Goal: Task Accomplishment & Management: Manage account settings

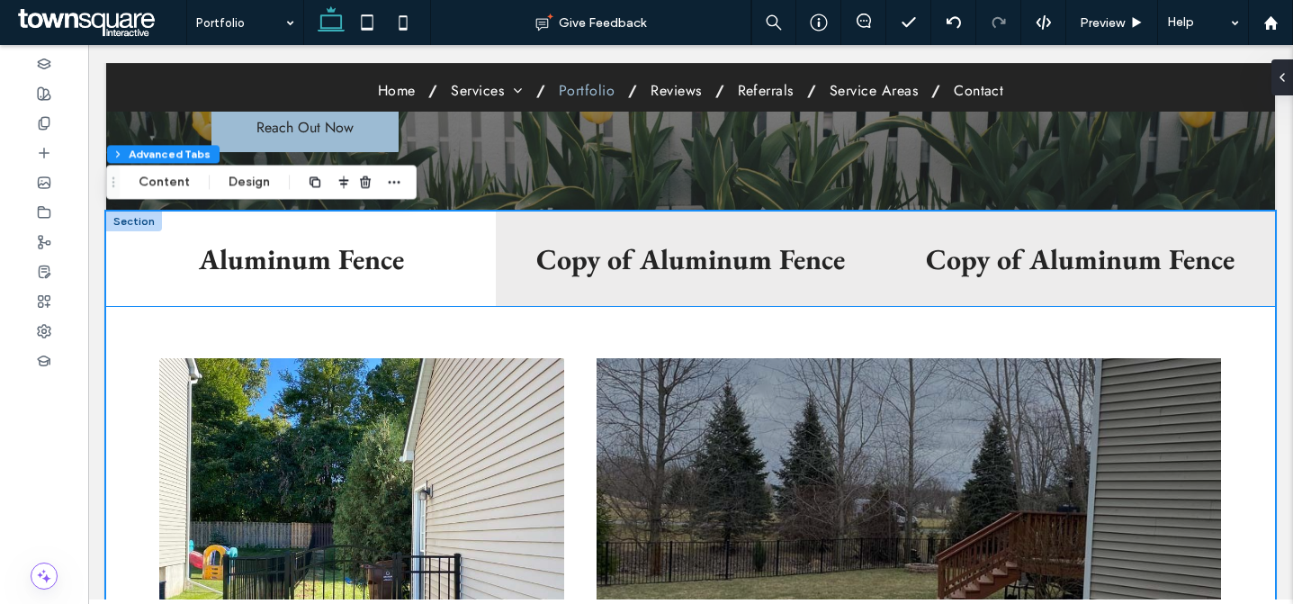
scroll to position [166, 0]
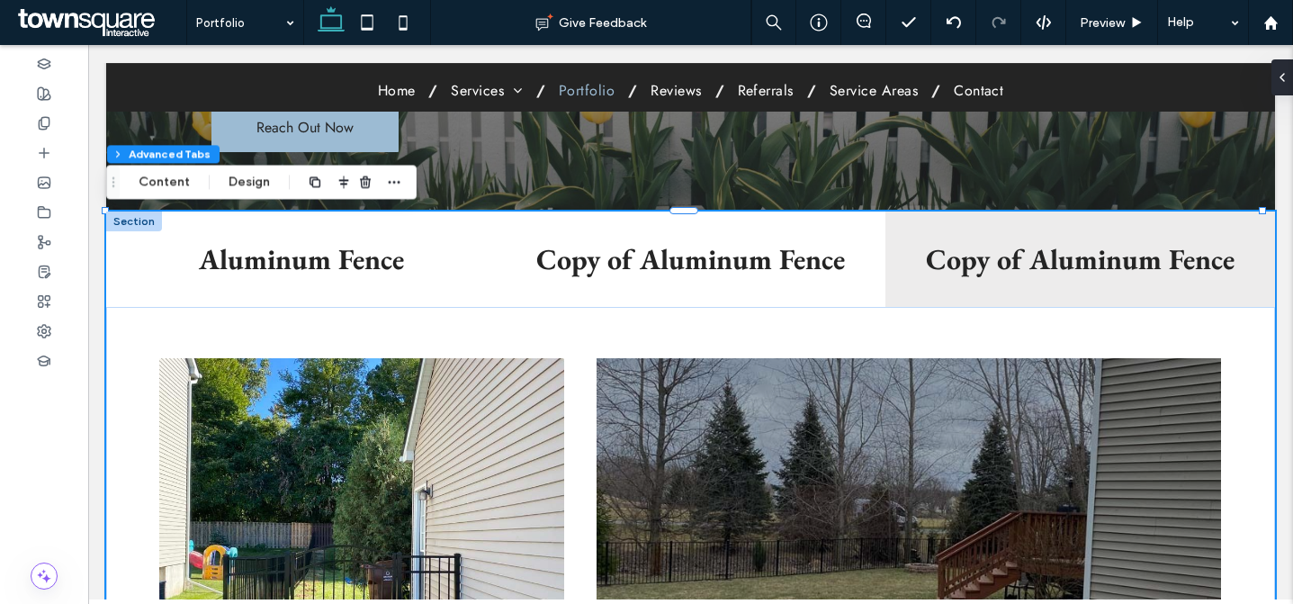
click at [640, 246] on h3 "Copy of Aluminum Fence" at bounding box center [691, 259] width 368 height 38
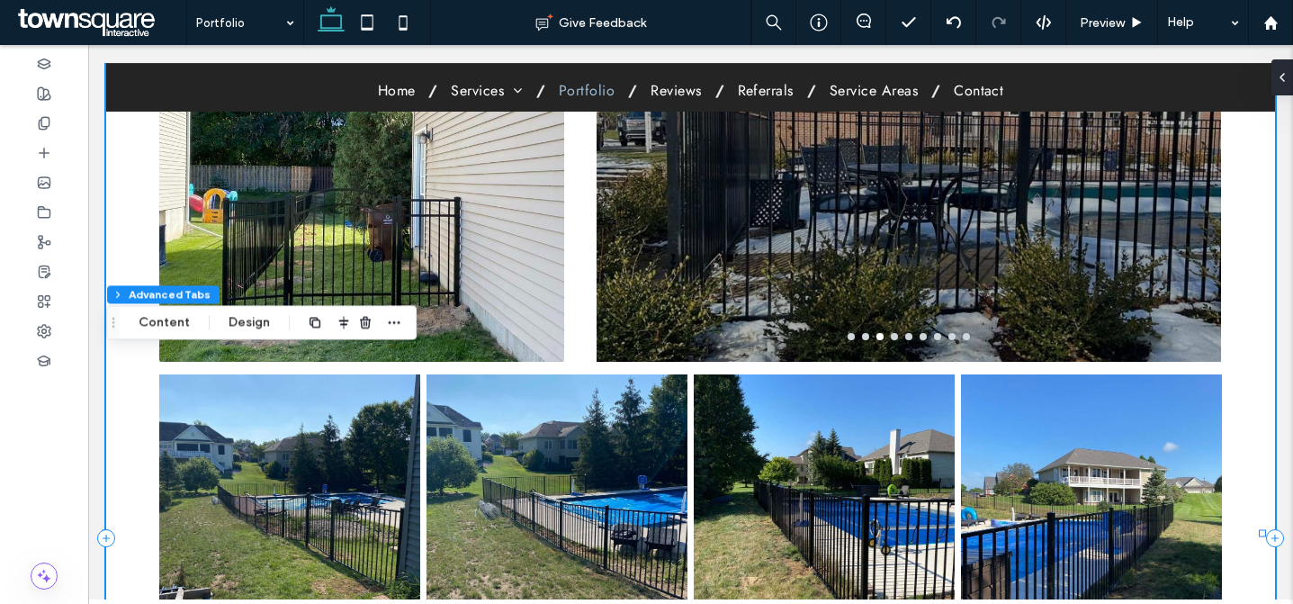
scroll to position [25, 0]
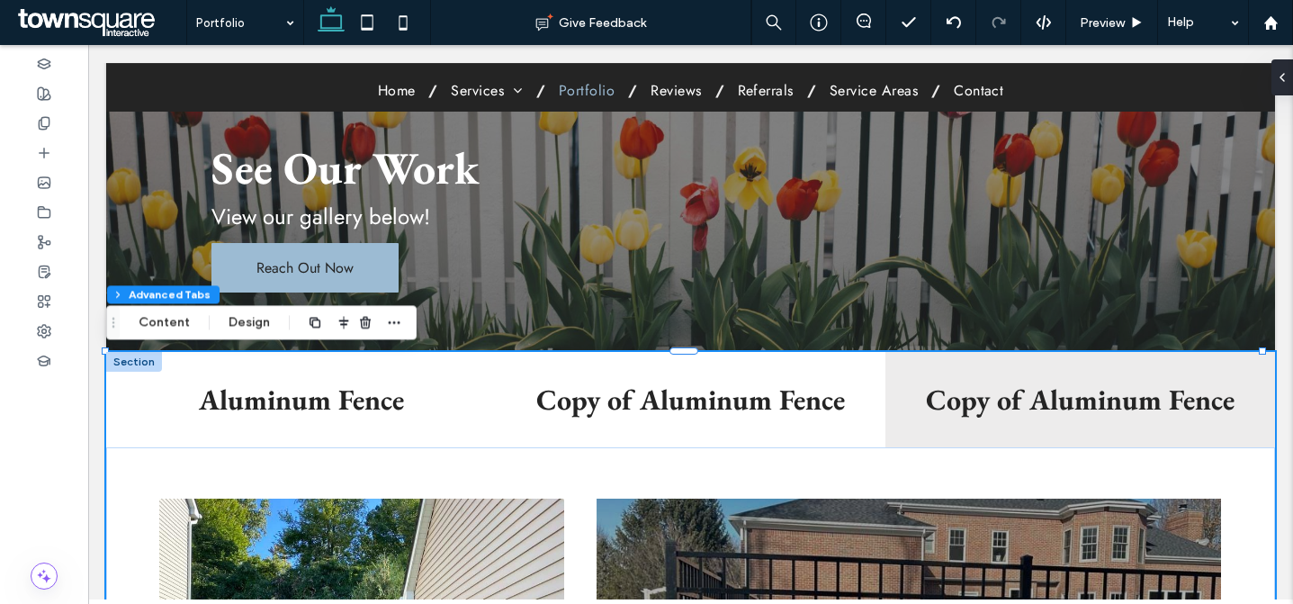
click at [441, 365] on div "Aluminum Fence" at bounding box center [301, 399] width 390 height 95
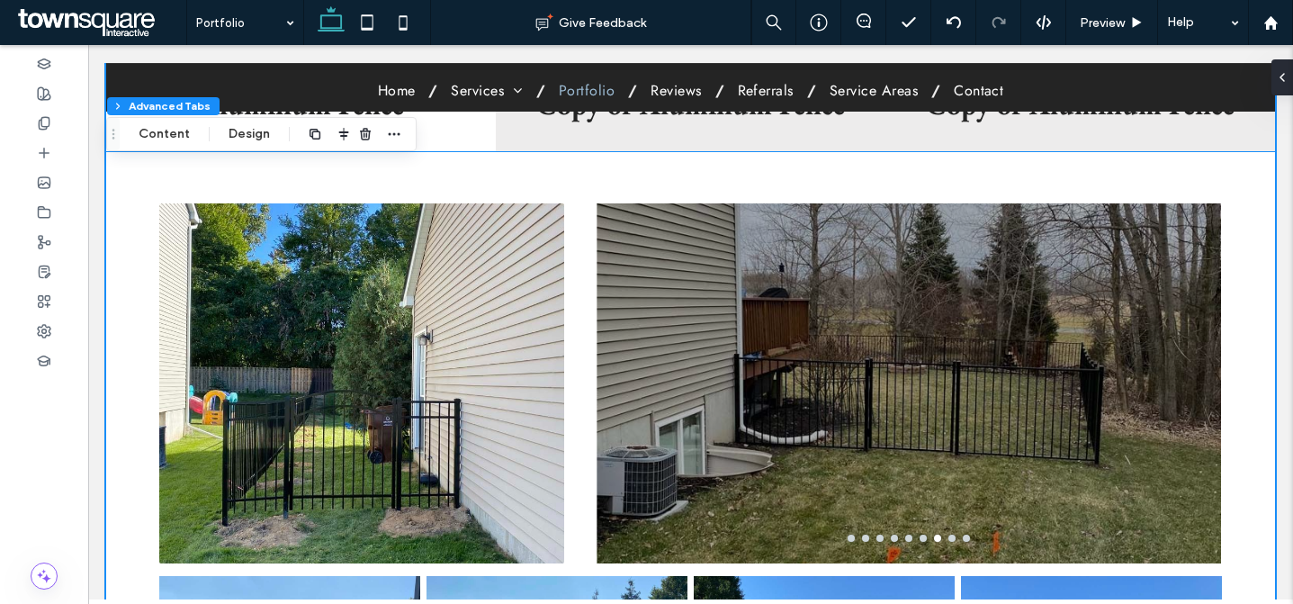
scroll to position [226, 0]
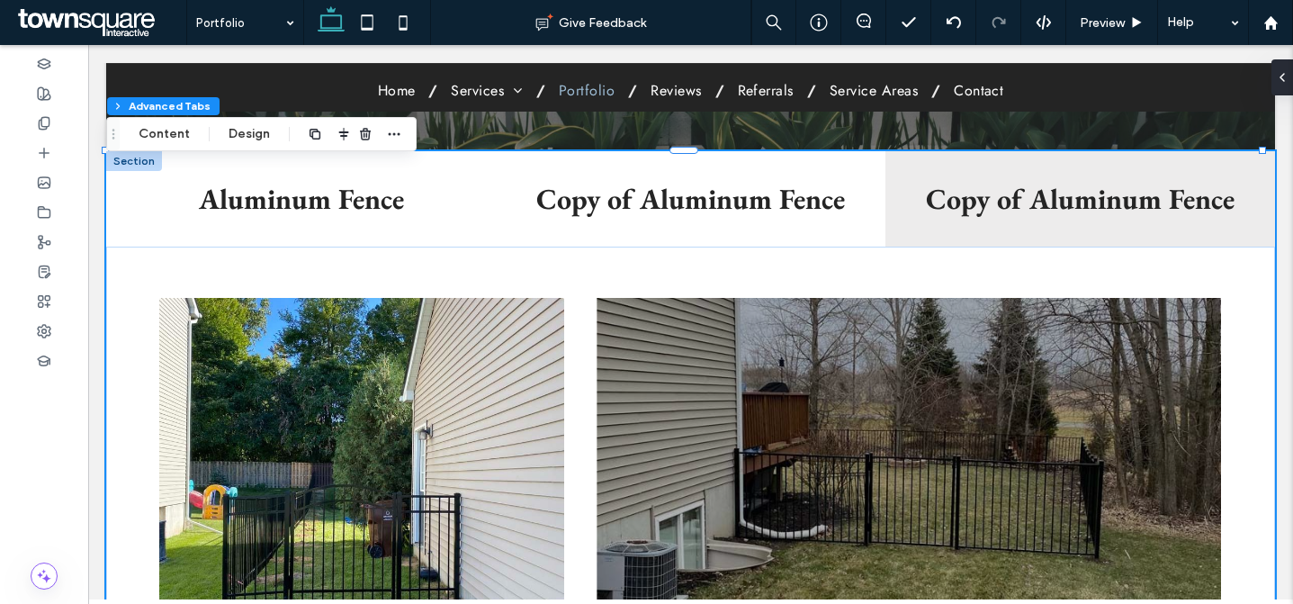
click at [655, 228] on div "Copy of Aluminum Fence" at bounding box center [691, 198] width 390 height 95
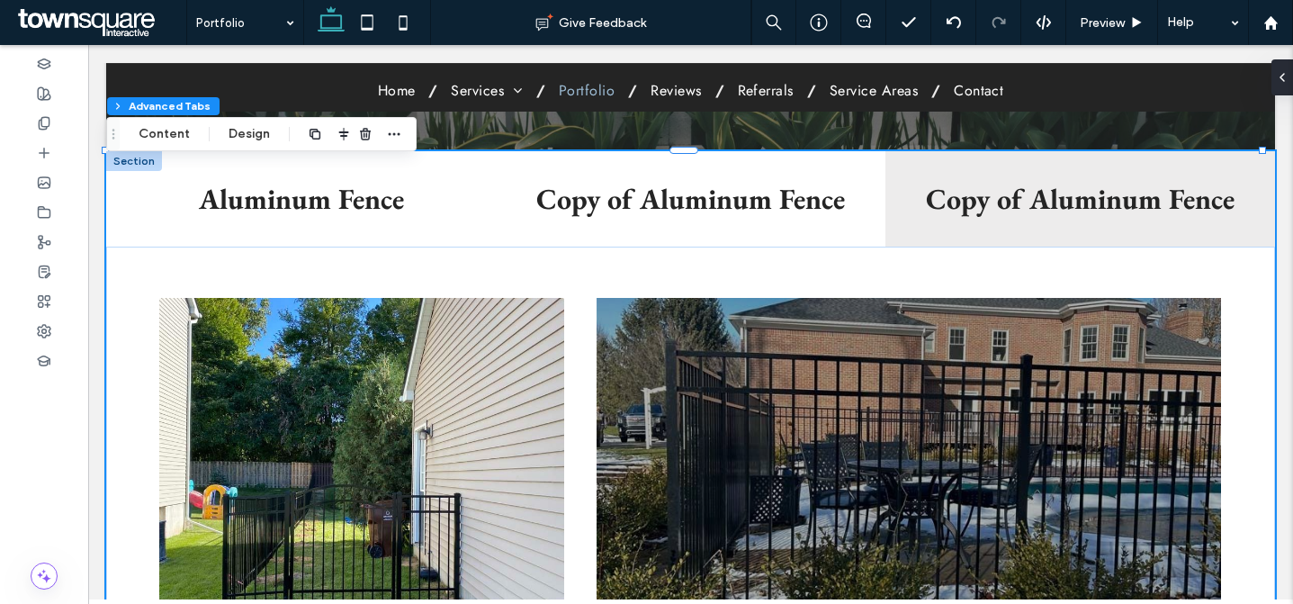
click at [470, 228] on div "Aluminum Fence" at bounding box center [301, 198] width 390 height 95
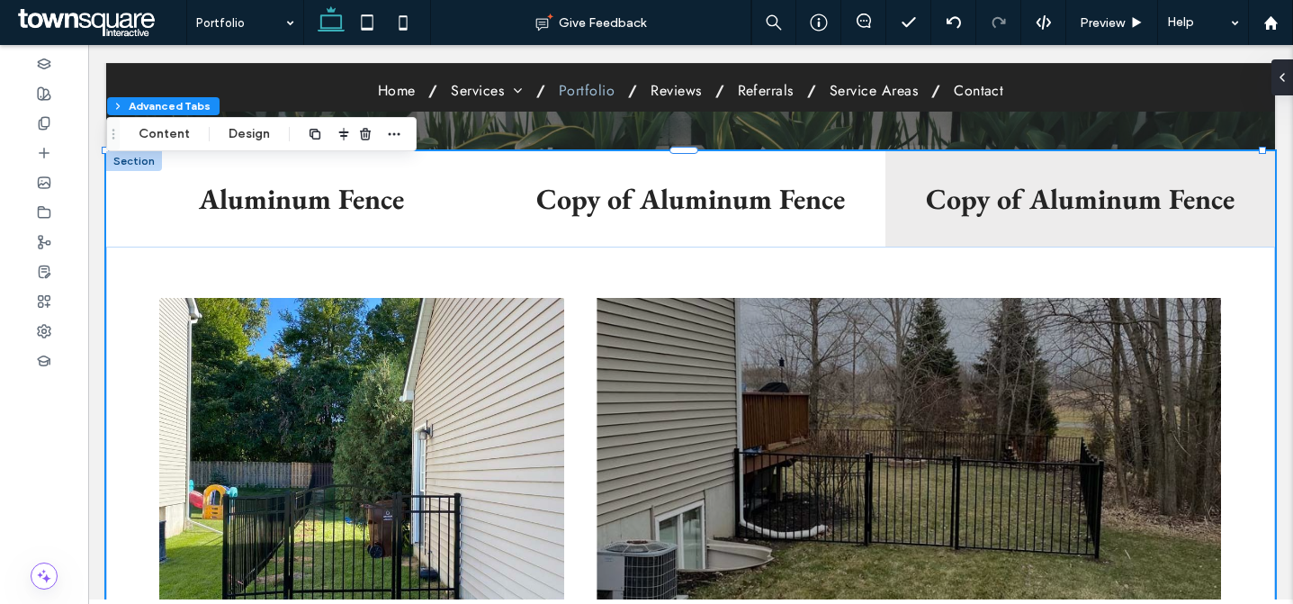
drag, startPoint x: 681, startPoint y: 239, endPoint x: 695, endPoint y: 236, distance: 14.0
click at [681, 239] on div "Copy of Aluminum Fence" at bounding box center [691, 198] width 390 height 95
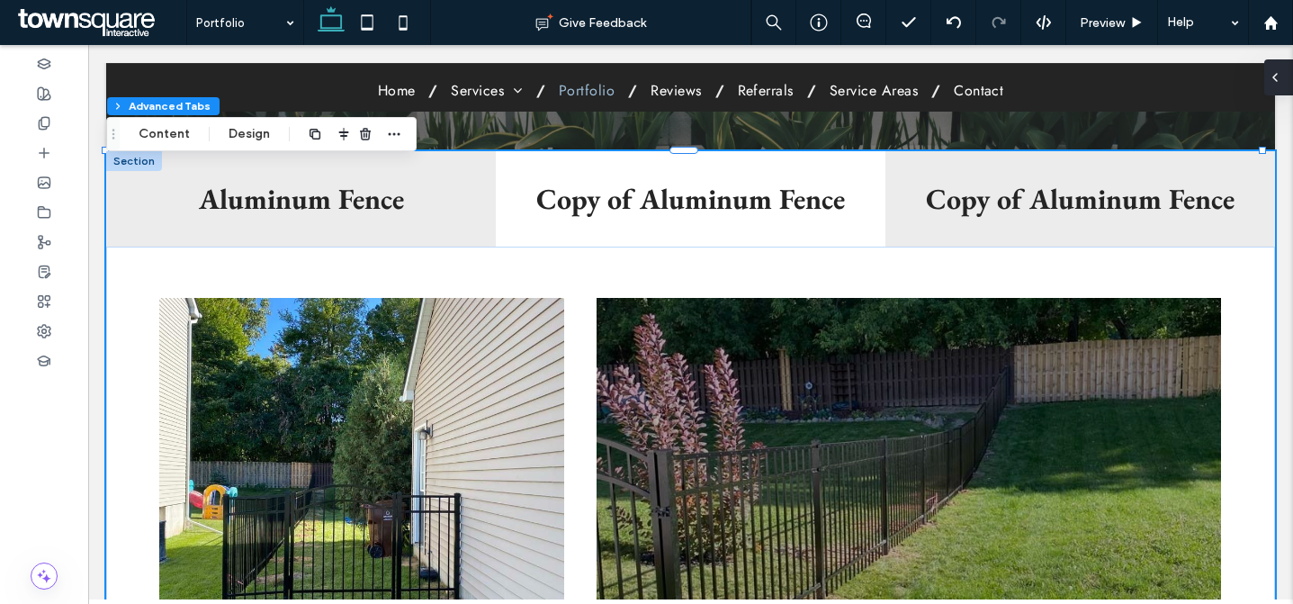
click at [1283, 68] on div at bounding box center [1279, 77] width 29 height 36
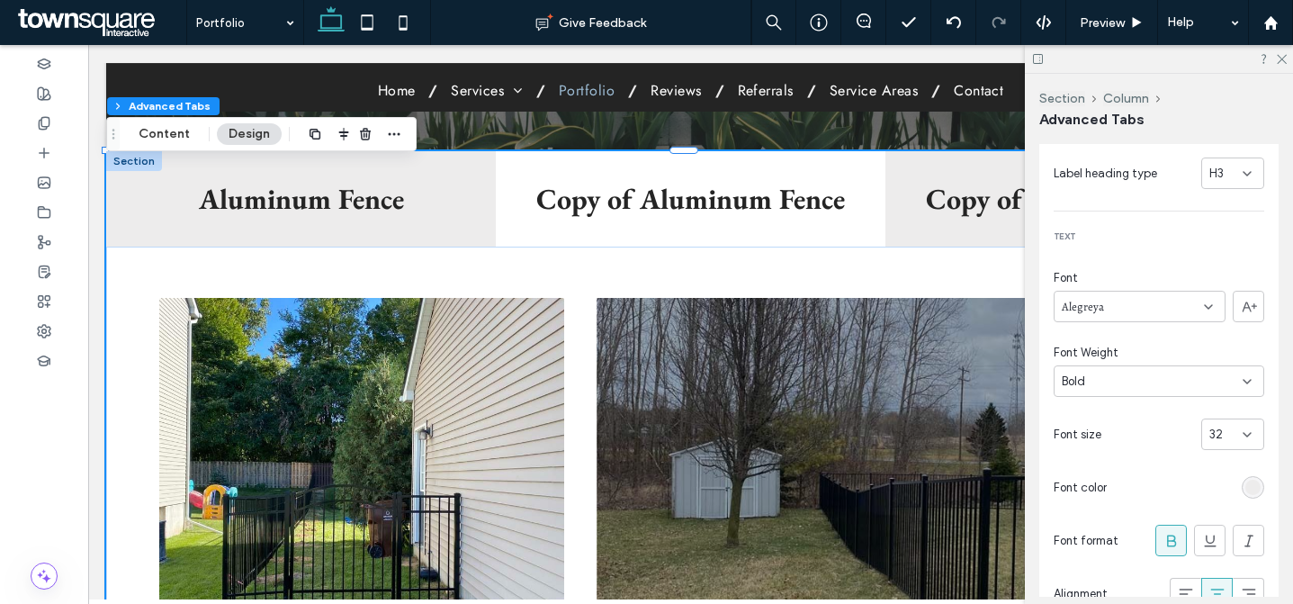
scroll to position [0, 0]
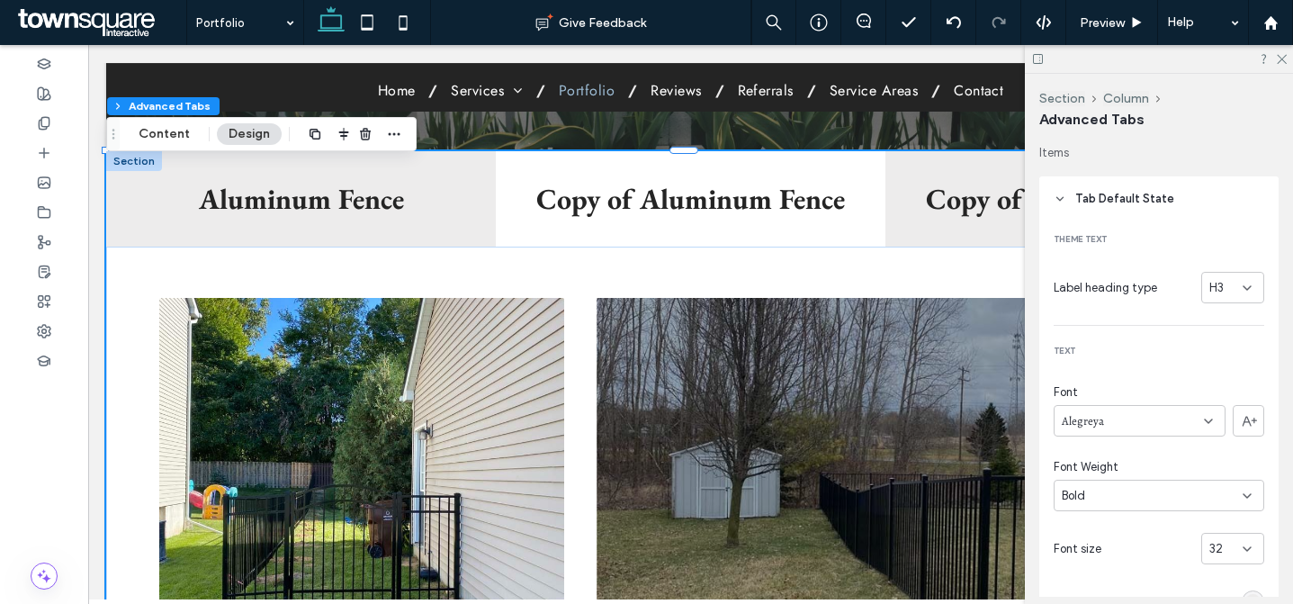
click at [1128, 208] on header "Tab Default State" at bounding box center [1159, 198] width 239 height 45
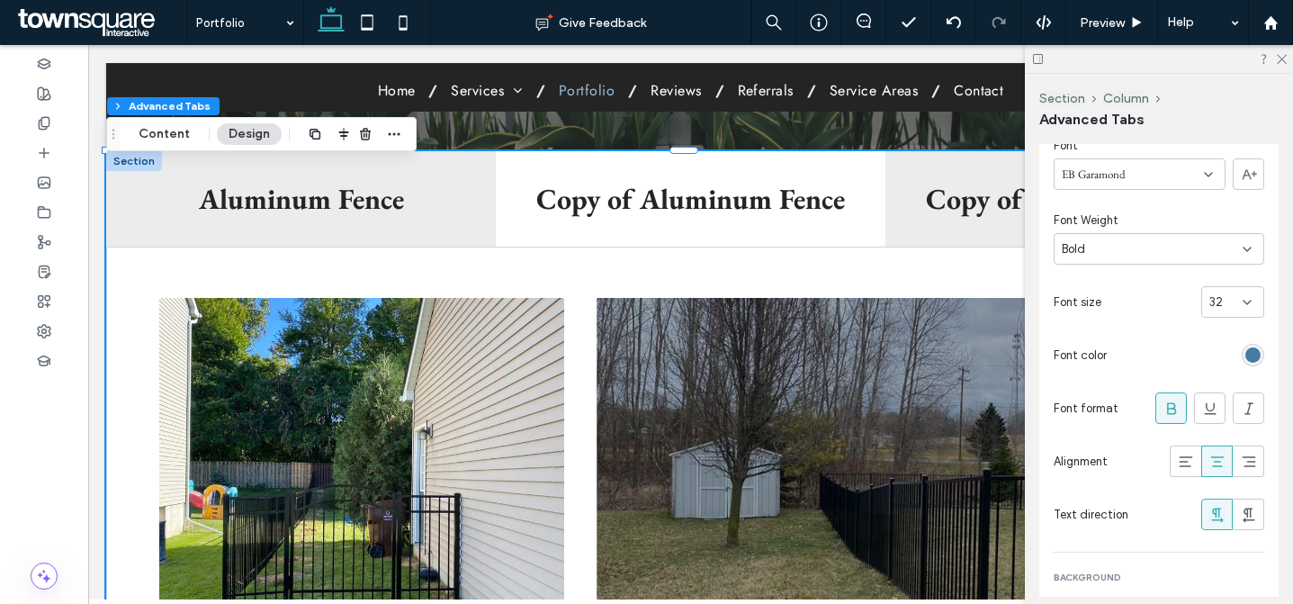
scroll to position [510, 0]
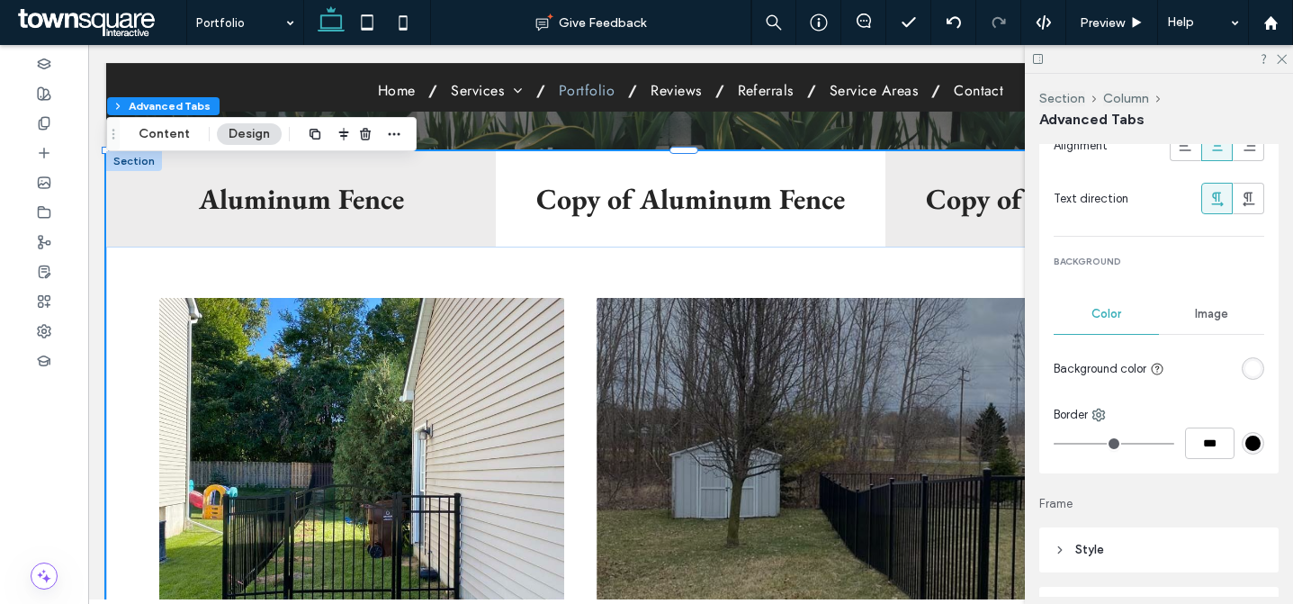
click at [1246, 371] on div "rgba(255, 255, 255, 1)" at bounding box center [1253, 368] width 15 height 15
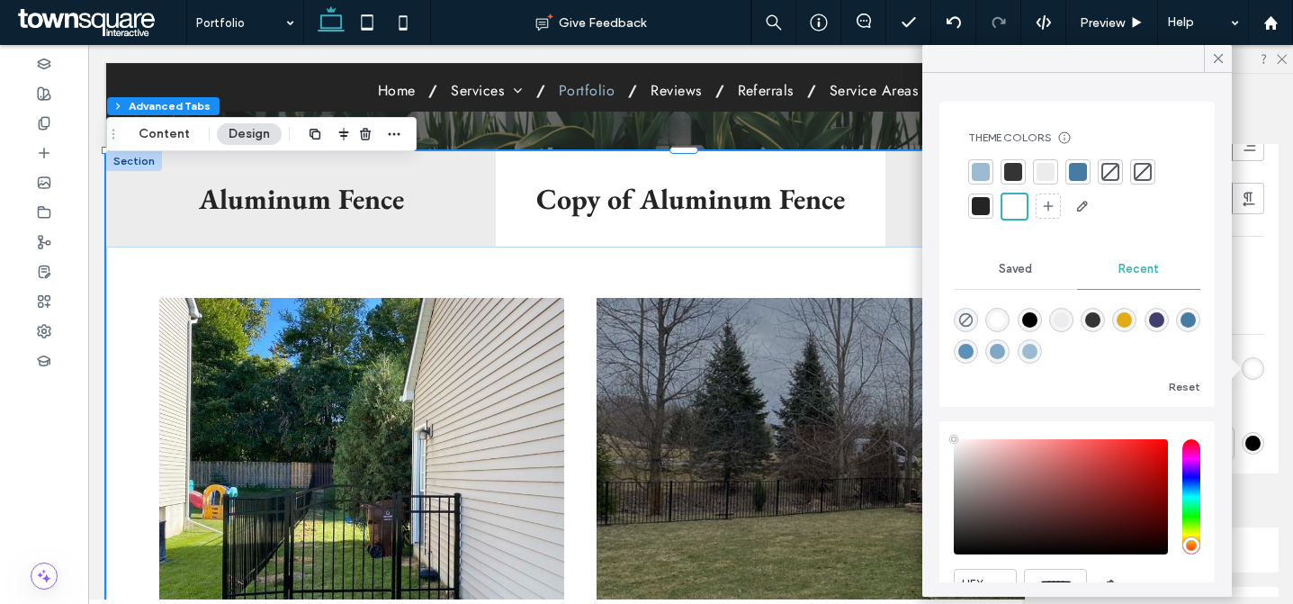
click at [1257, 352] on div "Text Font EB Garamond Font Weight Bold Font size 32 Font color Font format Alig…" at bounding box center [1159, 121] width 239 height 703
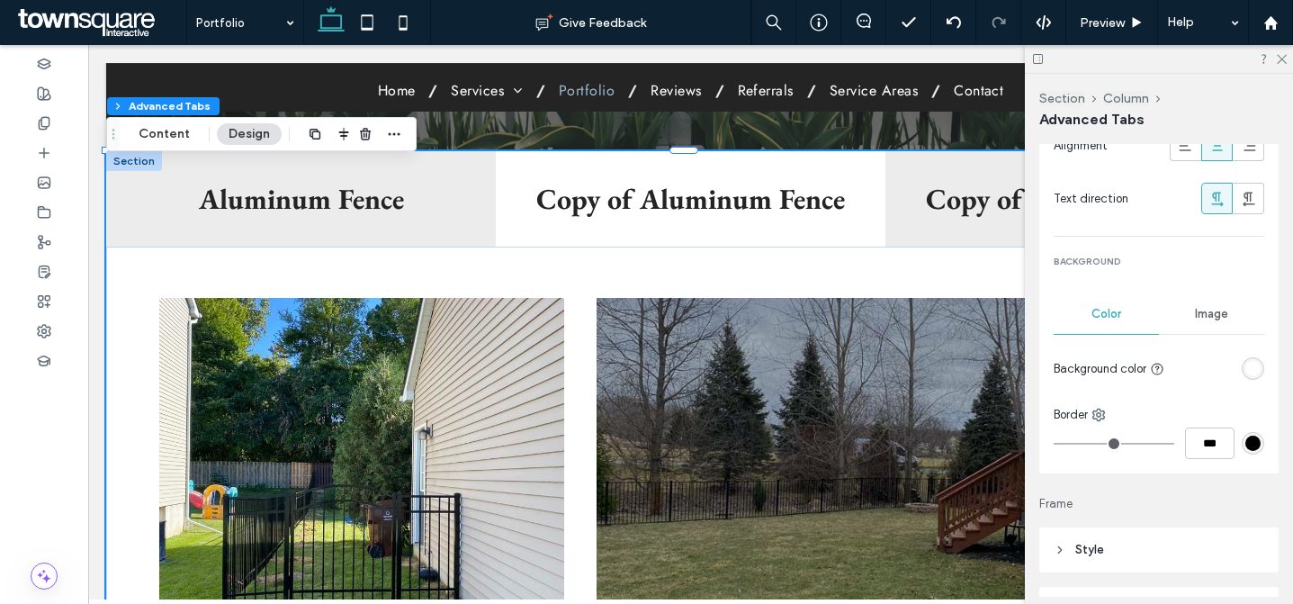
scroll to position [0, 0]
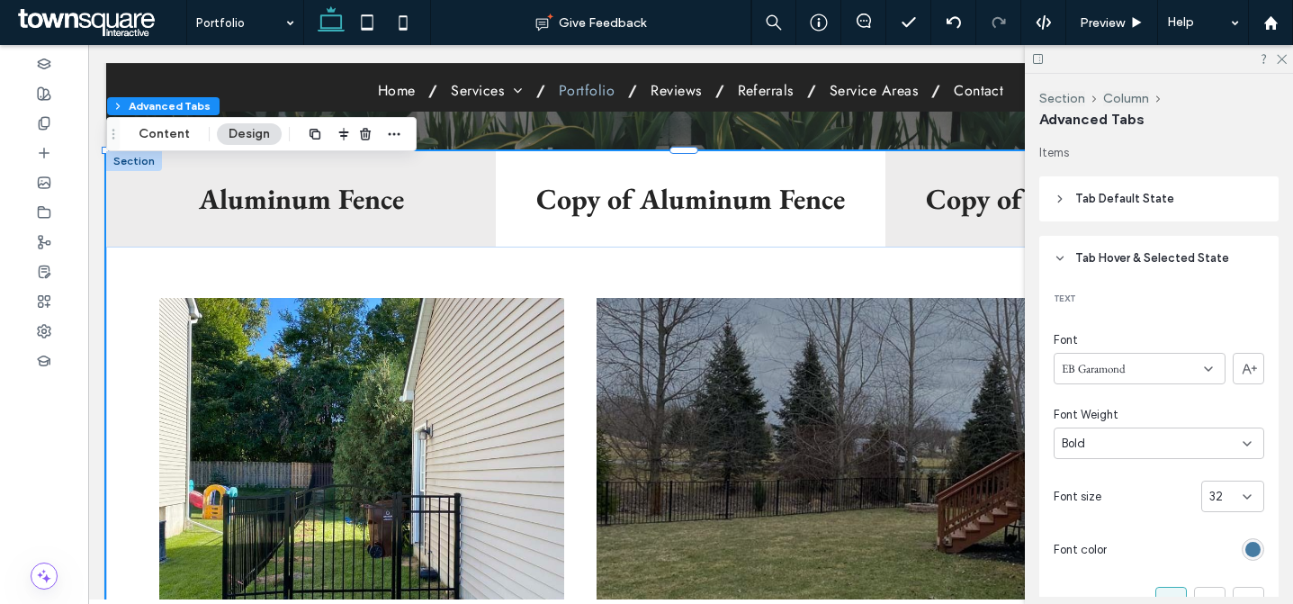
click at [1155, 277] on header "Tab Hover & Selected State" at bounding box center [1159, 258] width 239 height 45
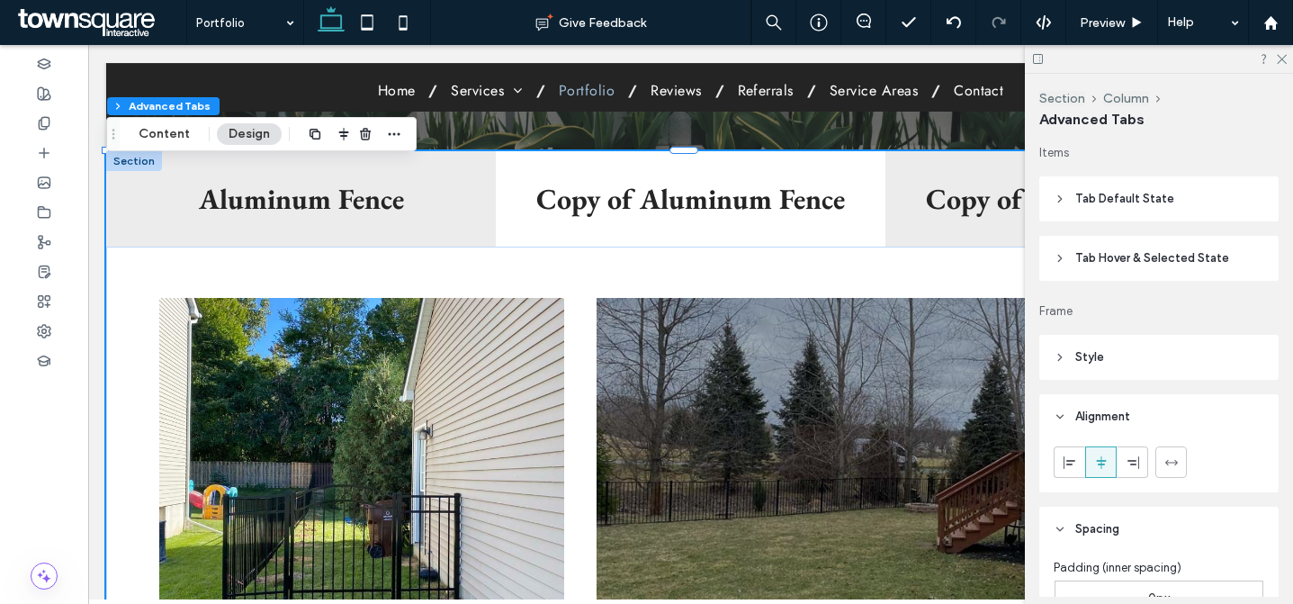
click at [1164, 202] on span "Tab Default State" at bounding box center [1125, 199] width 99 height 18
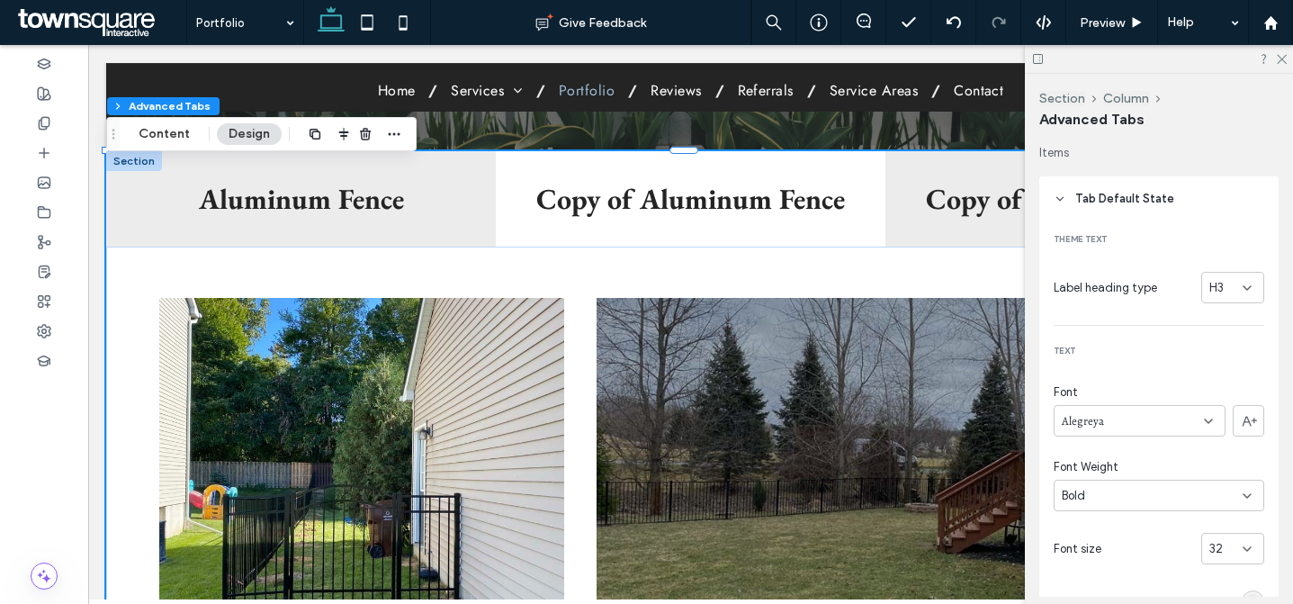
scroll to position [396, 0]
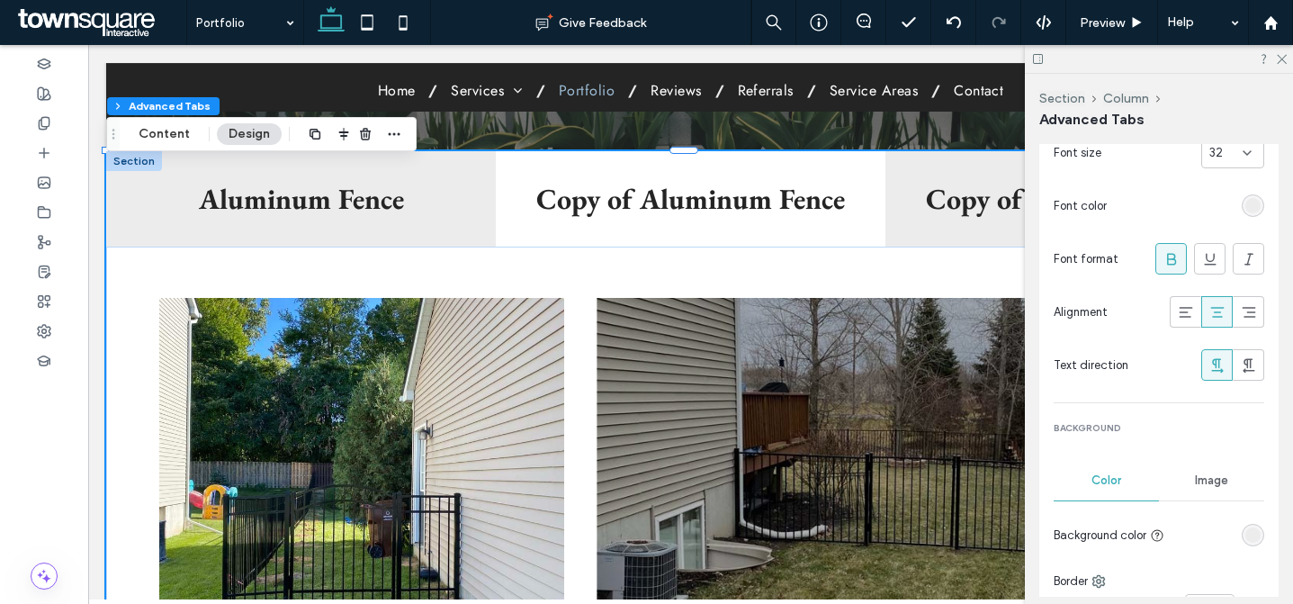
click at [1246, 207] on div "rgba(237, 236, 236, 1)" at bounding box center [1253, 205] width 15 height 15
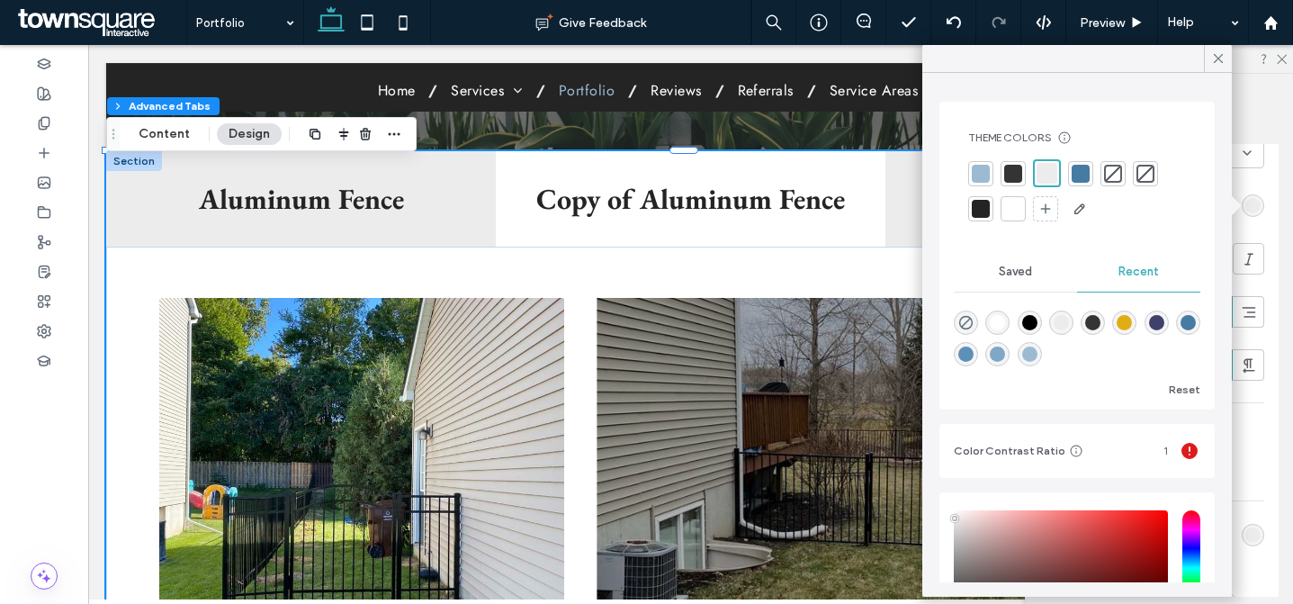
click at [986, 204] on div at bounding box center [981, 209] width 18 height 18
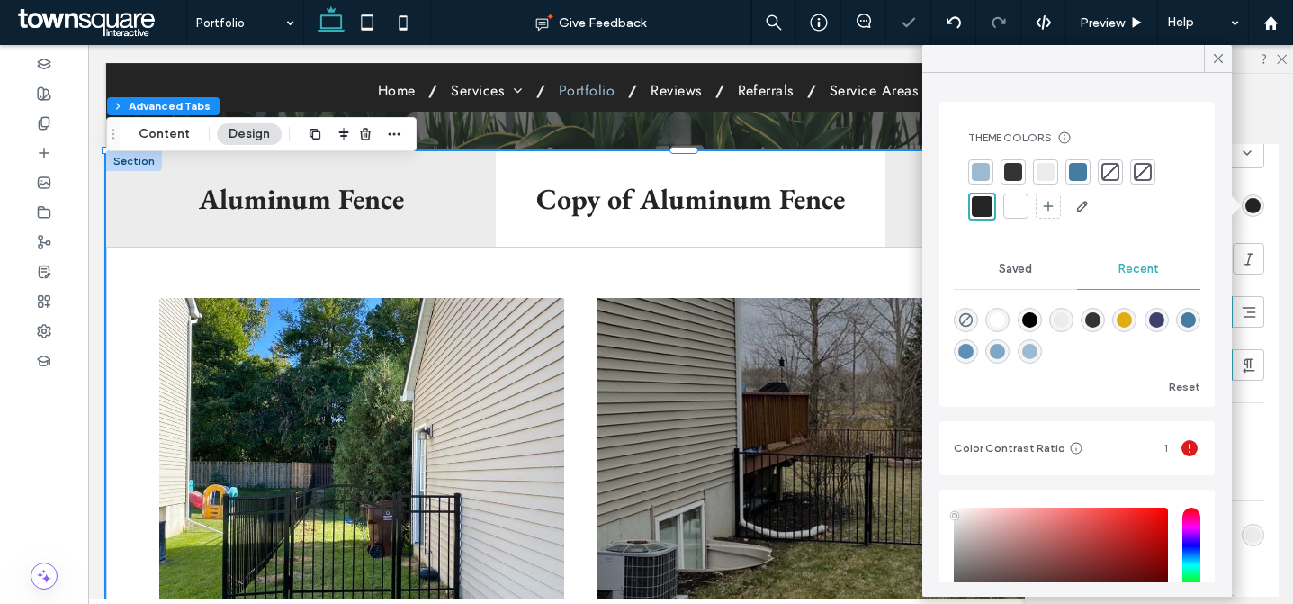
click at [1257, 427] on div "Theme text Label heading type H3 Text Font Alegreya Font Weight Bold Font size …" at bounding box center [1159, 288] width 239 height 926
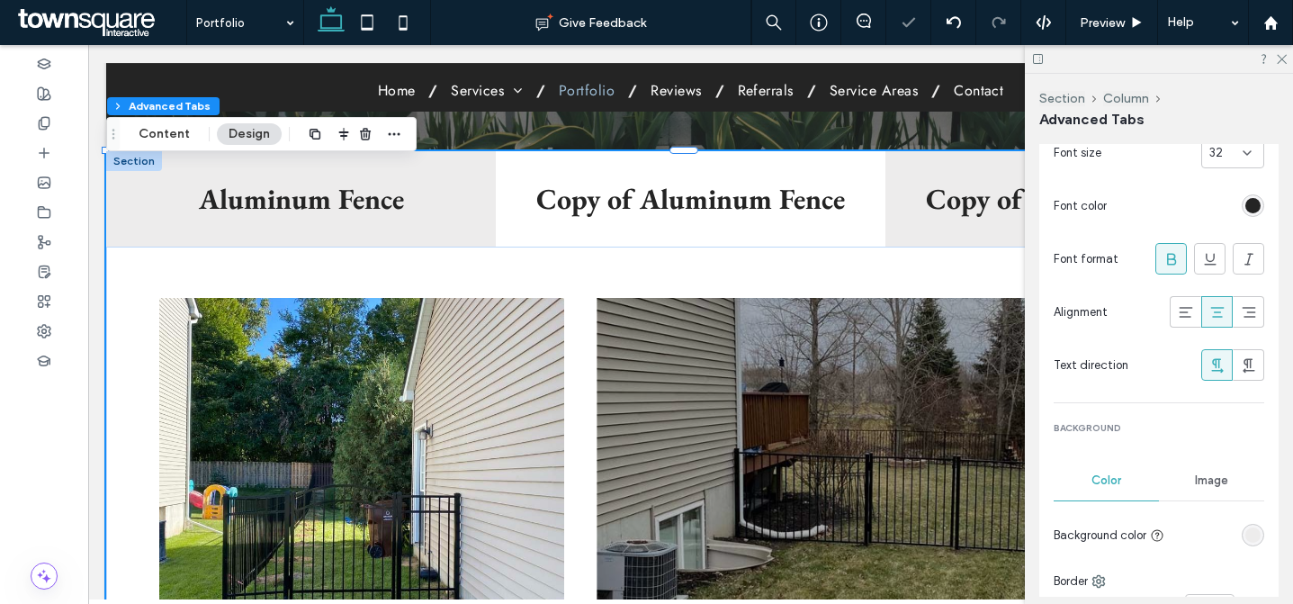
click at [1250, 526] on div at bounding box center [1253, 535] width 23 height 23
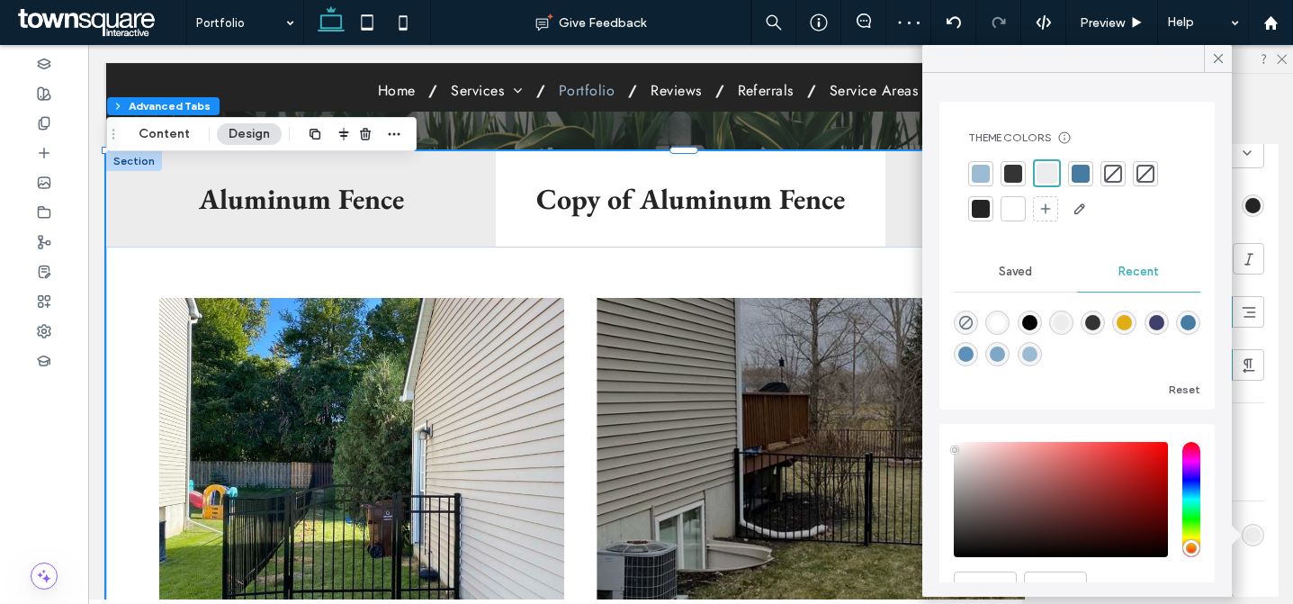
click at [1089, 169] on div at bounding box center [1081, 174] width 18 height 18
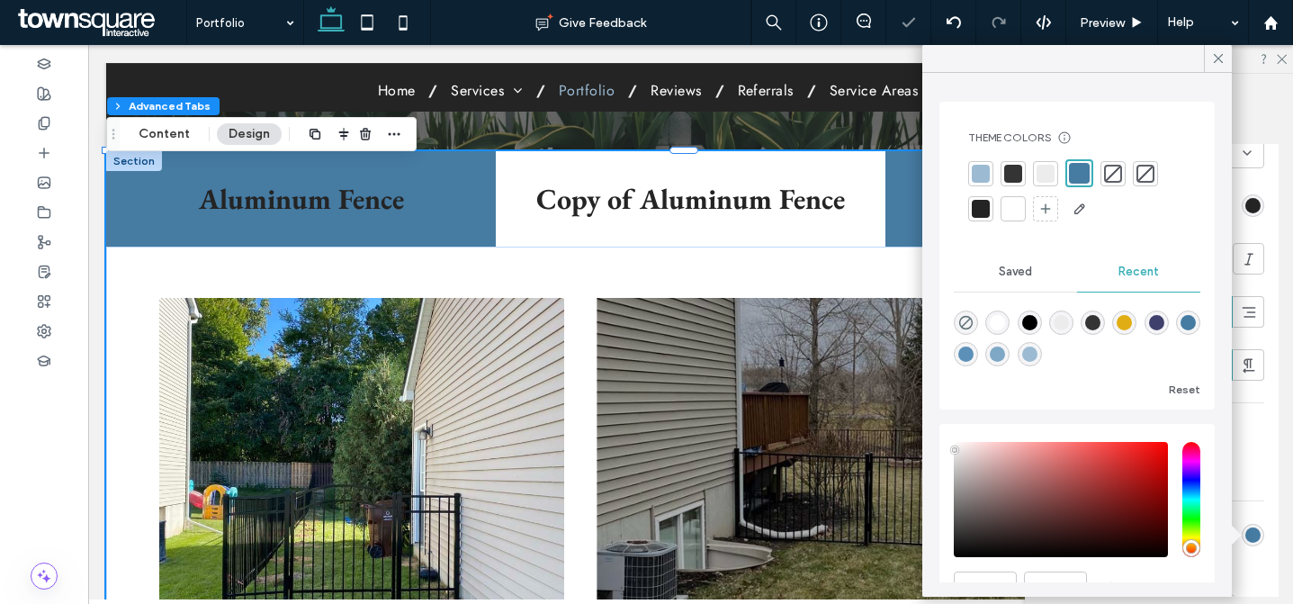
click at [983, 176] on div at bounding box center [981, 174] width 18 height 18
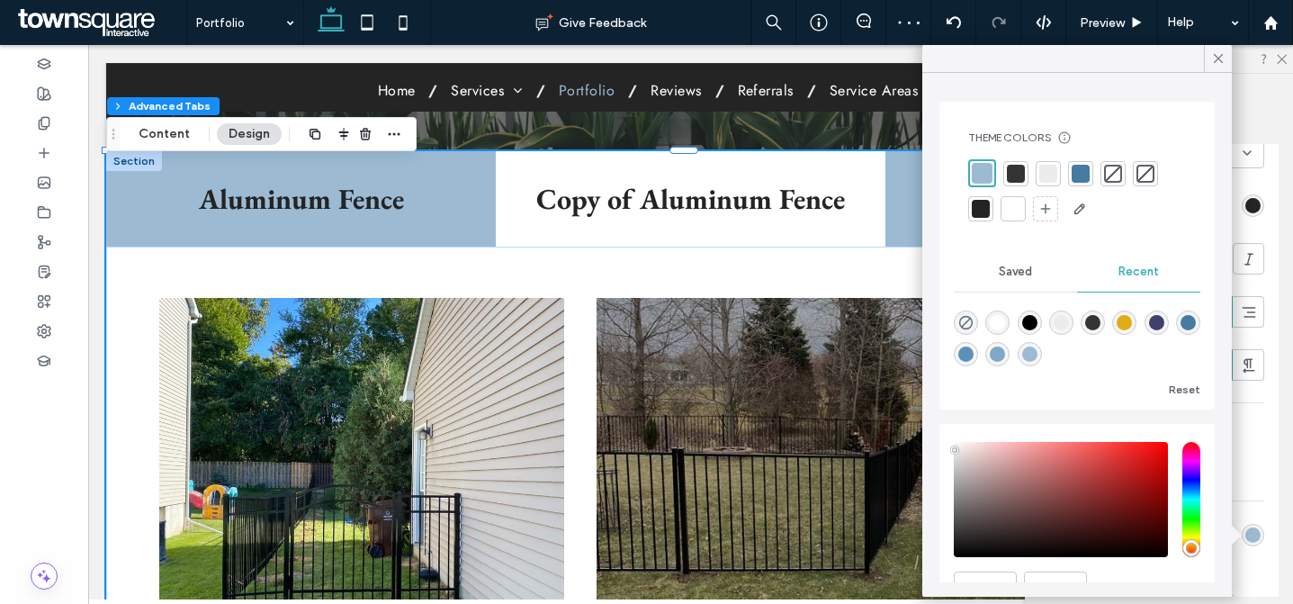
click at [1049, 172] on div at bounding box center [1049, 174] width 18 height 18
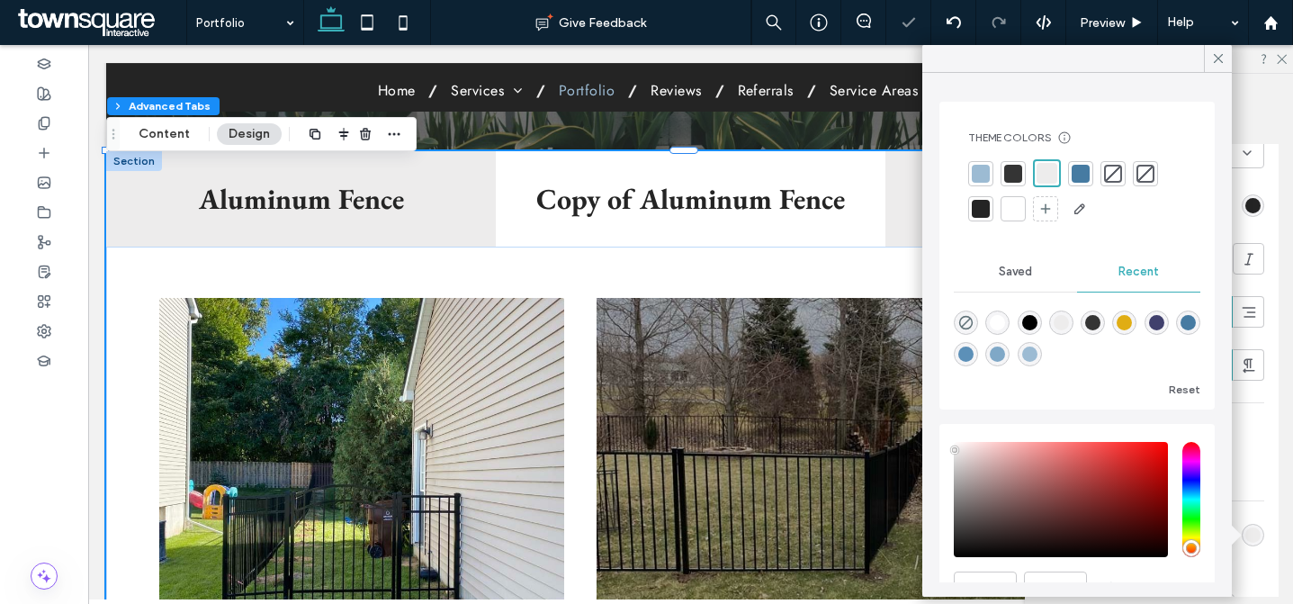
click at [988, 172] on div at bounding box center [981, 174] width 18 height 18
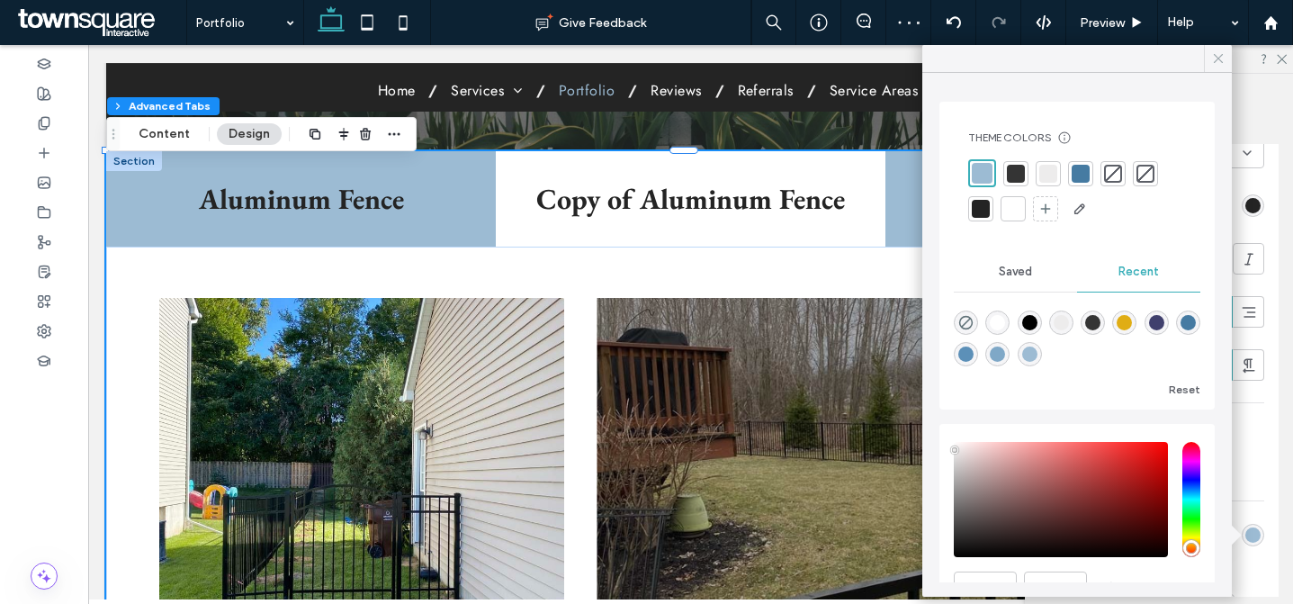
click at [1212, 58] on icon at bounding box center [1219, 58] width 16 height 16
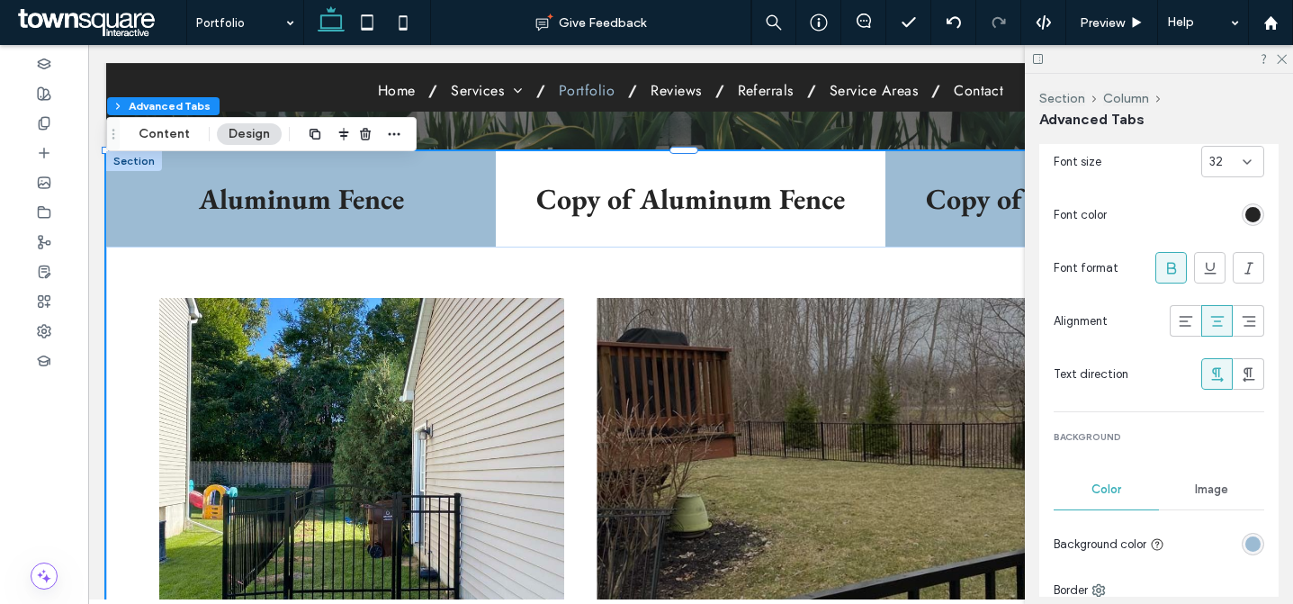
scroll to position [364, 0]
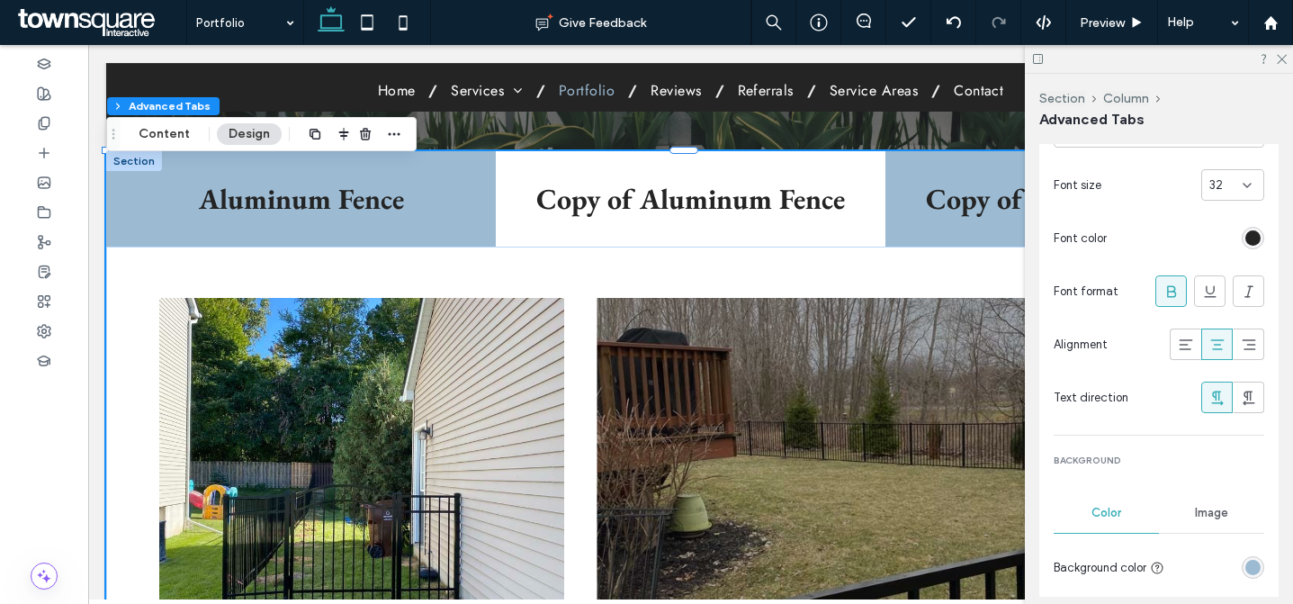
click at [1214, 194] on div "32" at bounding box center [1233, 185] width 63 height 32
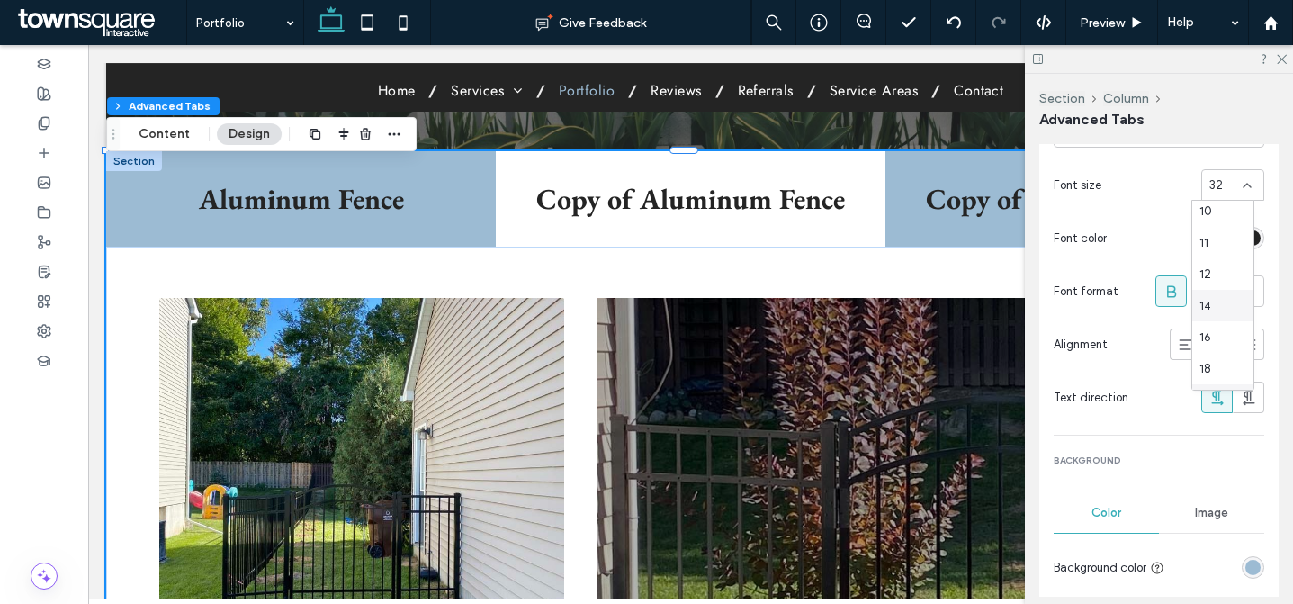
scroll to position [140, 0]
click at [1214, 333] on div "24" at bounding box center [1223, 328] width 61 height 32
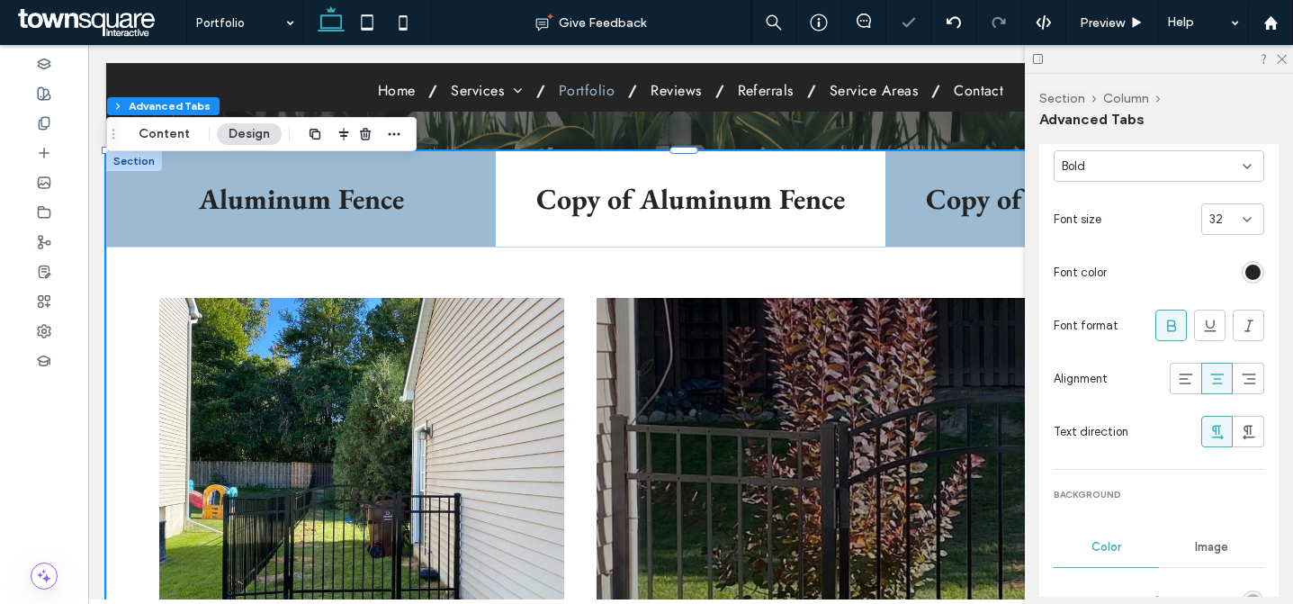
scroll to position [176, 0]
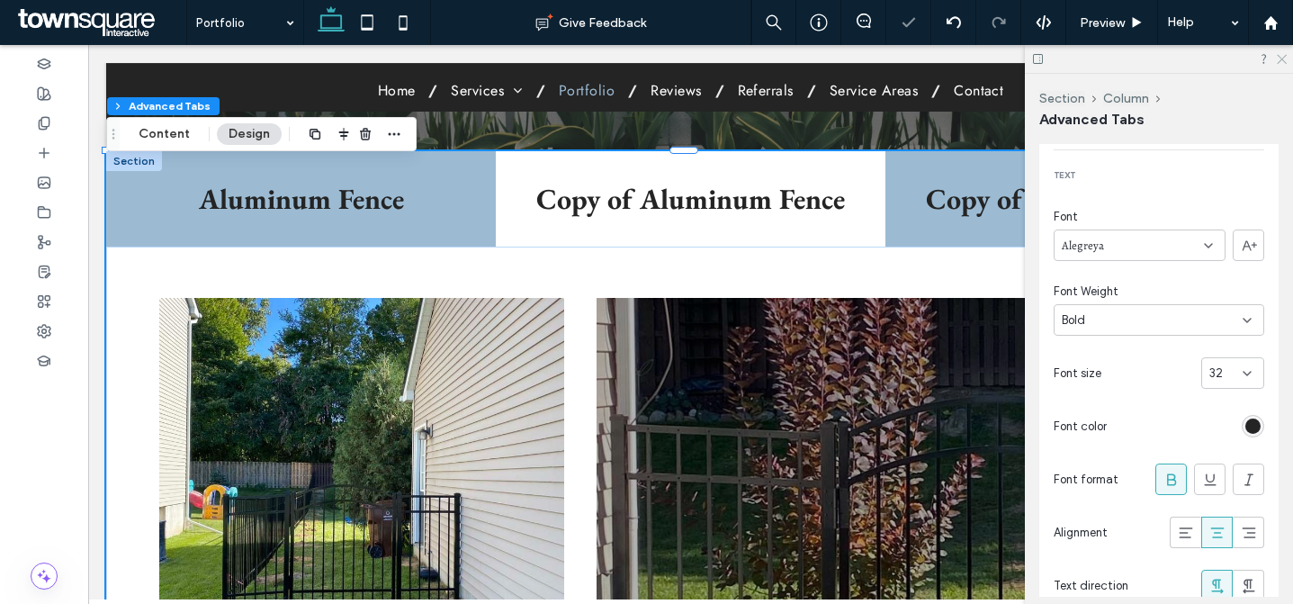
click at [1281, 59] on icon at bounding box center [1281, 58] width 12 height 12
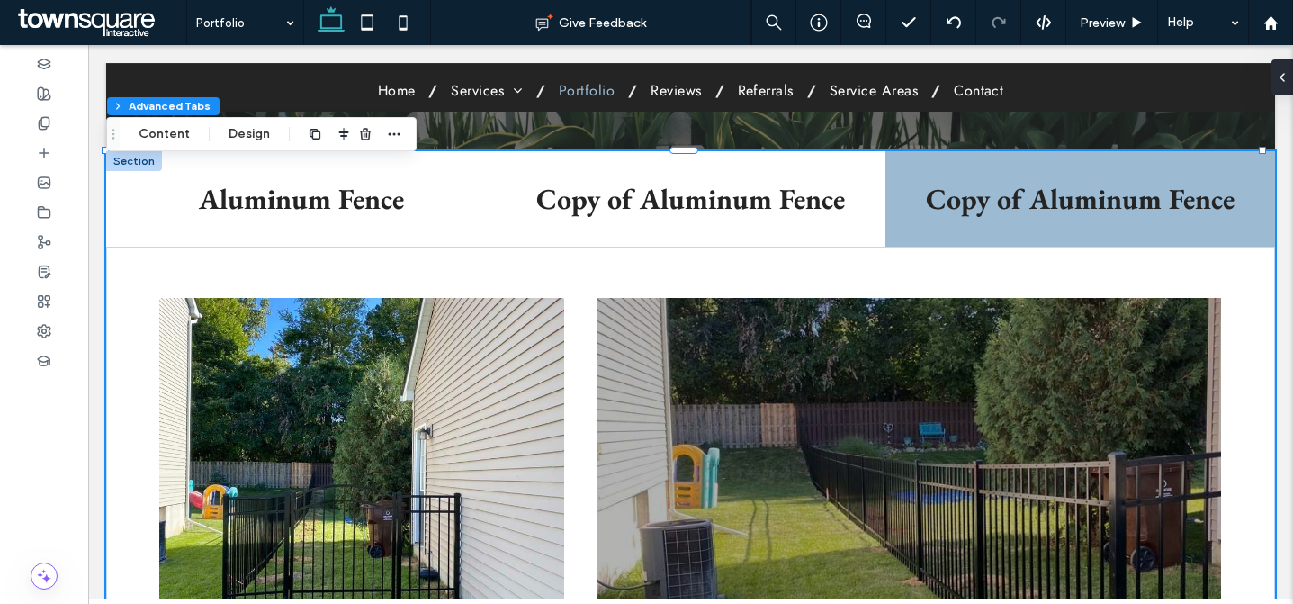
click at [285, 200] on h3 "Aluminum Fence" at bounding box center [301, 199] width 368 height 38
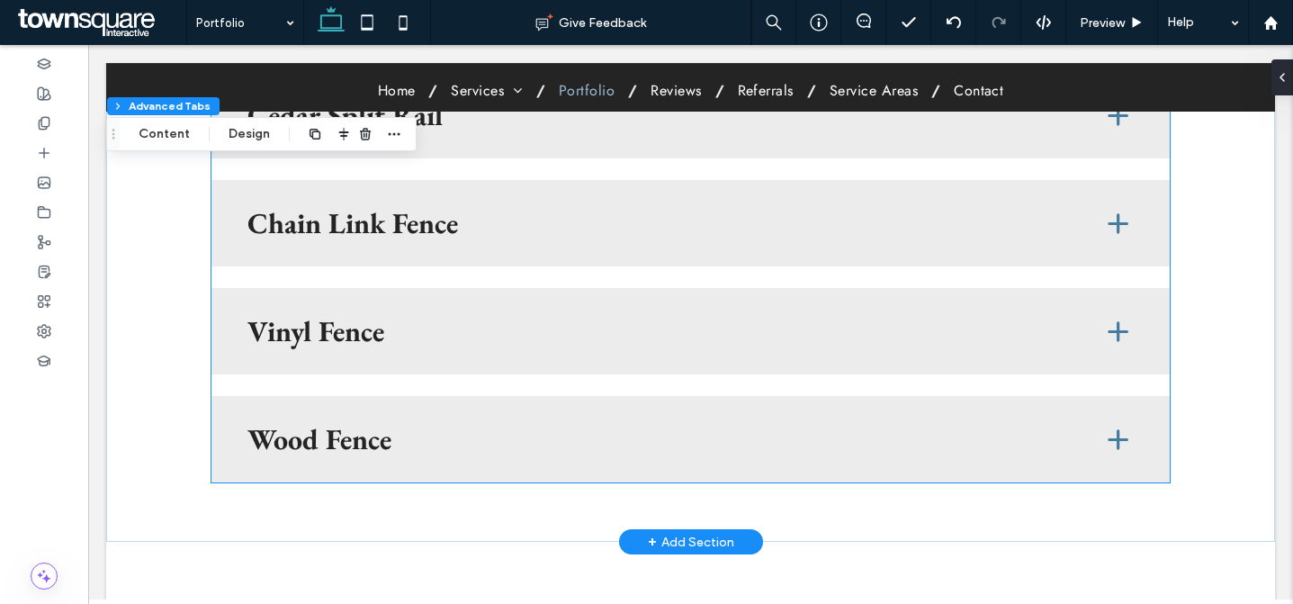
scroll to position [1522, 0]
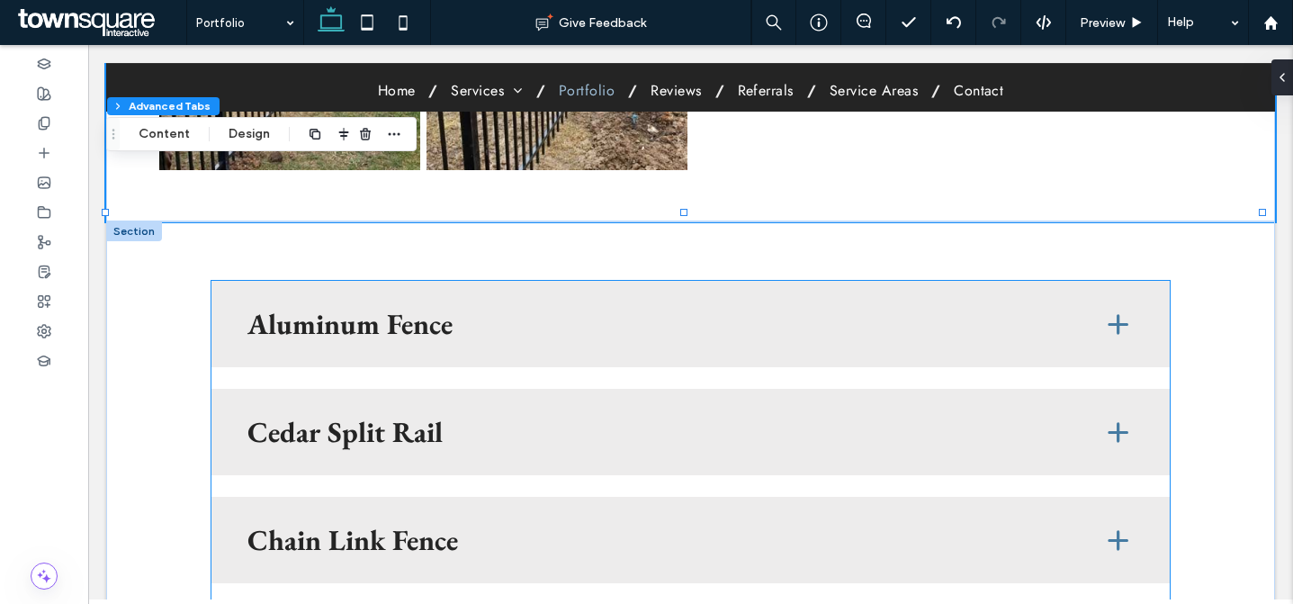
click at [386, 310] on h3 "Aluminum Fence" at bounding box center [660, 324] width 825 height 29
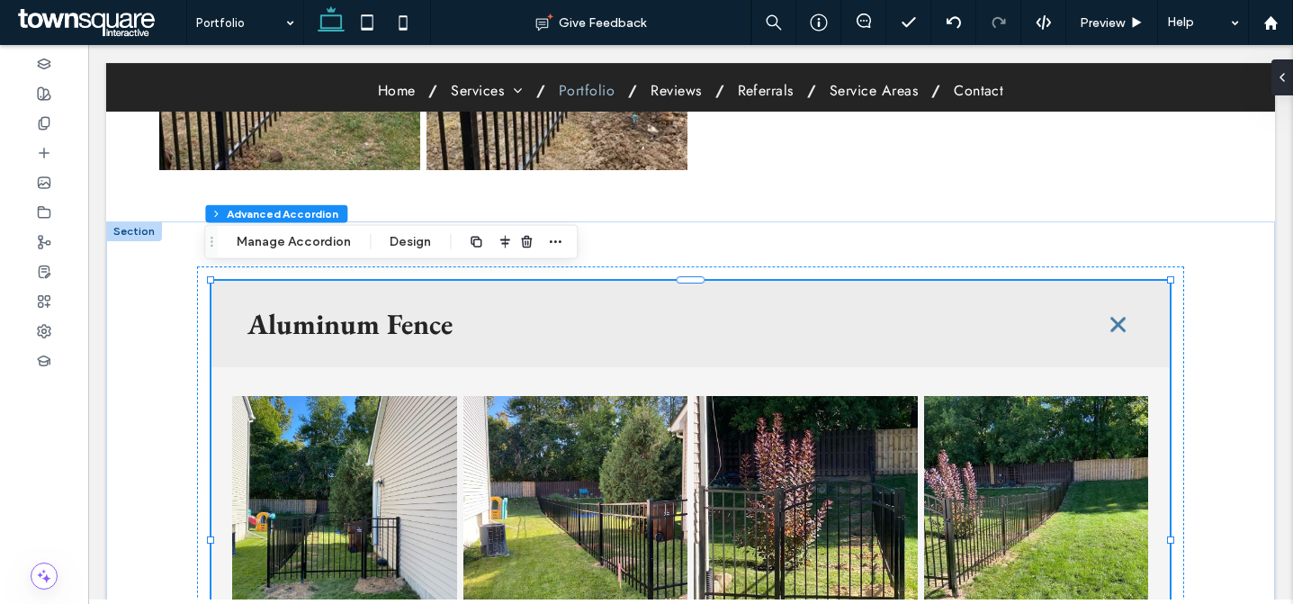
type input "*"
type input "**"
type input "****"
click at [268, 249] on button "Manage Accordion" at bounding box center [294, 242] width 138 height 22
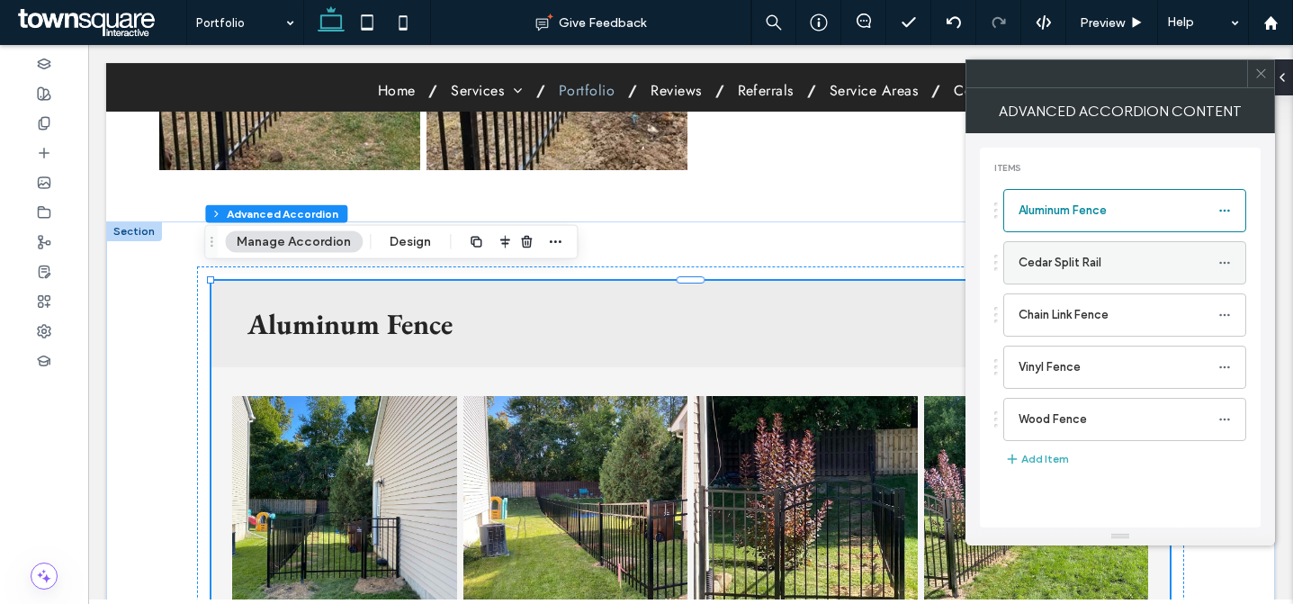
click at [1230, 258] on icon at bounding box center [1225, 263] width 13 height 13
click at [1155, 275] on label "Rename" at bounding box center [1141, 270] width 94 height 15
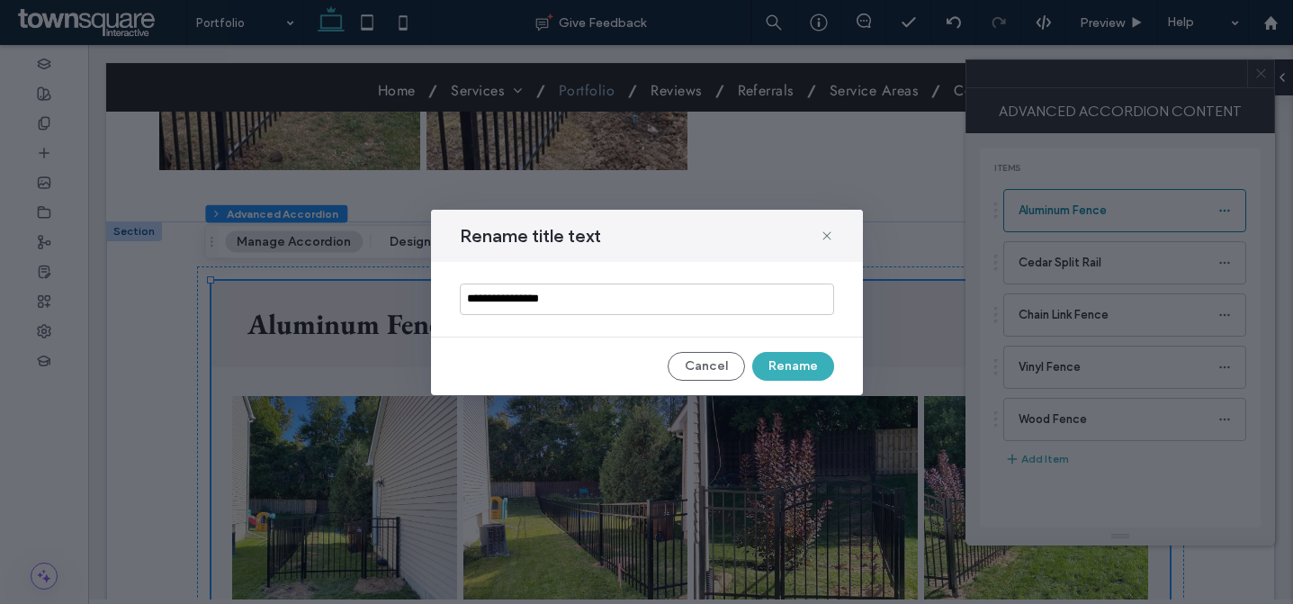
click at [695, 289] on input "**********" at bounding box center [647, 300] width 374 height 32
click at [709, 369] on button "Cancel" at bounding box center [706, 366] width 77 height 29
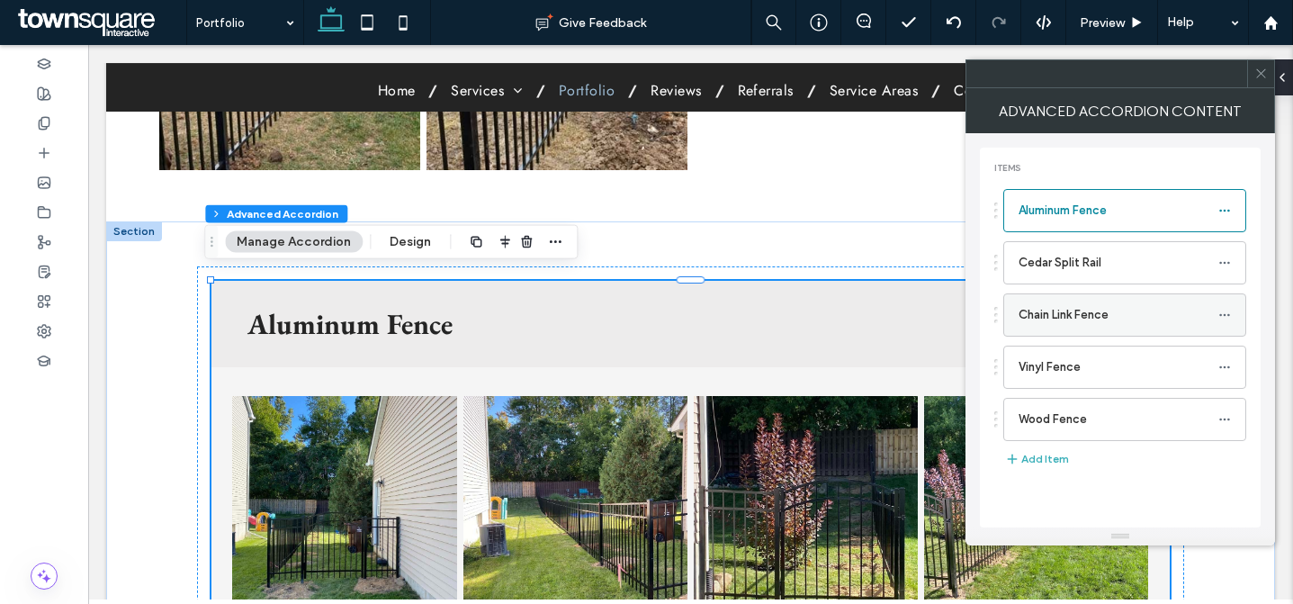
click at [1222, 309] on icon at bounding box center [1225, 315] width 13 height 13
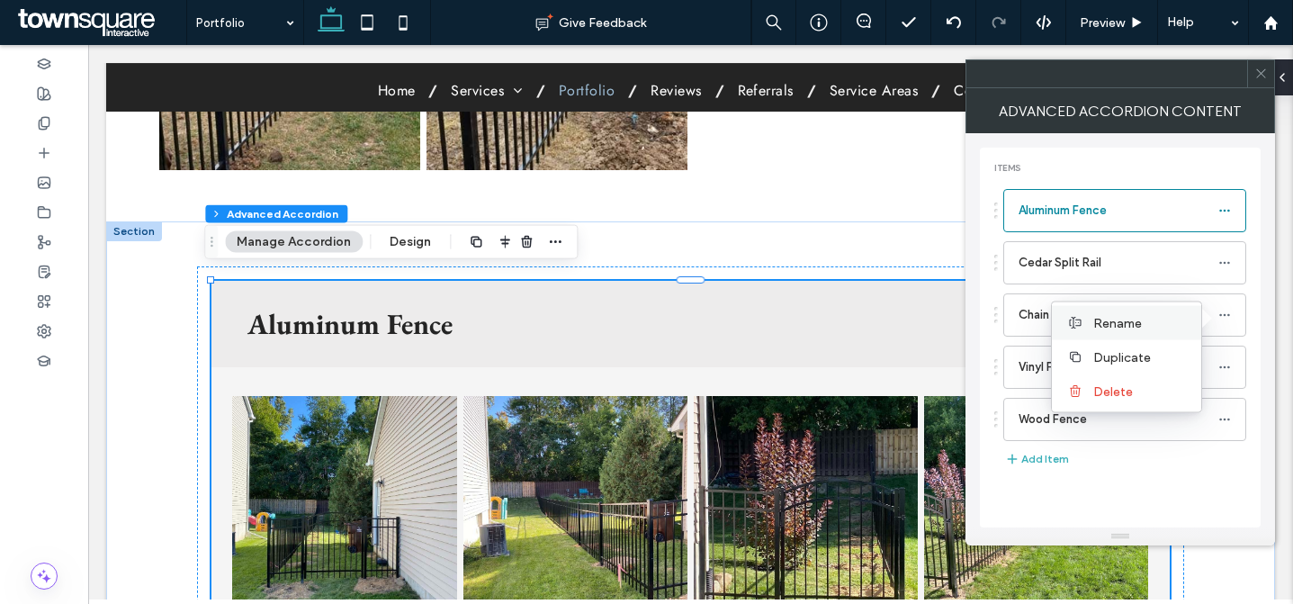
click at [1172, 324] on label "Rename" at bounding box center [1141, 322] width 94 height 15
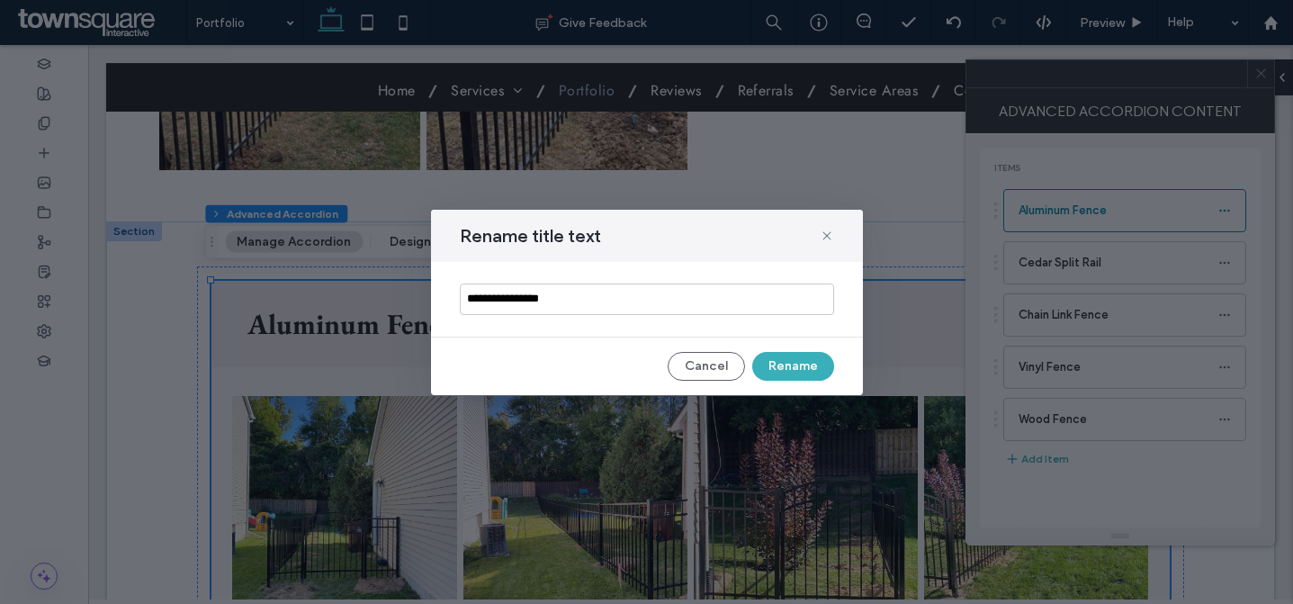
click at [596, 302] on input "**********" at bounding box center [647, 300] width 374 height 32
click at [716, 369] on button "Cancel" at bounding box center [706, 366] width 77 height 29
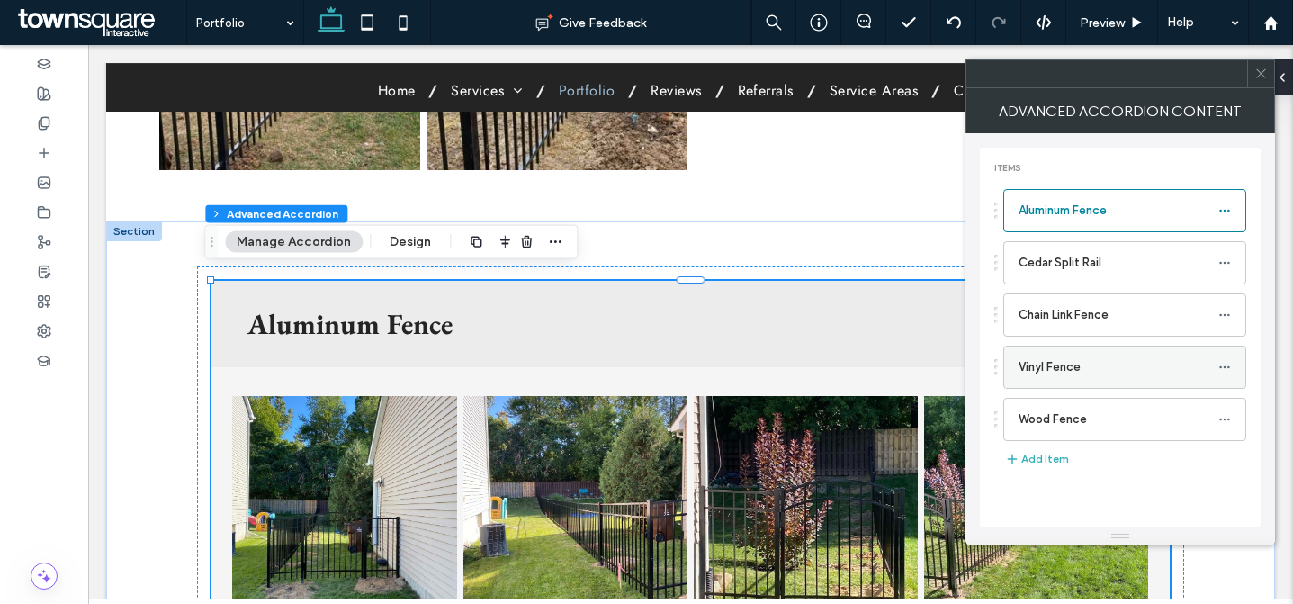
click at [1221, 366] on use at bounding box center [1225, 366] width 10 height 3
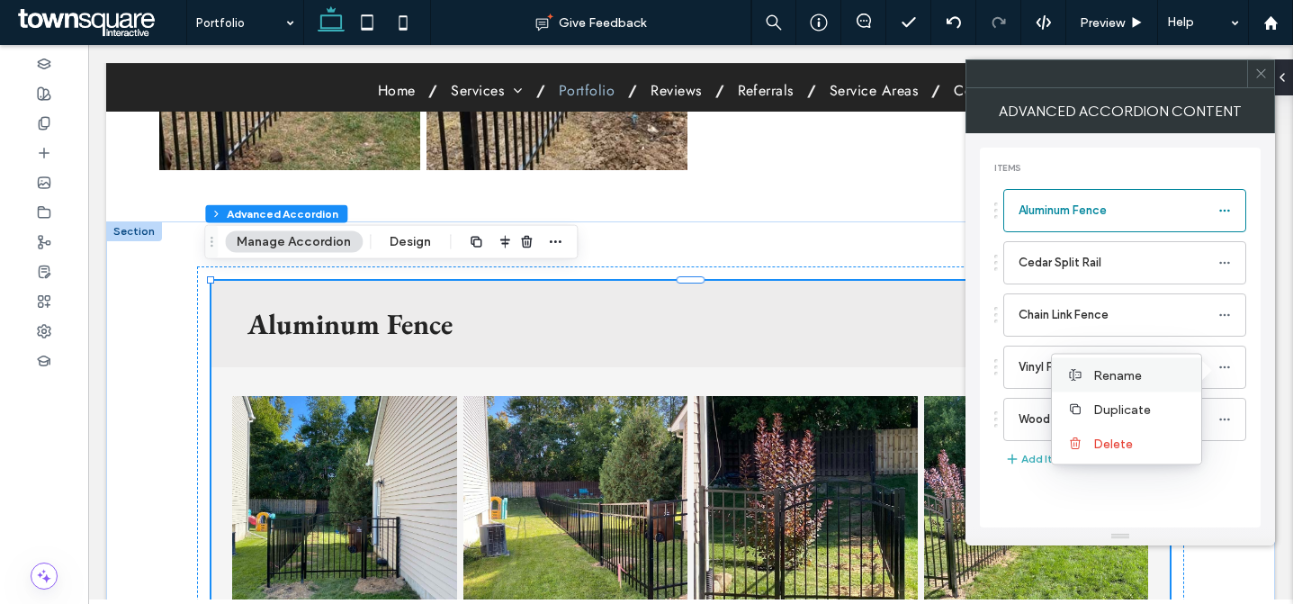
click at [1114, 378] on span "Rename" at bounding box center [1118, 374] width 49 height 15
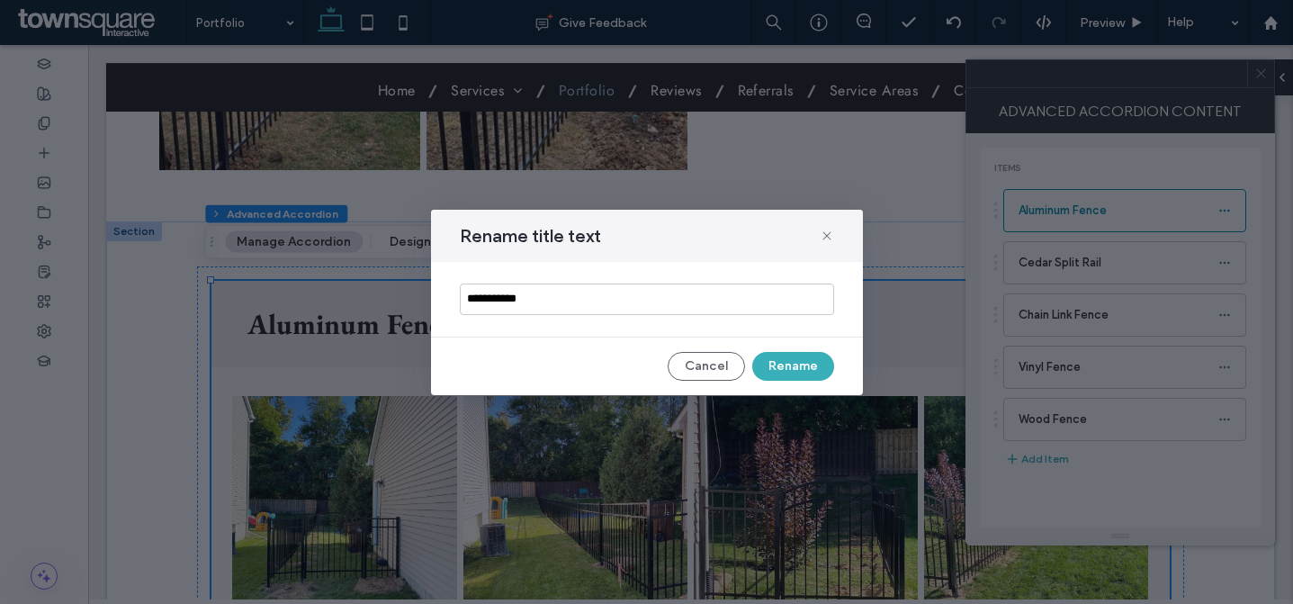
click at [629, 303] on input "**********" at bounding box center [647, 300] width 374 height 32
click at [629, 302] on input "**********" at bounding box center [647, 300] width 374 height 32
click at [732, 361] on button "Cancel" at bounding box center [706, 366] width 77 height 29
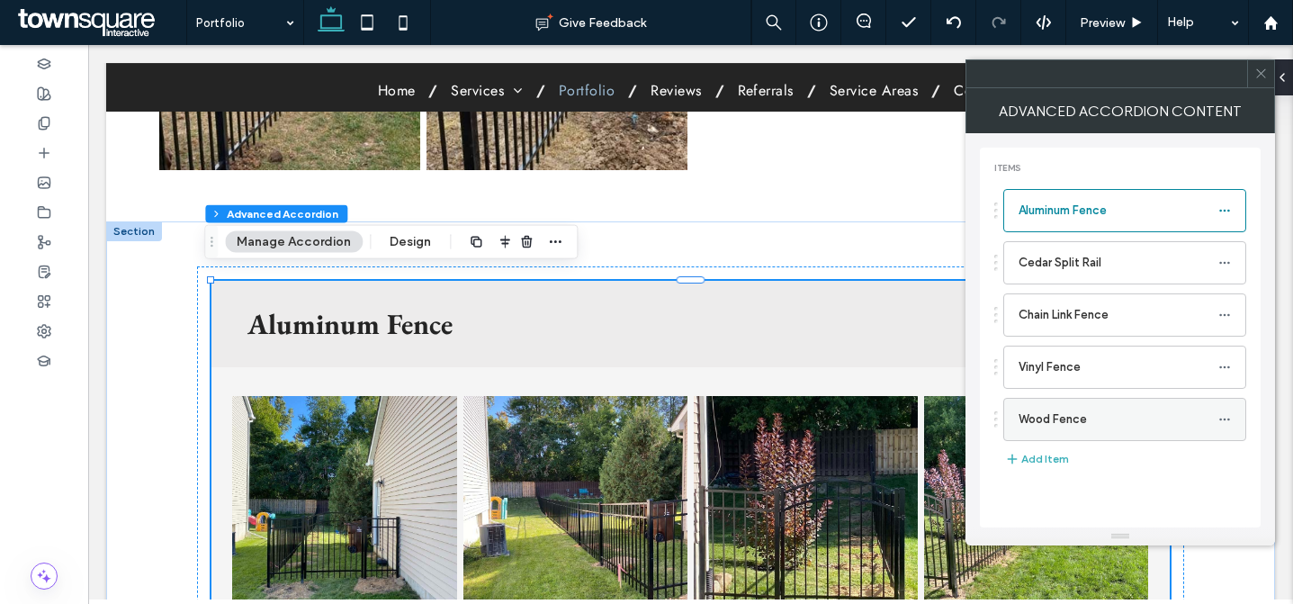
click at [1223, 417] on icon at bounding box center [1225, 419] width 13 height 13
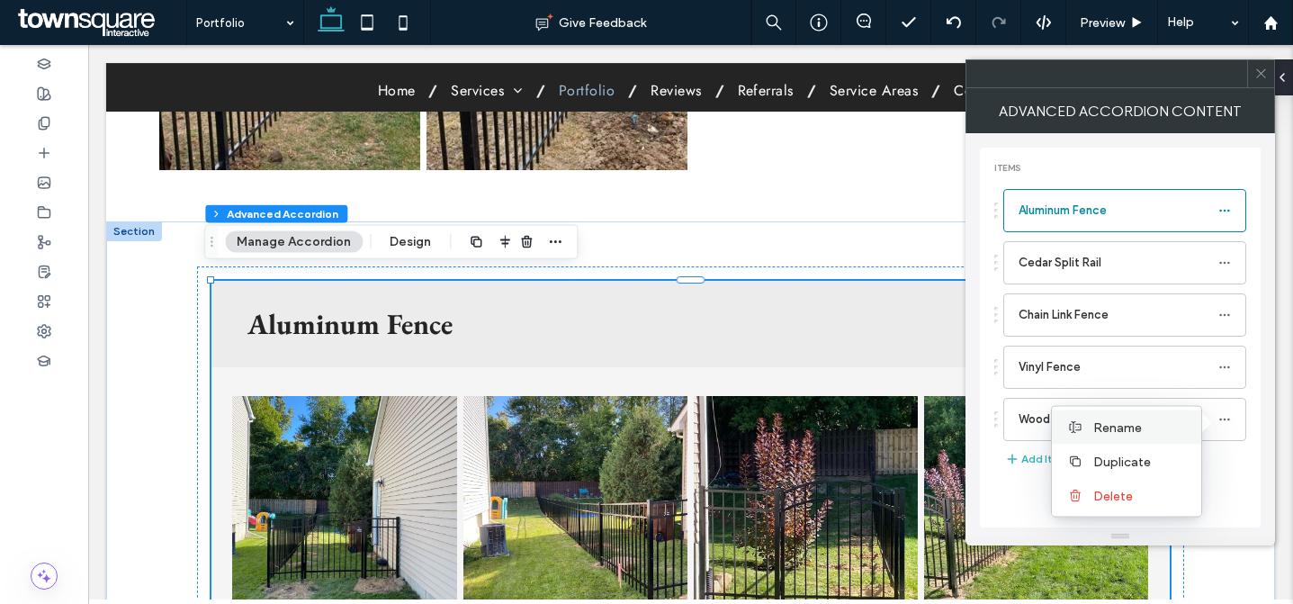
click at [1139, 422] on span "Rename" at bounding box center [1118, 426] width 49 height 15
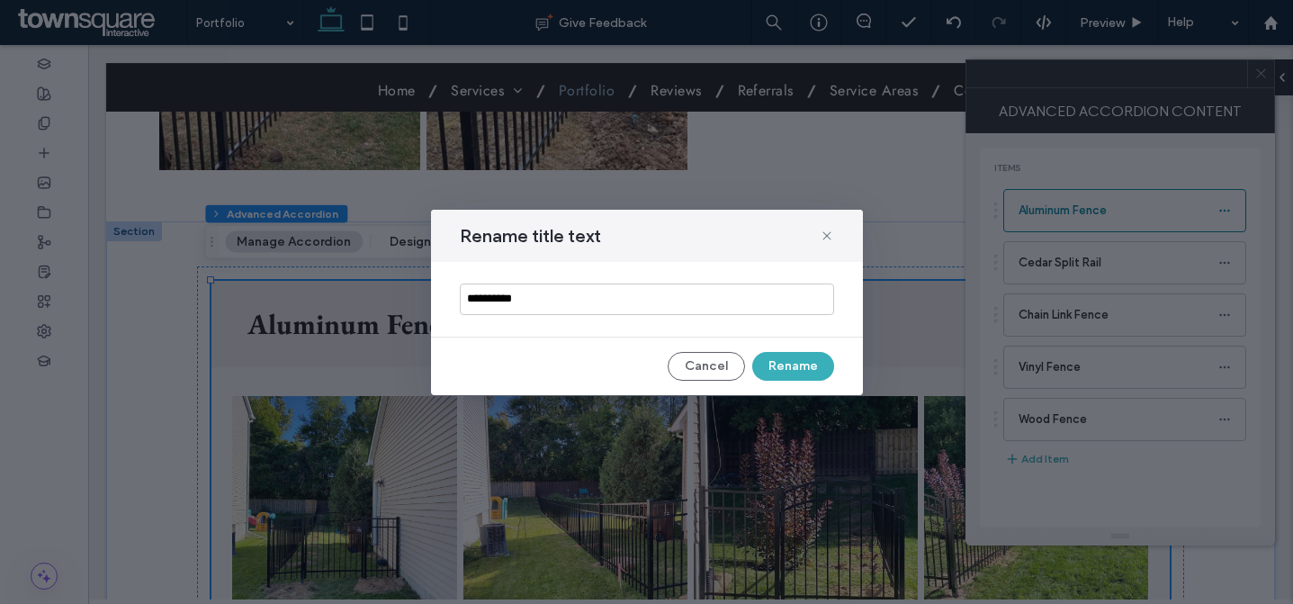
click at [604, 301] on input "**********" at bounding box center [647, 300] width 374 height 32
click at [662, 296] on input "**********" at bounding box center [647, 300] width 374 height 32
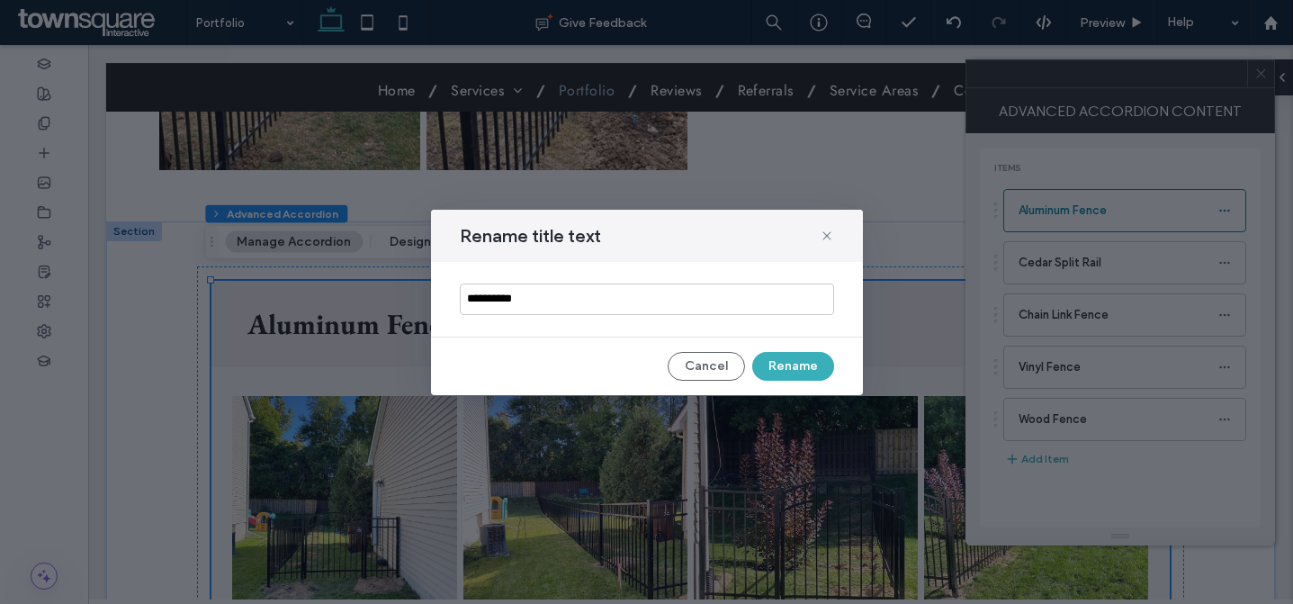
click at [662, 296] on input "**********" at bounding box center [647, 300] width 374 height 32
click at [725, 370] on button "Cancel" at bounding box center [706, 366] width 77 height 29
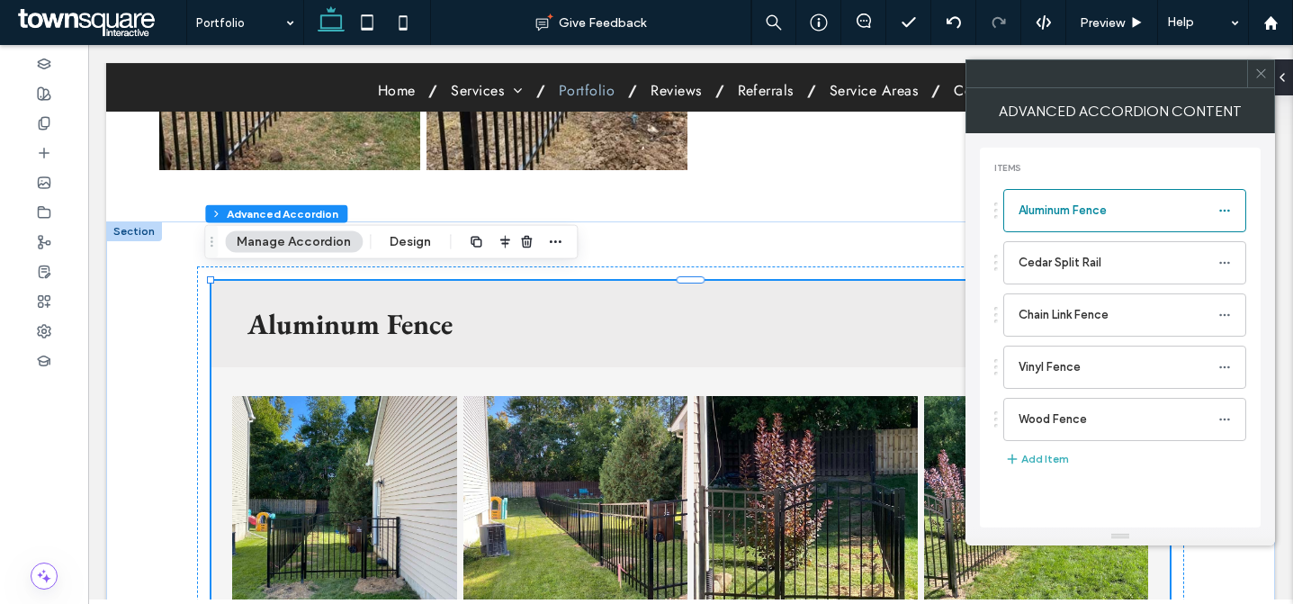
click at [1256, 81] on span at bounding box center [1262, 73] width 14 height 27
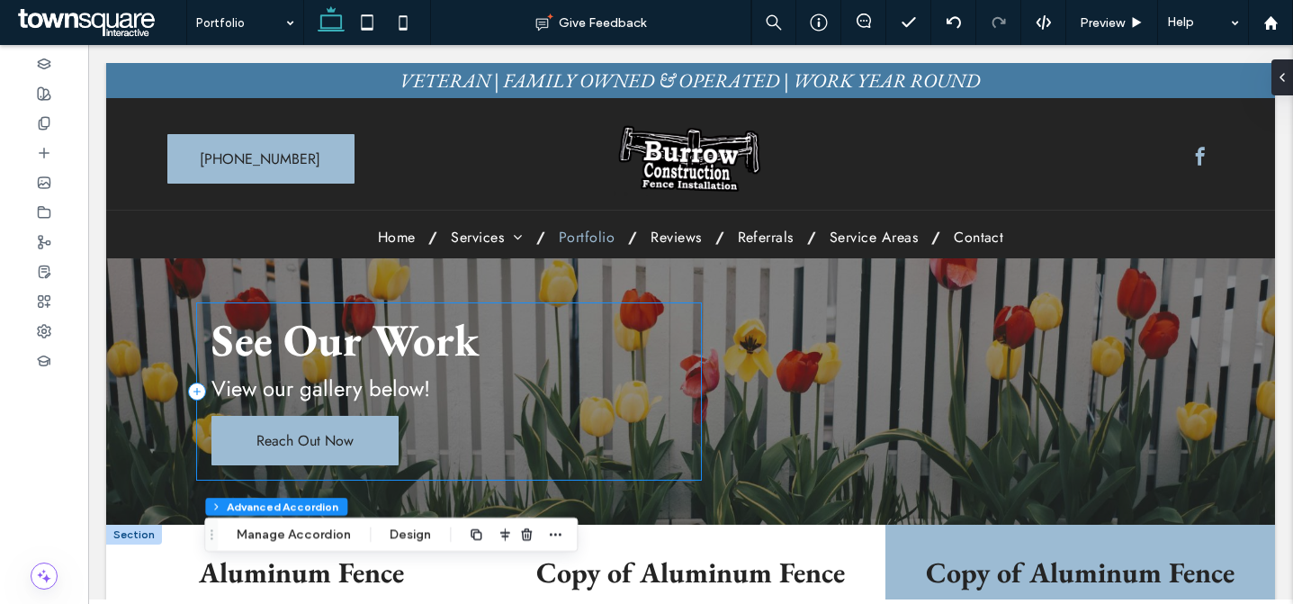
scroll to position [130, 0]
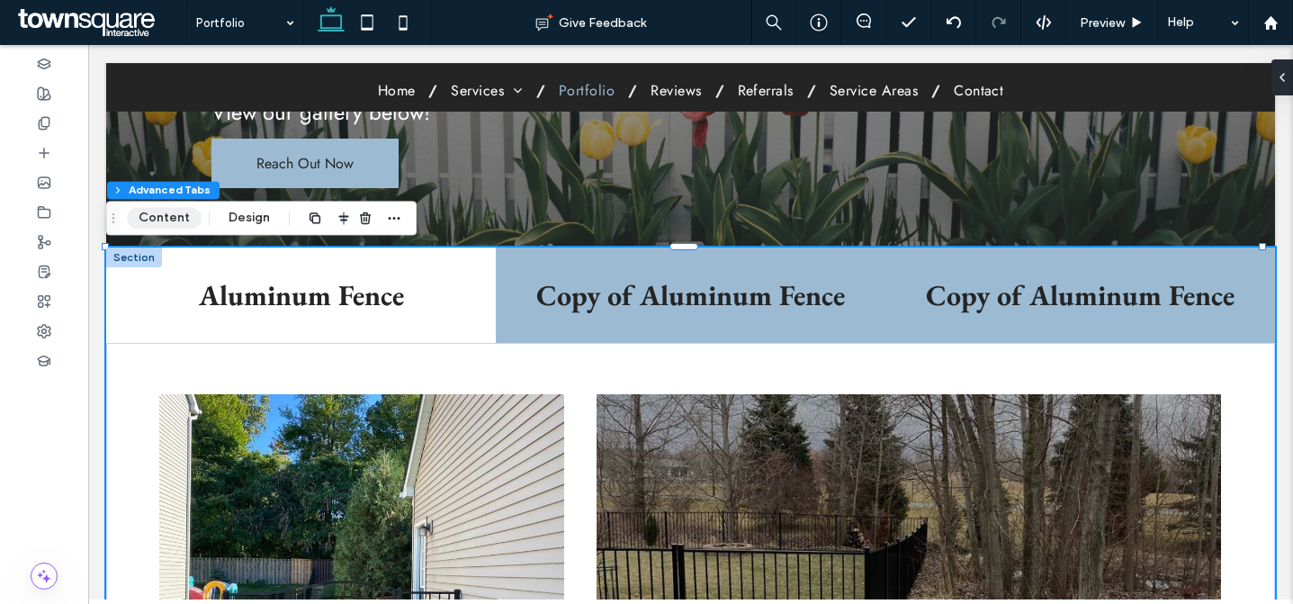
drag, startPoint x: 144, startPoint y: 218, endPoint x: 168, endPoint y: 223, distance: 24.9
click at [144, 218] on button "Content" at bounding box center [164, 218] width 75 height 22
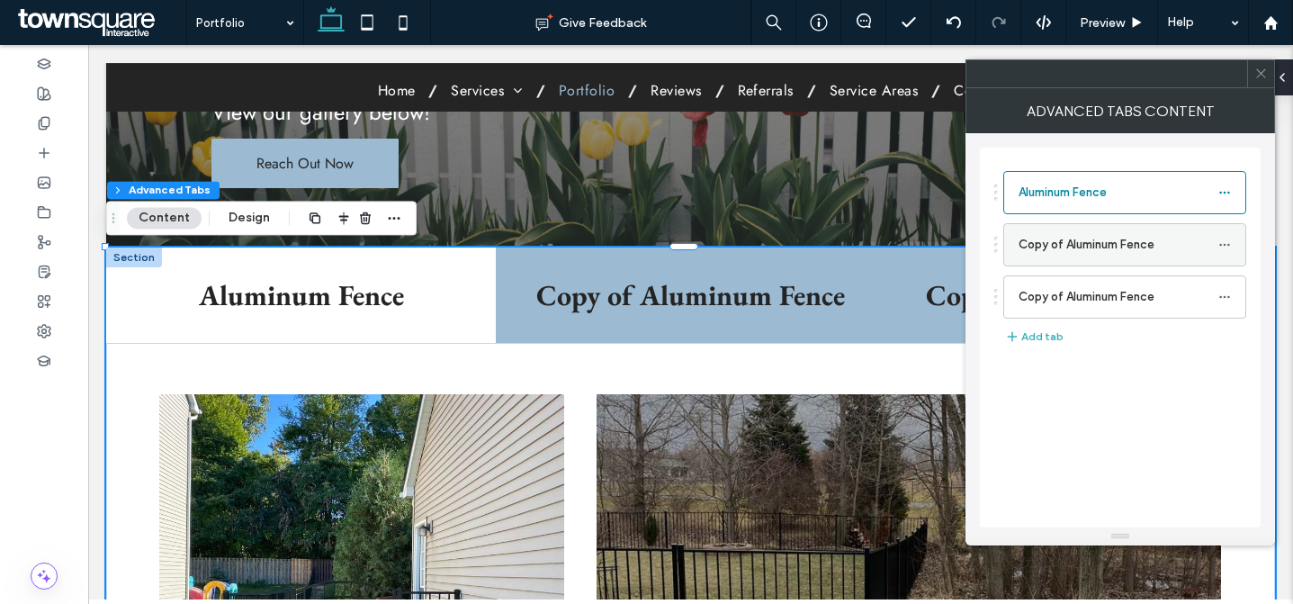
click at [1225, 243] on icon at bounding box center [1225, 245] width 13 height 13
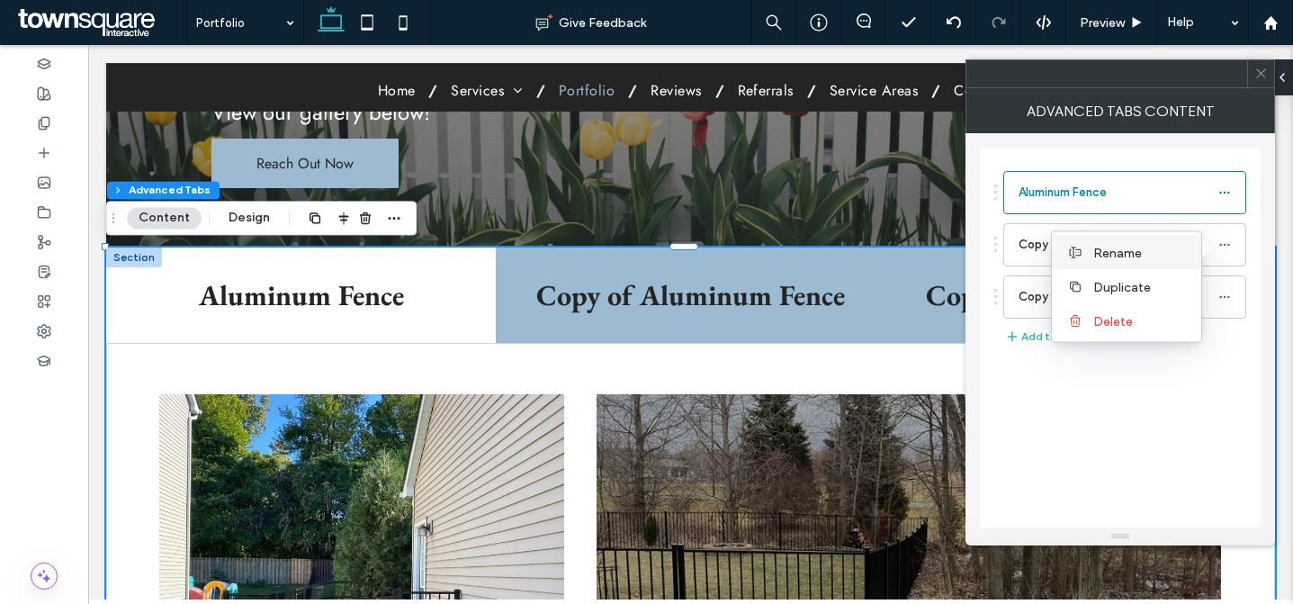
click at [1149, 254] on label "Rename" at bounding box center [1141, 252] width 94 height 15
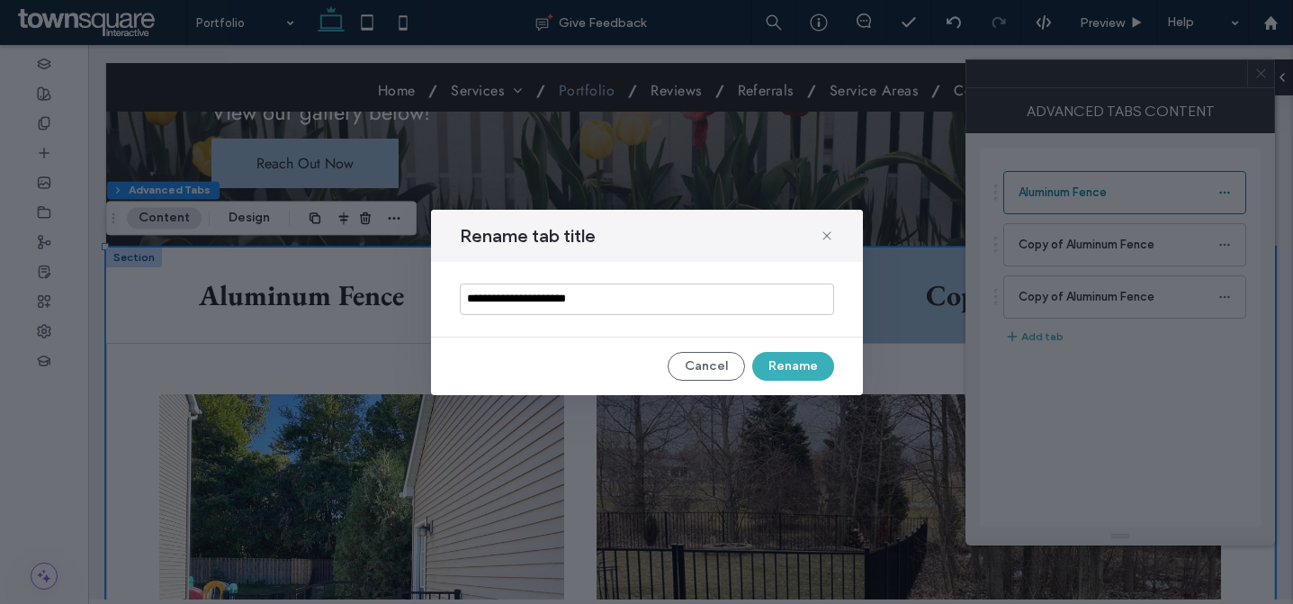
click at [698, 297] on input "**********" at bounding box center [647, 300] width 374 height 32
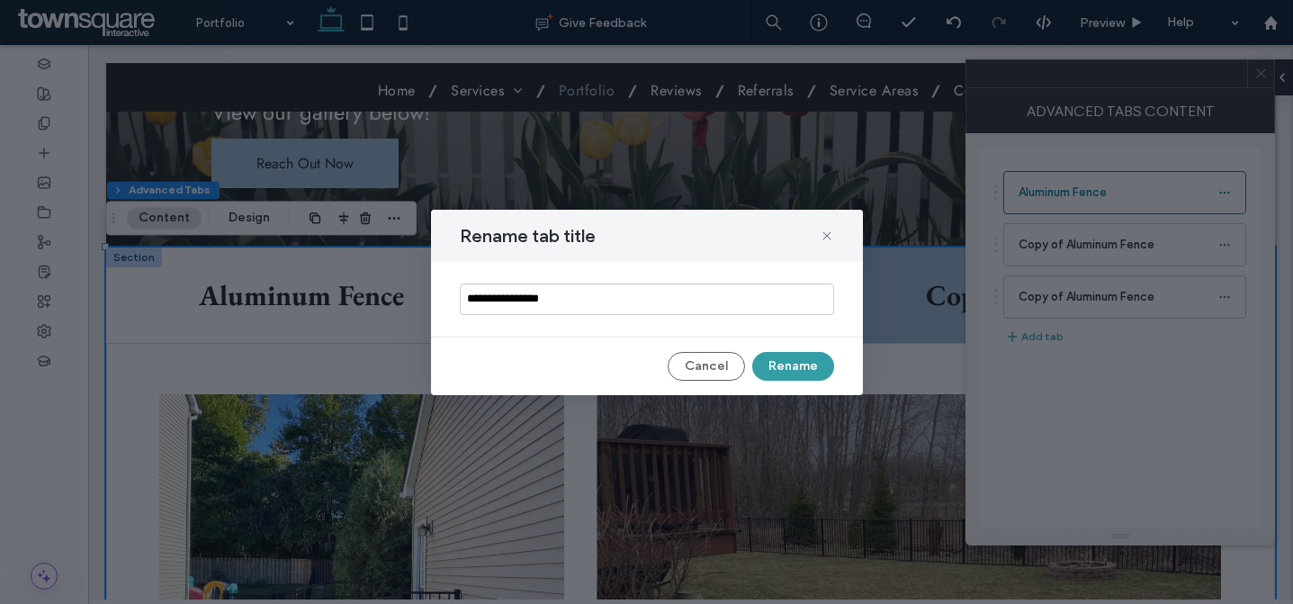
type input "**********"
click at [774, 360] on button "Rename" at bounding box center [793, 366] width 82 height 29
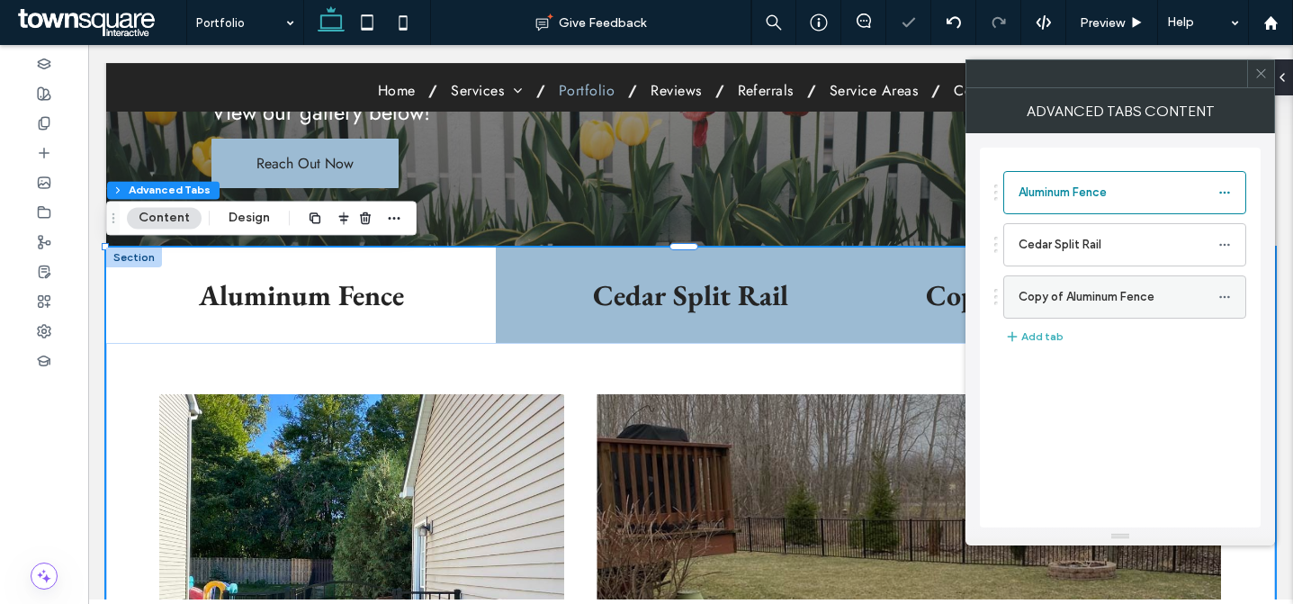
click at [1226, 295] on icon at bounding box center [1225, 297] width 13 height 13
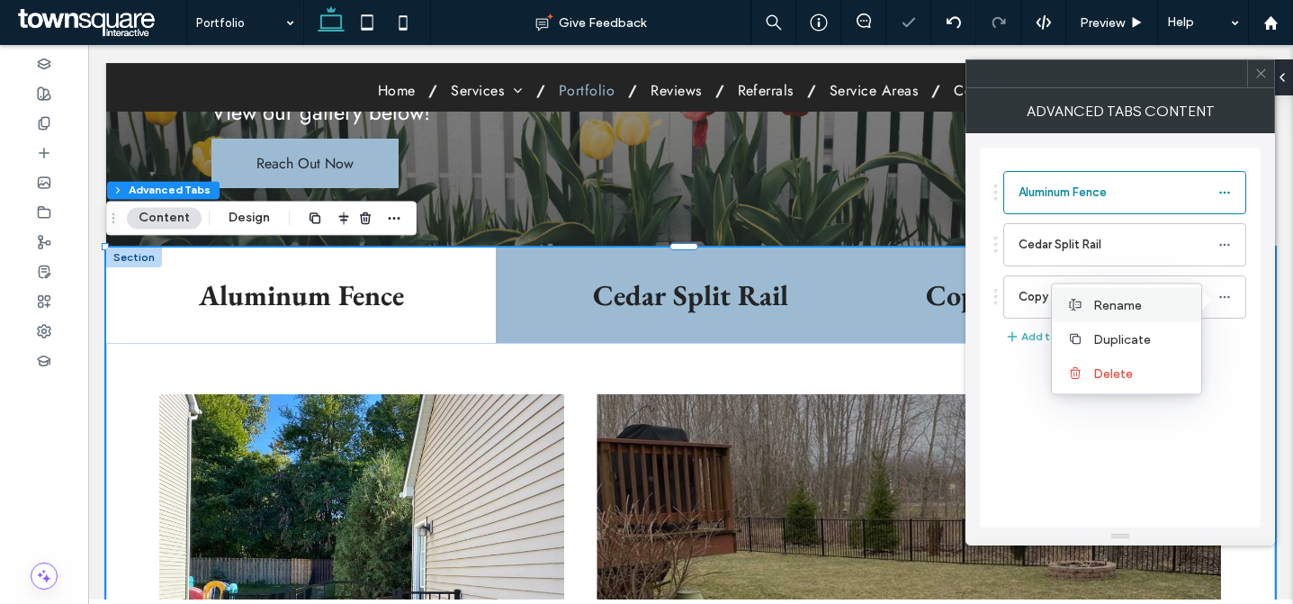
click at [1121, 297] on span "Rename" at bounding box center [1118, 304] width 49 height 15
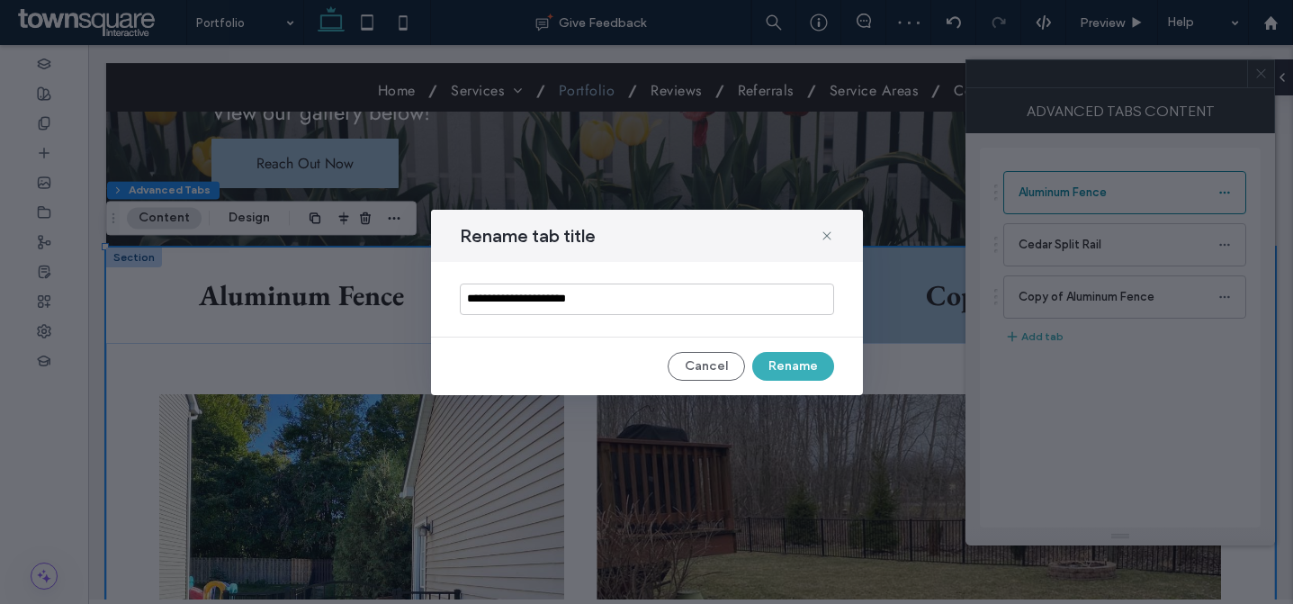
click at [639, 303] on input "**********" at bounding box center [647, 300] width 374 height 32
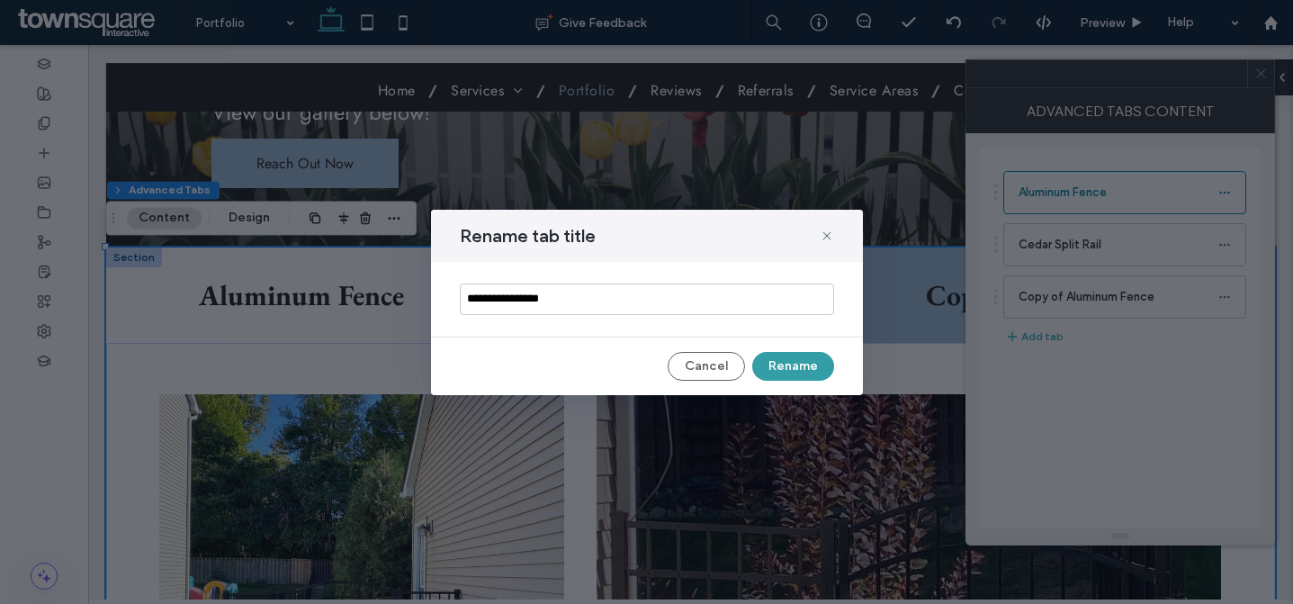
type input "**********"
click at [779, 359] on button "Rename" at bounding box center [793, 366] width 82 height 29
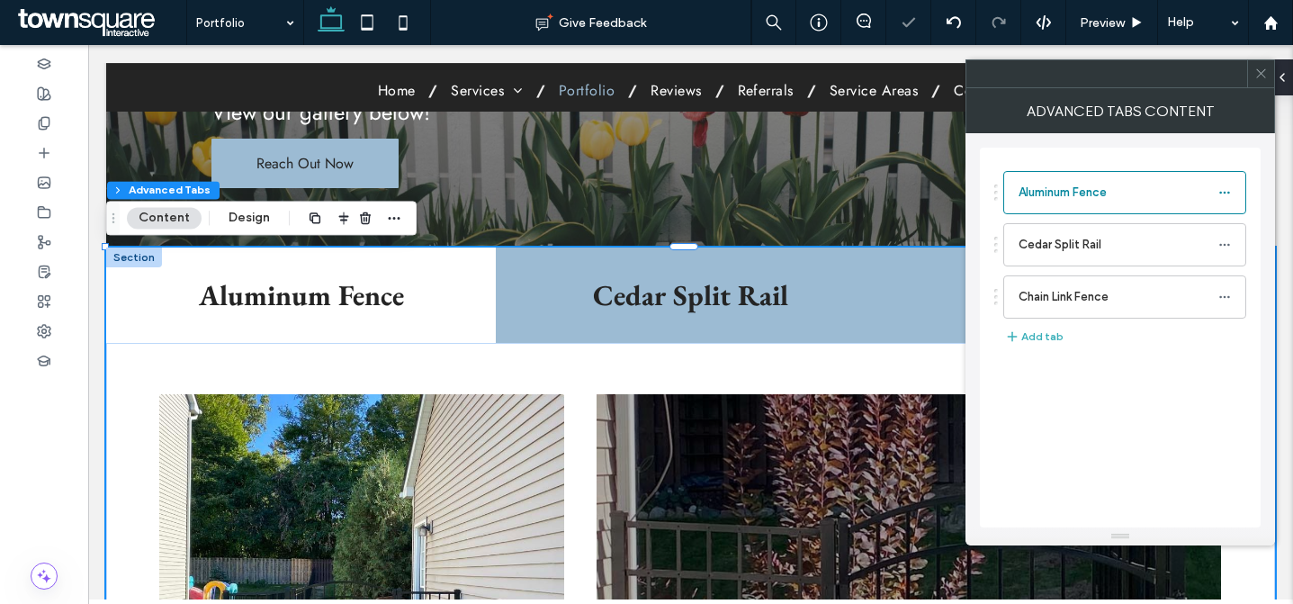
click at [1258, 77] on icon at bounding box center [1262, 74] width 14 height 14
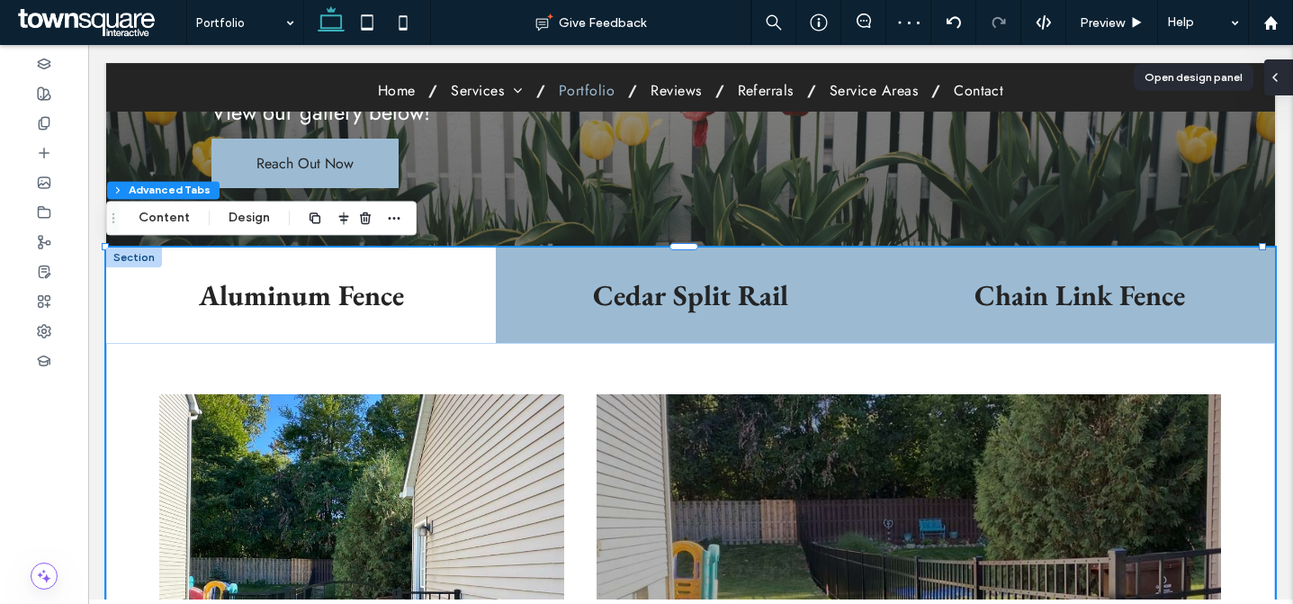
click at [1281, 86] on span at bounding box center [1275, 77] width 14 height 36
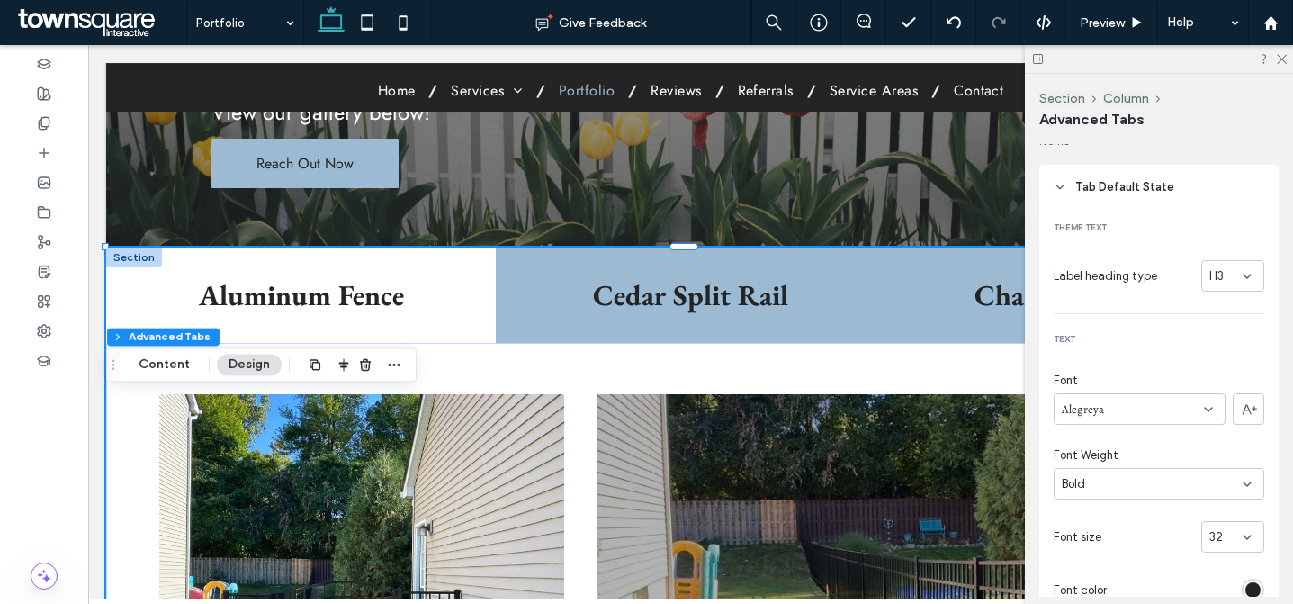
scroll to position [1, 0]
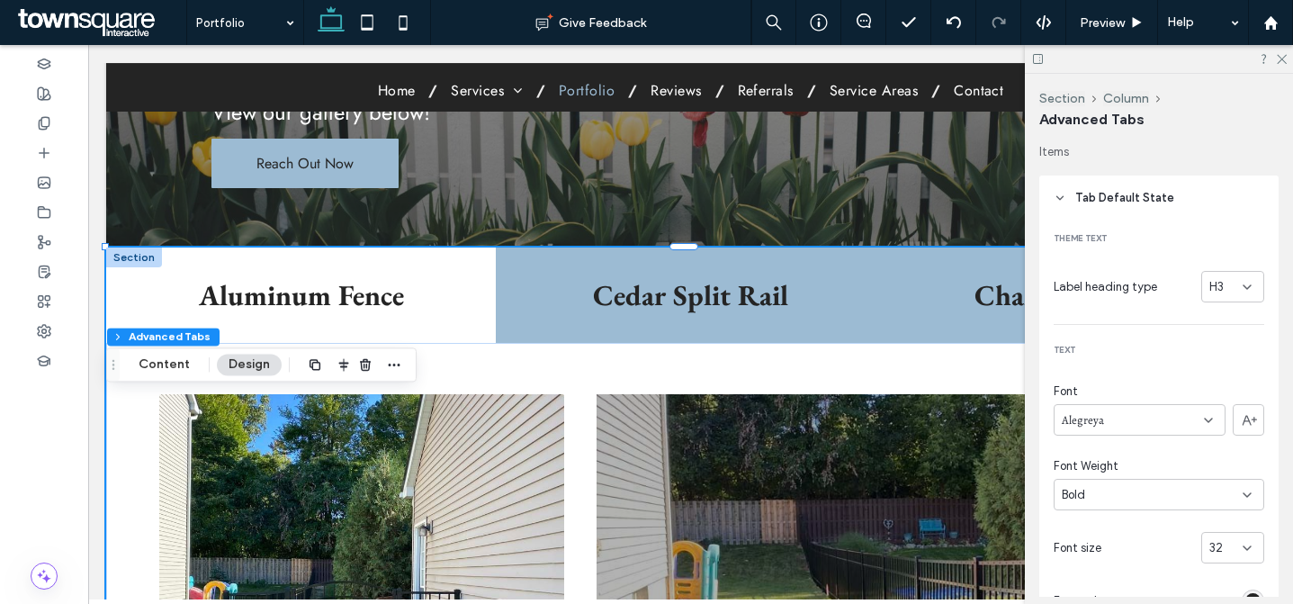
click at [1219, 281] on div "H3" at bounding box center [1226, 287] width 33 height 18
click at [1225, 442] on div "H5" at bounding box center [1223, 444] width 61 height 32
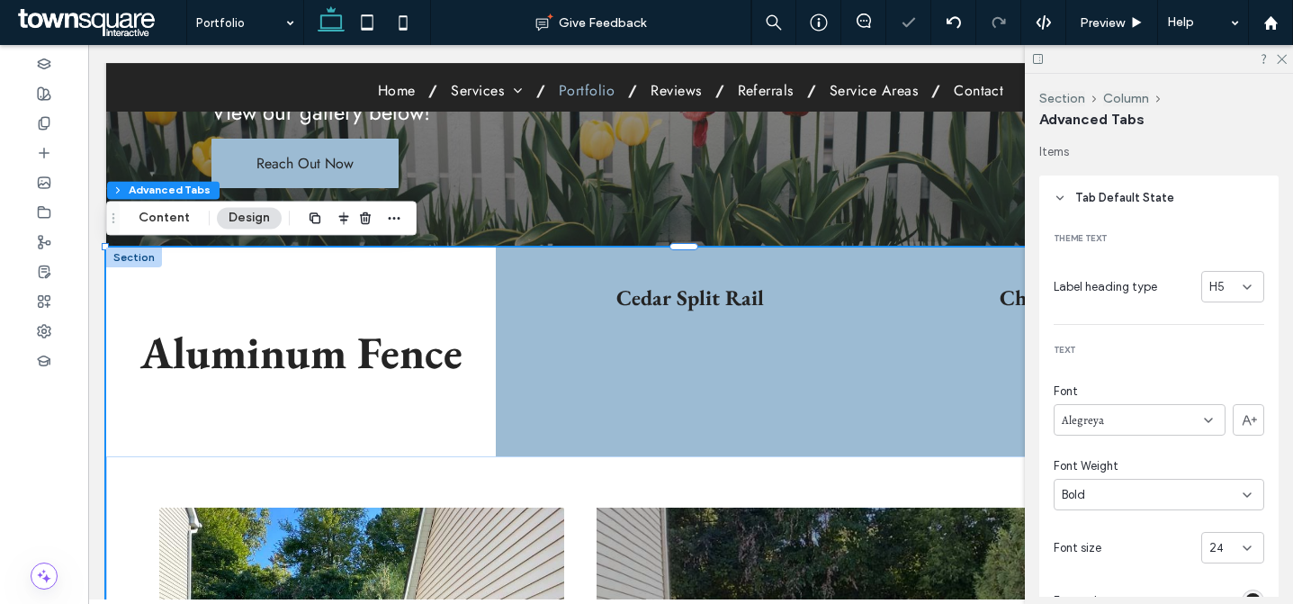
click at [1224, 288] on div "H5" at bounding box center [1226, 287] width 33 height 18
click at [1238, 472] on div "H6" at bounding box center [1223, 476] width 61 height 32
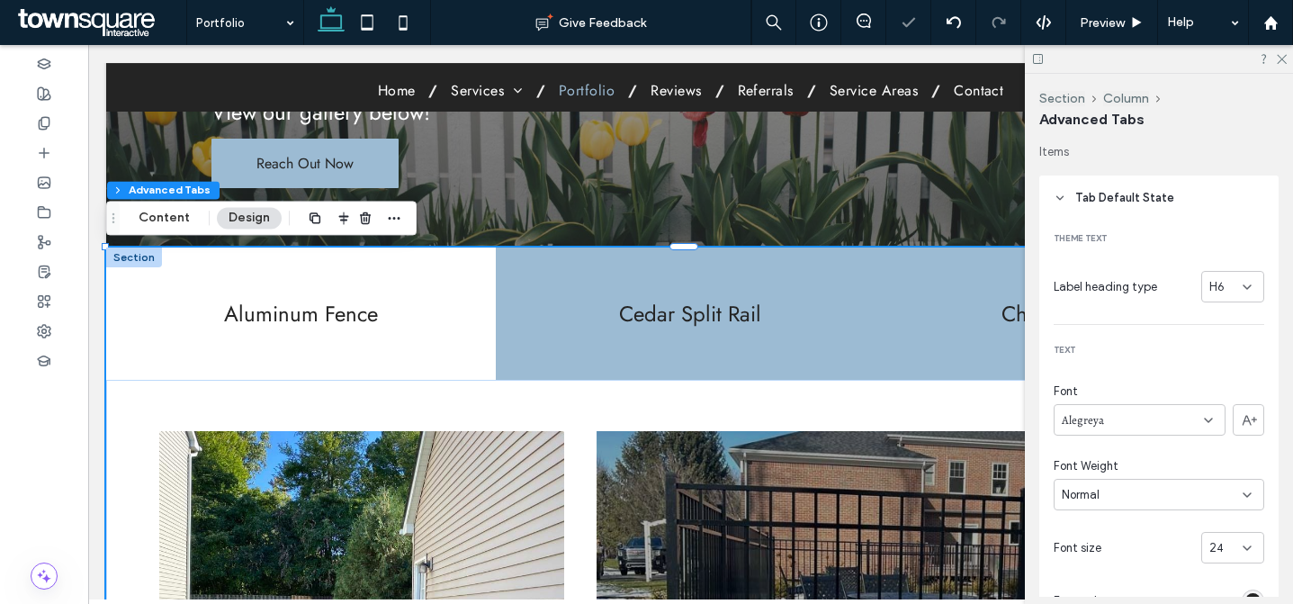
click at [1227, 289] on div "H6" at bounding box center [1226, 287] width 33 height 18
click at [1231, 329] on div "H1" at bounding box center [1223, 318] width 61 height 32
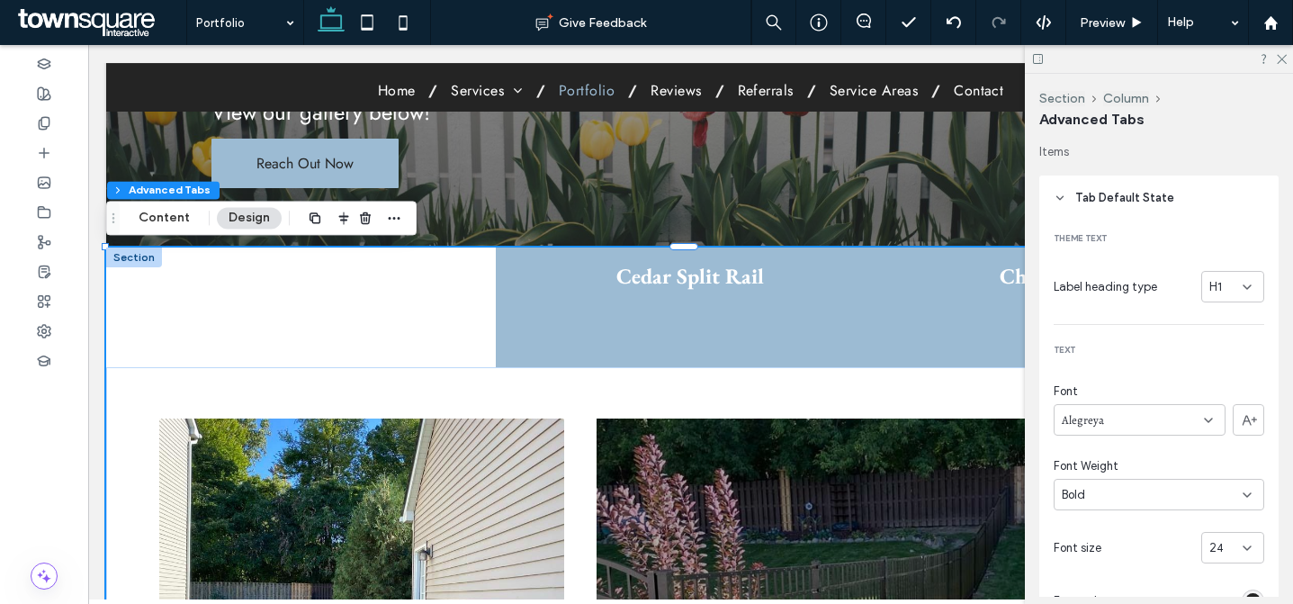
click at [1240, 290] on icon at bounding box center [1247, 287] width 14 height 14
click at [1246, 338] on div "H2" at bounding box center [1223, 350] width 61 height 32
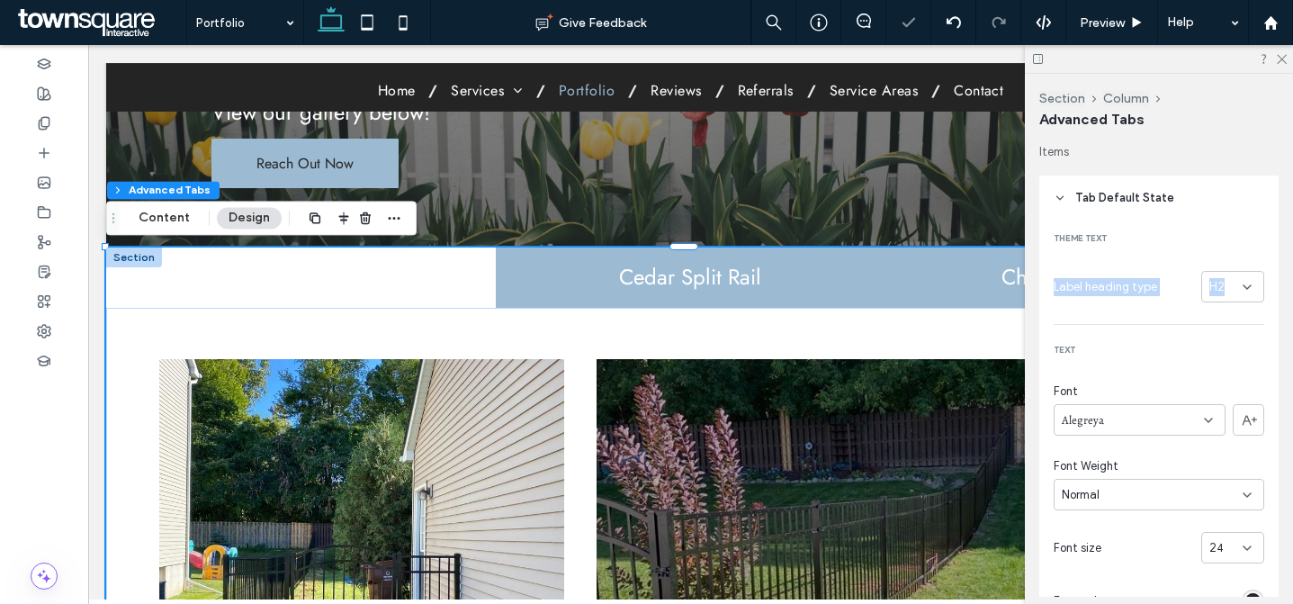
click at [1244, 289] on div "H2" at bounding box center [1233, 287] width 63 height 32
click at [1228, 374] on div "H3" at bounding box center [1223, 381] width 61 height 32
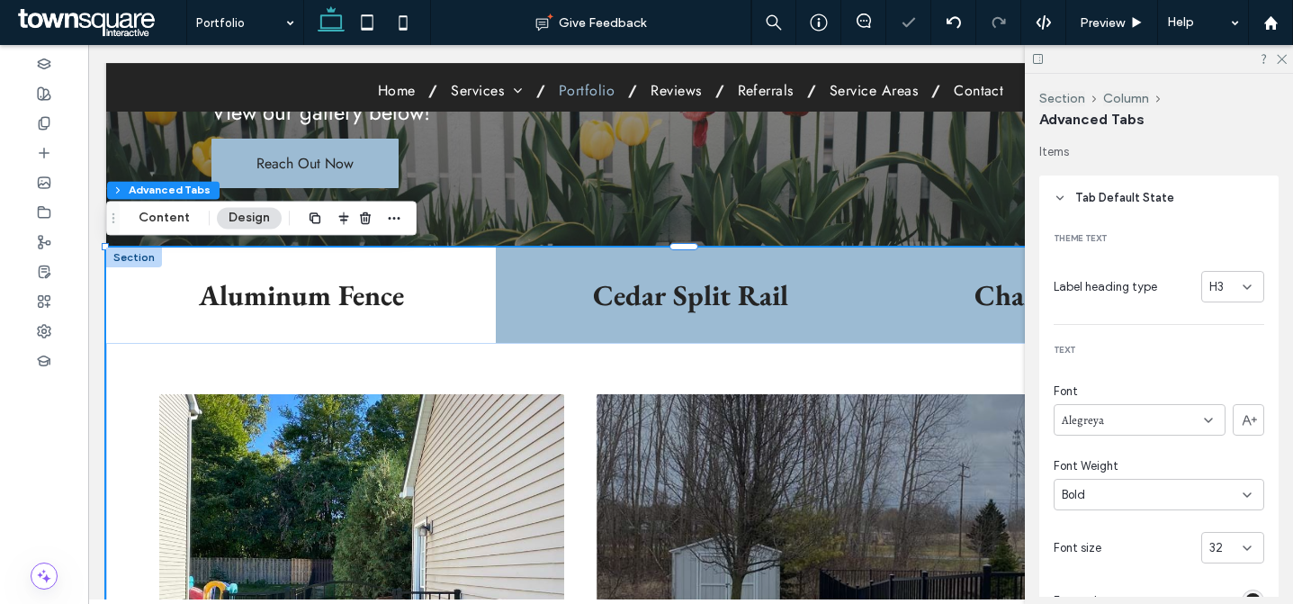
click at [1240, 284] on icon at bounding box center [1247, 287] width 14 height 14
click at [1226, 356] on div "H2" at bounding box center [1223, 350] width 61 height 32
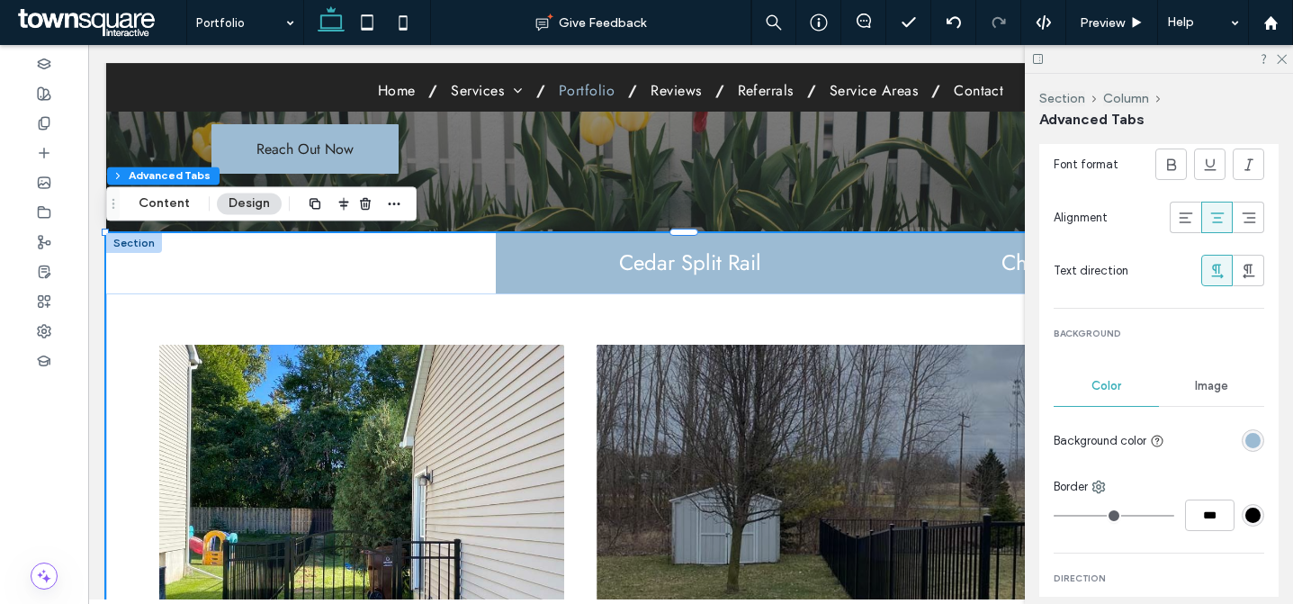
scroll to position [626, 0]
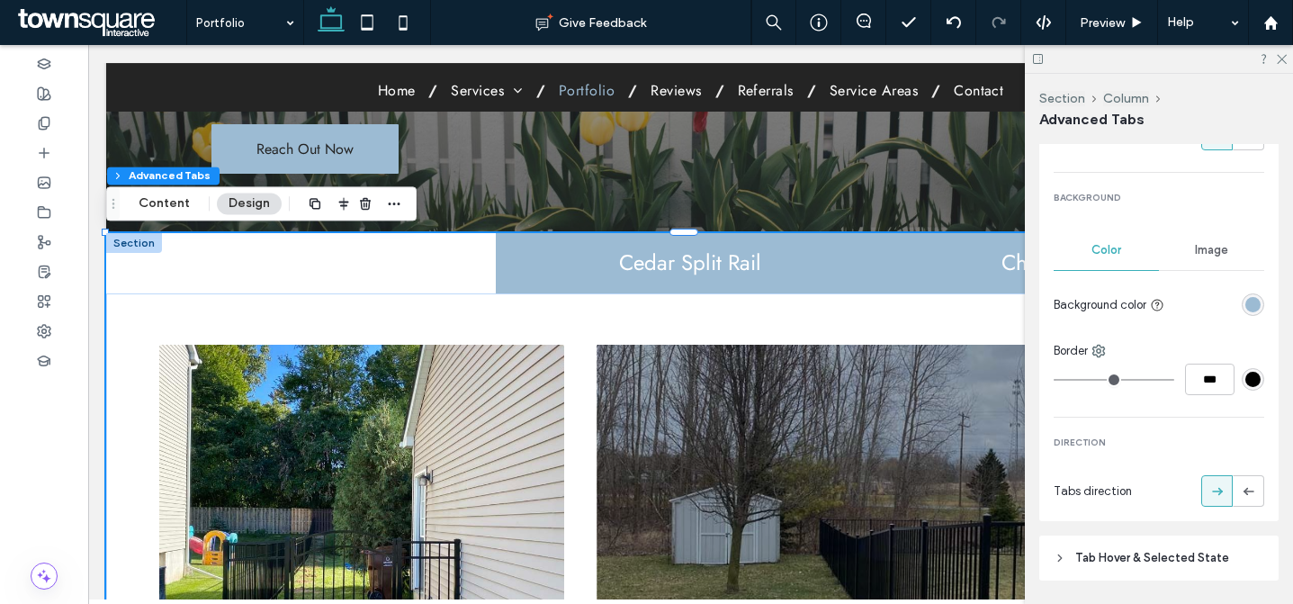
click at [1246, 304] on div "rgba(156, 187, 211, 1)" at bounding box center [1253, 304] width 15 height 15
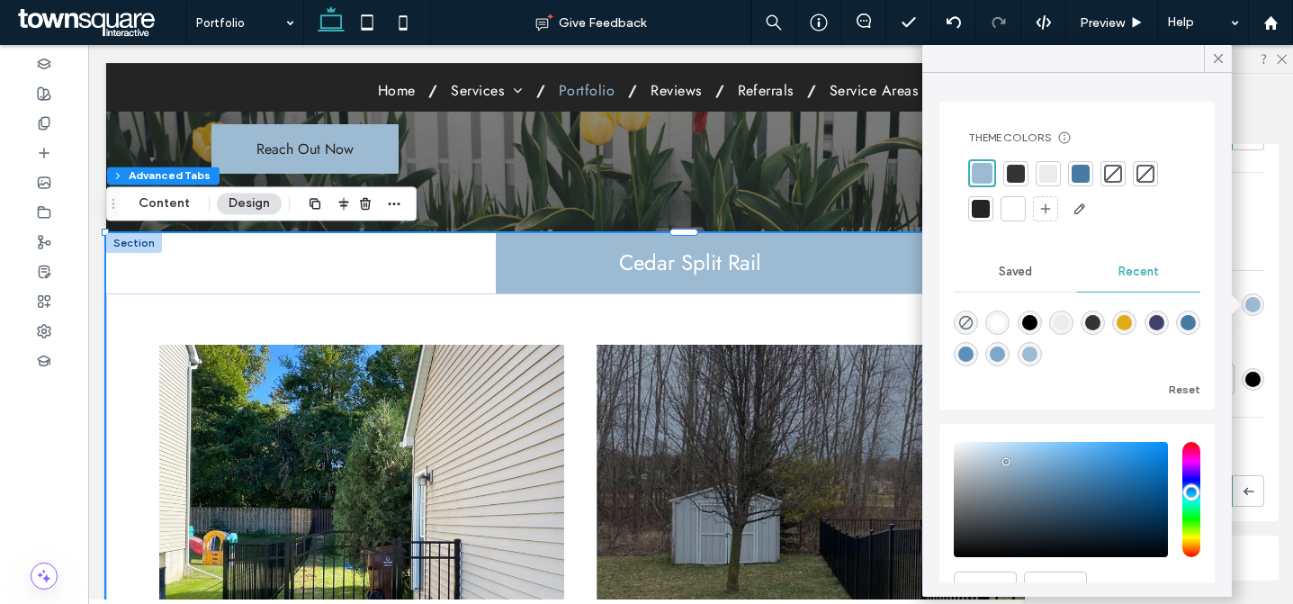
click at [1085, 175] on div at bounding box center [1081, 174] width 18 height 18
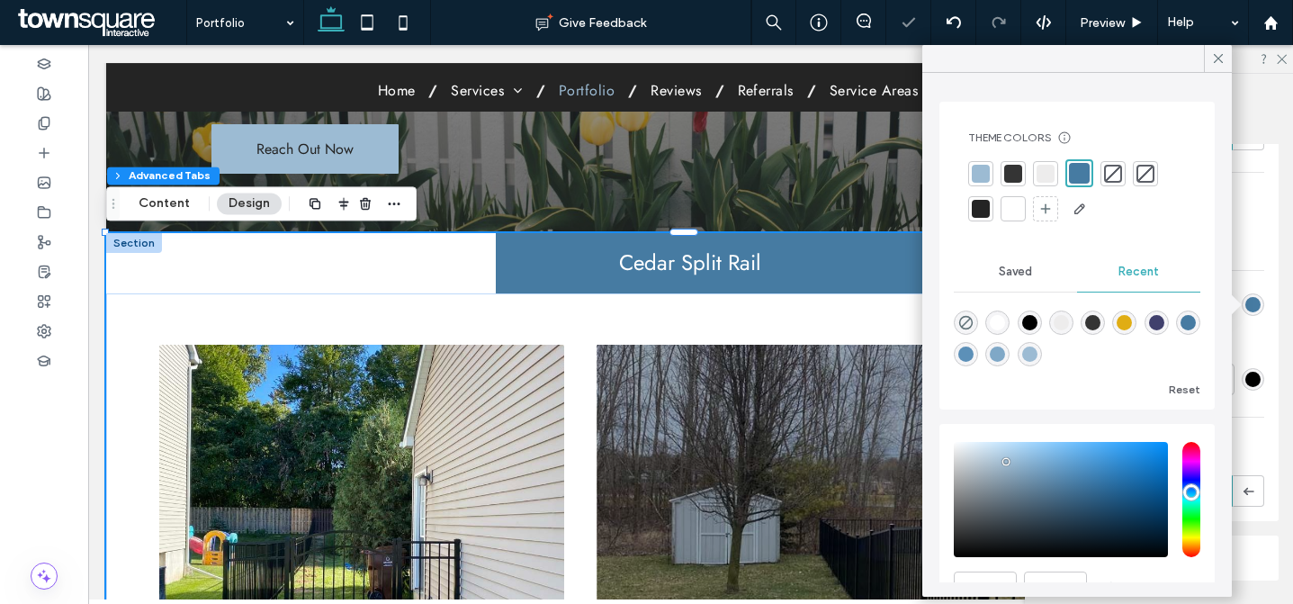
click at [1270, 315] on div "Items Tab Default State Theme text Label heading type H2 Text Font Alegreya Fon…" at bounding box center [1165, 370] width 251 height 453
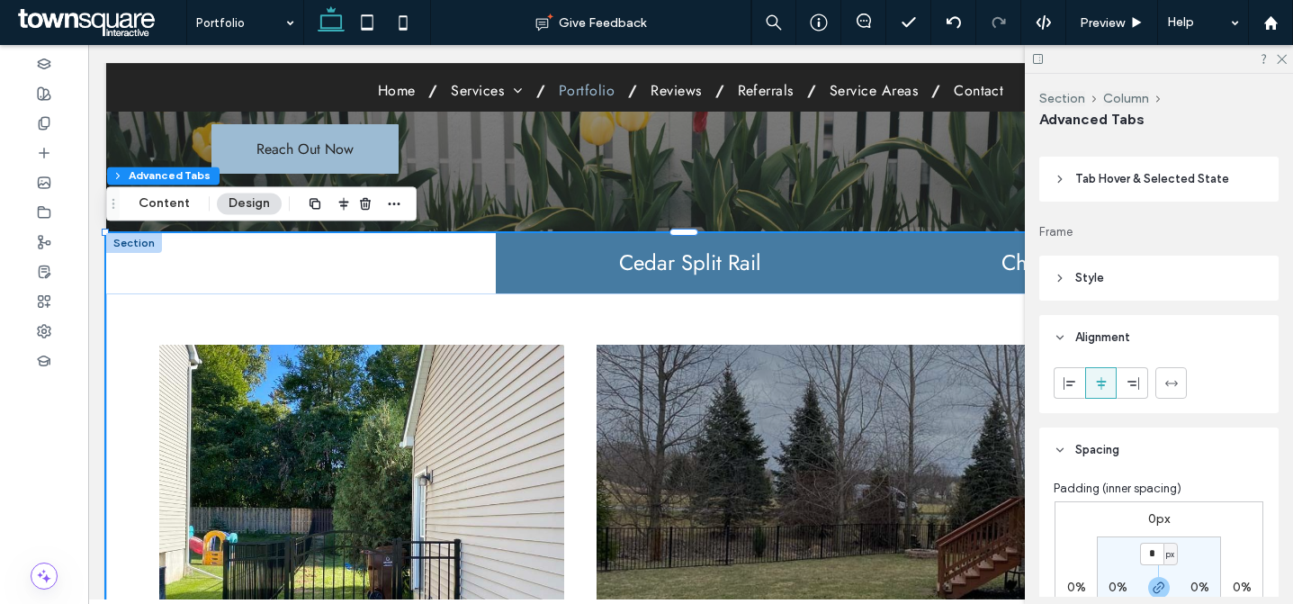
scroll to position [634, 0]
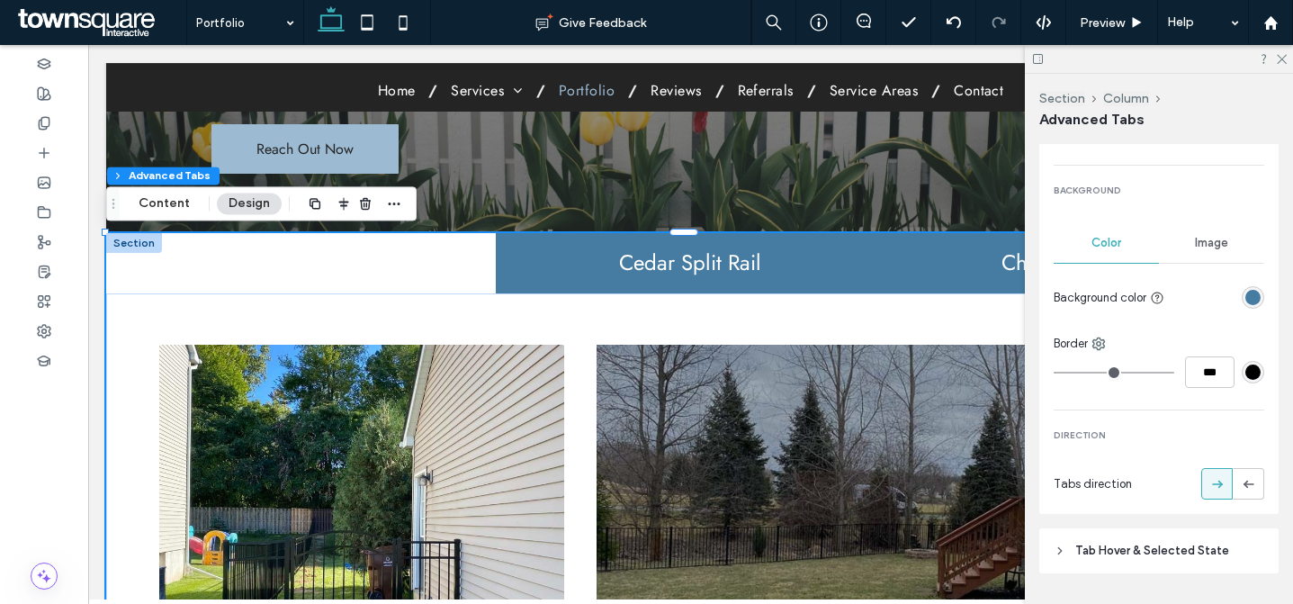
click at [1246, 295] on div "rgba(70, 123, 162, 1)" at bounding box center [1253, 297] width 15 height 15
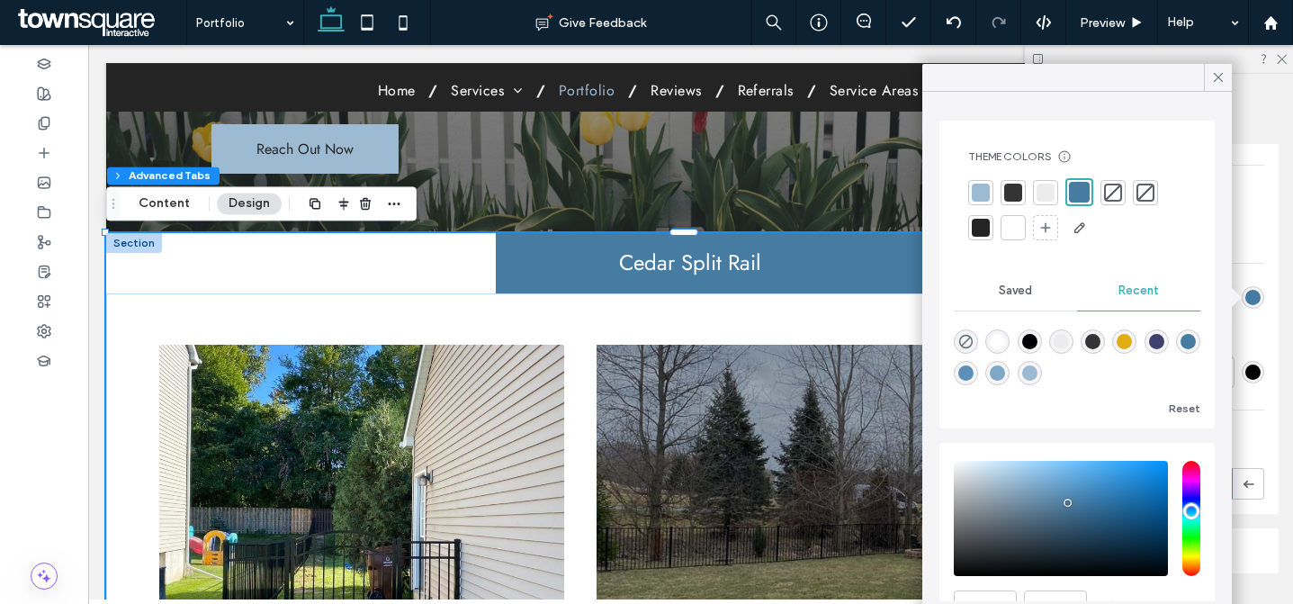
click at [986, 223] on div at bounding box center [981, 228] width 18 height 18
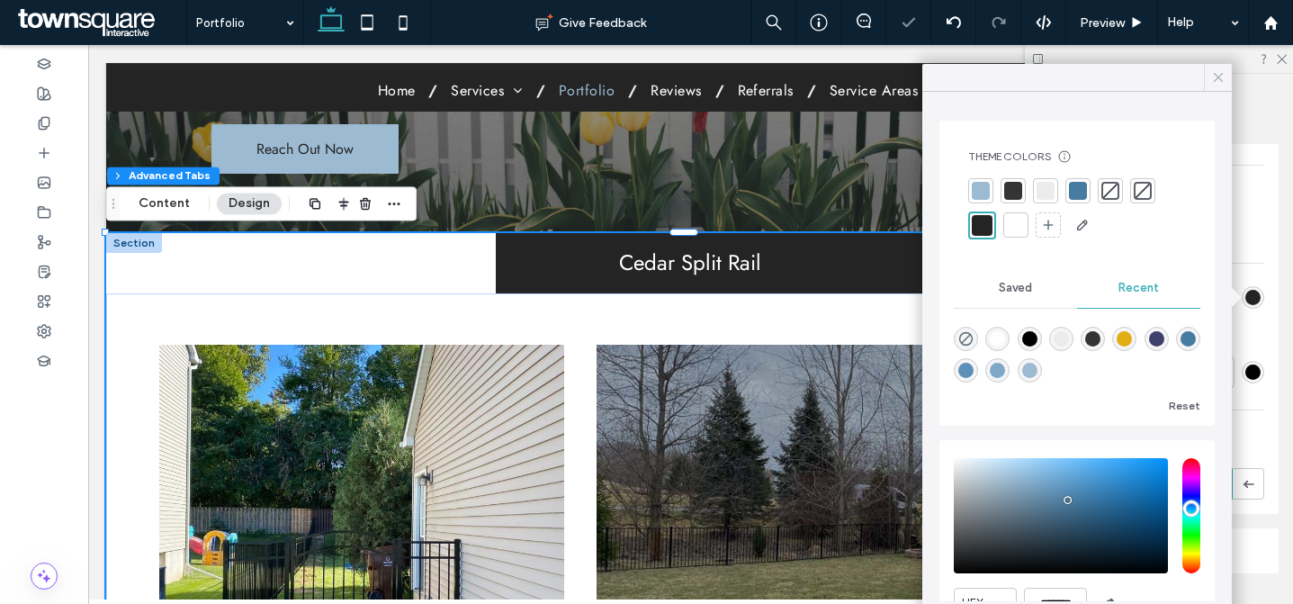
click at [1208, 82] on div at bounding box center [1218, 77] width 28 height 27
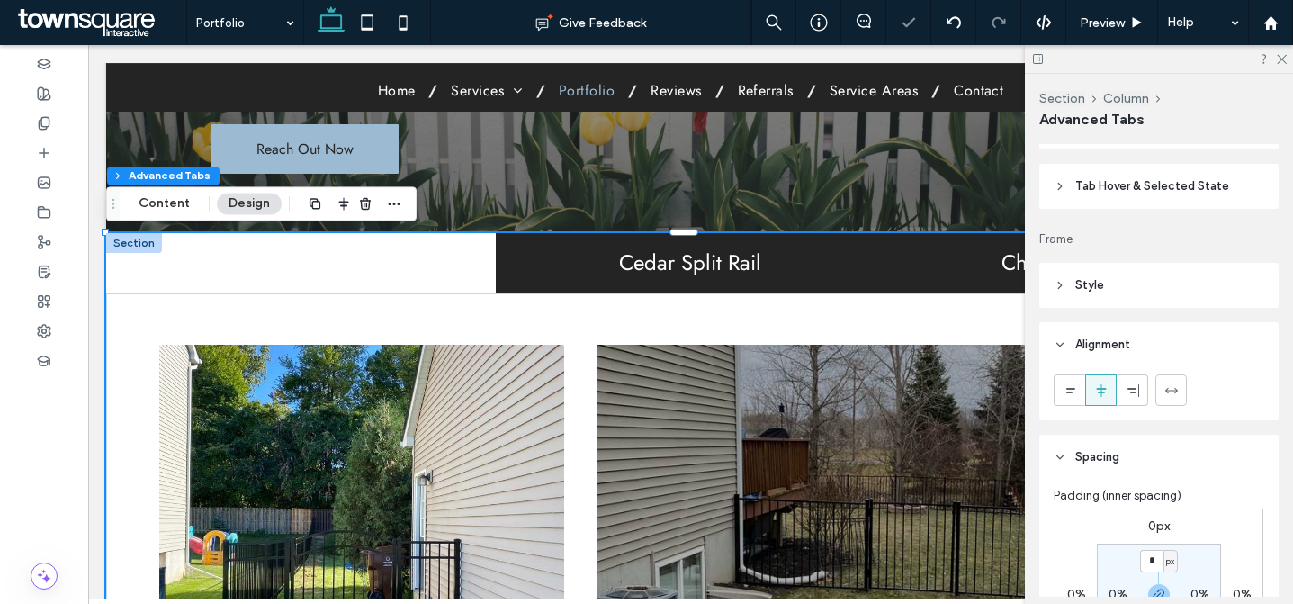
scroll to position [818, 0]
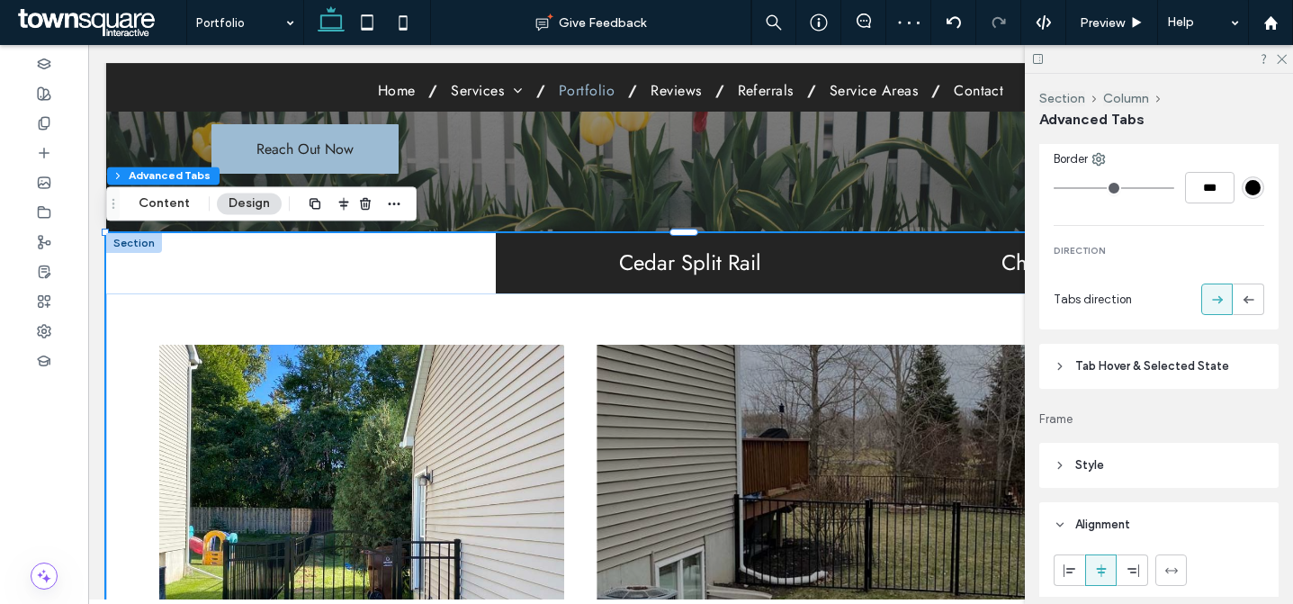
click at [1219, 355] on header "Tab Hover & Selected State" at bounding box center [1159, 366] width 239 height 45
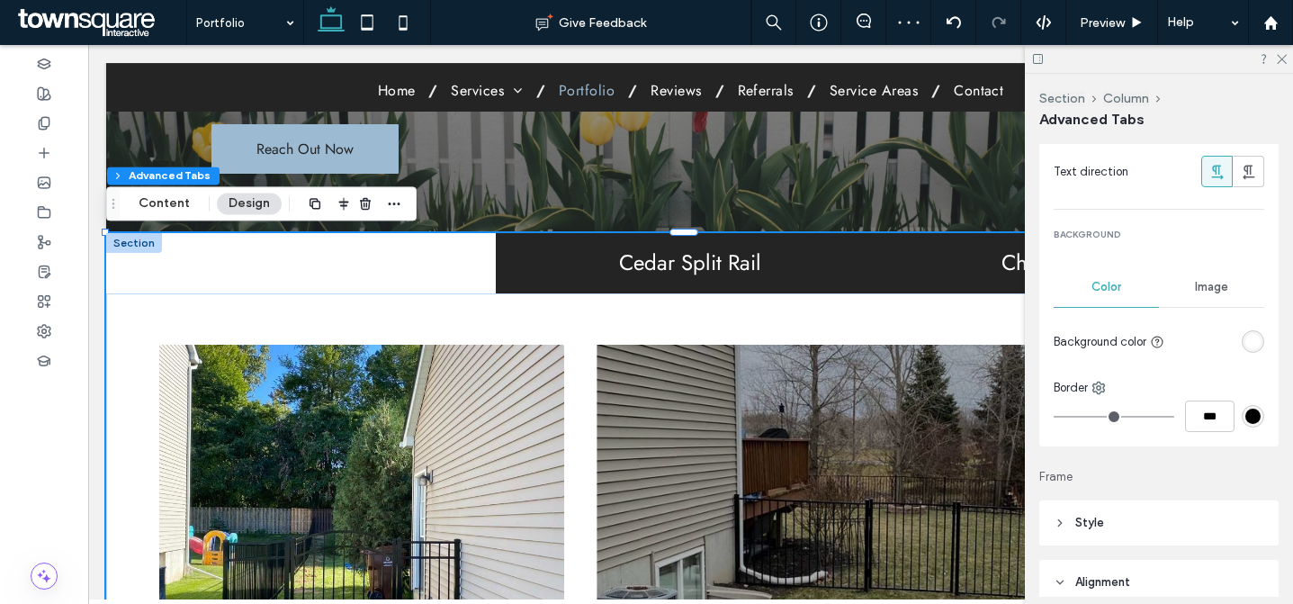
scroll to position [1600, 0]
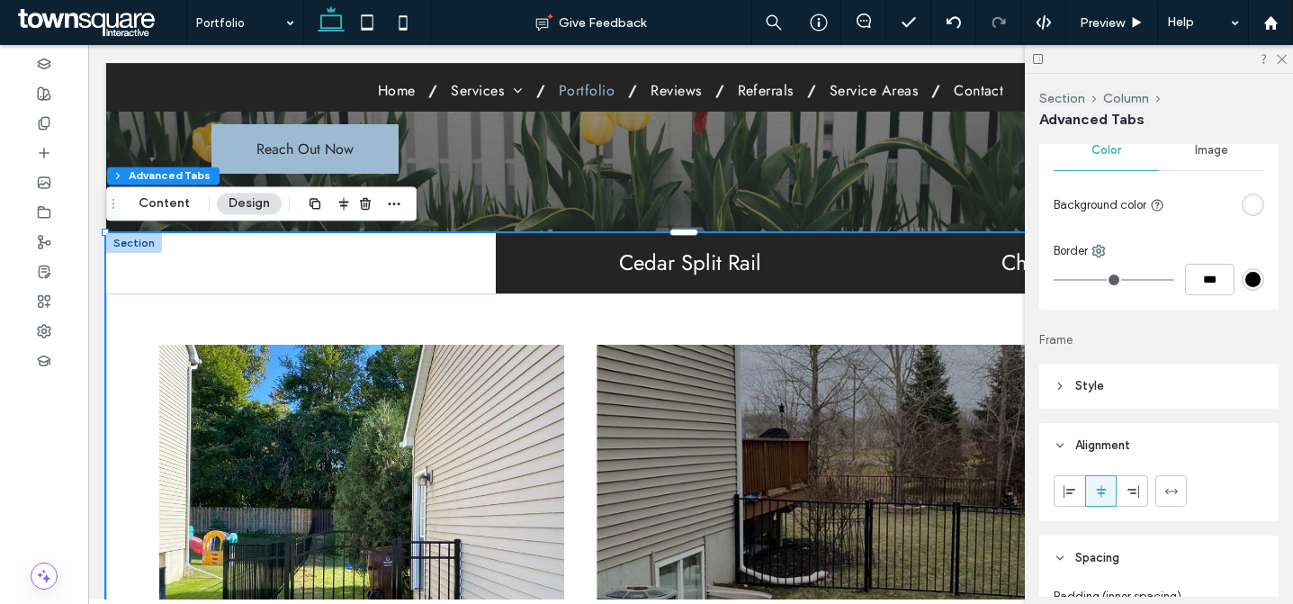
click at [1246, 208] on div "rgba(255, 255, 255, 1)" at bounding box center [1253, 204] width 15 height 15
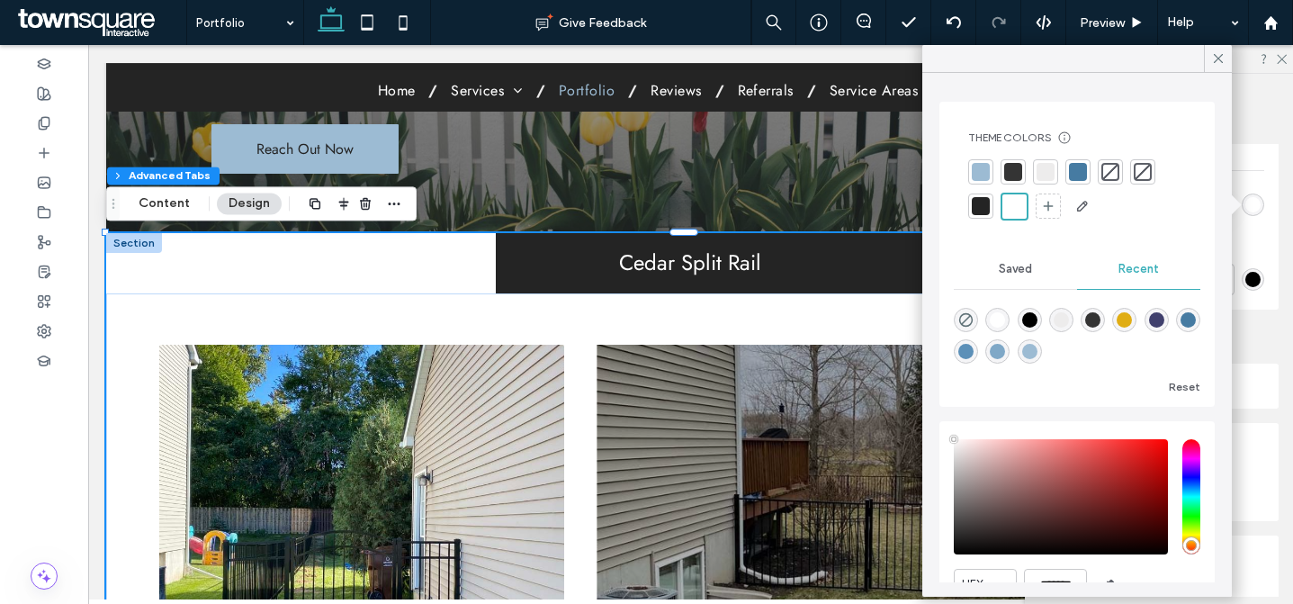
click at [1076, 174] on div at bounding box center [1078, 172] width 18 height 18
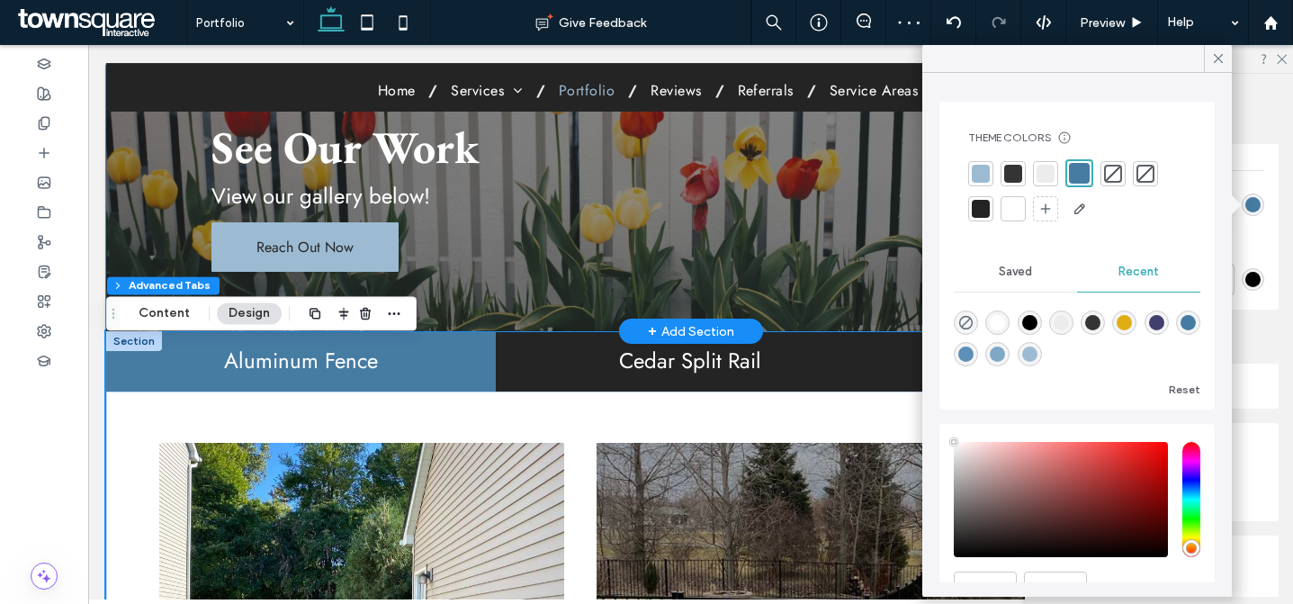
scroll to position [105, 0]
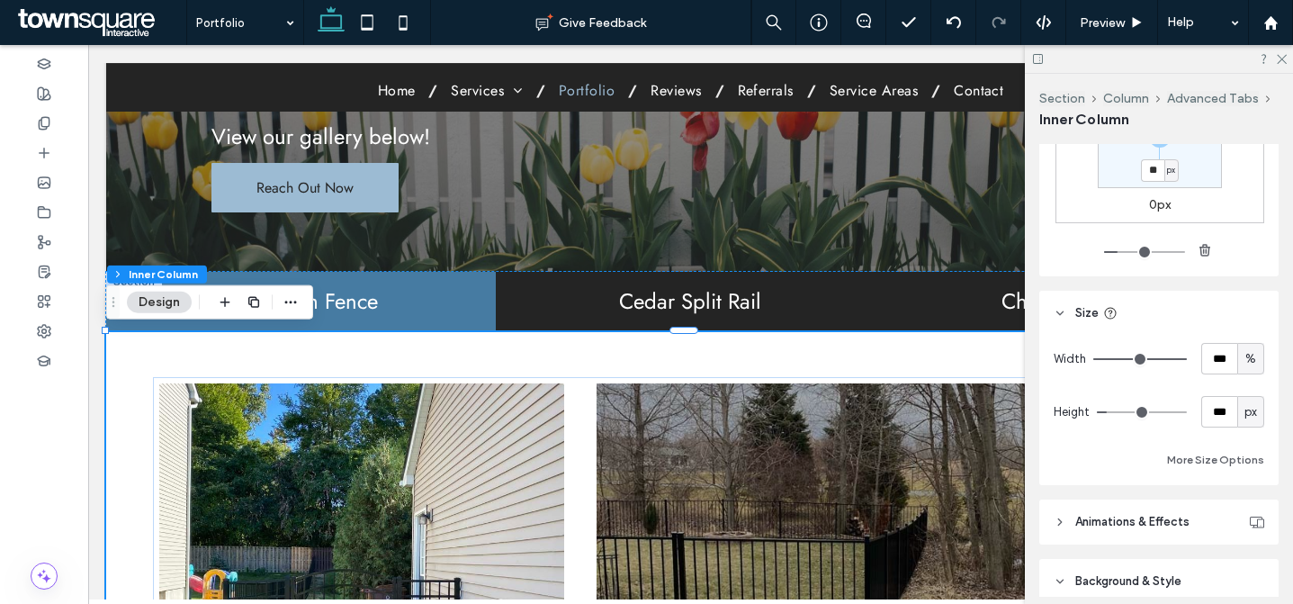
scroll to position [1004, 0]
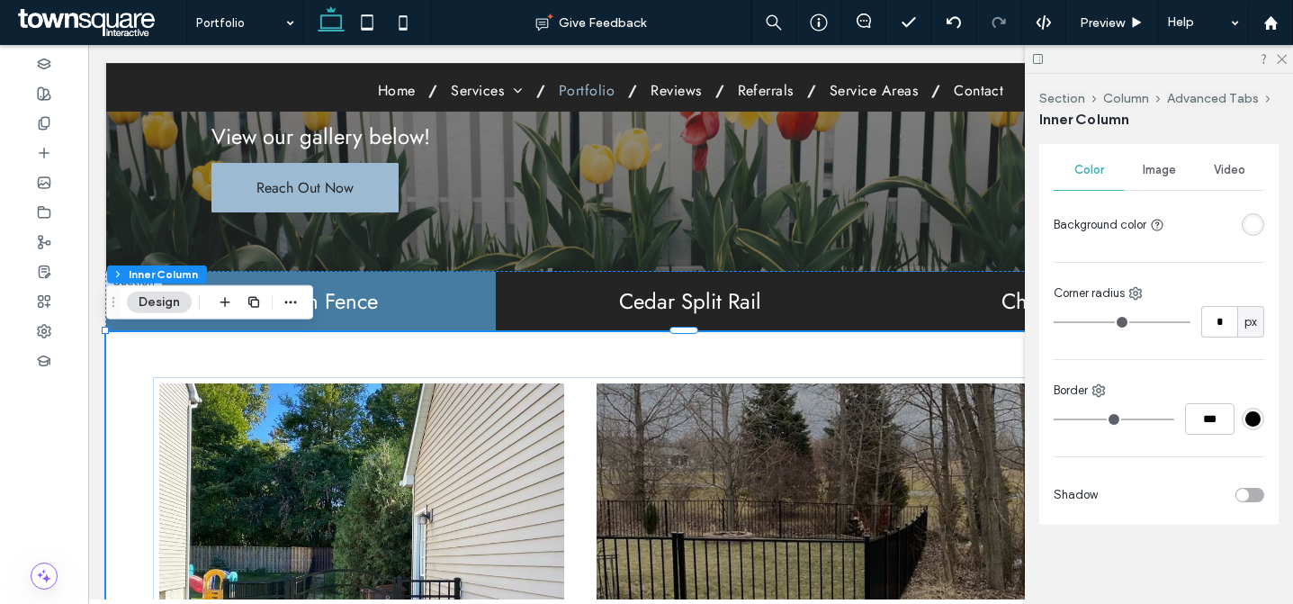
click at [1248, 224] on div "rgba(255, 255, 255, 1)" at bounding box center [1253, 224] width 15 height 15
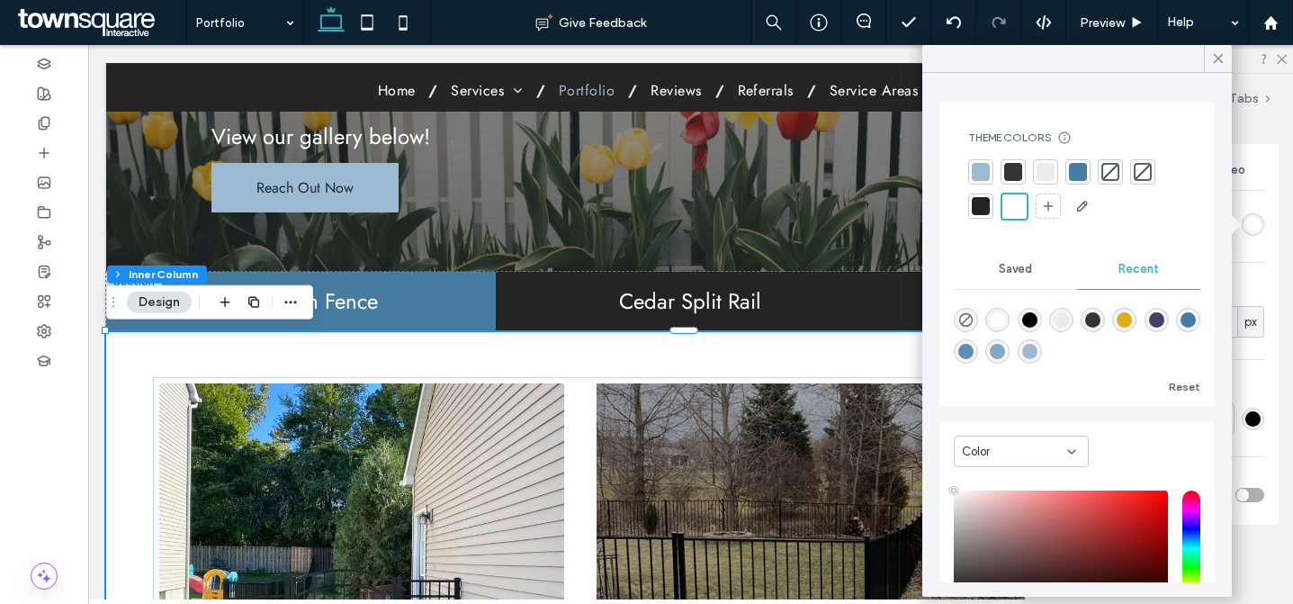
click at [1081, 174] on div at bounding box center [1078, 172] width 18 height 18
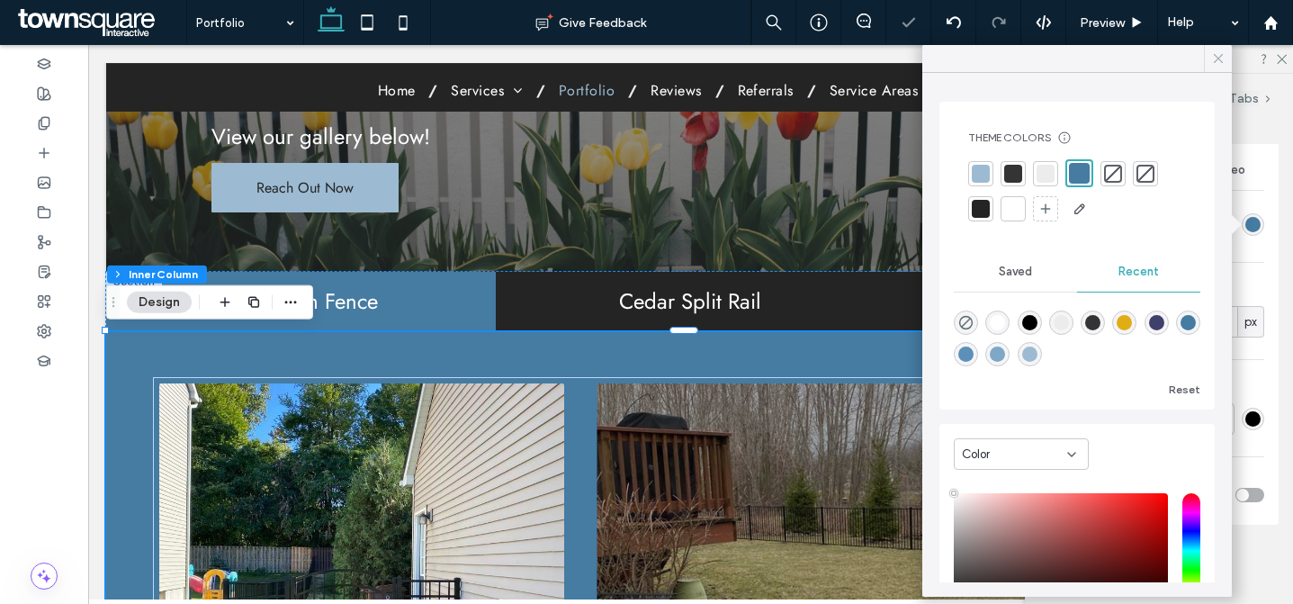
click at [1217, 58] on use at bounding box center [1218, 58] width 9 height 9
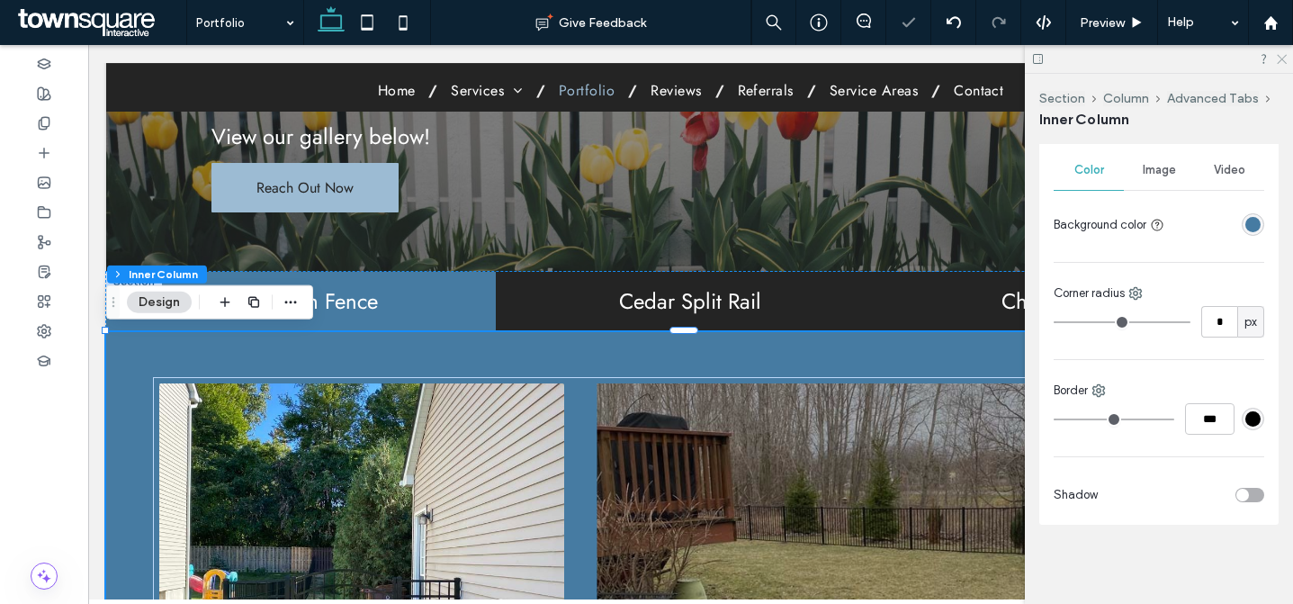
click at [1283, 58] on use at bounding box center [1282, 60] width 10 height 10
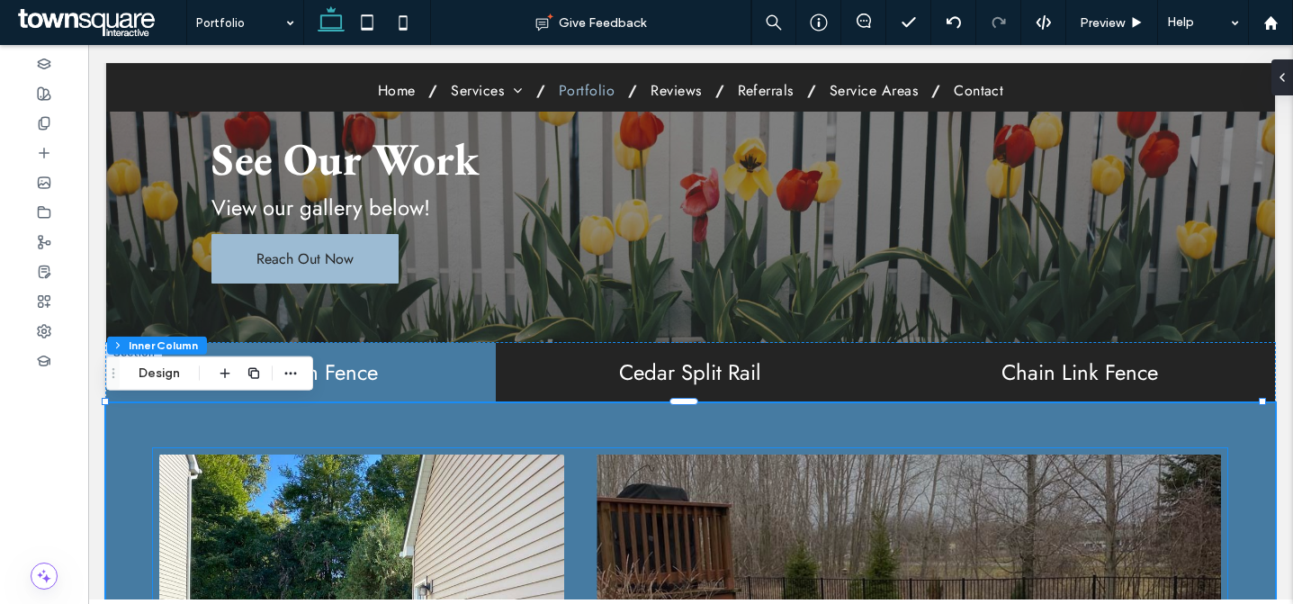
scroll to position [45, 0]
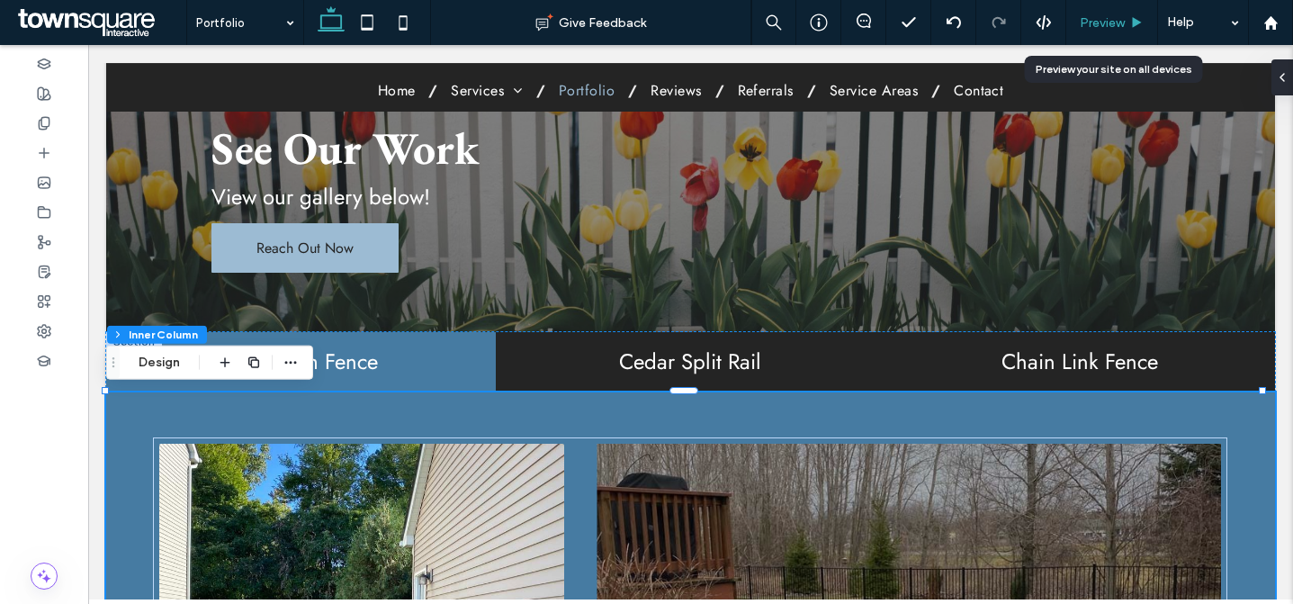
click at [1094, 33] on div "Preview" at bounding box center [1113, 22] width 92 height 45
click at [1099, 25] on span "Preview" at bounding box center [1102, 22] width 45 height 15
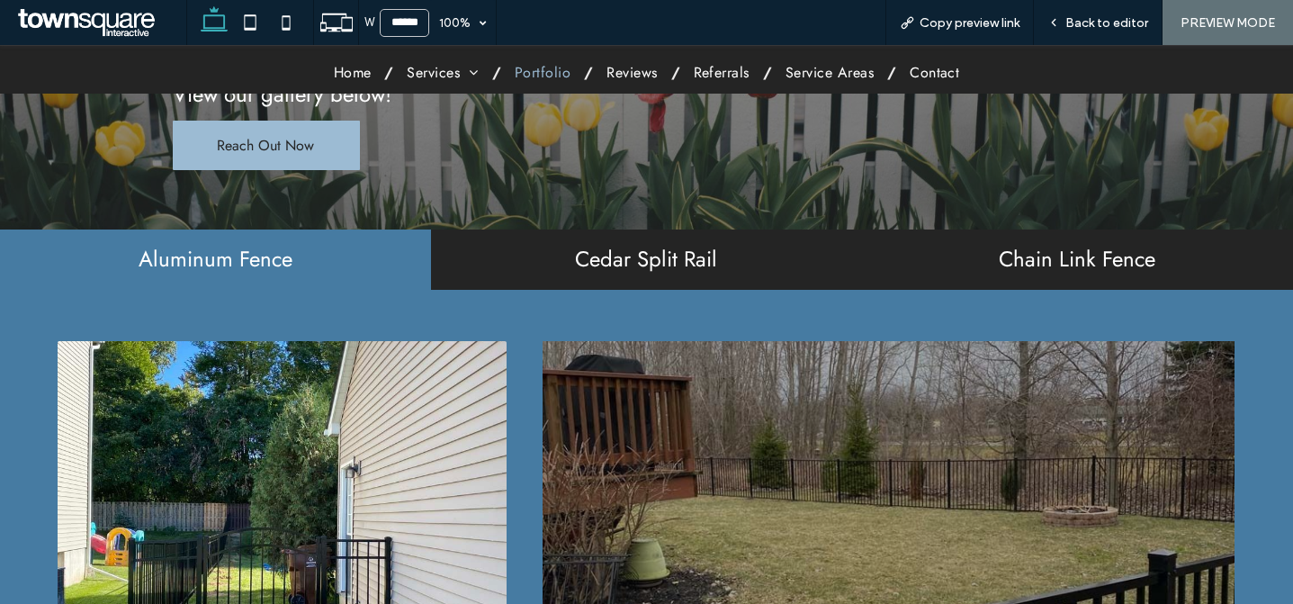
scroll to position [83, 0]
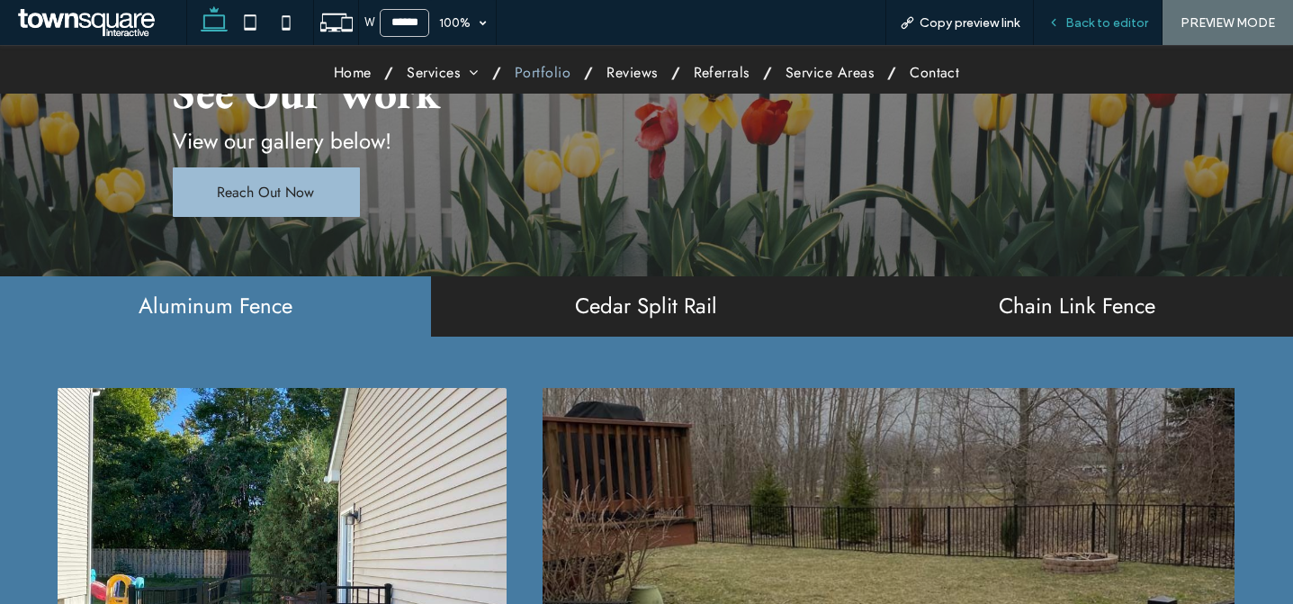
click at [1099, 23] on span "Back to editor" at bounding box center [1107, 22] width 83 height 15
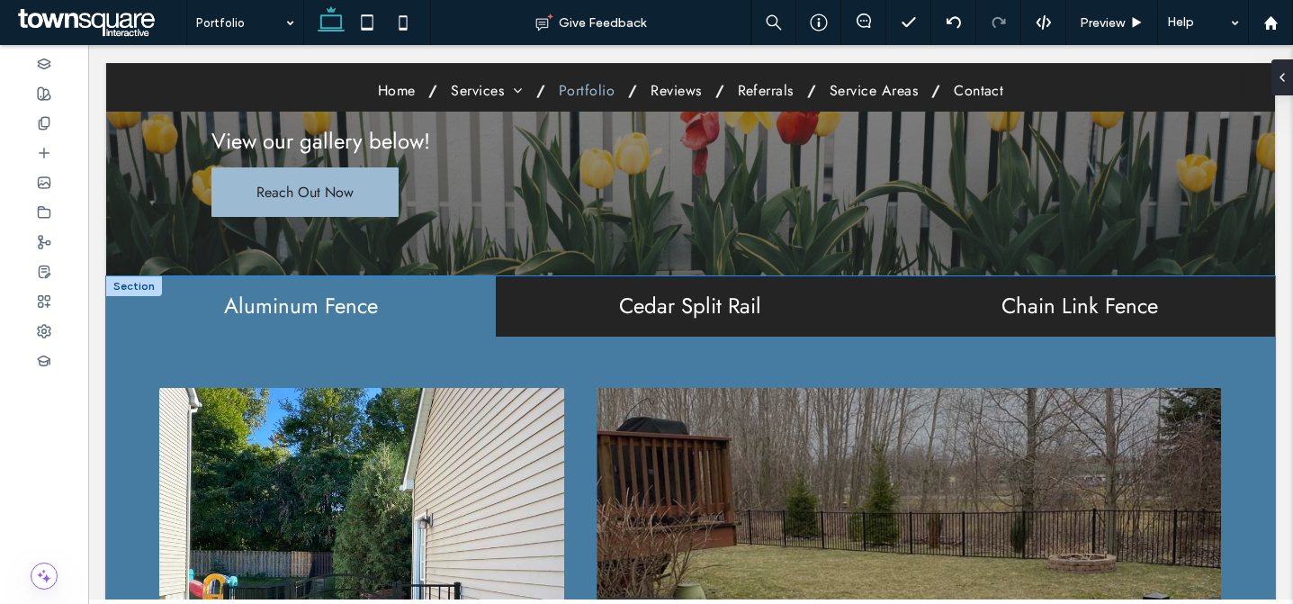
scroll to position [66, 0]
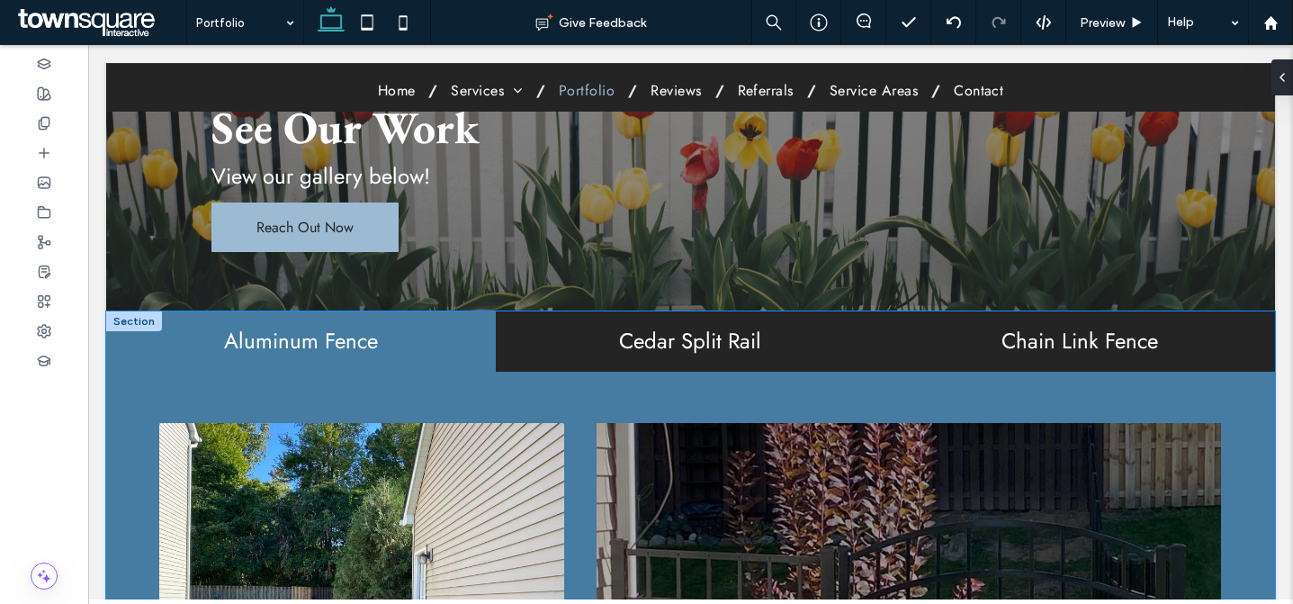
click at [456, 348] on h2 "Aluminum Fence" at bounding box center [301, 340] width 368 height 23
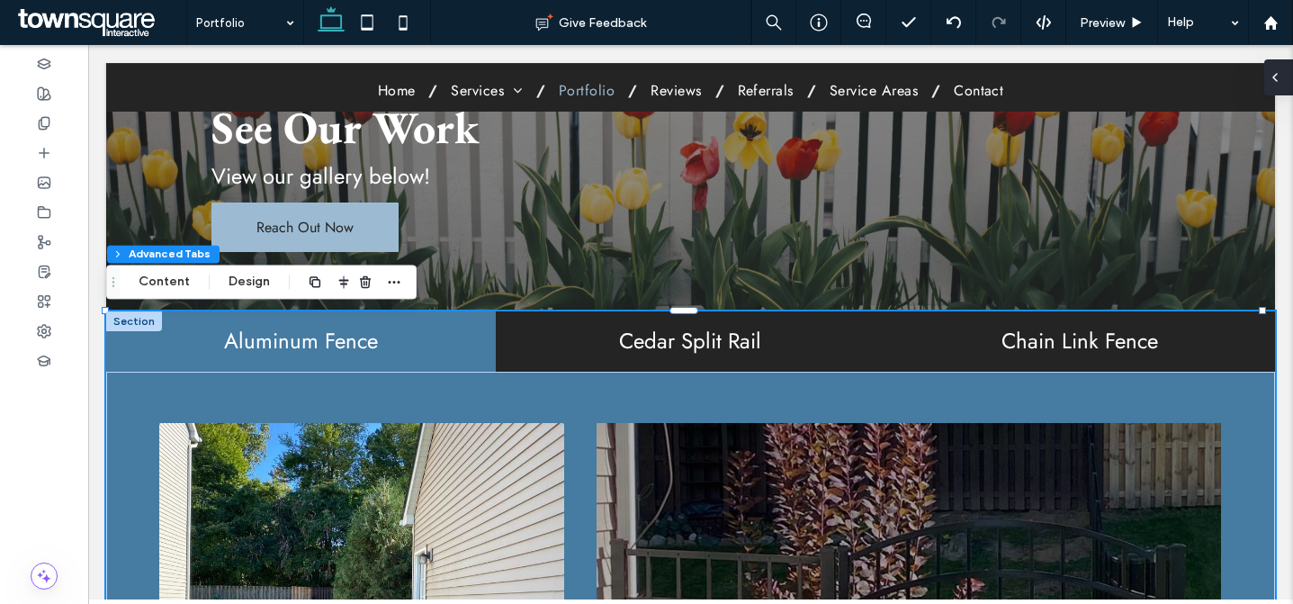
click at [1277, 68] on span at bounding box center [1275, 77] width 14 height 36
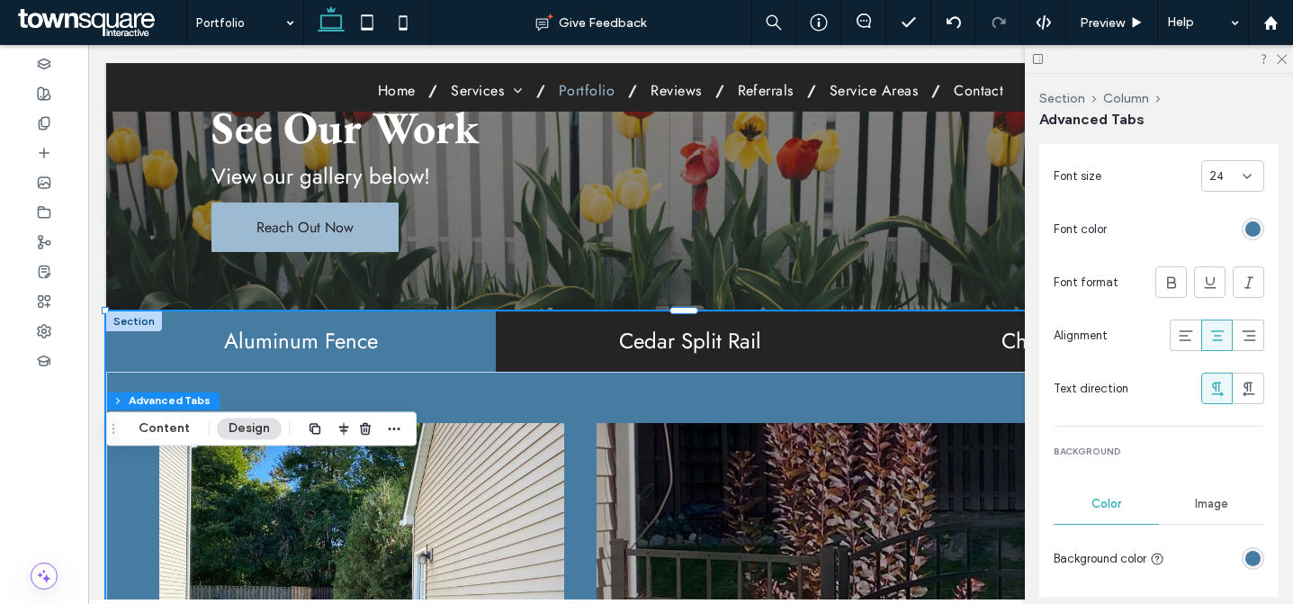
scroll to position [1639, 0]
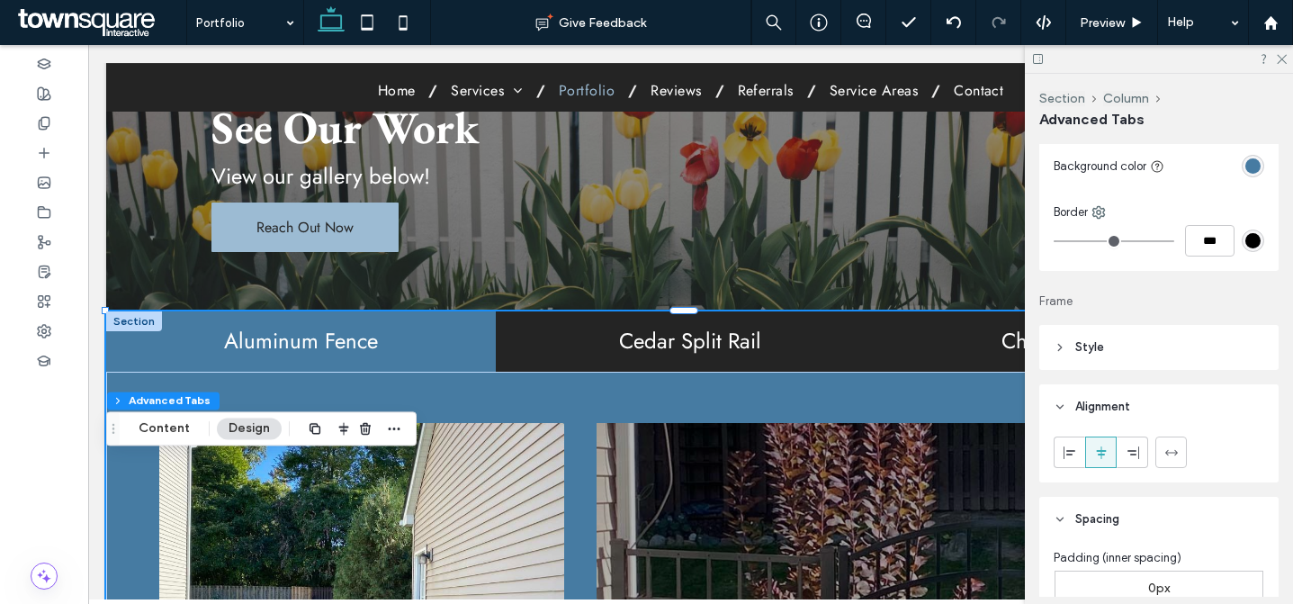
click at [1247, 241] on div "#000000" at bounding box center [1253, 240] width 15 height 15
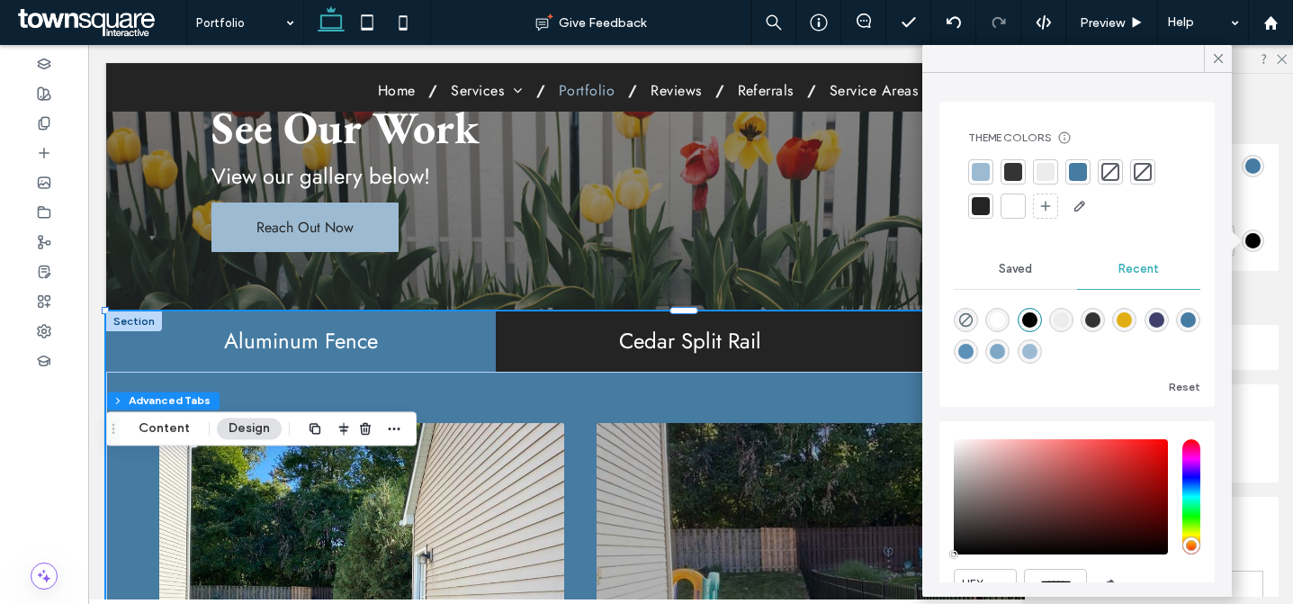
click at [990, 169] on div at bounding box center [980, 171] width 25 height 25
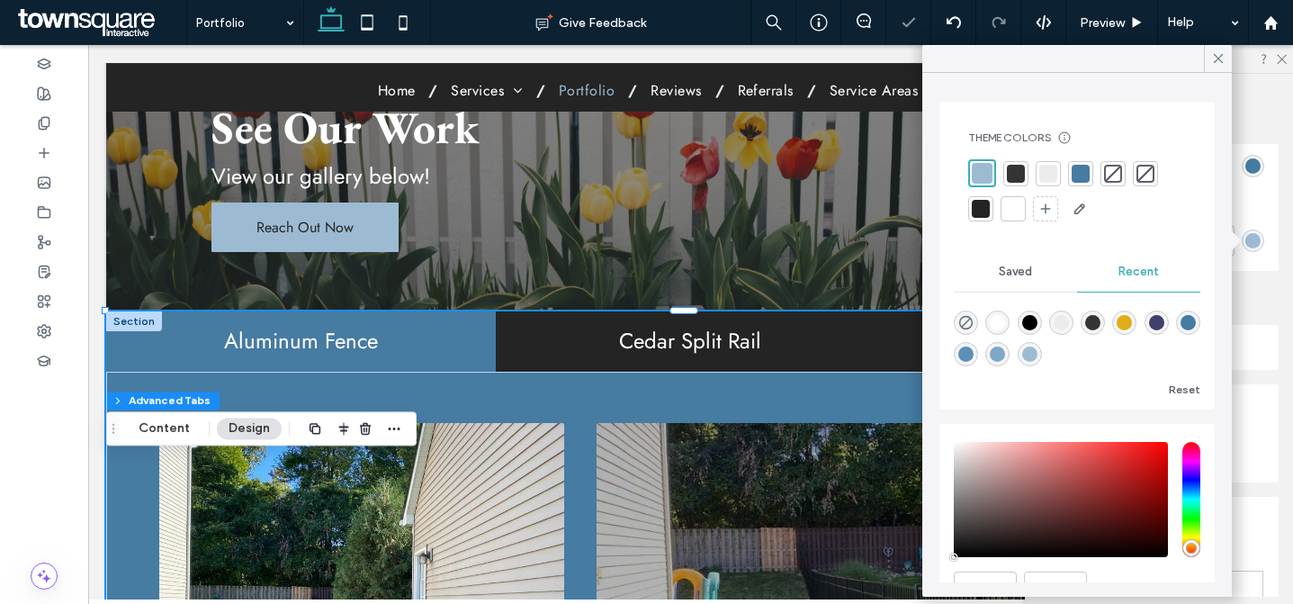
click at [1251, 208] on div "Border" at bounding box center [1159, 212] width 211 height 18
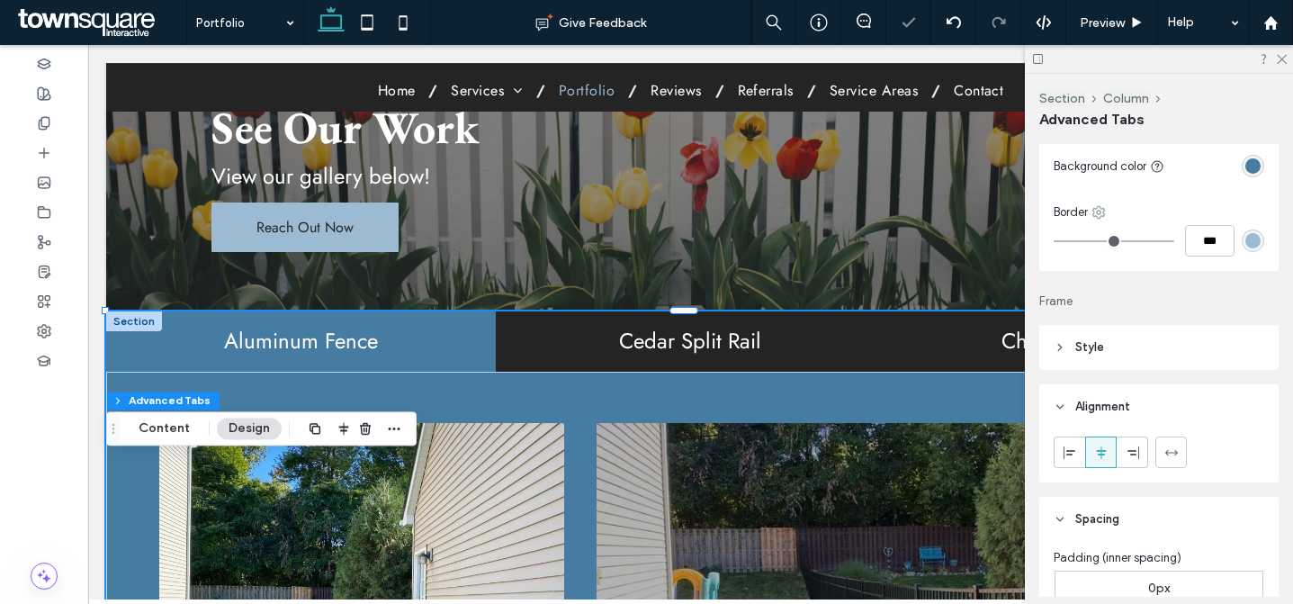
click at [1103, 215] on icon at bounding box center [1099, 212] width 14 height 14
click at [1126, 272] on div "Top" at bounding box center [1174, 286] width 160 height 34
click at [1191, 238] on input "***" at bounding box center [1210, 241] width 50 height 32
type input "*"
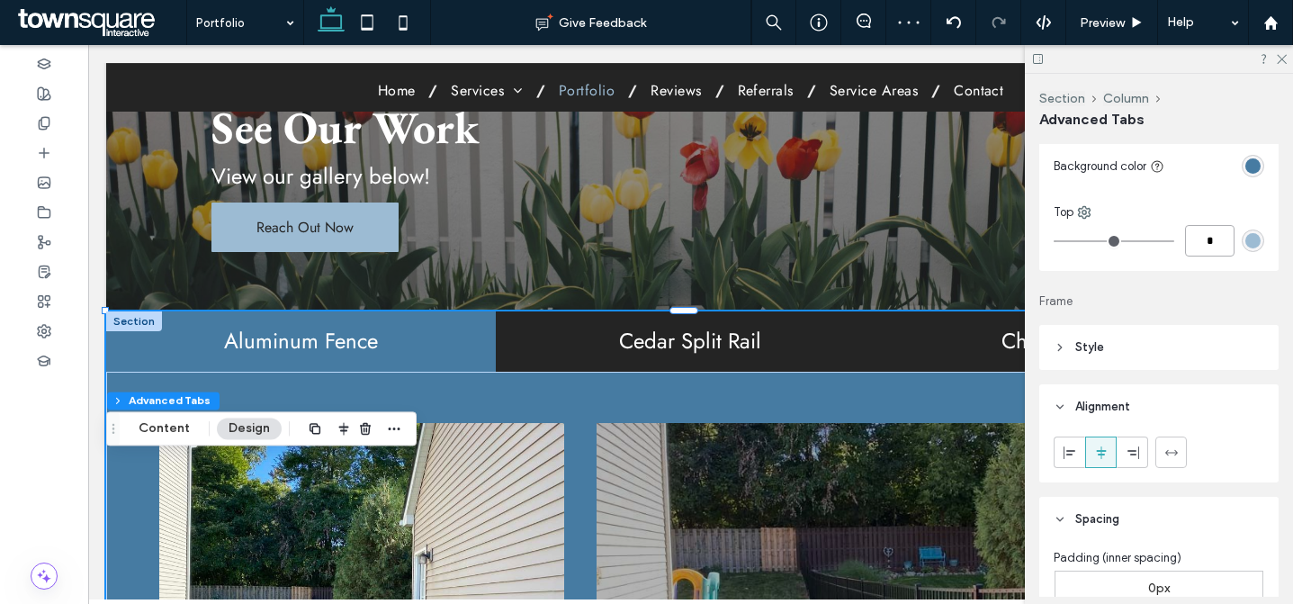
type input "*"
type input "***"
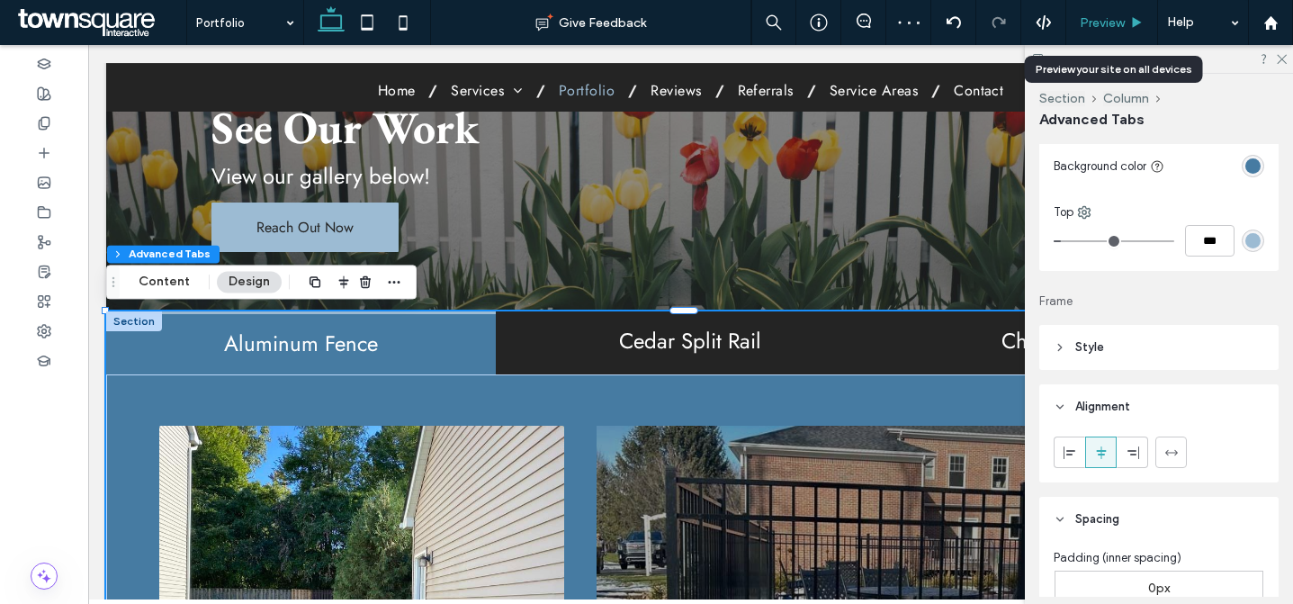
click at [1117, 15] on span "Preview" at bounding box center [1102, 22] width 45 height 15
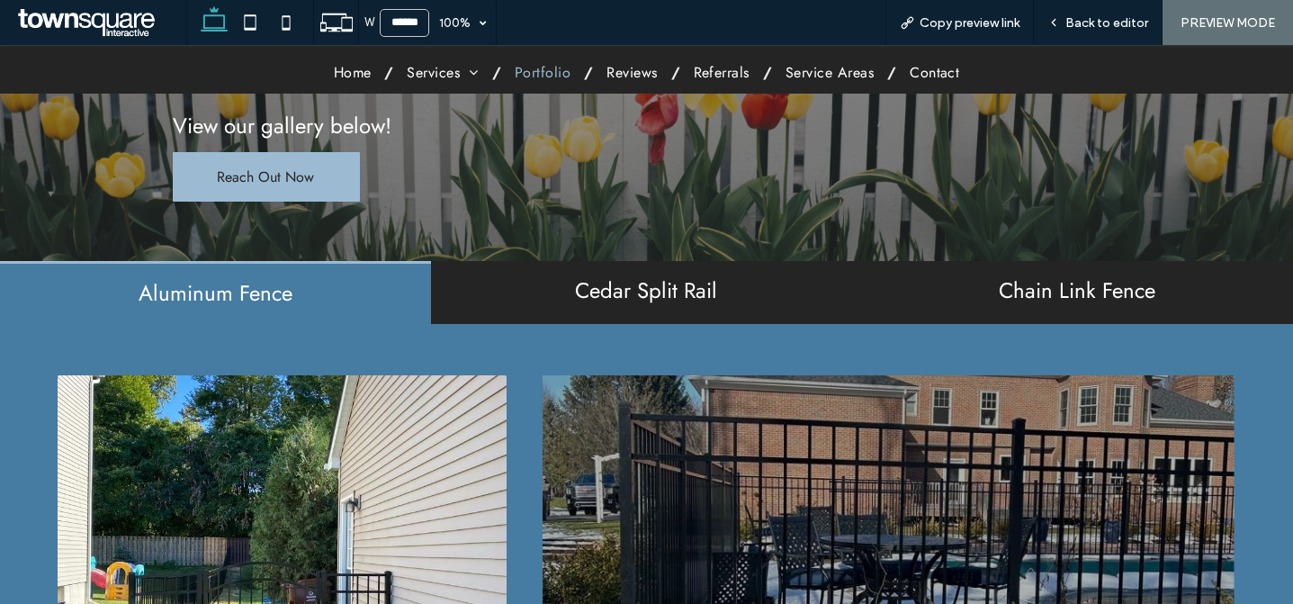
scroll to position [152, 0]
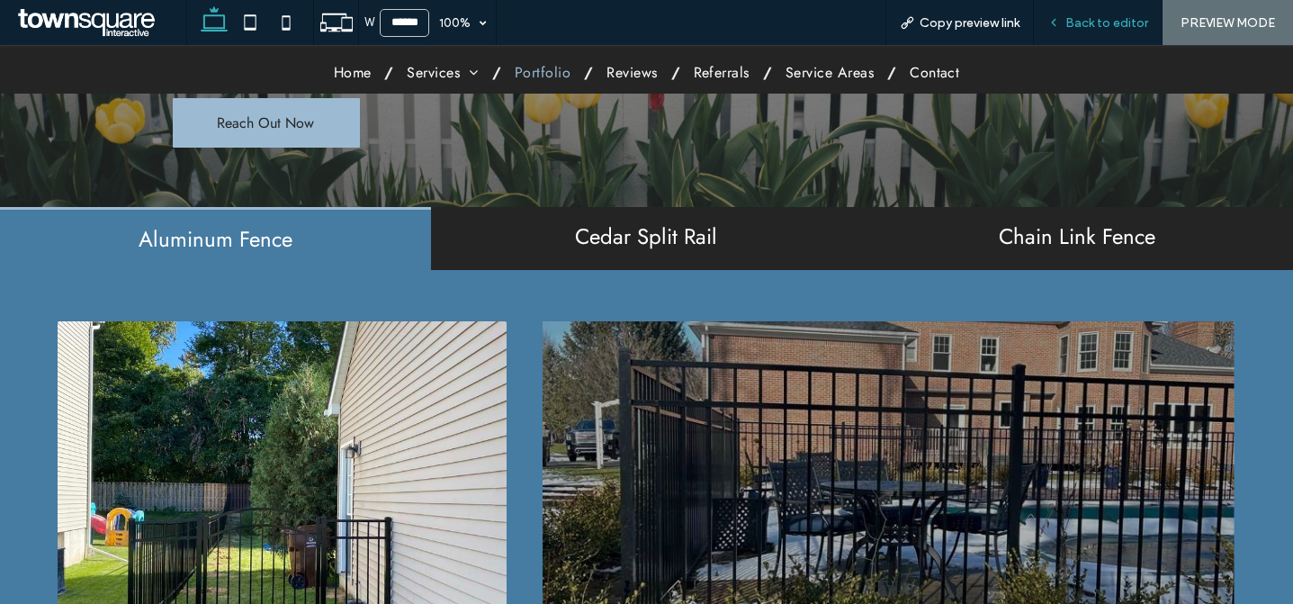
click at [1114, 29] on span "Back to editor" at bounding box center [1107, 22] width 83 height 15
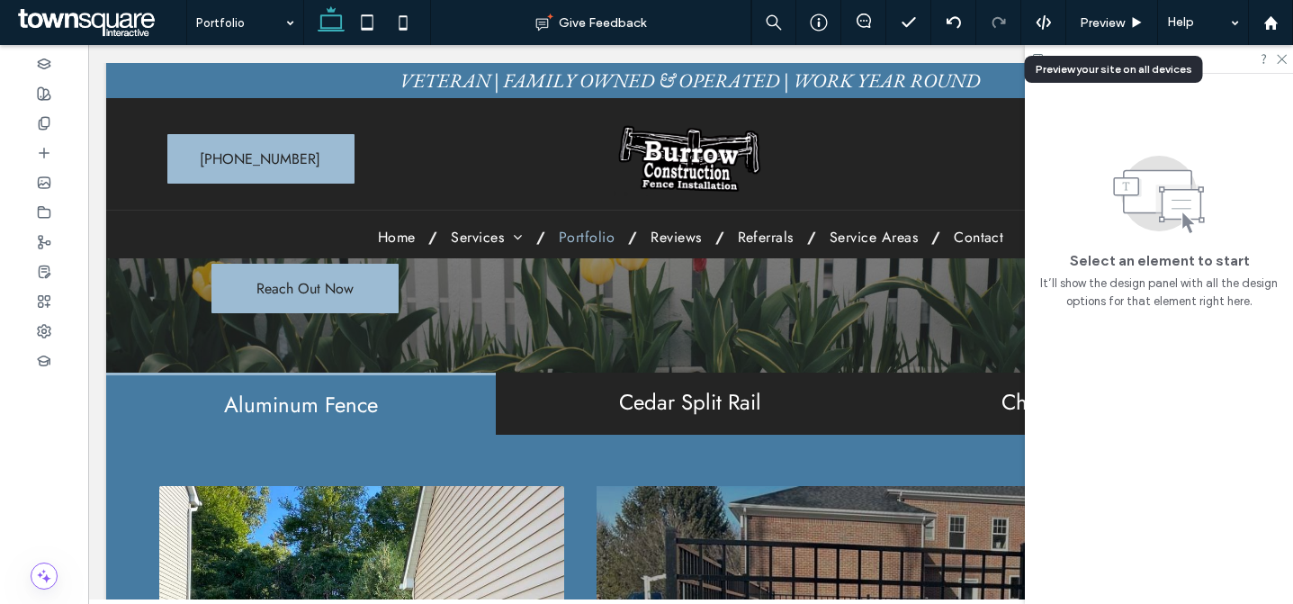
scroll to position [170, 0]
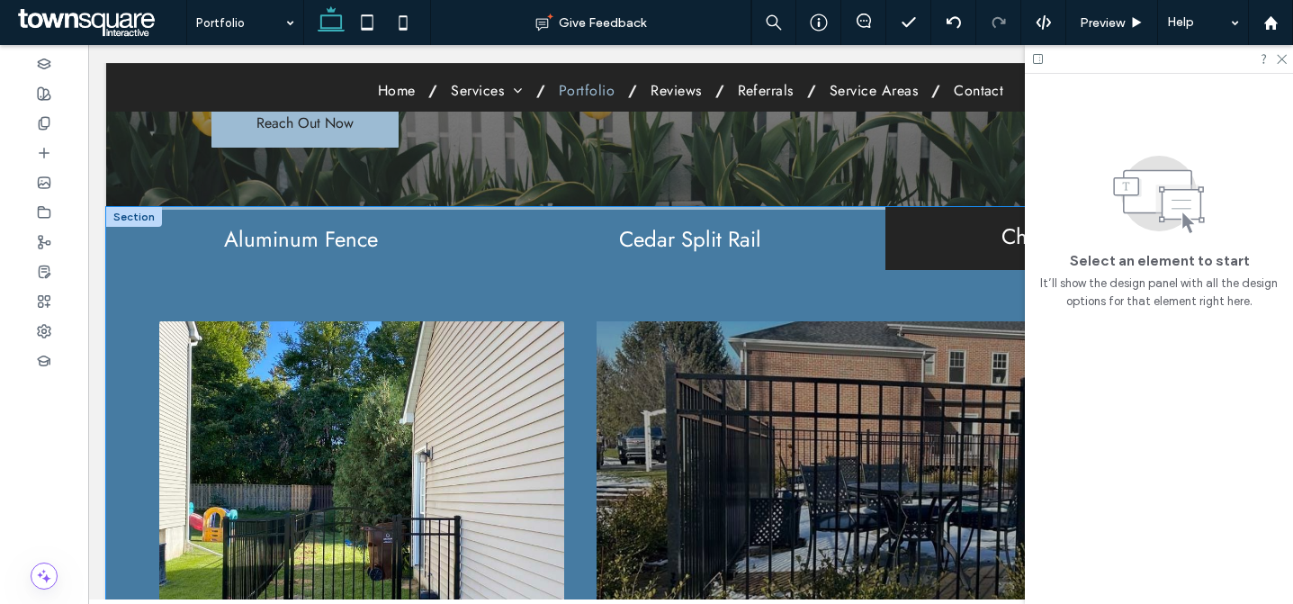
click at [694, 239] on h2 "Cedar Split Rail" at bounding box center [691, 239] width 368 height 23
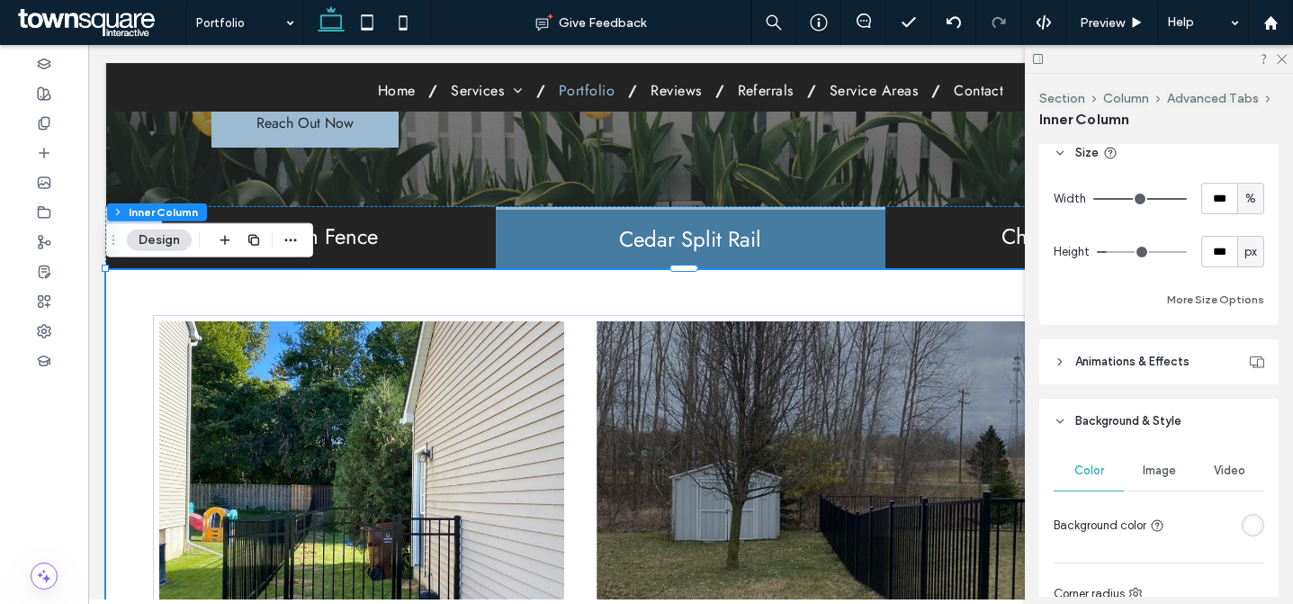
scroll to position [1004, 0]
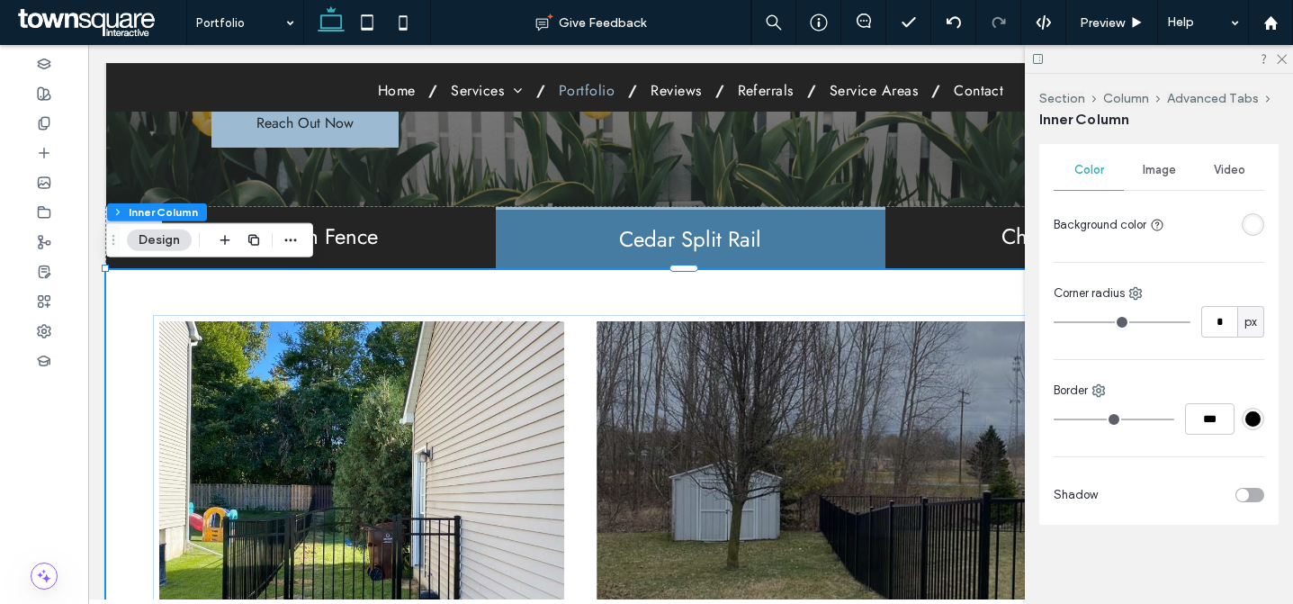
click at [1242, 230] on div "rgba(255, 255, 255, 1)" at bounding box center [1253, 224] width 23 height 23
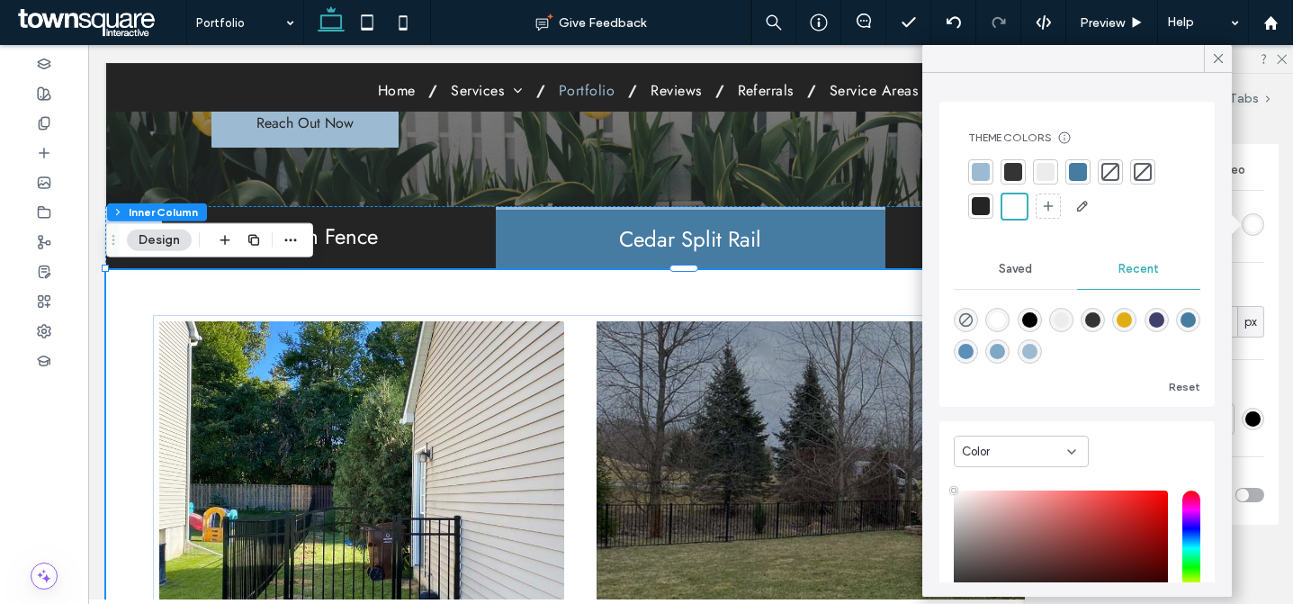
click at [1079, 177] on div at bounding box center [1078, 172] width 18 height 18
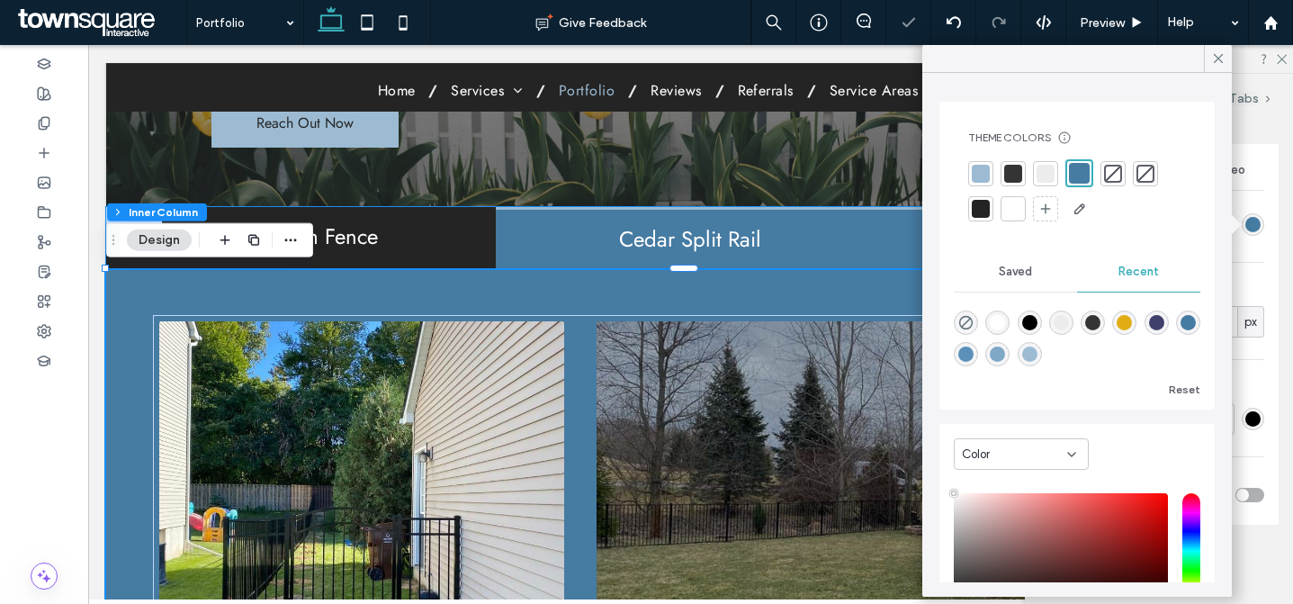
click at [896, 229] on h2 "Chain Link Fence" at bounding box center [1080, 239] width 368 height 23
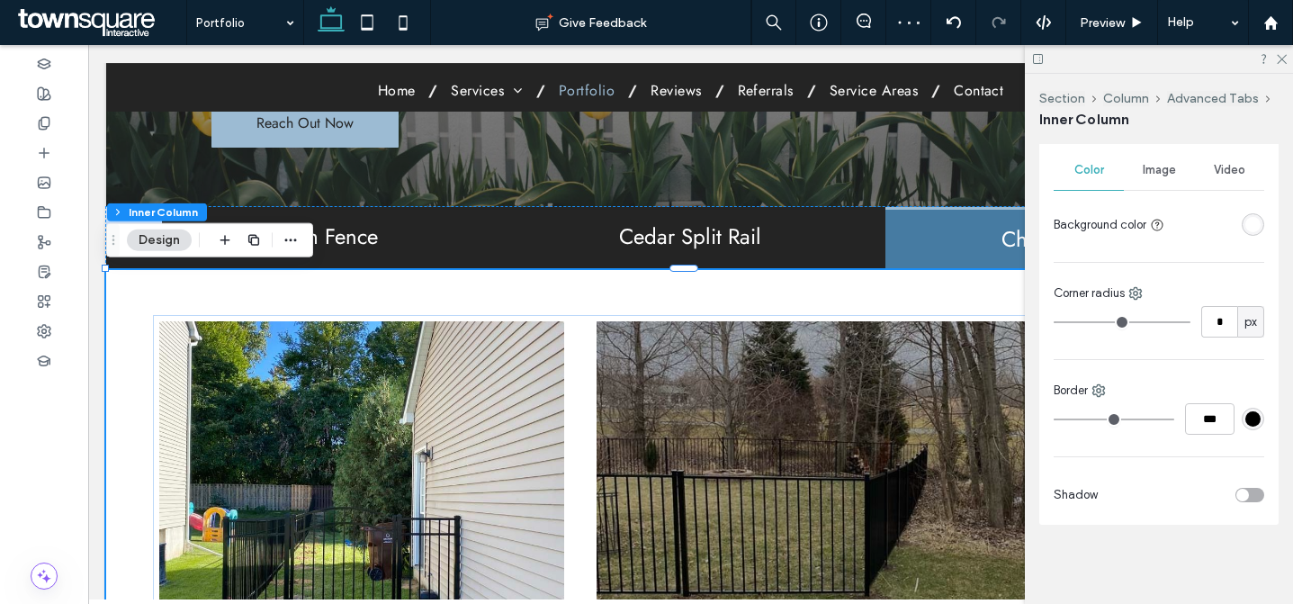
click at [1247, 210] on div at bounding box center [1218, 225] width 93 height 32
click at [1246, 224] on div "rgba(255, 255, 255, 1)" at bounding box center [1253, 224] width 15 height 15
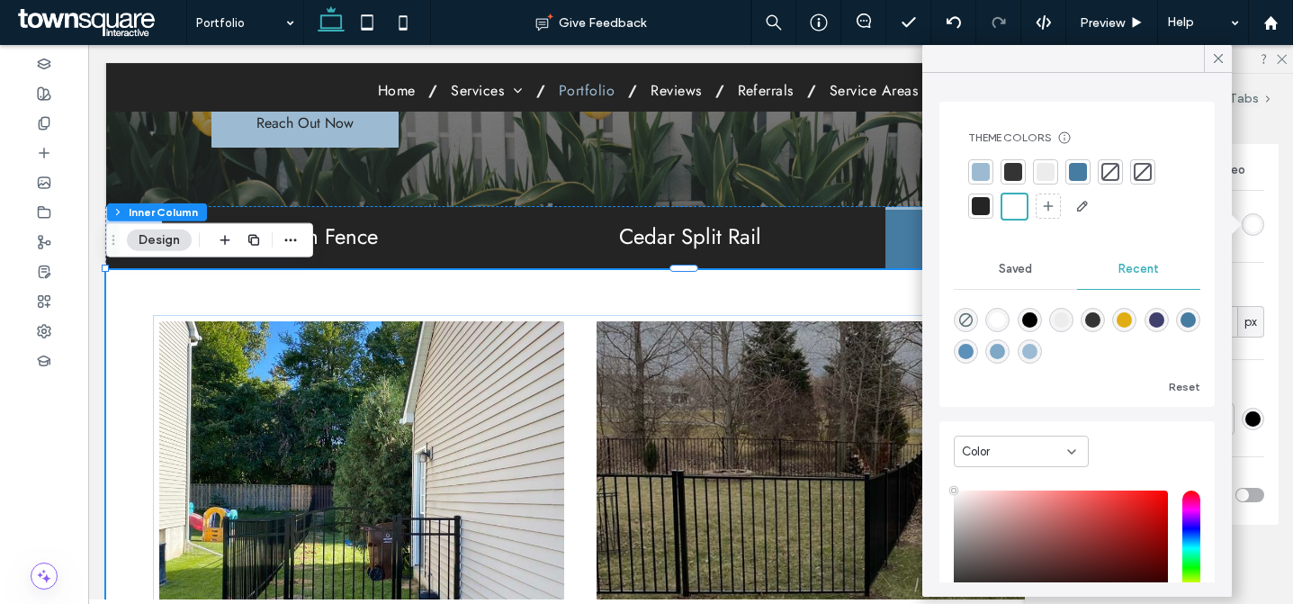
click at [1071, 171] on div at bounding box center [1078, 172] width 18 height 18
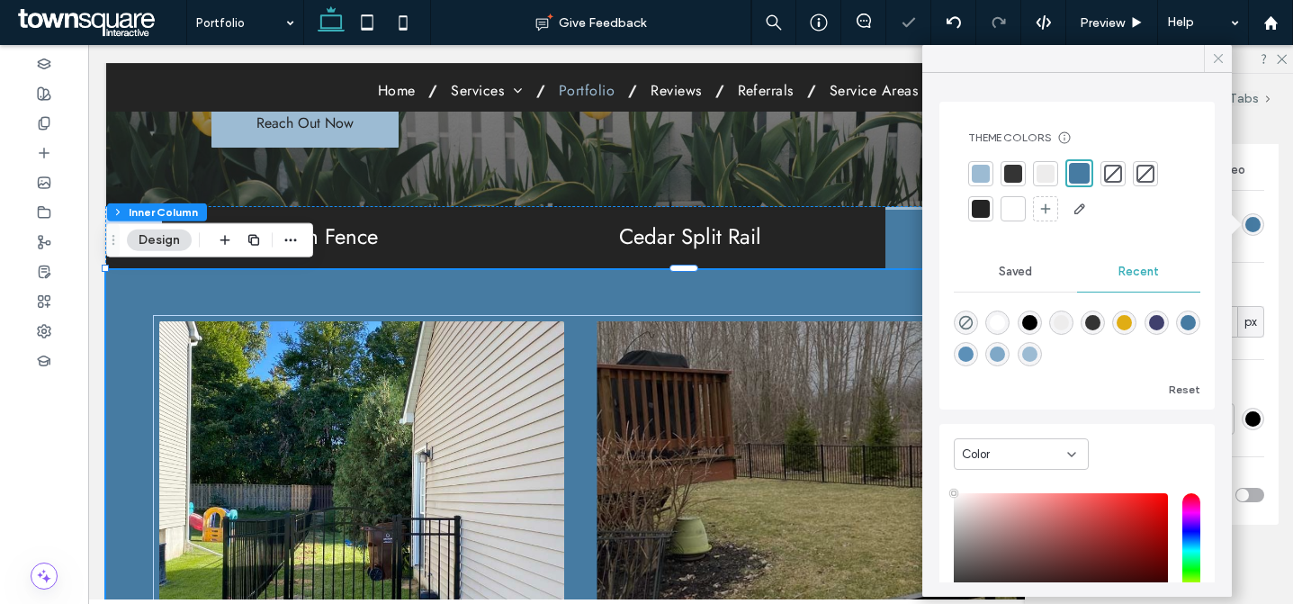
click at [1207, 62] on div at bounding box center [1218, 58] width 28 height 27
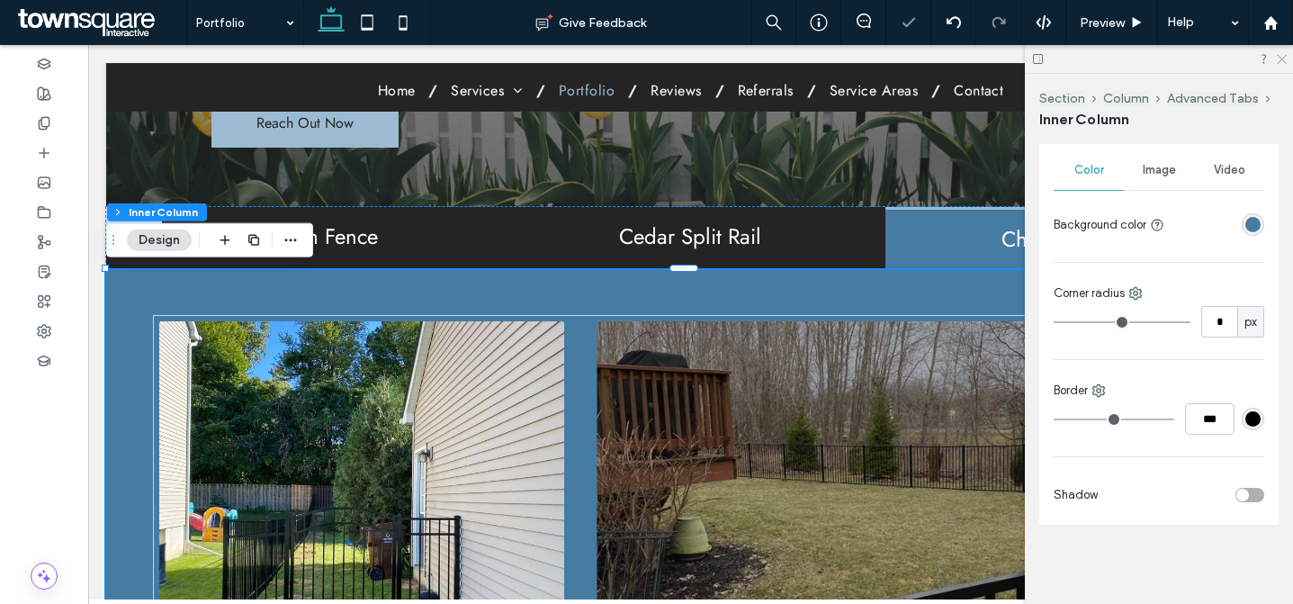
click at [1279, 59] on icon at bounding box center [1281, 58] width 12 height 12
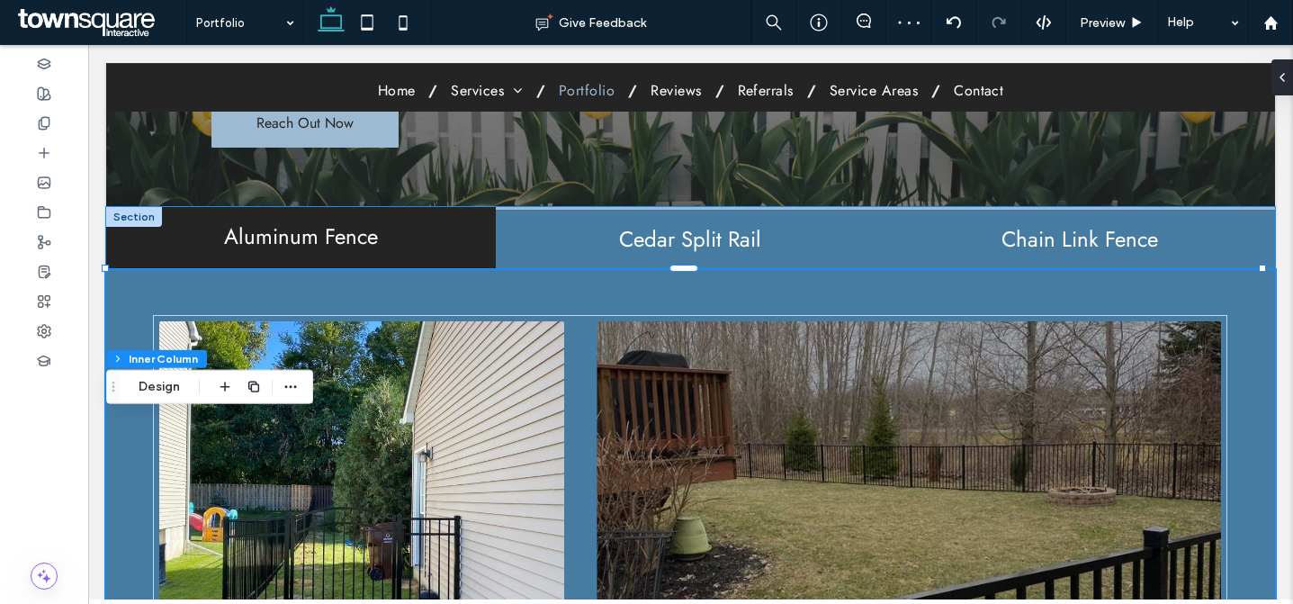
click at [595, 237] on h2 "Cedar Split Rail" at bounding box center [691, 239] width 368 height 23
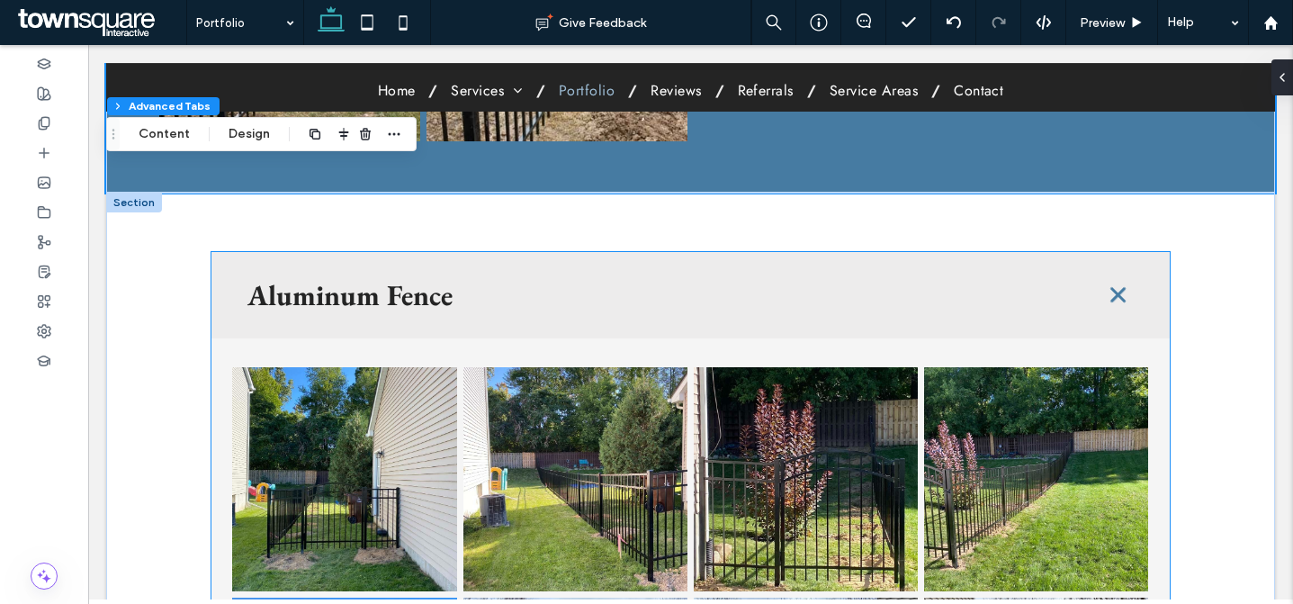
scroll to position [1420, 0]
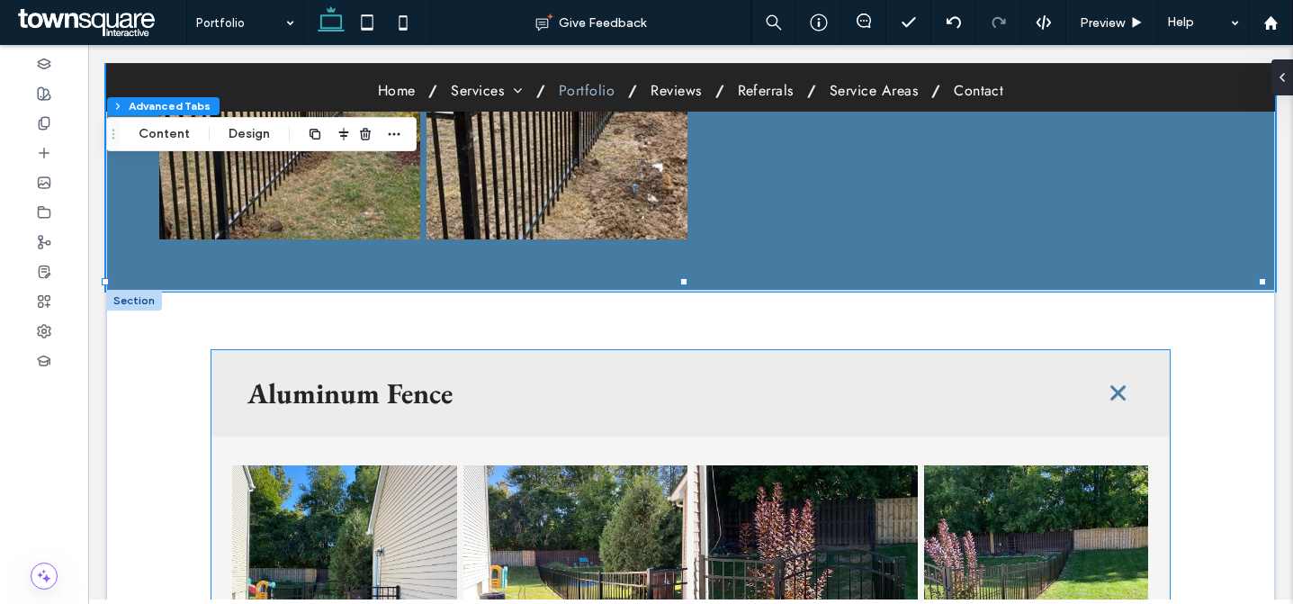
click at [489, 394] on h3 "Aluminum Fence" at bounding box center [660, 393] width 825 height 29
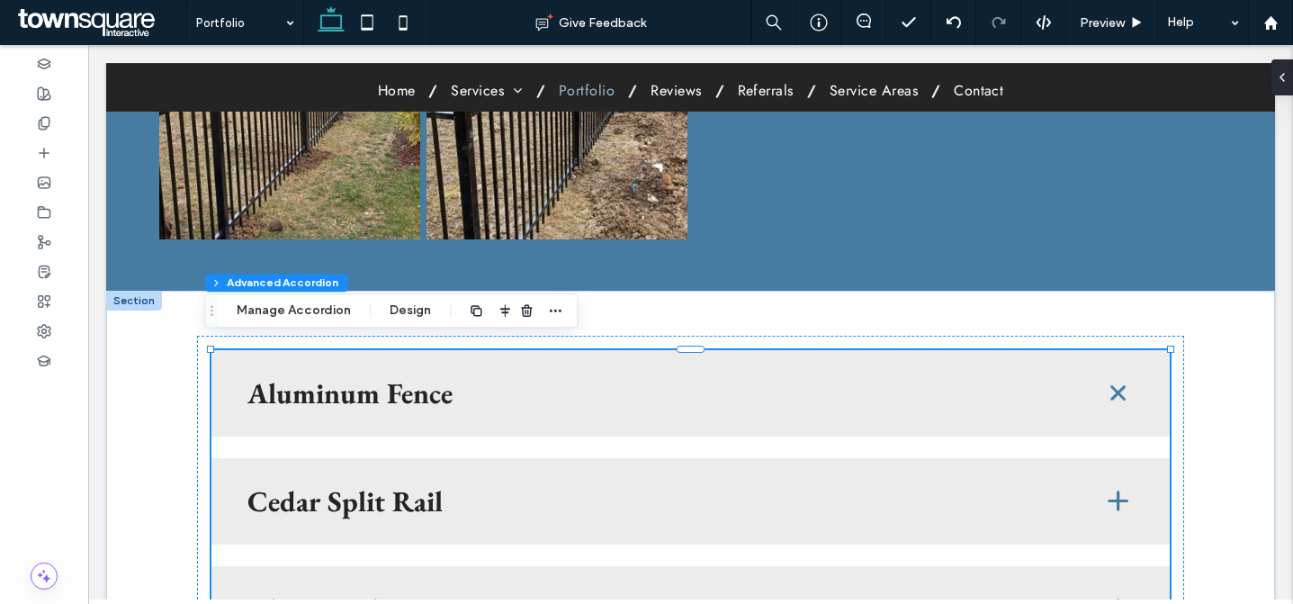
type input "*"
type input "**"
type input "****"
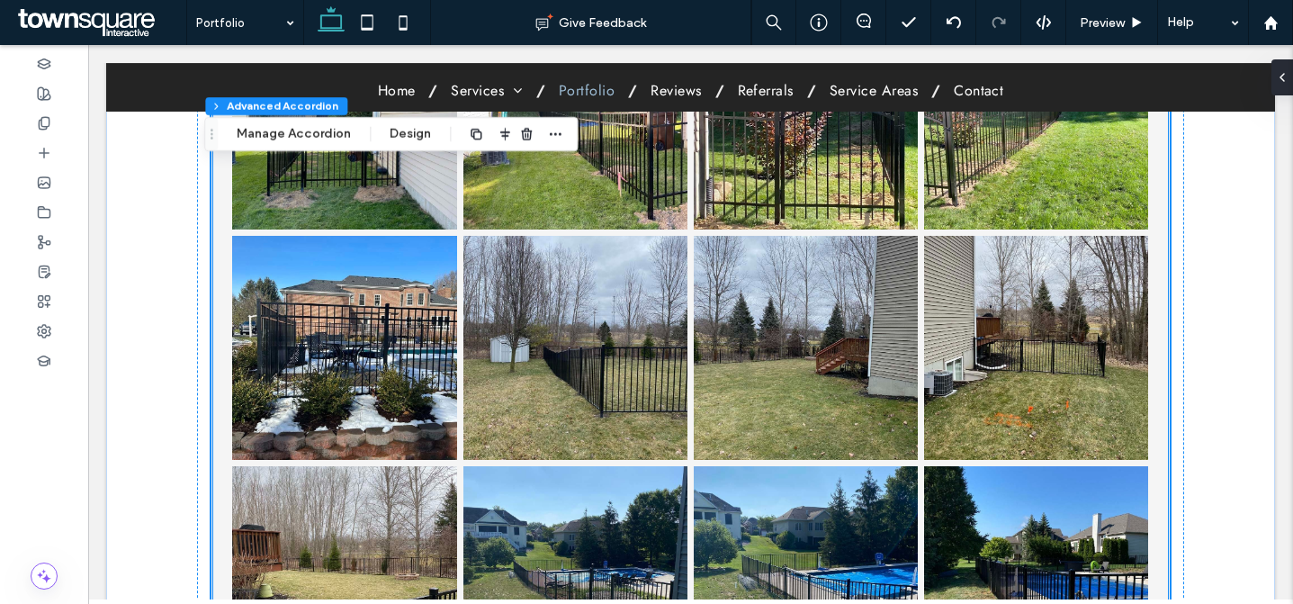
scroll to position [1585, 0]
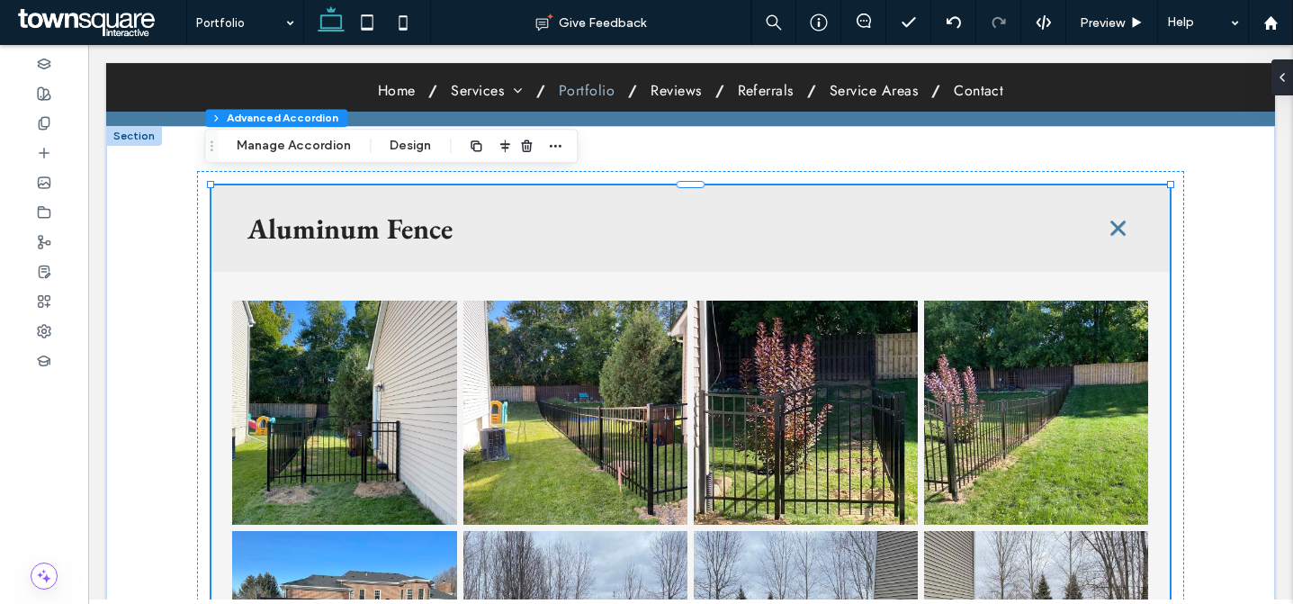
click at [1110, 217] on span at bounding box center [1118, 229] width 40 height 40
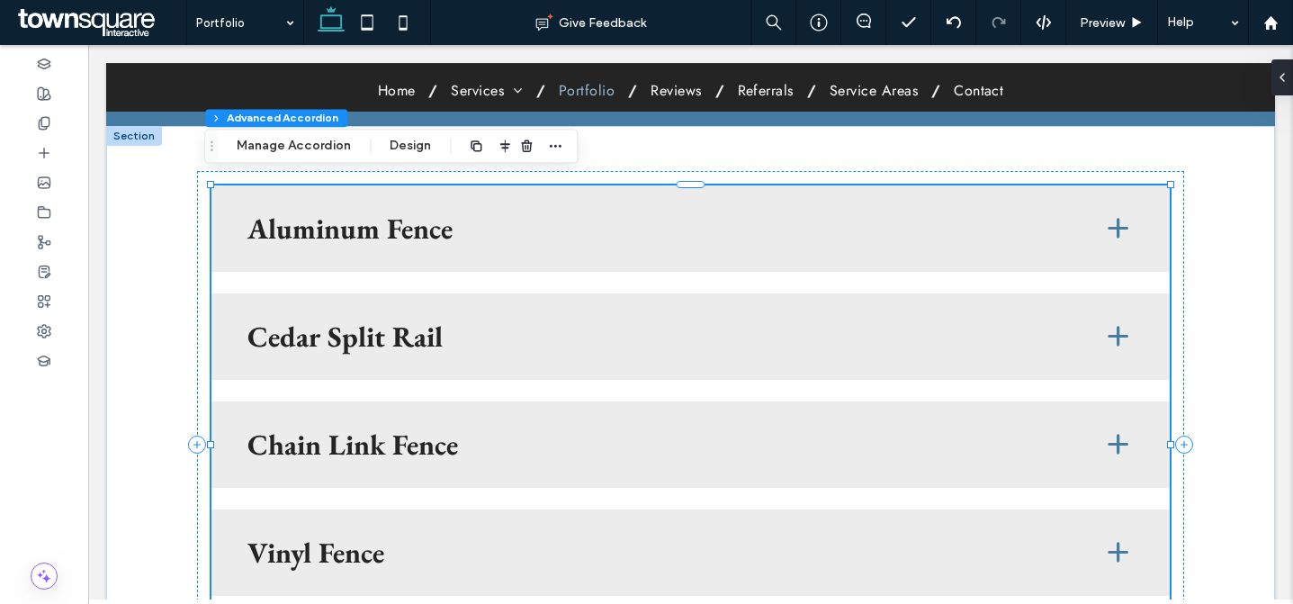
click at [687, 322] on h3 "Cedar Split Rail" at bounding box center [660, 336] width 825 height 29
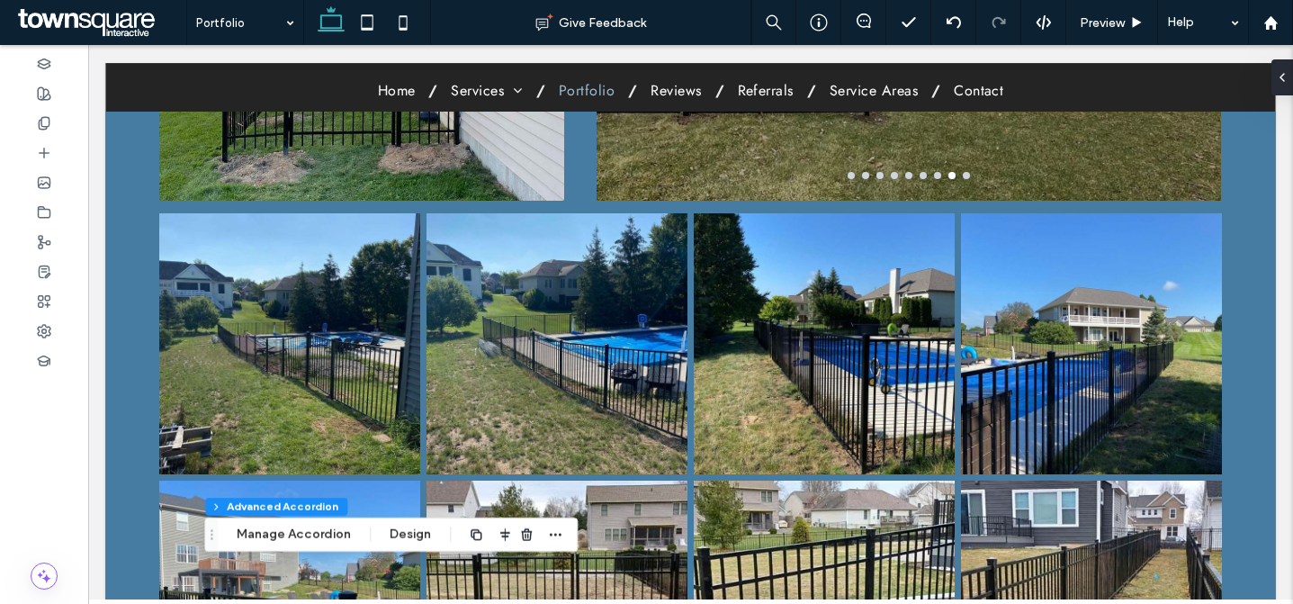
scroll to position [595, 0]
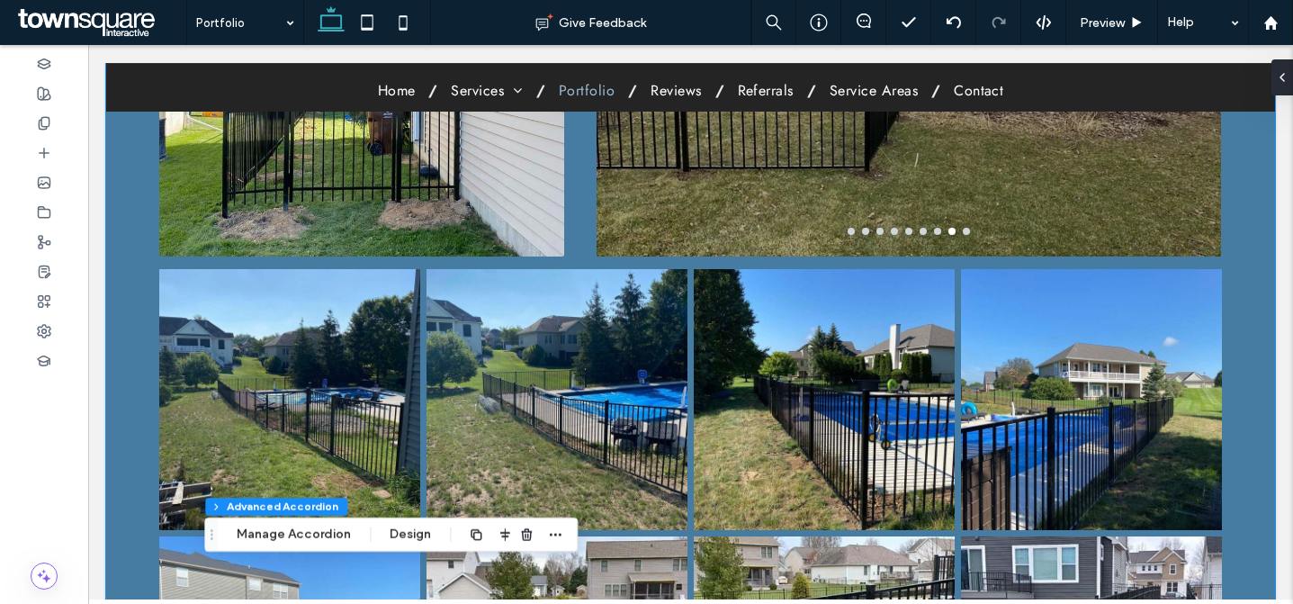
click at [478, 219] on img at bounding box center [361, 76] width 405 height 360
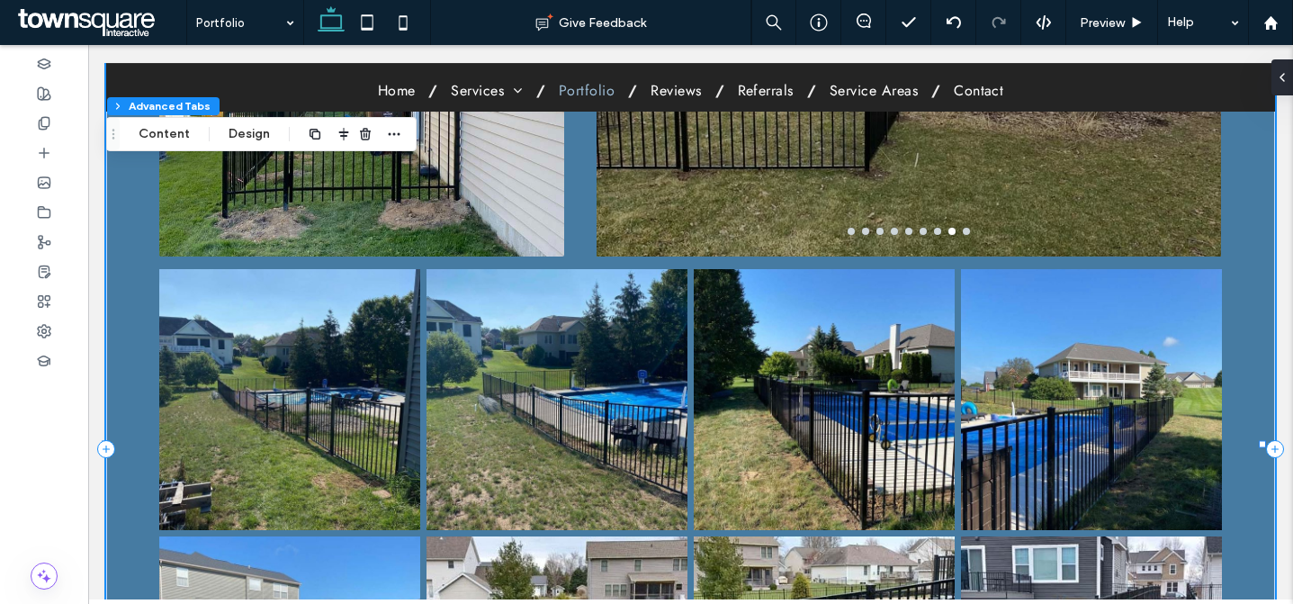
click at [443, 210] on img at bounding box center [361, 76] width 405 height 360
click at [246, 194] on img at bounding box center [361, 76] width 405 height 360
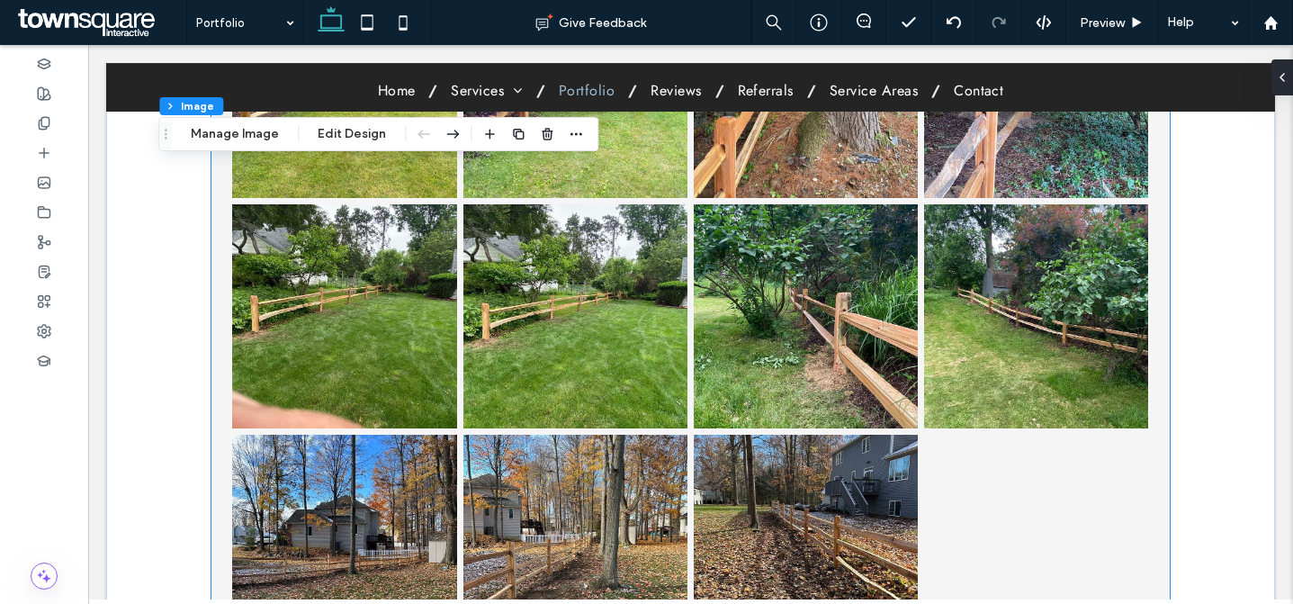
scroll to position [1709, 0]
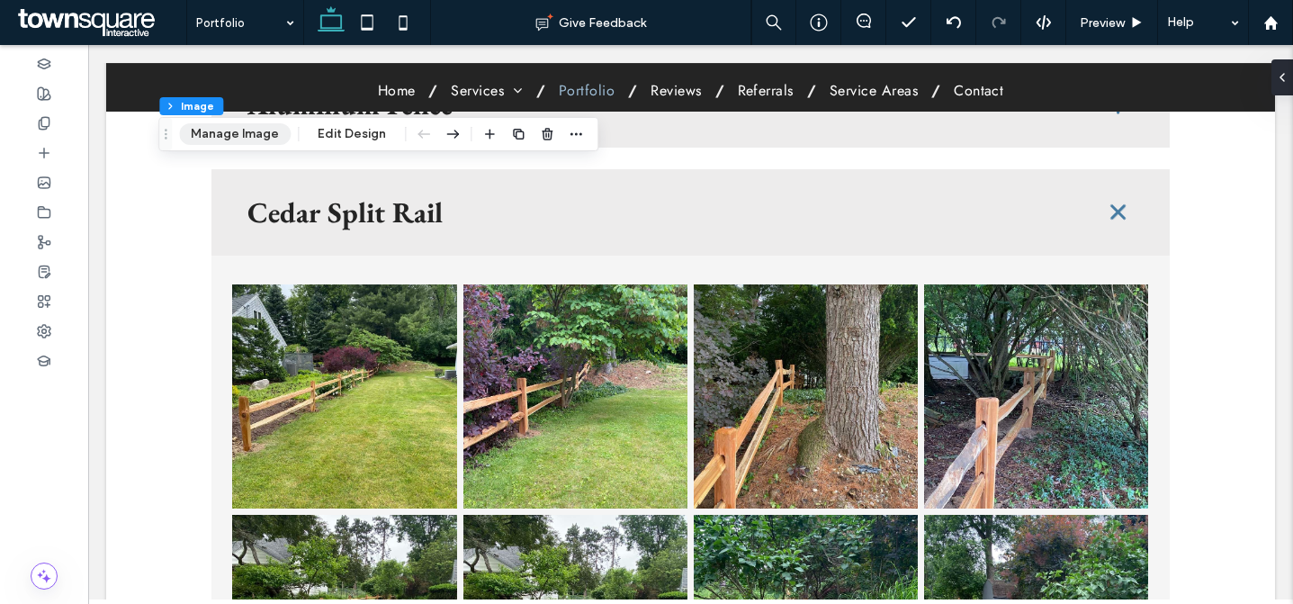
click at [268, 136] on button "Manage Image" at bounding box center [235, 134] width 112 height 22
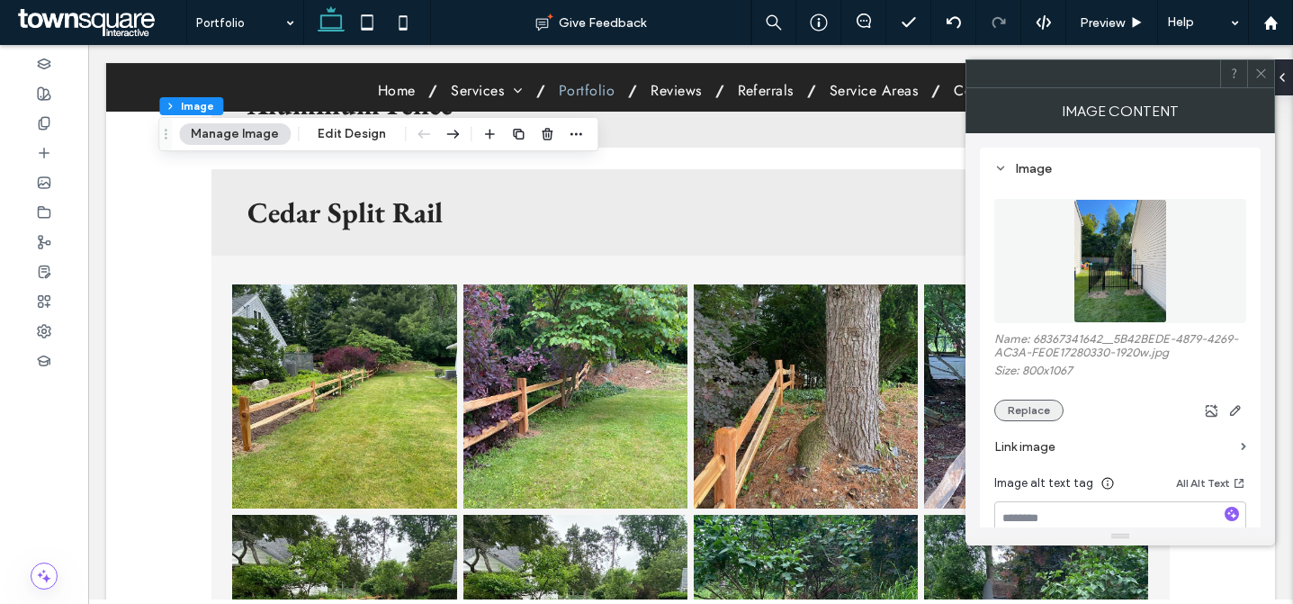
click at [1053, 406] on button "Replace" at bounding box center [1029, 411] width 69 height 22
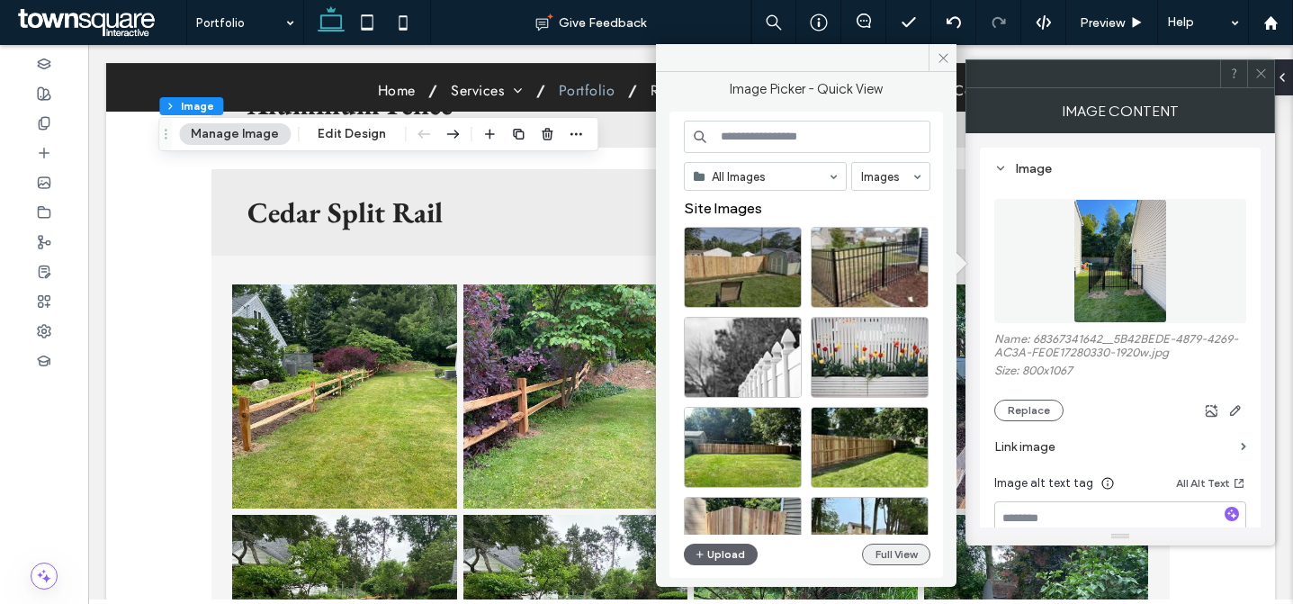
click at [897, 548] on button "Full View" at bounding box center [896, 555] width 68 height 22
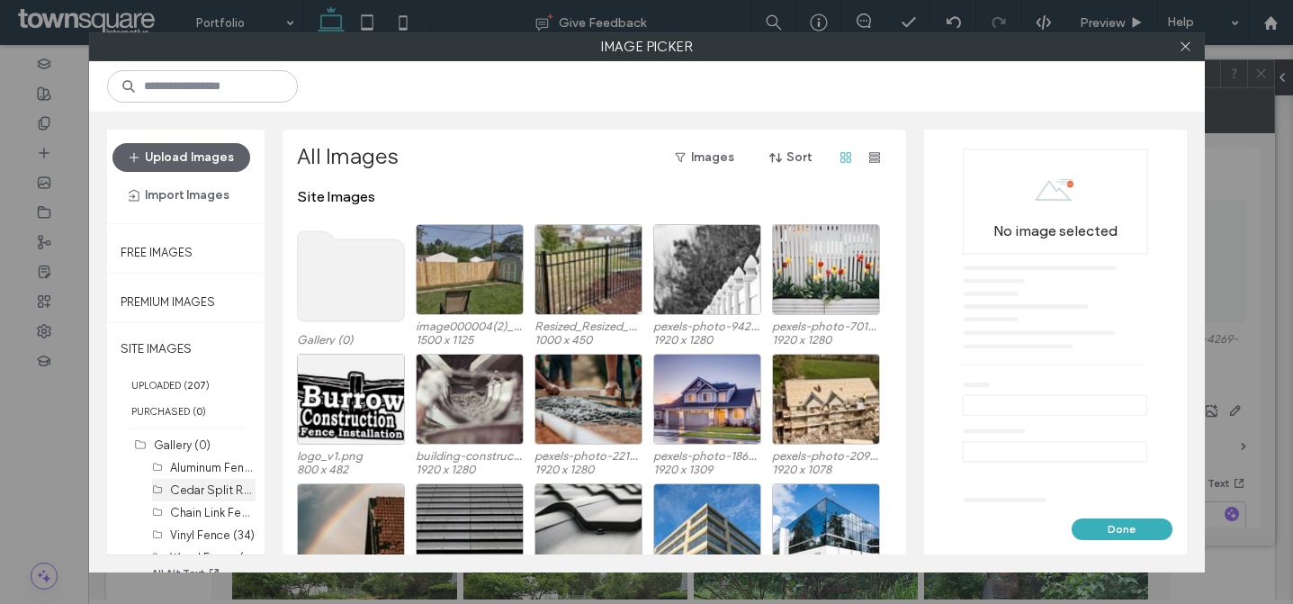
scroll to position [47, 0]
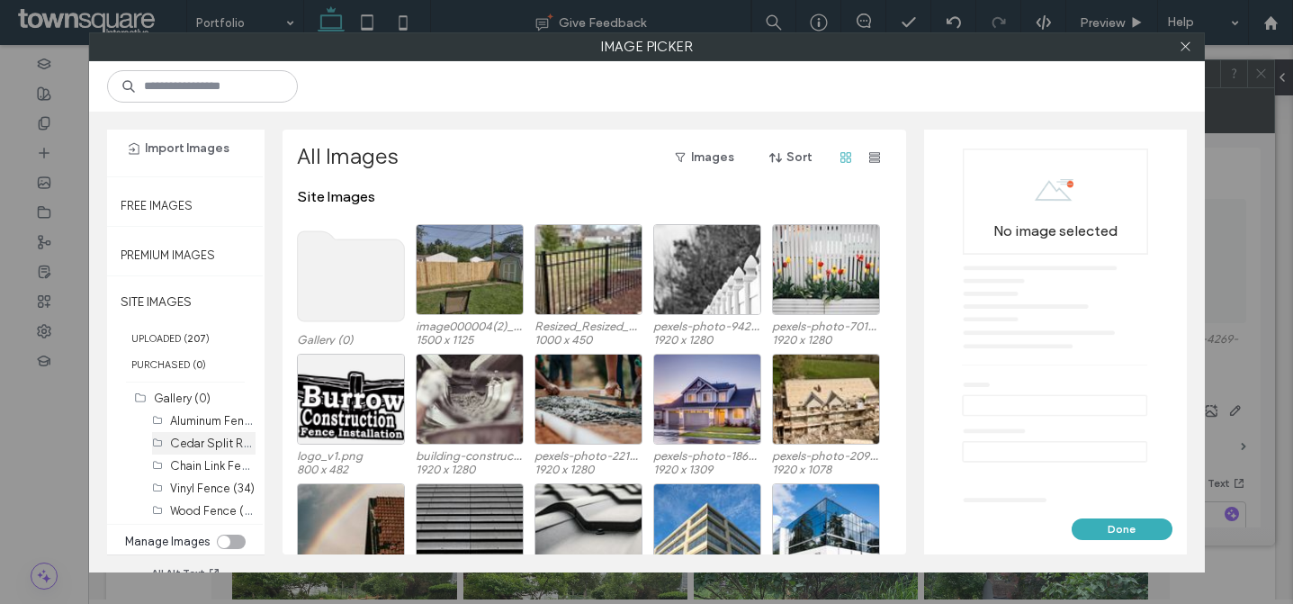
click at [203, 442] on label "Cedar Split Rail (11)" at bounding box center [222, 442] width 104 height 17
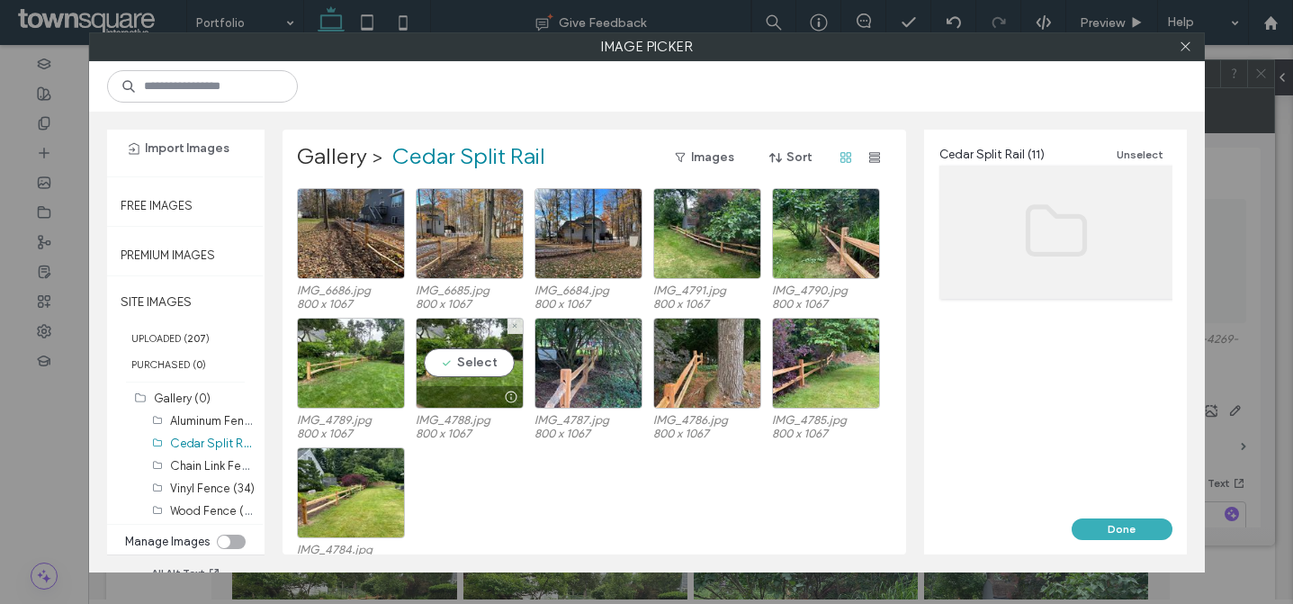
scroll to position [23, 0]
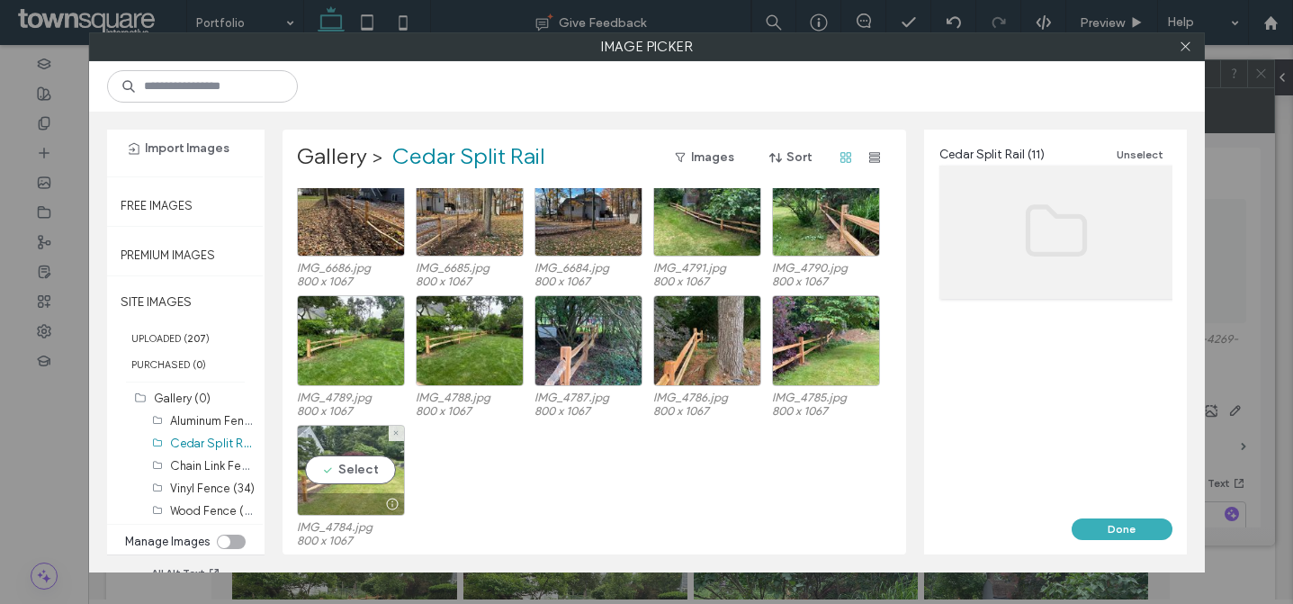
click at [372, 461] on div "Select" at bounding box center [351, 470] width 108 height 91
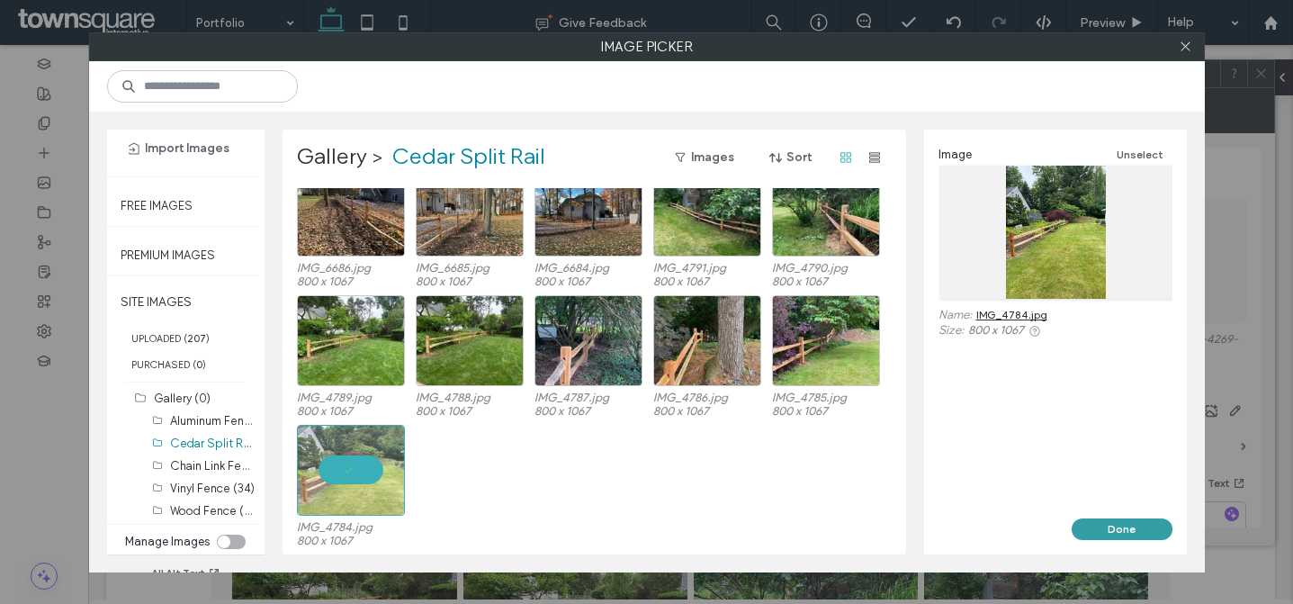
click at [1157, 523] on button "Done" at bounding box center [1122, 529] width 101 height 22
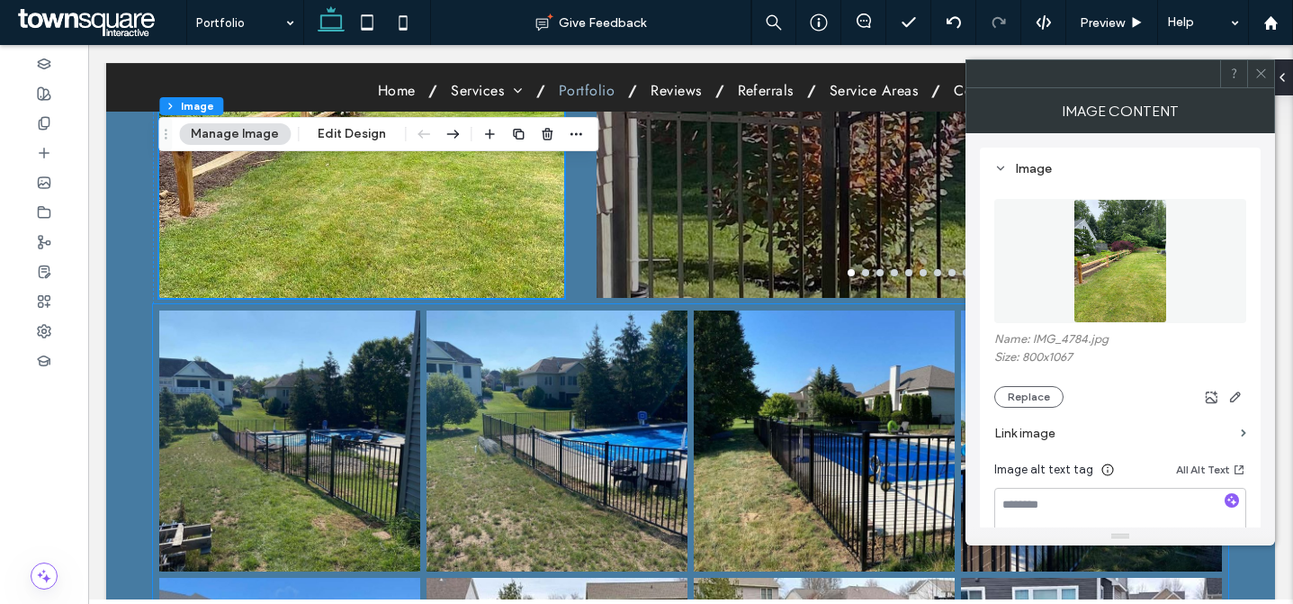
scroll to position [266, 0]
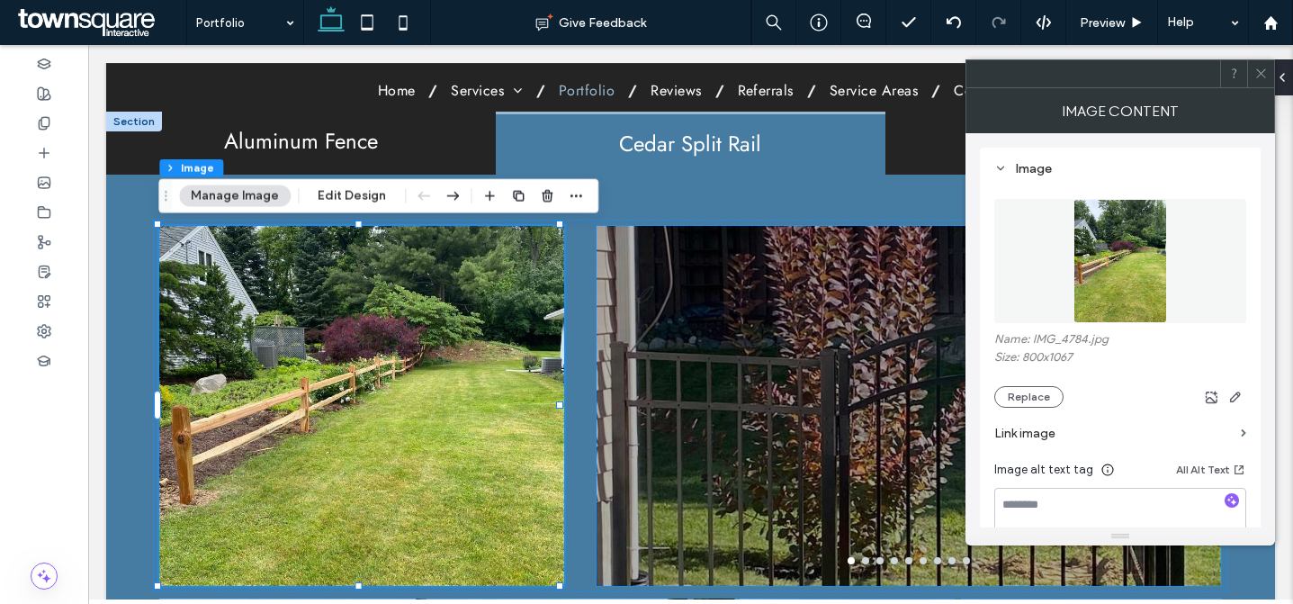
click at [753, 309] on div at bounding box center [909, 417] width 625 height 275
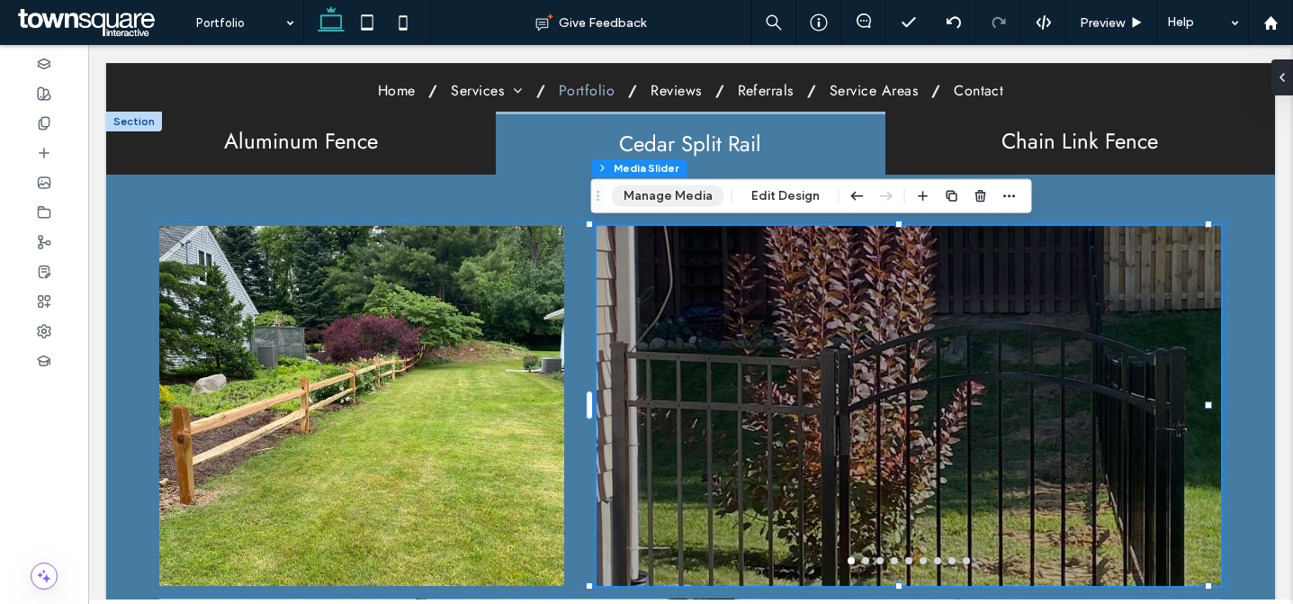
click at [651, 204] on button "Manage Media" at bounding box center [668, 196] width 113 height 22
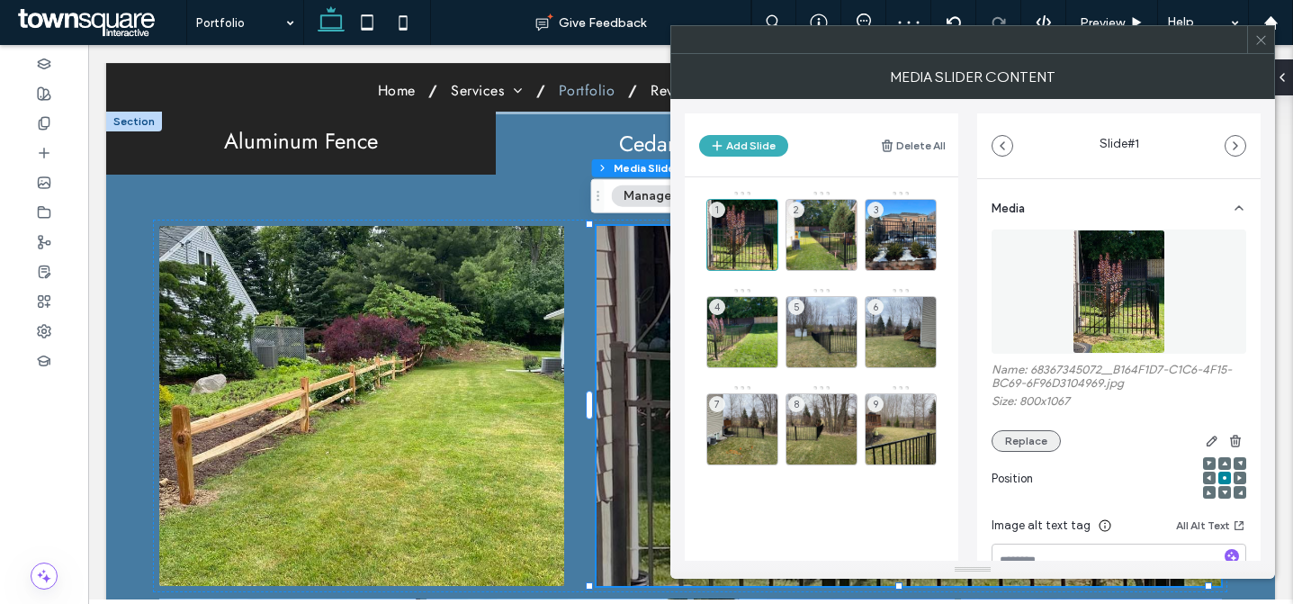
click at [1020, 440] on button "Replace" at bounding box center [1026, 441] width 69 height 22
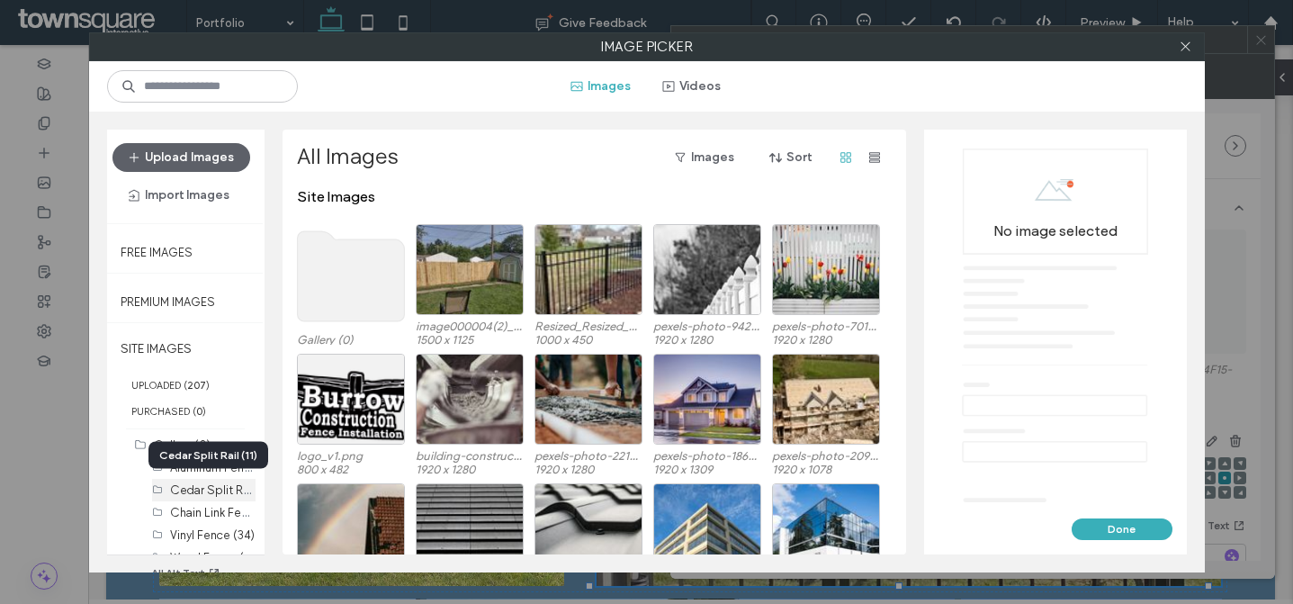
click at [195, 486] on label "Cedar Split Rail (11)" at bounding box center [222, 489] width 104 height 17
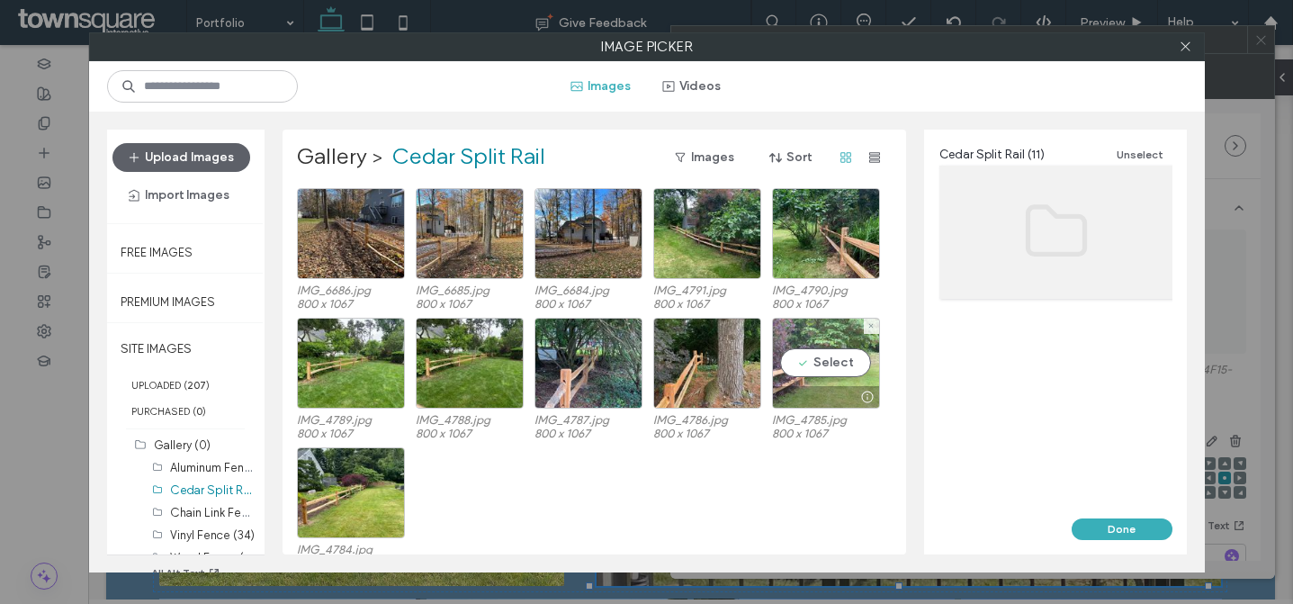
click at [821, 360] on div "Select" at bounding box center [826, 363] width 108 height 91
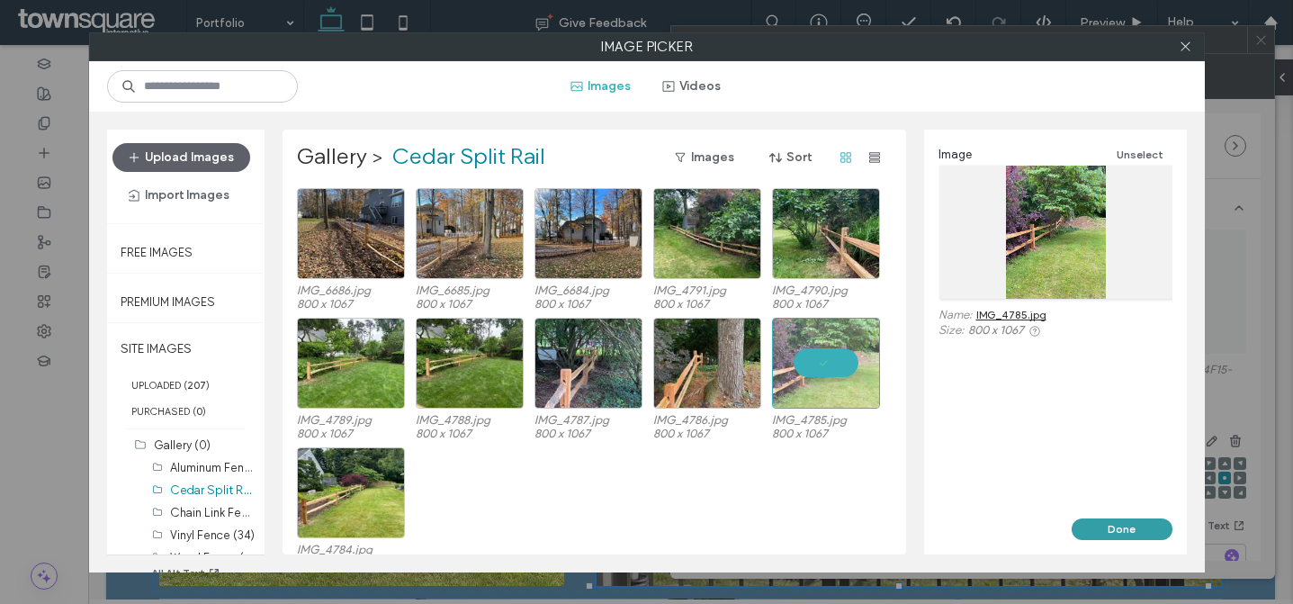
click at [1078, 522] on button "Done" at bounding box center [1122, 529] width 101 height 22
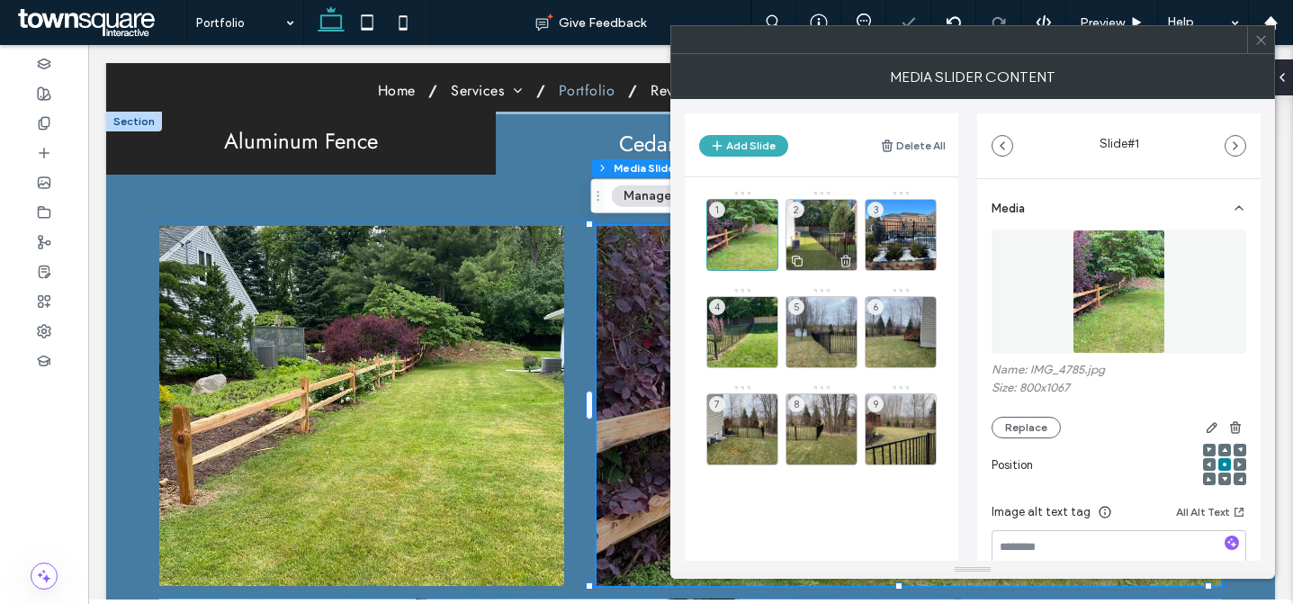
click at [828, 245] on div "2" at bounding box center [822, 235] width 72 height 72
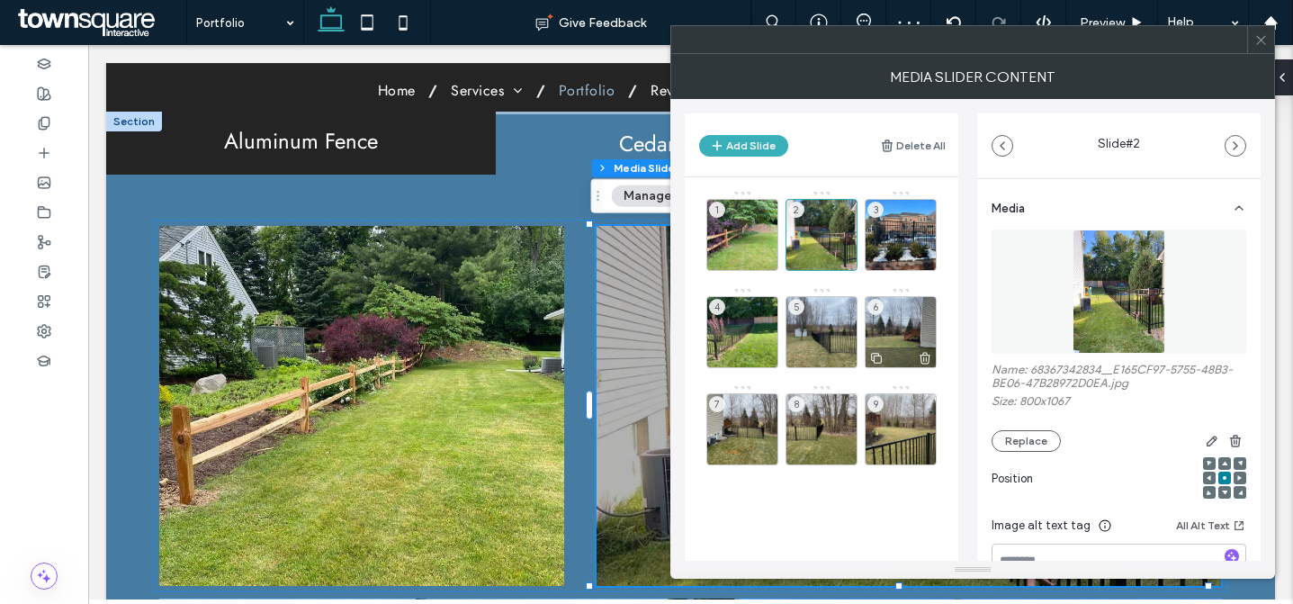
click at [924, 360] on icon at bounding box center [925, 358] width 14 height 16
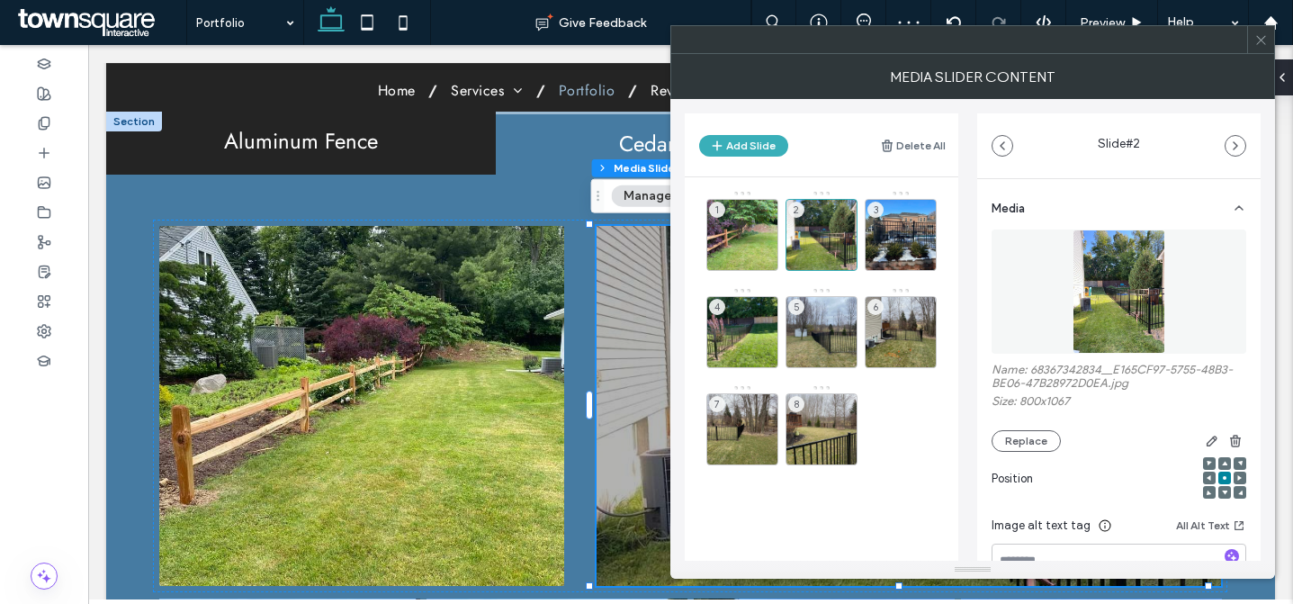
click at [0, 0] on icon at bounding box center [0, 0] width 0 height 0
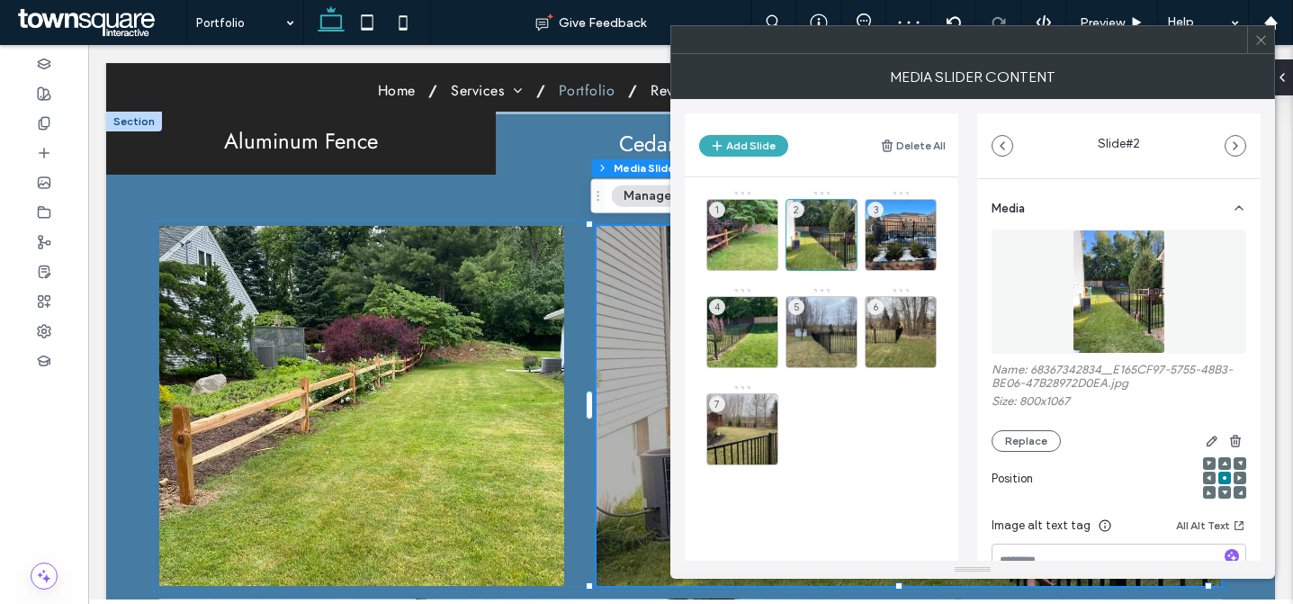
click at [0, 0] on icon at bounding box center [0, 0] width 0 height 0
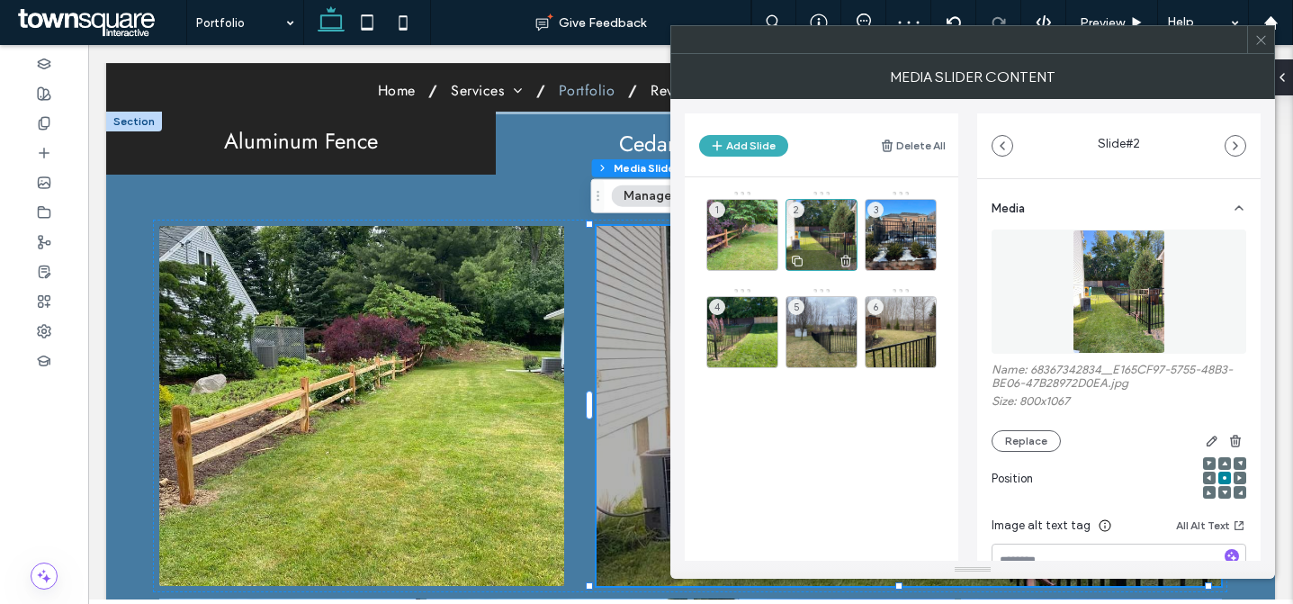
click at [812, 221] on div "2" at bounding box center [822, 235] width 72 height 72
click at [1027, 438] on button "Replace" at bounding box center [1026, 441] width 69 height 22
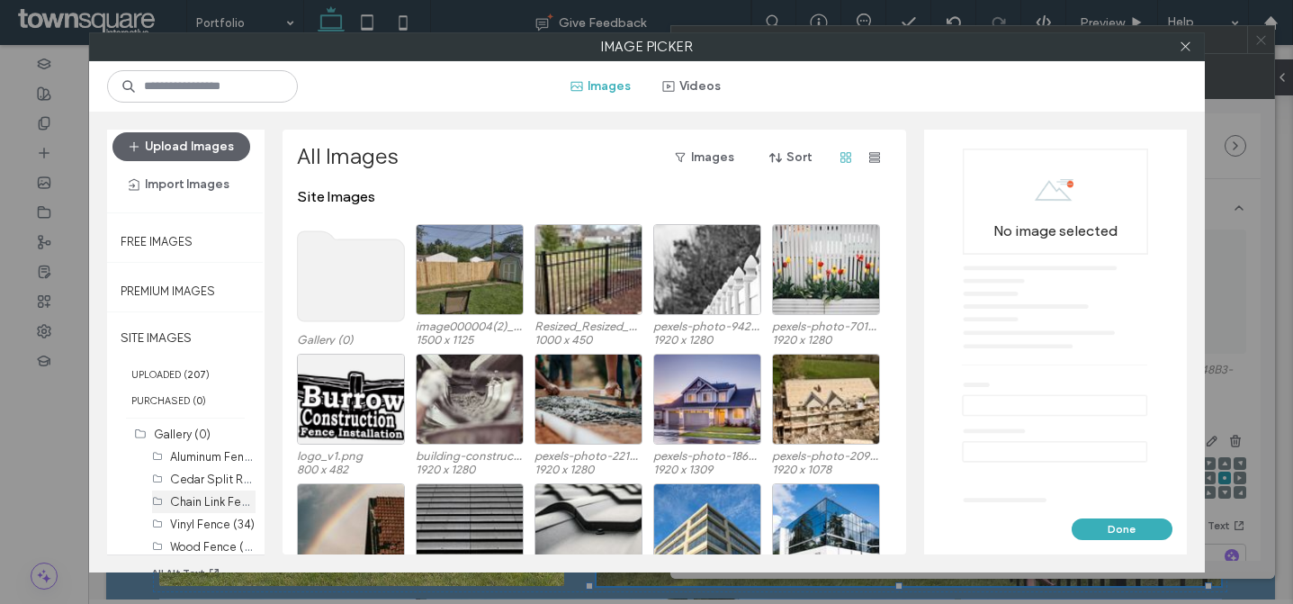
scroll to position [46, 0]
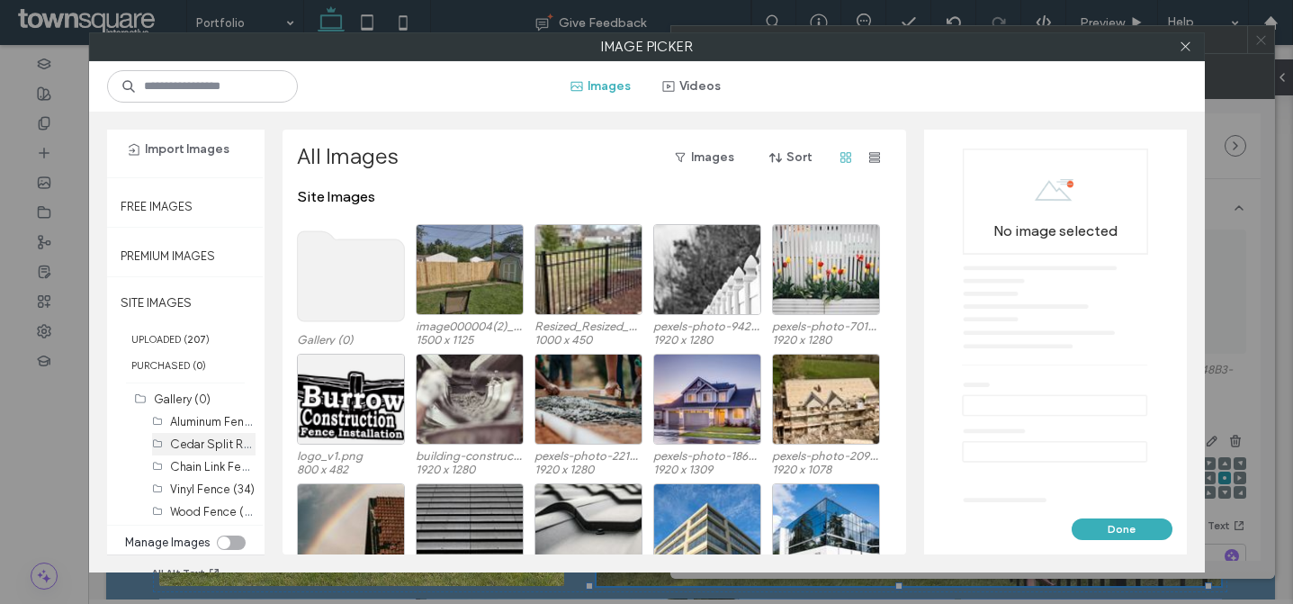
click at [200, 446] on label "Cedar Split Rail (11)" at bounding box center [222, 443] width 104 height 17
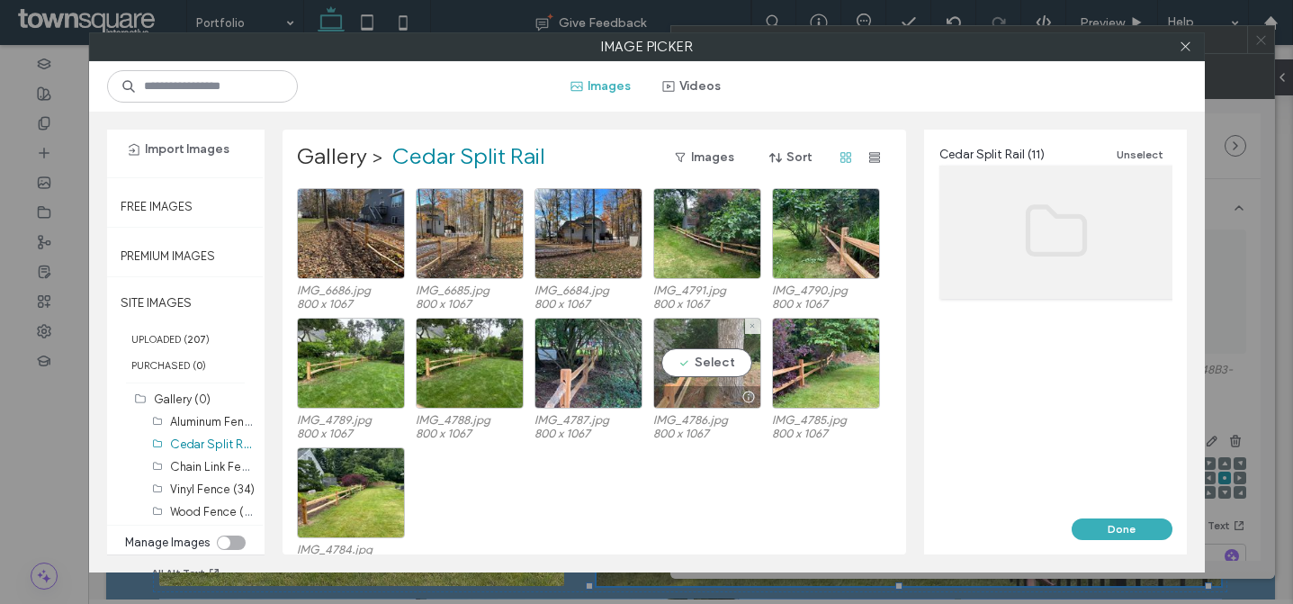
click at [715, 365] on div "Select" at bounding box center [707, 363] width 108 height 91
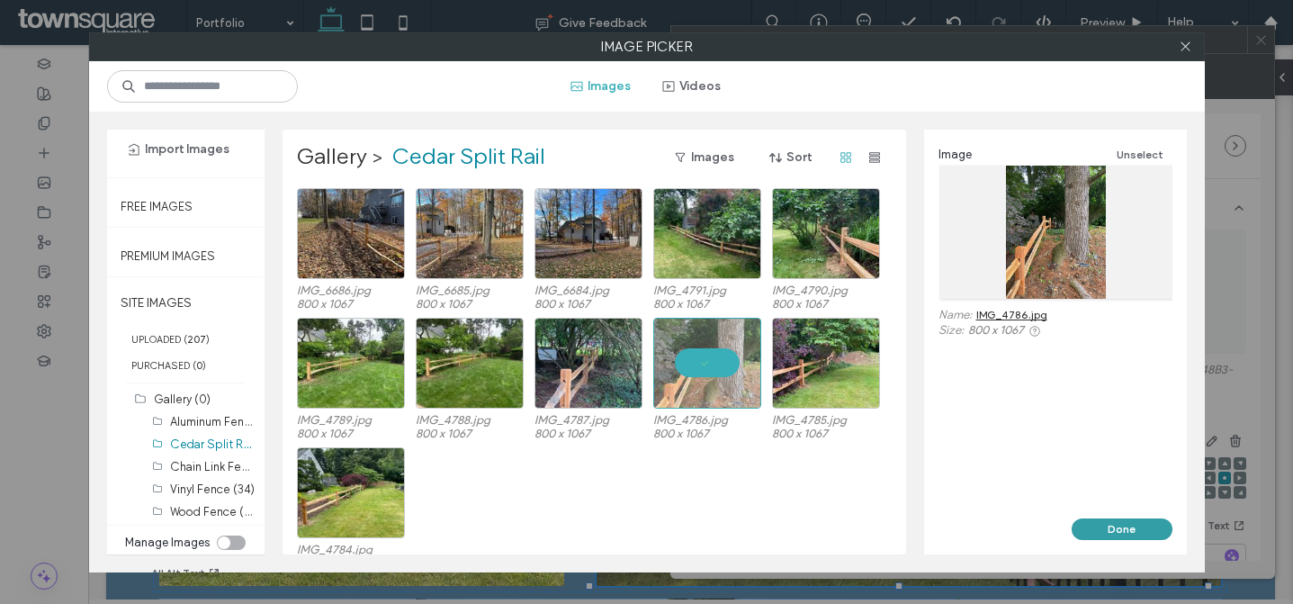
click at [1096, 525] on button "Done" at bounding box center [1122, 529] width 101 height 22
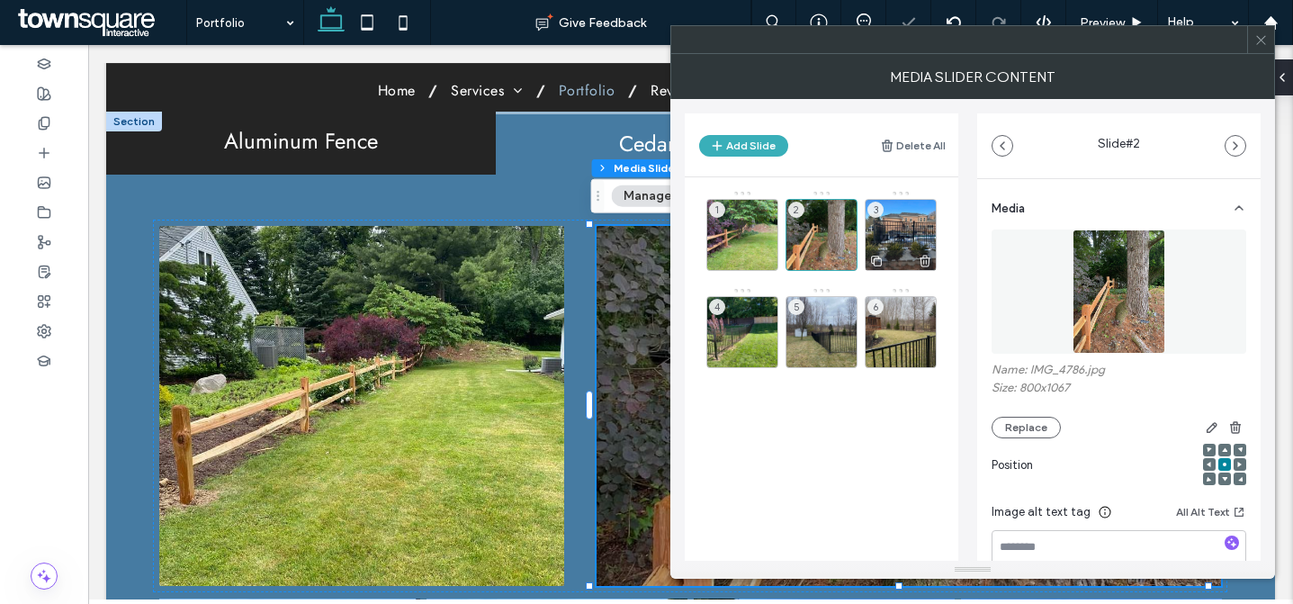
click at [921, 239] on div "3" at bounding box center [901, 235] width 72 height 72
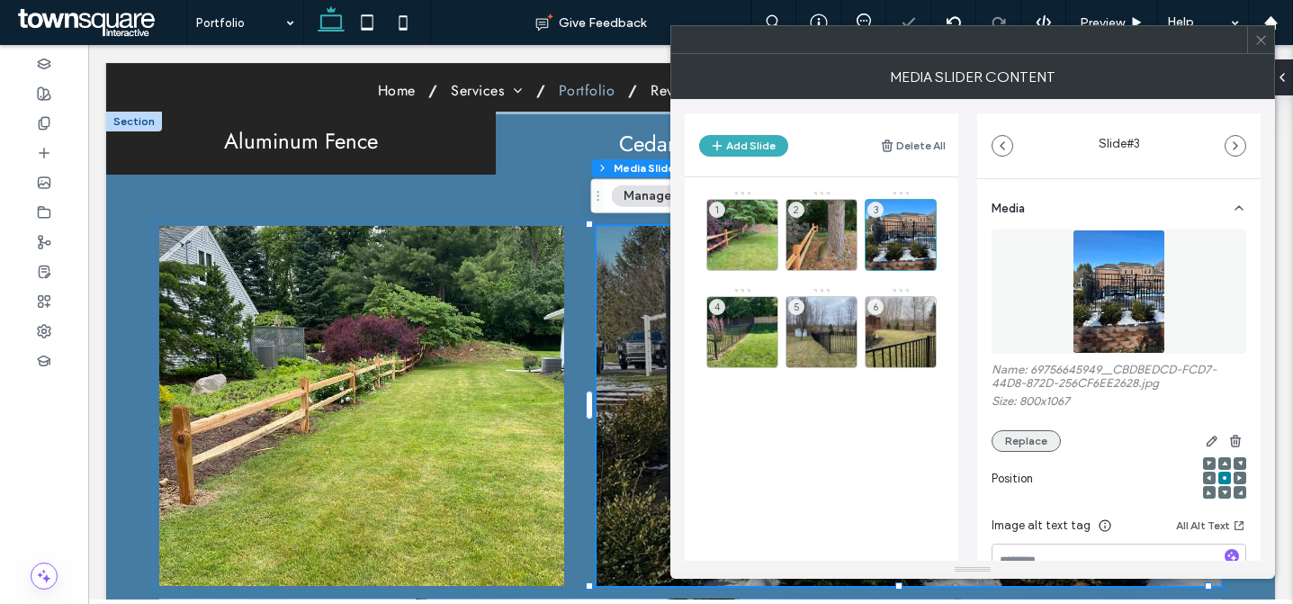
click at [1021, 437] on button "Replace" at bounding box center [1026, 441] width 69 height 22
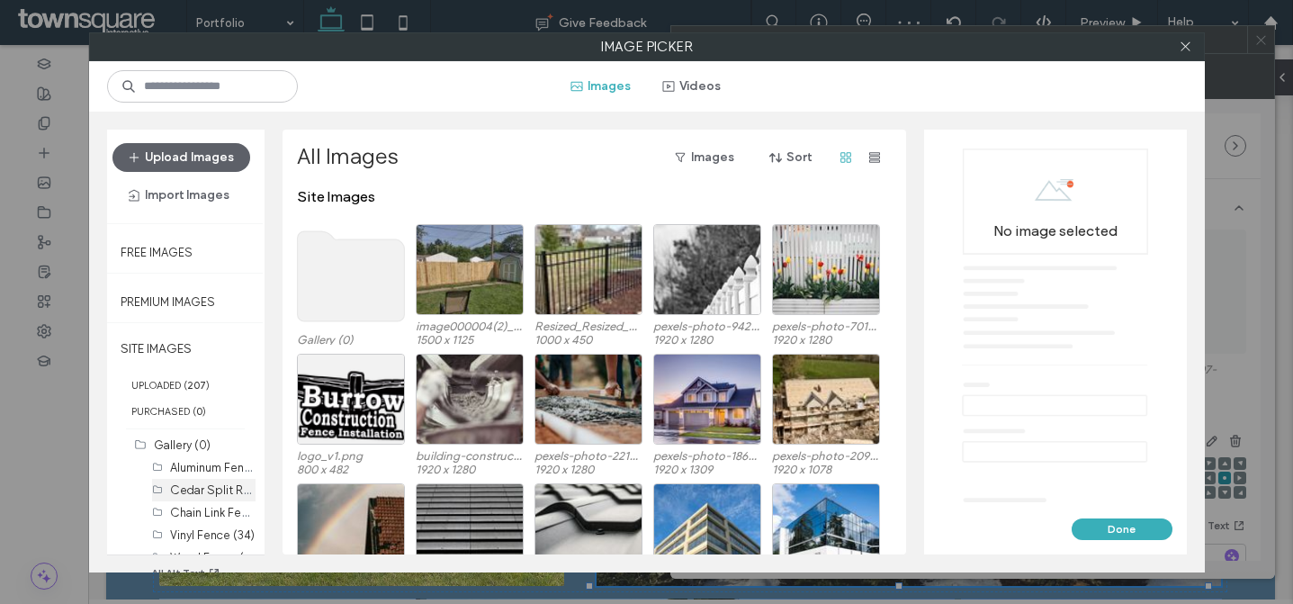
click at [185, 490] on label "Cedar Split Rail (11)" at bounding box center [222, 489] width 104 height 17
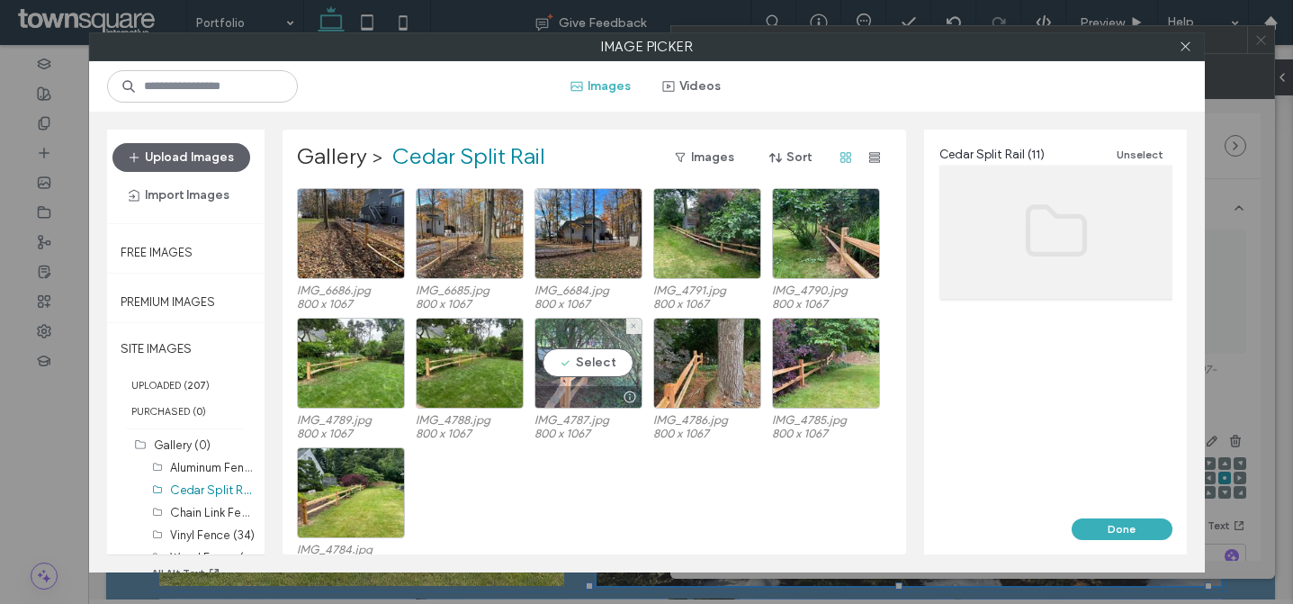
click at [582, 366] on div "Select" at bounding box center [589, 363] width 108 height 91
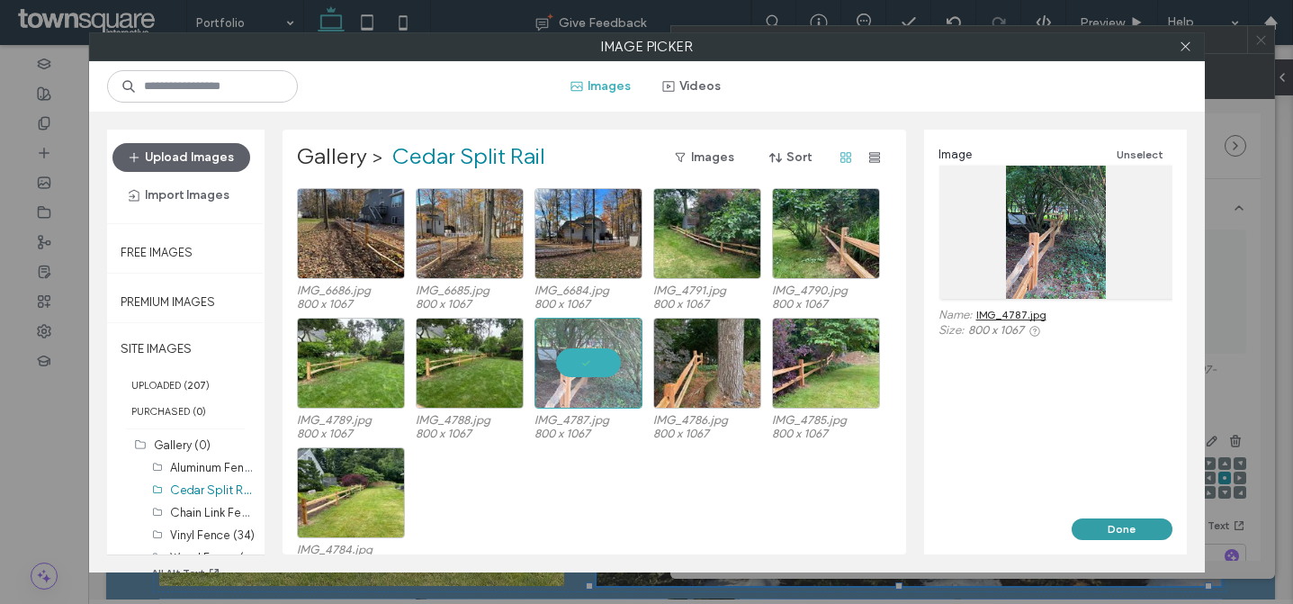
click at [1149, 524] on button "Done" at bounding box center [1122, 529] width 101 height 22
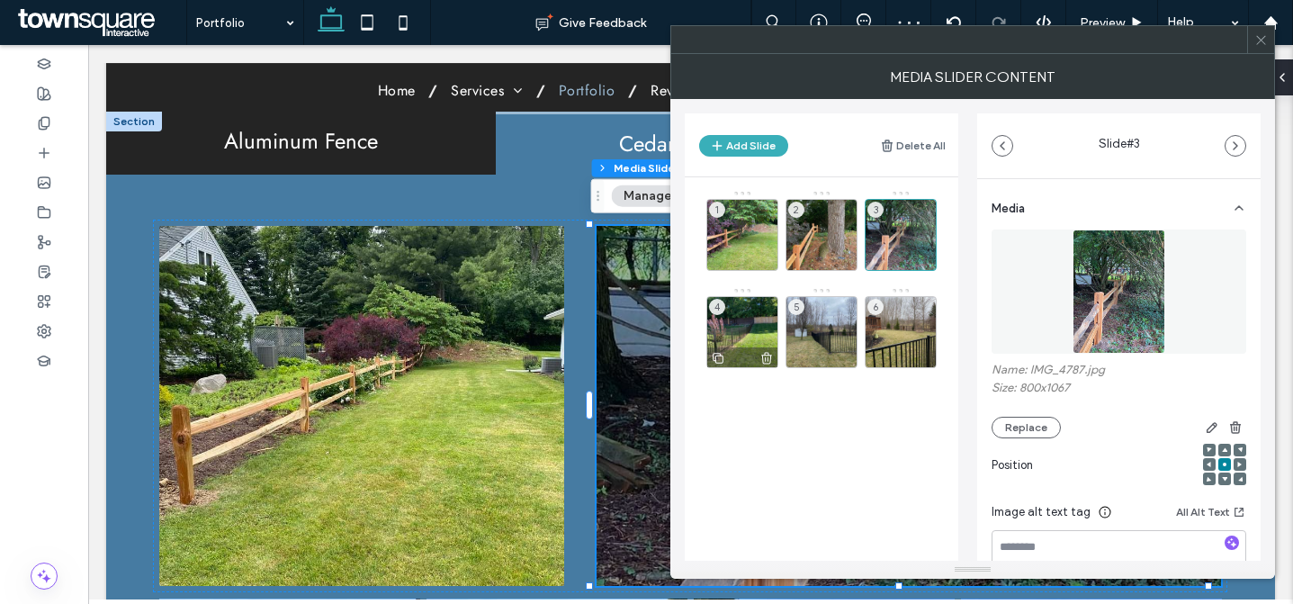
click at [750, 328] on div "4" at bounding box center [743, 332] width 72 height 72
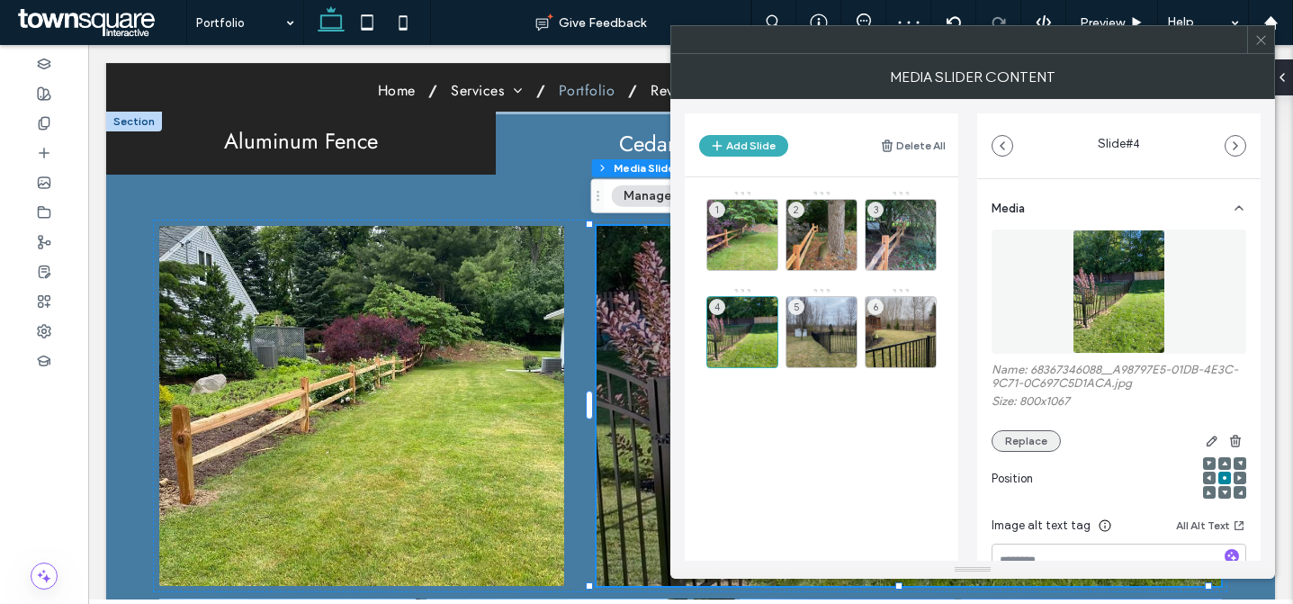
click at [1007, 440] on button "Replace" at bounding box center [1026, 441] width 69 height 22
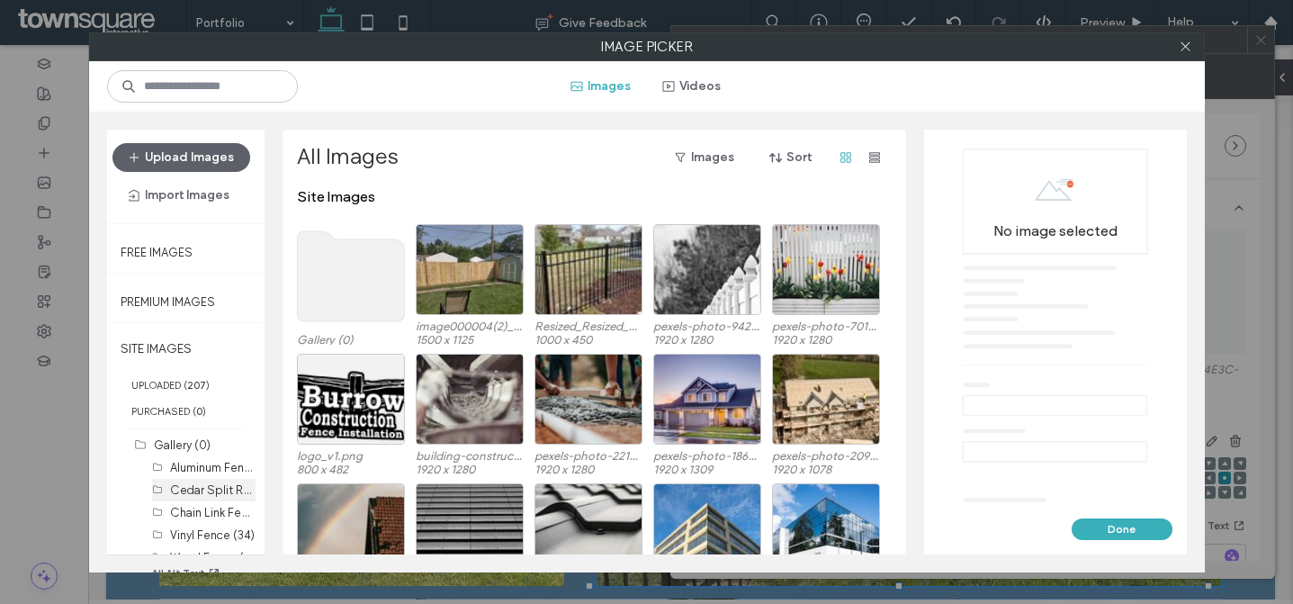
click at [195, 492] on label "Cedar Split Rail (11)" at bounding box center [222, 489] width 104 height 17
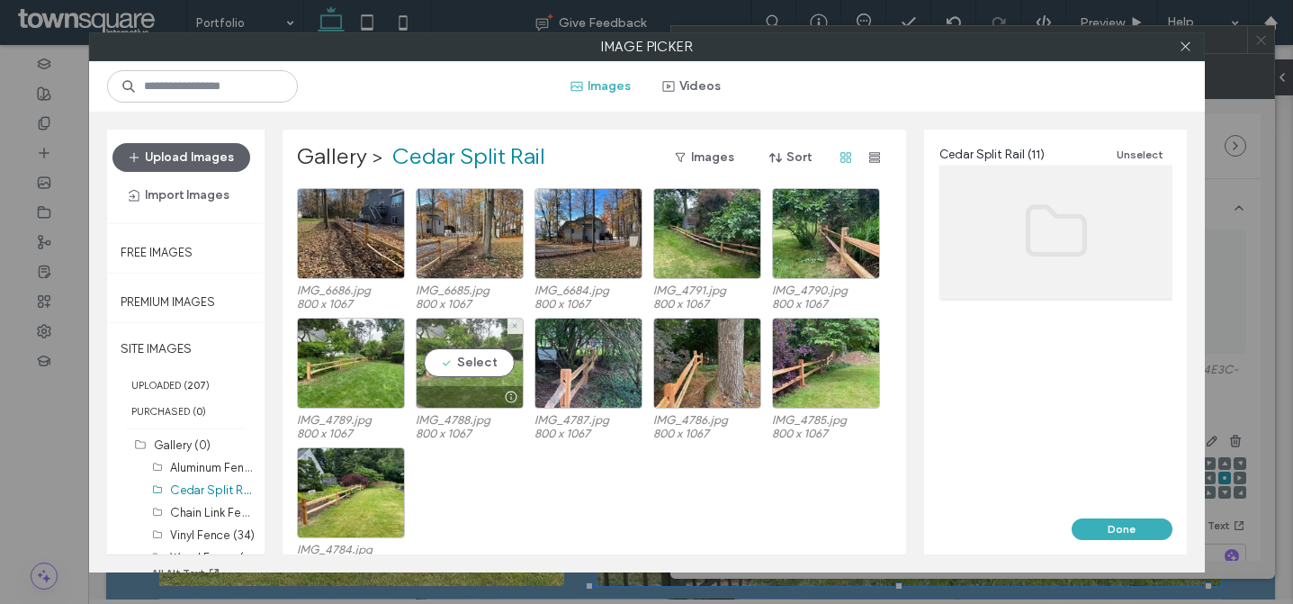
click at [453, 365] on div "Select" at bounding box center [470, 363] width 108 height 91
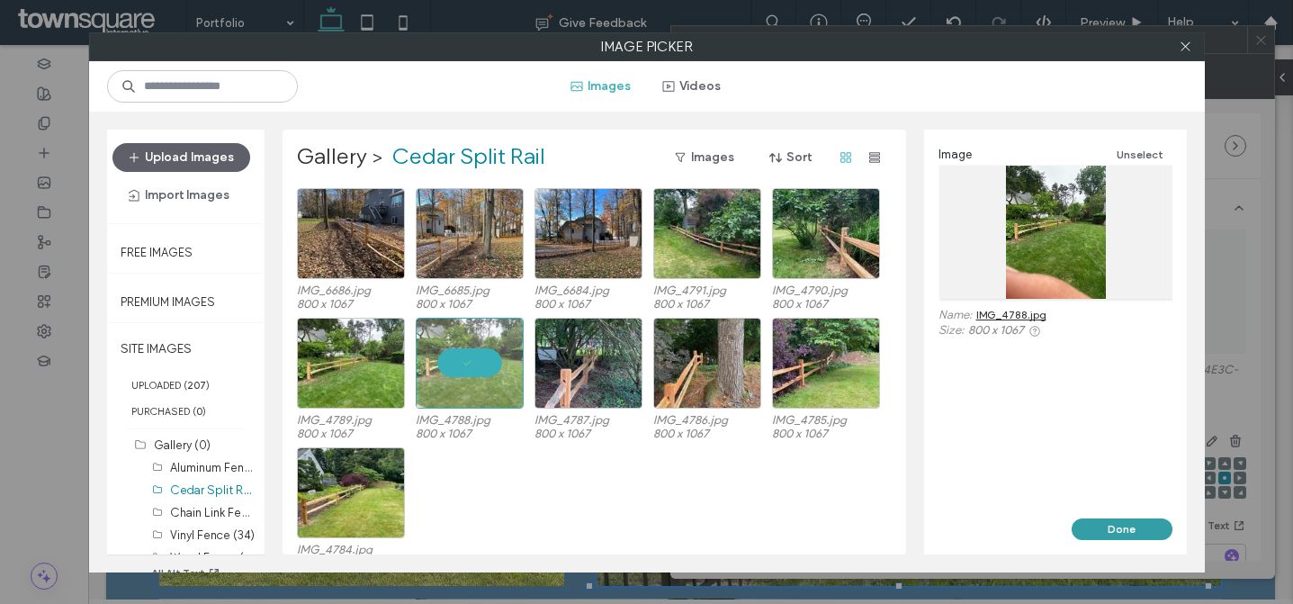
click at [1112, 521] on button "Done" at bounding box center [1122, 529] width 101 height 22
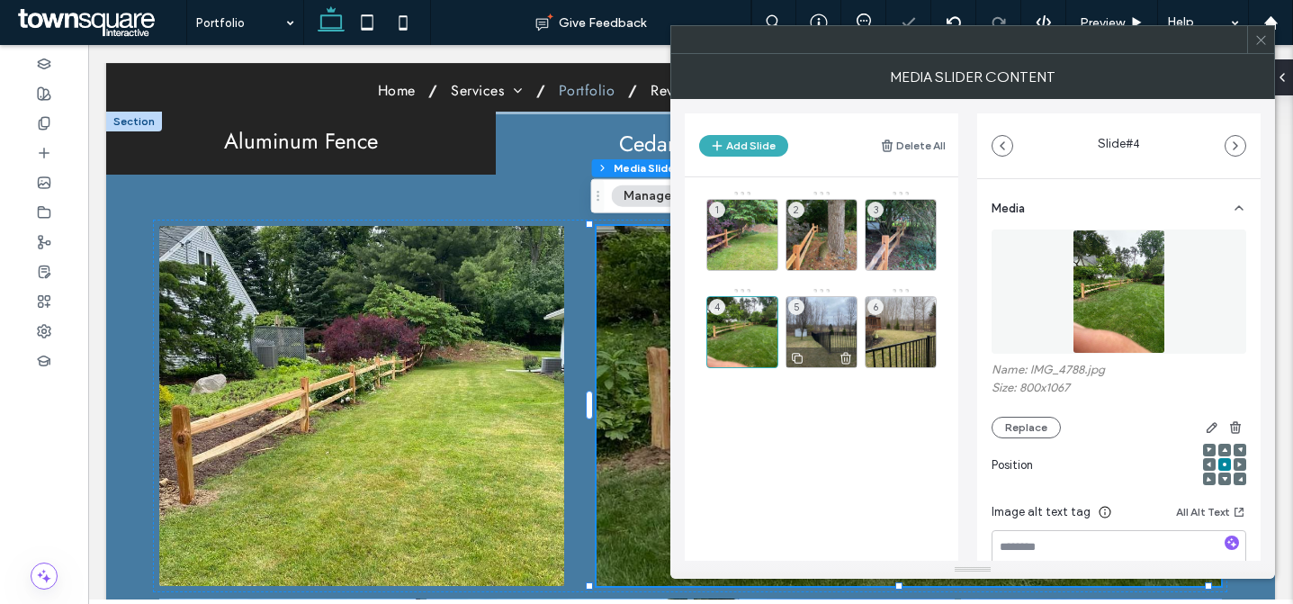
click at [799, 347] on div at bounding box center [822, 357] width 70 height 20
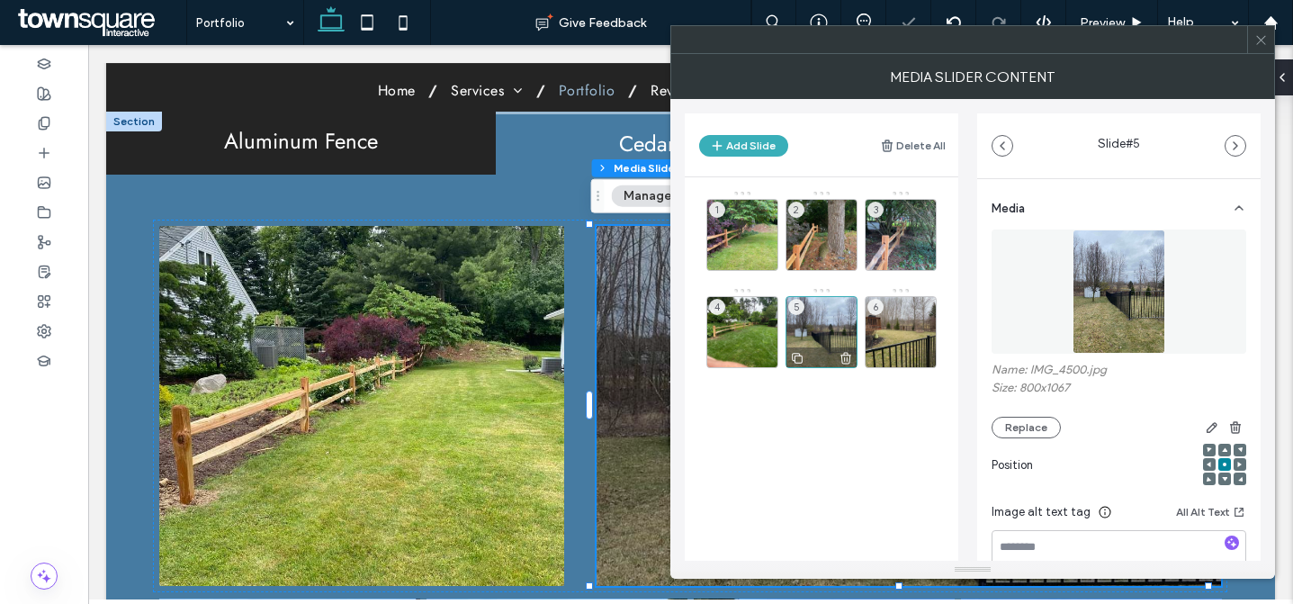
click at [813, 328] on div "5" at bounding box center [822, 332] width 72 height 72
click at [1035, 430] on button "Replace" at bounding box center [1026, 428] width 69 height 22
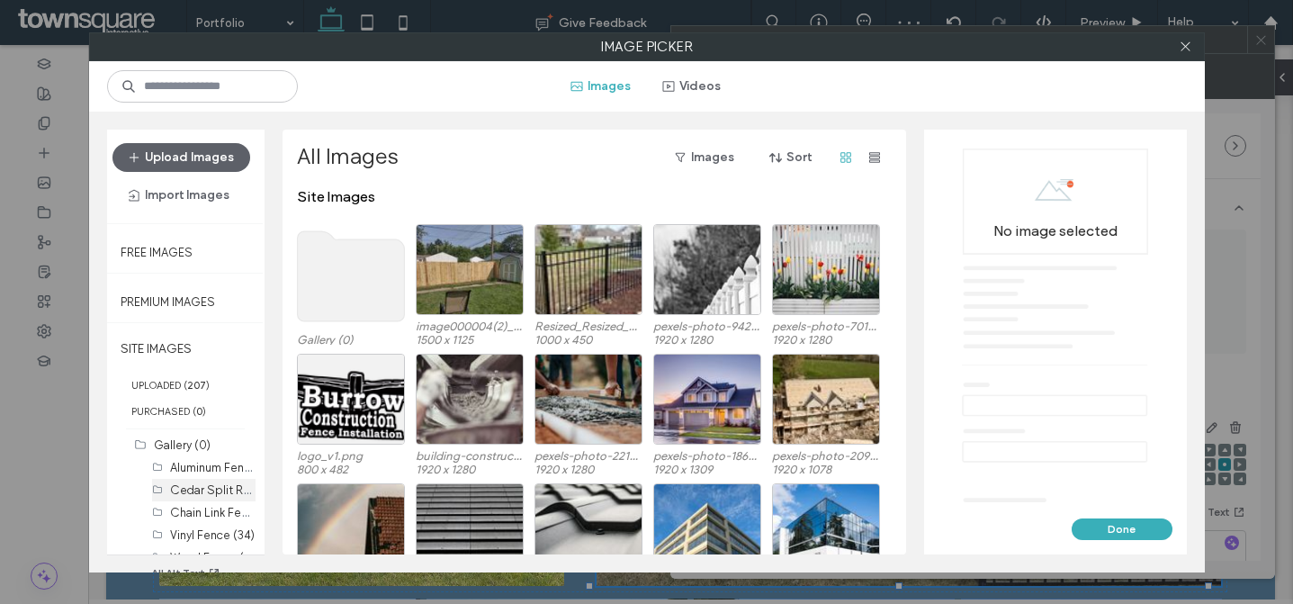
click at [203, 491] on label "Cedar Split Rail (11)" at bounding box center [222, 489] width 104 height 17
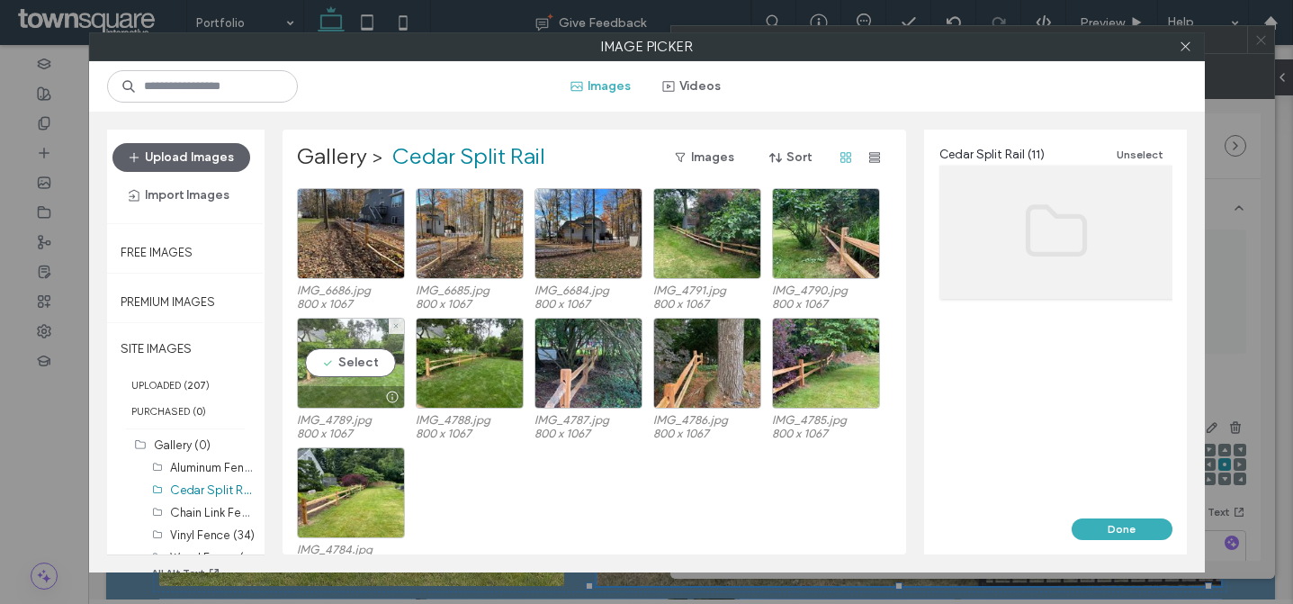
click at [358, 372] on div "Select" at bounding box center [351, 363] width 108 height 91
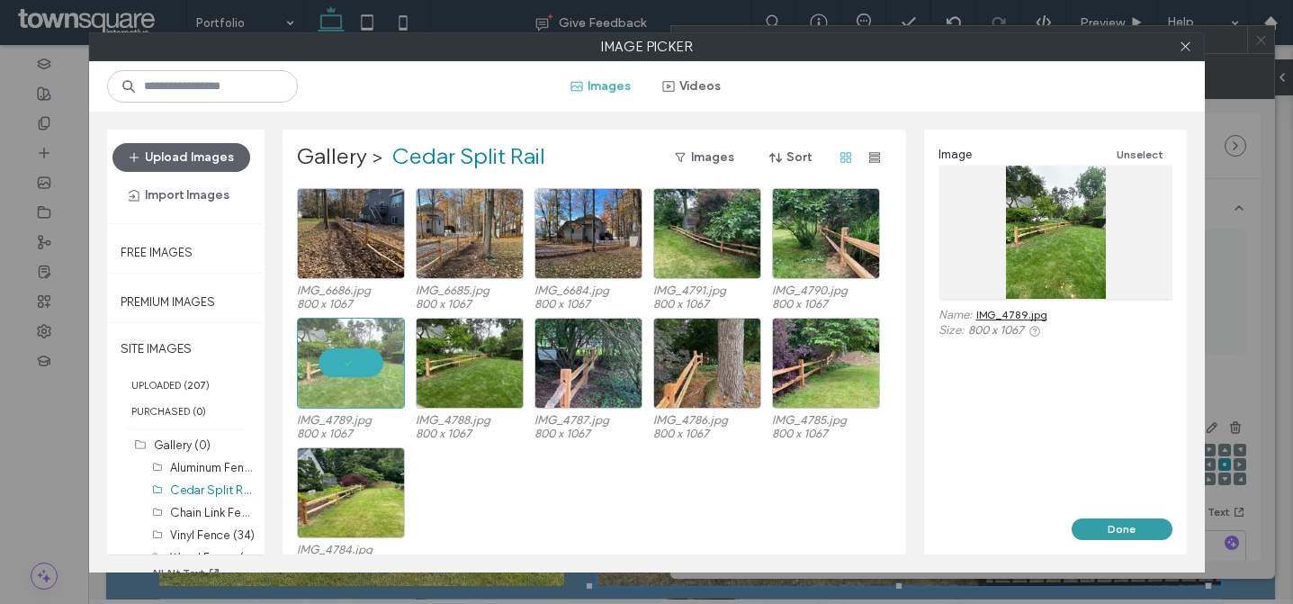
click at [1106, 520] on button "Done" at bounding box center [1122, 529] width 101 height 22
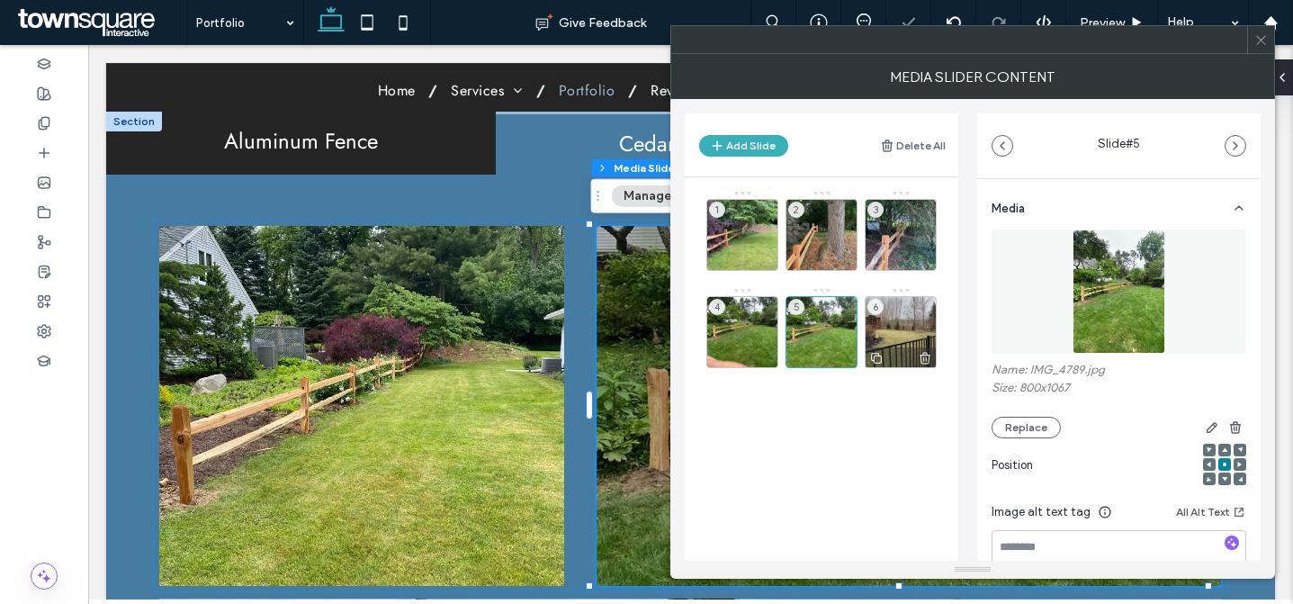
click at [881, 330] on div "6" at bounding box center [901, 332] width 72 height 72
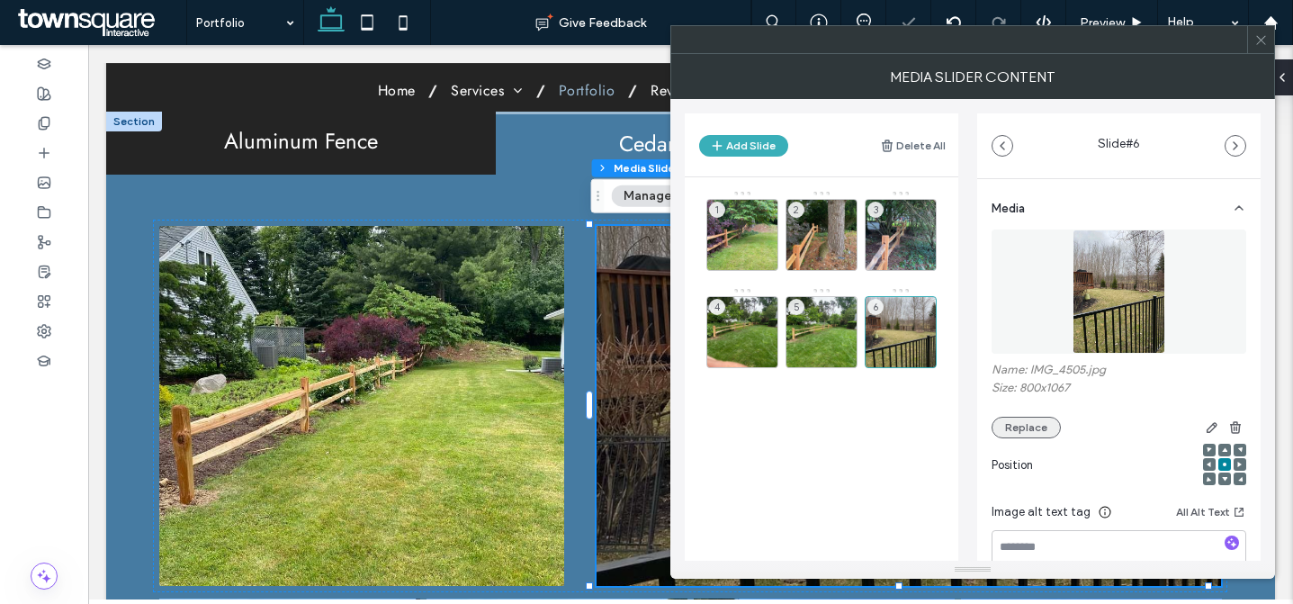
click at [1011, 423] on button "Replace" at bounding box center [1026, 428] width 69 height 22
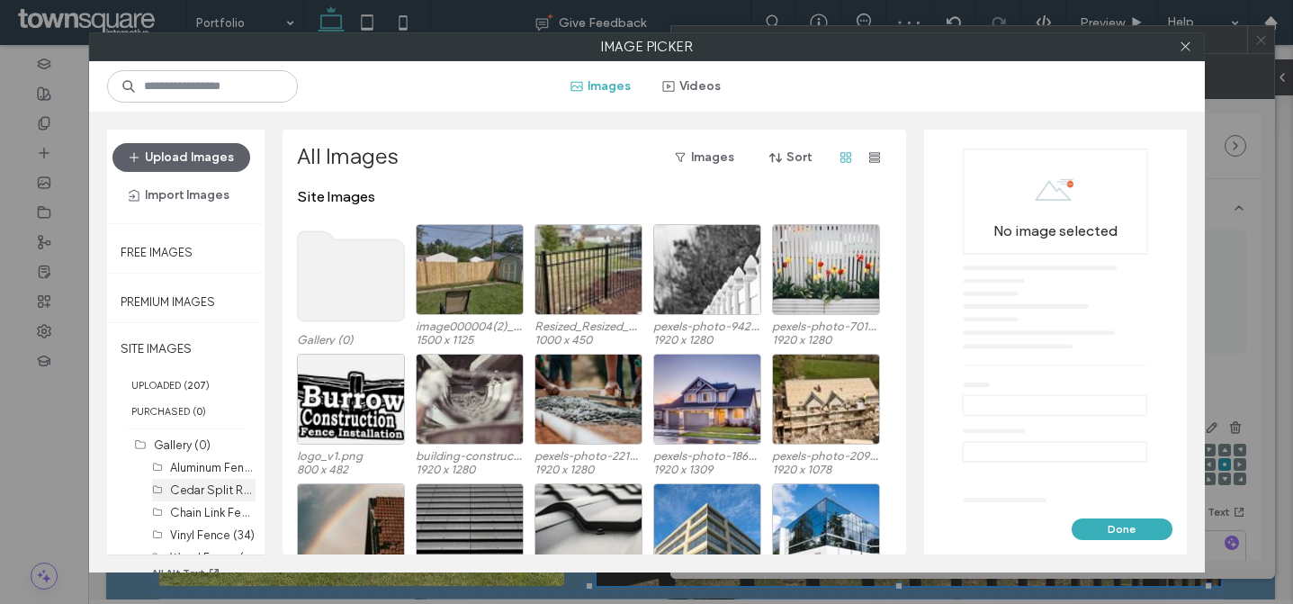
click at [208, 491] on label "Cedar Split Rail (11)" at bounding box center [222, 489] width 104 height 17
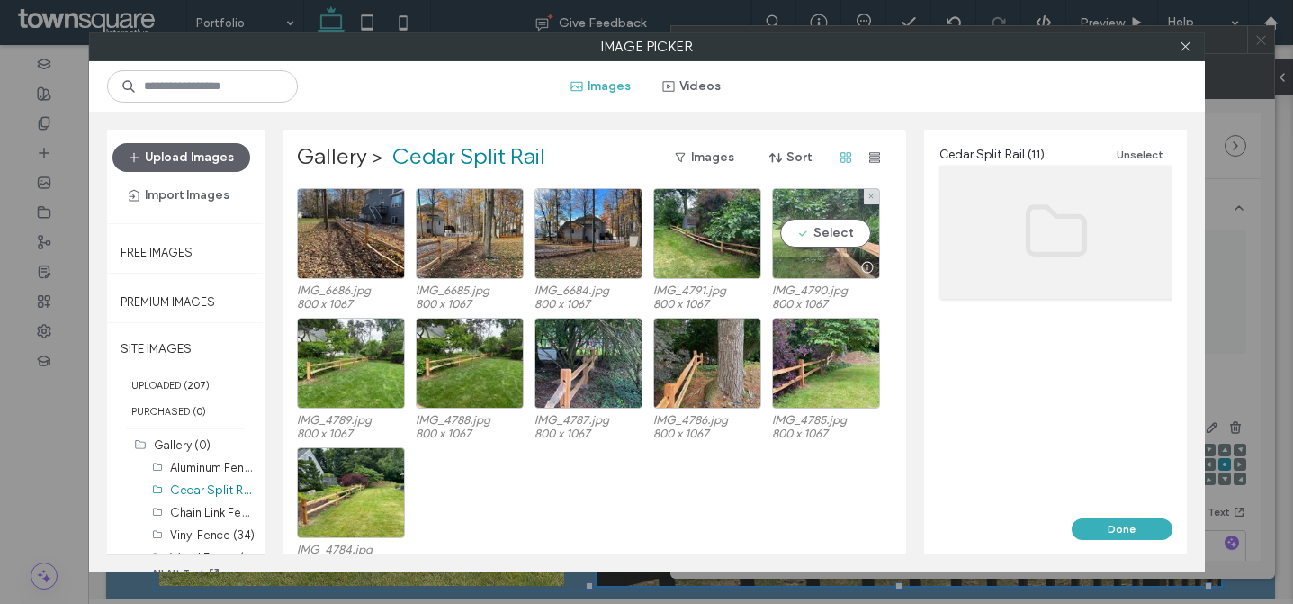
click at [831, 244] on div "Select" at bounding box center [826, 233] width 108 height 91
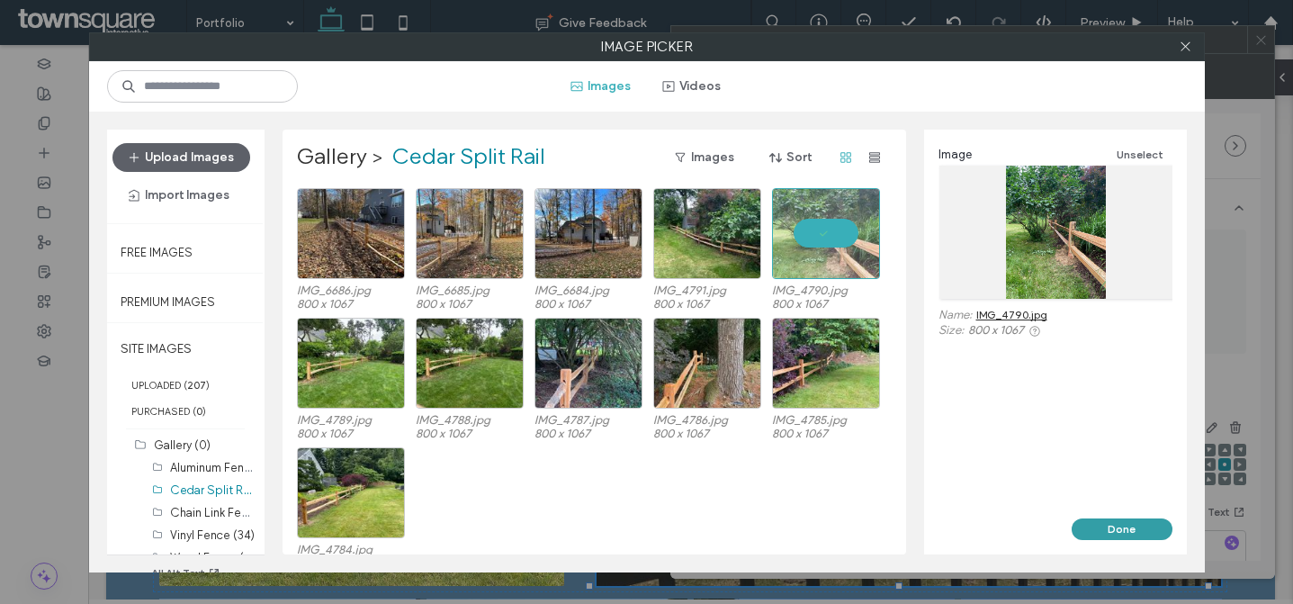
click at [1123, 522] on button "Done" at bounding box center [1122, 529] width 101 height 22
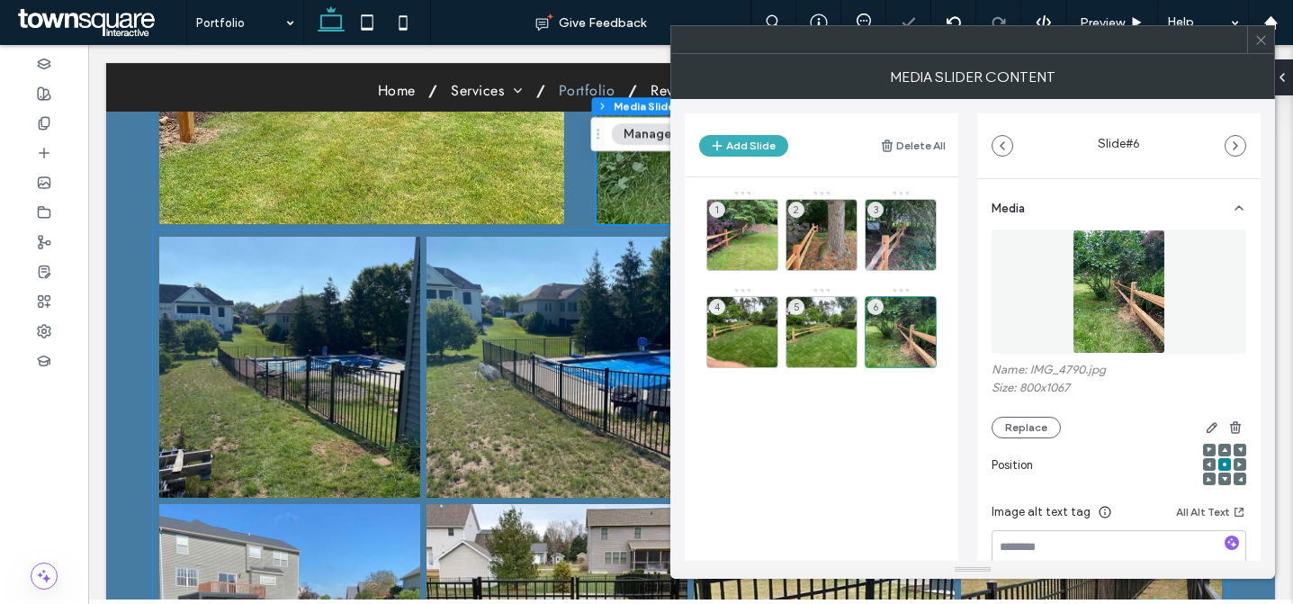
scroll to position [764, 0]
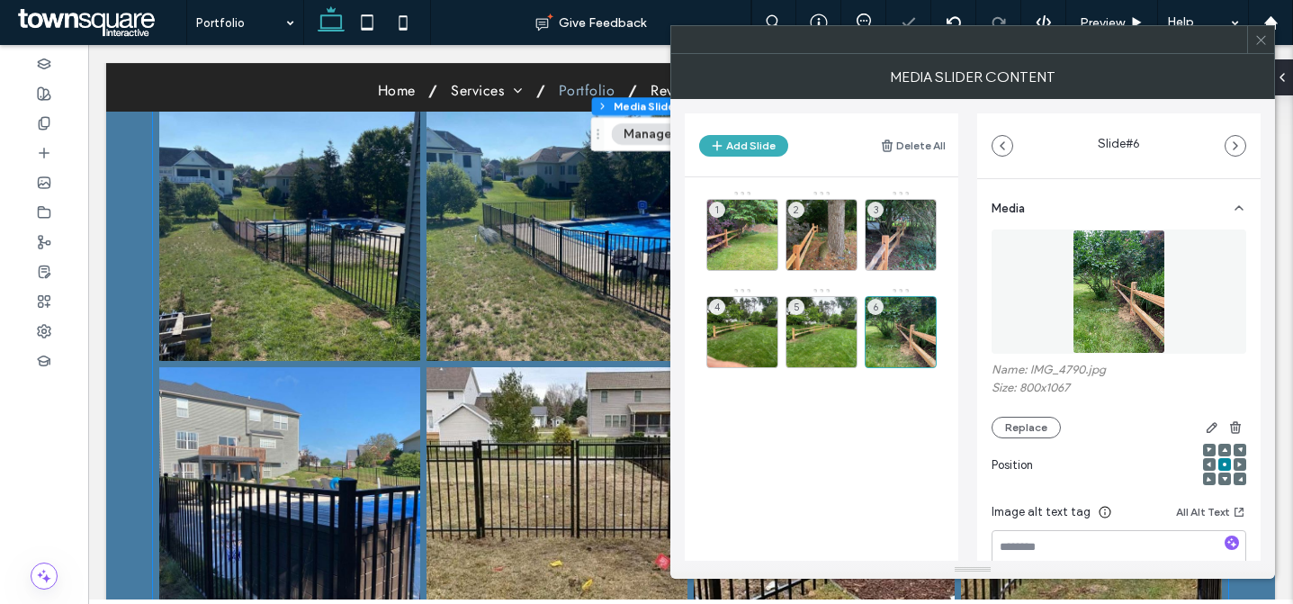
click at [339, 266] on link at bounding box center [289, 230] width 261 height 261
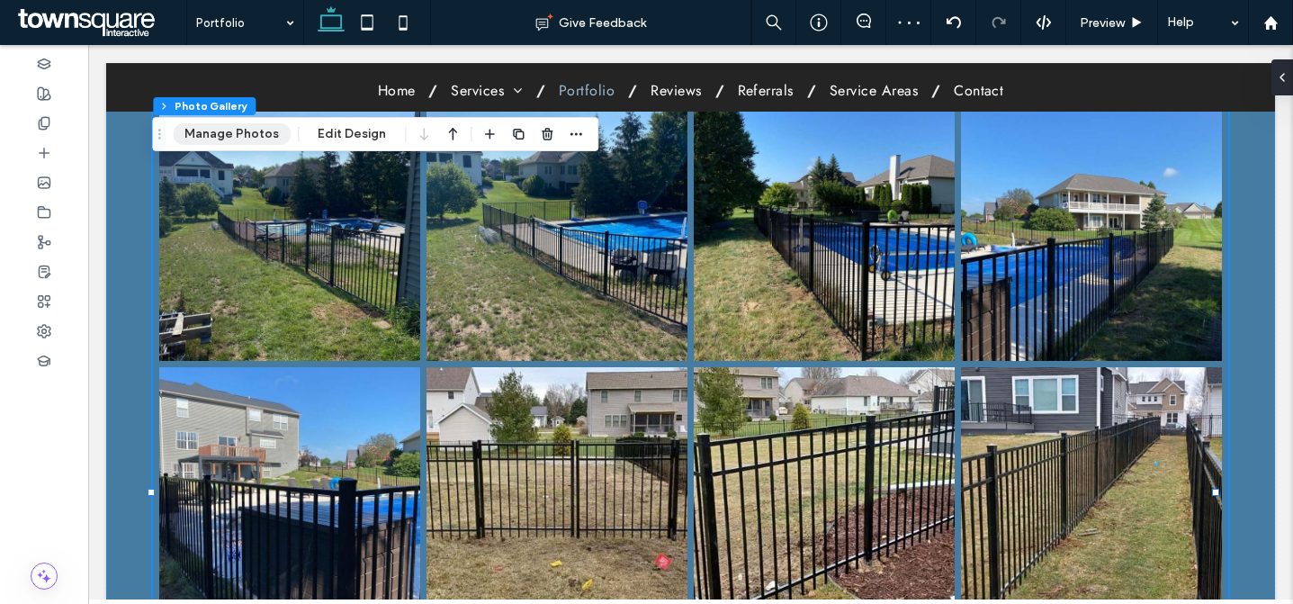
click at [248, 132] on button "Manage Photos" at bounding box center [232, 134] width 118 height 22
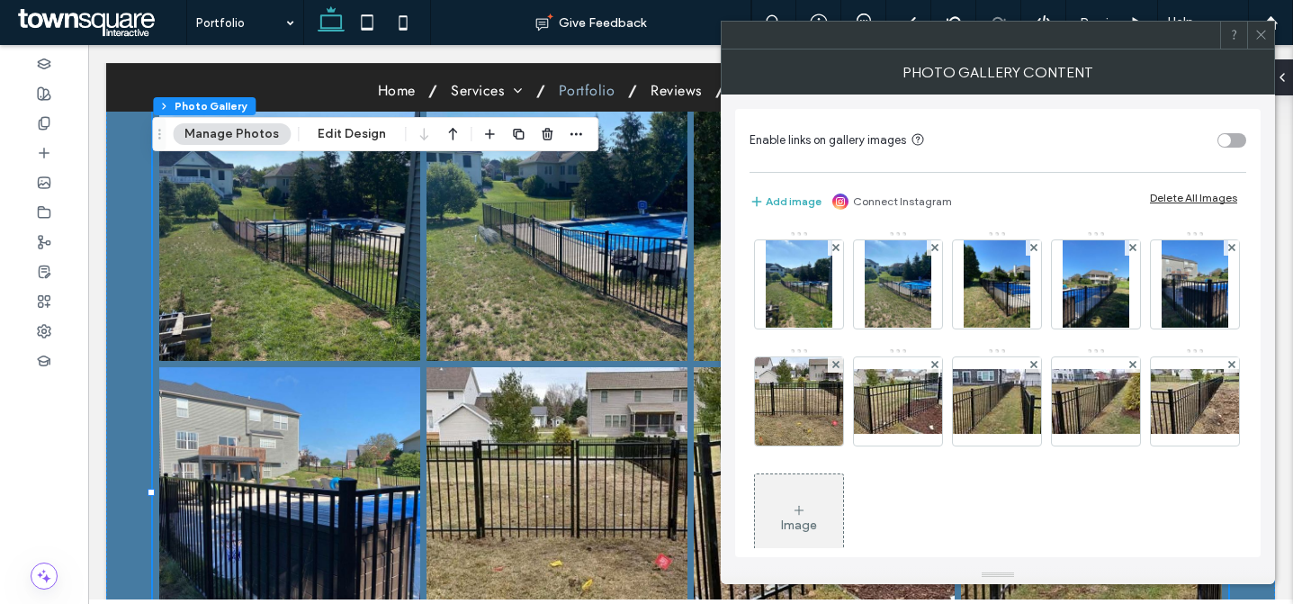
click at [1202, 197] on div "Delete All Images" at bounding box center [1193, 198] width 87 height 14
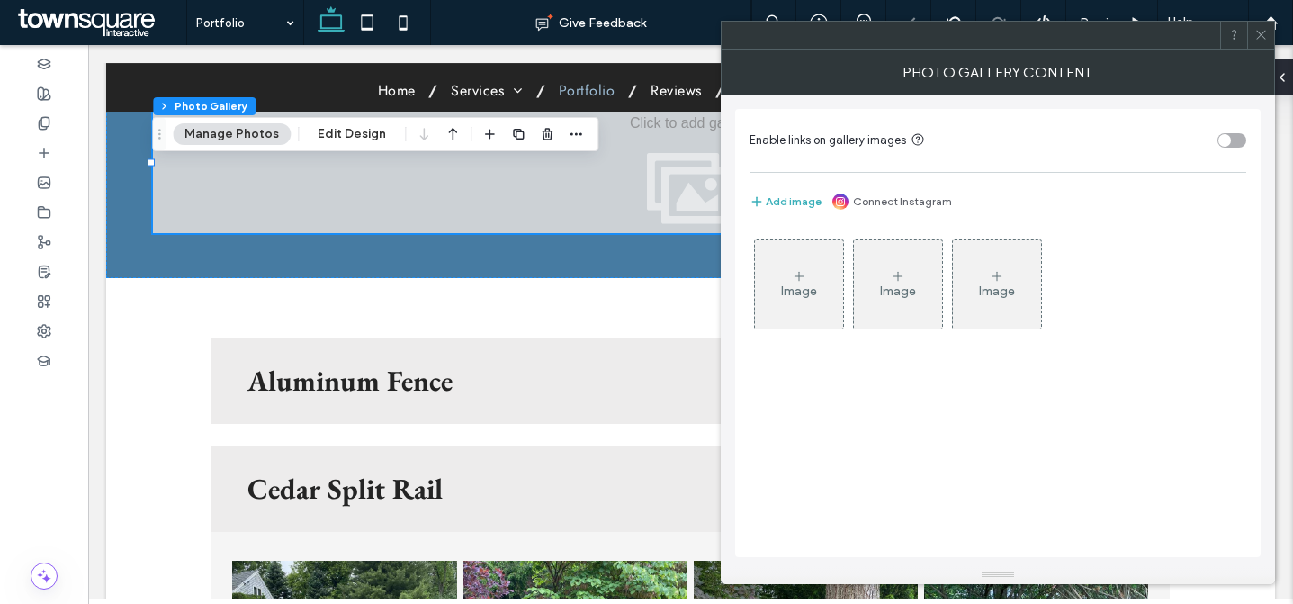
click at [783, 288] on div "Image" at bounding box center [799, 291] width 36 height 15
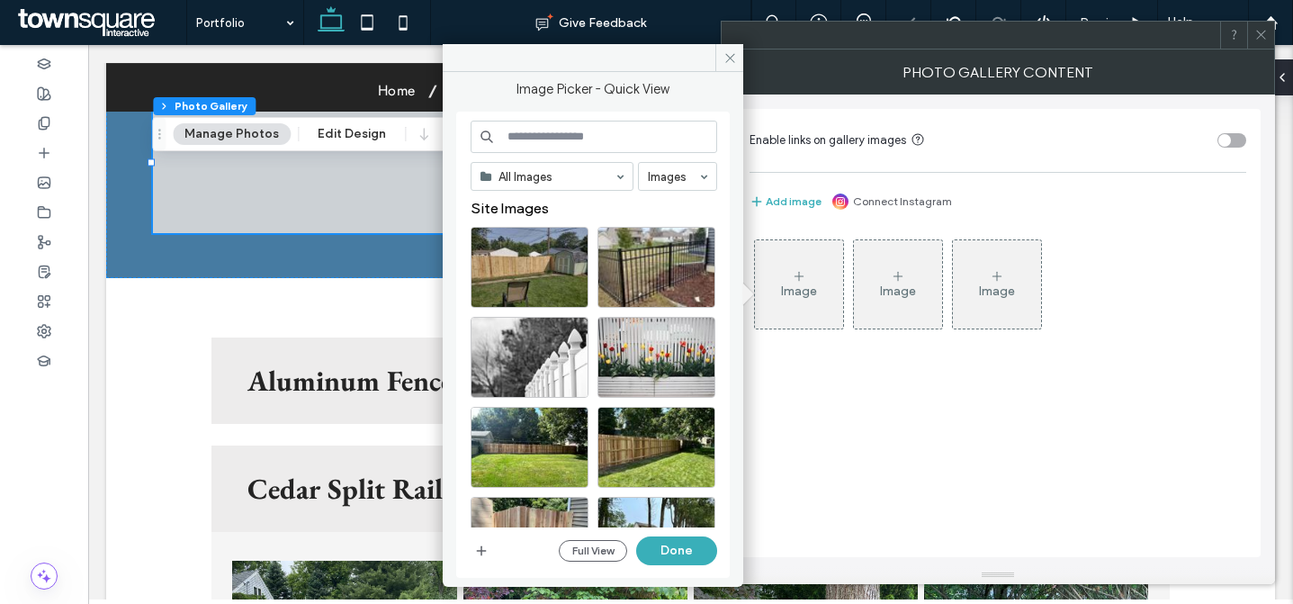
click at [575, 539] on div "Full View Done" at bounding box center [638, 550] width 158 height 29
click at [574, 551] on button "Full View" at bounding box center [593, 551] width 68 height 22
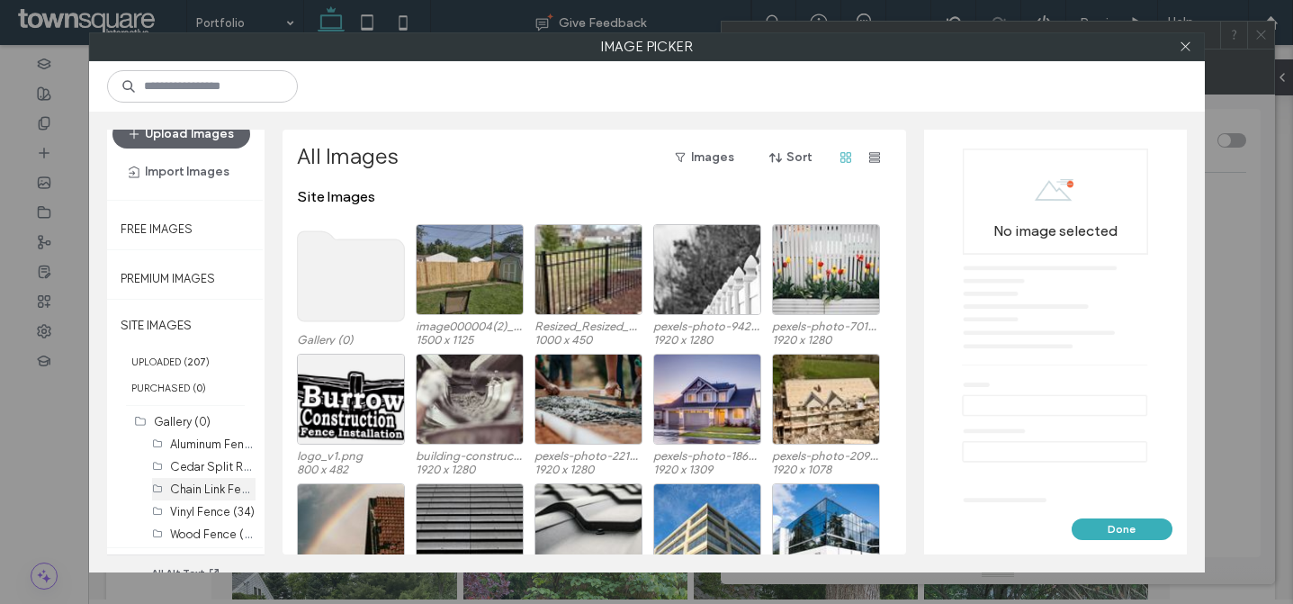
scroll to position [35, 0]
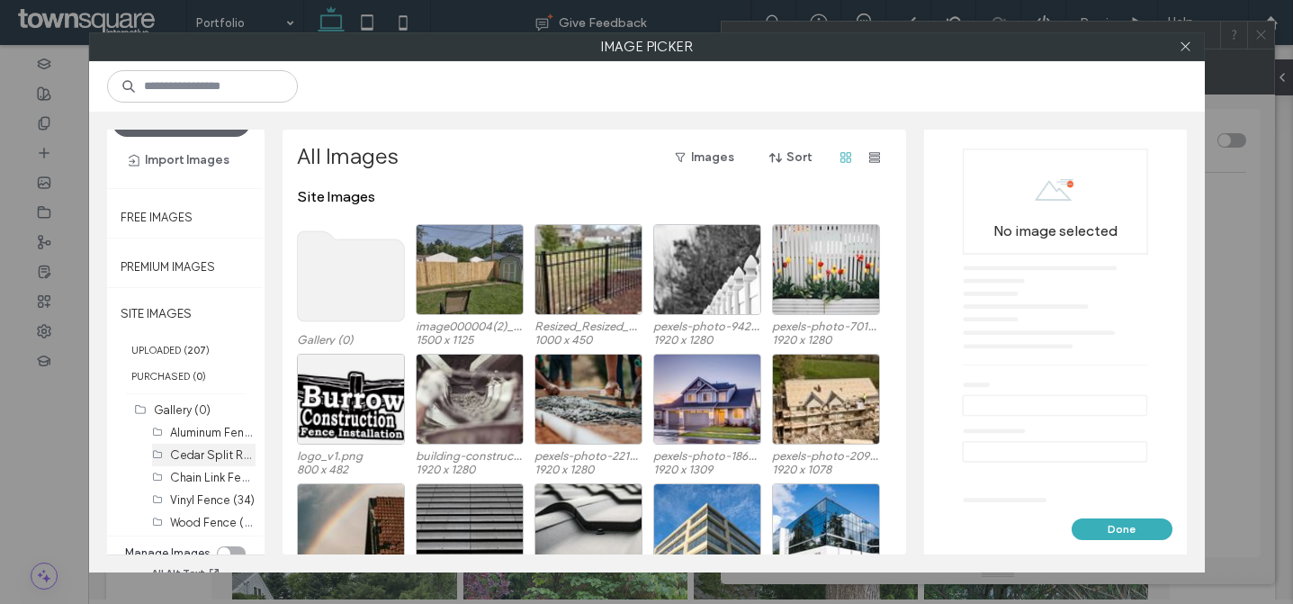
click at [197, 452] on label "Cedar Split Rail (11)" at bounding box center [222, 454] width 104 height 17
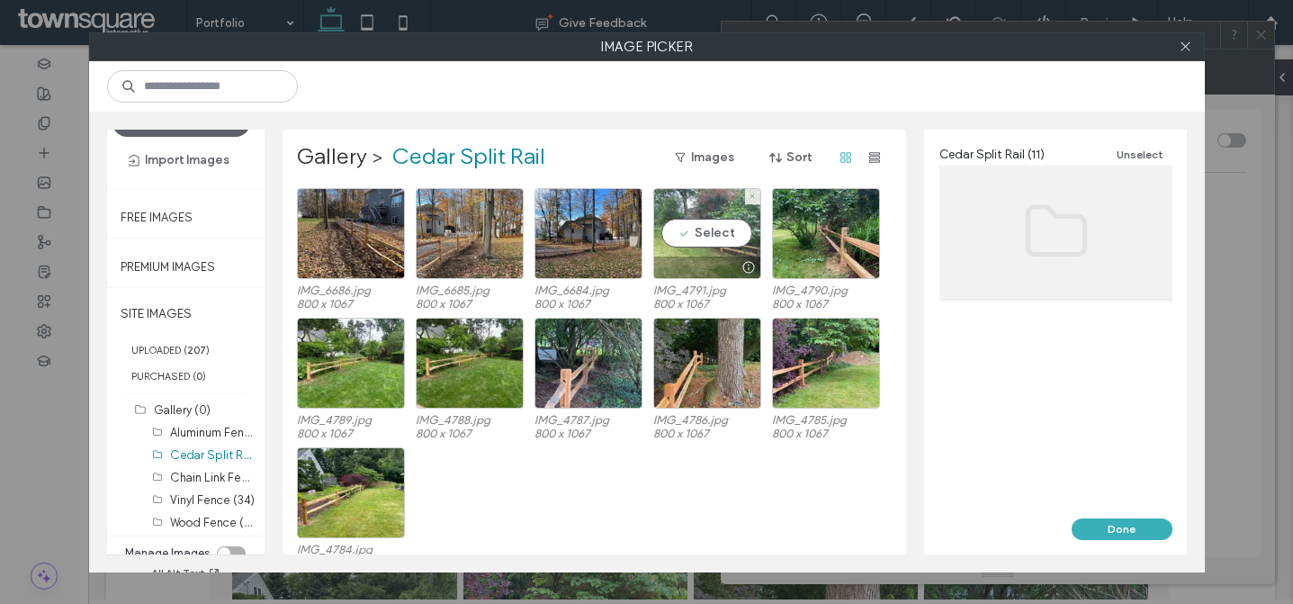
click at [699, 237] on div "Select" at bounding box center [707, 233] width 108 height 91
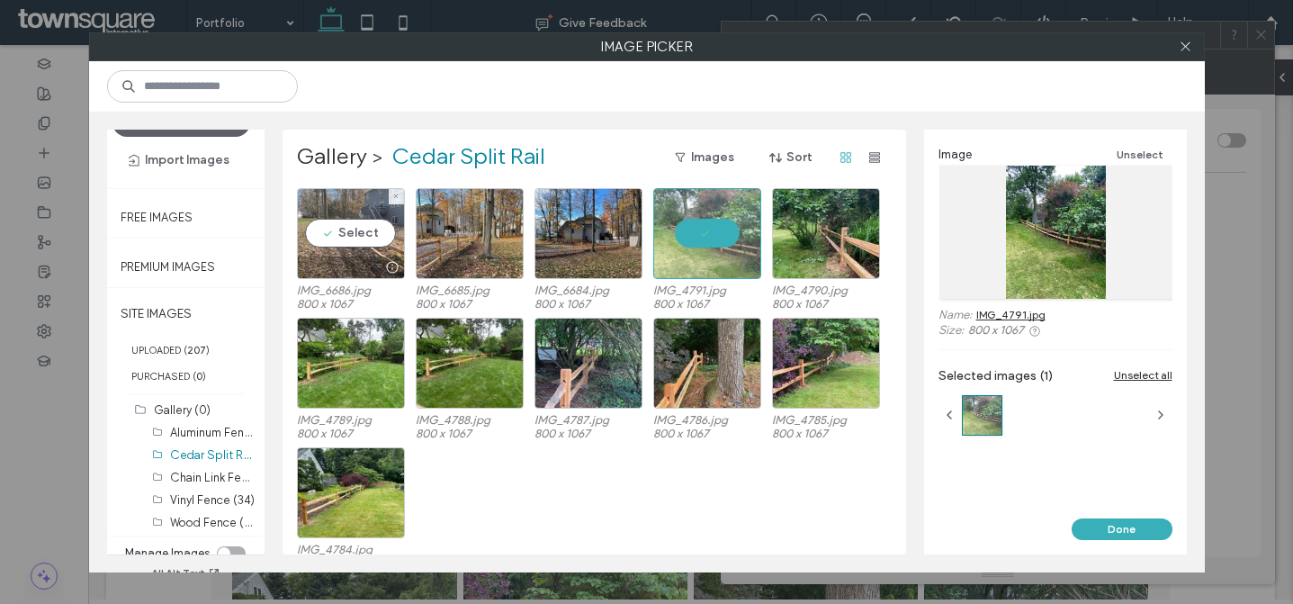
click at [365, 241] on div "Select" at bounding box center [351, 233] width 108 height 91
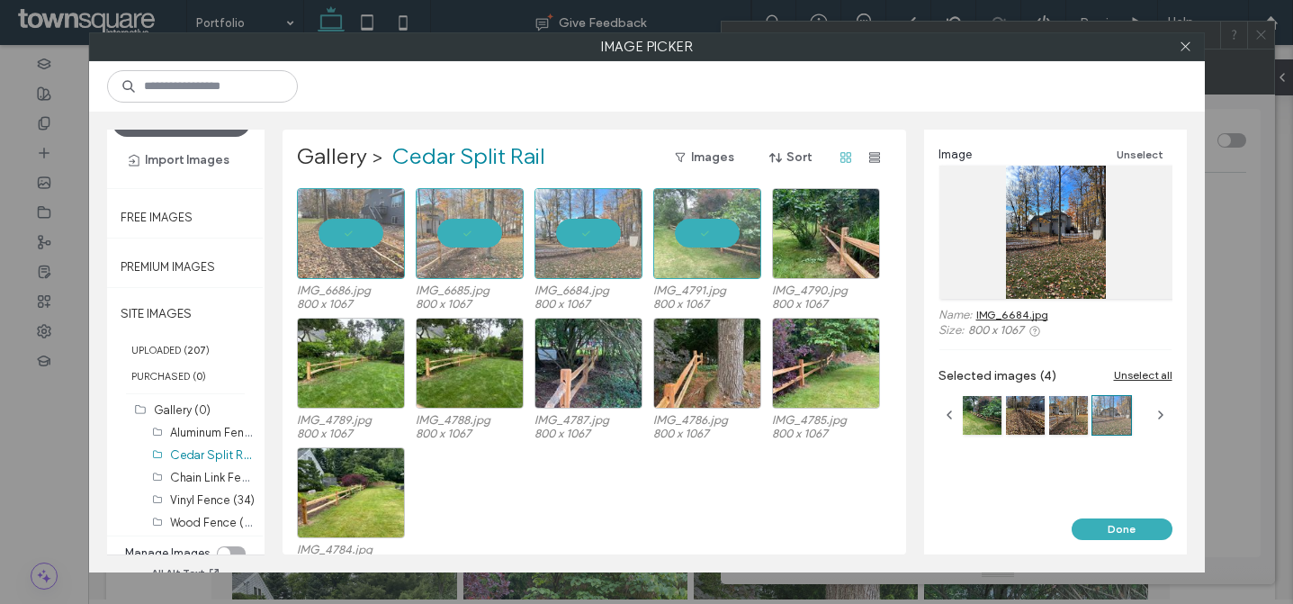
click at [1142, 528] on button "Done" at bounding box center [1122, 529] width 101 height 22
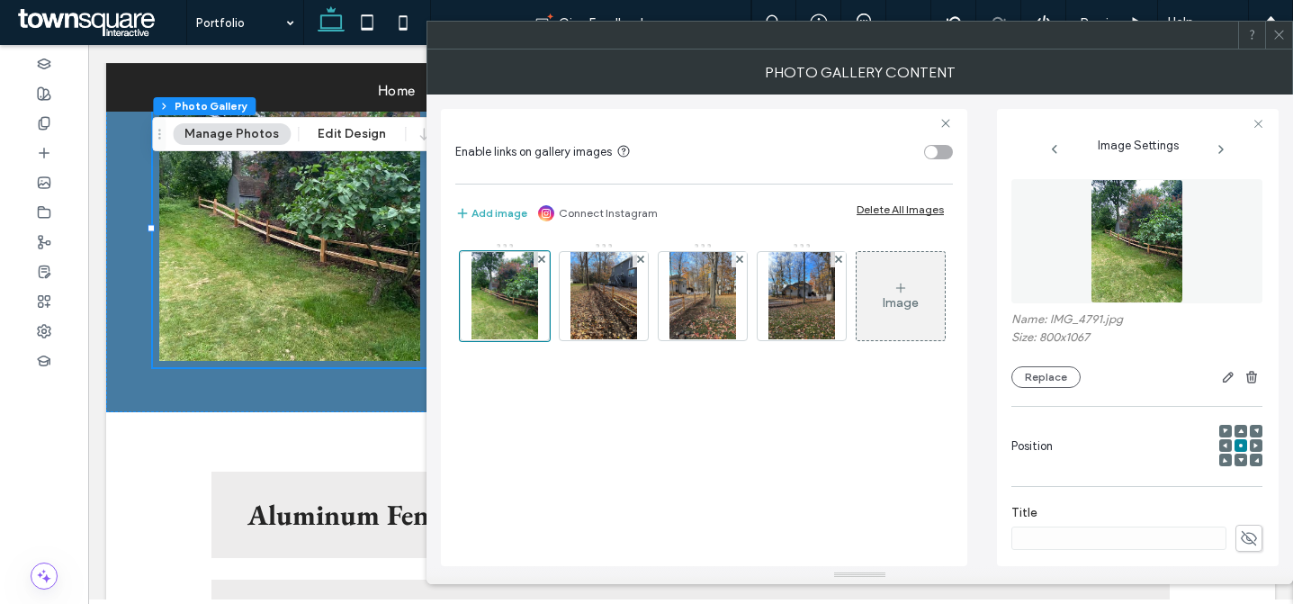
click at [1283, 38] on icon at bounding box center [1280, 35] width 14 height 14
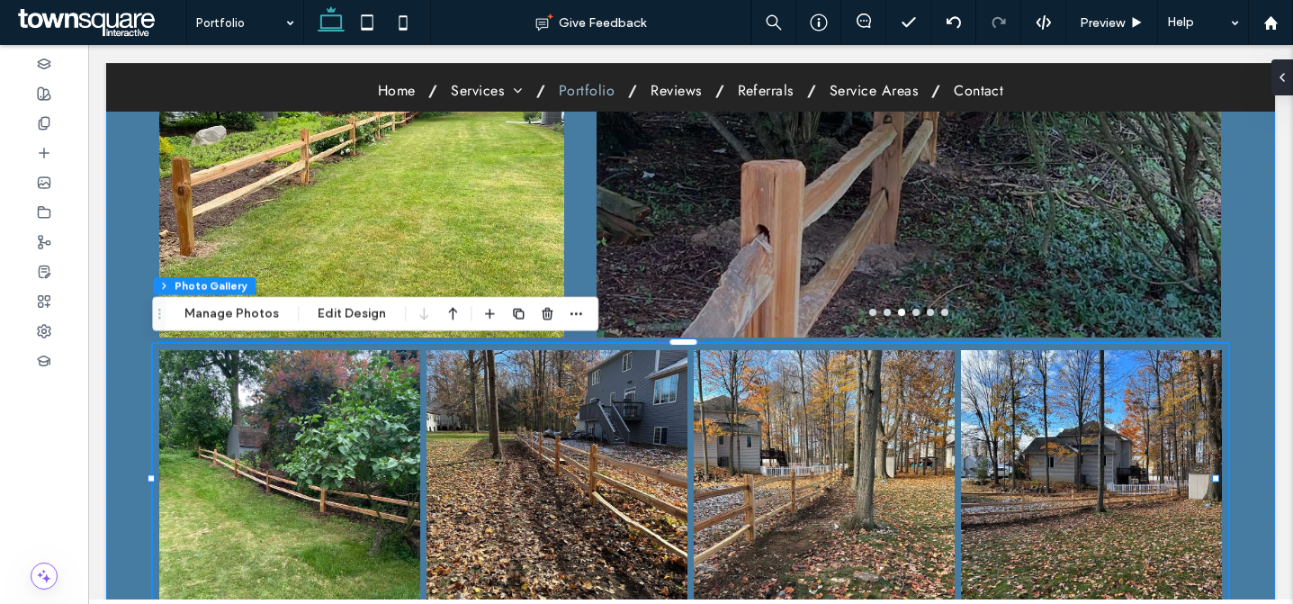
scroll to position [207, 0]
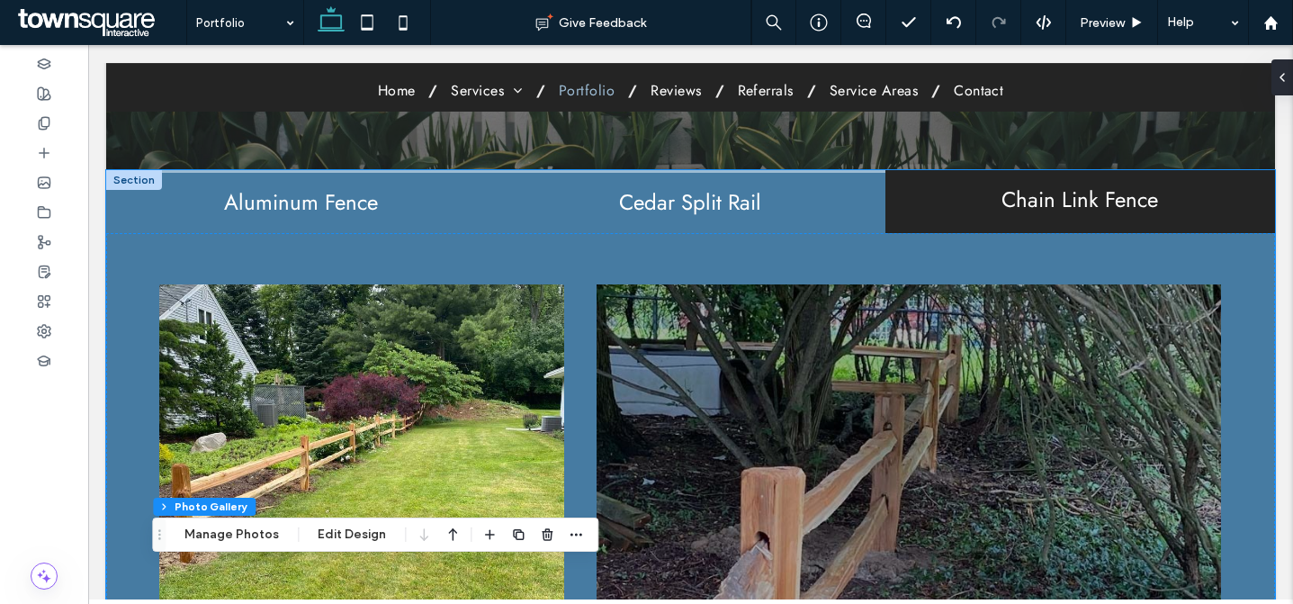
click at [315, 223] on div "Aluminum Fence" at bounding box center [301, 201] width 390 height 62
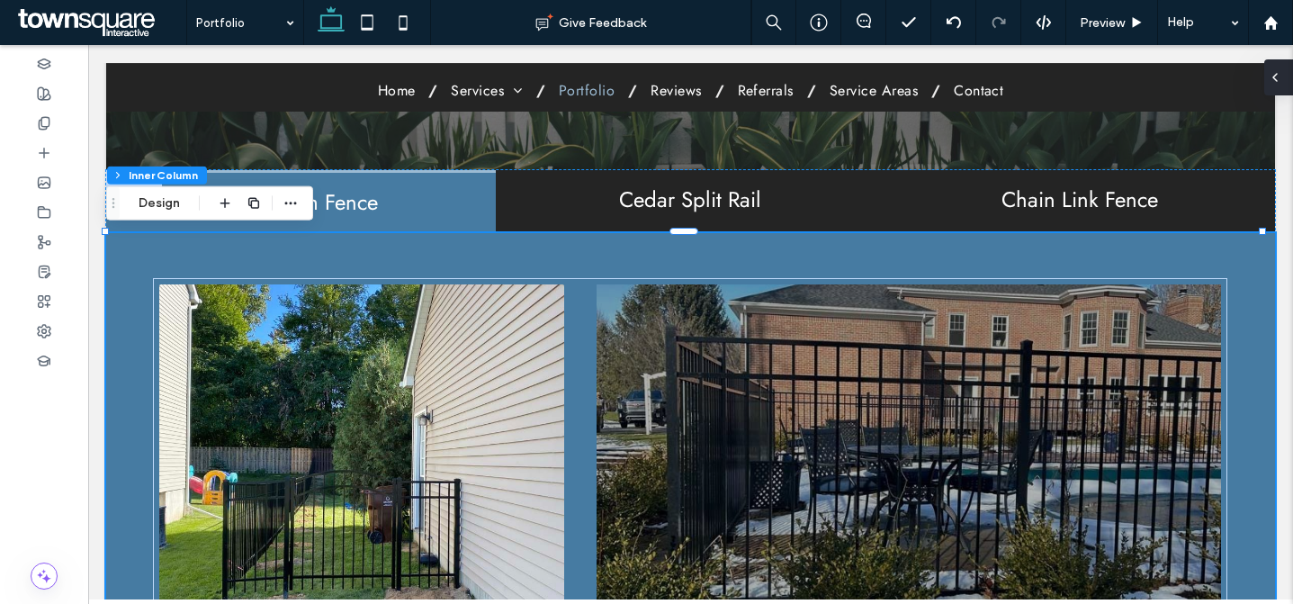
click at [1274, 77] on use at bounding box center [1276, 77] width 4 height 7
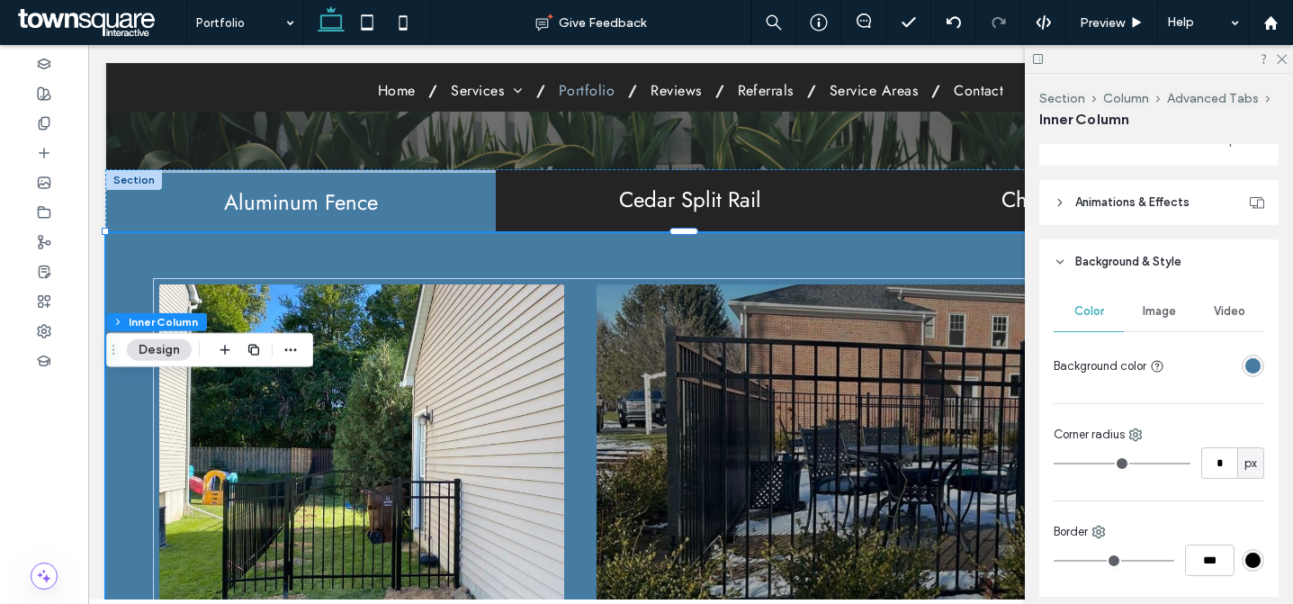
scroll to position [1004, 0]
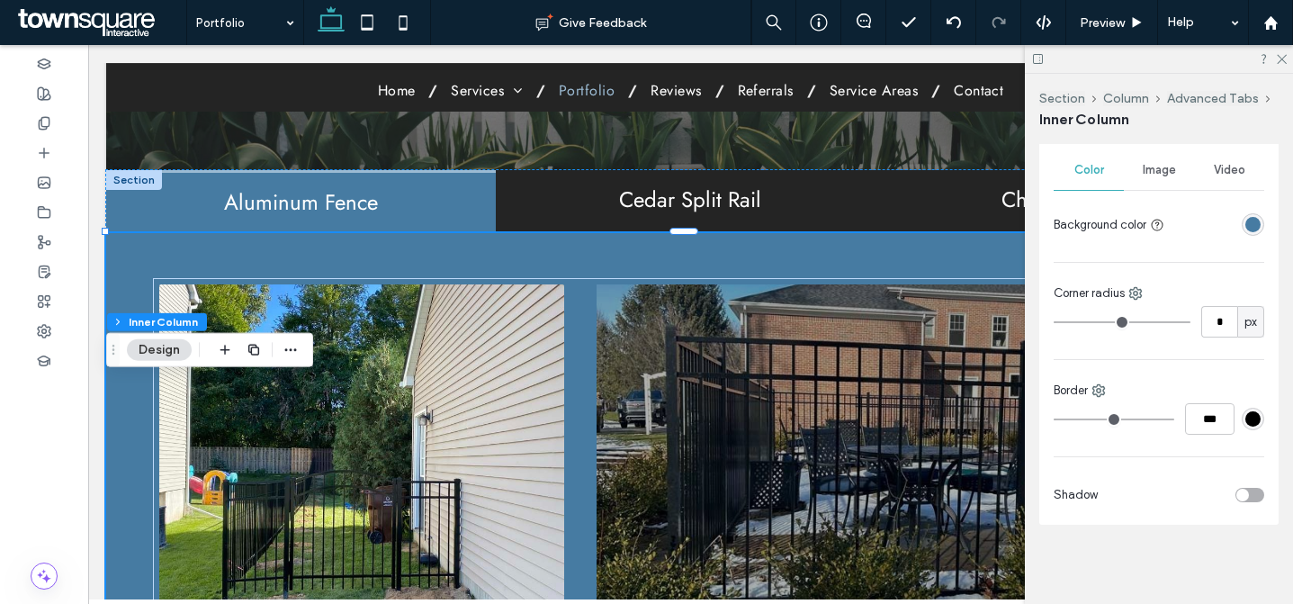
click at [1246, 226] on div "rgba(70, 123, 162, 1)" at bounding box center [1253, 224] width 15 height 15
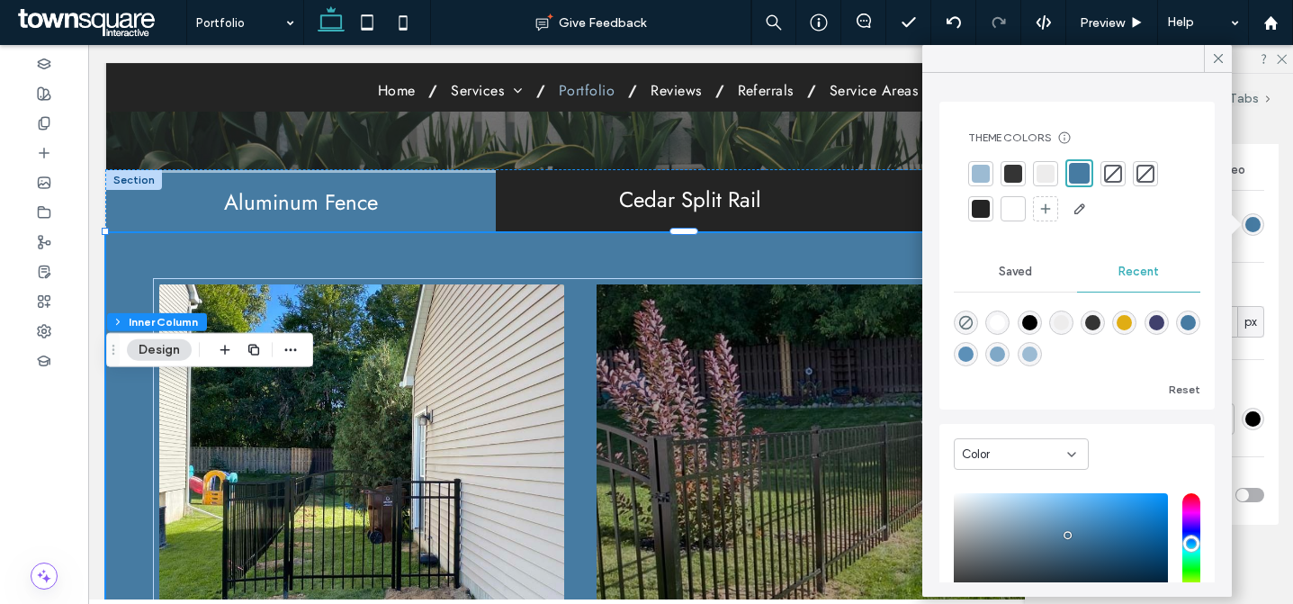
scroll to position [140, 0]
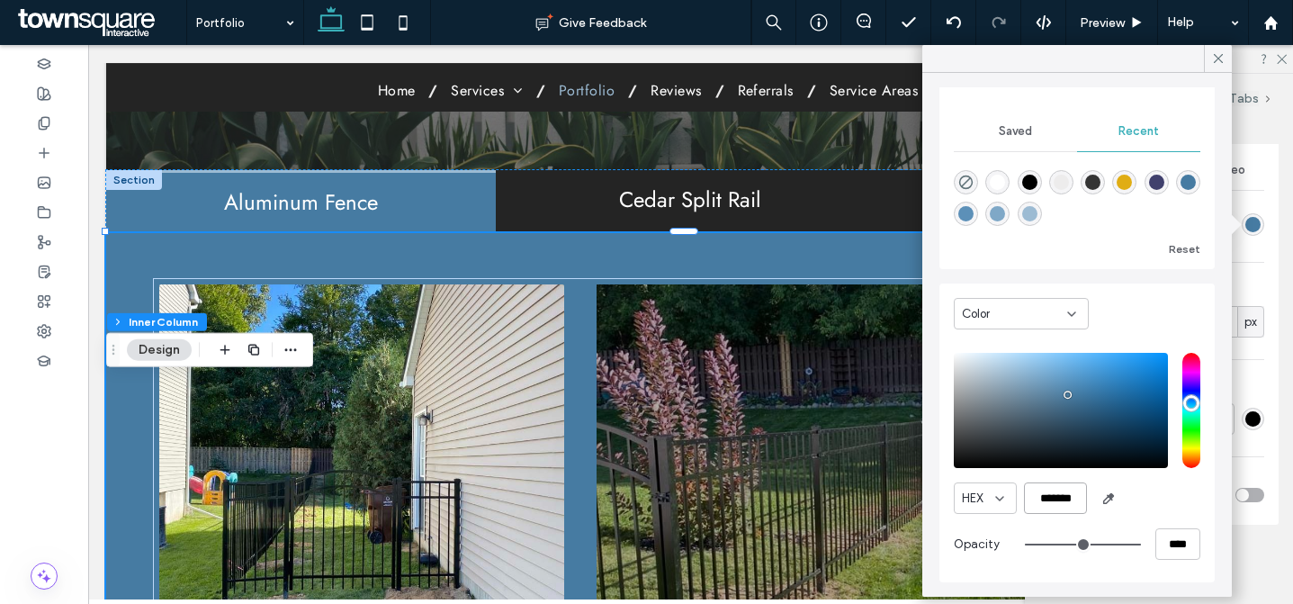
click at [1076, 497] on input "*******" at bounding box center [1055, 498] width 63 height 32
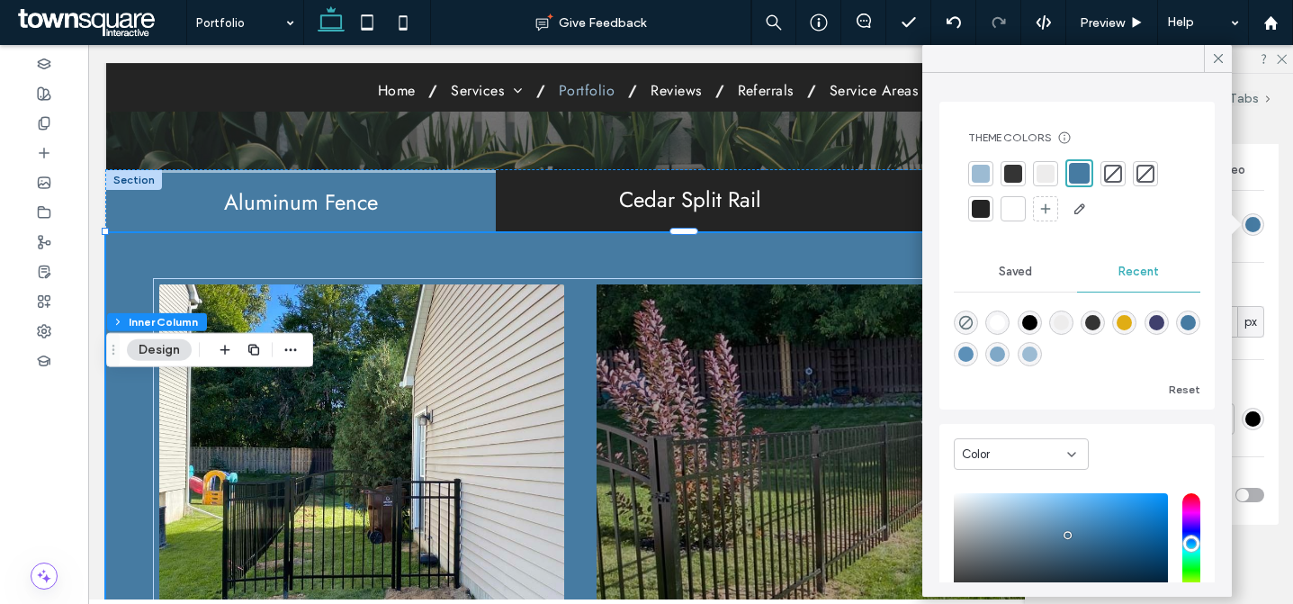
click at [997, 458] on div "Color" at bounding box center [1014, 455] width 105 height 18
click at [1012, 517] on div "Gradient" at bounding box center [1021, 517] width 133 height 32
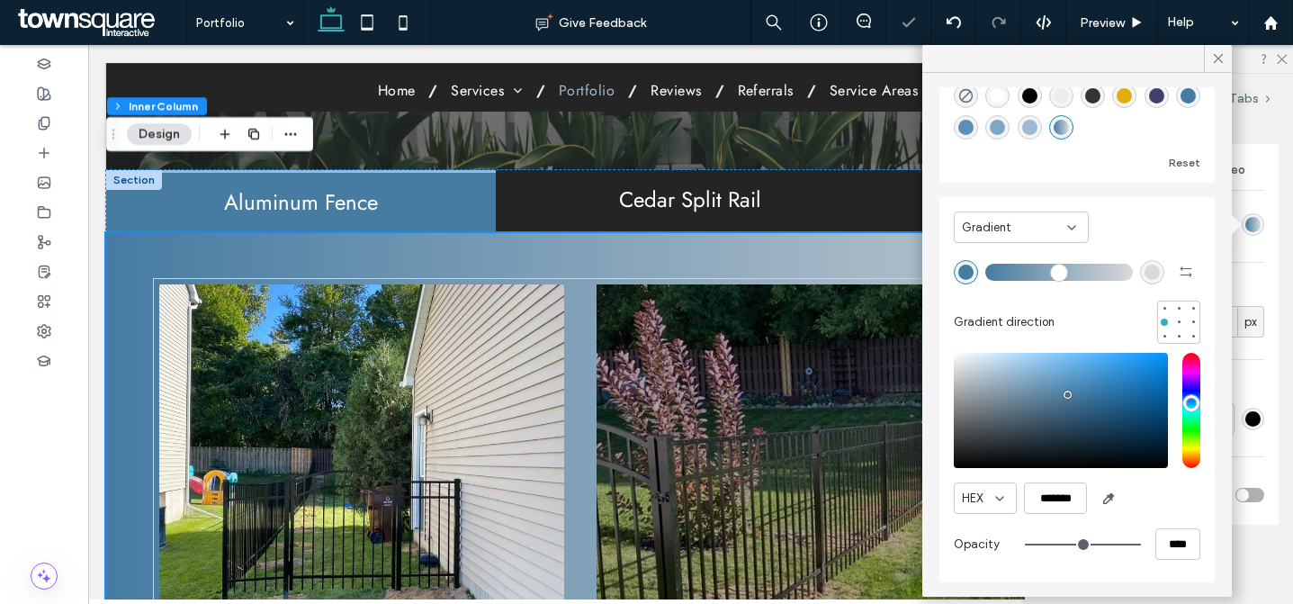
scroll to position [641, 0]
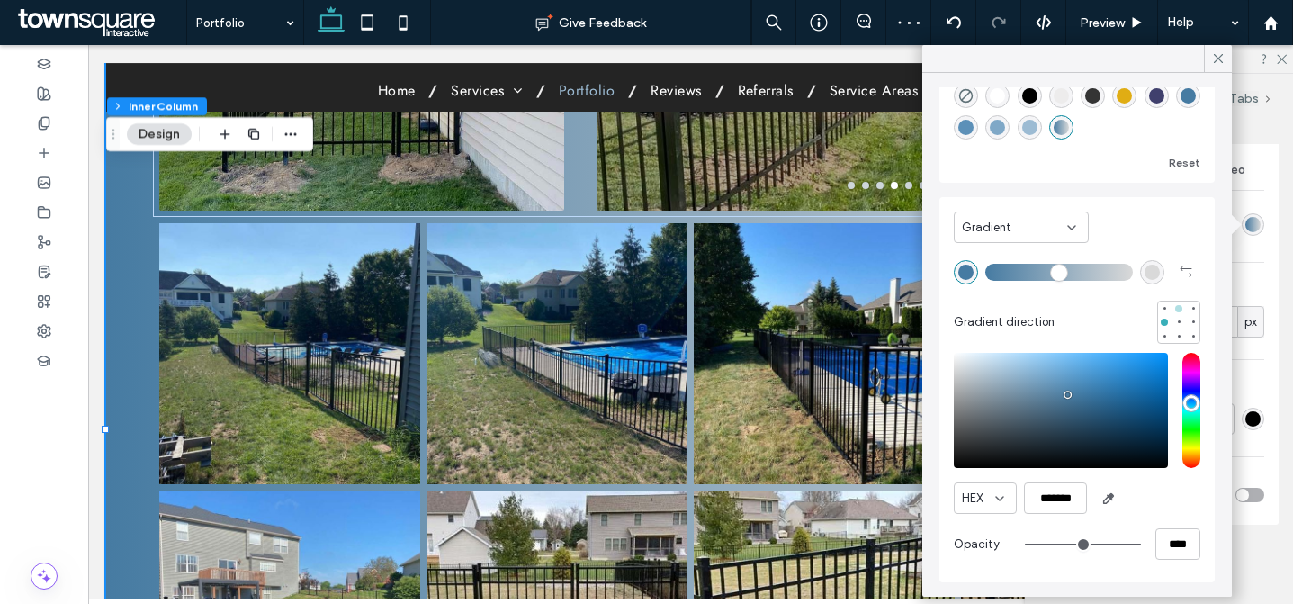
click at [1173, 313] on div at bounding box center [1179, 308] width 13 height 13
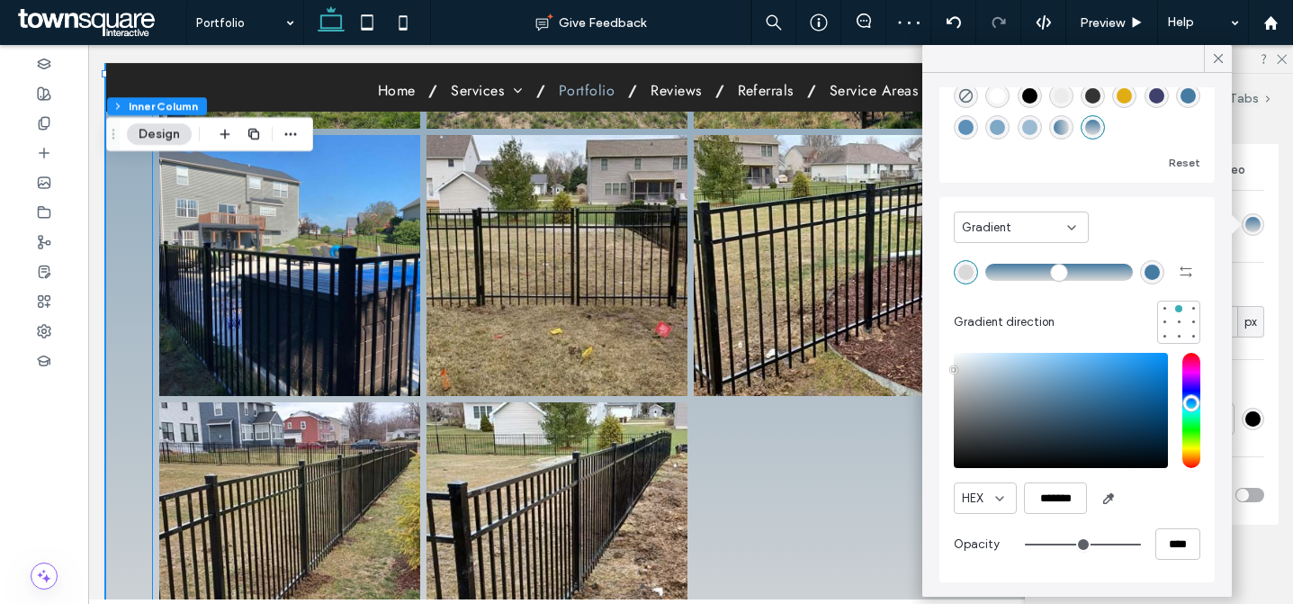
scroll to position [545, 0]
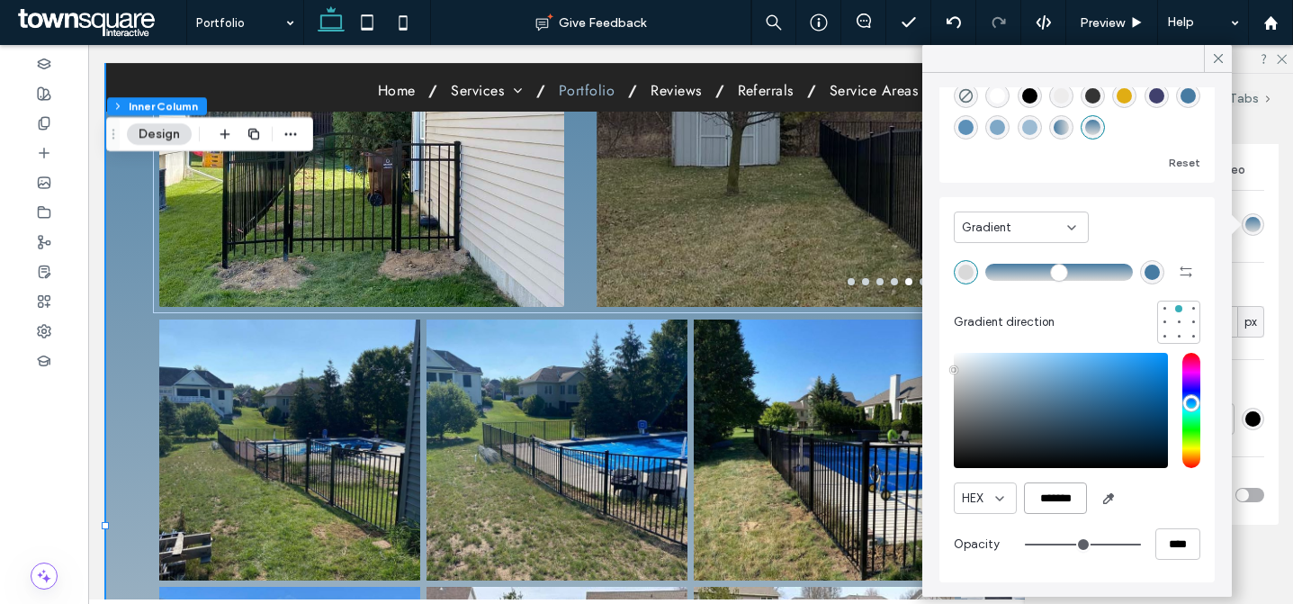
click at [1055, 508] on input "*******" at bounding box center [1055, 498] width 63 height 32
paste input "color picker textbox"
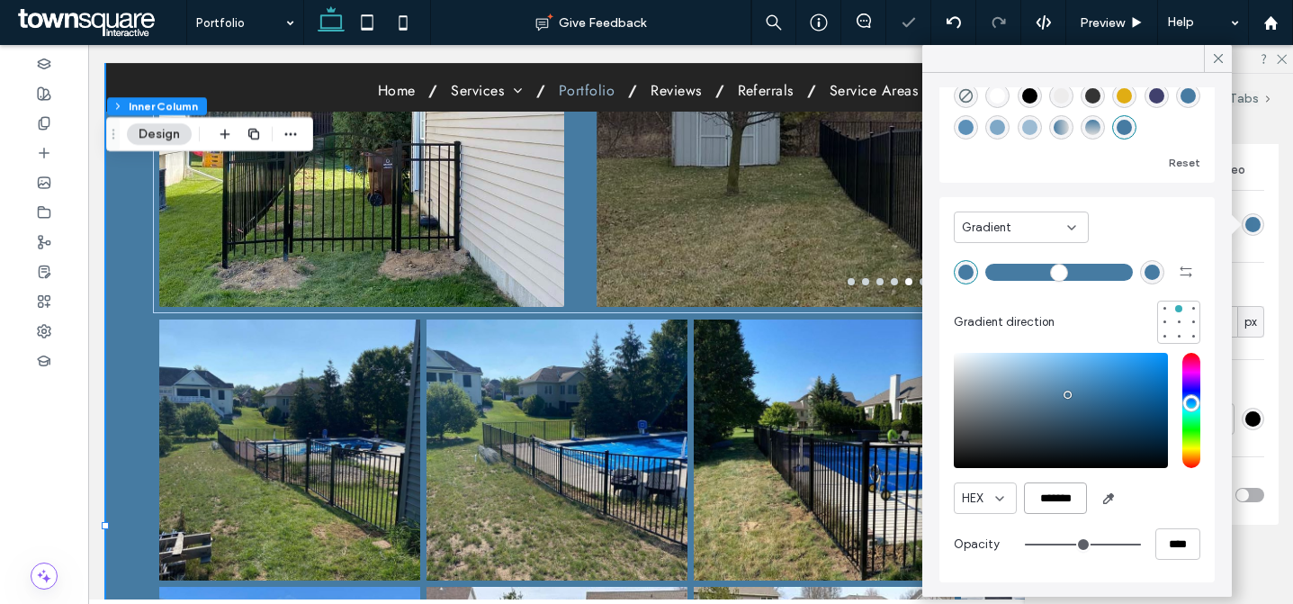
click at [1067, 501] on input "*******" at bounding box center [1055, 498] width 63 height 32
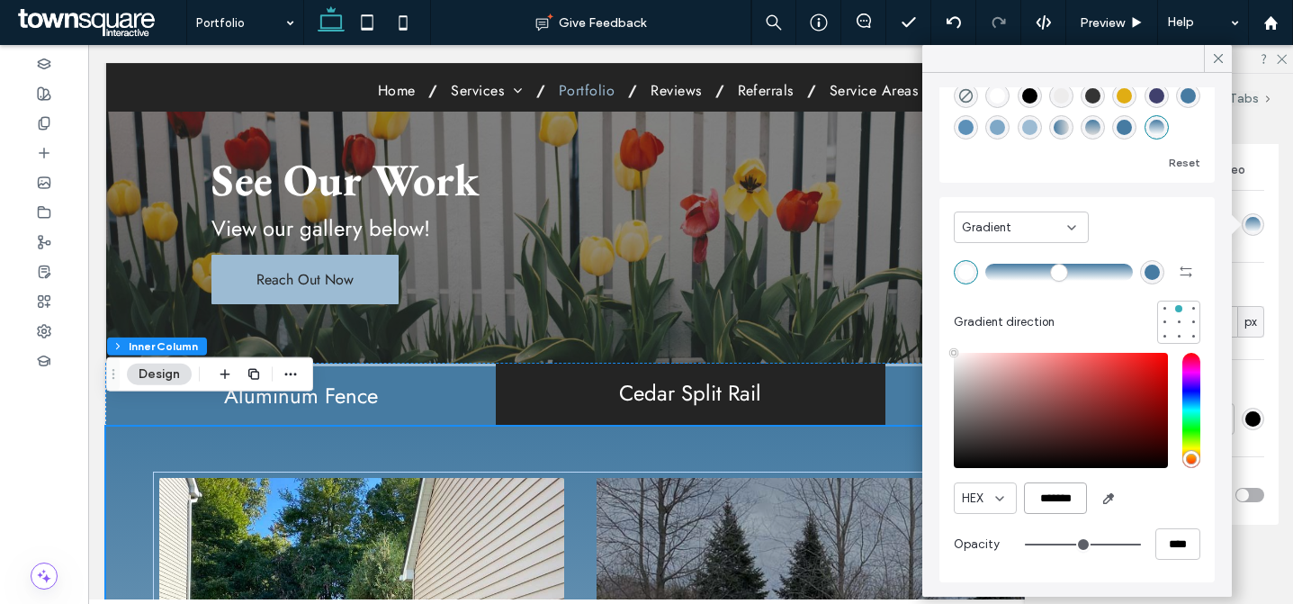
scroll to position [36, 0]
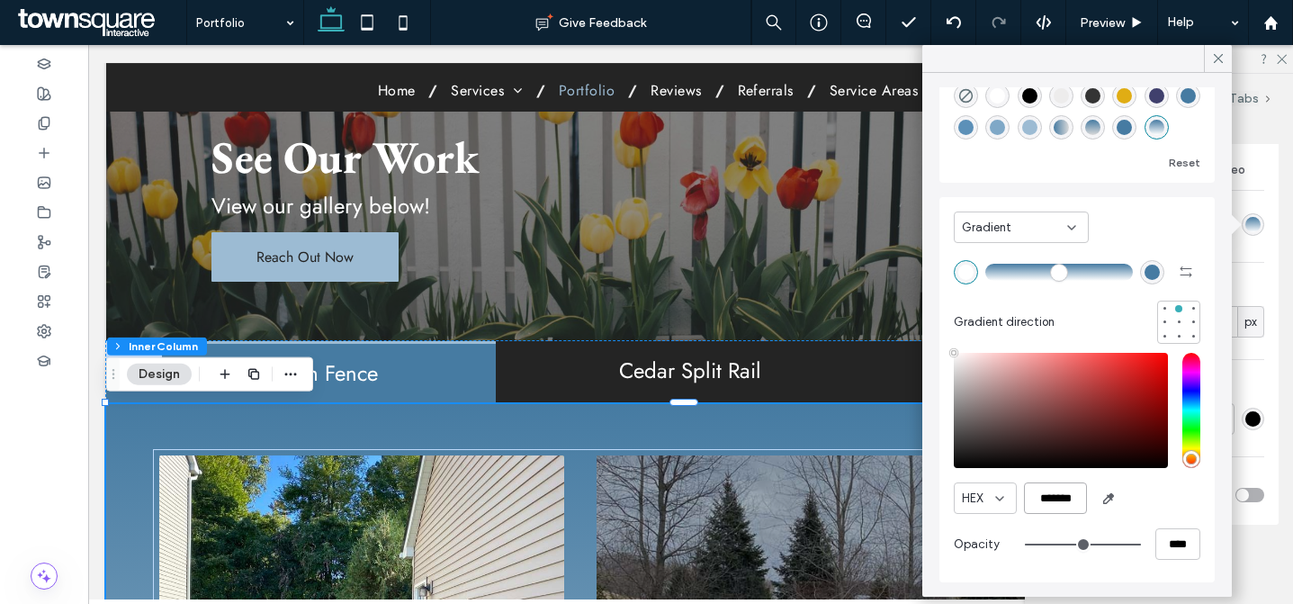
type input "*******"
click at [1063, 271] on input "range" at bounding box center [1060, 272] width 148 height 2
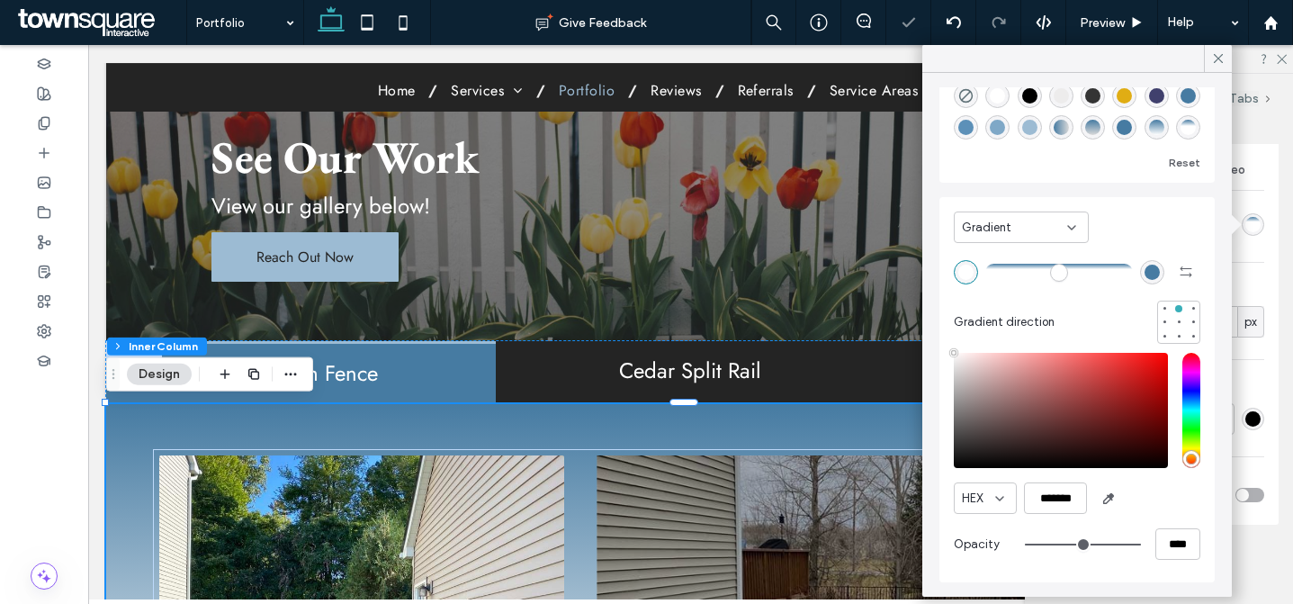
drag, startPoint x: 1060, startPoint y: 271, endPoint x: 1073, endPoint y: 290, distance: 22.7
type input "**"
click at [1073, 273] on input "range" at bounding box center [1060, 272] width 148 height 2
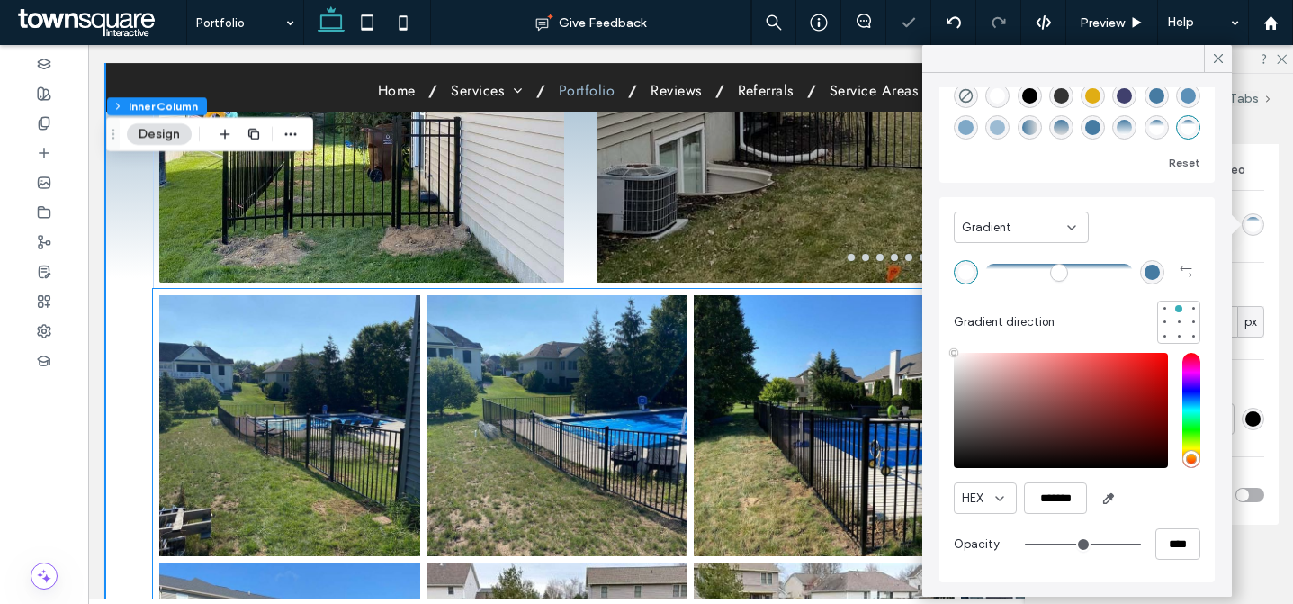
scroll to position [814, 0]
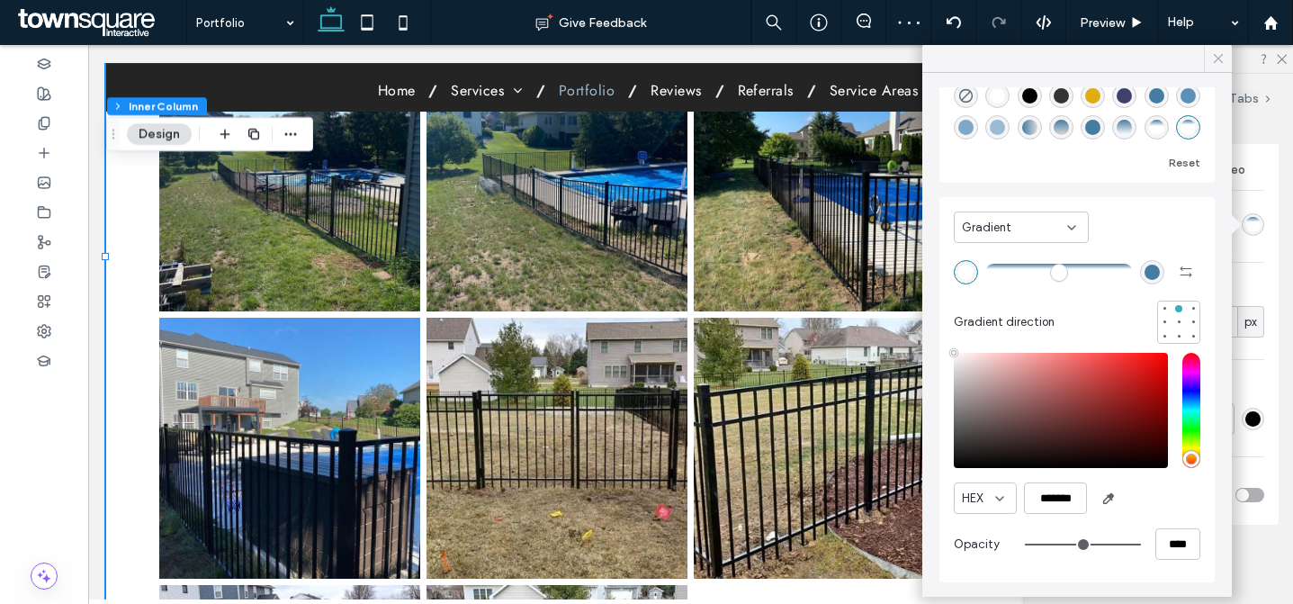
click at [1215, 59] on icon at bounding box center [1219, 58] width 16 height 16
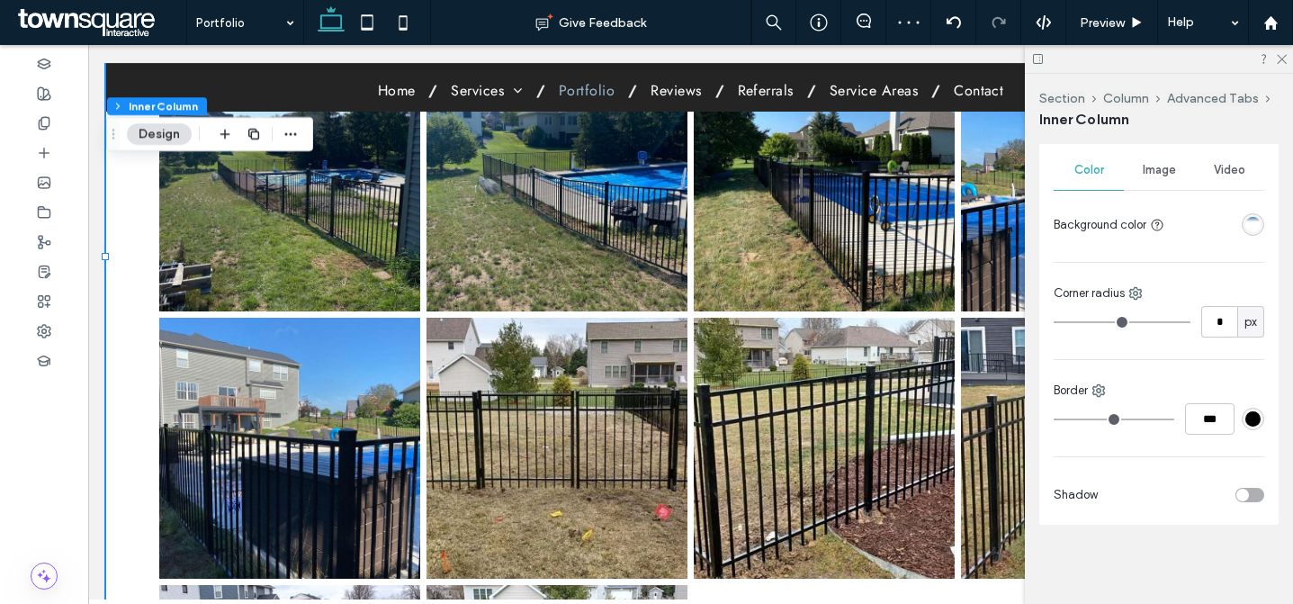
click at [1246, 218] on div "linear-gradient(0deg, rgba(255, 255, 255, 1) 68%, rgba(70, 123, 162, 1) 100%)" at bounding box center [1253, 224] width 15 height 15
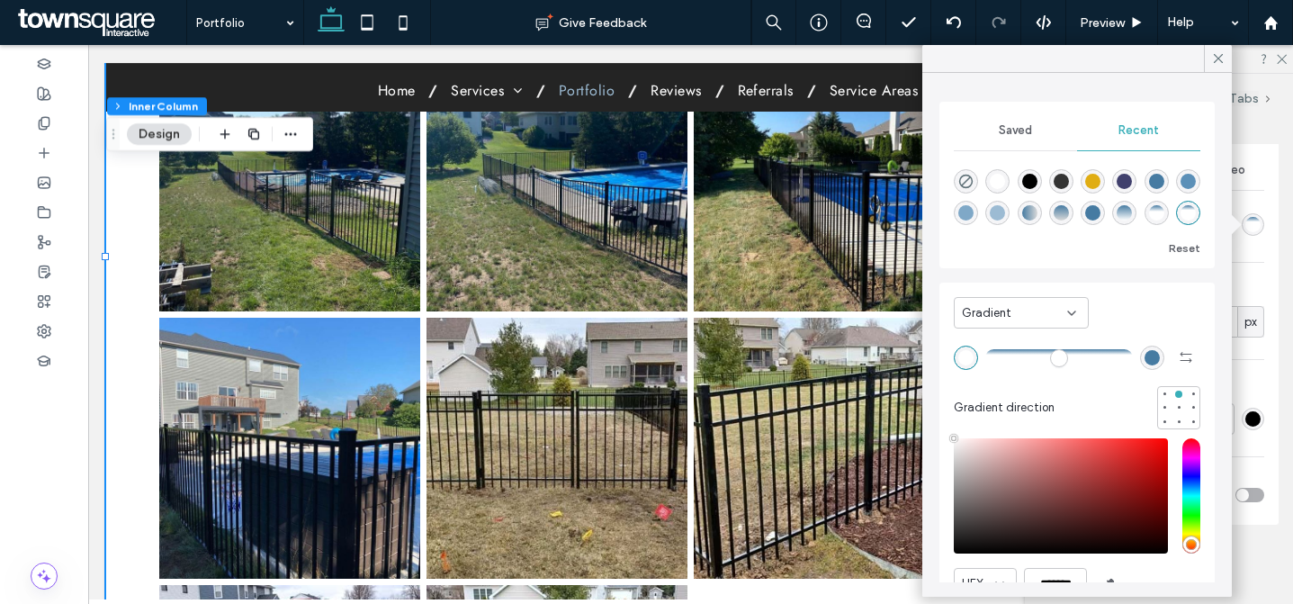
click at [1006, 140] on div "Saved" at bounding box center [1015, 131] width 123 height 40
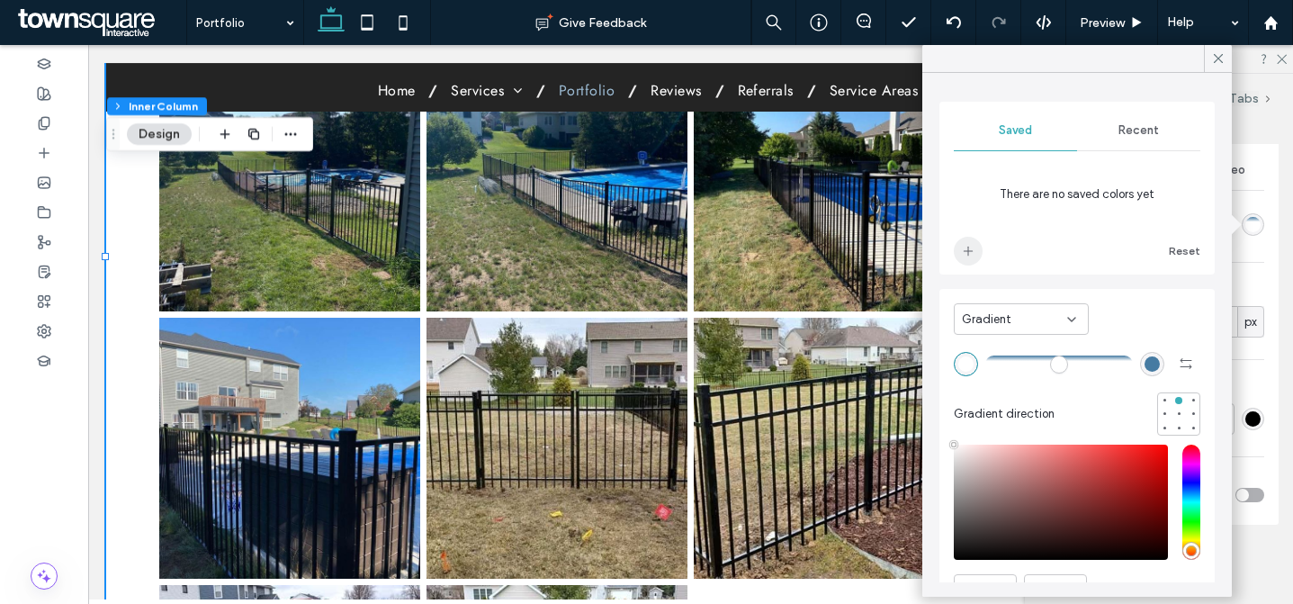
click at [962, 255] on icon "add color" at bounding box center [968, 251] width 14 height 14
click at [1211, 60] on icon at bounding box center [1219, 58] width 16 height 16
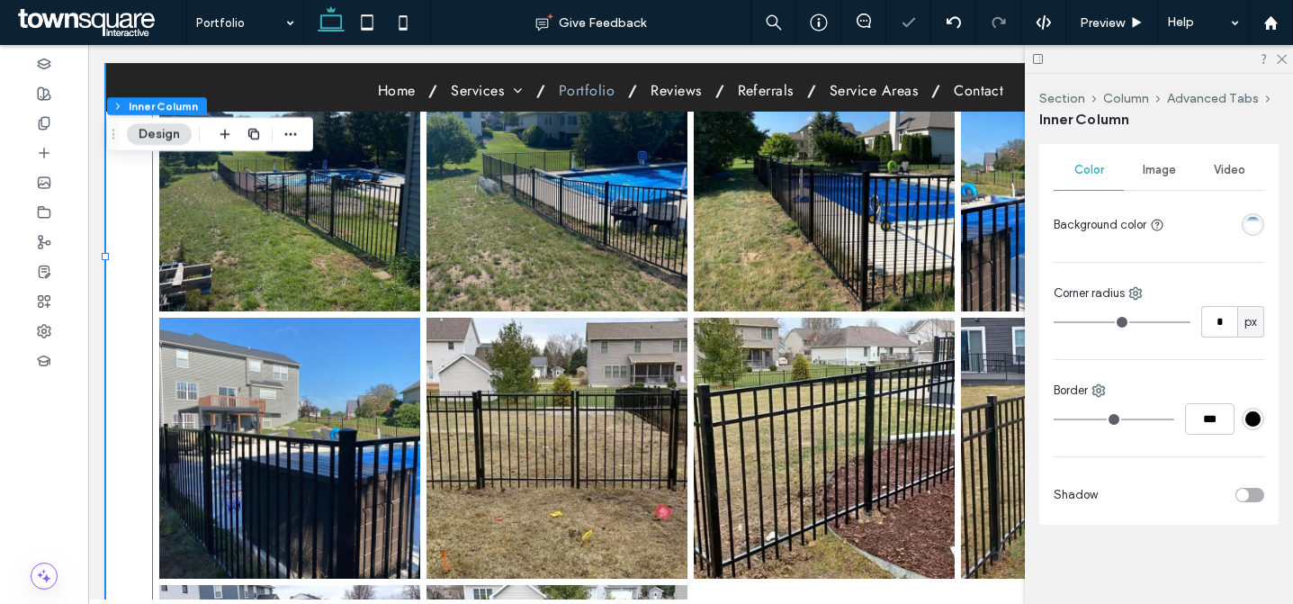
scroll to position [162, 0]
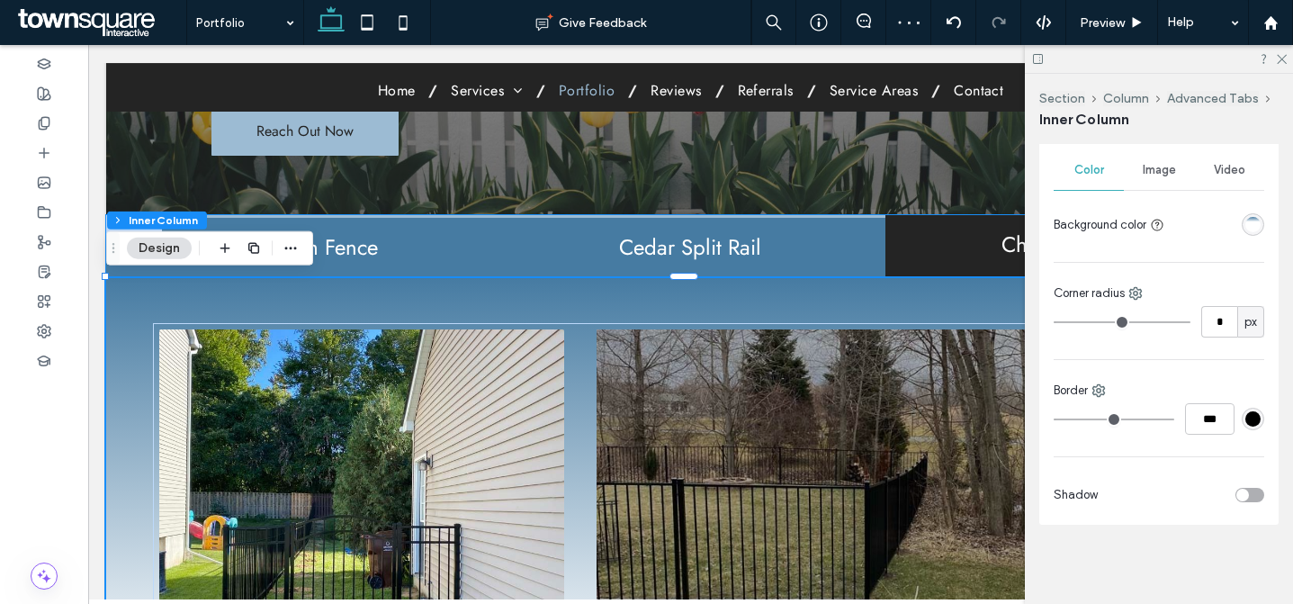
click at [545, 252] on h2 "Cedar Split Rail" at bounding box center [691, 247] width 368 height 23
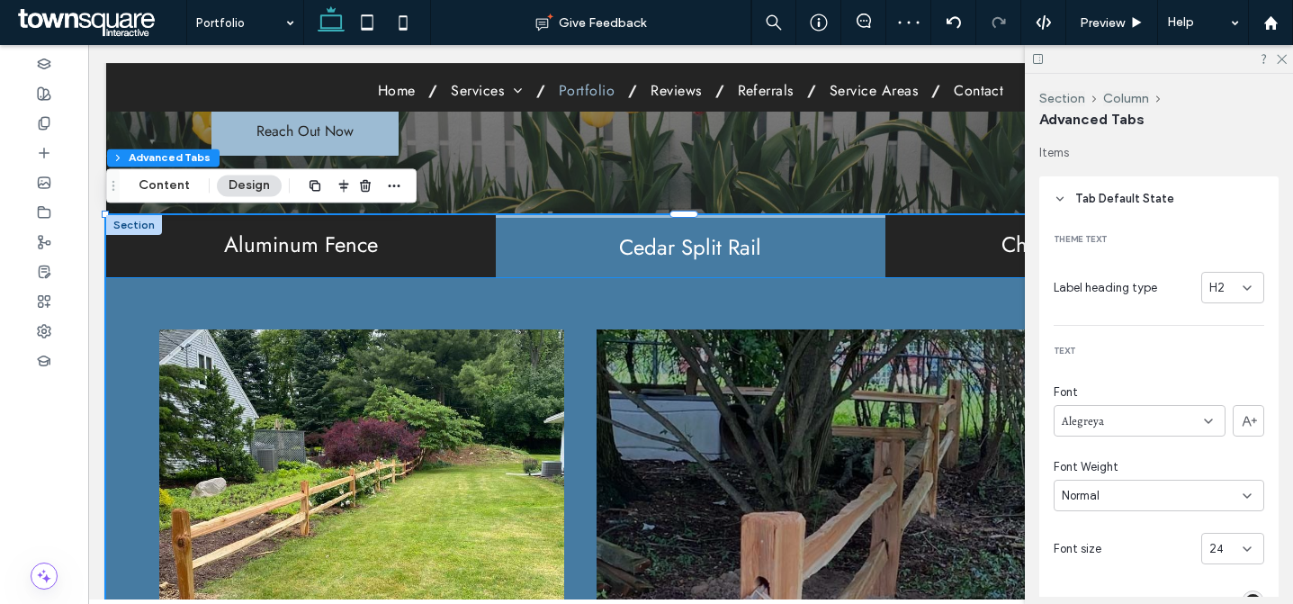
drag, startPoint x: 474, startPoint y: 315, endPoint x: 522, endPoint y: 319, distance: 47.8
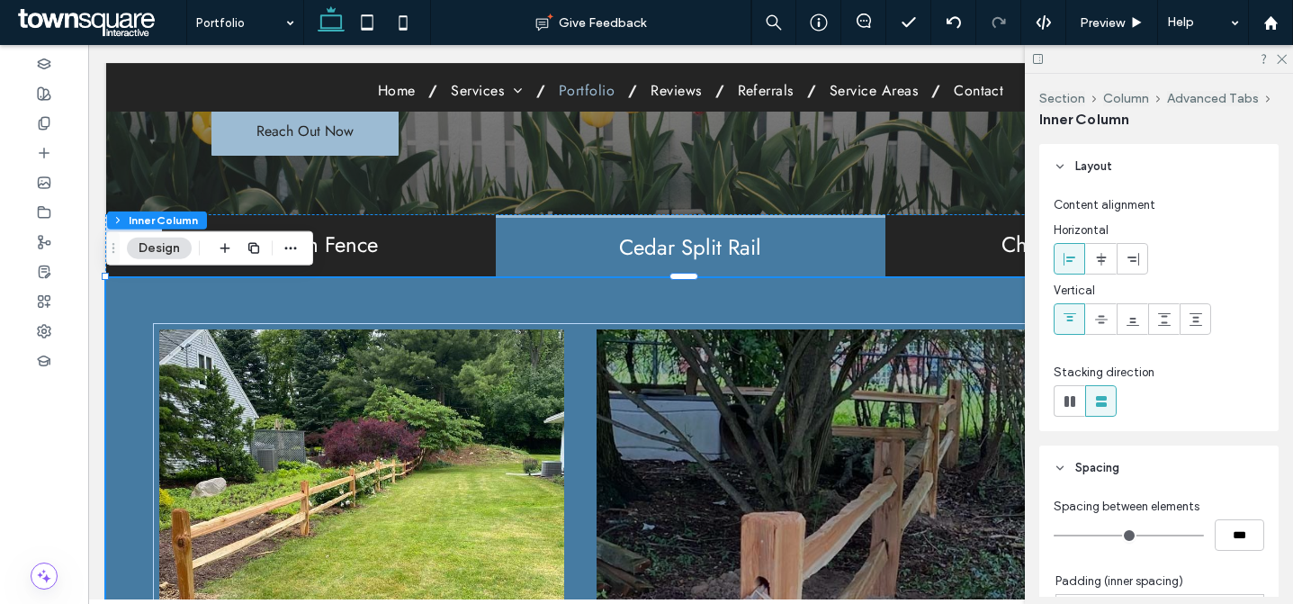
scroll to position [785, 0]
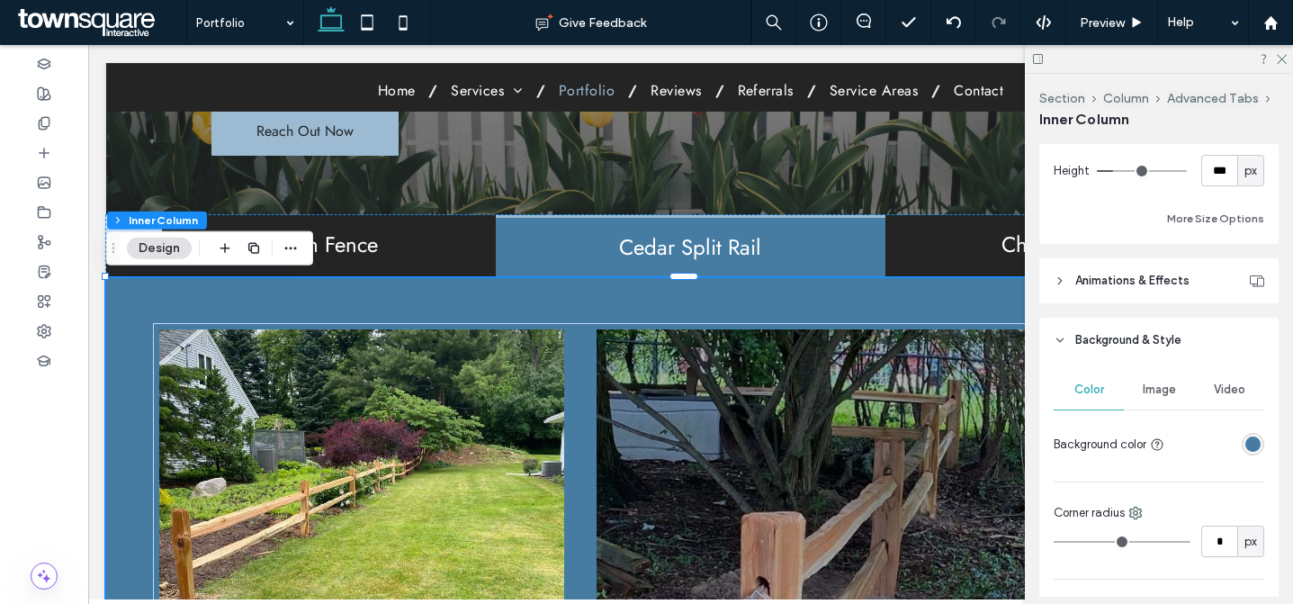
click at [1242, 435] on div "rgba(70, 123, 162, 1)" at bounding box center [1253, 444] width 23 height 23
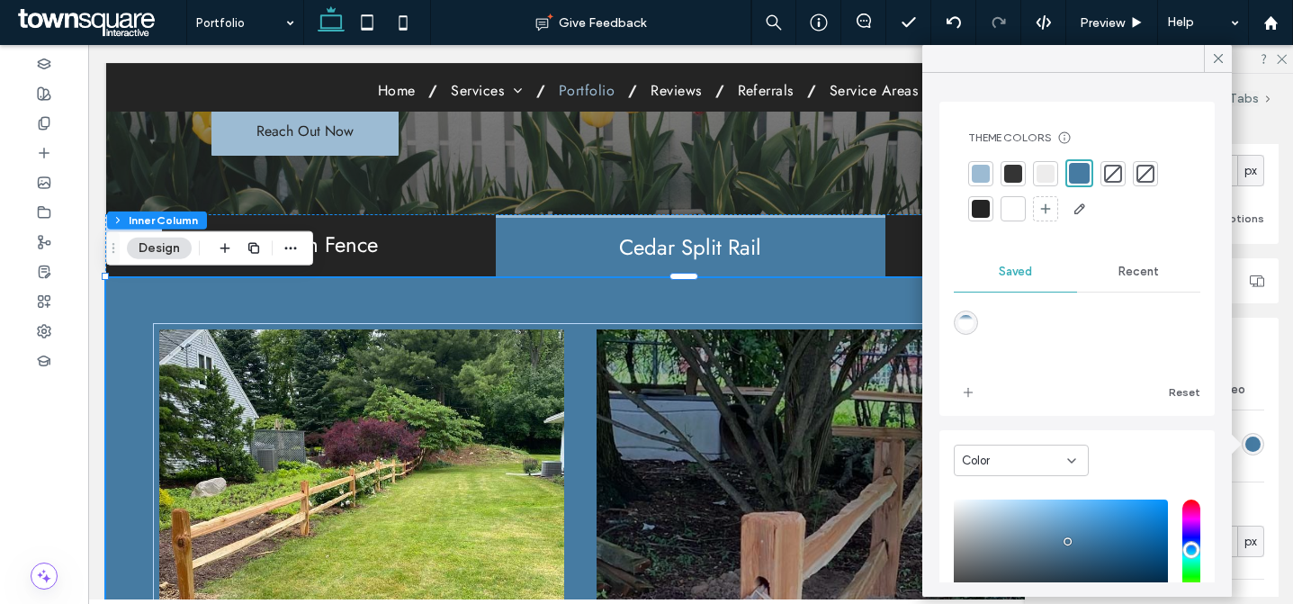
click at [973, 320] on div "linear-gradient(0deg,rgba(255,255,255,1) 68%,rgba(70,123,162,1) 100%)" at bounding box center [966, 322] width 15 height 15
type input "*******"
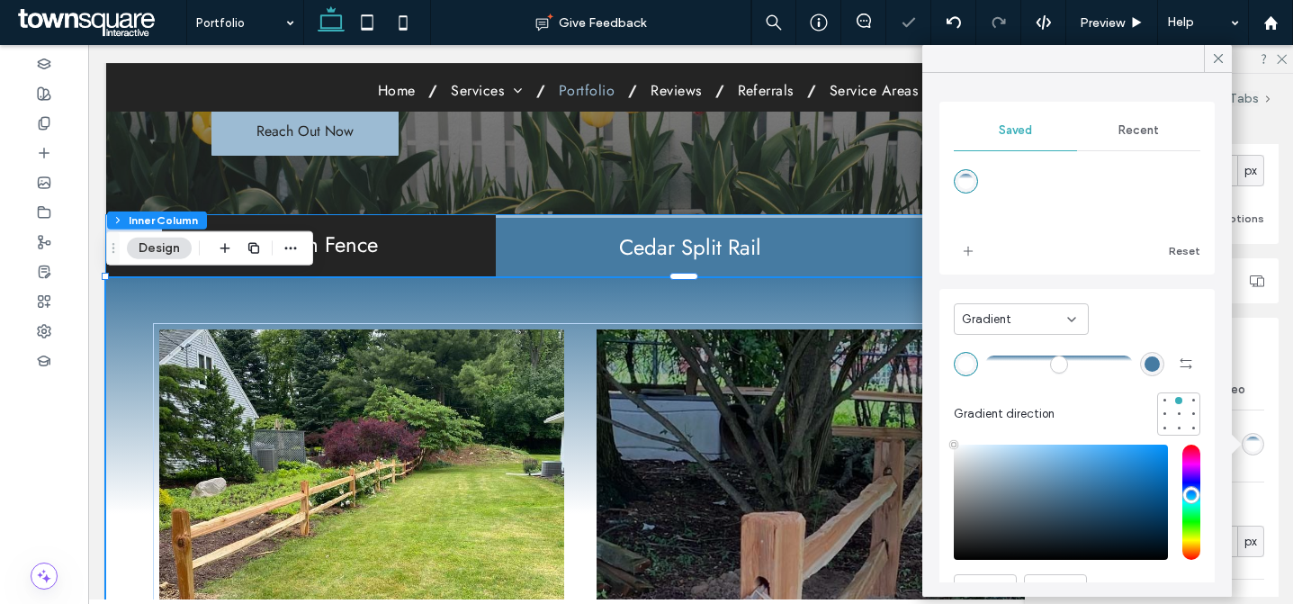
drag, startPoint x: 906, startPoint y: 240, endPoint x: 945, endPoint y: 256, distance: 41.6
click at [906, 240] on h2 "Chain Link Fence" at bounding box center [1080, 247] width 368 height 23
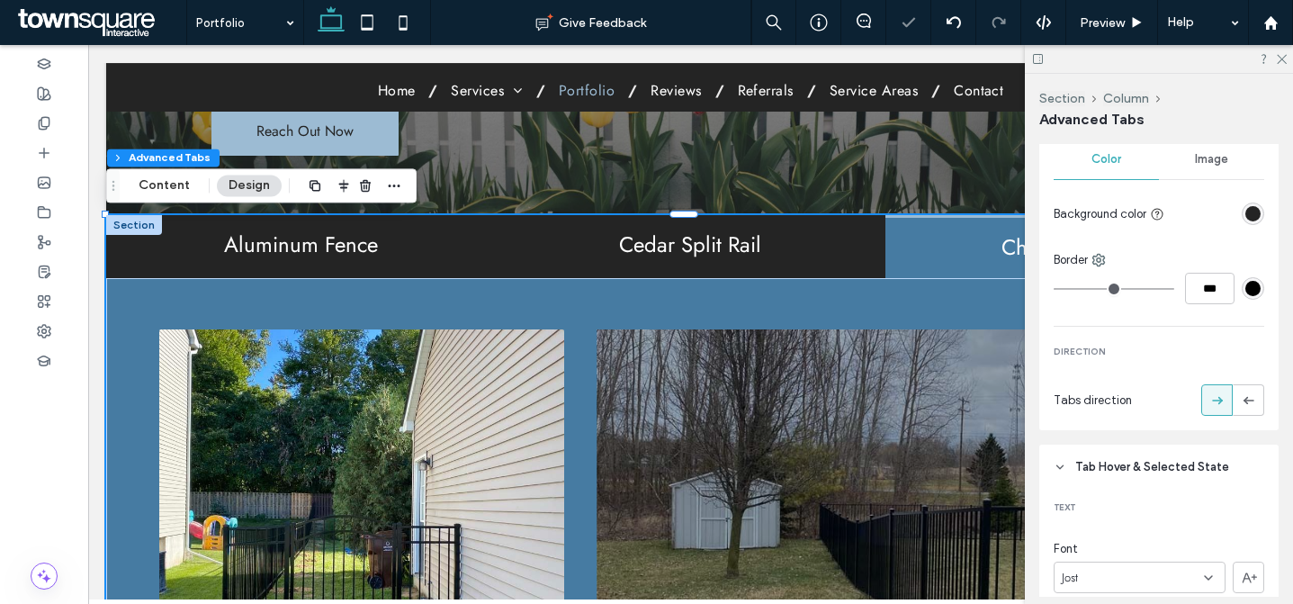
scroll to position [1307, 0]
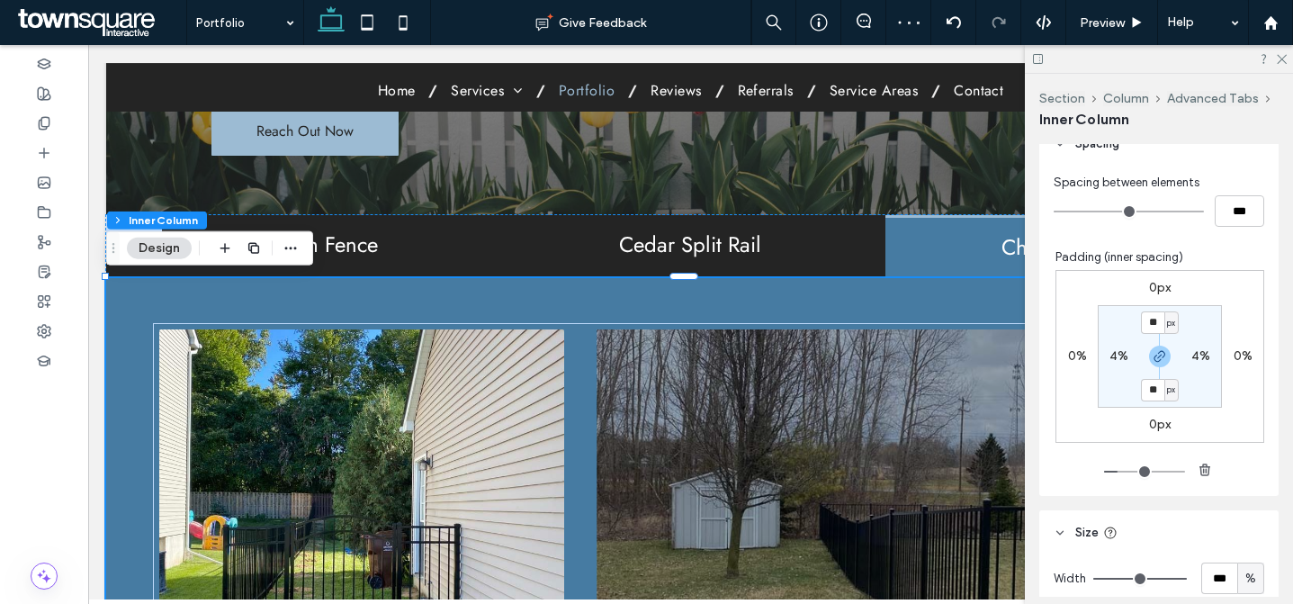
scroll to position [997, 0]
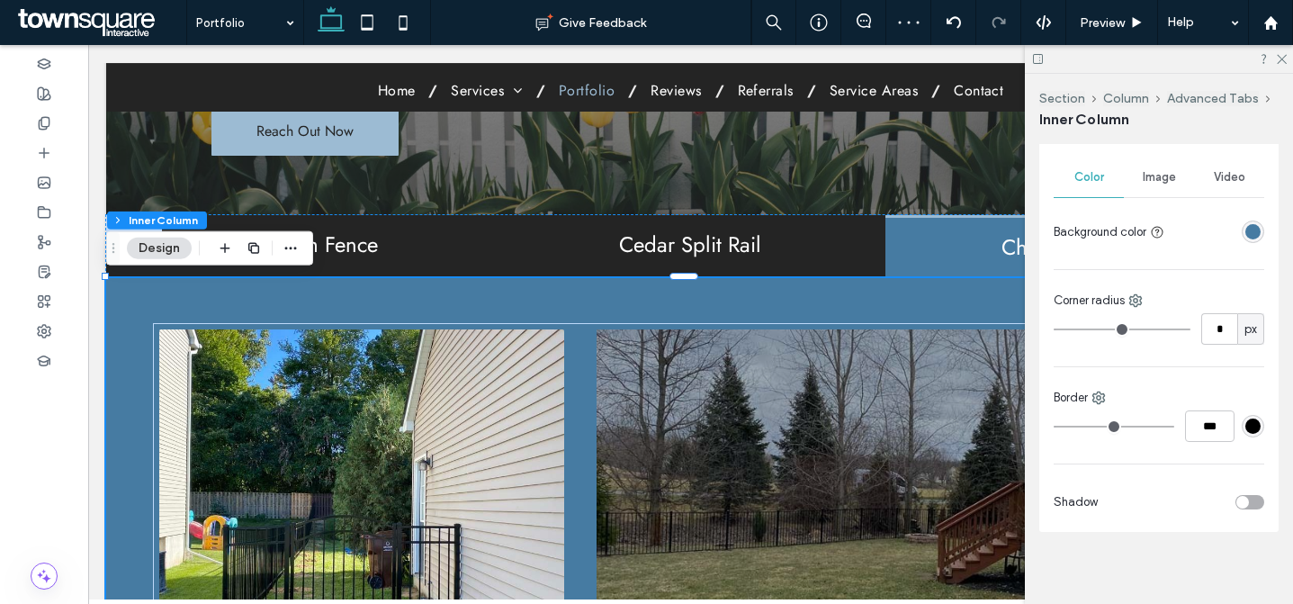
click at [1246, 229] on div "rgba(70, 123, 162, 1)" at bounding box center [1253, 231] width 15 height 15
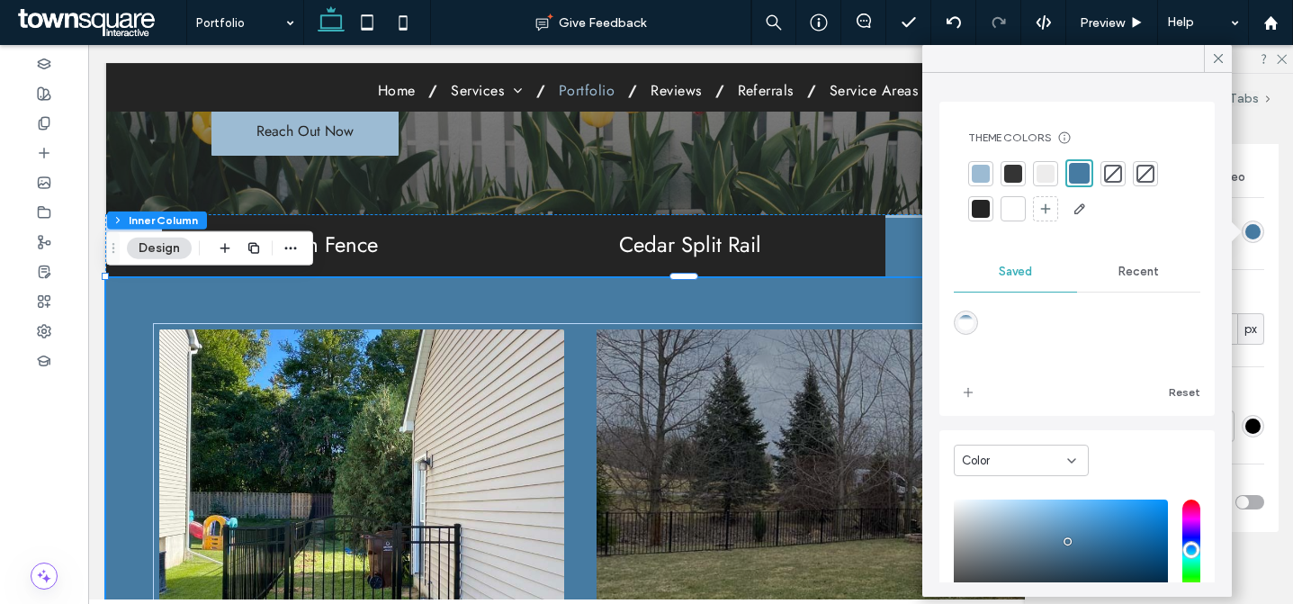
click at [959, 316] on div "linear-gradient(0deg,rgba(255,255,255,1) 68%,rgba(70,123,162,1) 100%)" at bounding box center [966, 322] width 15 height 15
type input "*******"
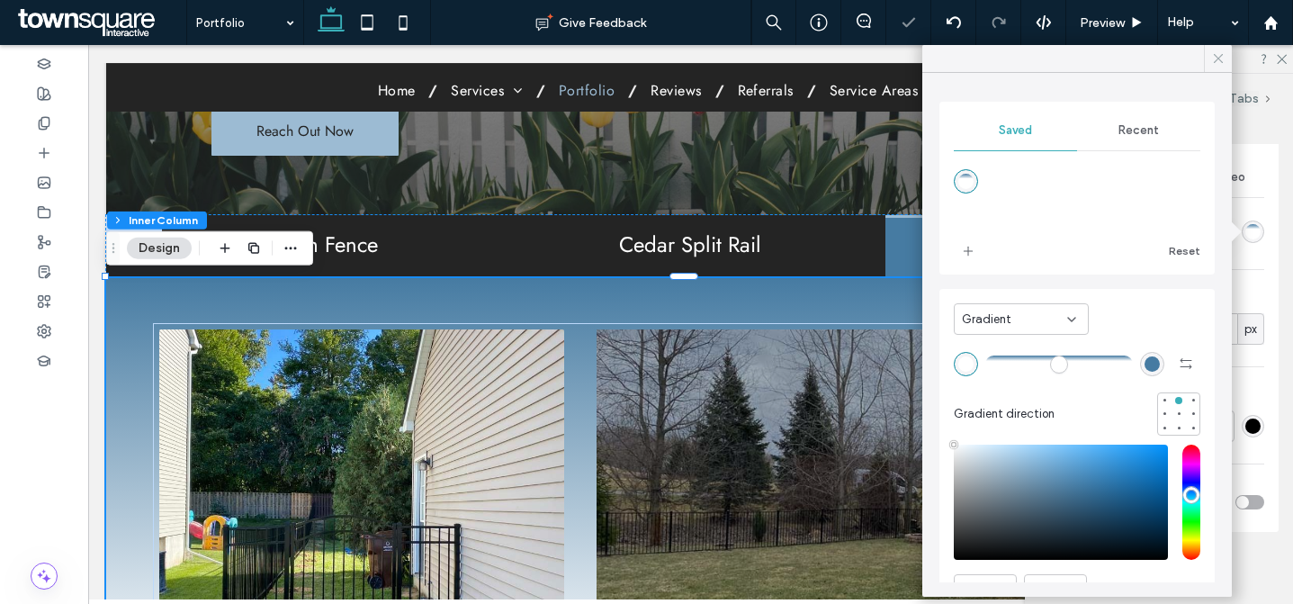
click at [1211, 59] on icon at bounding box center [1219, 58] width 16 height 16
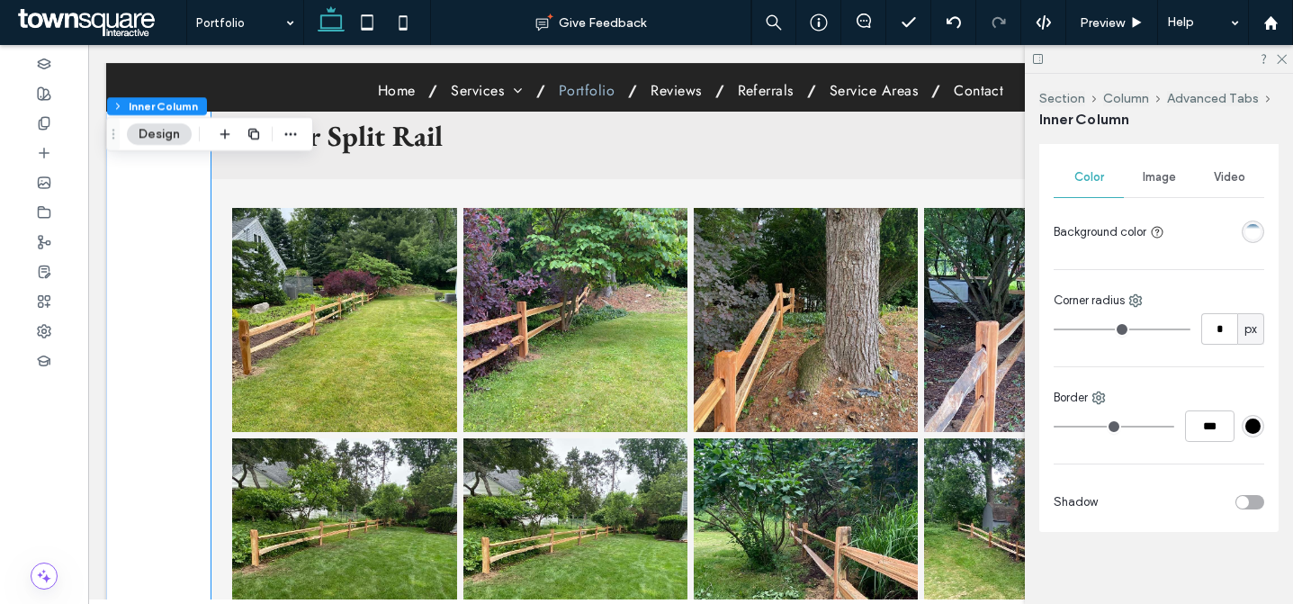
scroll to position [1476, 0]
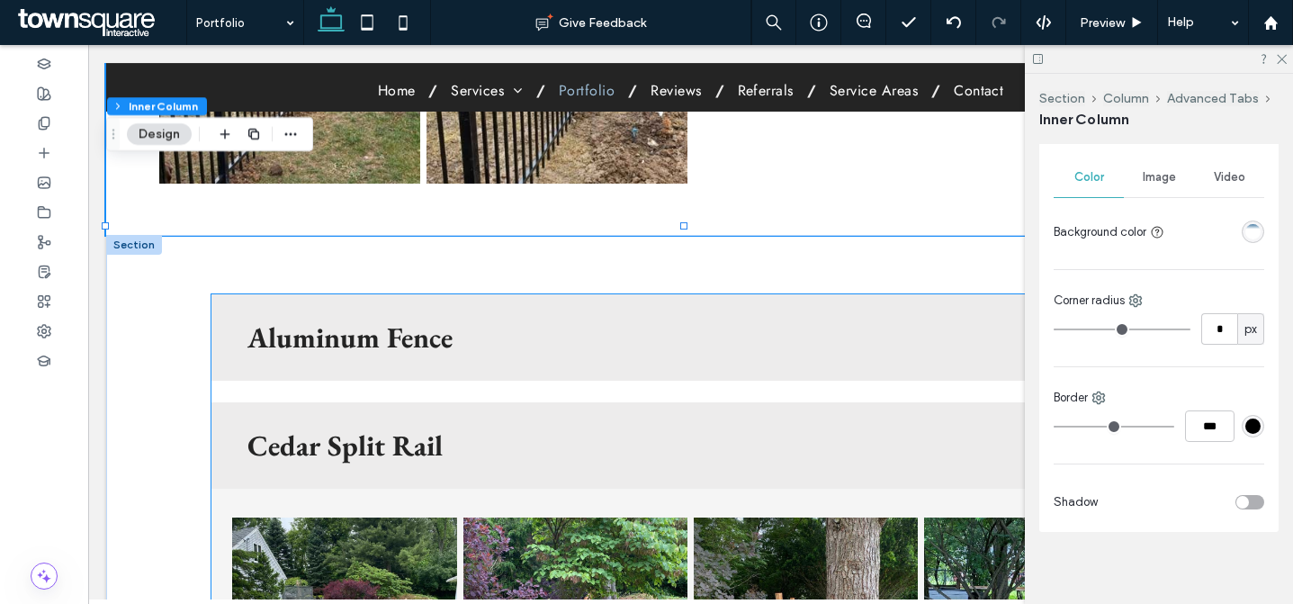
click at [631, 436] on h3 "Cedar Split Rail" at bounding box center [660, 445] width 825 height 29
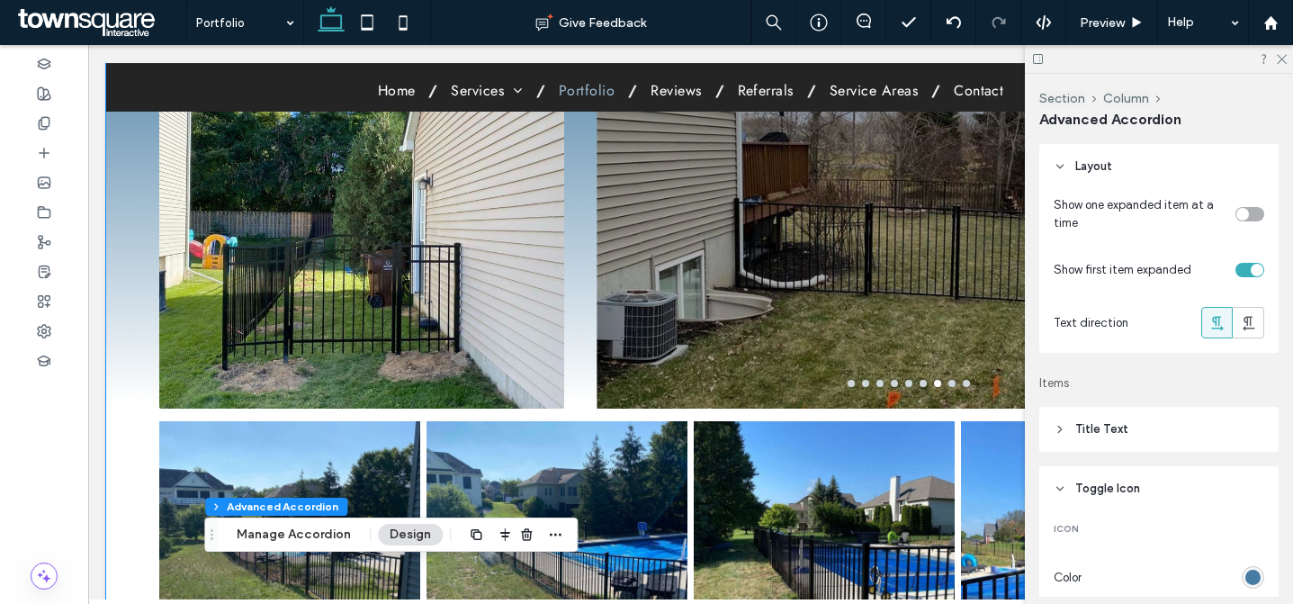
scroll to position [77, 0]
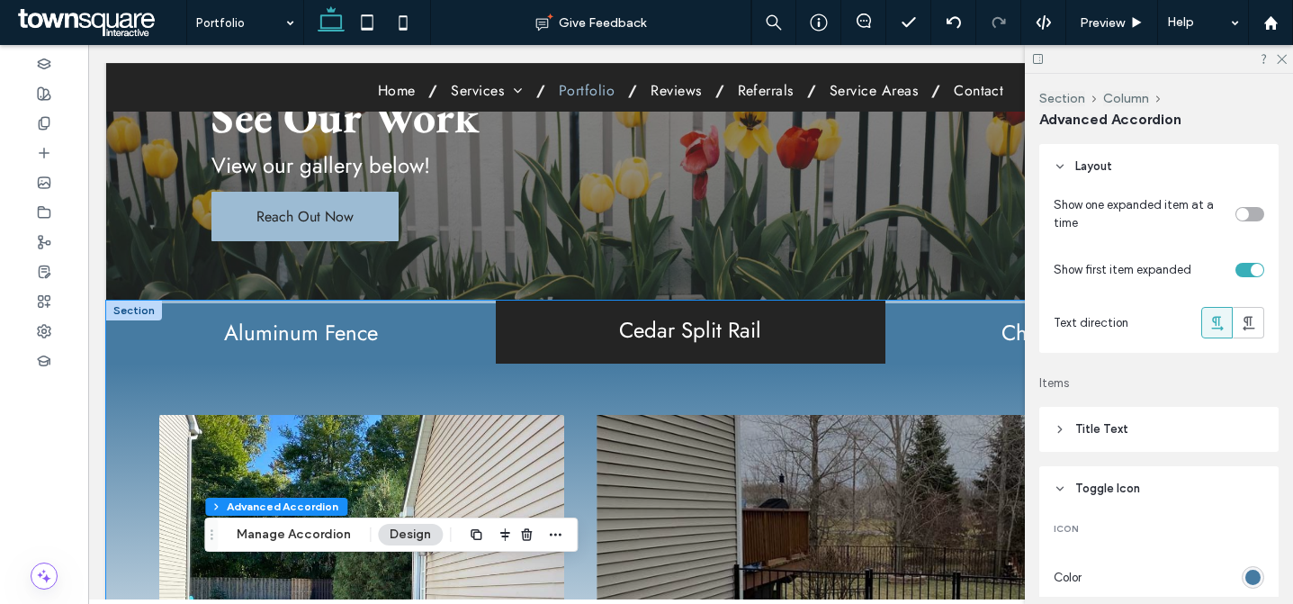
click at [407, 354] on div "Aluminum Fence" at bounding box center [301, 332] width 390 height 62
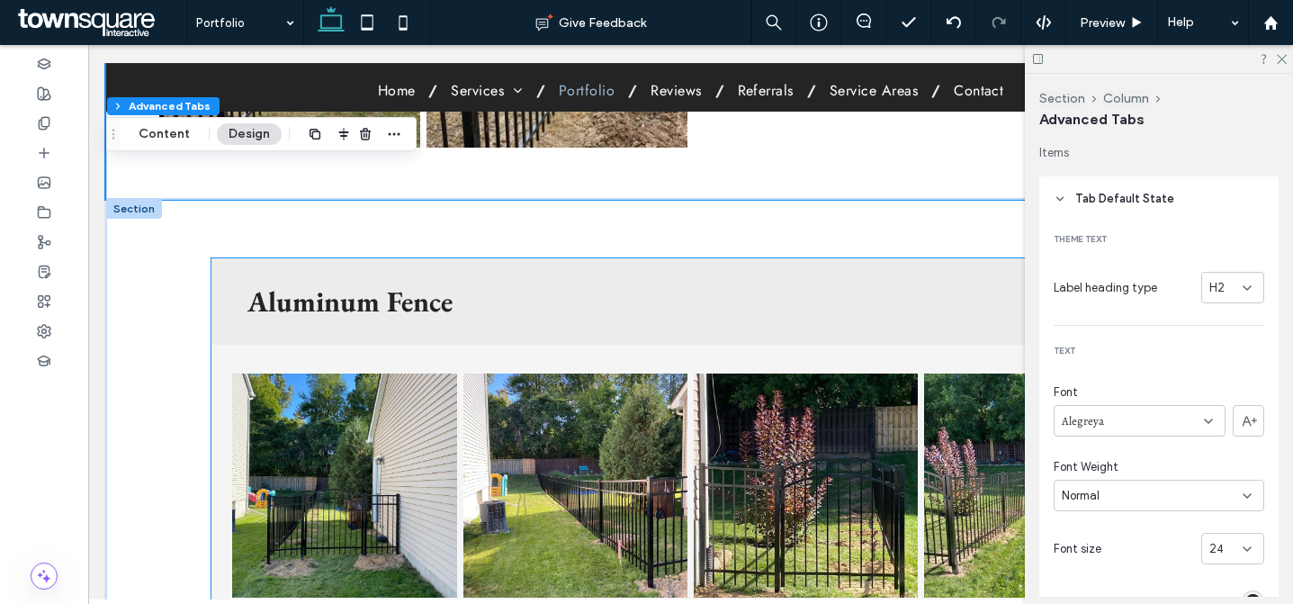
scroll to position [1489, 0]
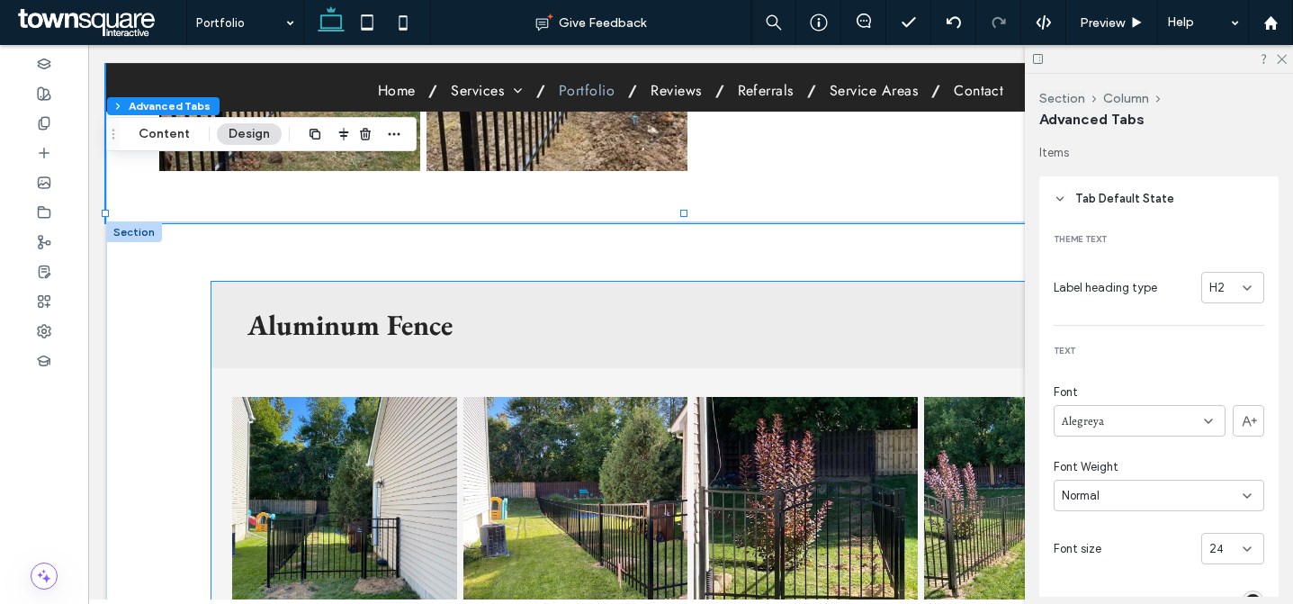
click at [646, 341] on div "Aluminum Fence" at bounding box center [691, 325] width 958 height 86
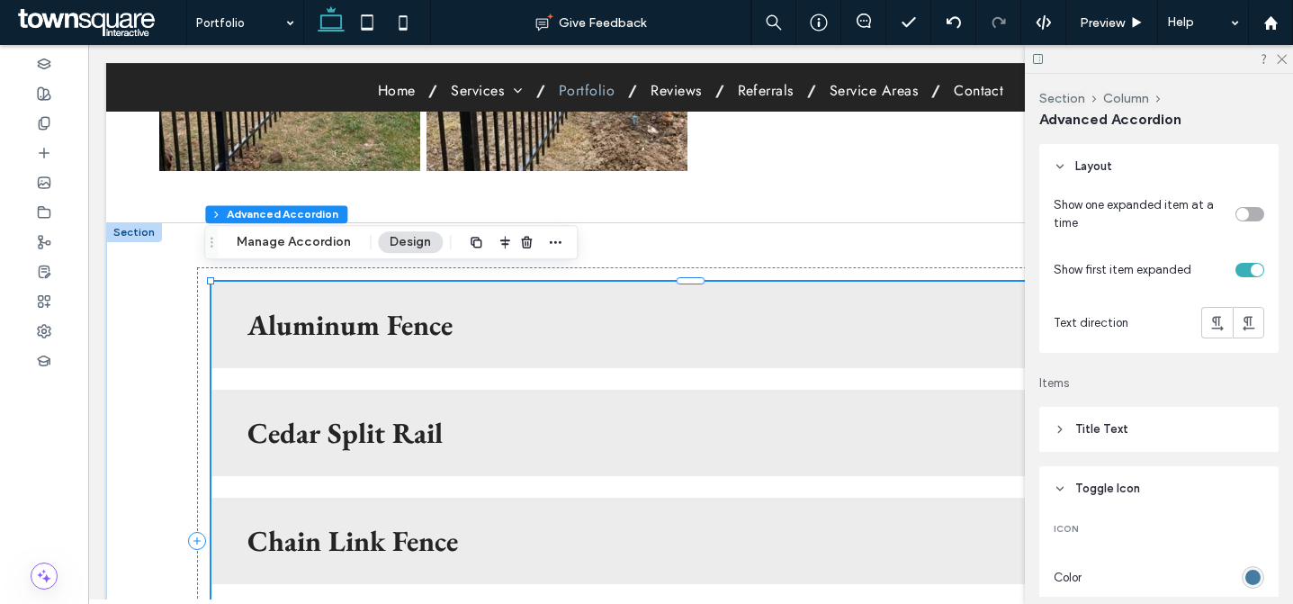
type input "*"
type input "**"
type input "****"
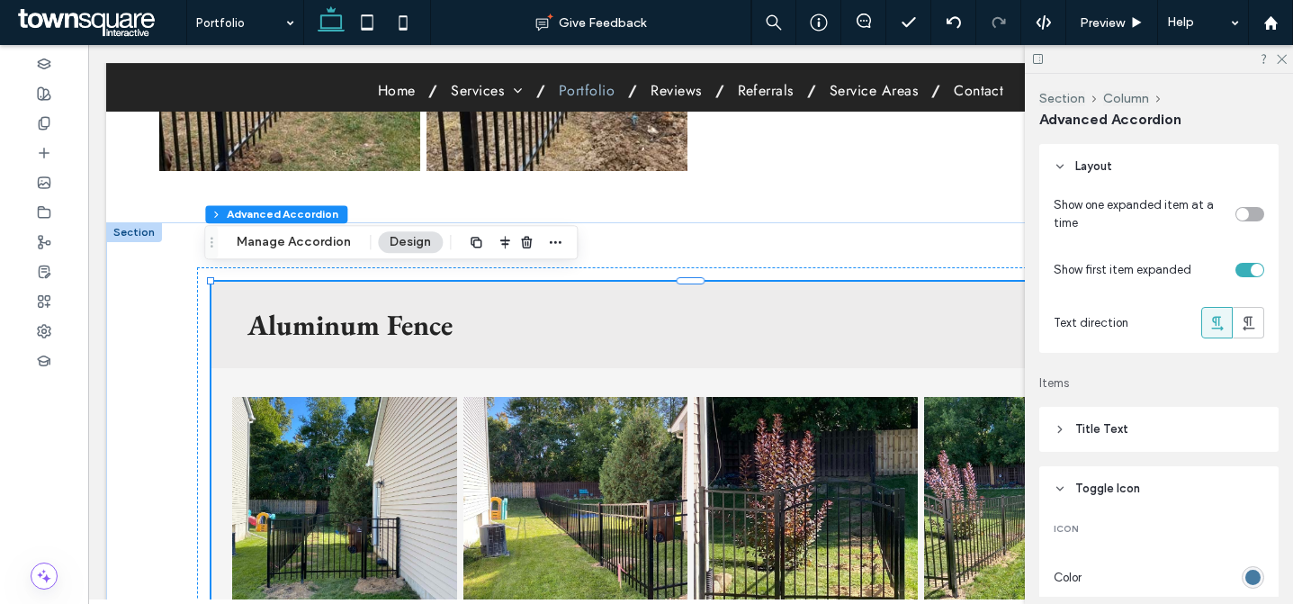
click at [617, 324] on h3 "Aluminum Fence" at bounding box center [660, 325] width 825 height 29
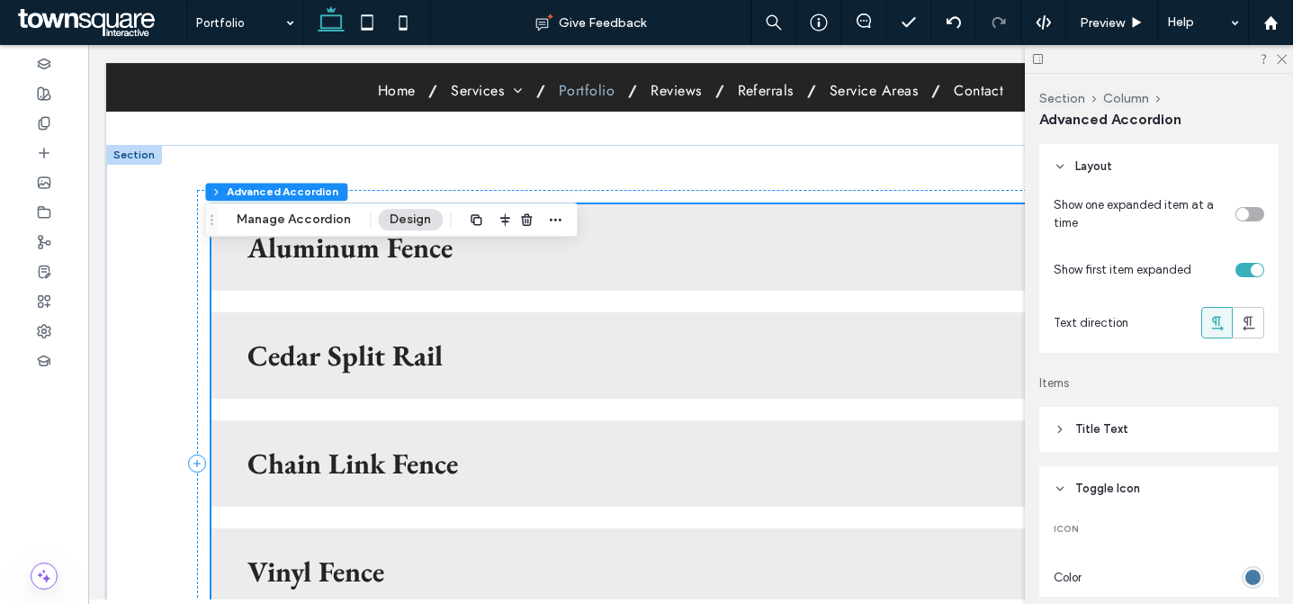
scroll to position [1670, 0]
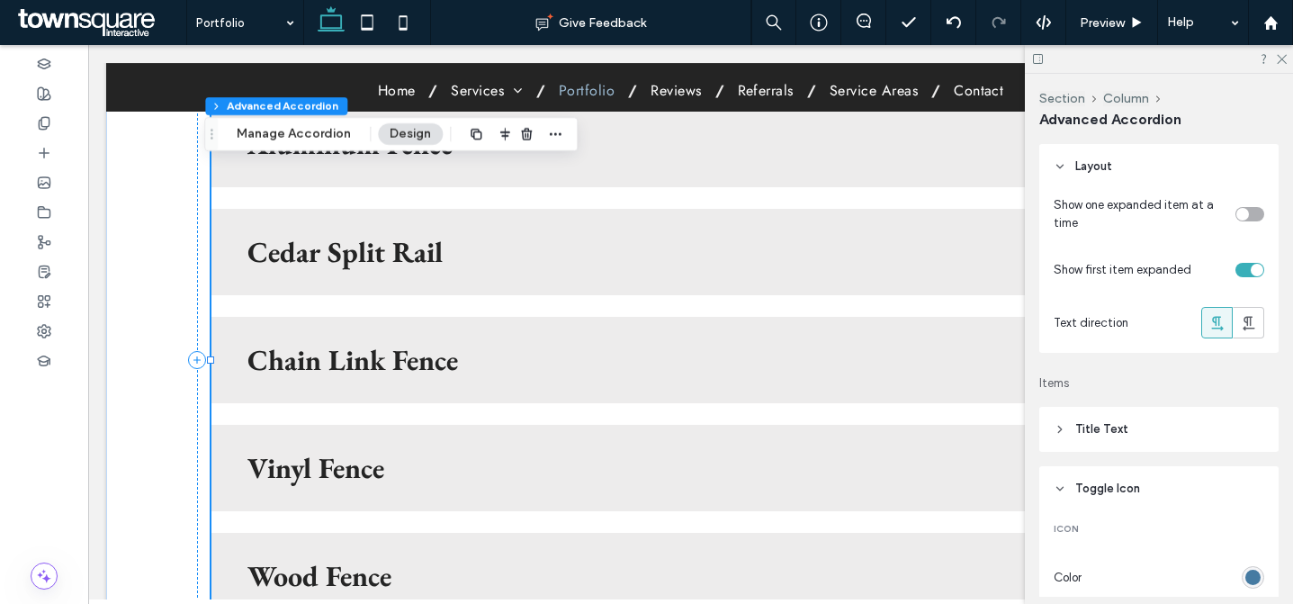
click at [613, 368] on div "Chain Link Fence" at bounding box center [691, 360] width 958 height 86
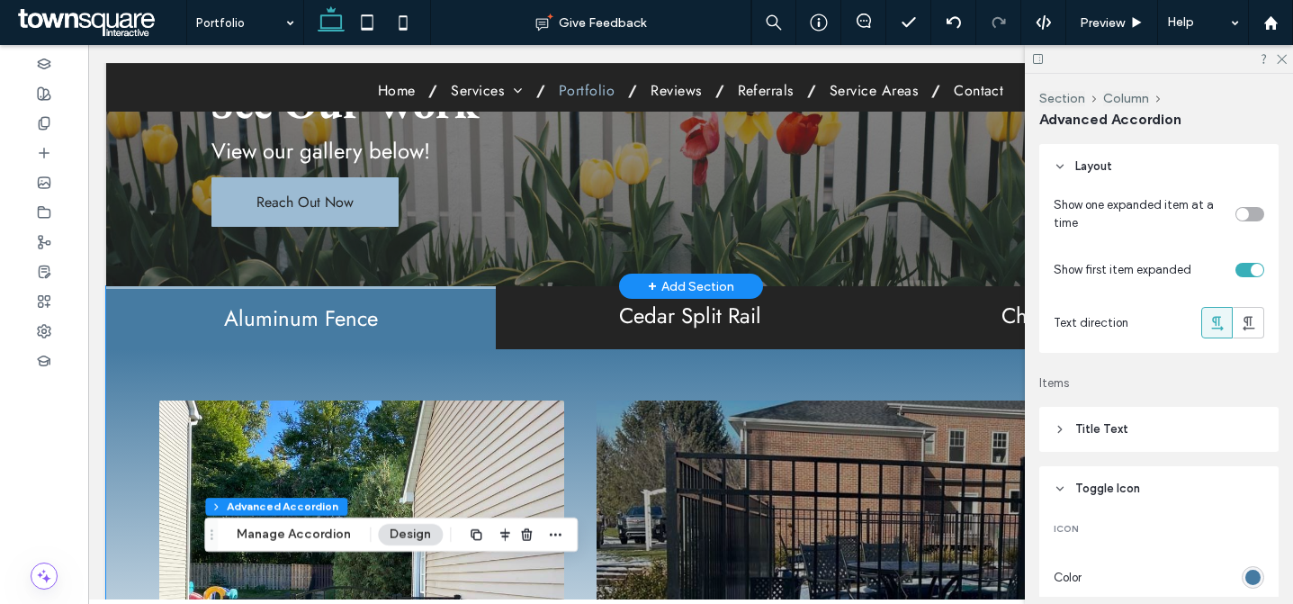
scroll to position [0, 0]
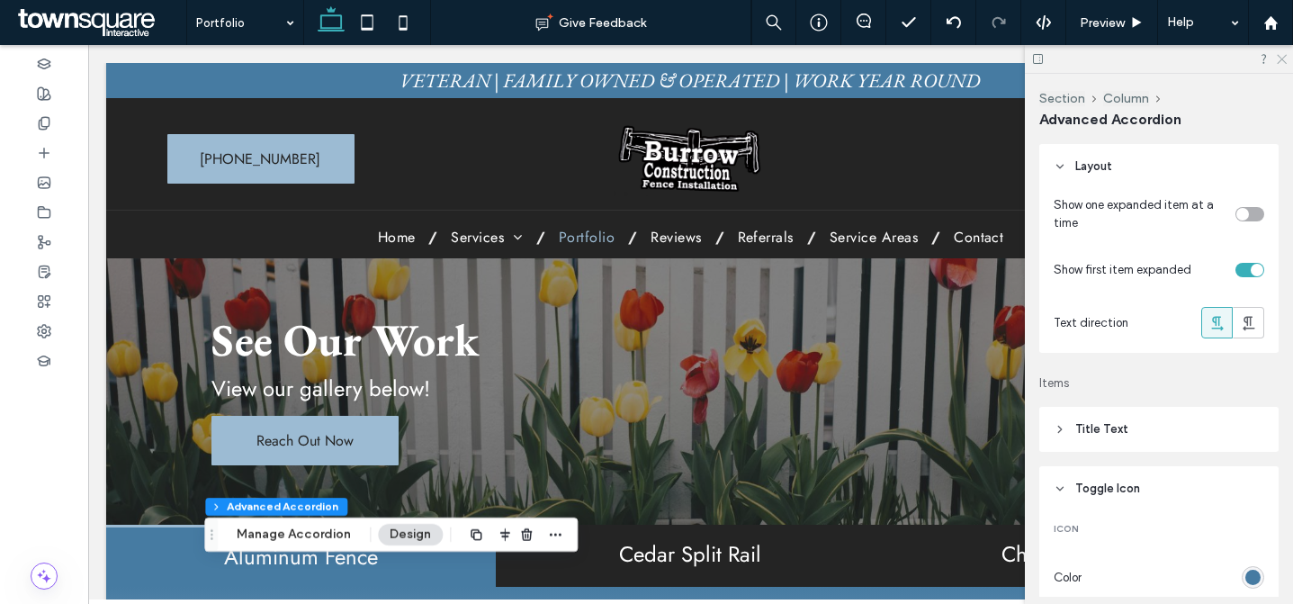
click at [1277, 60] on icon at bounding box center [1281, 58] width 12 height 12
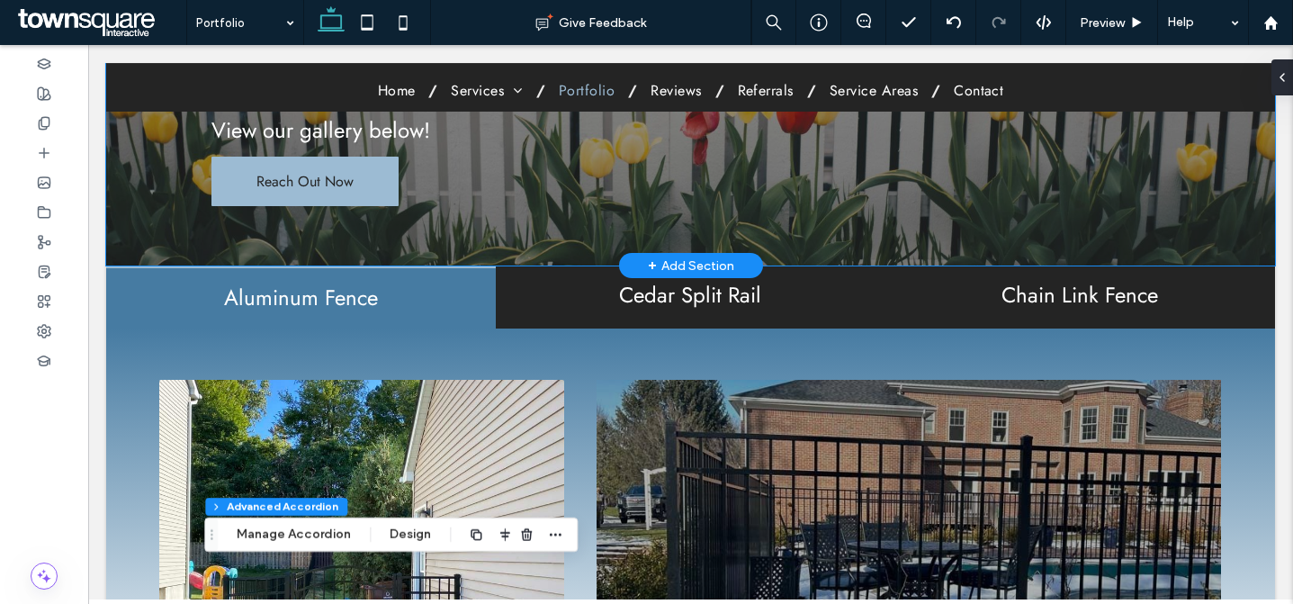
scroll to position [101, 0]
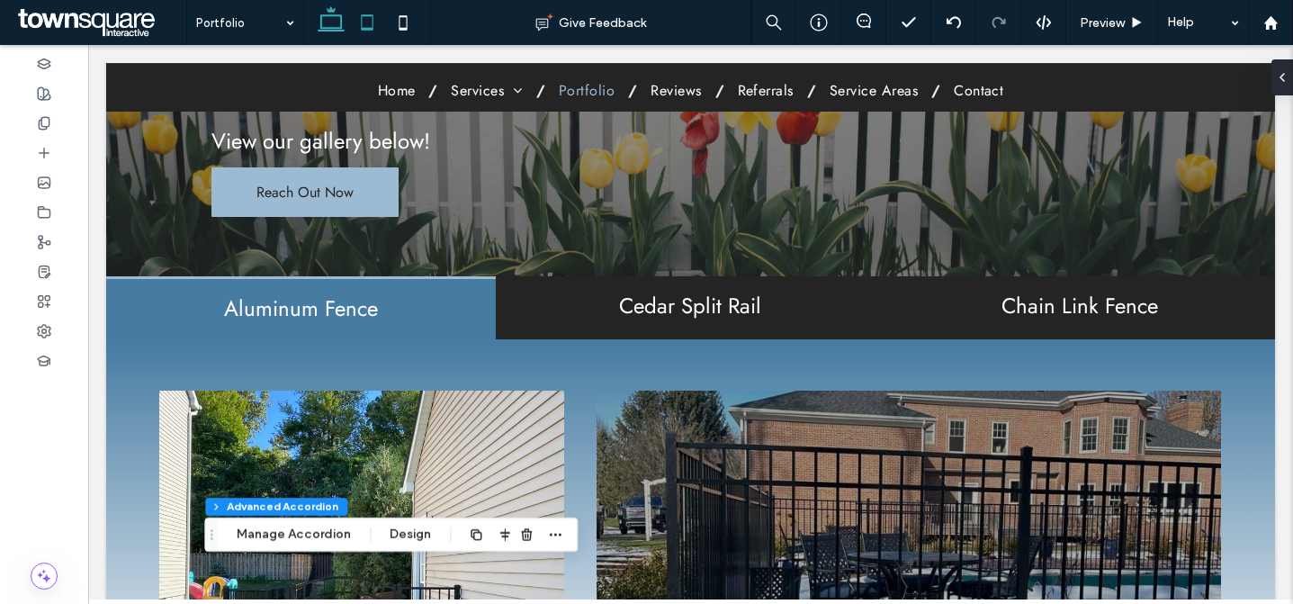
click at [367, 23] on icon at bounding box center [367, 23] width 36 height 36
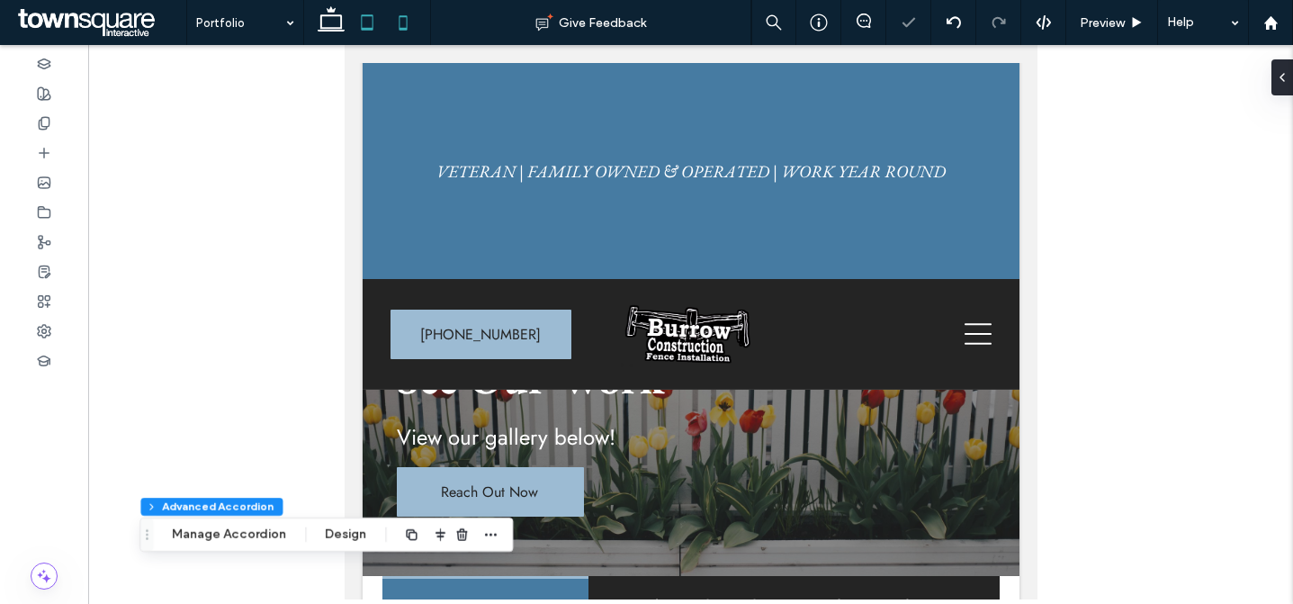
type input "***"
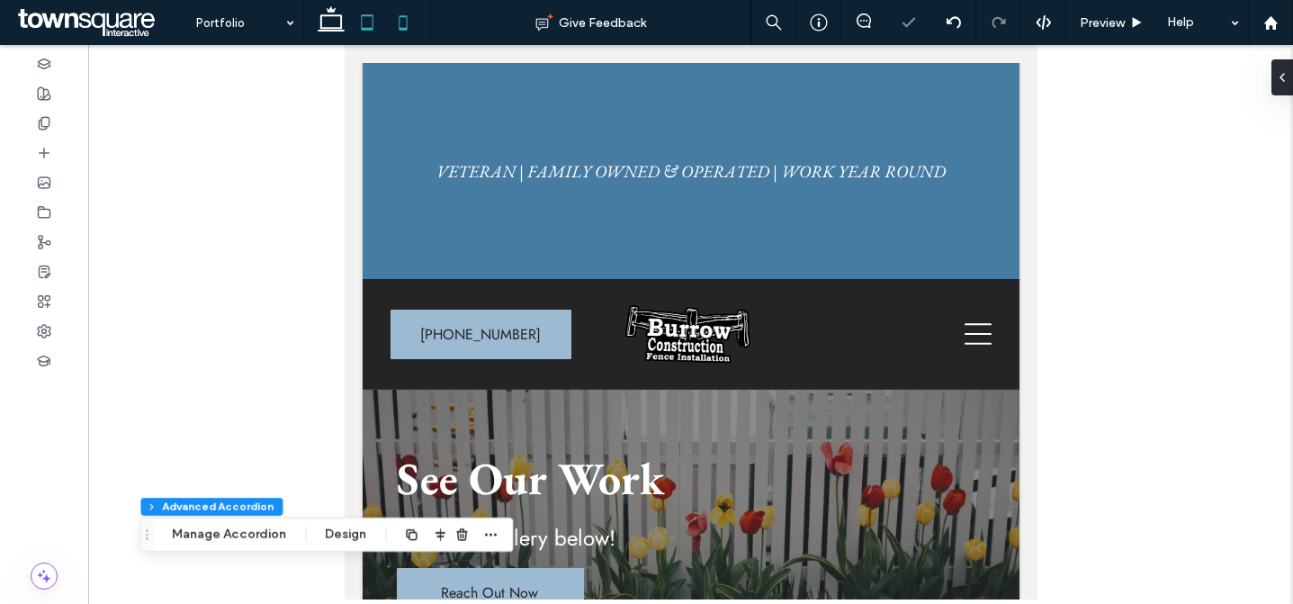
type input "***"
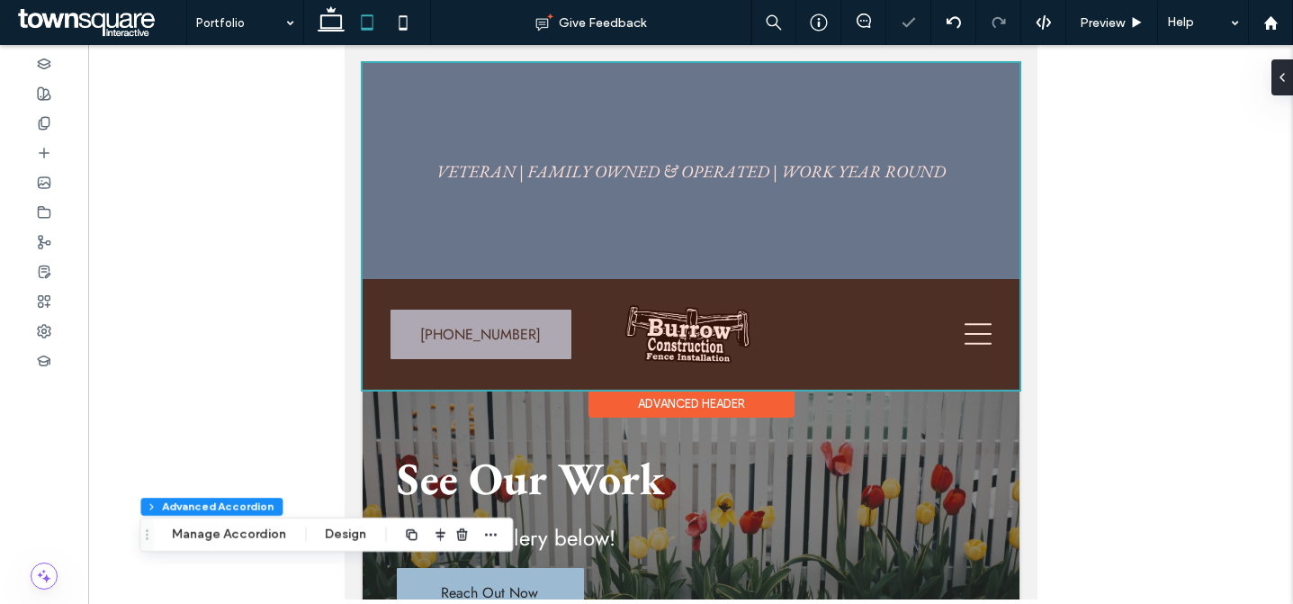
click at [726, 208] on div at bounding box center [690, 226] width 657 height 327
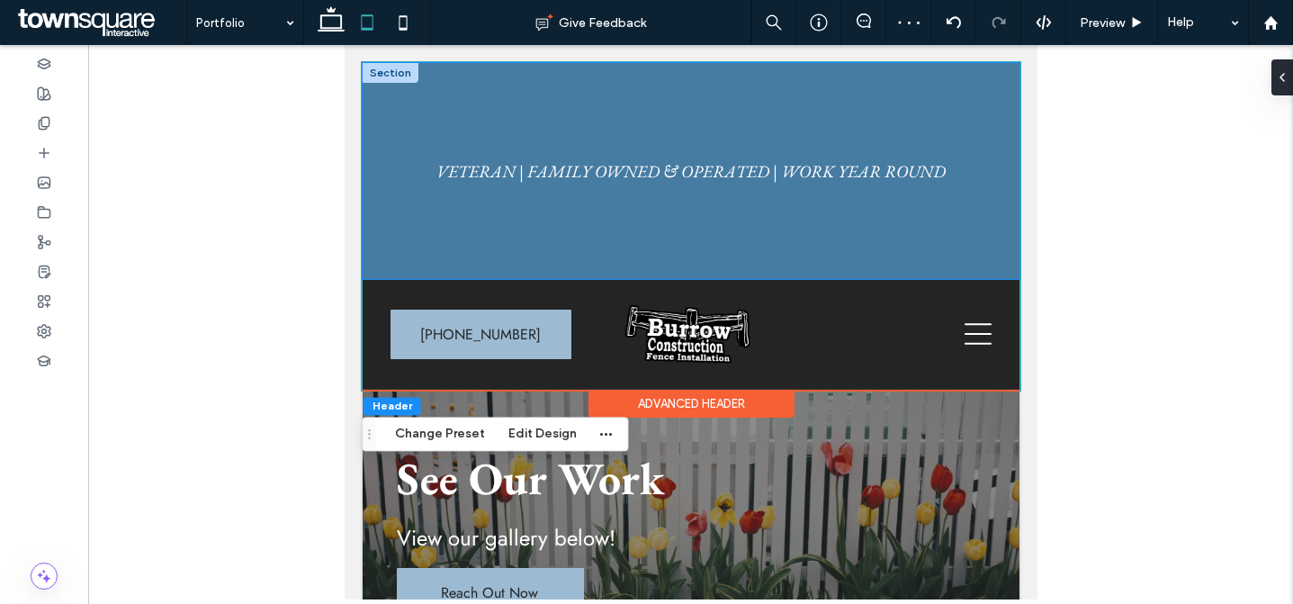
click at [986, 97] on div "VETERAN | FAMILY OWNED & OPERATED | WORK YEAR ROUND" at bounding box center [690, 171] width 617 height 207
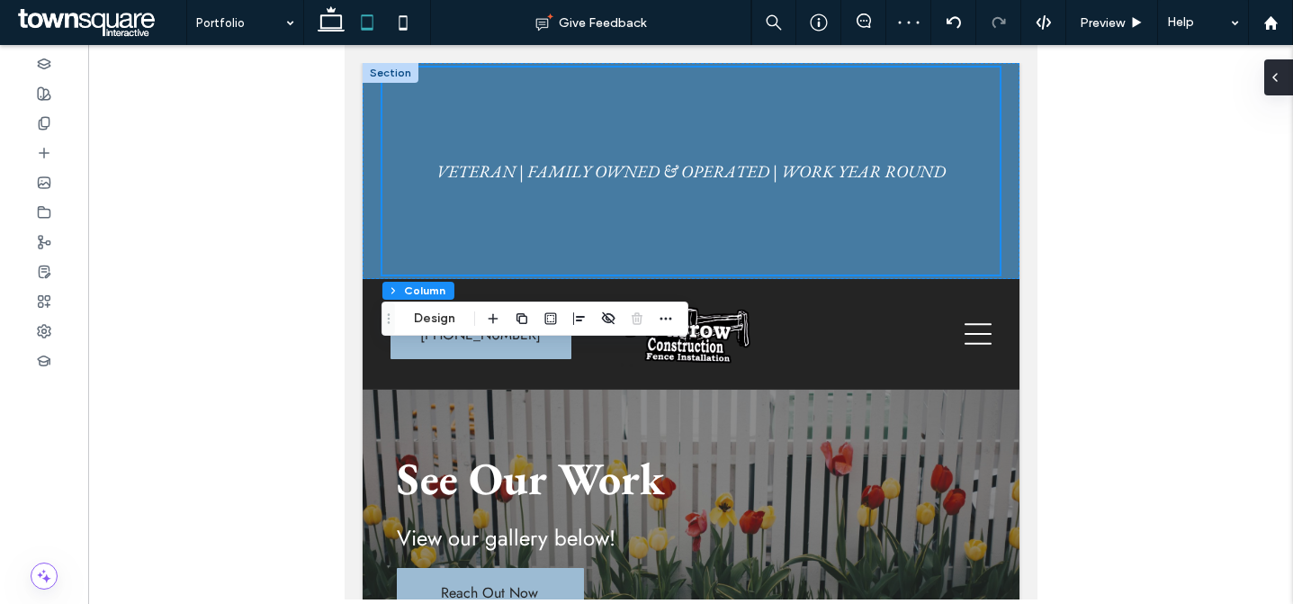
click at [1275, 81] on icon at bounding box center [1275, 77] width 14 height 14
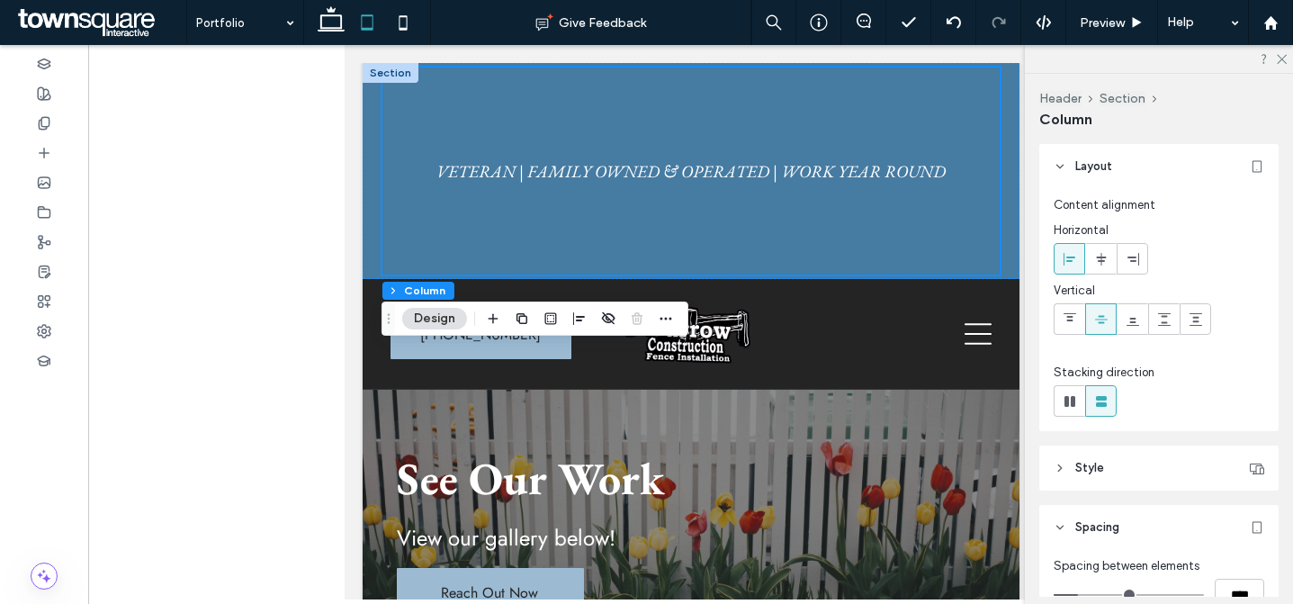
scroll to position [414, 0]
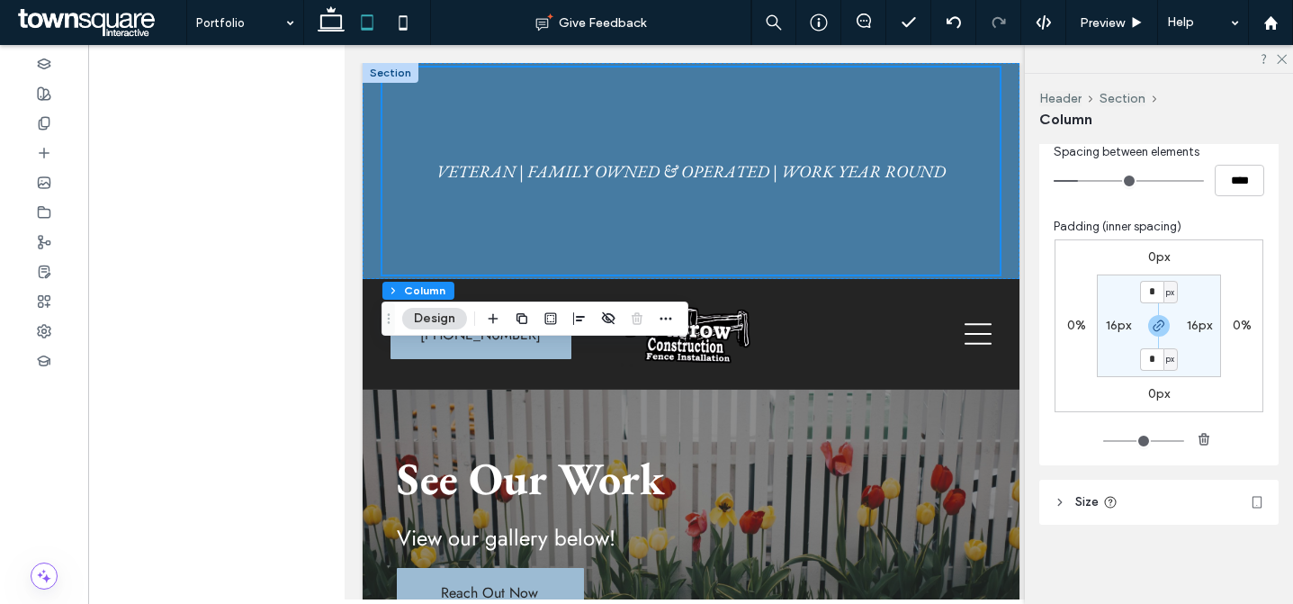
click at [1191, 514] on header "Size" at bounding box center [1159, 502] width 239 height 45
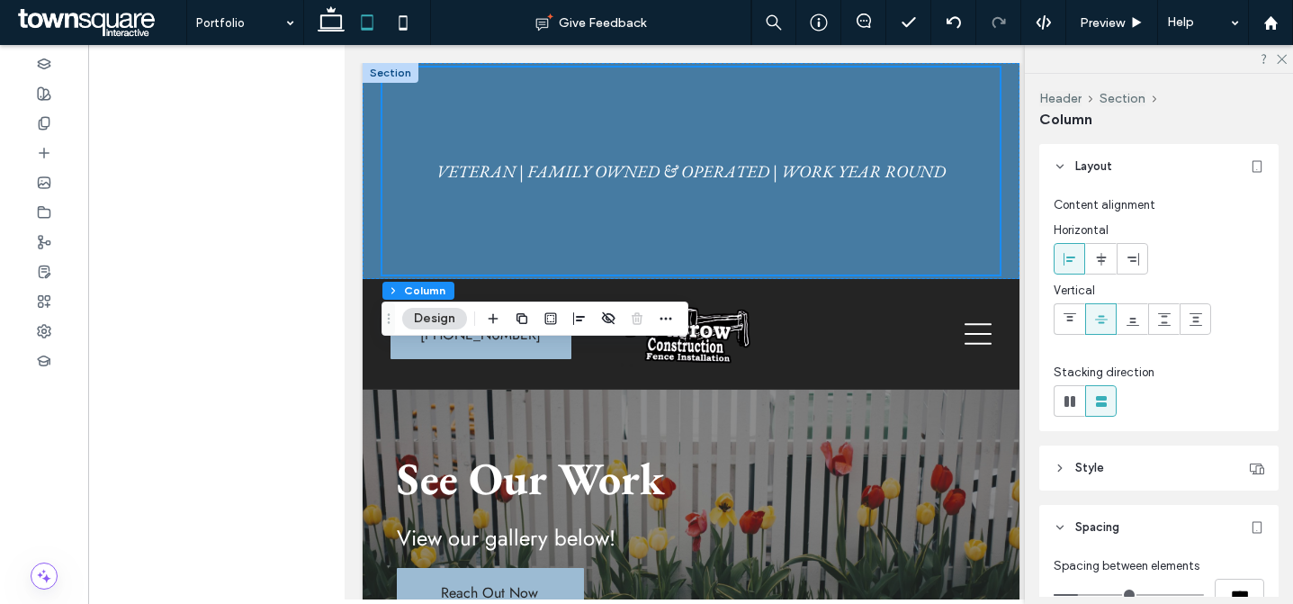
scroll to position [465, 0]
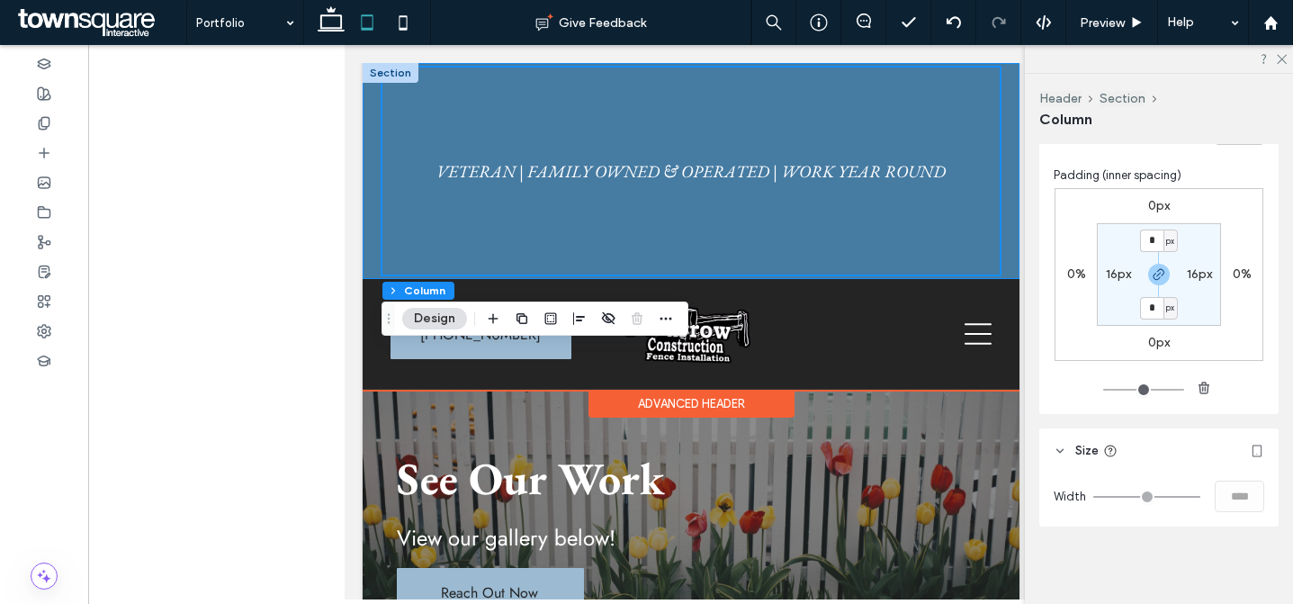
click at [374, 227] on div "VETERAN | FAMILY OWNED & OPERATED | WORK YEAR ROUND" at bounding box center [690, 171] width 657 height 216
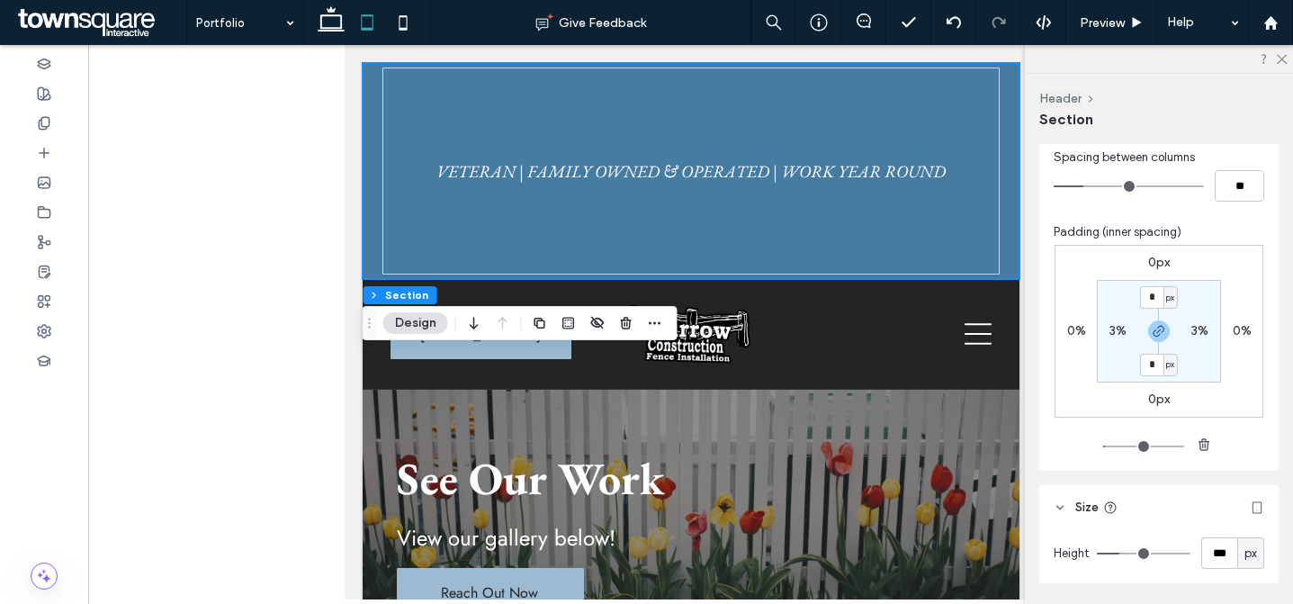
scroll to position [607, 0]
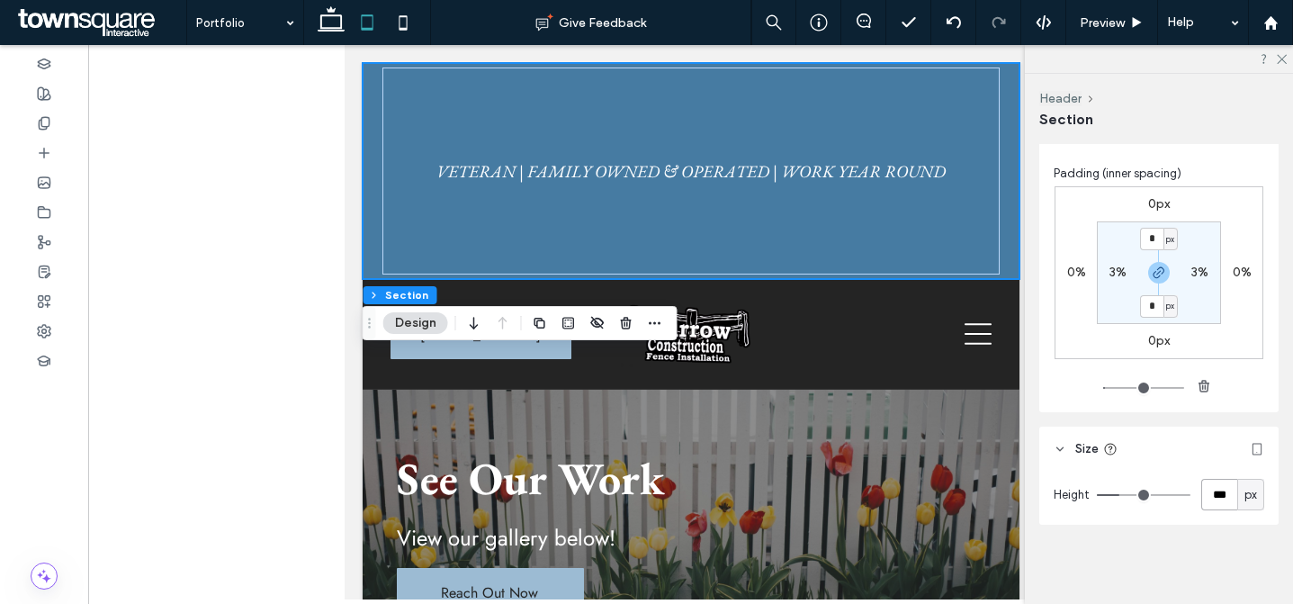
click at [1209, 496] on input "***" at bounding box center [1220, 495] width 36 height 32
type input "**"
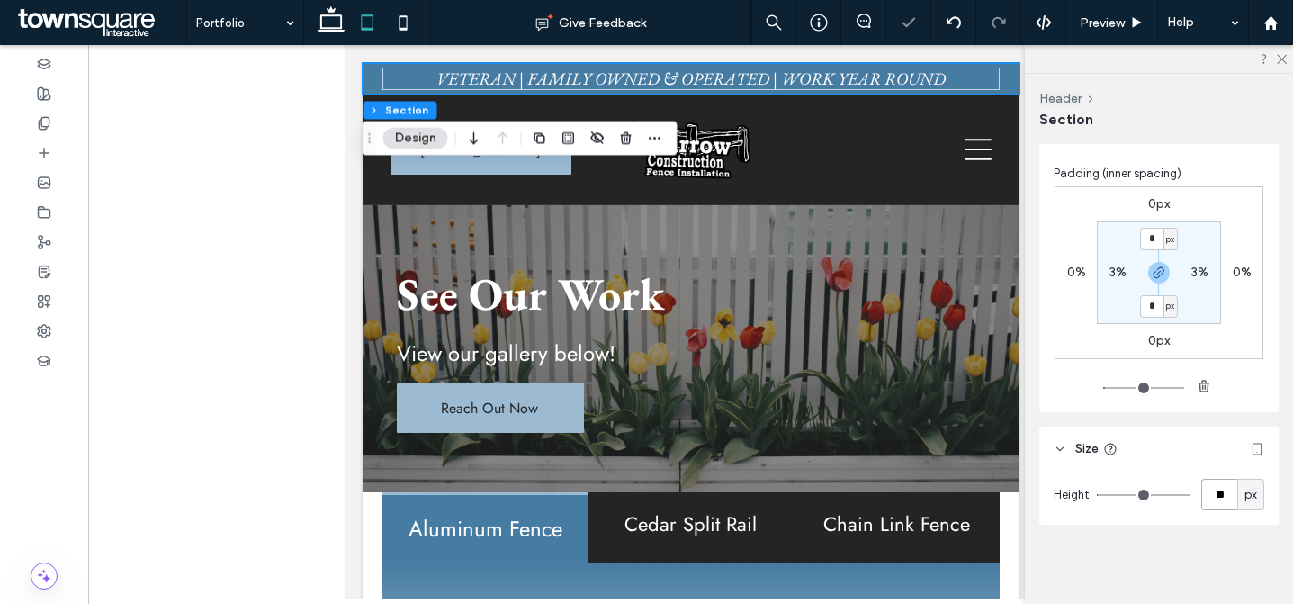
click at [1214, 501] on input "**" at bounding box center [1220, 495] width 36 height 32
click at [392, 21] on icon at bounding box center [403, 23] width 36 height 36
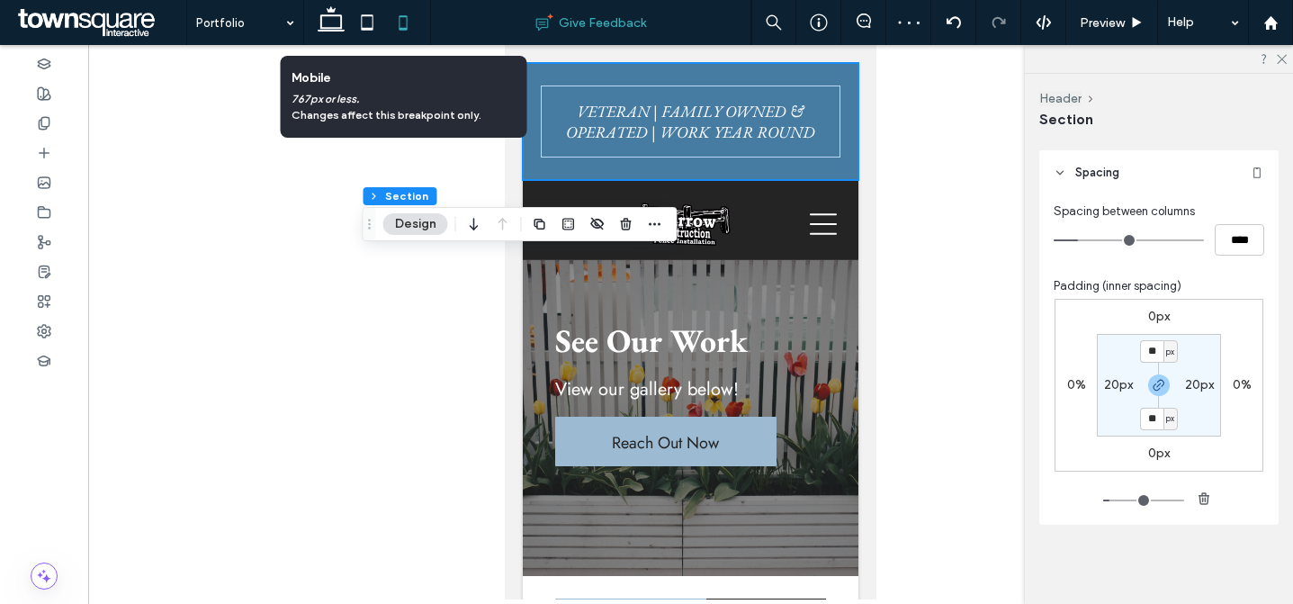
type input "**"
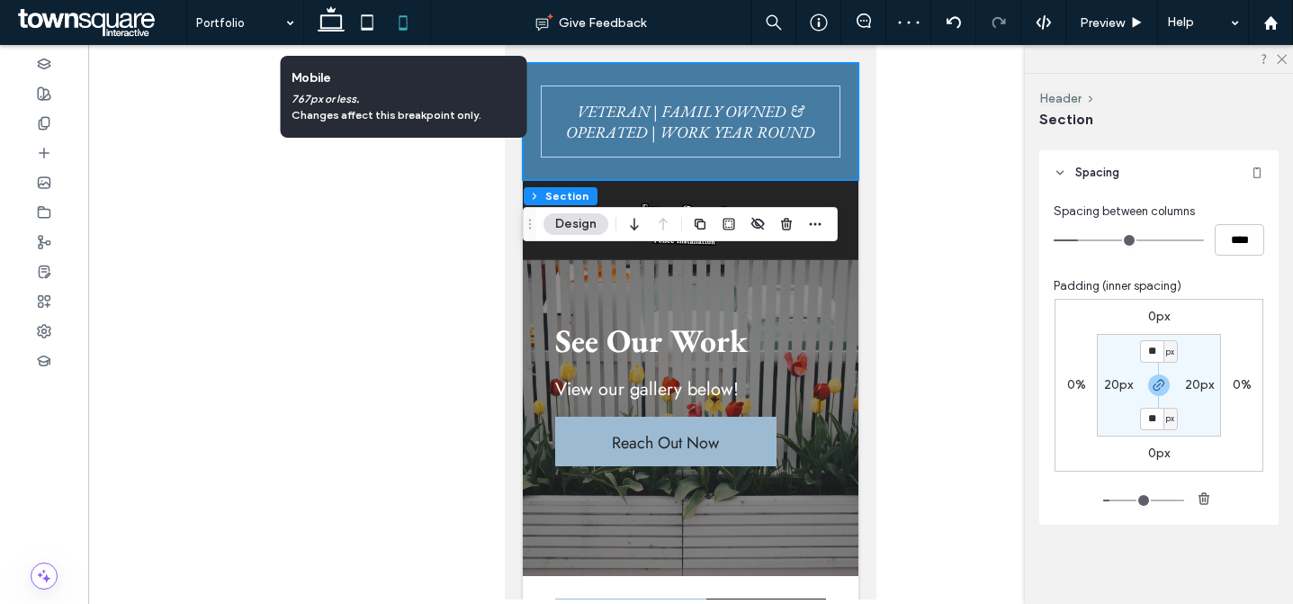
scroll to position [494, 0]
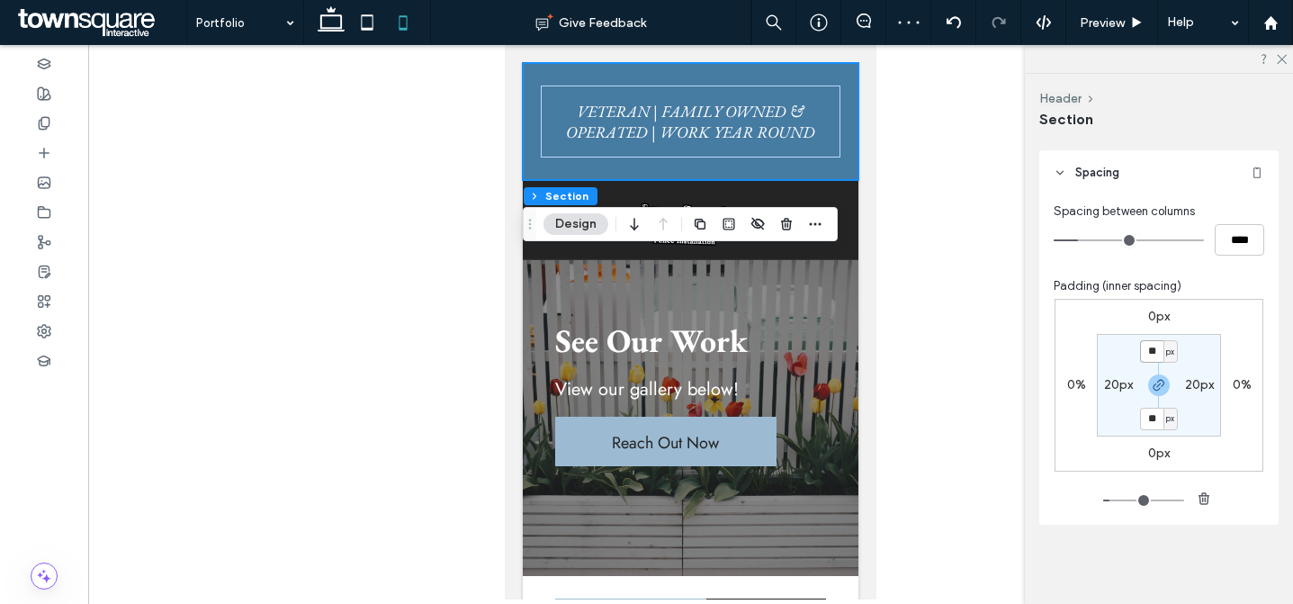
click at [1144, 354] on input "**" at bounding box center [1151, 351] width 23 height 23
type input "*"
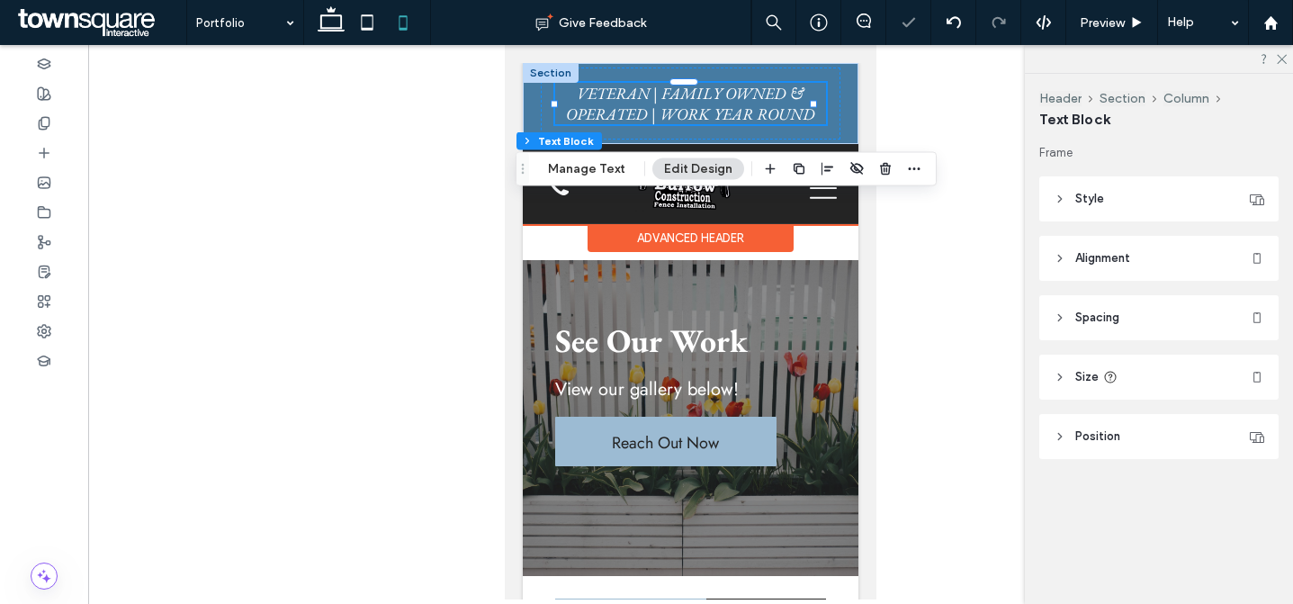
click at [768, 100] on span "VETERAN | FAMILY OWNED & OPERATED | WORK YEAR ROUND" at bounding box center [690, 103] width 249 height 41
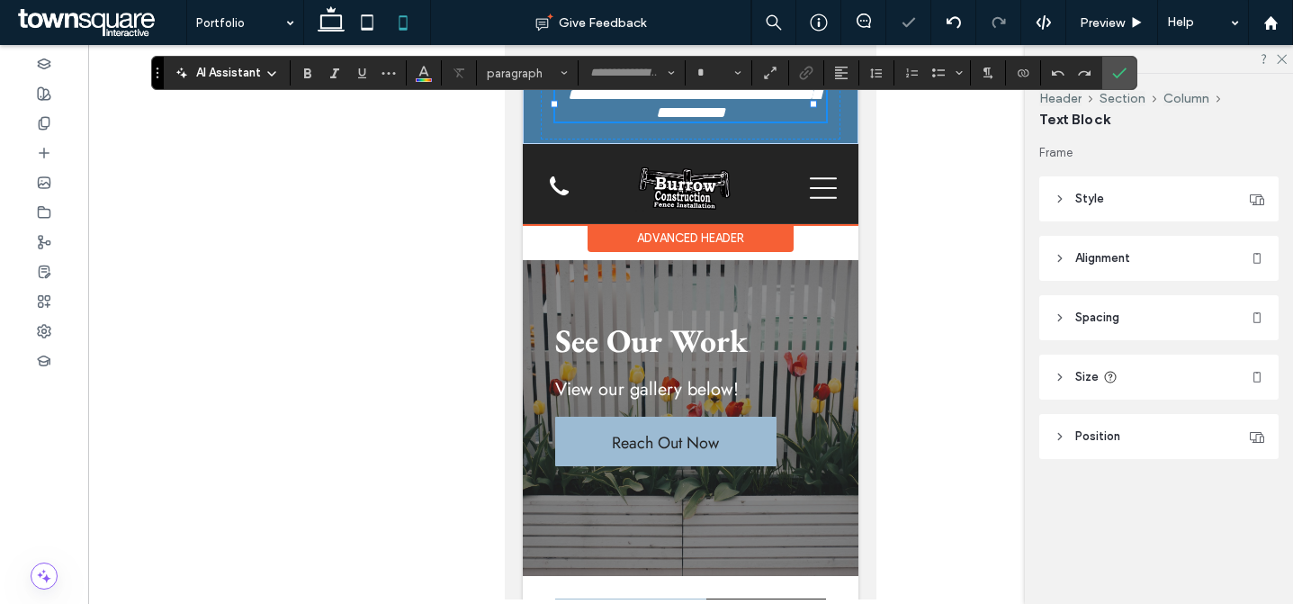
type input "**********"
type input "**"
click at [712, 72] on input "**" at bounding box center [713, 73] width 35 height 14
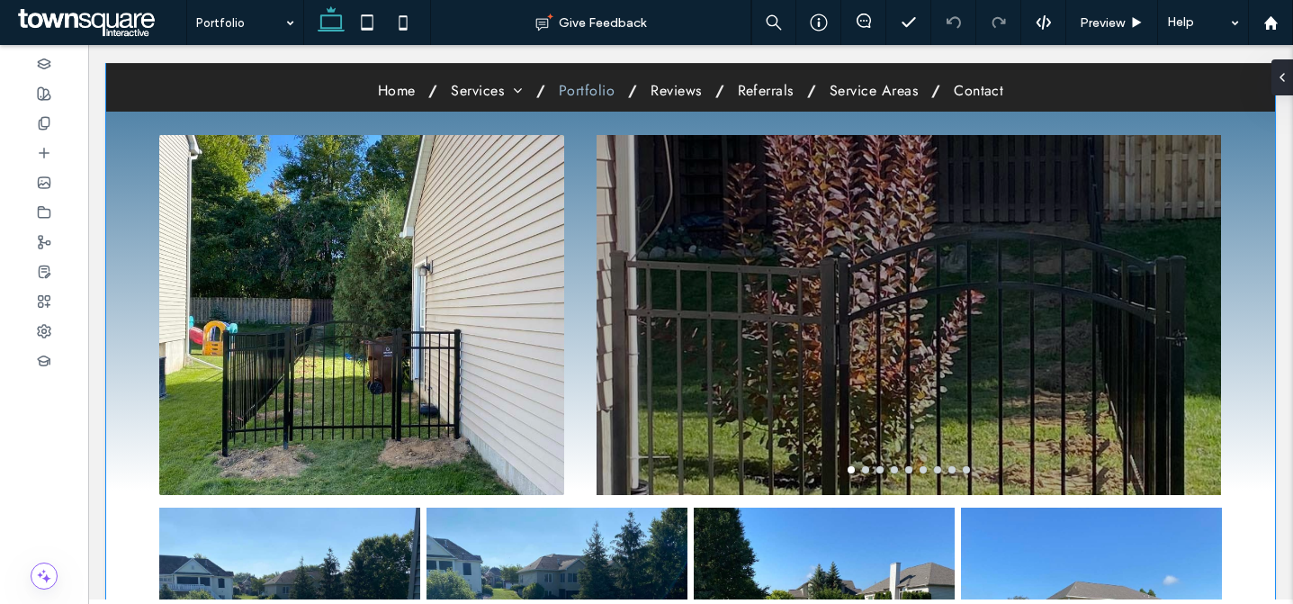
scroll to position [92, 0]
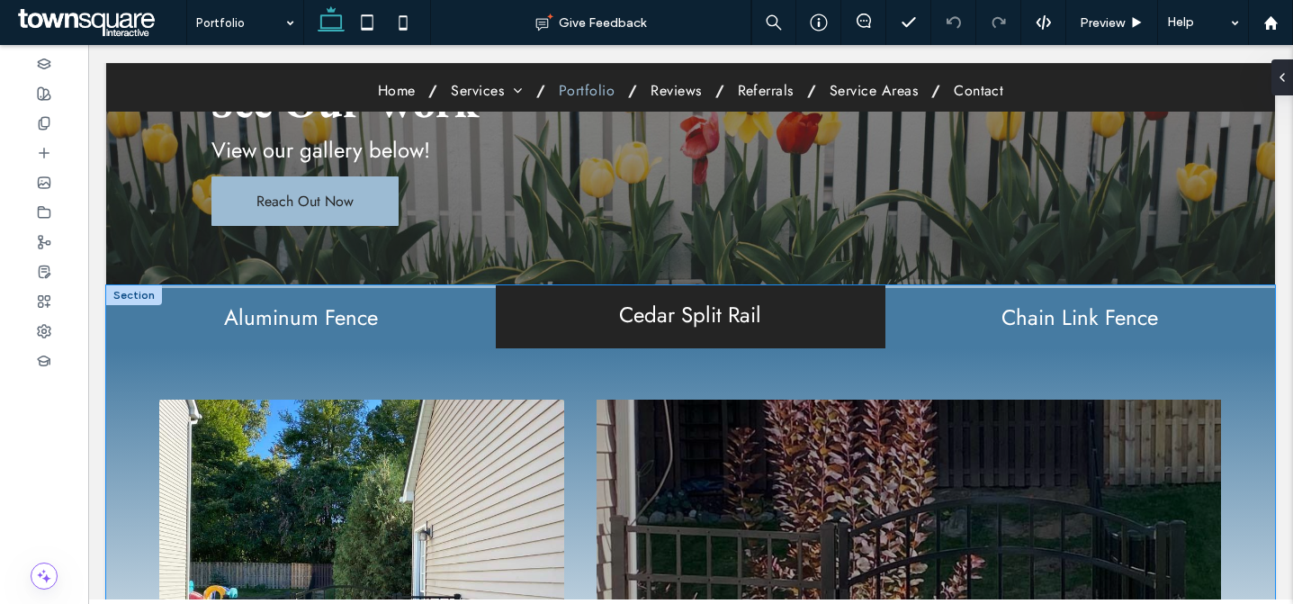
click at [929, 306] on h2 "Chain Link Fence" at bounding box center [1080, 317] width 368 height 23
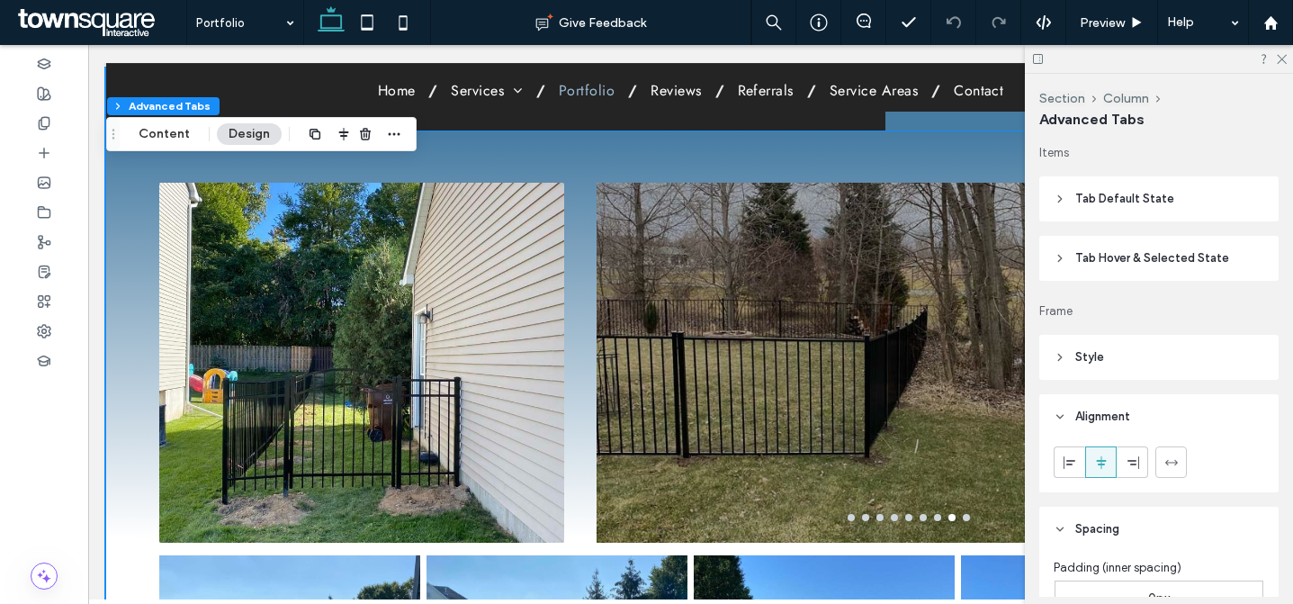
scroll to position [286, 0]
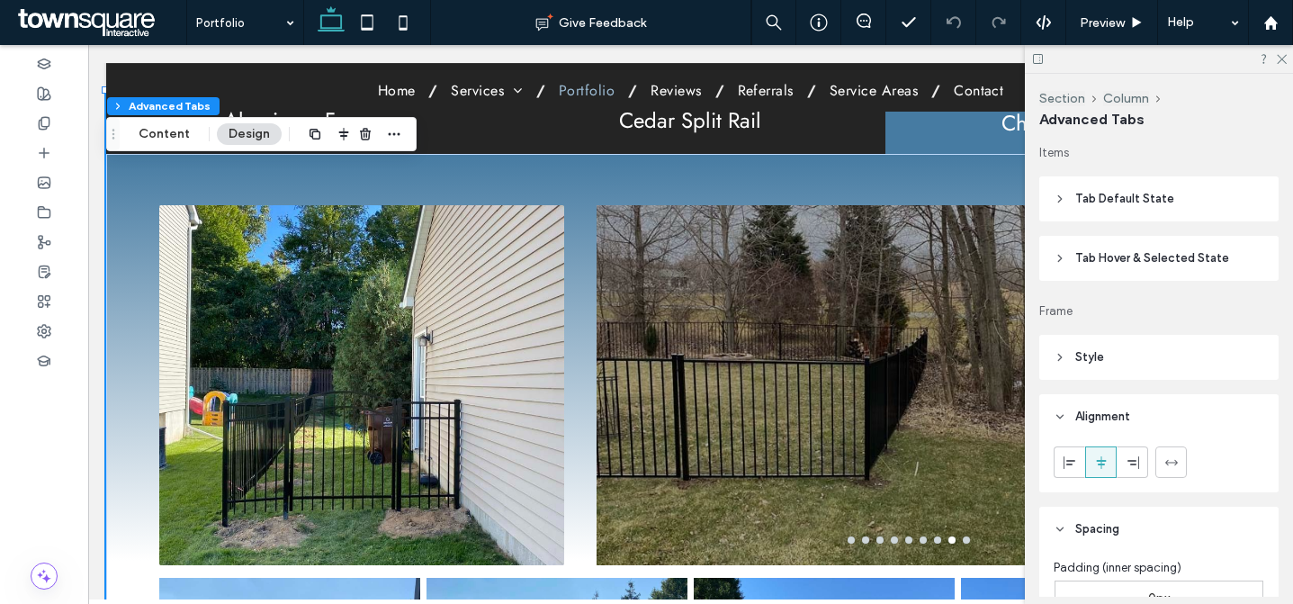
click at [154, 145] on div "Section Column Advanced Tabs Content Design" at bounding box center [261, 134] width 311 height 34
click at [158, 140] on button "Content" at bounding box center [164, 134] width 75 height 22
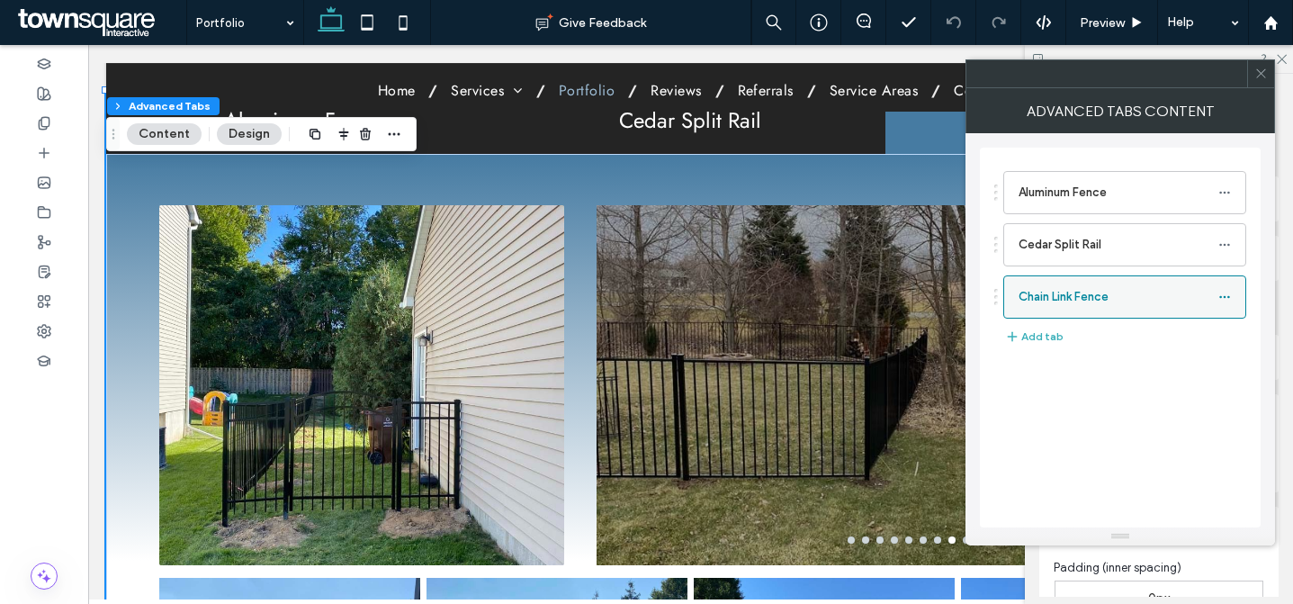
click at [1225, 293] on icon at bounding box center [1225, 297] width 13 height 13
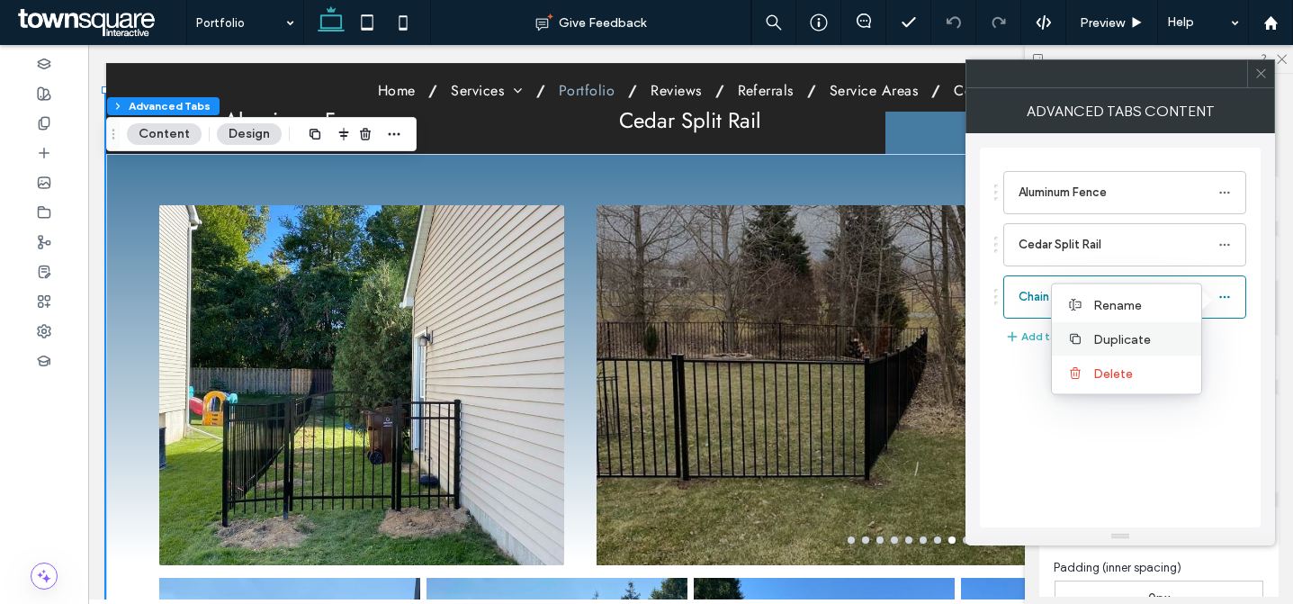
click at [1151, 331] on label "Duplicate" at bounding box center [1141, 338] width 94 height 15
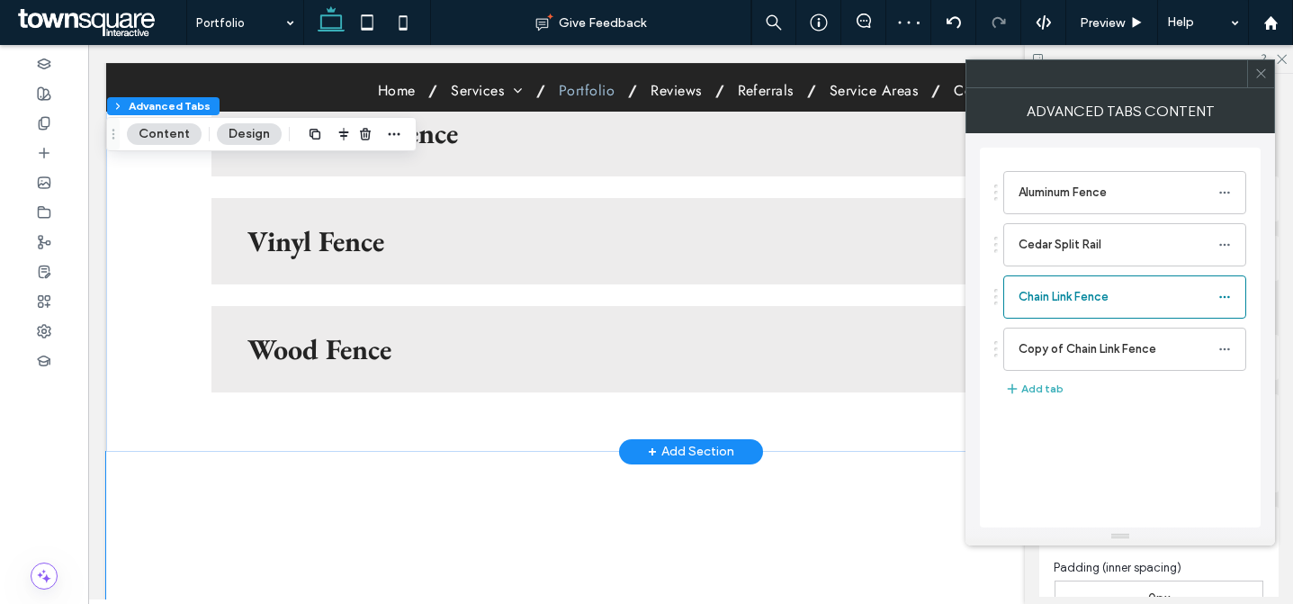
scroll to position [2964, 0]
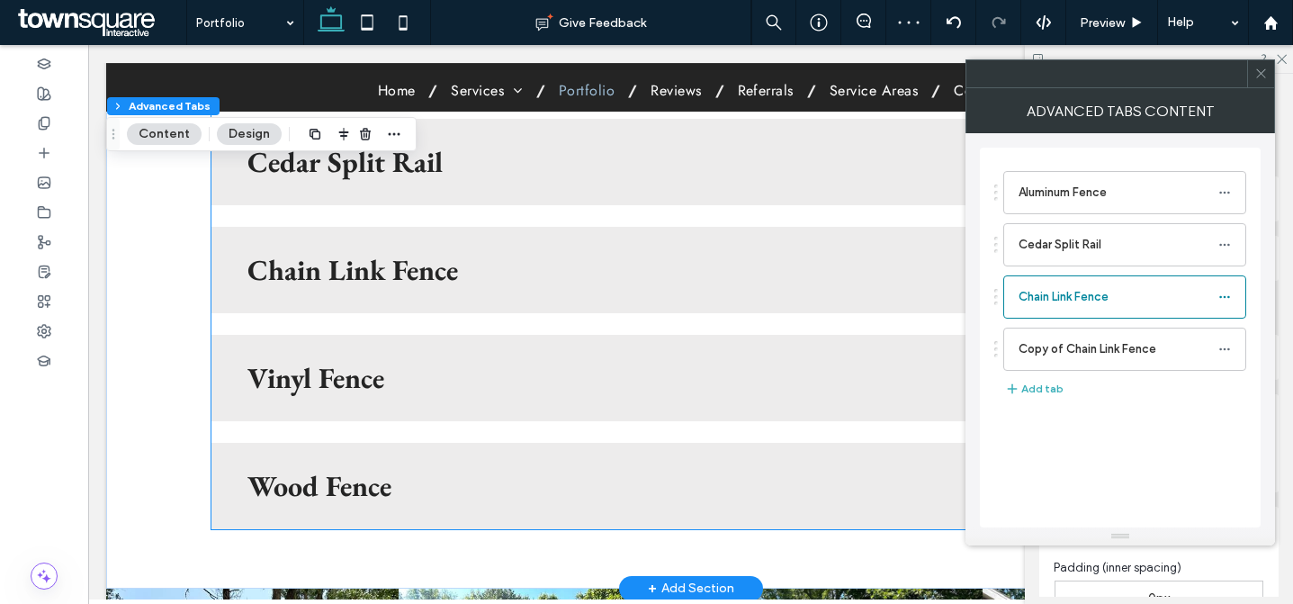
click at [445, 364] on h3 "Vinyl Fence" at bounding box center [660, 378] width 825 height 29
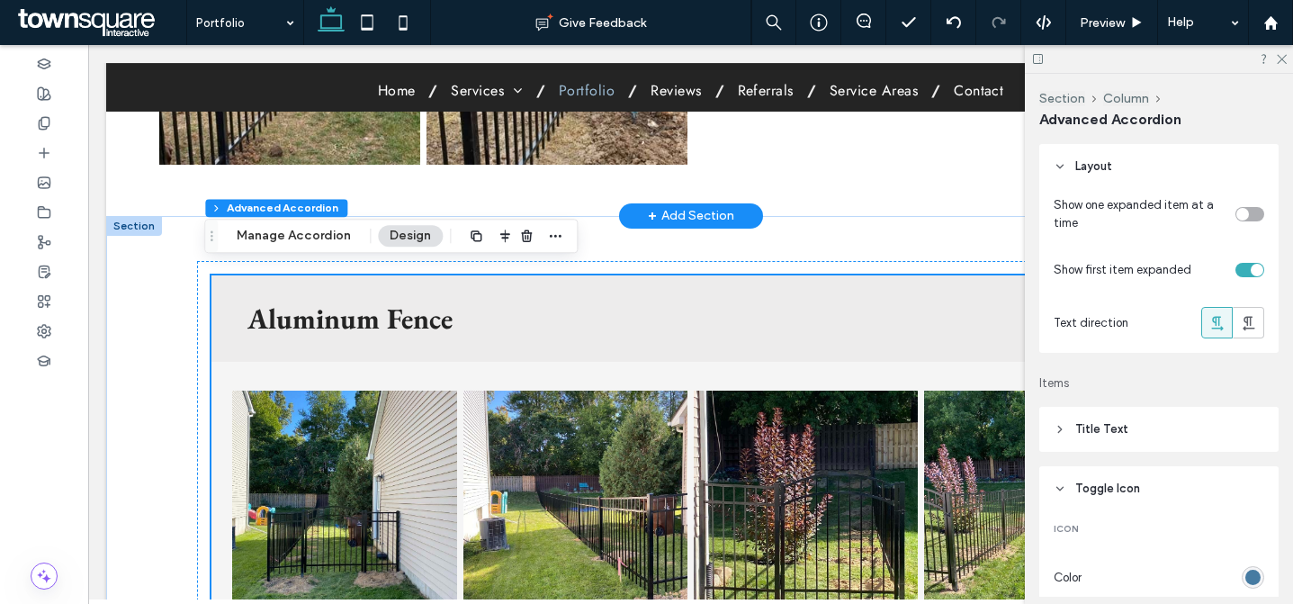
scroll to position [1489, 0]
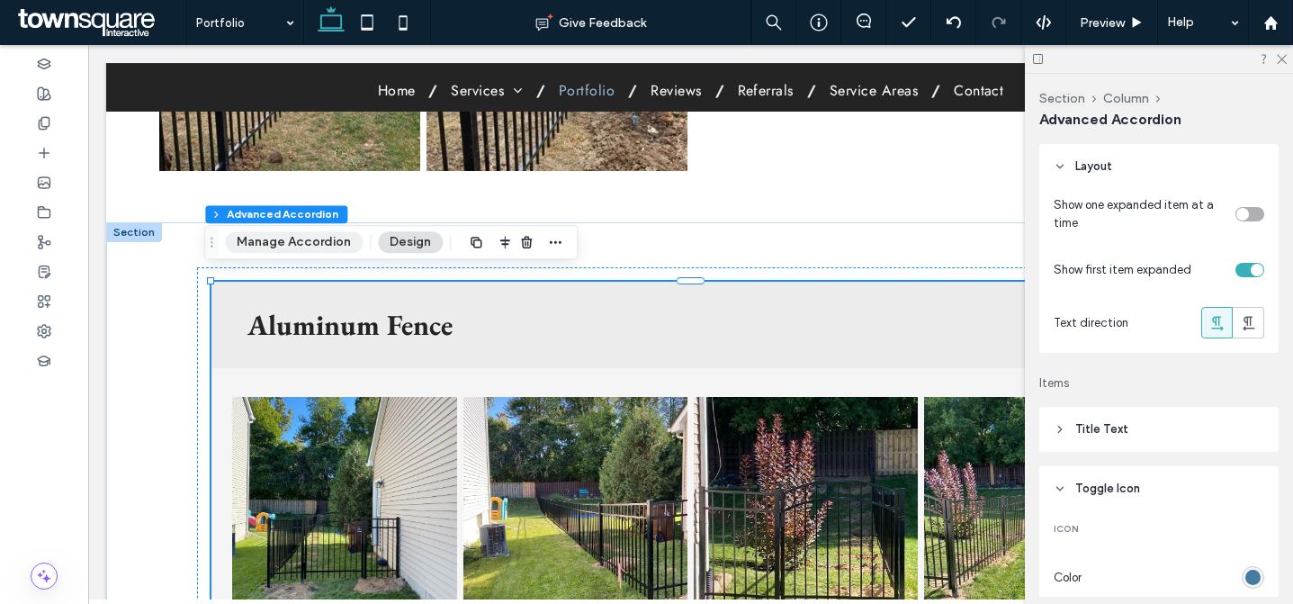
click at [323, 239] on button "Manage Accordion" at bounding box center [294, 242] width 138 height 22
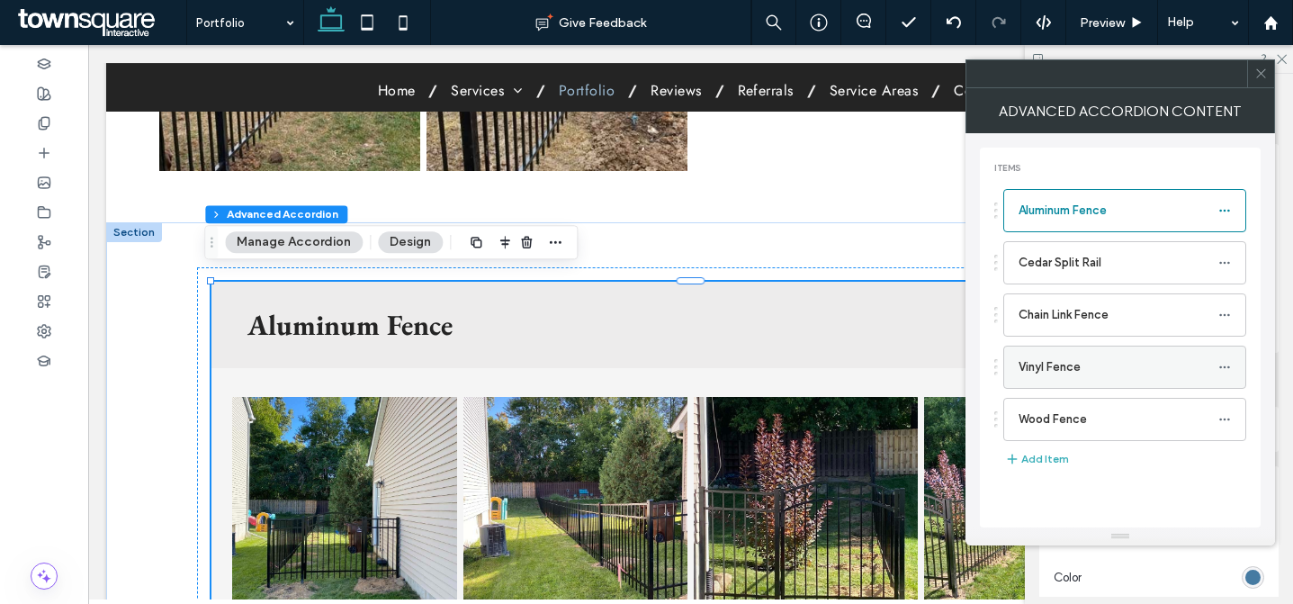
click at [1224, 367] on use at bounding box center [1225, 366] width 10 height 3
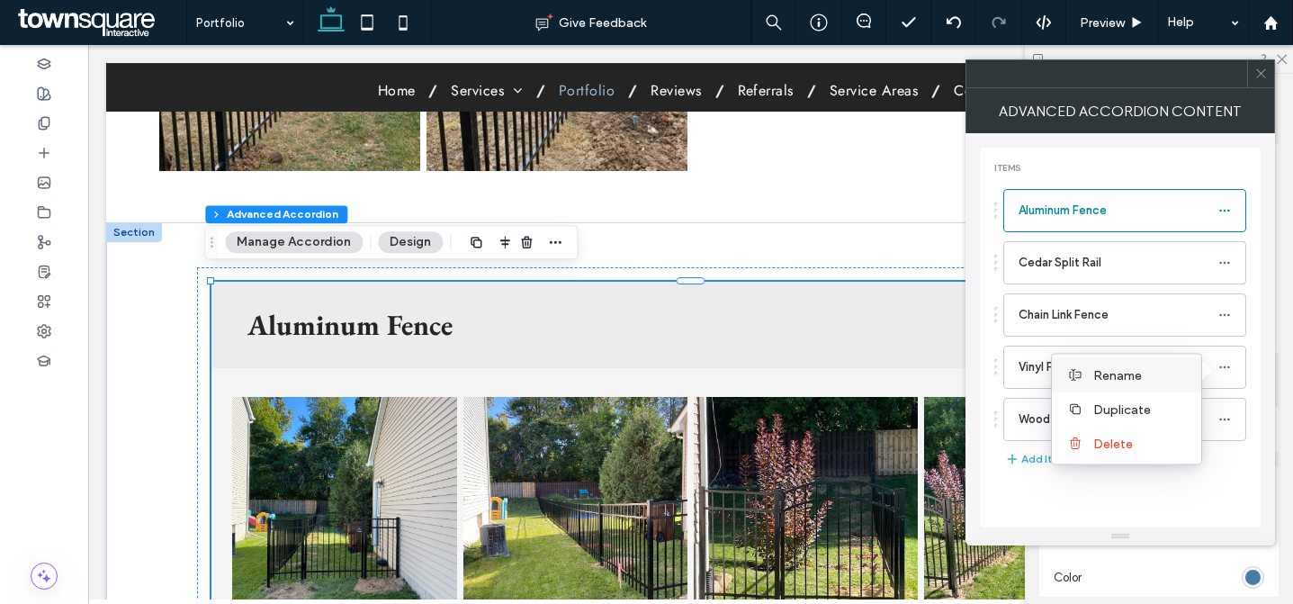
click at [1161, 372] on label "Rename" at bounding box center [1141, 374] width 94 height 15
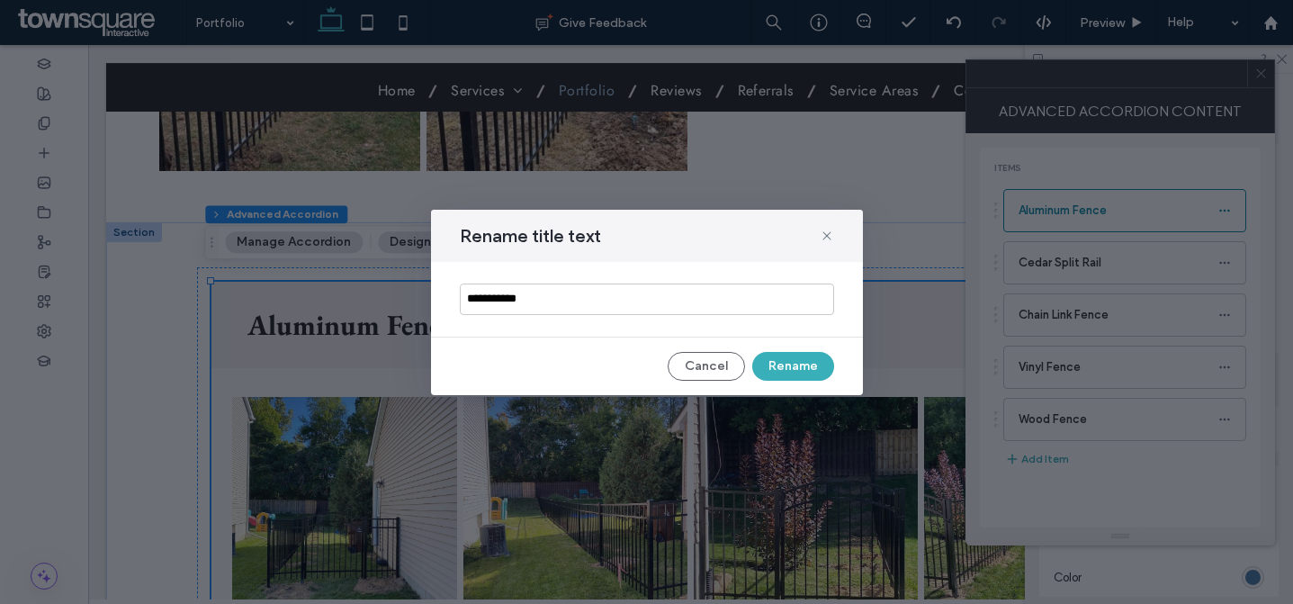
click at [655, 293] on input "**********" at bounding box center [647, 300] width 374 height 32
drag, startPoint x: 700, startPoint y: 361, endPoint x: 613, endPoint y: 315, distance: 98.6
click at [700, 361] on button "Cancel" at bounding box center [706, 366] width 77 height 29
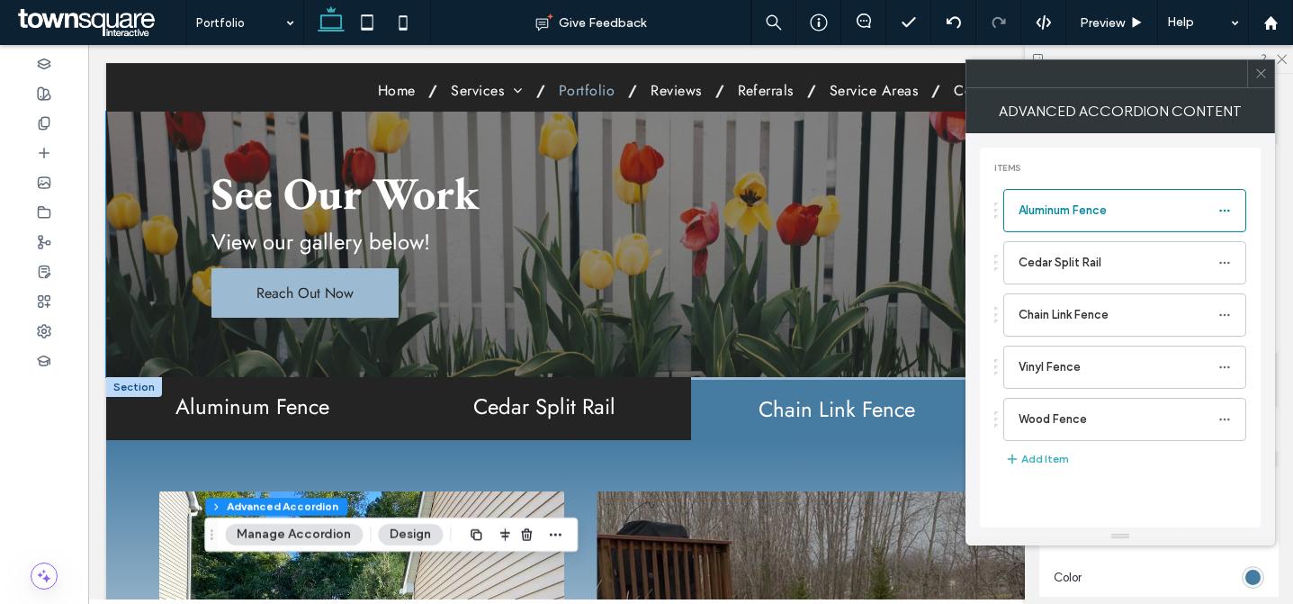
scroll to position [66, 0]
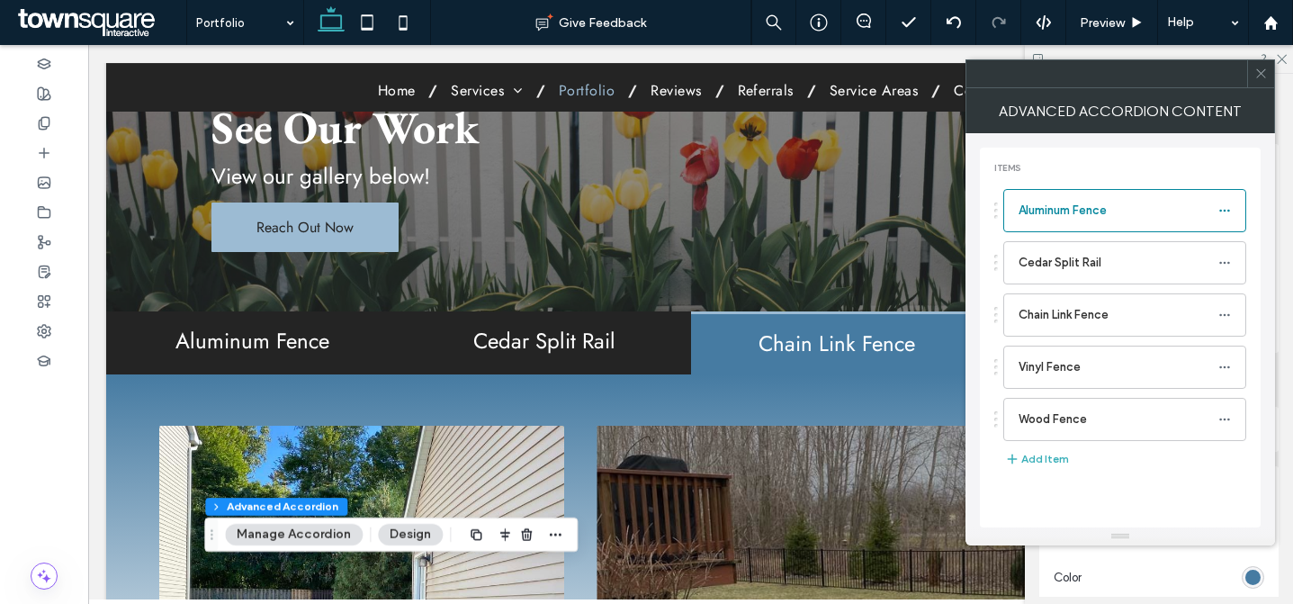
click at [317, 535] on button "Manage Accordion" at bounding box center [294, 535] width 138 height 22
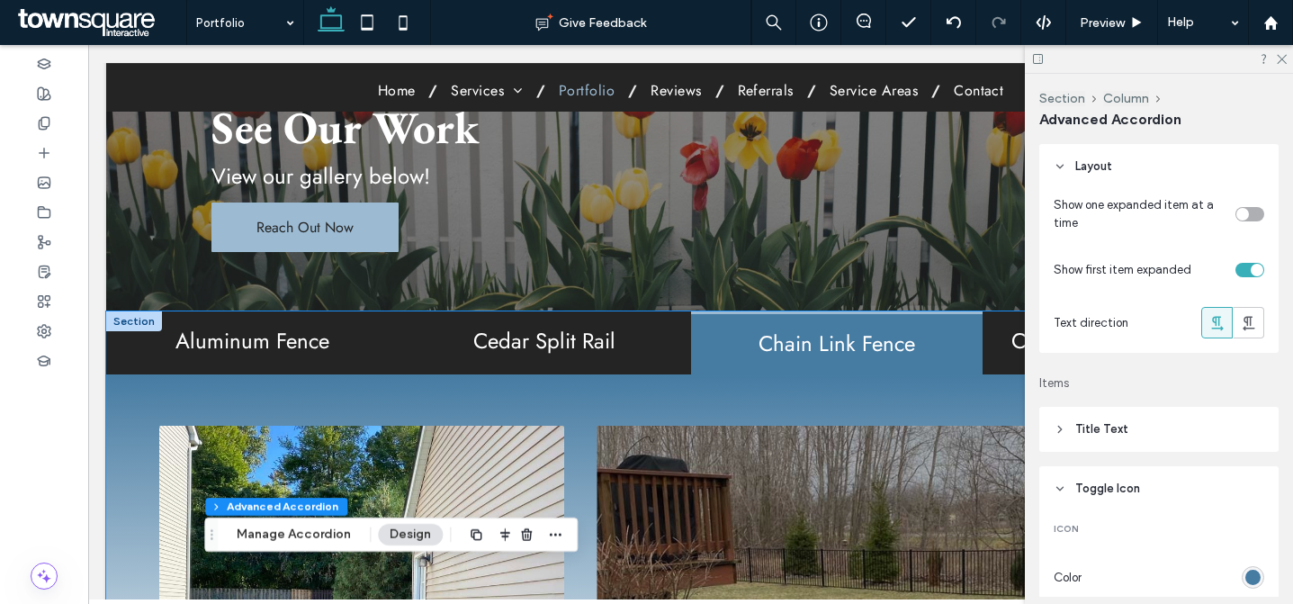
click at [795, 352] on h2 "Chain Link Fence" at bounding box center [837, 343] width 271 height 23
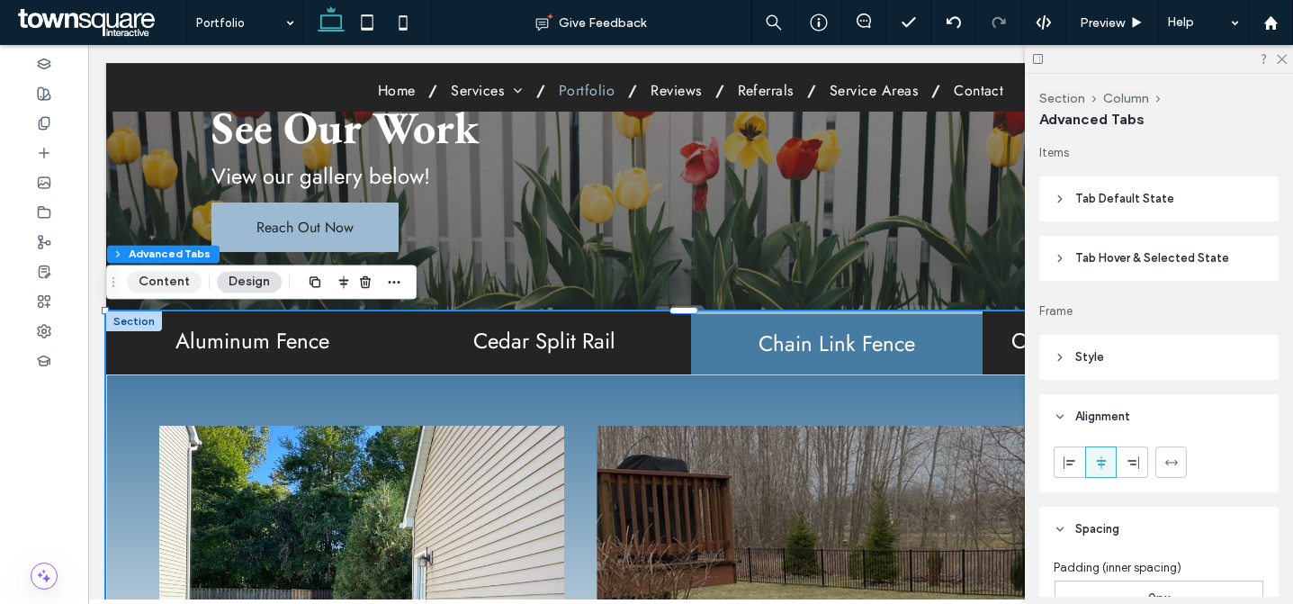
click at [183, 281] on button "Content" at bounding box center [164, 282] width 75 height 22
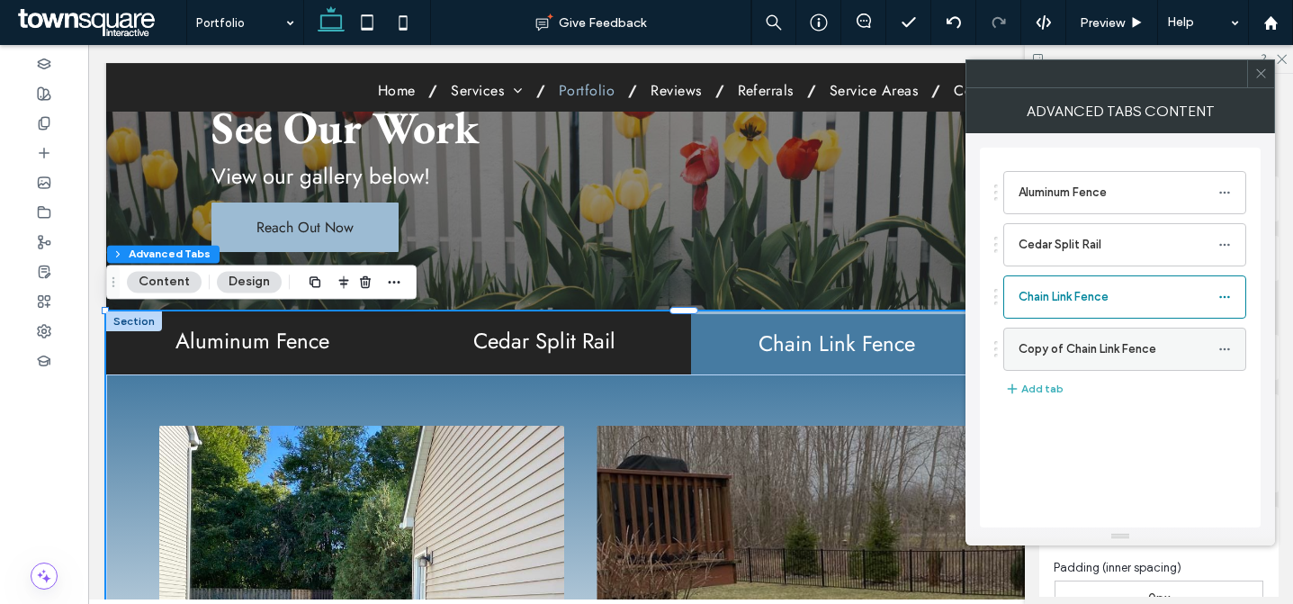
click at [1226, 348] on icon at bounding box center [1225, 349] width 13 height 13
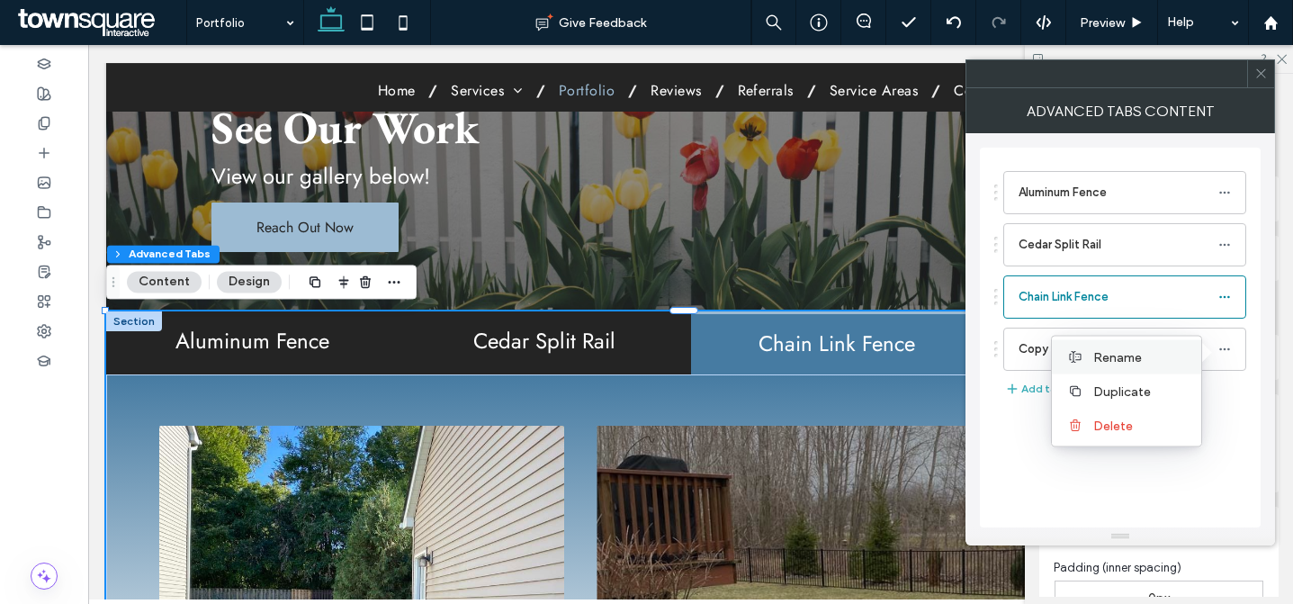
click at [1133, 365] on div "Rename" at bounding box center [1126, 357] width 149 height 34
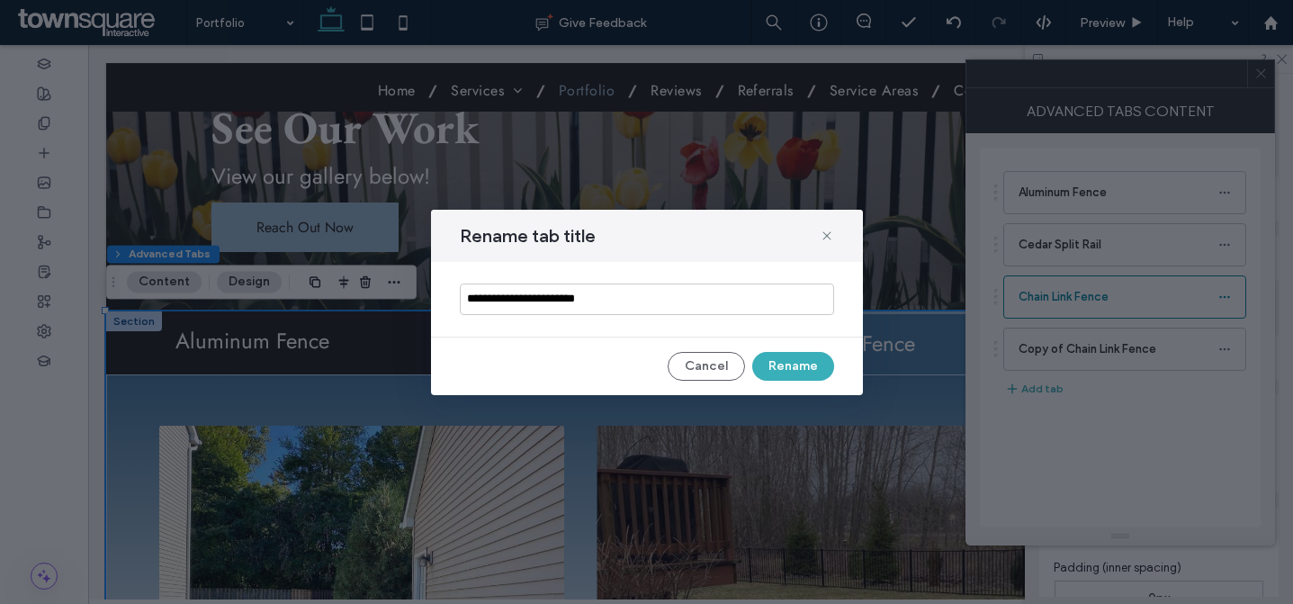
click at [624, 302] on input "**********" at bounding box center [647, 300] width 374 height 32
type input "**********"
click at [777, 364] on button "Rename" at bounding box center [793, 366] width 82 height 29
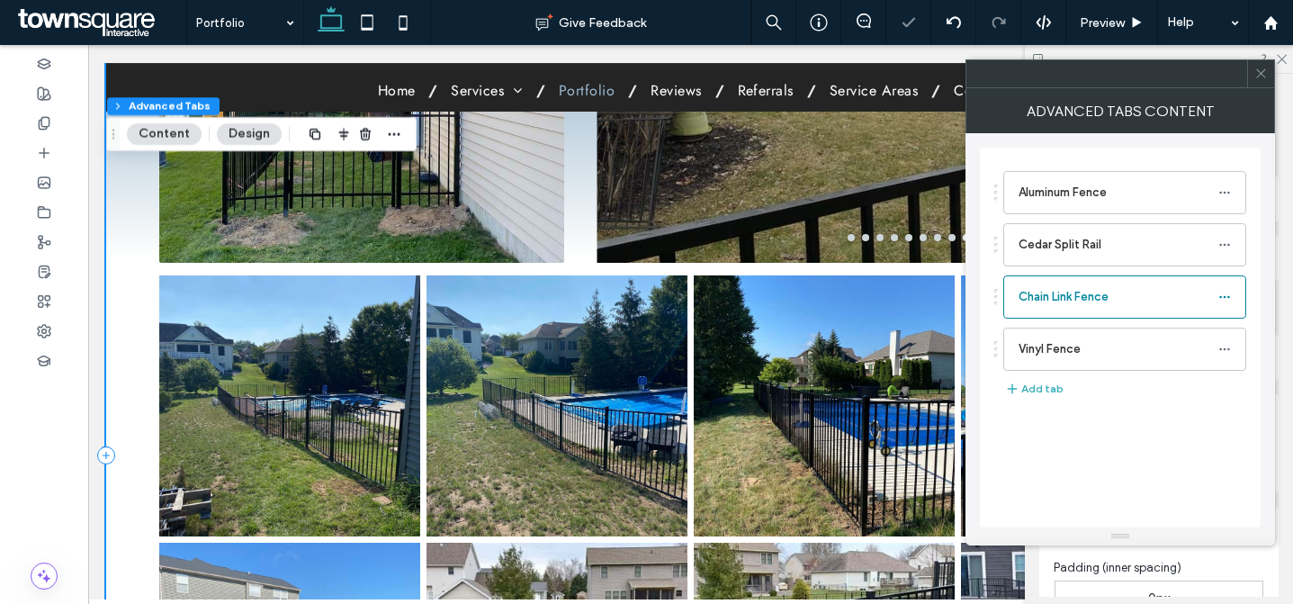
scroll to position [218, 0]
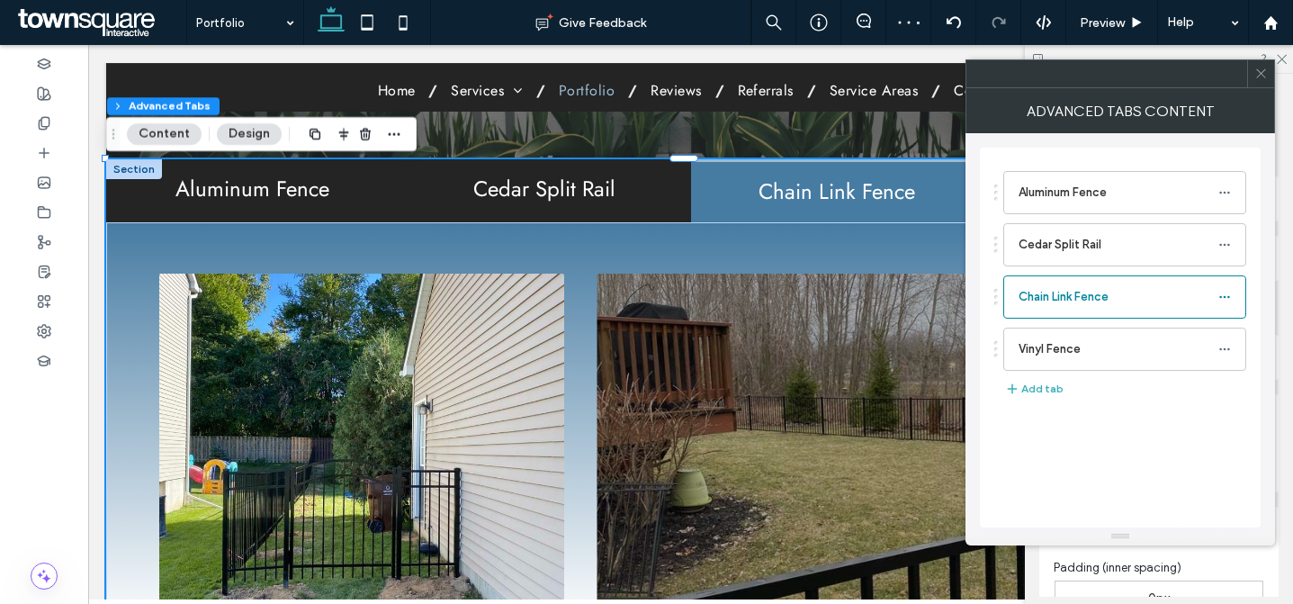
click at [824, 196] on h2 "Chain Link Fence" at bounding box center [837, 191] width 271 height 23
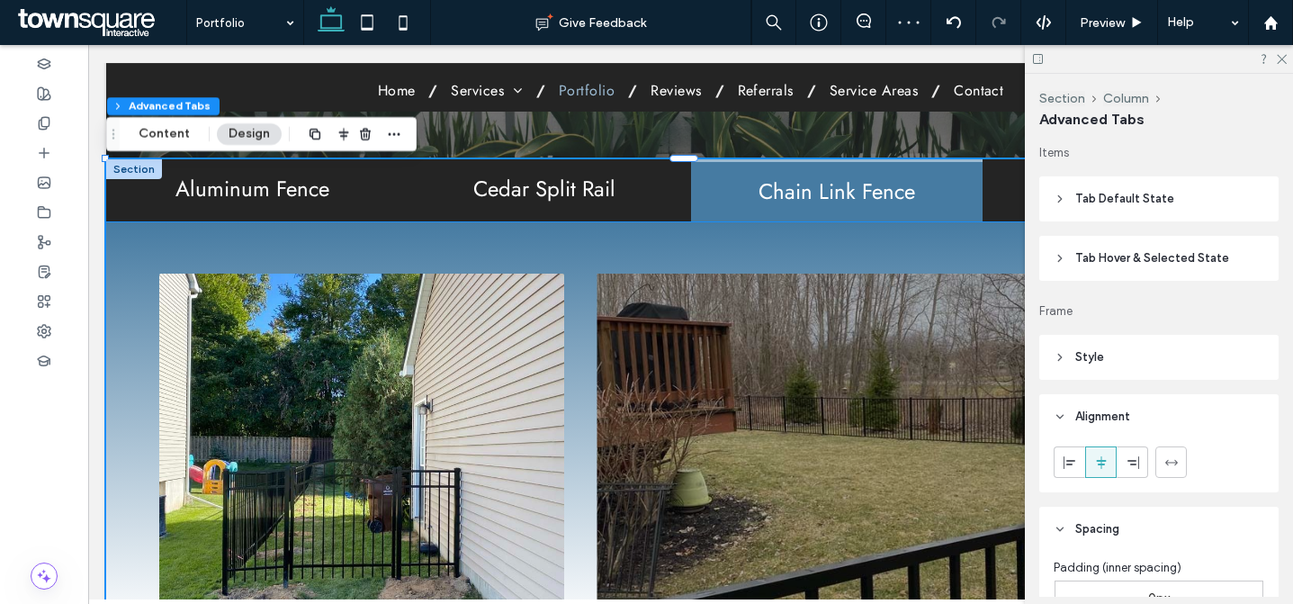
drag, startPoint x: 349, startPoint y: 357, endPoint x: 365, endPoint y: 366, distance: 18.5
click at [349, 357] on img at bounding box center [361, 454] width 405 height 360
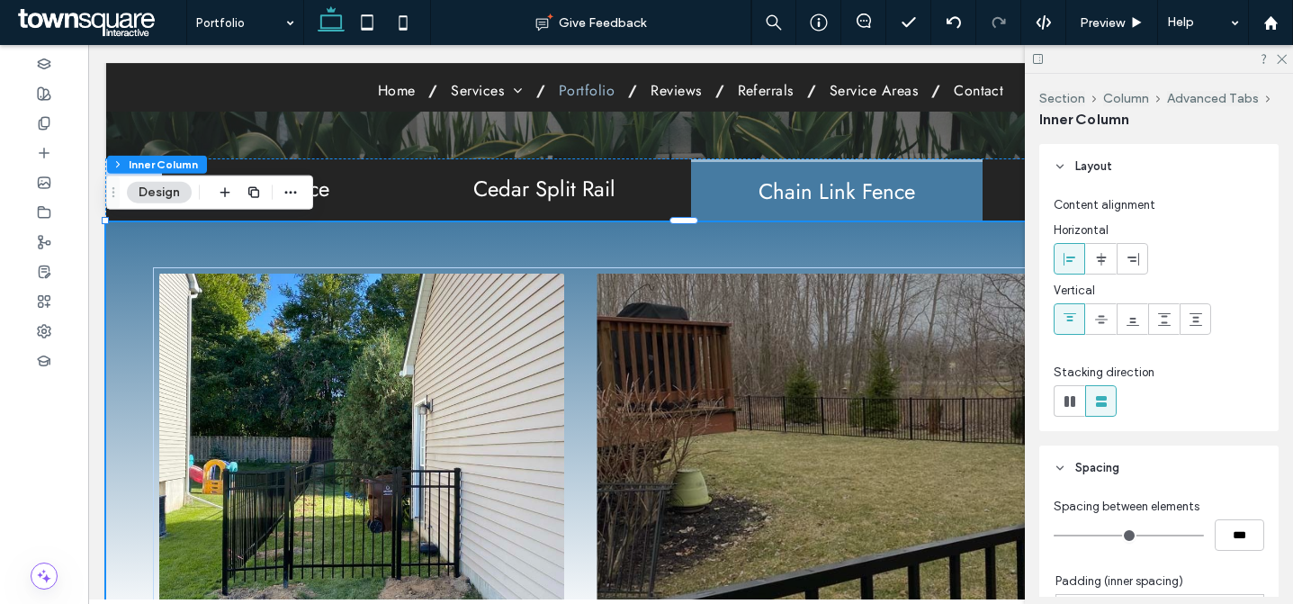
click at [373, 374] on img at bounding box center [361, 454] width 405 height 360
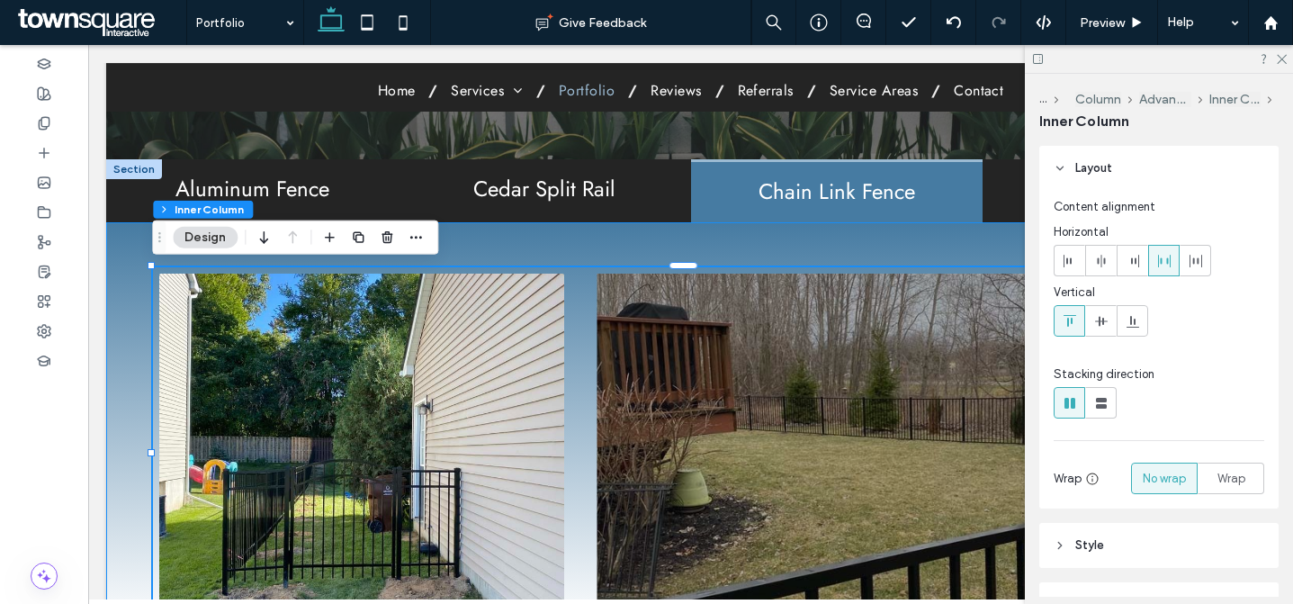
click at [373, 373] on img at bounding box center [361, 454] width 405 height 360
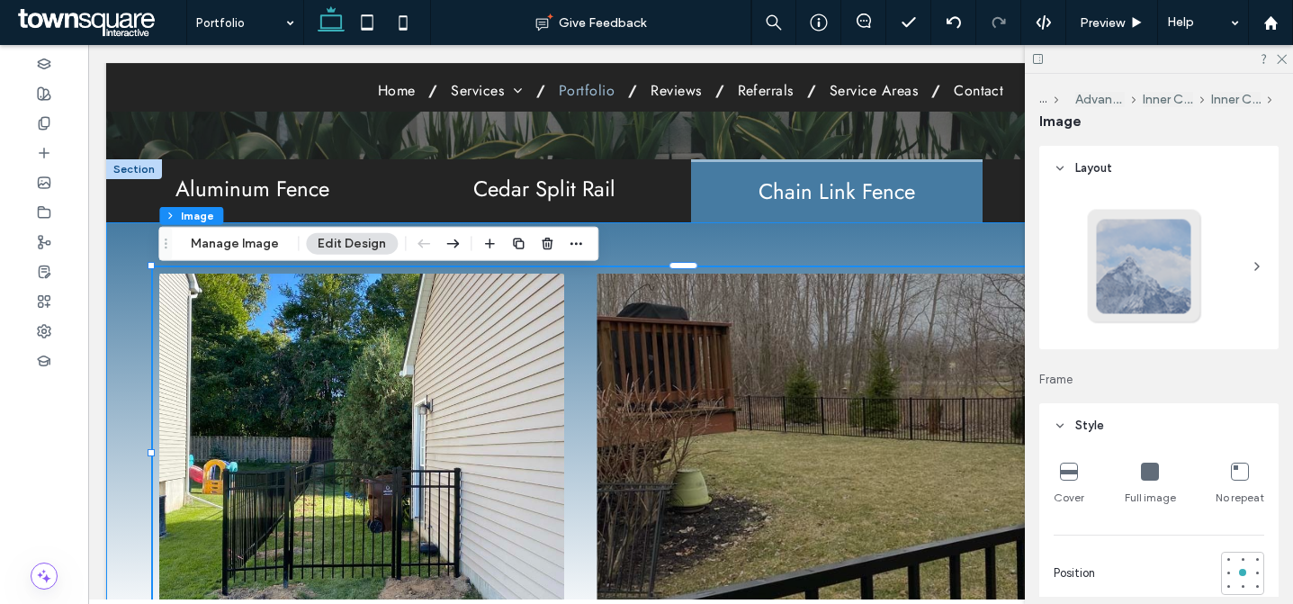
type input "*"
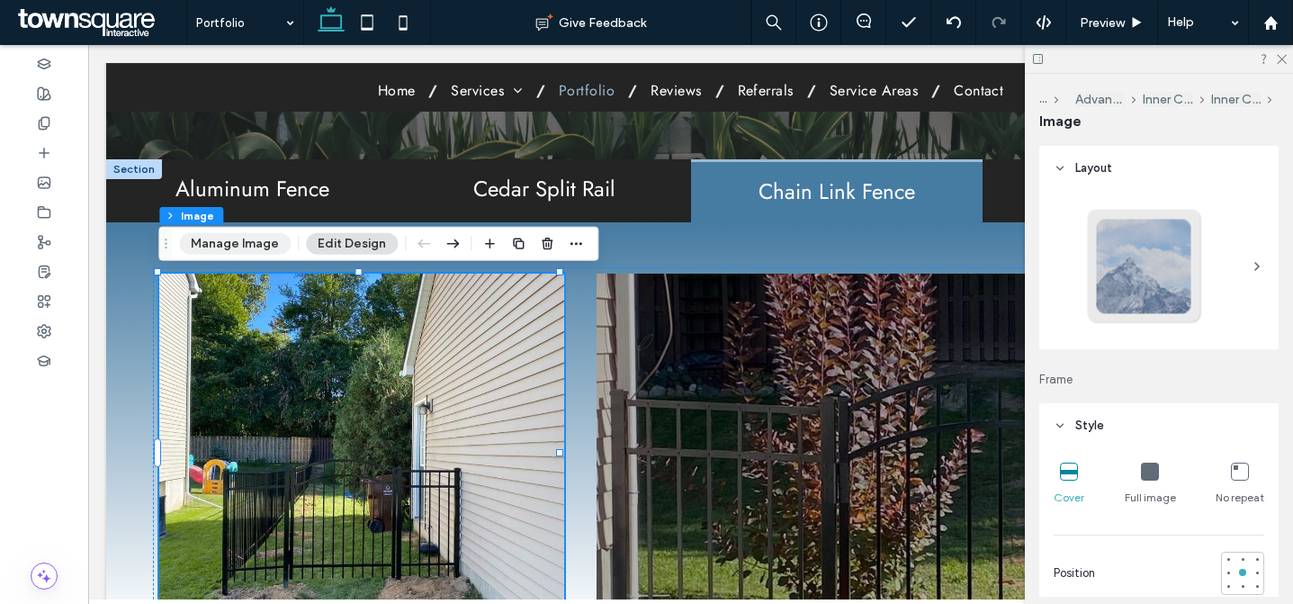
click at [239, 250] on button "Manage Image" at bounding box center [235, 244] width 112 height 22
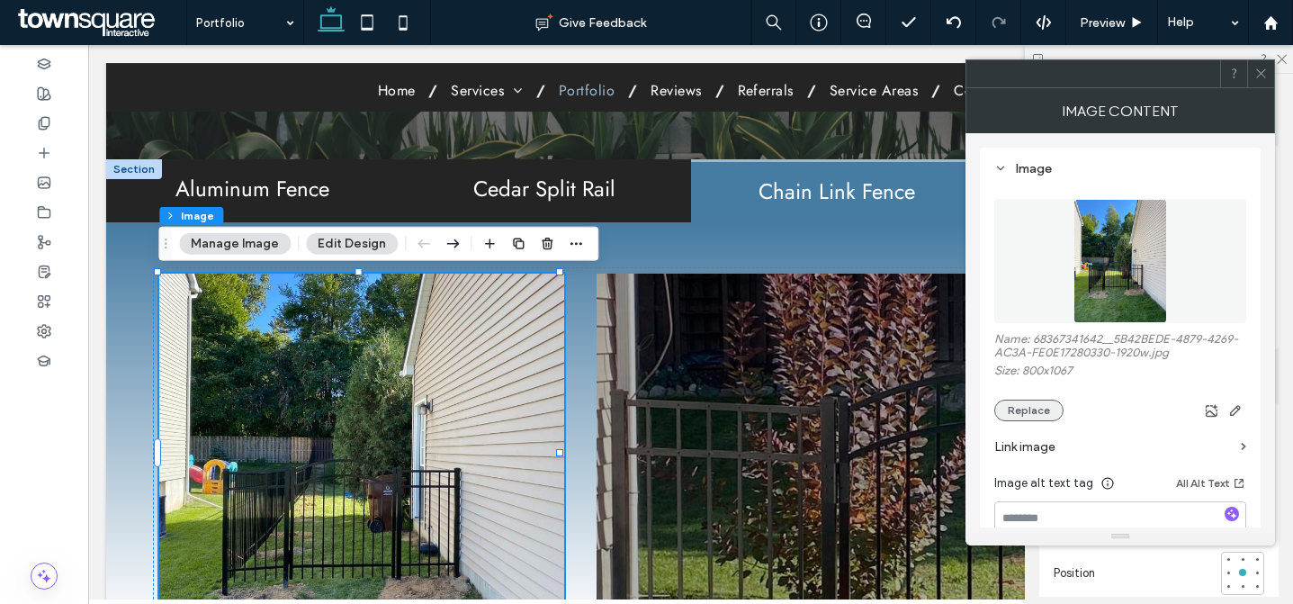
click at [1049, 420] on button "Replace" at bounding box center [1029, 411] width 69 height 22
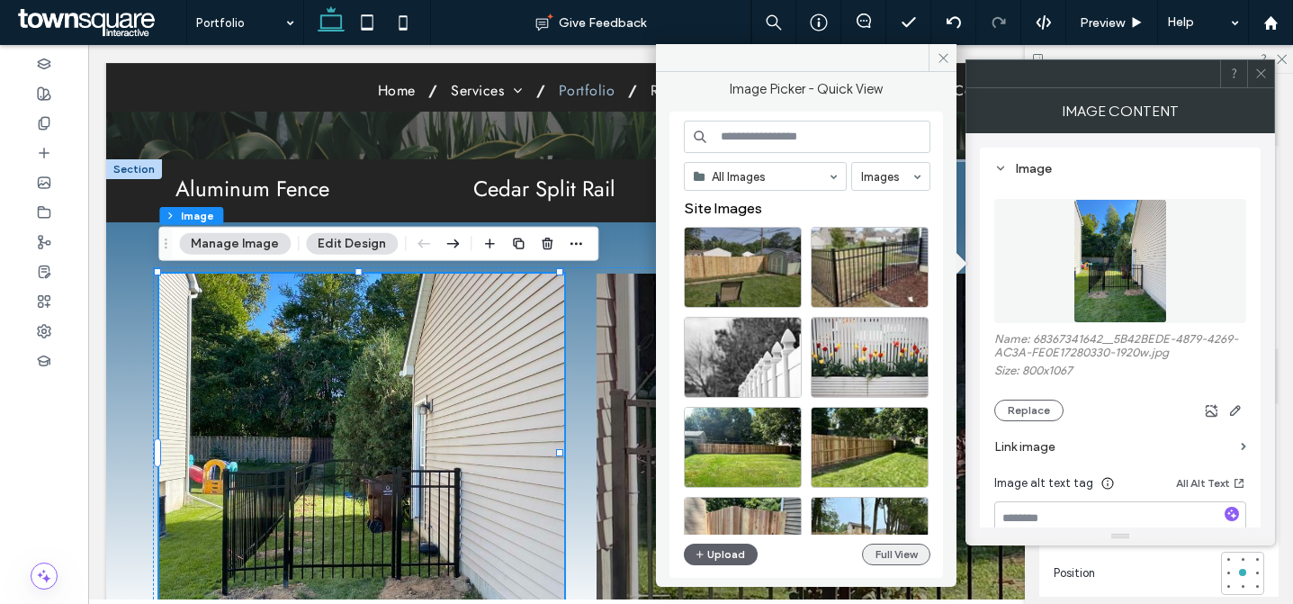
click at [872, 554] on button "Full View" at bounding box center [896, 555] width 68 height 22
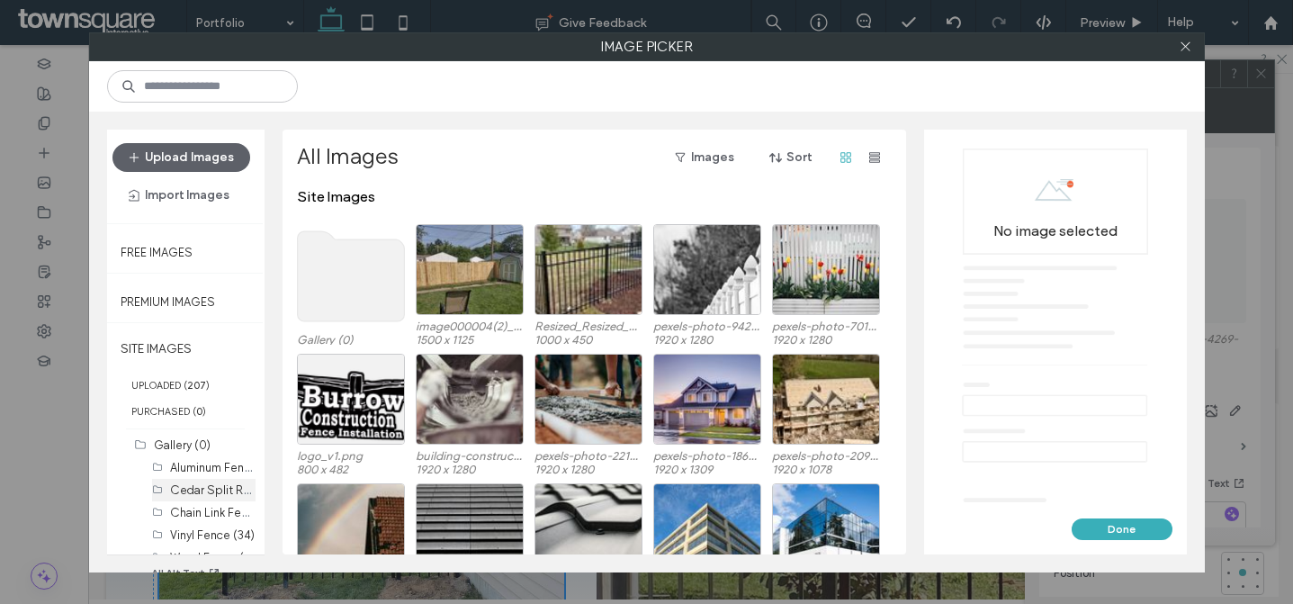
scroll to position [23, 0]
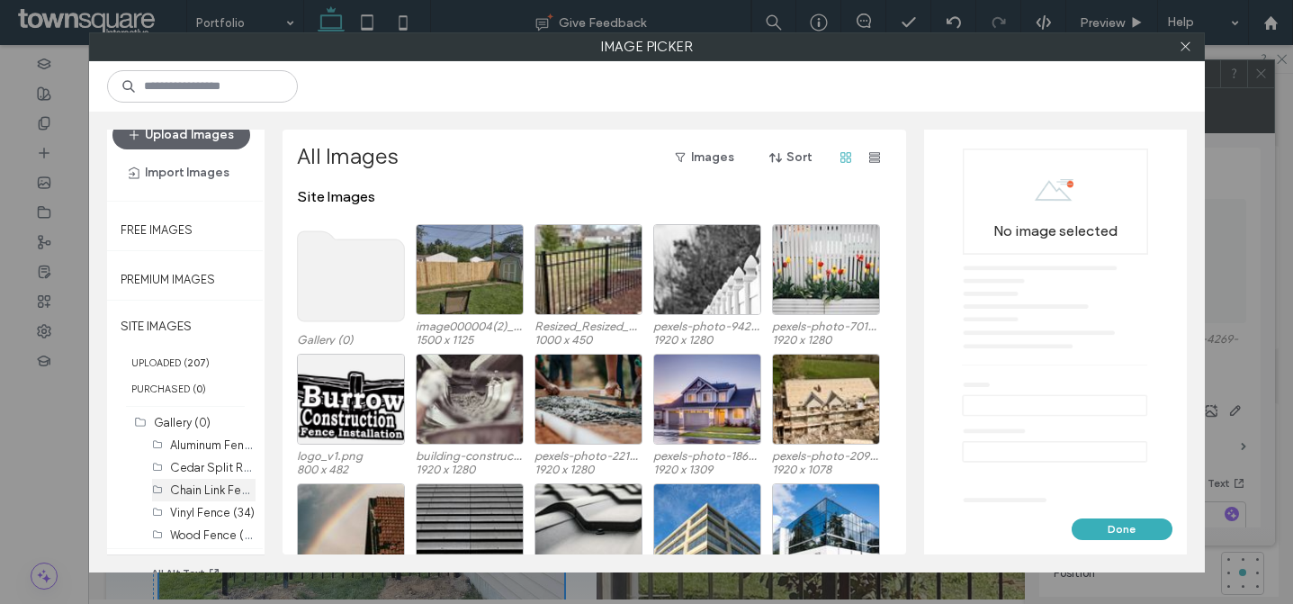
click at [212, 483] on label "Chain Link Fence (29)" at bounding box center [227, 489] width 115 height 17
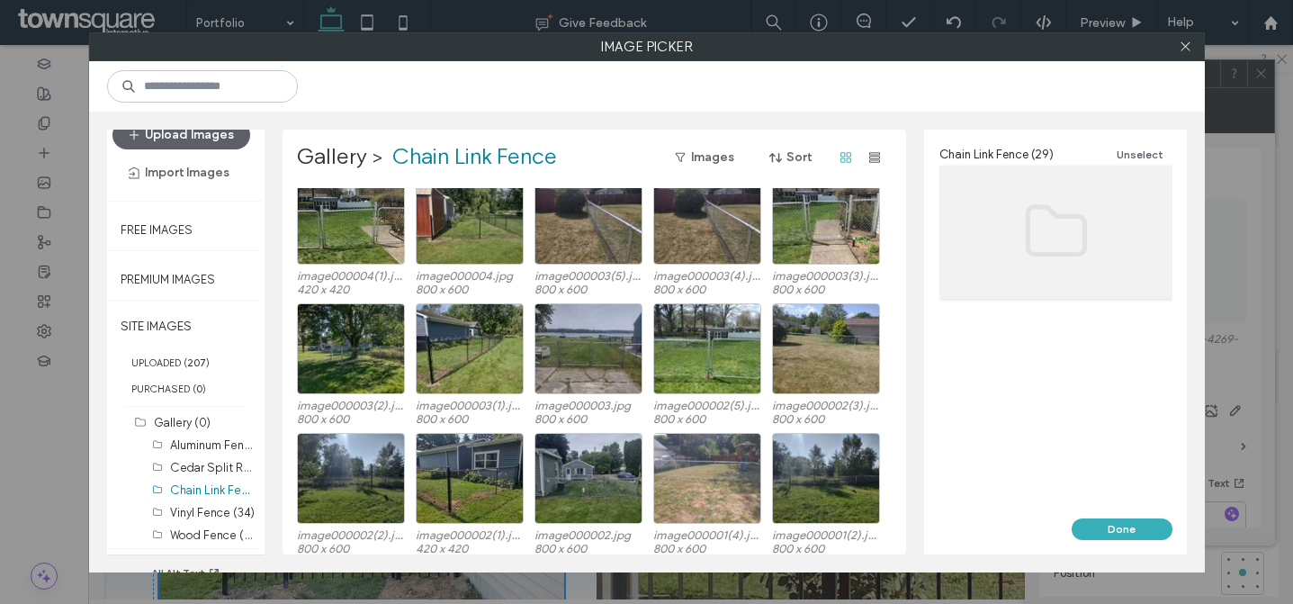
scroll to position [411, 0]
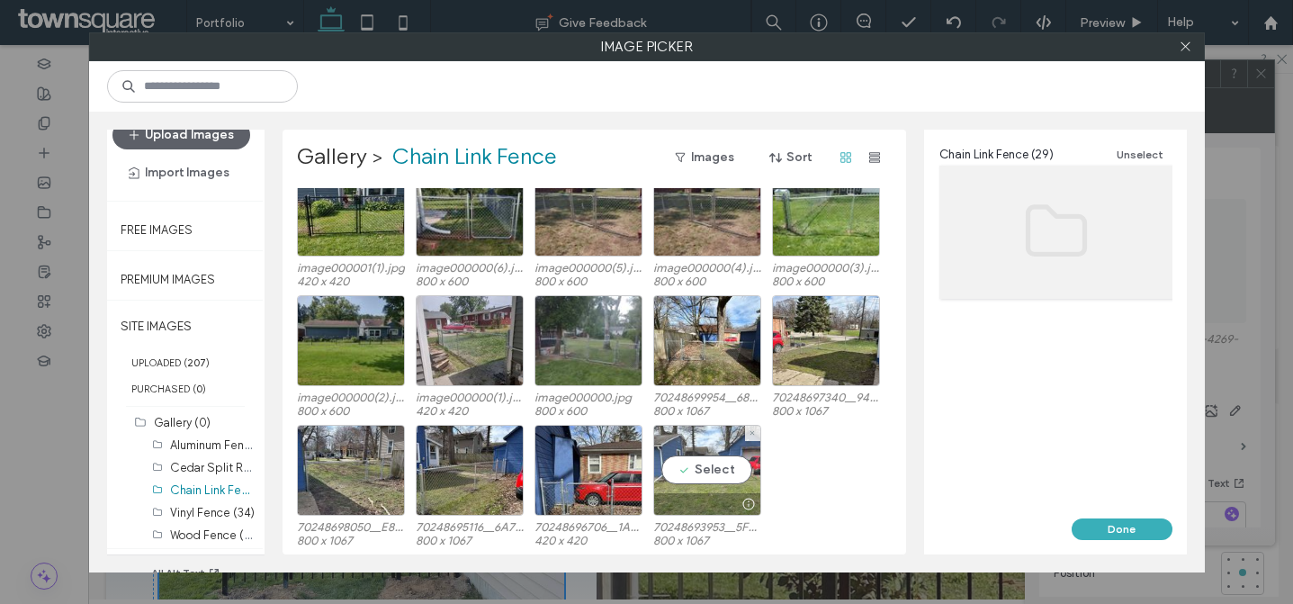
click at [706, 472] on div "Select" at bounding box center [707, 470] width 108 height 91
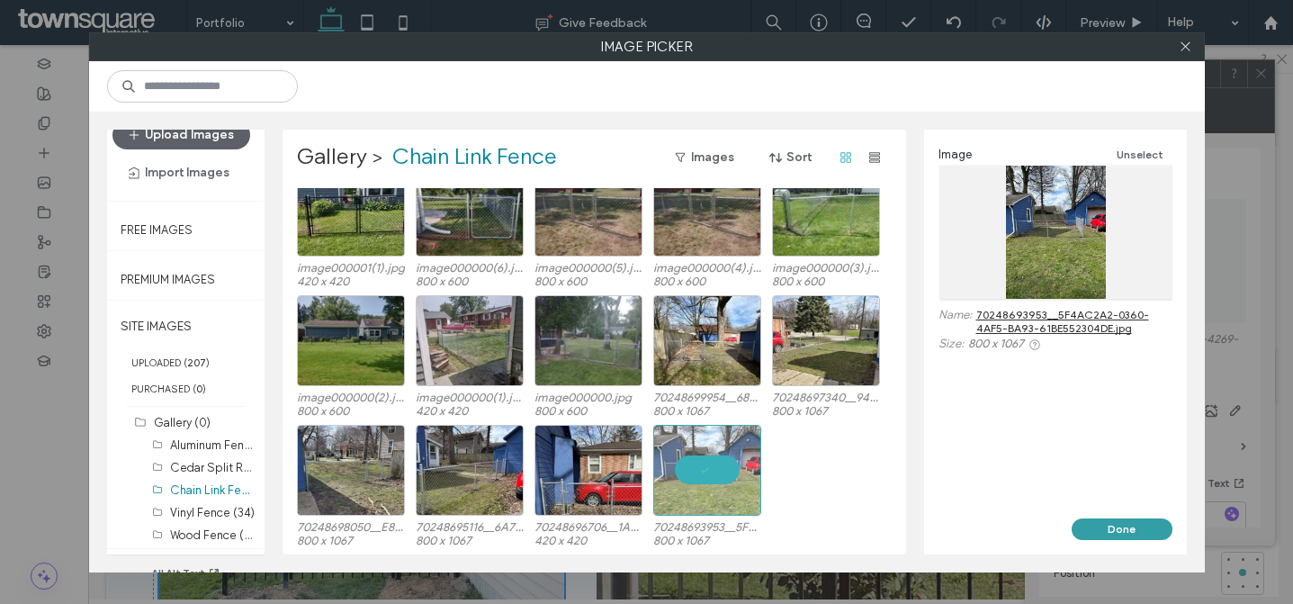
click at [1114, 524] on button "Done" at bounding box center [1122, 529] width 101 height 22
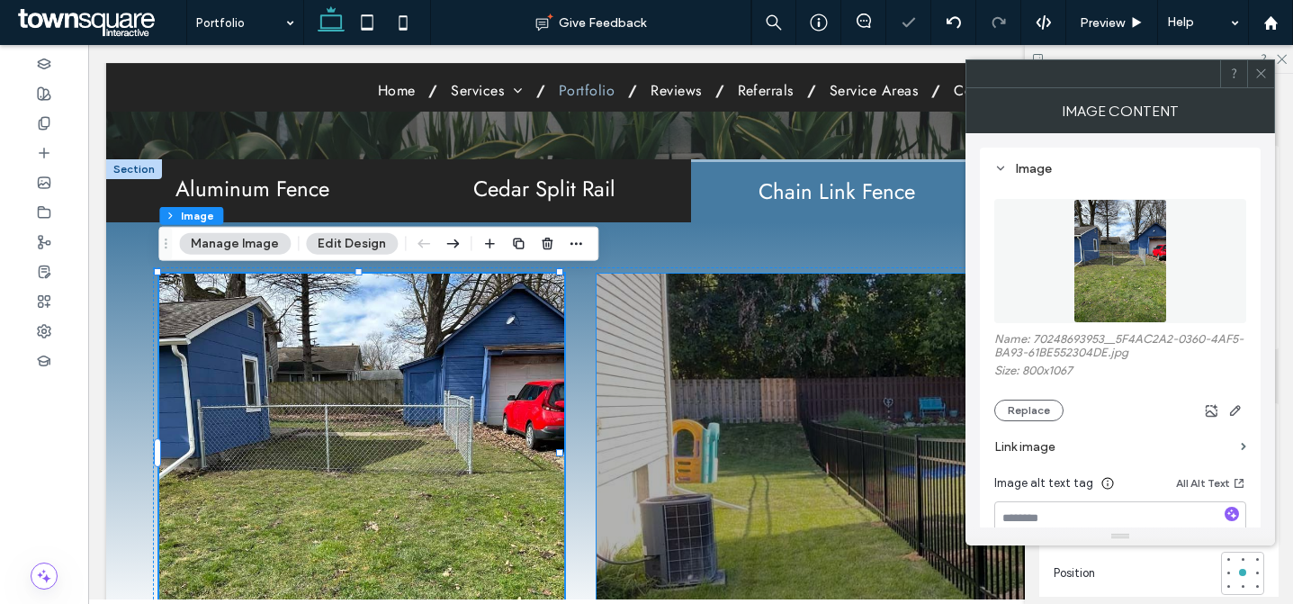
click at [666, 347] on div at bounding box center [909, 454] width 625 height 360
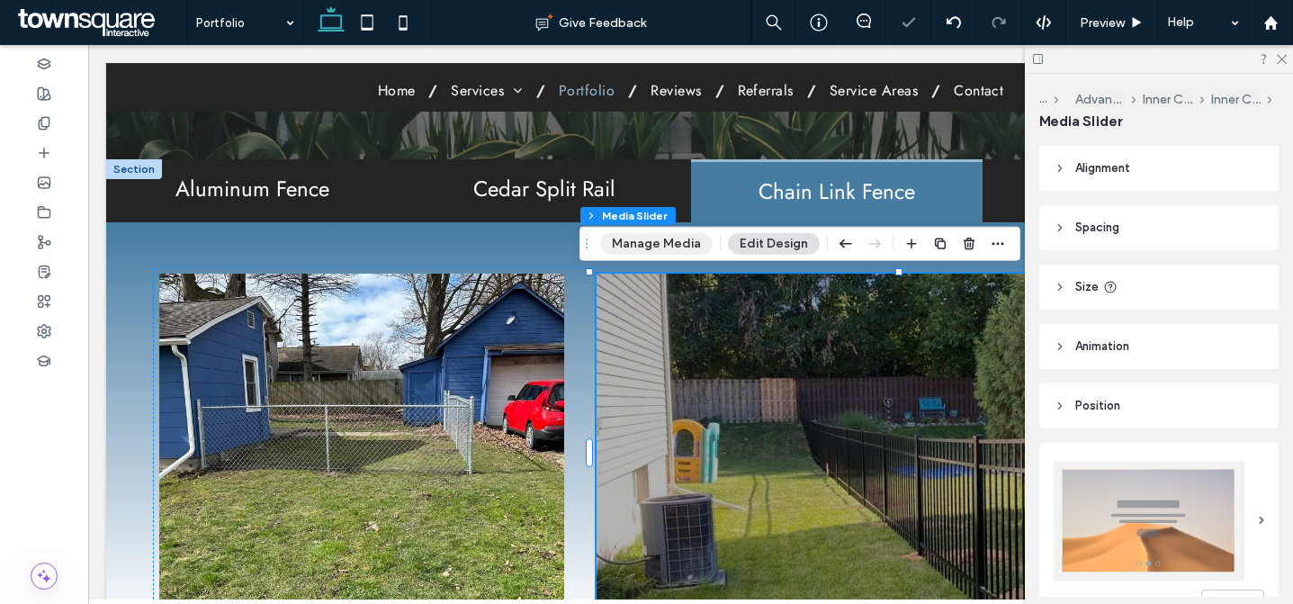
click at [619, 248] on button "Manage Media" at bounding box center [656, 244] width 113 height 22
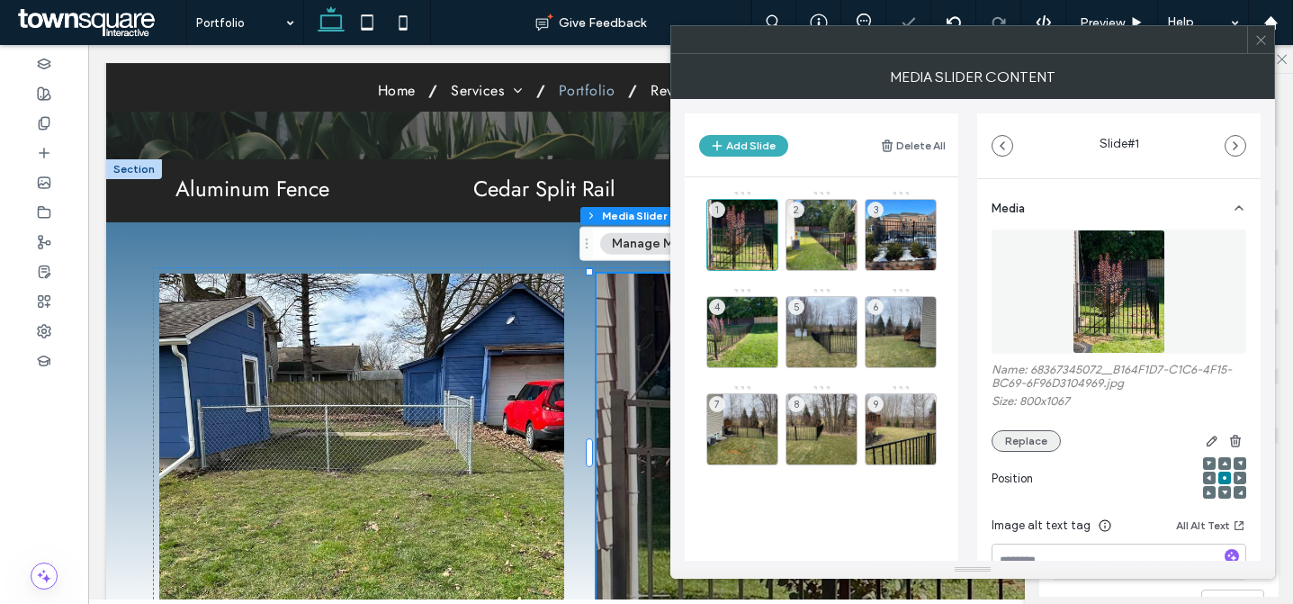
click at [1019, 444] on button "Replace" at bounding box center [1026, 441] width 69 height 22
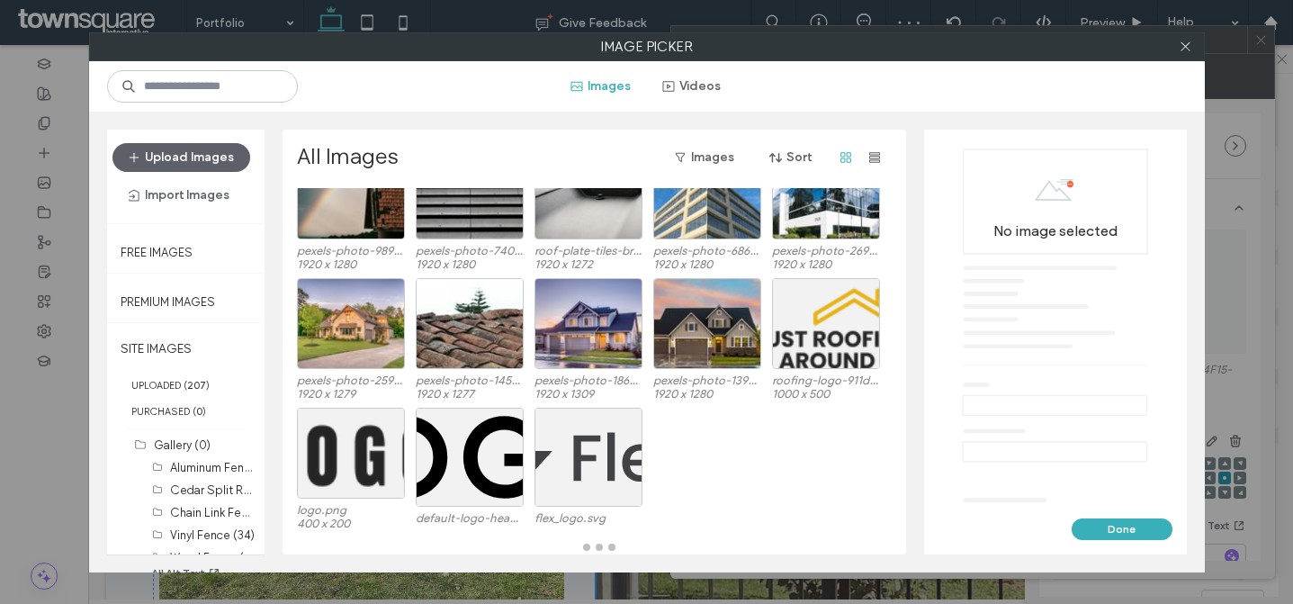
scroll to position [0, 0]
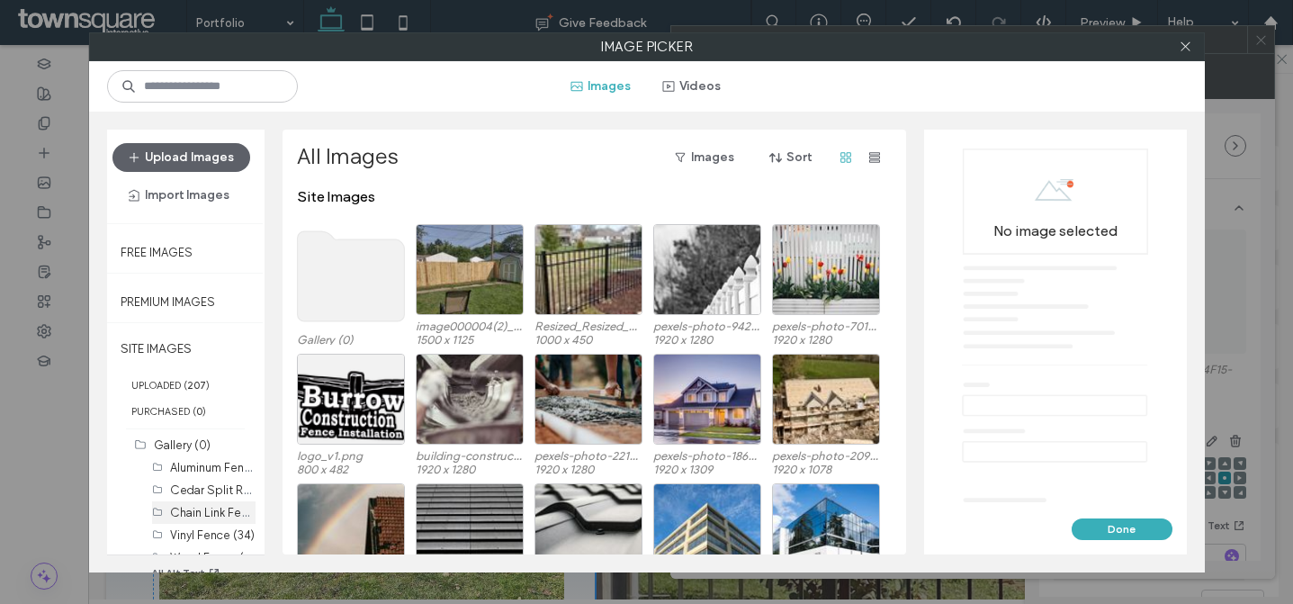
click at [174, 509] on label "Chain Link Fence (29)" at bounding box center [227, 511] width 115 height 17
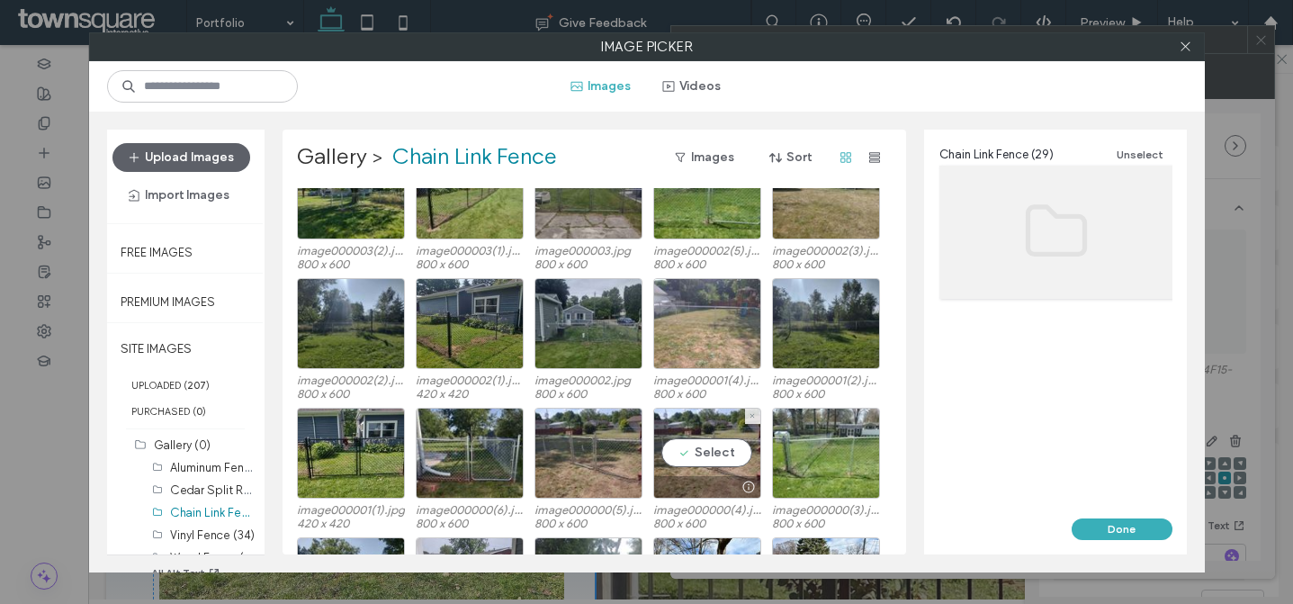
scroll to position [411, 0]
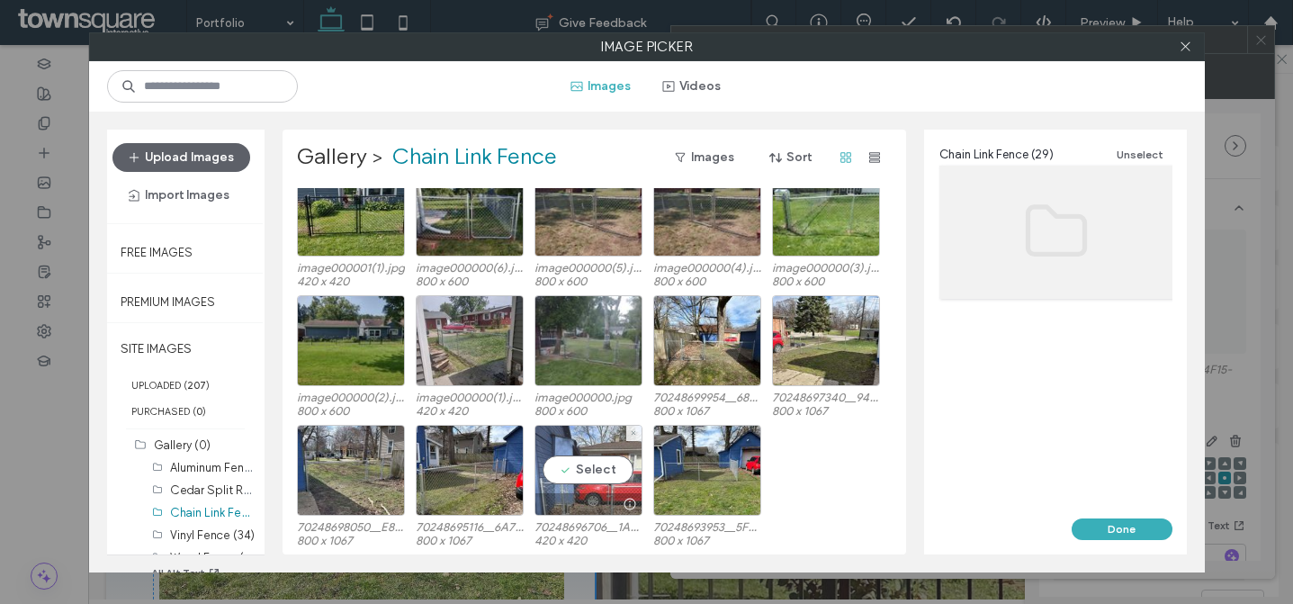
click at [593, 469] on div "Select" at bounding box center [589, 470] width 108 height 91
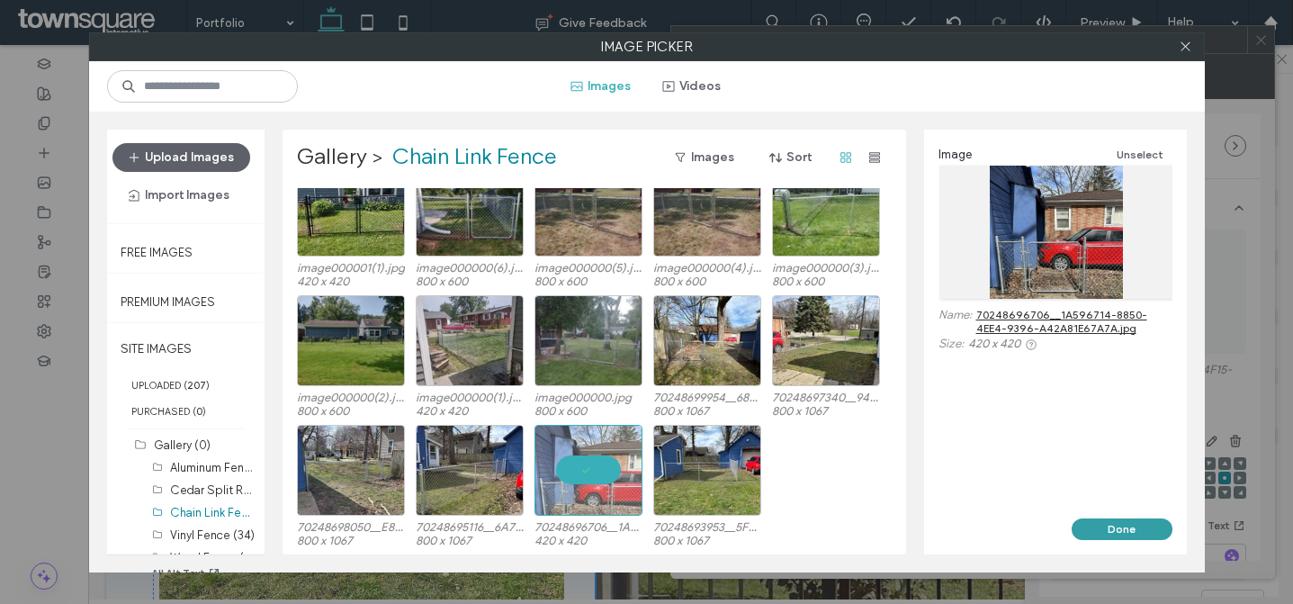
click at [1147, 536] on button "Done" at bounding box center [1122, 529] width 101 height 22
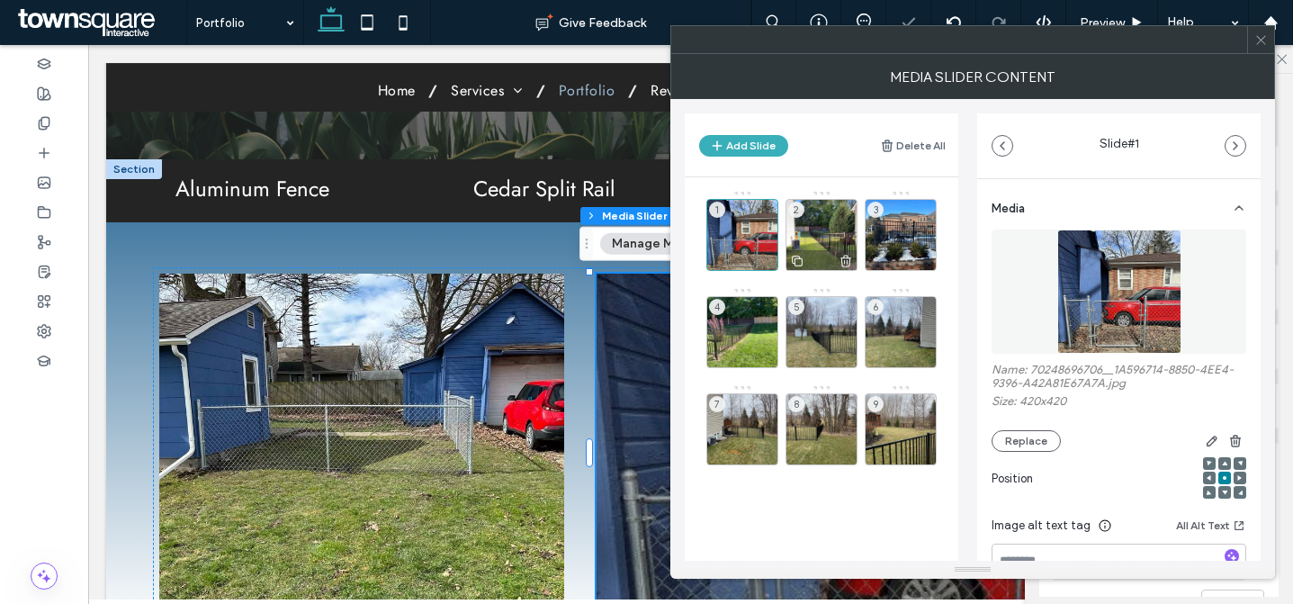
click at [807, 216] on div "2" at bounding box center [822, 235] width 72 height 72
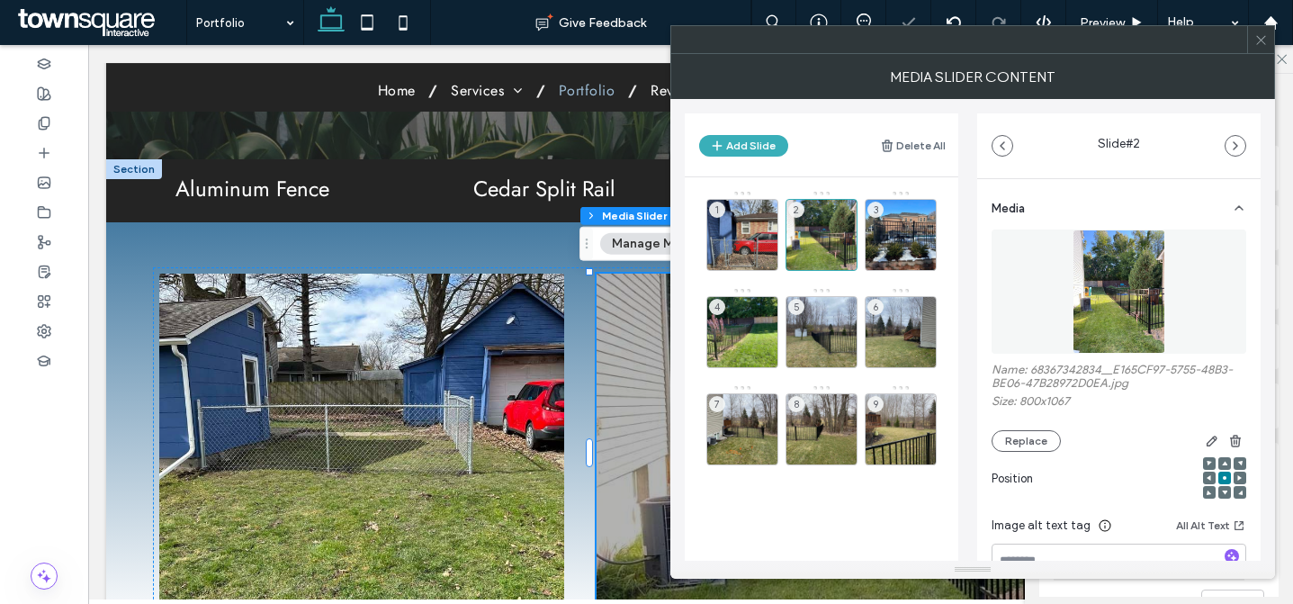
scroll to position [203, 0]
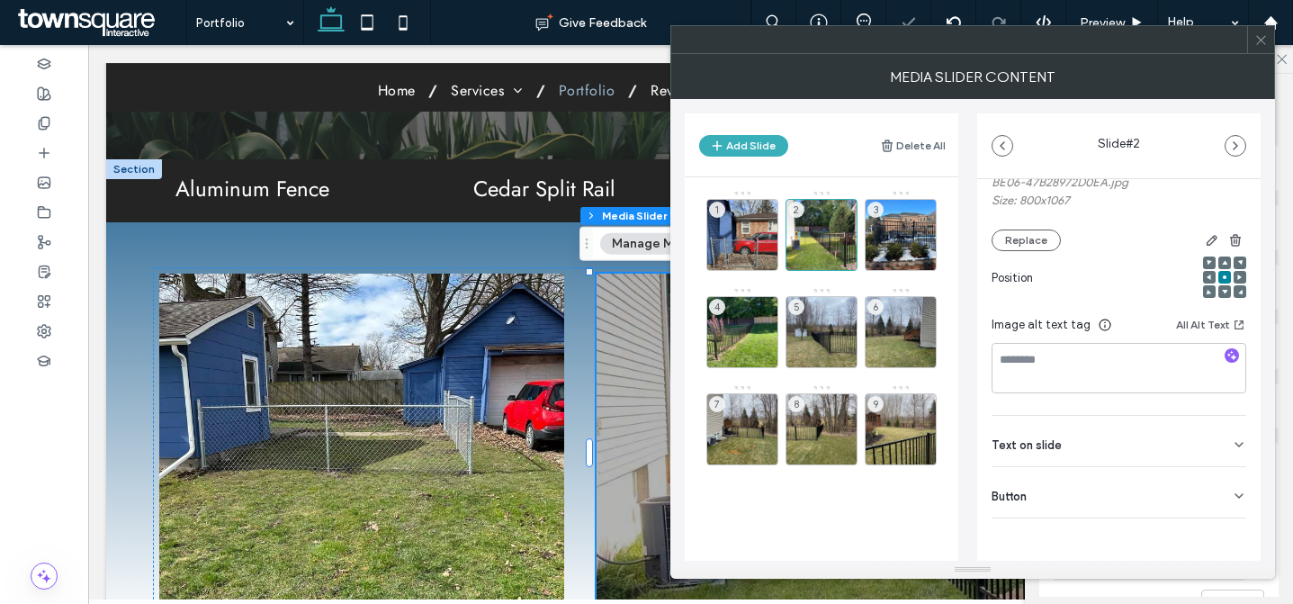
click at [1110, 500] on div "Button" at bounding box center [1119, 492] width 255 height 50
click at [1110, 500] on div "Button" at bounding box center [1119, 489] width 255 height 50
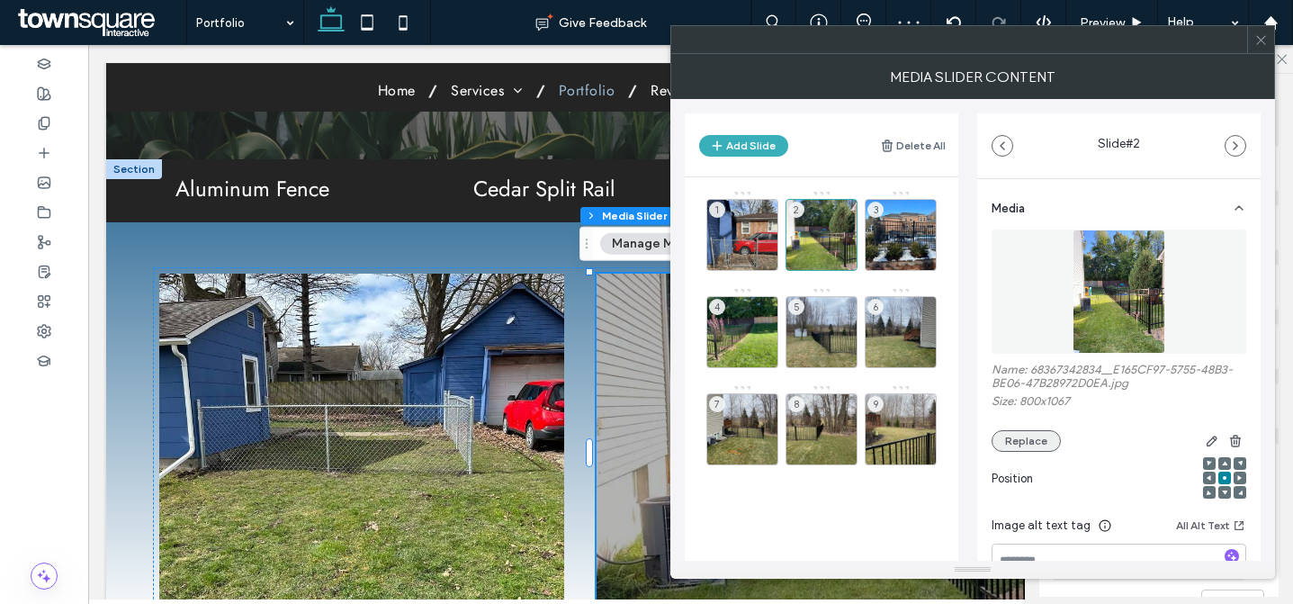
click at [1029, 443] on button "Replace" at bounding box center [1026, 441] width 69 height 22
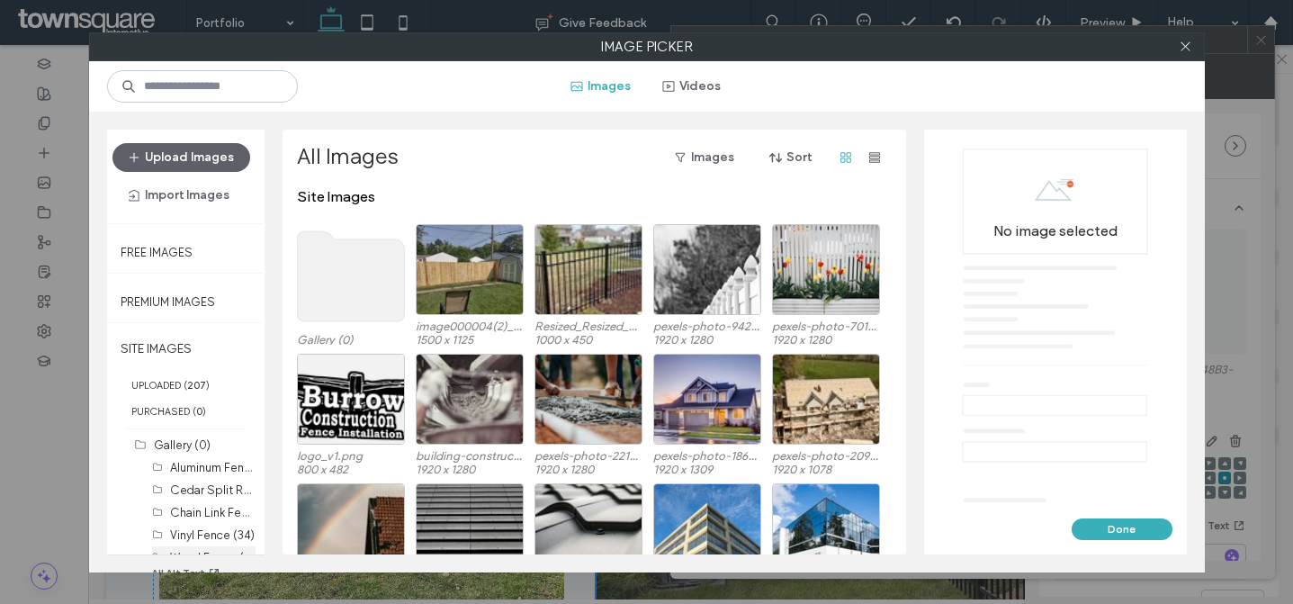
scroll to position [47, 0]
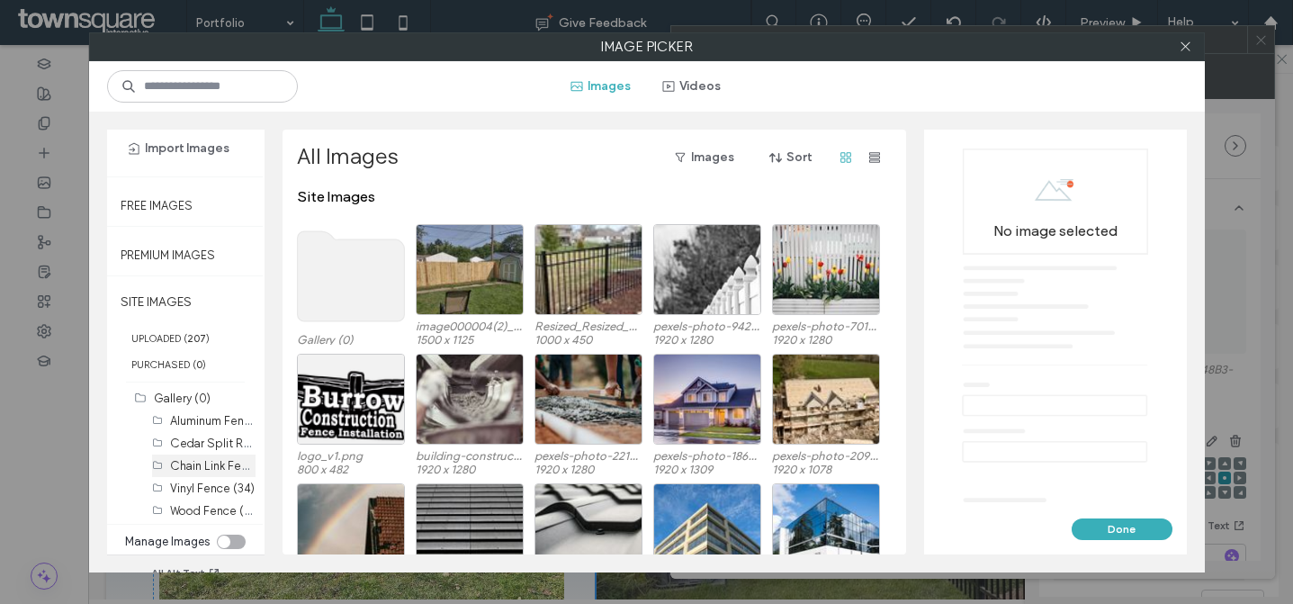
click at [207, 465] on label "Chain Link Fence (29)" at bounding box center [227, 464] width 115 height 17
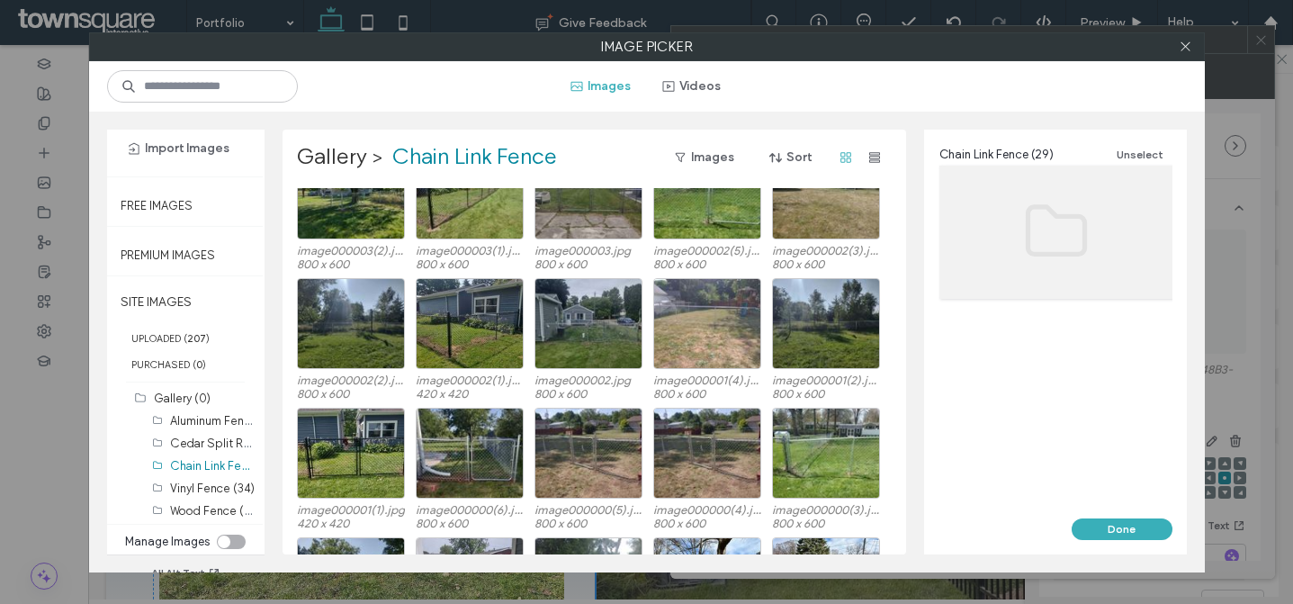
scroll to position [411, 0]
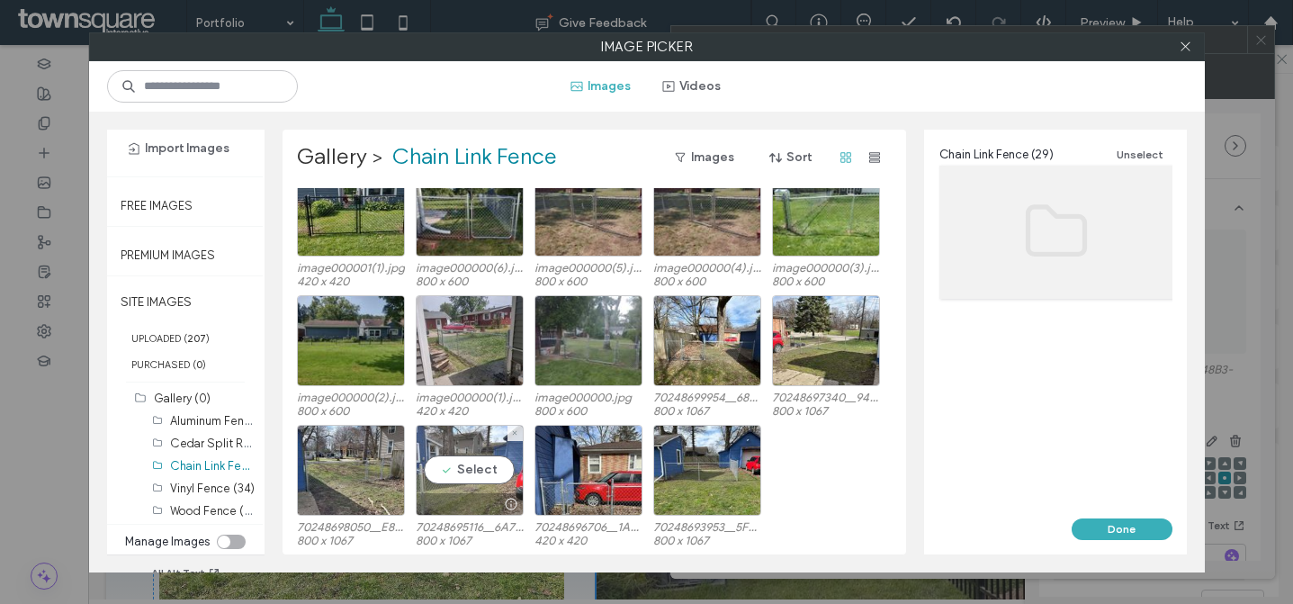
click at [465, 477] on div "Select" at bounding box center [470, 470] width 108 height 91
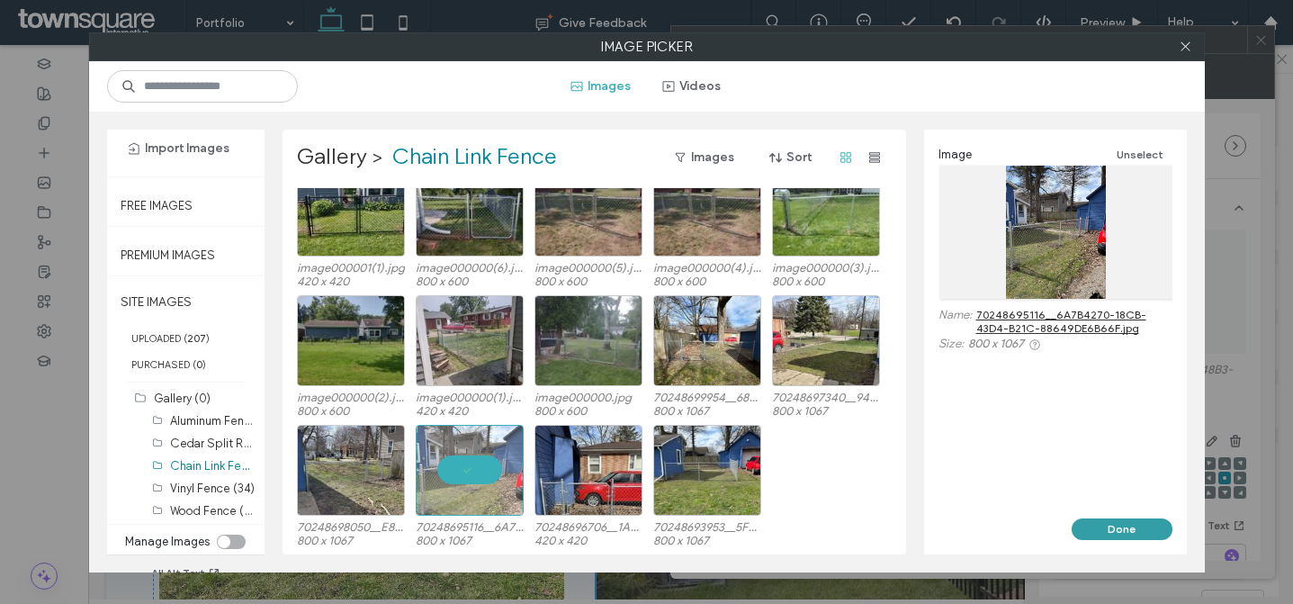
click at [1144, 528] on button "Done" at bounding box center [1122, 529] width 101 height 22
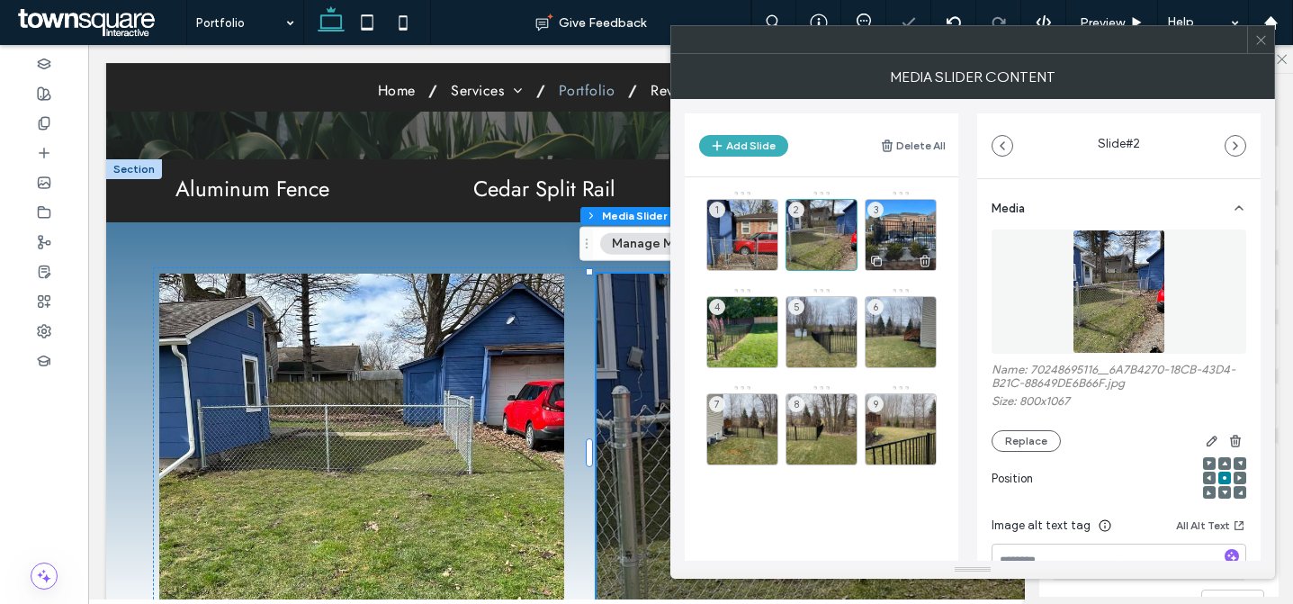
click at [917, 228] on div "3" at bounding box center [901, 235] width 72 height 72
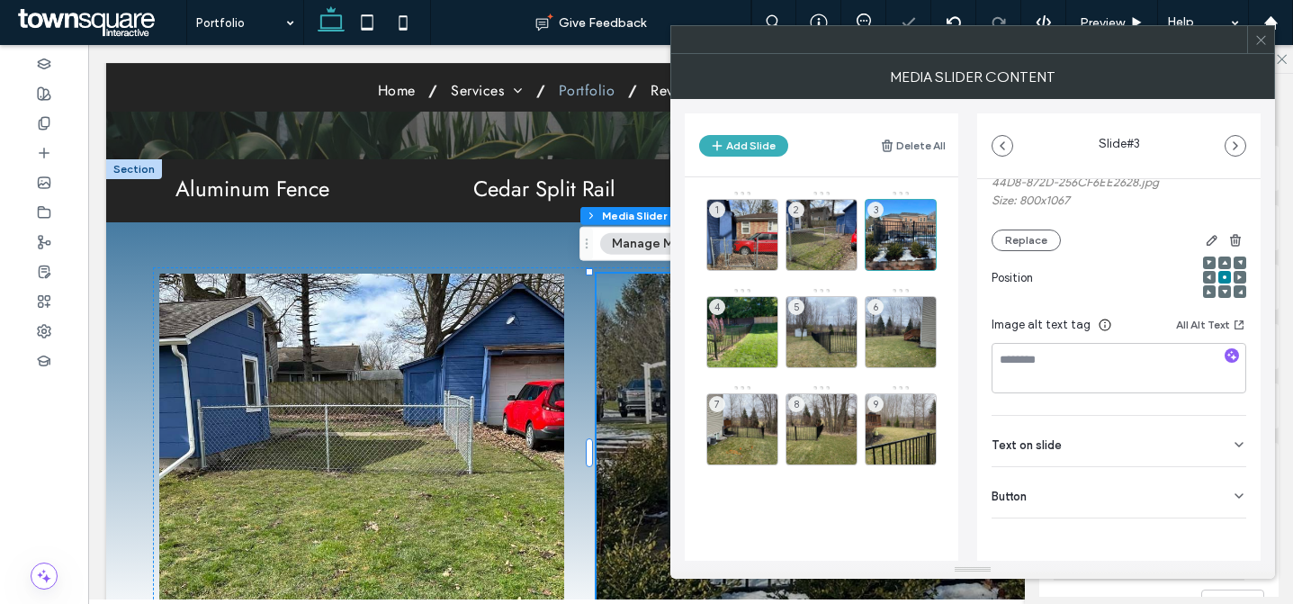
scroll to position [65, 0]
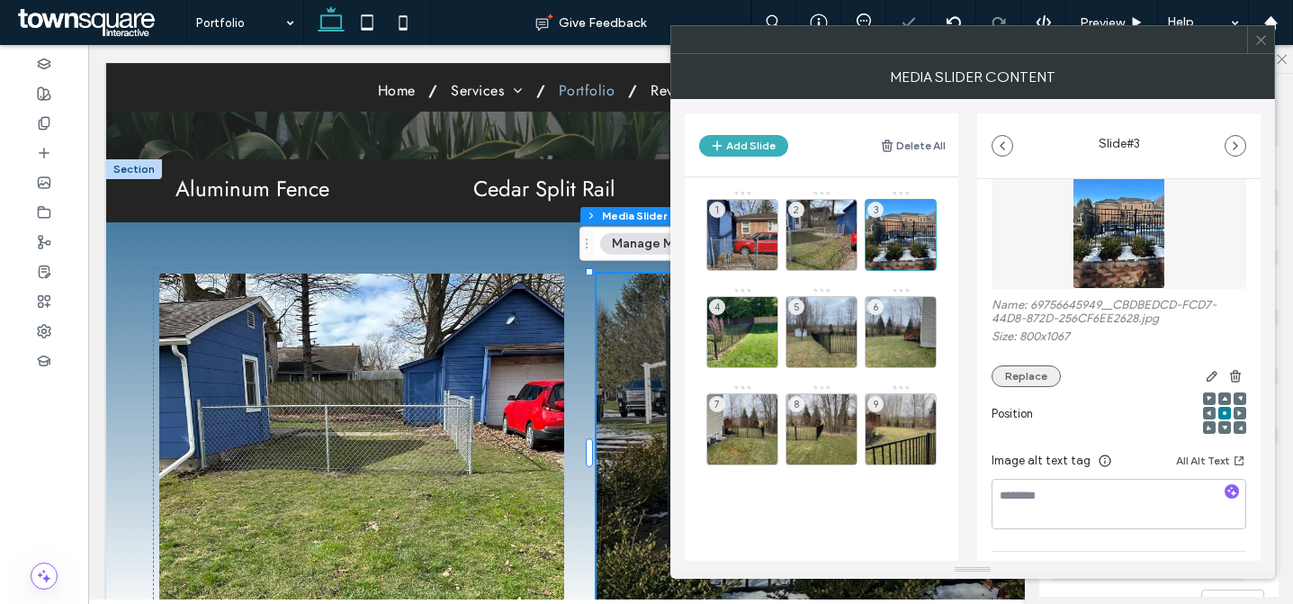
click at [1050, 375] on button "Replace" at bounding box center [1026, 376] width 69 height 22
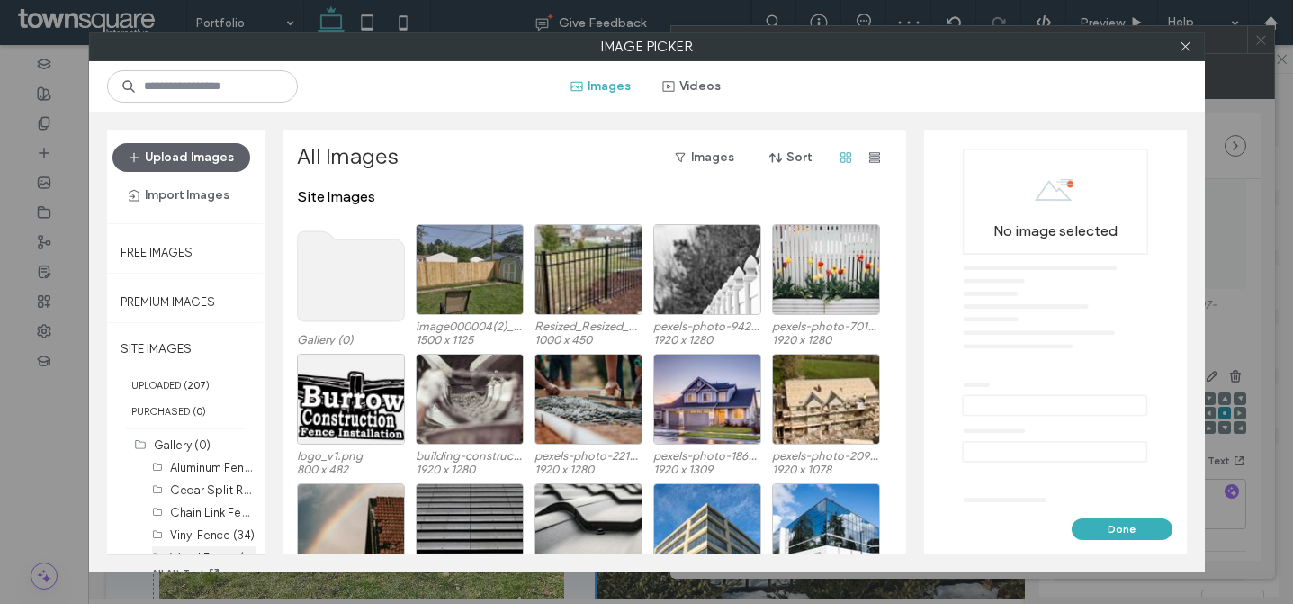
scroll to position [47, 0]
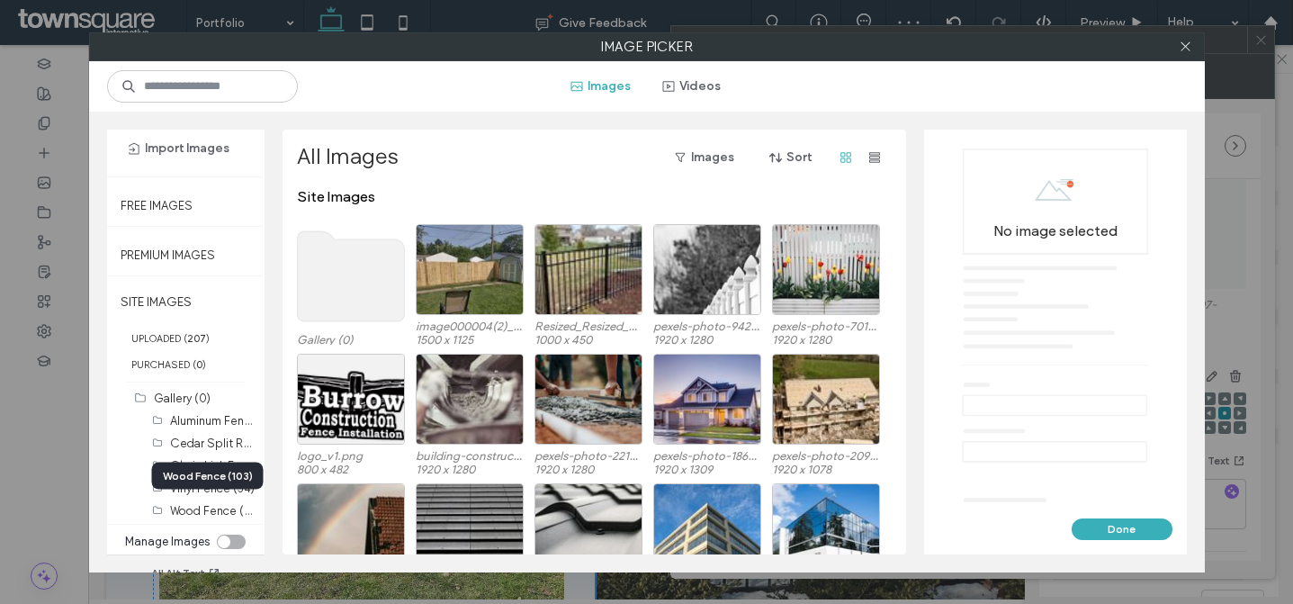
click at [208, 468] on div "Wood Fence (103)" at bounding box center [208, 476] width 112 height 27
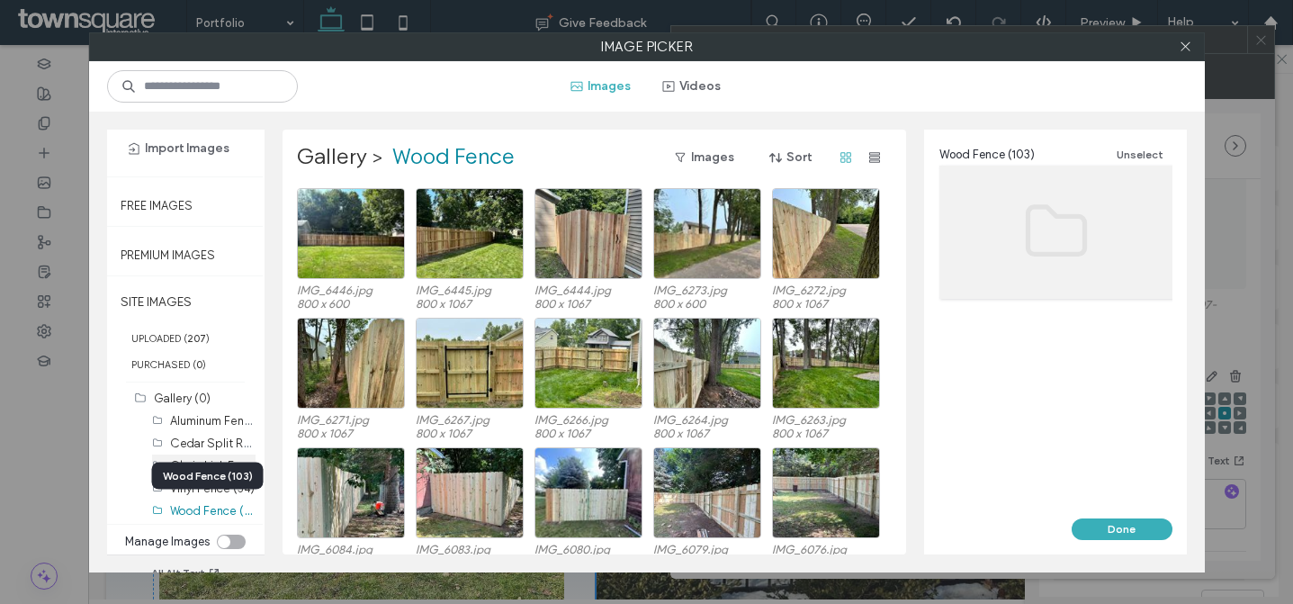
click at [204, 461] on label "Chain Link Fence (29)" at bounding box center [227, 464] width 115 height 17
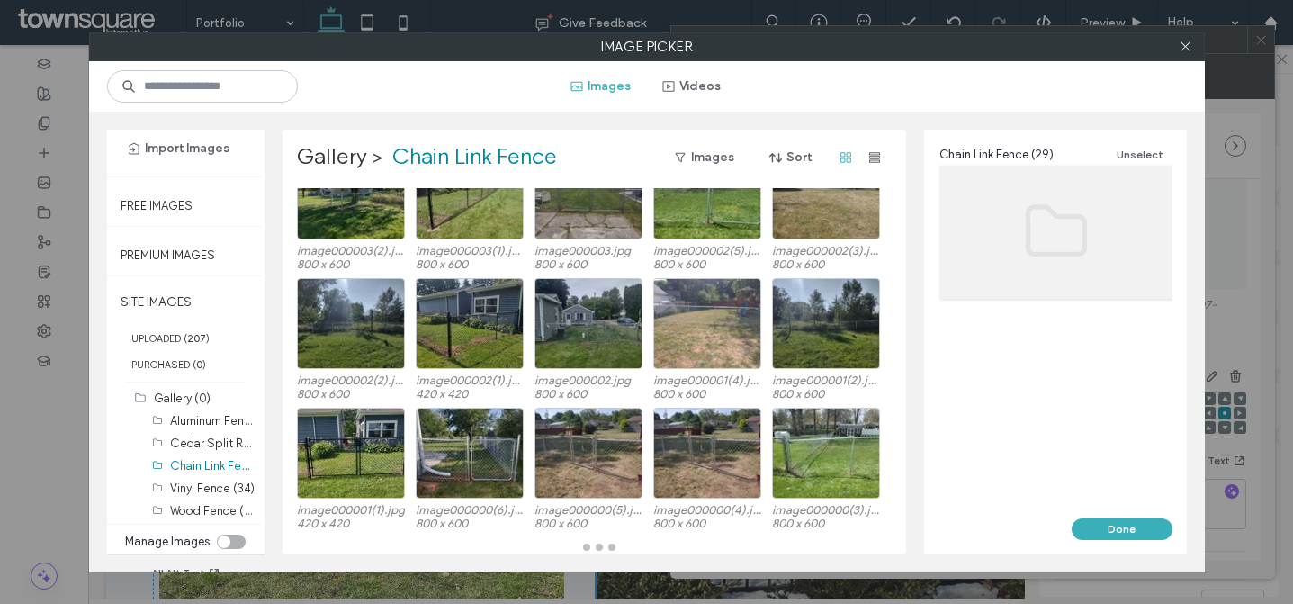
scroll to position [411, 0]
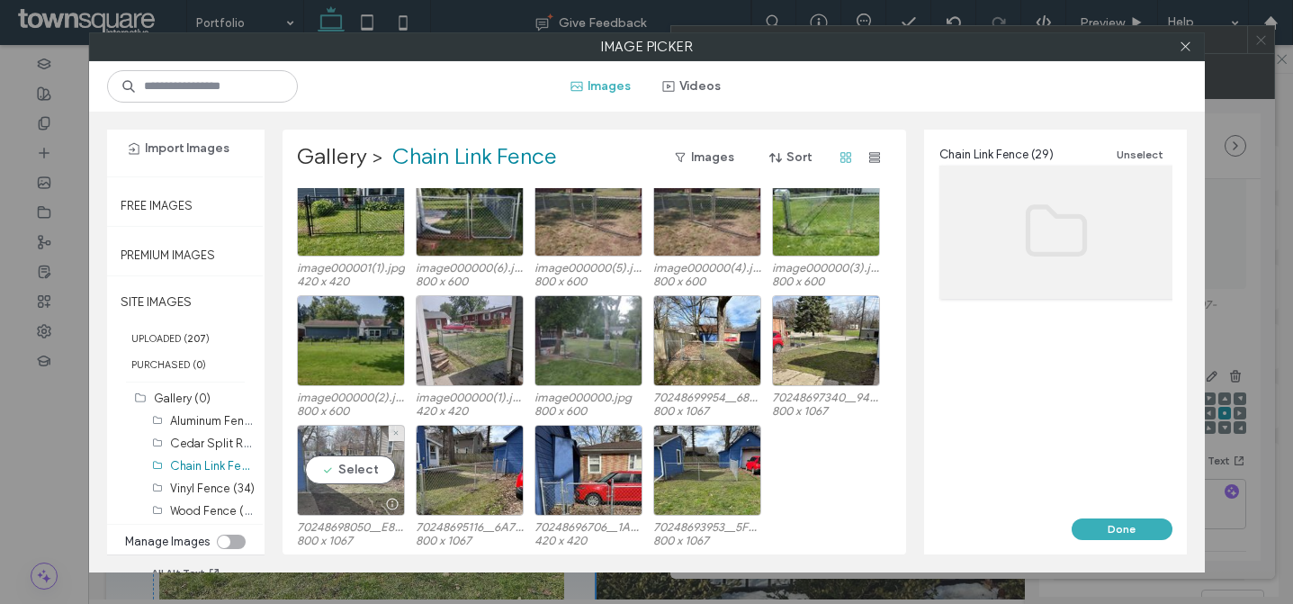
click at [362, 473] on div "Select" at bounding box center [351, 470] width 108 height 91
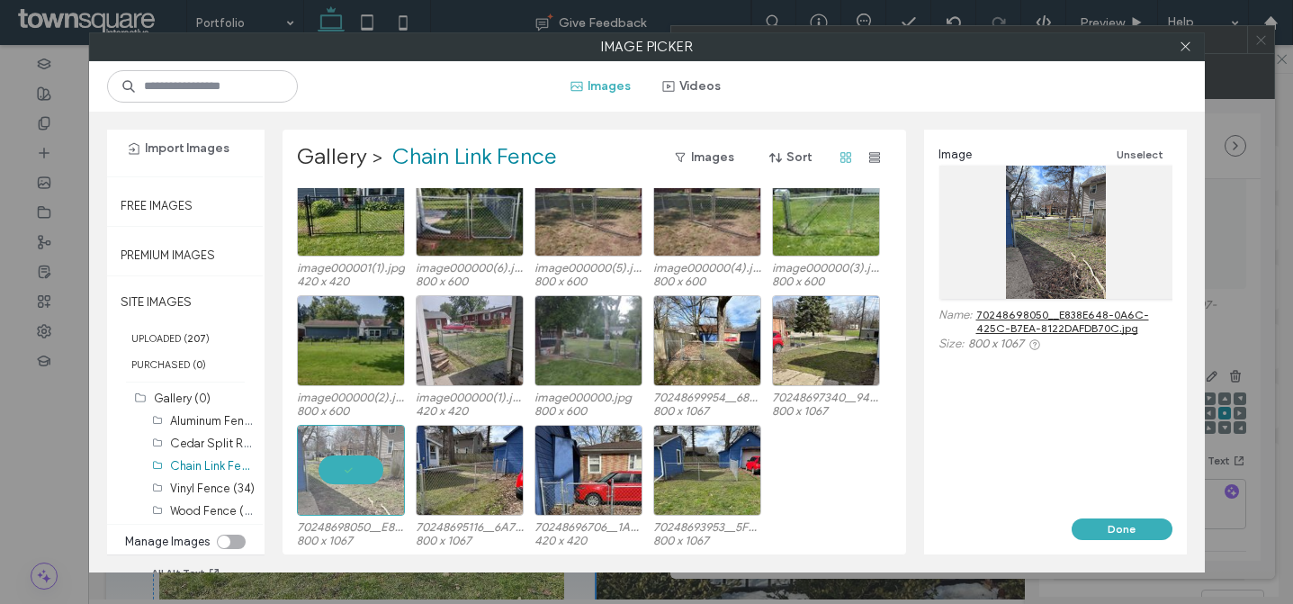
click at [1094, 525] on button "Done" at bounding box center [1122, 529] width 101 height 22
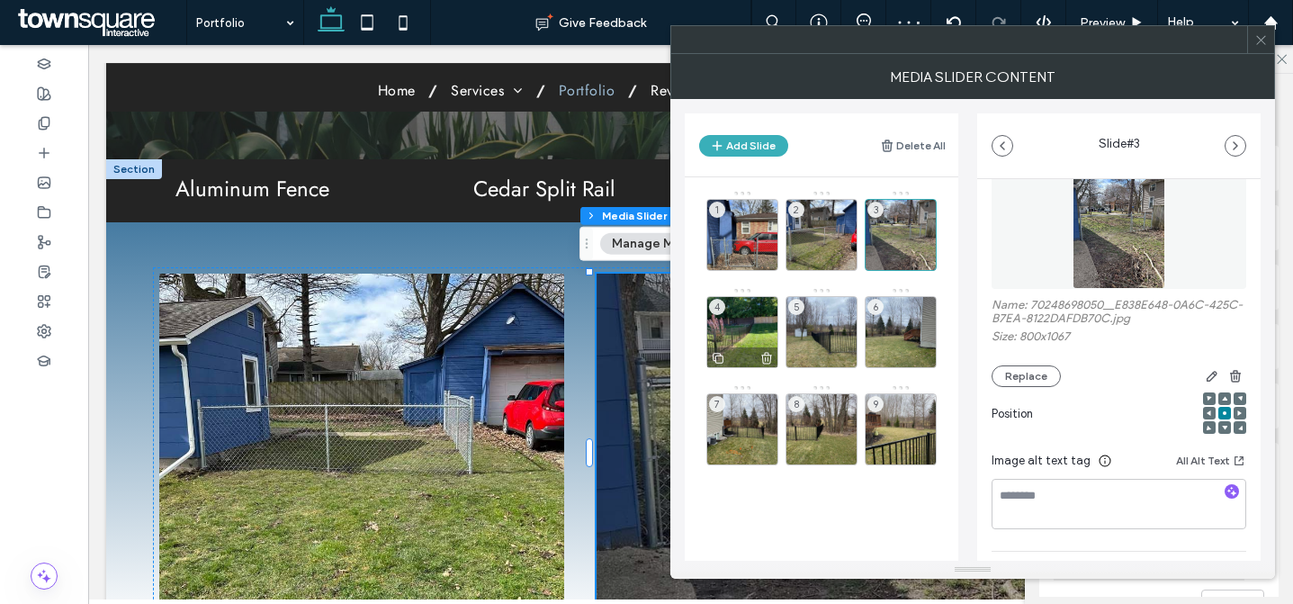
click at [730, 332] on div "4" at bounding box center [743, 332] width 72 height 72
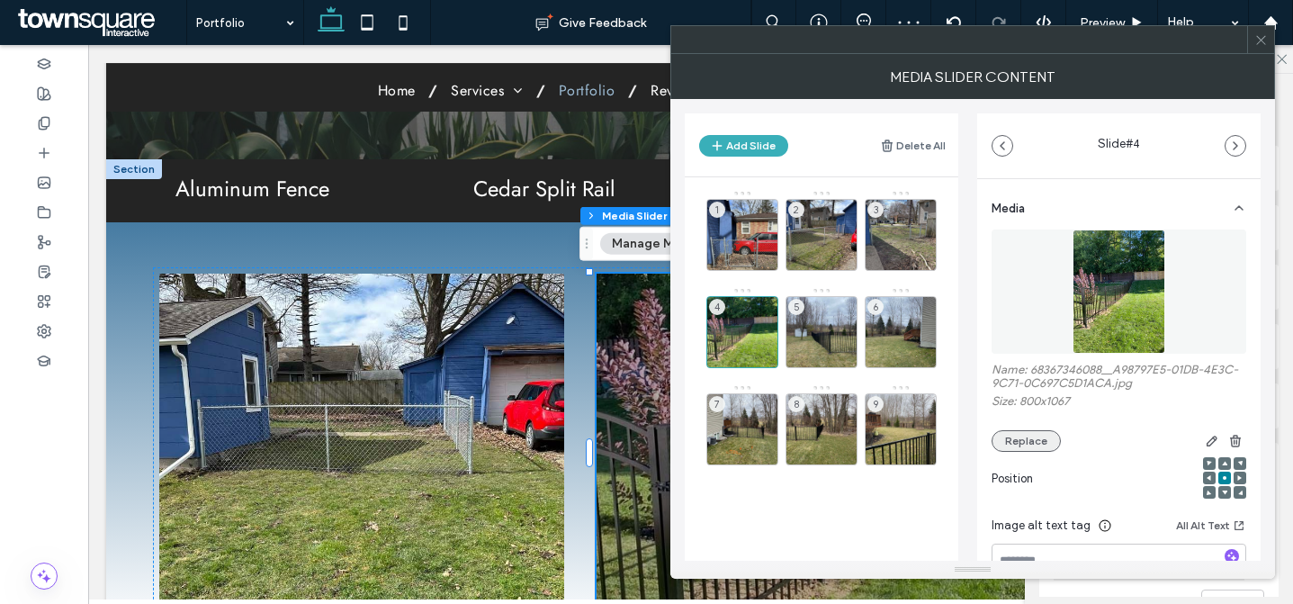
click at [1036, 436] on button "Replace" at bounding box center [1026, 441] width 69 height 22
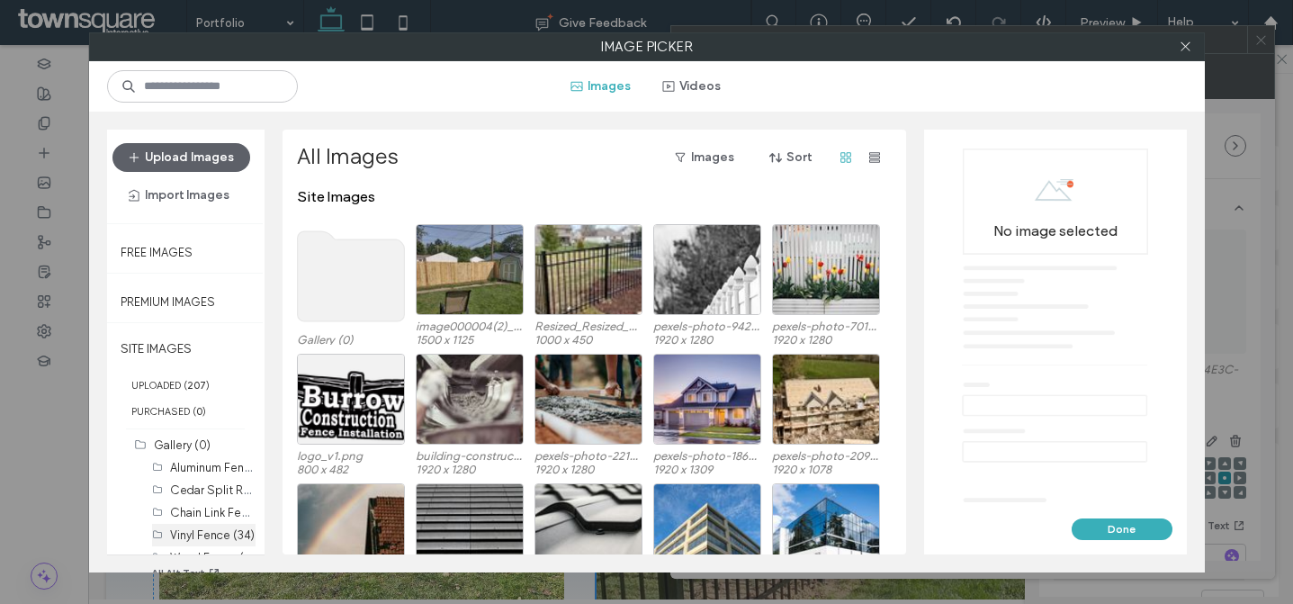
scroll to position [47, 0]
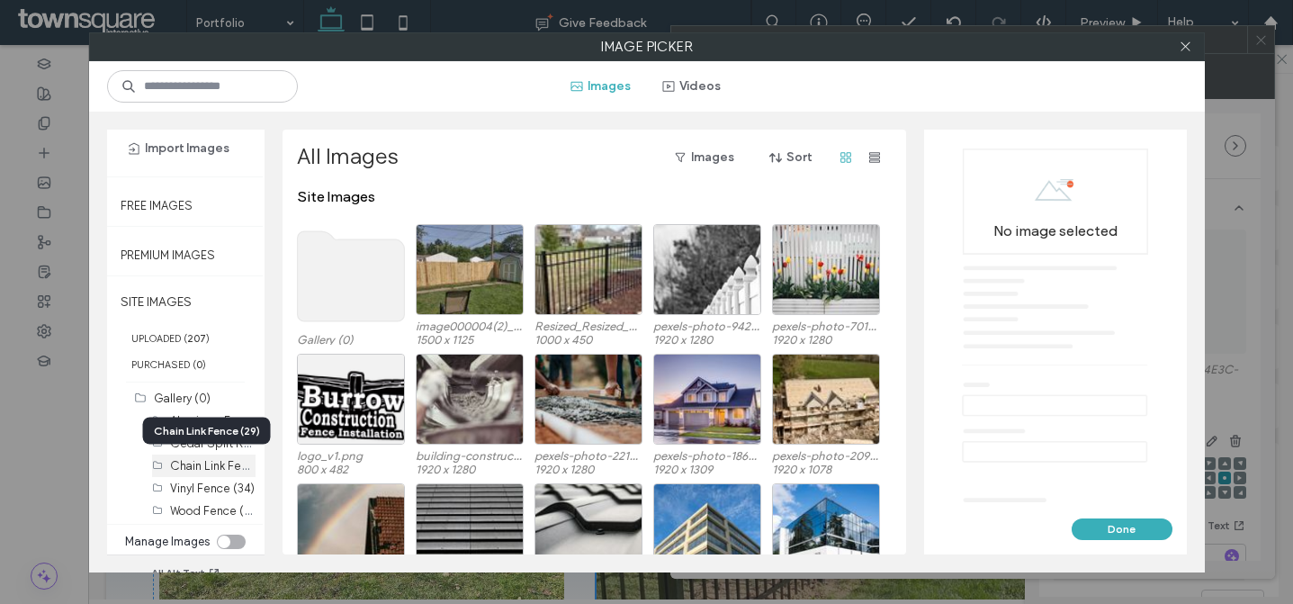
click at [209, 459] on label "Chain Link Fence (29)" at bounding box center [227, 464] width 115 height 17
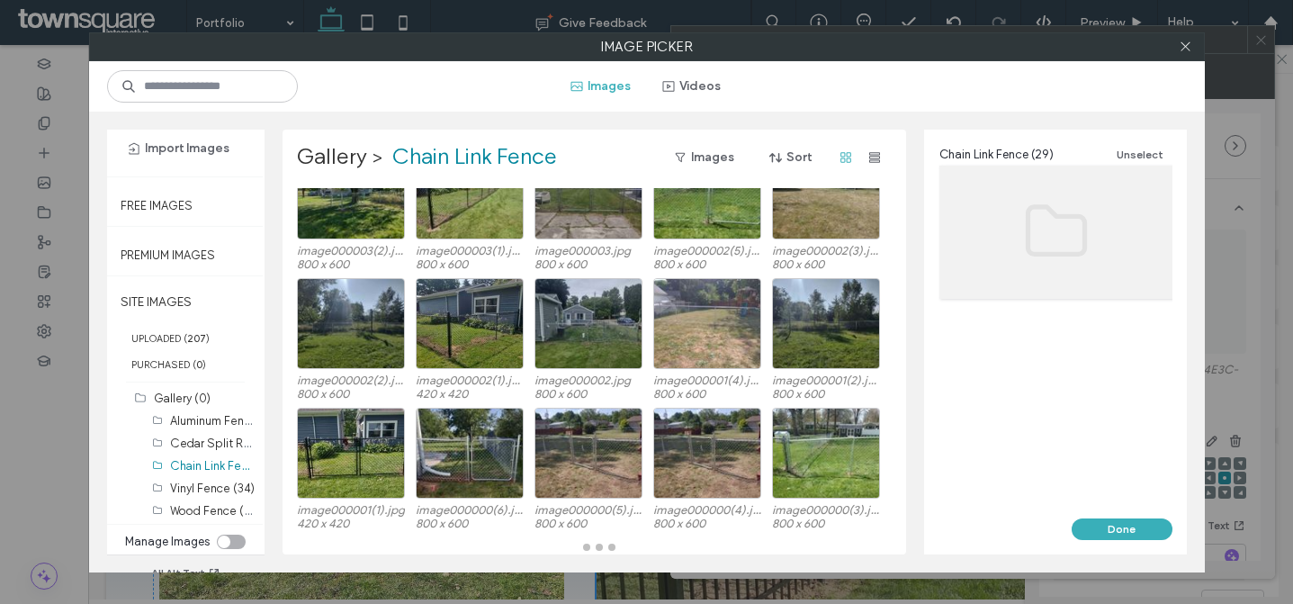
scroll to position [411, 0]
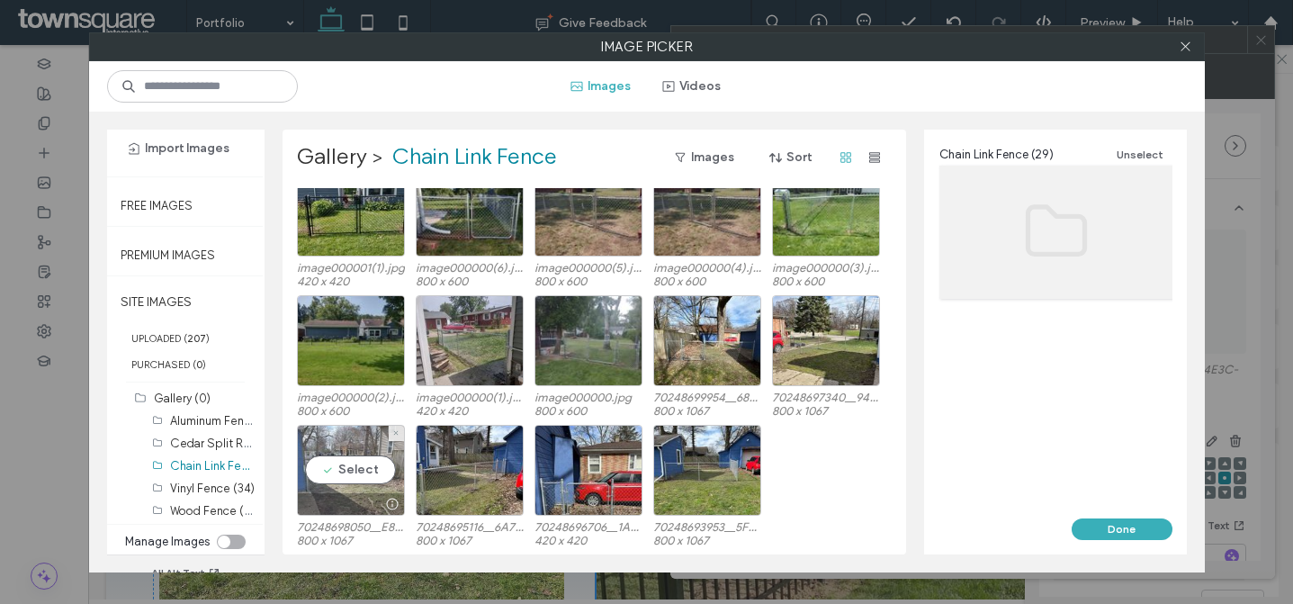
click at [356, 488] on div "Select" at bounding box center [351, 470] width 108 height 91
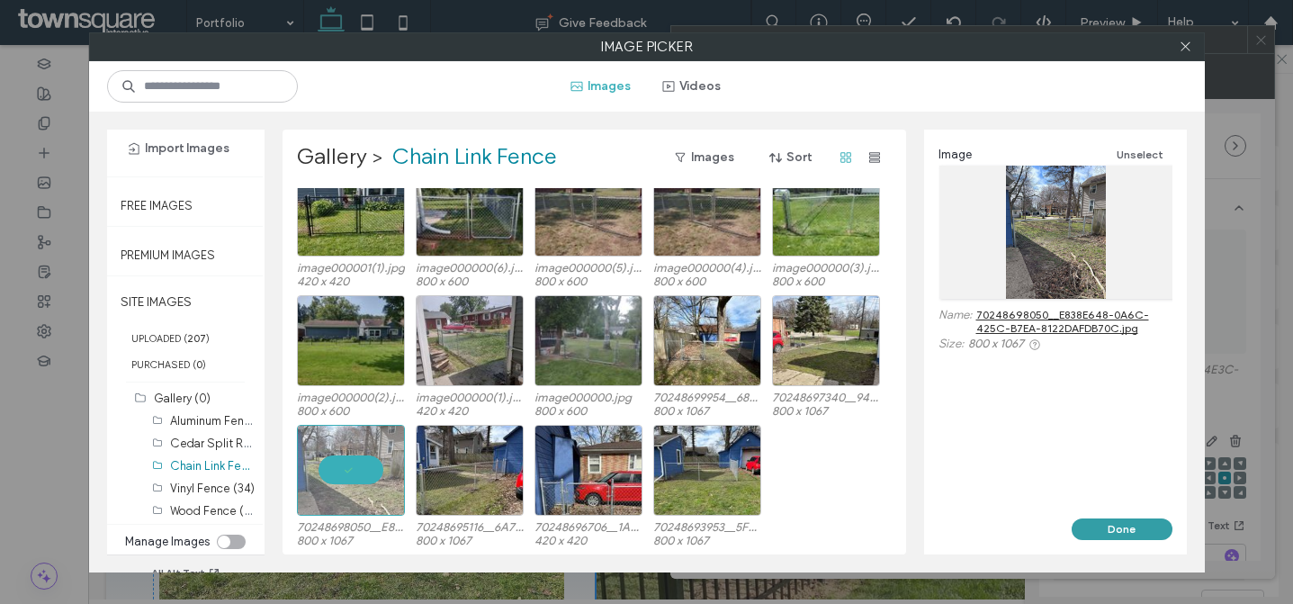
click at [1104, 534] on button "Done" at bounding box center [1122, 529] width 101 height 22
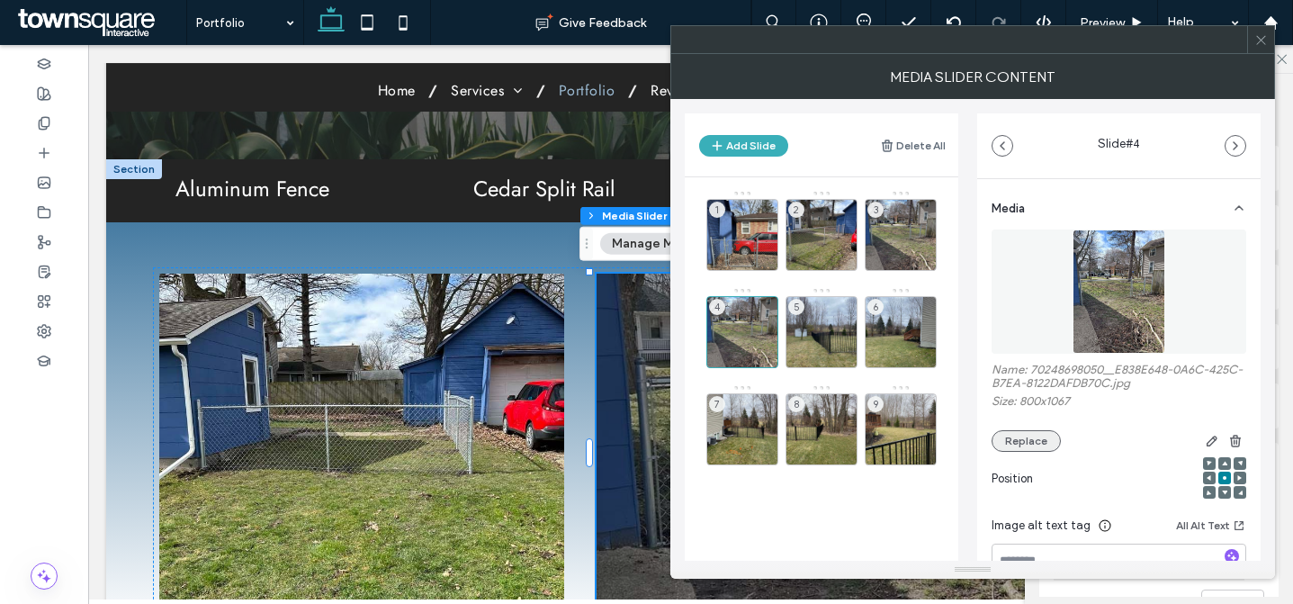
click at [1032, 440] on button "Replace" at bounding box center [1026, 441] width 69 height 22
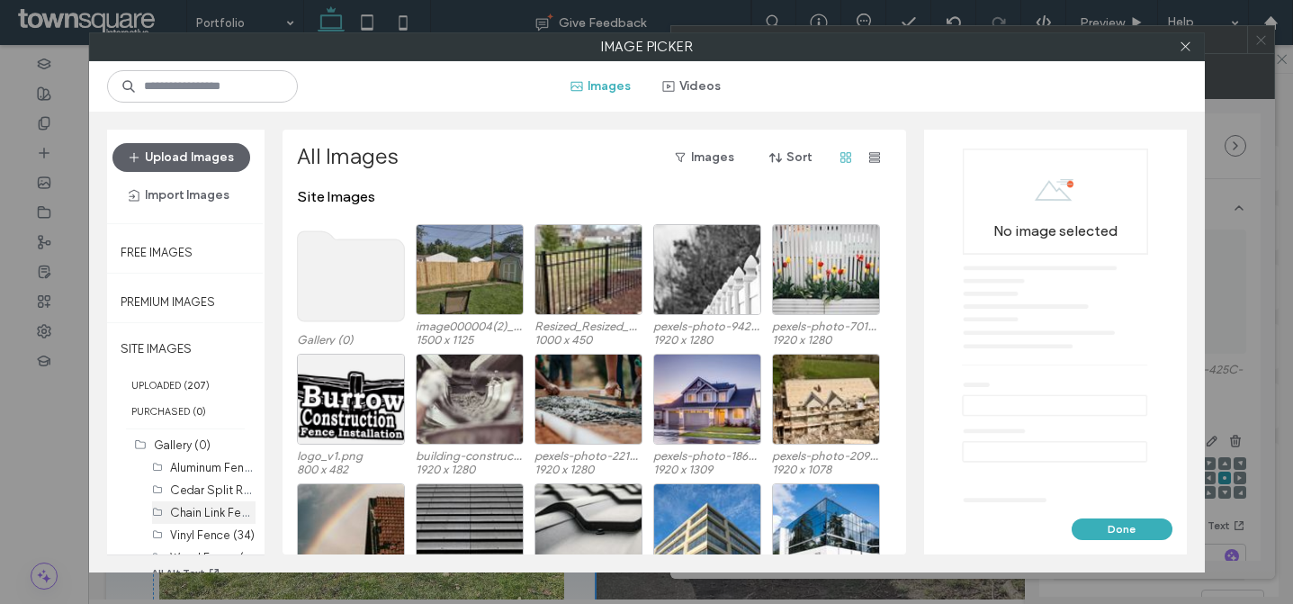
scroll to position [47, 0]
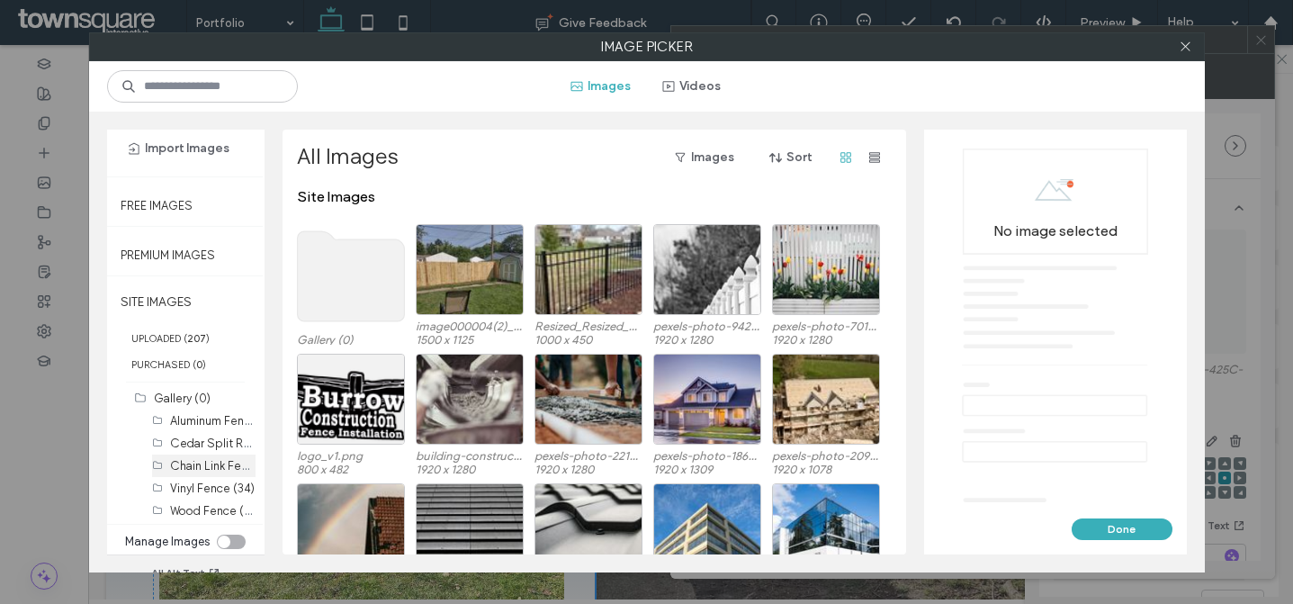
click at [203, 460] on label "Chain Link Fence (29)" at bounding box center [227, 464] width 115 height 17
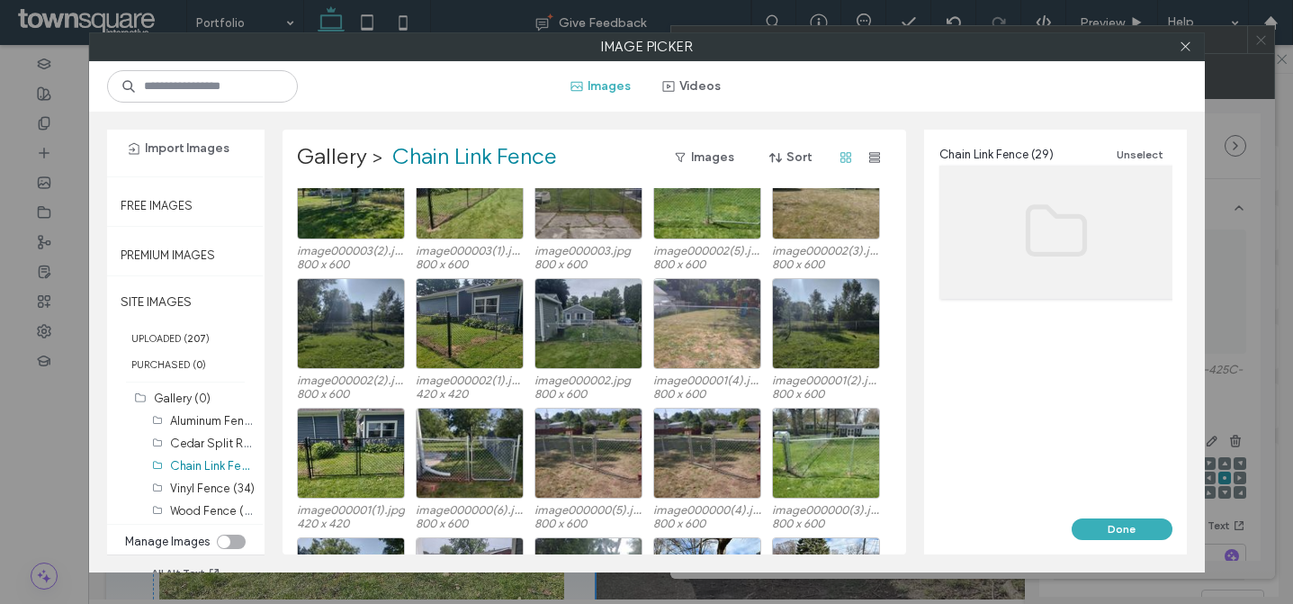
scroll to position [411, 0]
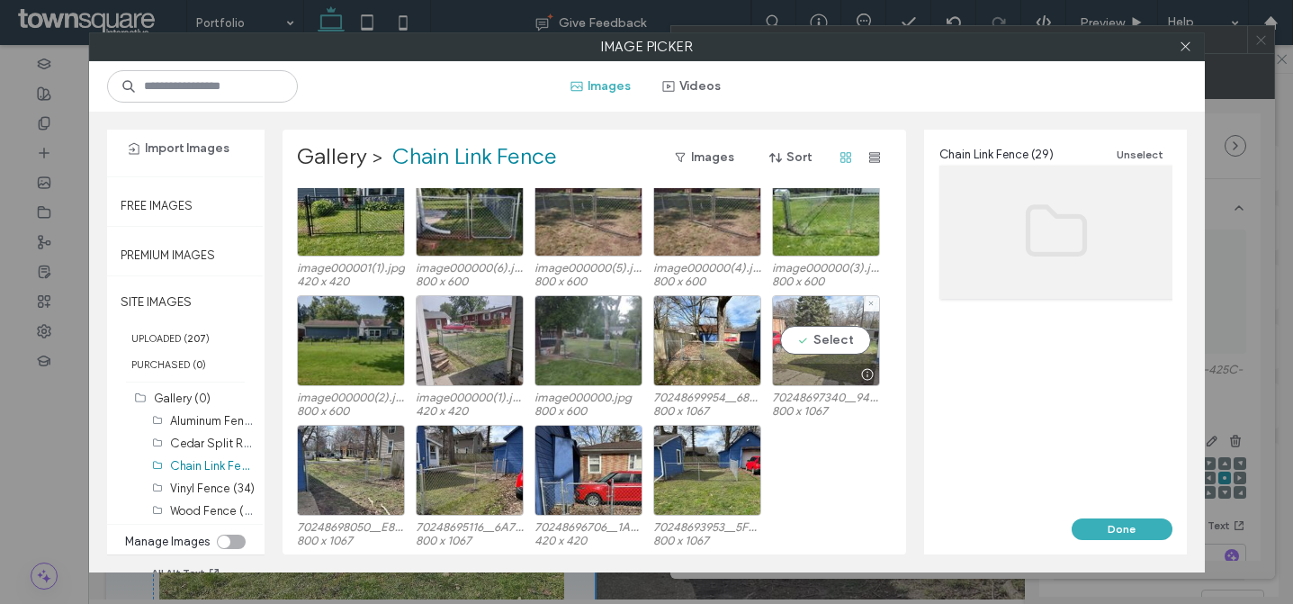
drag, startPoint x: 832, startPoint y: 347, endPoint x: 848, endPoint y: 355, distance: 18.1
click at [832, 347] on div "Select" at bounding box center [826, 340] width 108 height 91
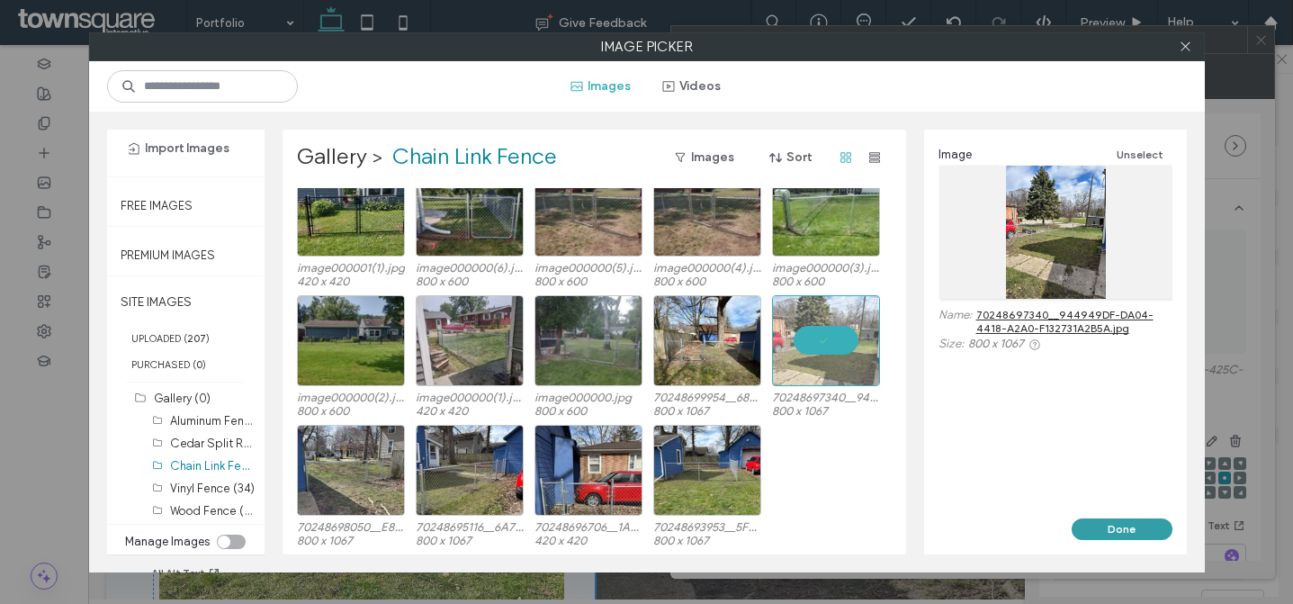
click at [1083, 523] on button "Done" at bounding box center [1122, 529] width 101 height 22
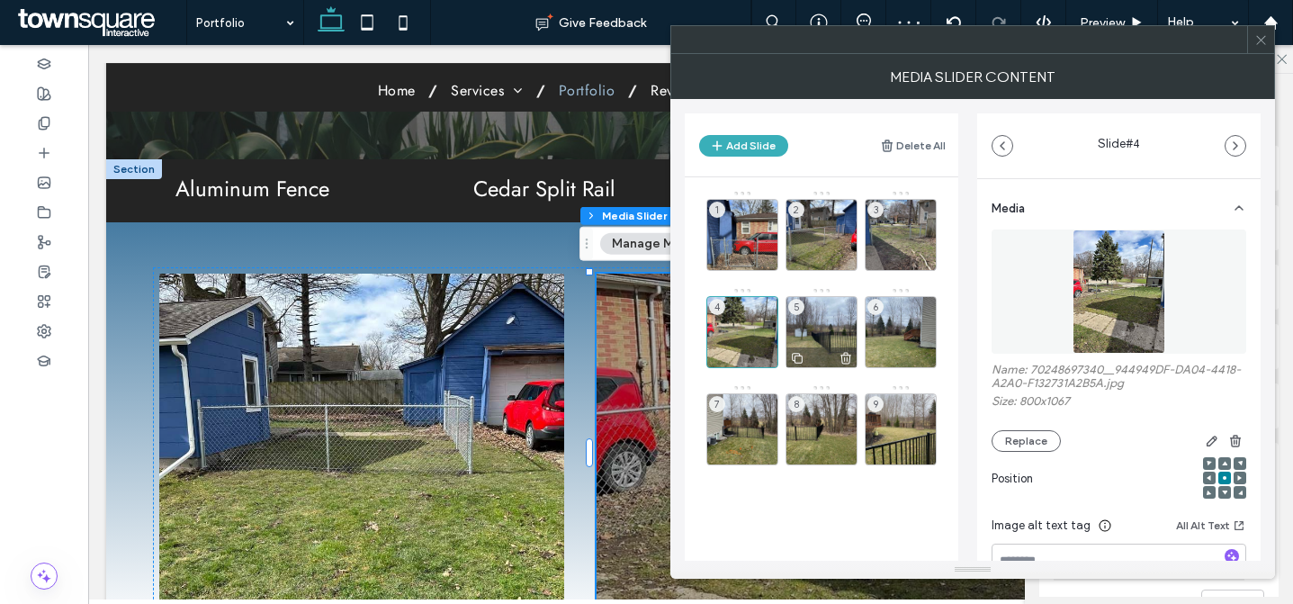
click at [831, 320] on div "5" at bounding box center [822, 332] width 72 height 72
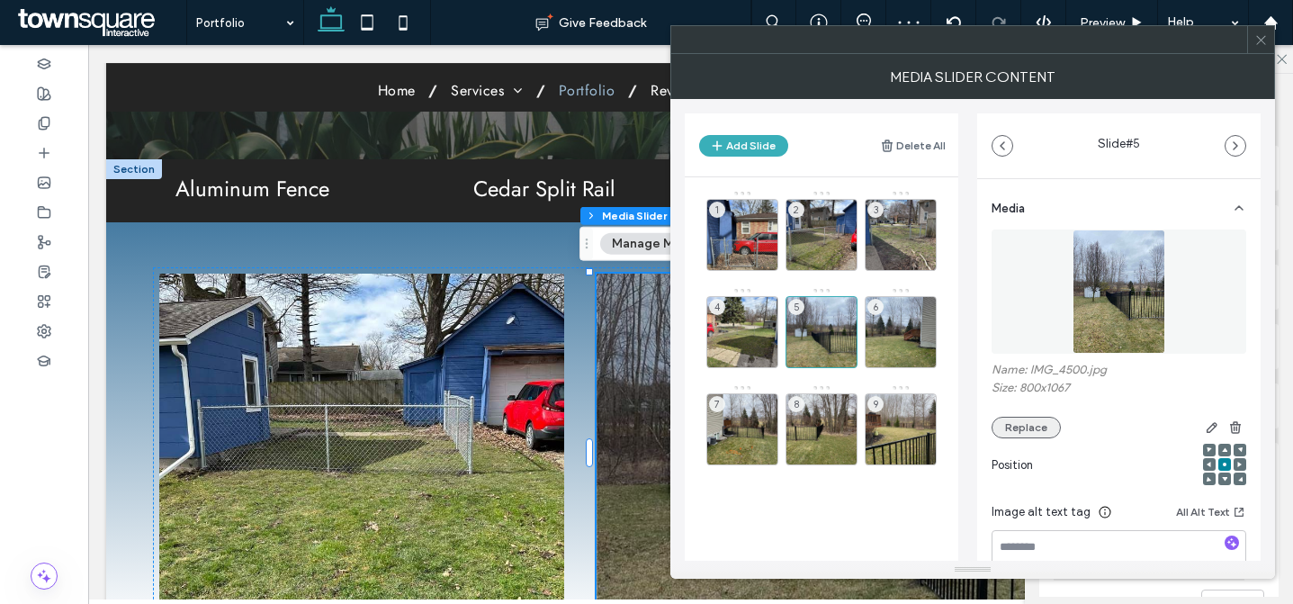
click at [1039, 427] on button "Replace" at bounding box center [1026, 428] width 69 height 22
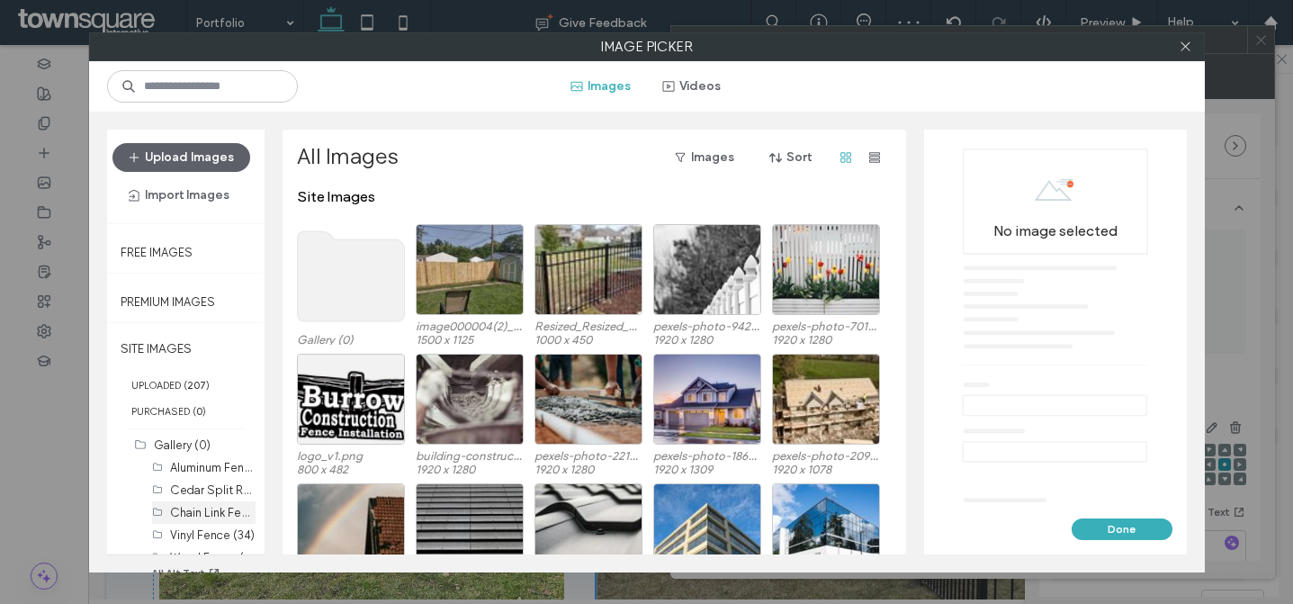
scroll to position [12, 0]
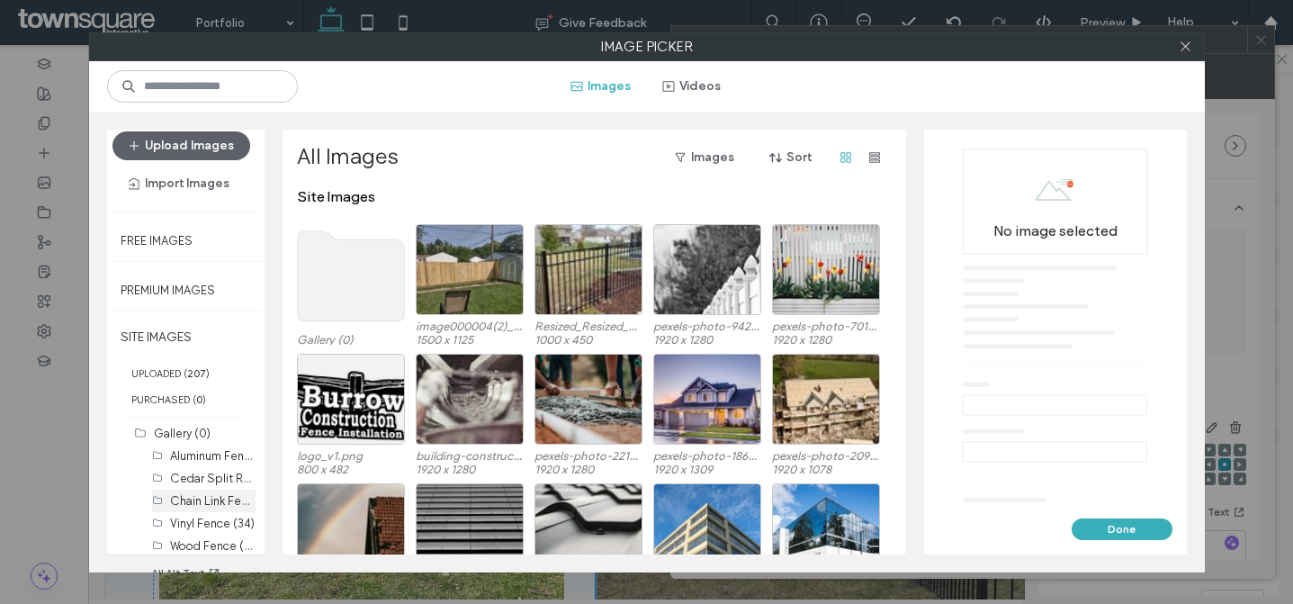
click at [218, 499] on label "Chain Link Fence (29)" at bounding box center [227, 499] width 115 height 17
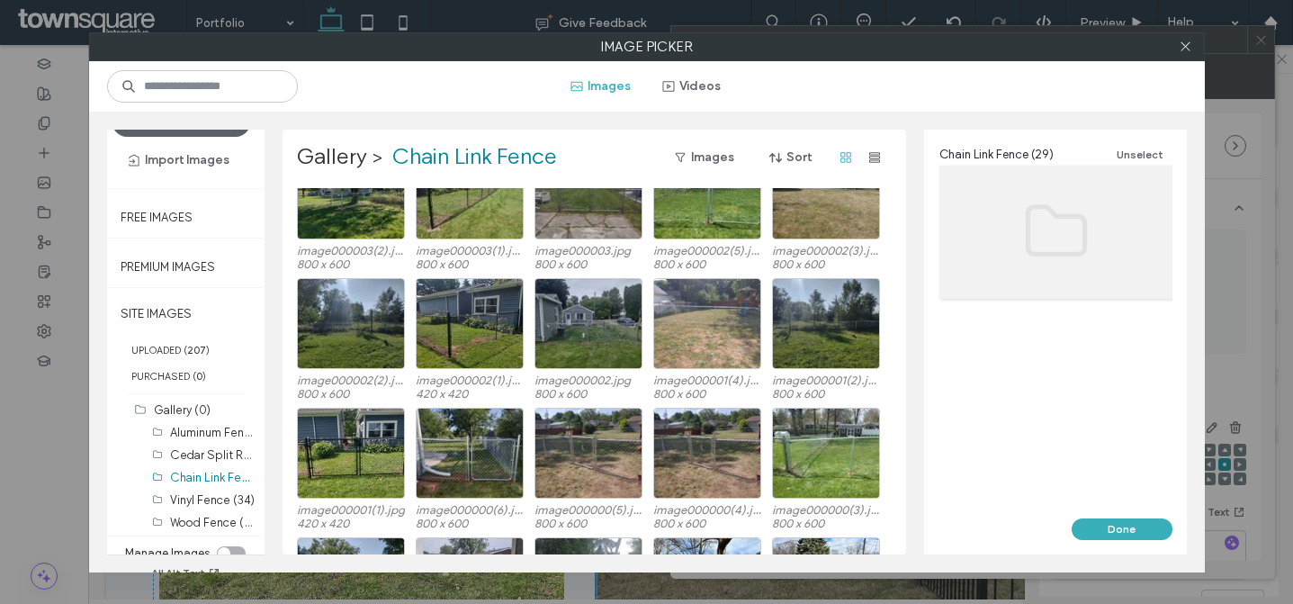
scroll to position [411, 0]
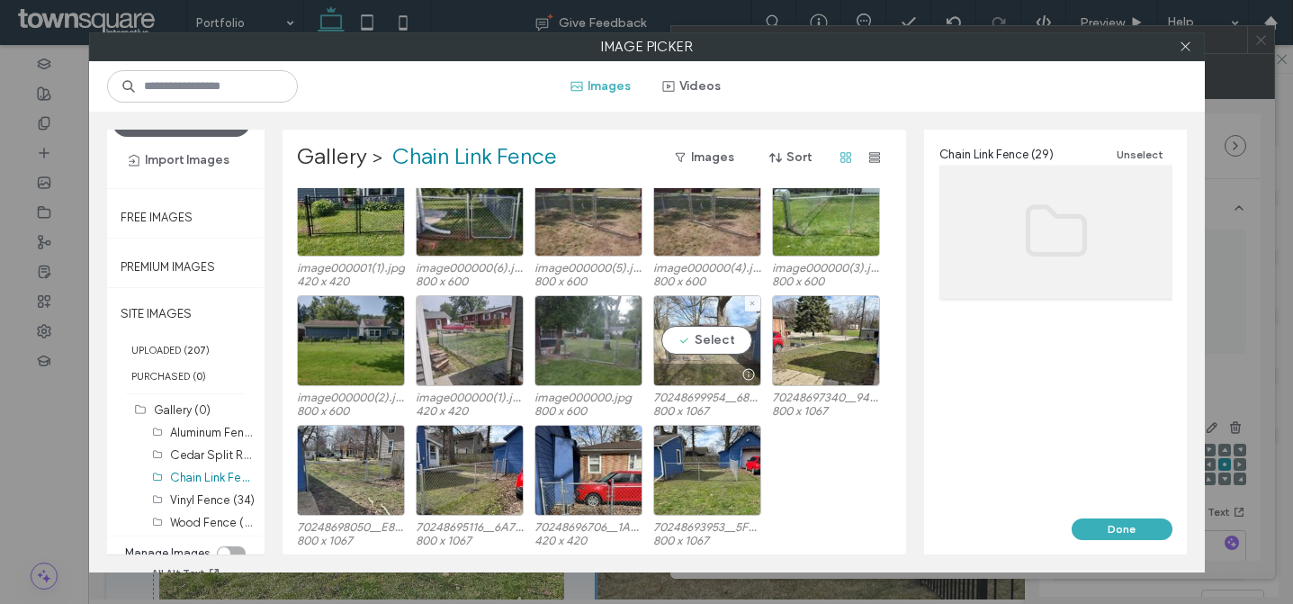
click at [715, 337] on div "Select" at bounding box center [707, 340] width 108 height 91
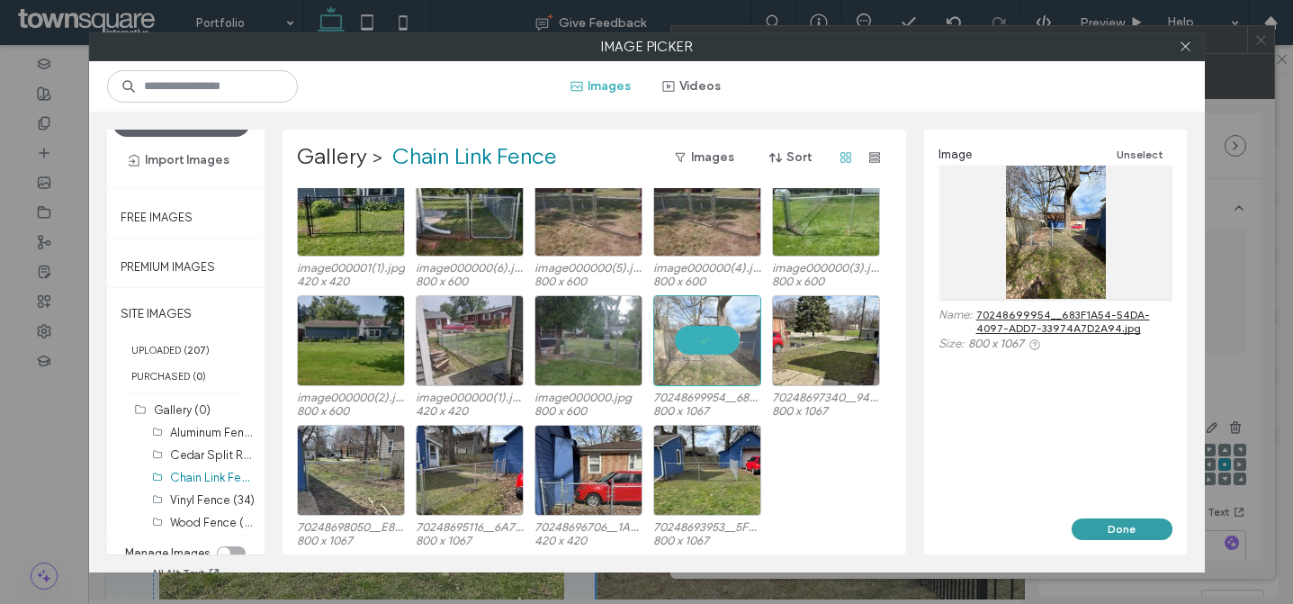
click at [1089, 526] on button "Done" at bounding box center [1122, 529] width 101 height 22
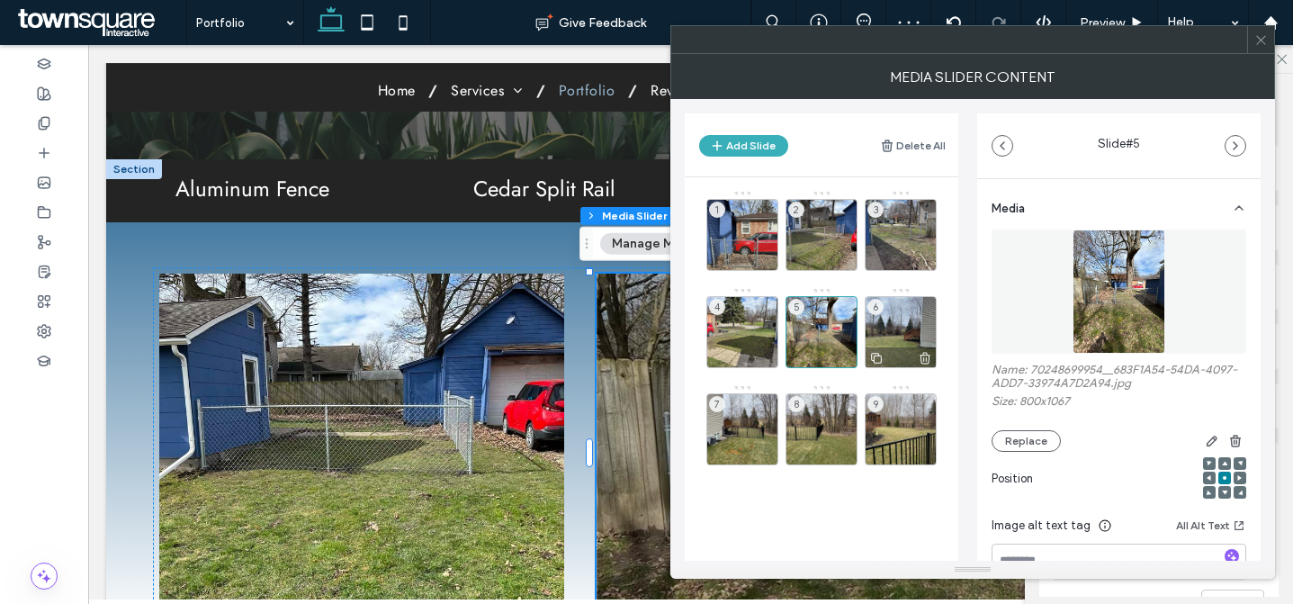
click at [909, 331] on div "6" at bounding box center [901, 332] width 72 height 72
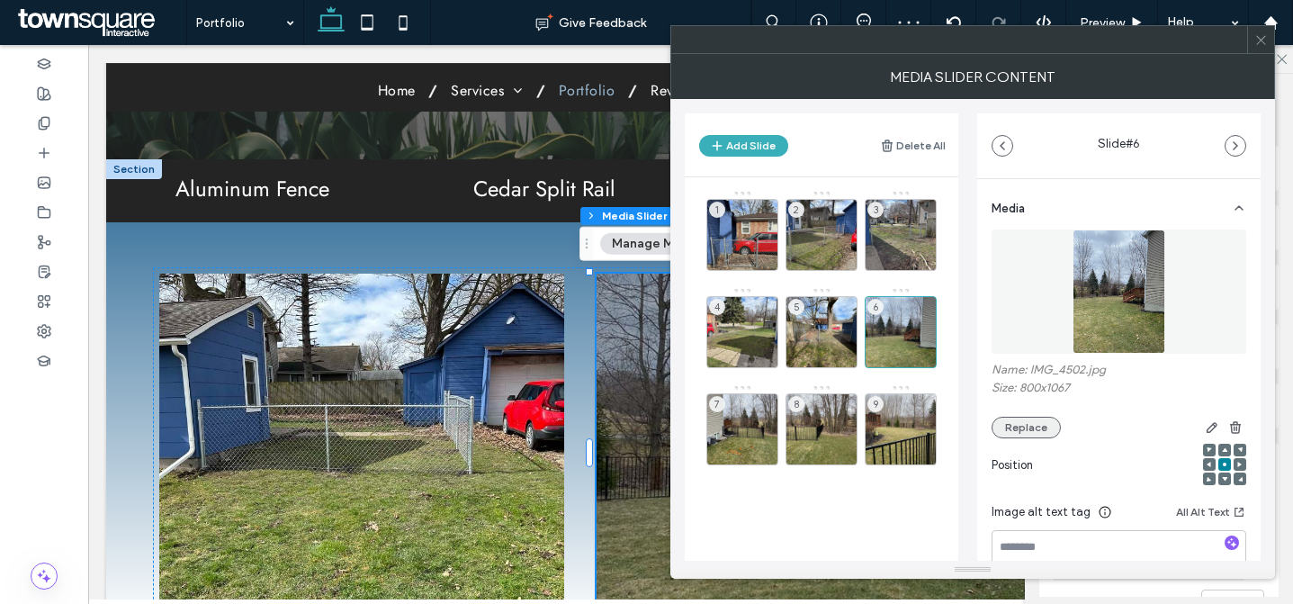
click at [1030, 428] on button "Replace" at bounding box center [1026, 428] width 69 height 22
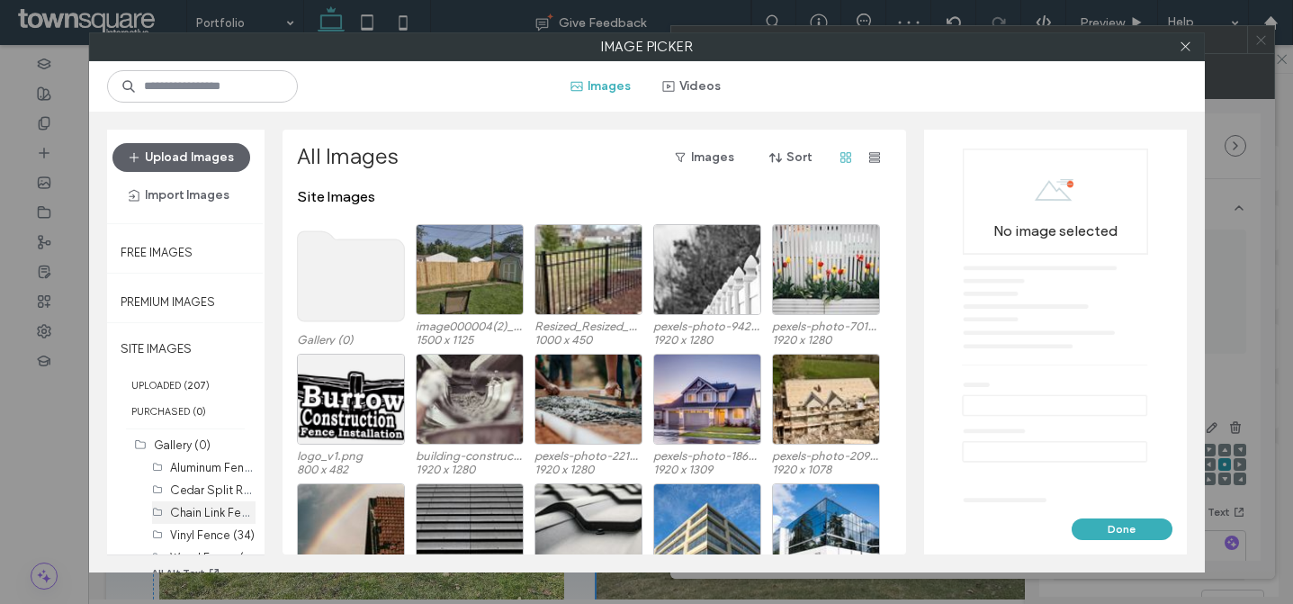
scroll to position [47, 0]
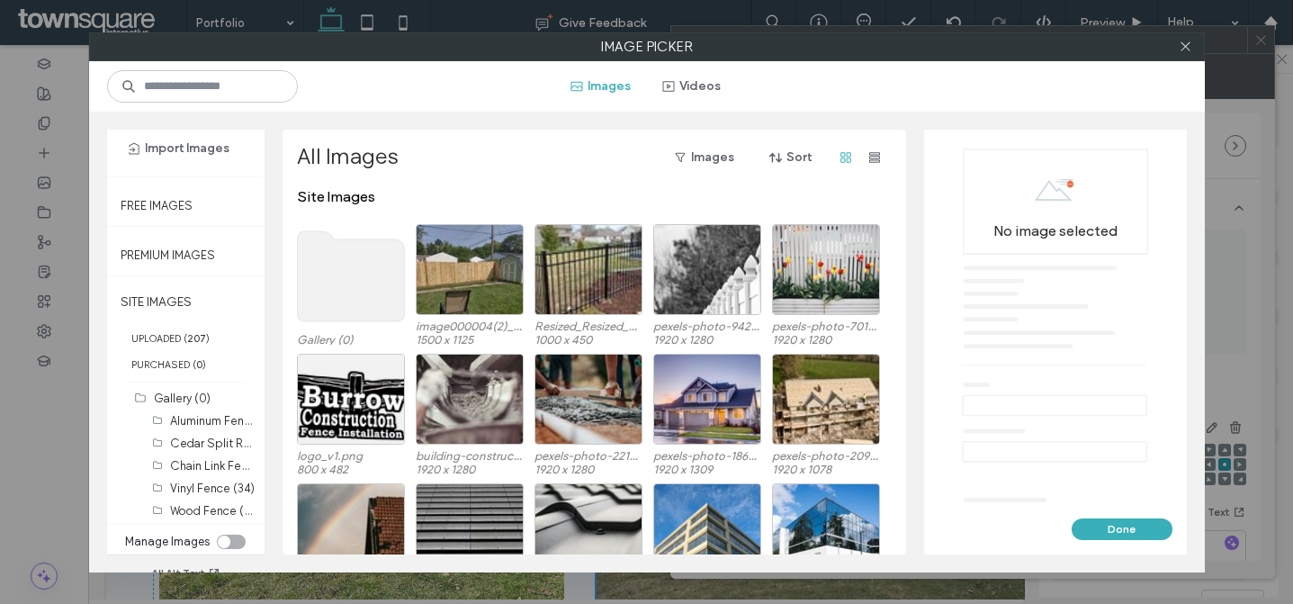
click at [1192, 48] on icon at bounding box center [1186, 47] width 14 height 14
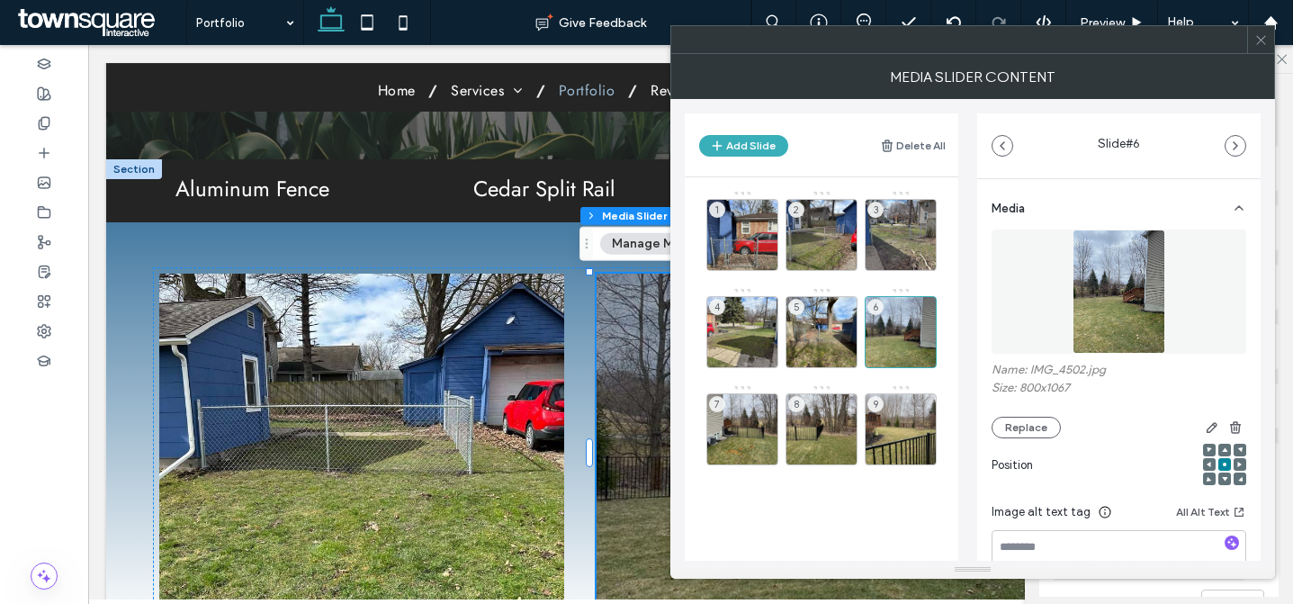
click at [1247, 40] on div at bounding box center [1260, 39] width 27 height 27
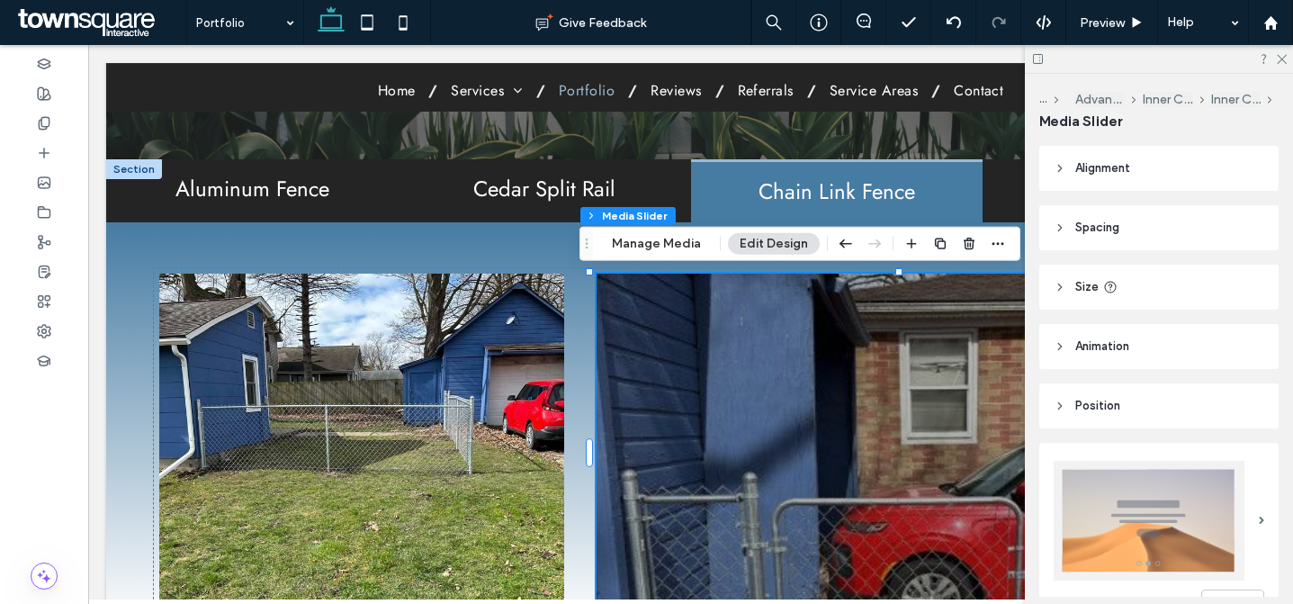
scroll to position [600, 0]
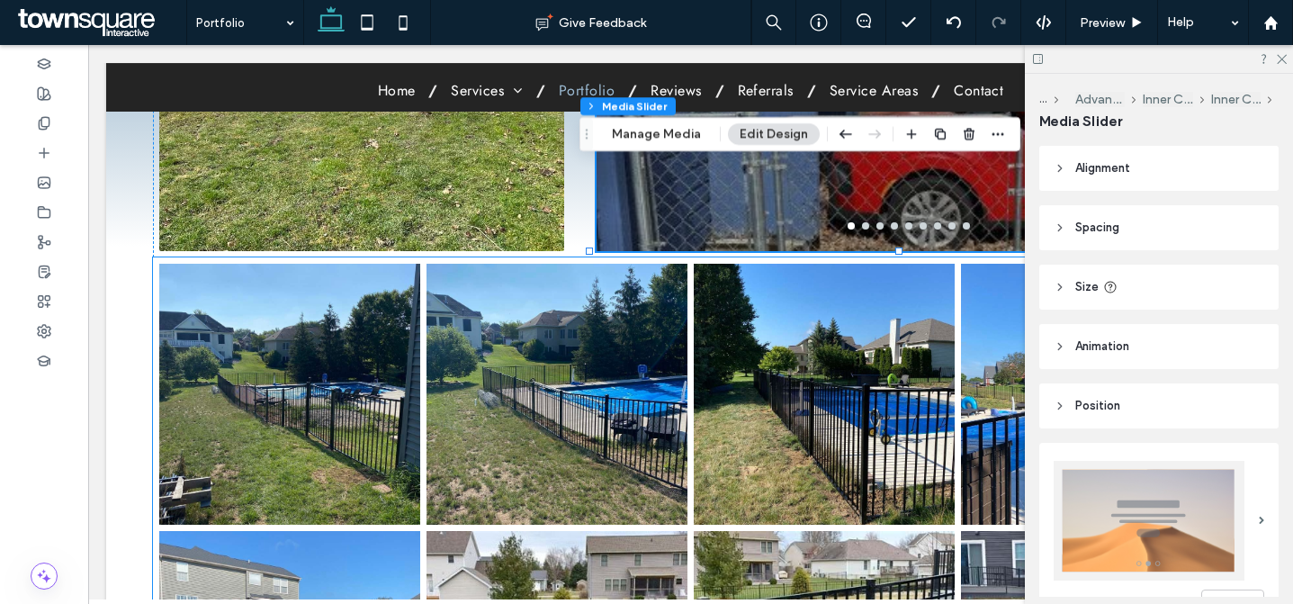
click at [574, 356] on link at bounding box center [557, 394] width 261 height 261
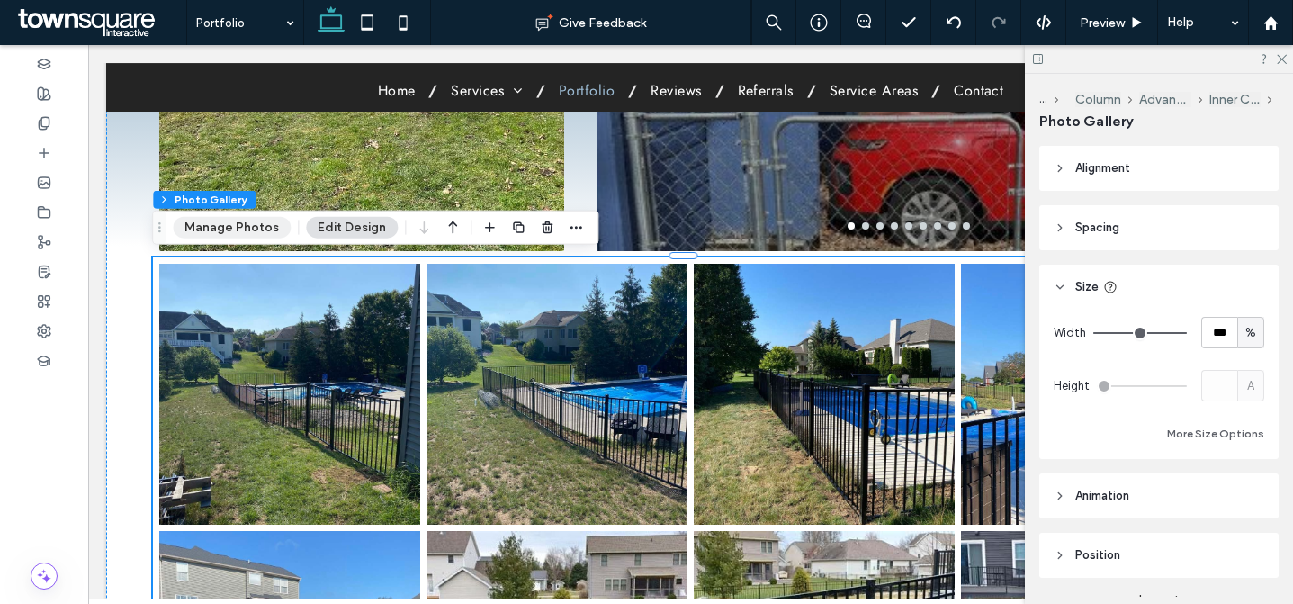
click at [218, 221] on button "Manage Photos" at bounding box center [232, 228] width 118 height 22
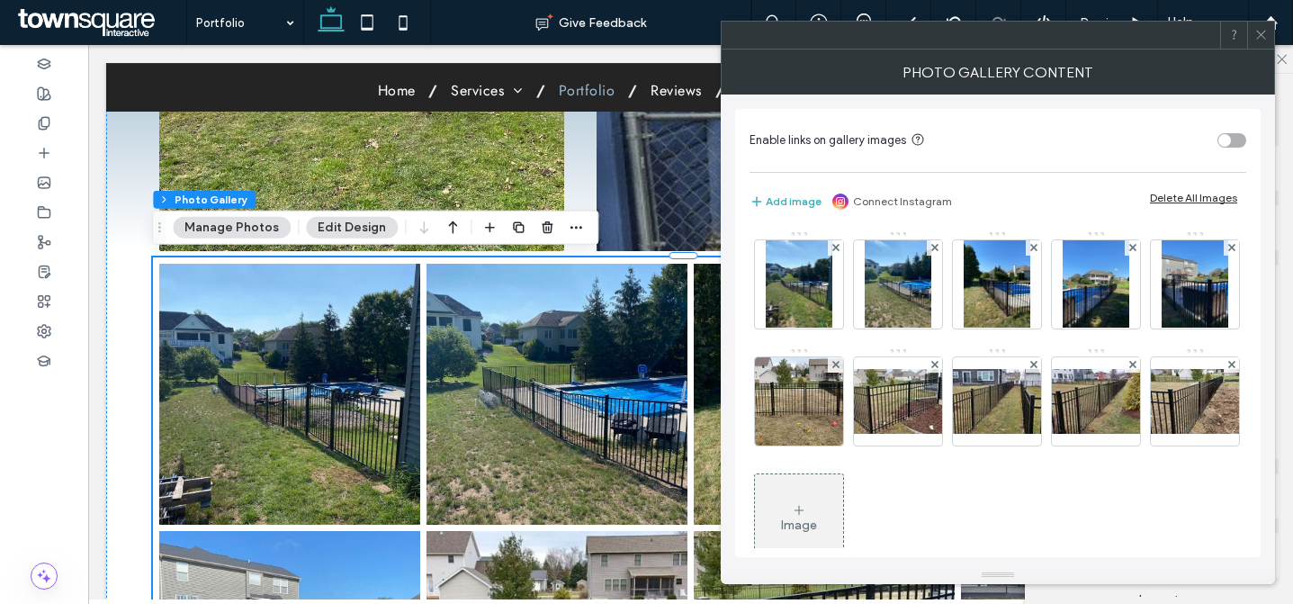
click at [1216, 197] on div "Delete All Images" at bounding box center [1193, 198] width 87 height 14
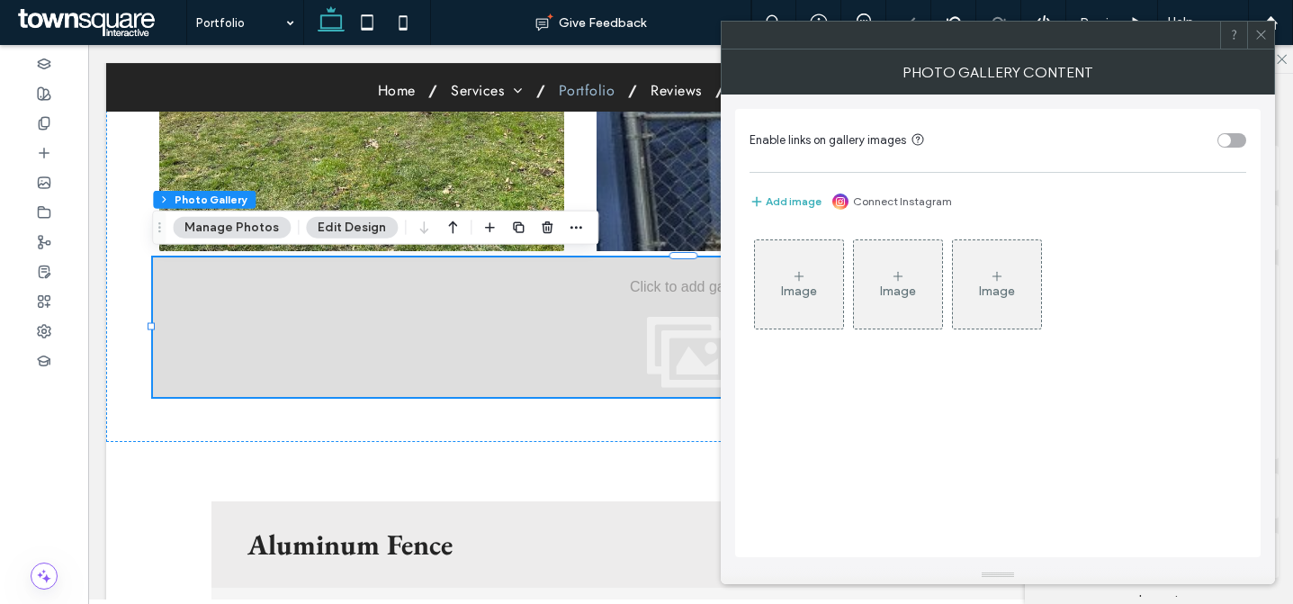
click at [800, 266] on div "Image" at bounding box center [799, 284] width 88 height 85
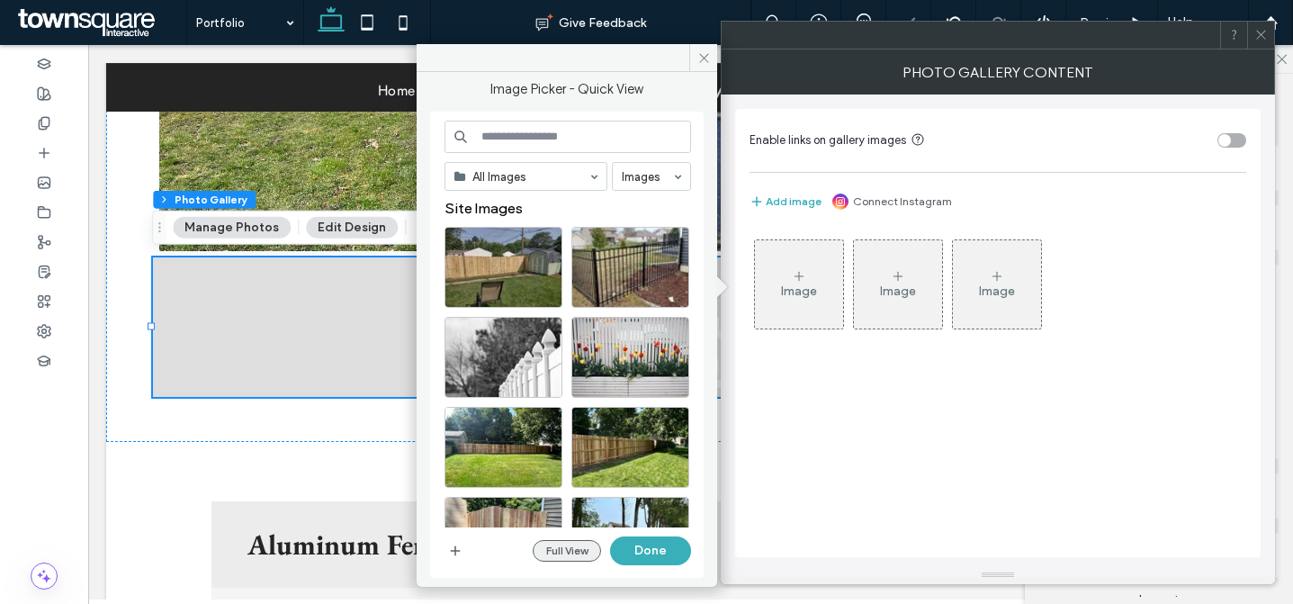
click at [592, 545] on button "Full View" at bounding box center [567, 551] width 68 height 22
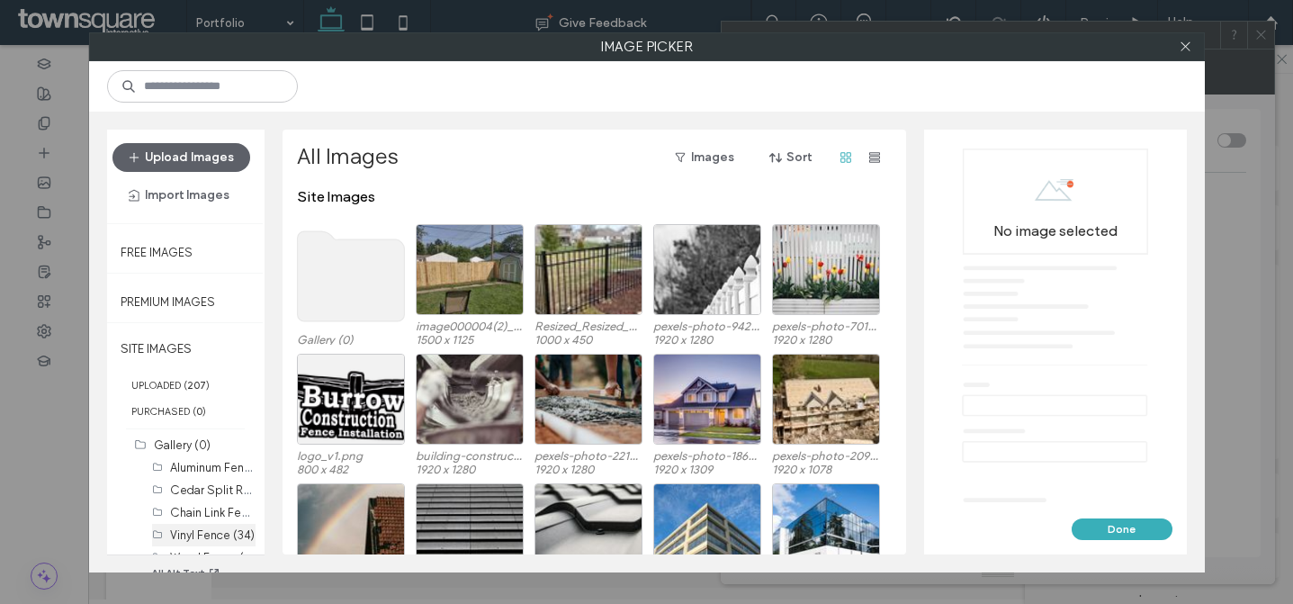
scroll to position [35, 0]
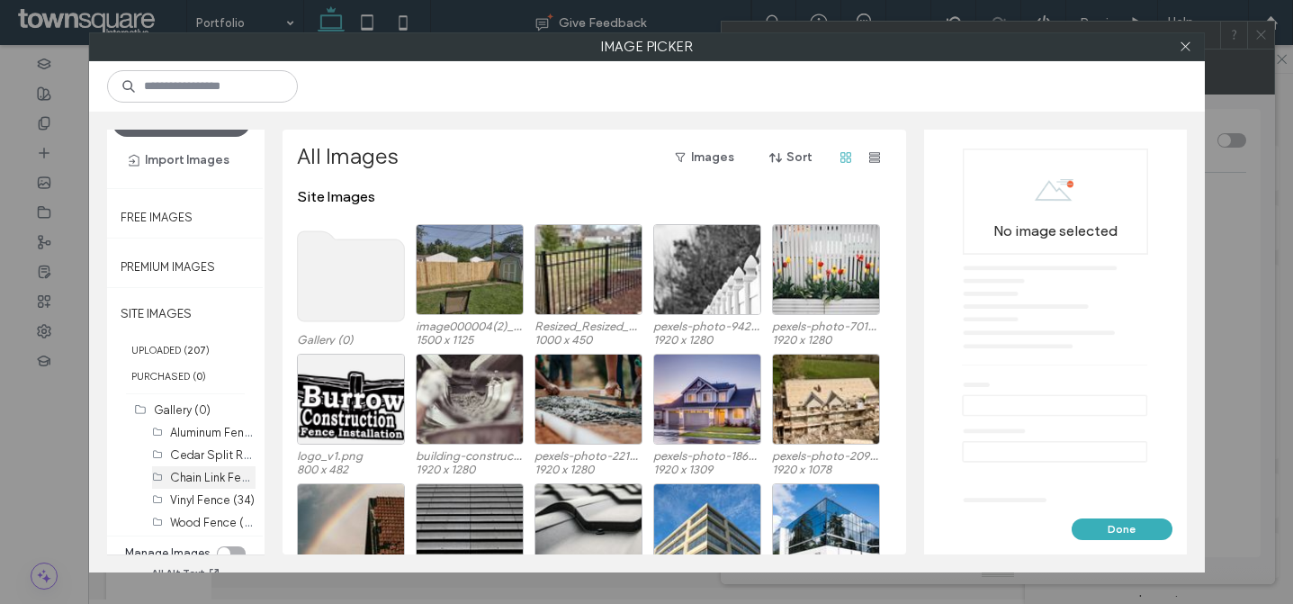
click at [214, 475] on label "Chain Link Fence (29)" at bounding box center [227, 476] width 115 height 17
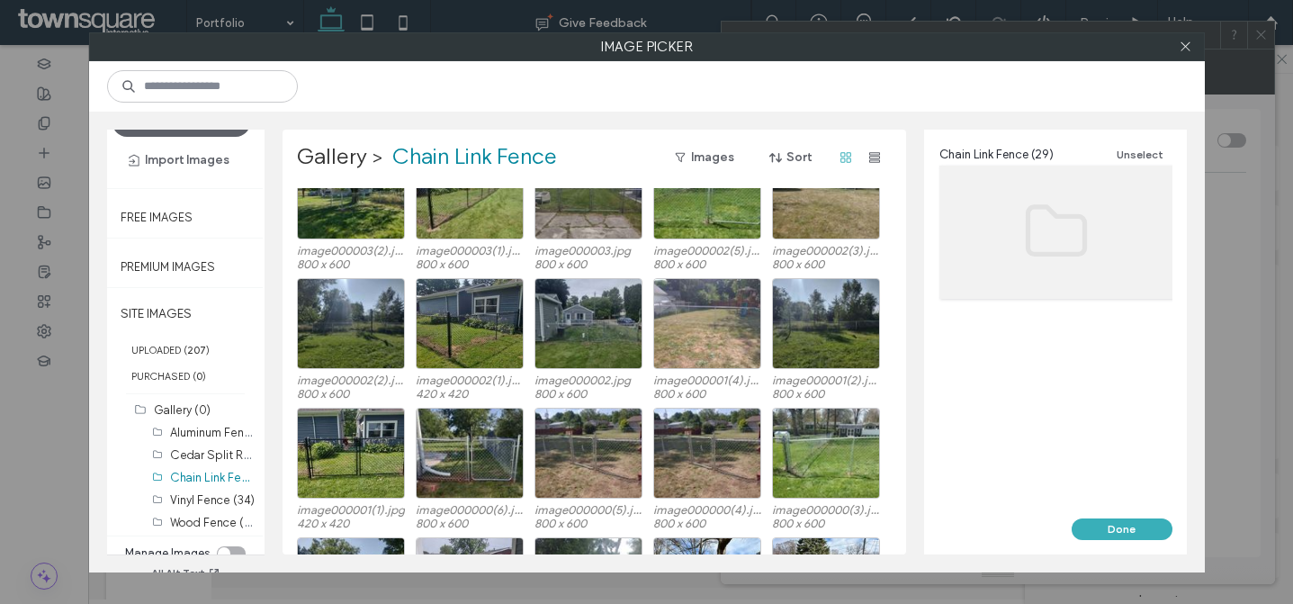
scroll to position [411, 0]
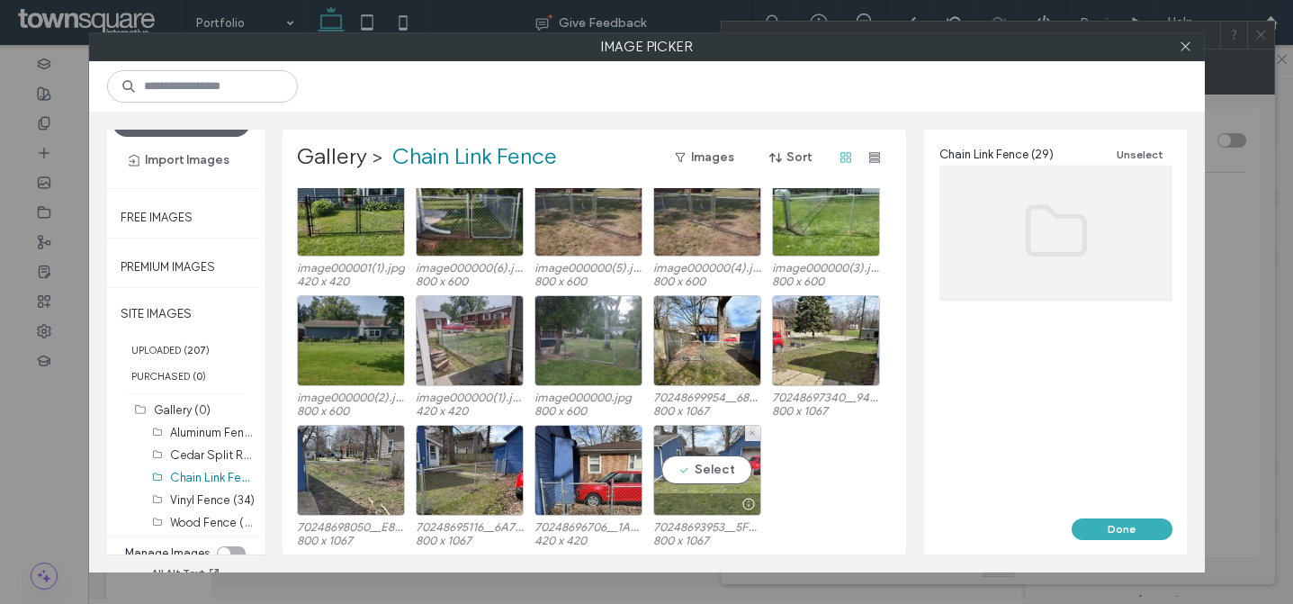
click at [725, 473] on div "Select" at bounding box center [707, 470] width 108 height 91
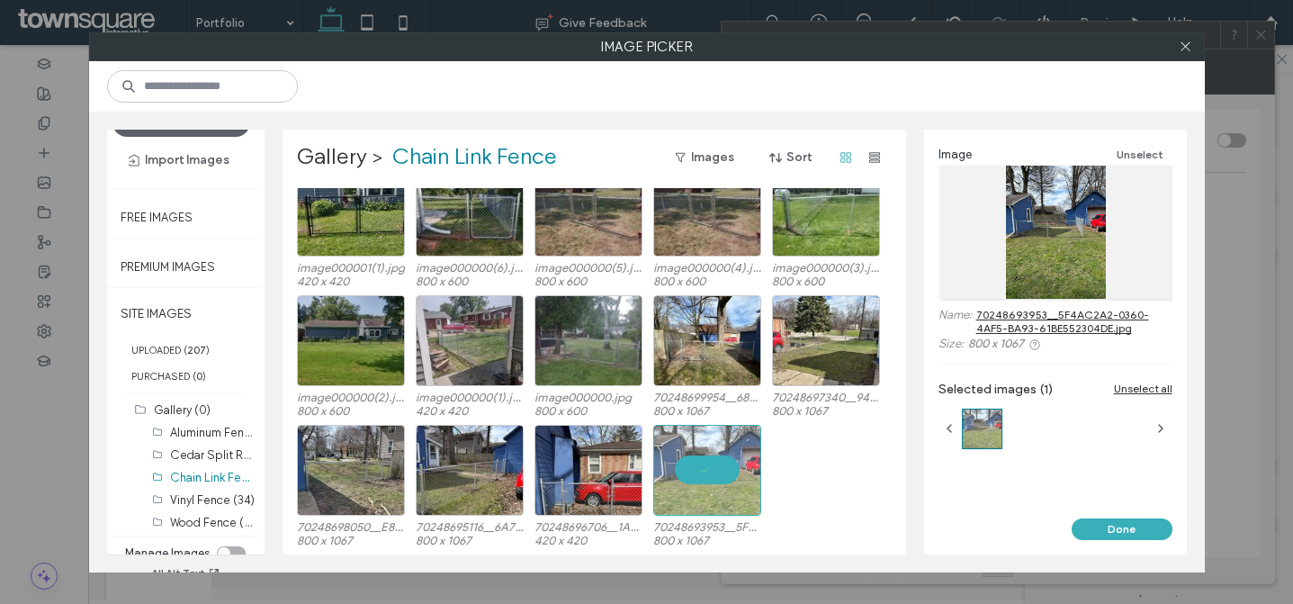
scroll to position [0, 0]
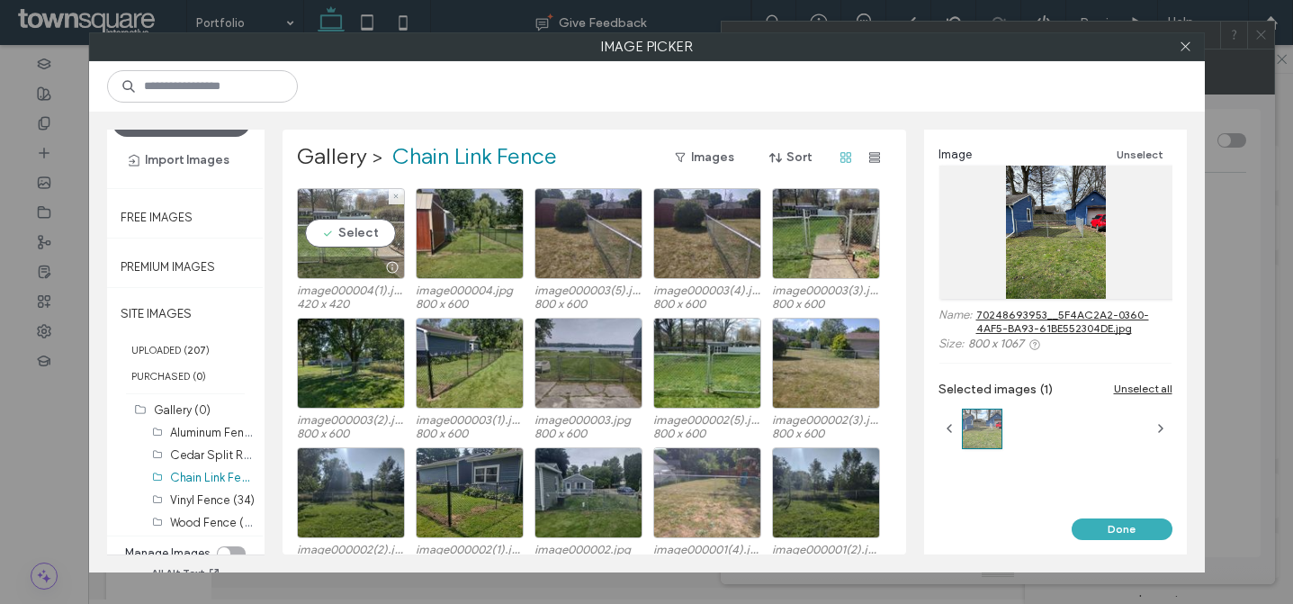
click at [362, 252] on div "Select" at bounding box center [351, 233] width 108 height 91
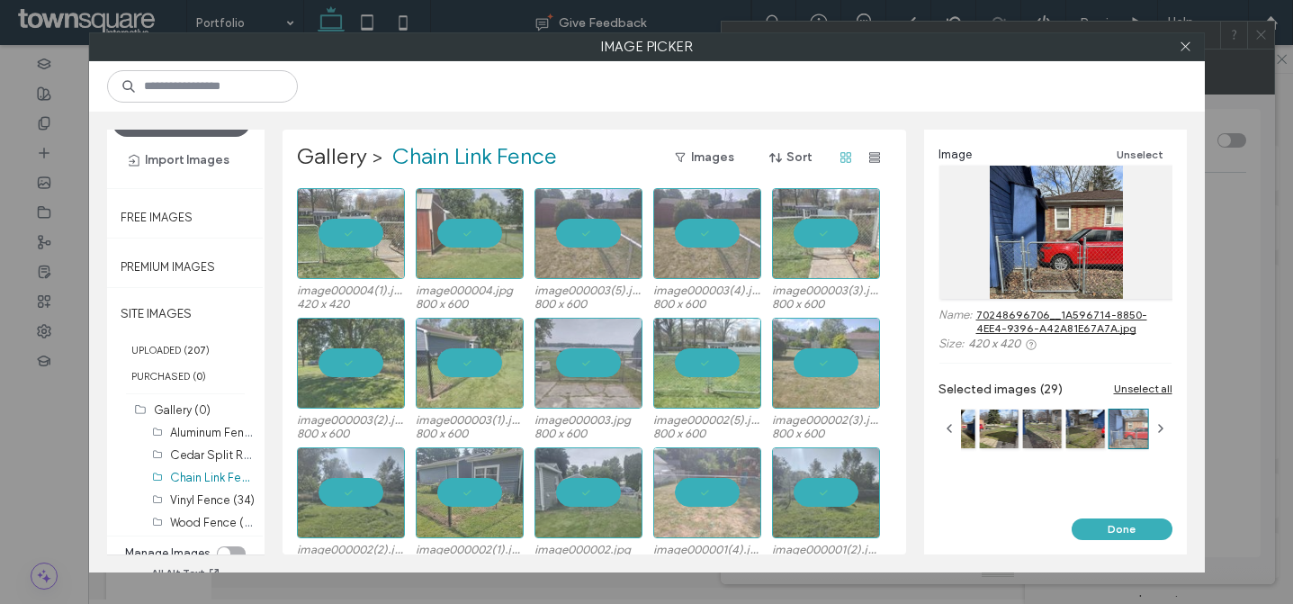
click at [1148, 531] on button "Done" at bounding box center [1122, 529] width 101 height 22
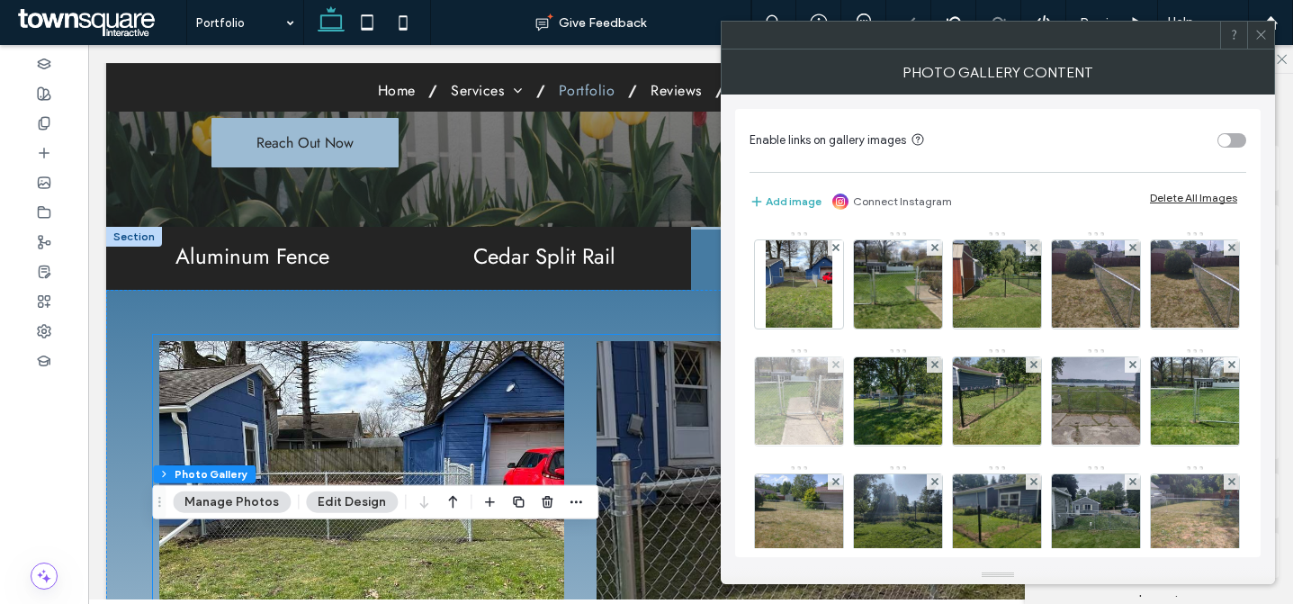
scroll to position [599, 0]
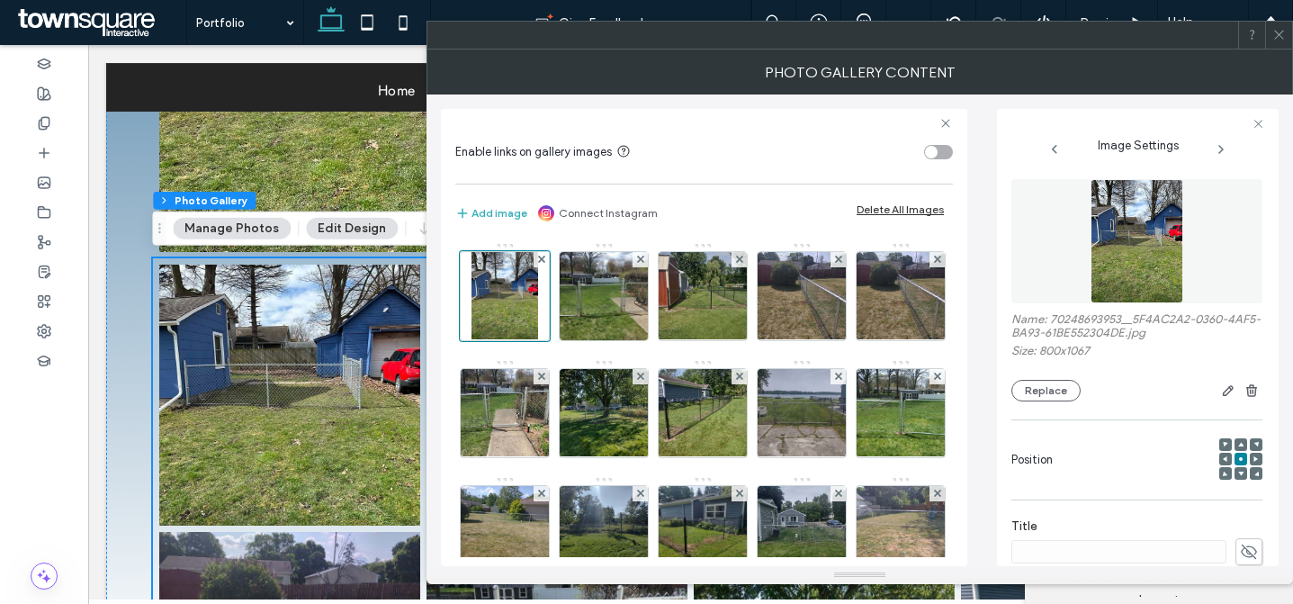
click at [370, 353] on link at bounding box center [289, 395] width 261 height 261
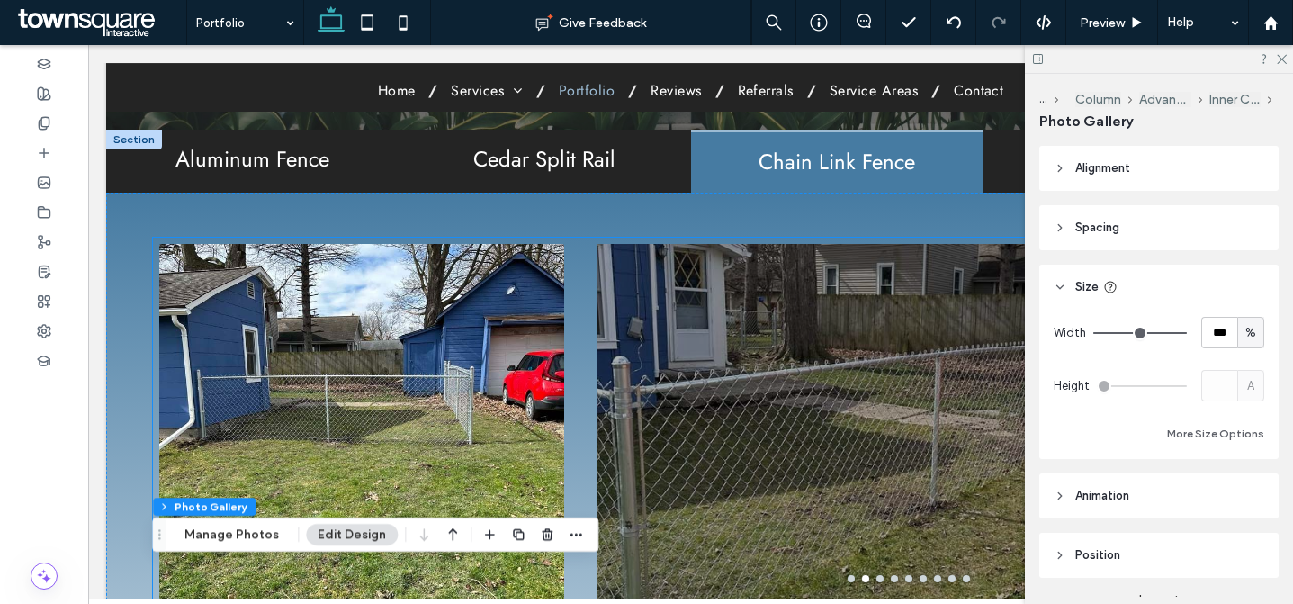
scroll to position [384, 0]
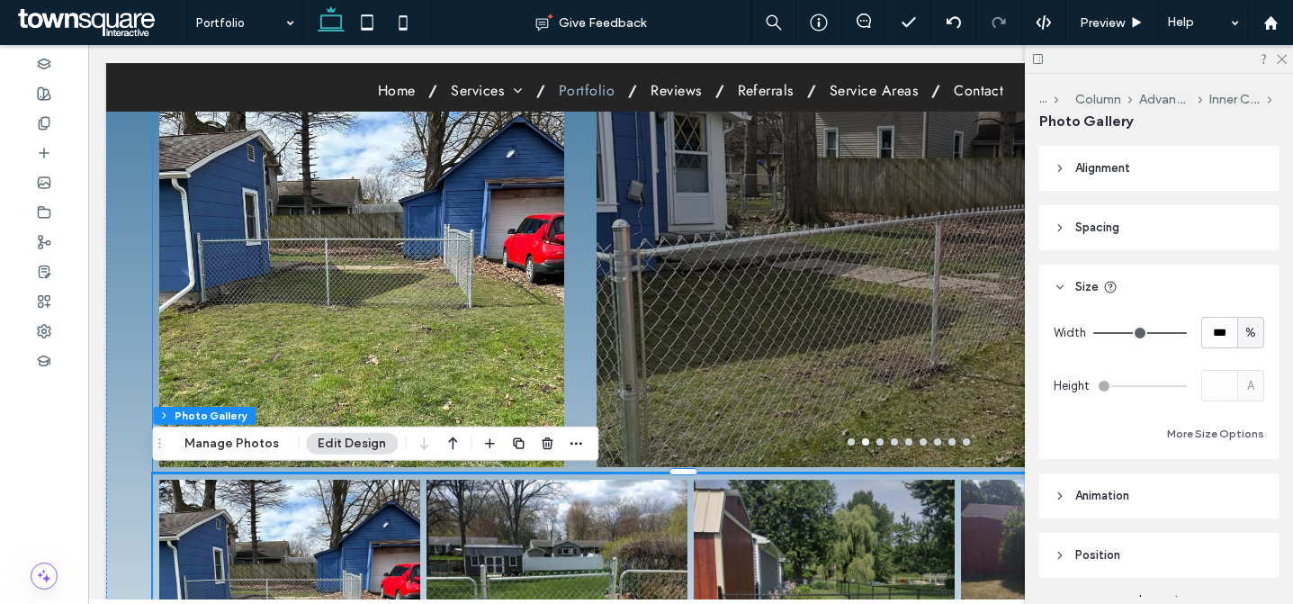
click at [783, 289] on div at bounding box center [909, 298] width 625 height 275
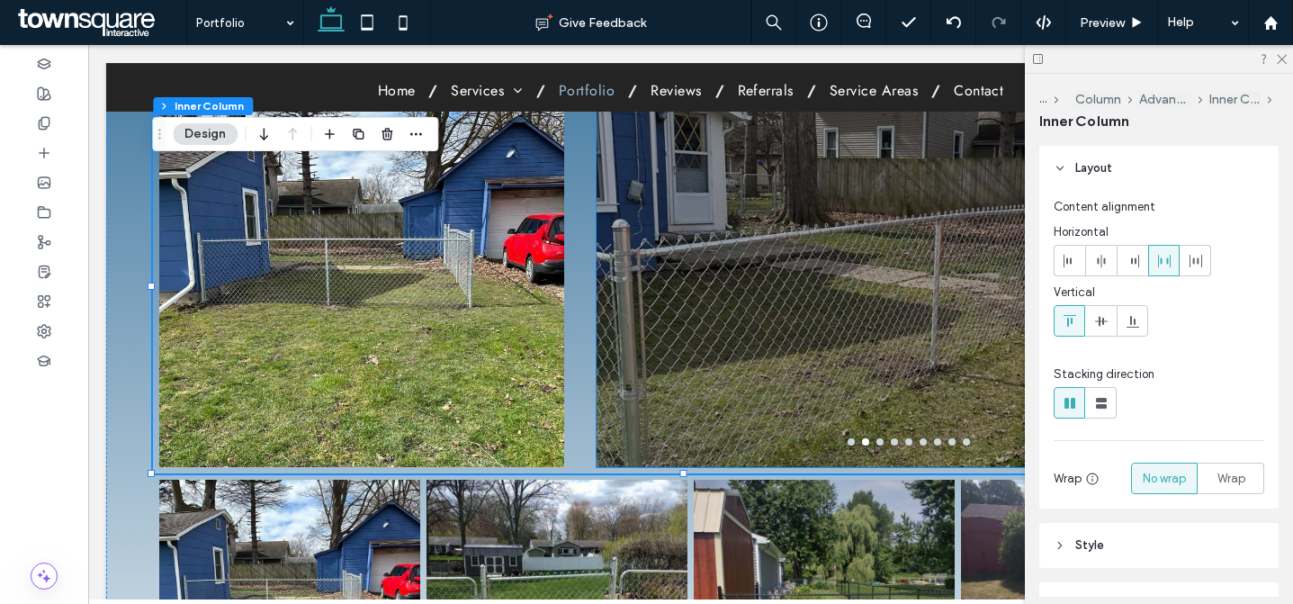
click at [882, 271] on div at bounding box center [909, 298] width 625 height 275
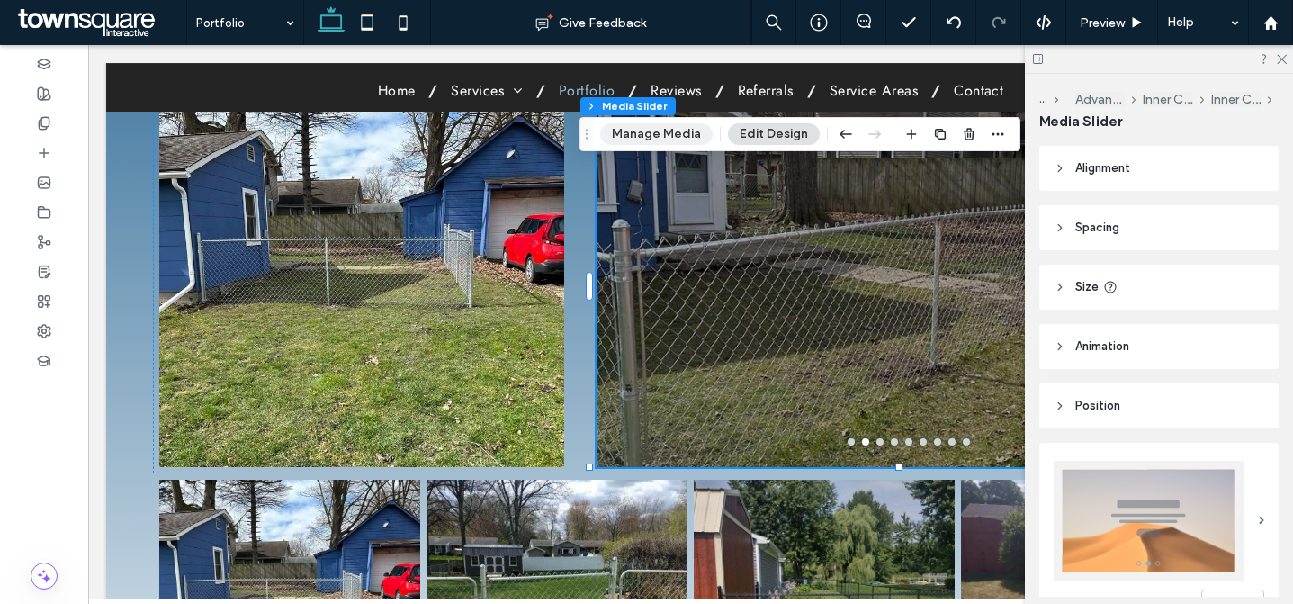
click at [623, 136] on button "Manage Media" at bounding box center [656, 134] width 113 height 22
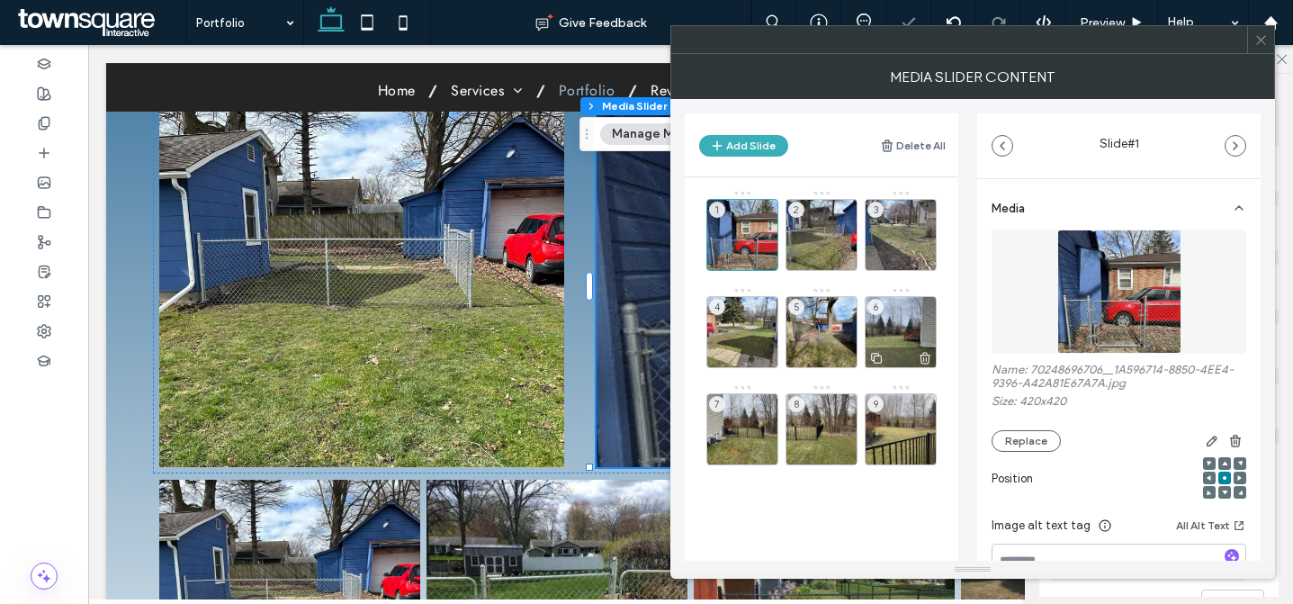
click at [890, 320] on div "6" at bounding box center [901, 332] width 72 height 72
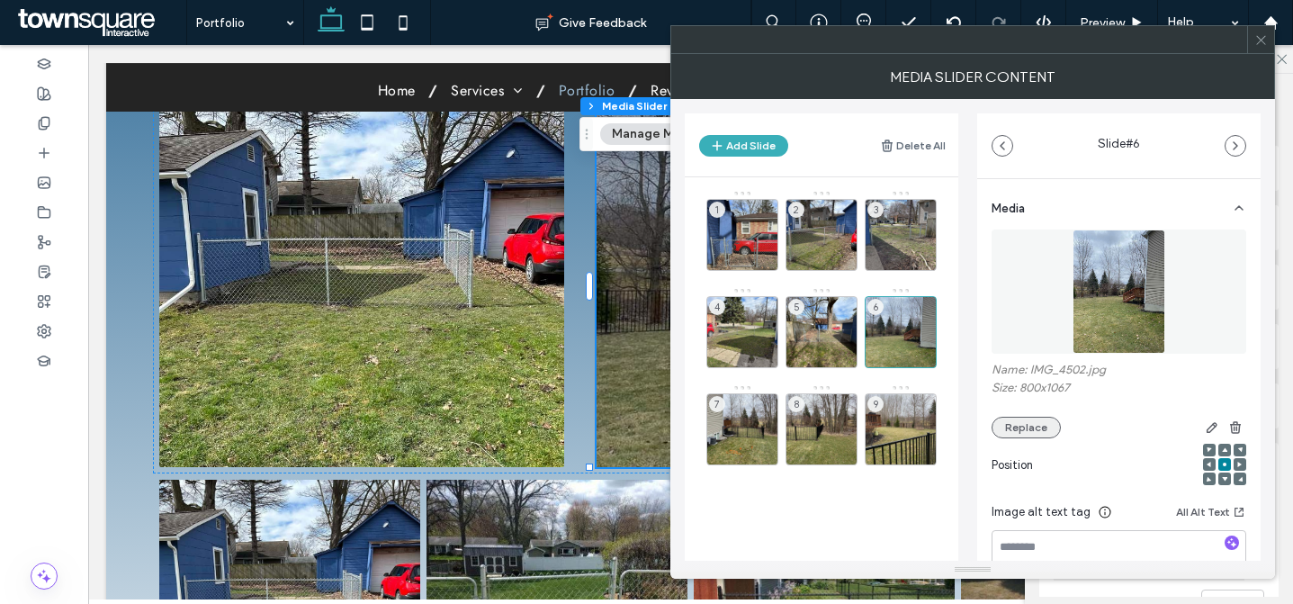
click at [1048, 429] on button "Replace" at bounding box center [1026, 428] width 69 height 22
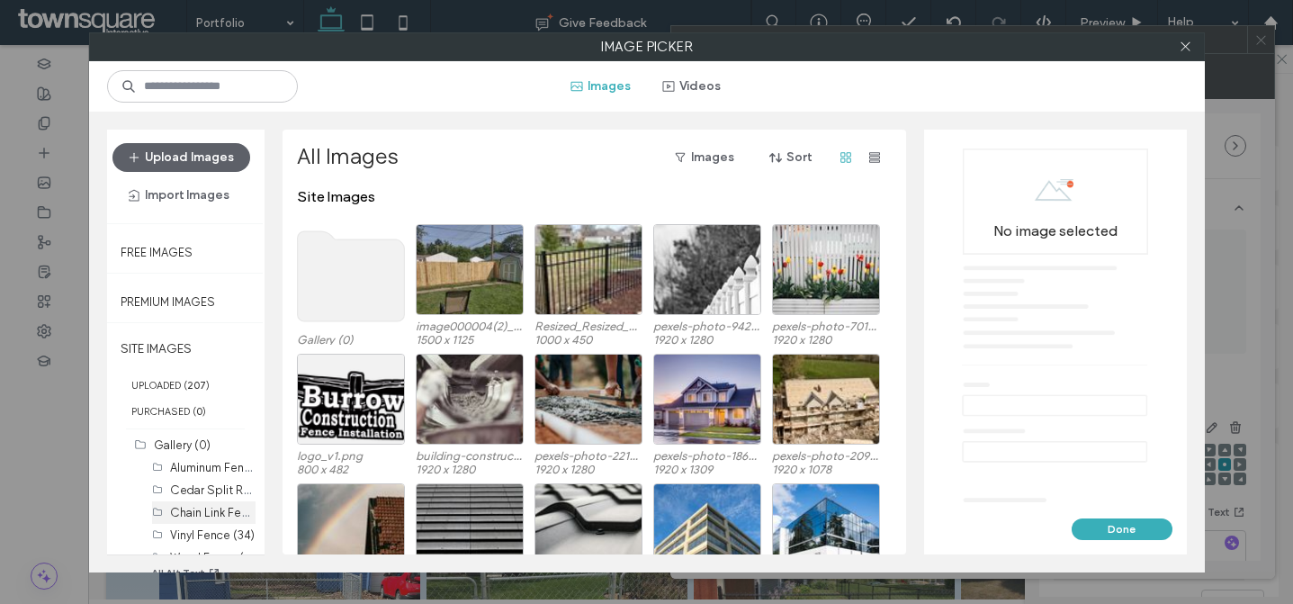
click at [204, 504] on label "Chain Link Fence (29)" at bounding box center [227, 511] width 115 height 17
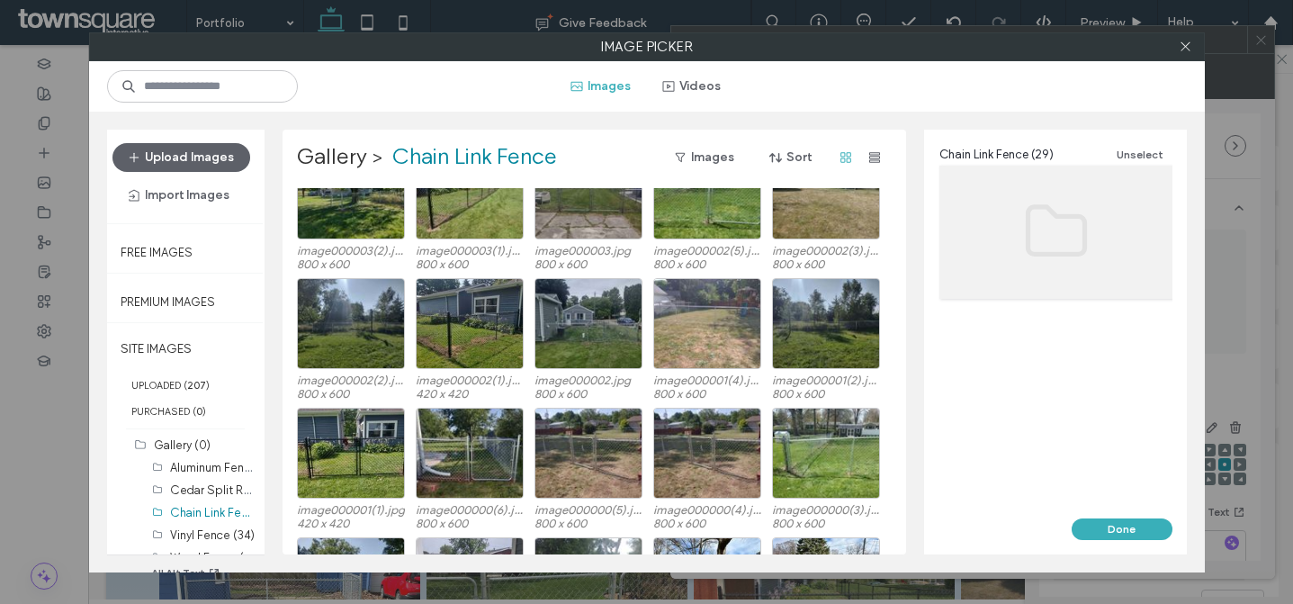
scroll to position [411, 0]
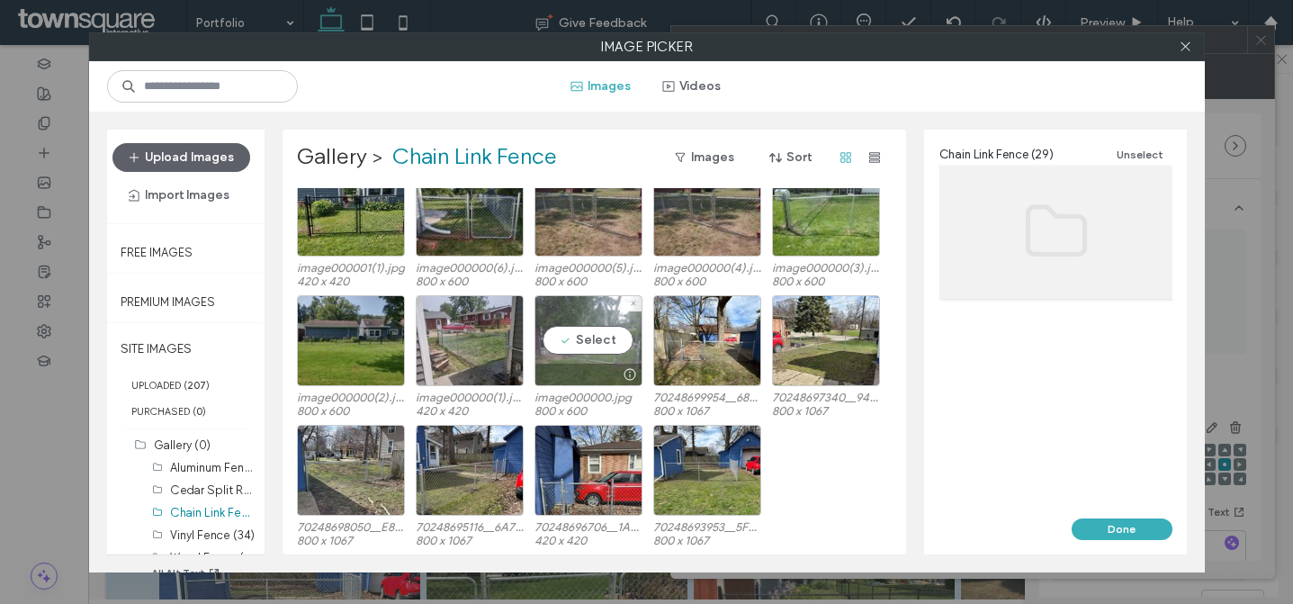
click at [582, 344] on div "Select" at bounding box center [589, 340] width 108 height 91
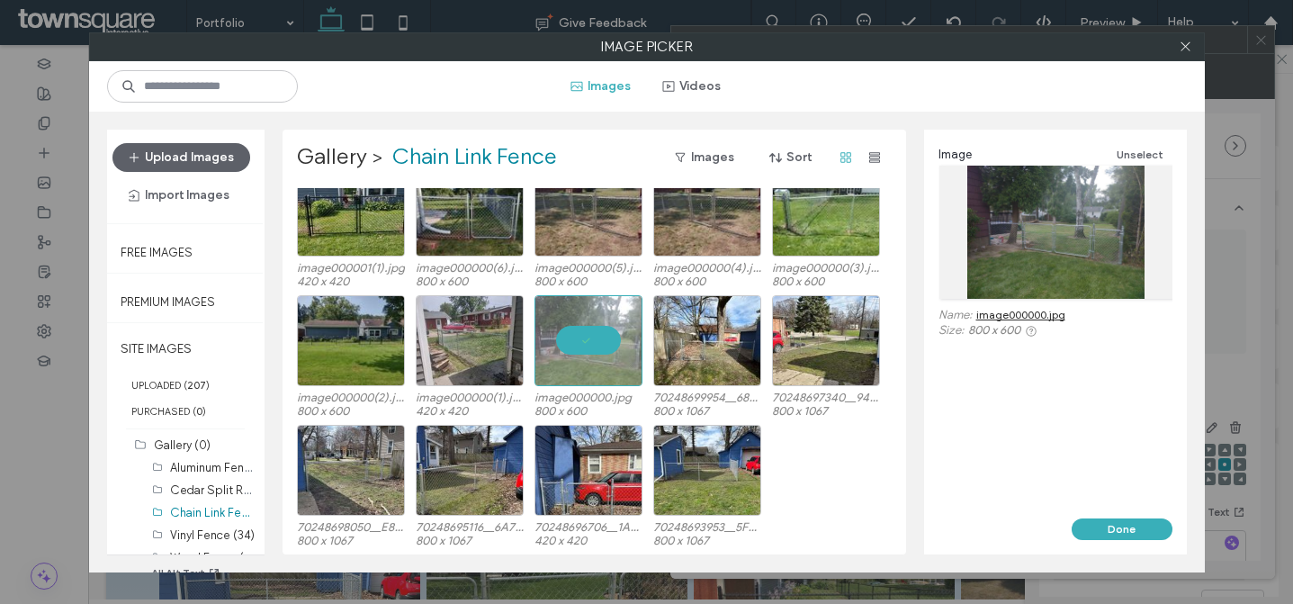
click at [1140, 531] on button "Done" at bounding box center [1122, 529] width 101 height 22
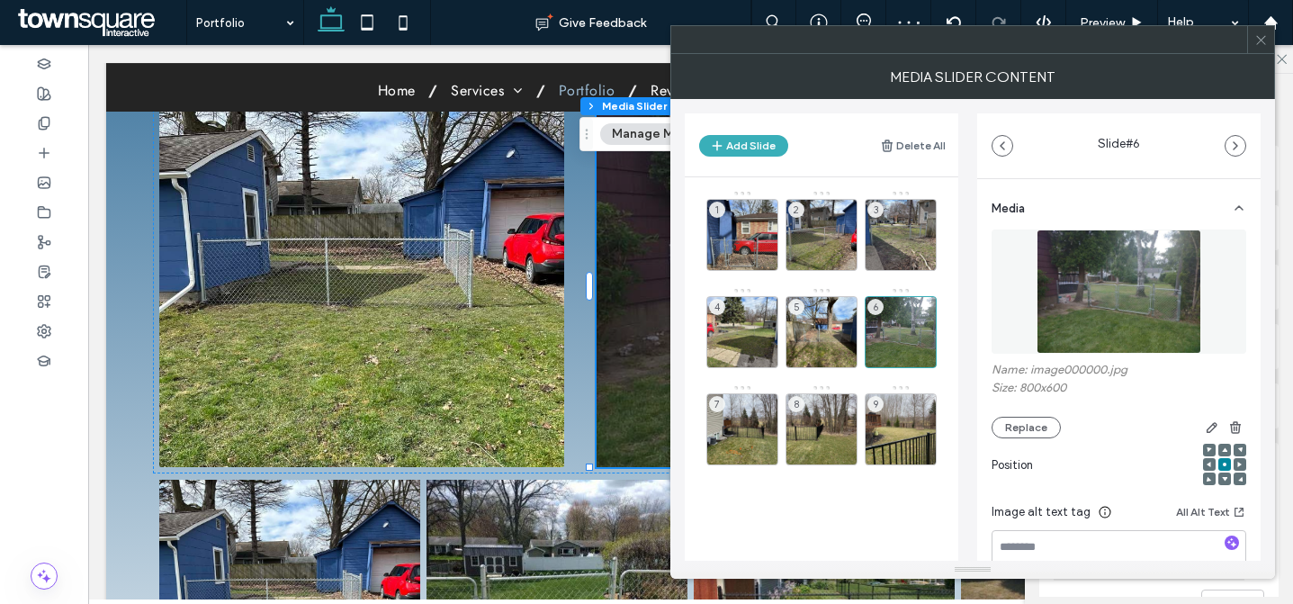
click at [1257, 41] on icon at bounding box center [1262, 40] width 14 height 14
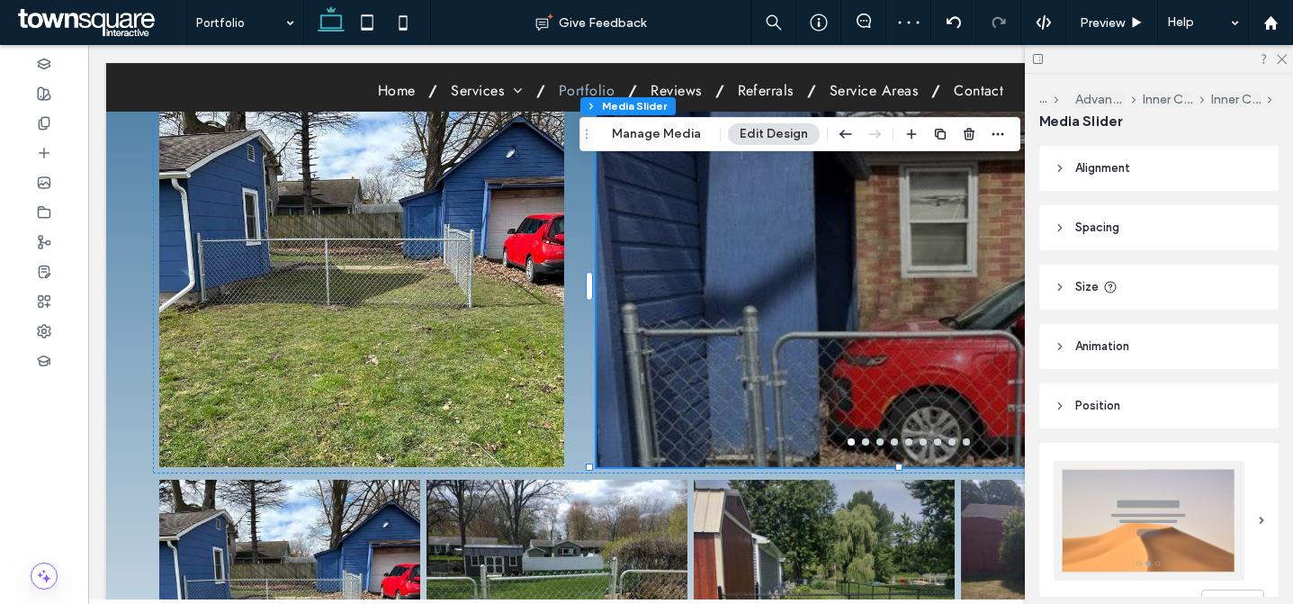
scroll to position [433, 0]
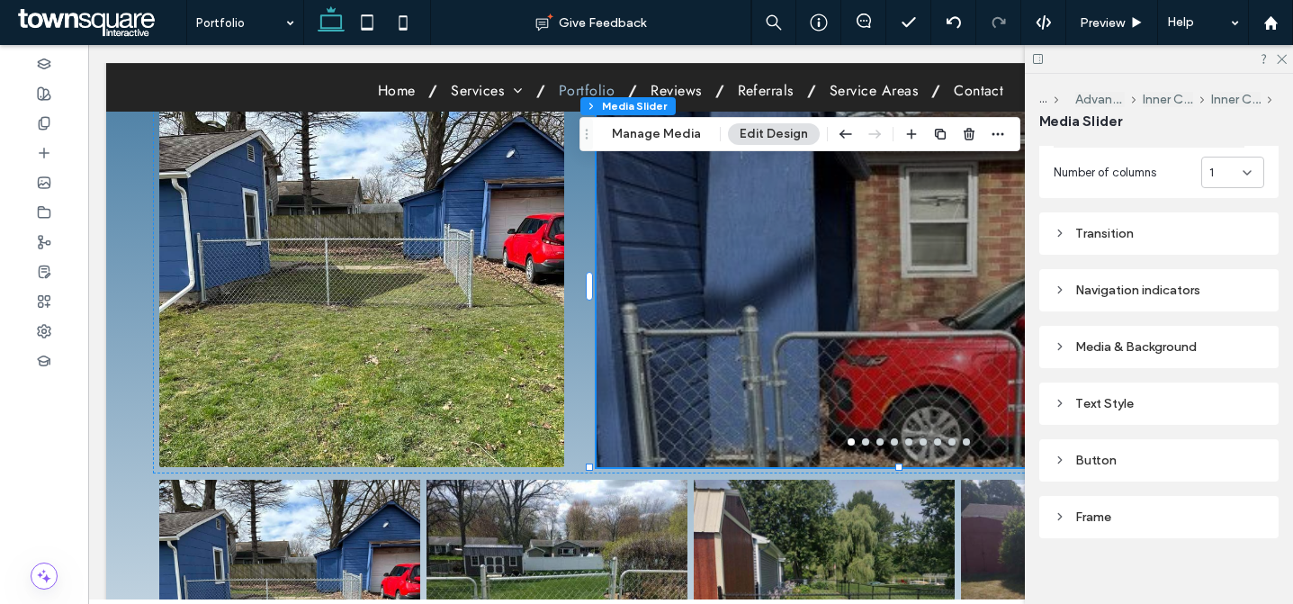
click at [1199, 349] on div "Media & Background" at bounding box center [1159, 347] width 211 height 24
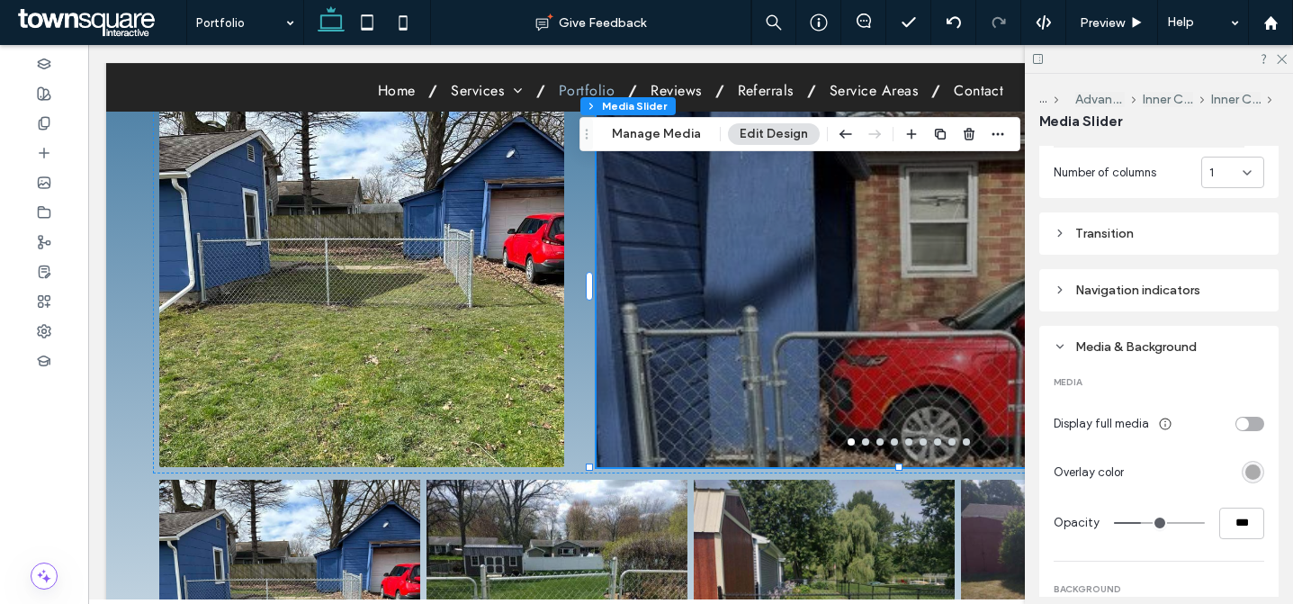
drag, startPoint x: 1229, startPoint y: 500, endPoint x: 1229, endPoint y: 514, distance: 14.4
click at [1229, 517] on input "***" at bounding box center [1242, 524] width 45 height 32
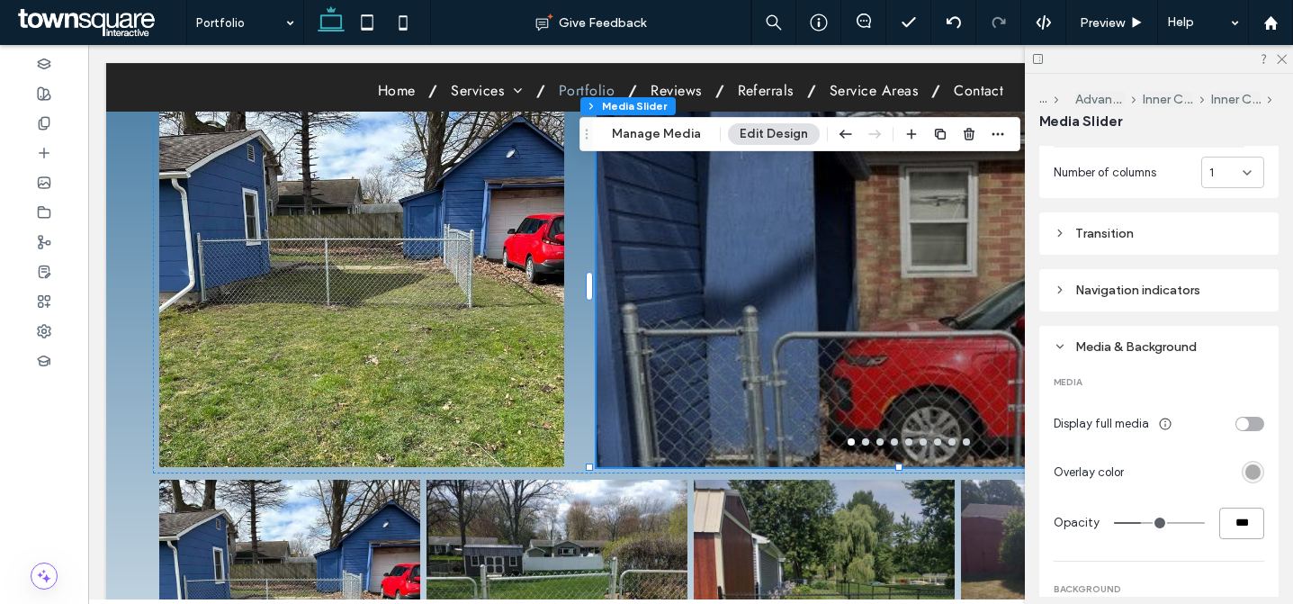
type input "*"
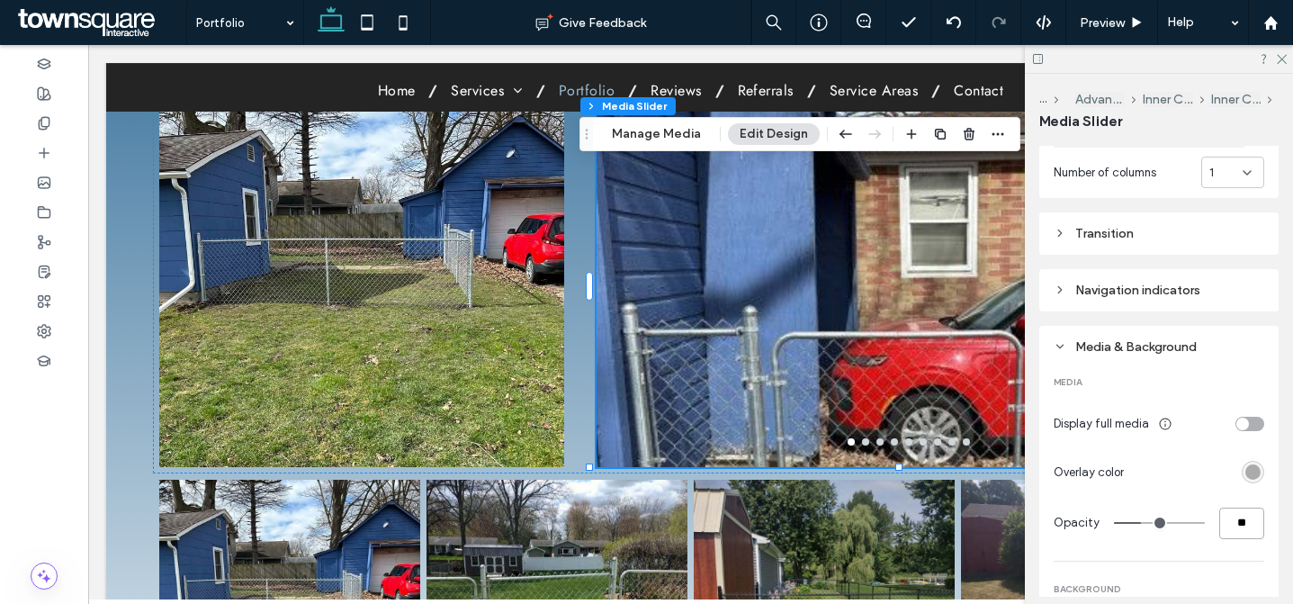
type input "**"
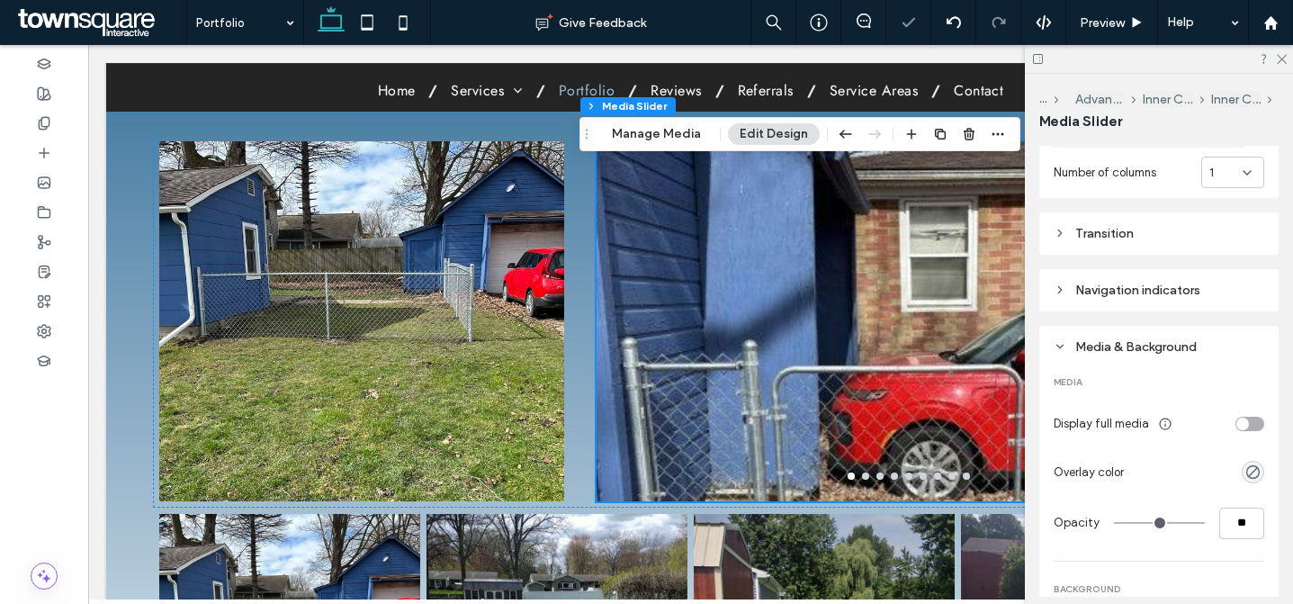
scroll to position [105, 0]
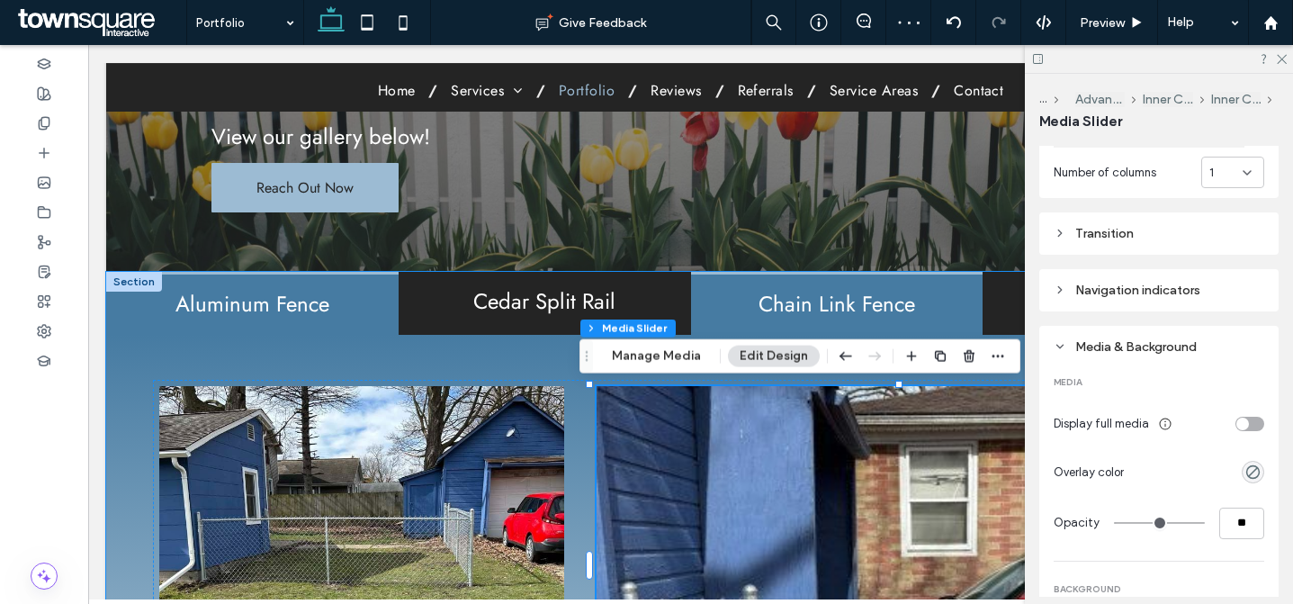
click at [333, 293] on h2 "Aluminum Fence" at bounding box center [252, 304] width 271 height 23
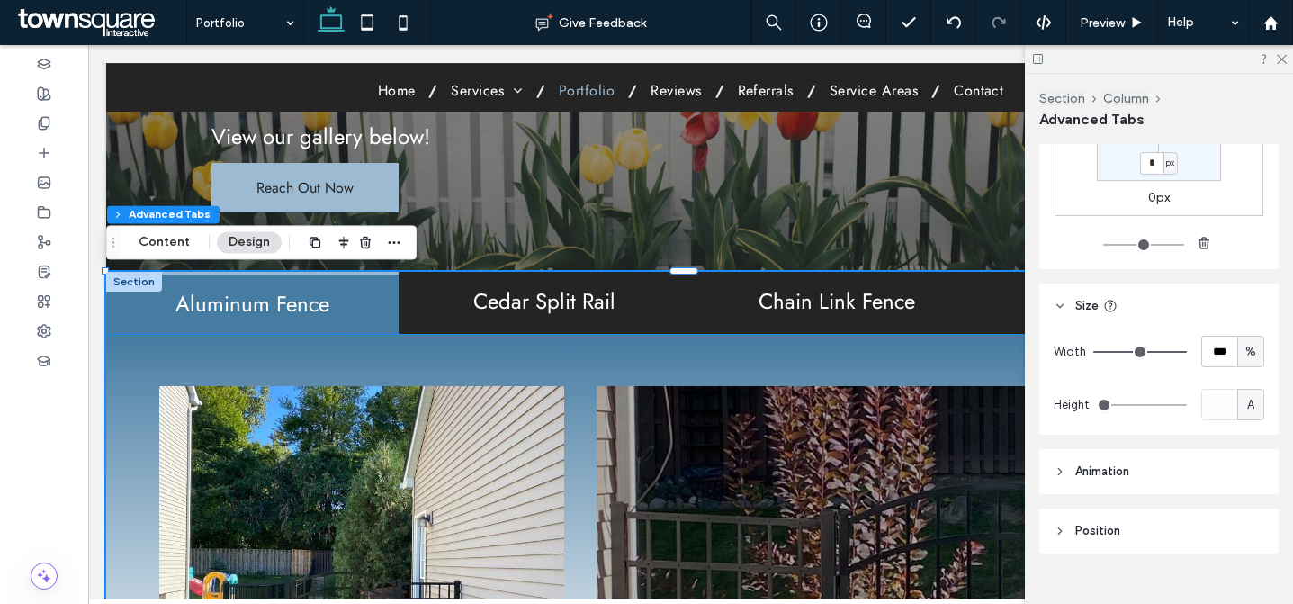
scroll to position [549, 0]
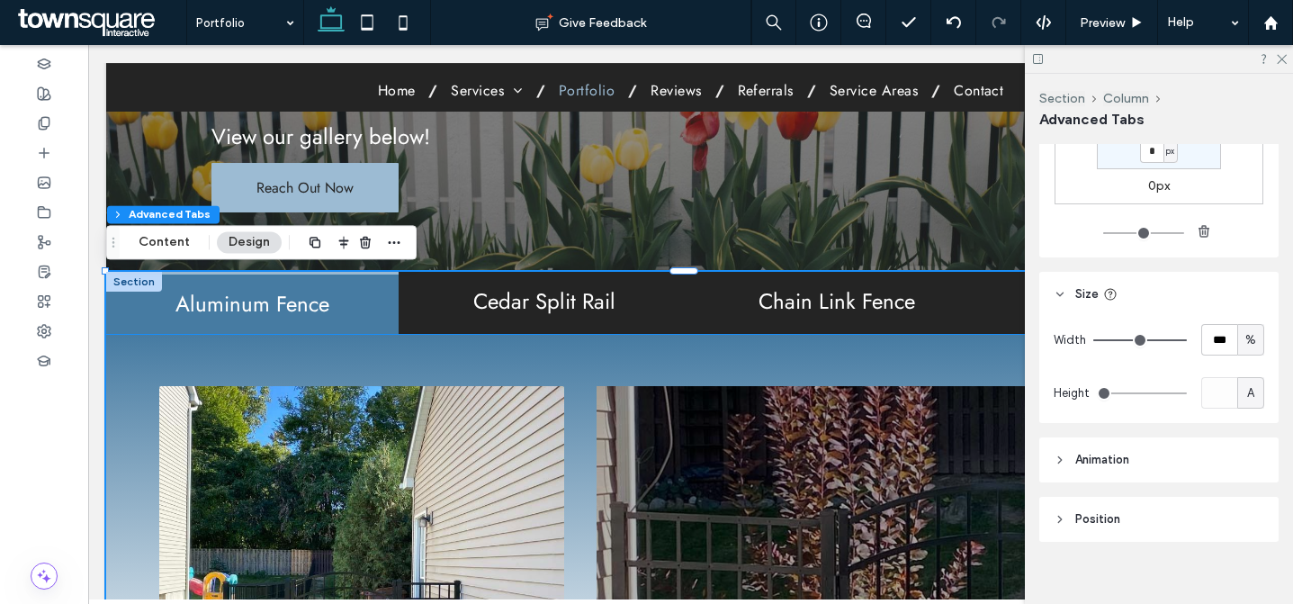
click at [759, 446] on div at bounding box center [909, 577] width 625 height 275
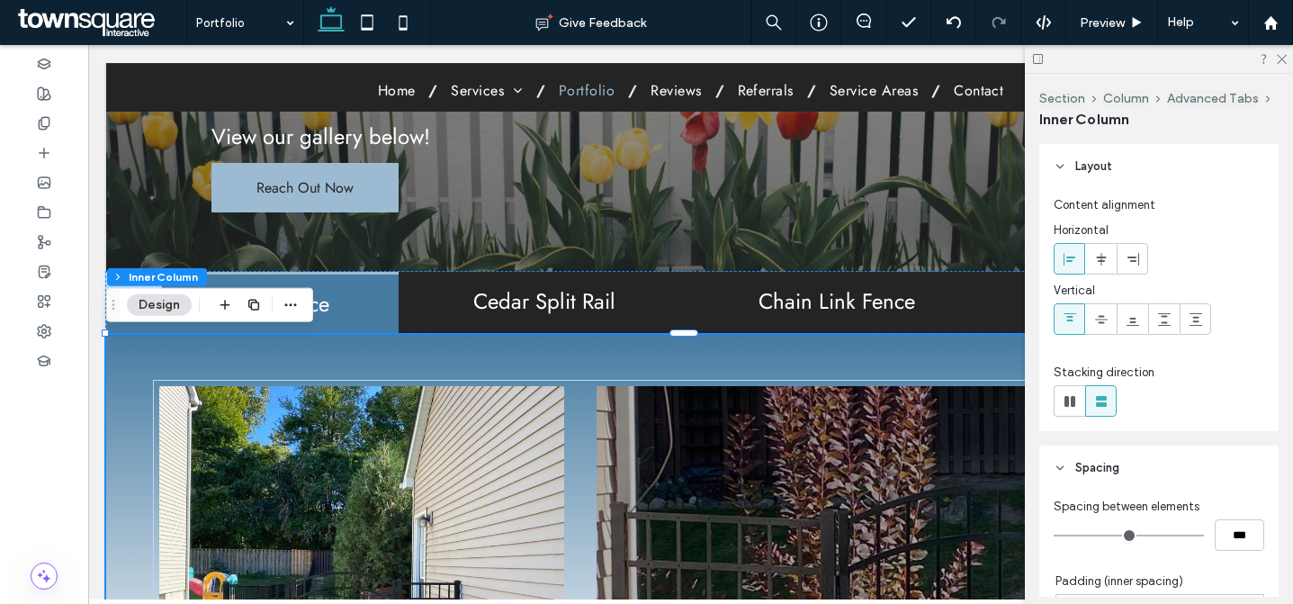
click at [759, 446] on div at bounding box center [909, 577] width 625 height 275
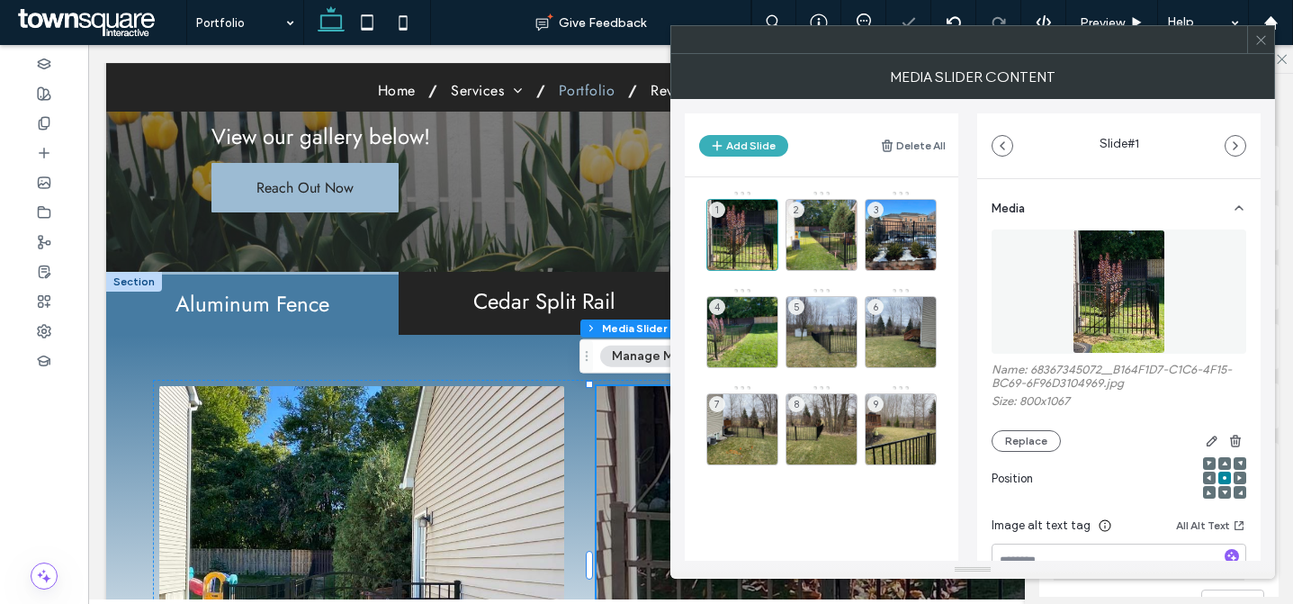
click at [1265, 36] on use at bounding box center [1260, 39] width 9 height 9
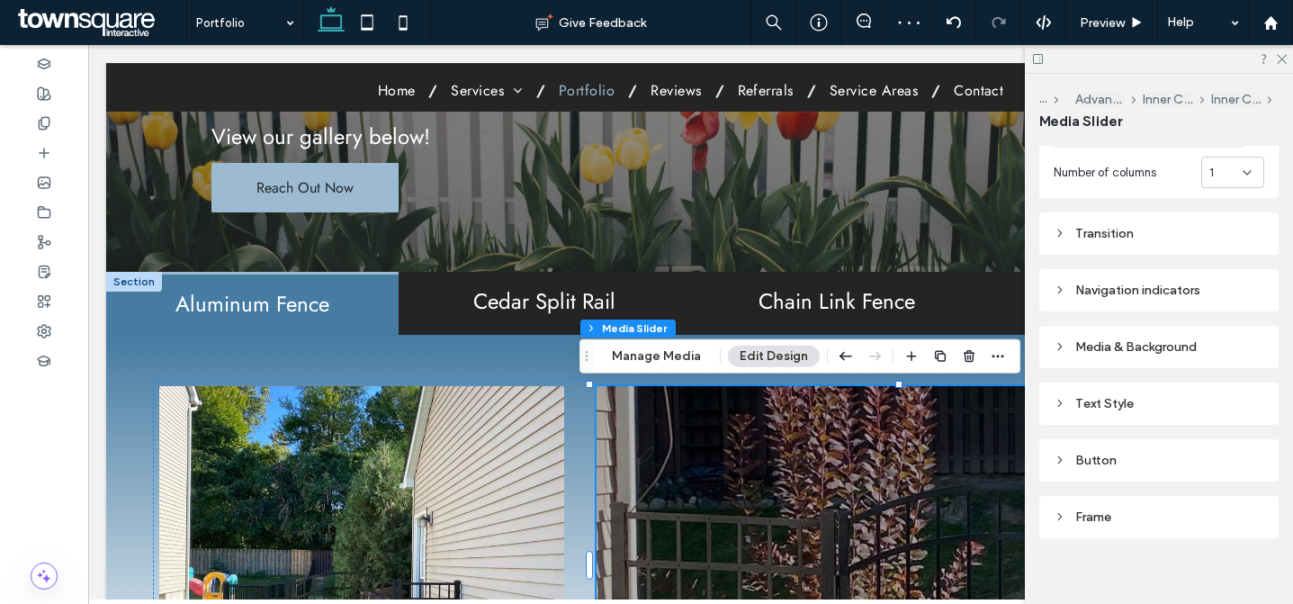
scroll to position [439, 0]
click at [1184, 329] on div "Media & Background" at bounding box center [1159, 341] width 211 height 24
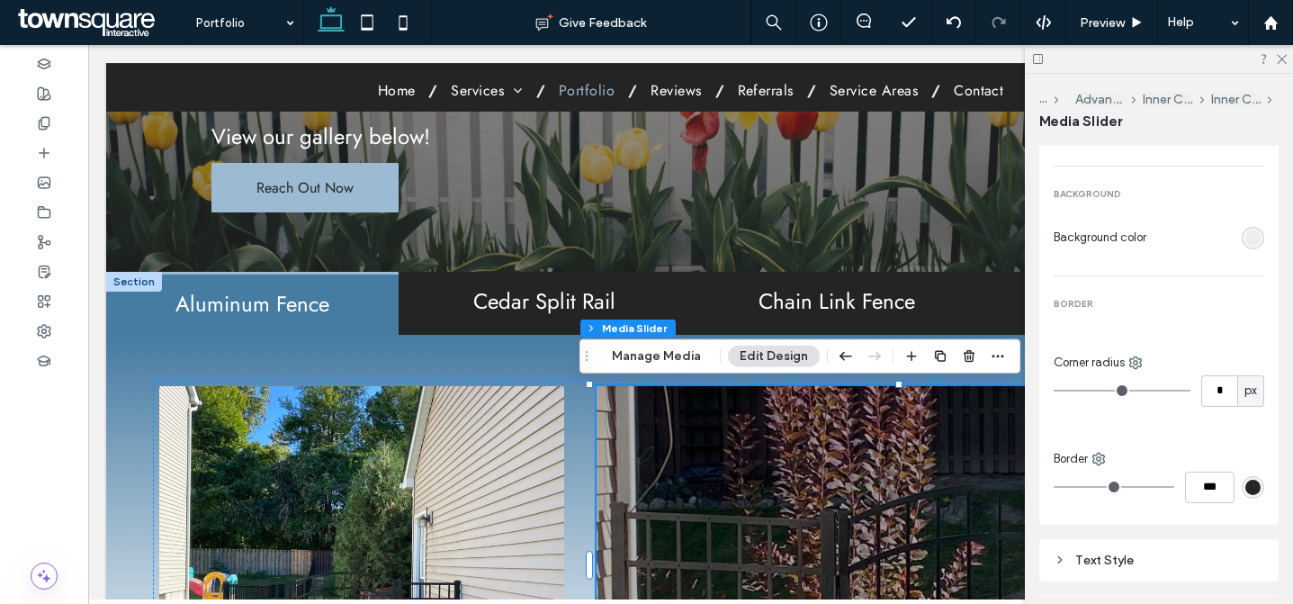
scroll to position [450, 0]
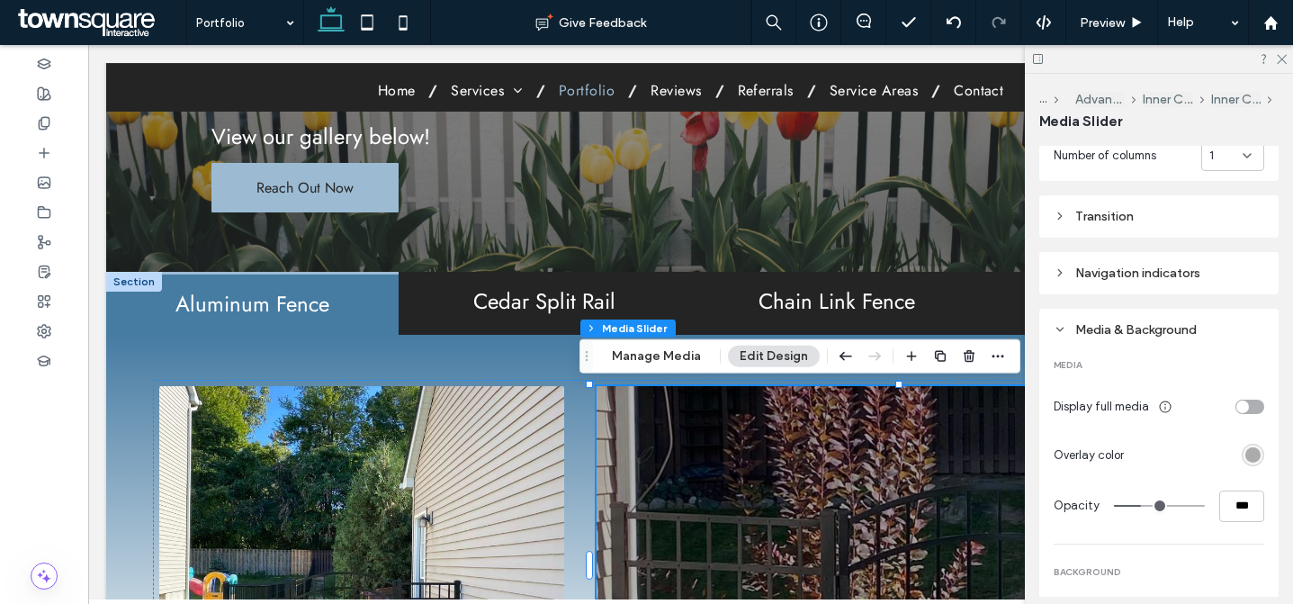
click at [1233, 506] on input "***" at bounding box center [1242, 507] width 45 height 32
type input "***"
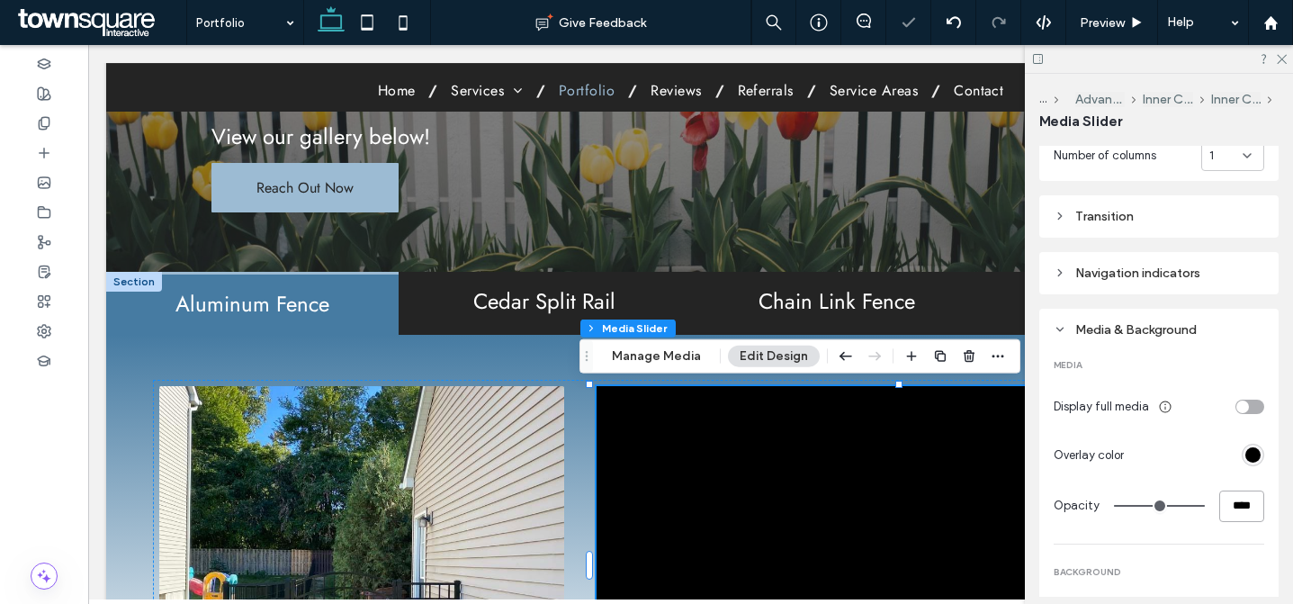
type input "****"
click at [1230, 501] on input "****" at bounding box center [1242, 507] width 45 height 32
click at [1230, 502] on input "****" at bounding box center [1242, 507] width 45 height 32
type input "*"
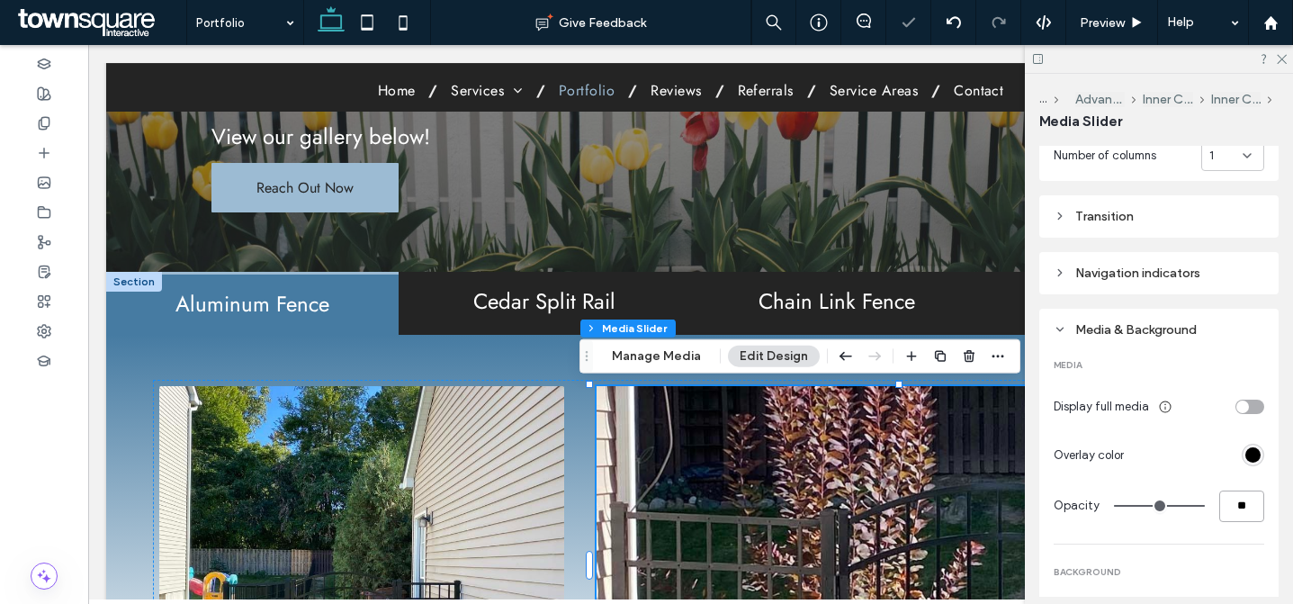
type input "**"
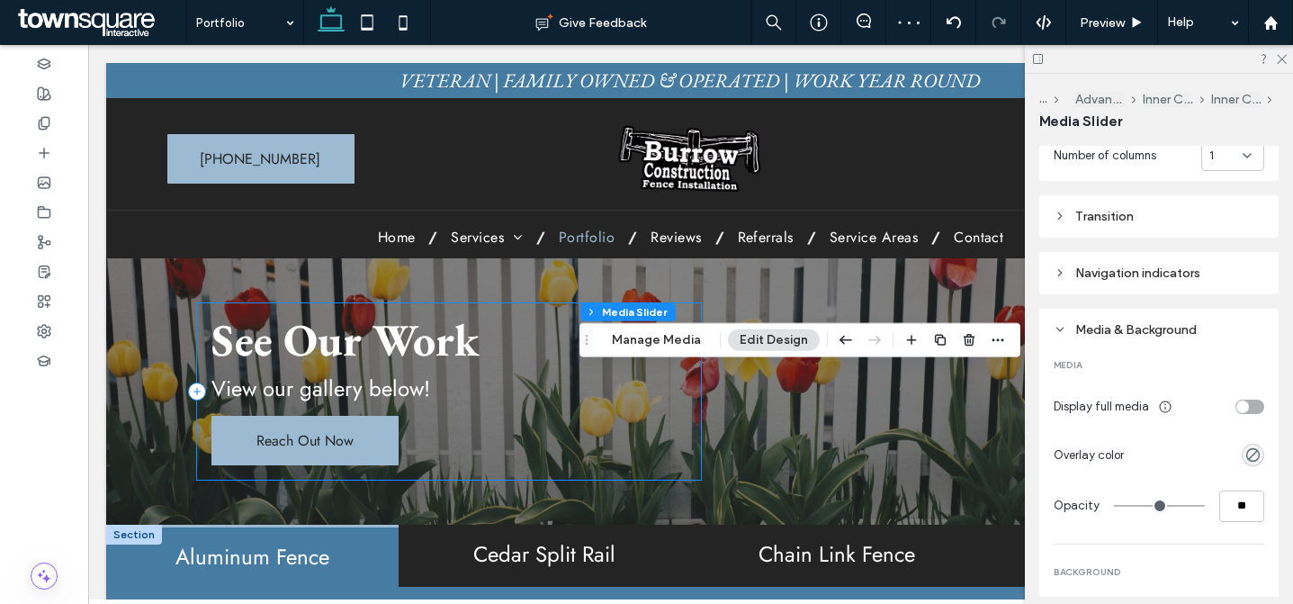
scroll to position [122, 0]
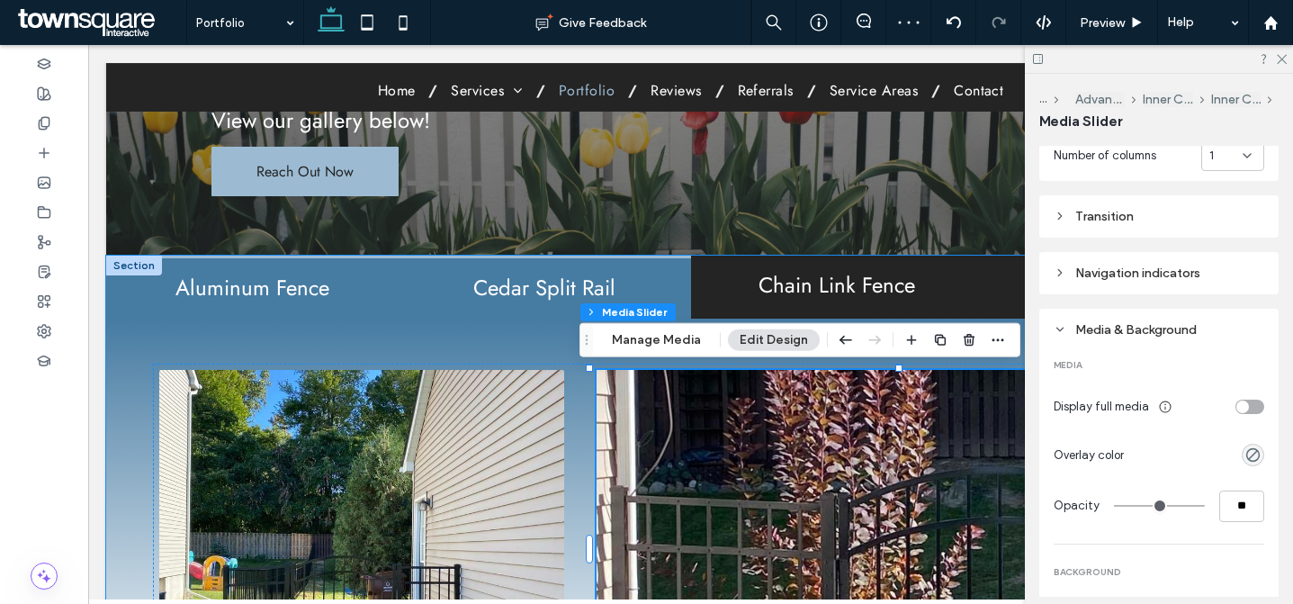
click at [513, 300] on h2 "Cedar Split Rail" at bounding box center [545, 287] width 271 height 23
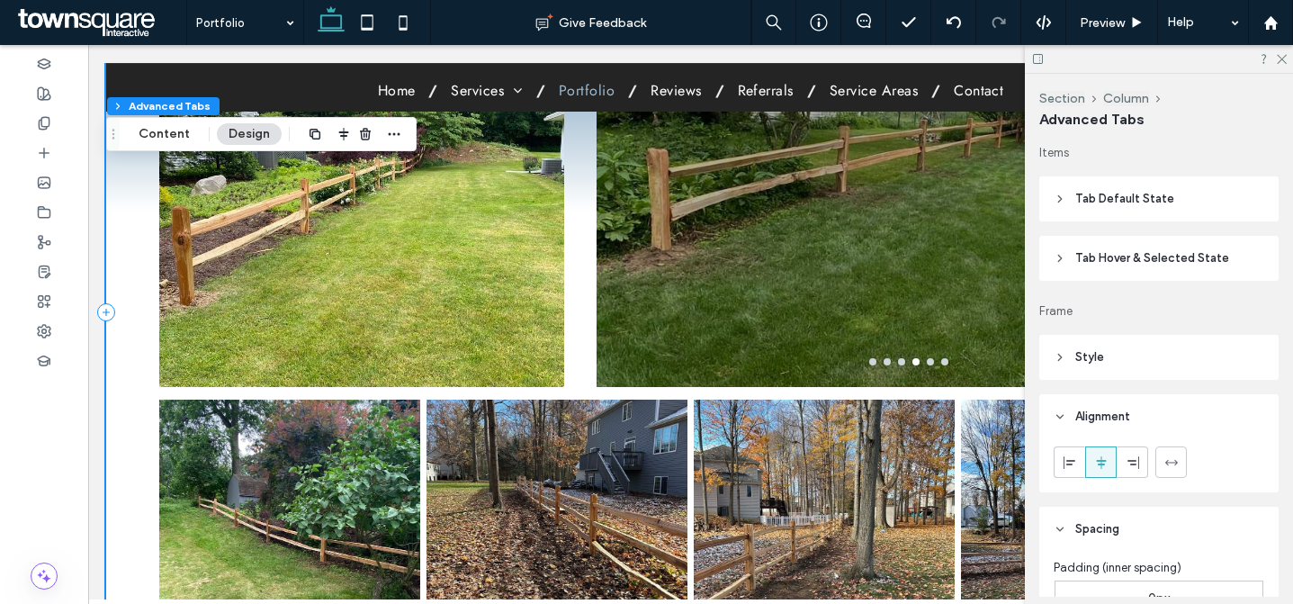
scroll to position [454, 0]
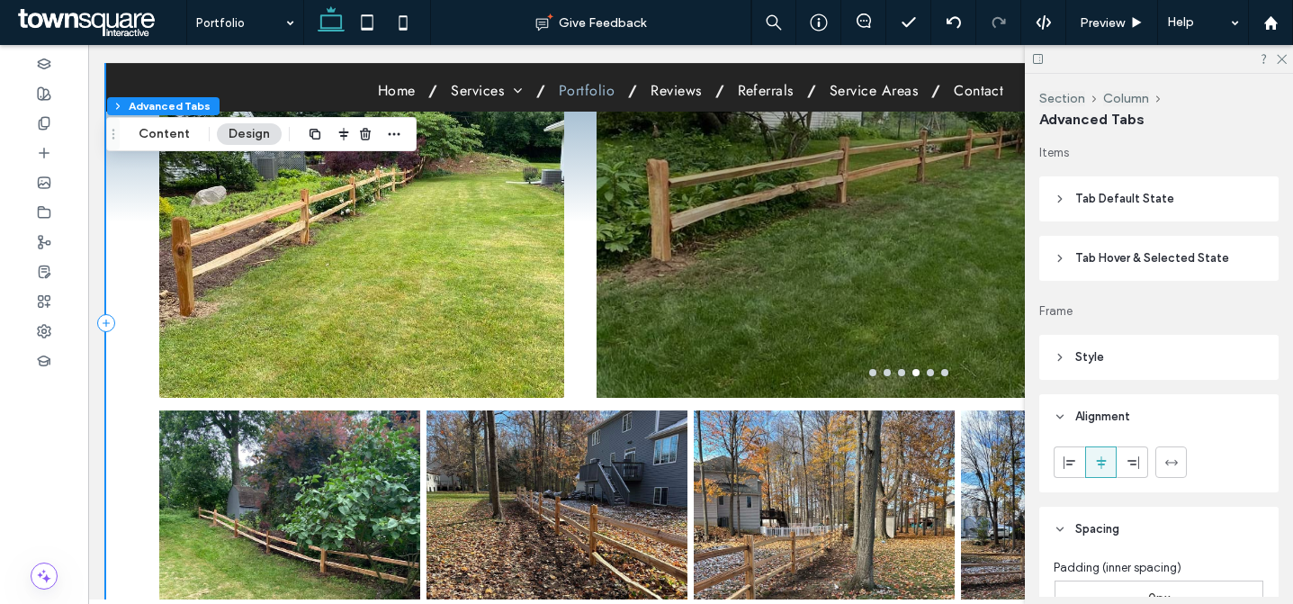
click at [723, 240] on div at bounding box center [909, 229] width 625 height 275
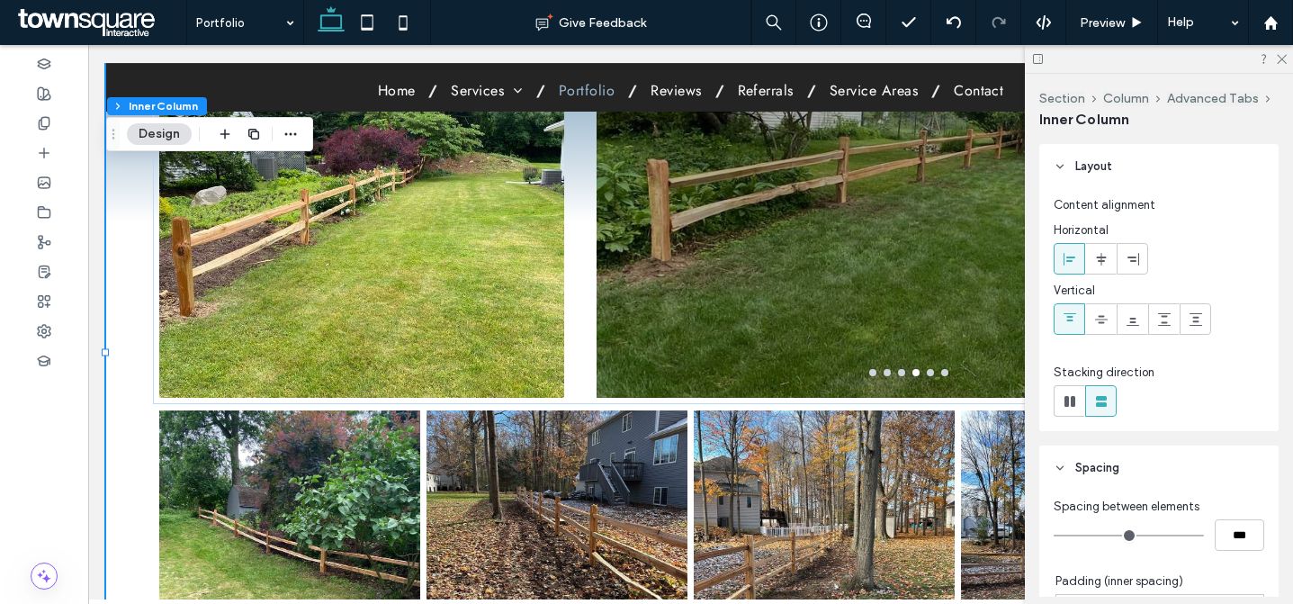
click at [723, 240] on div at bounding box center [909, 229] width 625 height 275
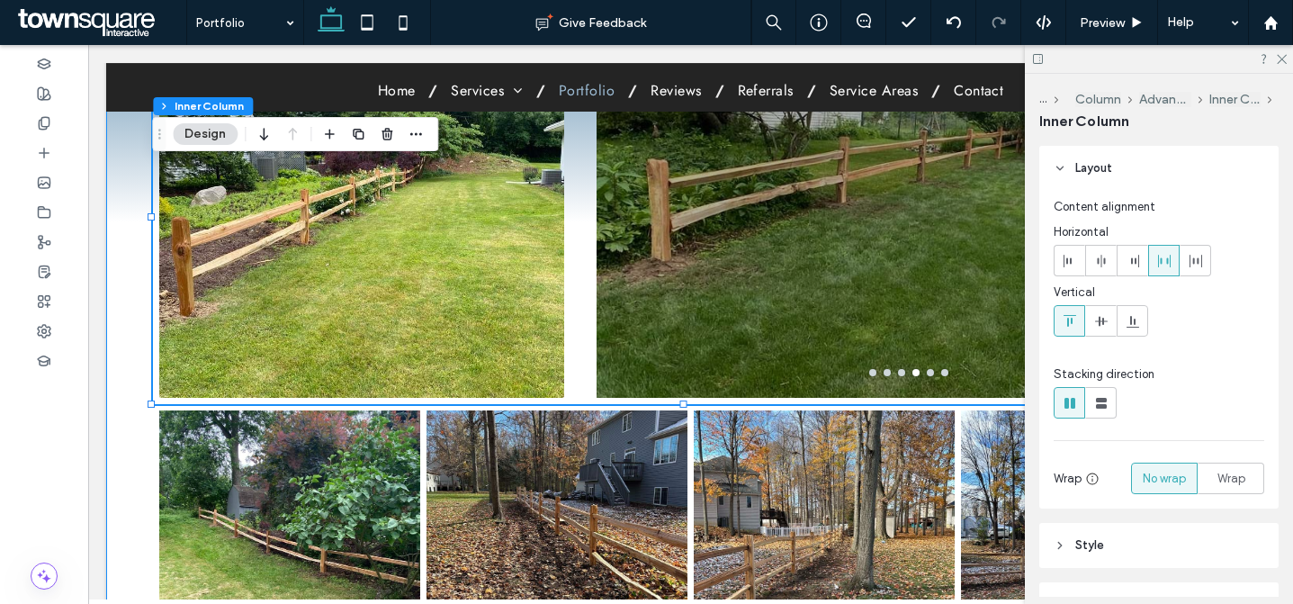
click at [772, 268] on div at bounding box center [909, 229] width 625 height 275
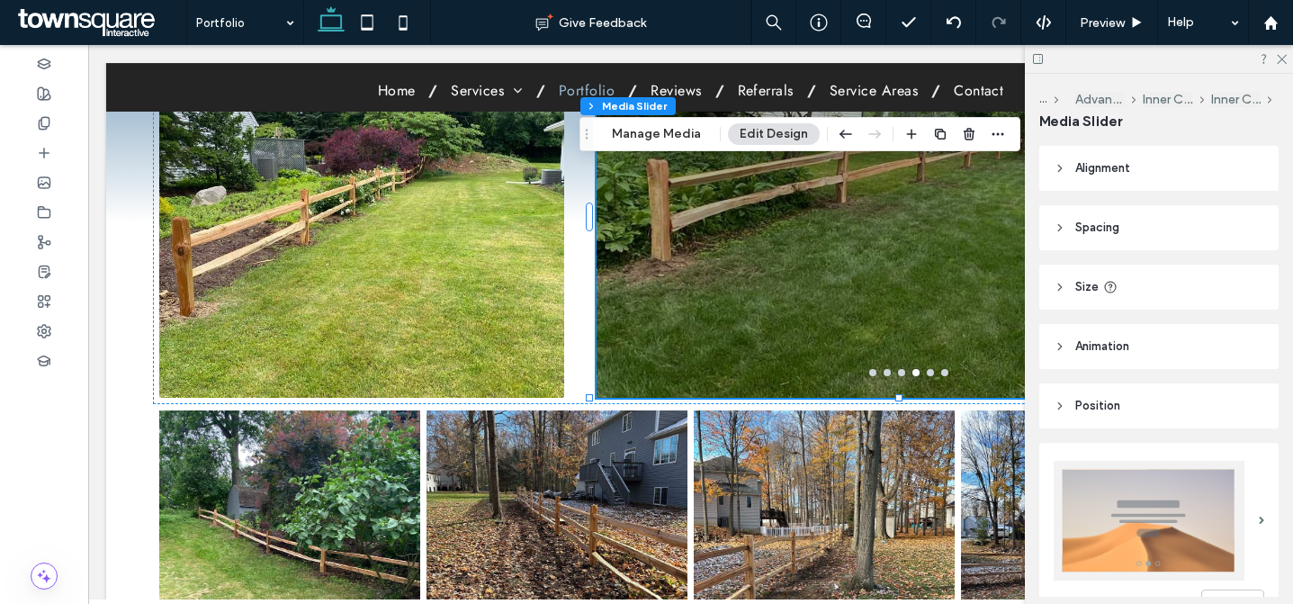
scroll to position [439, 0]
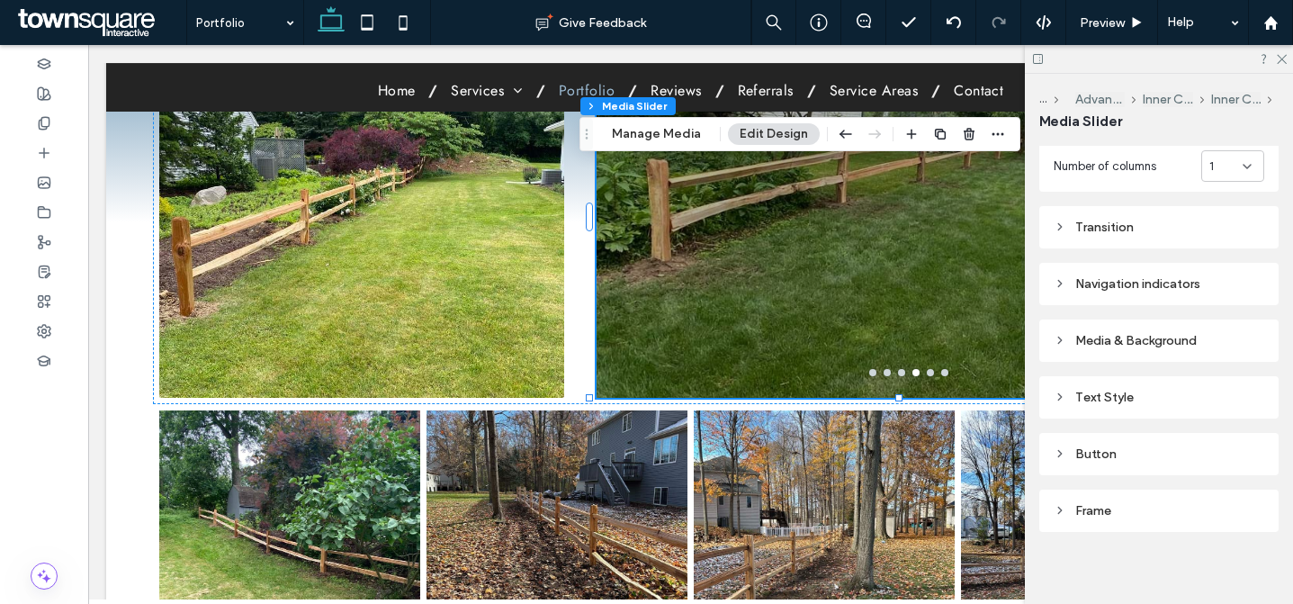
click at [1210, 336] on div "Media & Background" at bounding box center [1159, 340] width 211 height 15
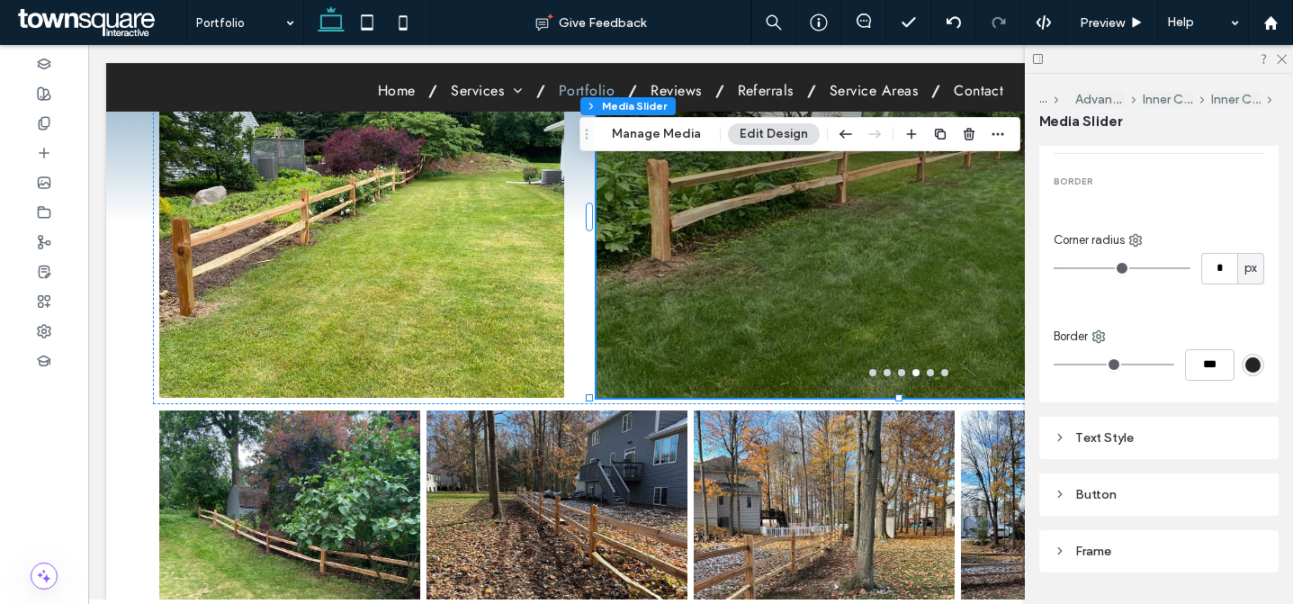
scroll to position [712, 0]
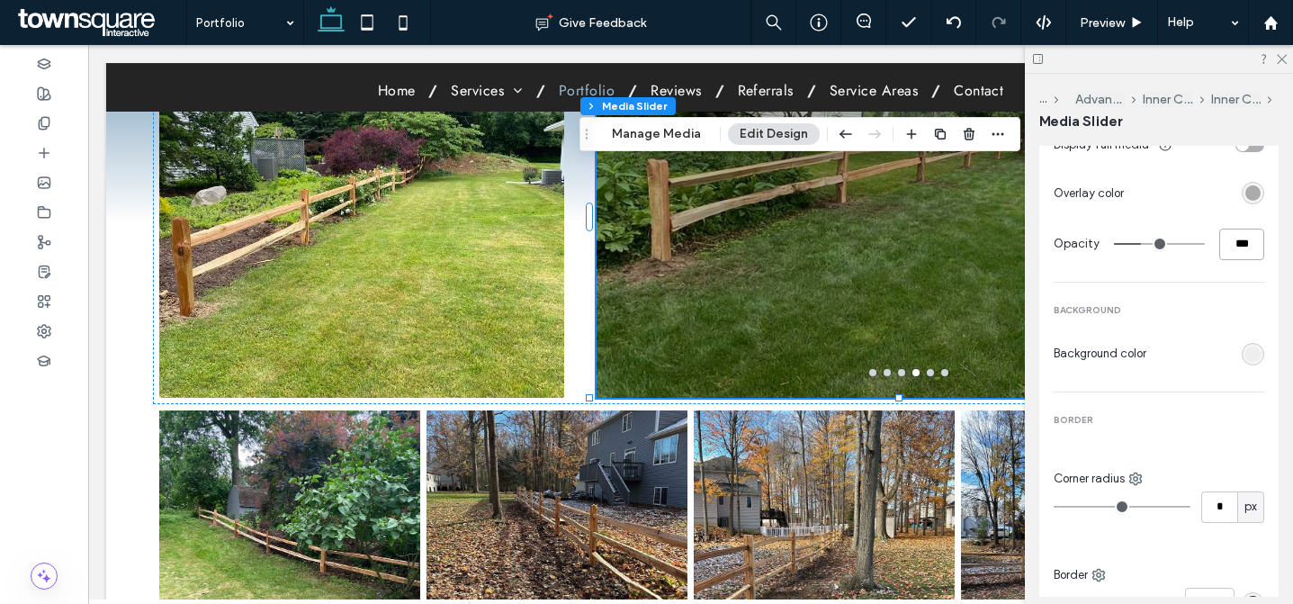
click at [1237, 234] on input "***" at bounding box center [1242, 245] width 45 height 32
type input "*"
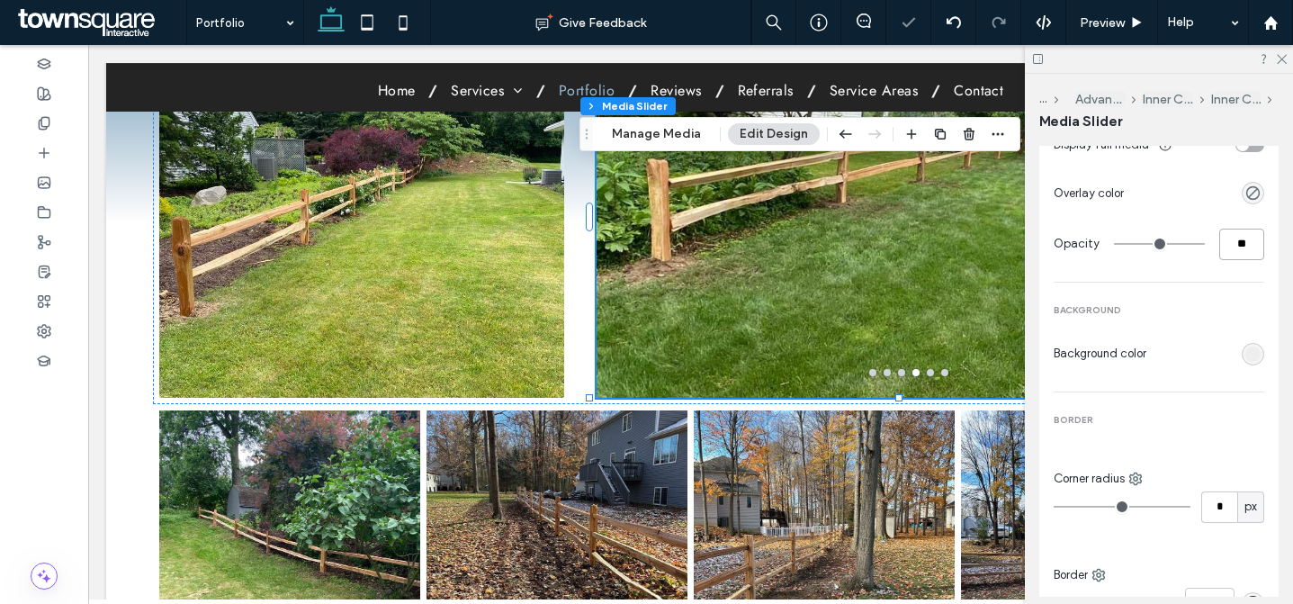
type input "**"
click at [1241, 268] on div "MEDIA Display full media Overlay color Opacity ** BACKGROUND Background color B…" at bounding box center [1159, 356] width 211 height 552
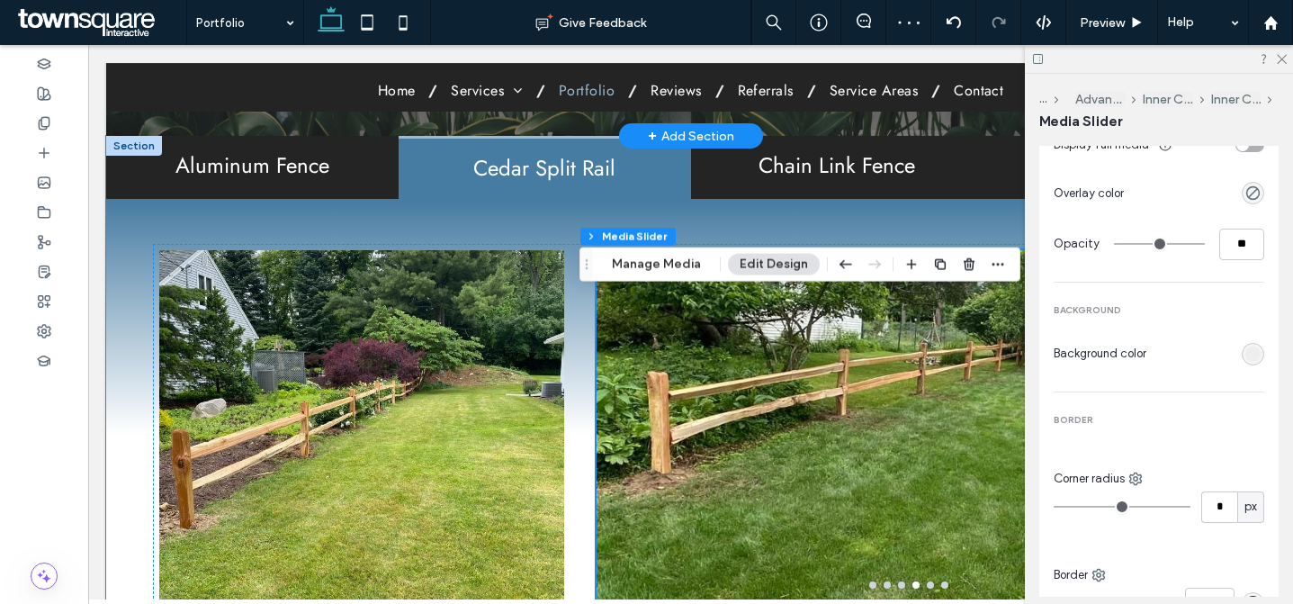
scroll to position [136, 0]
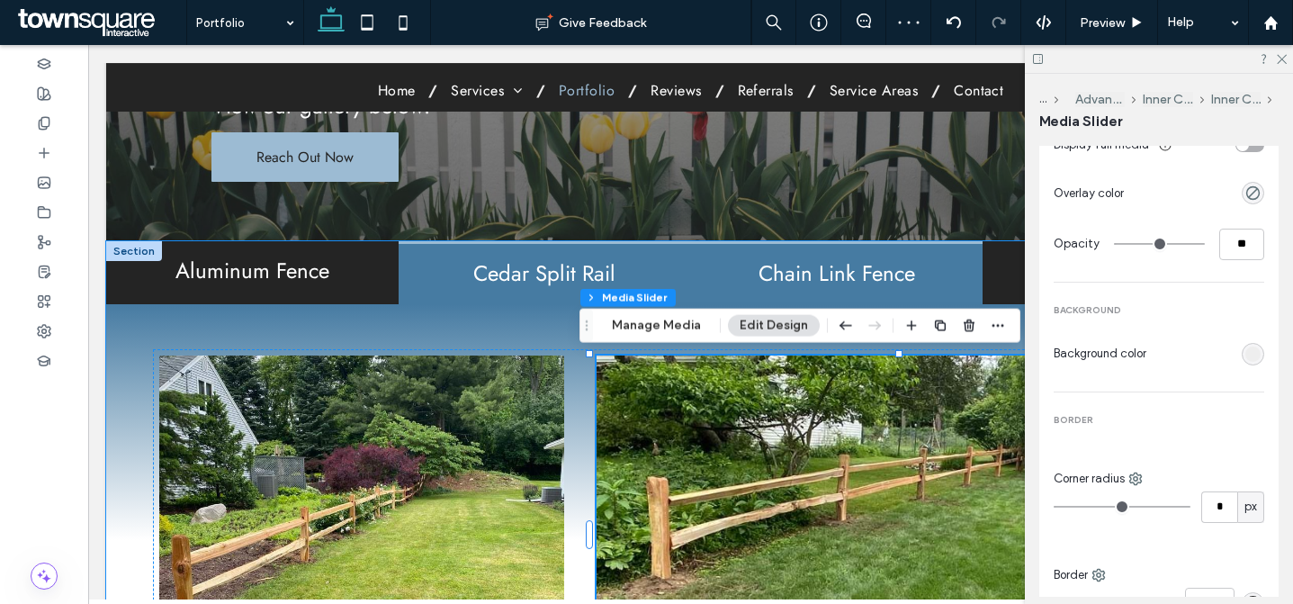
click at [743, 257] on div "Chain Link Fence" at bounding box center [837, 272] width 293 height 62
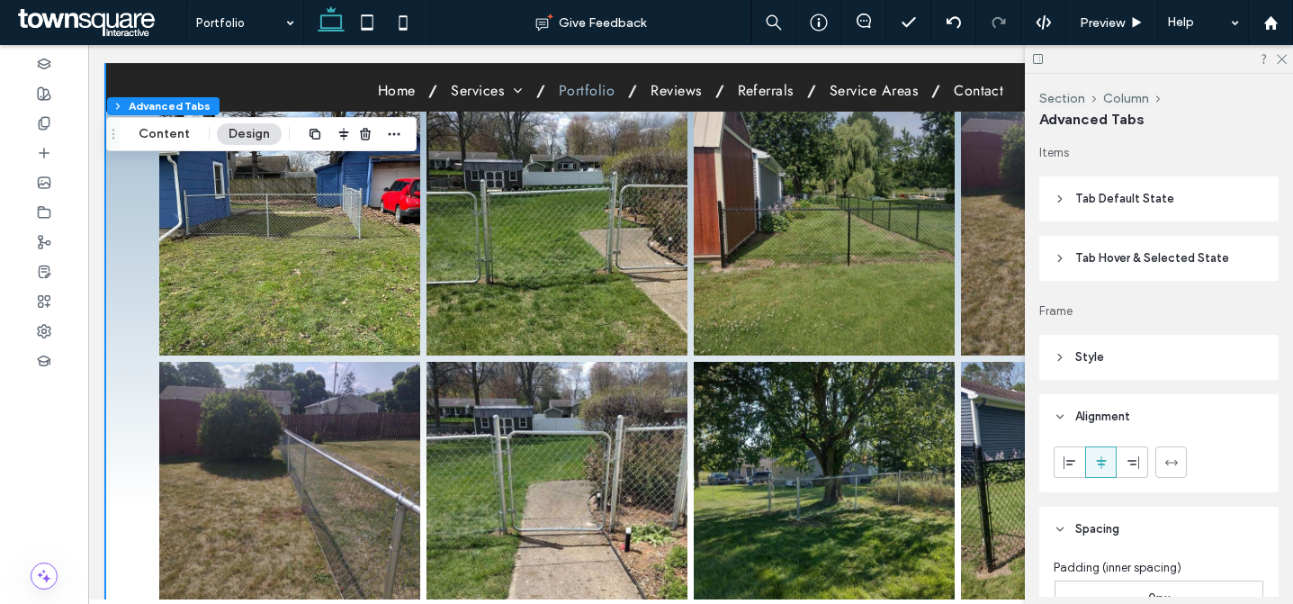
scroll to position [359, 0]
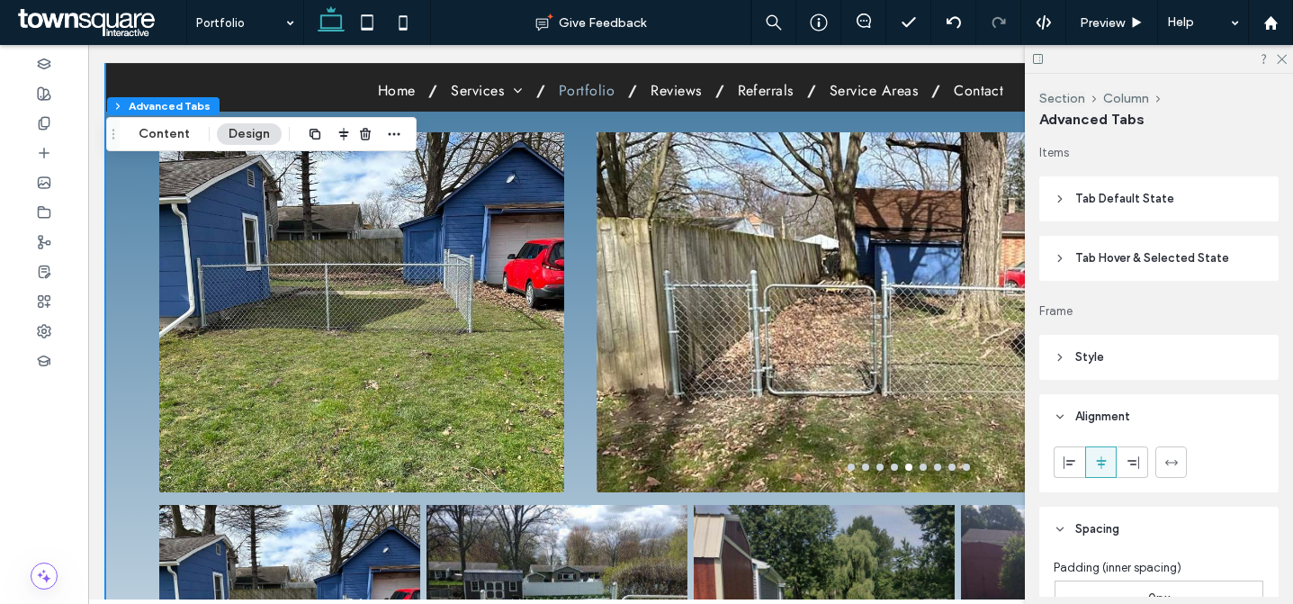
click at [743, 285] on div at bounding box center [909, 323] width 625 height 275
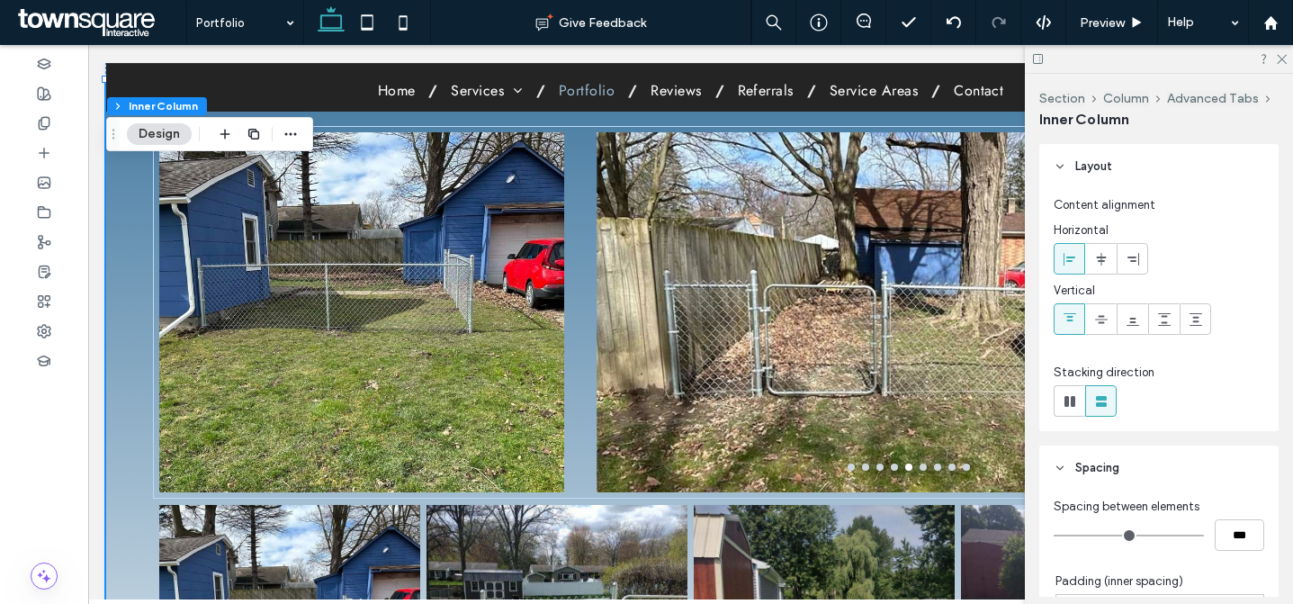
click at [626, 203] on div at bounding box center [909, 323] width 625 height 275
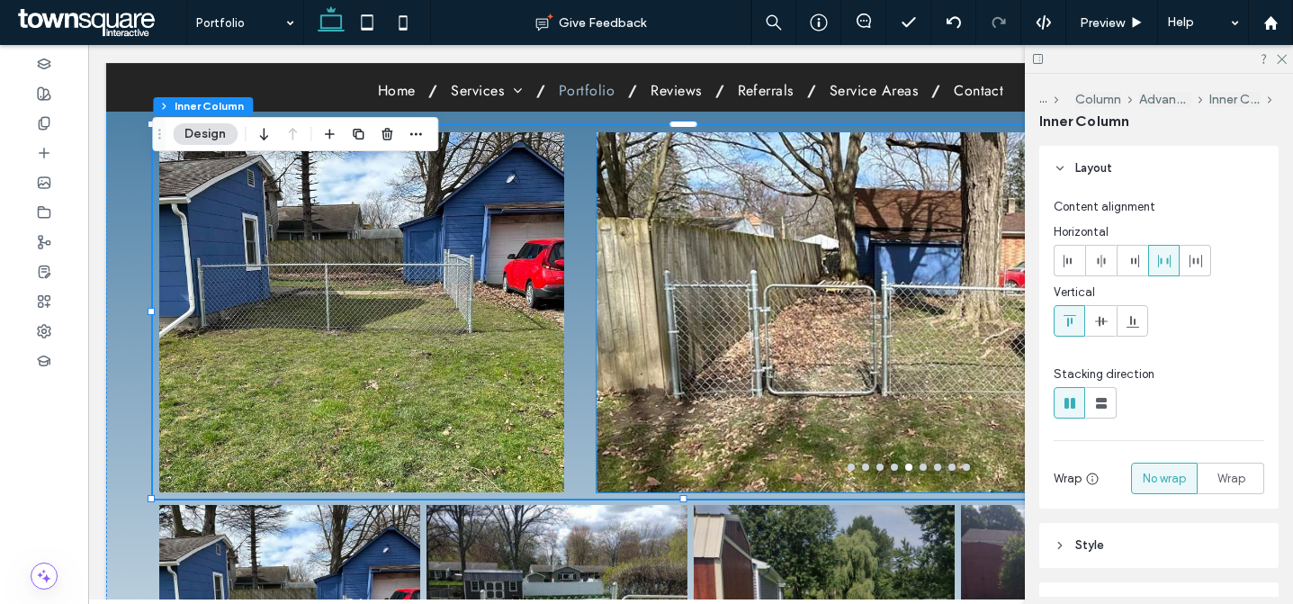
click at [823, 311] on div at bounding box center [909, 323] width 625 height 275
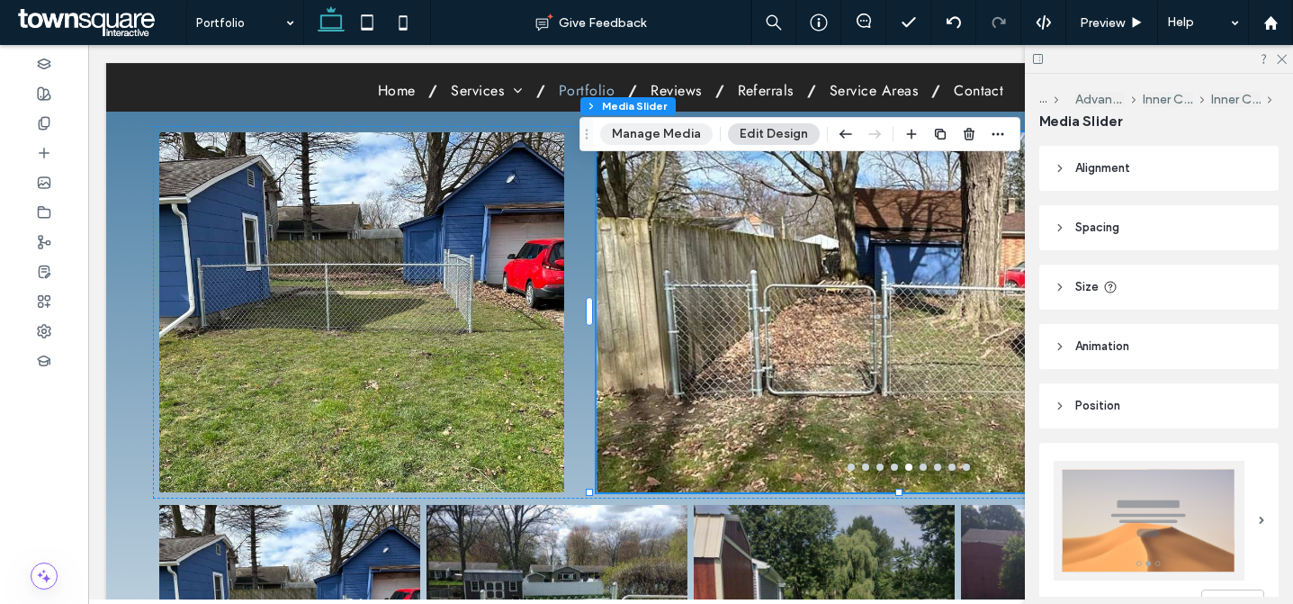
click at [648, 131] on button "Manage Media" at bounding box center [656, 134] width 113 height 22
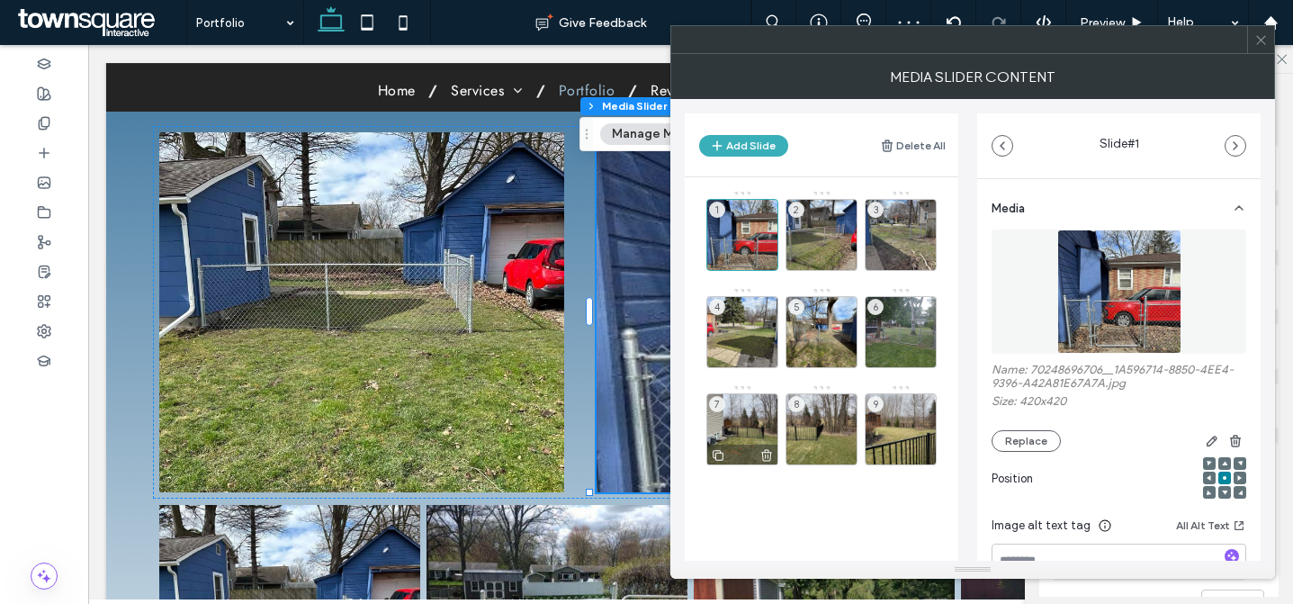
click at [736, 430] on div "7" at bounding box center [743, 429] width 72 height 72
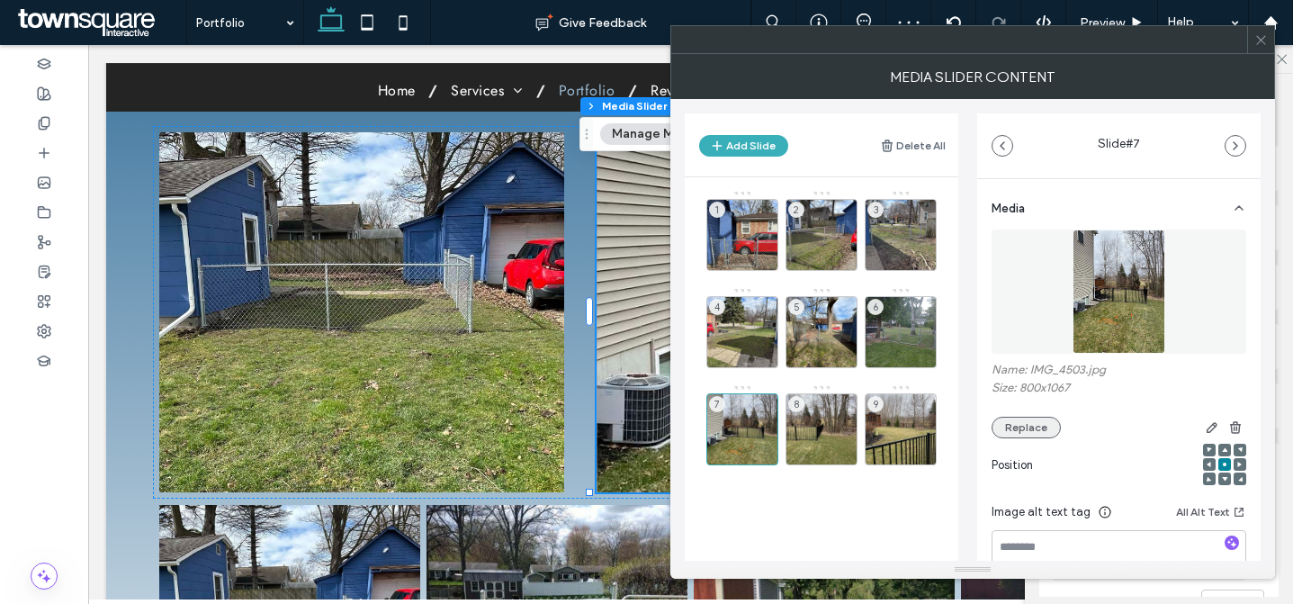
click at [1037, 433] on button "Replace" at bounding box center [1026, 428] width 69 height 22
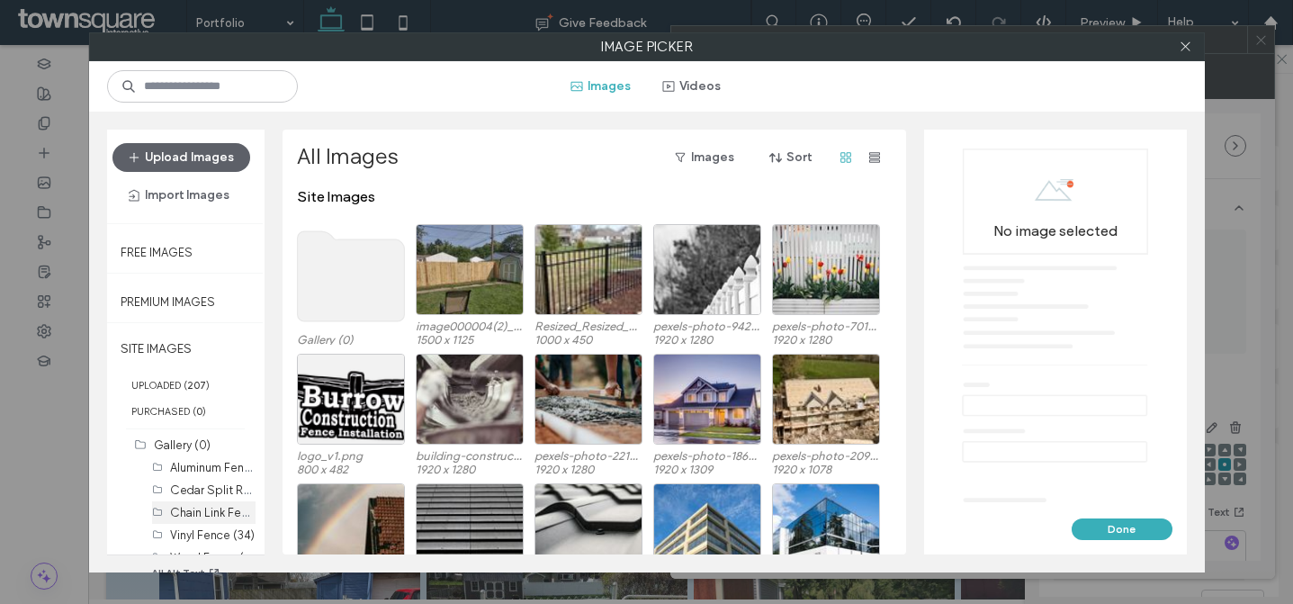
click at [193, 511] on label "Chain Link Fence (29)" at bounding box center [227, 511] width 115 height 17
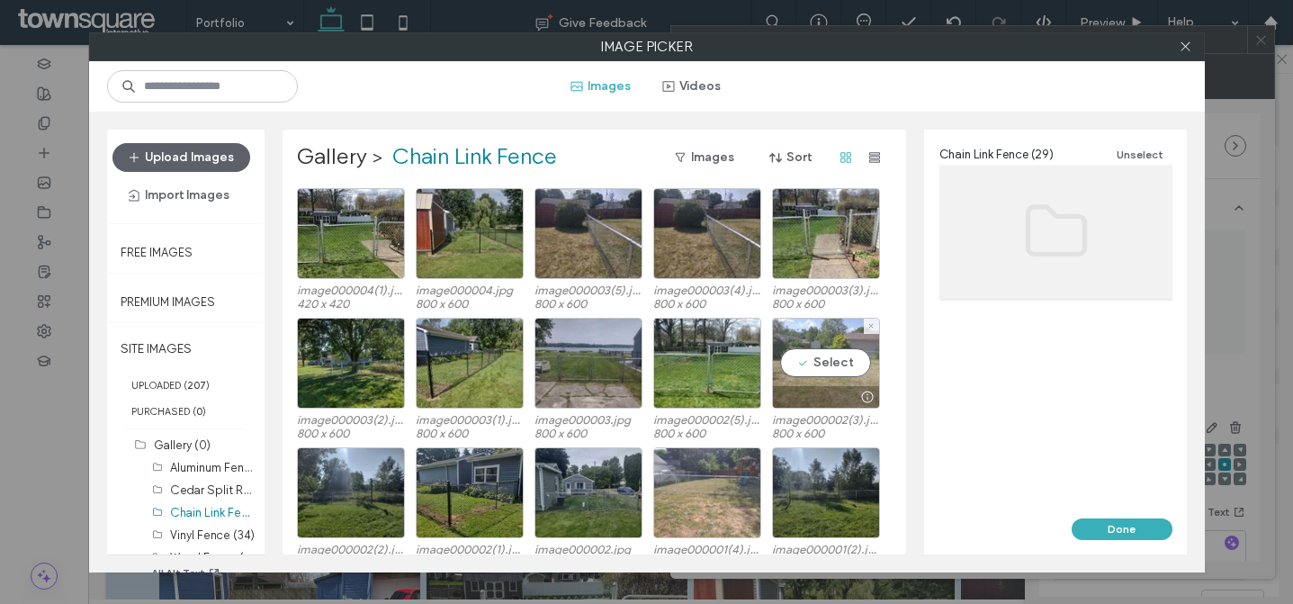
scroll to position [411, 0]
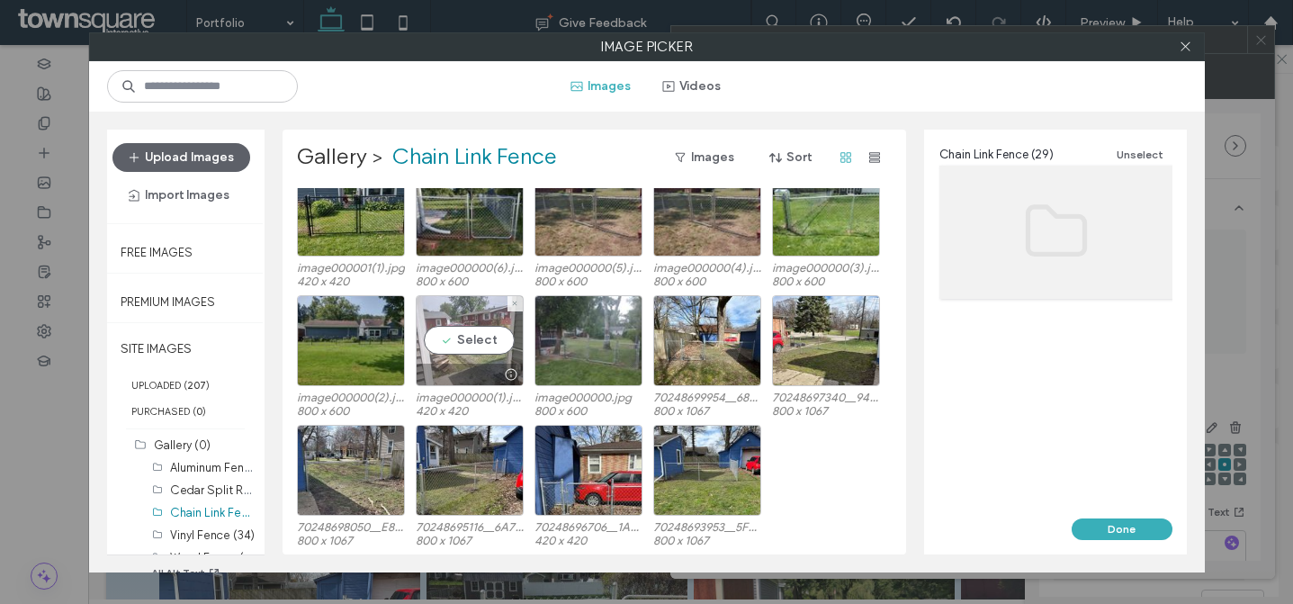
click at [486, 342] on div "Select" at bounding box center [470, 340] width 108 height 91
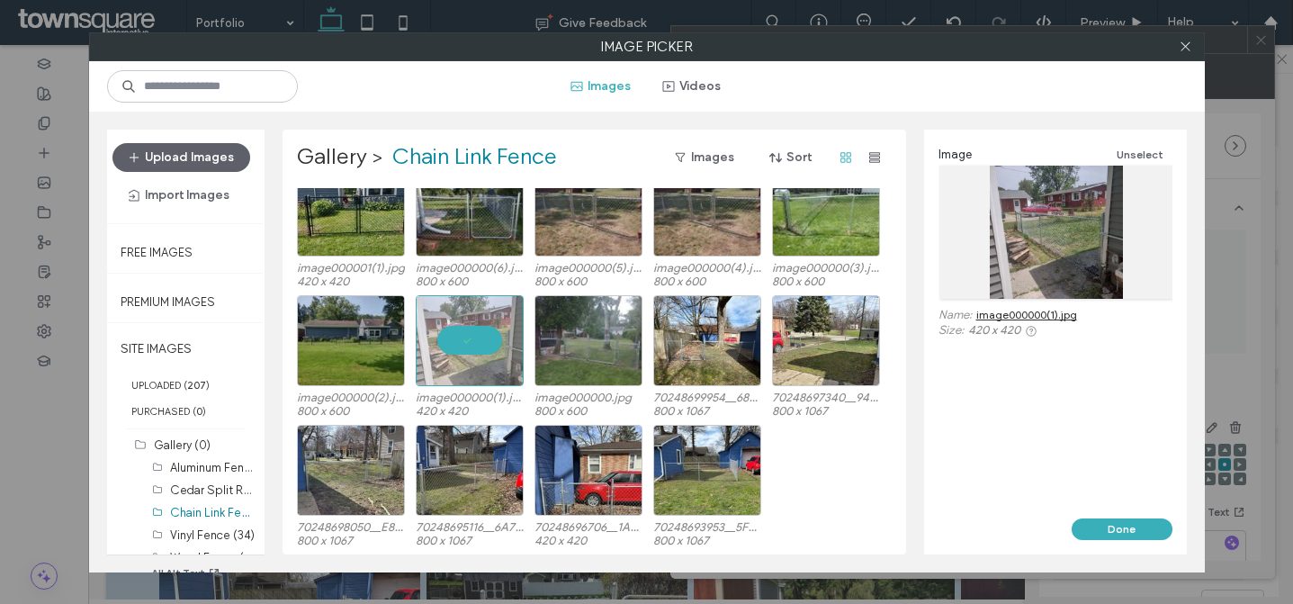
click at [1144, 528] on button "Done" at bounding box center [1122, 529] width 101 height 22
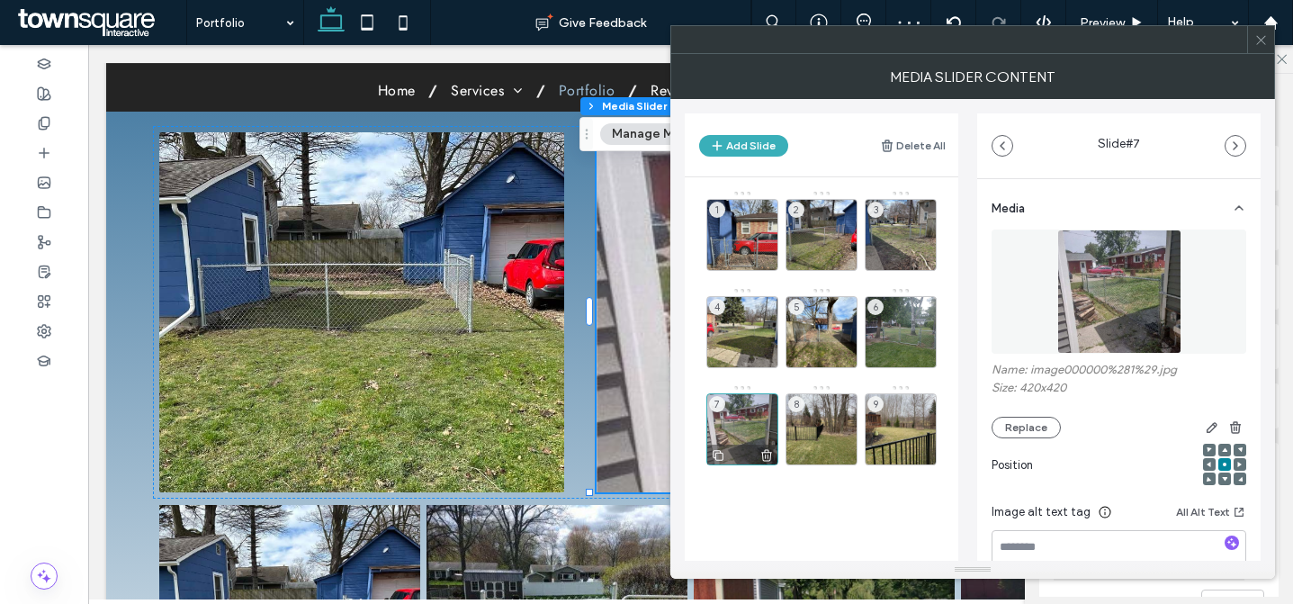
click at [731, 425] on div "7" at bounding box center [743, 429] width 72 height 72
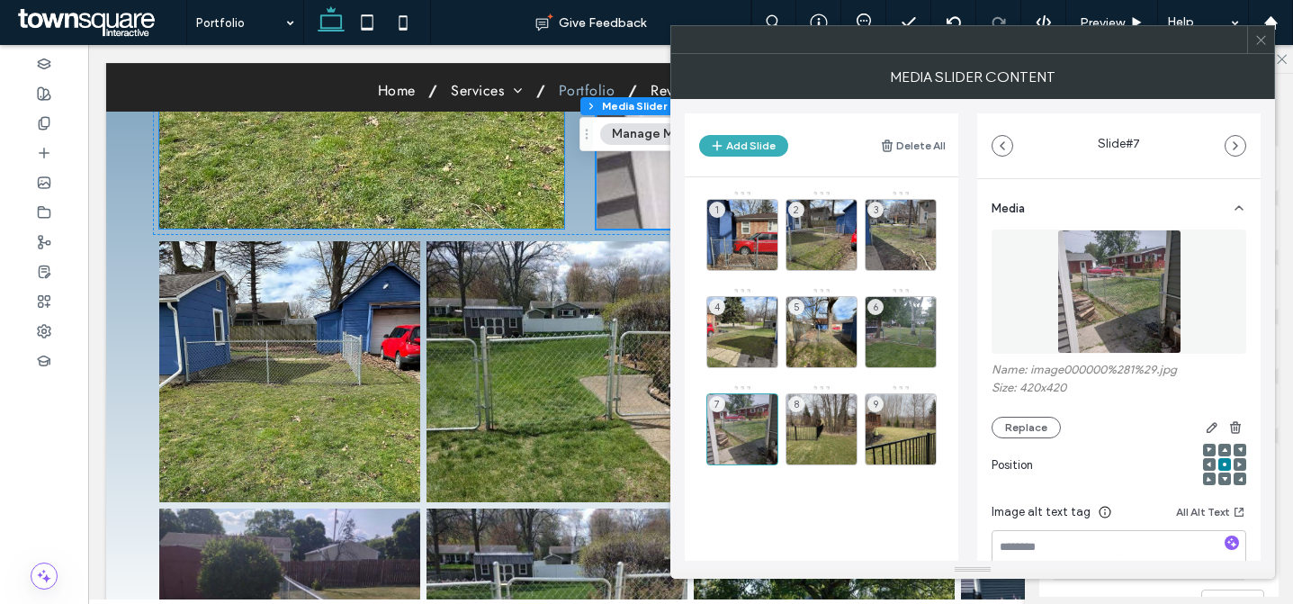
scroll to position [760, 0]
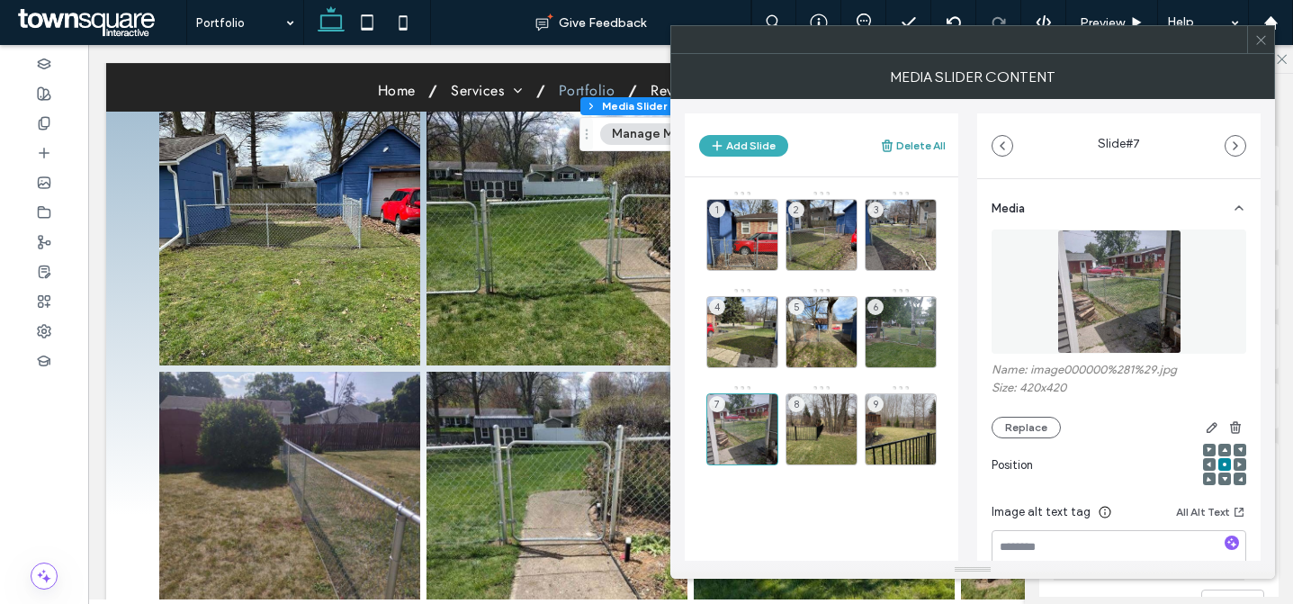
click at [934, 139] on button "Delete All" at bounding box center [913, 146] width 66 height 22
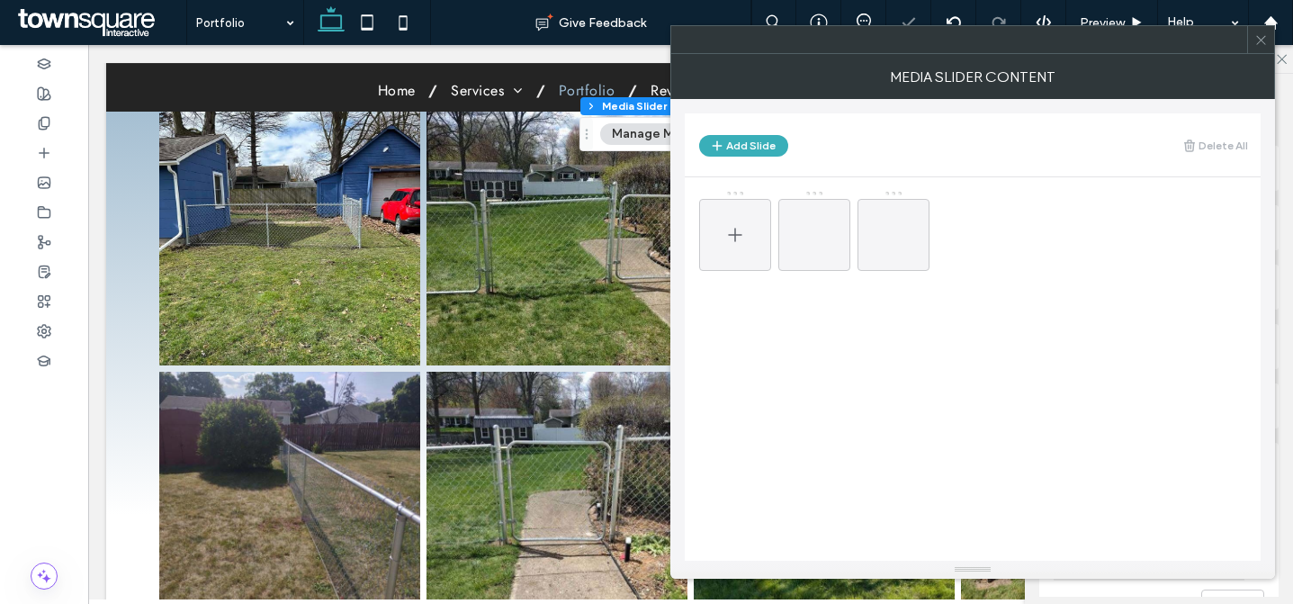
click at [739, 225] on icon at bounding box center [736, 235] width 22 height 22
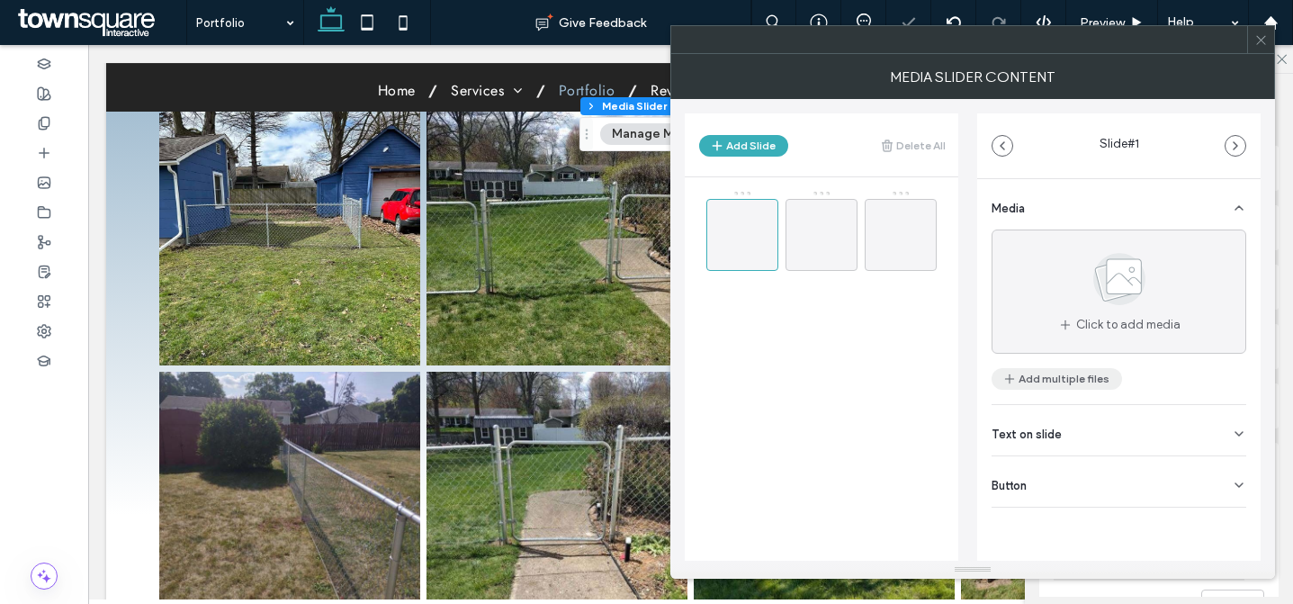
click at [1048, 368] on button "Add multiple files" at bounding box center [1057, 379] width 131 height 22
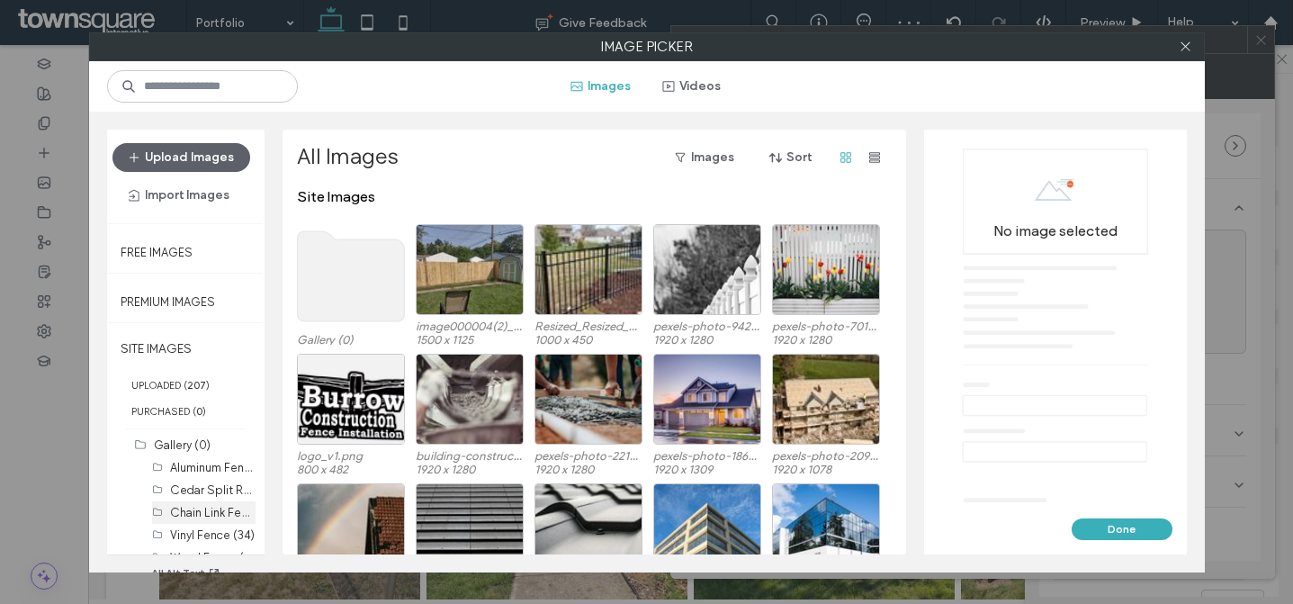
scroll to position [47, 0]
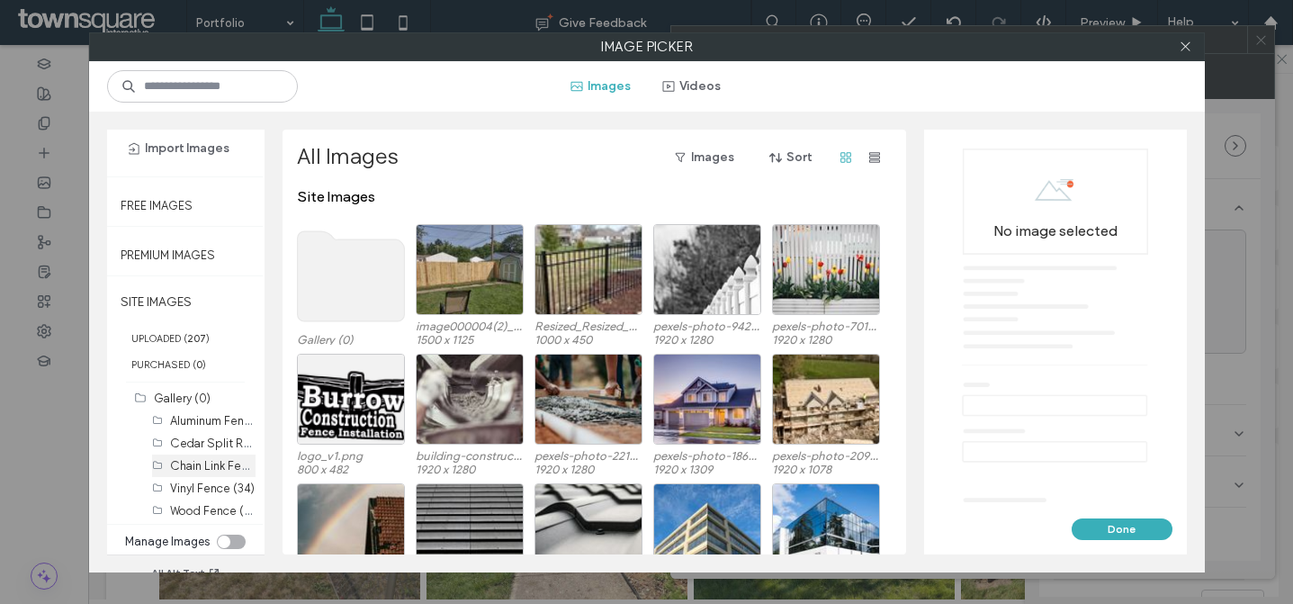
click at [209, 469] on label "Chain Link Fence (29)" at bounding box center [227, 464] width 115 height 17
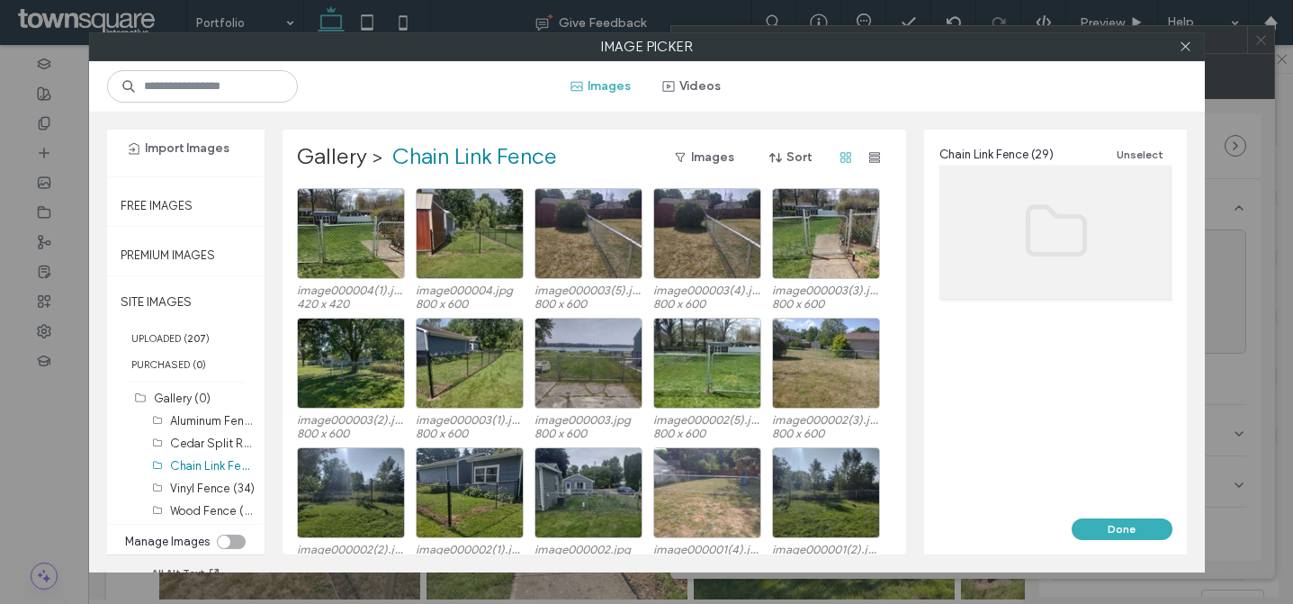
scroll to position [411, 0]
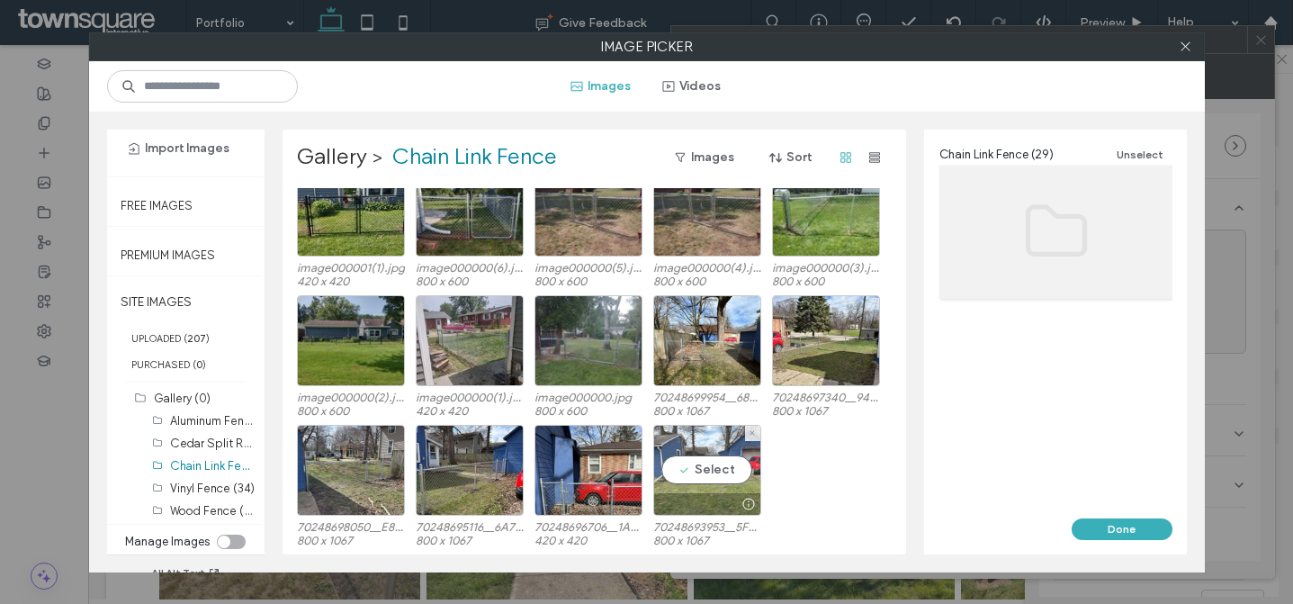
click at [712, 477] on div "Select" at bounding box center [707, 470] width 108 height 91
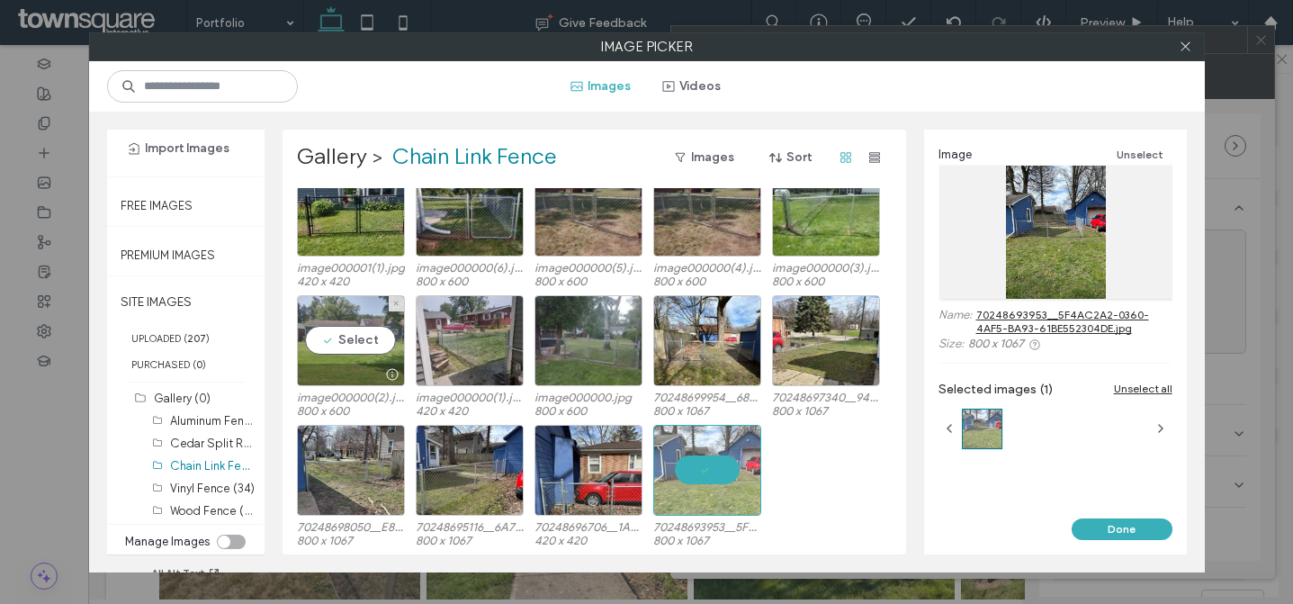
click at [359, 347] on div "Select" at bounding box center [351, 340] width 108 height 91
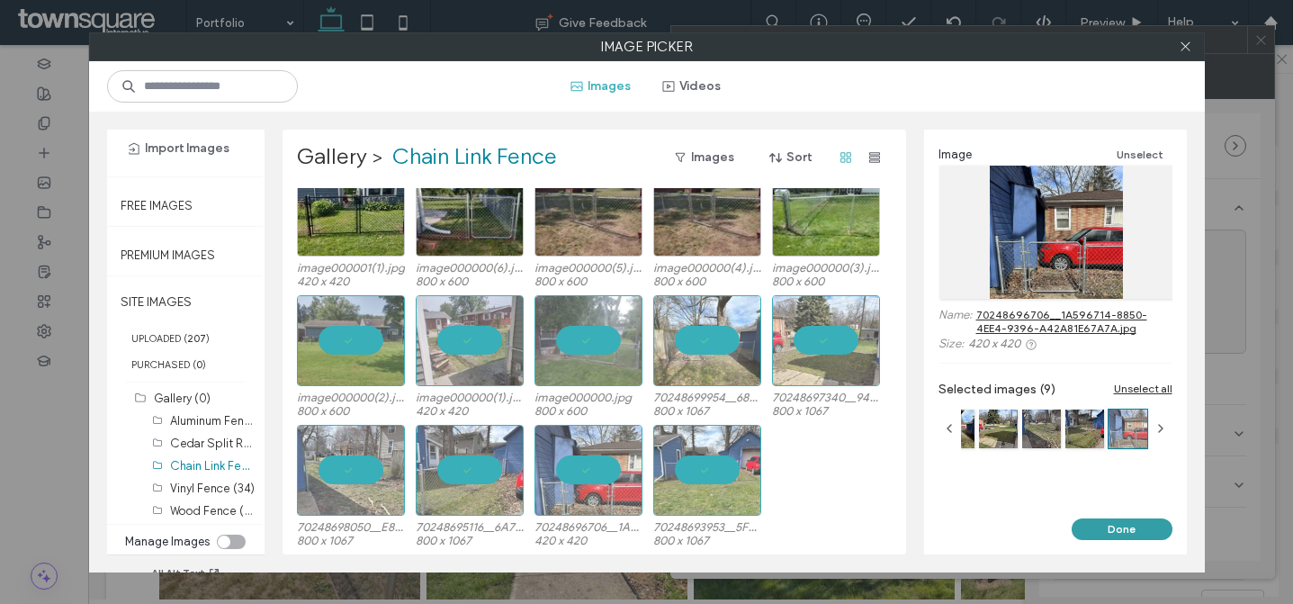
click at [1143, 527] on button "Done" at bounding box center [1122, 529] width 101 height 22
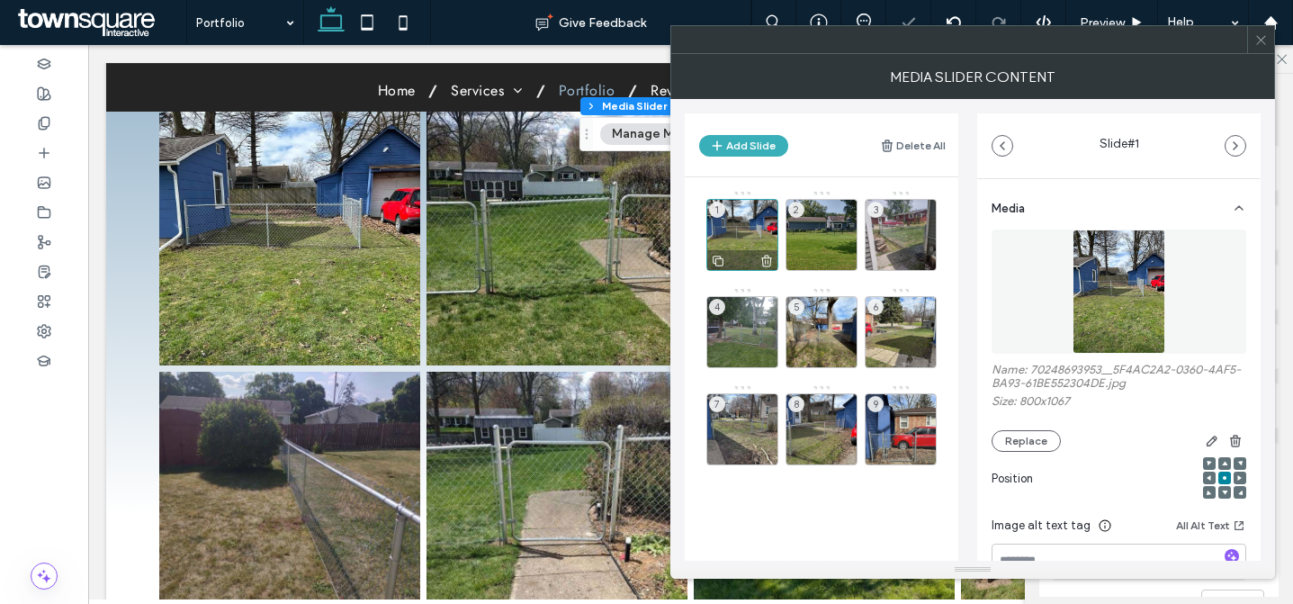
click at [770, 258] on icon at bounding box center [767, 261] width 14 height 16
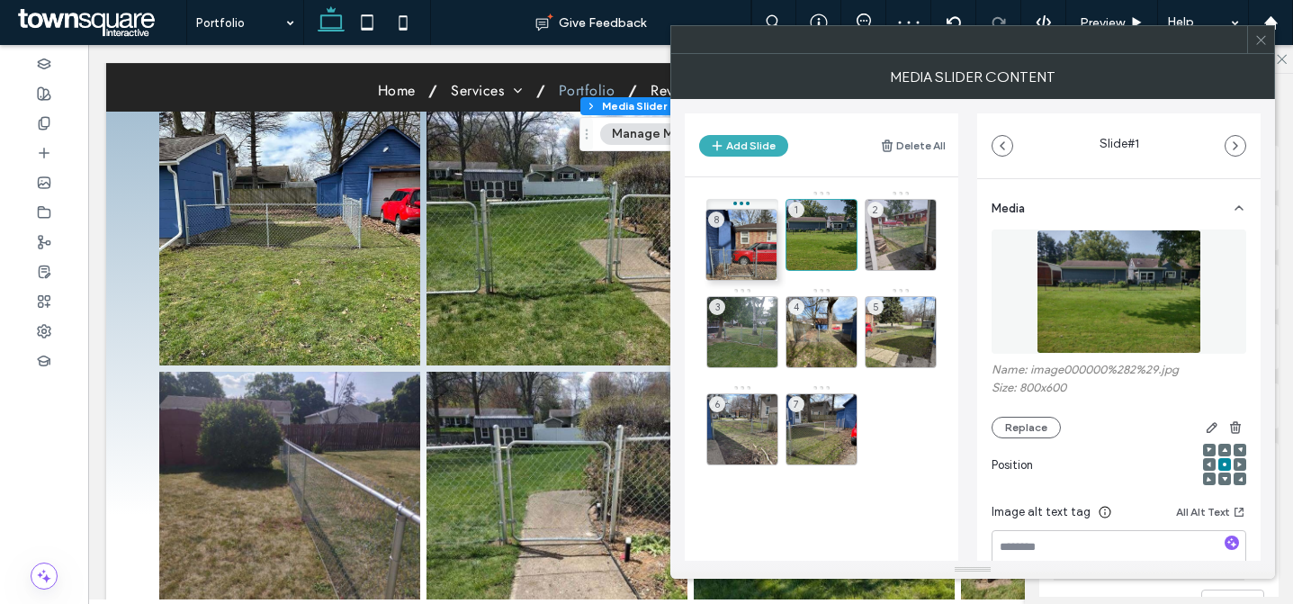
drag, startPoint x: 827, startPoint y: 420, endPoint x: 761, endPoint y: 251, distance: 181.8
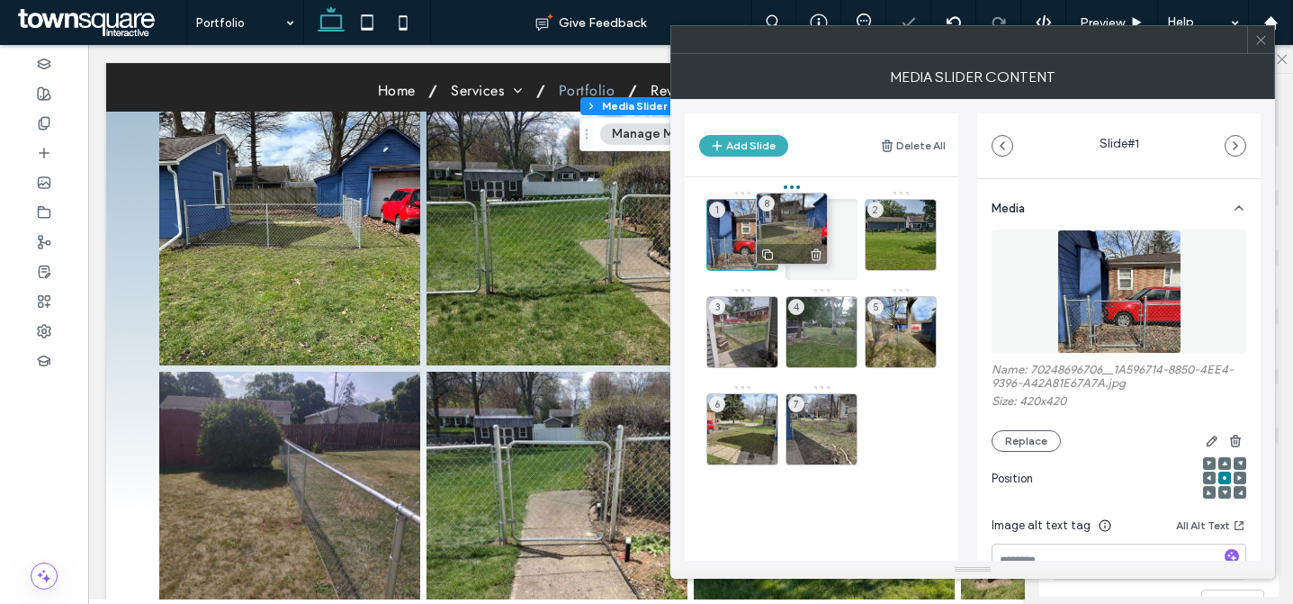
drag, startPoint x: 830, startPoint y: 416, endPoint x: 800, endPoint y: 219, distance: 199.3
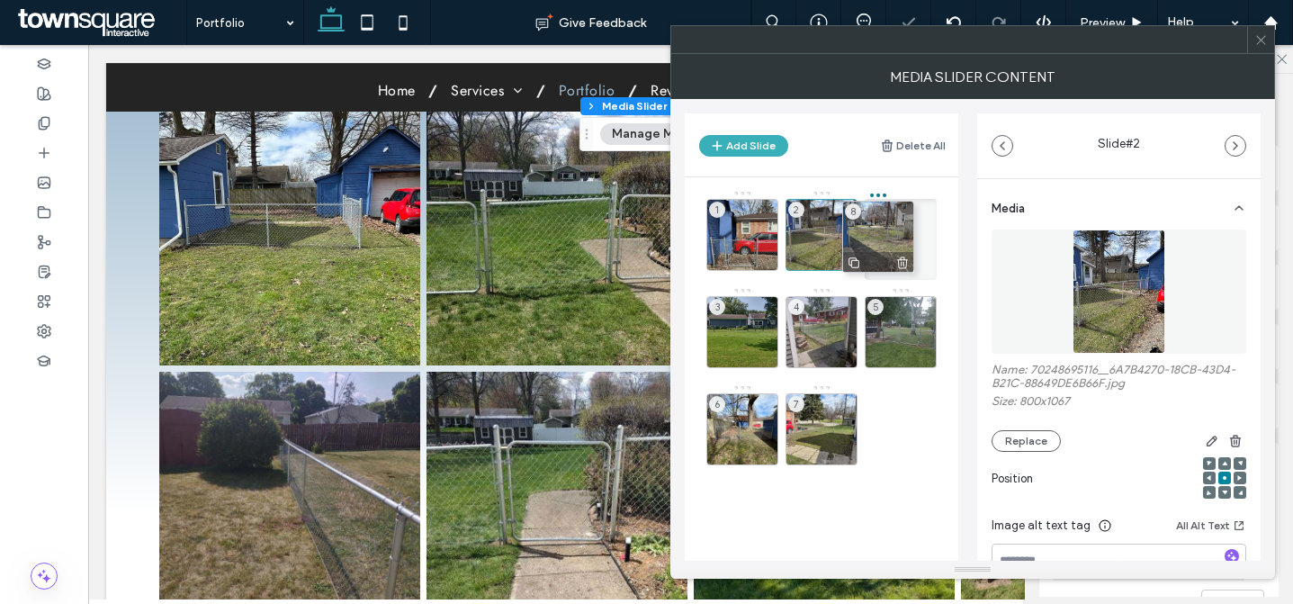
drag, startPoint x: 837, startPoint y: 426, endPoint x: 894, endPoint y: 232, distance: 201.6
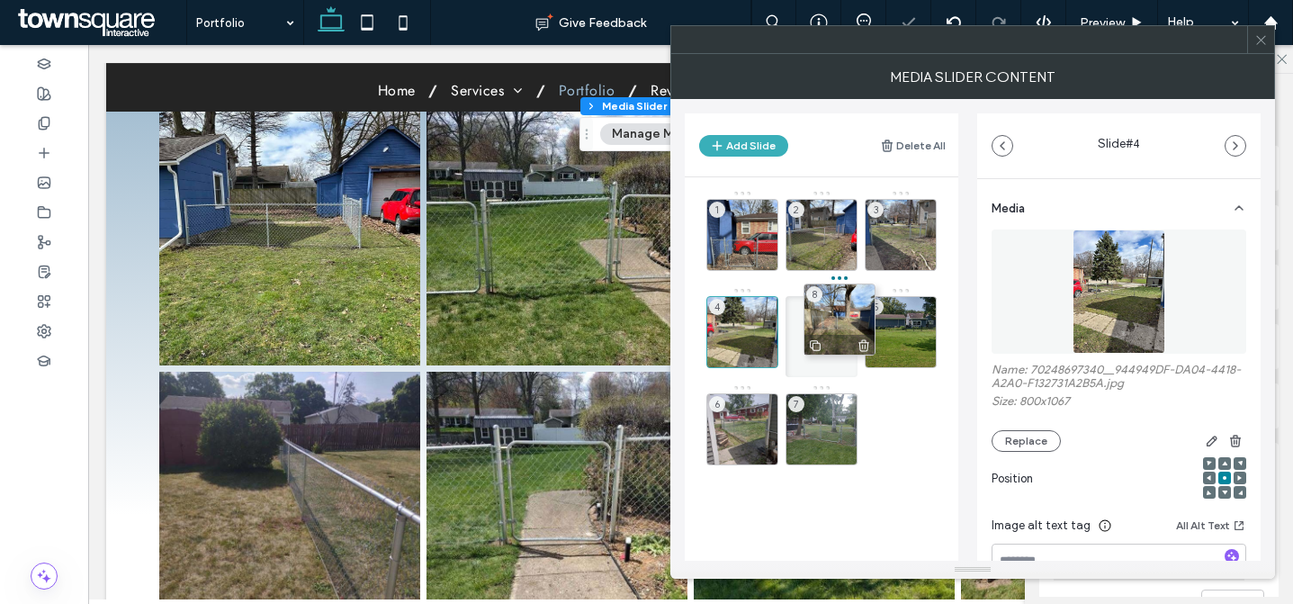
drag, startPoint x: 819, startPoint y: 443, endPoint x: 837, endPoint y: 333, distance: 111.3
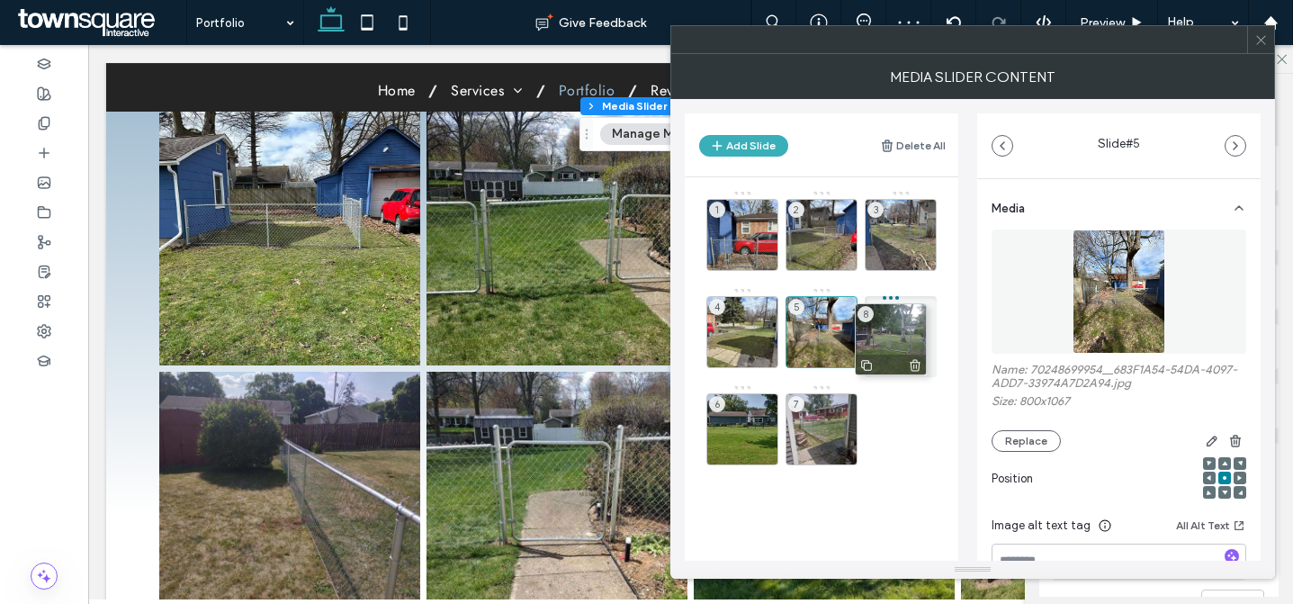
drag, startPoint x: 812, startPoint y: 428, endPoint x: 881, endPoint y: 338, distance: 113.6
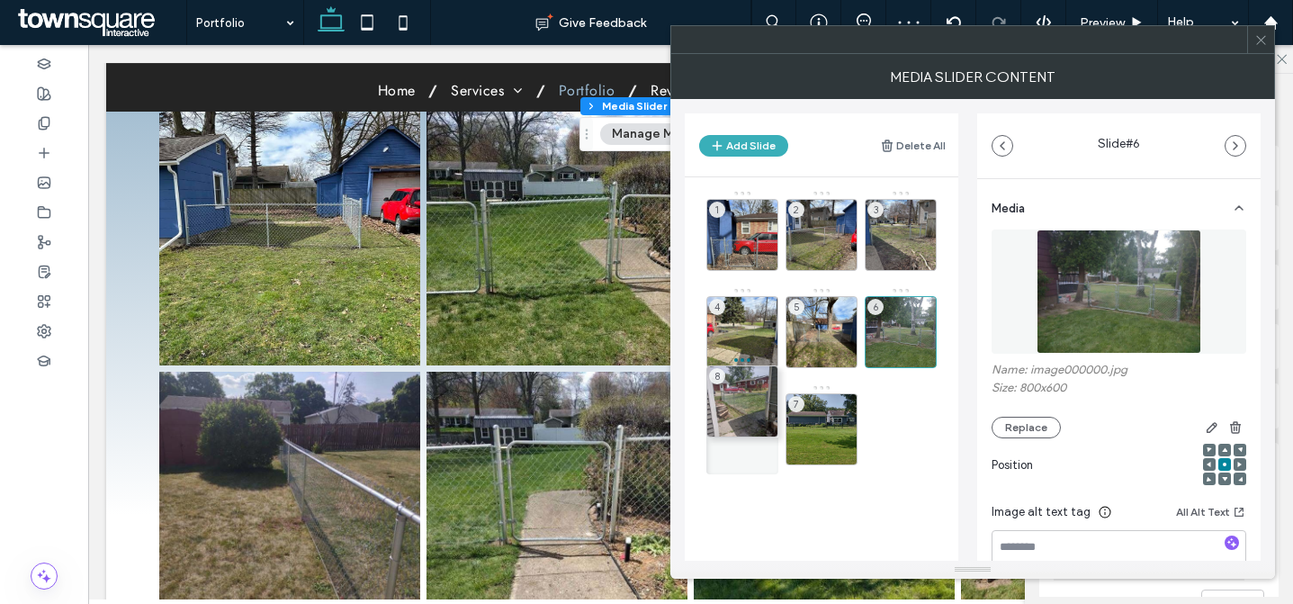
drag, startPoint x: 824, startPoint y: 428, endPoint x: 729, endPoint y: 410, distance: 96.2
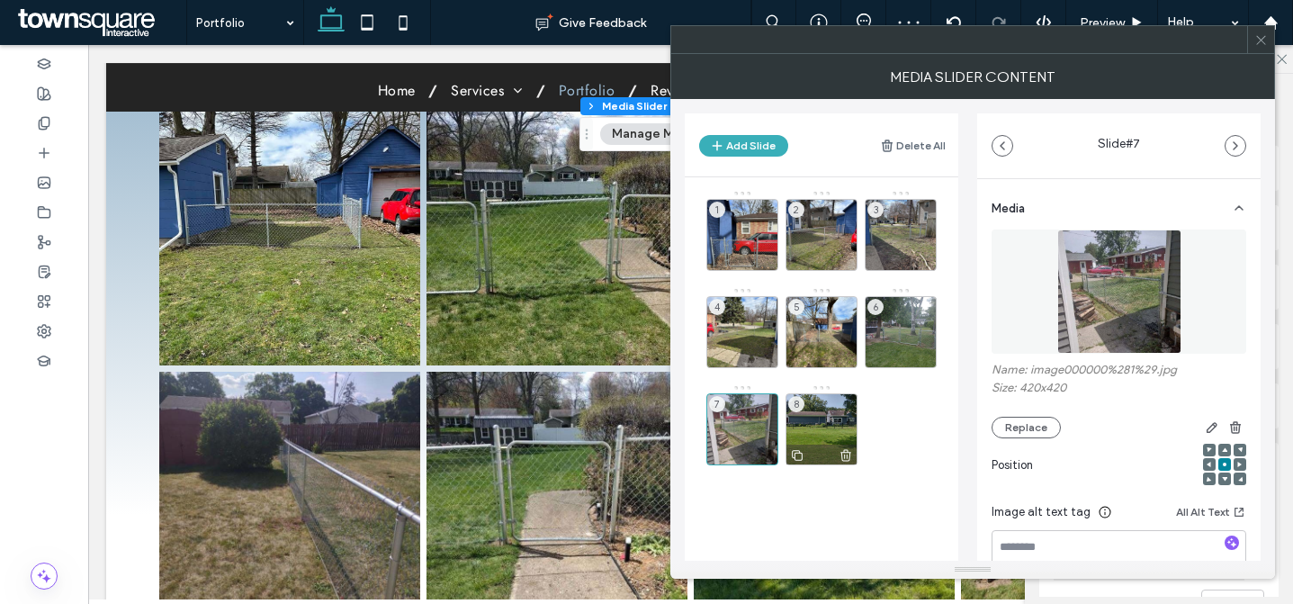
click at [831, 422] on div "8" at bounding box center [822, 429] width 72 height 72
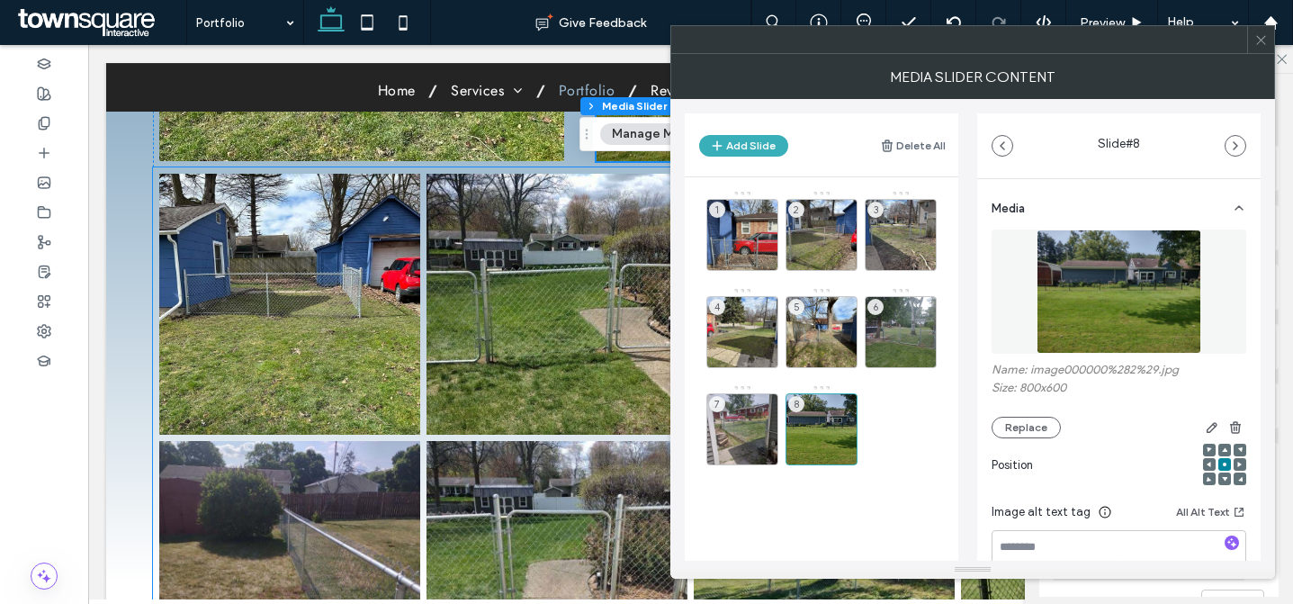
scroll to position [656, 0]
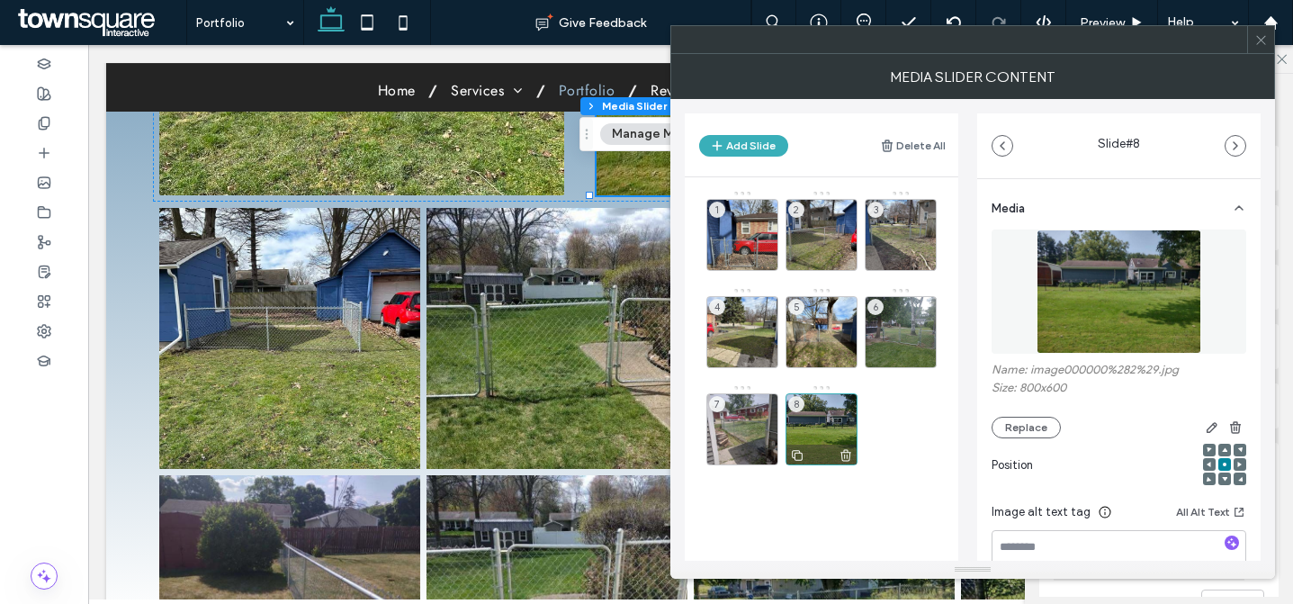
click at [799, 455] on icon at bounding box center [797, 455] width 14 height 16
click at [884, 426] on div "9" at bounding box center [901, 429] width 72 height 72
click at [1007, 430] on button "Replace" at bounding box center [1026, 428] width 69 height 22
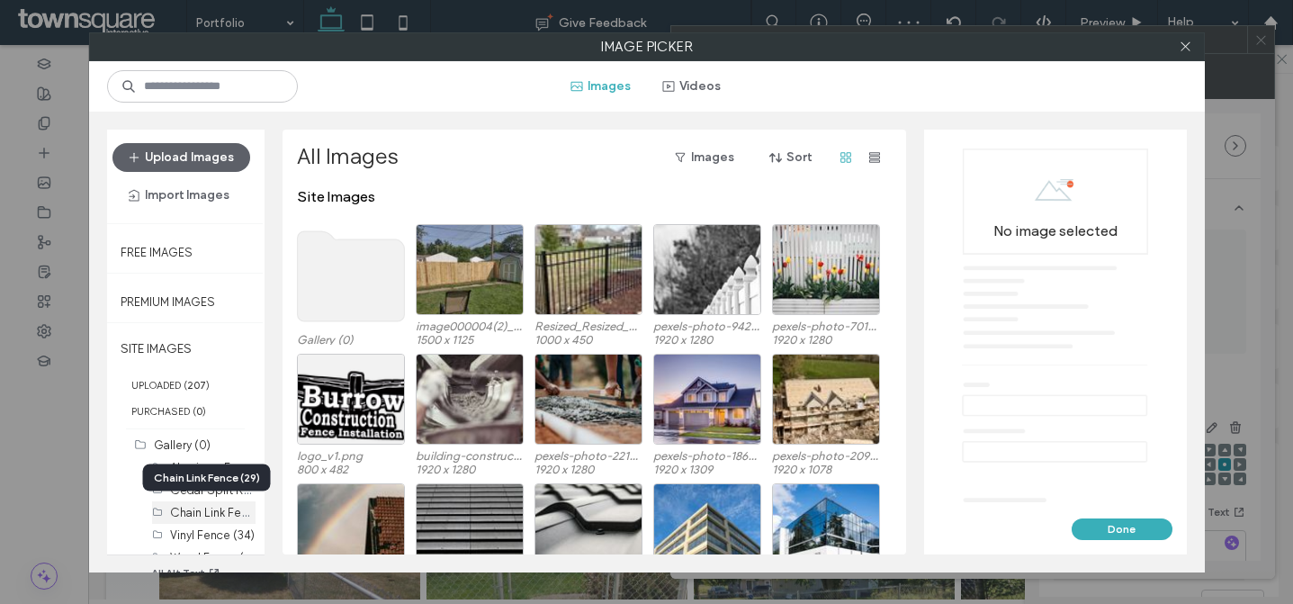
click at [212, 509] on label "Chain Link Fence (29)" at bounding box center [227, 511] width 115 height 17
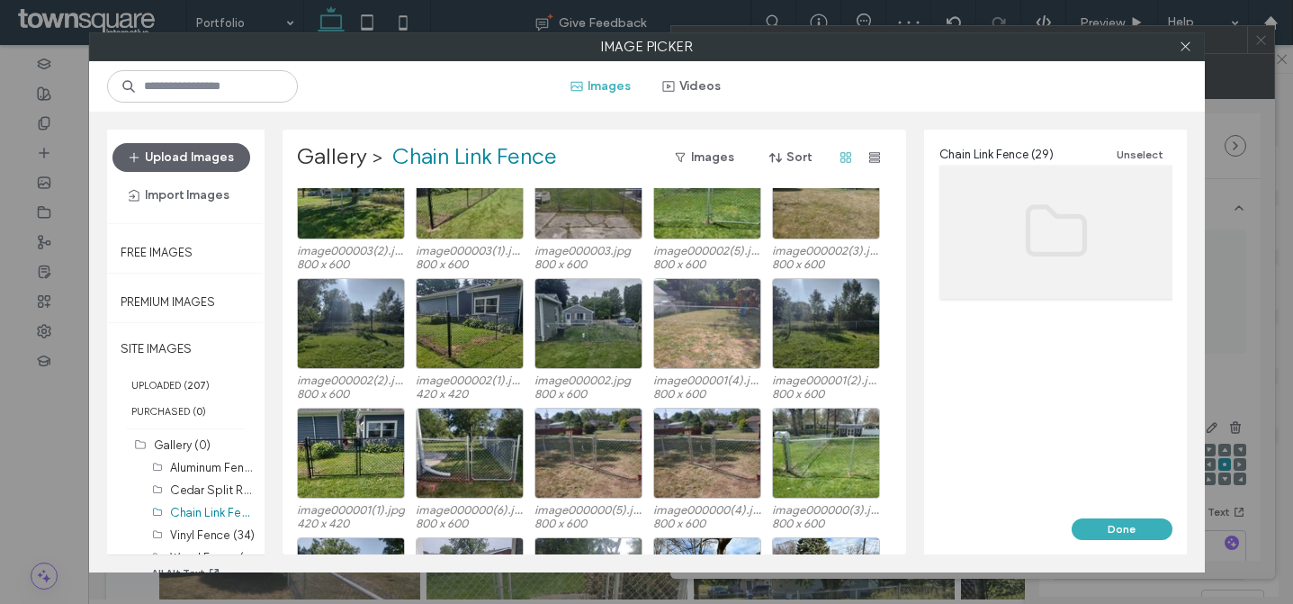
scroll to position [411, 0]
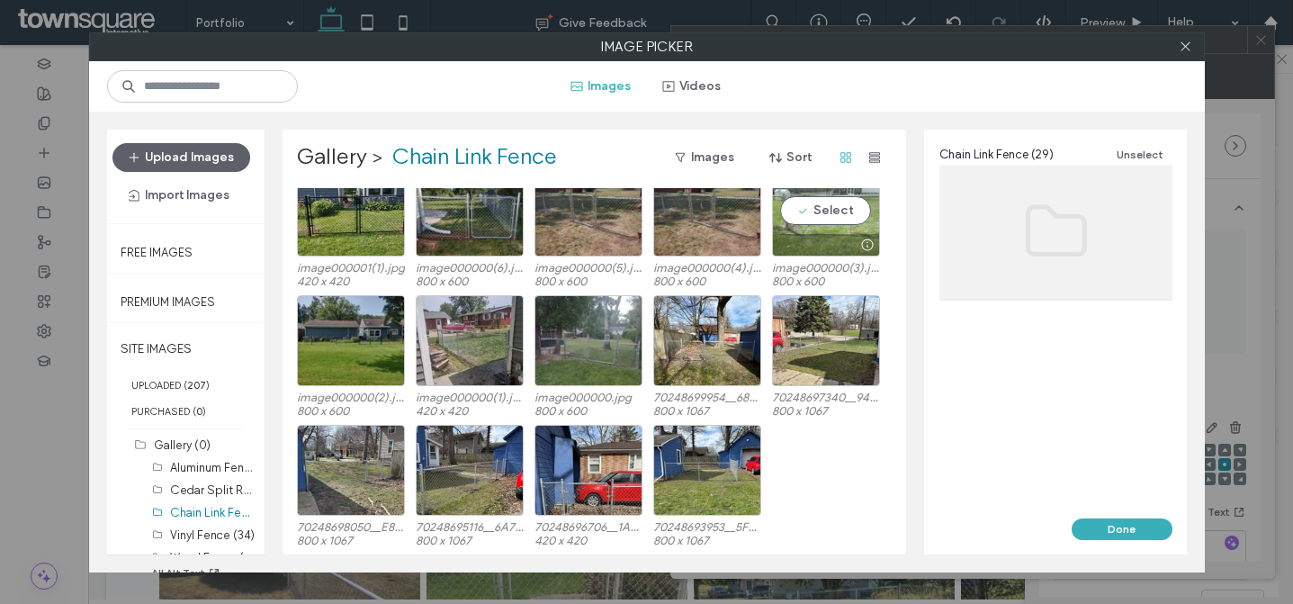
click at [846, 223] on div "Select" at bounding box center [826, 211] width 108 height 91
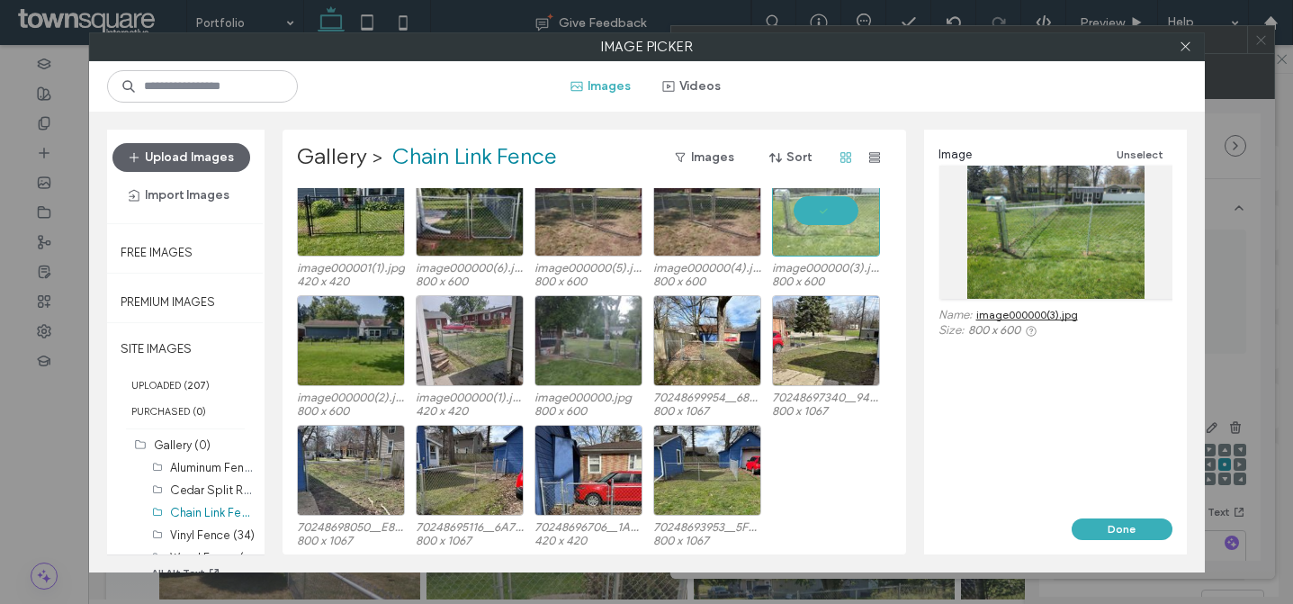
click at [1089, 524] on button "Done" at bounding box center [1122, 529] width 101 height 22
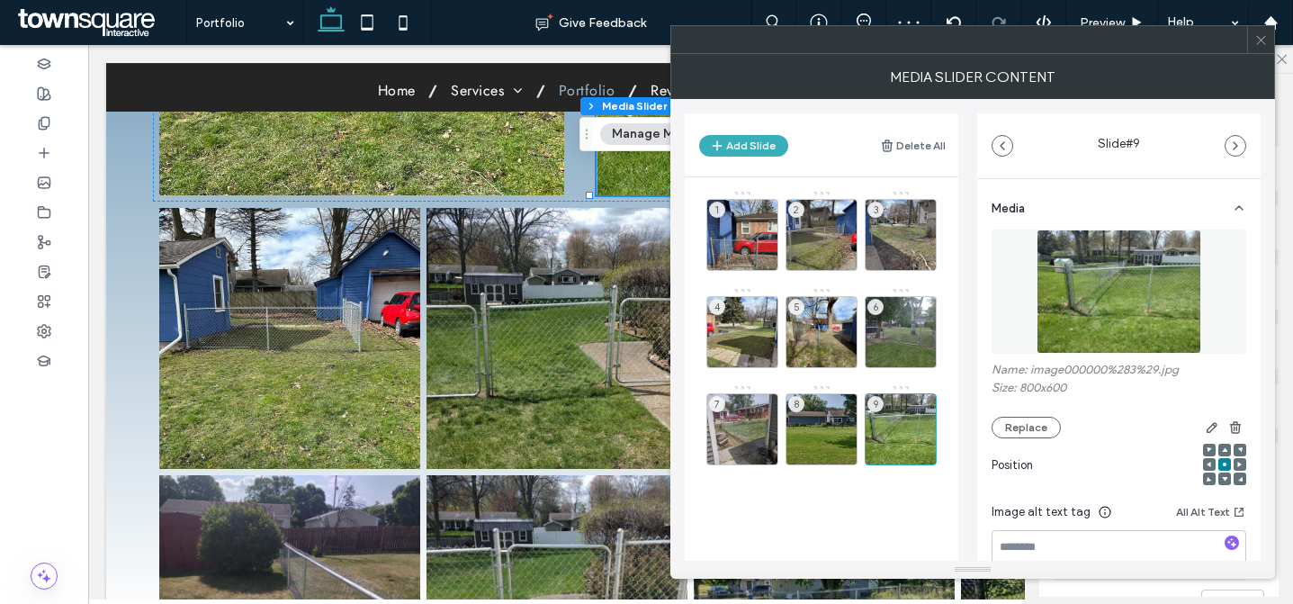
click at [1260, 44] on icon at bounding box center [1262, 40] width 14 height 14
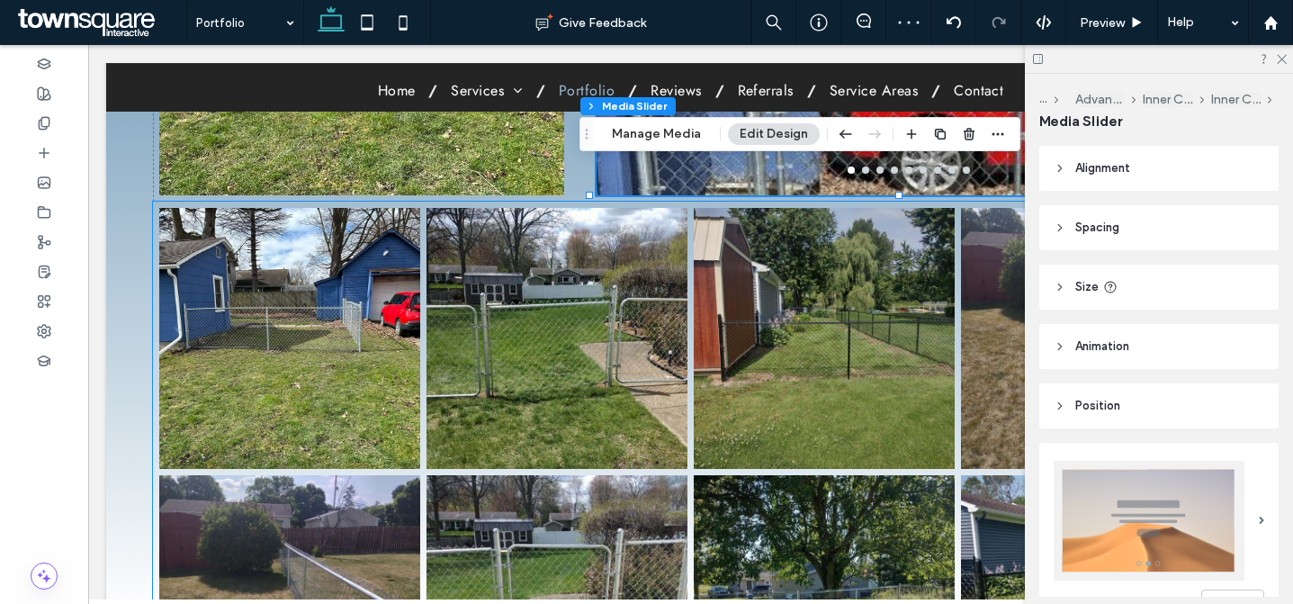
scroll to position [896, 0]
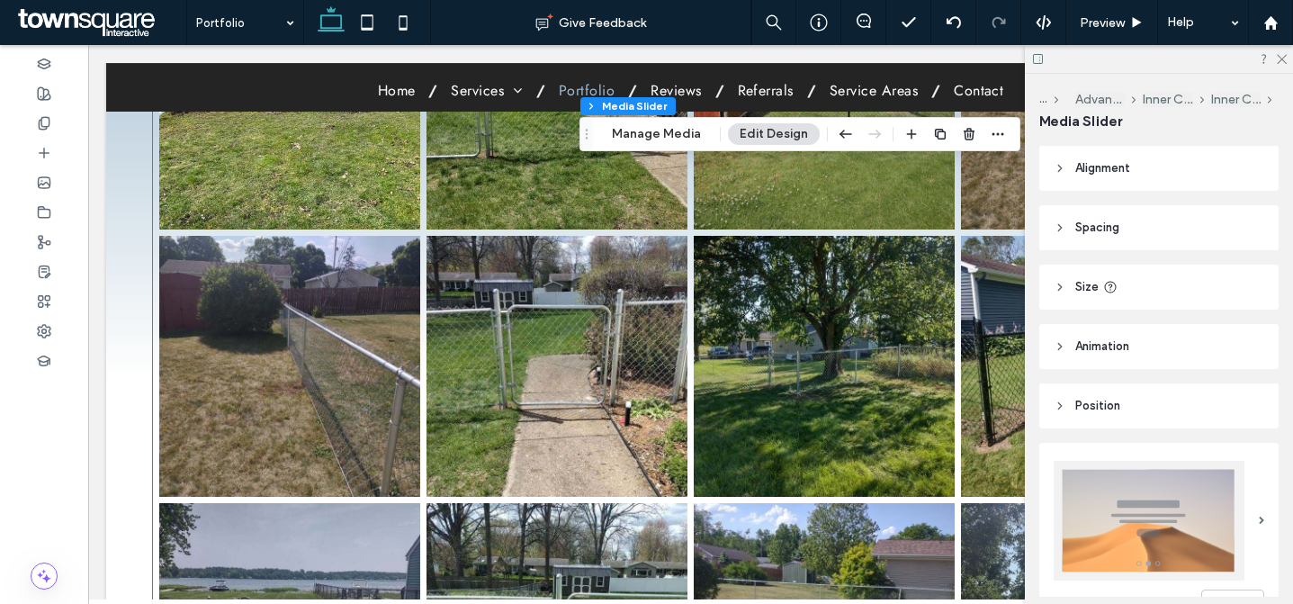
click at [414, 267] on link at bounding box center [289, 366] width 261 height 261
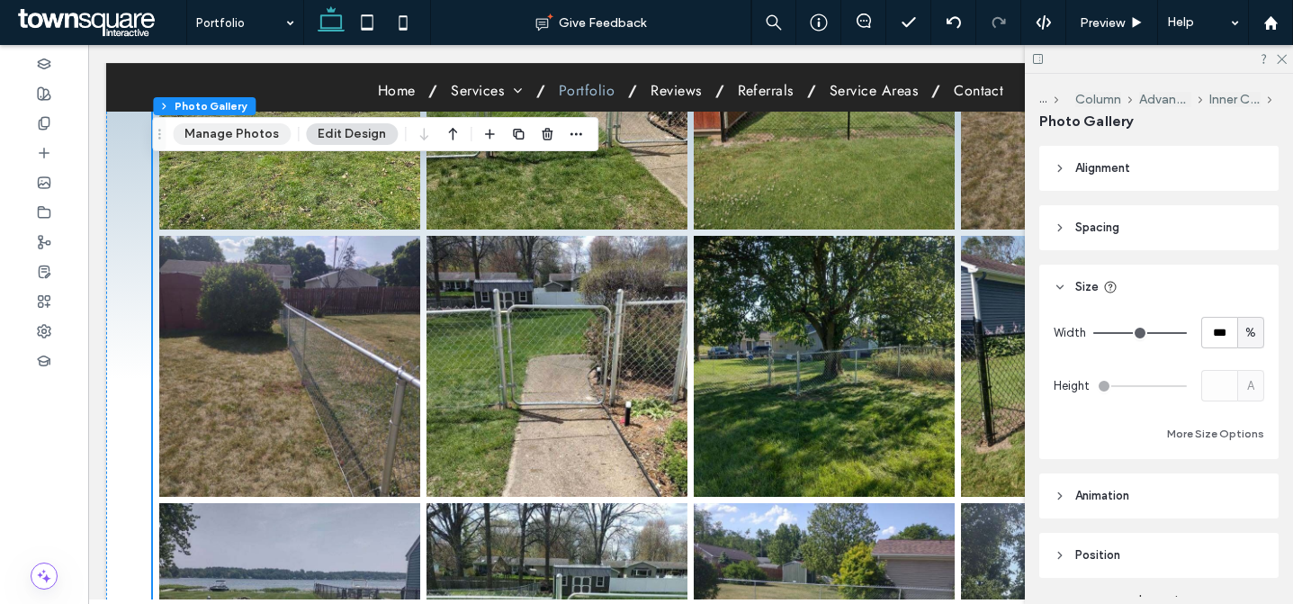
click at [224, 131] on button "Manage Photos" at bounding box center [232, 134] width 118 height 22
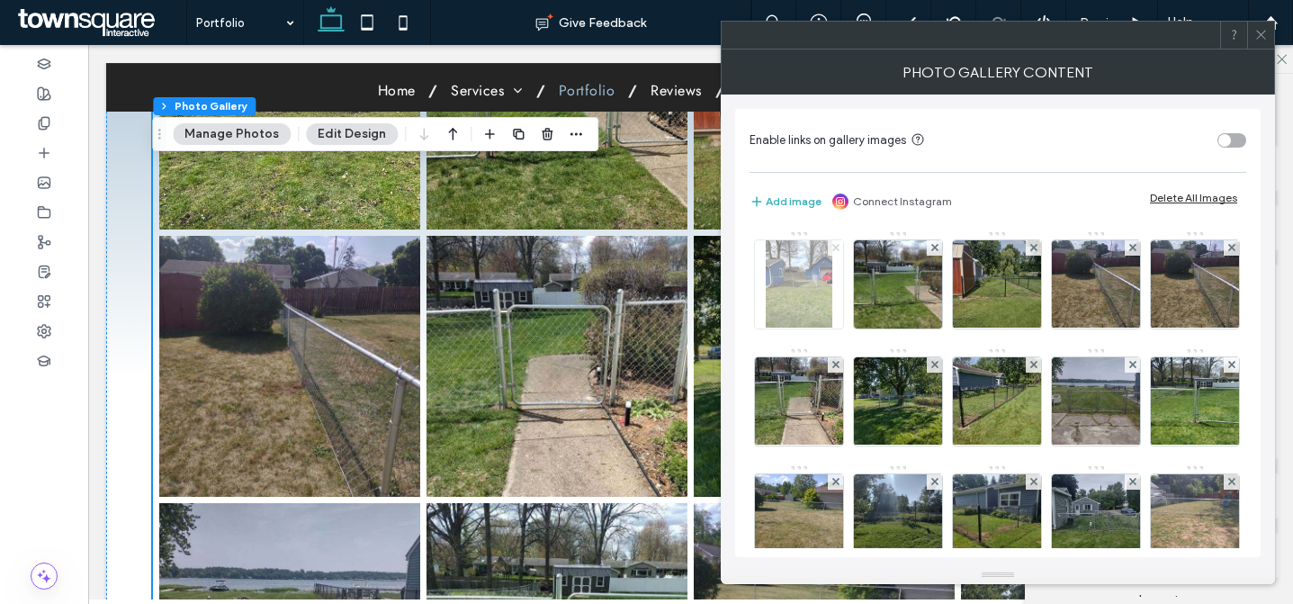
click at [834, 245] on icon at bounding box center [836, 247] width 7 height 7
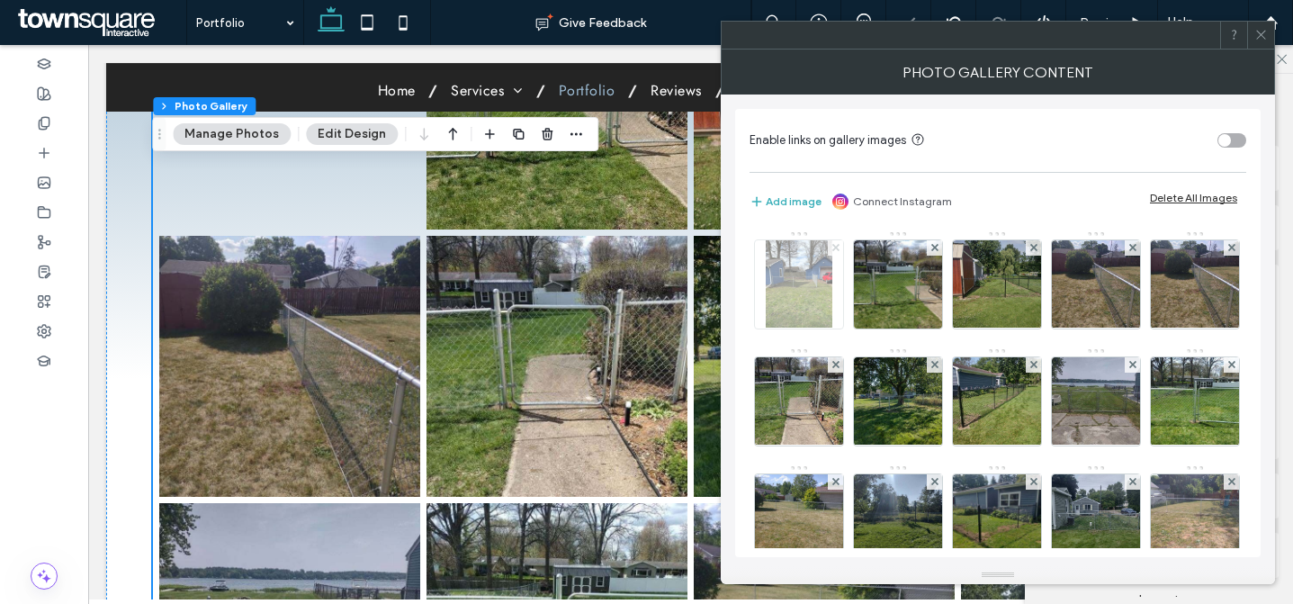
click at [834, 245] on icon at bounding box center [836, 247] width 7 height 7
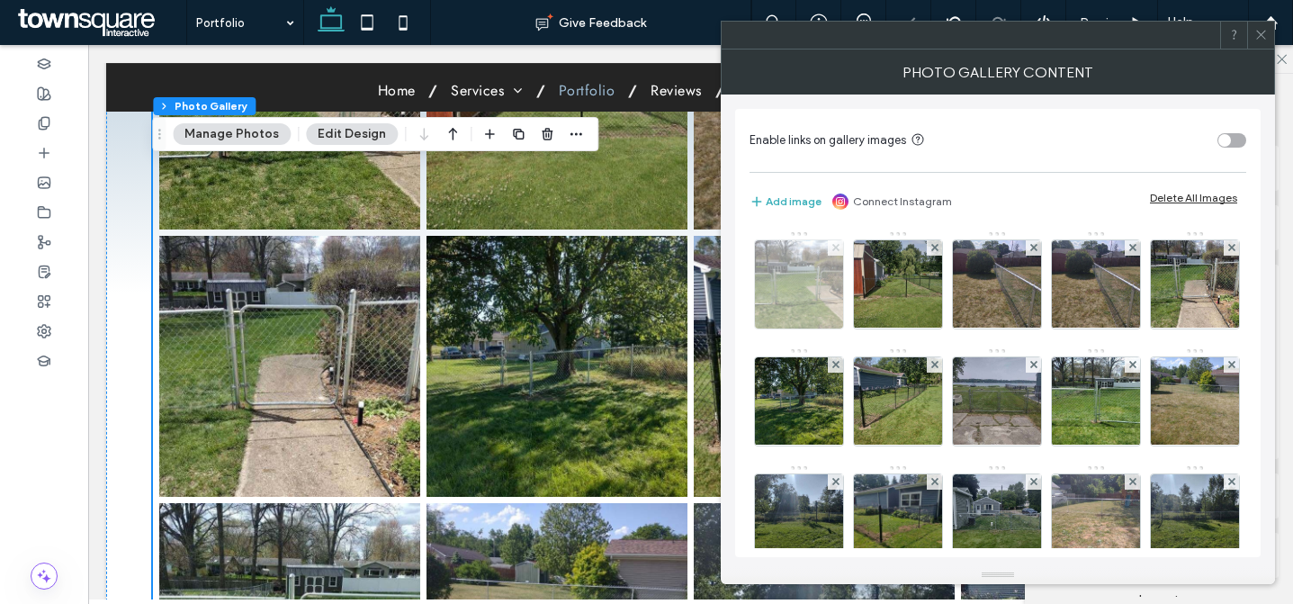
click at [834, 245] on icon at bounding box center [836, 247] width 7 height 7
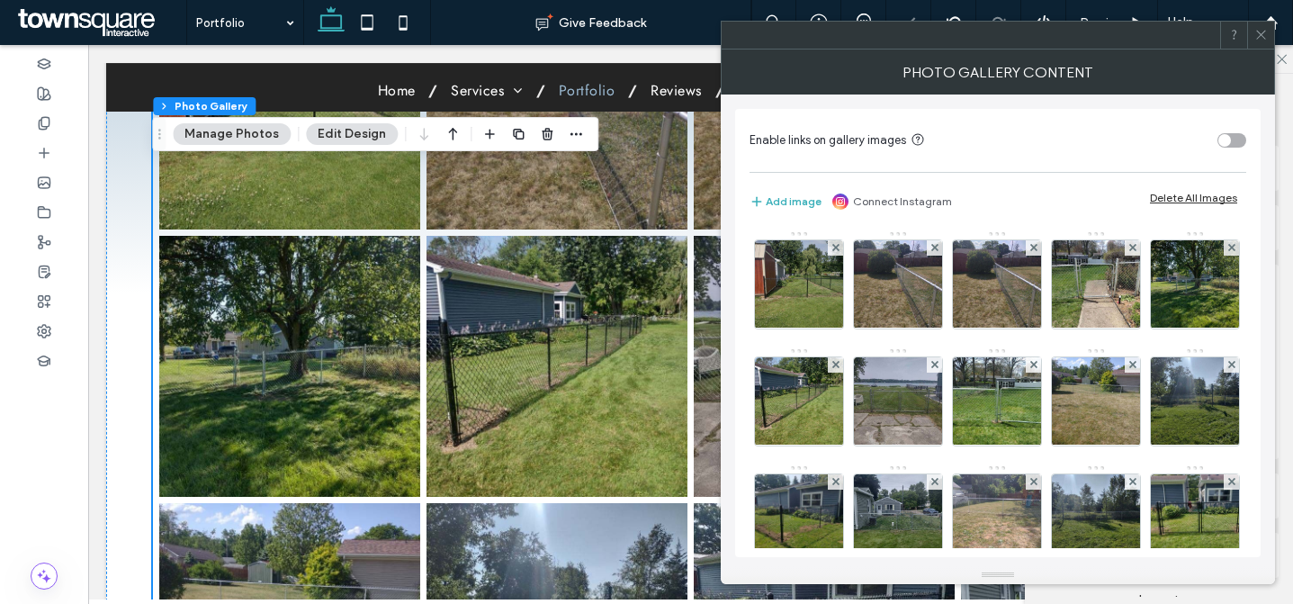
click at [834, 245] on icon at bounding box center [836, 247] width 7 height 7
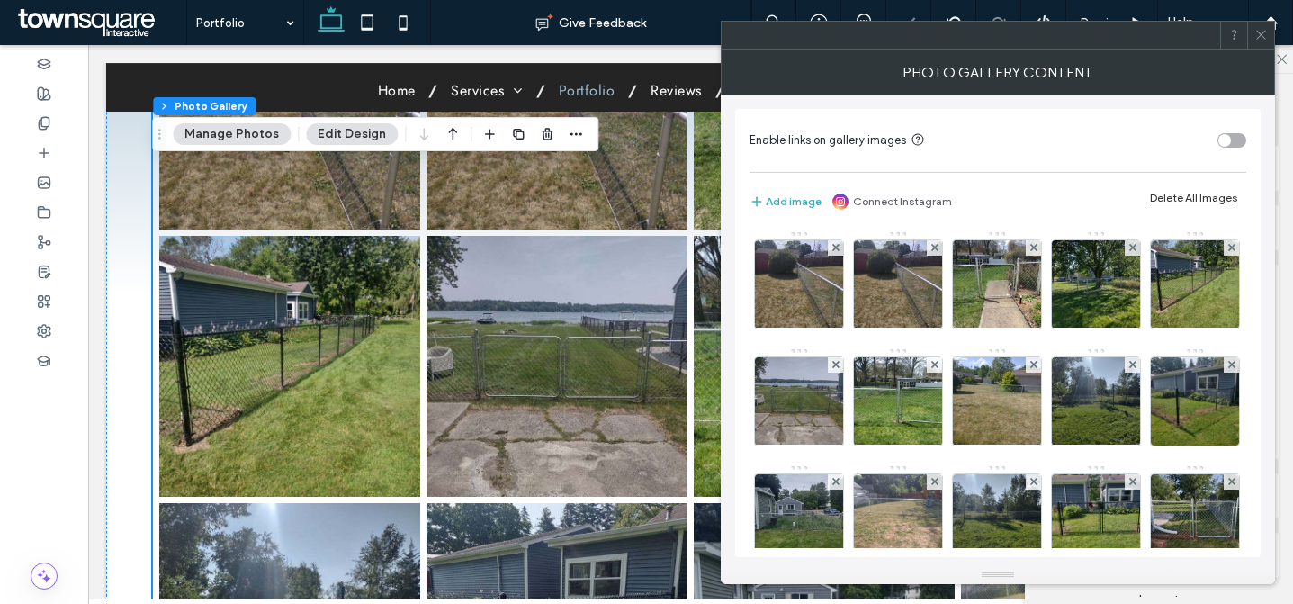
click at [834, 245] on icon at bounding box center [836, 247] width 7 height 7
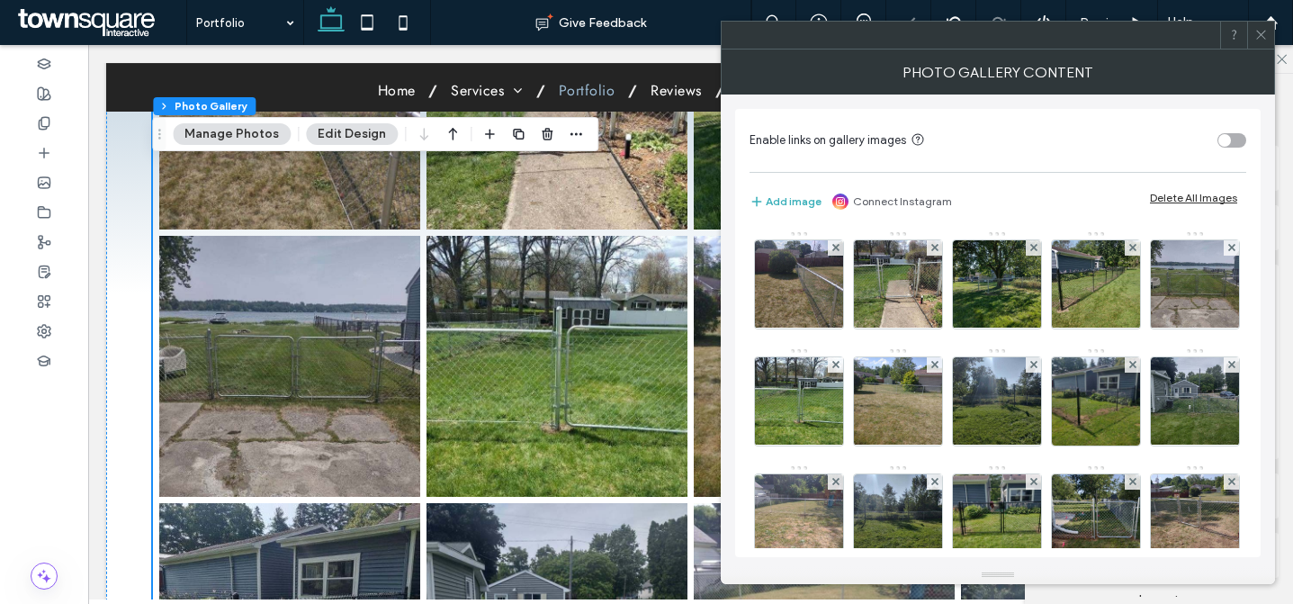
click at [834, 245] on icon at bounding box center [836, 247] width 7 height 7
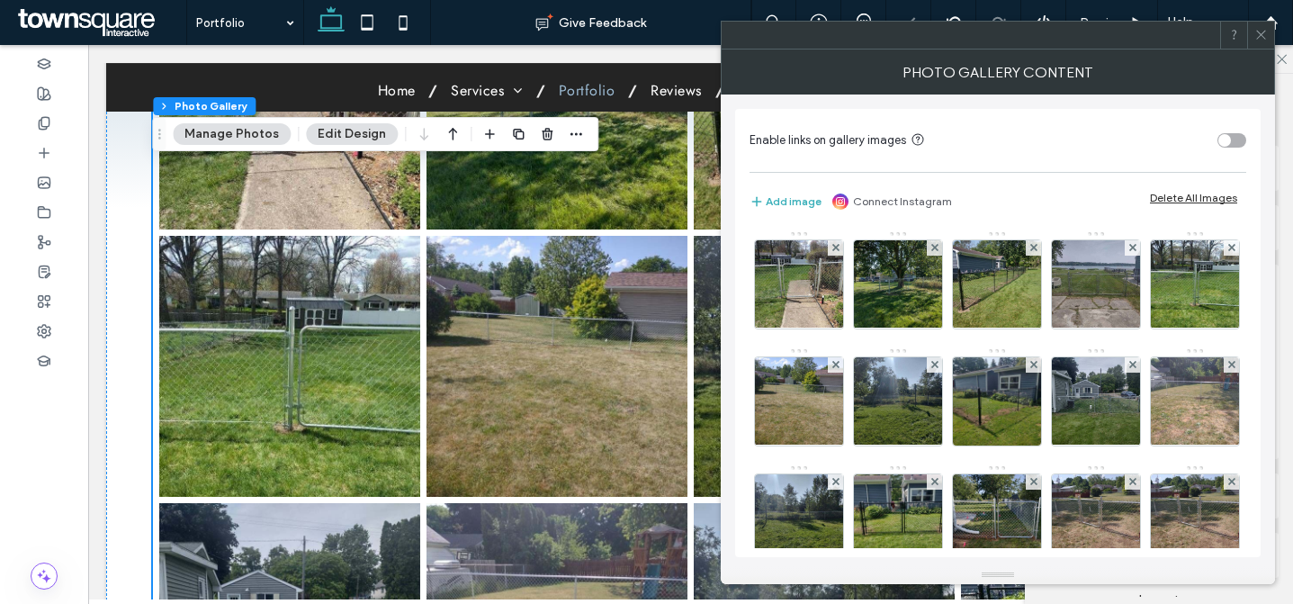
click at [834, 245] on icon at bounding box center [836, 247] width 7 height 7
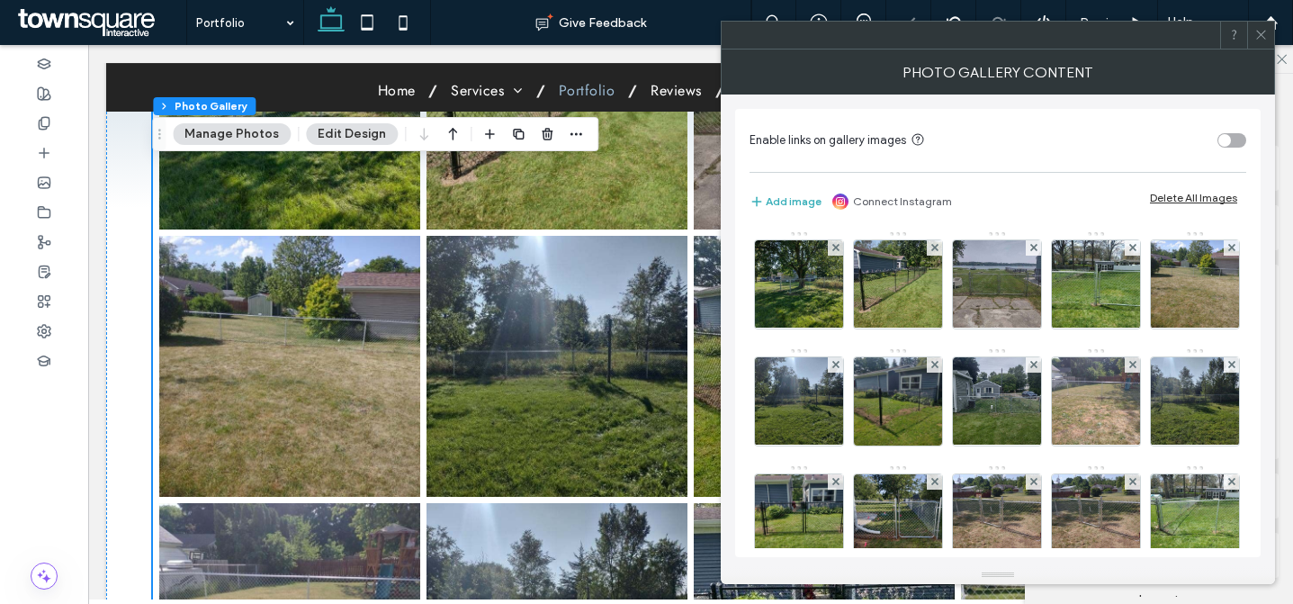
click at [835, 245] on icon at bounding box center [836, 247] width 7 height 7
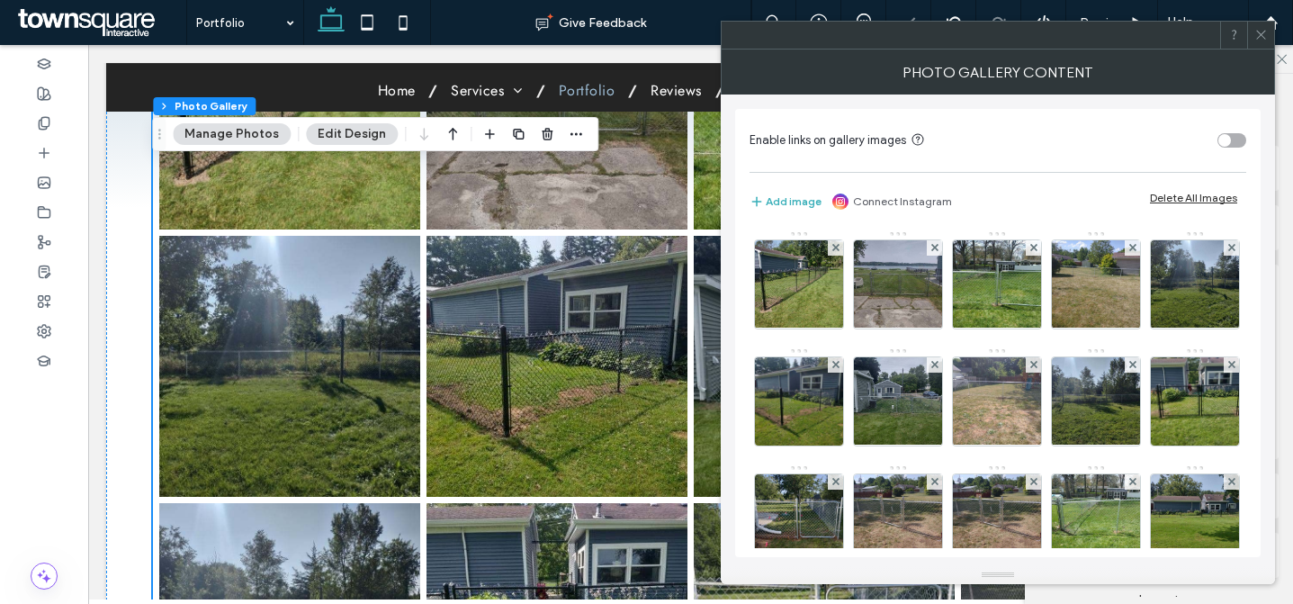
click at [835, 245] on icon at bounding box center [836, 247] width 7 height 7
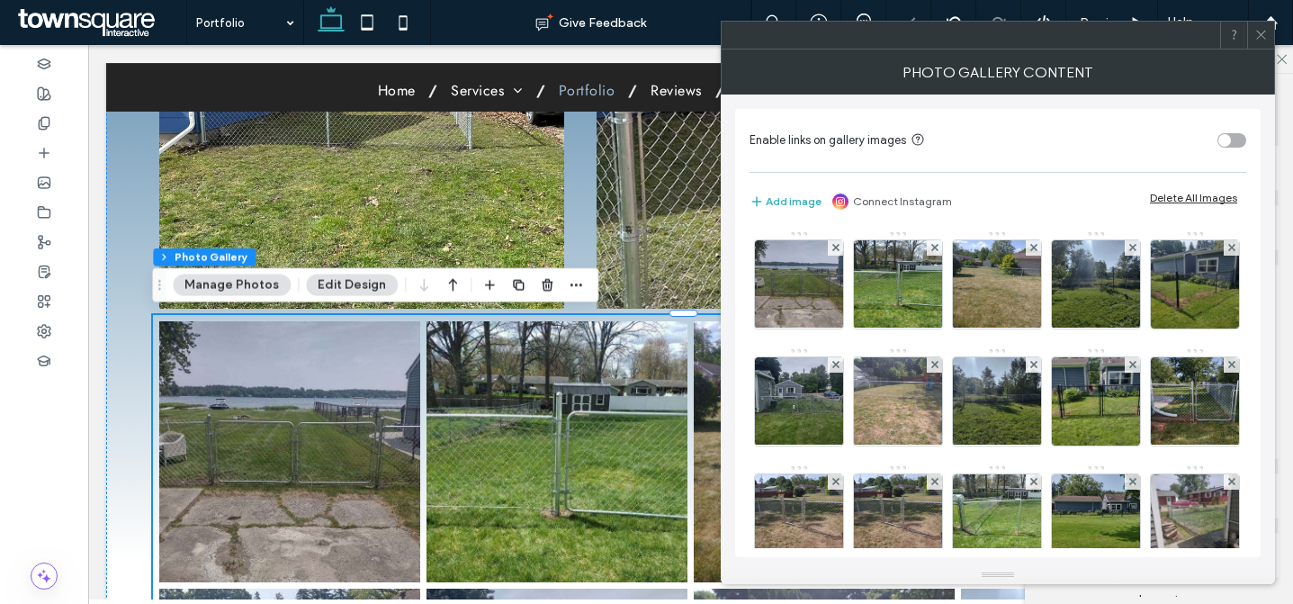
scroll to position [406, 0]
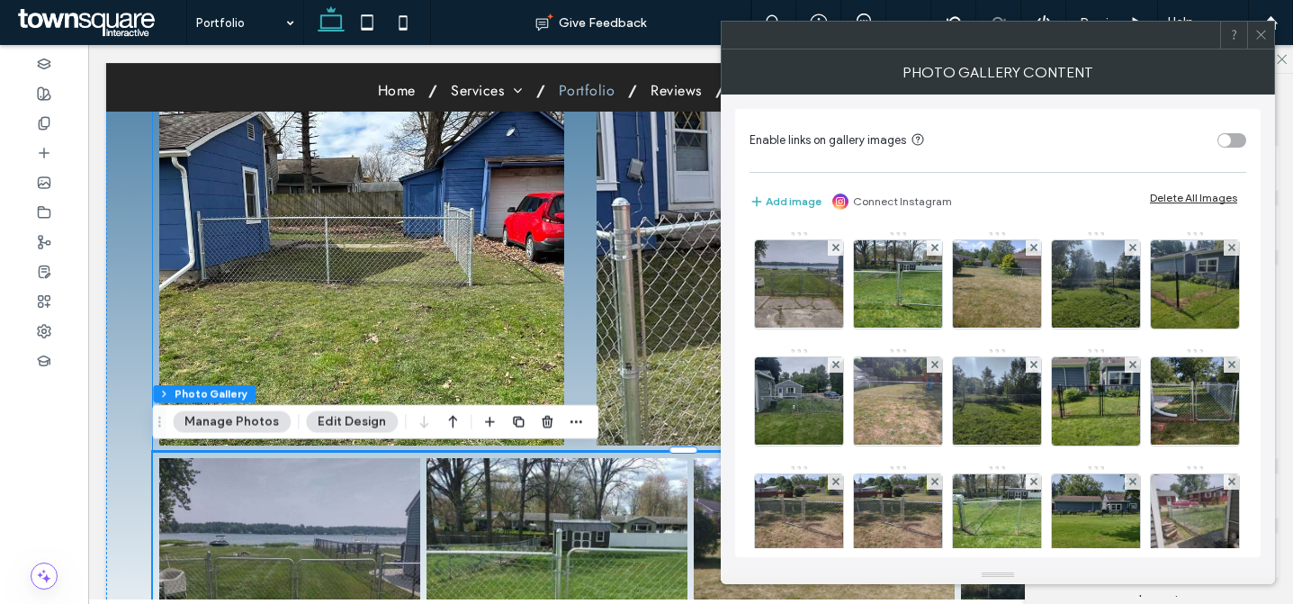
click at [648, 386] on div "Button Button" at bounding box center [909, 277] width 625 height 275
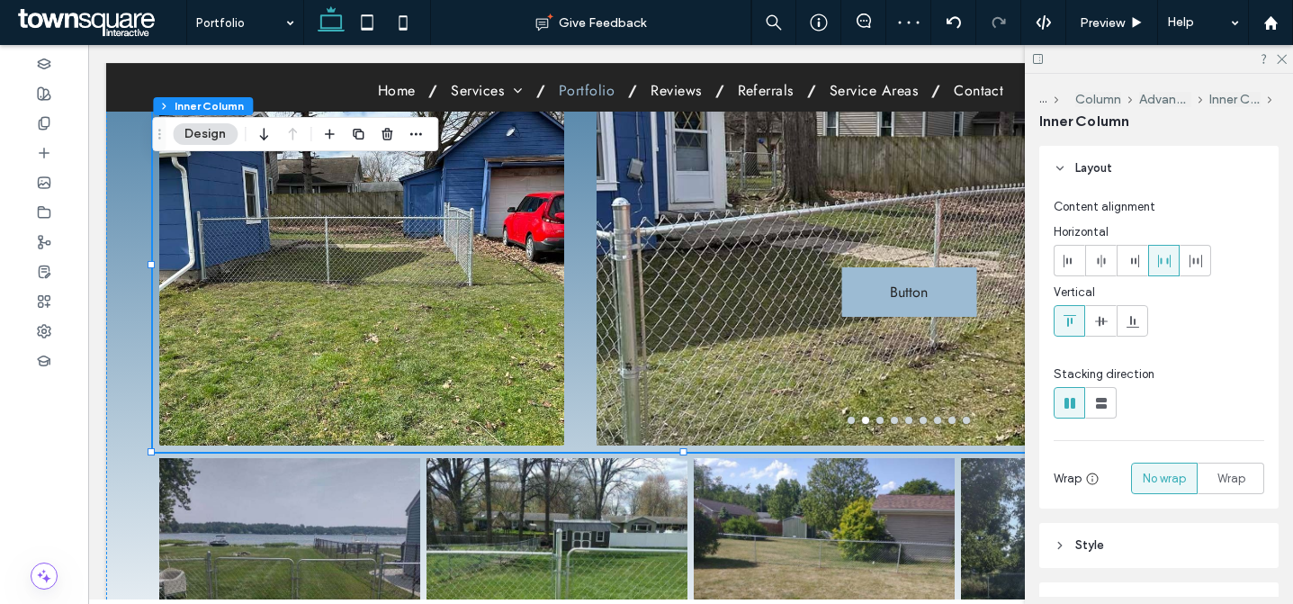
click at [715, 280] on div "Button Button" at bounding box center [909, 277] width 625 height 275
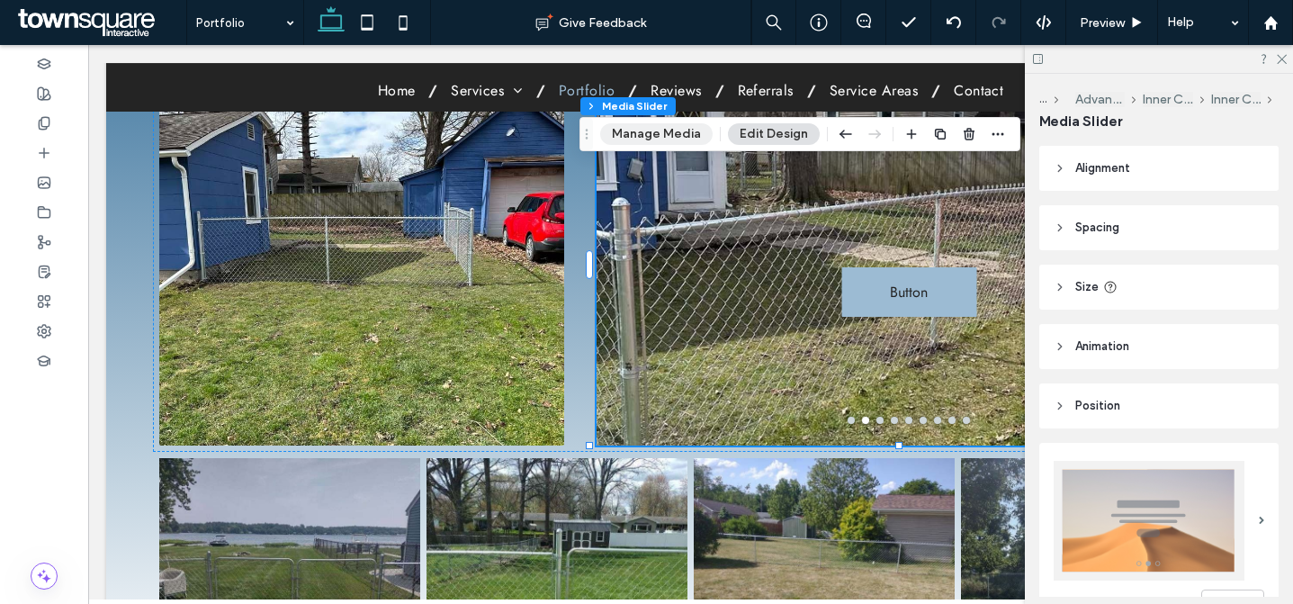
click at [631, 123] on button "Manage Media" at bounding box center [656, 134] width 113 height 22
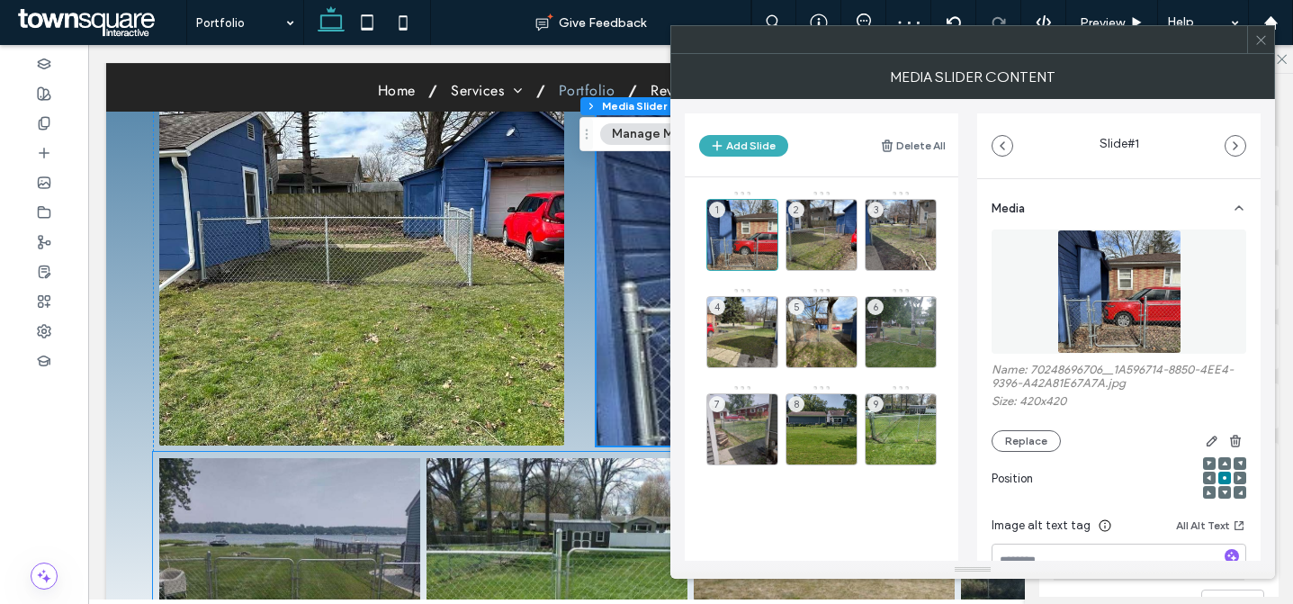
scroll to position [528, 0]
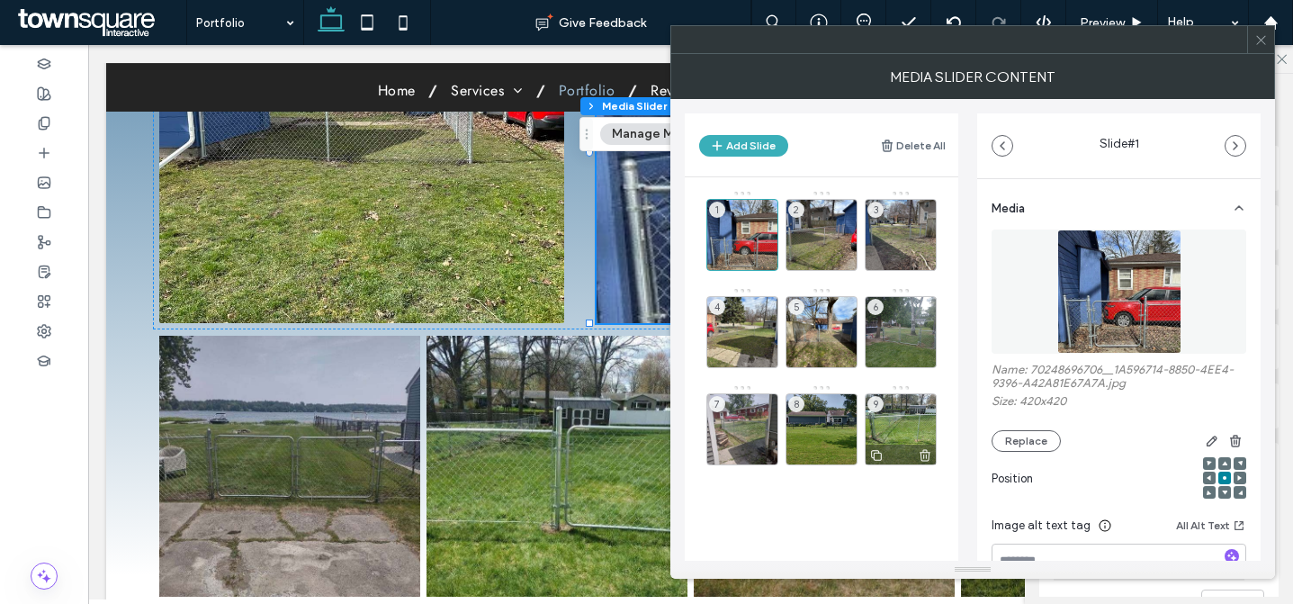
click at [889, 428] on div "9" at bounding box center [901, 429] width 72 height 72
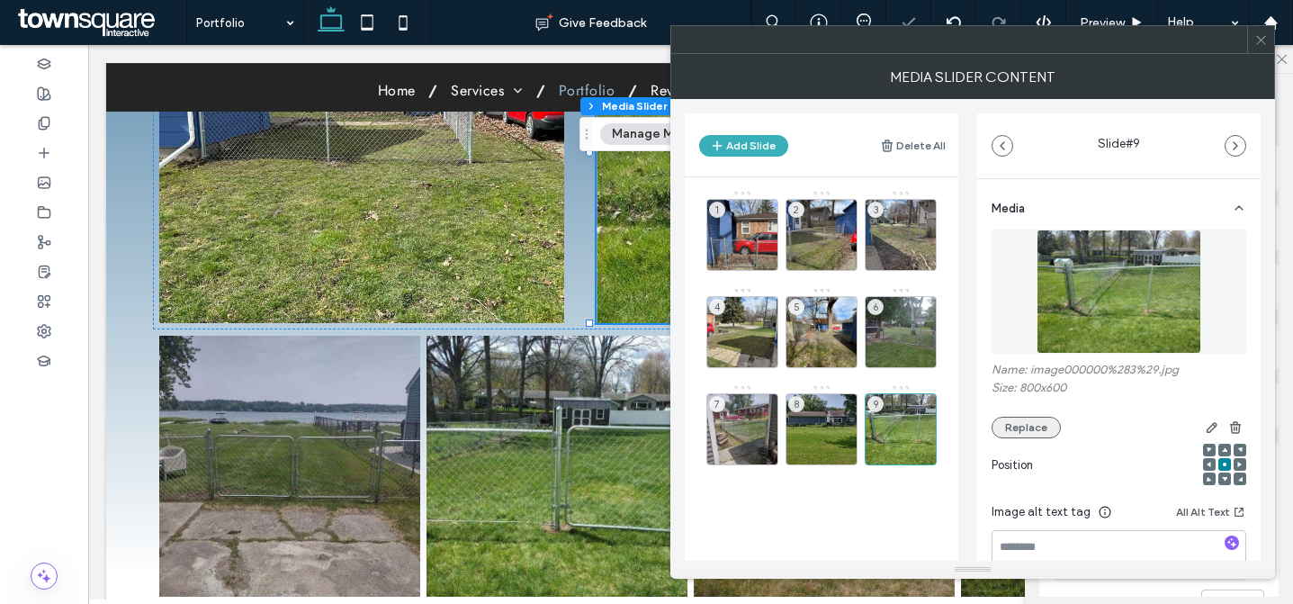
click at [1043, 425] on button "Replace" at bounding box center [1026, 428] width 69 height 22
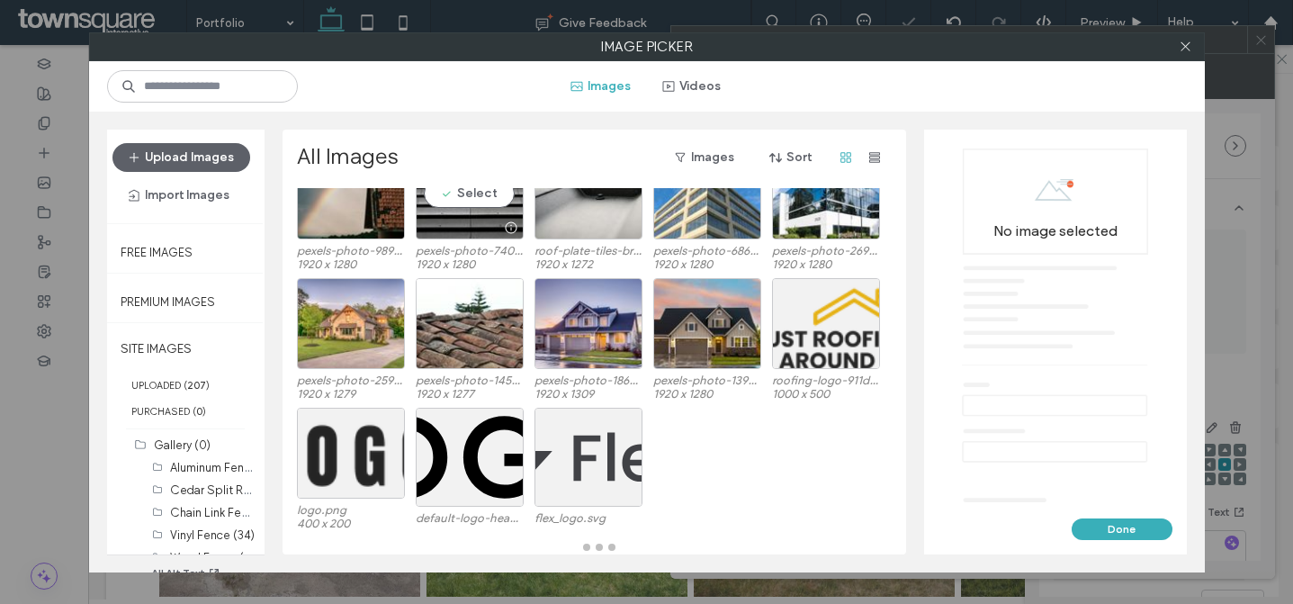
scroll to position [335, 0]
click at [216, 509] on label "Chain Link Fence (29)" at bounding box center [227, 511] width 115 height 17
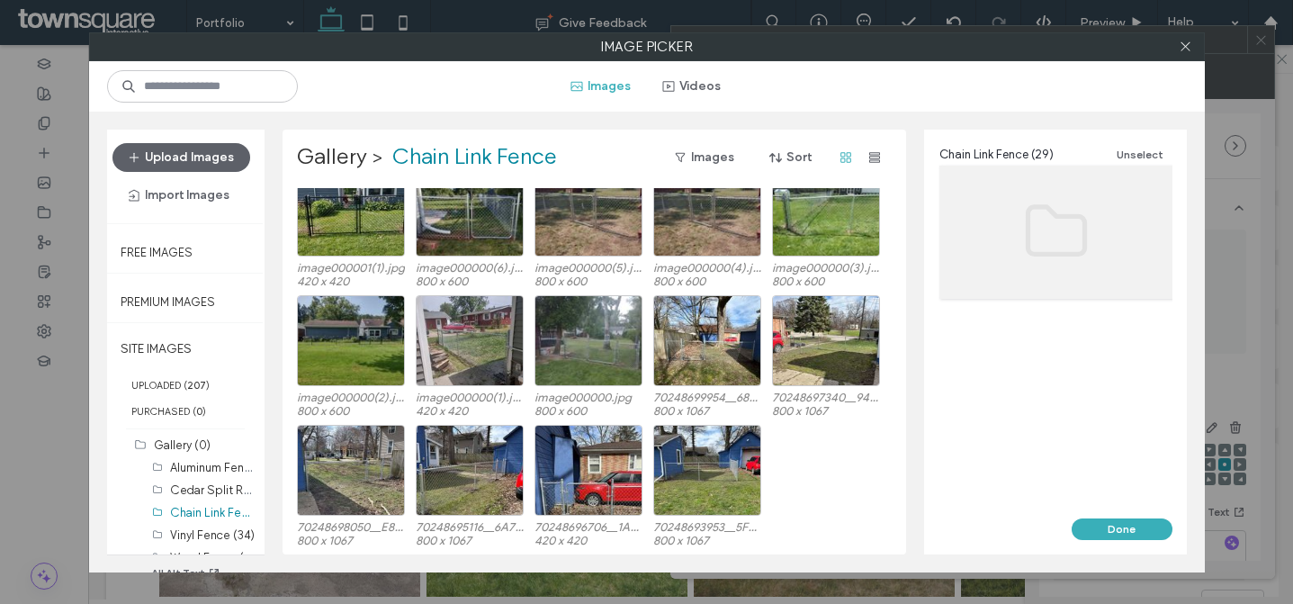
scroll to position [401, 0]
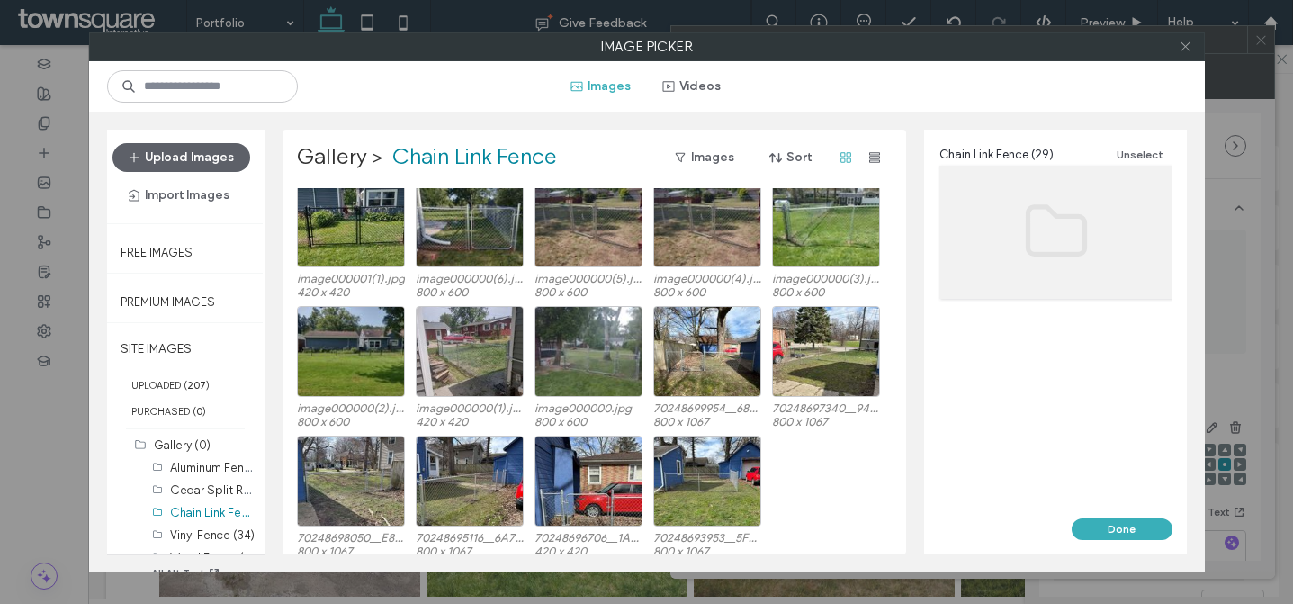
click at [1185, 45] on use at bounding box center [1185, 46] width 9 height 9
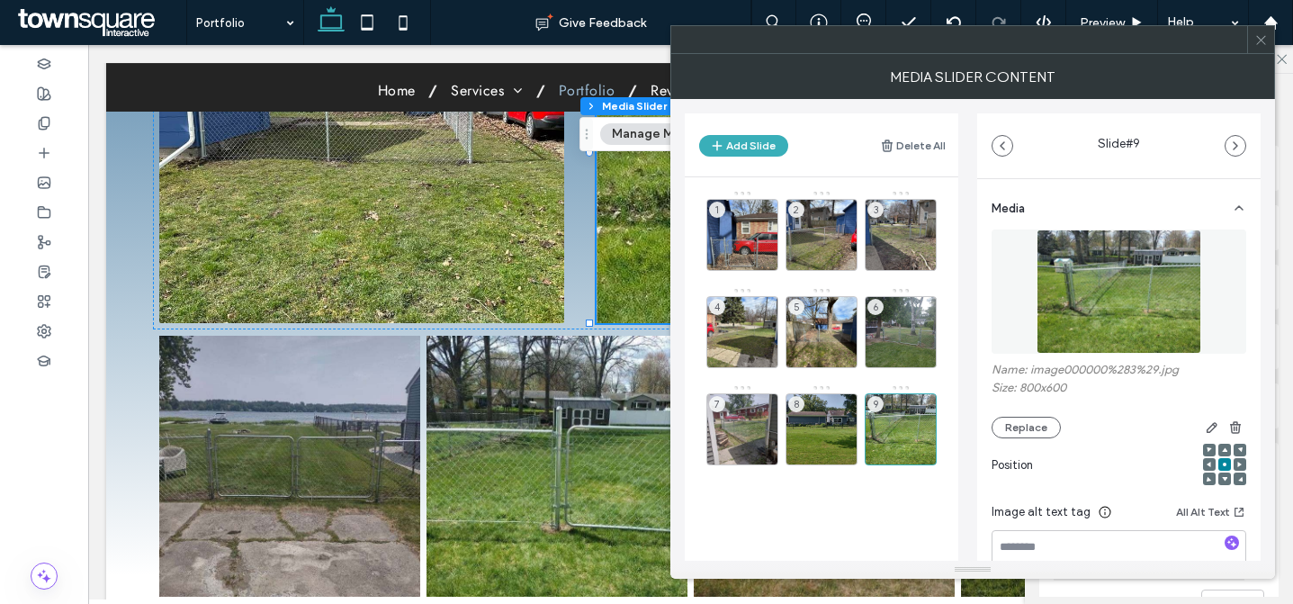
click at [1257, 40] on icon at bounding box center [1262, 40] width 14 height 14
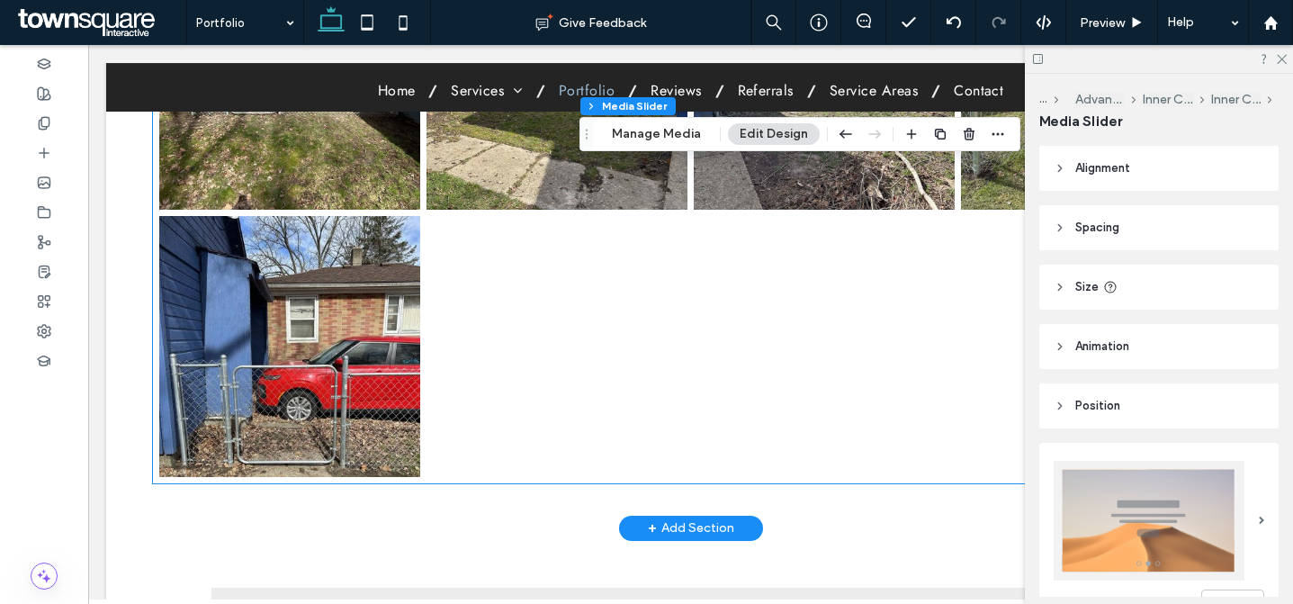
scroll to position [1671, 0]
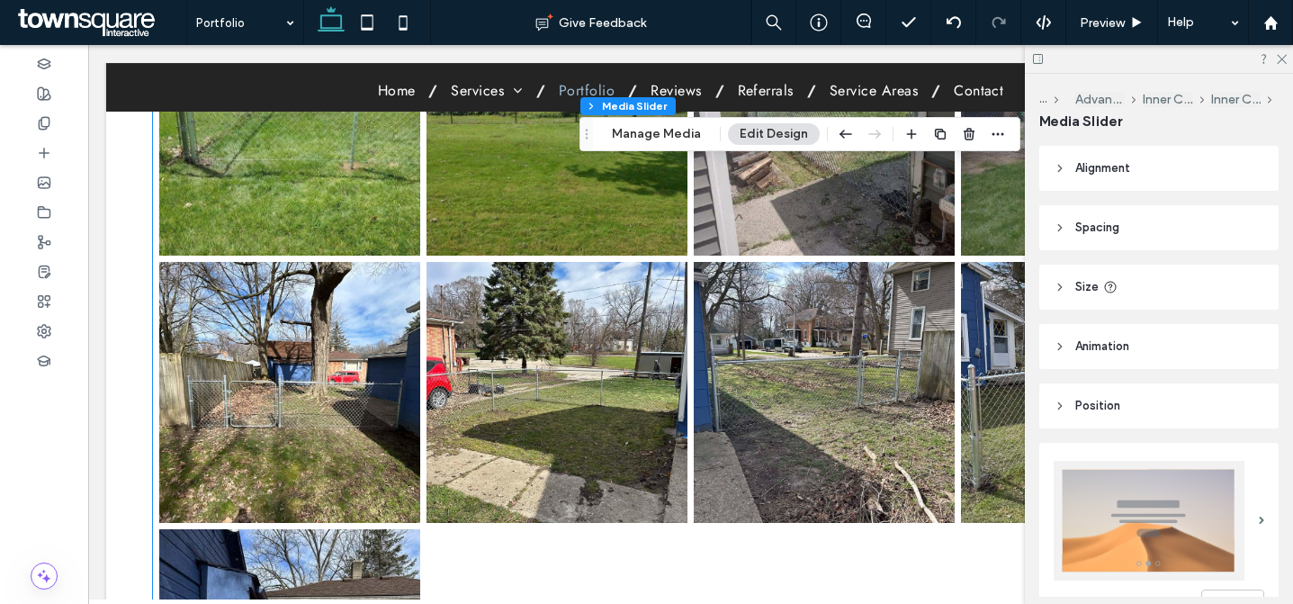
click at [579, 360] on link at bounding box center [557, 392] width 261 height 261
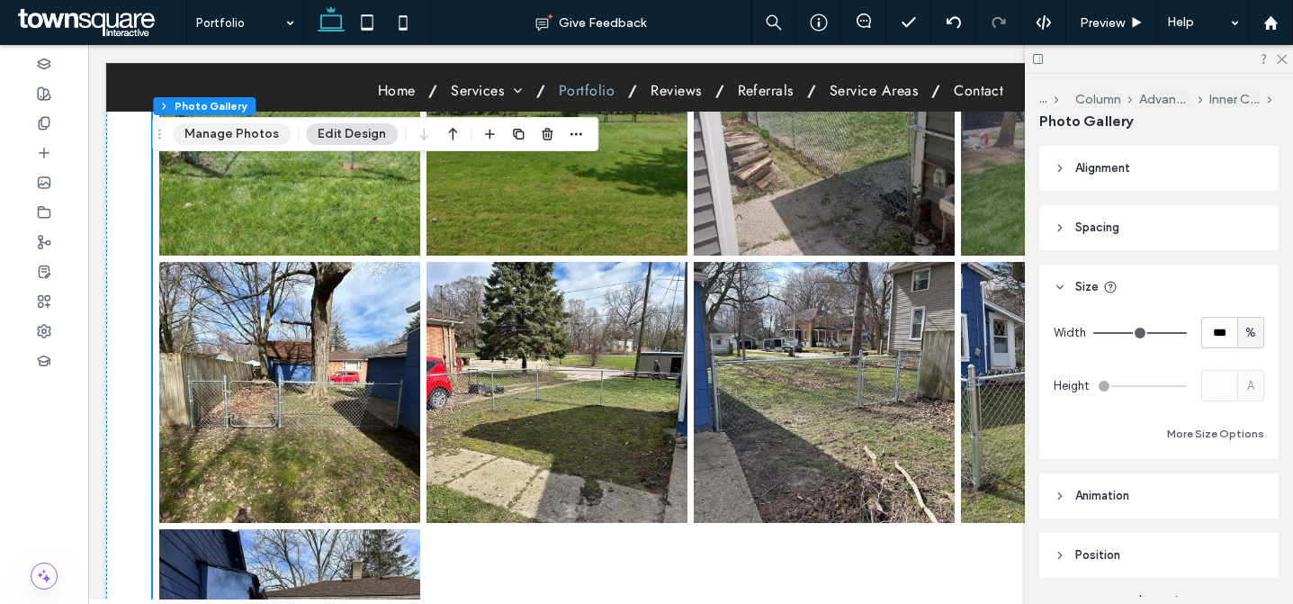
click at [238, 132] on button "Manage Photos" at bounding box center [232, 134] width 118 height 22
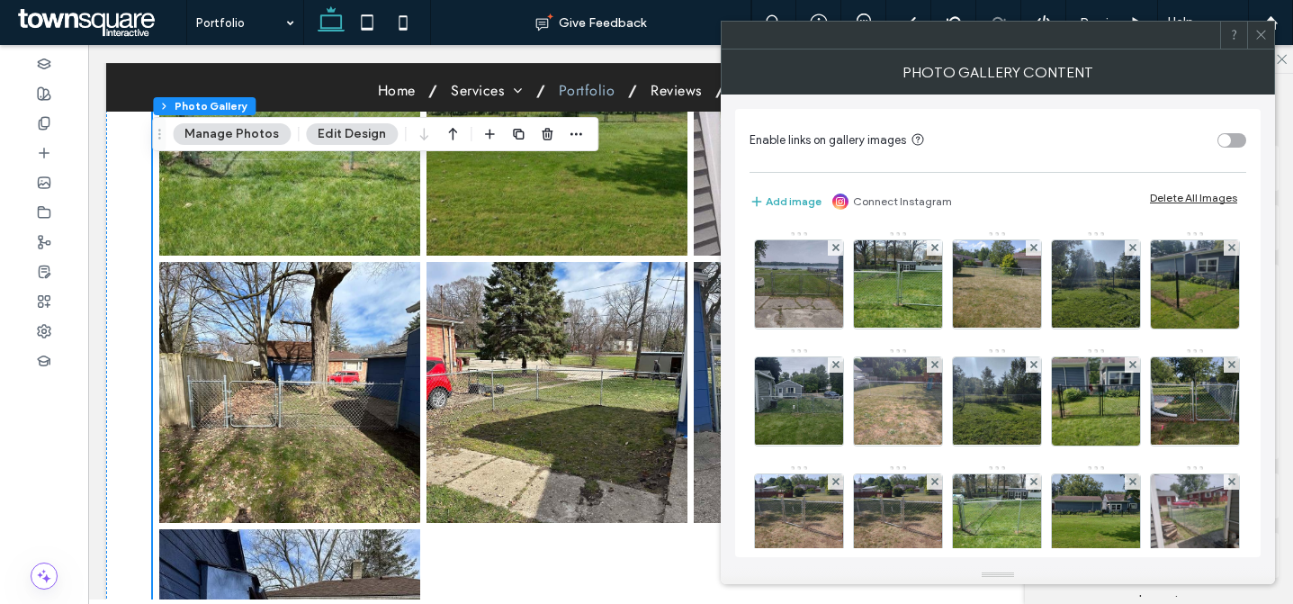
click at [1174, 195] on div "Delete All Images" at bounding box center [1193, 198] width 87 height 14
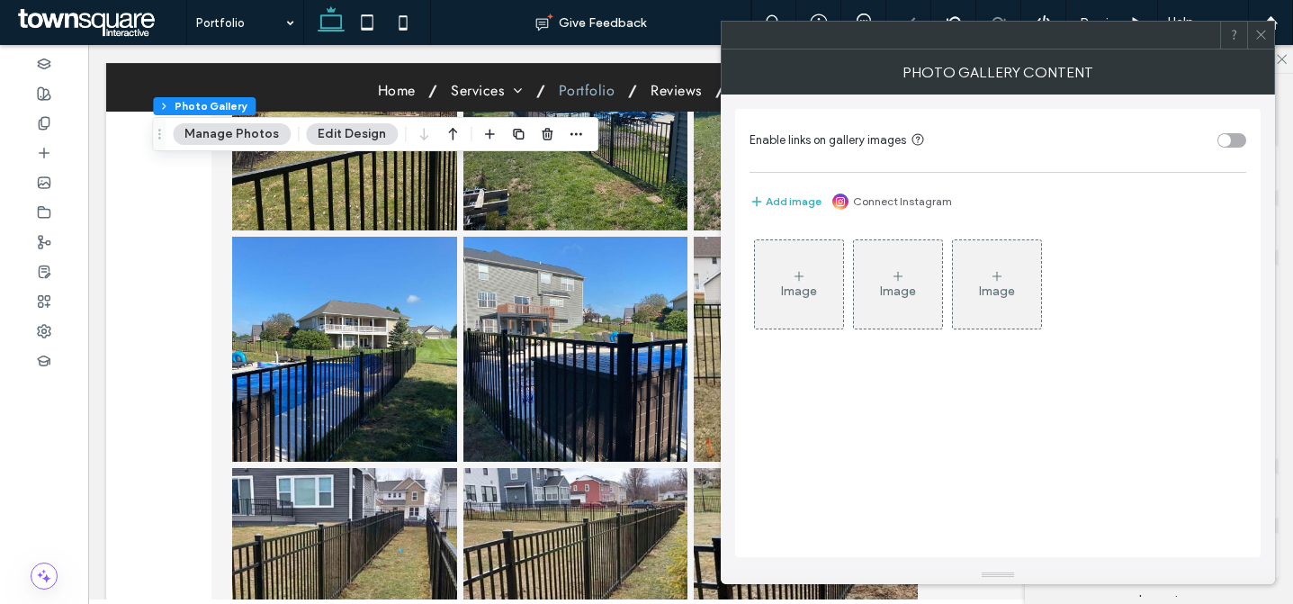
click at [827, 281] on div "Image" at bounding box center [799, 284] width 88 height 85
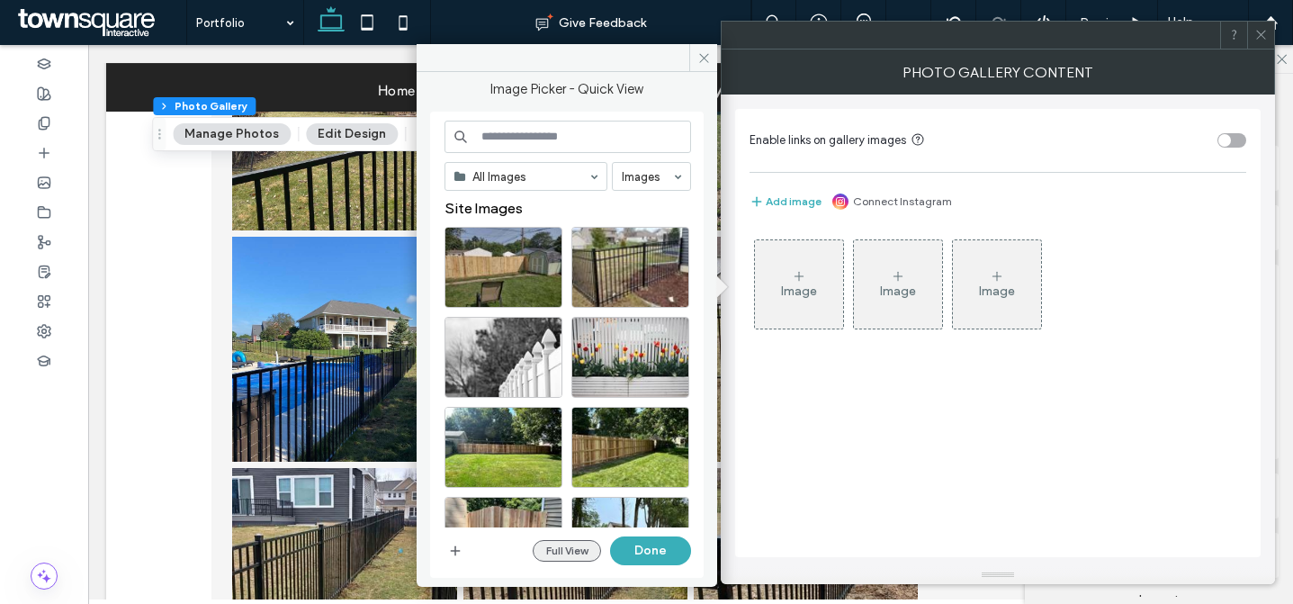
click at [572, 549] on button "Full View" at bounding box center [567, 551] width 68 height 22
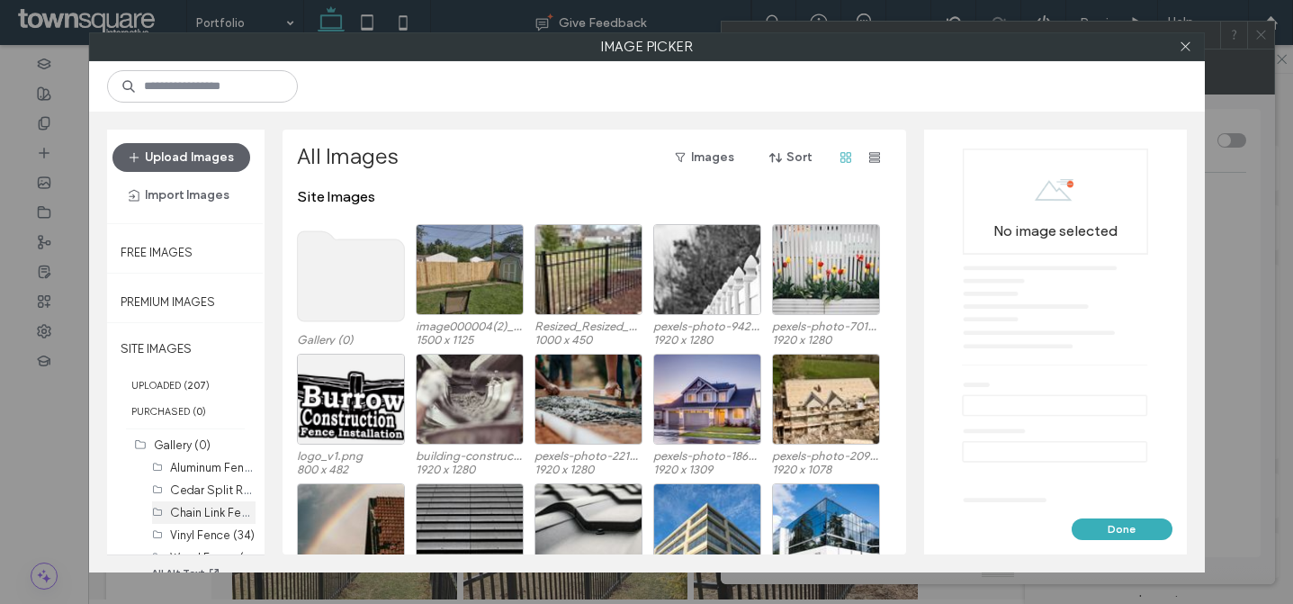
click at [208, 513] on label "Chain Link Fence (29)" at bounding box center [227, 511] width 115 height 17
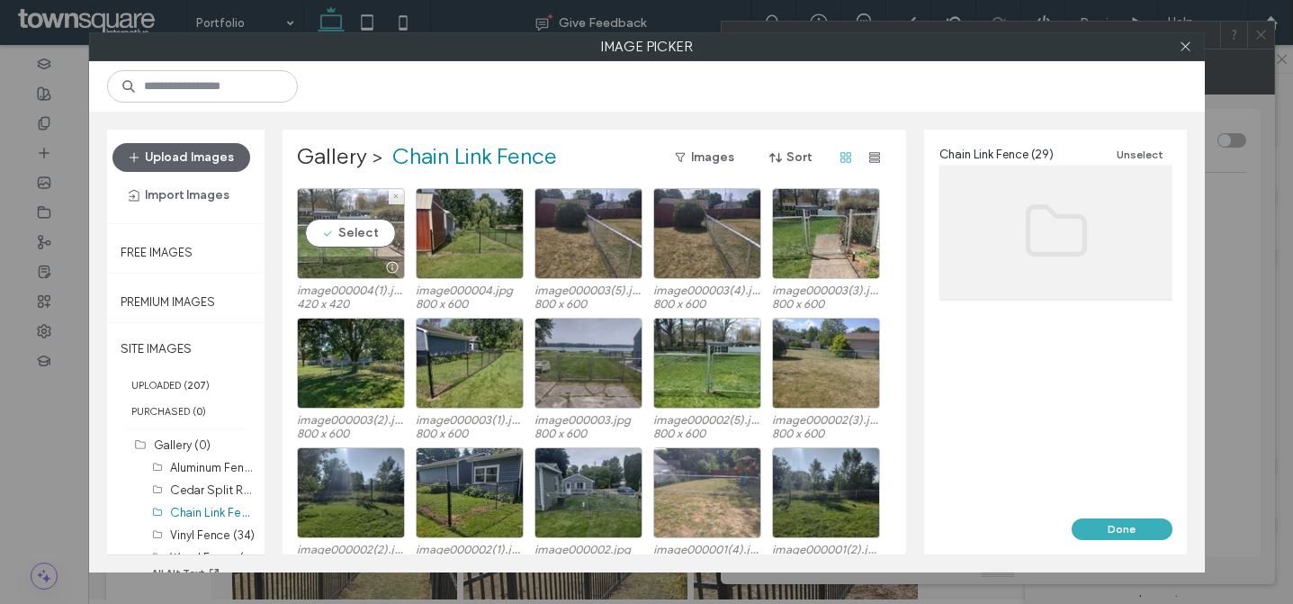
click at [347, 235] on div "Select" at bounding box center [351, 233] width 108 height 91
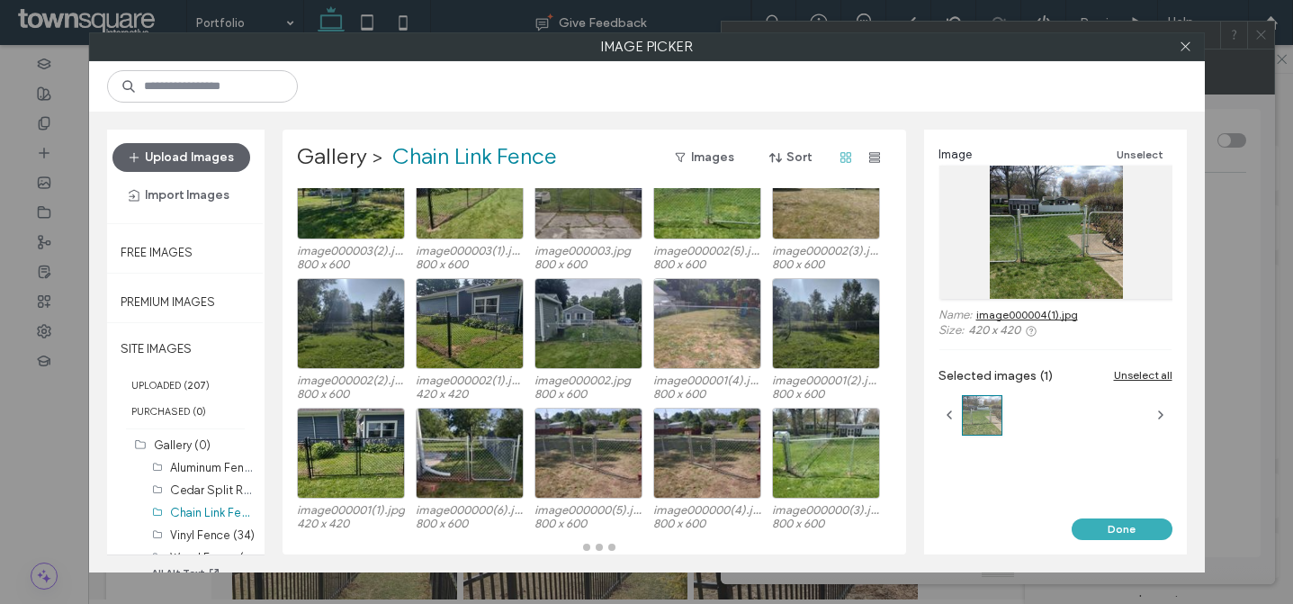
scroll to position [411, 0]
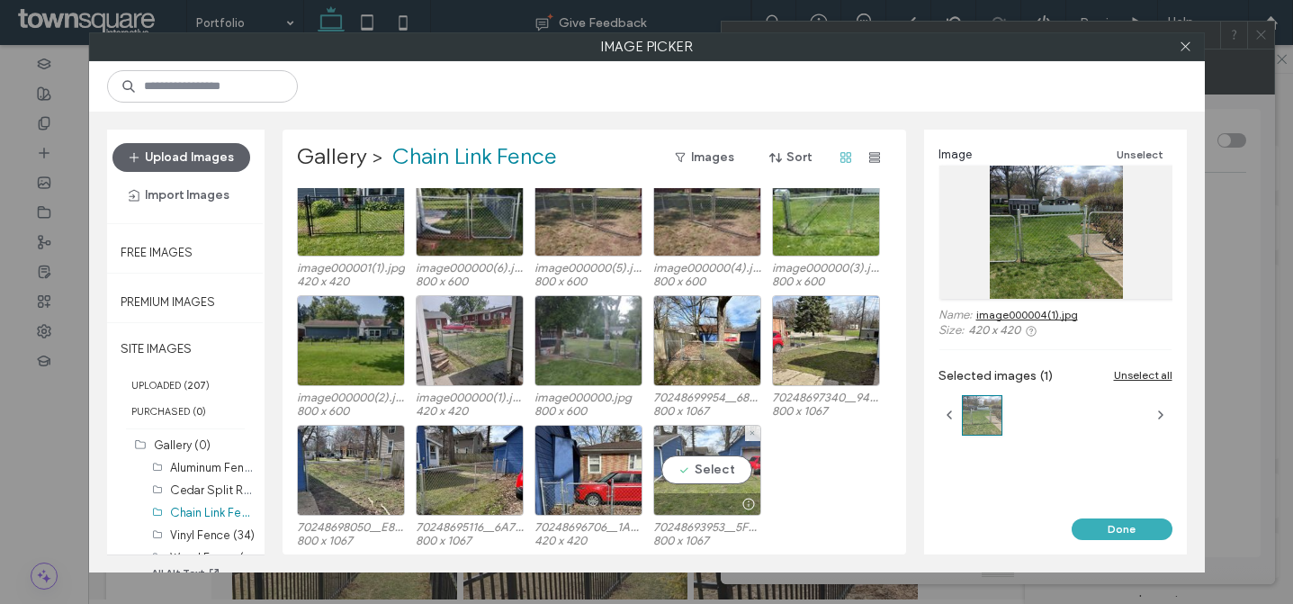
click at [732, 472] on div "Select" at bounding box center [707, 470] width 108 height 91
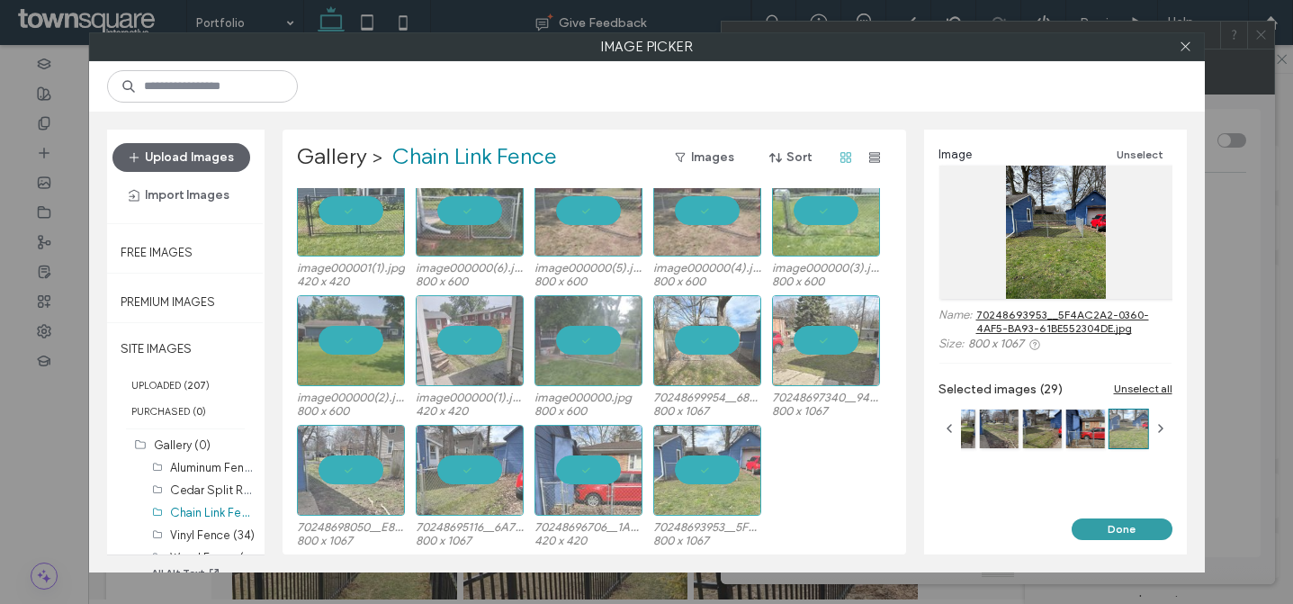
click at [1158, 528] on button "Done" at bounding box center [1122, 529] width 101 height 22
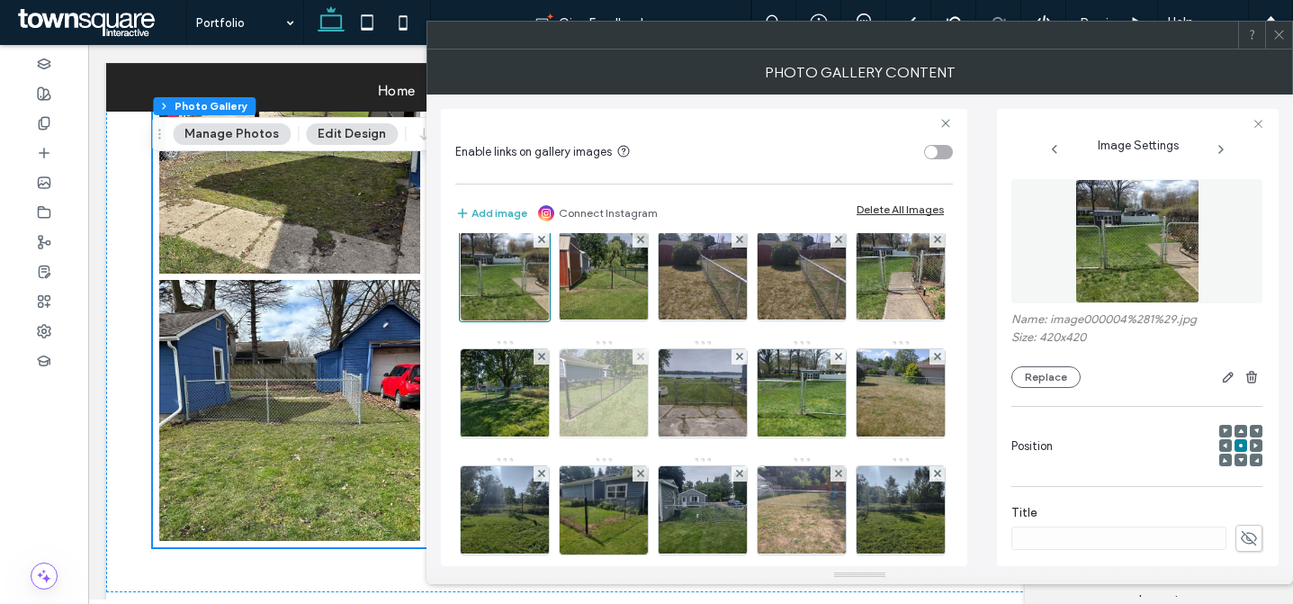
scroll to position [0, 0]
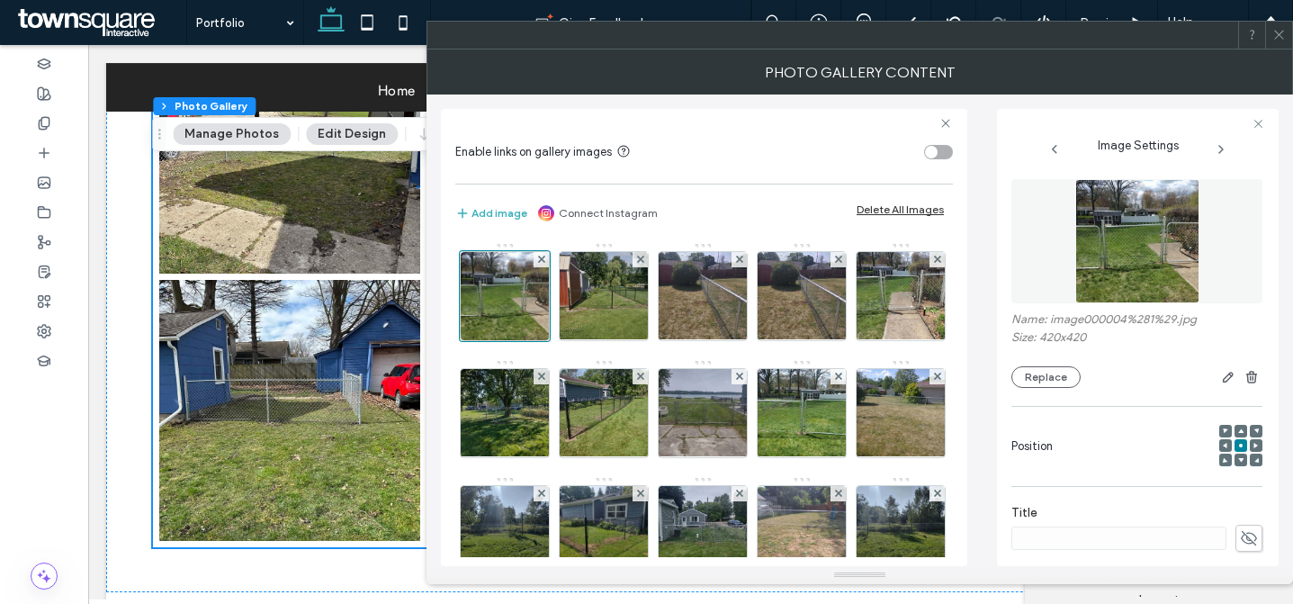
click at [900, 213] on div "Delete All Images" at bounding box center [900, 210] width 87 height 14
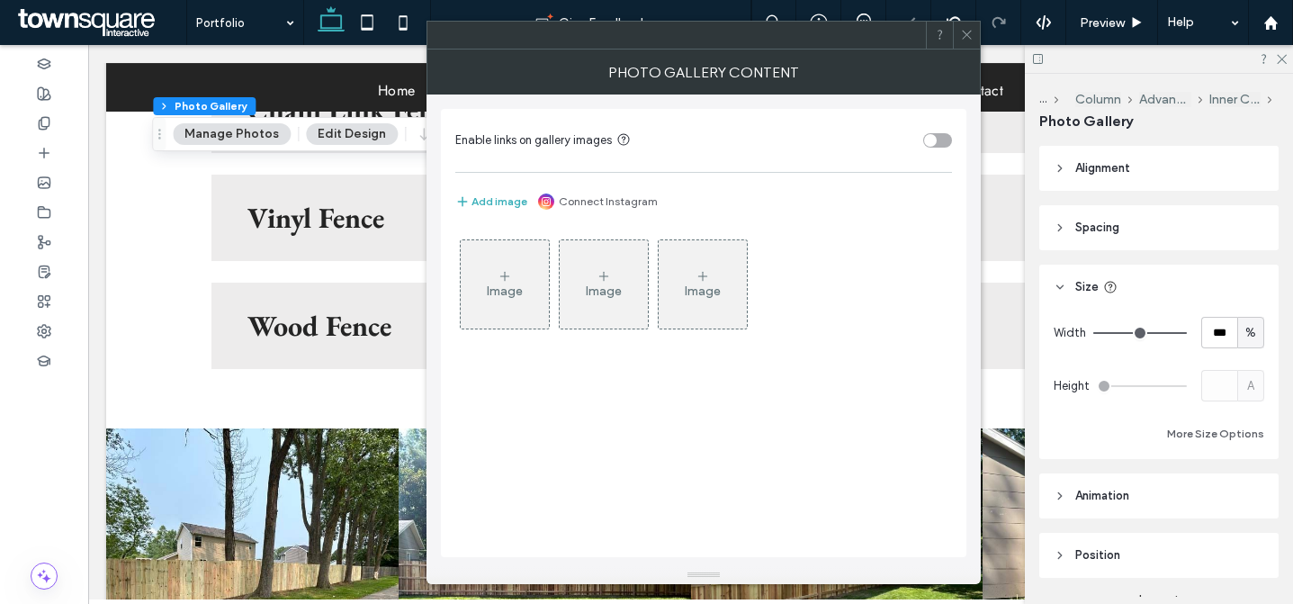
click at [536, 286] on div "Image" at bounding box center [505, 284] width 88 height 85
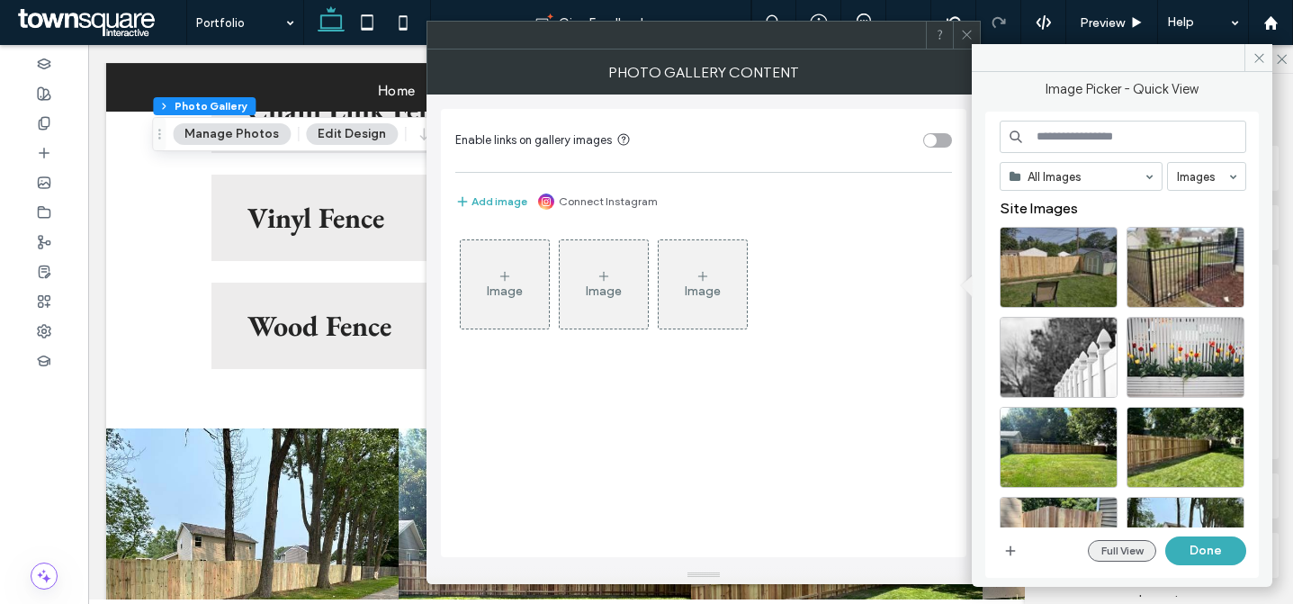
click at [1139, 548] on button "Full View" at bounding box center [1122, 551] width 68 height 22
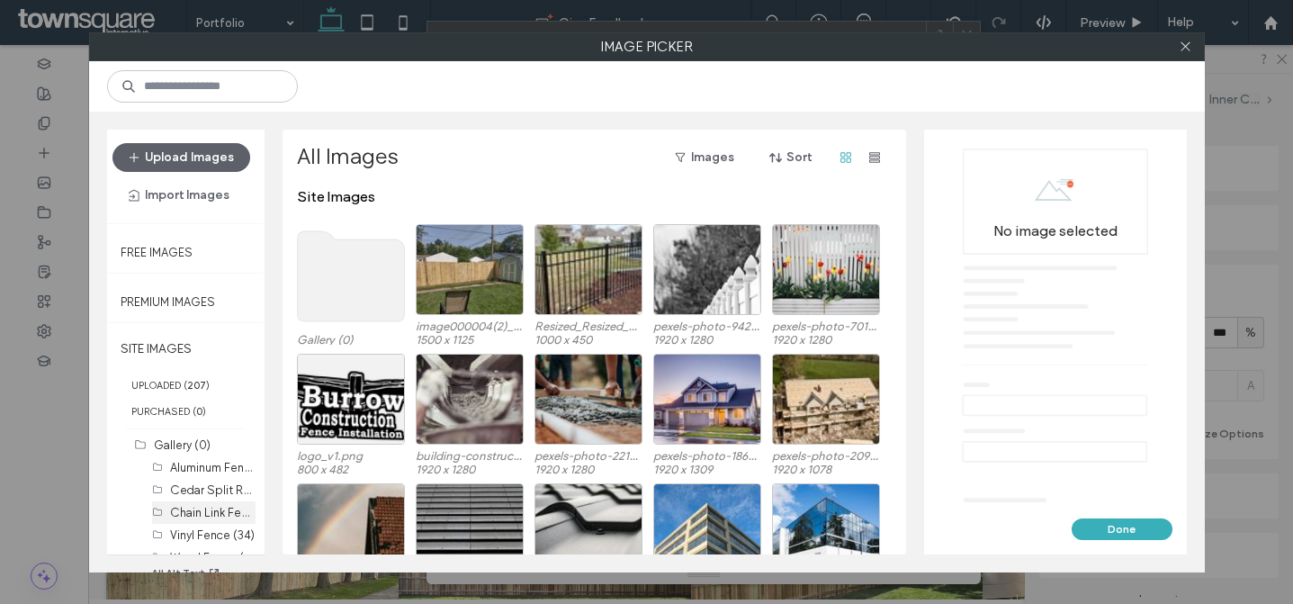
click at [192, 520] on div "Chain Link Fence (29)" at bounding box center [213, 512] width 86 height 19
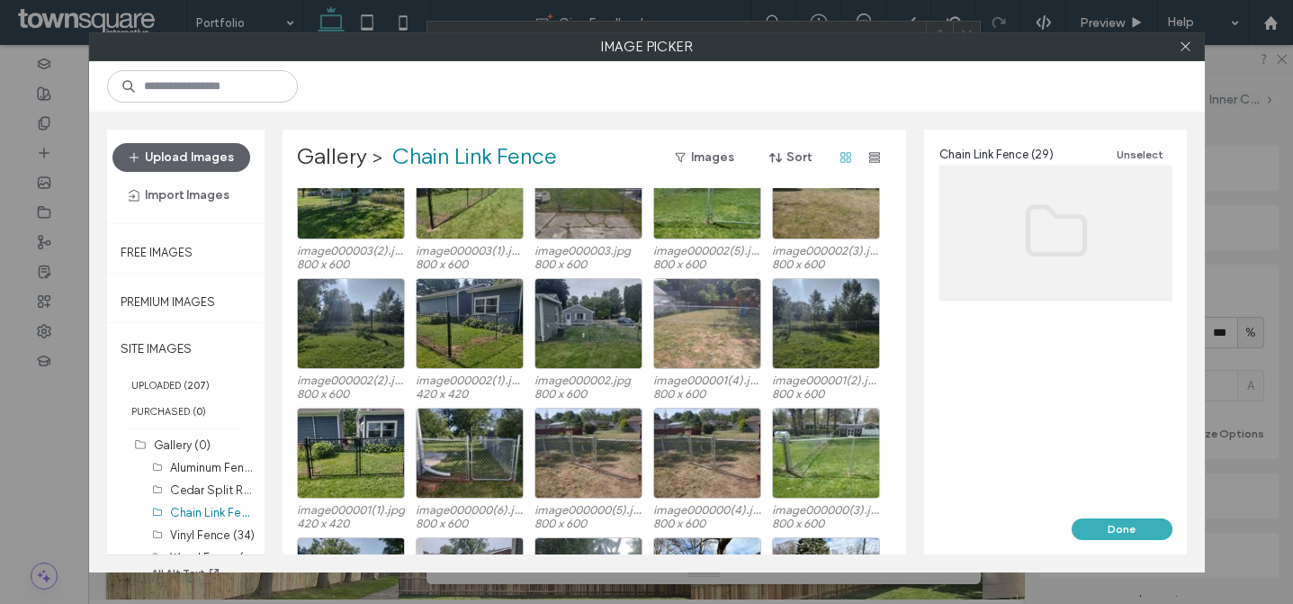
scroll to position [411, 0]
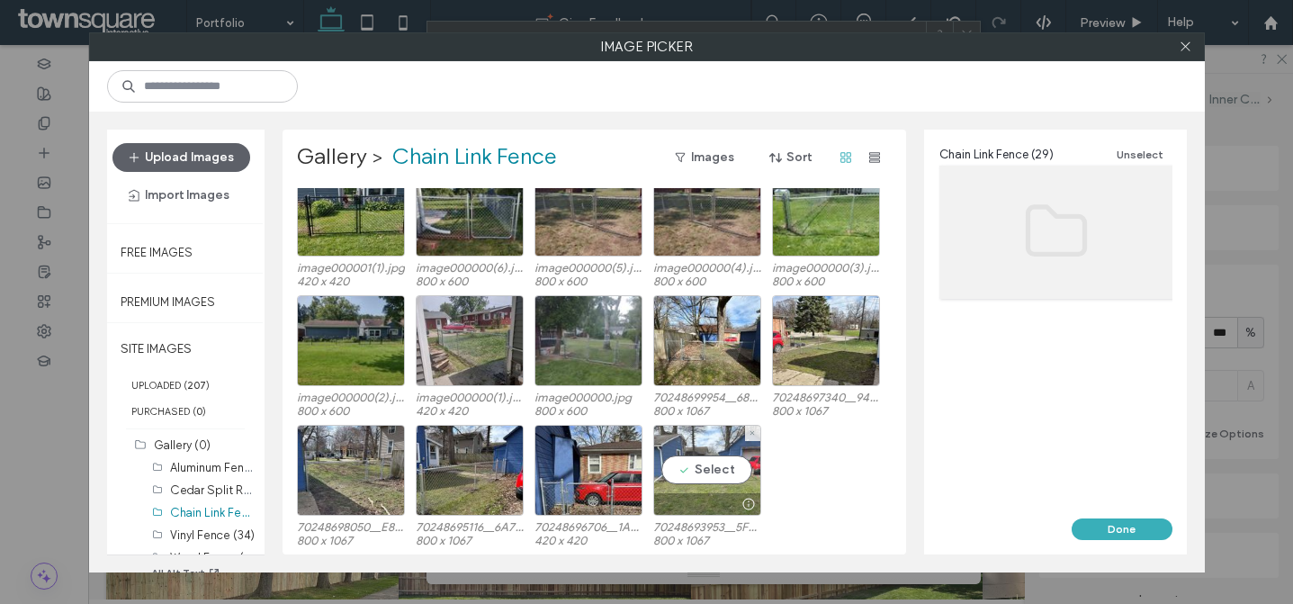
click at [728, 482] on div "Select" at bounding box center [707, 470] width 108 height 91
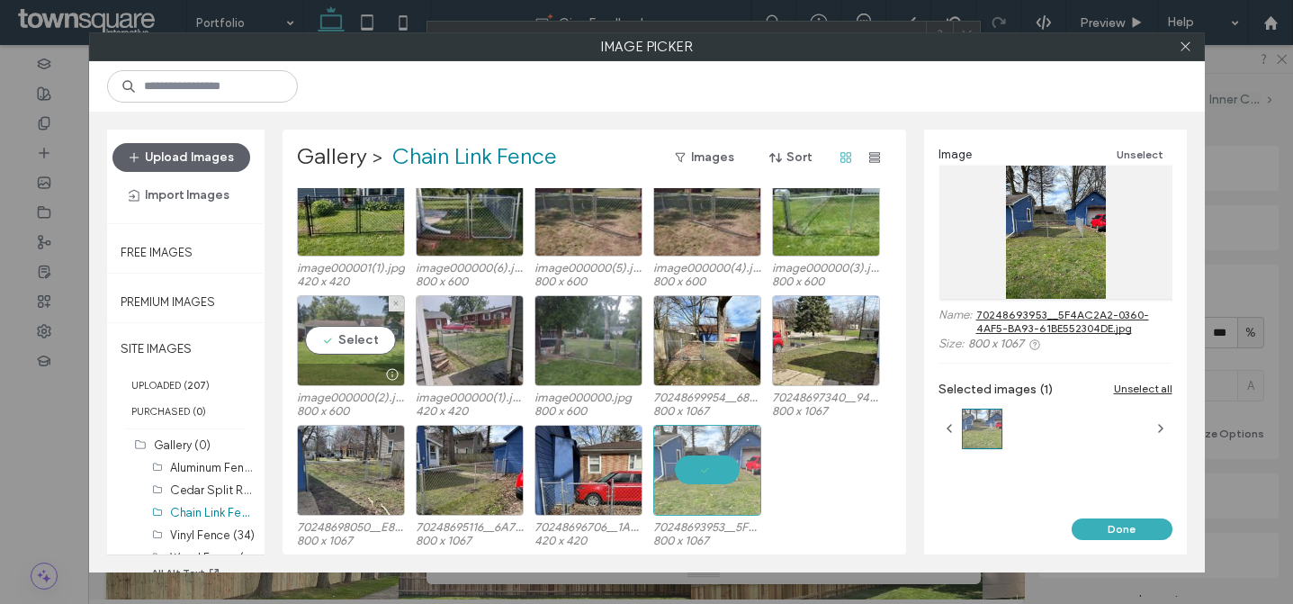
click at [334, 343] on div "Select" at bounding box center [351, 340] width 108 height 91
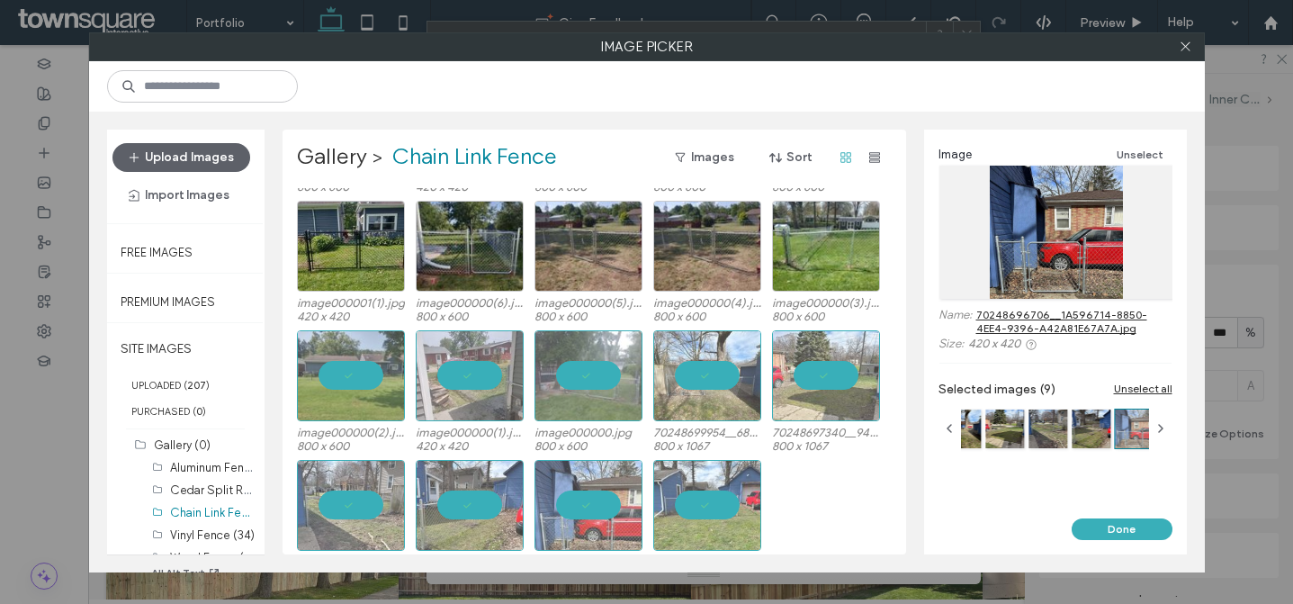
scroll to position [116, 0]
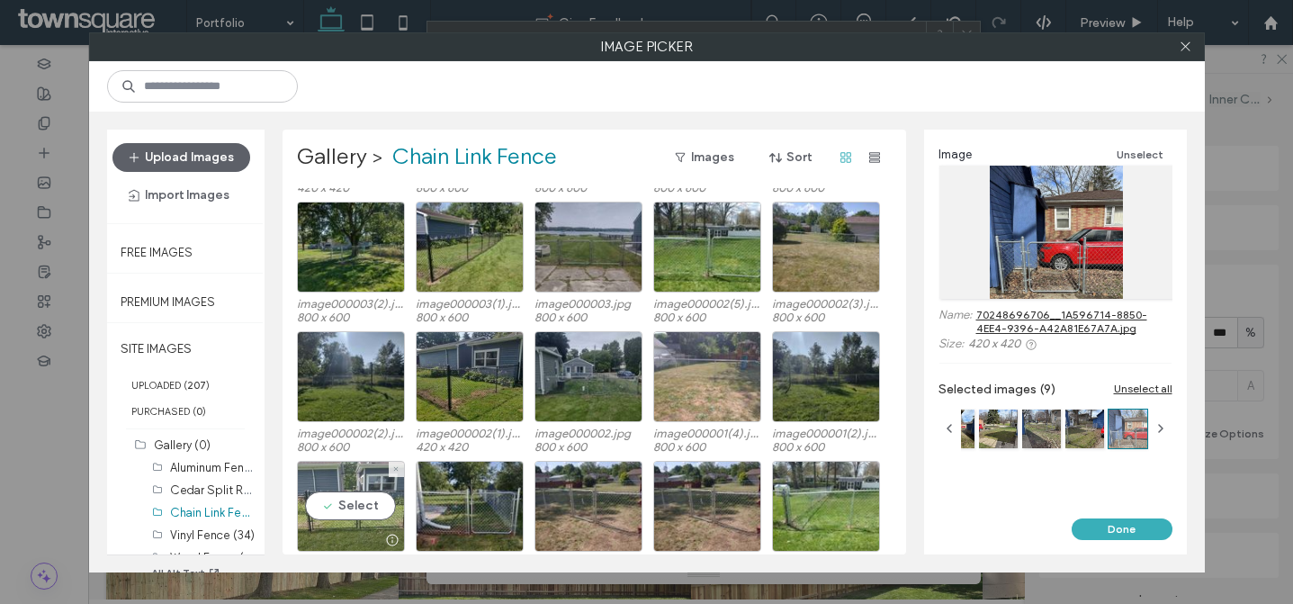
click at [333, 491] on div "Select" at bounding box center [351, 506] width 108 height 91
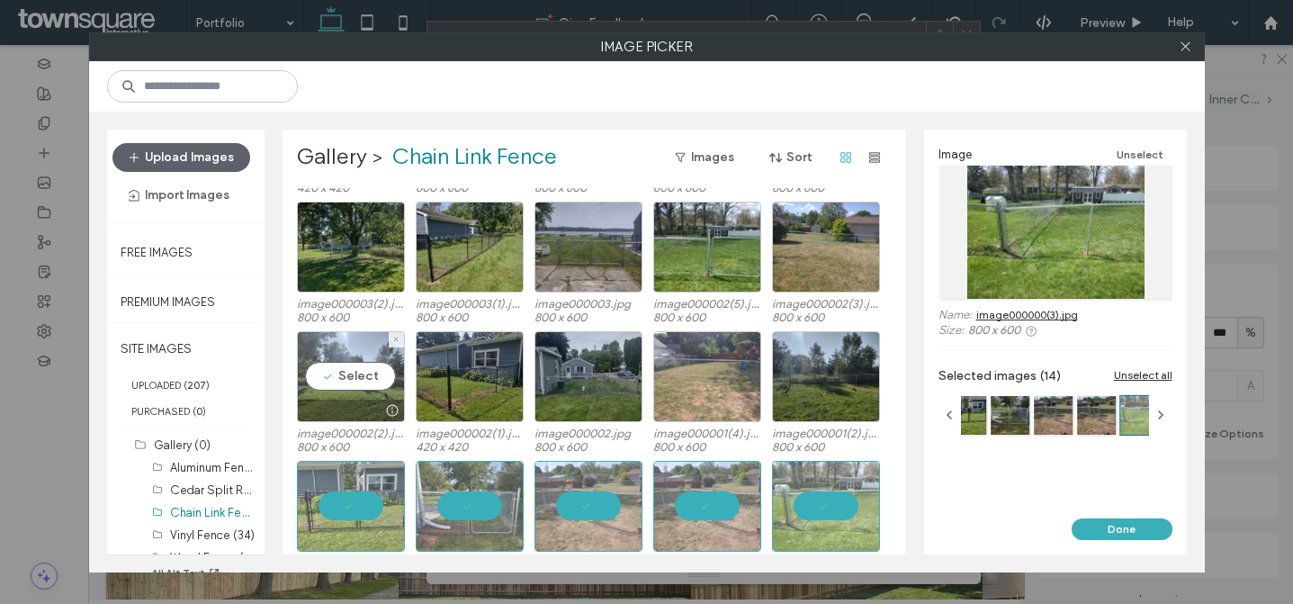
click at [334, 387] on div "Select" at bounding box center [351, 376] width 108 height 91
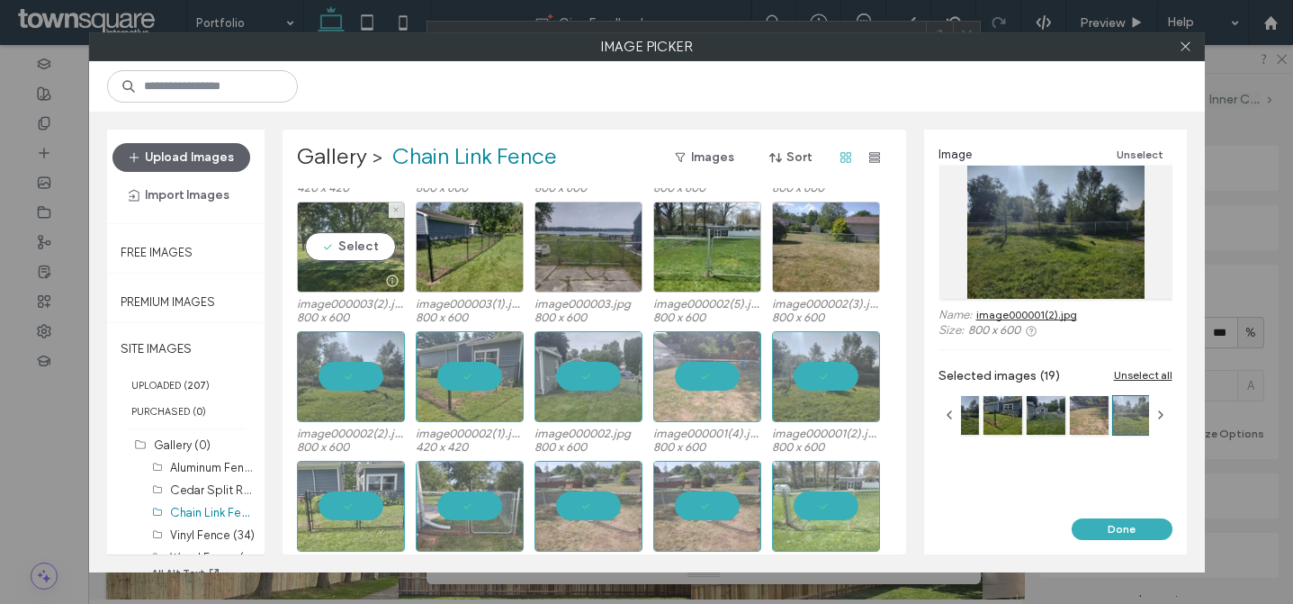
click at [326, 273] on div at bounding box center [351, 281] width 106 height 22
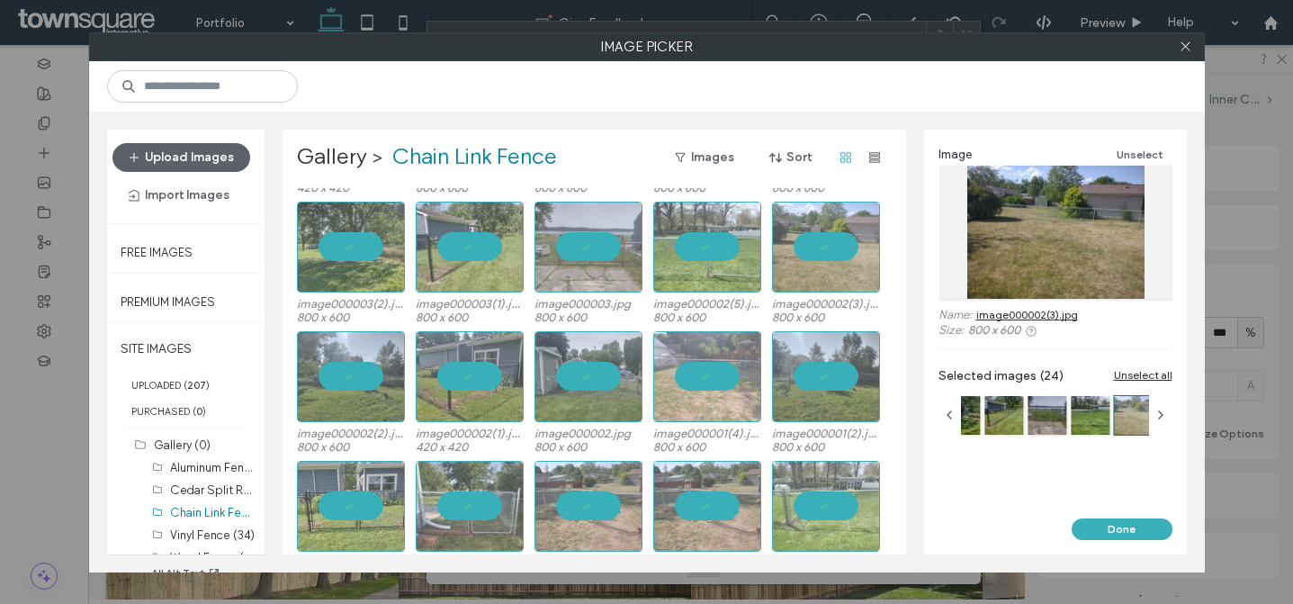
scroll to position [0, 0]
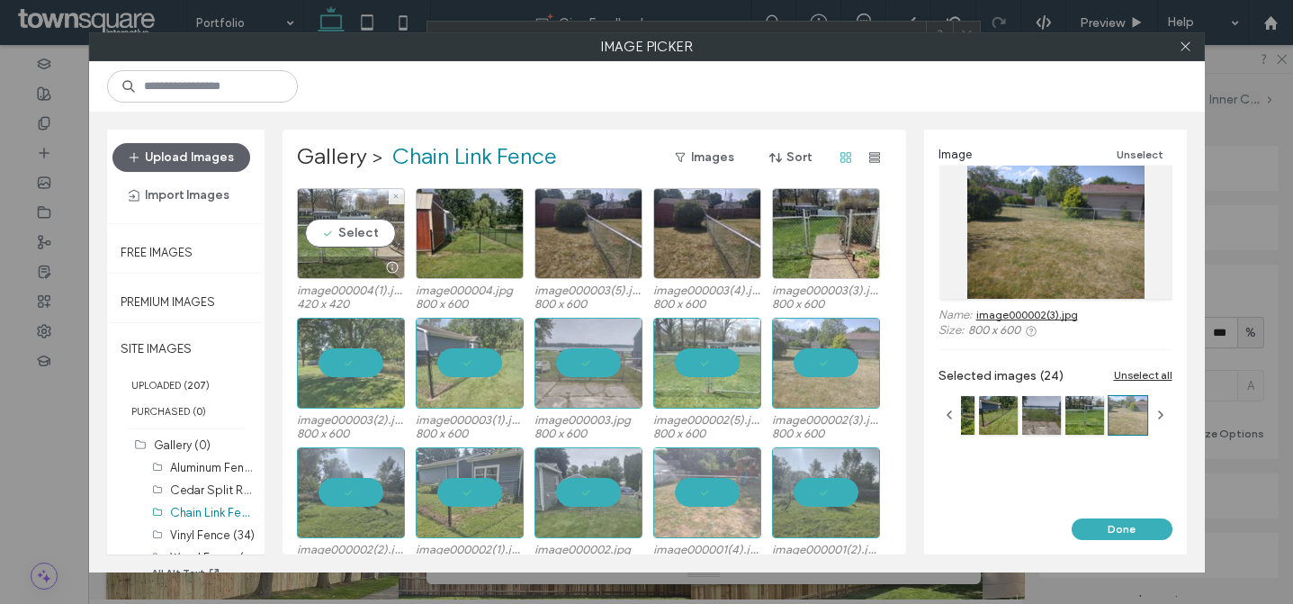
click at [337, 228] on div "Select" at bounding box center [351, 233] width 108 height 91
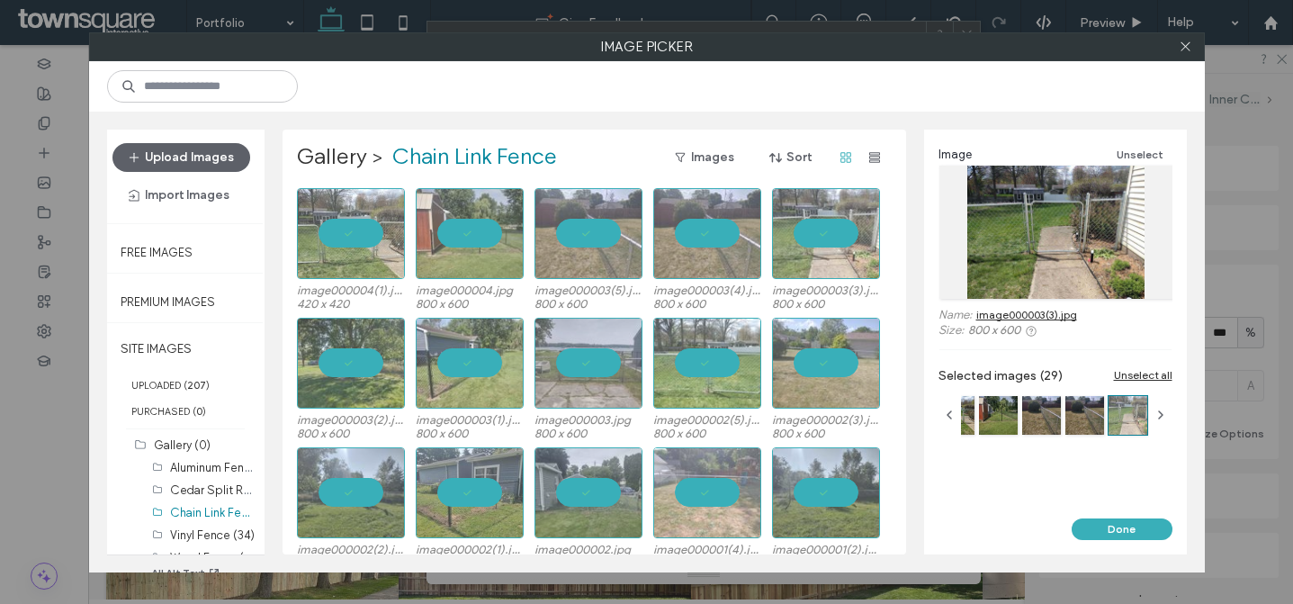
click at [1111, 533] on button "Done" at bounding box center [1122, 529] width 101 height 22
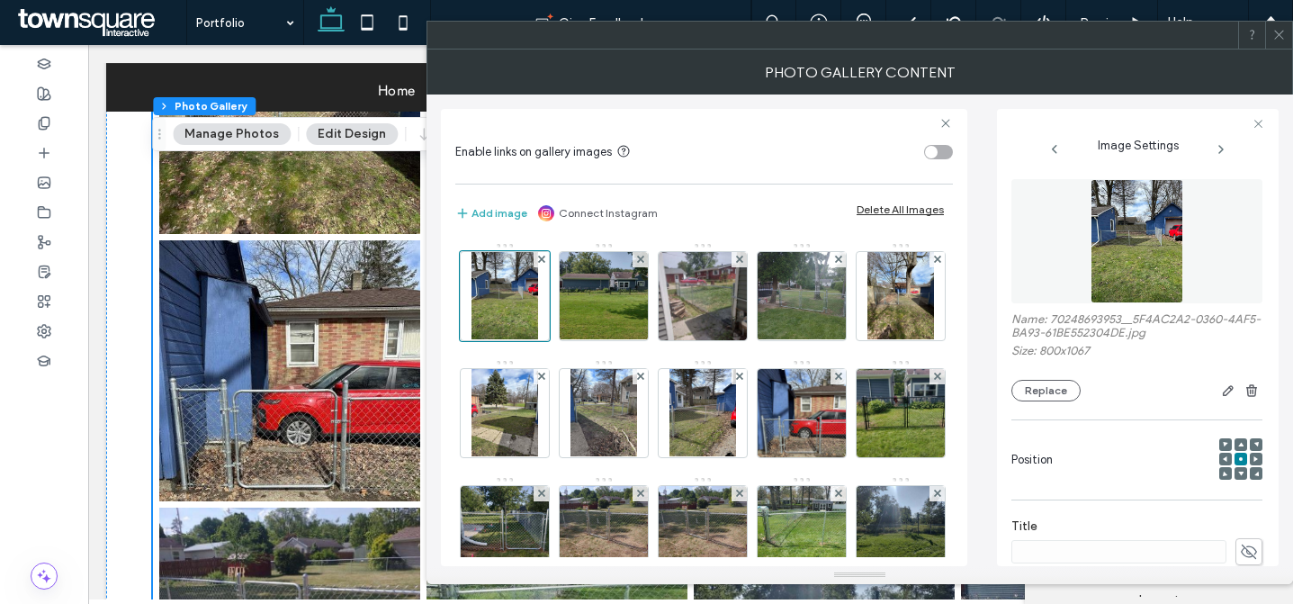
scroll to position [1147, 0]
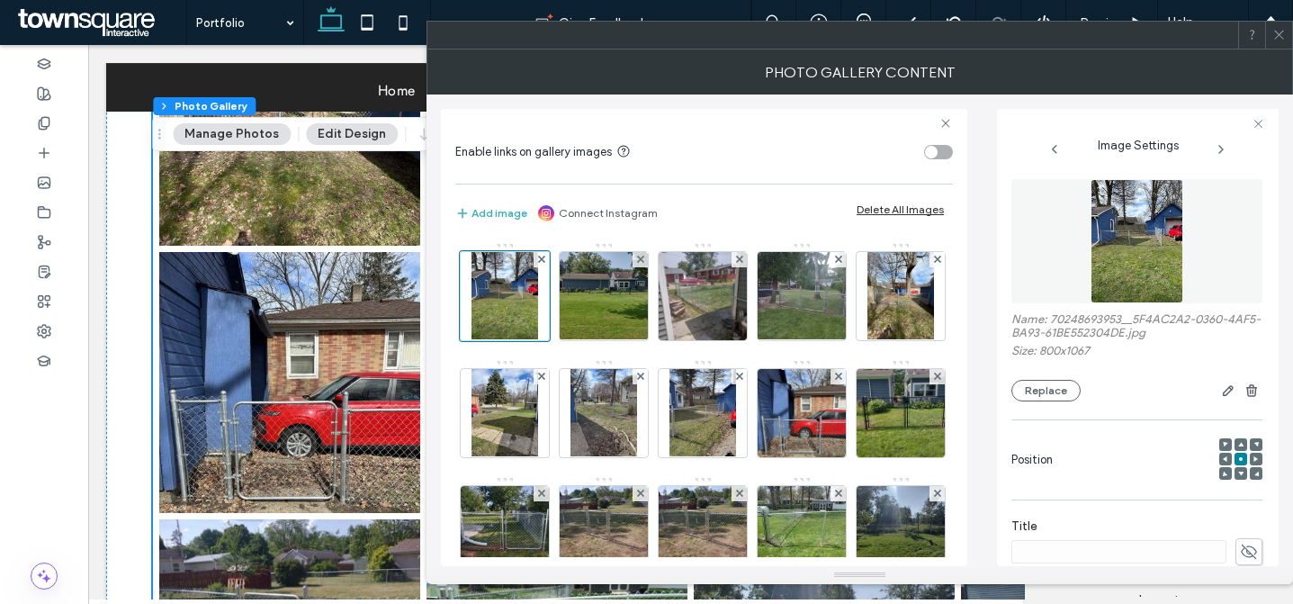
click at [862, 207] on div "Delete All Images" at bounding box center [900, 210] width 87 height 14
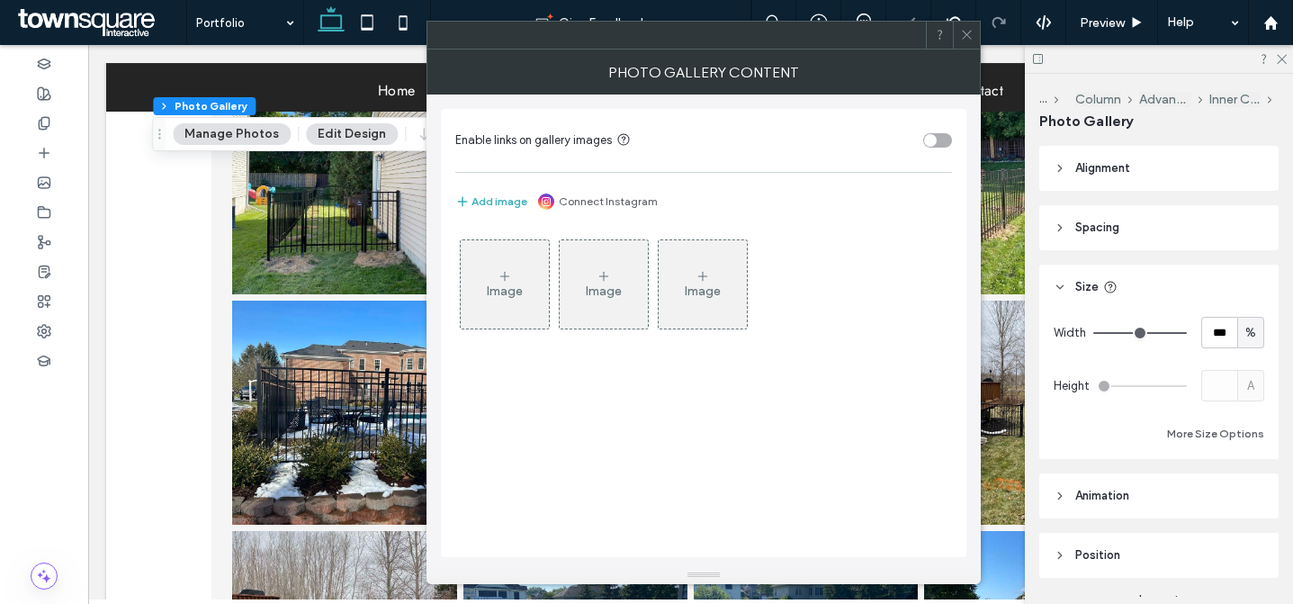
click at [506, 272] on icon at bounding box center [505, 276] width 14 height 14
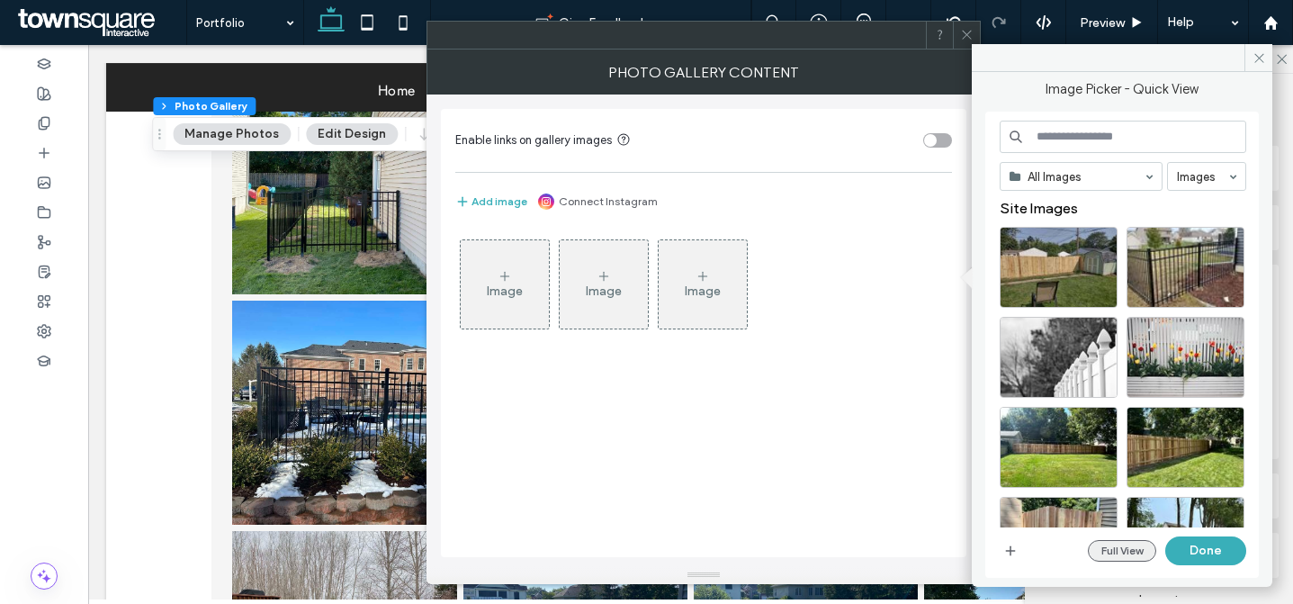
click at [1106, 554] on button "Full View" at bounding box center [1122, 551] width 68 height 22
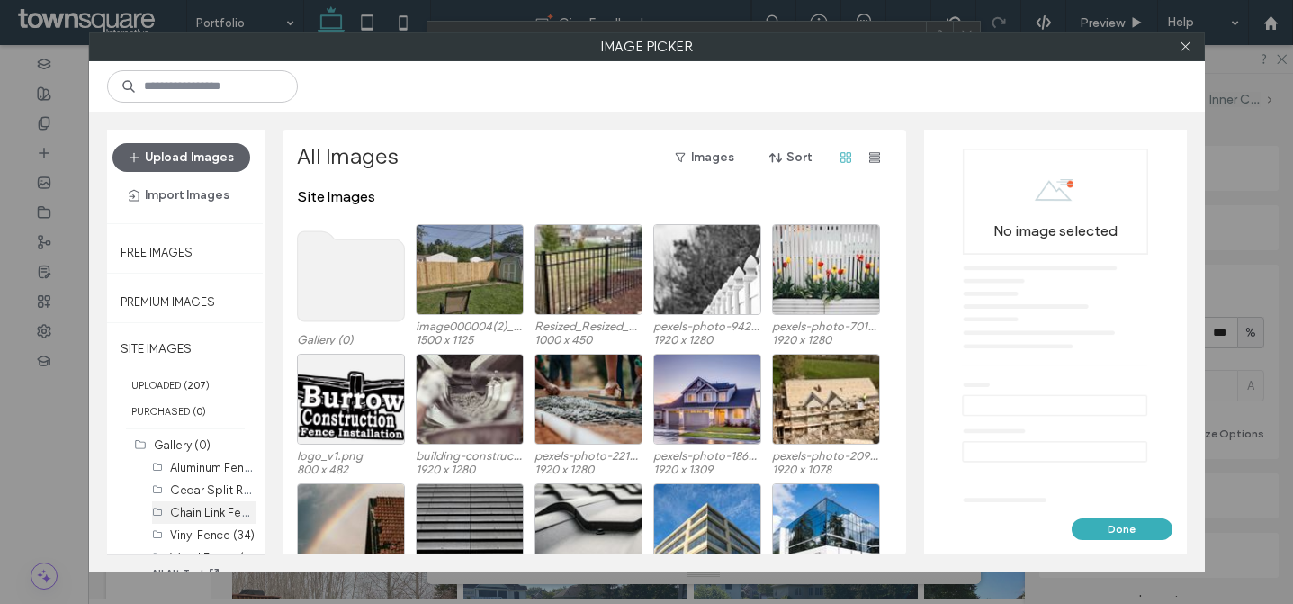
click at [205, 516] on label "Chain Link Fence (29)" at bounding box center [227, 511] width 115 height 17
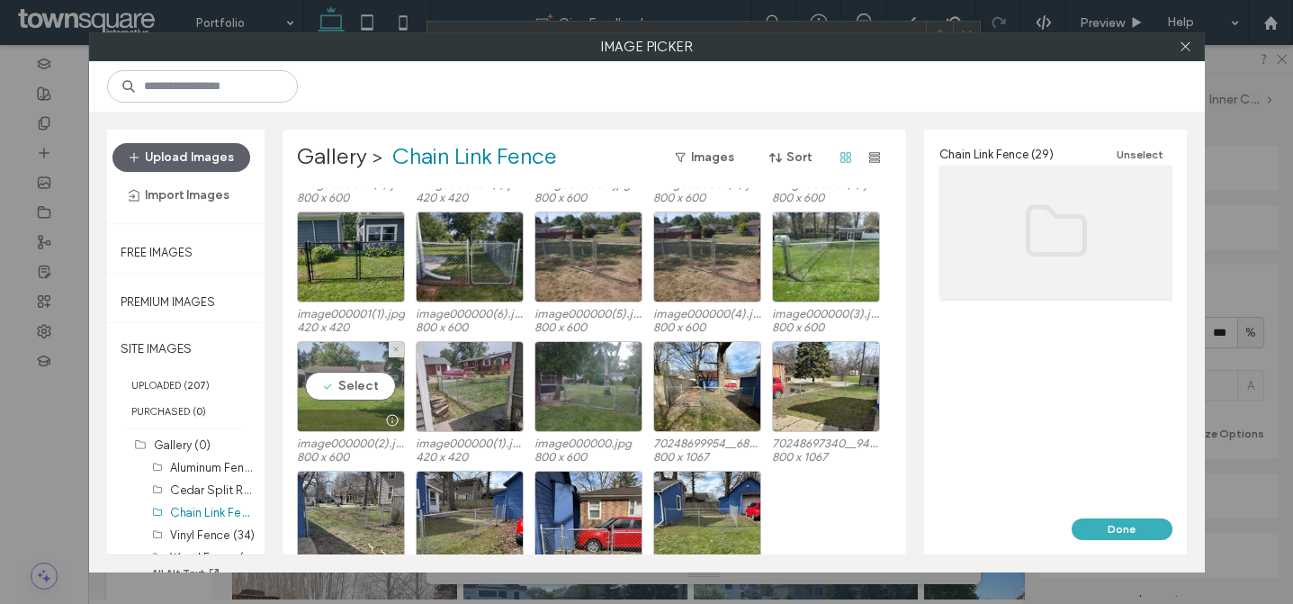
scroll to position [342, 0]
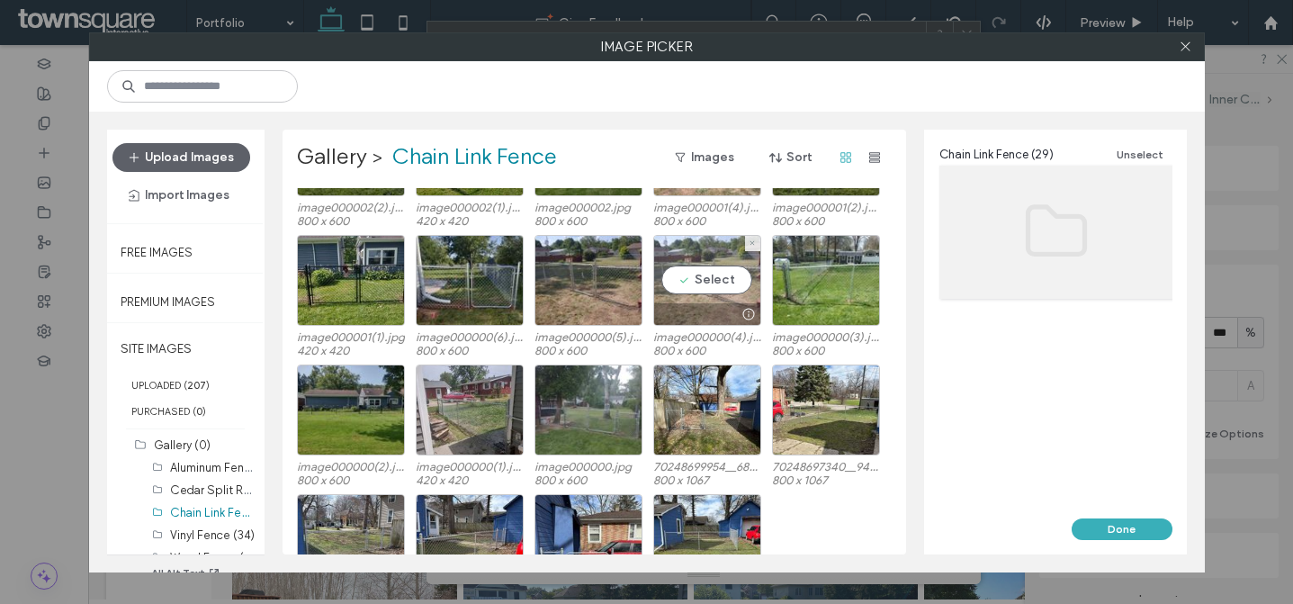
click at [736, 292] on div "Select" at bounding box center [707, 280] width 108 height 91
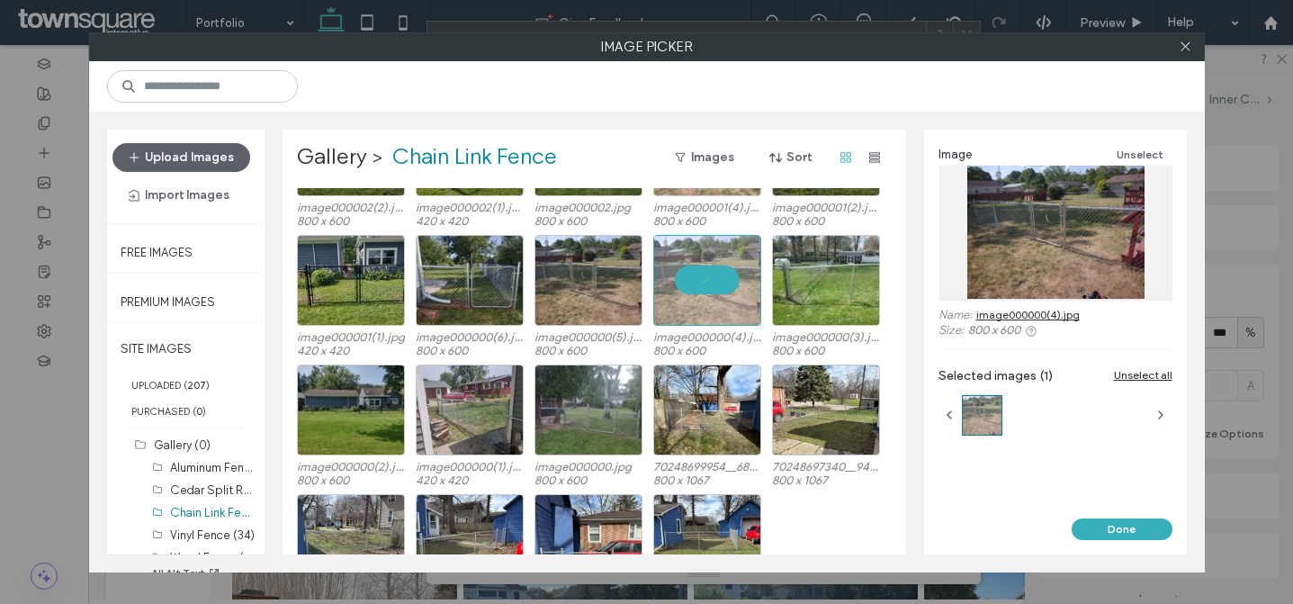
scroll to position [0, 0]
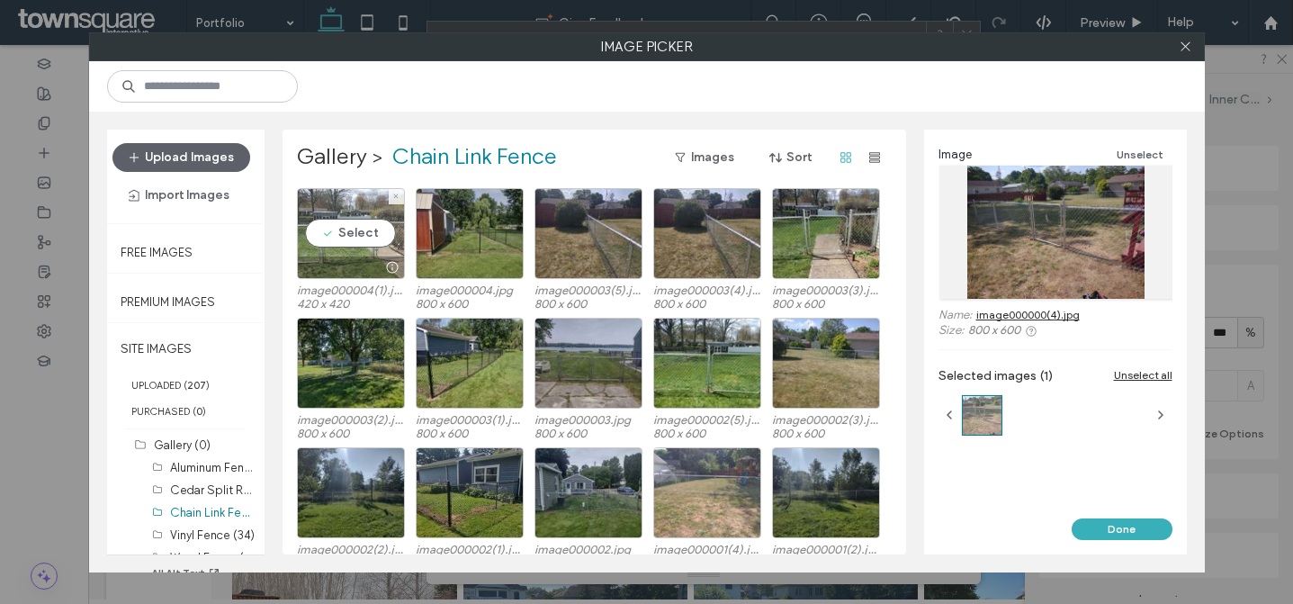
click at [350, 250] on div "Select" at bounding box center [351, 233] width 108 height 91
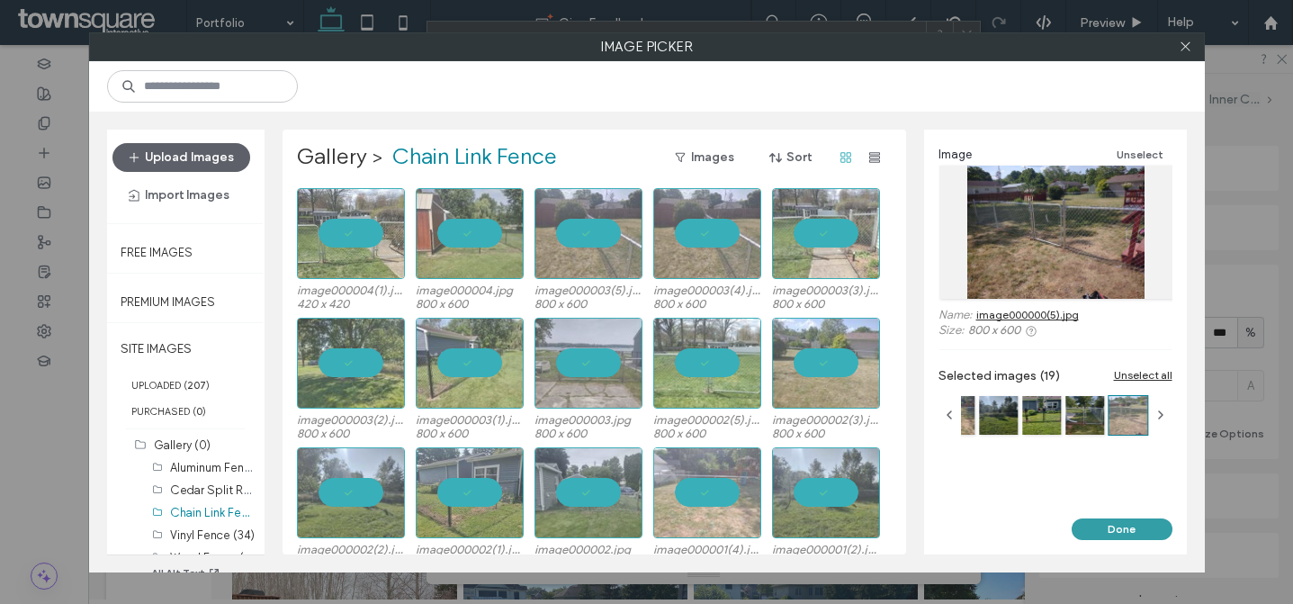
click at [1091, 529] on button "Done" at bounding box center [1122, 529] width 101 height 22
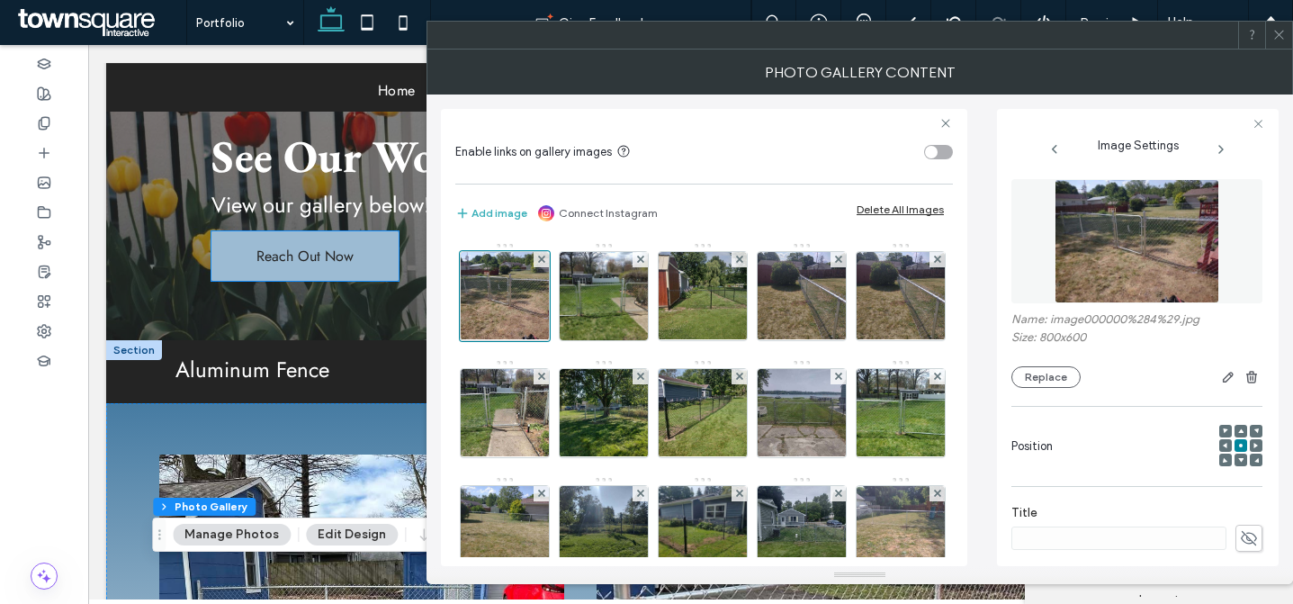
scroll to position [309, 0]
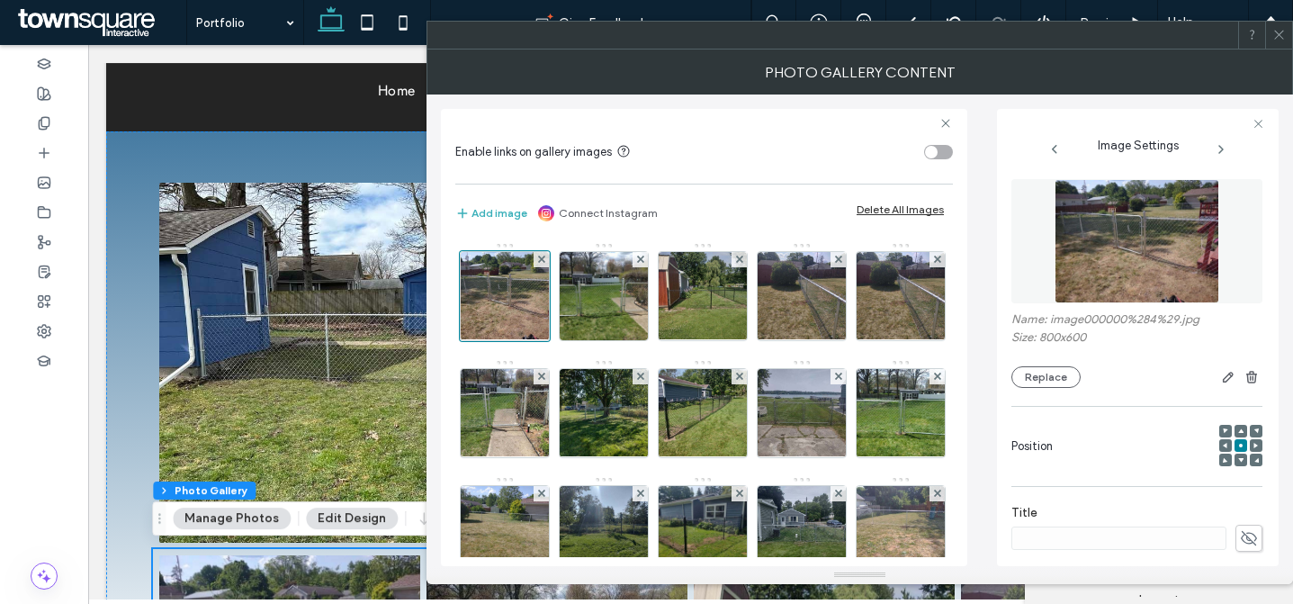
click at [1280, 37] on icon at bounding box center [1280, 35] width 14 height 14
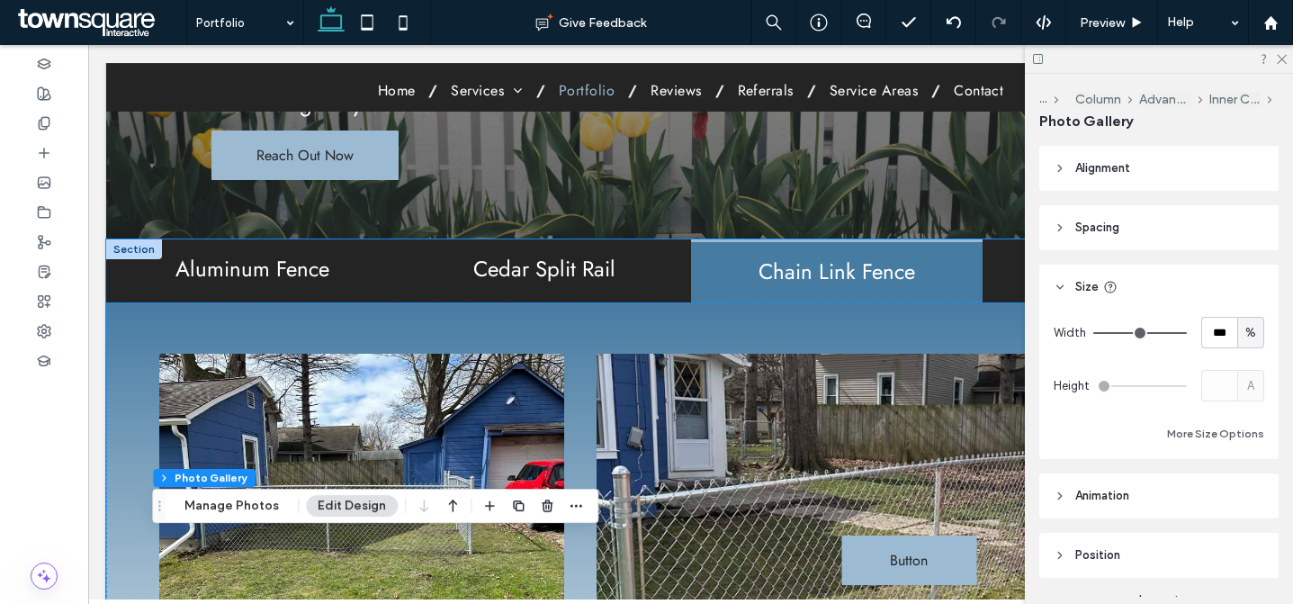
scroll to position [457, 0]
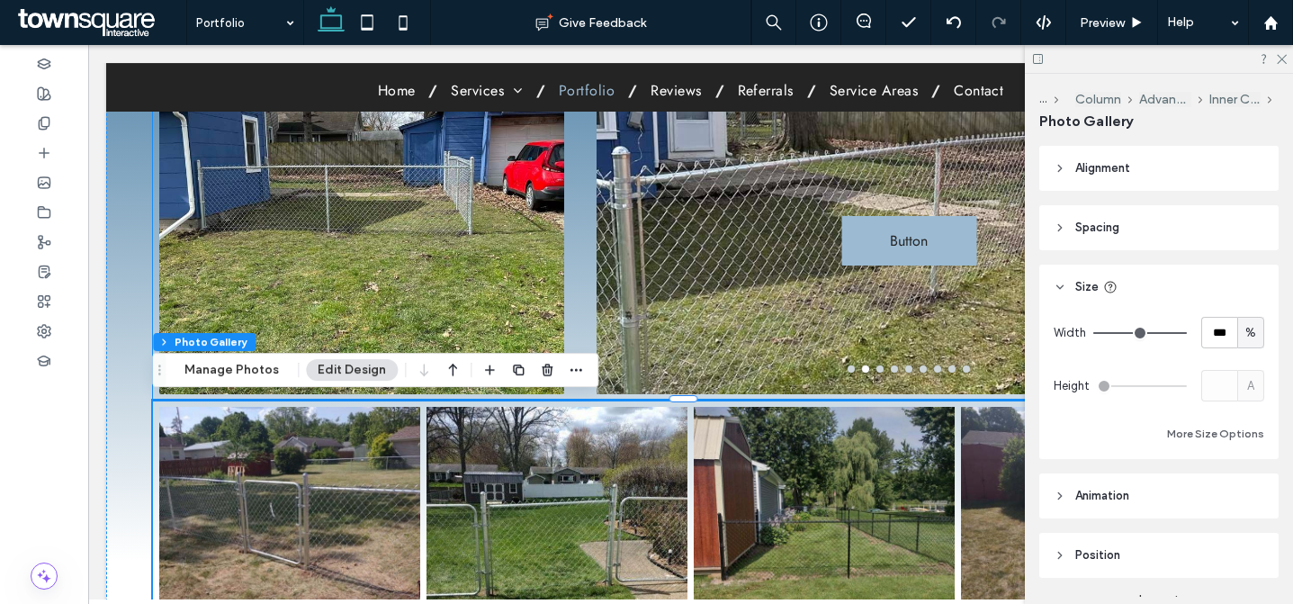
click at [713, 230] on div "Button Button" at bounding box center [909, 225] width 625 height 275
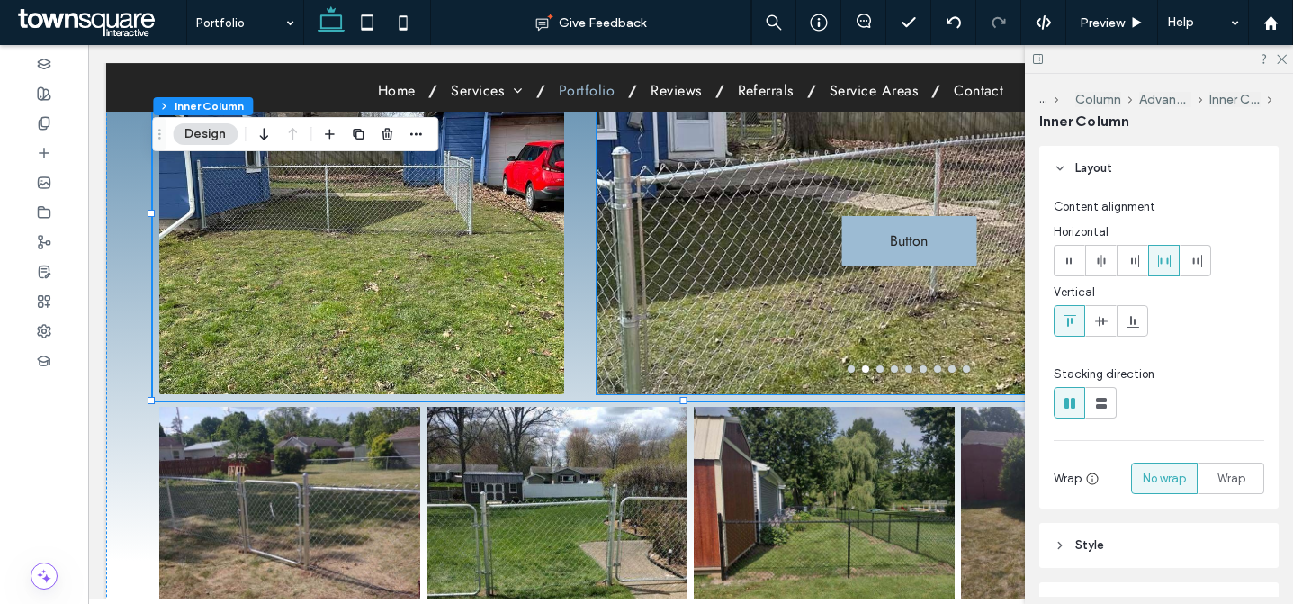
click at [863, 186] on div "Button Button" at bounding box center [909, 225] width 625 height 275
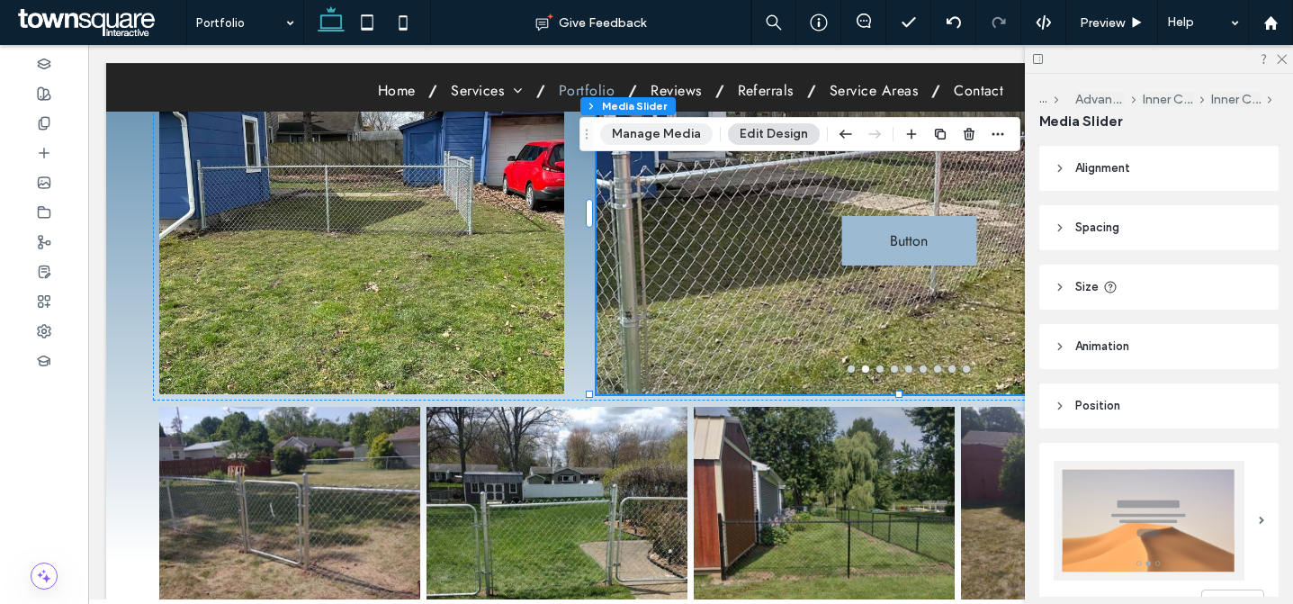
click at [620, 141] on button "Manage Media" at bounding box center [656, 134] width 113 height 22
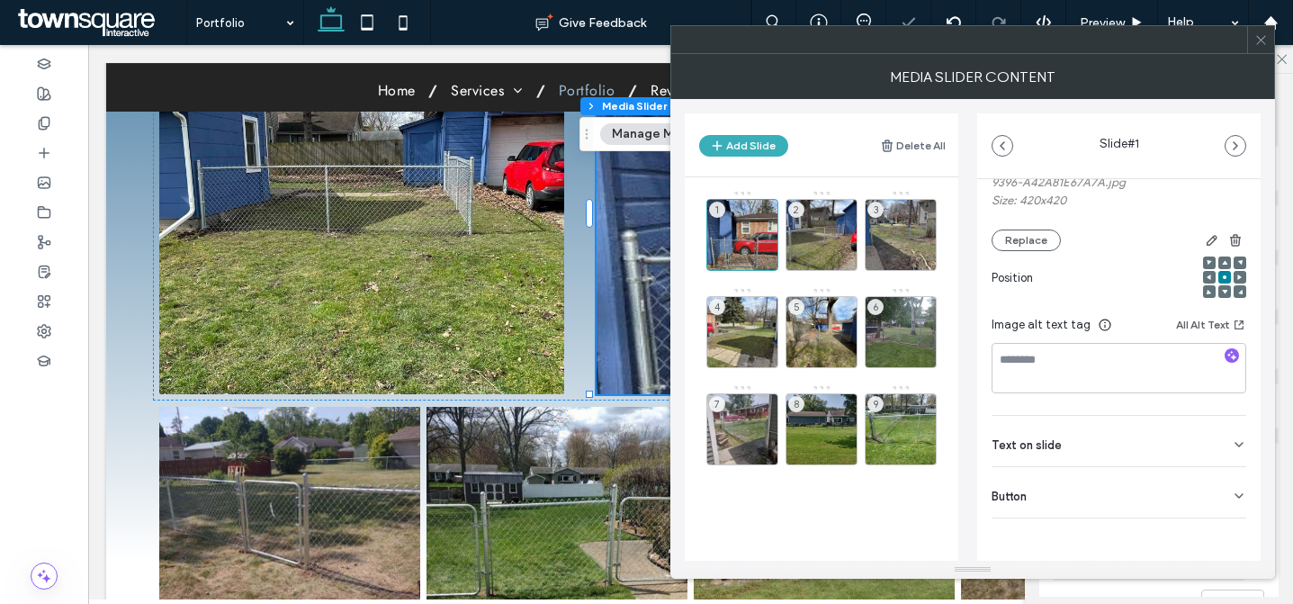
drag, startPoint x: 1099, startPoint y: 498, endPoint x: 1086, endPoint y: 512, distance: 19.1
click at [1099, 497] on div "Button" at bounding box center [1119, 492] width 255 height 50
click at [1073, 520] on input "******" at bounding box center [1099, 531] width 215 height 32
click at [1074, 521] on input "******" at bounding box center [1099, 531] width 215 height 32
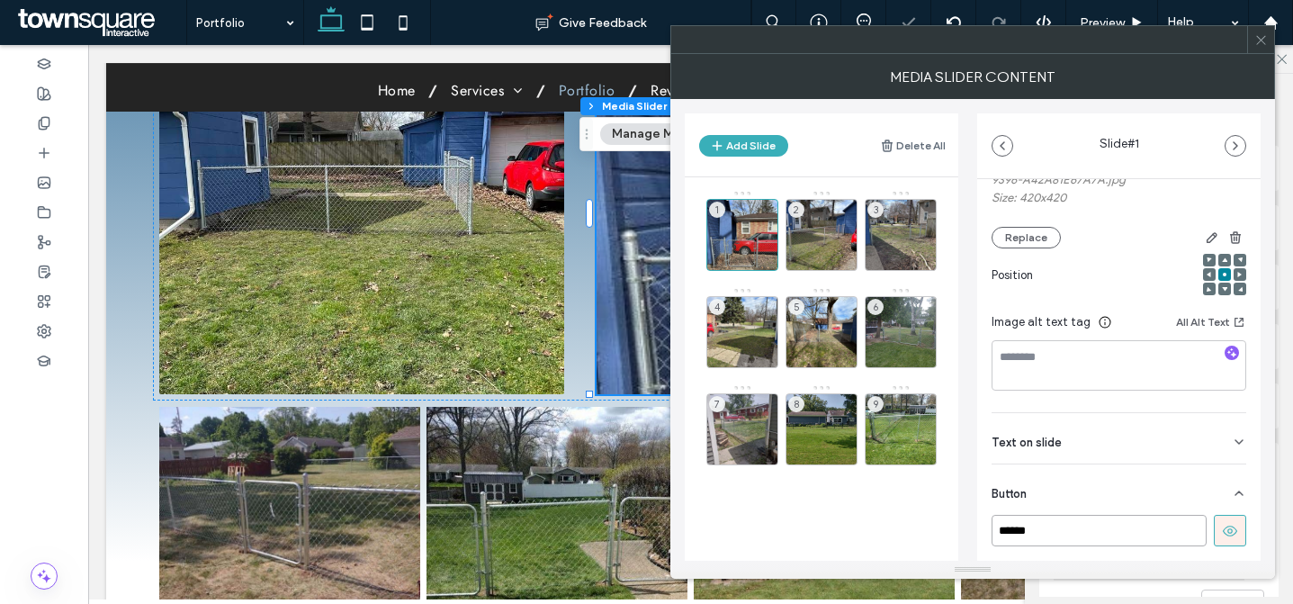
click at [1073, 521] on input "******" at bounding box center [1099, 531] width 215 height 32
drag, startPoint x: 1226, startPoint y: 534, endPoint x: 1194, endPoint y: 494, distance: 50.6
click at [1226, 534] on use at bounding box center [1230, 531] width 14 height 11
click at [833, 226] on div "2" at bounding box center [822, 235] width 72 height 72
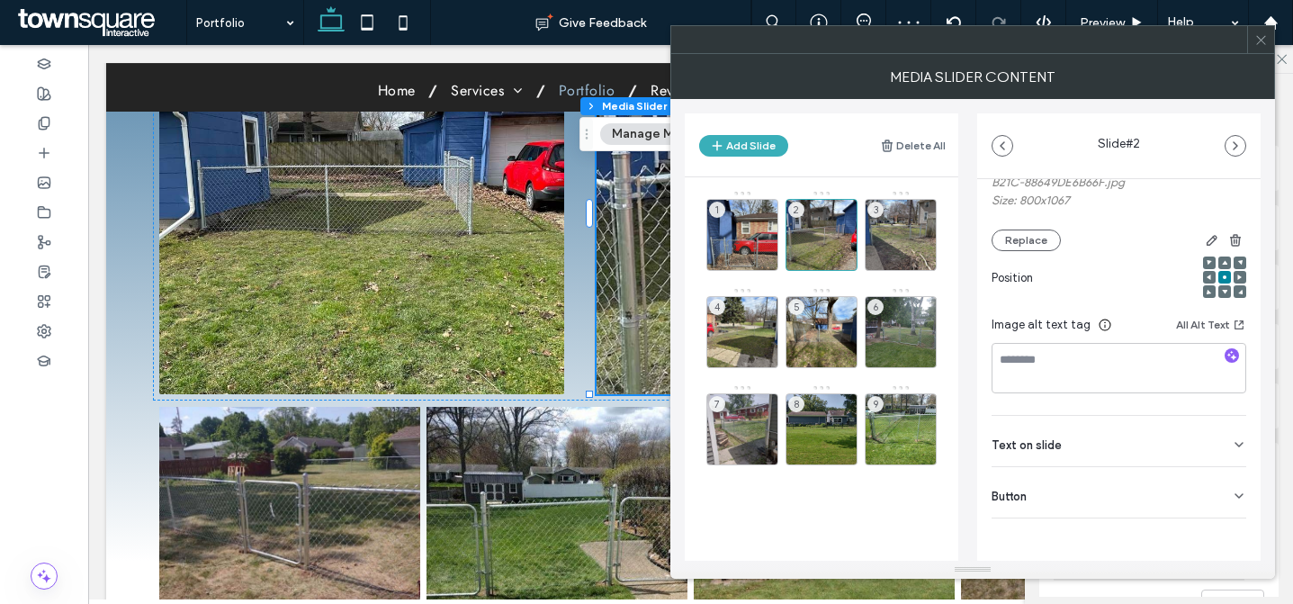
click at [1135, 493] on div "Button" at bounding box center [1119, 492] width 255 height 50
click at [1148, 519] on input "******" at bounding box center [1099, 531] width 215 height 32
click at [1148, 520] on input "******" at bounding box center [1099, 531] width 215 height 32
click at [1222, 527] on icon at bounding box center [1230, 531] width 16 height 16
click at [888, 214] on div "3" at bounding box center [901, 235] width 72 height 72
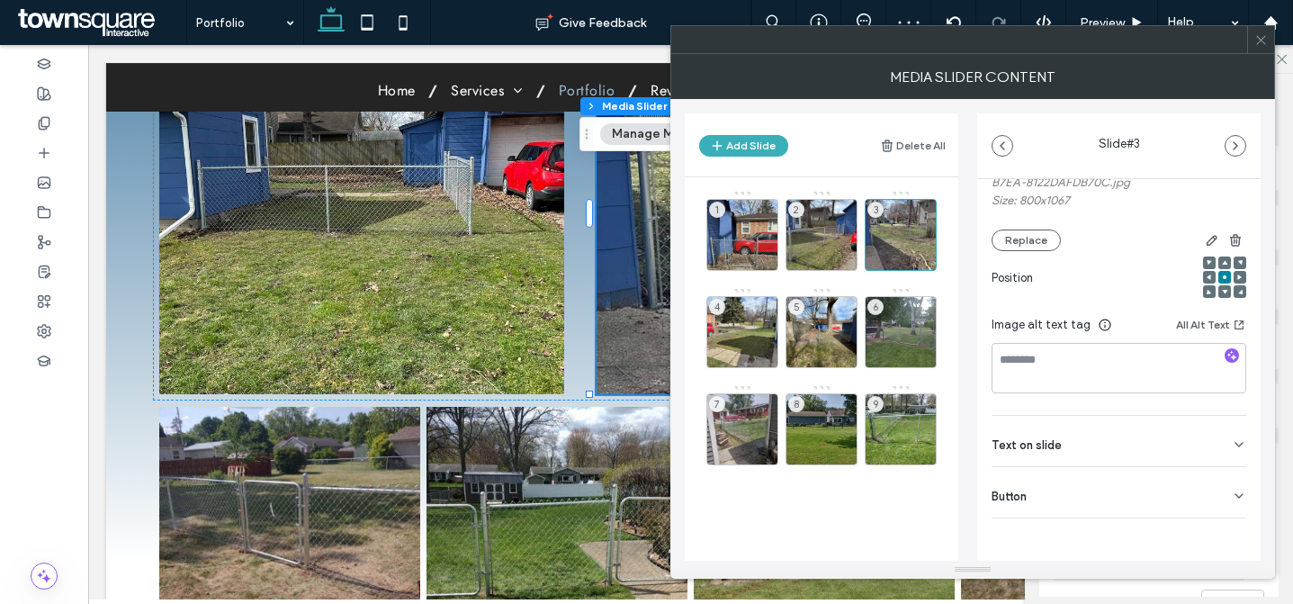
click at [1085, 511] on div "Button" at bounding box center [1119, 492] width 255 height 50
click at [1085, 534] on input "******" at bounding box center [1099, 531] width 215 height 32
click at [1223, 533] on use at bounding box center [1230, 531] width 14 height 11
click at [748, 311] on div "4" at bounding box center [743, 332] width 72 height 72
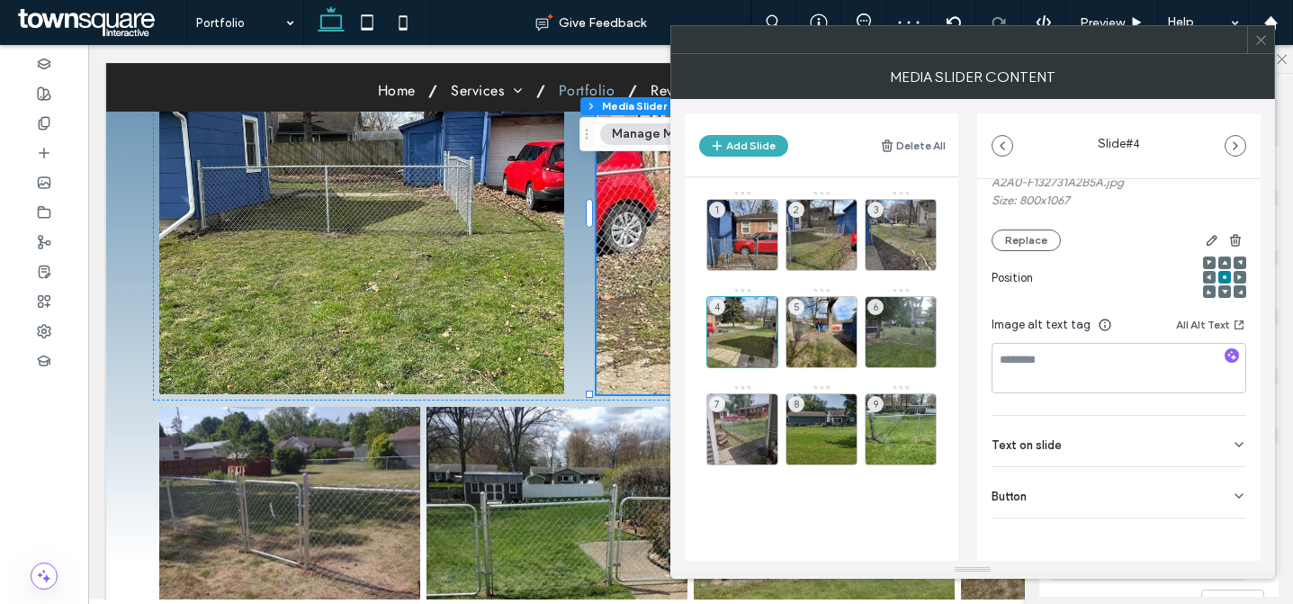
click at [1134, 519] on div "Media Name: 70248697340__944949DF-DA04-4418-A2A0-F132731A2B5A.jpg Size: 800x106…" at bounding box center [1119, 302] width 284 height 648
click at [1118, 500] on div "Button" at bounding box center [1119, 492] width 255 height 50
click at [1103, 533] on input "******" at bounding box center [1099, 531] width 215 height 32
click at [1222, 535] on icon at bounding box center [1230, 531] width 16 height 16
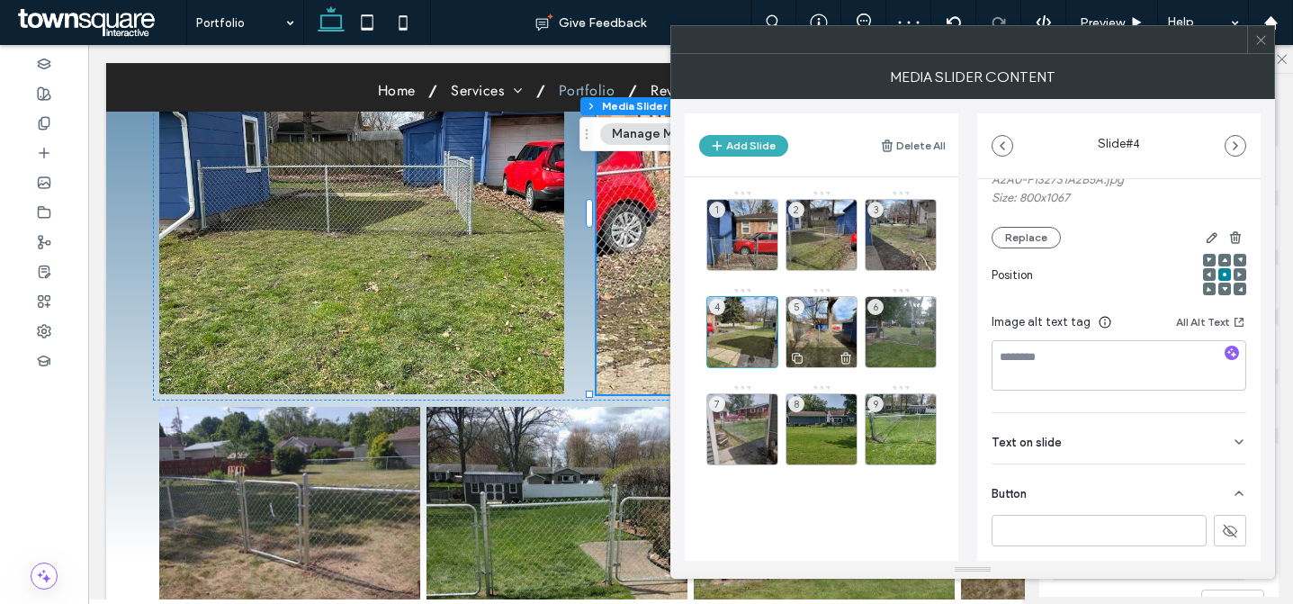
click at [808, 333] on div "5" at bounding box center [822, 332] width 72 height 72
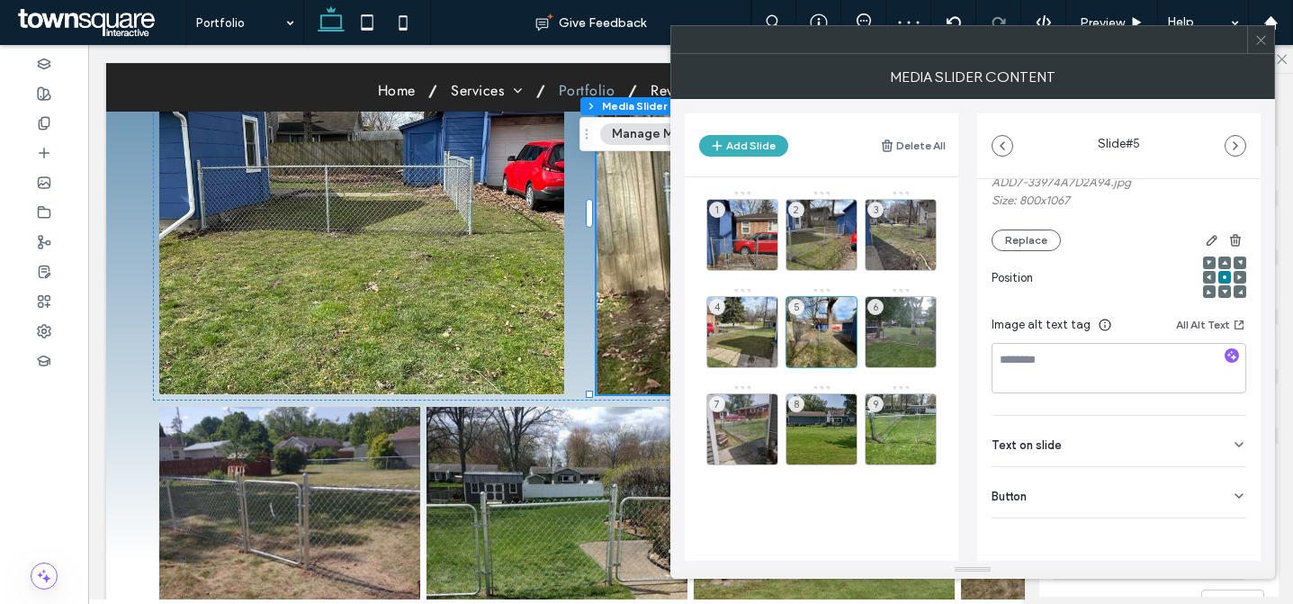
click at [1109, 523] on div "Media Name: 70248699954__683F1A54-54DA-4097-ADD7-33974A7D2A94.jpg Size: 800x106…" at bounding box center [1119, 302] width 284 height 648
click at [1058, 496] on div "Button" at bounding box center [1119, 492] width 255 height 50
click at [1068, 527] on input "******" at bounding box center [1099, 531] width 215 height 32
click at [1228, 533] on use at bounding box center [1230, 531] width 14 height 11
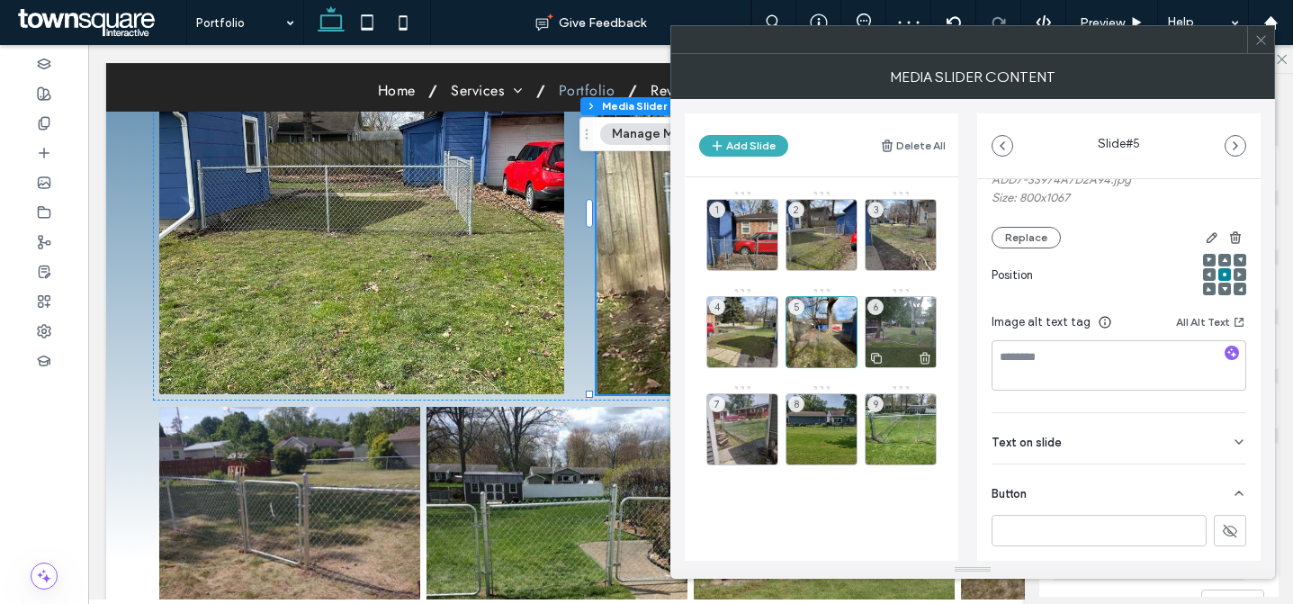
click at [878, 316] on div "6" at bounding box center [901, 332] width 72 height 72
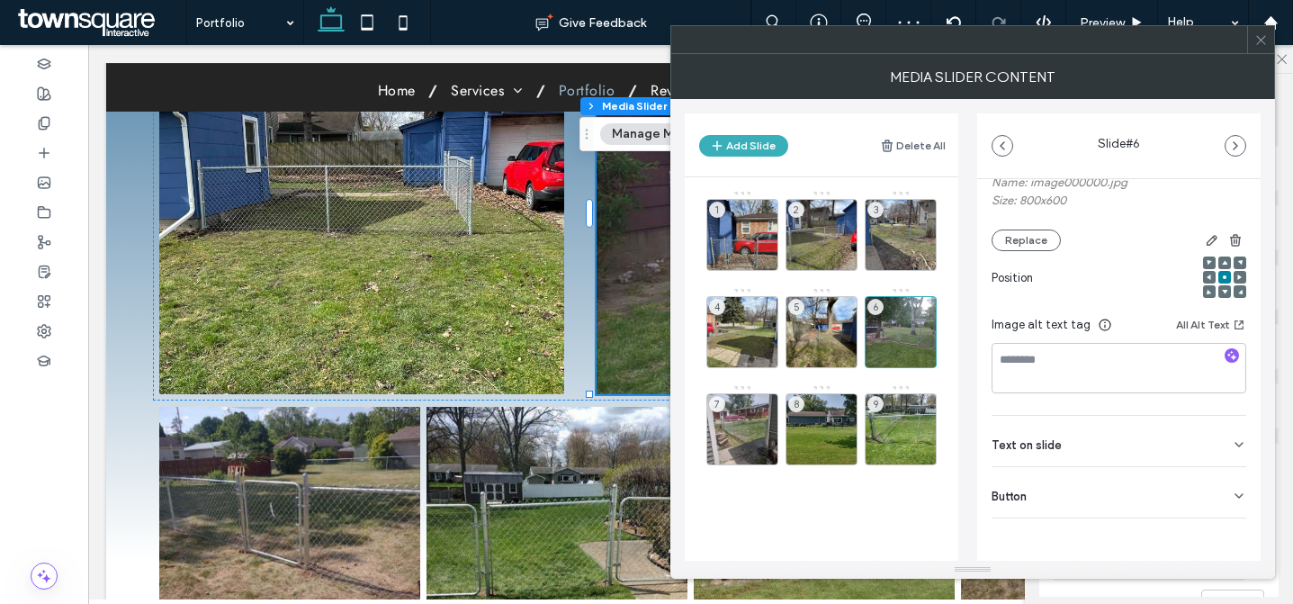
click at [1035, 478] on div "Button" at bounding box center [1119, 492] width 255 height 50
click at [1045, 528] on input "******" at bounding box center [1099, 532] width 215 height 32
click at [1223, 534] on icon at bounding box center [1230, 532] width 16 height 16
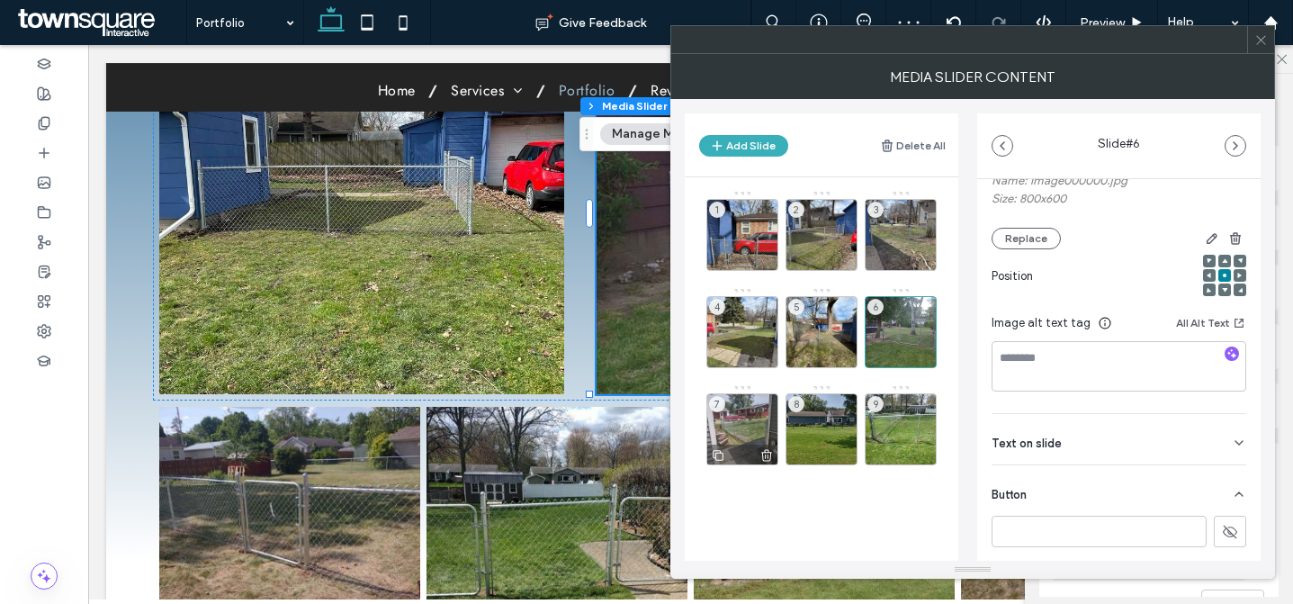
click at [727, 425] on div "7" at bounding box center [743, 429] width 72 height 72
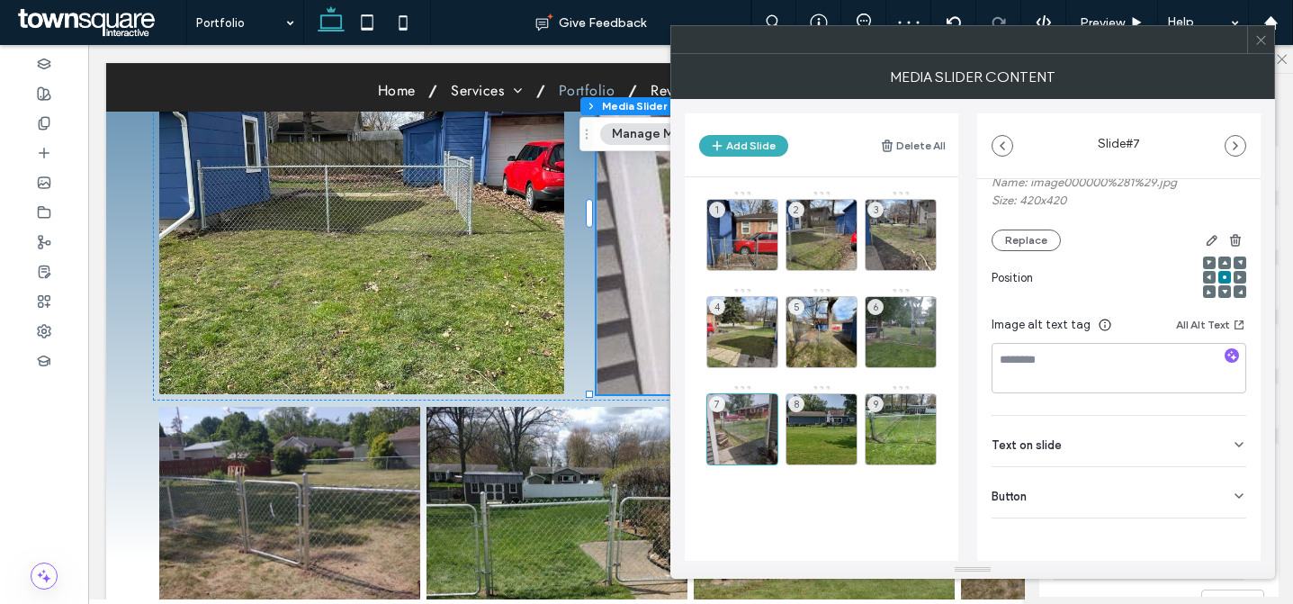
drag, startPoint x: 1093, startPoint y: 494, endPoint x: 1085, endPoint y: 515, distance: 22.2
click at [1093, 494] on div "Button" at bounding box center [1119, 492] width 255 height 50
click at [1069, 547] on input "******" at bounding box center [1099, 532] width 215 height 32
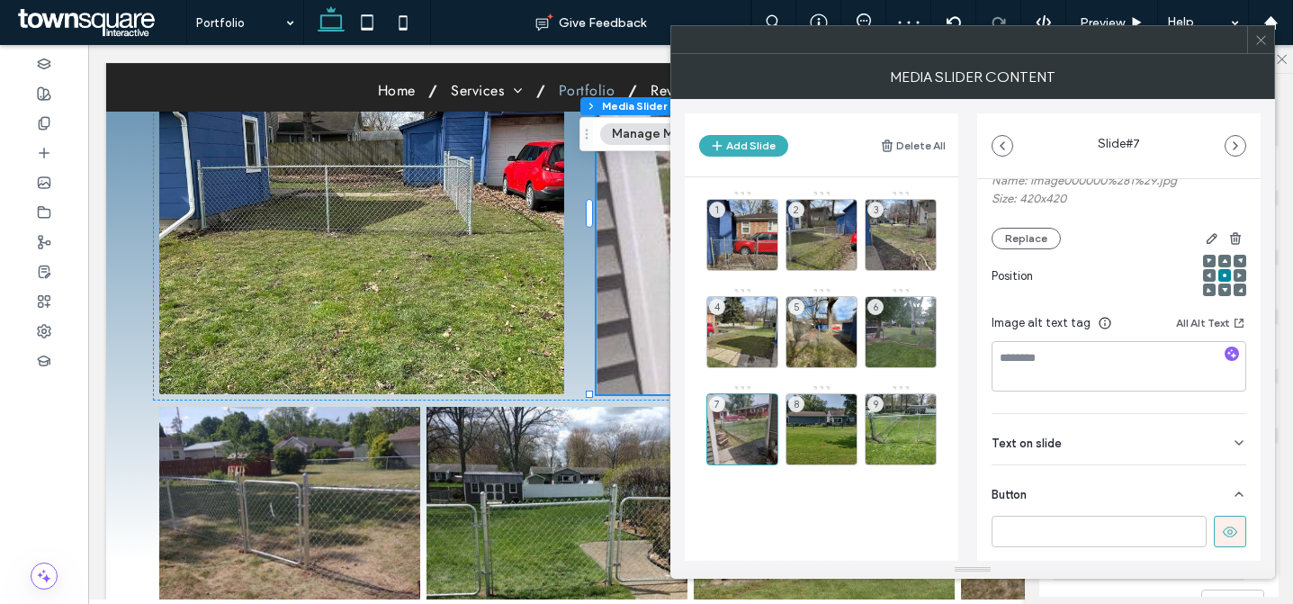
click at [1222, 527] on icon at bounding box center [1230, 532] width 16 height 16
click at [818, 416] on div "8" at bounding box center [822, 429] width 72 height 72
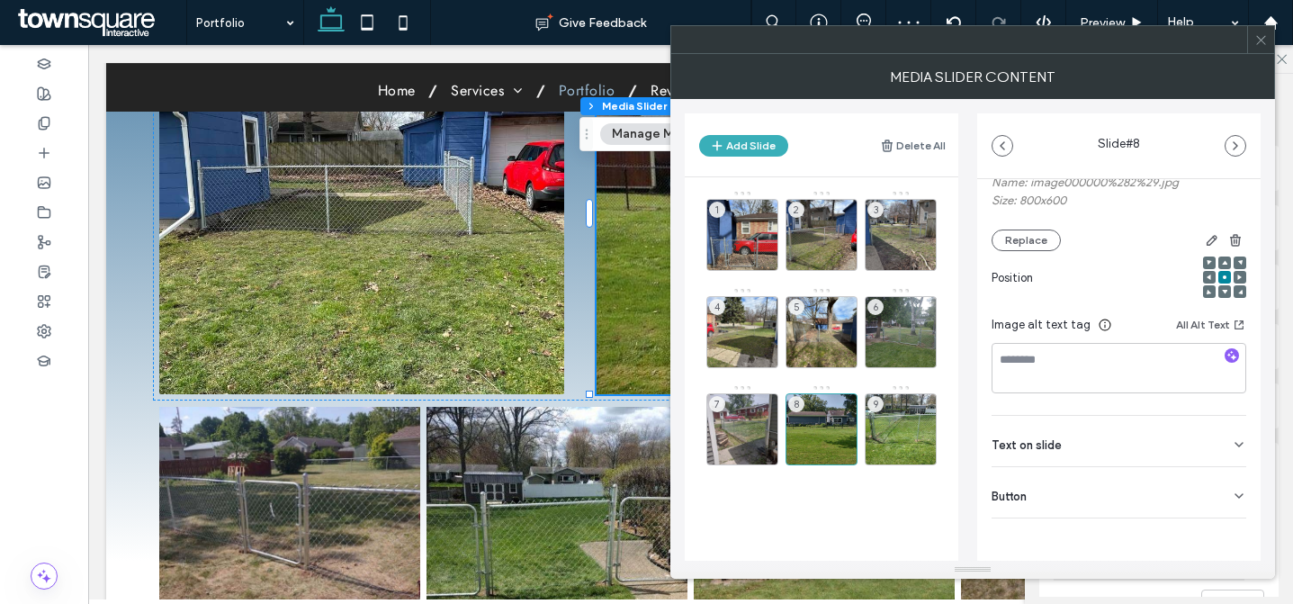
click at [1105, 510] on div "Button" at bounding box center [1119, 492] width 255 height 50
click at [1065, 537] on input "******" at bounding box center [1099, 532] width 215 height 32
click at [1226, 530] on icon at bounding box center [1230, 532] width 16 height 16
click at [892, 433] on div "9" at bounding box center [901, 429] width 72 height 72
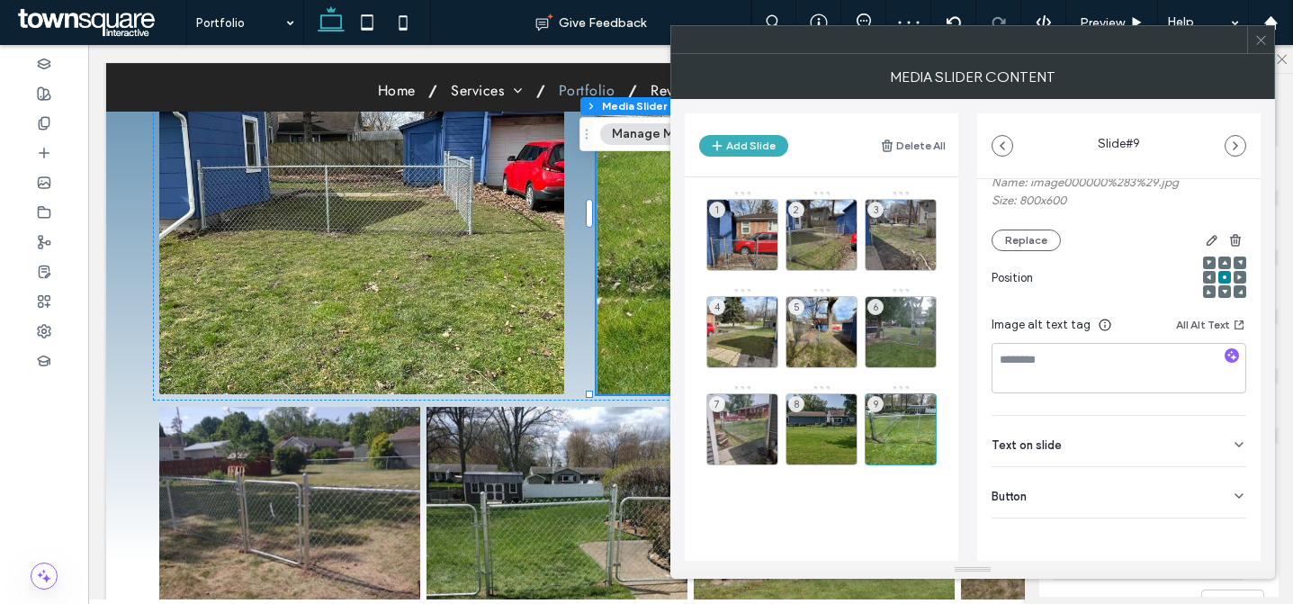
click at [1103, 488] on div "Button" at bounding box center [1119, 492] width 255 height 50
click at [1139, 532] on input "******" at bounding box center [1099, 532] width 215 height 32
drag, startPoint x: 1139, startPoint y: 532, endPoint x: 1214, endPoint y: 534, distance: 74.7
click at [1139, 533] on input "******" at bounding box center [1099, 532] width 215 height 32
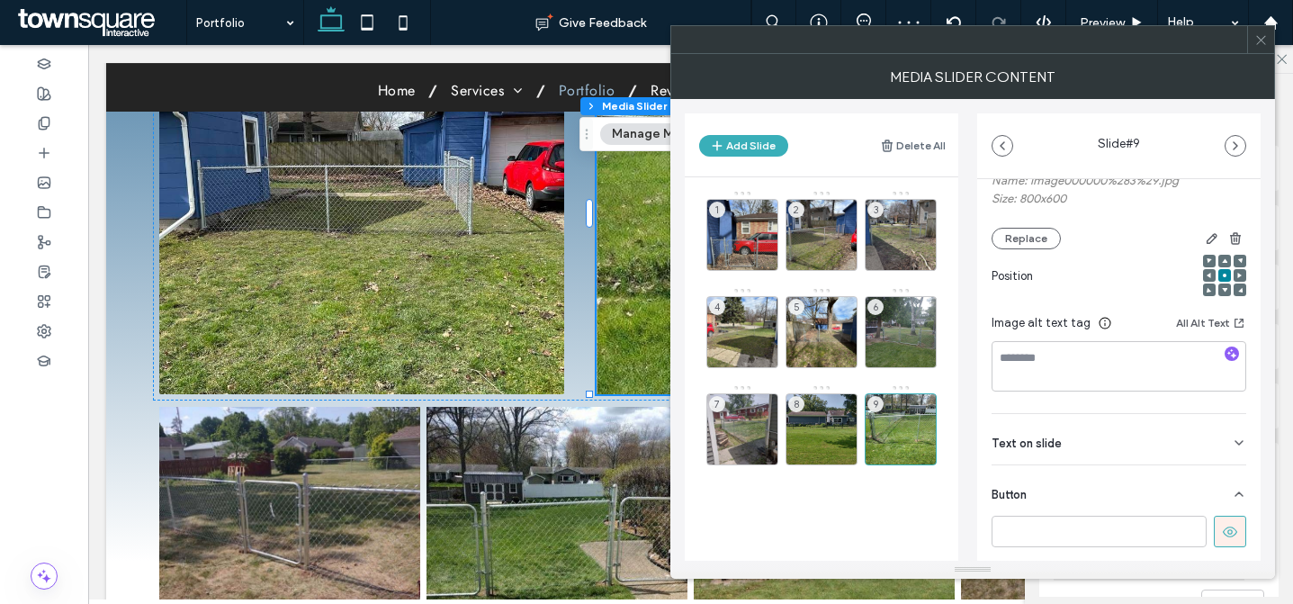
click at [1222, 533] on icon at bounding box center [1230, 532] width 16 height 16
drag, startPoint x: 1264, startPoint y: 40, endPoint x: 1260, endPoint y: 54, distance: 14.8
click at [1264, 40] on icon at bounding box center [1262, 40] width 14 height 14
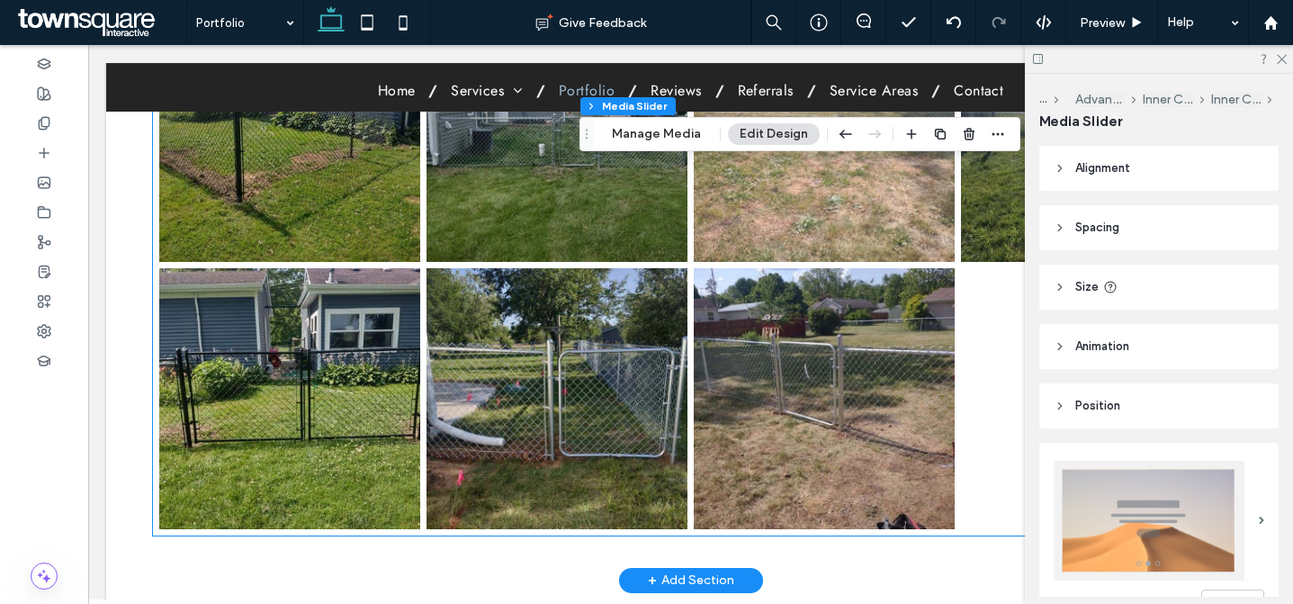
scroll to position [743, 0]
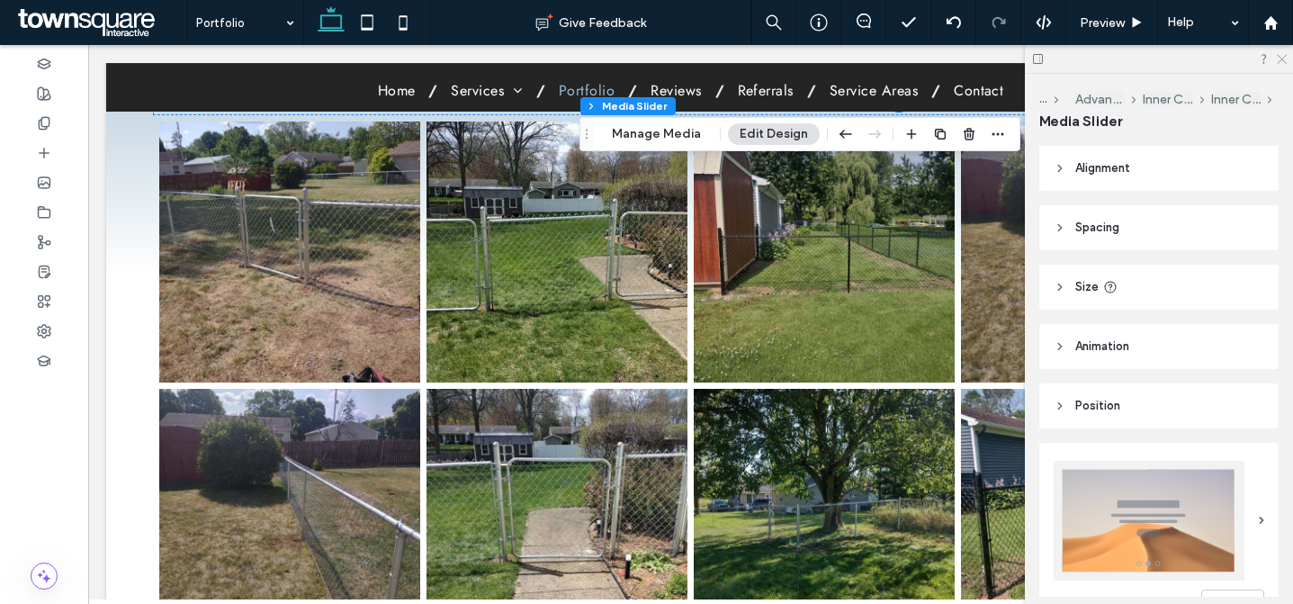
drag, startPoint x: 1285, startPoint y: 57, endPoint x: 1197, endPoint y: 13, distance: 98.6
click at [1285, 57] on icon at bounding box center [1281, 58] width 12 height 12
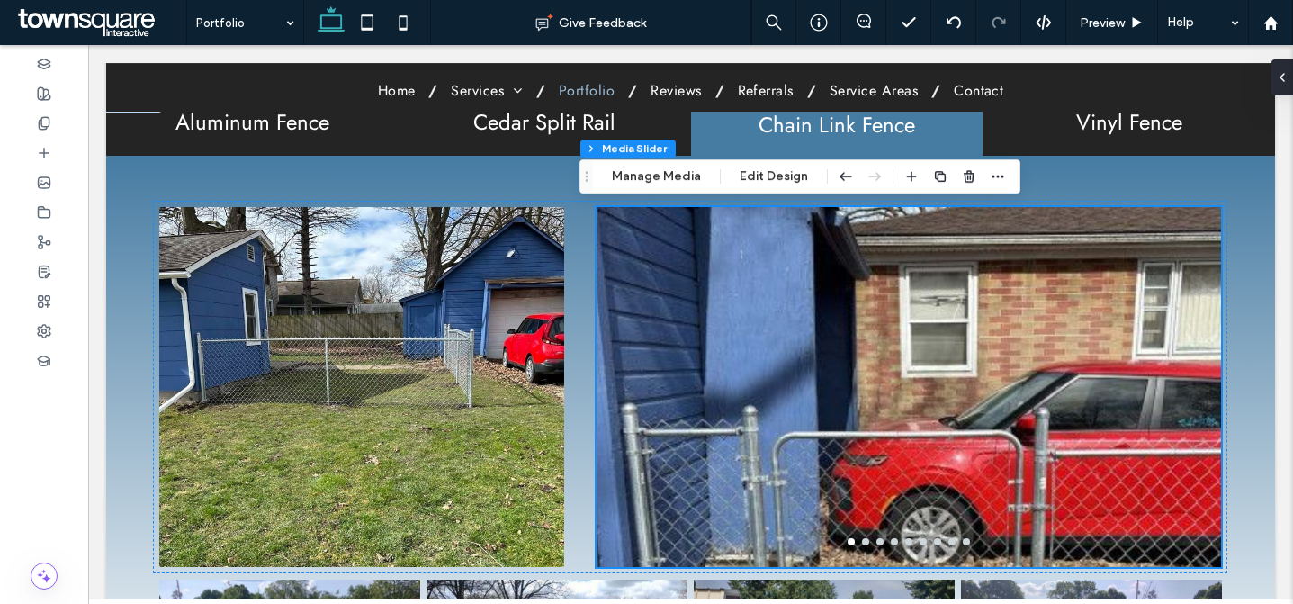
scroll to position [231, 0]
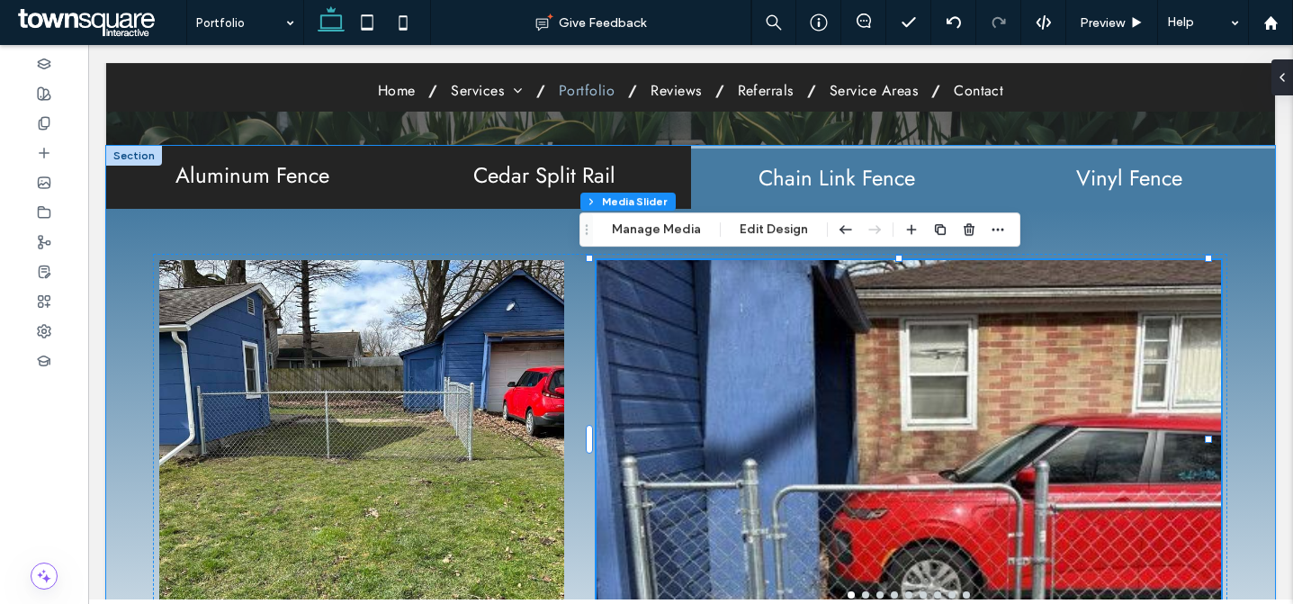
click at [1100, 181] on h2 "Vinyl Fence" at bounding box center [1129, 178] width 271 height 23
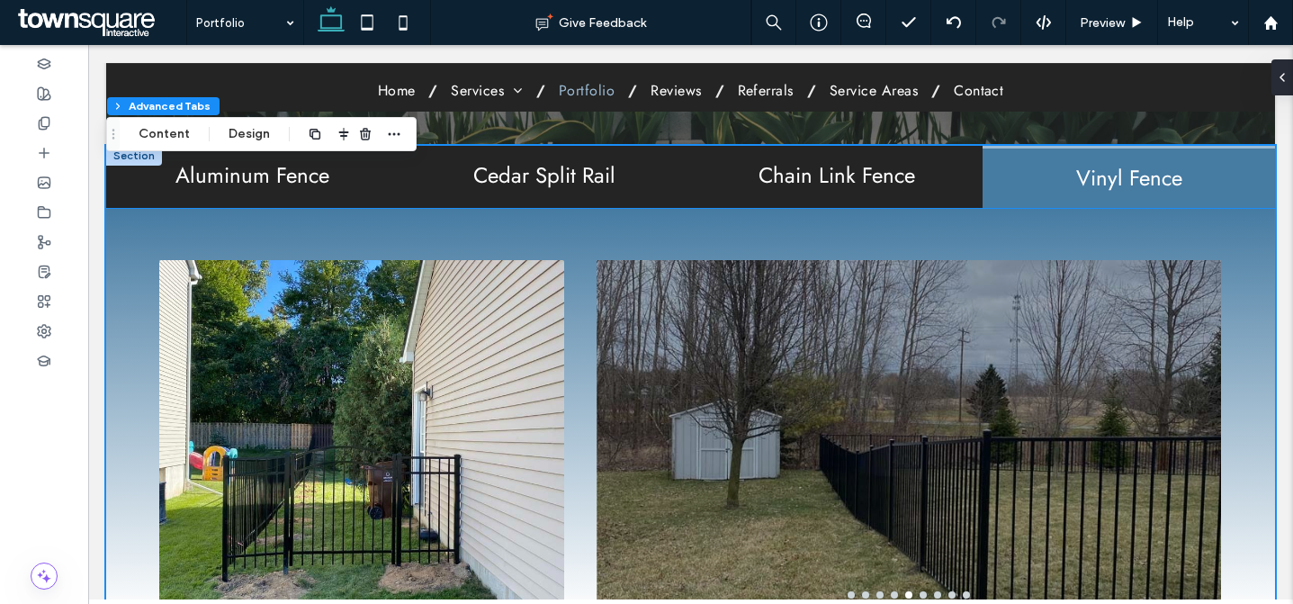
scroll to position [515, 0]
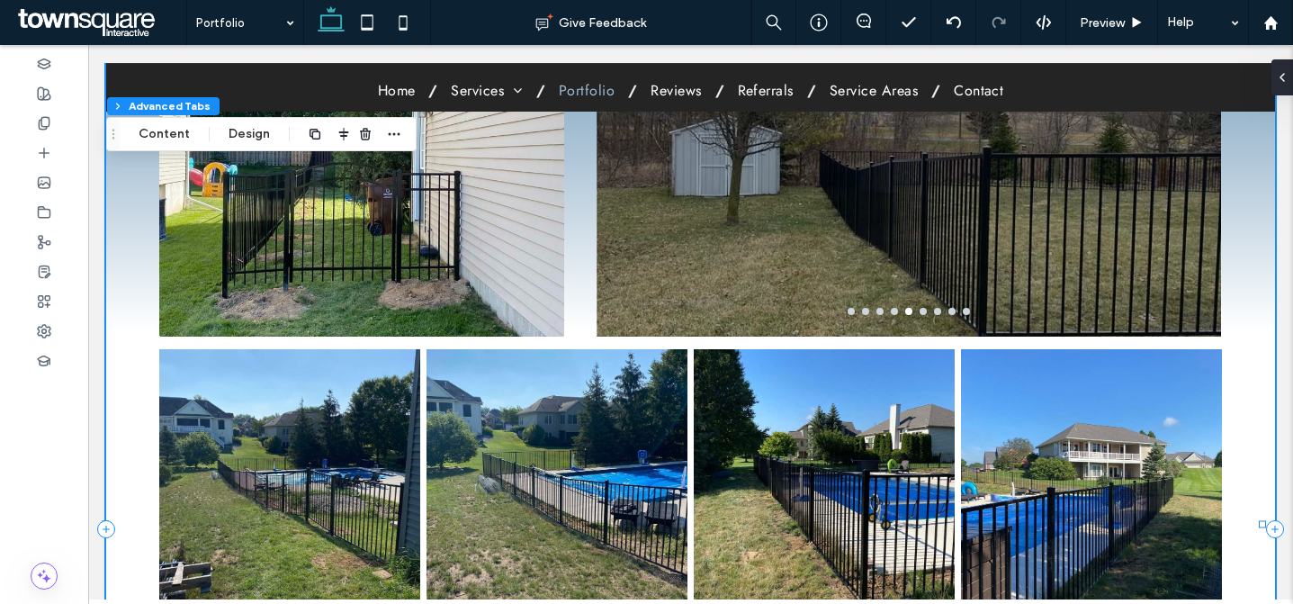
drag, startPoint x: 382, startPoint y: 225, endPoint x: 322, endPoint y: 176, distance: 76.8
click at [382, 225] on img at bounding box center [361, 157] width 405 height 360
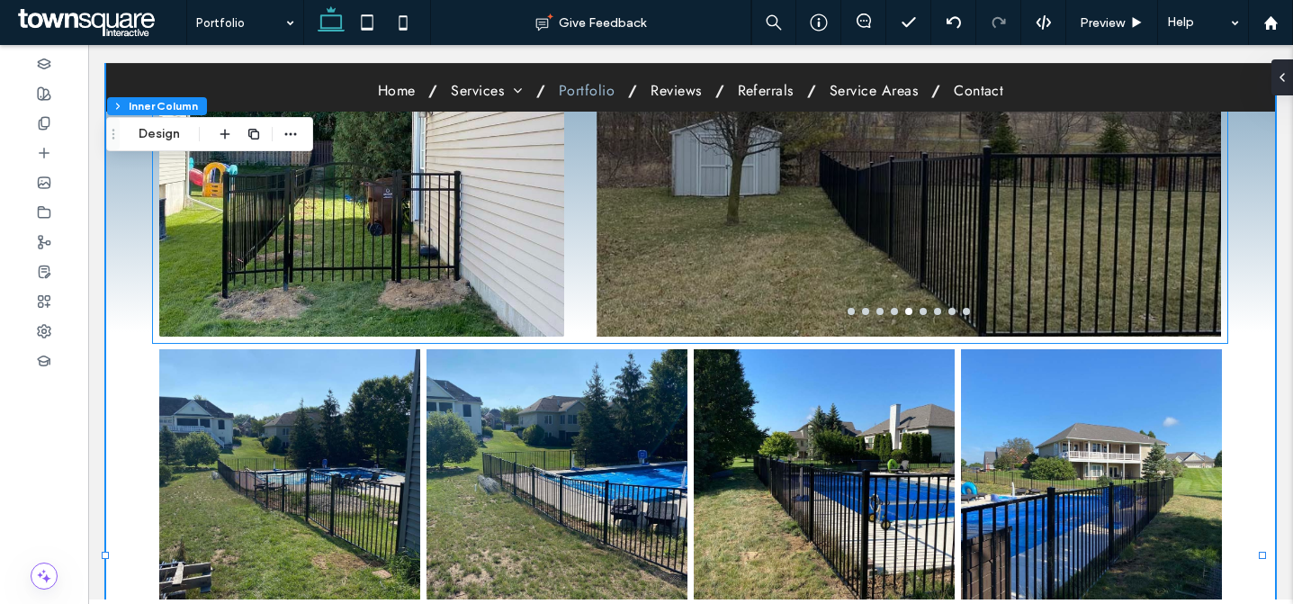
click at [267, 240] on img at bounding box center [361, 157] width 405 height 360
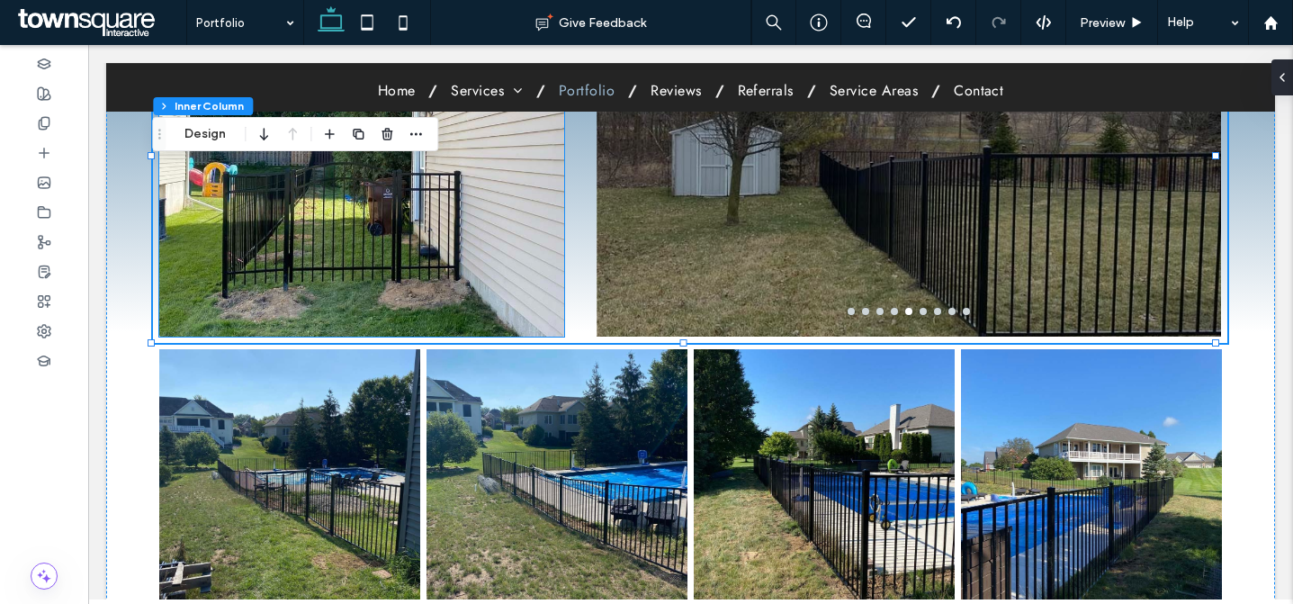
click at [302, 245] on img at bounding box center [361, 157] width 405 height 360
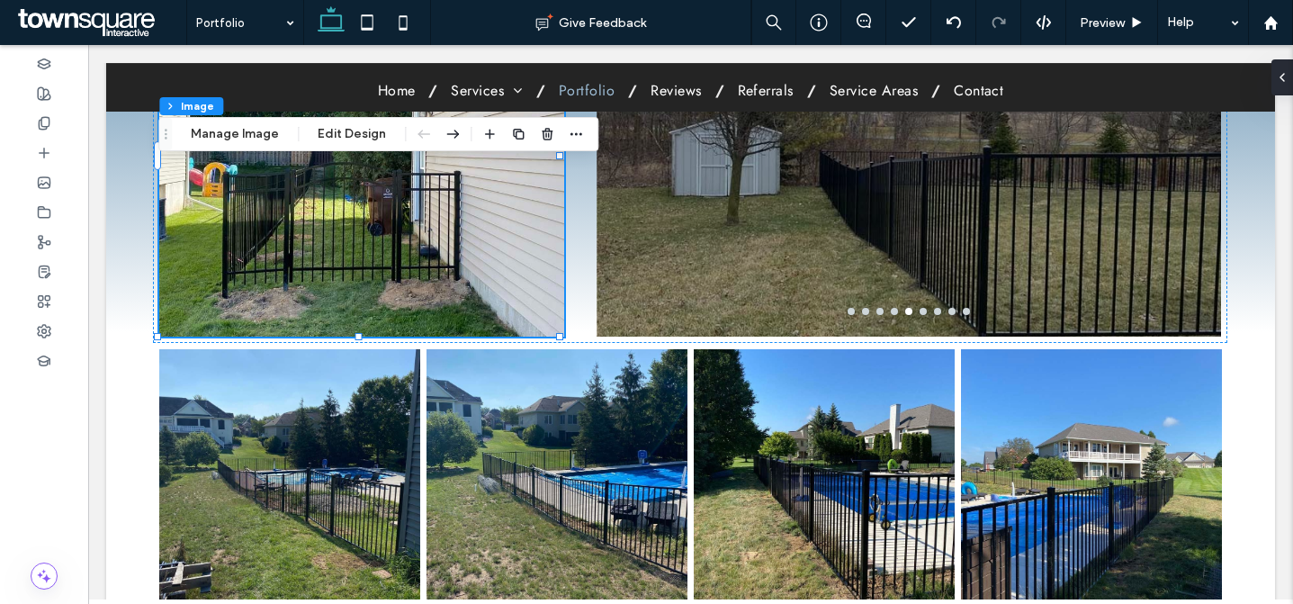
type input "*"
click at [252, 132] on button "Manage Image" at bounding box center [235, 134] width 112 height 22
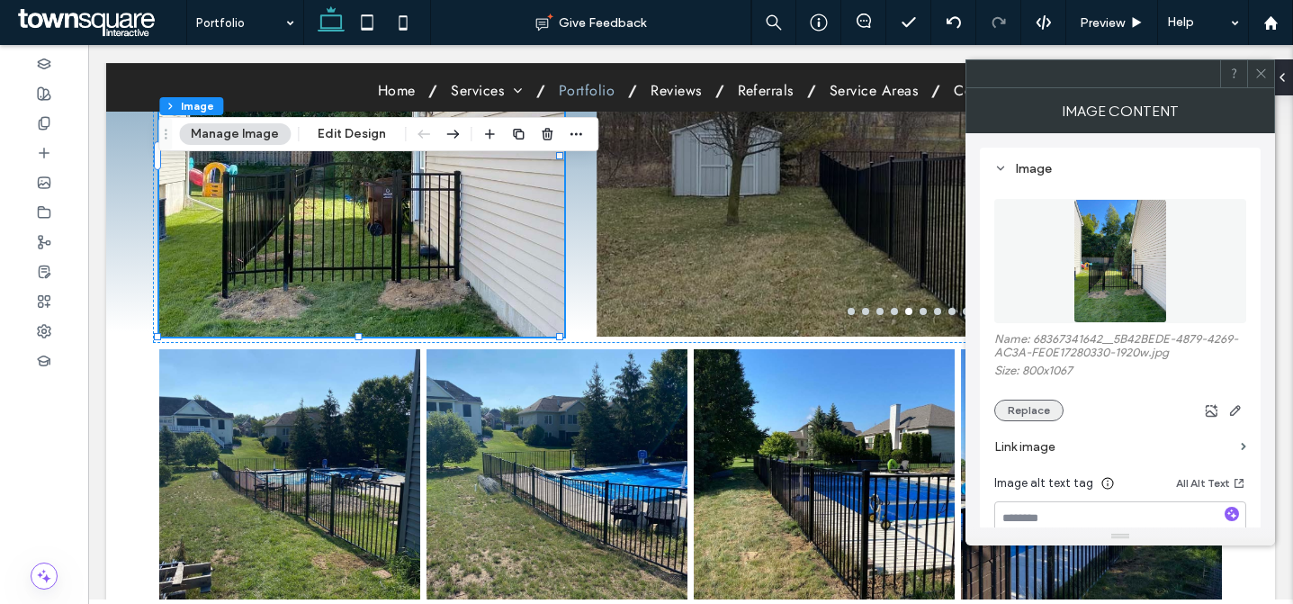
click at [1022, 410] on button "Replace" at bounding box center [1029, 411] width 69 height 22
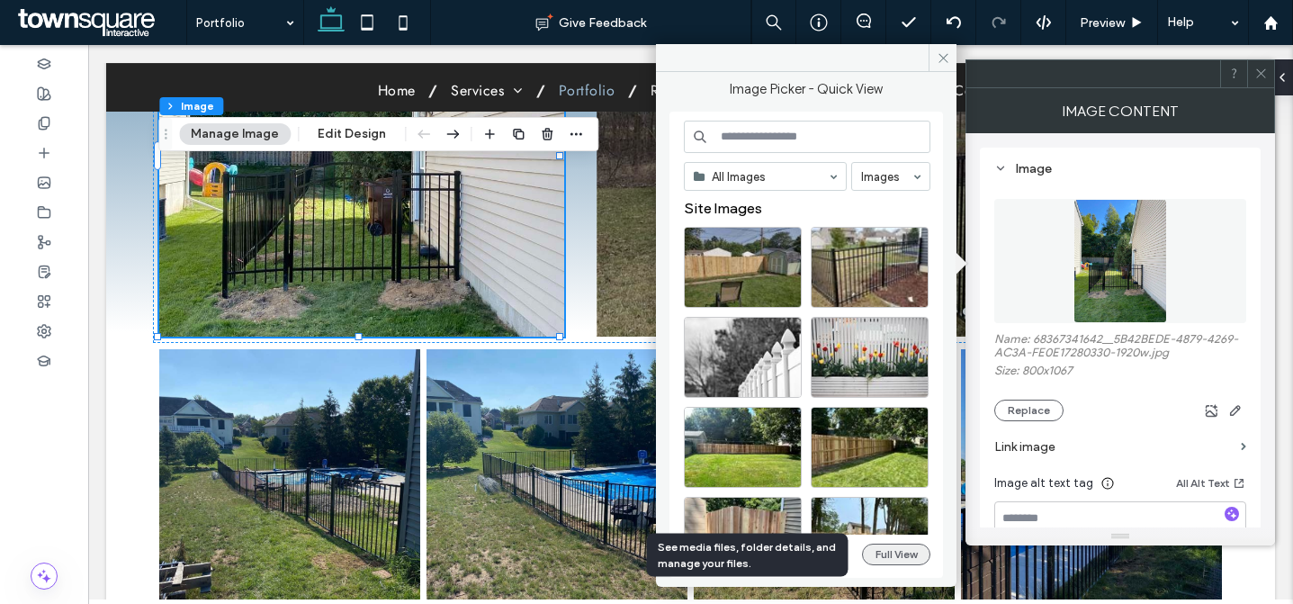
click at [878, 560] on button "Full View" at bounding box center [896, 555] width 68 height 22
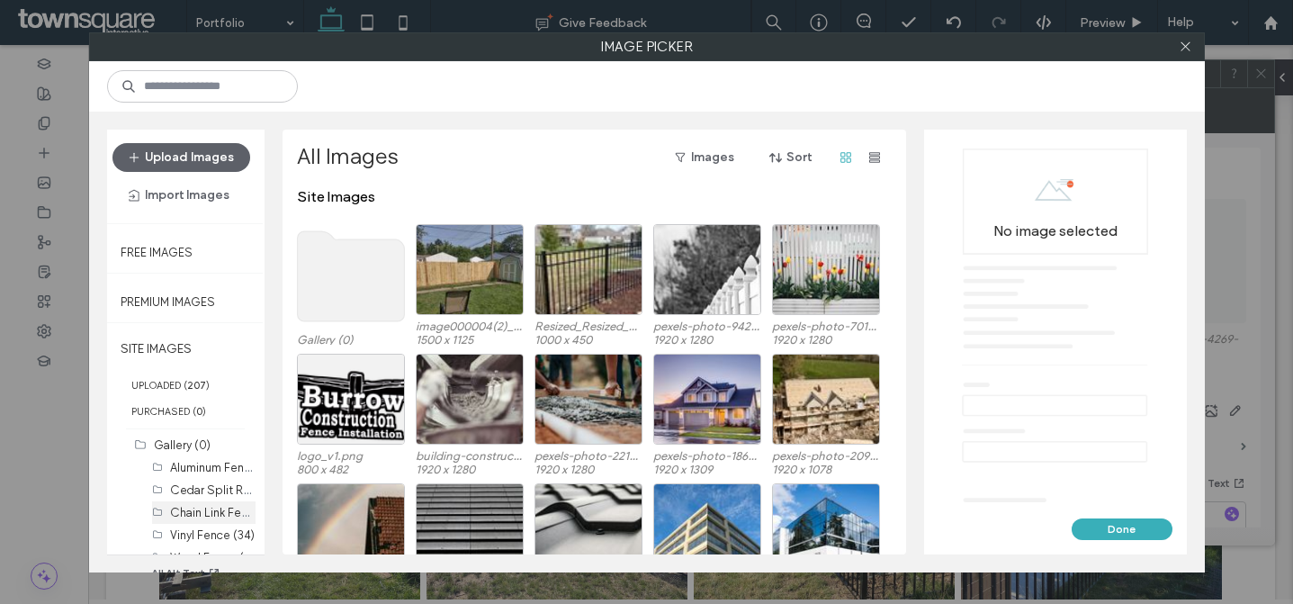
scroll to position [47, 0]
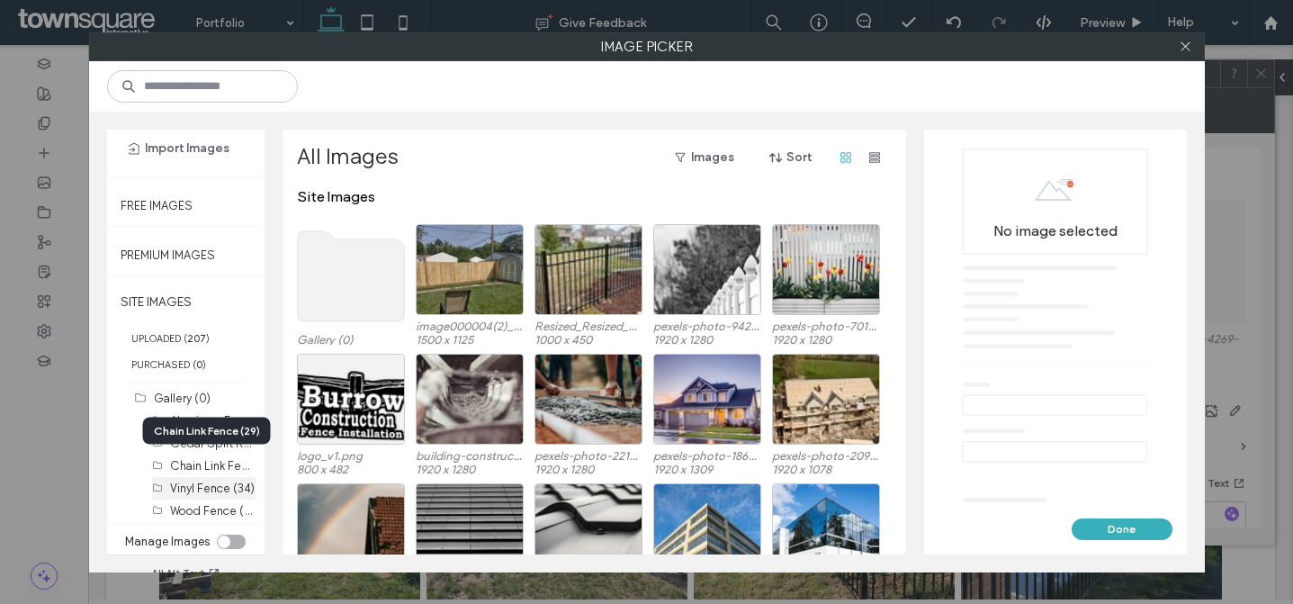
click at [216, 482] on label "Vinyl Fence (34)" at bounding box center [212, 489] width 85 height 14
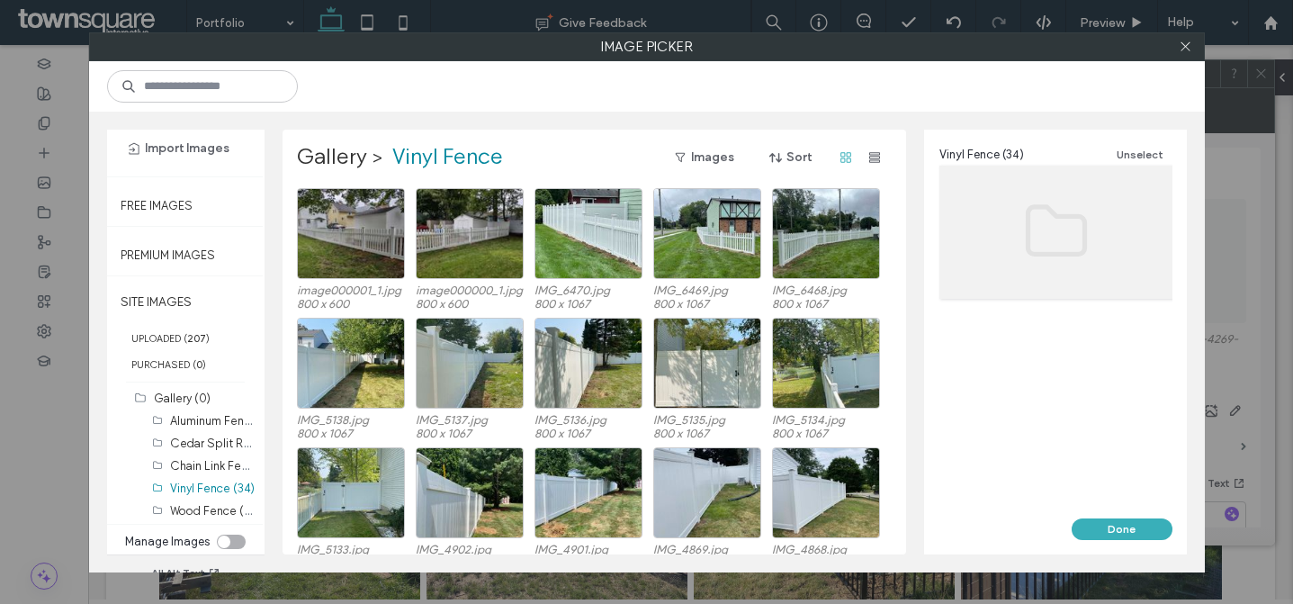
scroll to position [541, 0]
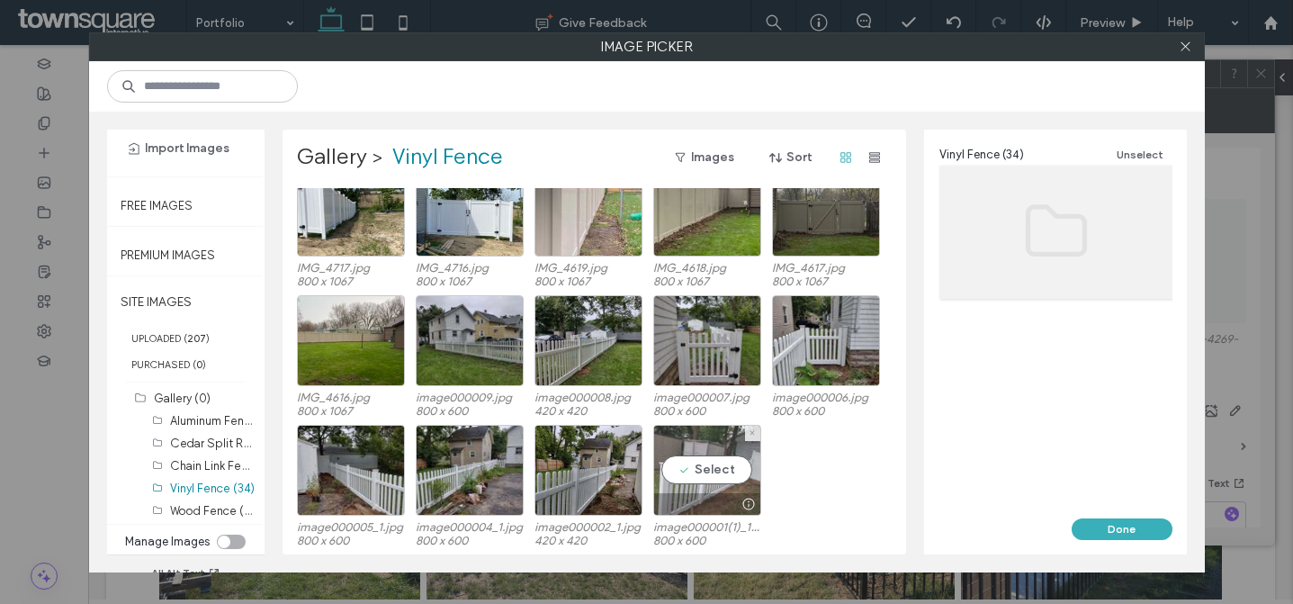
click at [707, 487] on div "Select" at bounding box center [707, 470] width 108 height 91
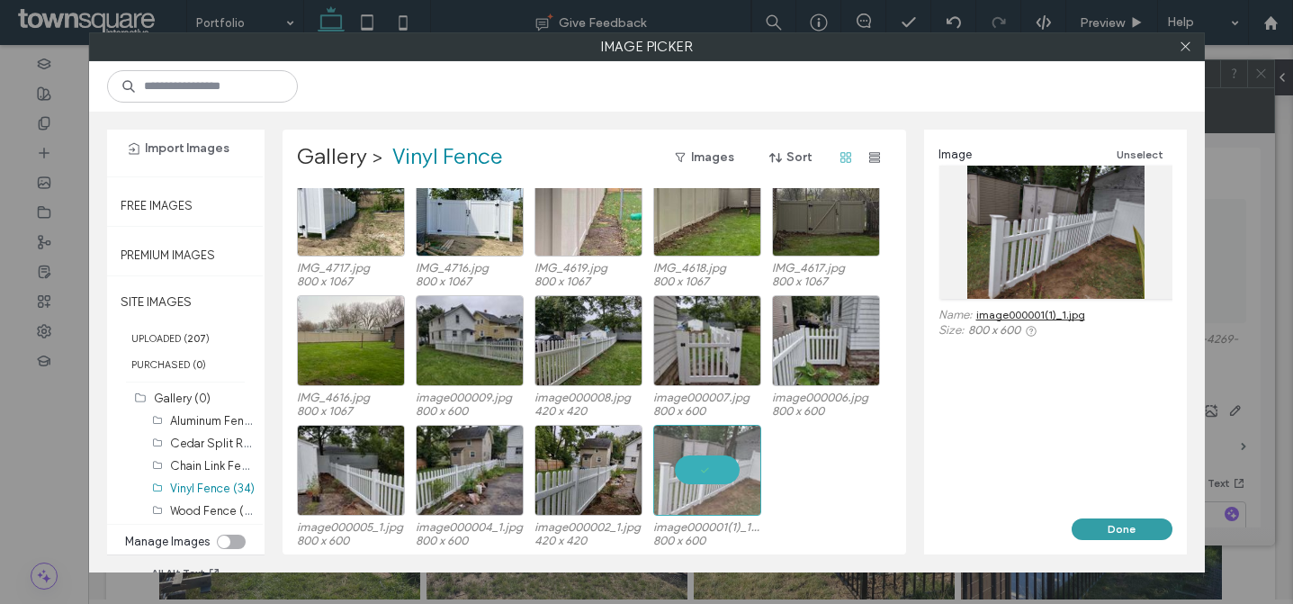
click at [1100, 523] on button "Done" at bounding box center [1122, 529] width 101 height 22
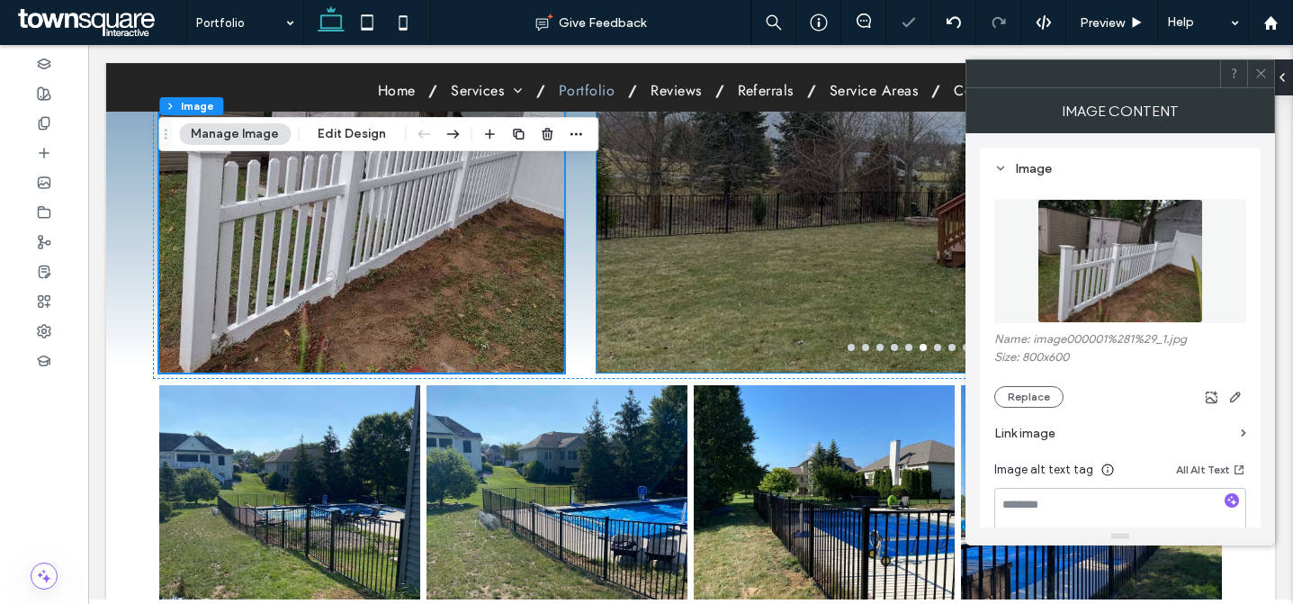
scroll to position [419, 0]
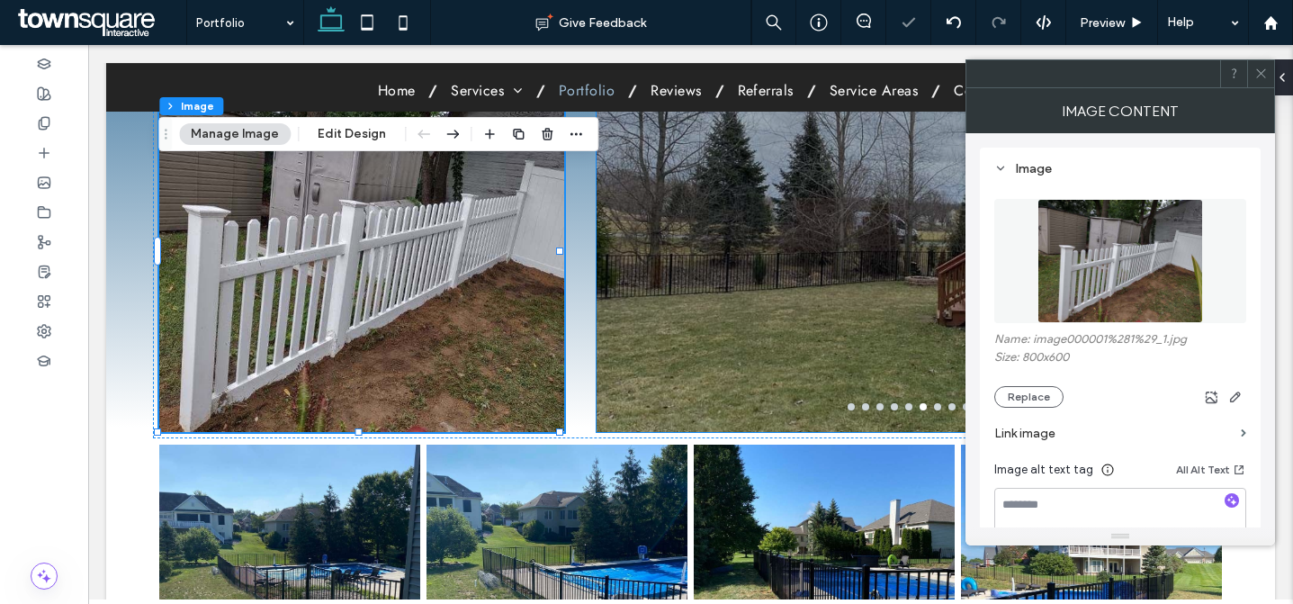
click at [716, 274] on div at bounding box center [909, 263] width 625 height 275
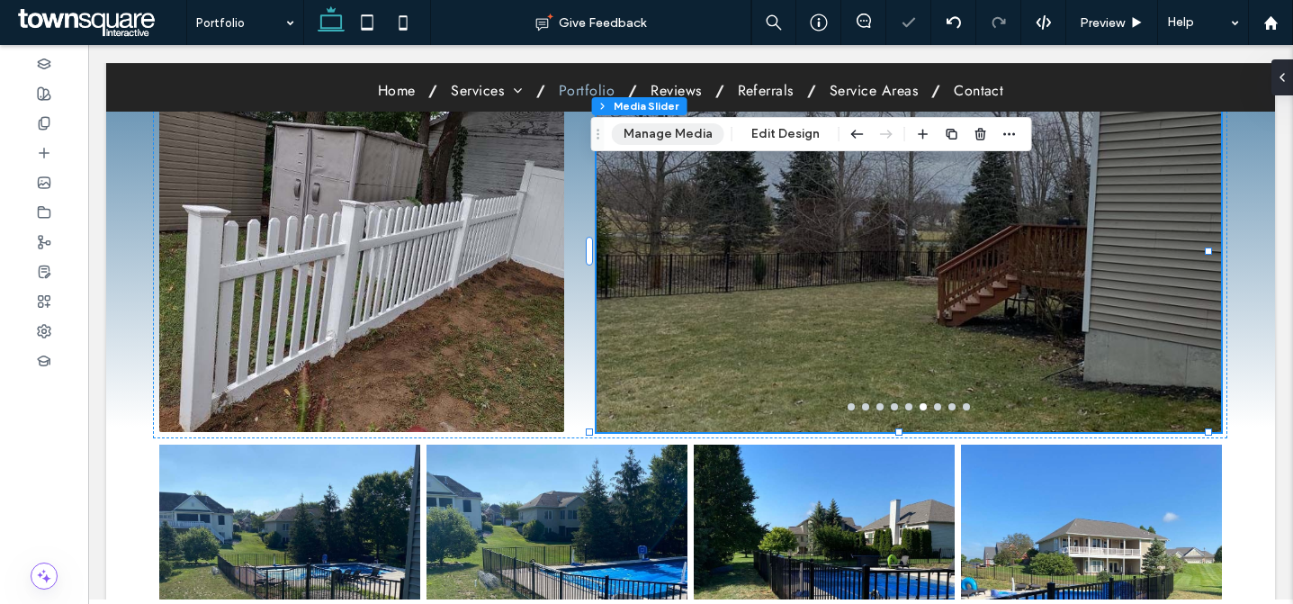
click at [644, 129] on button "Manage Media" at bounding box center [668, 134] width 113 height 22
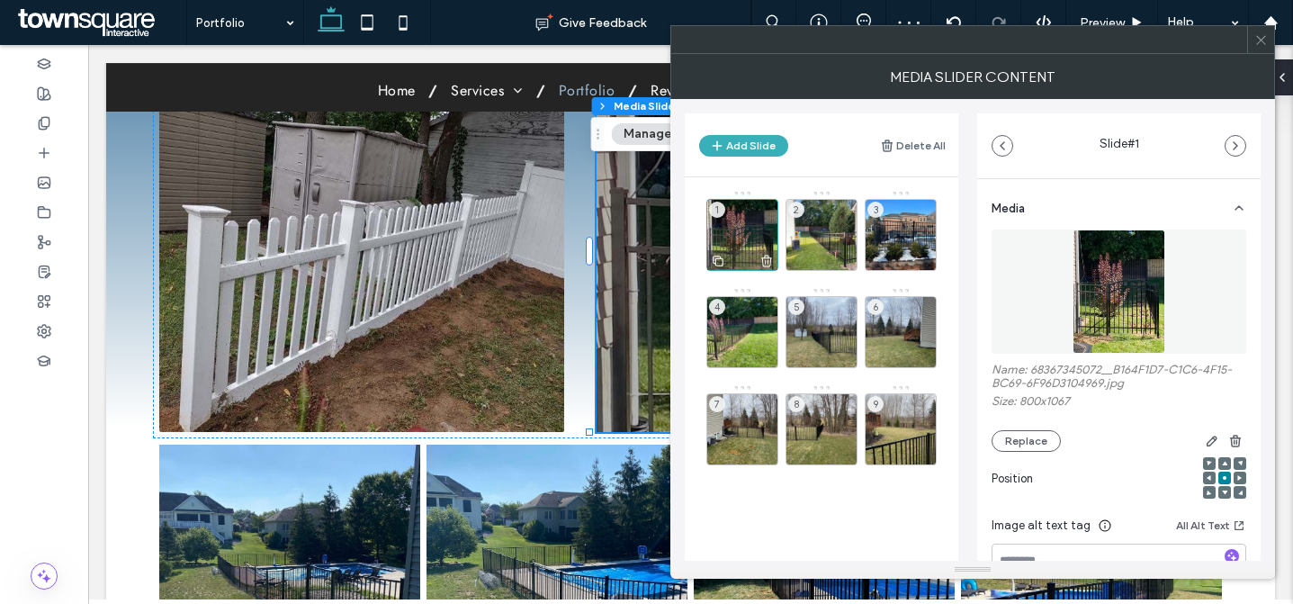
click at [747, 226] on div "1" at bounding box center [743, 235] width 72 height 72
click at [1027, 441] on button "Replace" at bounding box center [1026, 441] width 69 height 22
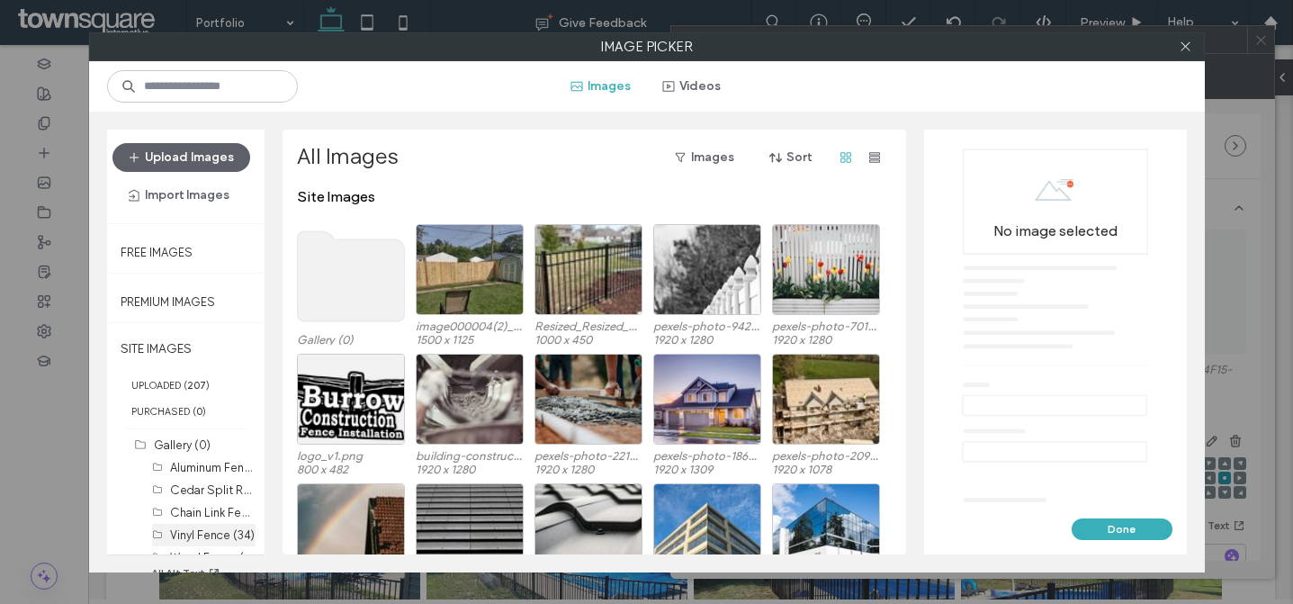
click at [193, 529] on label "Vinyl Fence (34)" at bounding box center [212, 535] width 85 height 14
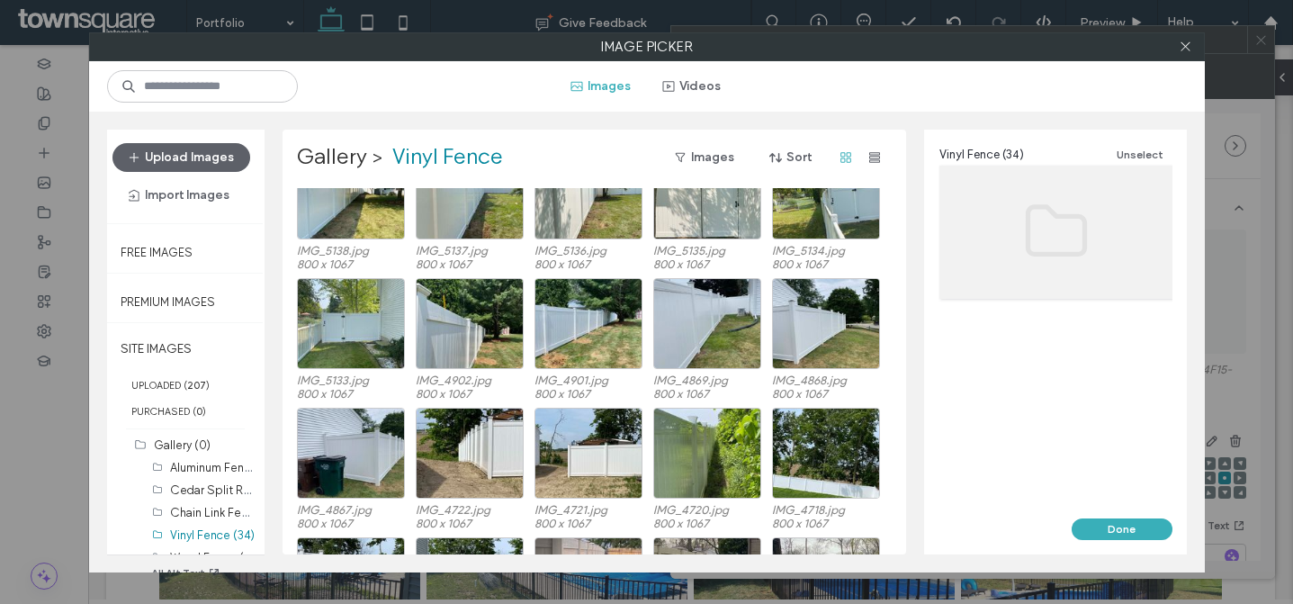
scroll to position [541, 0]
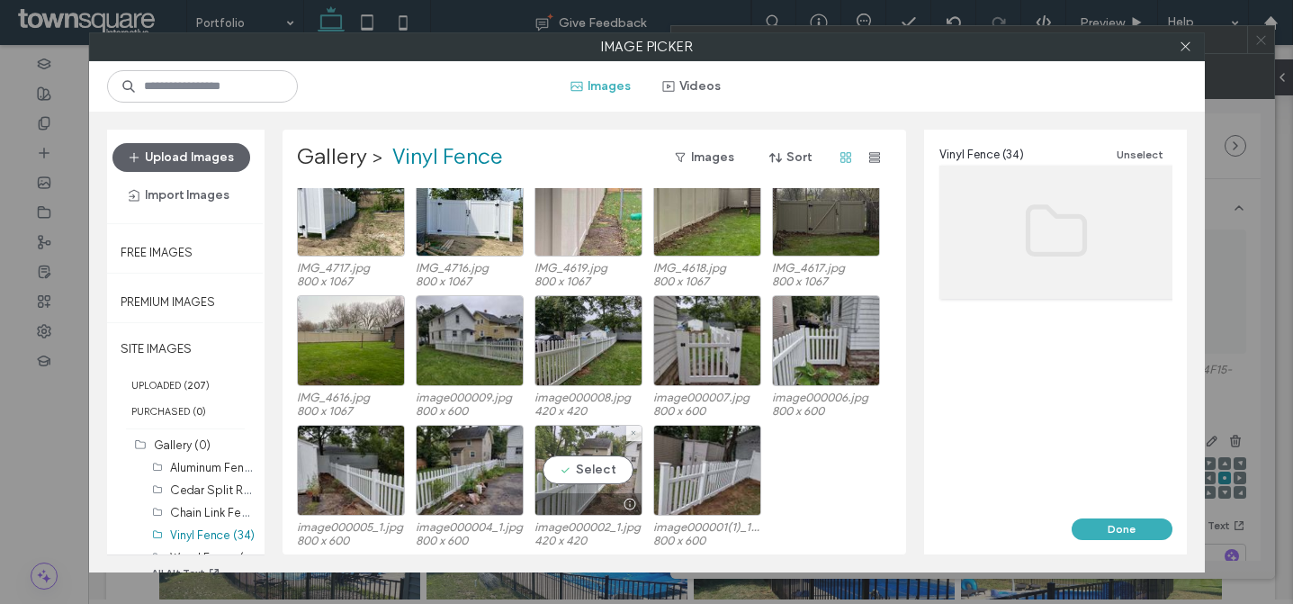
click at [576, 489] on div "Select" at bounding box center [589, 470] width 108 height 91
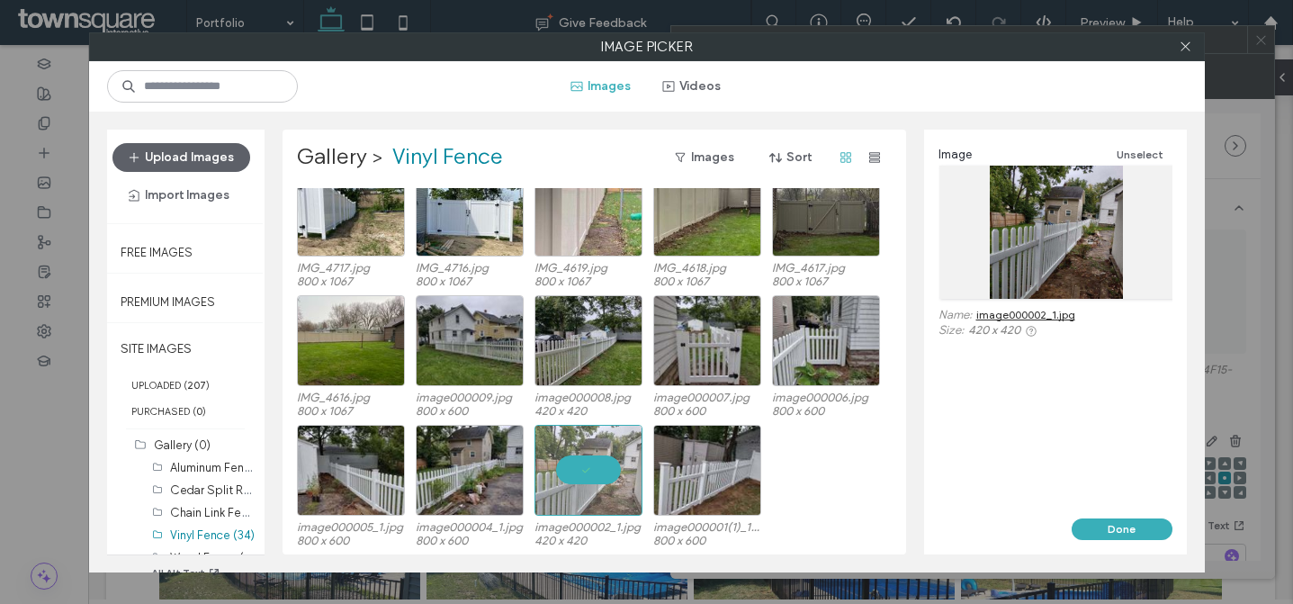
drag, startPoint x: 1136, startPoint y: 531, endPoint x: 1130, endPoint y: 522, distance: 11.0
click at [1136, 531] on button "Done" at bounding box center [1122, 529] width 101 height 22
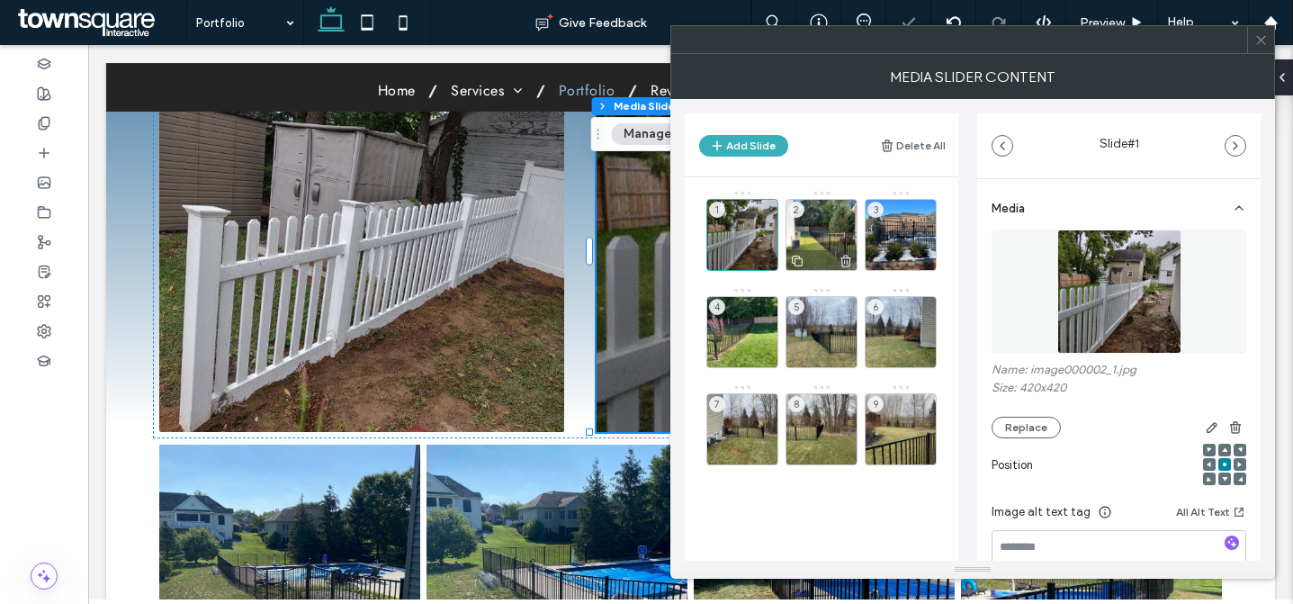
click at [810, 220] on div "2" at bounding box center [822, 235] width 72 height 72
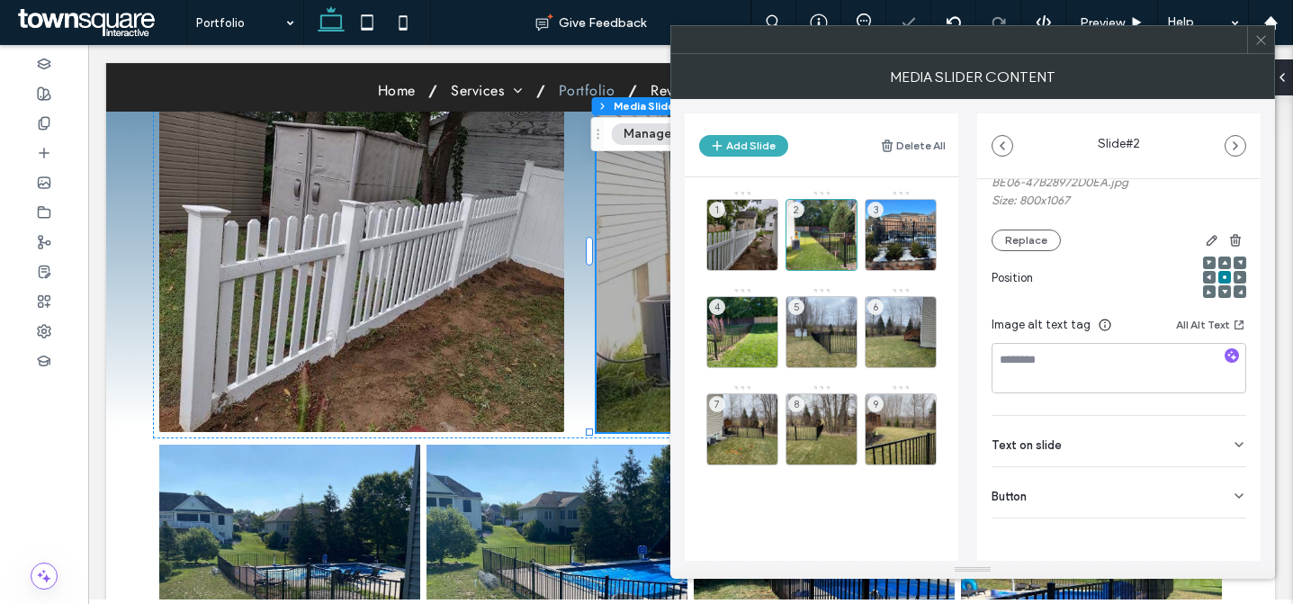
scroll to position [0, 0]
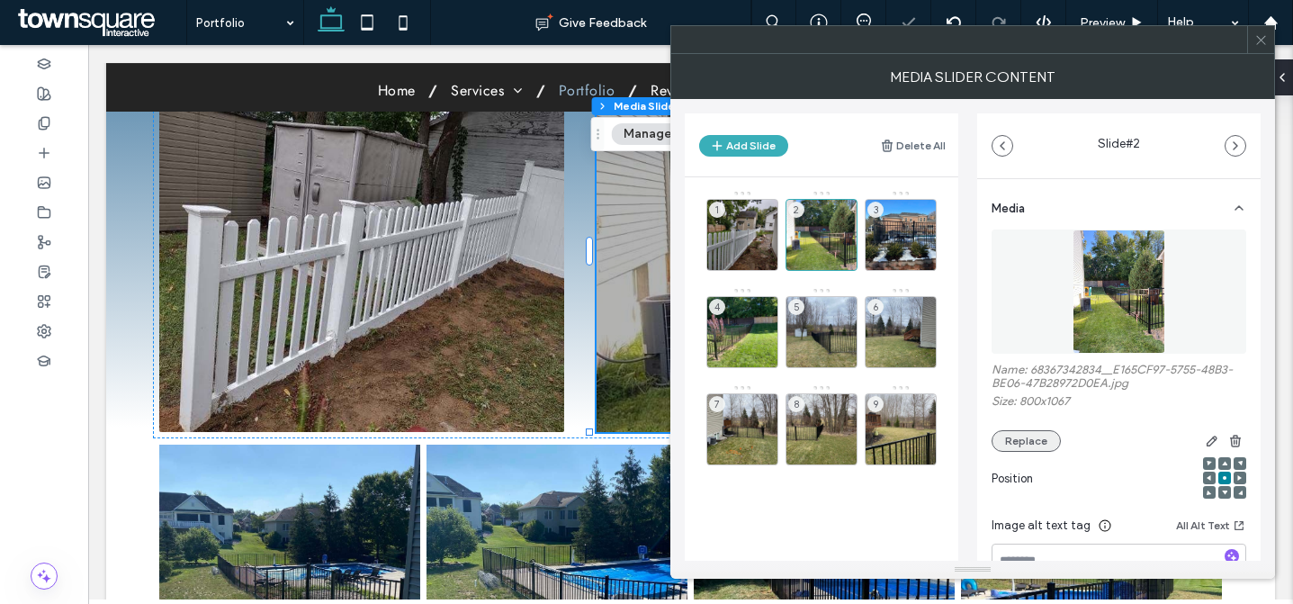
click at [1047, 438] on button "Replace" at bounding box center [1026, 441] width 69 height 22
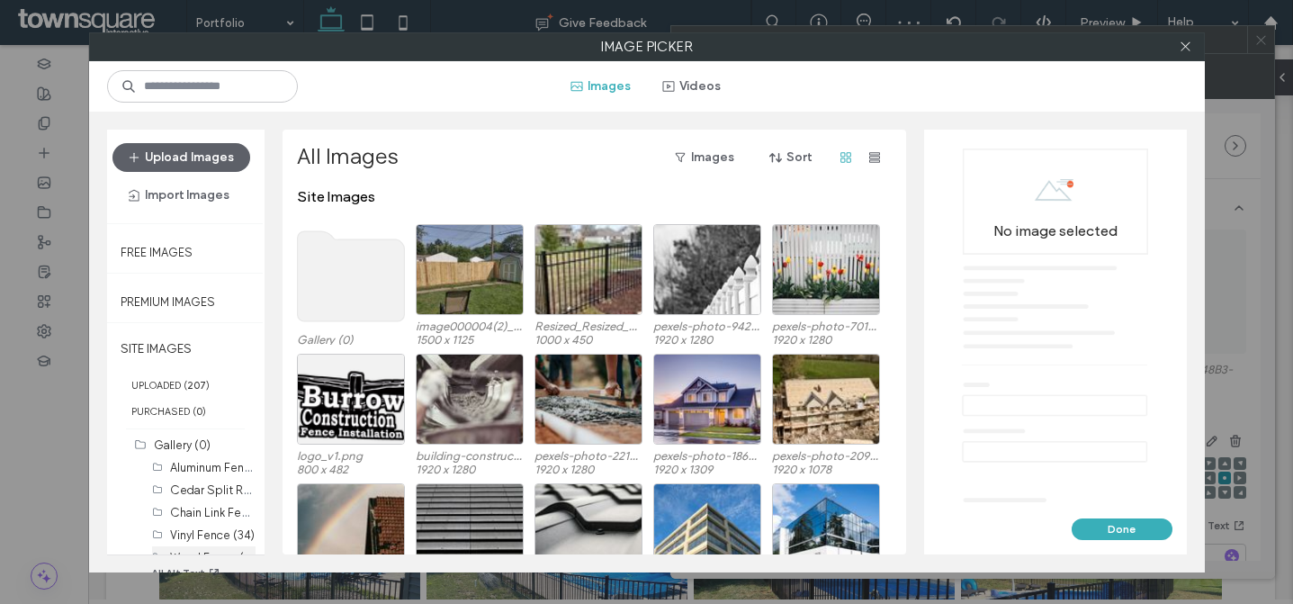
scroll to position [47, 0]
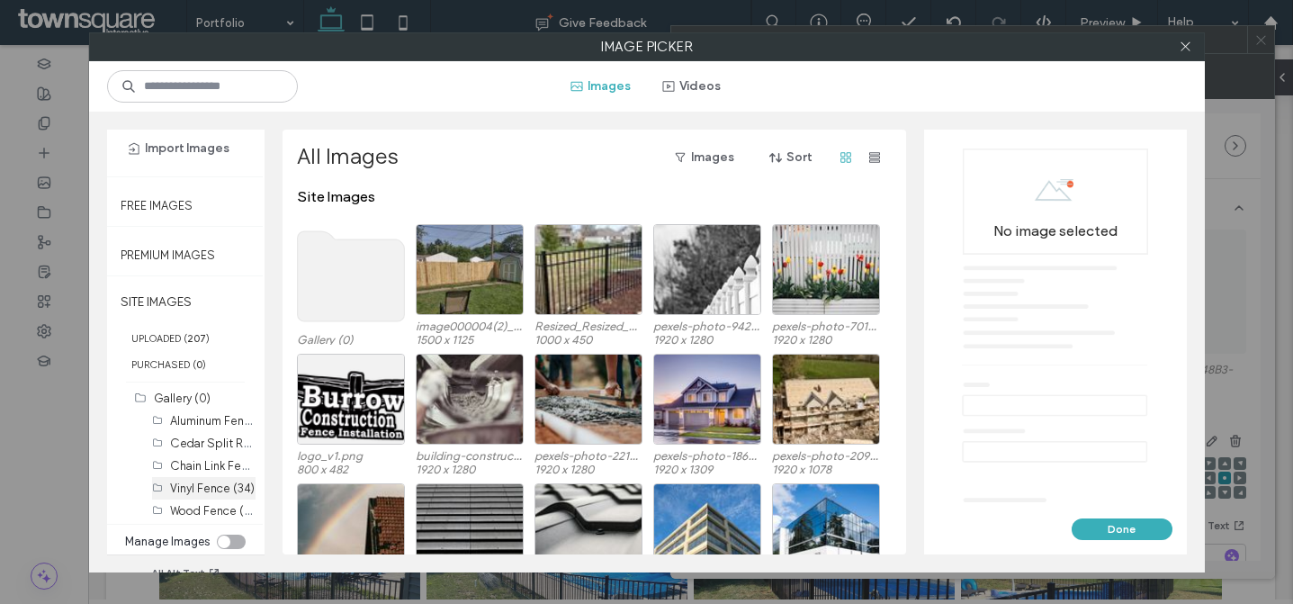
click at [204, 492] on label "Vinyl Fence (34)" at bounding box center [212, 489] width 85 height 14
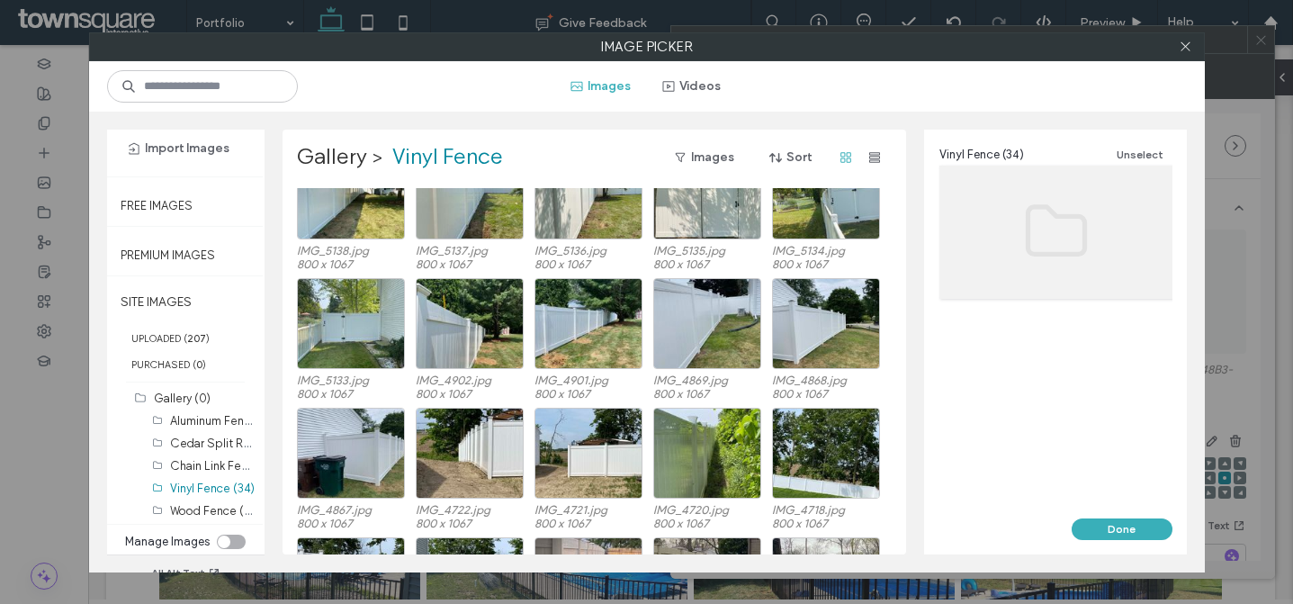
scroll to position [541, 0]
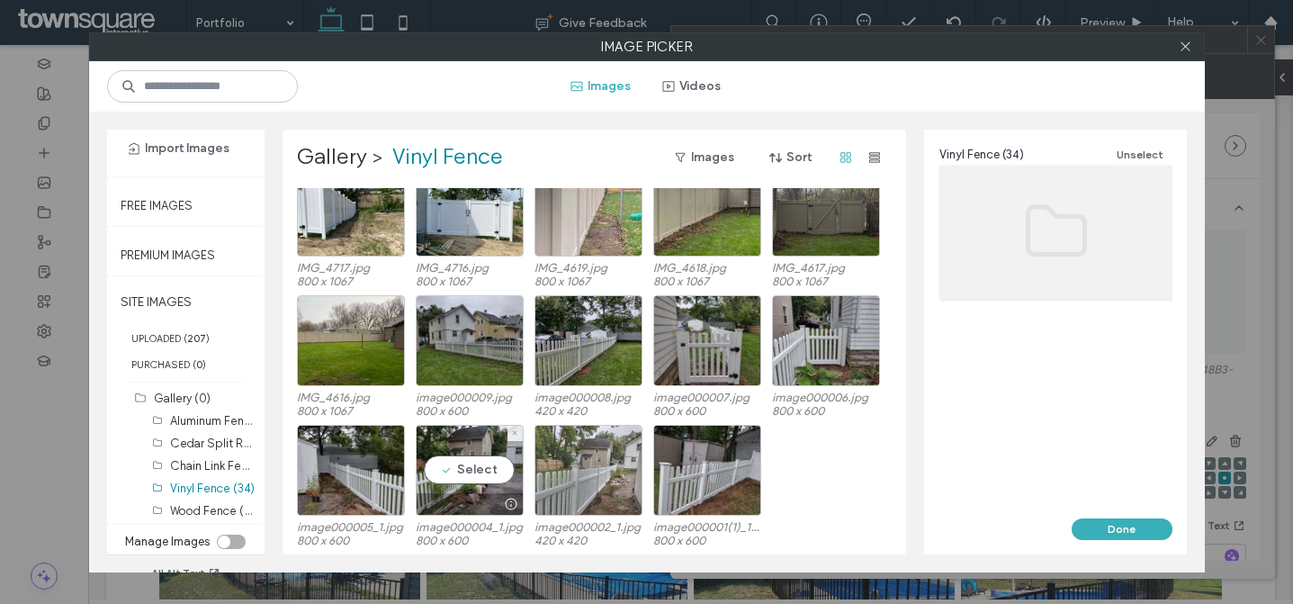
drag, startPoint x: 449, startPoint y: 478, endPoint x: 595, endPoint y: 496, distance: 146.9
click at [449, 478] on div "Select" at bounding box center [470, 470] width 108 height 91
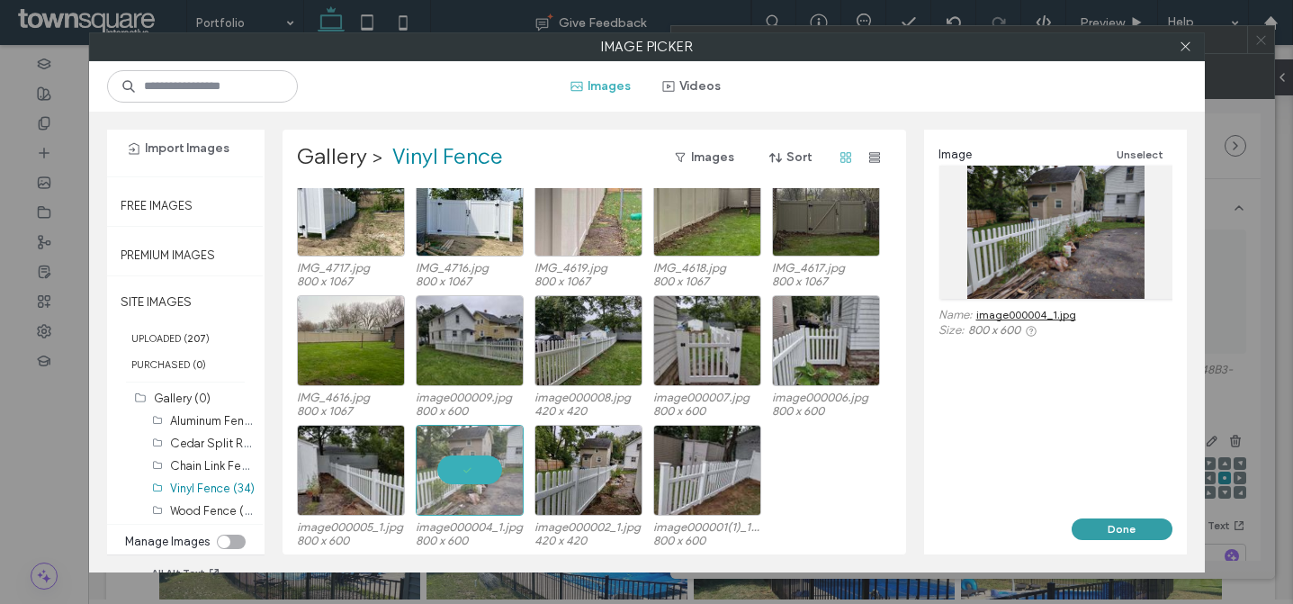
click at [1140, 526] on button "Done" at bounding box center [1122, 529] width 101 height 22
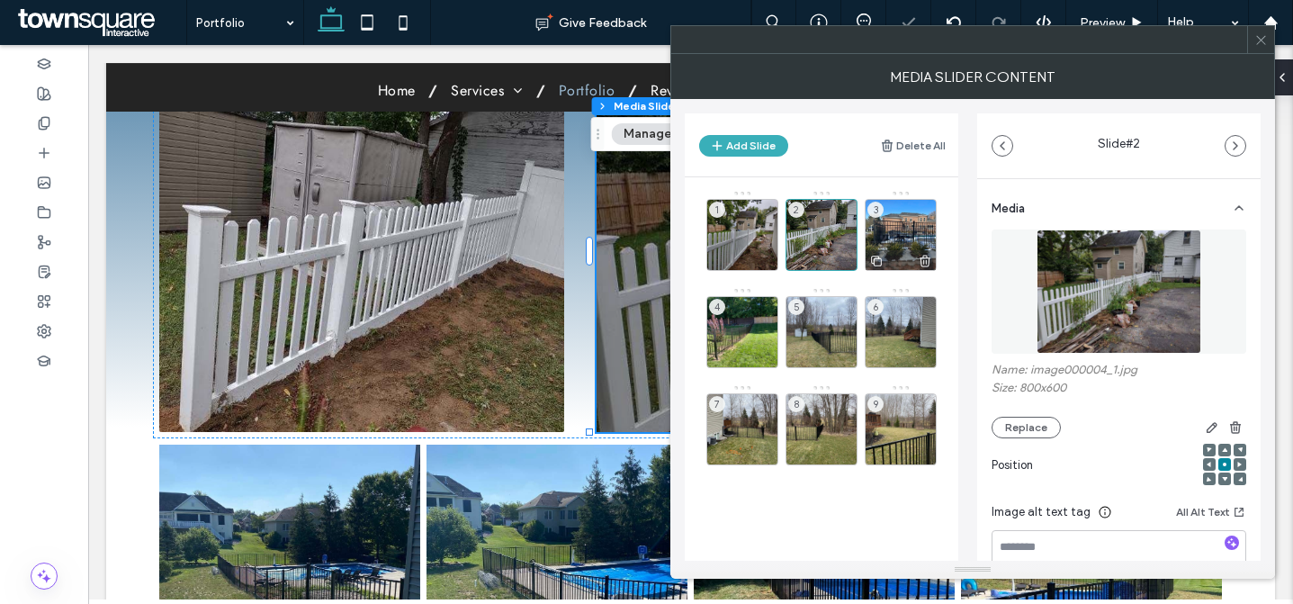
click at [881, 230] on div "3" at bounding box center [901, 235] width 72 height 72
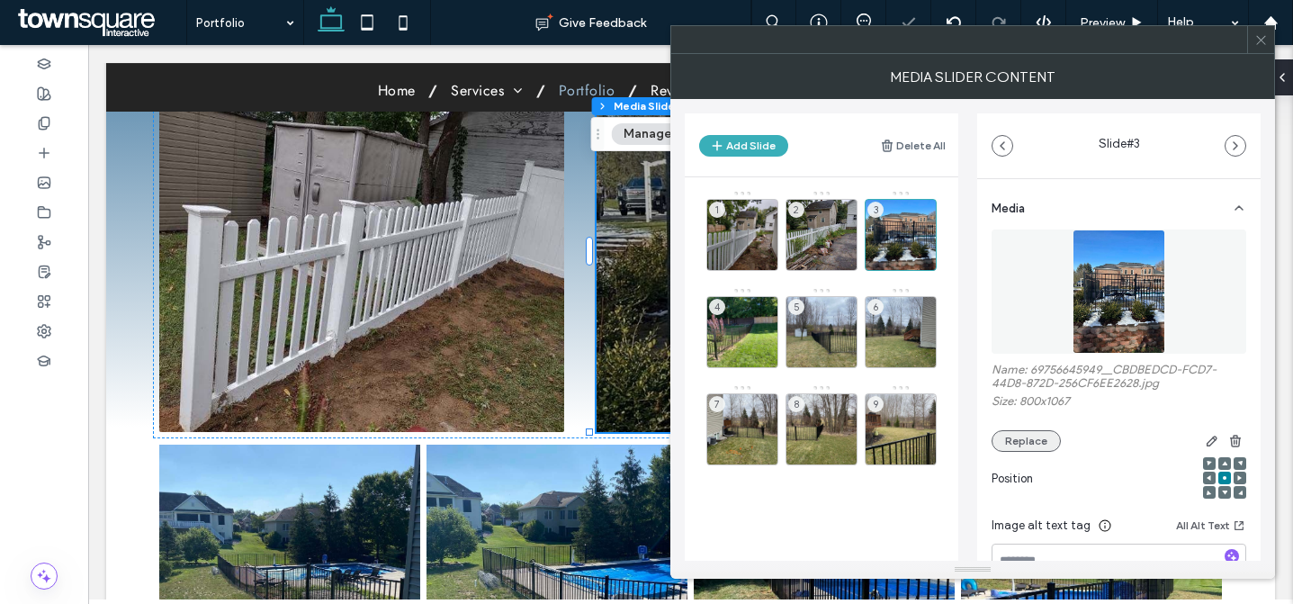
click at [1011, 437] on button "Replace" at bounding box center [1026, 441] width 69 height 22
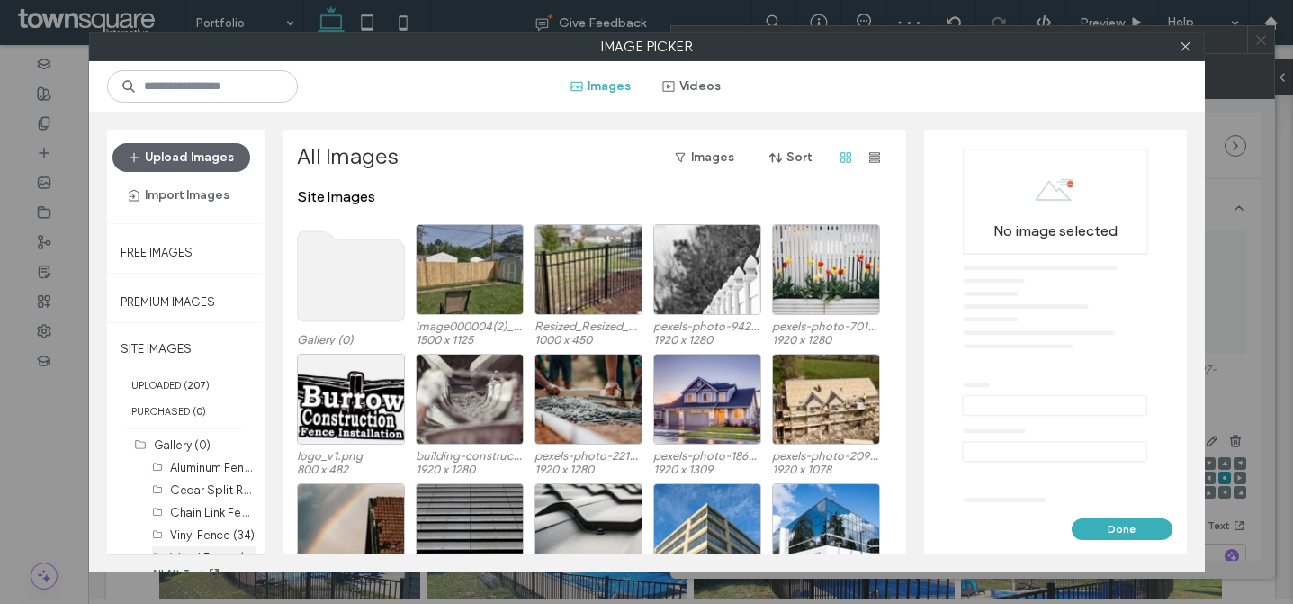
scroll to position [47, 0]
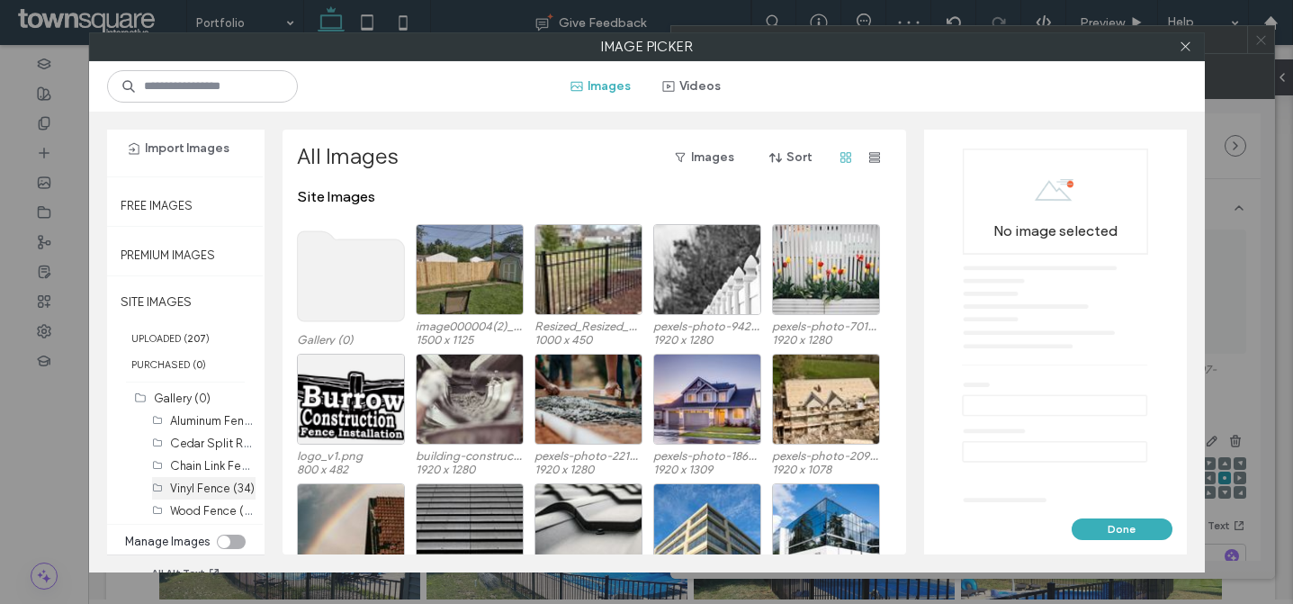
click at [209, 489] on label "Vinyl Fence (34)" at bounding box center [212, 489] width 85 height 14
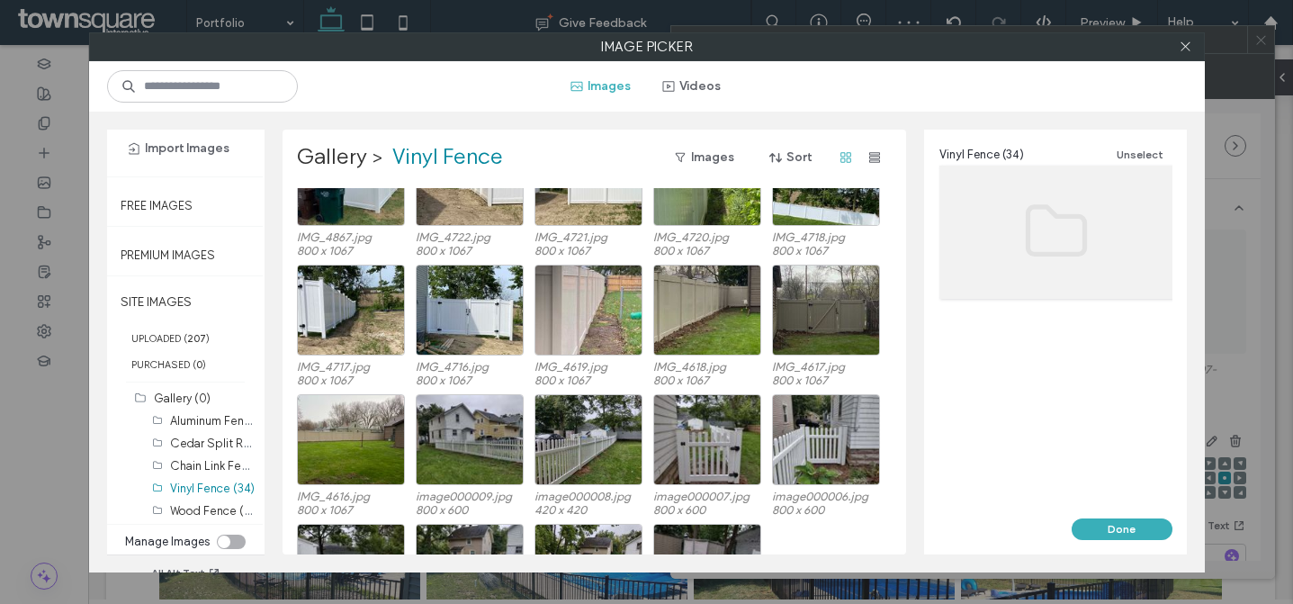
scroll to position [541, 0]
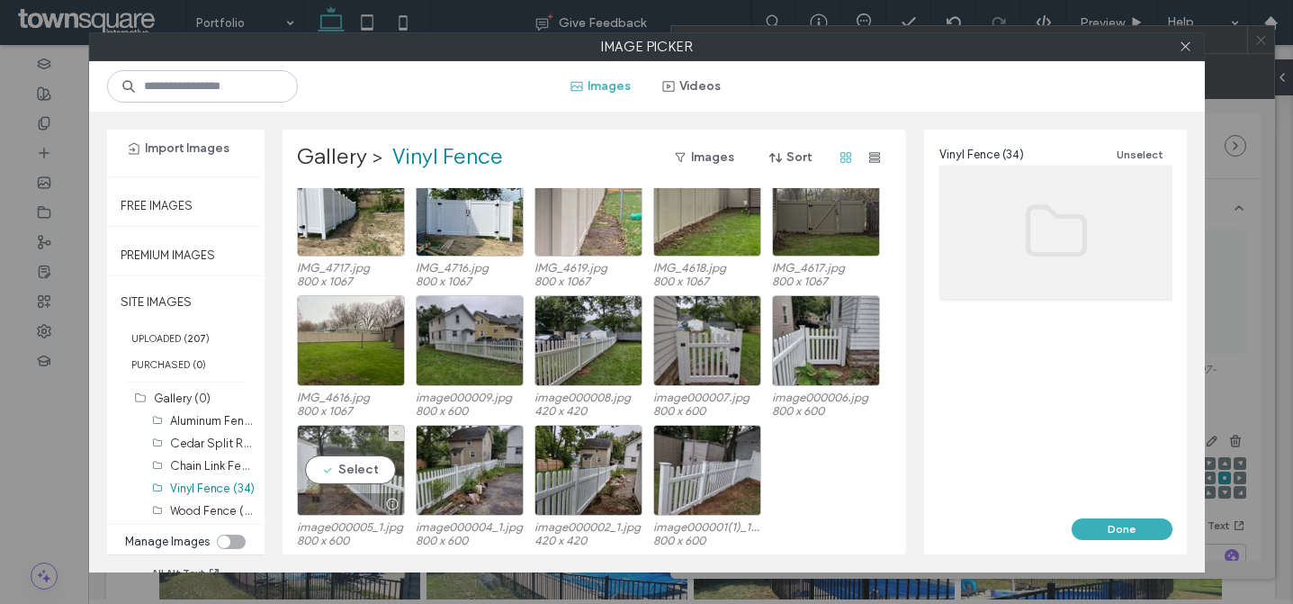
click at [374, 476] on div "Select" at bounding box center [351, 470] width 108 height 91
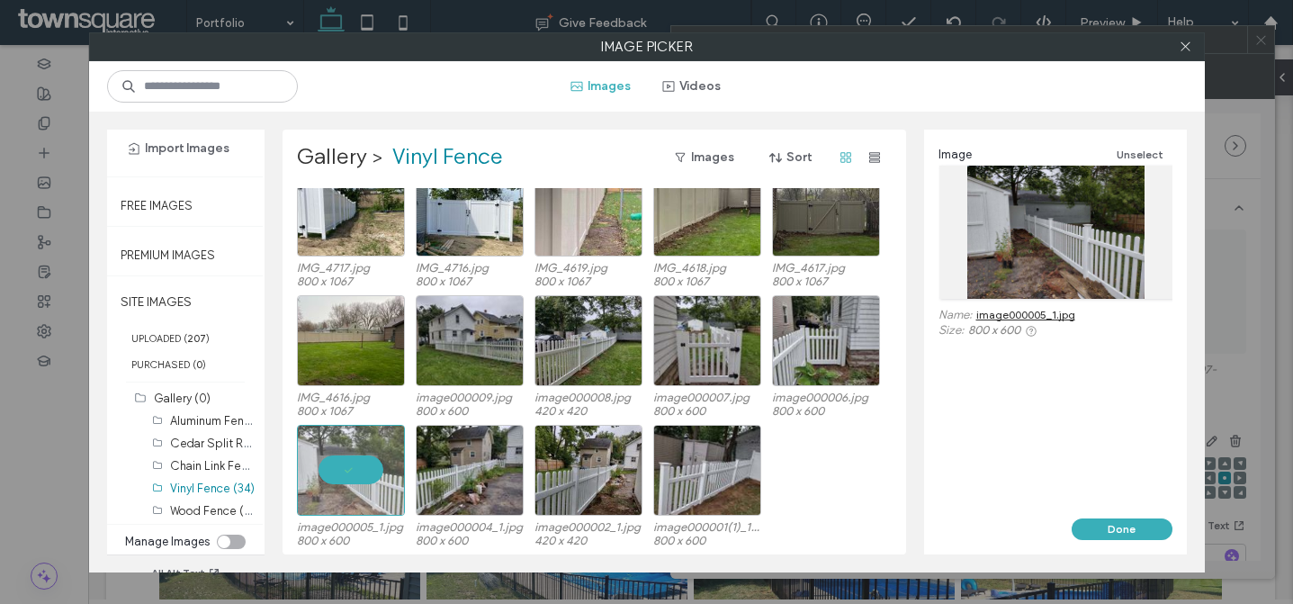
click at [1127, 518] on button "Done" at bounding box center [1122, 529] width 101 height 22
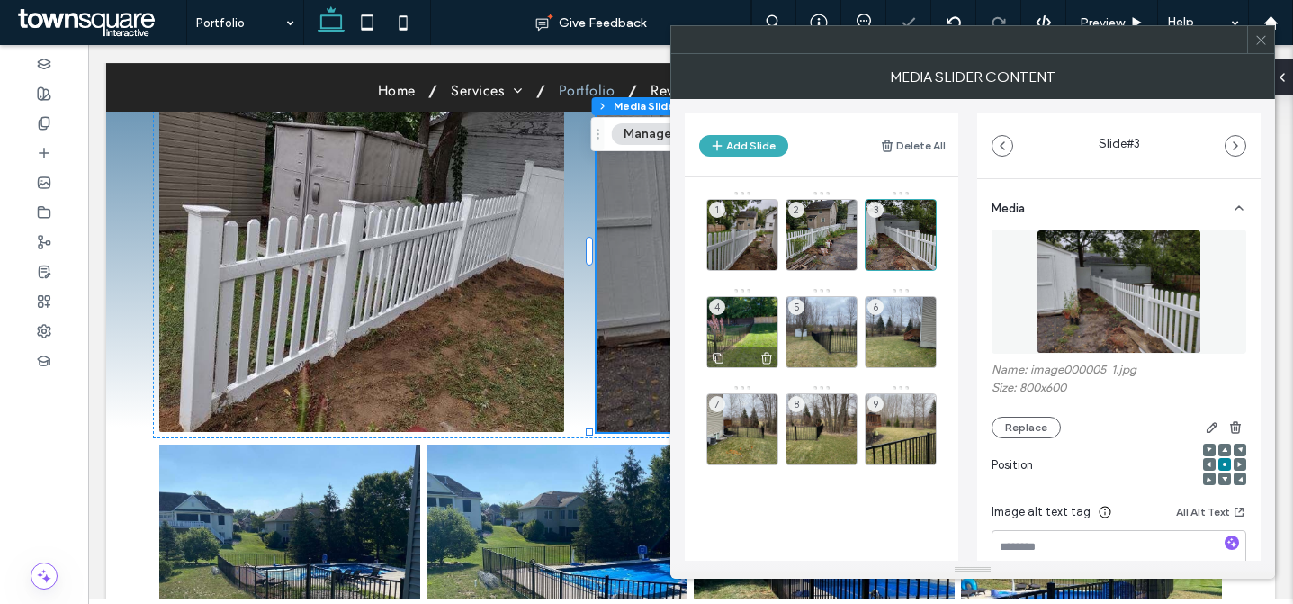
click at [735, 329] on div "4" at bounding box center [743, 332] width 72 height 72
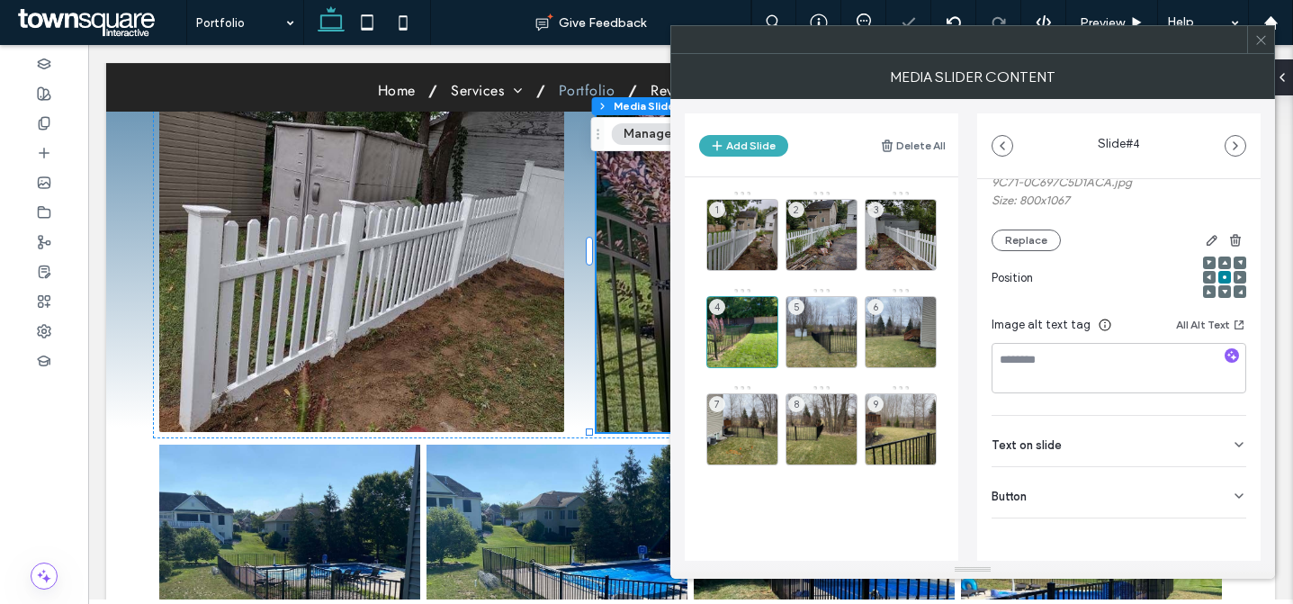
click at [1138, 495] on div "Button" at bounding box center [1119, 492] width 255 height 50
click at [1127, 501] on div "Button" at bounding box center [1119, 489] width 255 height 50
click at [1033, 230] on button "Replace" at bounding box center [1026, 241] width 69 height 22
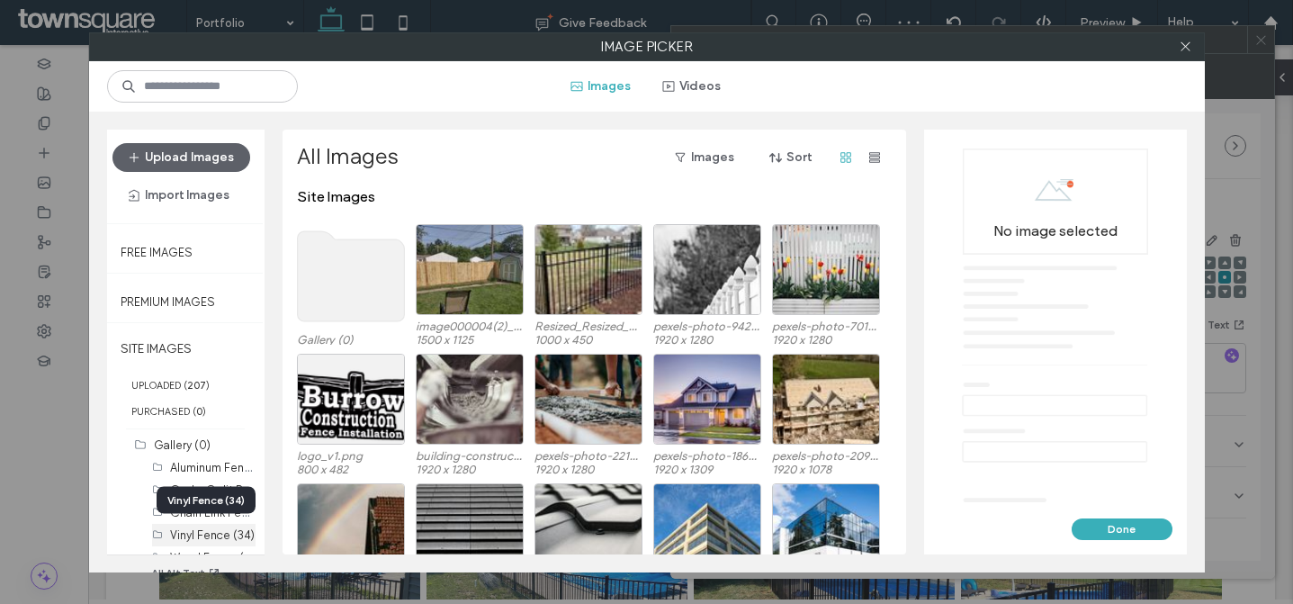
click at [197, 536] on label "Vinyl Fence (34)" at bounding box center [212, 535] width 85 height 14
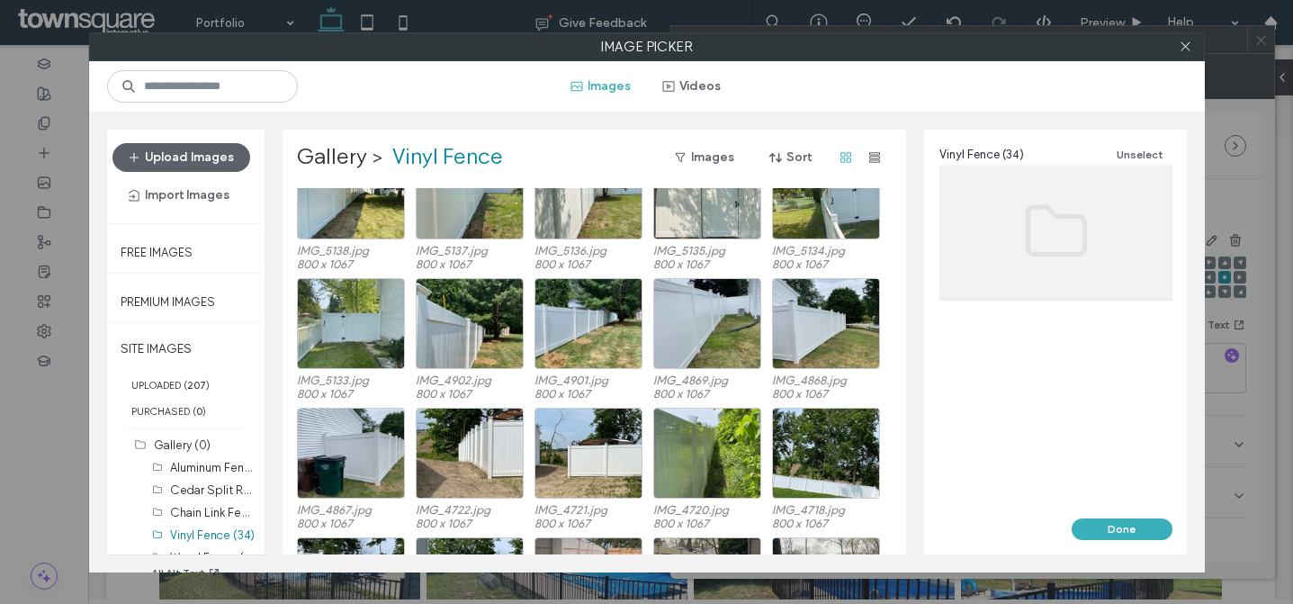
scroll to position [541, 0]
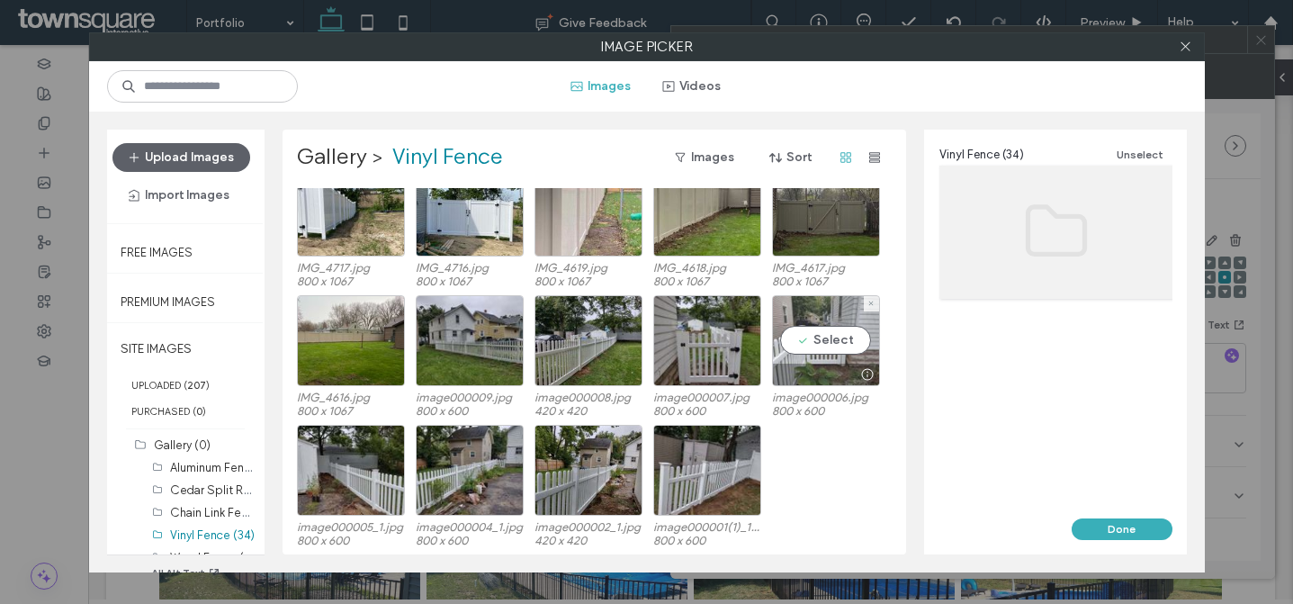
click at [818, 330] on div "Select" at bounding box center [826, 340] width 108 height 91
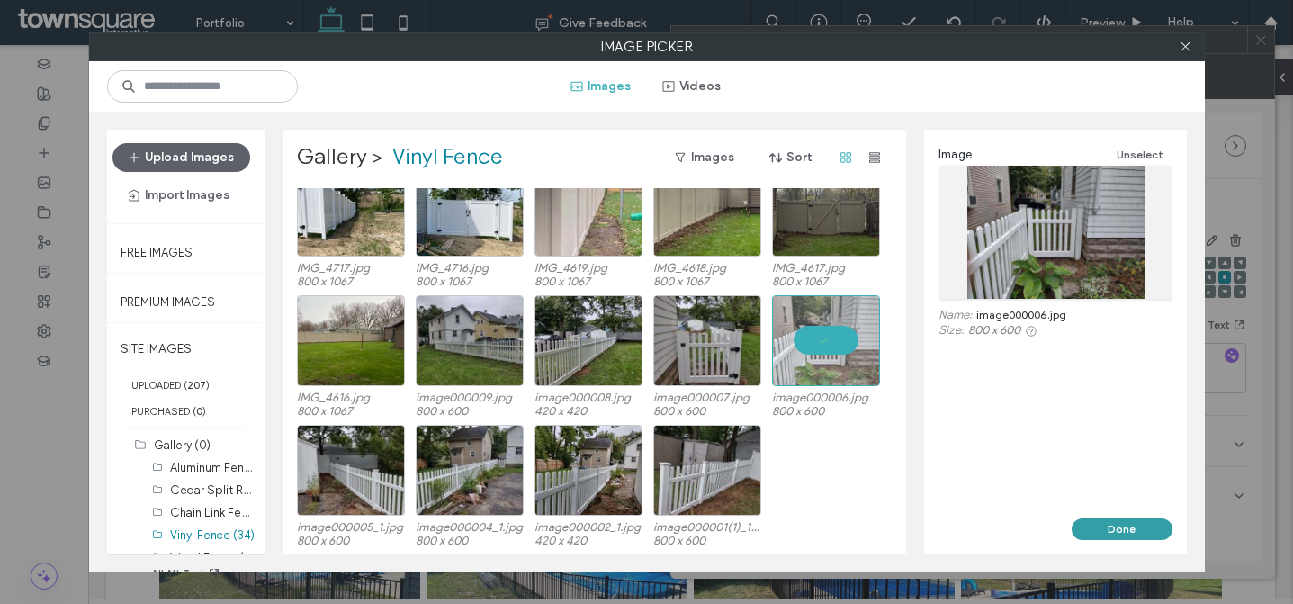
click at [1082, 524] on button "Done" at bounding box center [1122, 529] width 101 height 22
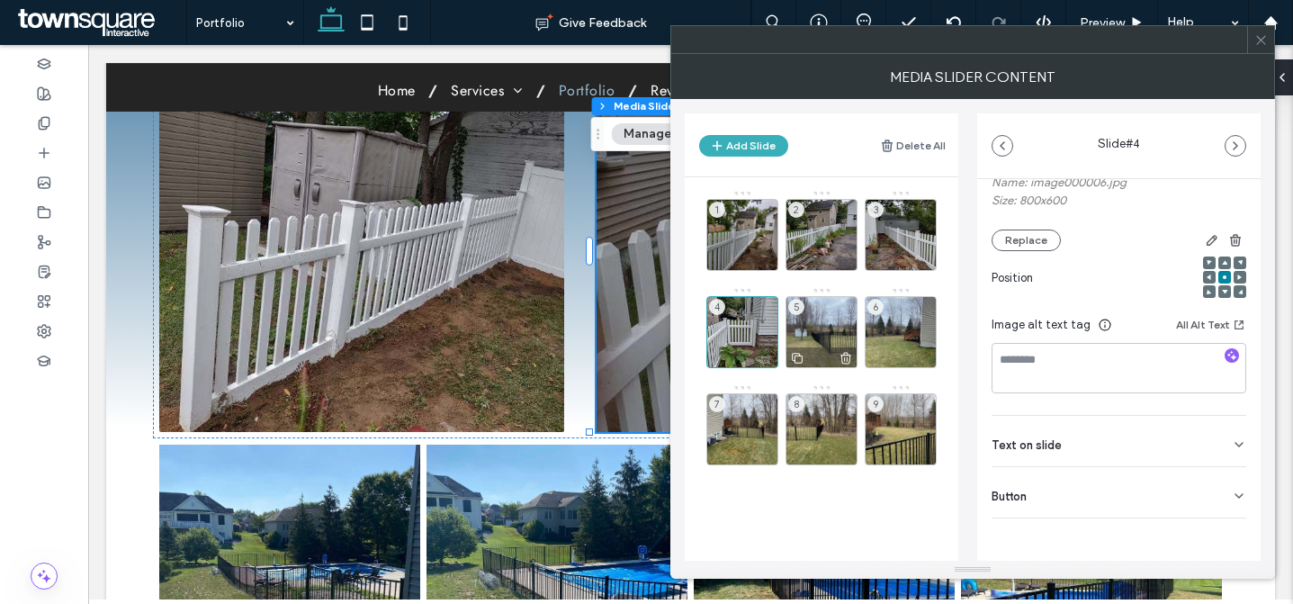
click at [836, 311] on div "5" at bounding box center [822, 332] width 72 height 72
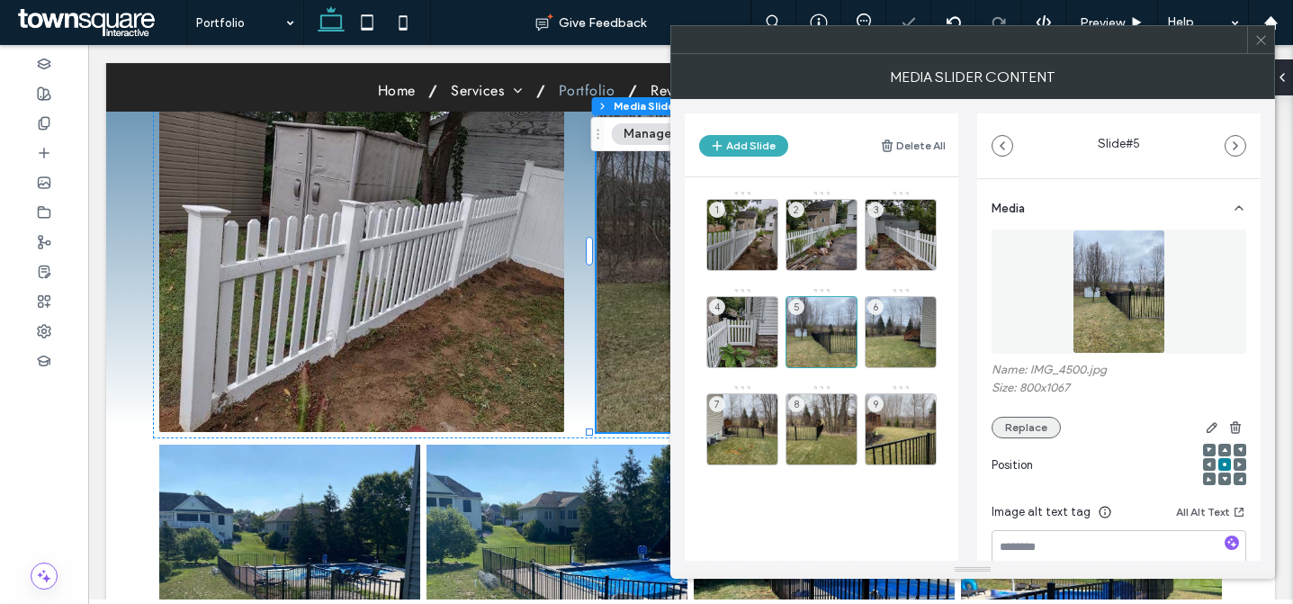
click at [1009, 429] on button "Replace" at bounding box center [1026, 428] width 69 height 22
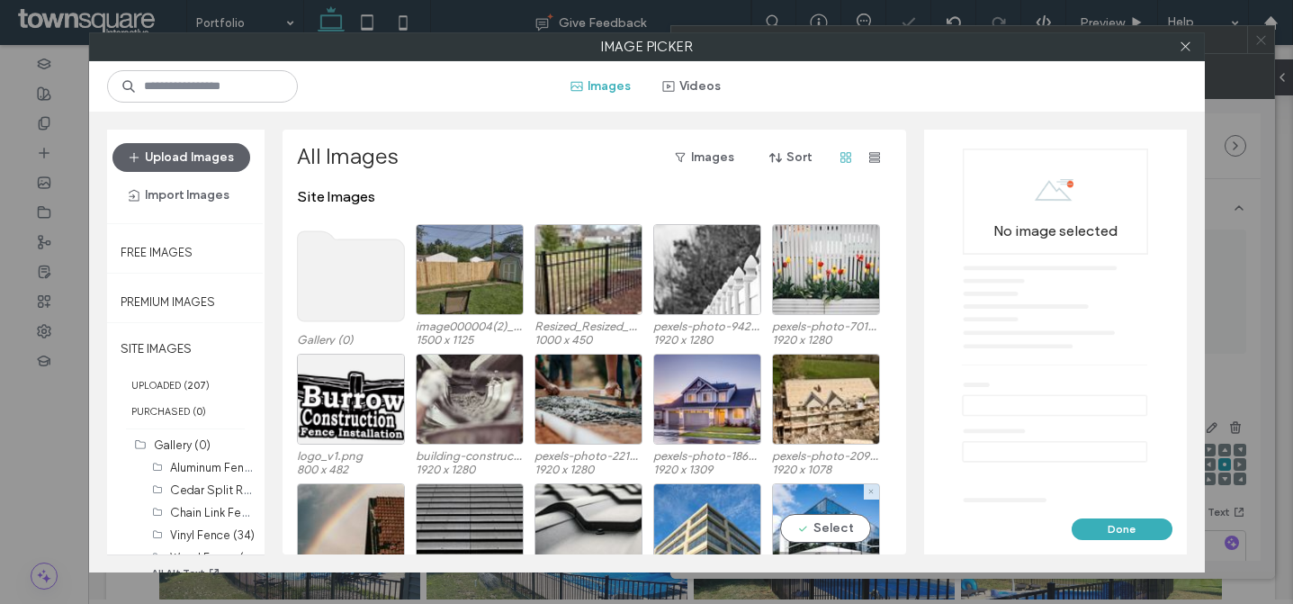
scroll to position [12, 0]
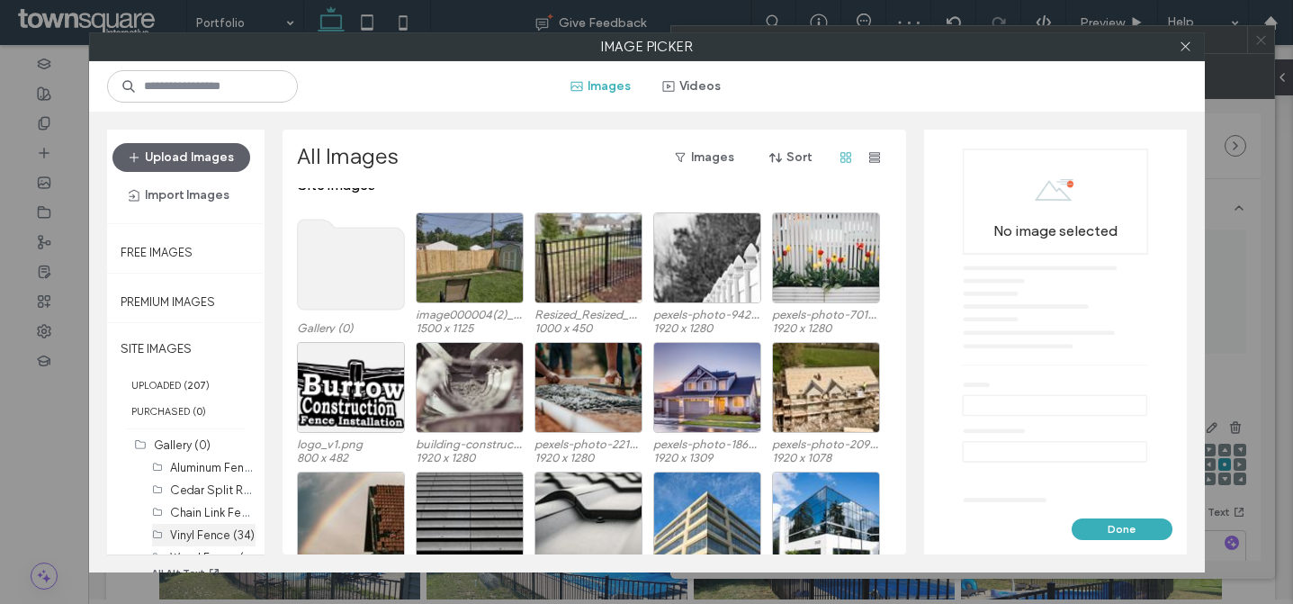
click at [187, 528] on label "Vinyl Fence (34)" at bounding box center [212, 535] width 85 height 14
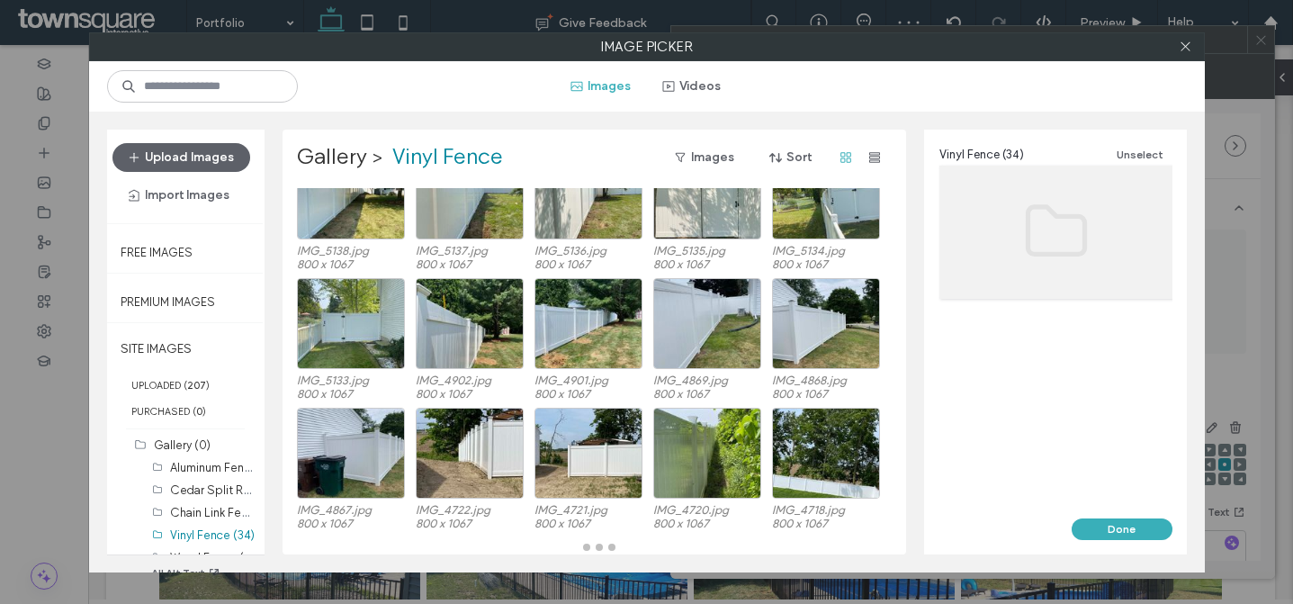
scroll to position [541, 0]
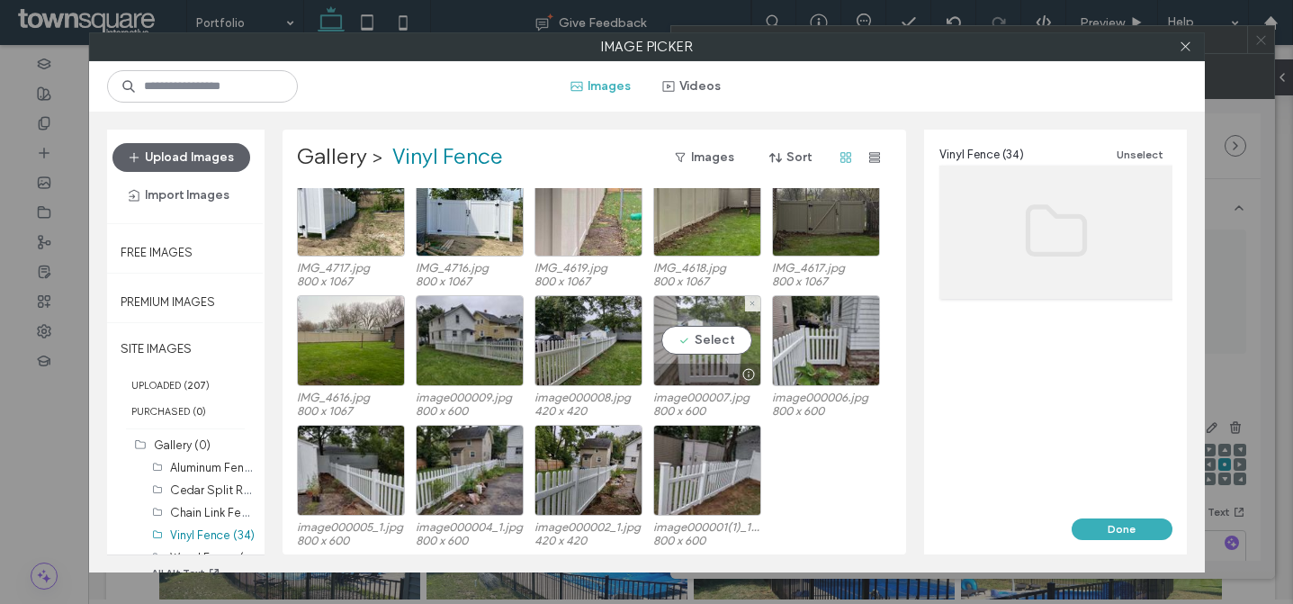
click at [711, 348] on div "Select" at bounding box center [707, 340] width 108 height 91
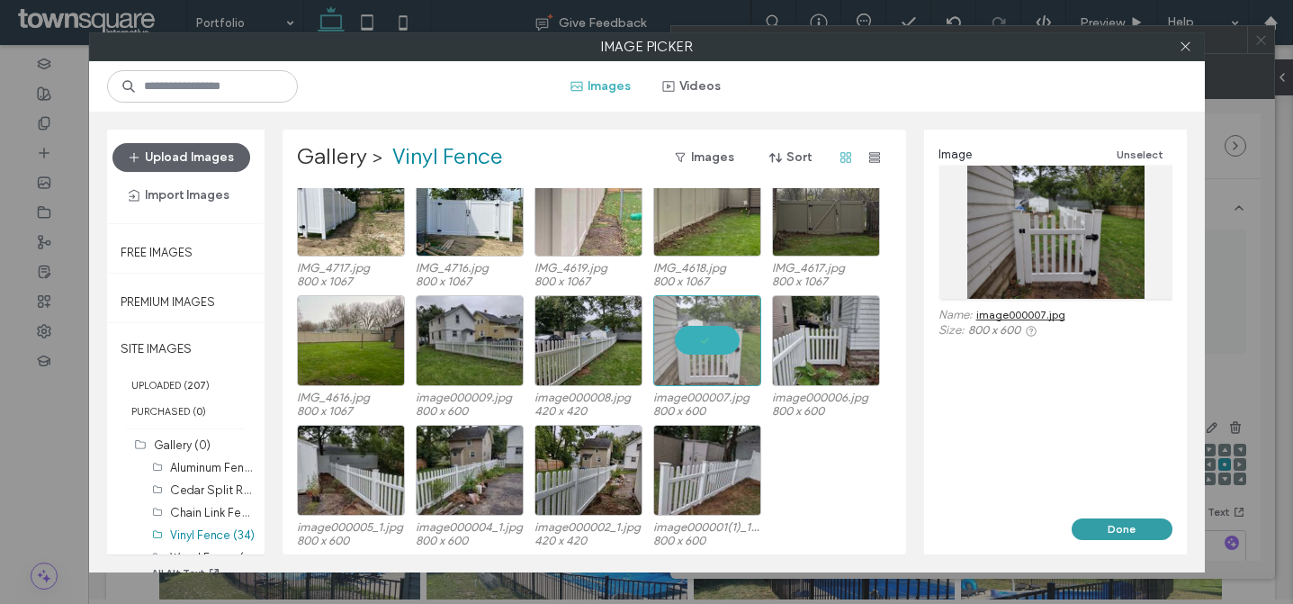
click at [1102, 527] on button "Done" at bounding box center [1122, 529] width 101 height 22
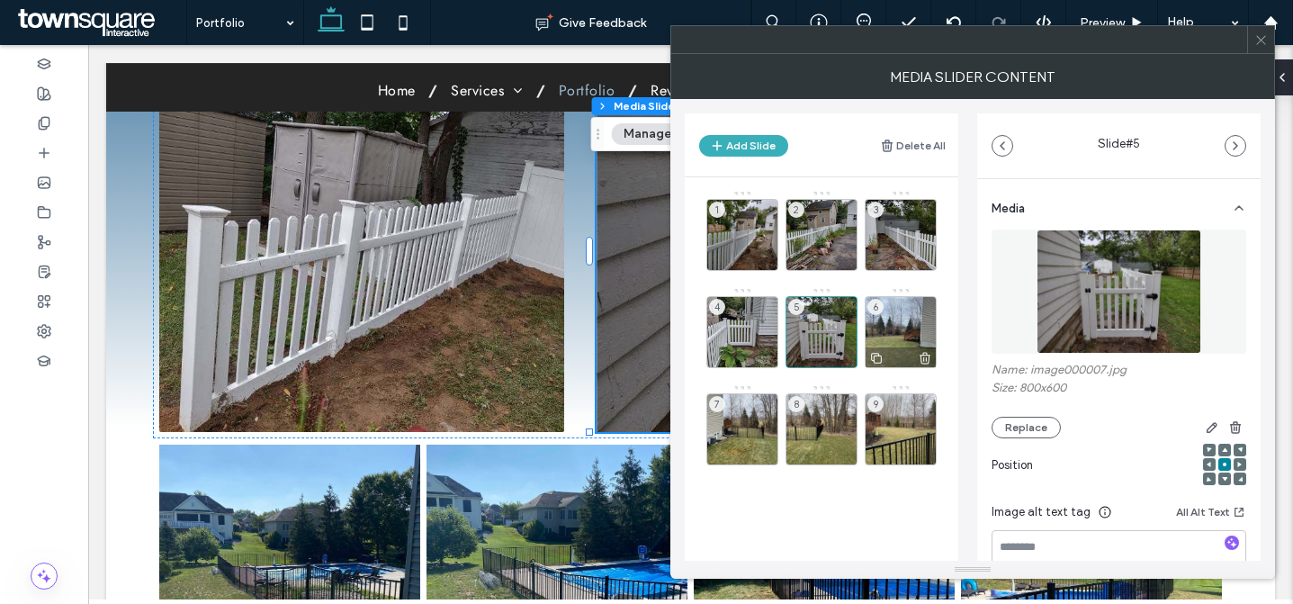
click at [905, 321] on div "6" at bounding box center [901, 332] width 72 height 72
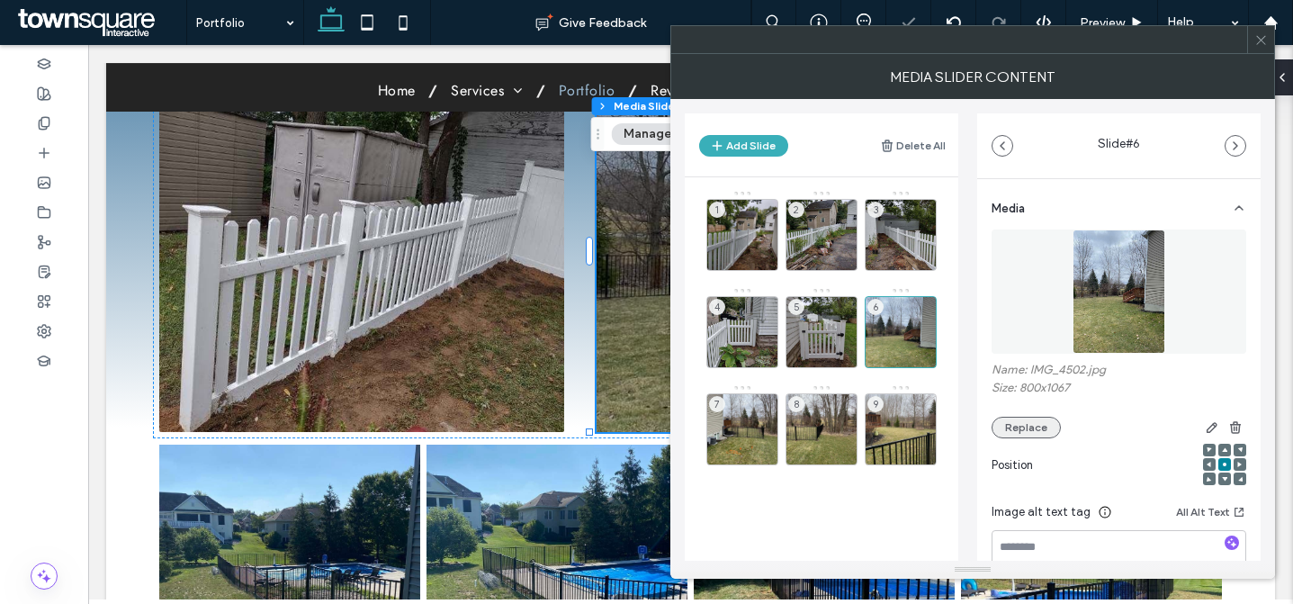
click at [1040, 432] on button "Replace" at bounding box center [1026, 428] width 69 height 22
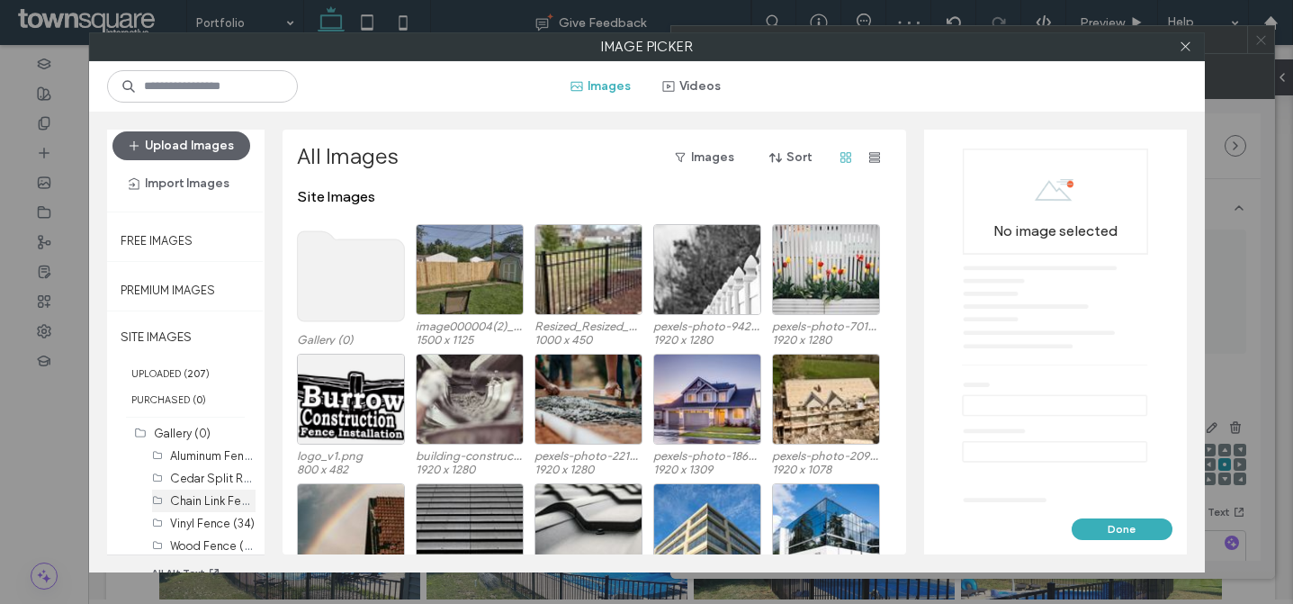
scroll to position [47, 0]
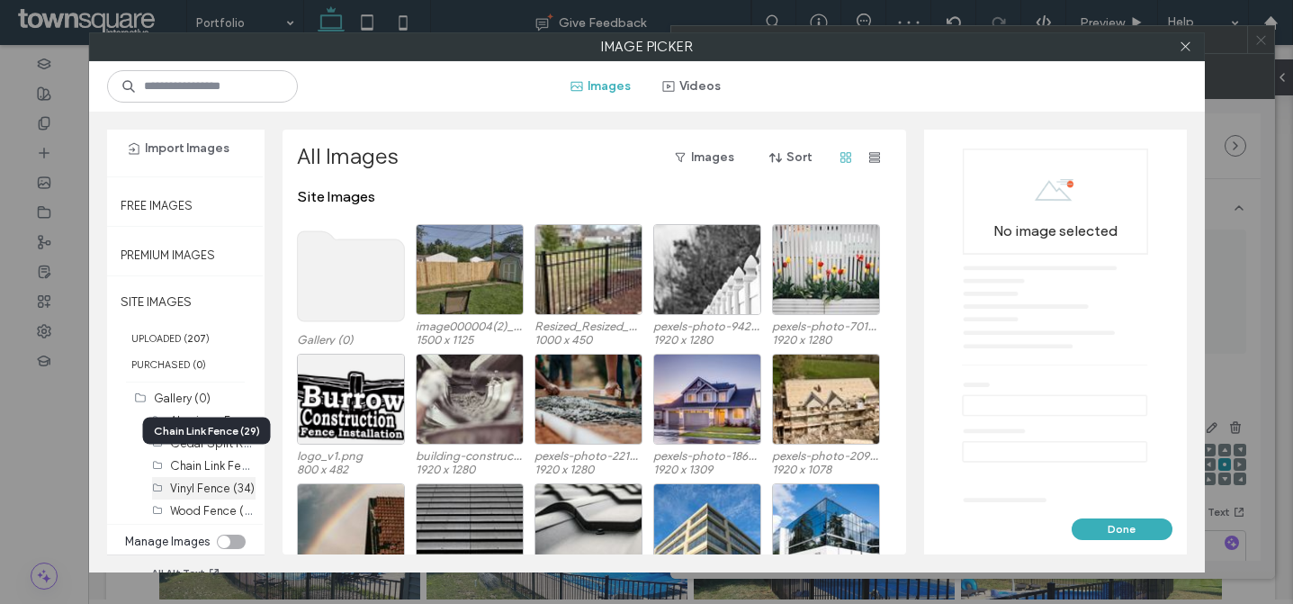
click at [201, 482] on label "Vinyl Fence (34)" at bounding box center [212, 489] width 85 height 14
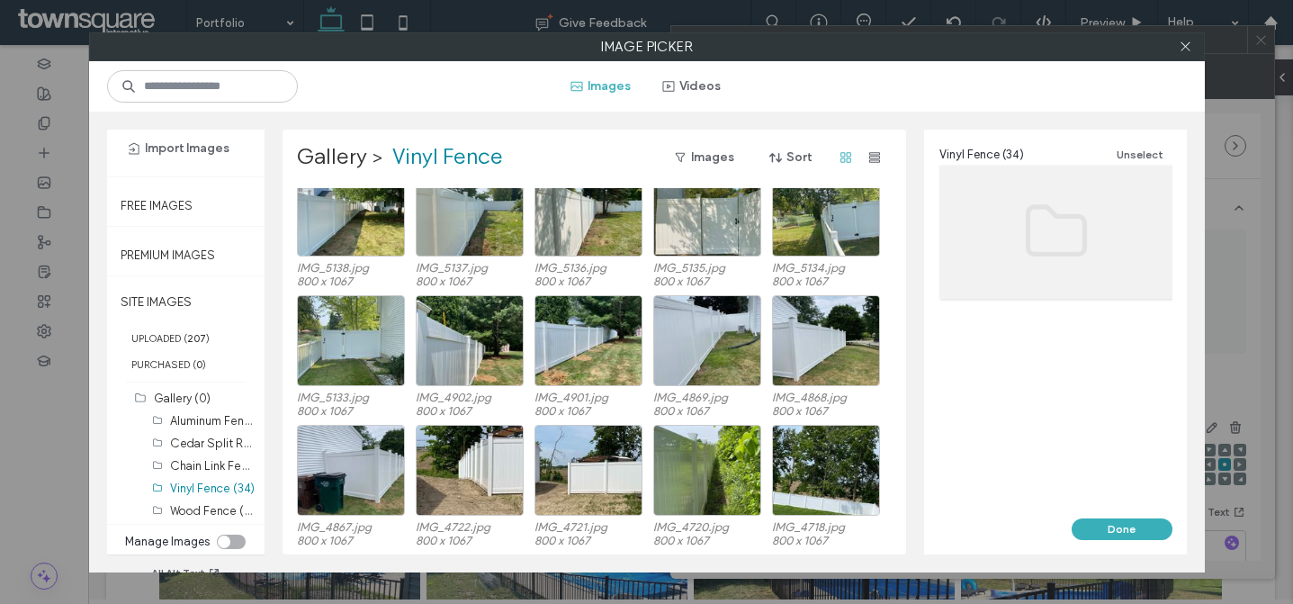
scroll to position [541, 0]
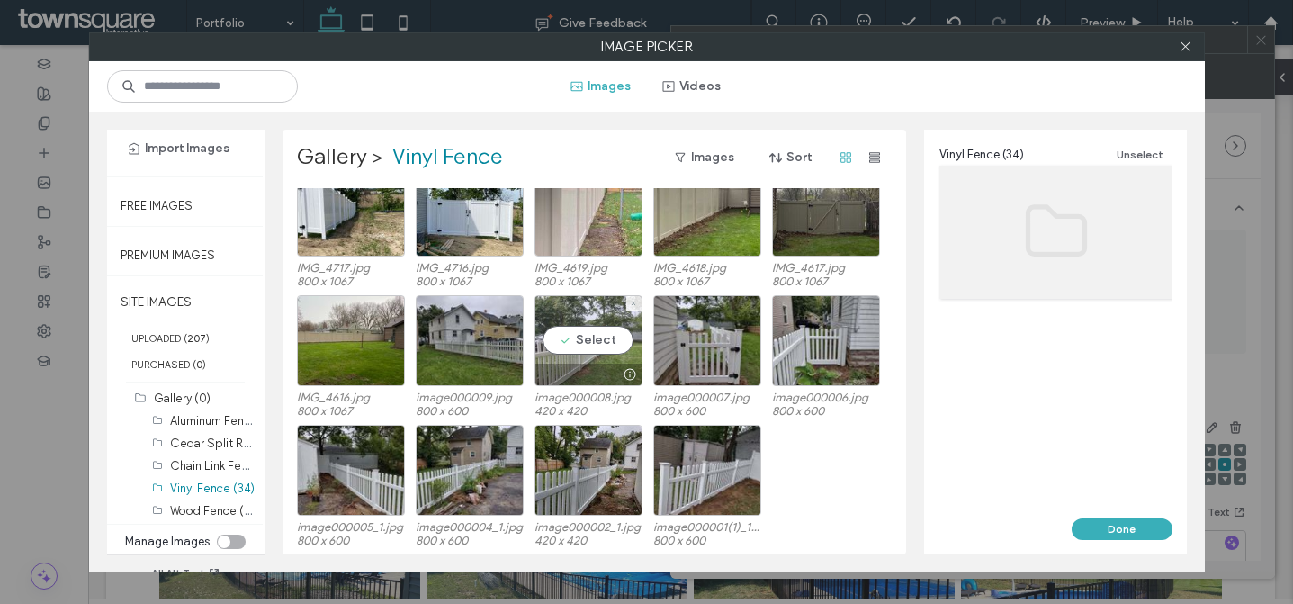
click at [585, 352] on div "Select" at bounding box center [589, 340] width 108 height 91
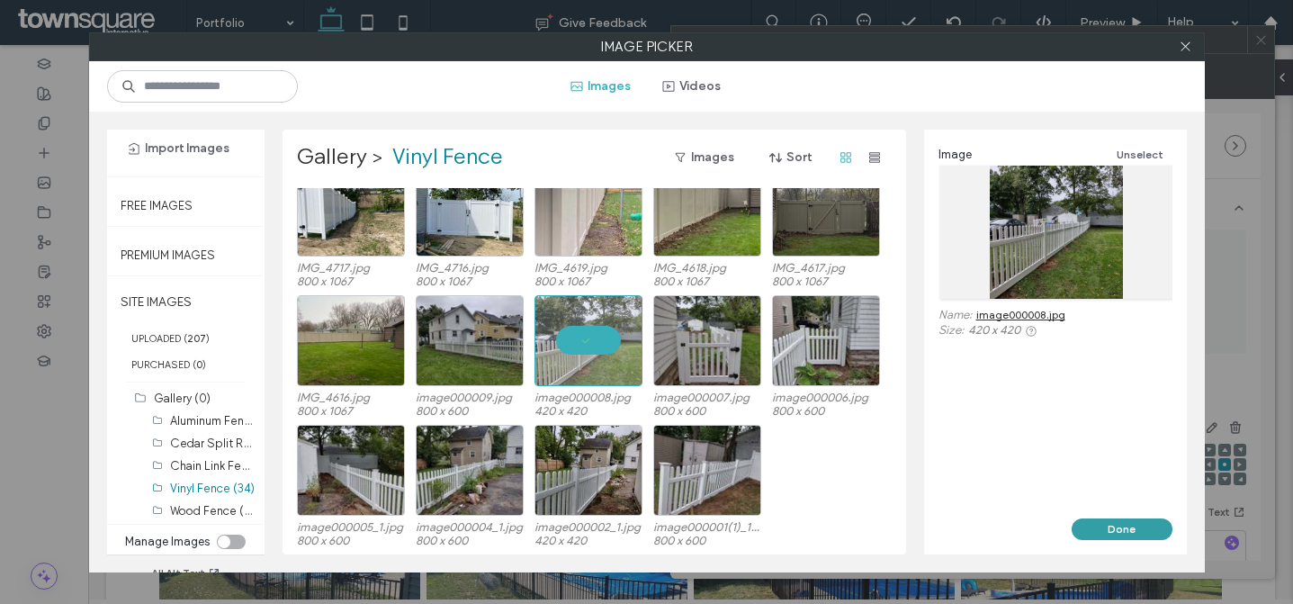
click at [1127, 526] on button "Done" at bounding box center [1122, 529] width 101 height 22
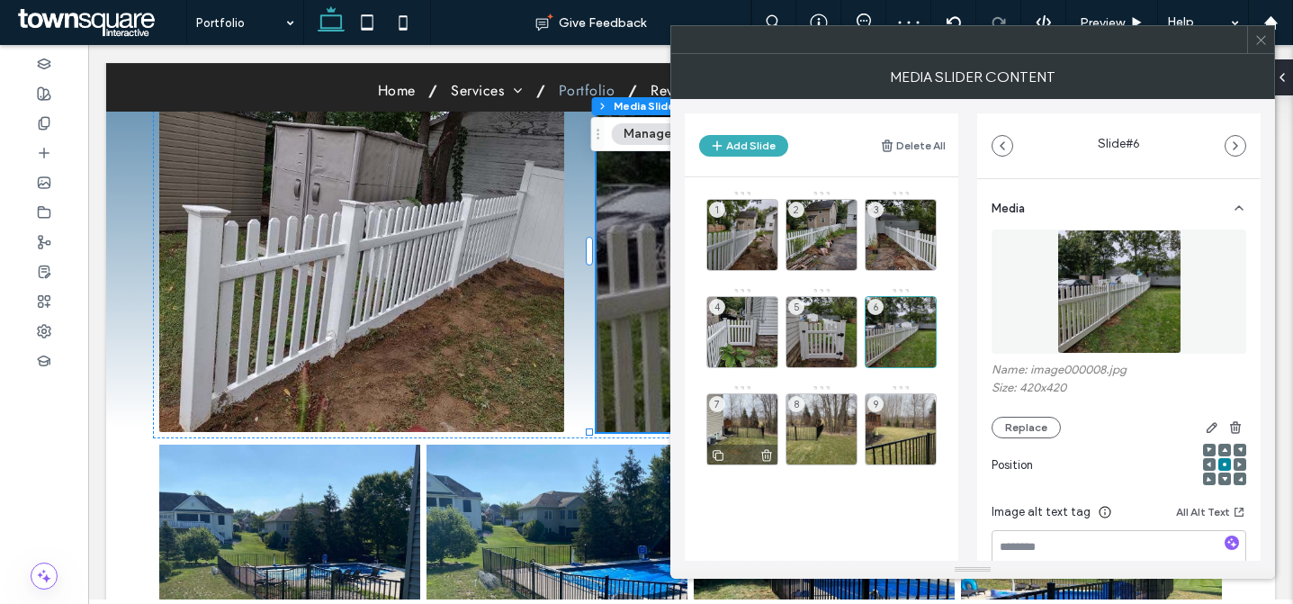
click at [742, 426] on div "7" at bounding box center [743, 429] width 72 height 72
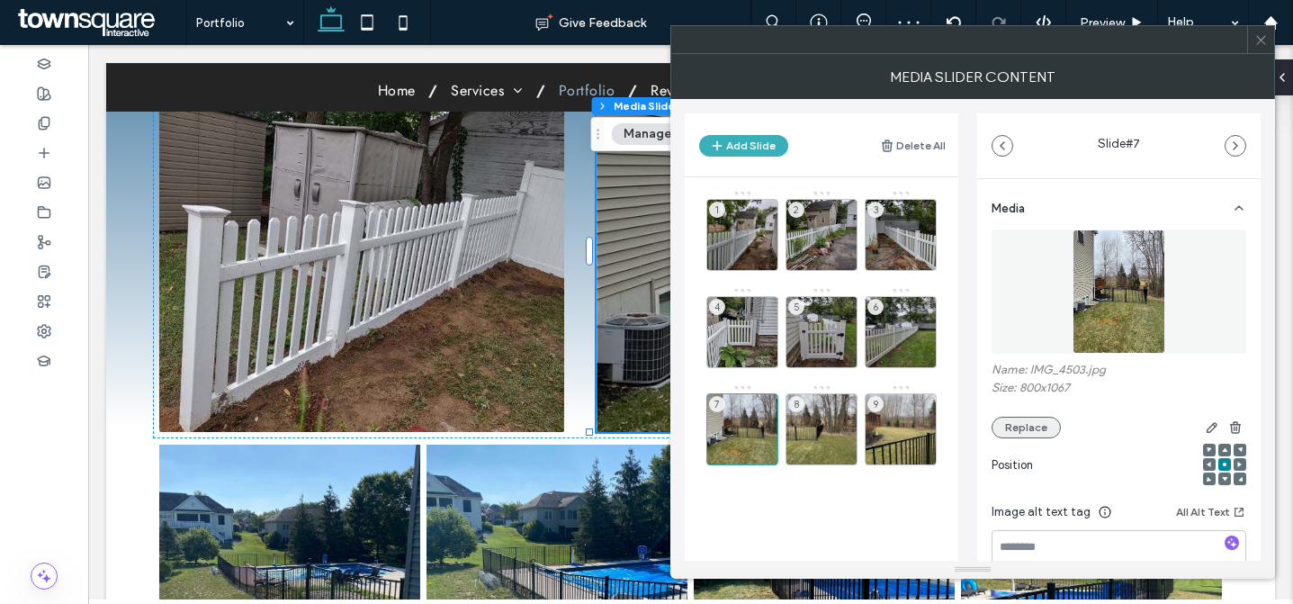
click at [1046, 425] on button "Replace" at bounding box center [1026, 428] width 69 height 22
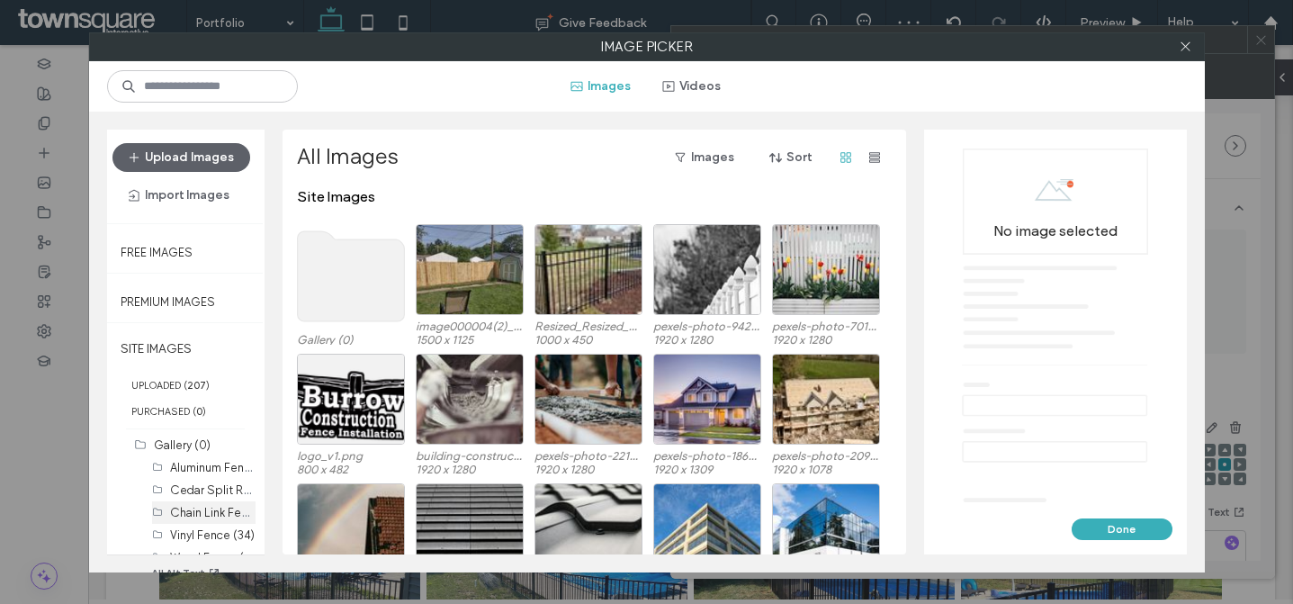
scroll to position [12, 0]
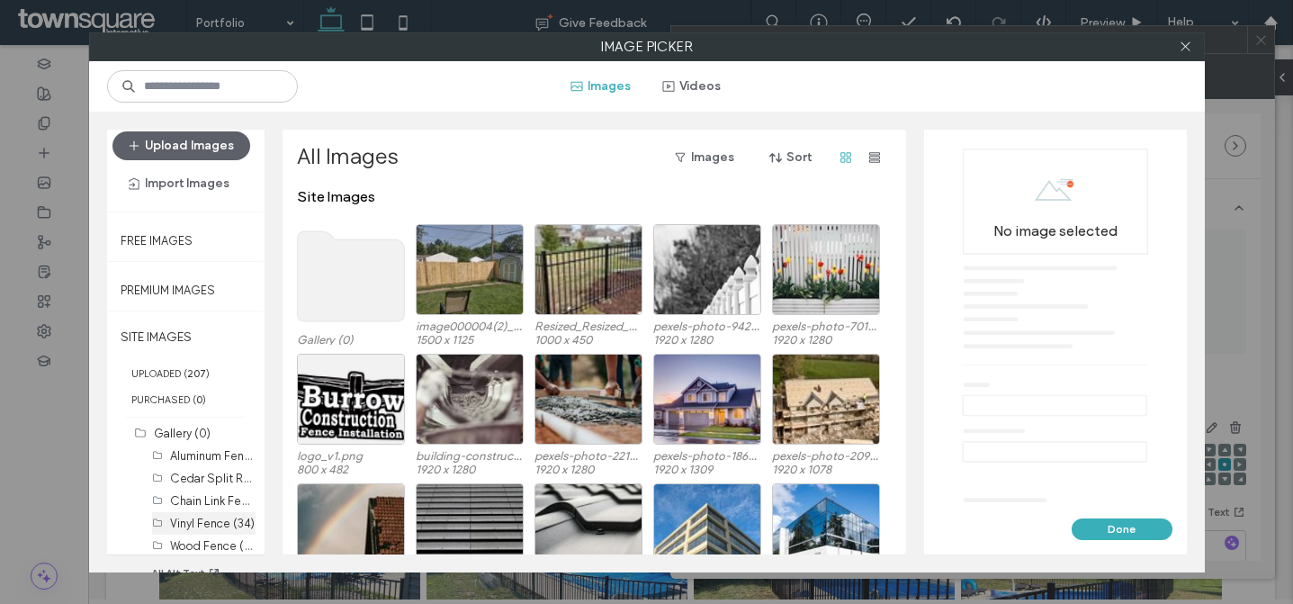
click at [230, 518] on label "Vinyl Fence (34)" at bounding box center [212, 524] width 85 height 14
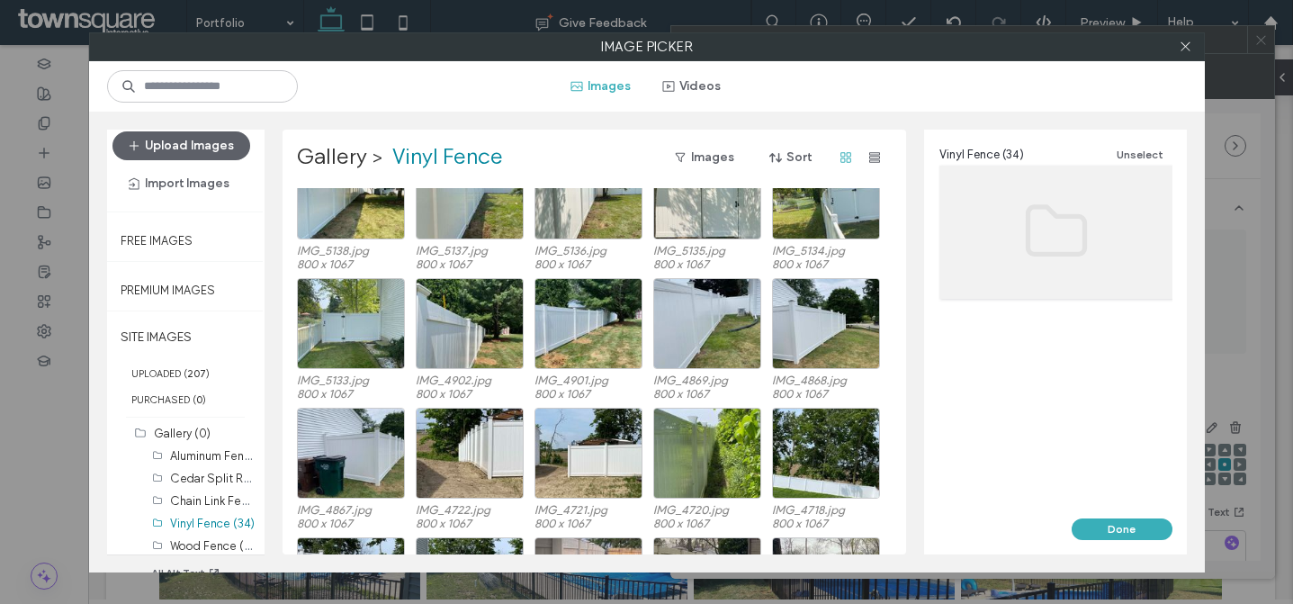
scroll to position [541, 0]
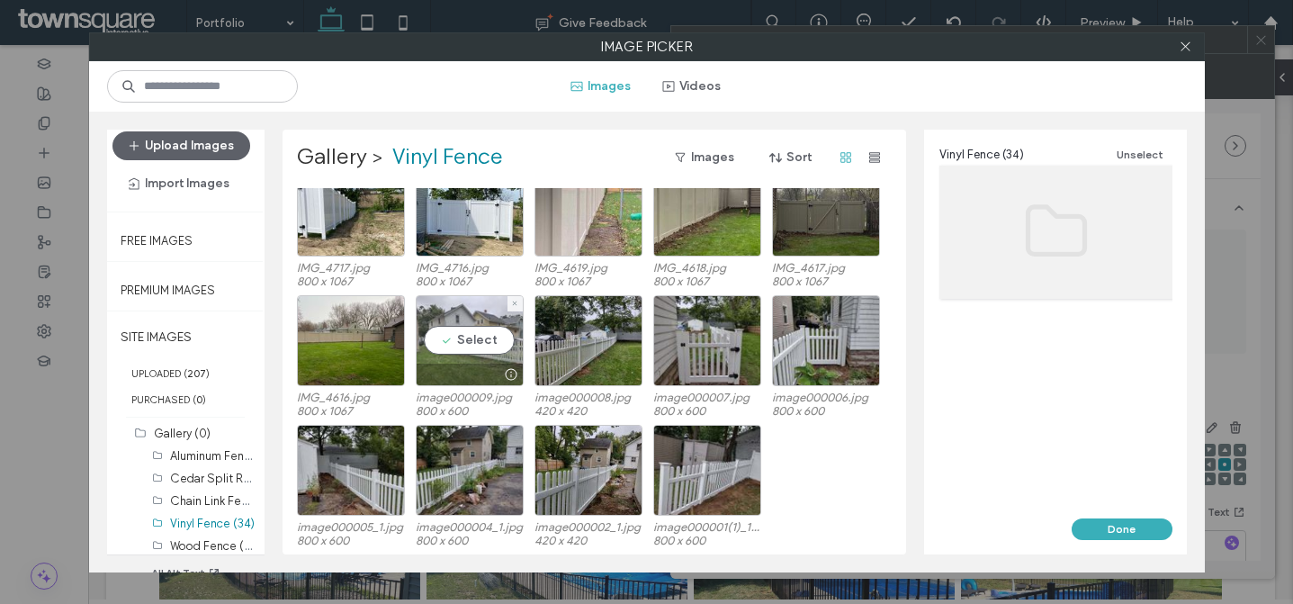
click at [459, 355] on div "Select" at bounding box center [470, 340] width 108 height 91
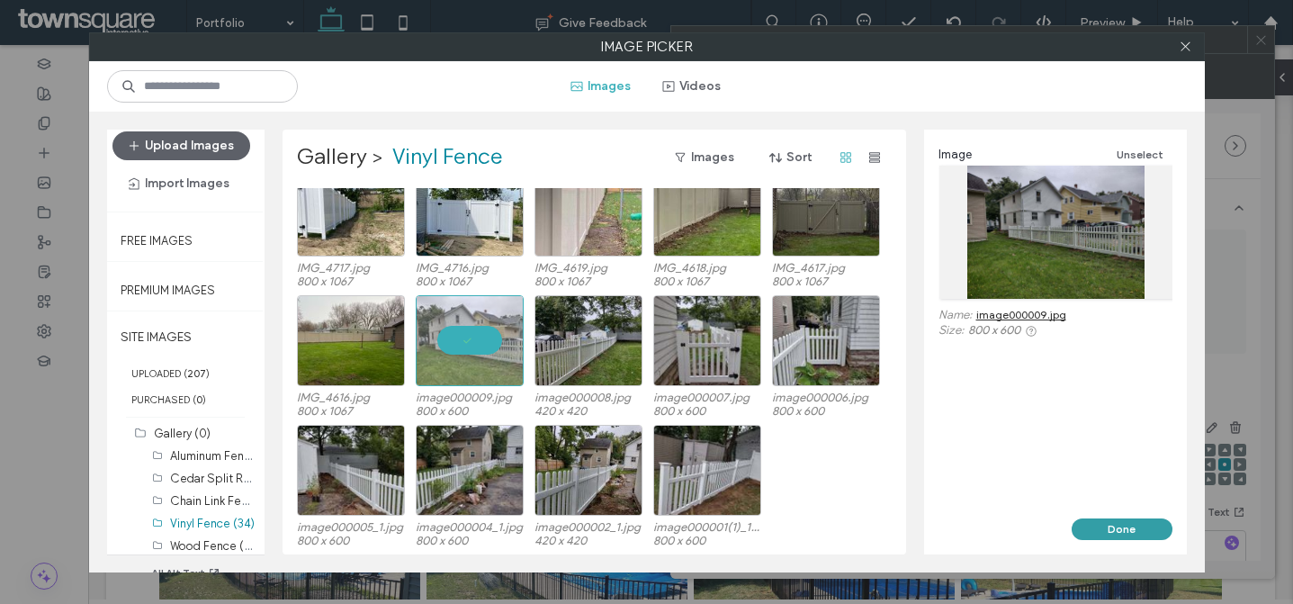
click at [1086, 526] on button "Done" at bounding box center [1122, 529] width 101 height 22
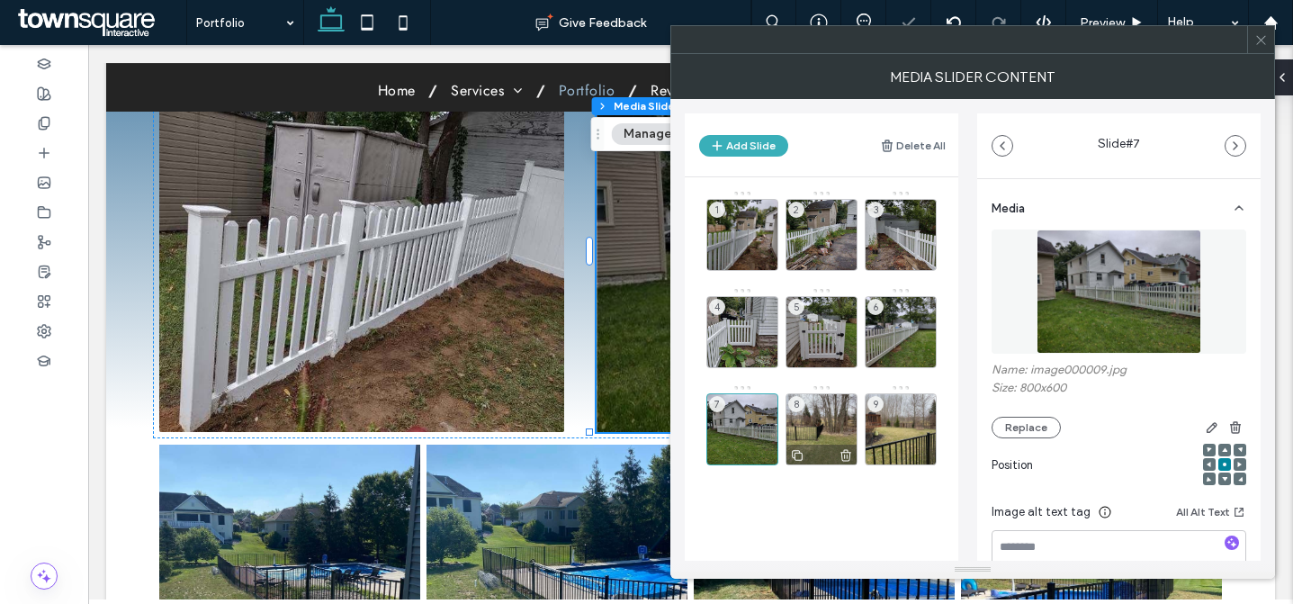
click at [813, 411] on div "8" at bounding box center [822, 429] width 72 height 72
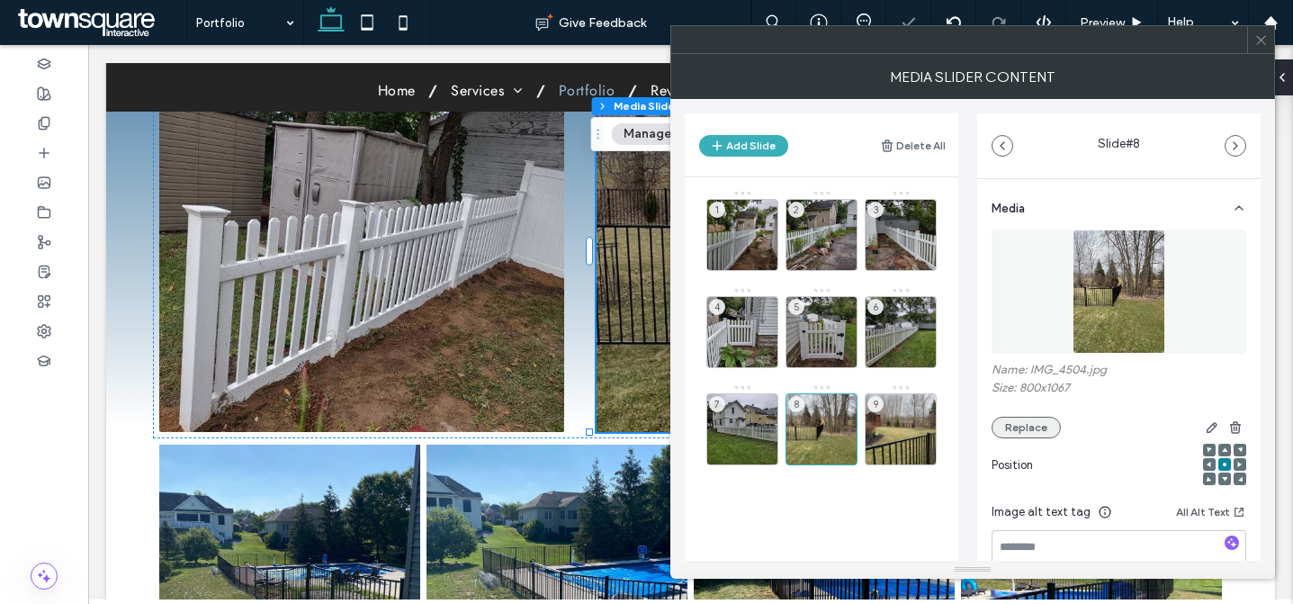
click at [1039, 421] on button "Replace" at bounding box center [1026, 428] width 69 height 22
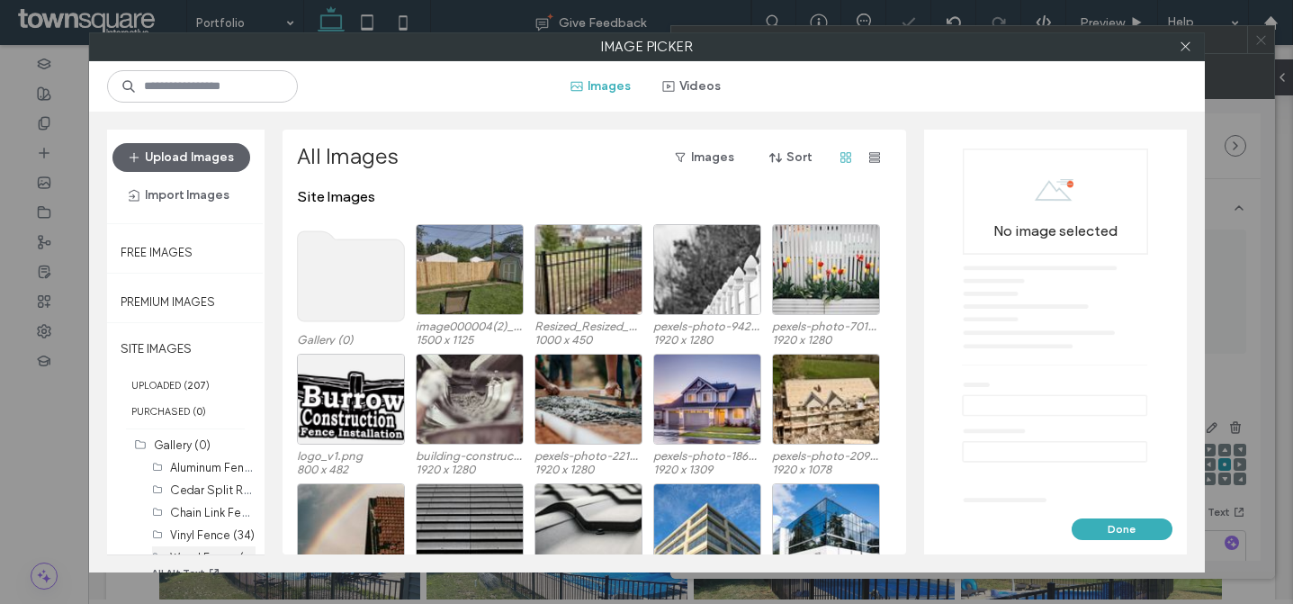
scroll to position [47, 0]
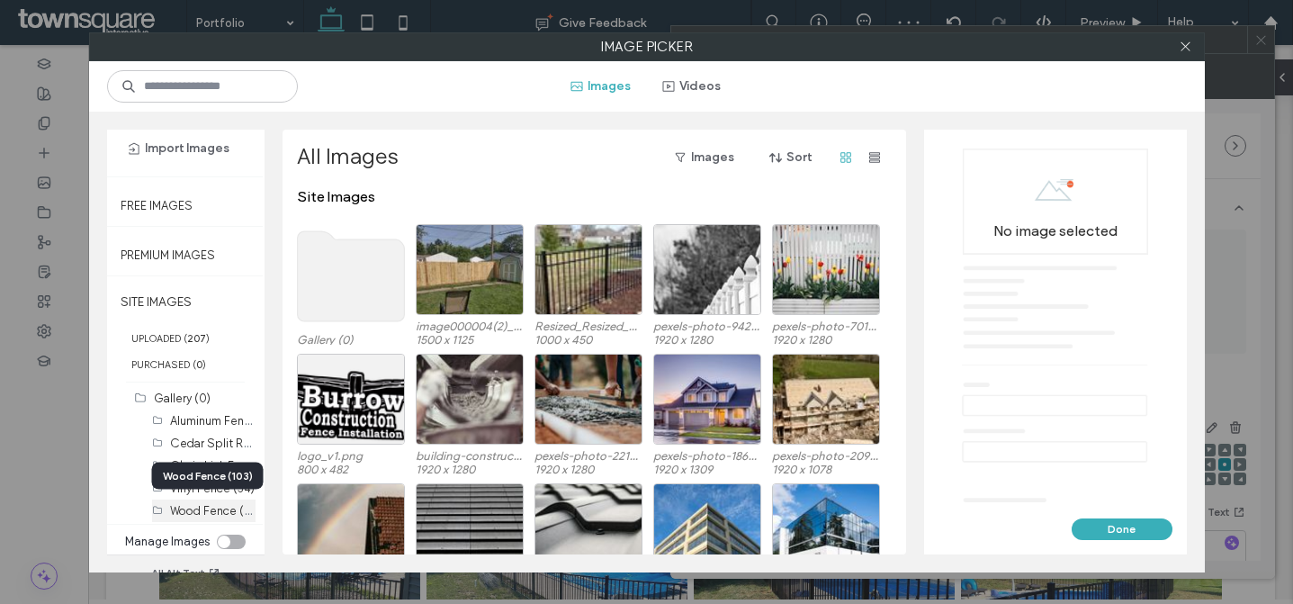
click at [203, 500] on div "Wood Fence (103)" at bounding box center [213, 511] width 86 height 23
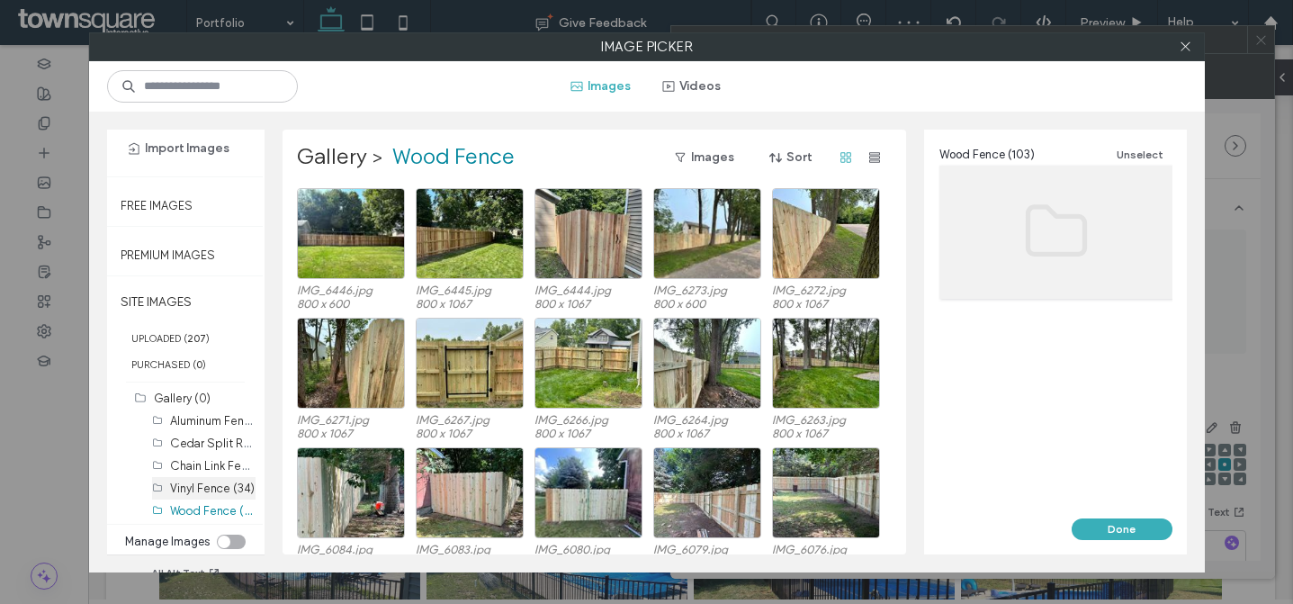
click at [203, 489] on label "Vinyl Fence (34)" at bounding box center [212, 489] width 85 height 14
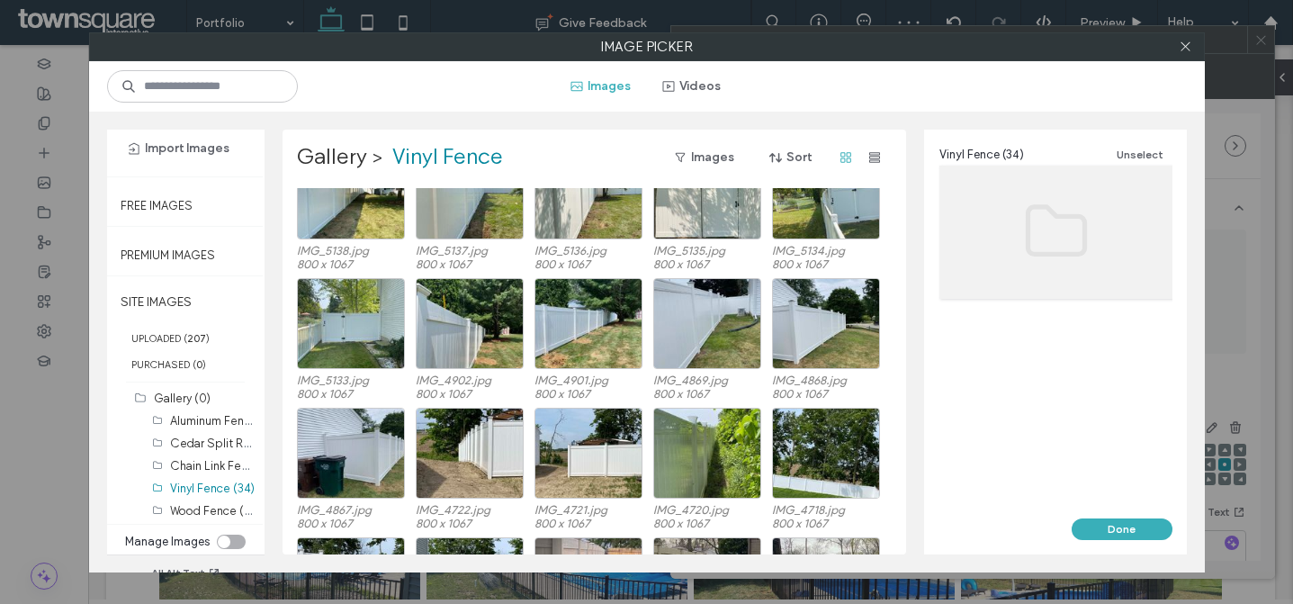
scroll to position [541, 0]
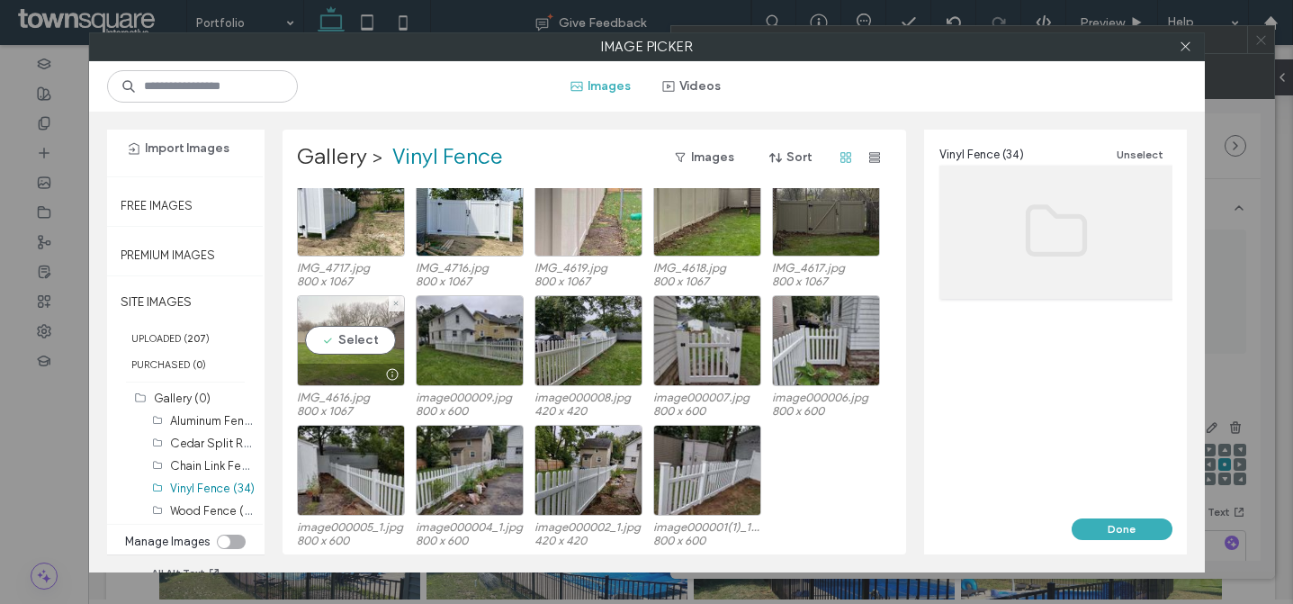
click at [372, 342] on div "Select" at bounding box center [351, 340] width 108 height 91
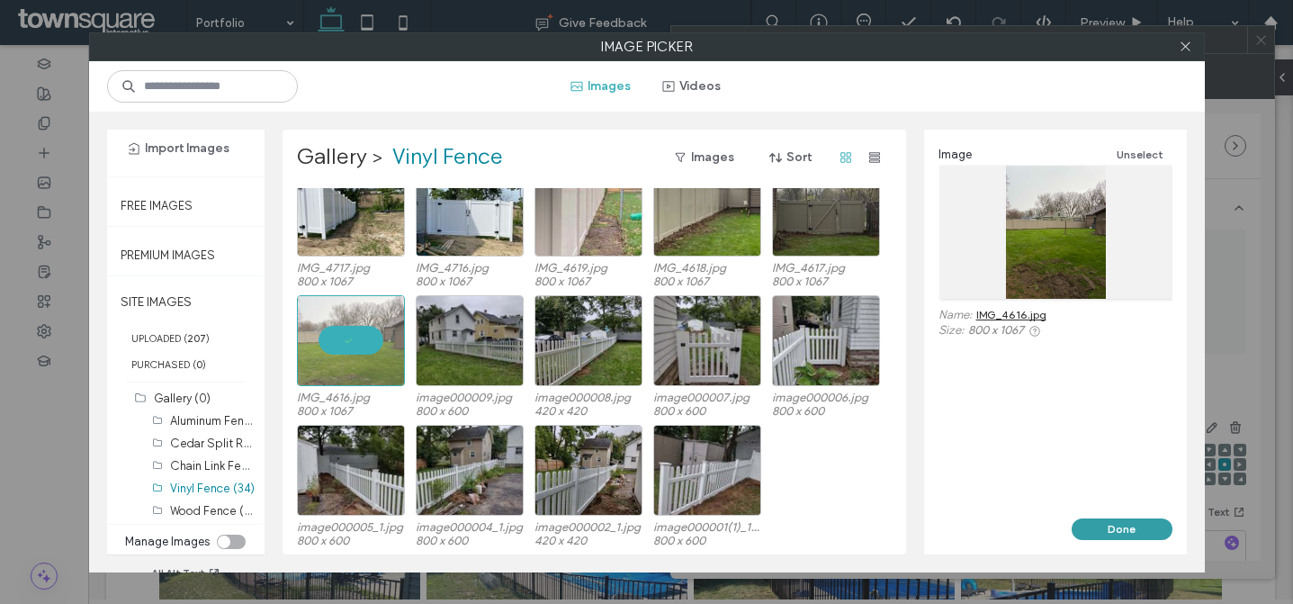
click at [1114, 525] on button "Done" at bounding box center [1122, 529] width 101 height 22
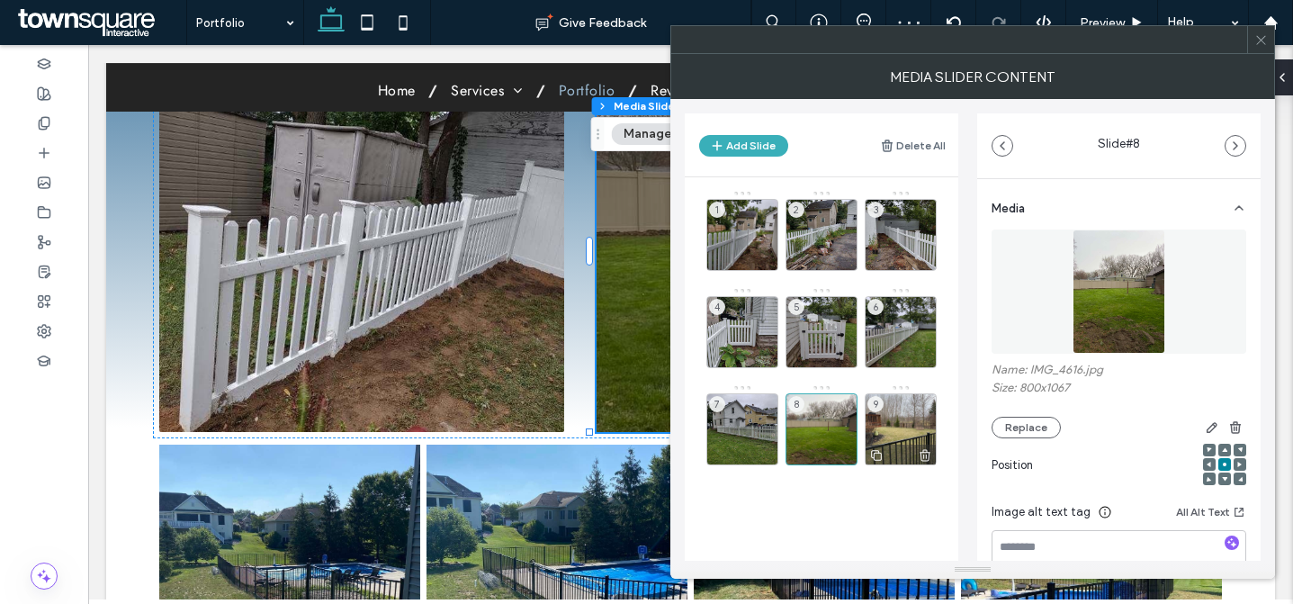
click at [894, 428] on div "9" at bounding box center [901, 429] width 72 height 72
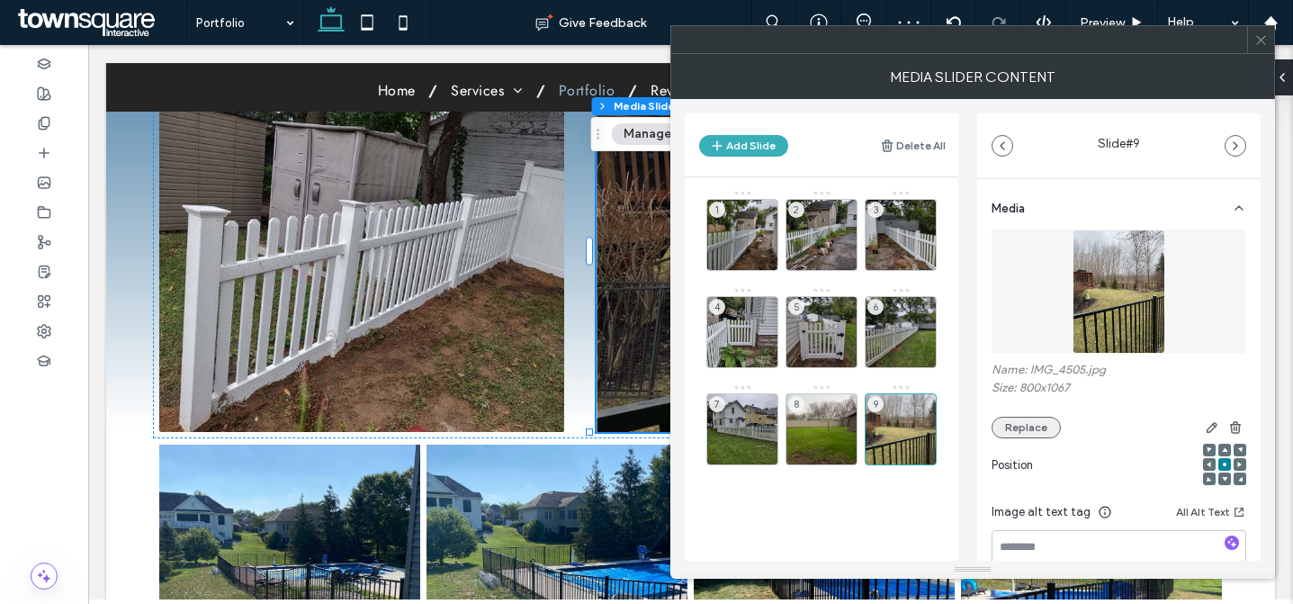
click at [1021, 435] on button "Replace" at bounding box center [1026, 428] width 69 height 22
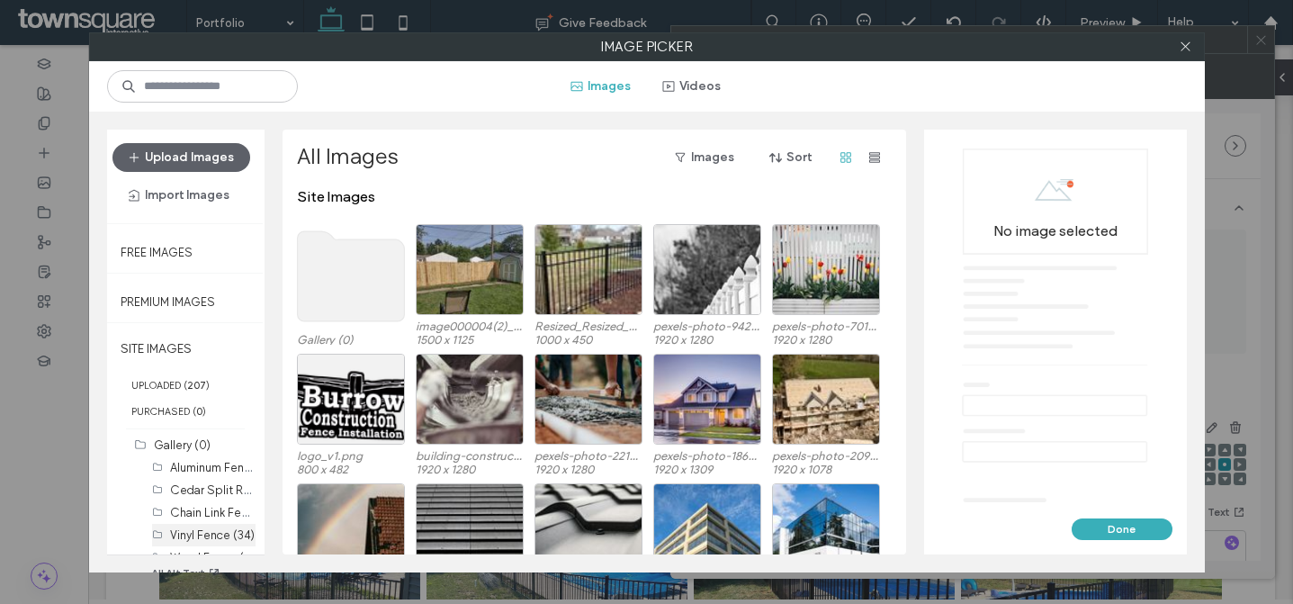
scroll to position [47, 0]
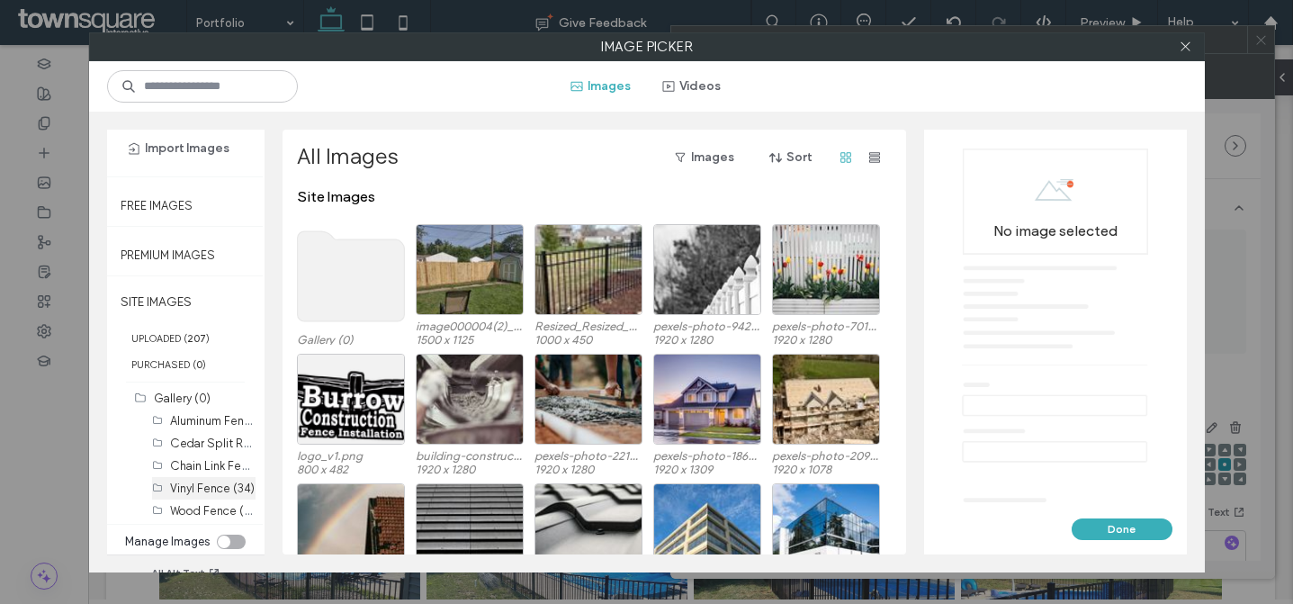
click at [186, 495] on div "Vinyl Fence (34)" at bounding box center [213, 488] width 86 height 19
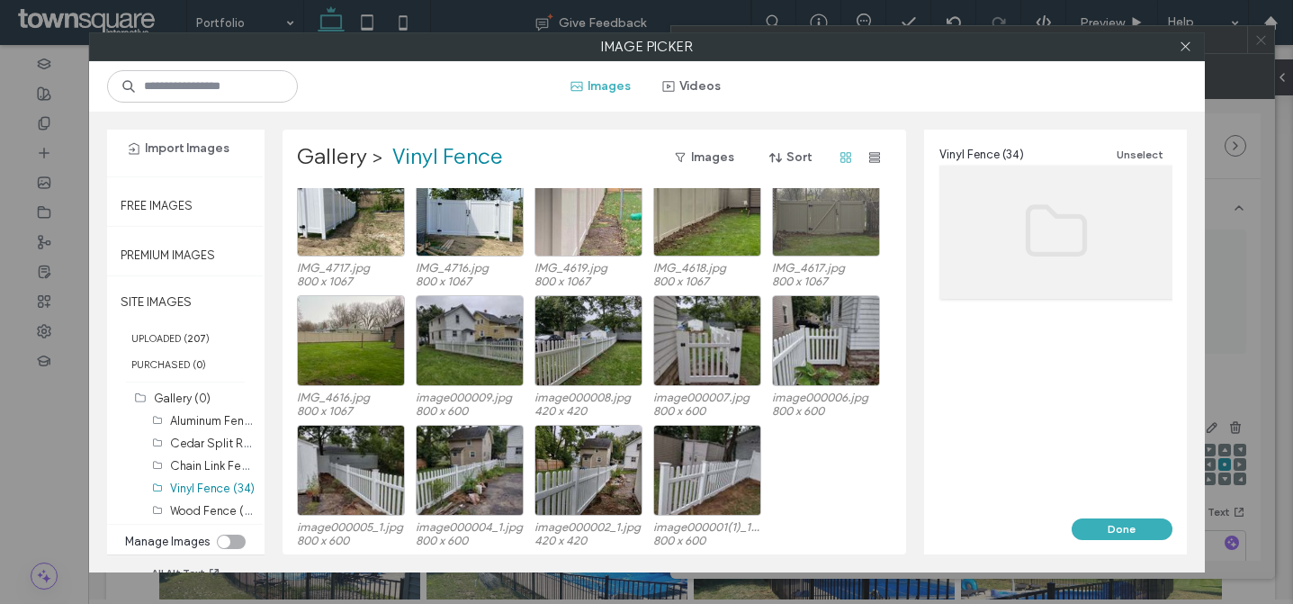
scroll to position [394, 0]
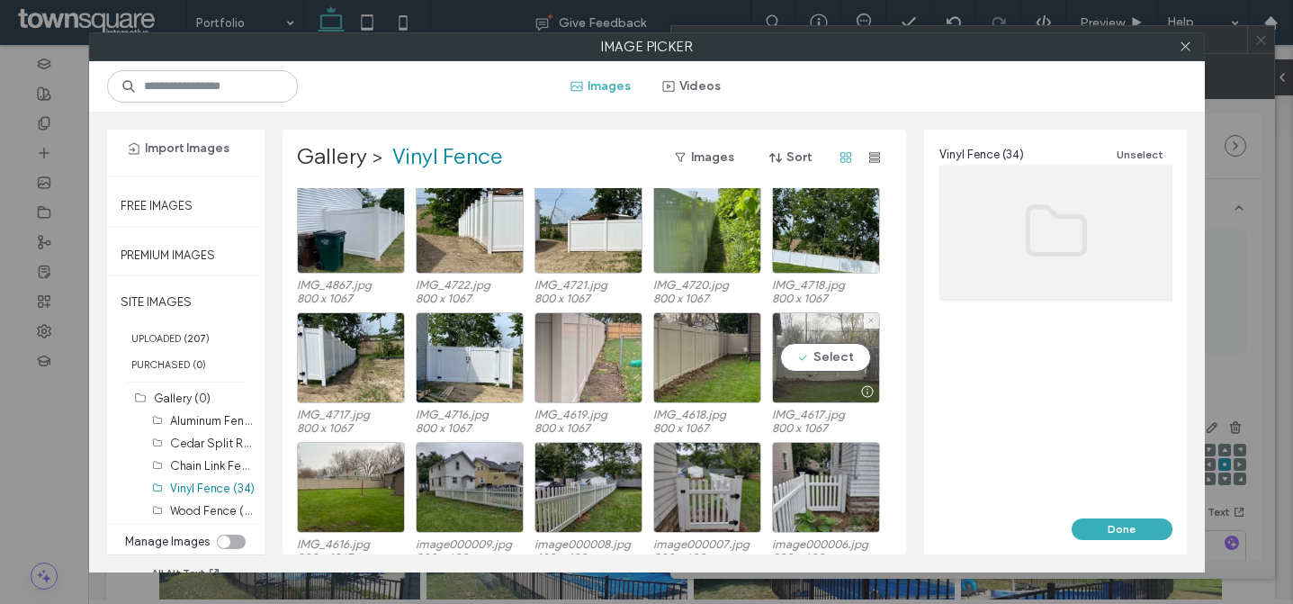
click at [823, 365] on div "Select" at bounding box center [826, 357] width 108 height 91
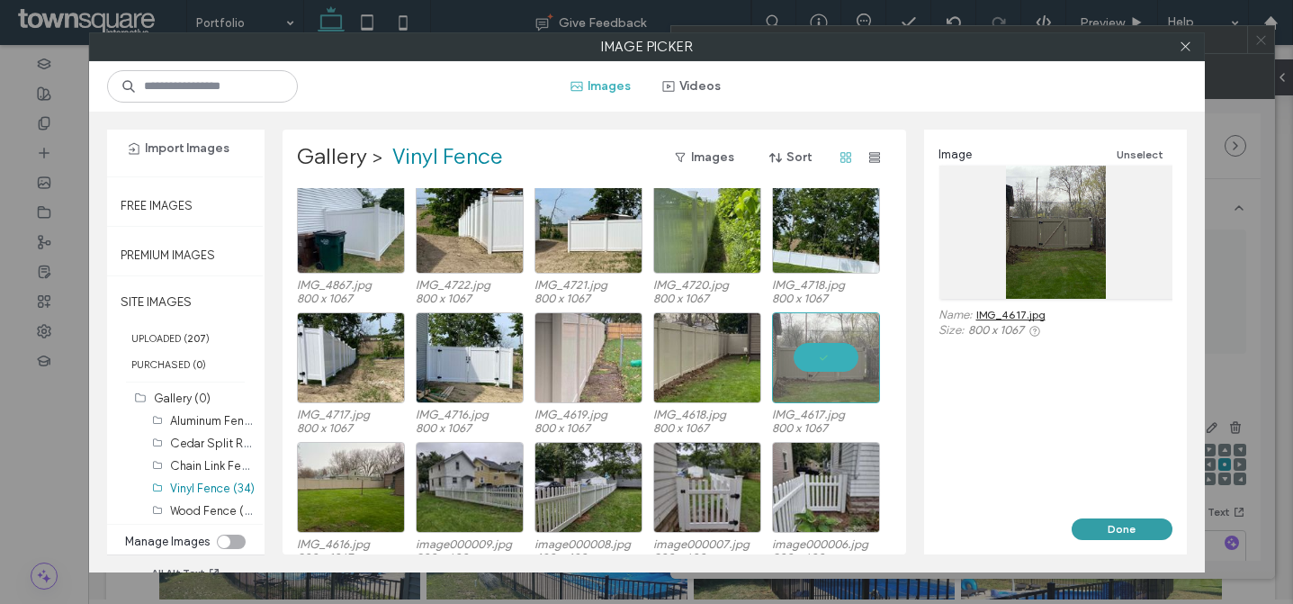
click at [1107, 530] on button "Done" at bounding box center [1122, 529] width 101 height 22
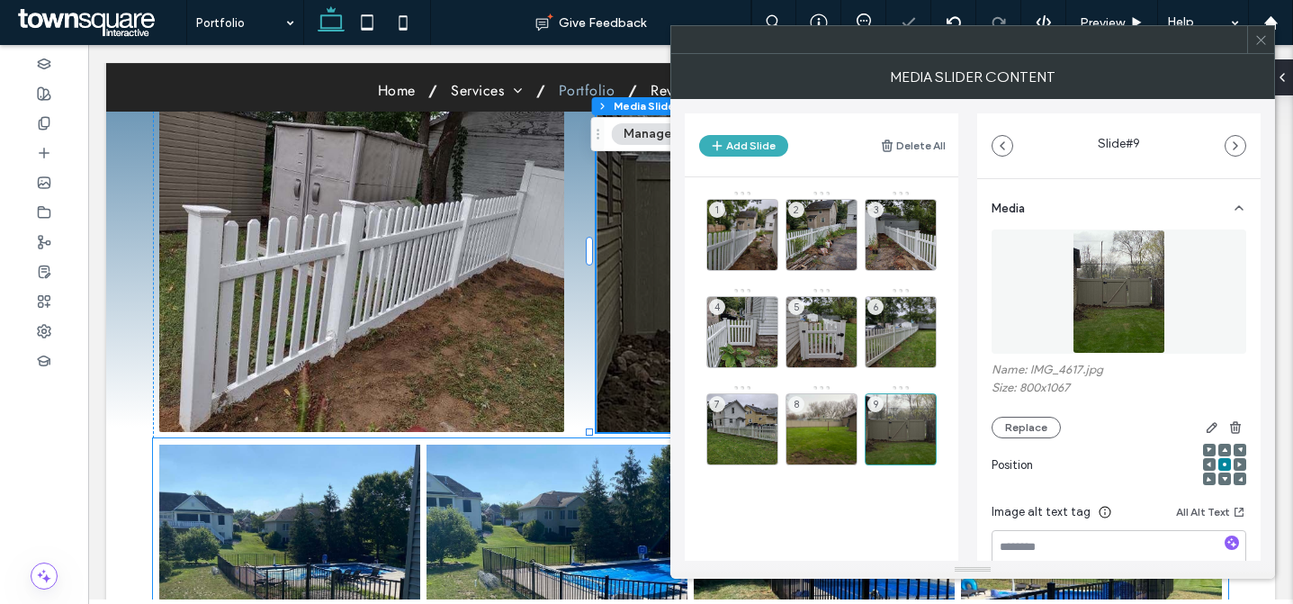
scroll to position [442, 0]
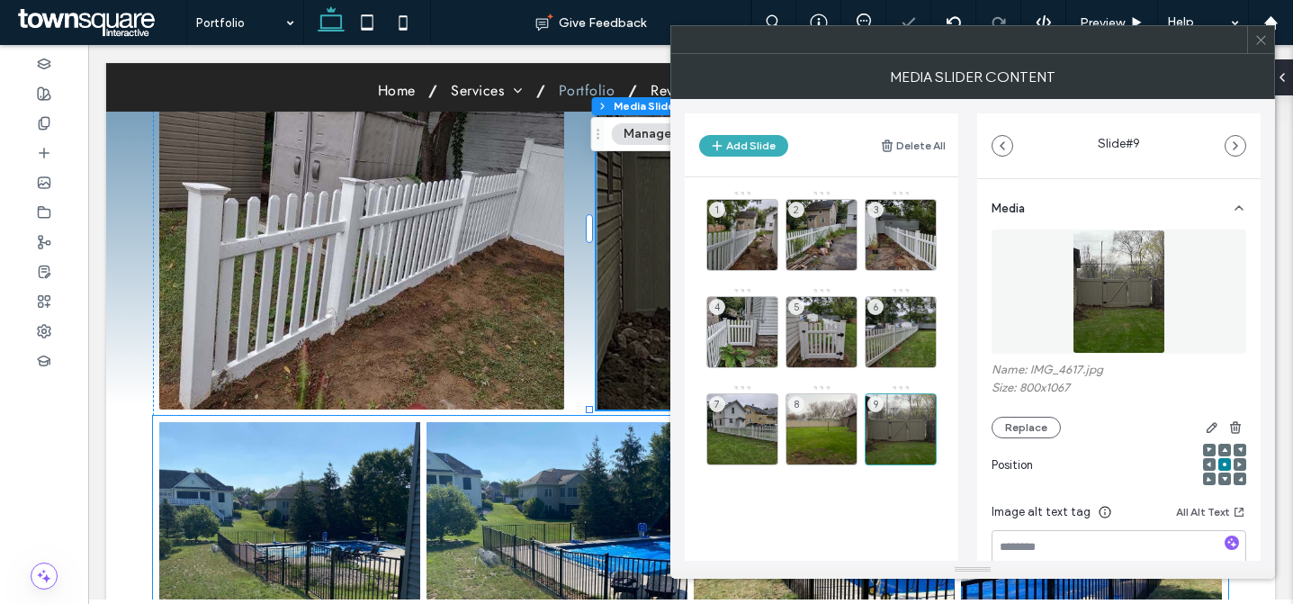
click at [299, 482] on link at bounding box center [289, 552] width 261 height 261
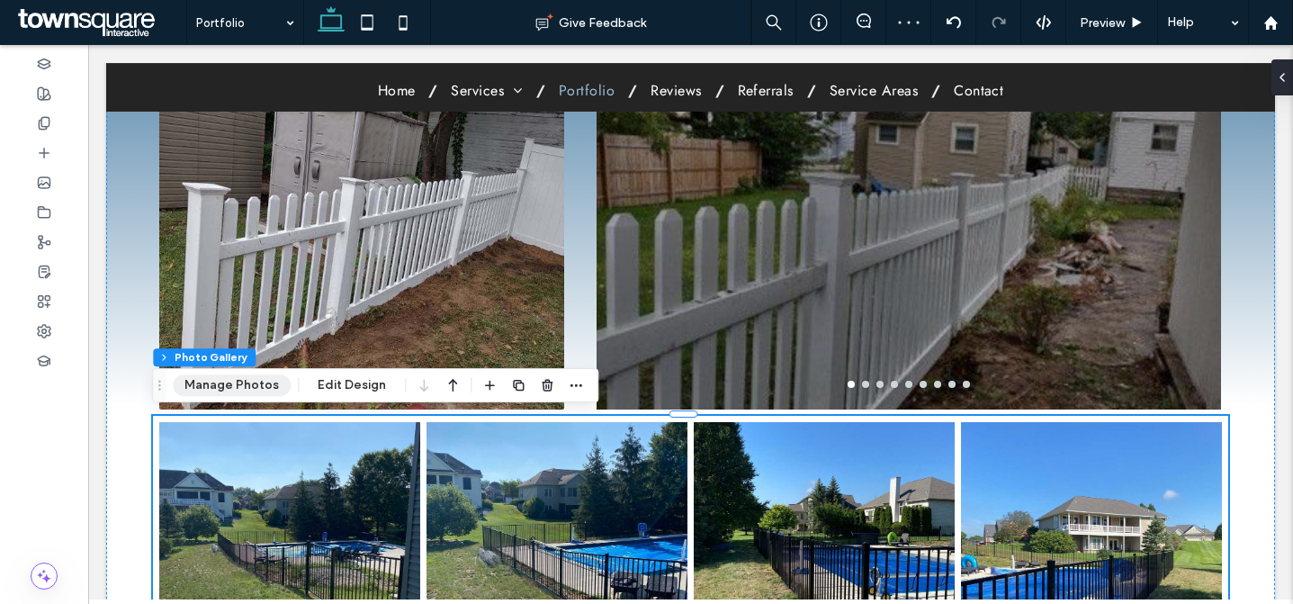
click at [232, 383] on button "Manage Photos" at bounding box center [232, 385] width 118 height 22
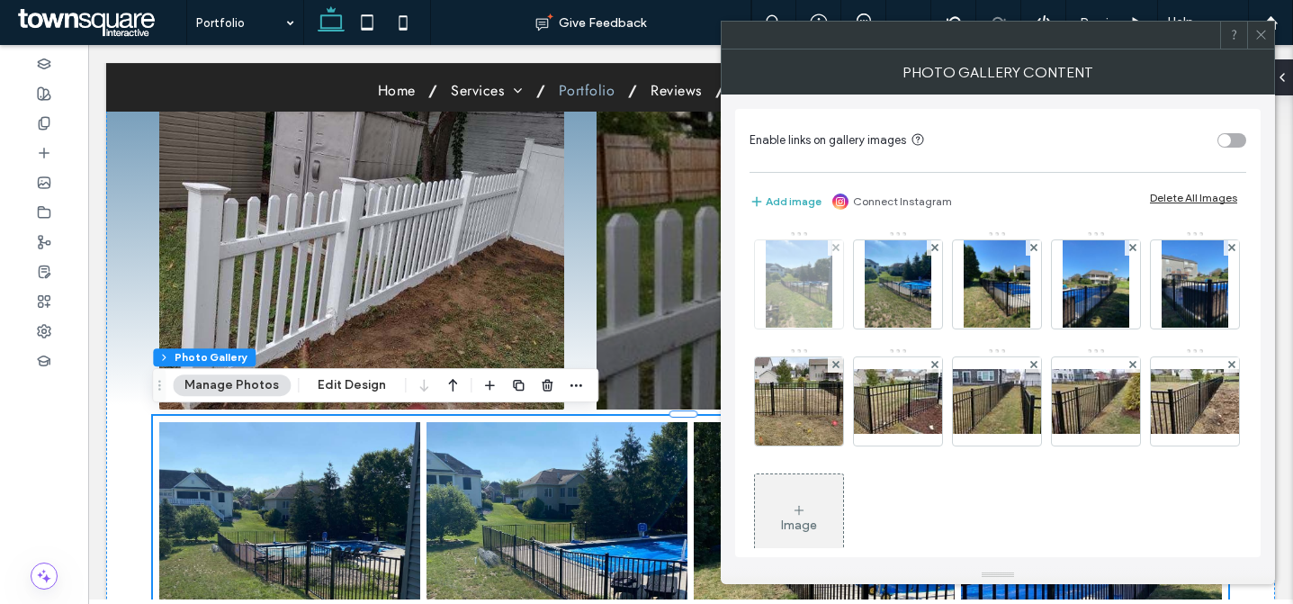
click at [815, 285] on img at bounding box center [799, 284] width 67 height 88
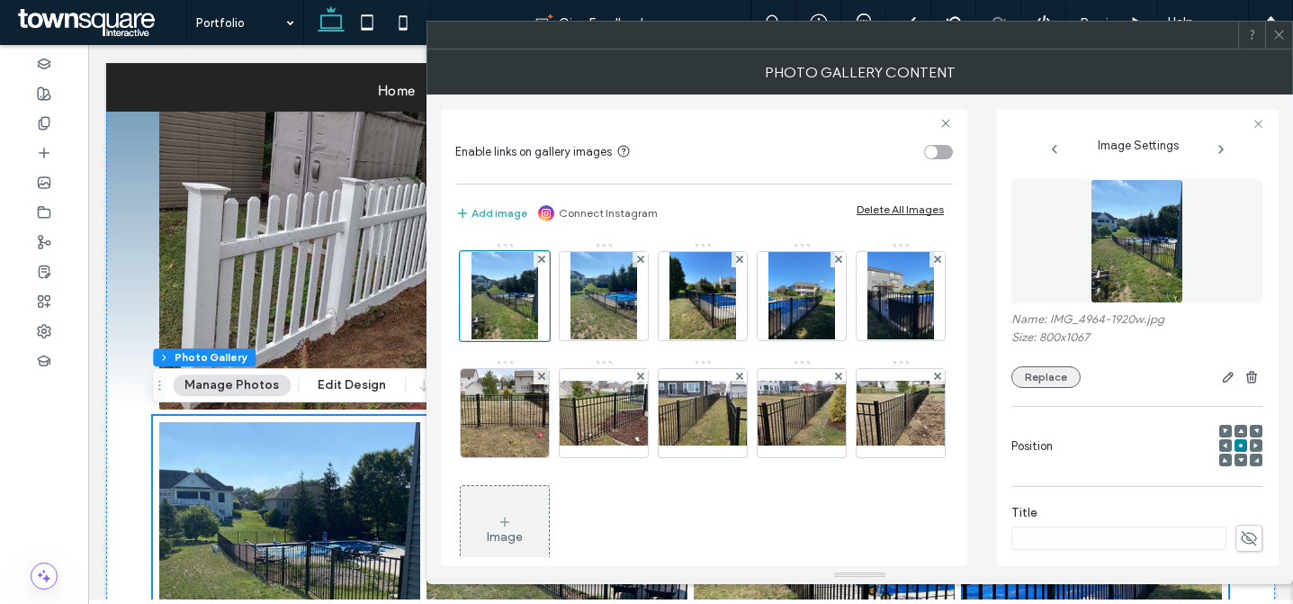
click at [1071, 376] on button "Replace" at bounding box center [1046, 377] width 69 height 22
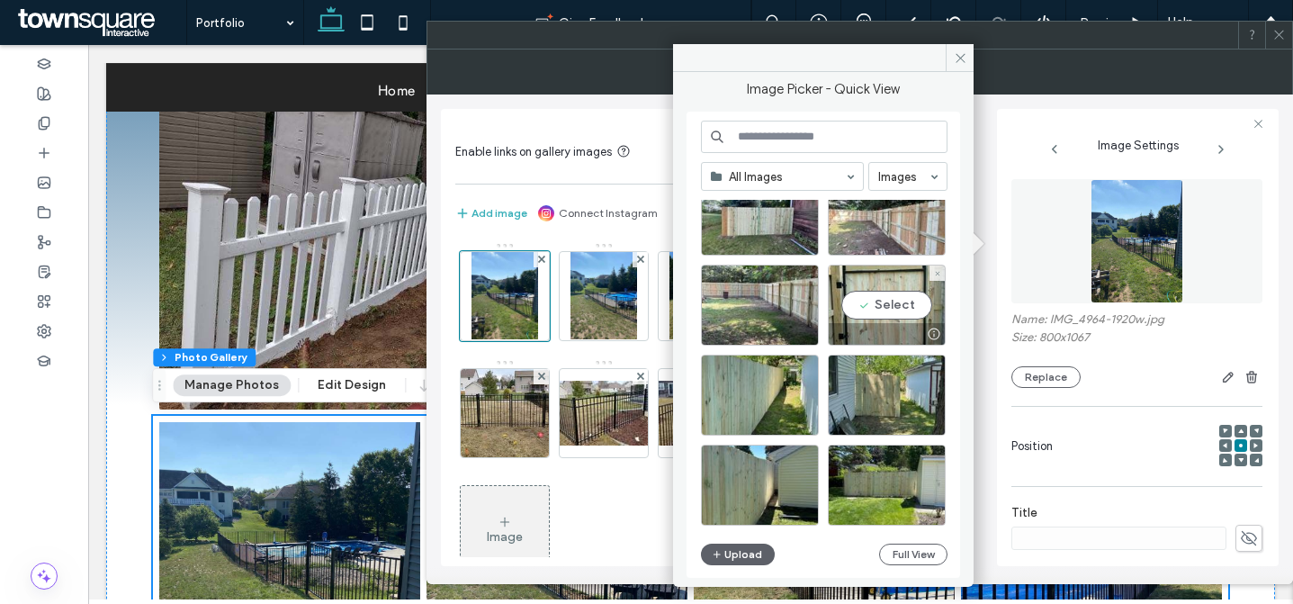
scroll to position [750, 0]
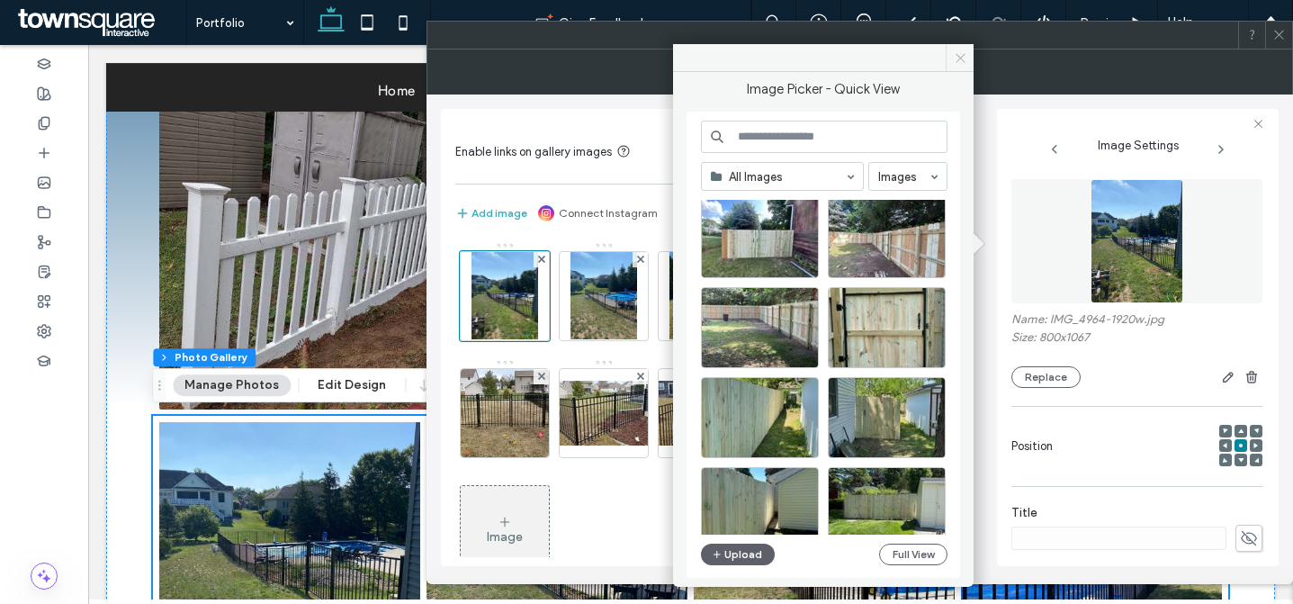
click at [955, 64] on icon at bounding box center [961, 58] width 14 height 14
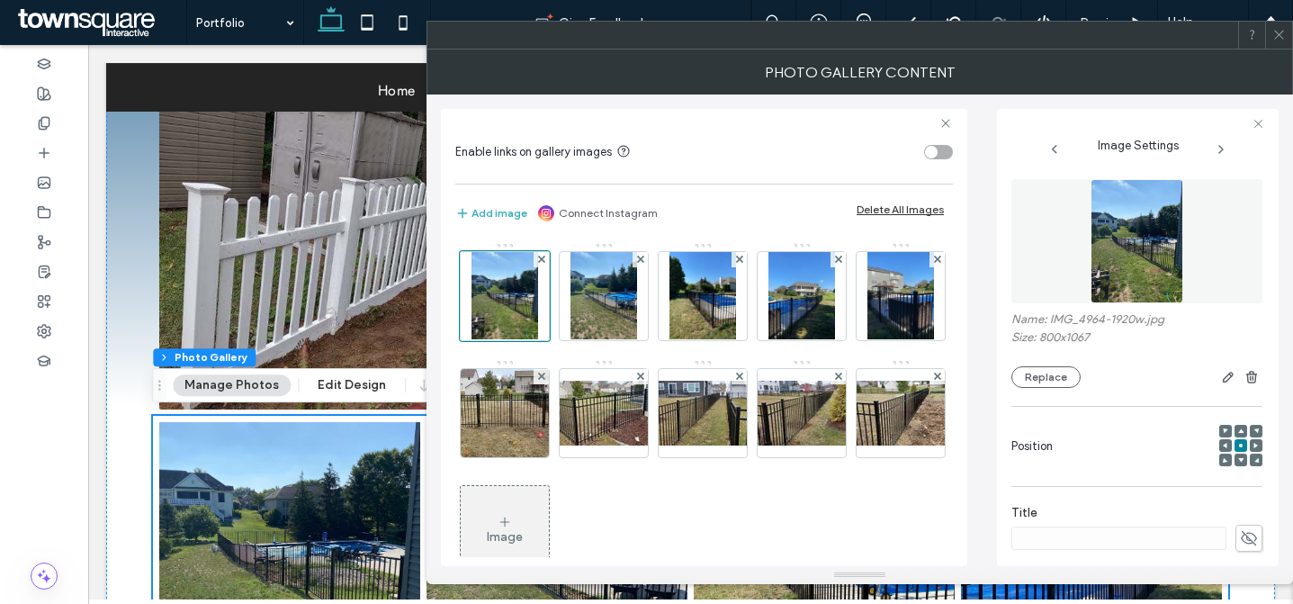
click at [888, 218] on div "Add image Connect Instagram Delete All Images" at bounding box center [704, 214] width 498 height 22
click at [891, 211] on div "Delete All Images" at bounding box center [900, 210] width 87 height 14
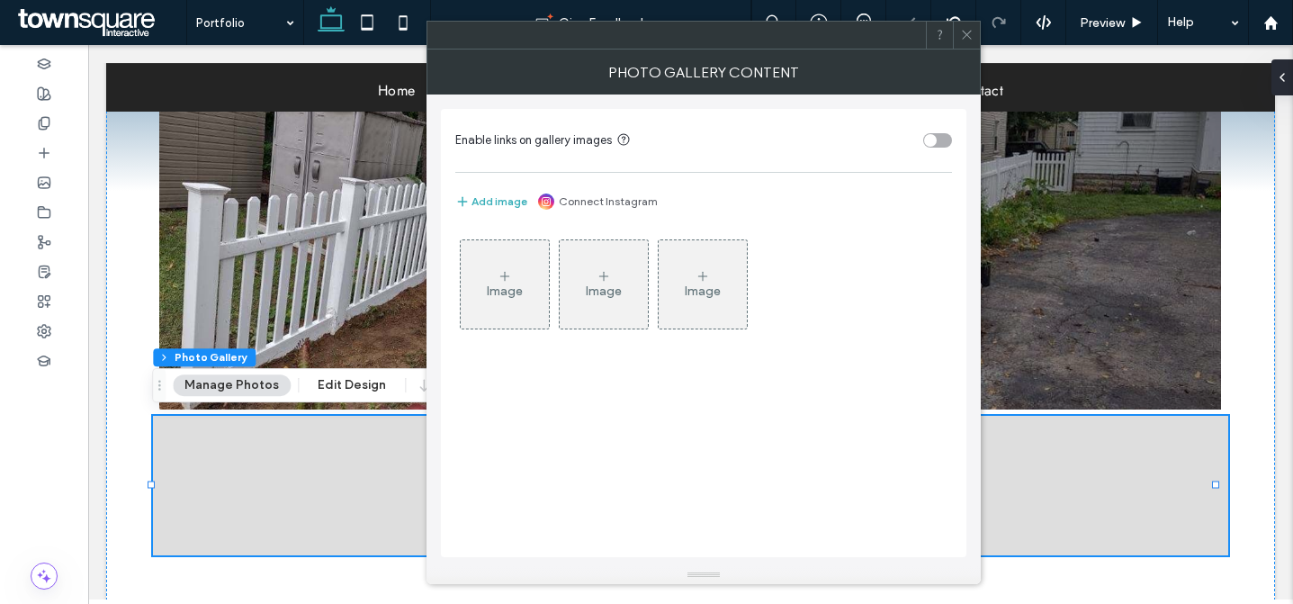
click at [473, 304] on div "Image" at bounding box center [505, 284] width 88 height 85
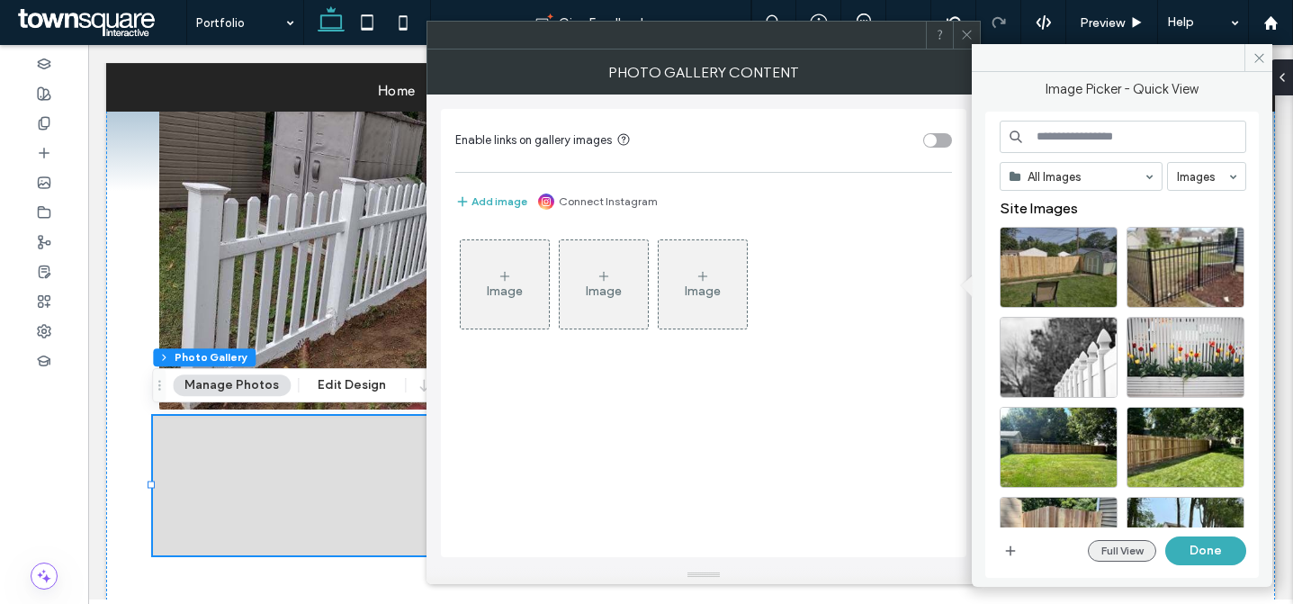
click at [1110, 552] on button "Full View" at bounding box center [1122, 551] width 68 height 22
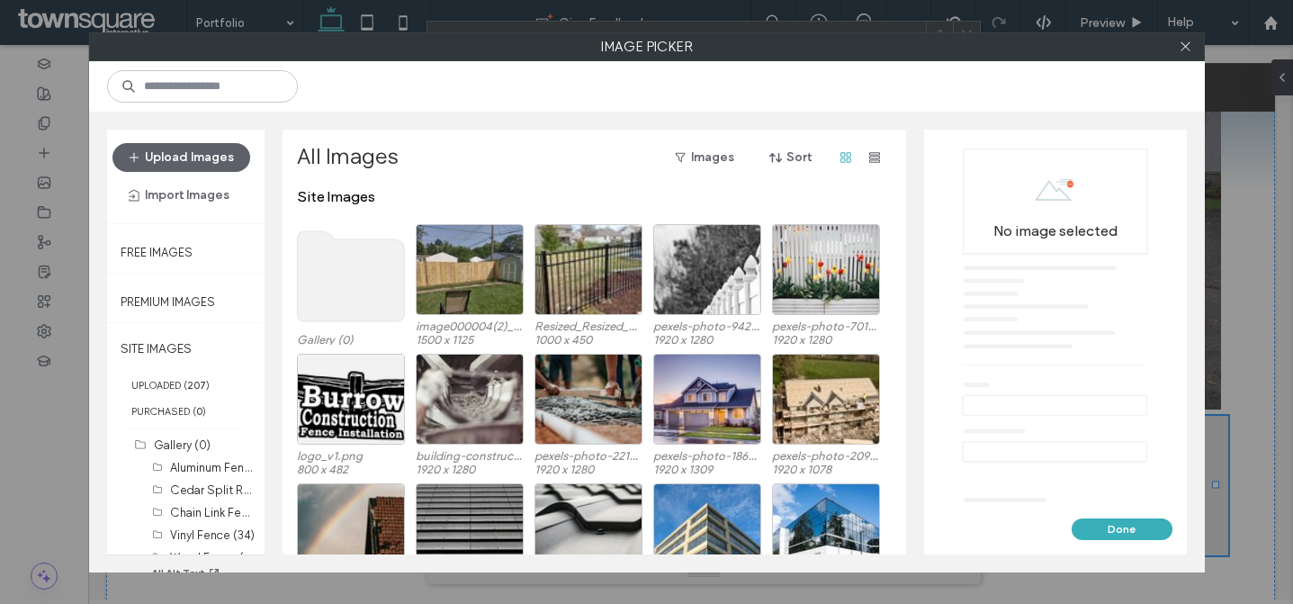
scroll to position [47, 0]
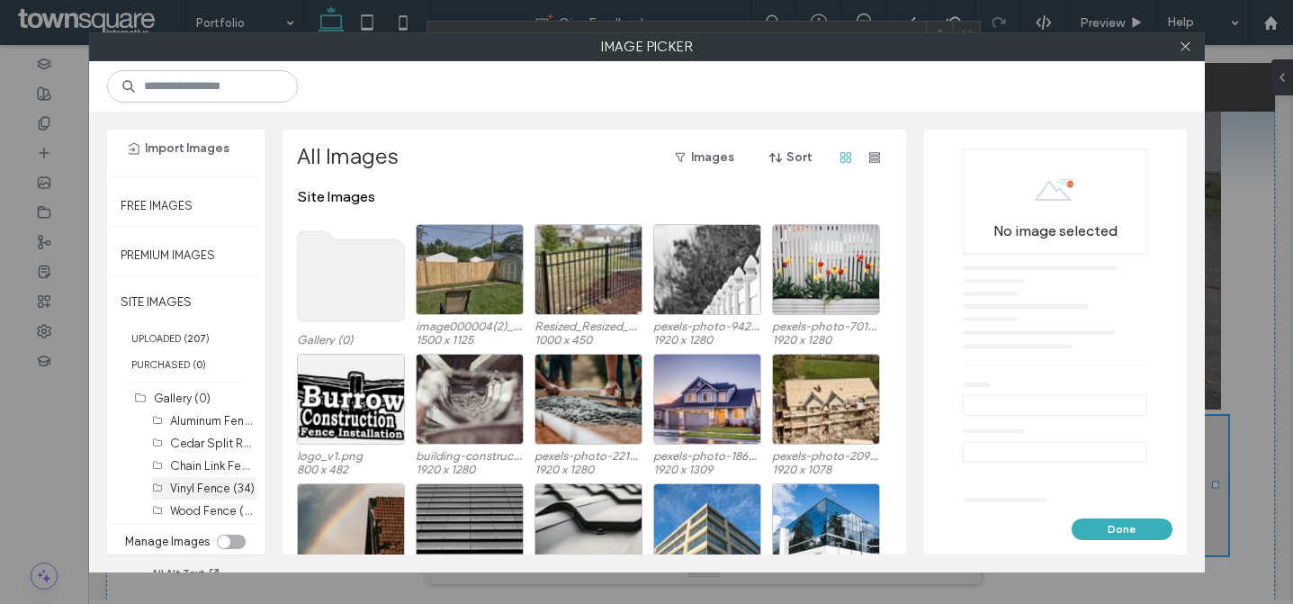
click at [210, 496] on div "Vinyl Fence (34)" at bounding box center [213, 488] width 86 height 23
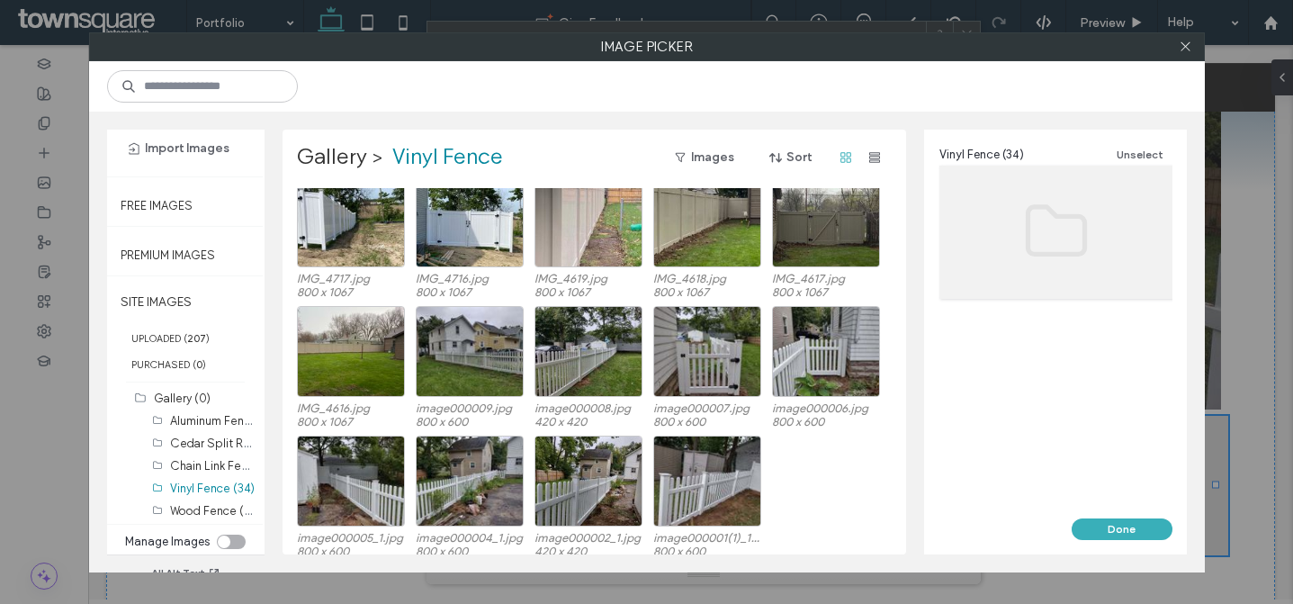
scroll to position [487, 0]
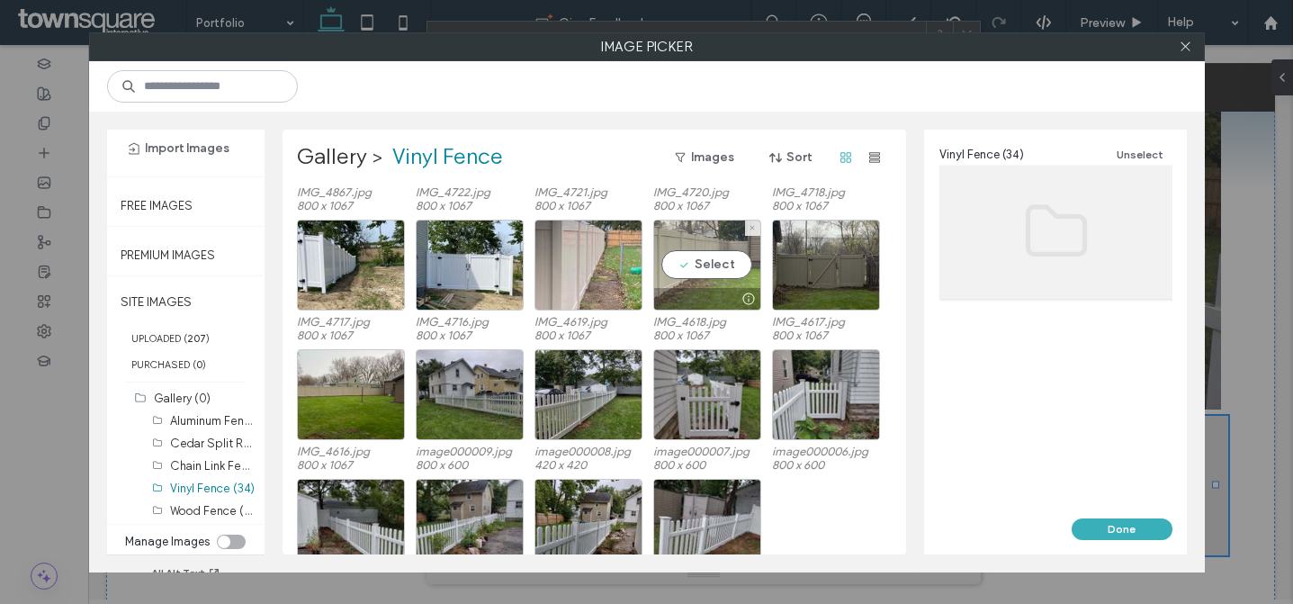
click at [744, 271] on div "Select" at bounding box center [707, 265] width 108 height 91
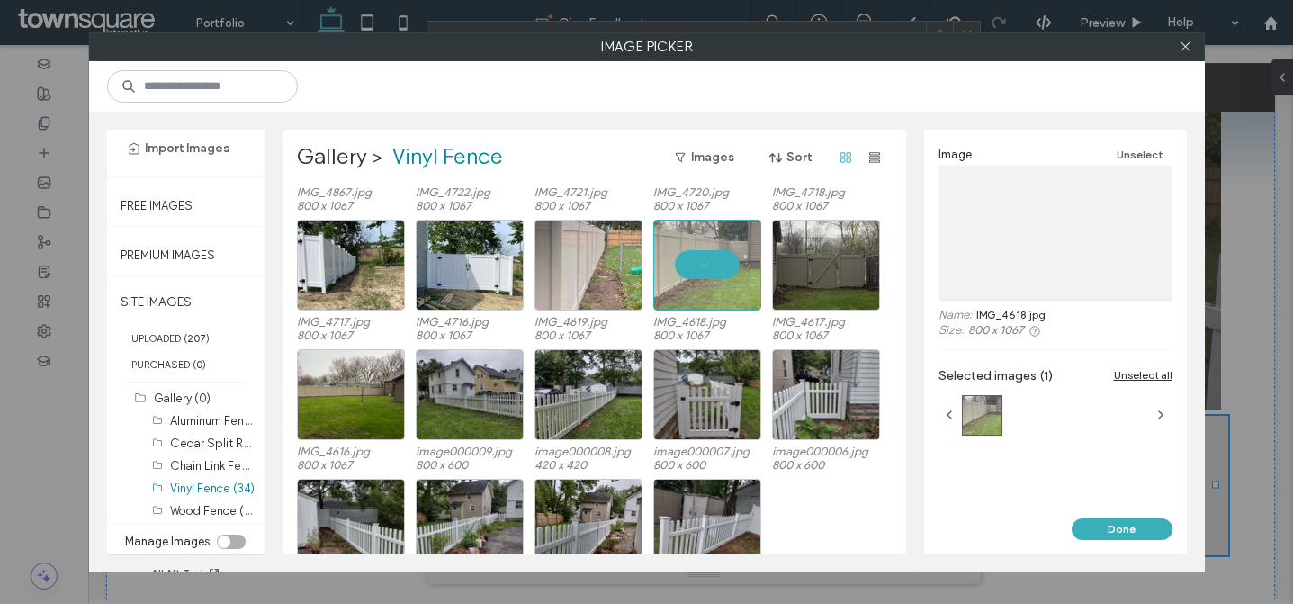
scroll to position [0, 0]
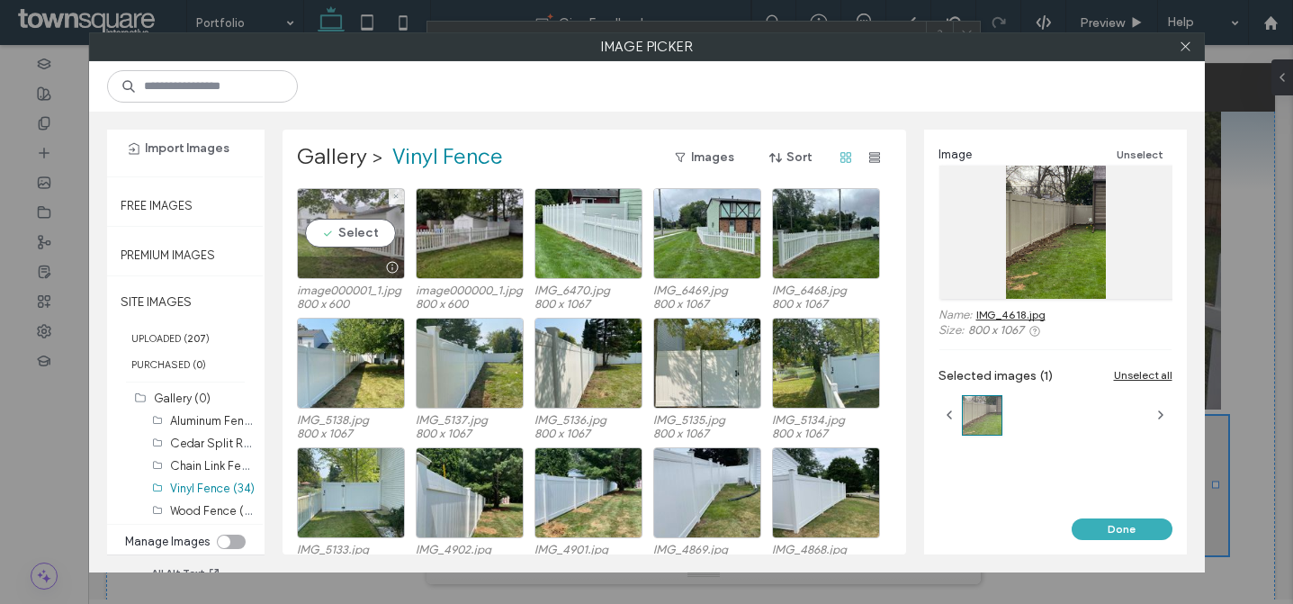
click at [352, 239] on div "Select" at bounding box center [351, 233] width 108 height 91
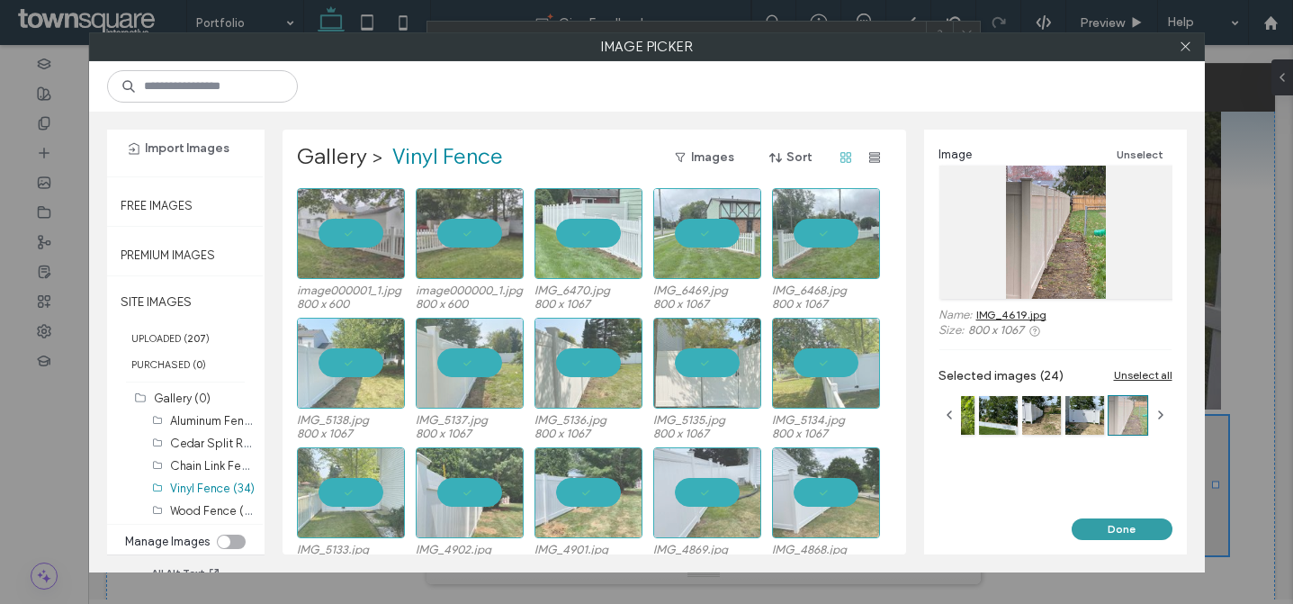
click at [1130, 535] on button "Done" at bounding box center [1122, 529] width 101 height 22
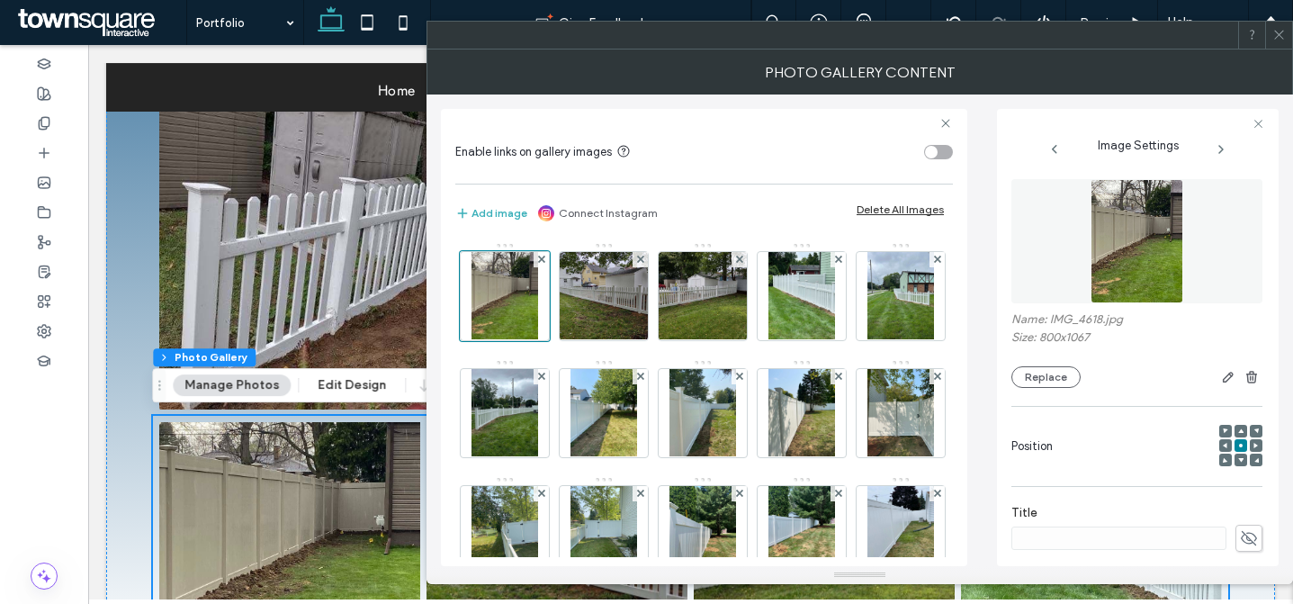
click at [1274, 32] on icon at bounding box center [1280, 35] width 14 height 14
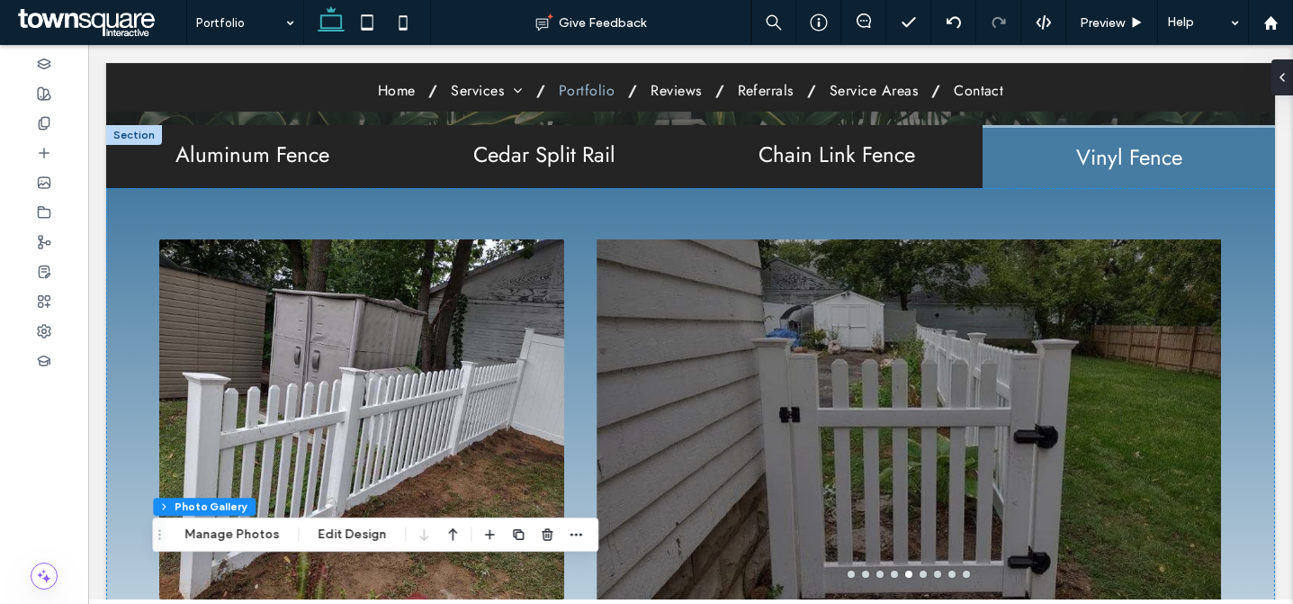
scroll to position [264, 0]
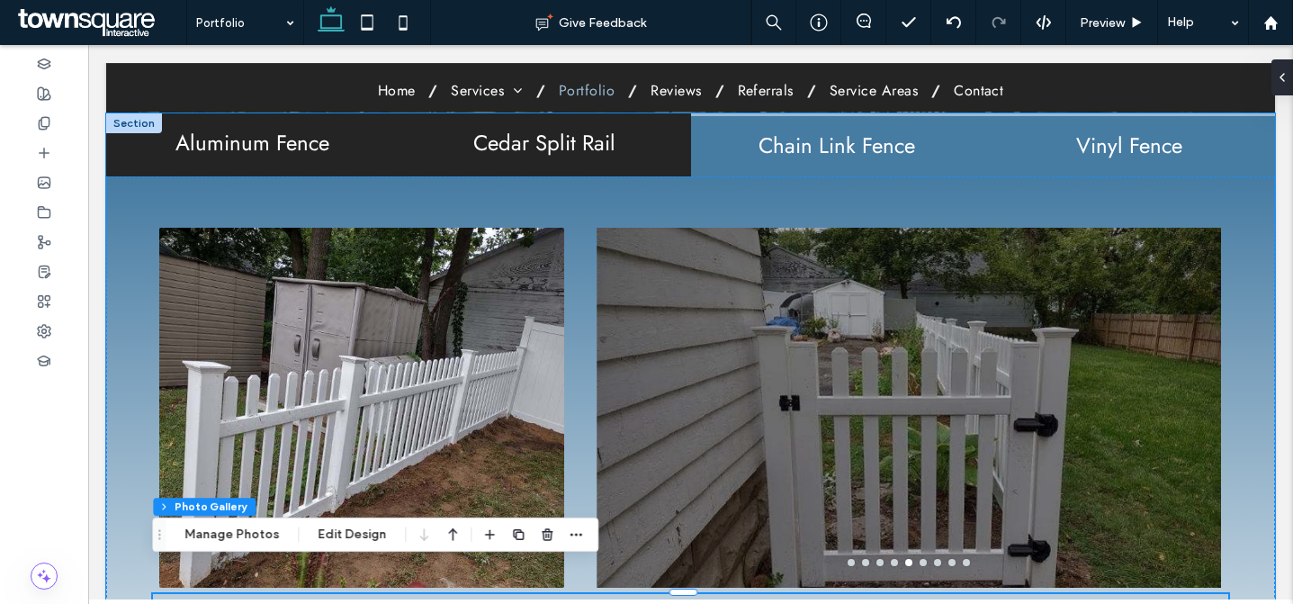
click at [804, 156] on h2 "Chain Link Fence" at bounding box center [837, 145] width 271 height 23
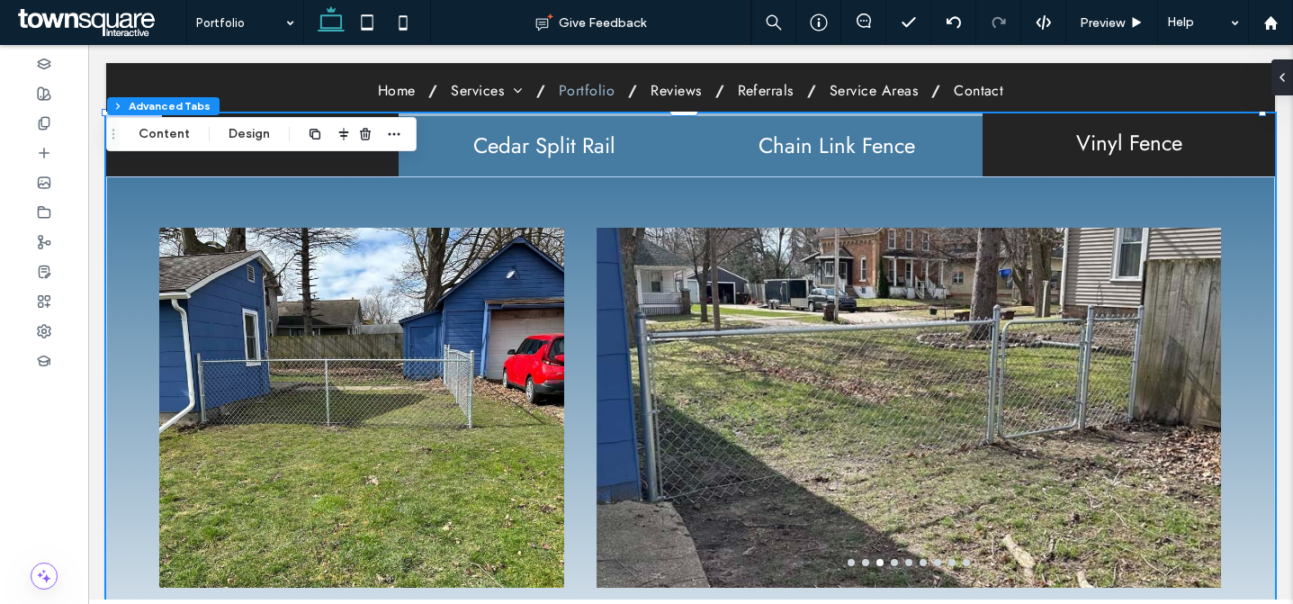
click at [619, 167] on div "Cedar Split Rail" at bounding box center [545, 144] width 293 height 62
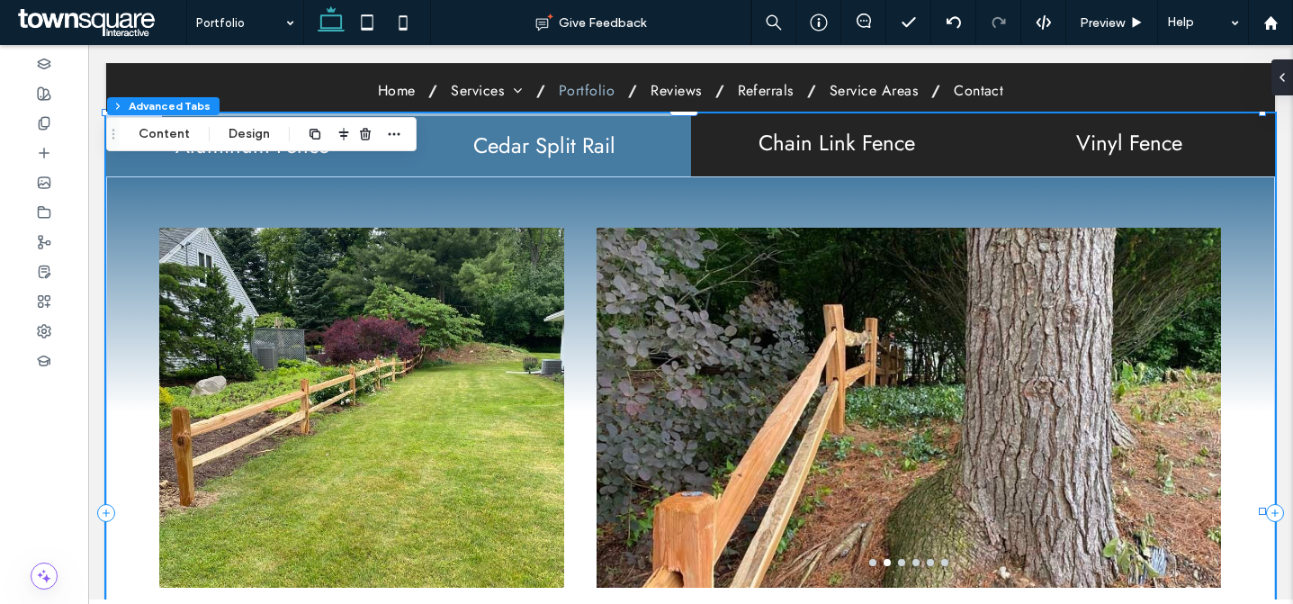
click at [367, 169] on div "Aluminum Fence" at bounding box center [252, 144] width 293 height 62
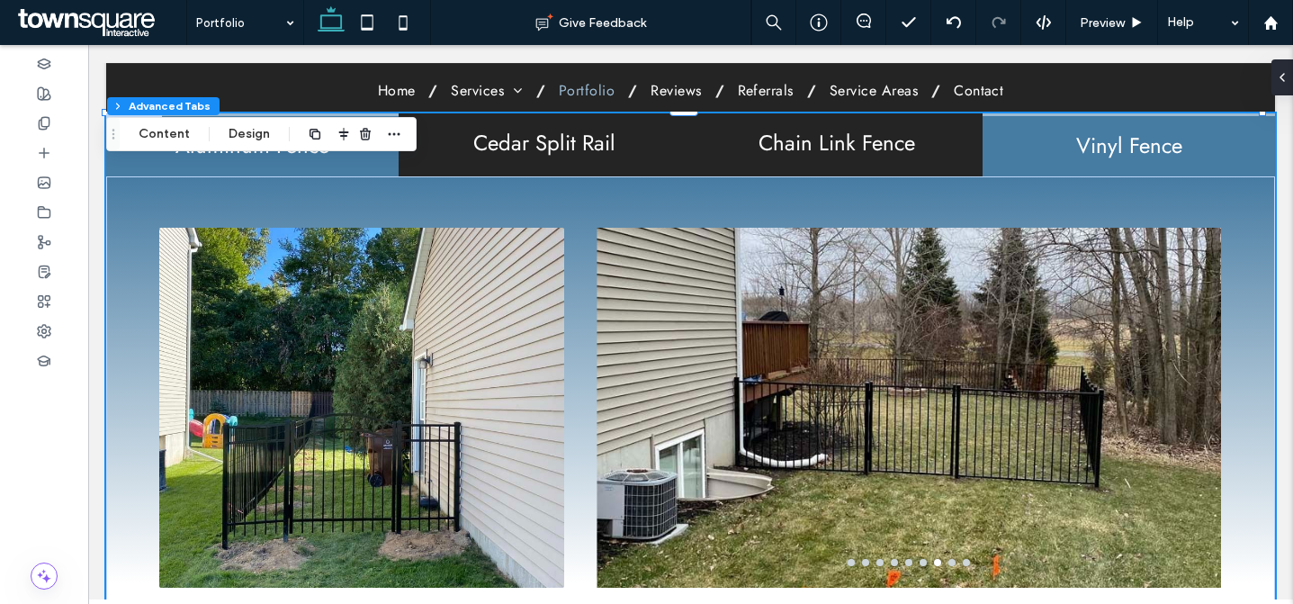
click at [1015, 143] on h2 "Vinyl Fence" at bounding box center [1129, 145] width 271 height 23
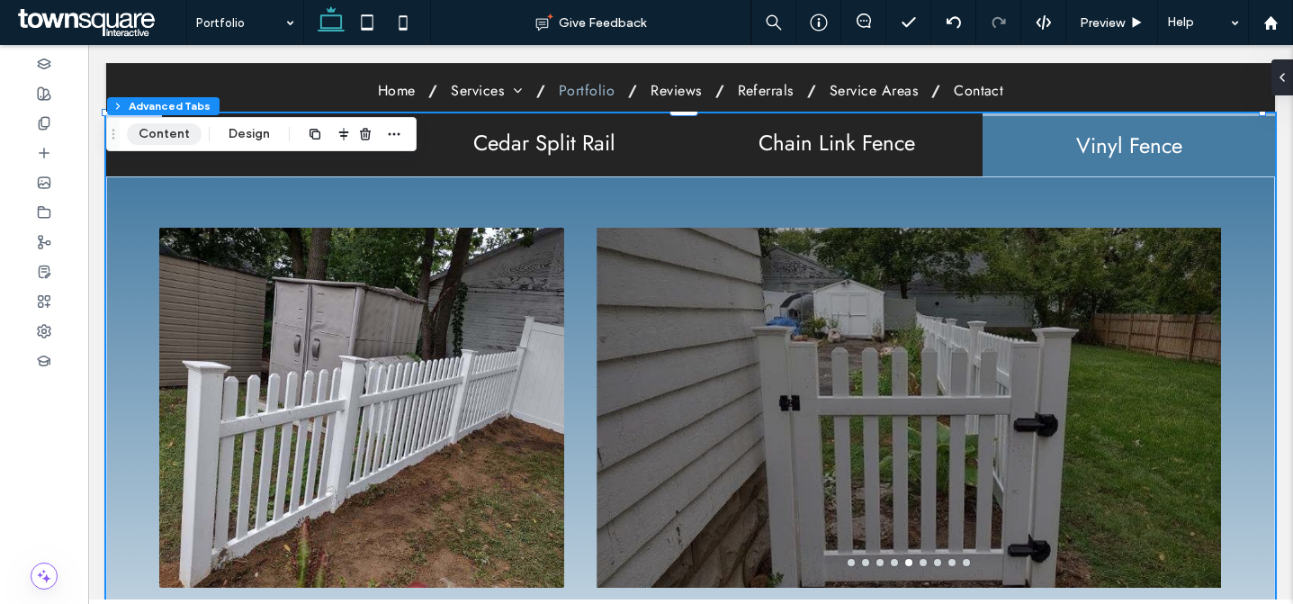
click at [170, 134] on button "Content" at bounding box center [164, 134] width 75 height 22
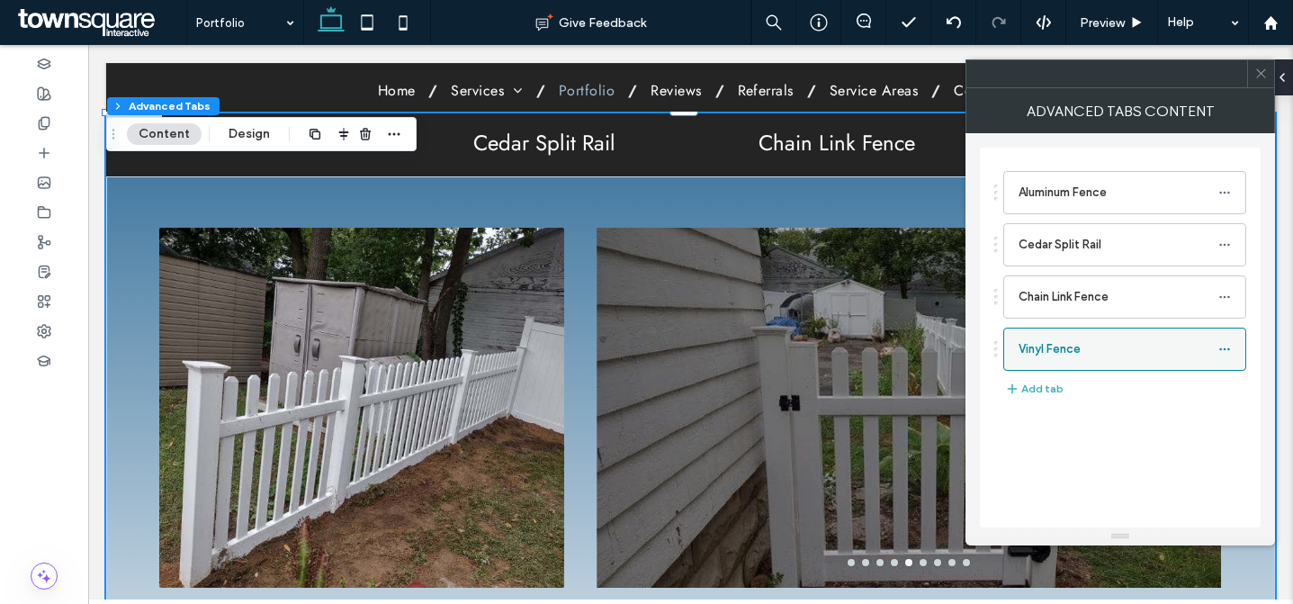
click at [1229, 352] on icon at bounding box center [1225, 349] width 13 height 13
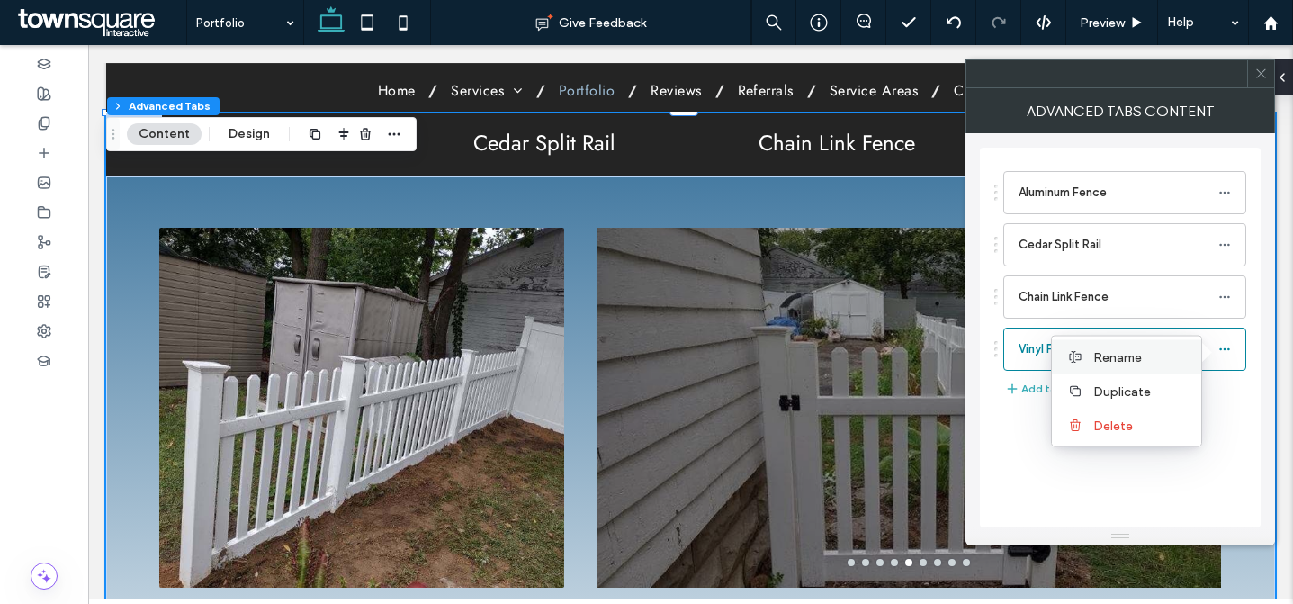
click at [1165, 364] on label "Rename" at bounding box center [1141, 356] width 94 height 15
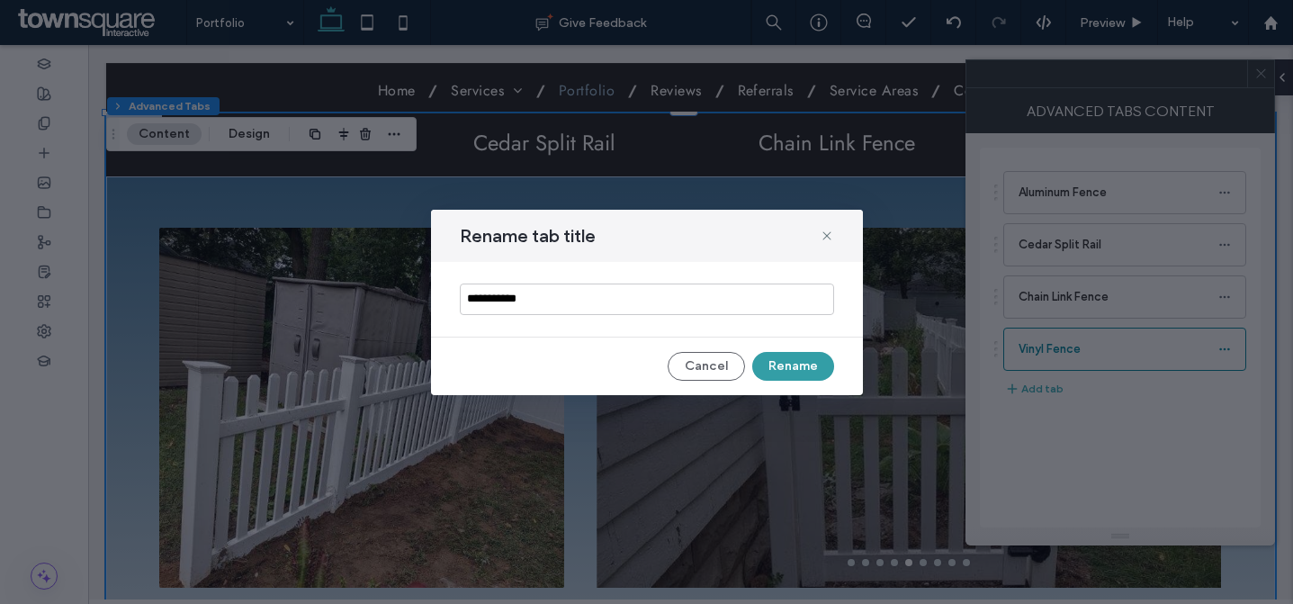
click at [805, 360] on button "Rename" at bounding box center [793, 366] width 82 height 29
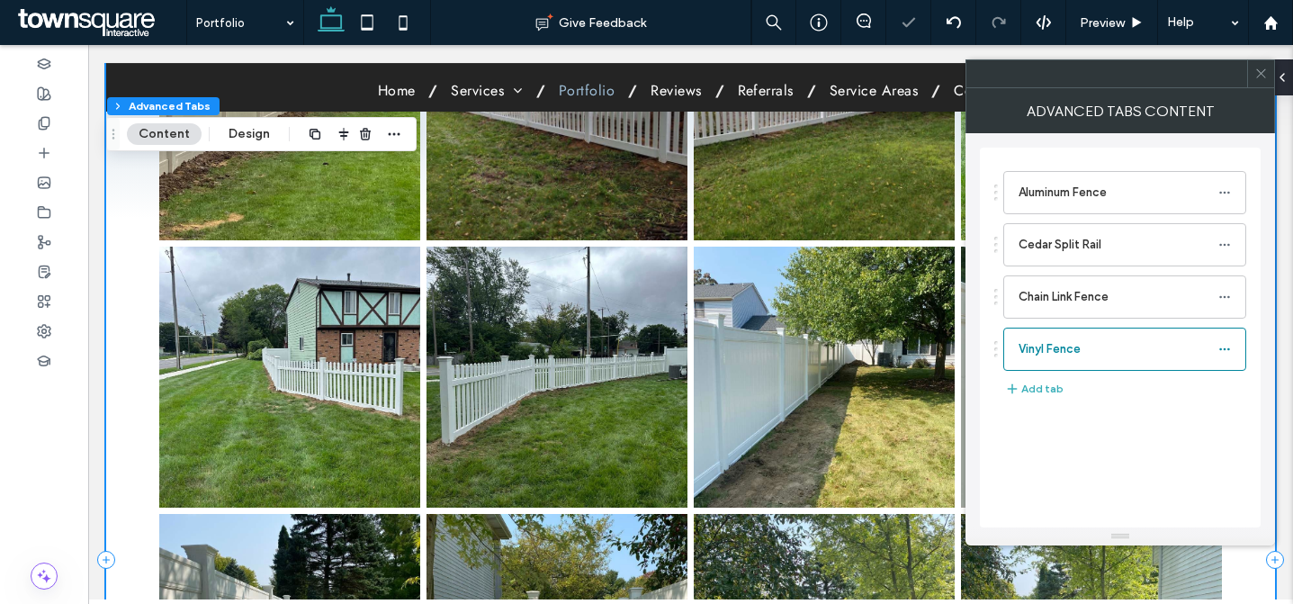
scroll to position [612, 0]
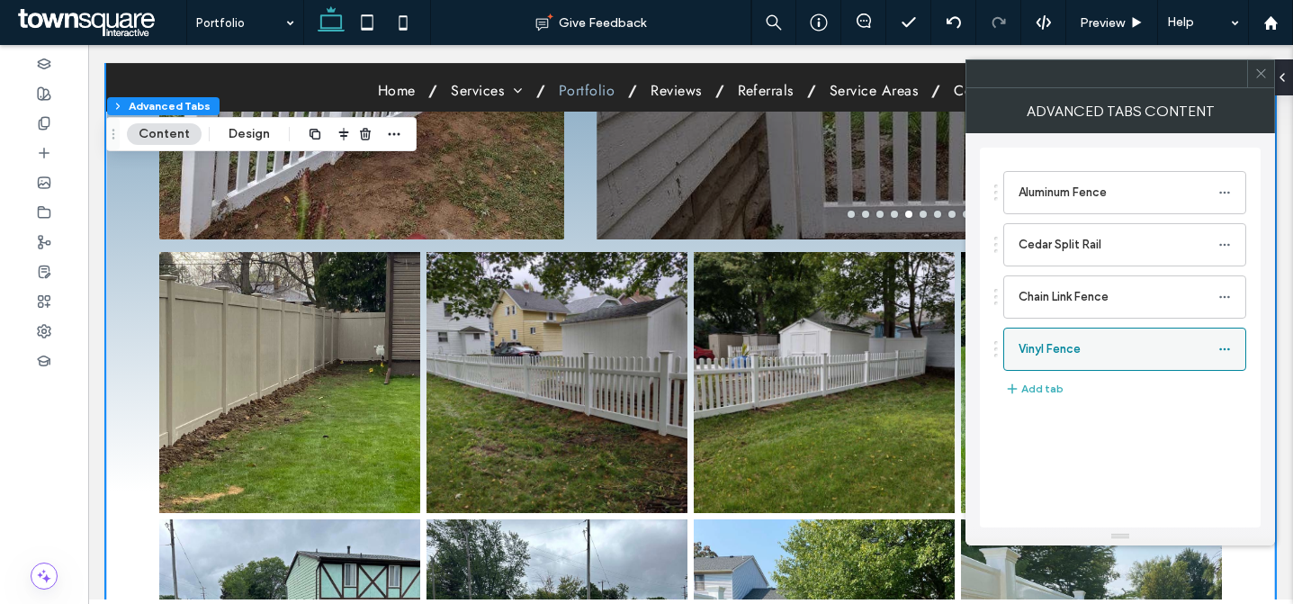
click at [1224, 343] on icon at bounding box center [1225, 349] width 13 height 13
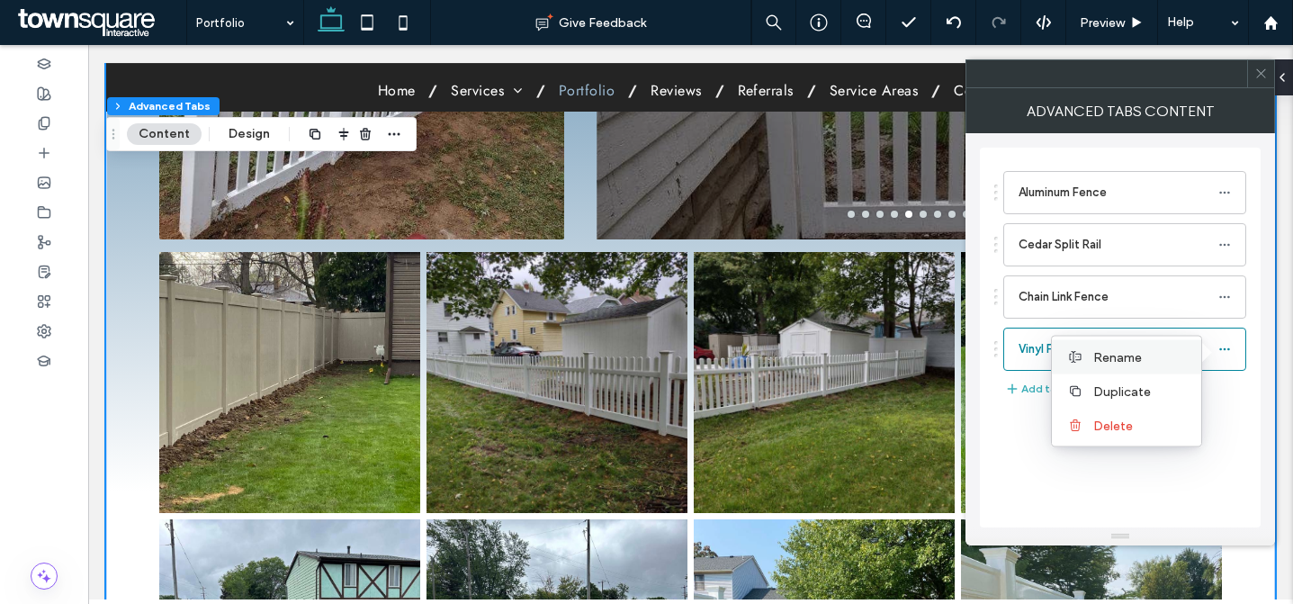
click at [1134, 356] on span "Rename" at bounding box center [1118, 356] width 49 height 15
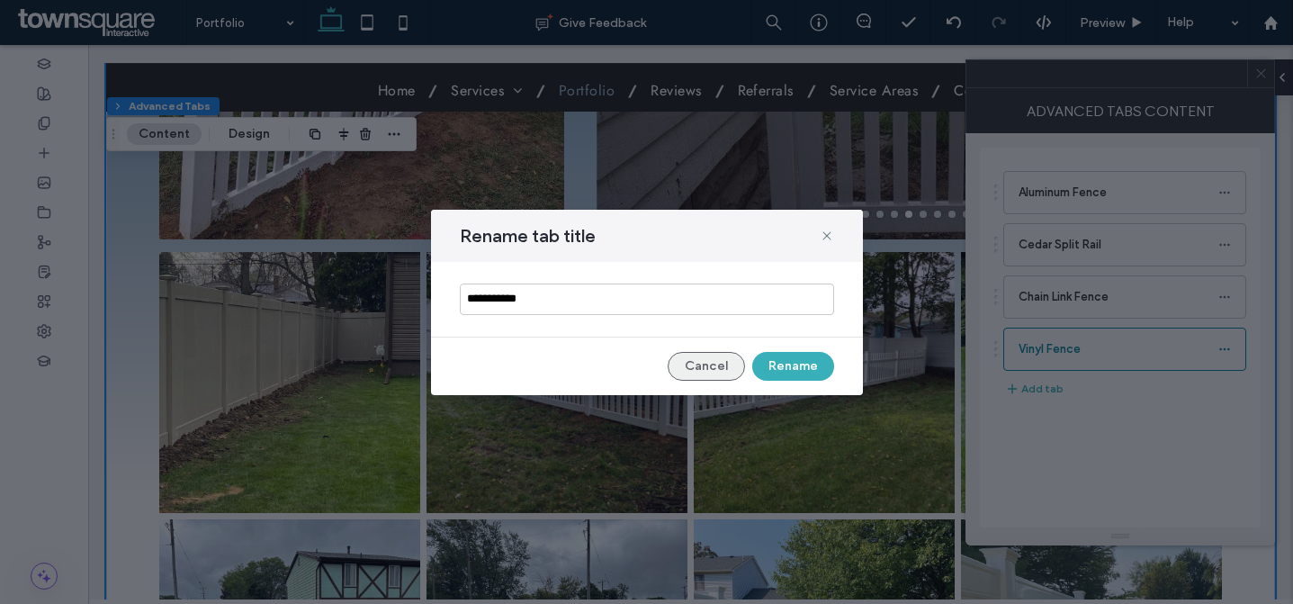
click at [700, 371] on button "Cancel" at bounding box center [706, 366] width 77 height 29
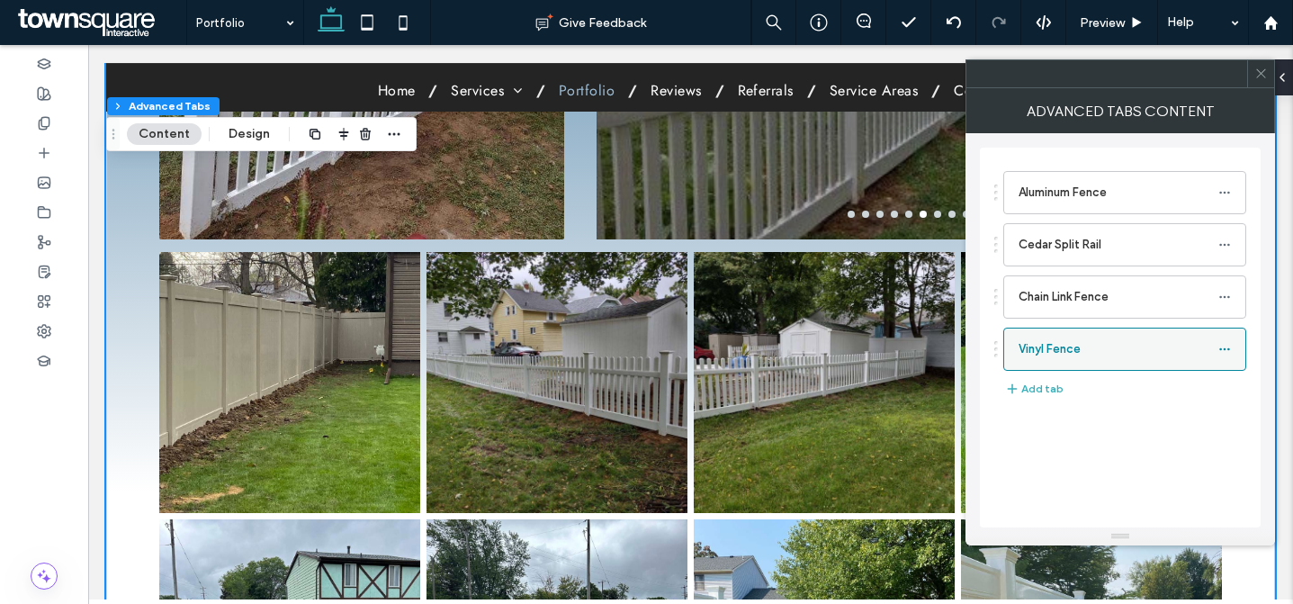
click at [1221, 352] on icon at bounding box center [1225, 349] width 13 height 13
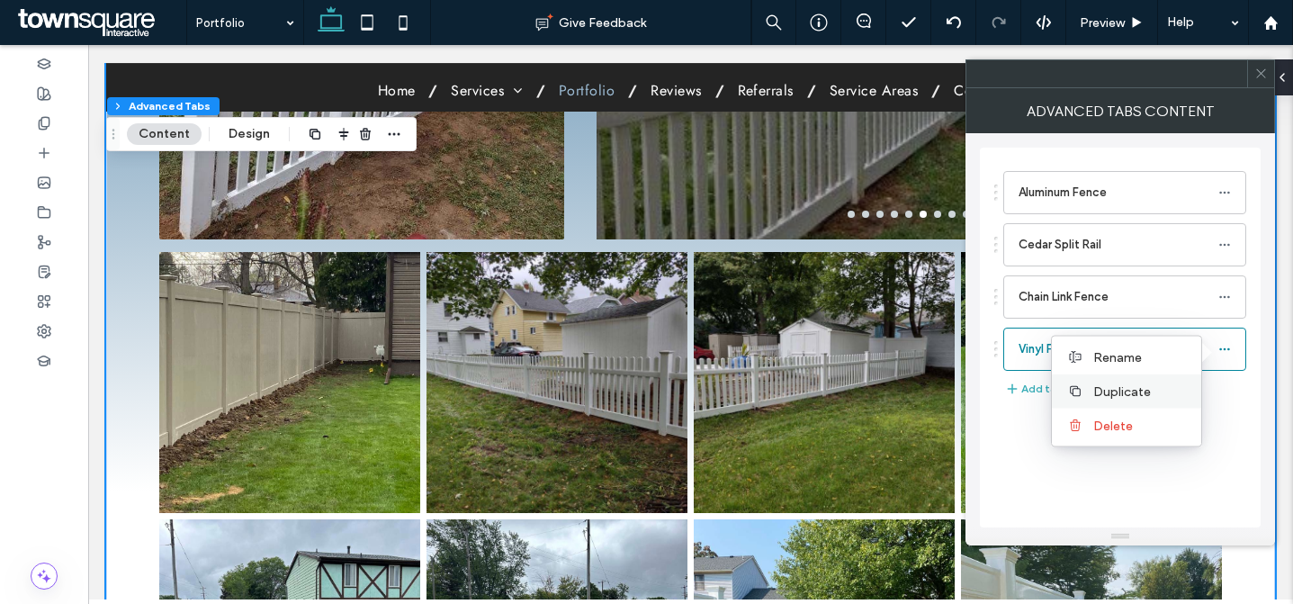
click at [1129, 395] on span "Duplicate" at bounding box center [1123, 390] width 58 height 15
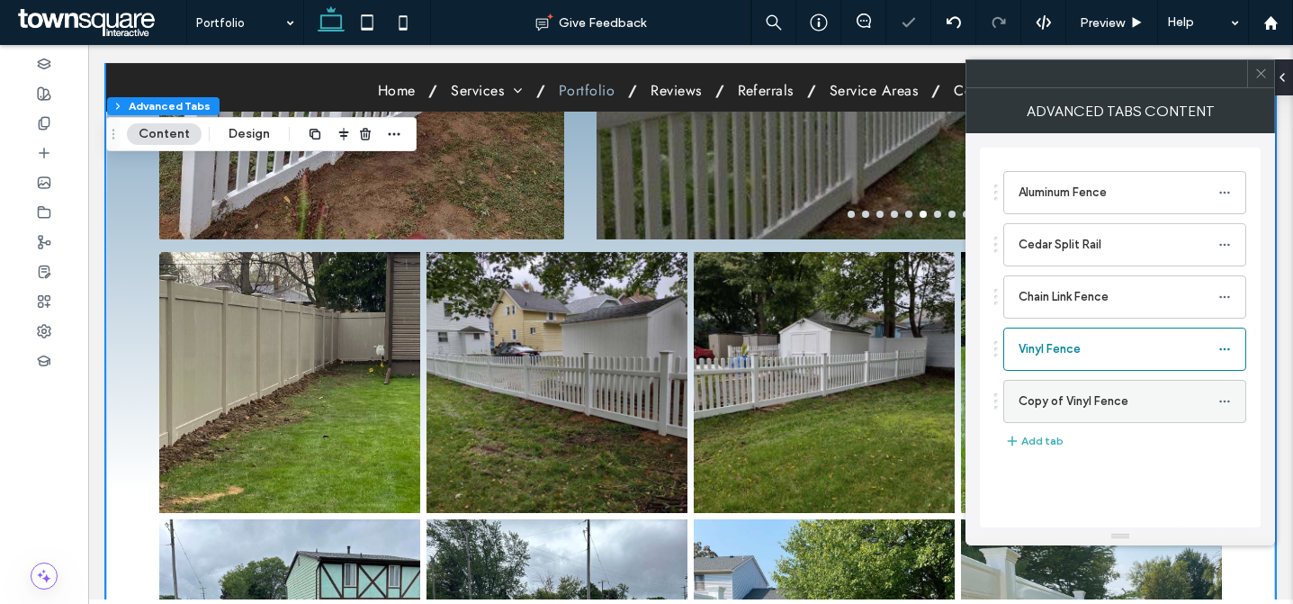
click at [1058, 406] on label "Copy of Vinyl Fence" at bounding box center [1119, 401] width 200 height 36
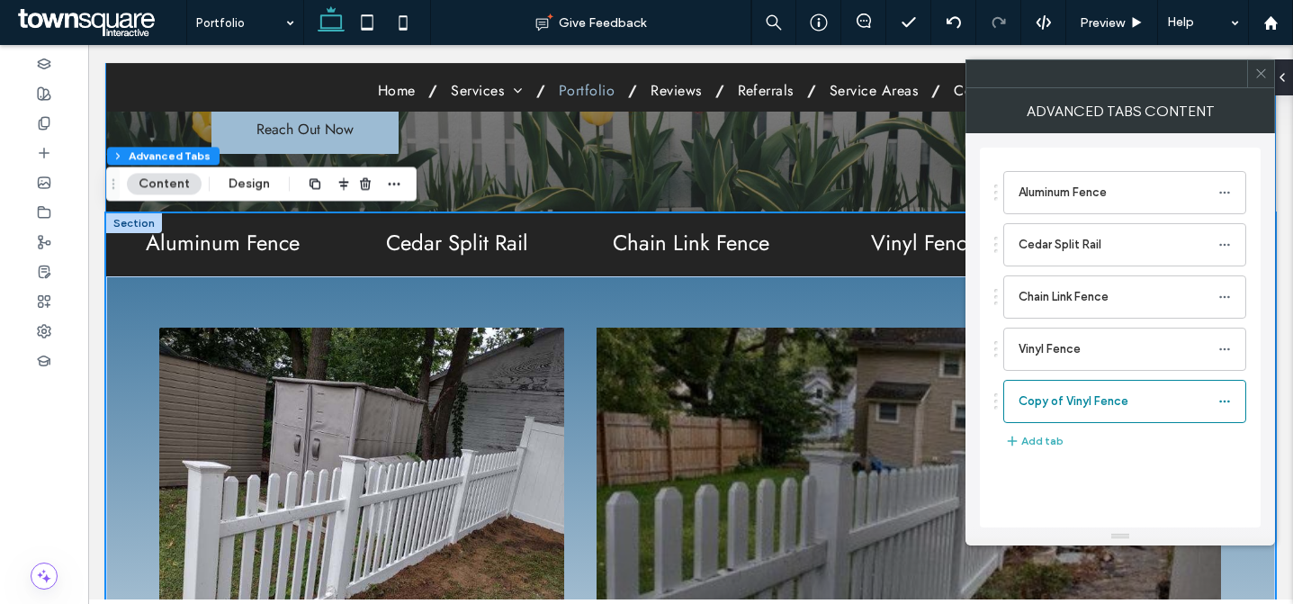
scroll to position [0, 0]
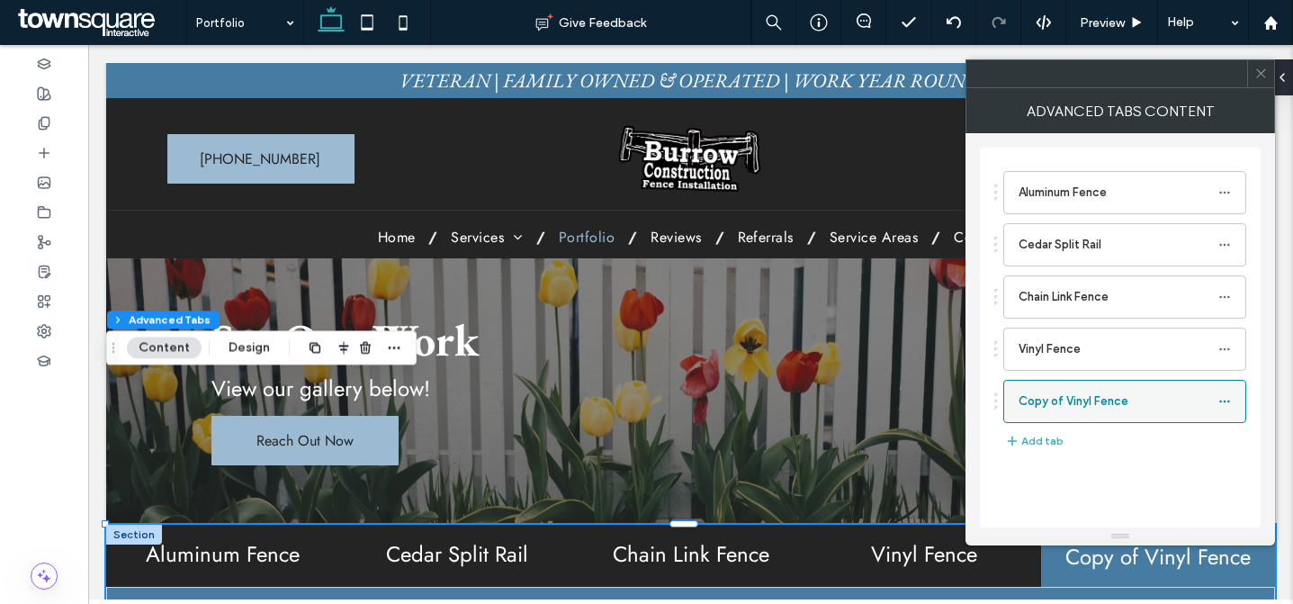
click at [1221, 406] on icon at bounding box center [1225, 401] width 13 height 13
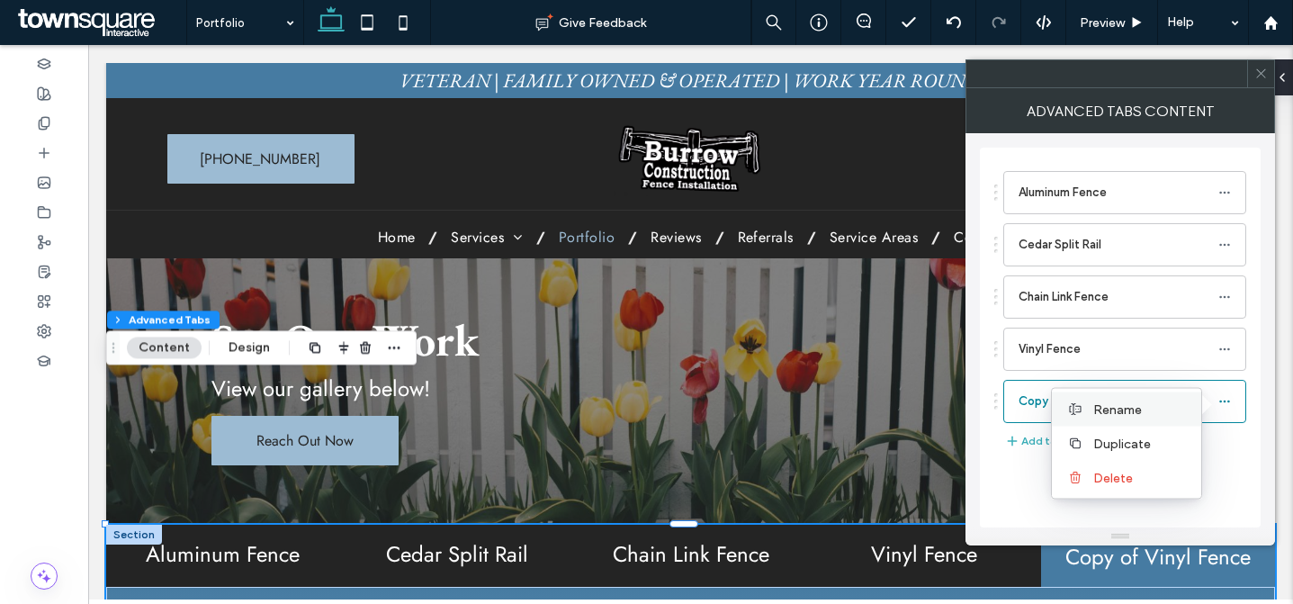
click at [1157, 408] on label "Rename" at bounding box center [1141, 408] width 94 height 15
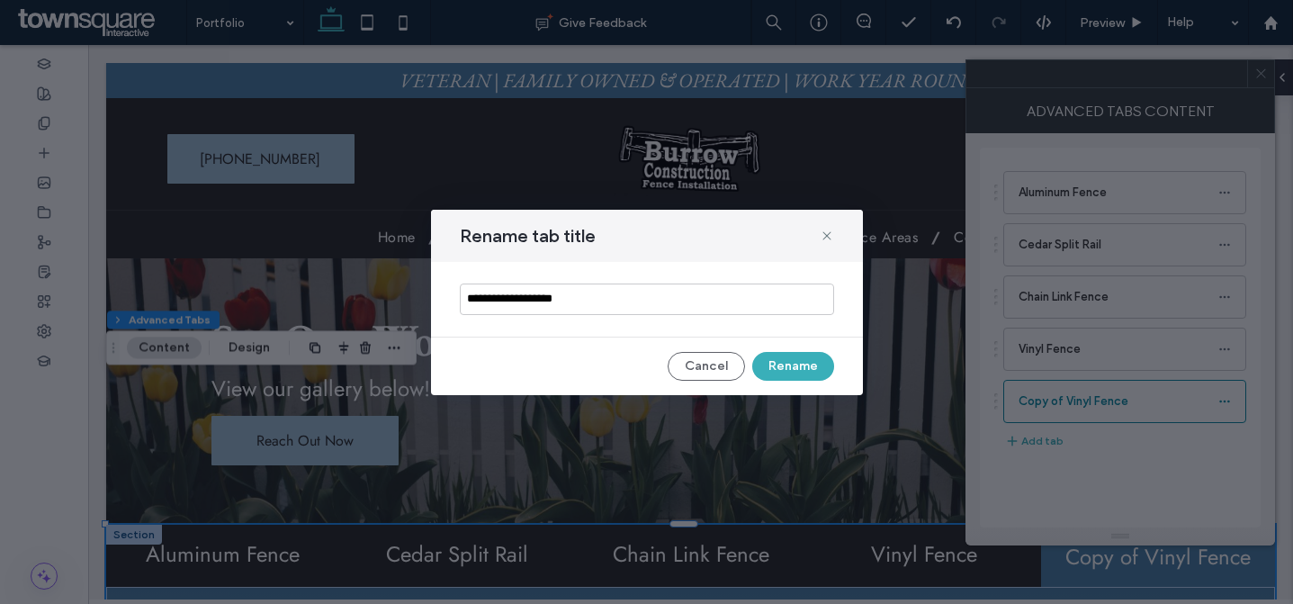
click at [648, 302] on input "**********" at bounding box center [647, 300] width 374 height 32
type input "**********"
click at [787, 371] on button "Rename" at bounding box center [793, 366] width 82 height 29
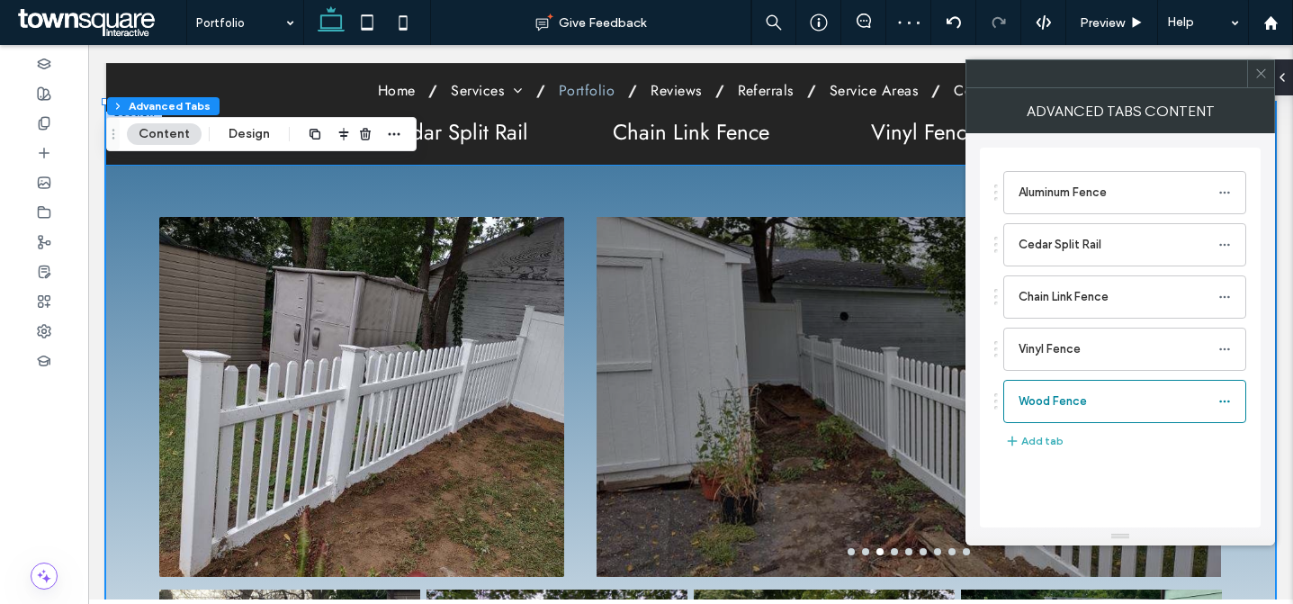
scroll to position [312, 0]
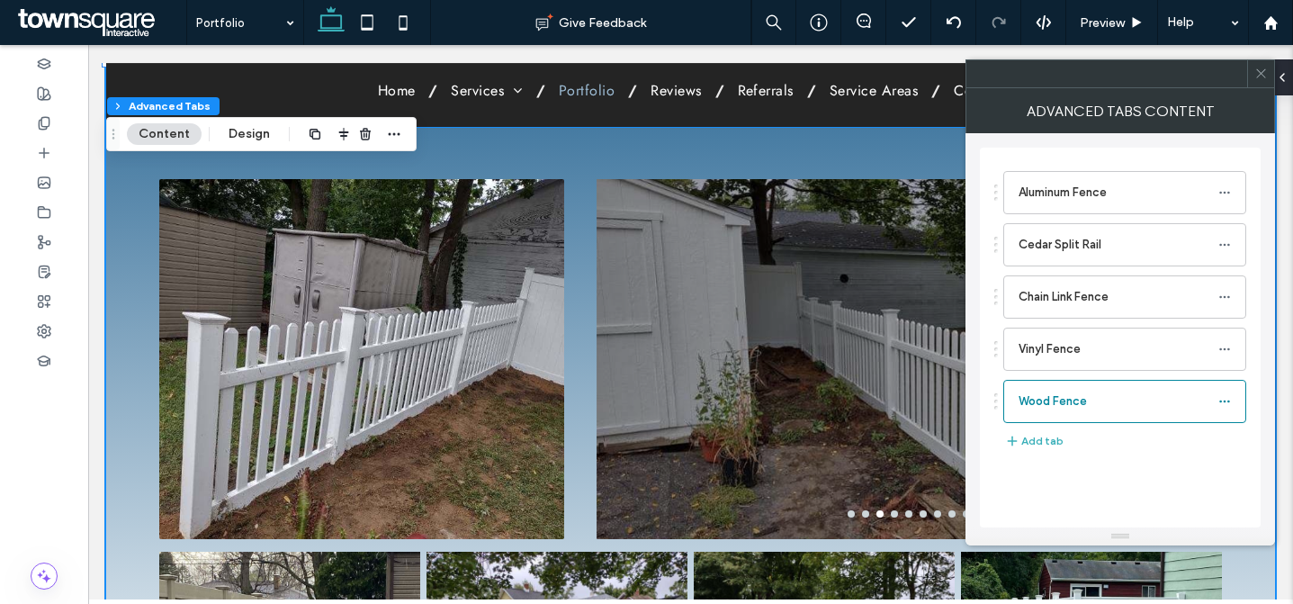
click at [383, 355] on img at bounding box center [361, 359] width 405 height 360
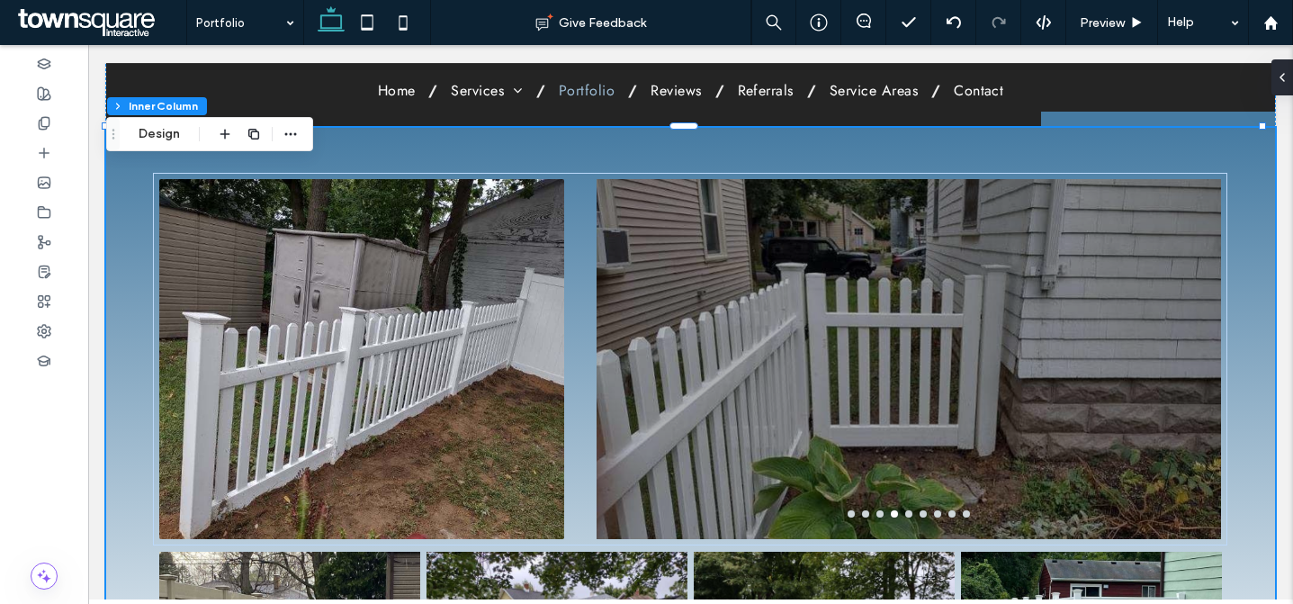
click at [298, 247] on img at bounding box center [361, 359] width 405 height 360
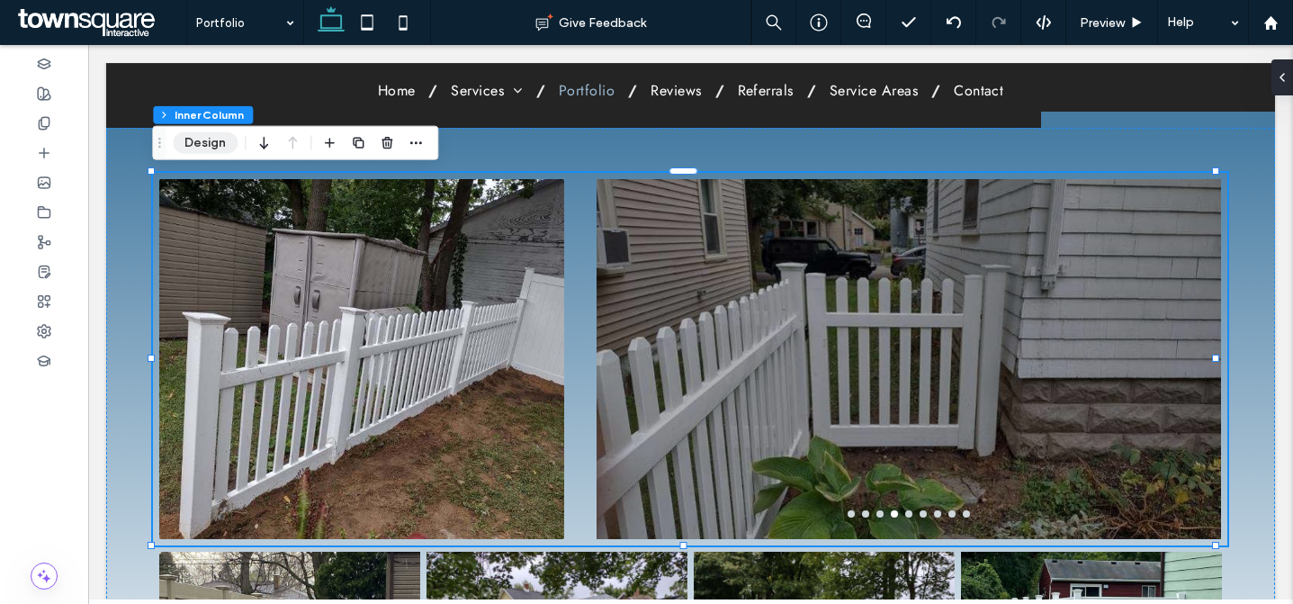
click at [228, 145] on button "Design" at bounding box center [205, 143] width 65 height 22
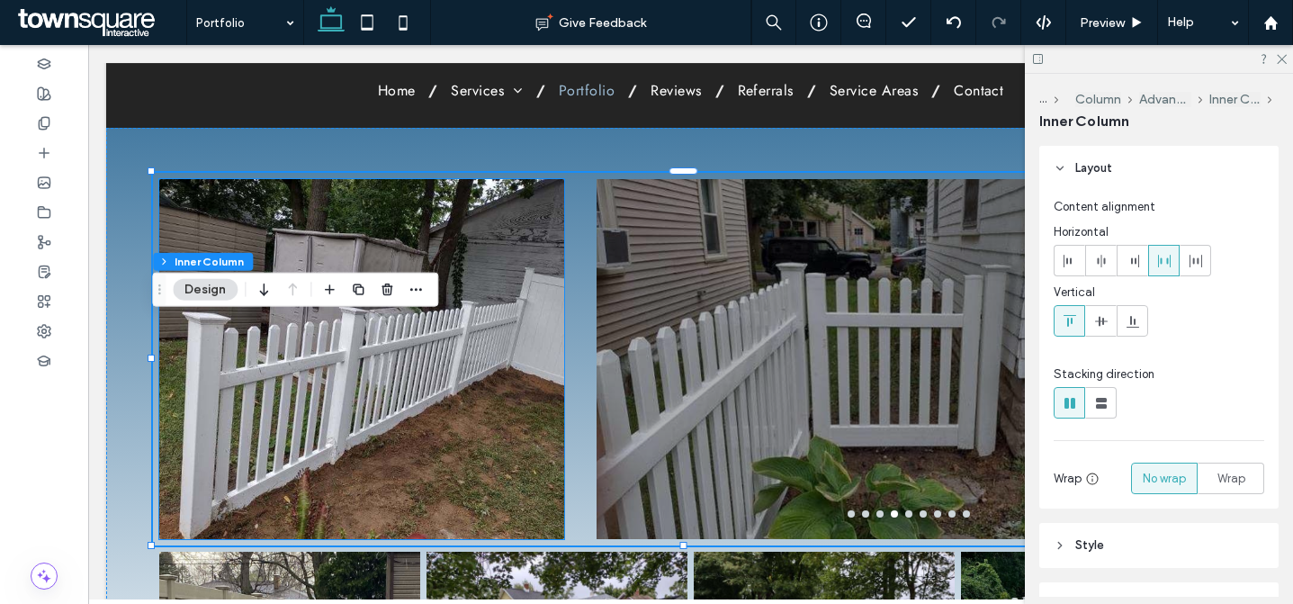
click at [465, 270] on img at bounding box center [361, 359] width 405 height 360
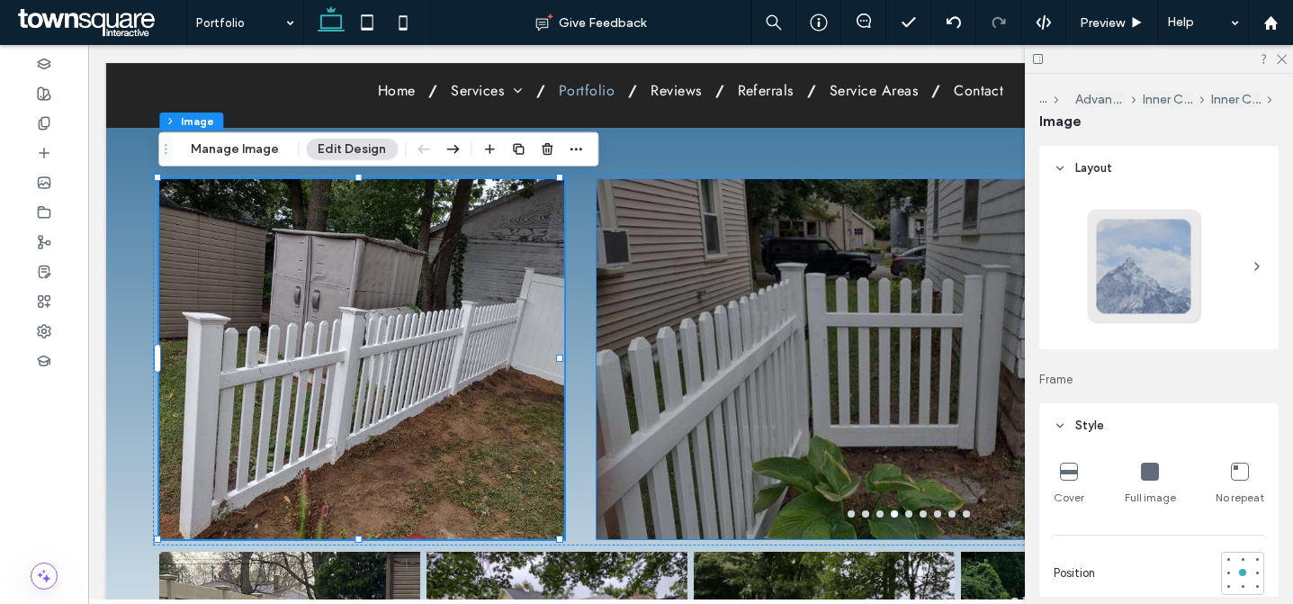
type input "*"
click at [219, 148] on button "Manage Image" at bounding box center [235, 150] width 112 height 22
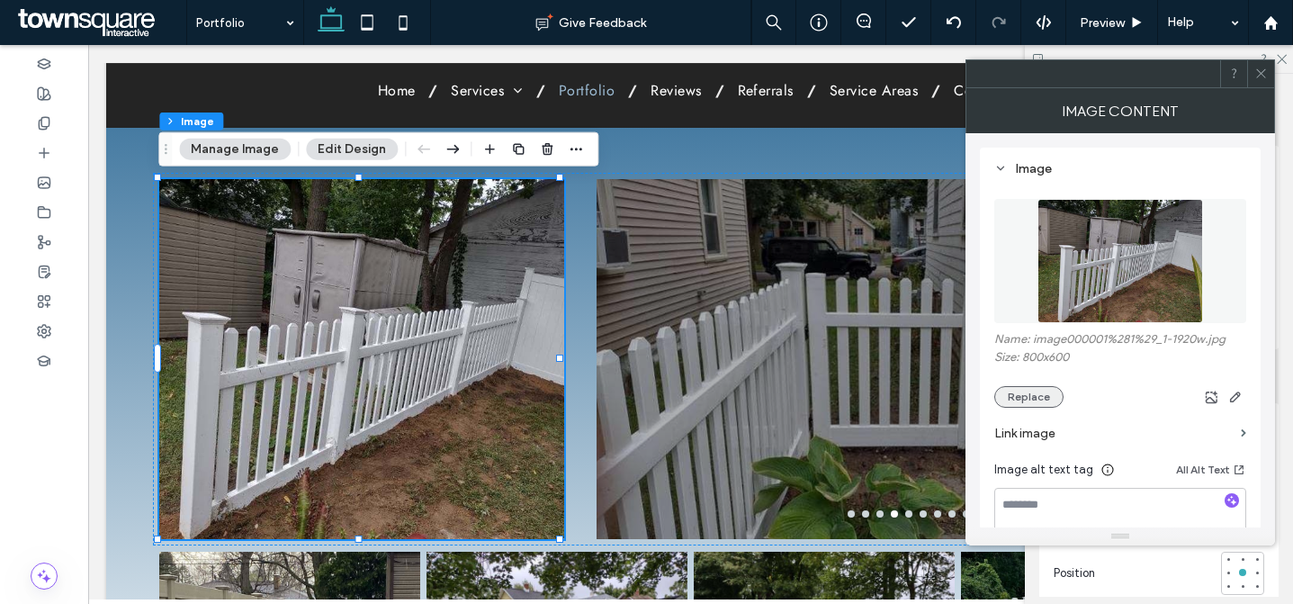
click at [1047, 401] on button "Replace" at bounding box center [1029, 397] width 69 height 22
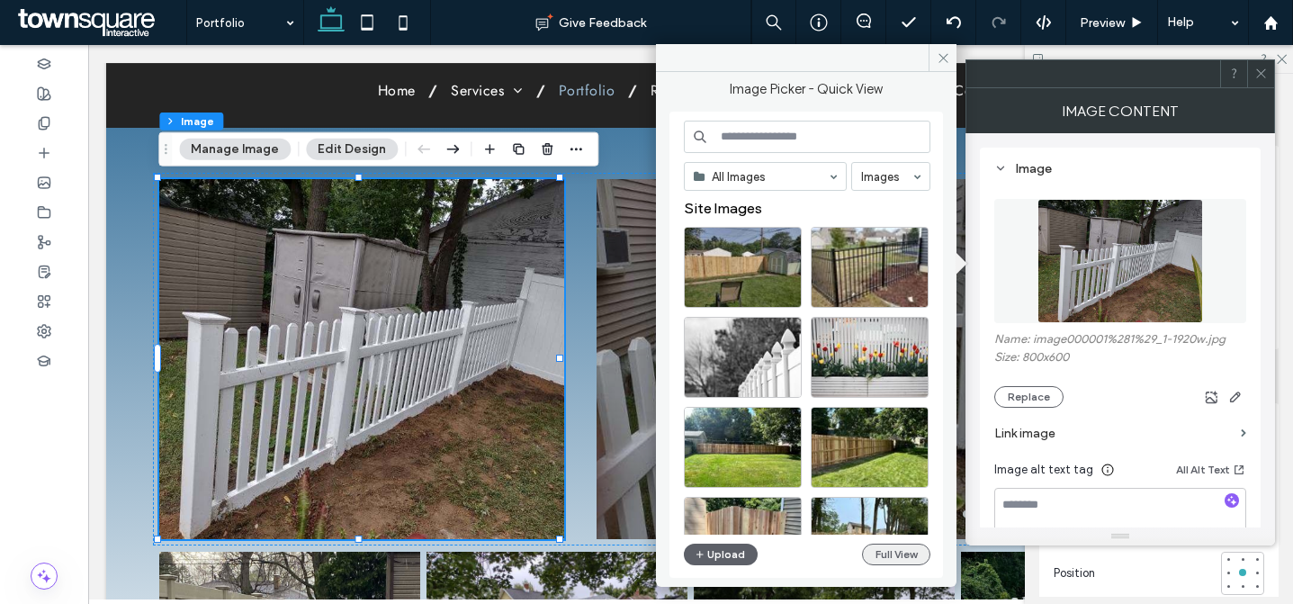
click at [885, 553] on button "Full View" at bounding box center [896, 555] width 68 height 22
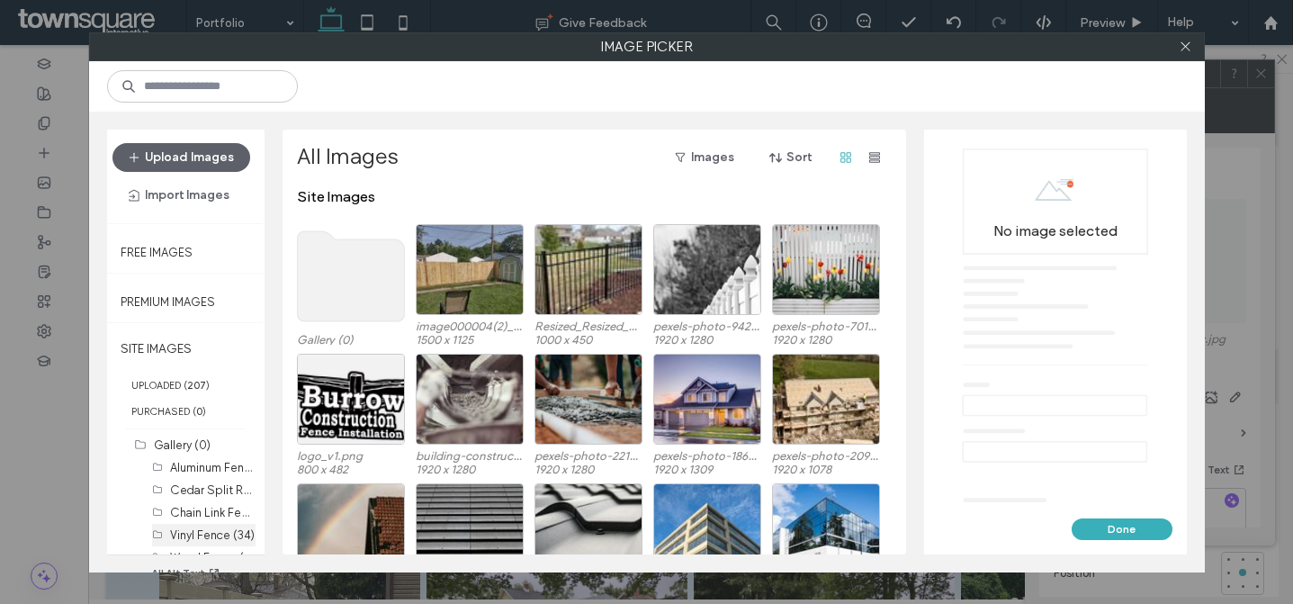
scroll to position [47, 0]
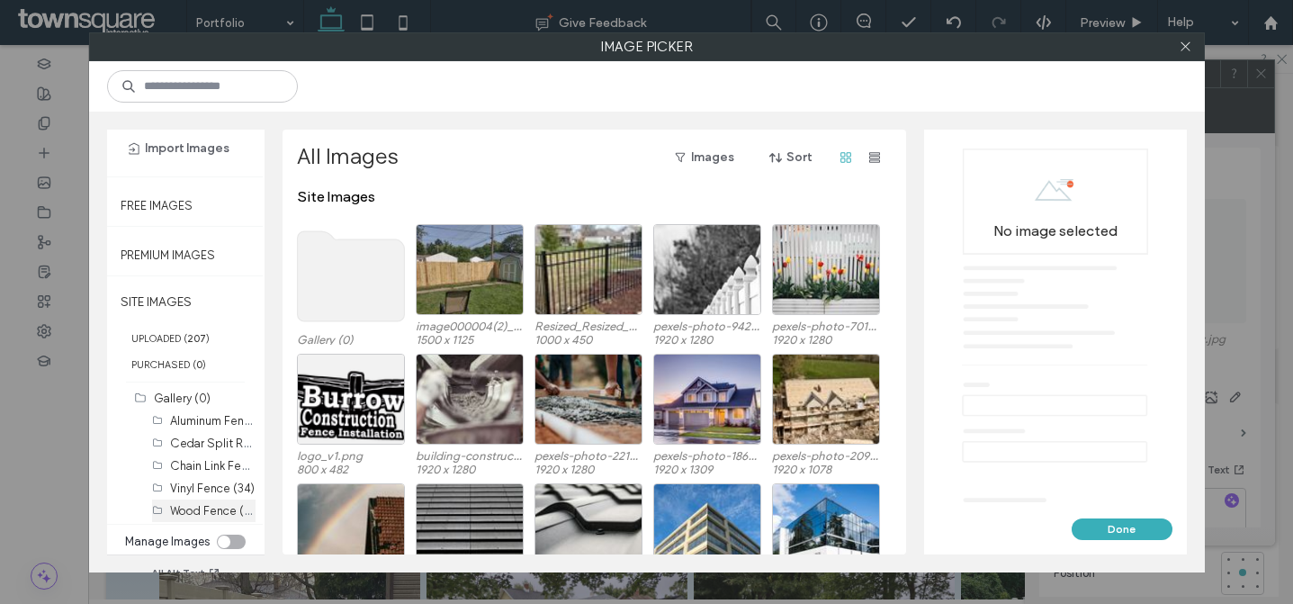
click at [210, 504] on label "Wood Fence (103)" at bounding box center [218, 509] width 96 height 17
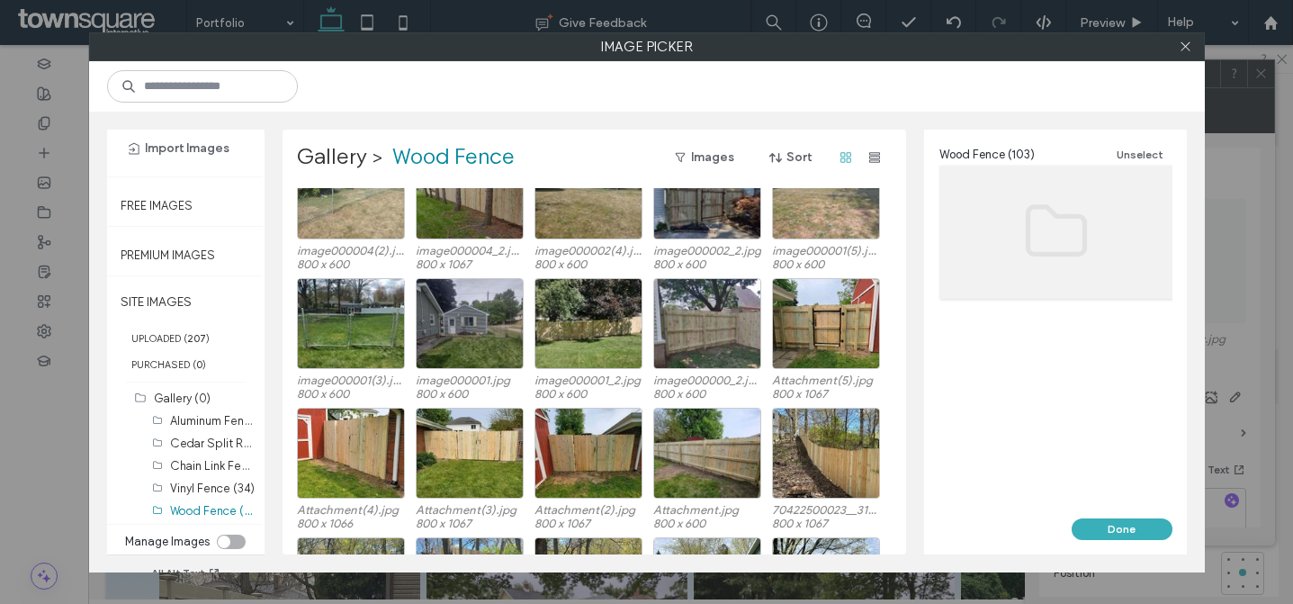
scroll to position [2355, 0]
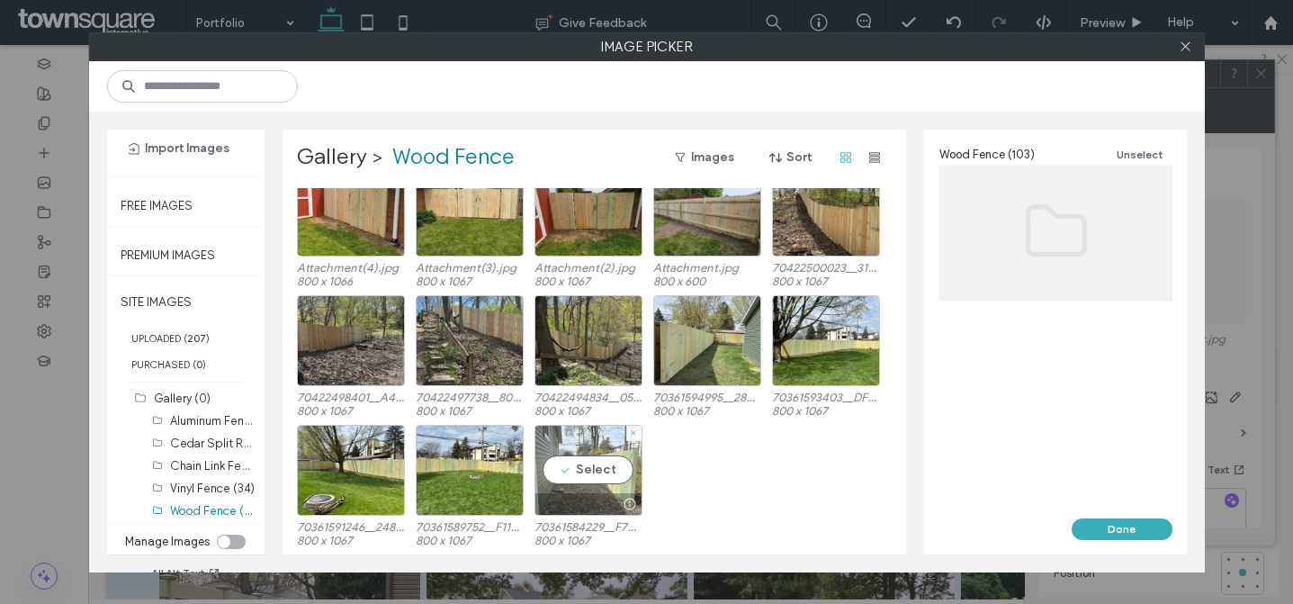
click at [574, 480] on div "Select" at bounding box center [589, 470] width 108 height 91
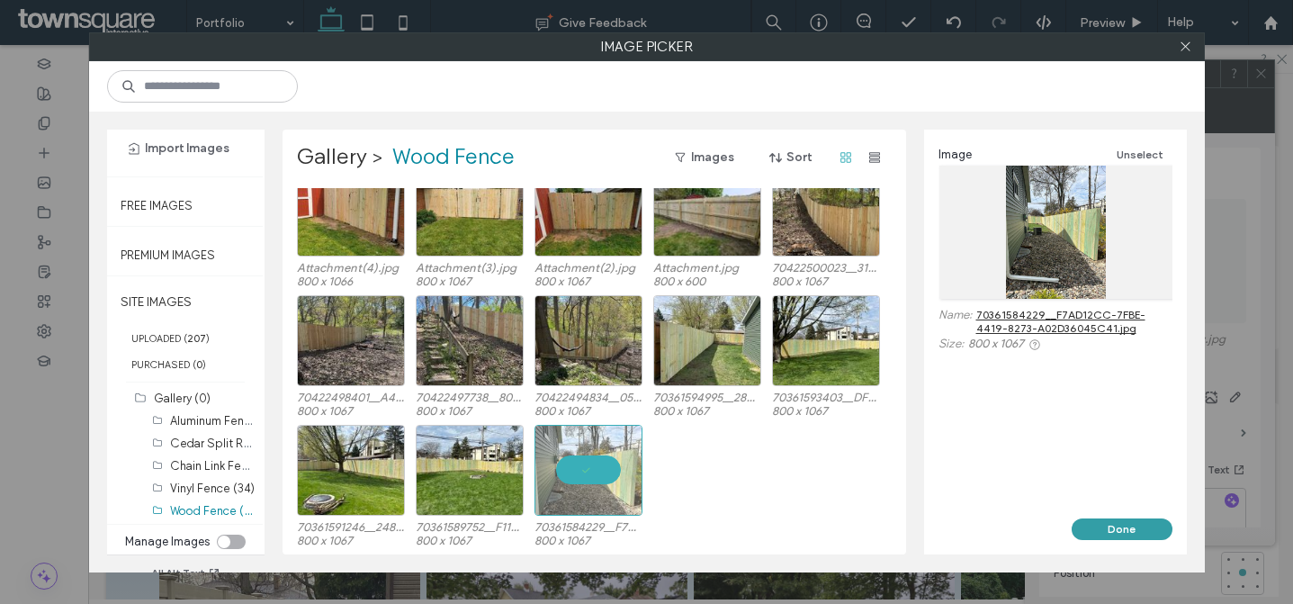
click at [1098, 523] on button "Done" at bounding box center [1122, 529] width 101 height 22
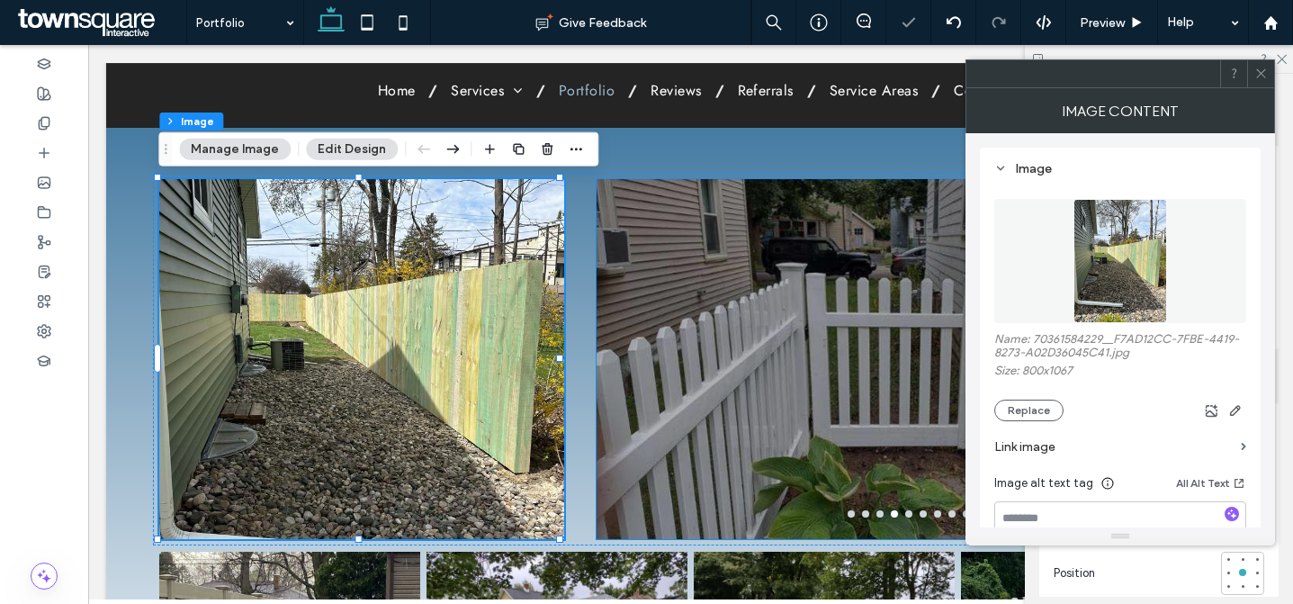
click at [643, 331] on div at bounding box center [909, 370] width 625 height 275
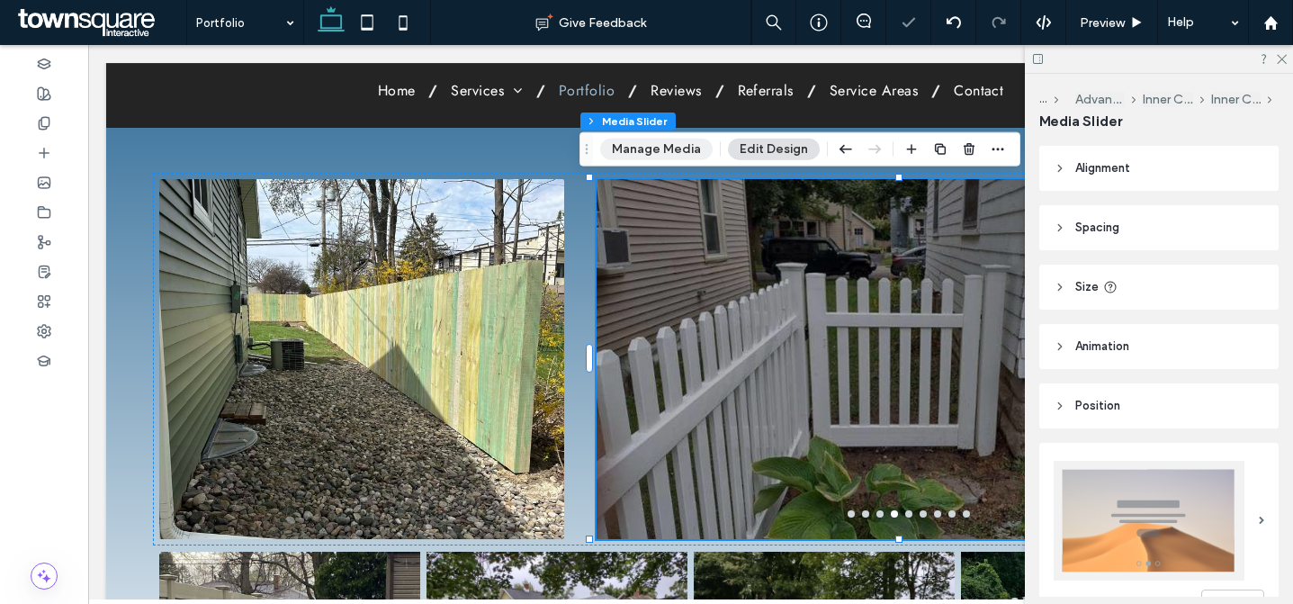
click at [647, 150] on button "Manage Media" at bounding box center [656, 150] width 113 height 22
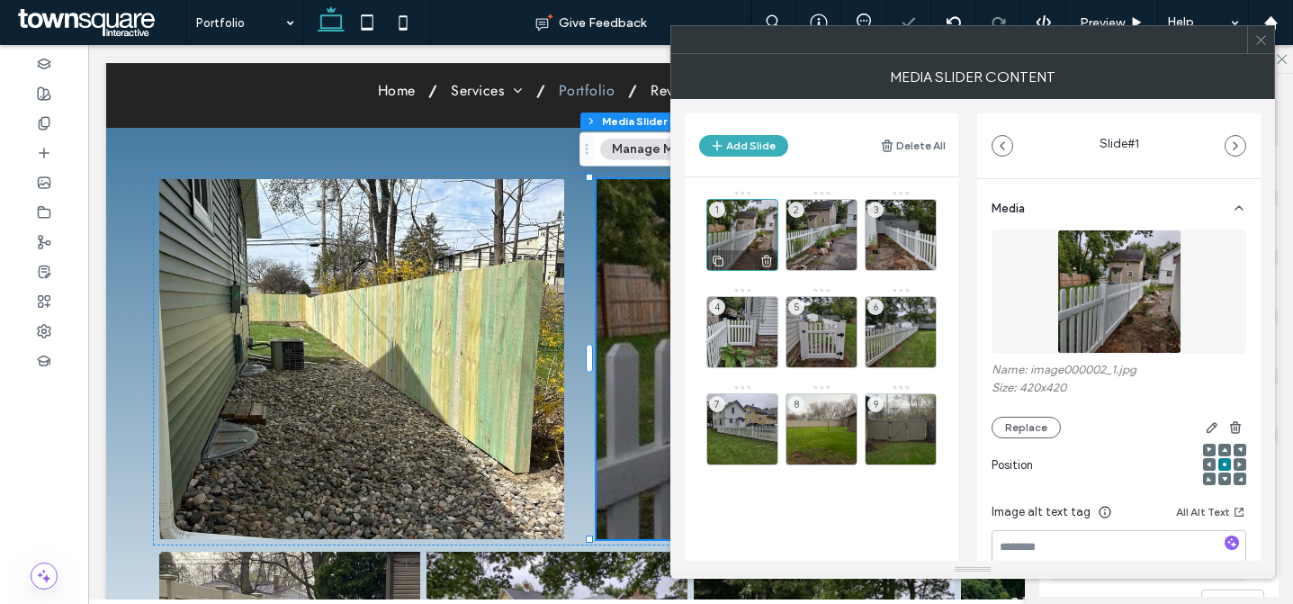
click at [744, 239] on div "1" at bounding box center [743, 235] width 72 height 72
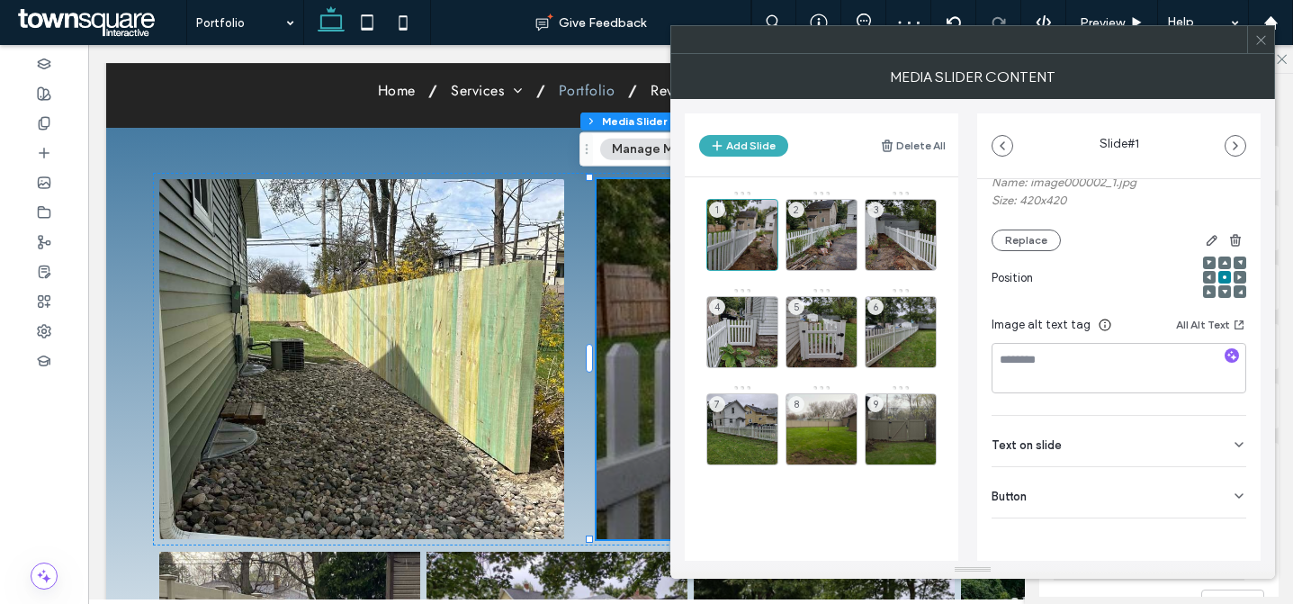
scroll to position [0, 0]
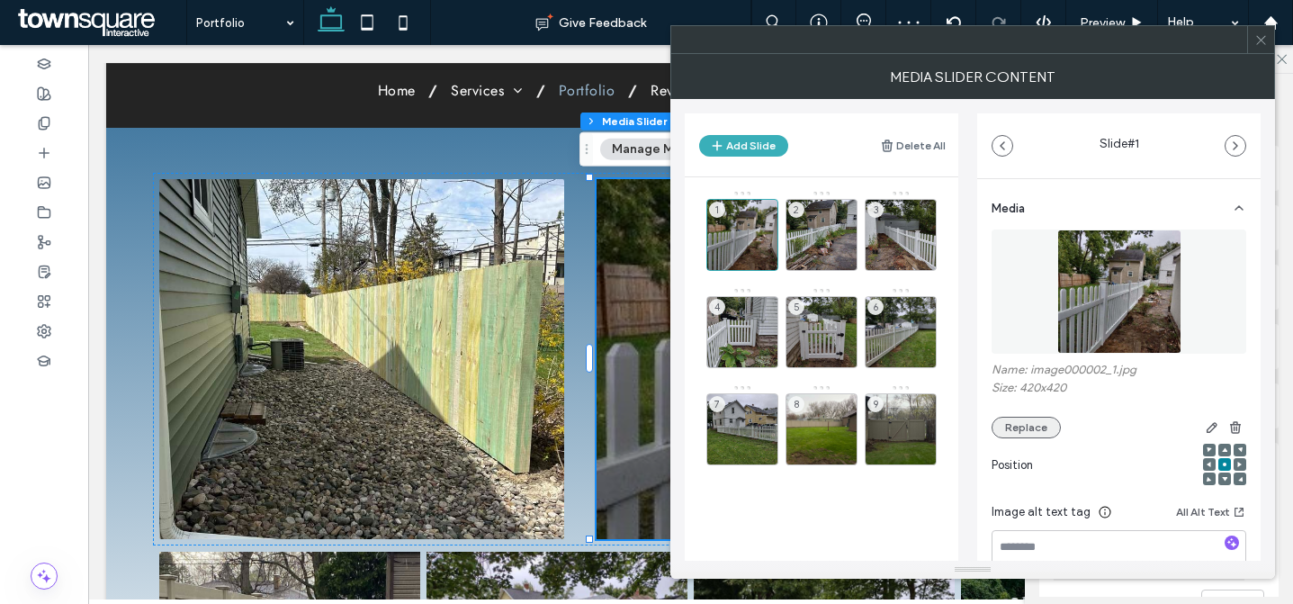
click at [1038, 425] on button "Replace" at bounding box center [1026, 428] width 69 height 22
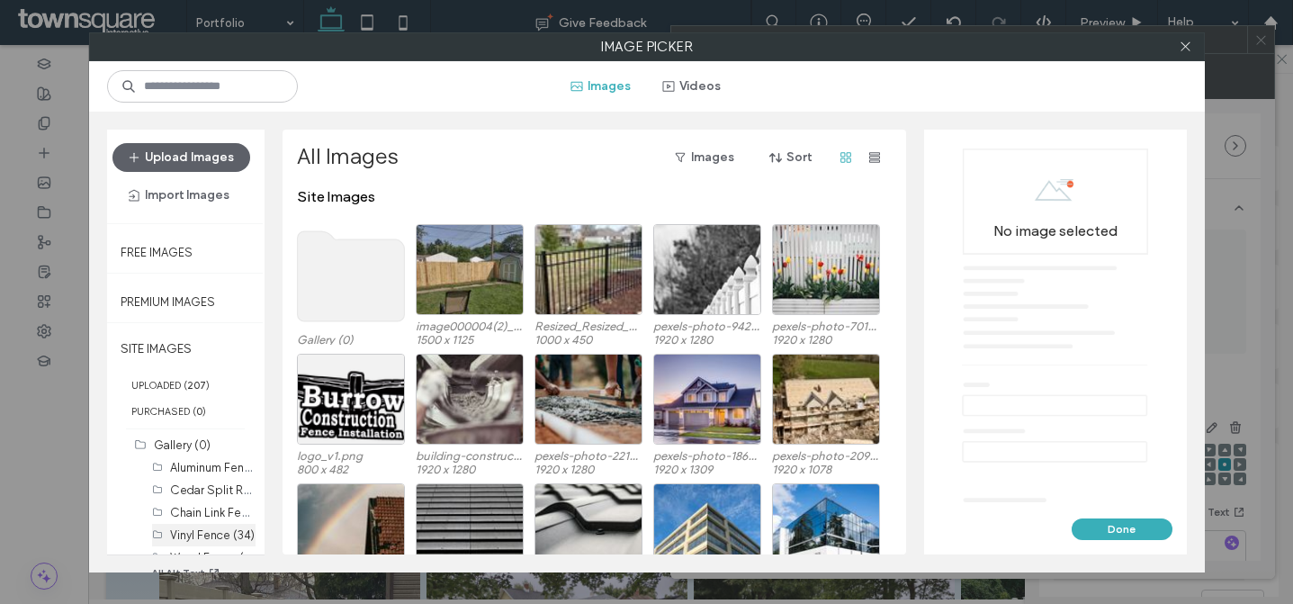
scroll to position [47, 0]
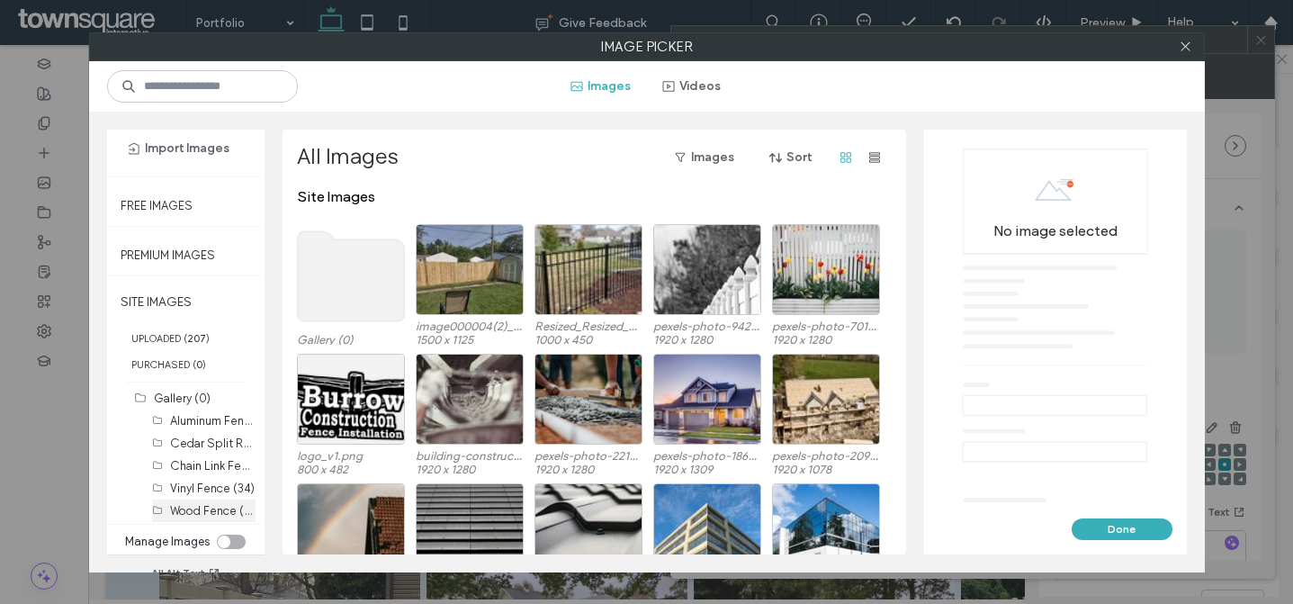
click at [209, 502] on label "Wood Fence (103)" at bounding box center [218, 509] width 96 height 17
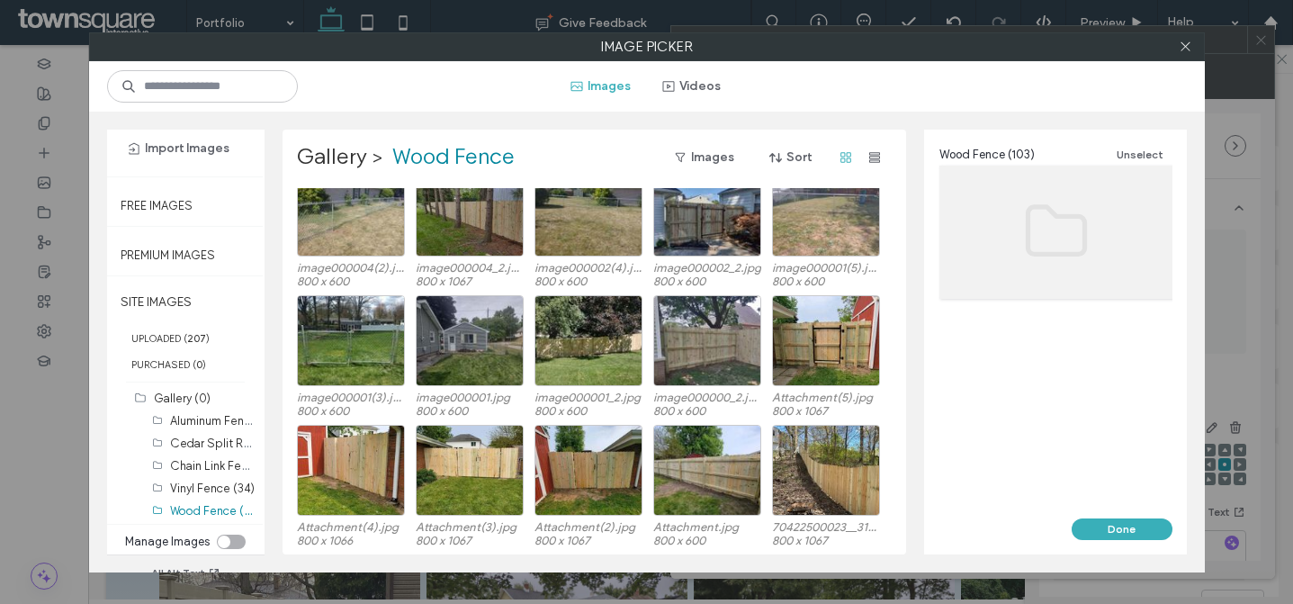
scroll to position [2355, 0]
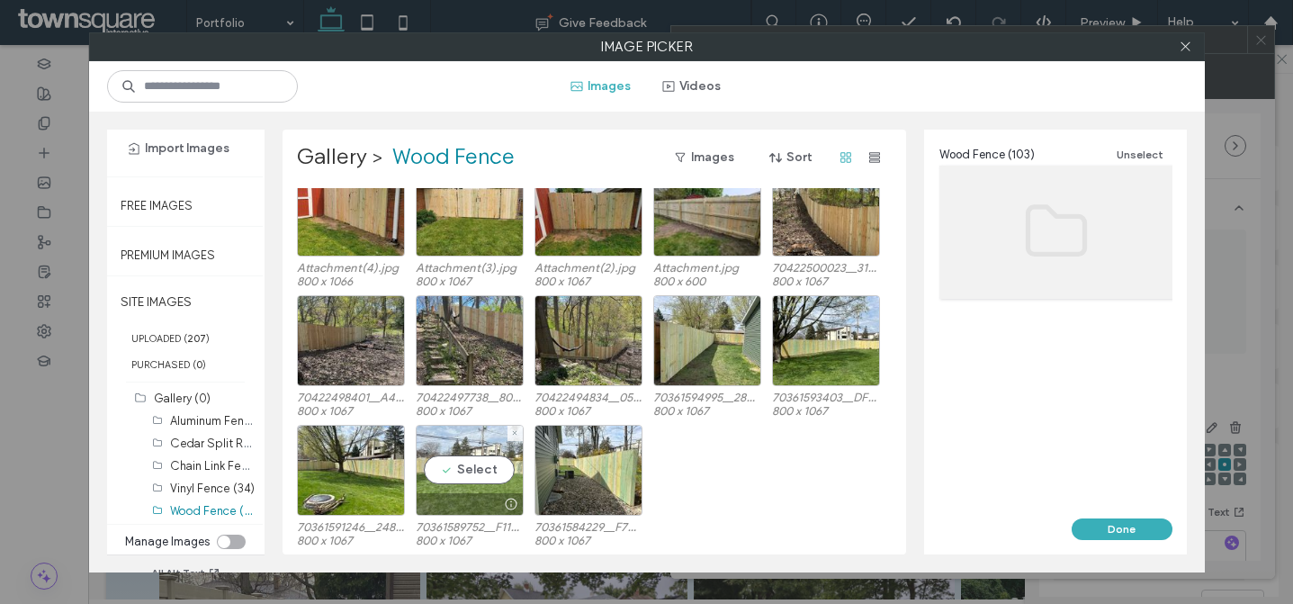
click at [482, 455] on div "Select" at bounding box center [470, 470] width 108 height 91
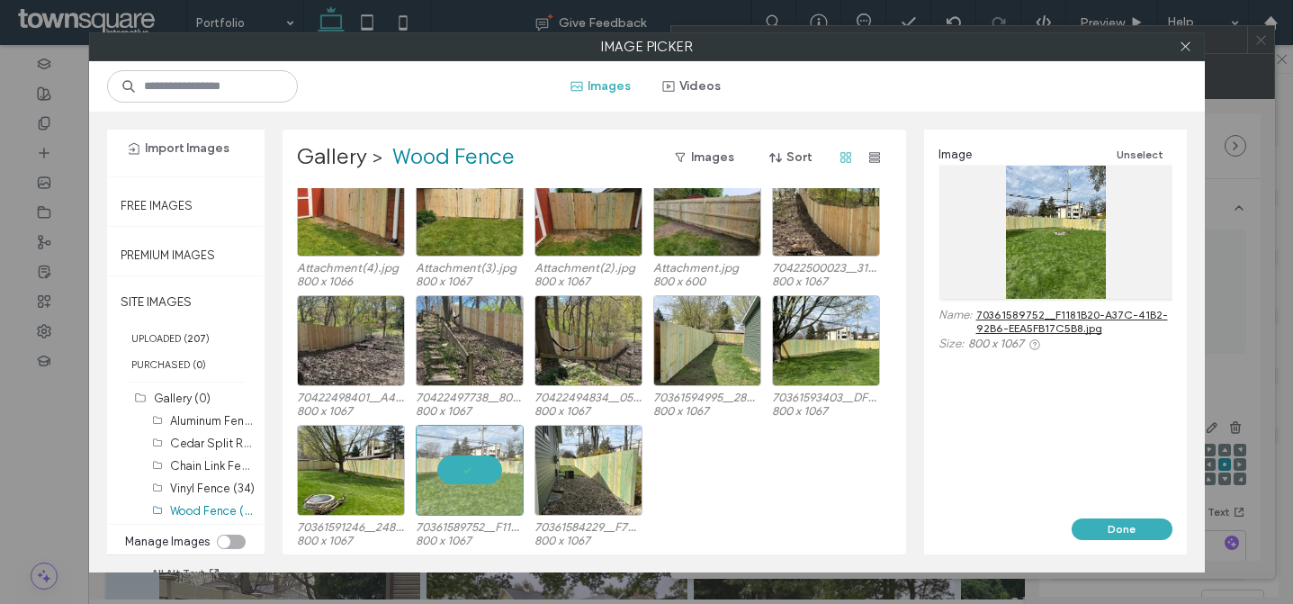
drag, startPoint x: 1145, startPoint y: 530, endPoint x: 1133, endPoint y: 526, distance: 12.5
click at [1145, 530] on button "Done" at bounding box center [1122, 529] width 101 height 22
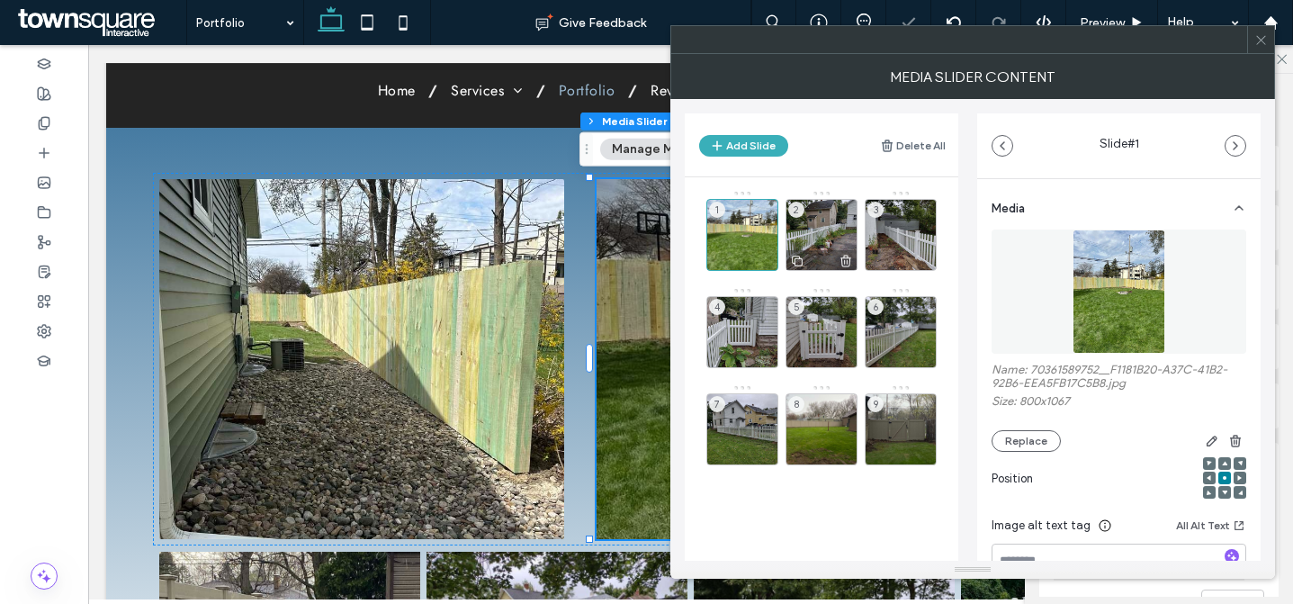
click at [832, 238] on div "2" at bounding box center [822, 235] width 72 height 72
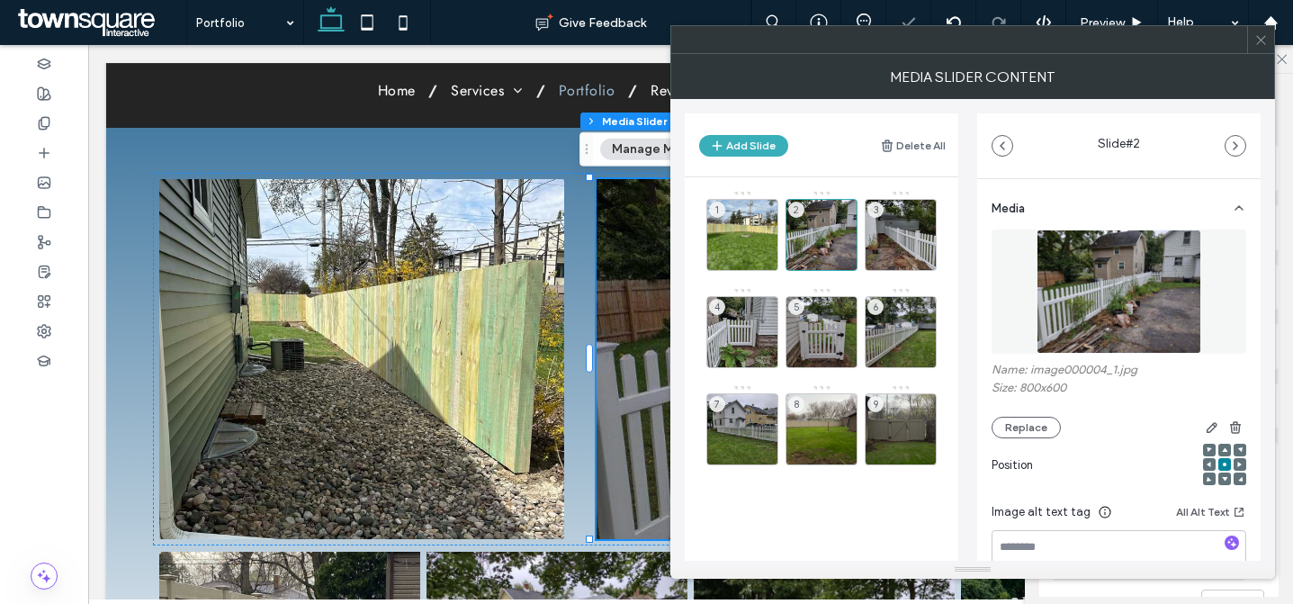
scroll to position [189, 0]
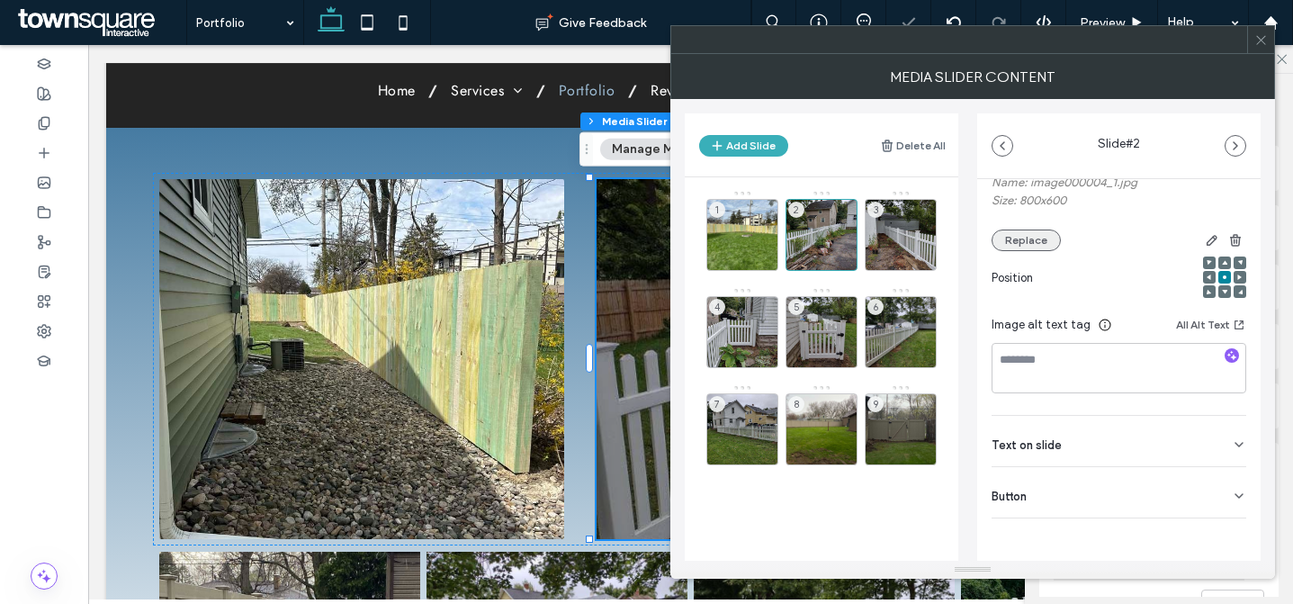
click at [1026, 239] on button "Replace" at bounding box center [1026, 241] width 69 height 22
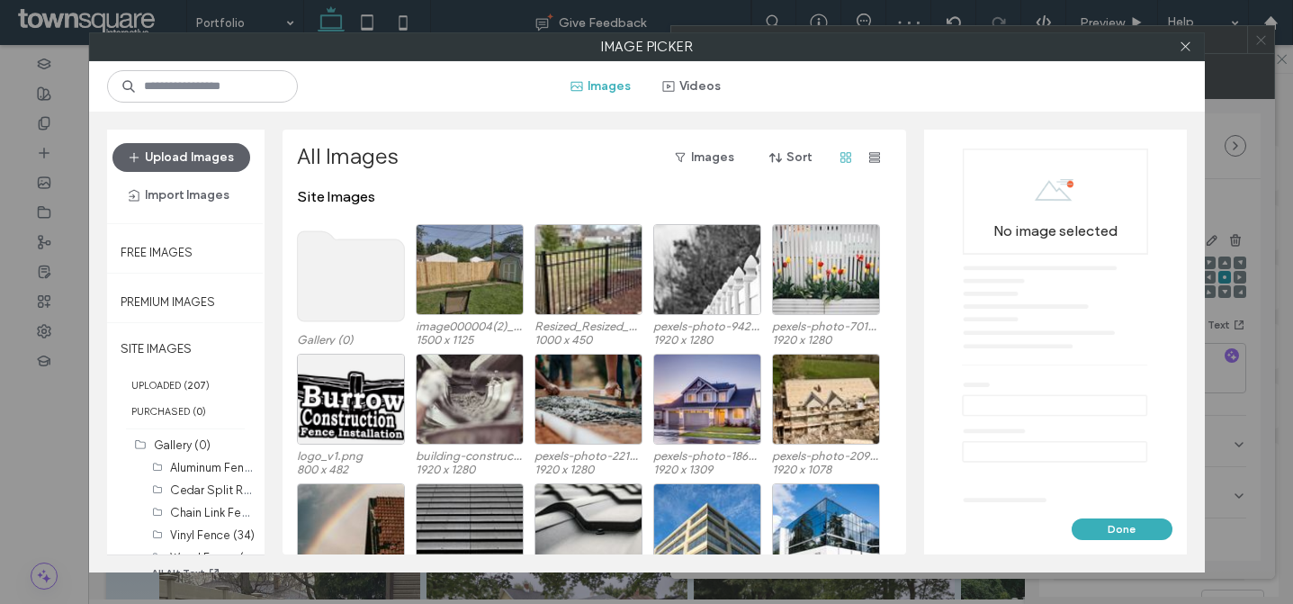
scroll to position [47, 0]
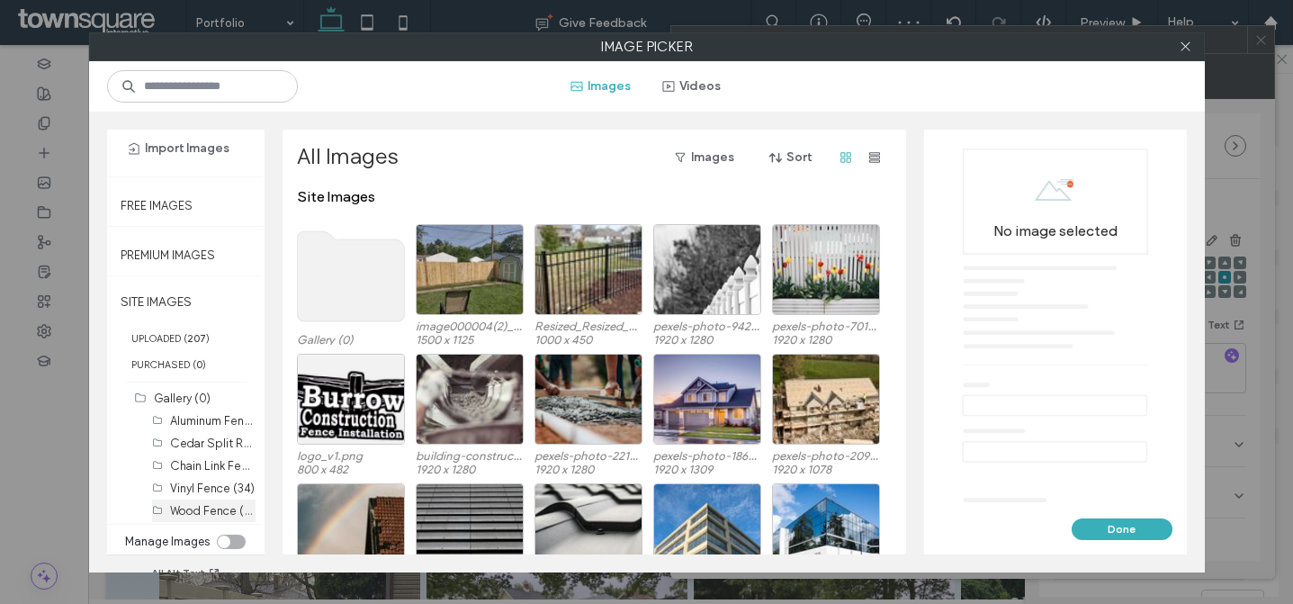
click at [200, 502] on label "Wood Fence (103)" at bounding box center [218, 509] width 96 height 17
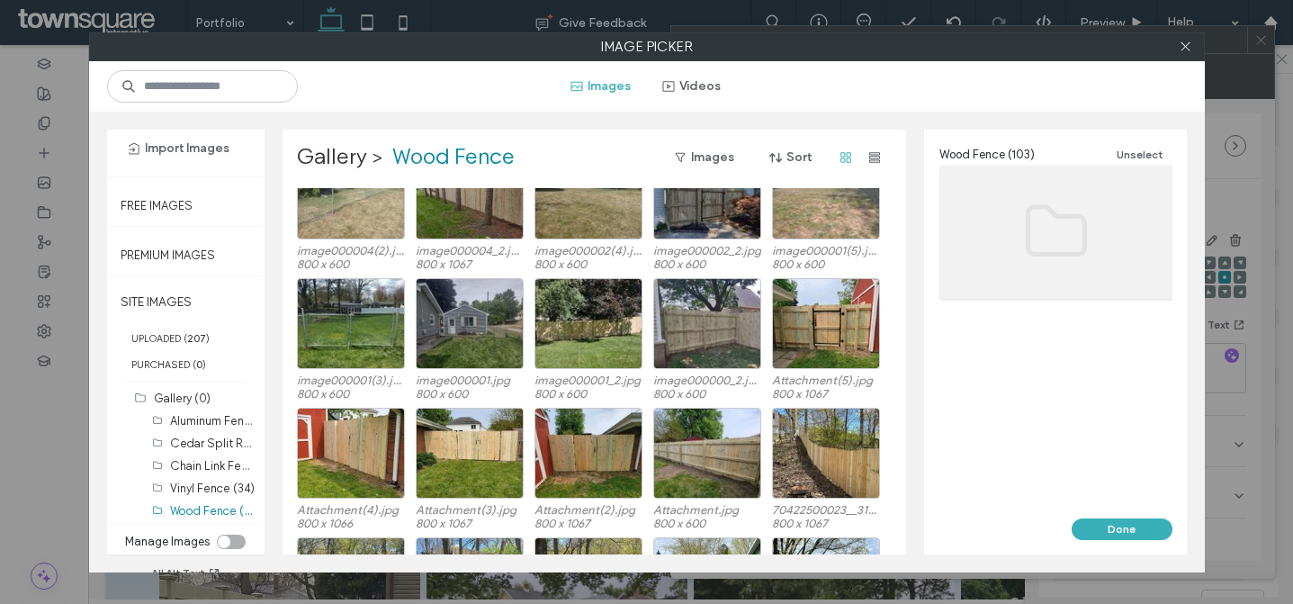
scroll to position [2355, 0]
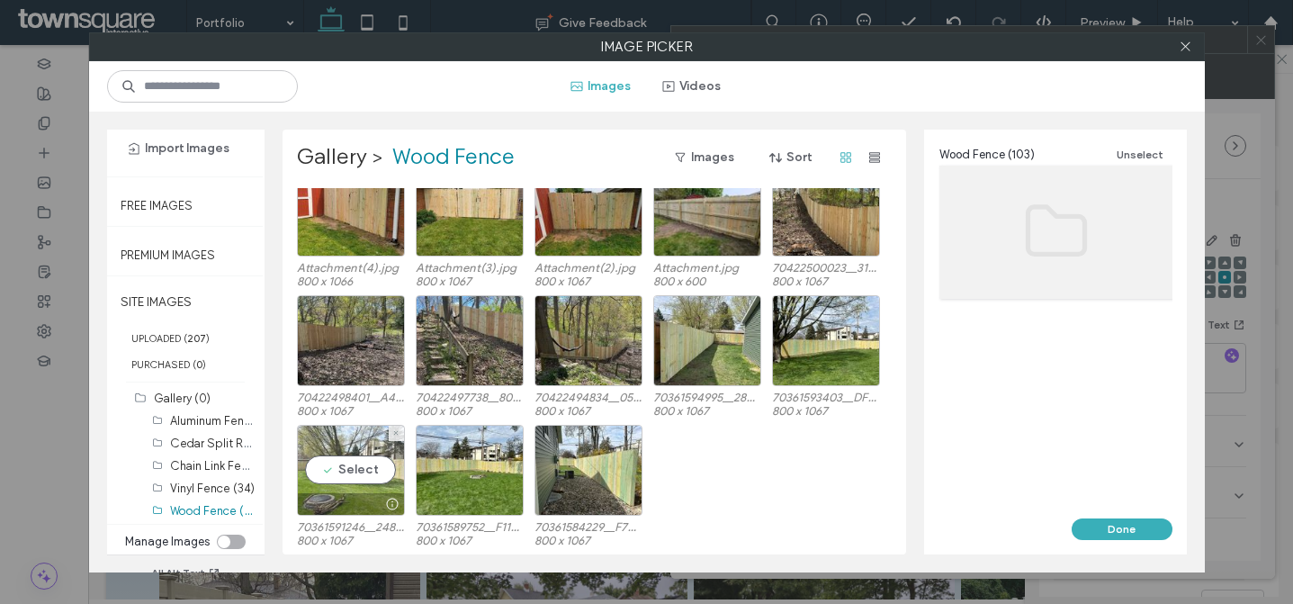
click at [358, 478] on div "Select" at bounding box center [351, 470] width 108 height 91
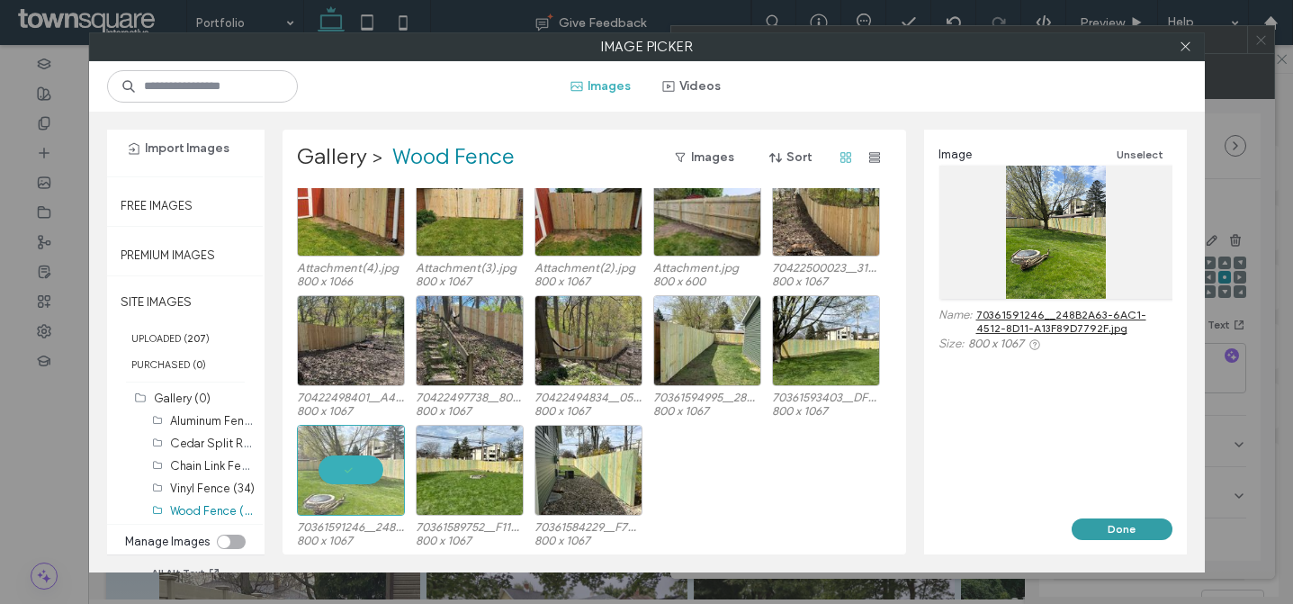
click at [1143, 526] on button "Done" at bounding box center [1122, 529] width 101 height 22
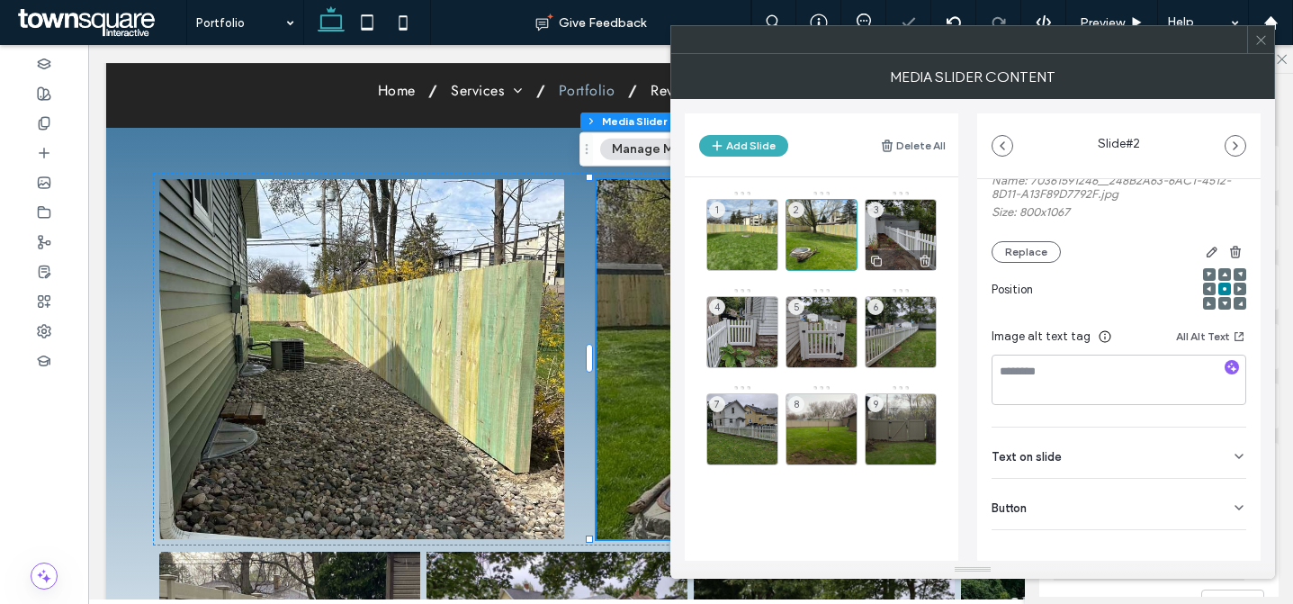
click at [881, 243] on div "3" at bounding box center [901, 235] width 72 height 72
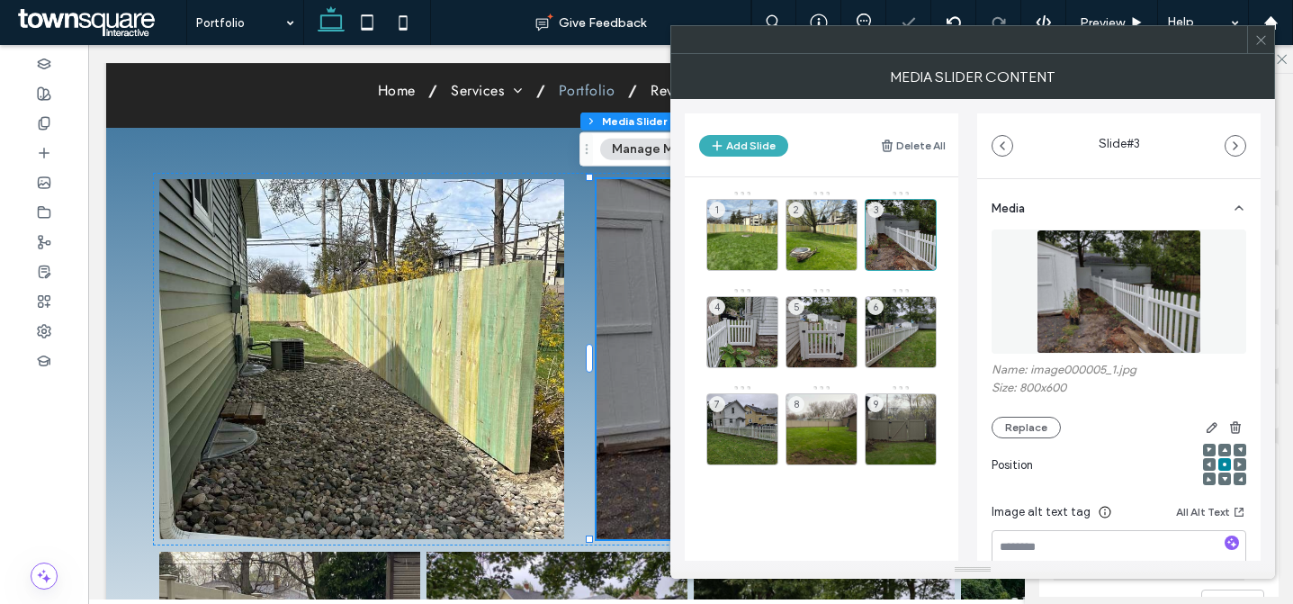
scroll to position [189, 0]
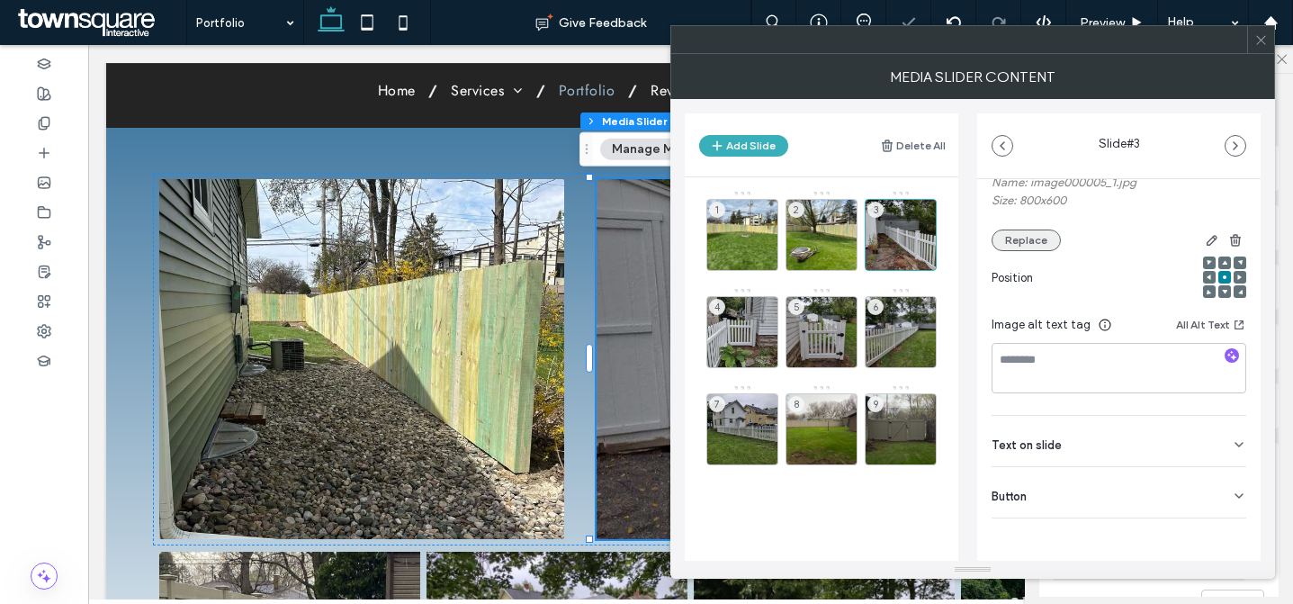
click at [1025, 235] on button "Replace" at bounding box center [1026, 241] width 69 height 22
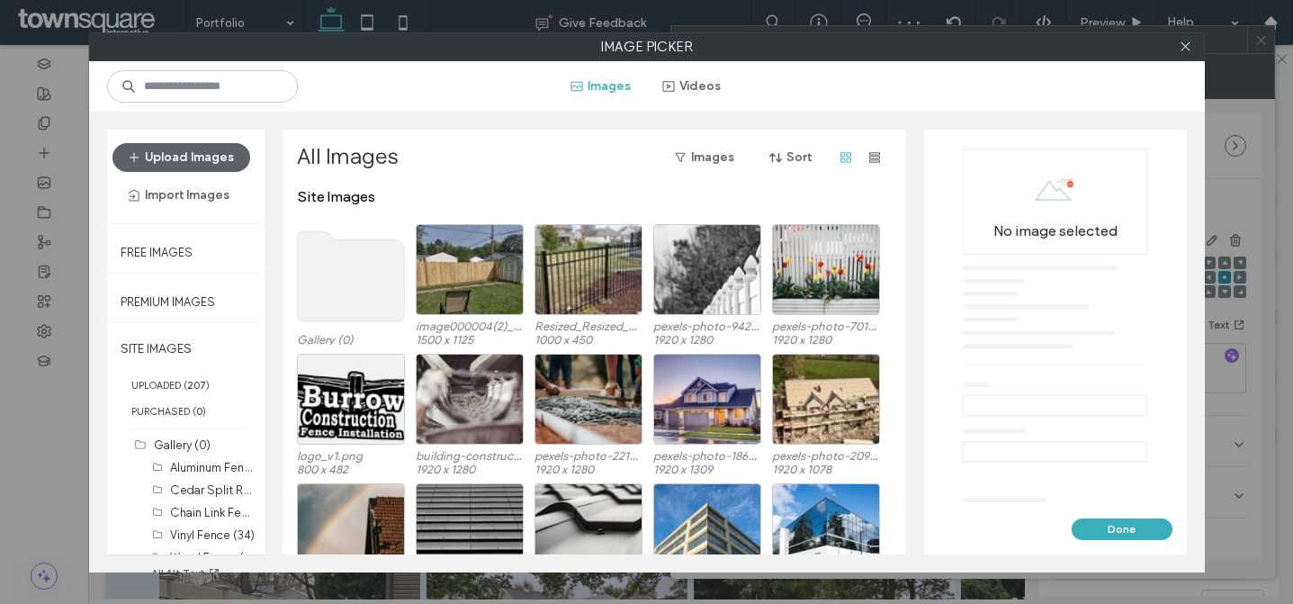
scroll to position [47, 0]
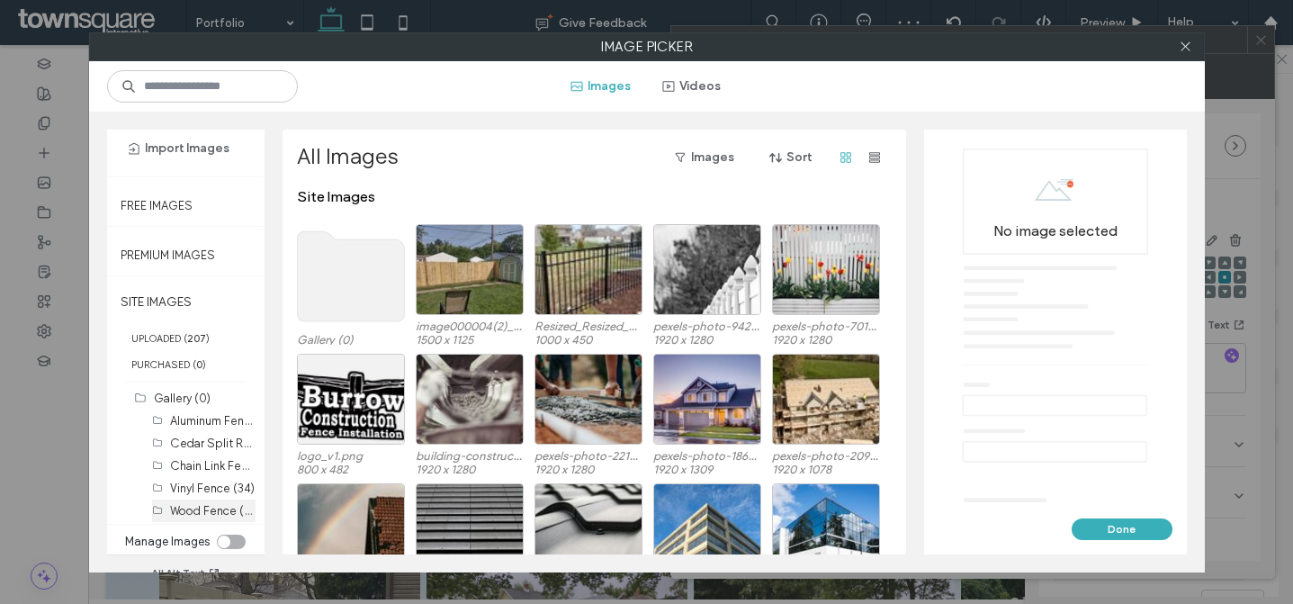
click at [194, 518] on div "Wood Fence (103)" at bounding box center [213, 511] width 86 height 23
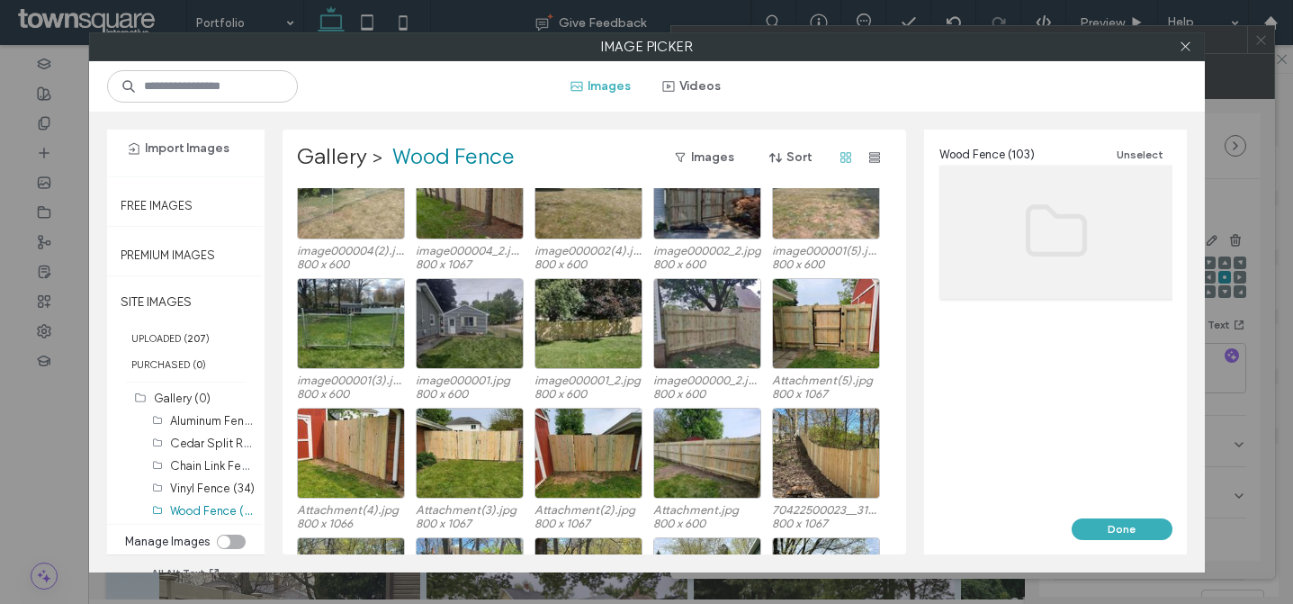
scroll to position [2355, 0]
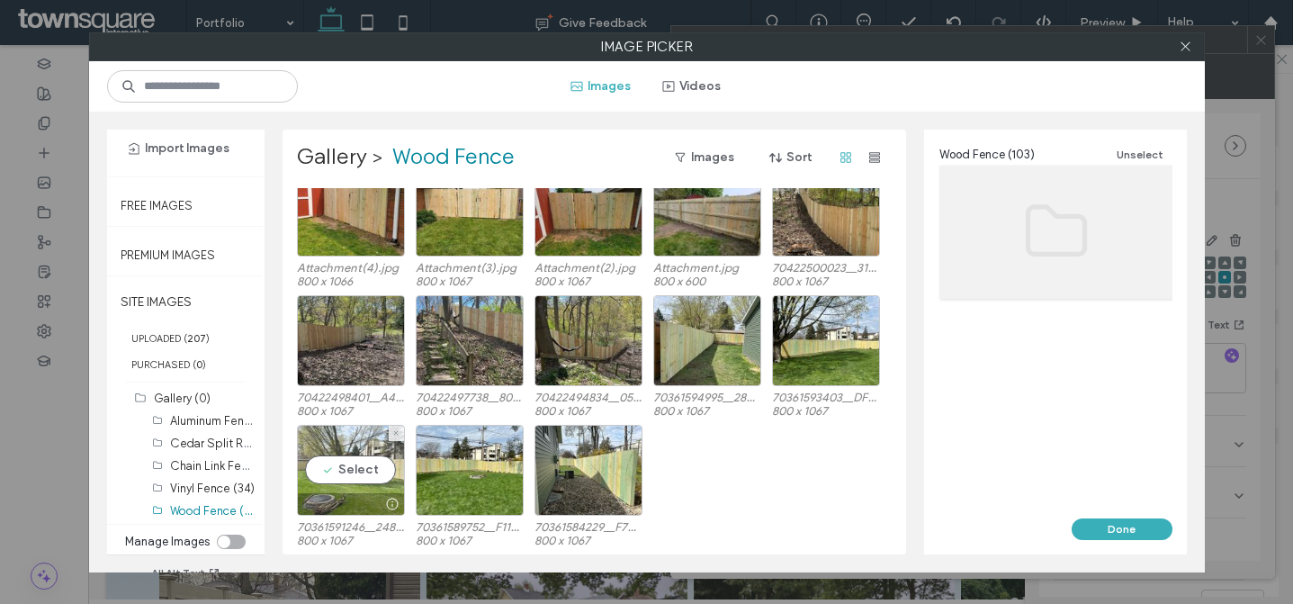
click at [356, 469] on div "Select" at bounding box center [351, 470] width 108 height 91
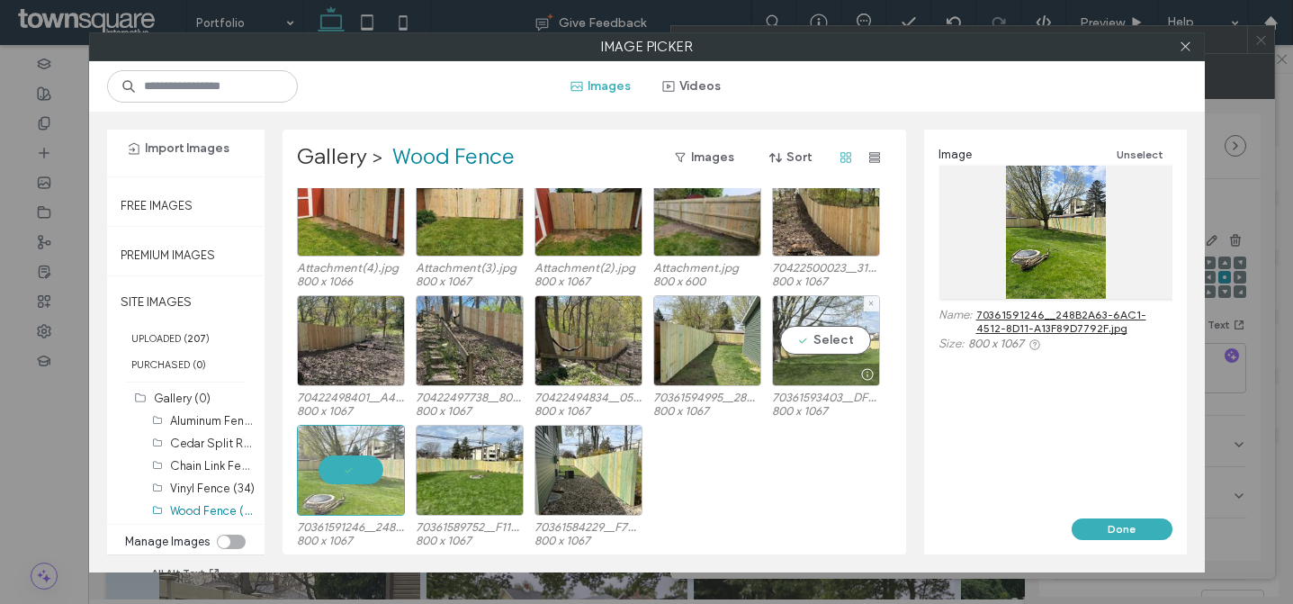
click at [843, 340] on div "Select" at bounding box center [826, 340] width 108 height 91
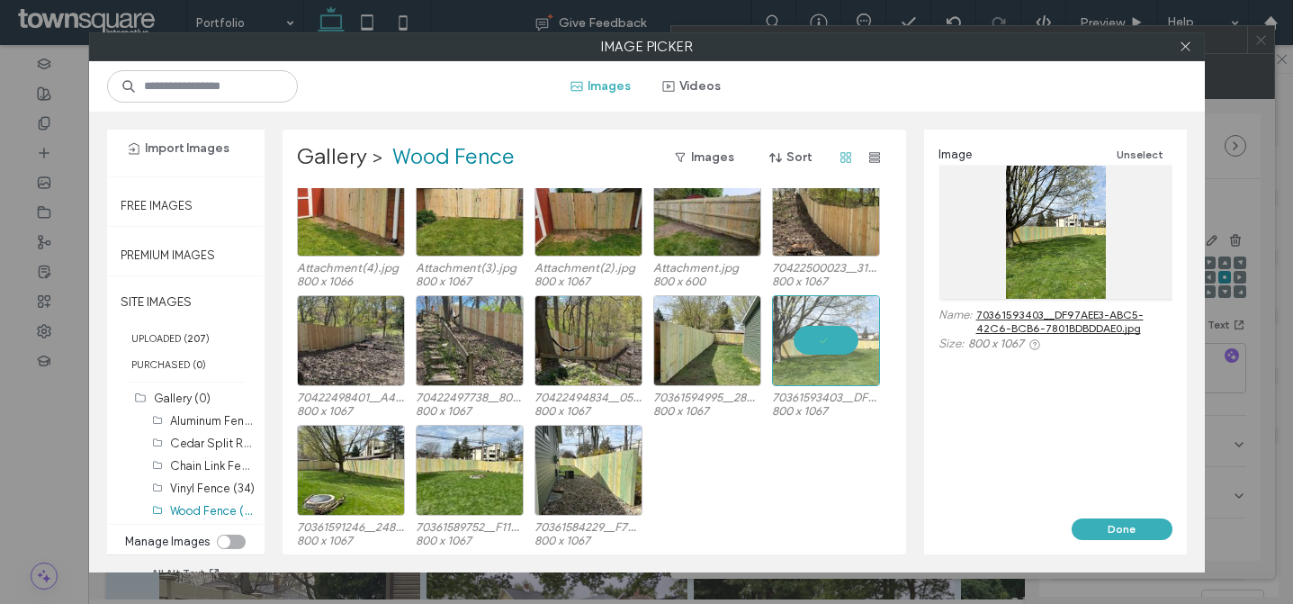
click at [1142, 527] on button "Done" at bounding box center [1122, 529] width 101 height 22
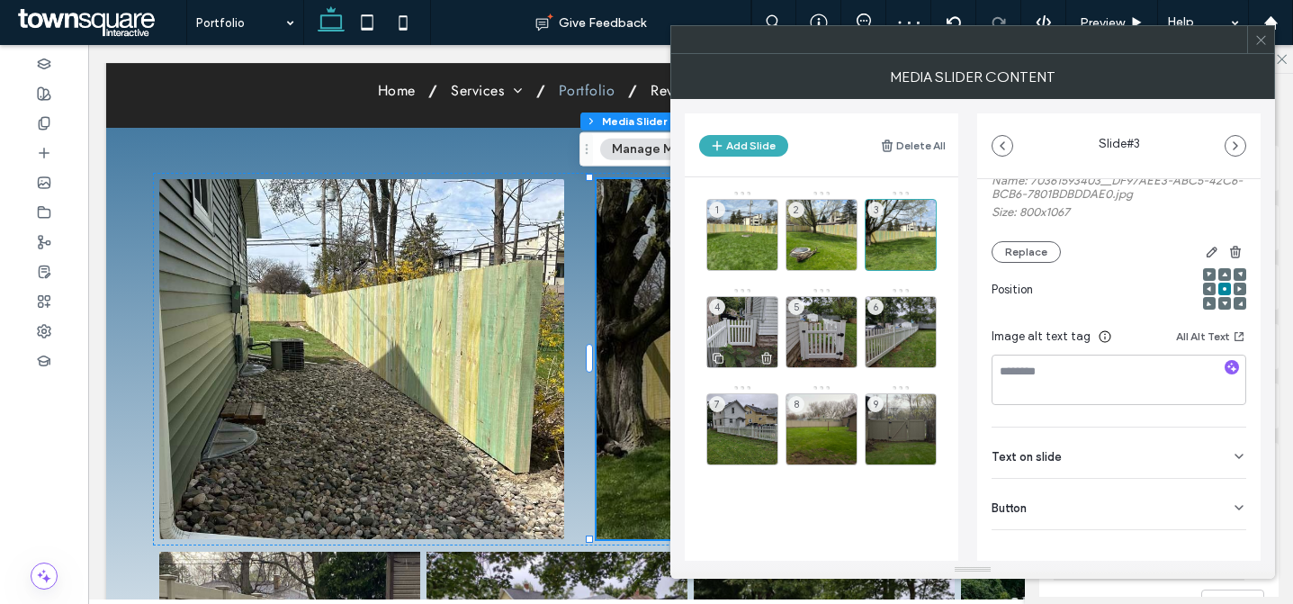
click at [734, 326] on div "4" at bounding box center [743, 332] width 72 height 72
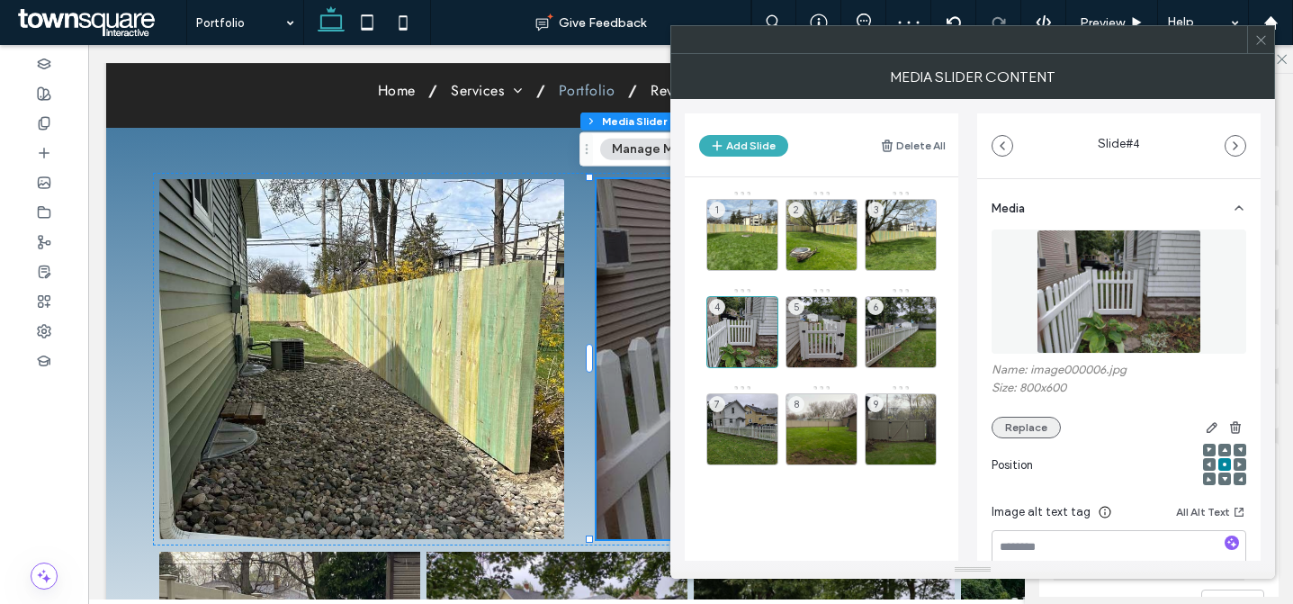
click at [1013, 426] on button "Replace" at bounding box center [1026, 428] width 69 height 22
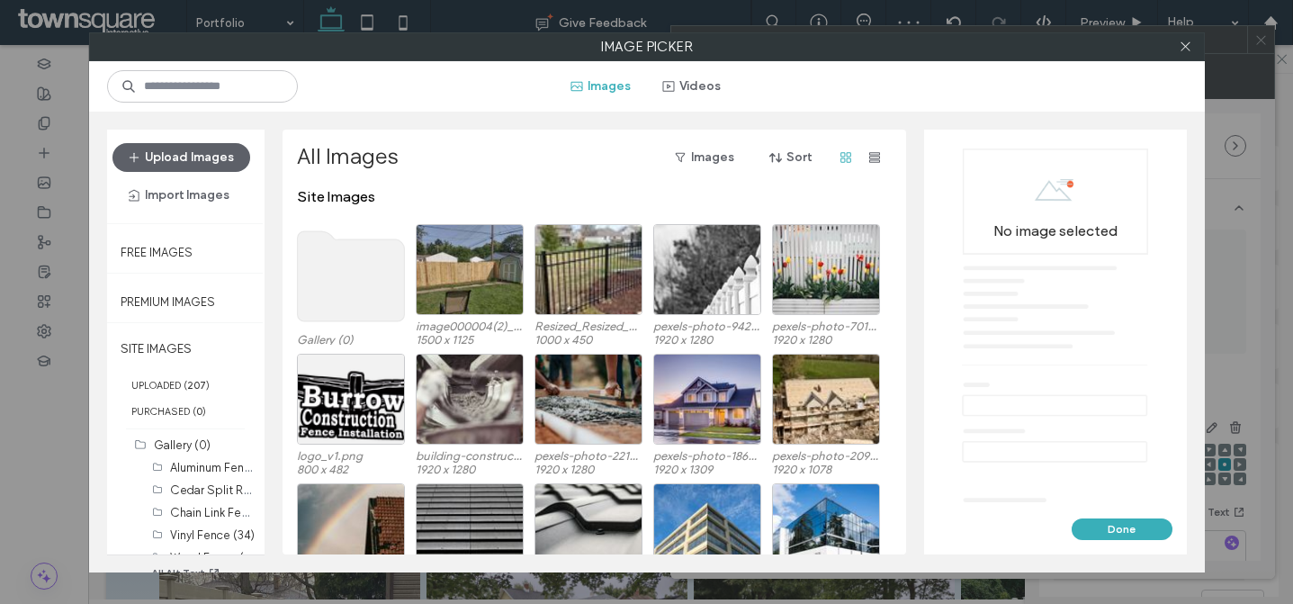
scroll to position [47, 0]
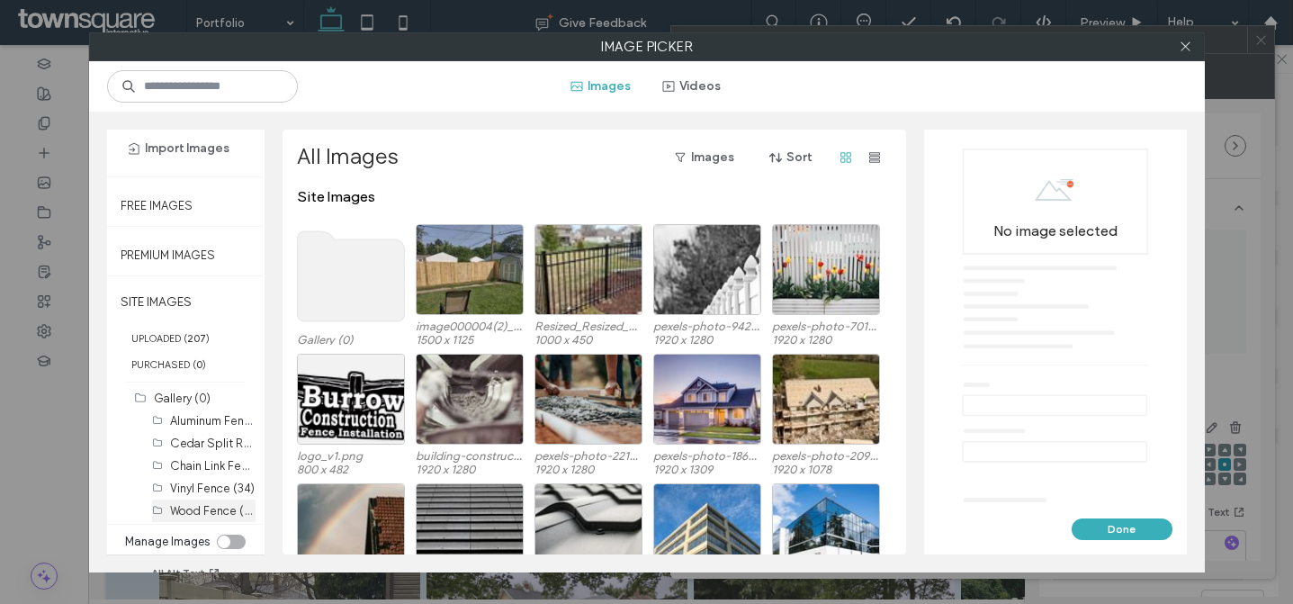
click at [221, 507] on label "Wood Fence (103)" at bounding box center [218, 509] width 96 height 17
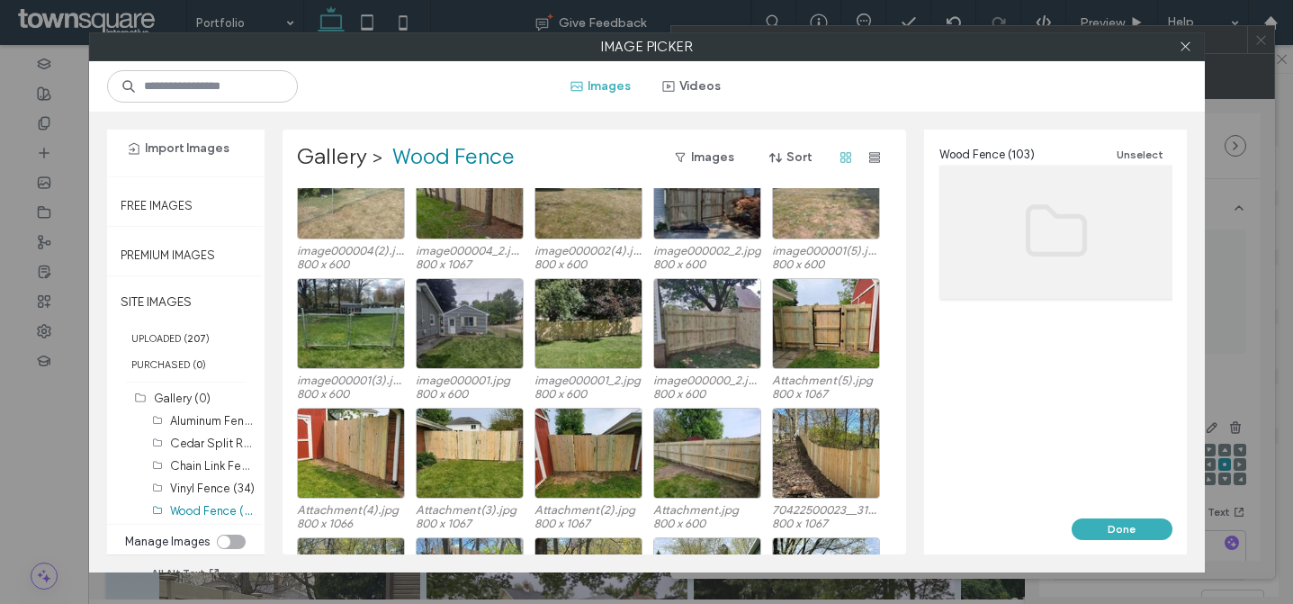
scroll to position [2355, 0]
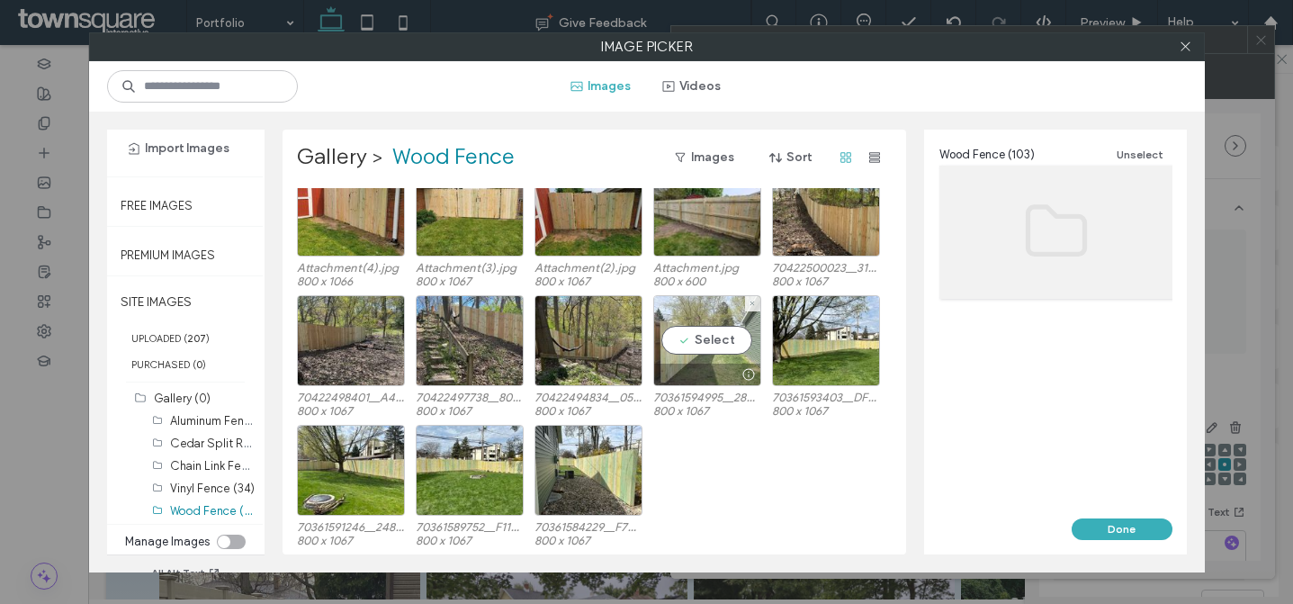
drag, startPoint x: 733, startPoint y: 343, endPoint x: 752, endPoint y: 347, distance: 19.2
click at [733, 343] on div "Select" at bounding box center [707, 340] width 108 height 91
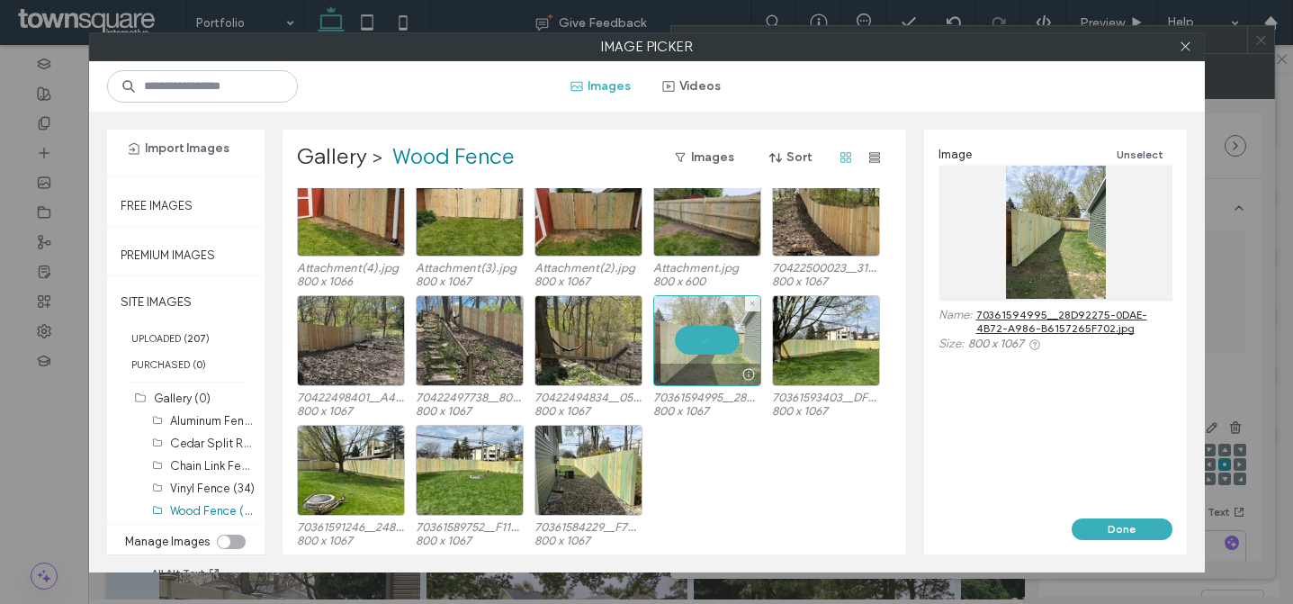
click at [712, 350] on div at bounding box center [707, 340] width 108 height 91
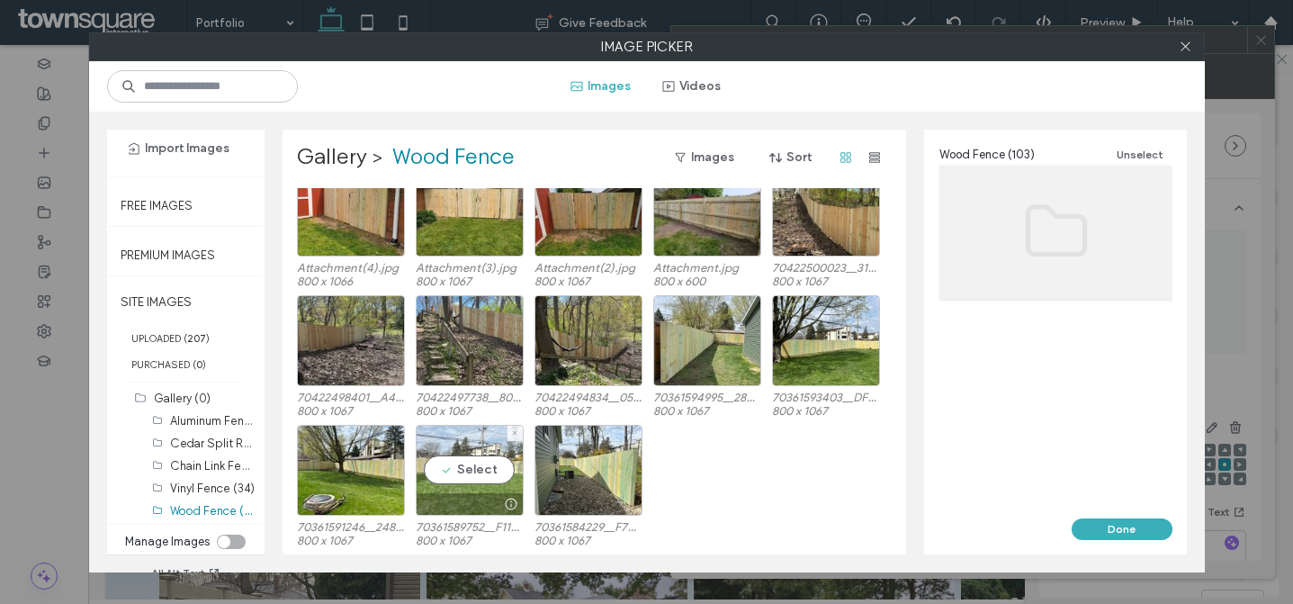
click at [486, 472] on div "Select" at bounding box center [470, 470] width 108 height 91
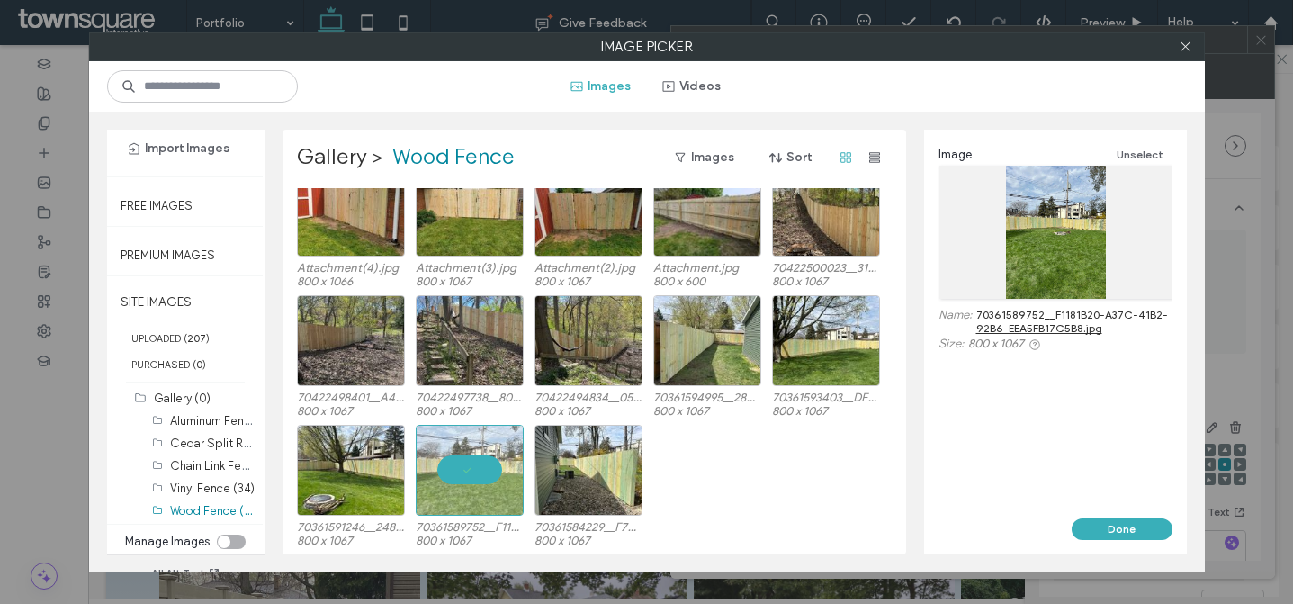
click at [1120, 525] on button "Done" at bounding box center [1122, 529] width 101 height 22
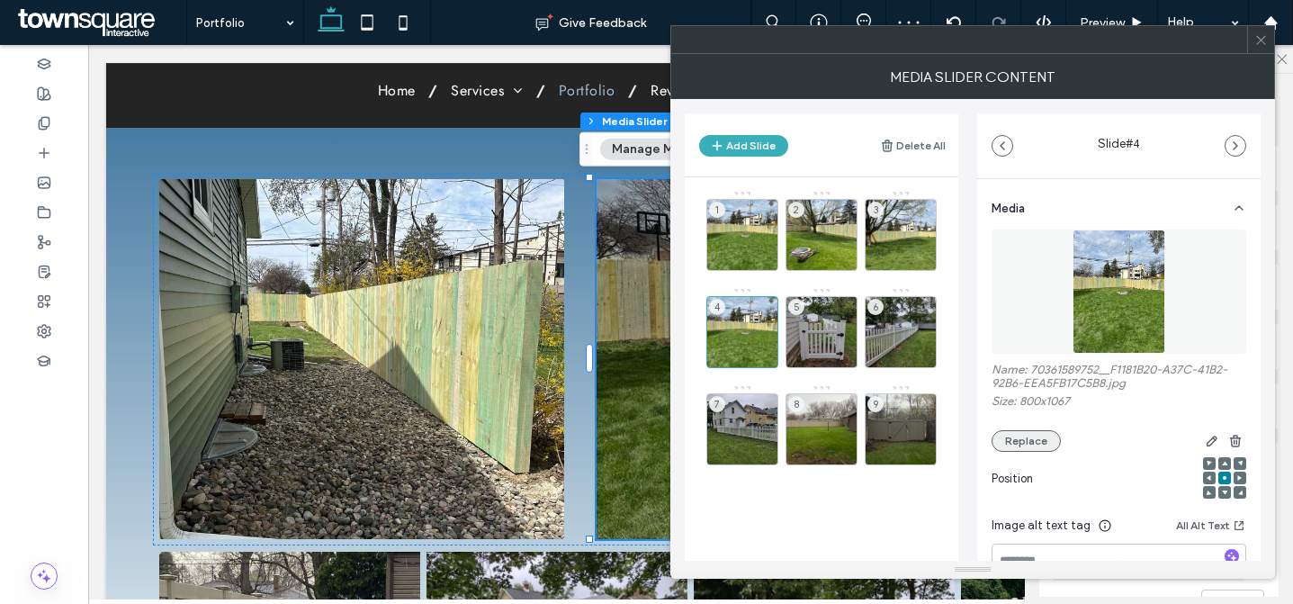
click at [1010, 442] on button "Replace" at bounding box center [1026, 441] width 69 height 22
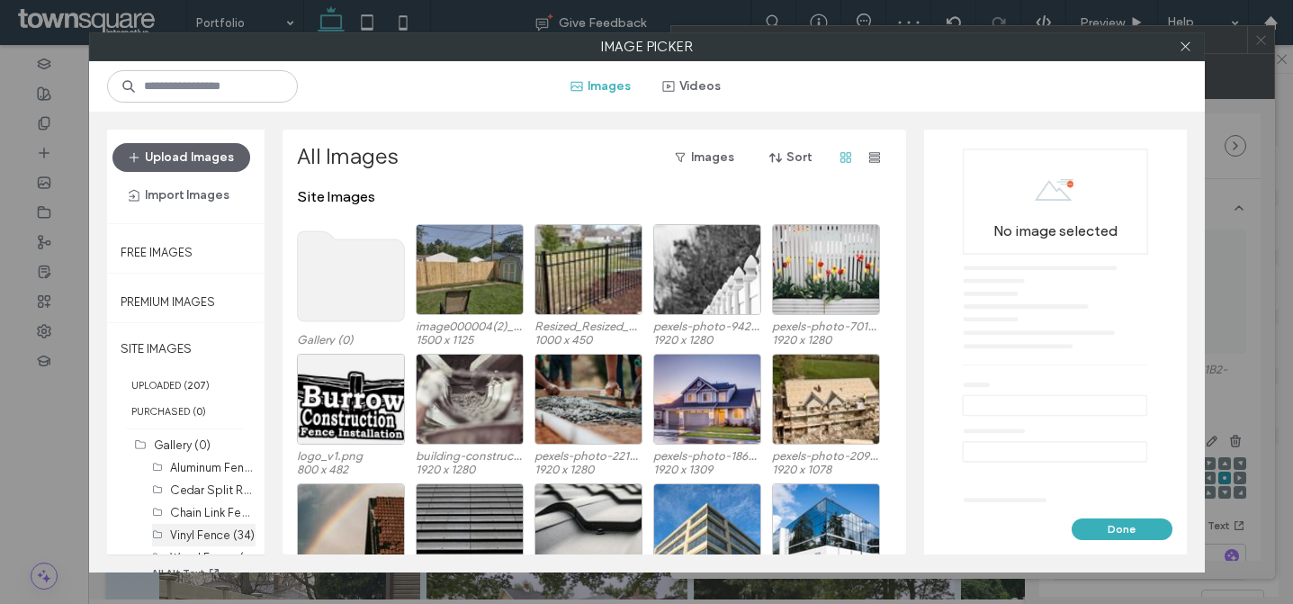
scroll to position [47, 0]
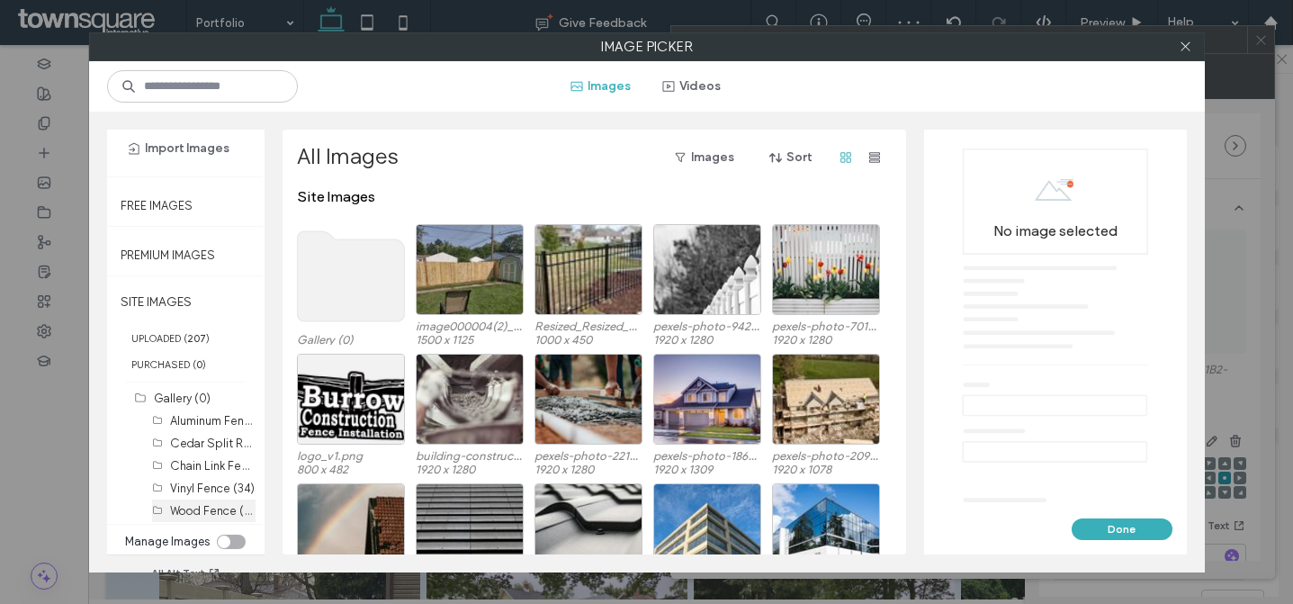
click at [197, 506] on label "Wood Fence (103)" at bounding box center [218, 509] width 96 height 17
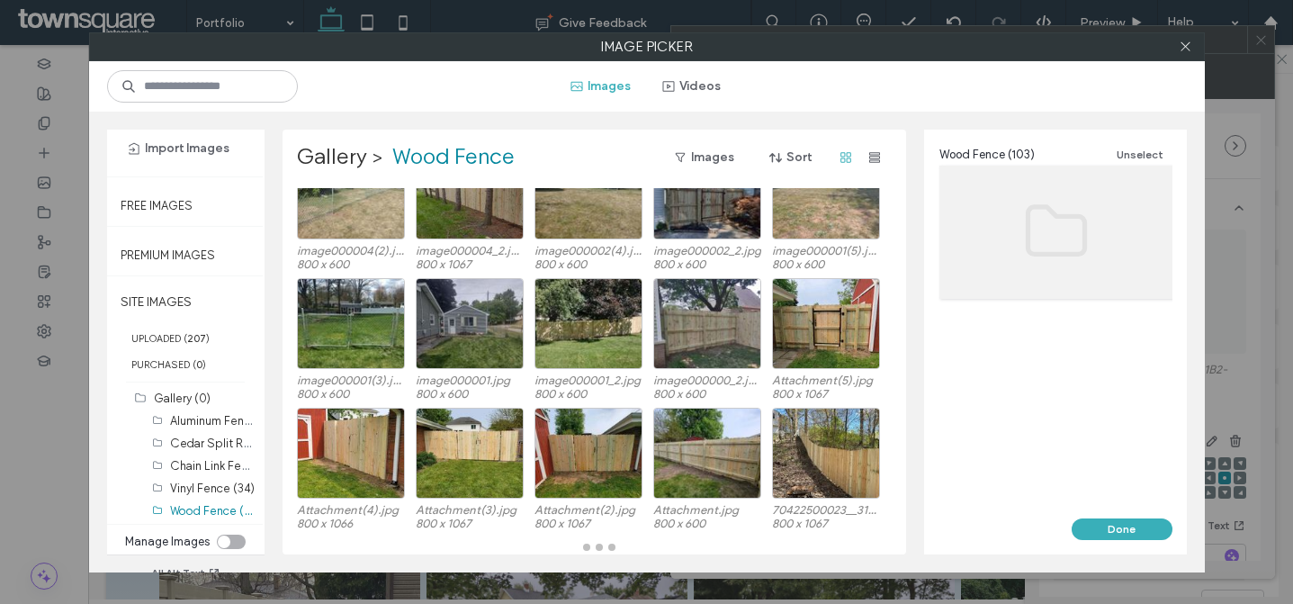
scroll to position [2355, 0]
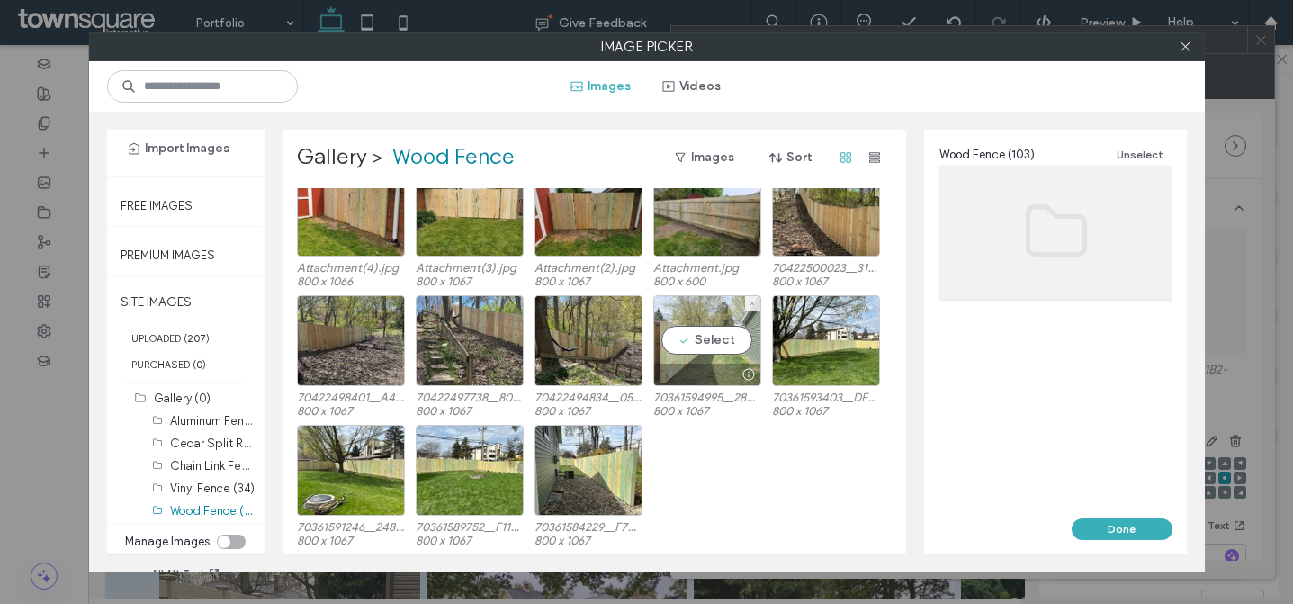
click at [668, 359] on div "Select" at bounding box center [707, 340] width 108 height 91
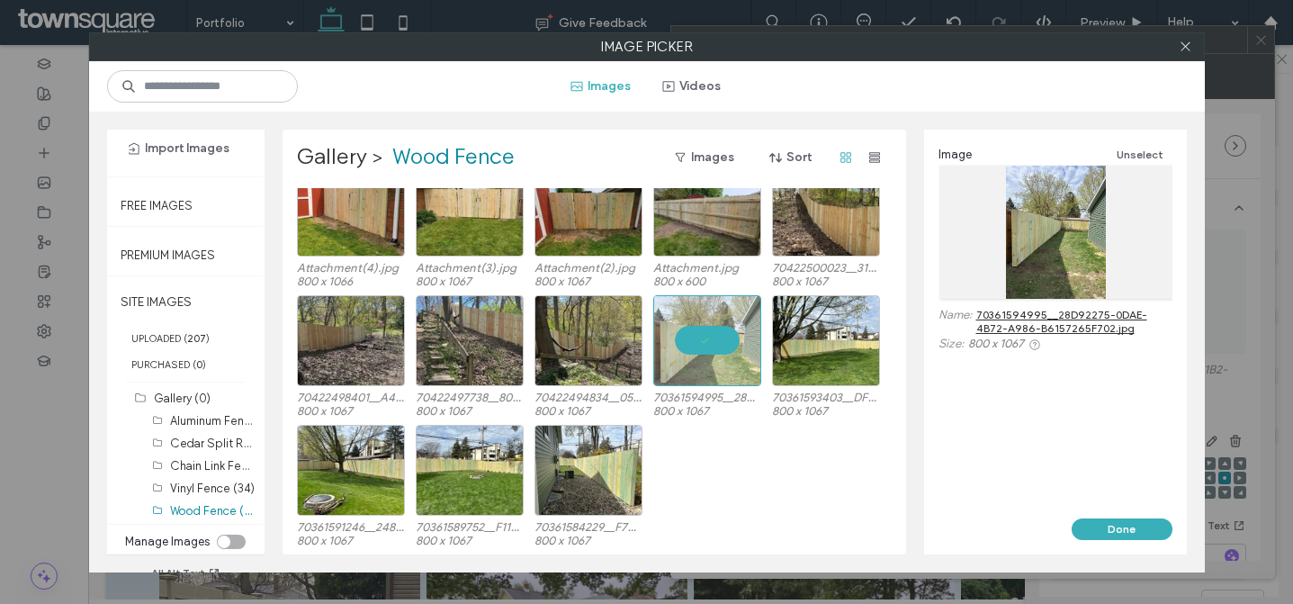
click at [1099, 525] on button "Done" at bounding box center [1122, 529] width 101 height 22
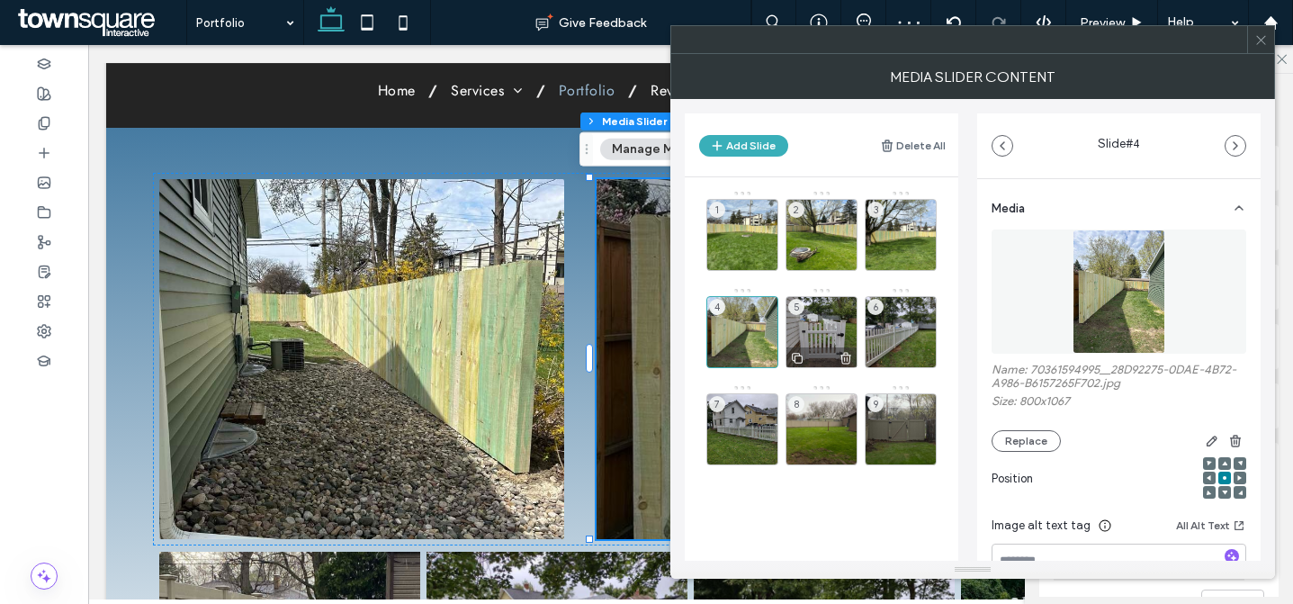
click at [824, 332] on div "5" at bounding box center [822, 332] width 72 height 72
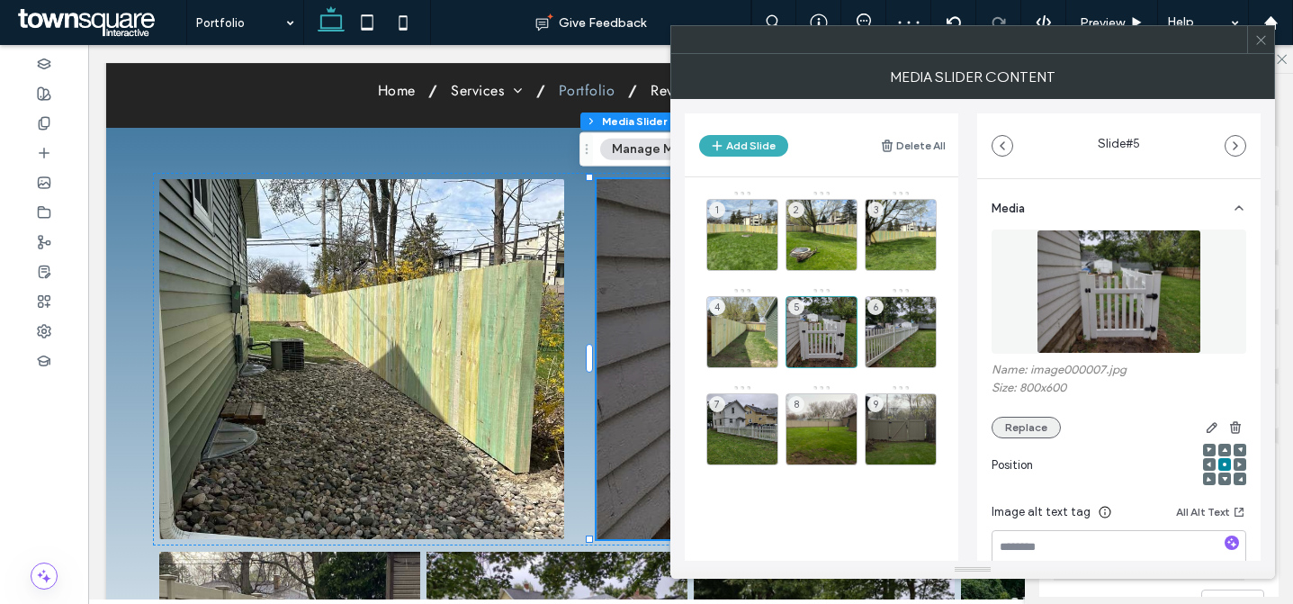
click at [1040, 427] on button "Replace" at bounding box center [1026, 428] width 69 height 22
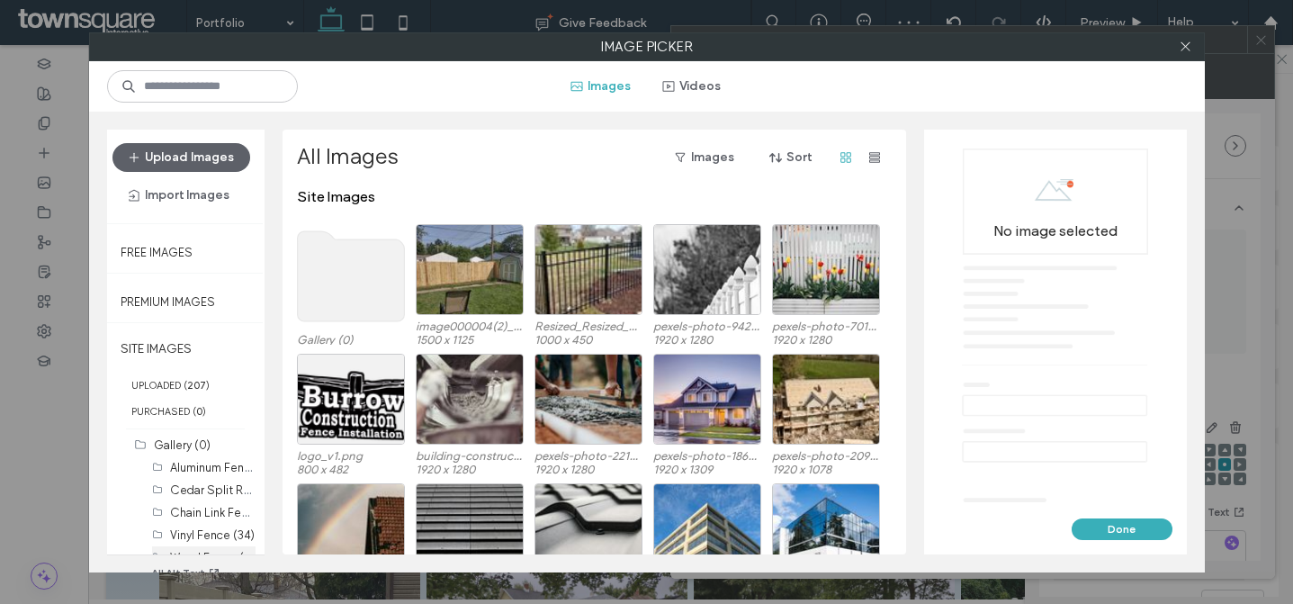
scroll to position [47, 0]
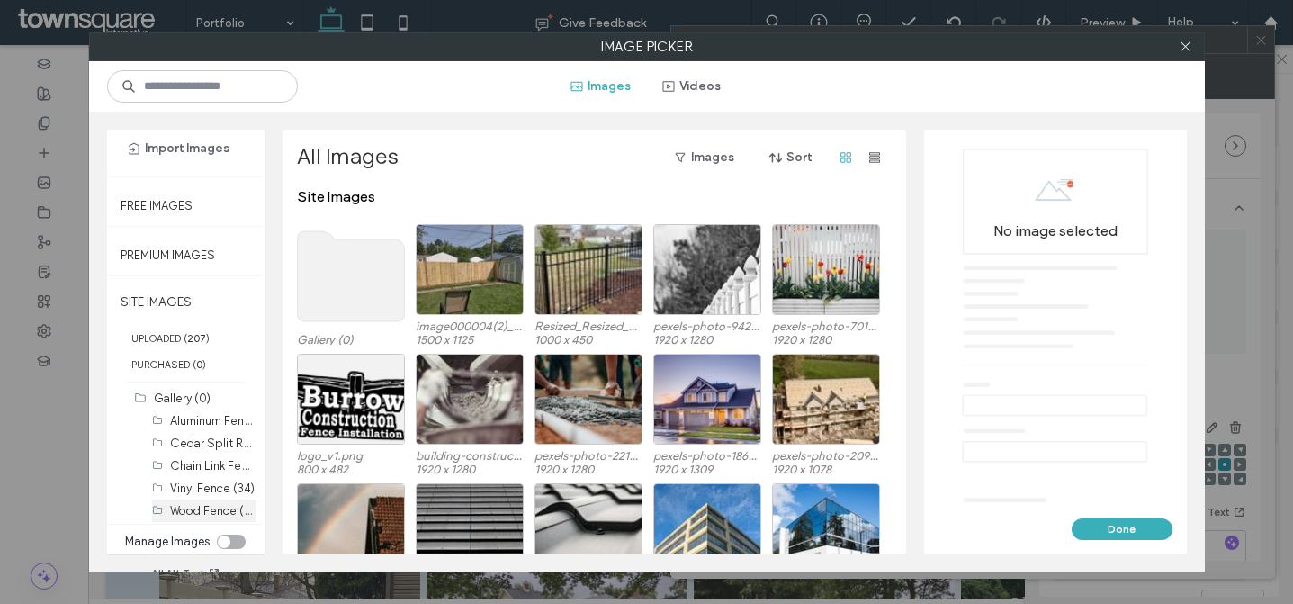
click at [203, 509] on label "Wood Fence (103)" at bounding box center [218, 509] width 96 height 17
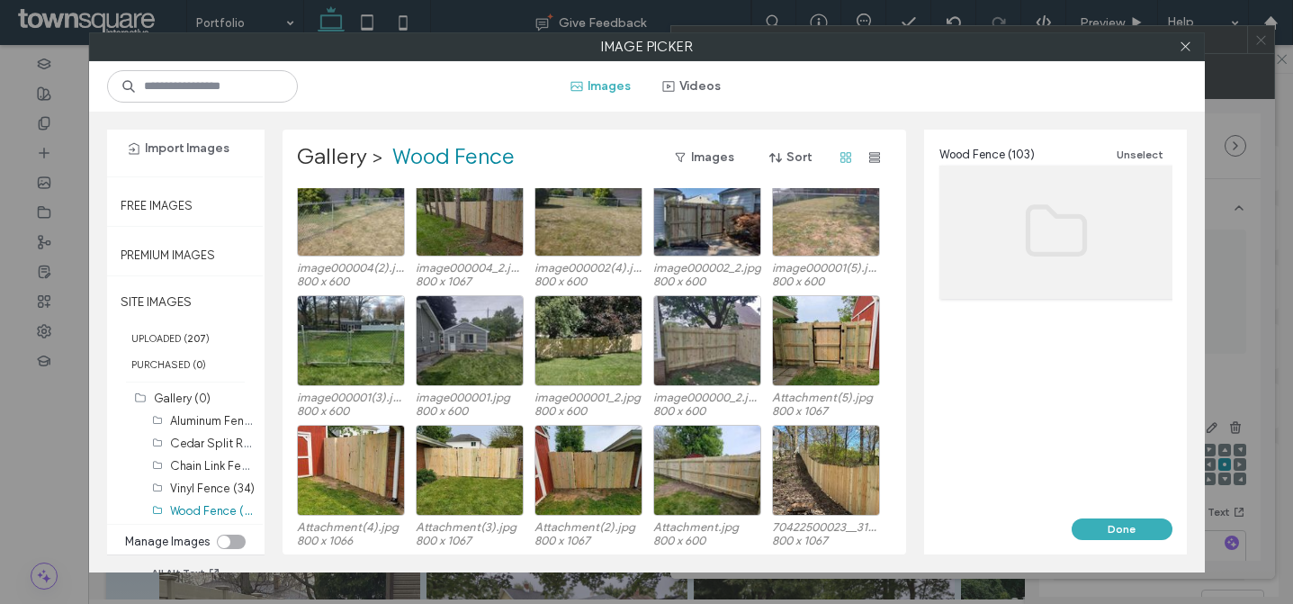
scroll to position [2355, 0]
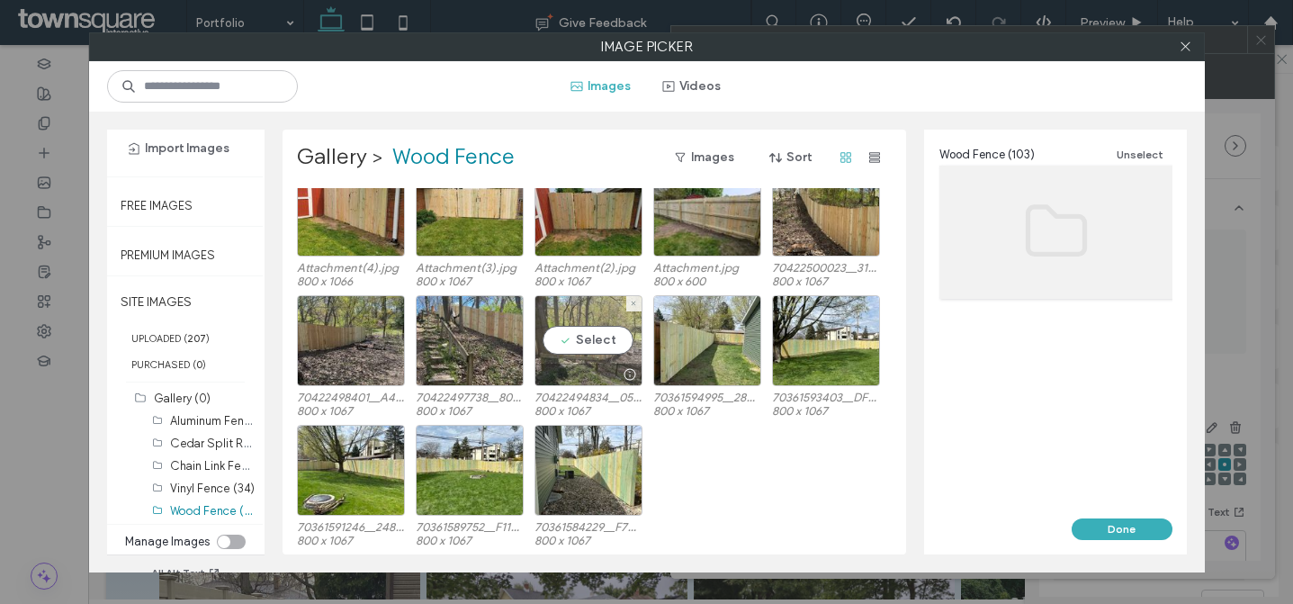
drag, startPoint x: 592, startPoint y: 352, endPoint x: 604, endPoint y: 353, distance: 11.7
click at [591, 352] on div "Select" at bounding box center [589, 340] width 108 height 91
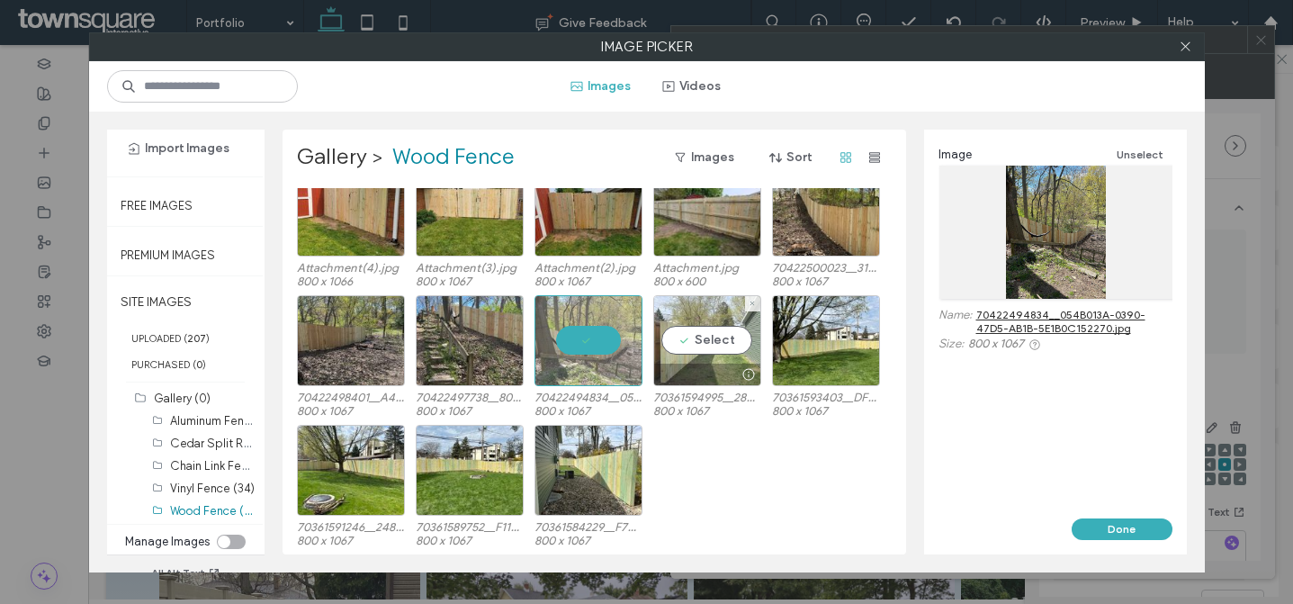
click at [693, 330] on div "Select" at bounding box center [707, 340] width 108 height 91
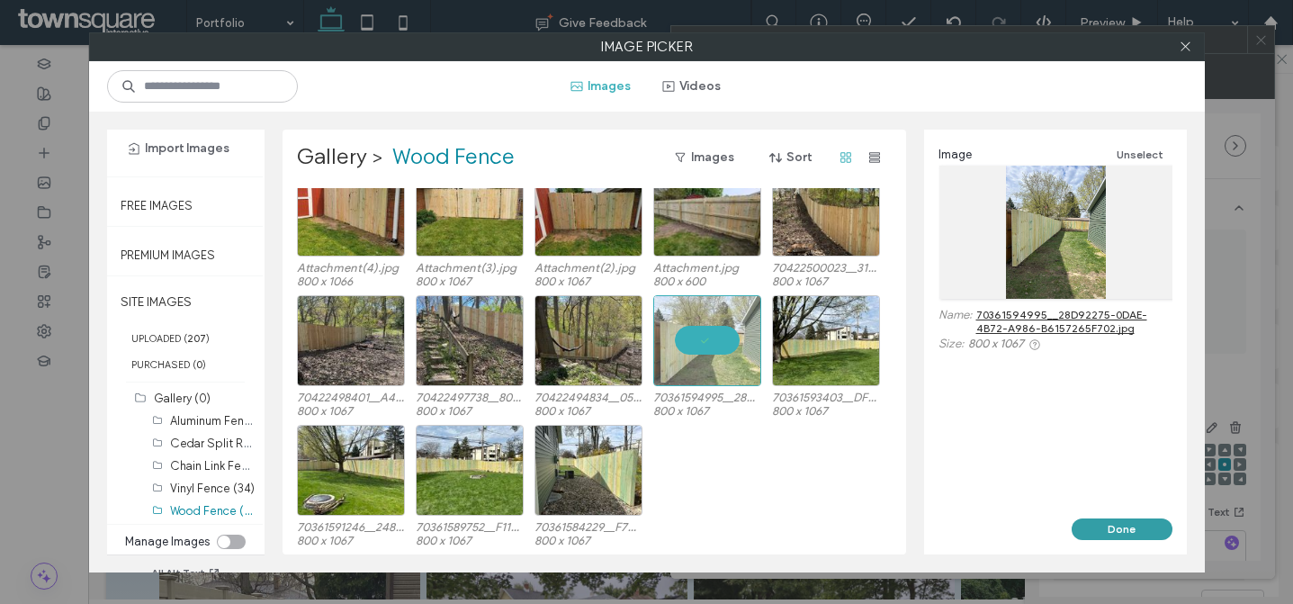
click at [1109, 534] on button "Done" at bounding box center [1122, 529] width 101 height 22
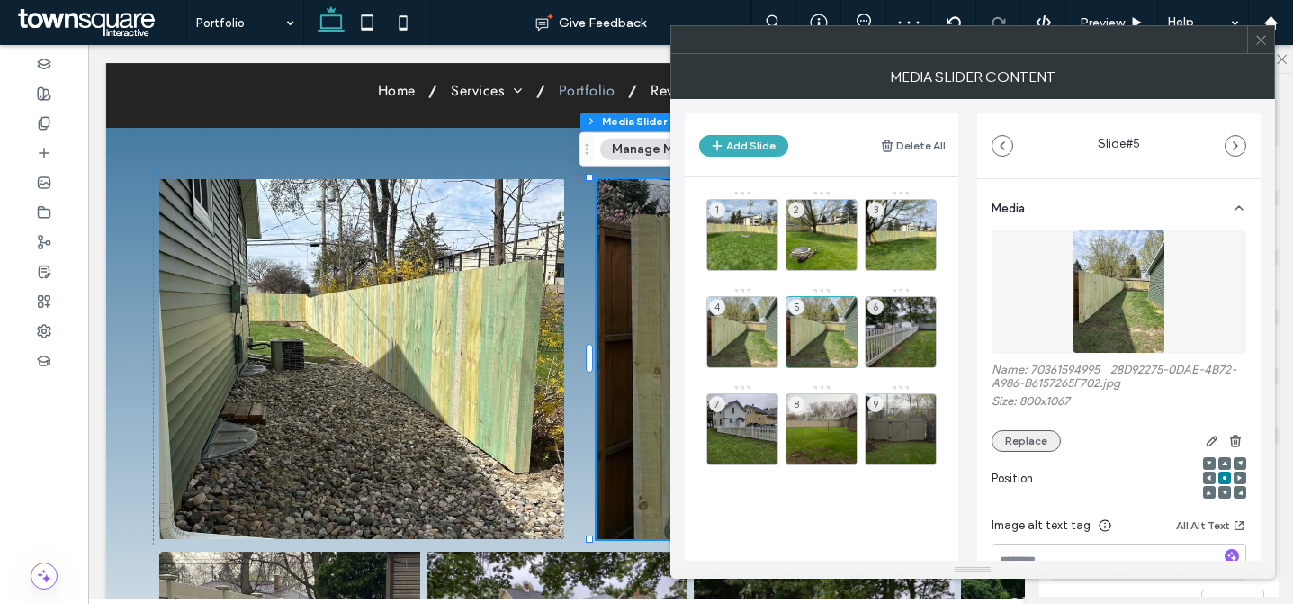
click at [1030, 450] on button "Replace" at bounding box center [1026, 441] width 69 height 22
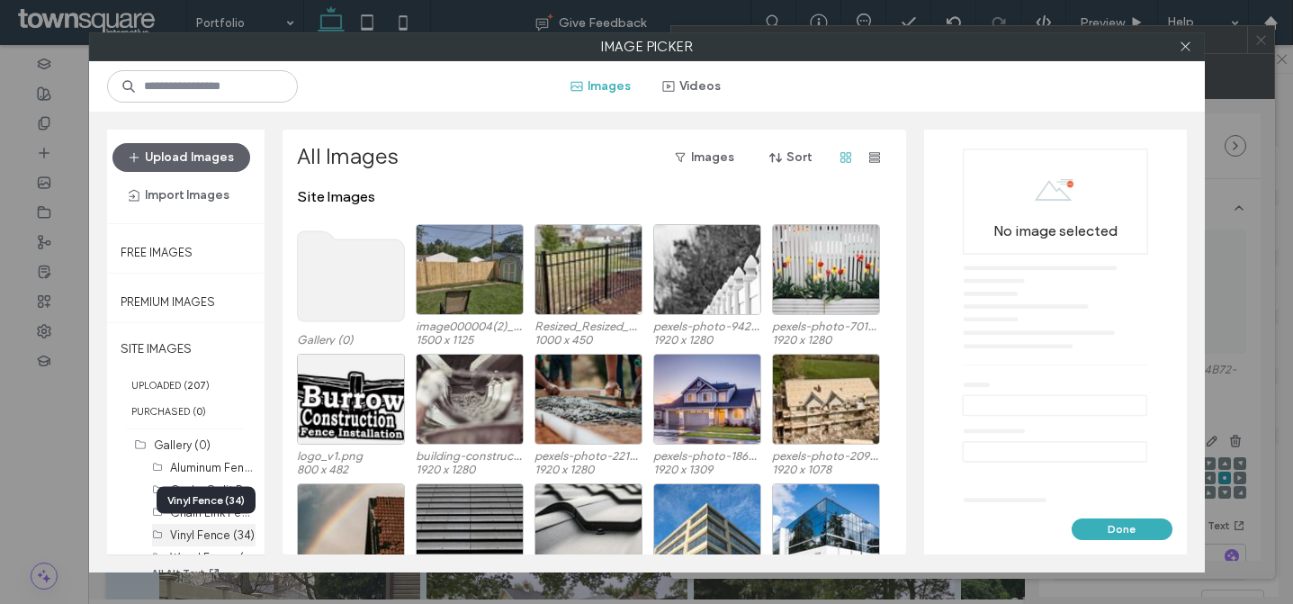
click at [213, 532] on label "Vinyl Fence (34)" at bounding box center [212, 535] width 85 height 14
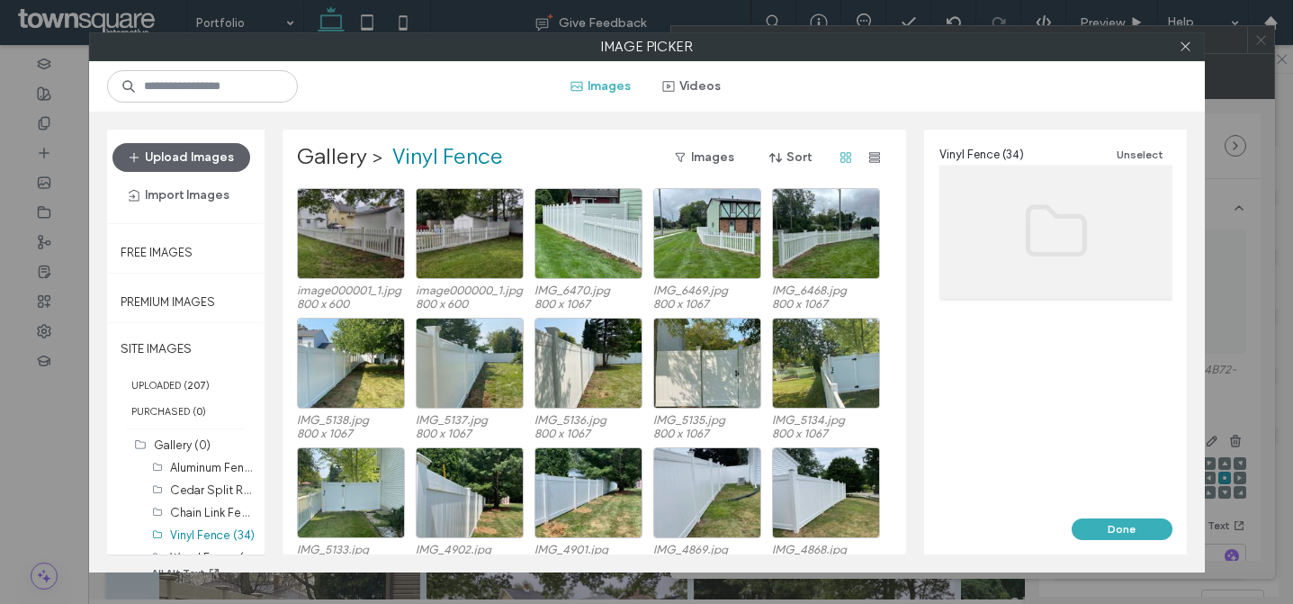
scroll to position [47, 0]
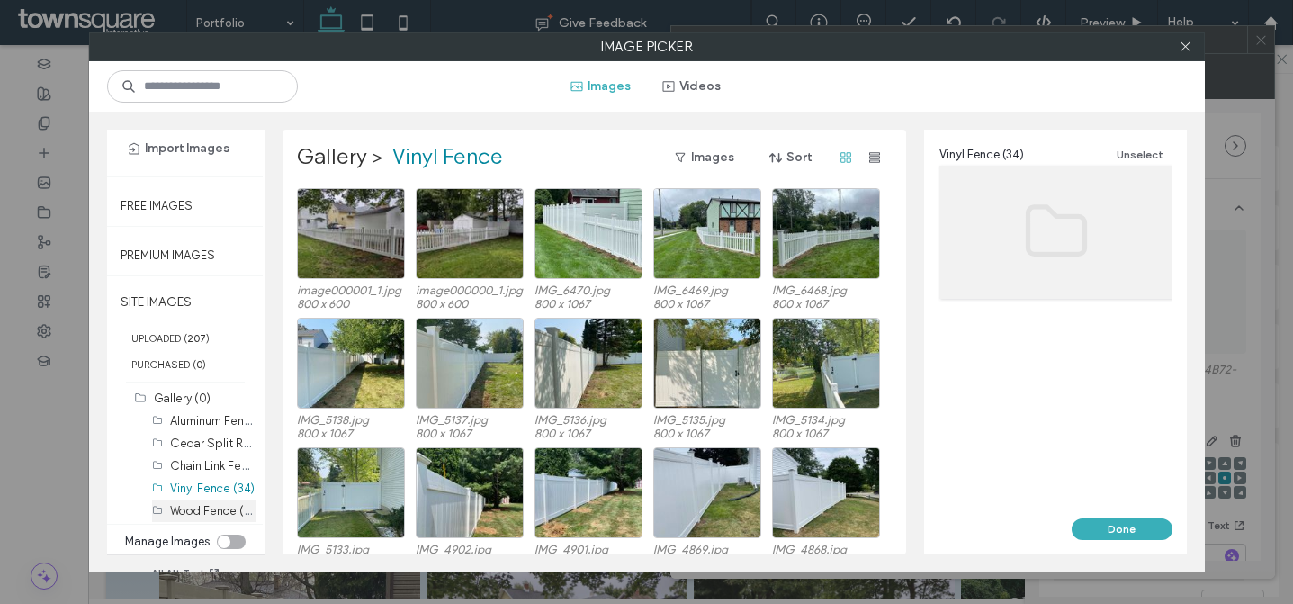
click at [206, 518] on div "Wood Fence (103)" at bounding box center [213, 510] width 86 height 19
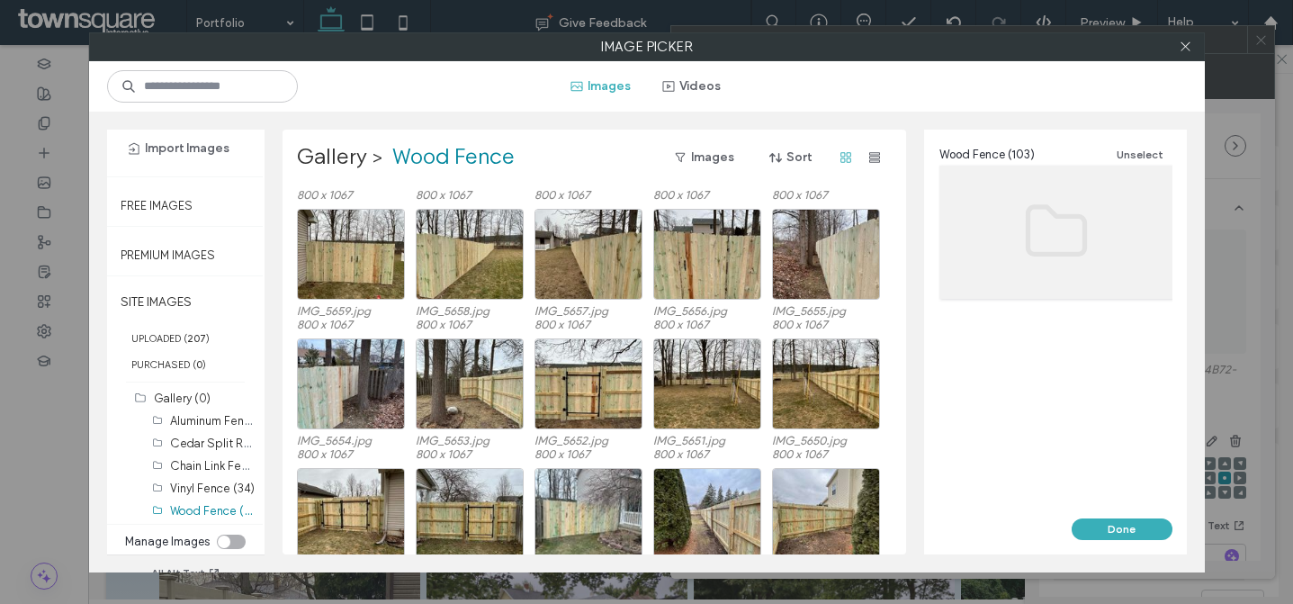
scroll to position [2355, 0]
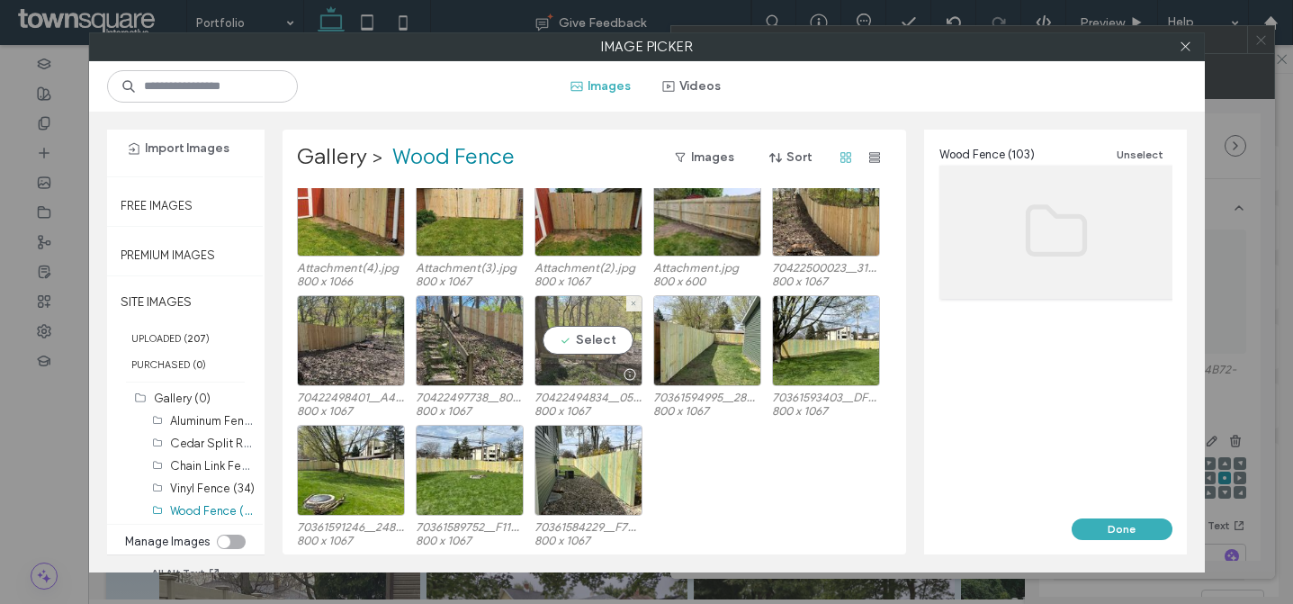
click at [583, 335] on div "Select" at bounding box center [589, 340] width 108 height 91
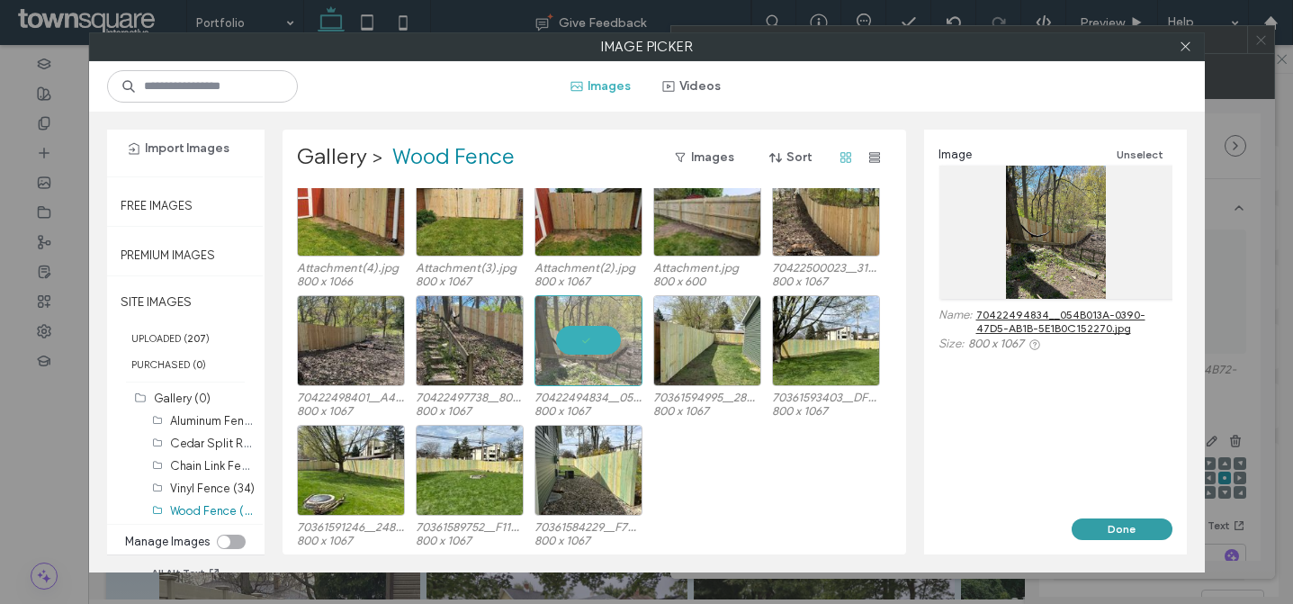
click at [1121, 526] on button "Done" at bounding box center [1122, 529] width 101 height 22
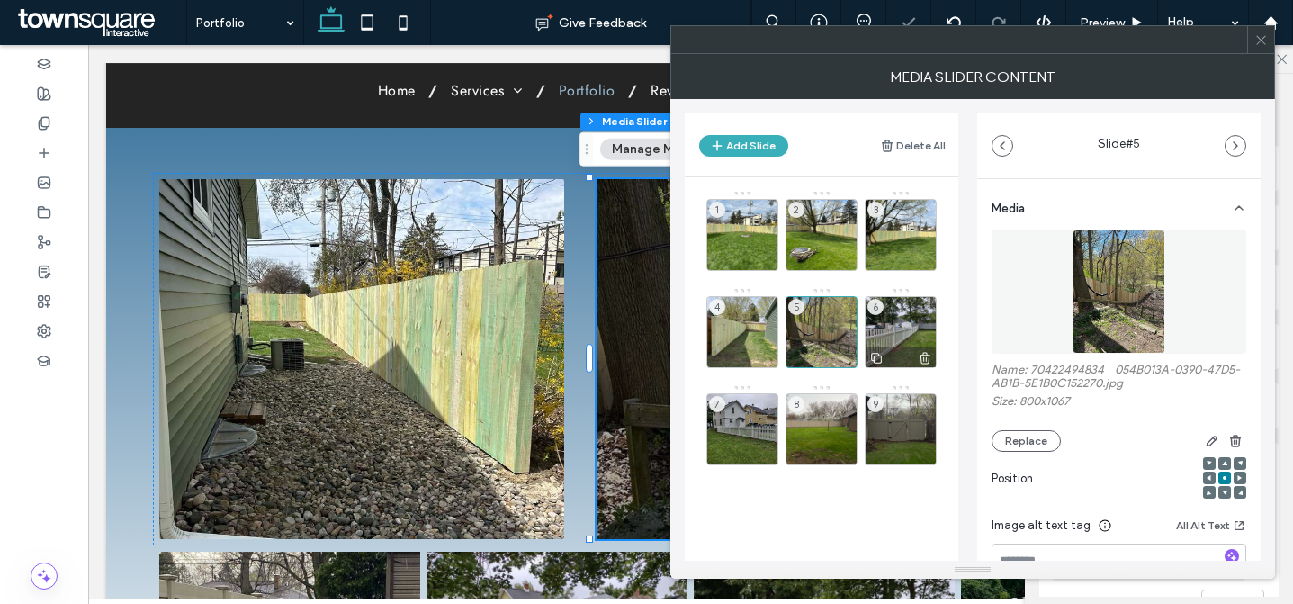
click at [891, 325] on div "6" at bounding box center [901, 332] width 72 height 72
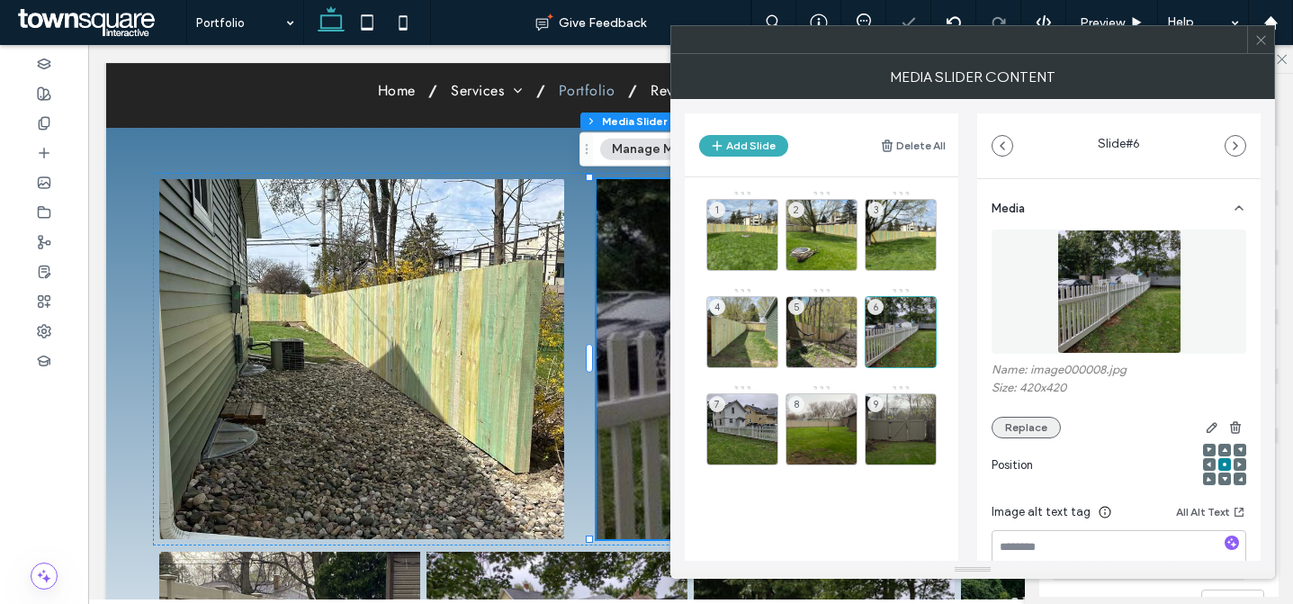
click at [1019, 425] on button "Replace" at bounding box center [1026, 428] width 69 height 22
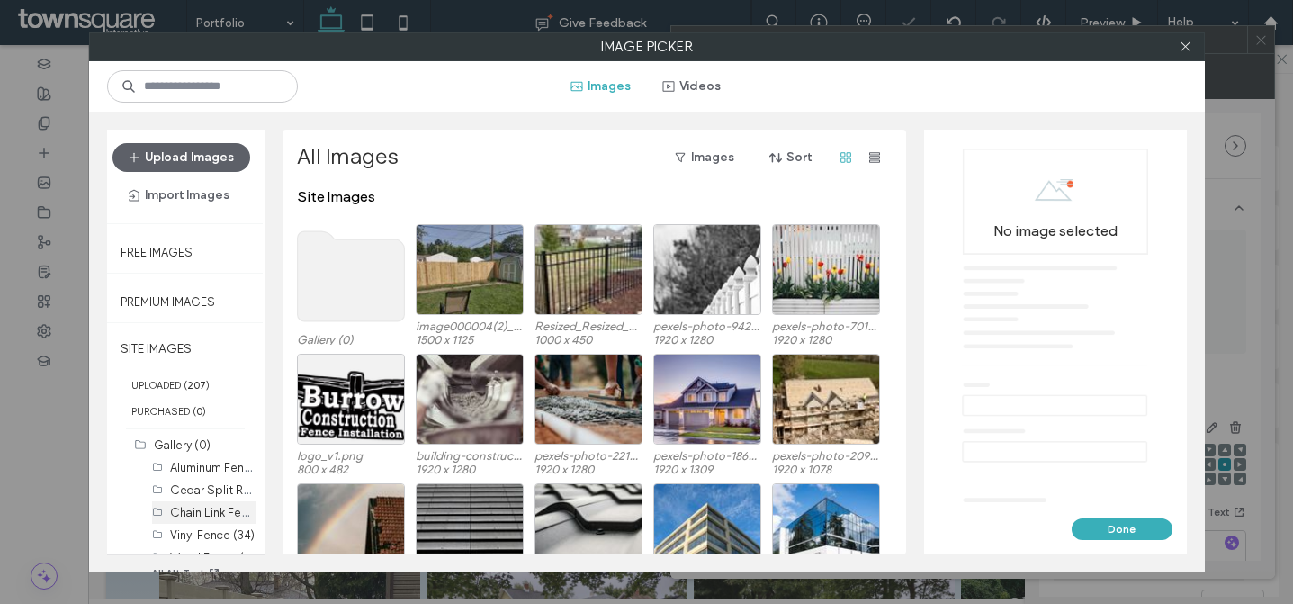
scroll to position [47, 0]
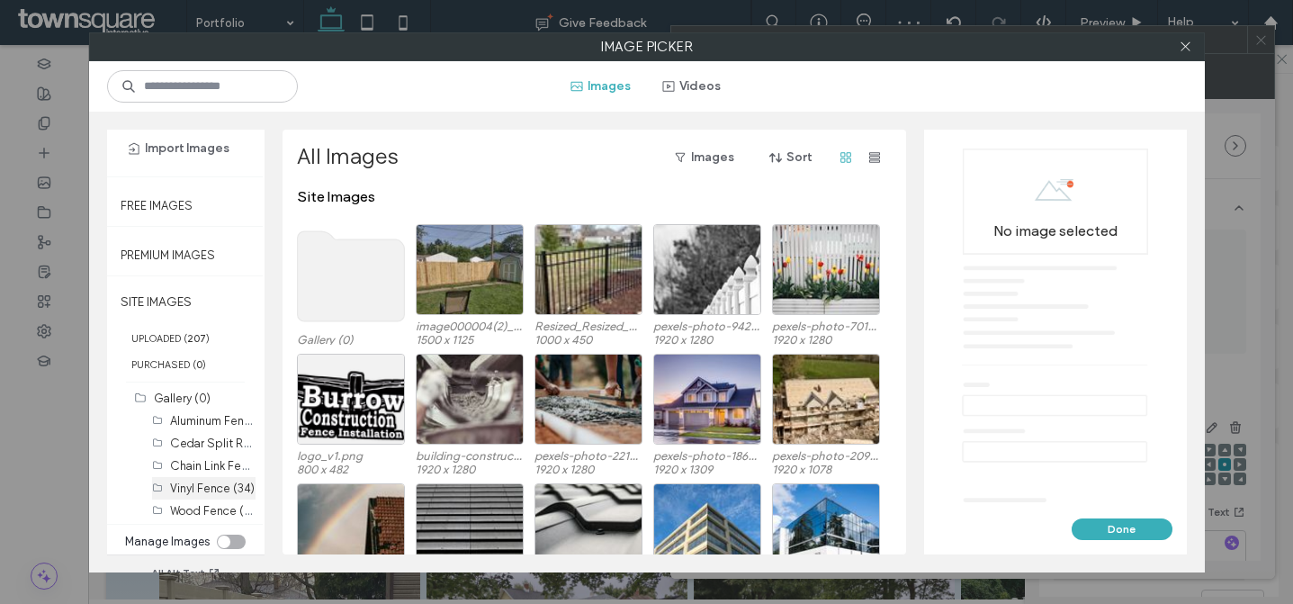
click at [216, 496] on div "Vinyl Fence (34)" at bounding box center [213, 488] width 86 height 23
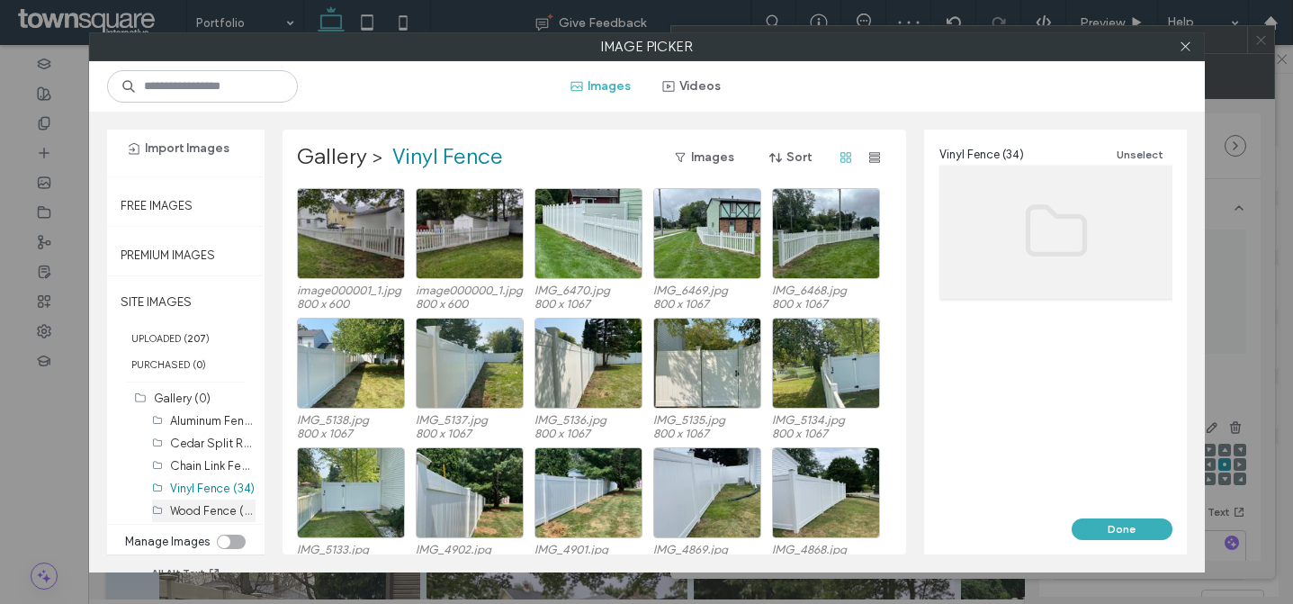
click at [221, 505] on label "Wood Fence (103)" at bounding box center [218, 509] width 96 height 17
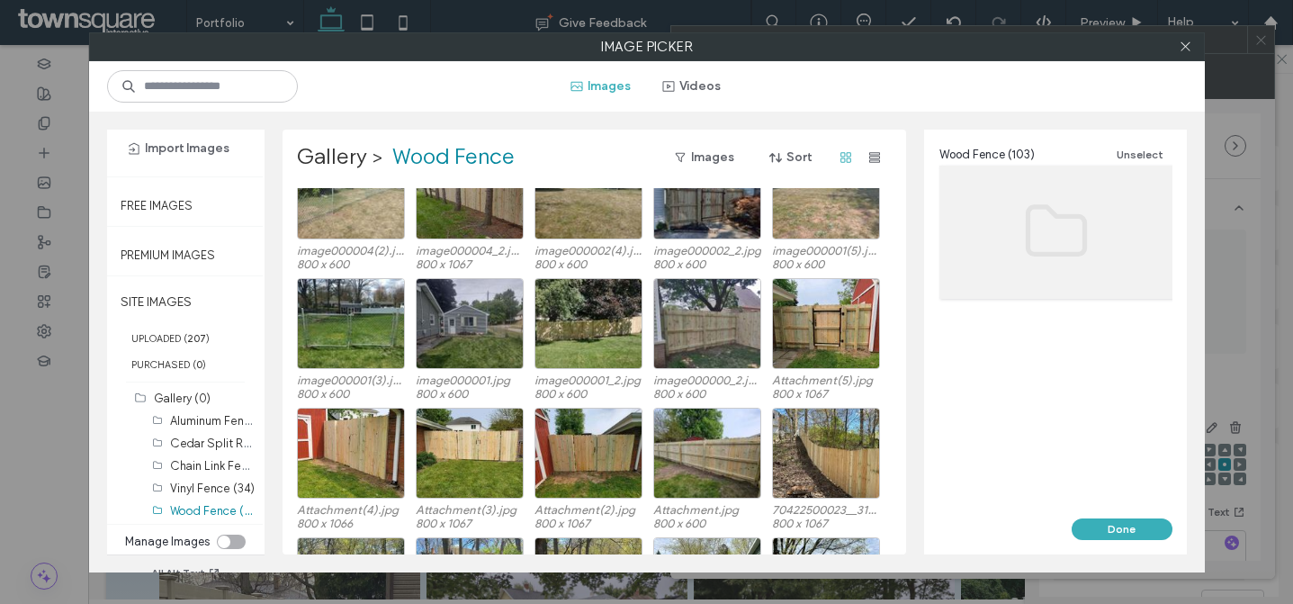
scroll to position [2355, 0]
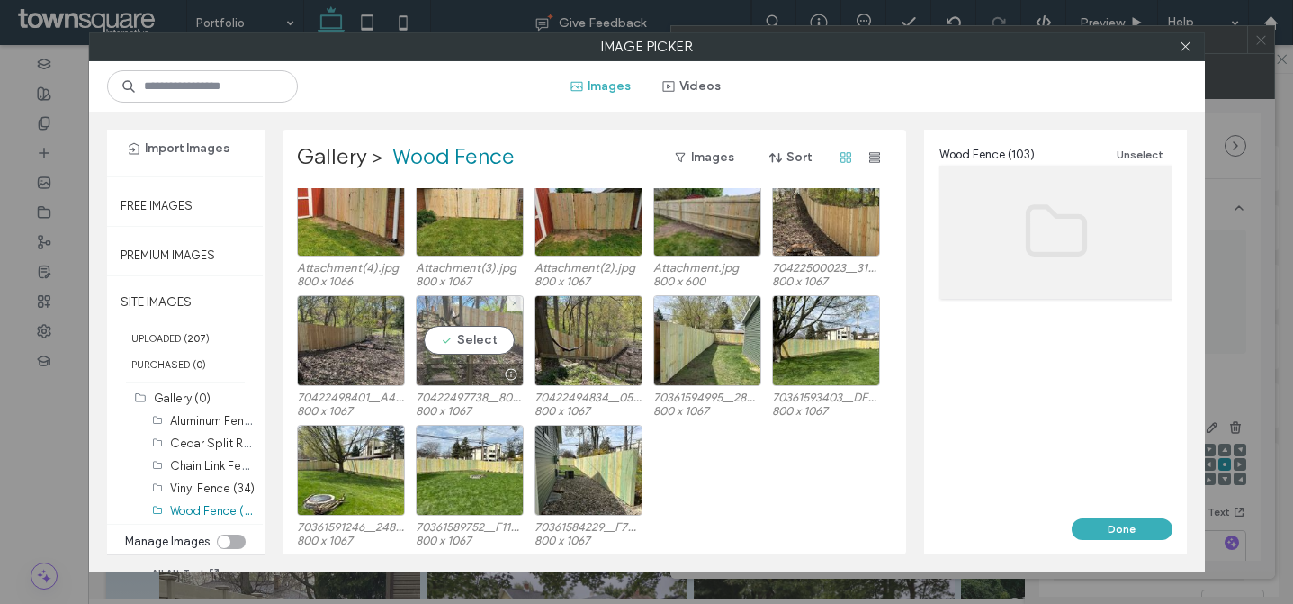
click at [462, 338] on div "Select" at bounding box center [470, 340] width 108 height 91
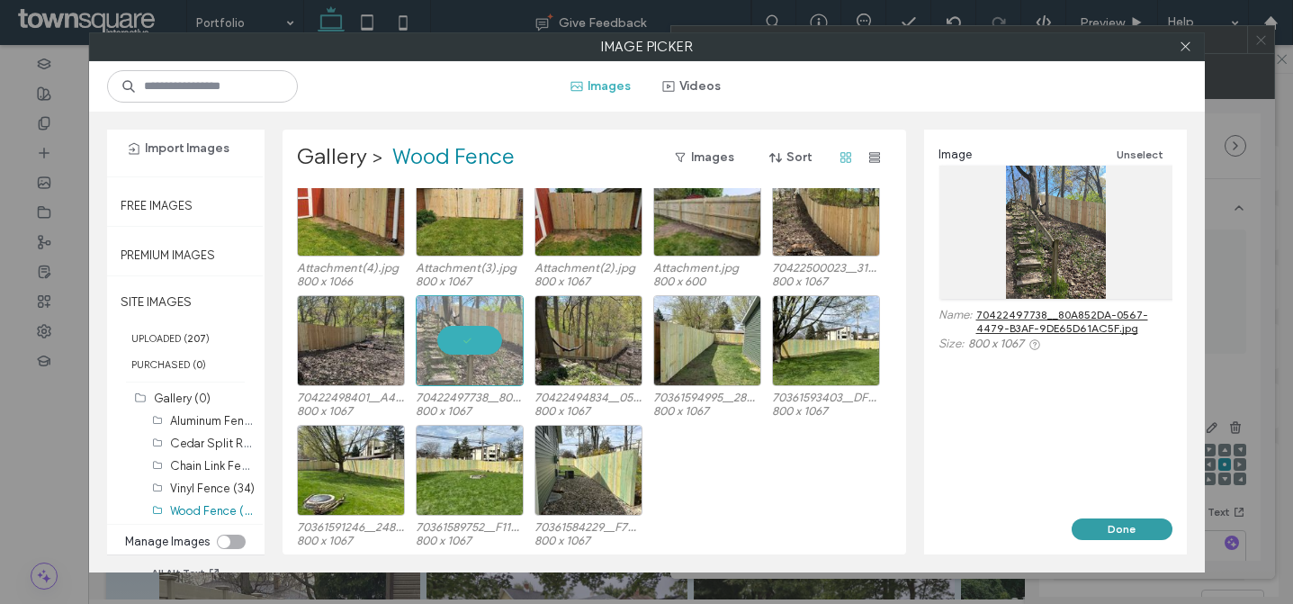
click at [1134, 528] on button "Done" at bounding box center [1122, 529] width 101 height 22
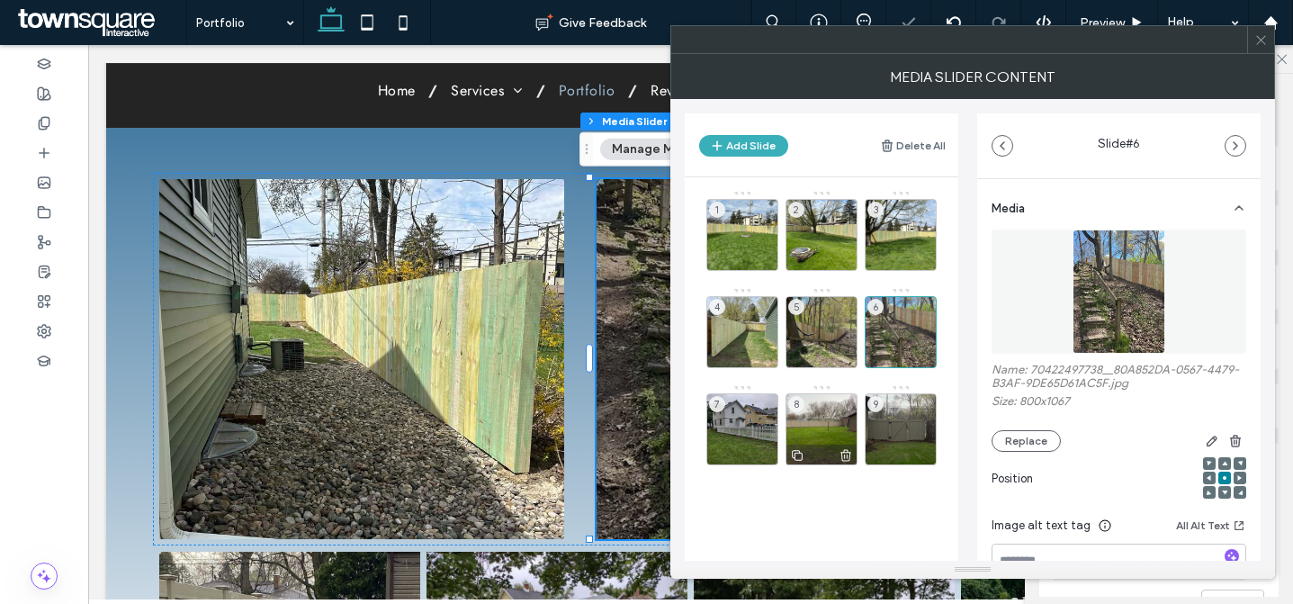
drag, startPoint x: 752, startPoint y: 426, endPoint x: 795, endPoint y: 436, distance: 44.3
click at [752, 426] on div "7" at bounding box center [743, 429] width 72 height 72
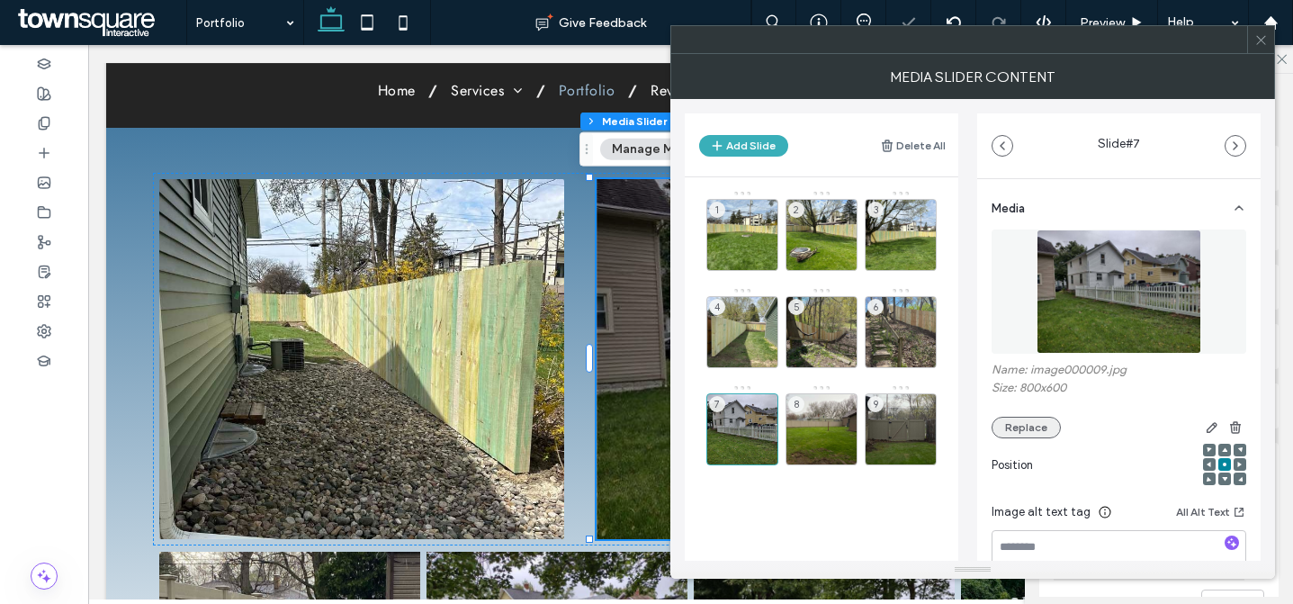
click at [1025, 428] on button "Replace" at bounding box center [1026, 428] width 69 height 22
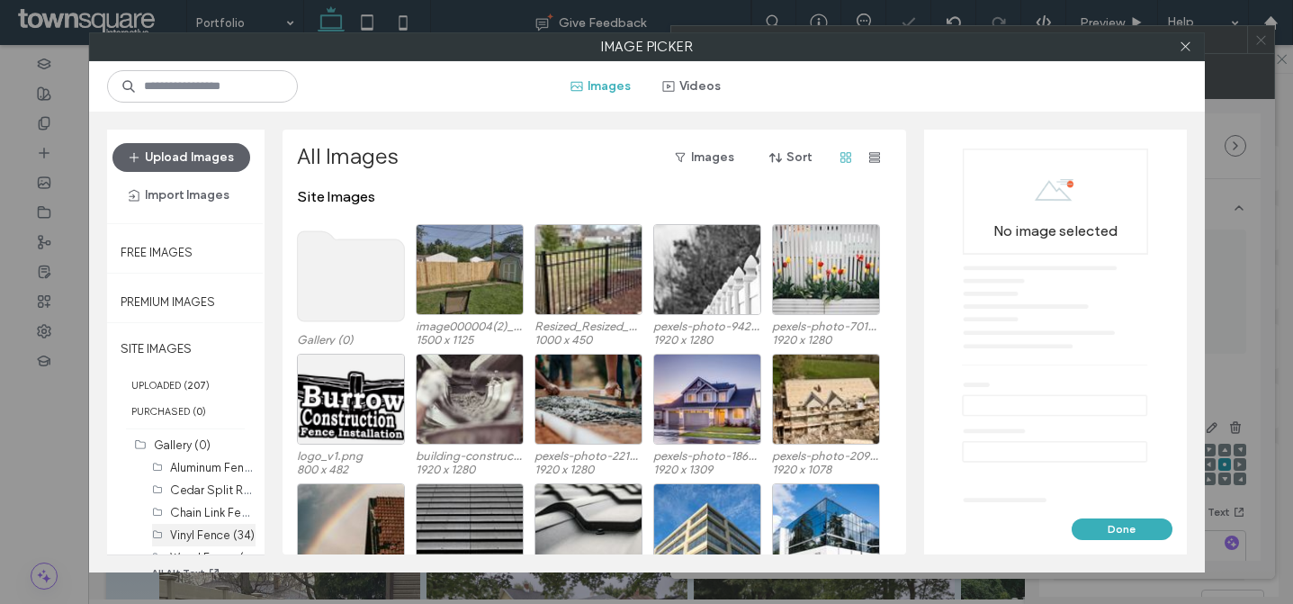
scroll to position [47, 0]
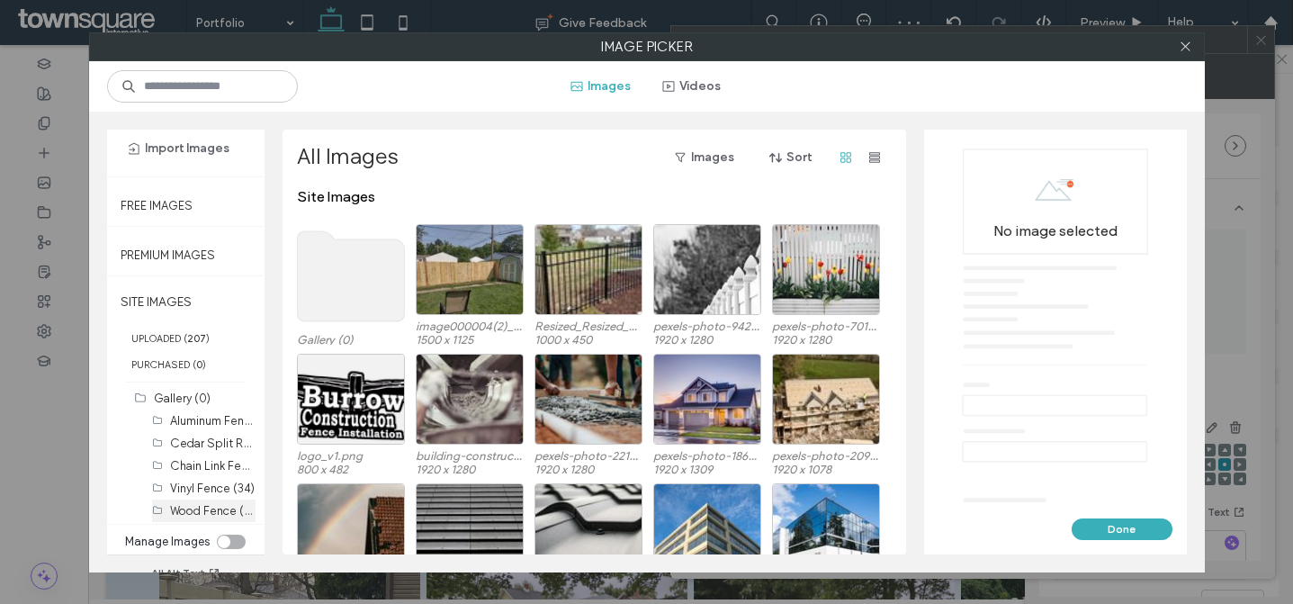
click at [215, 506] on label "Wood Fence (103)" at bounding box center [218, 509] width 96 height 17
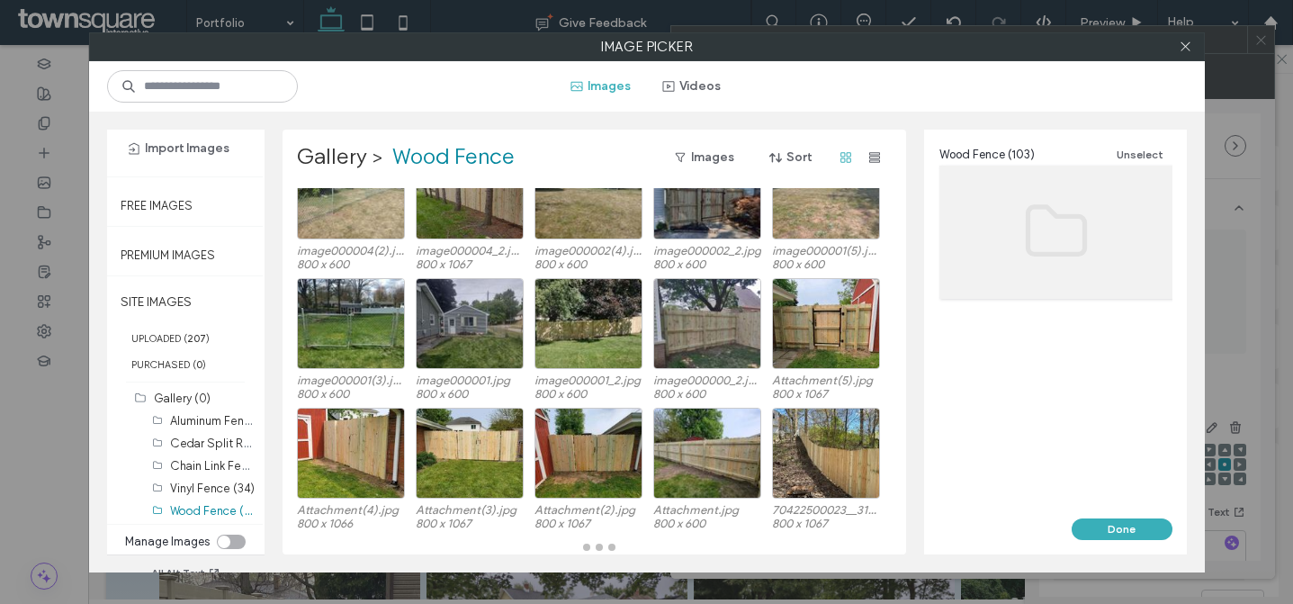
scroll to position [2355, 0]
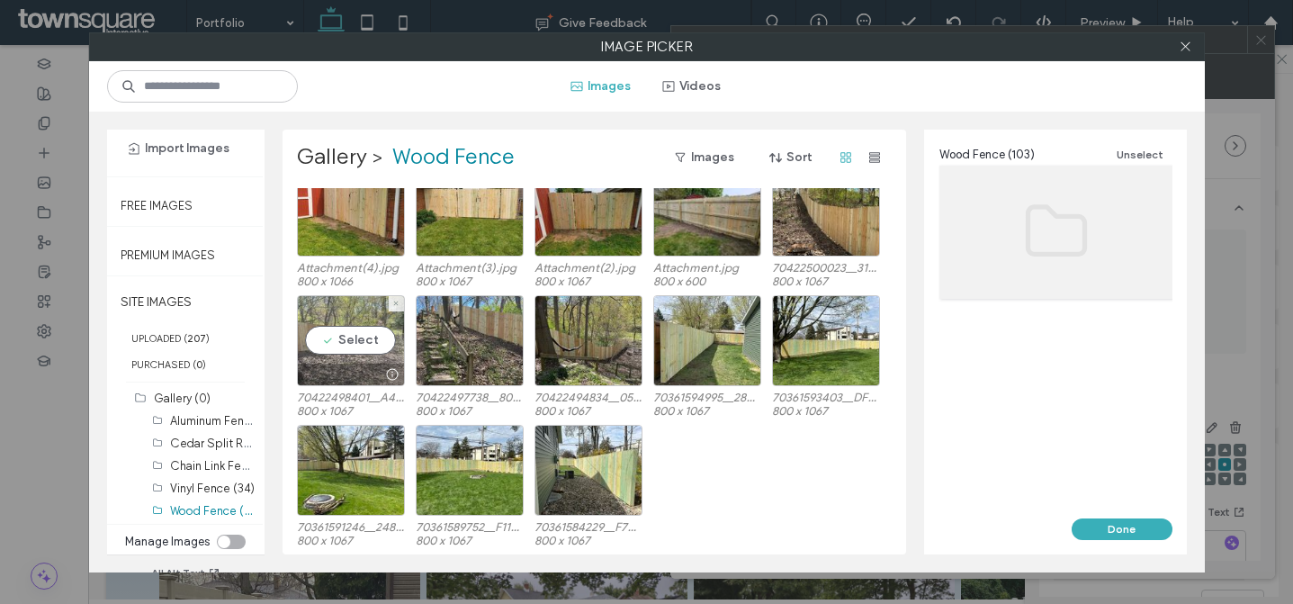
click at [335, 366] on div at bounding box center [351, 375] width 106 height 22
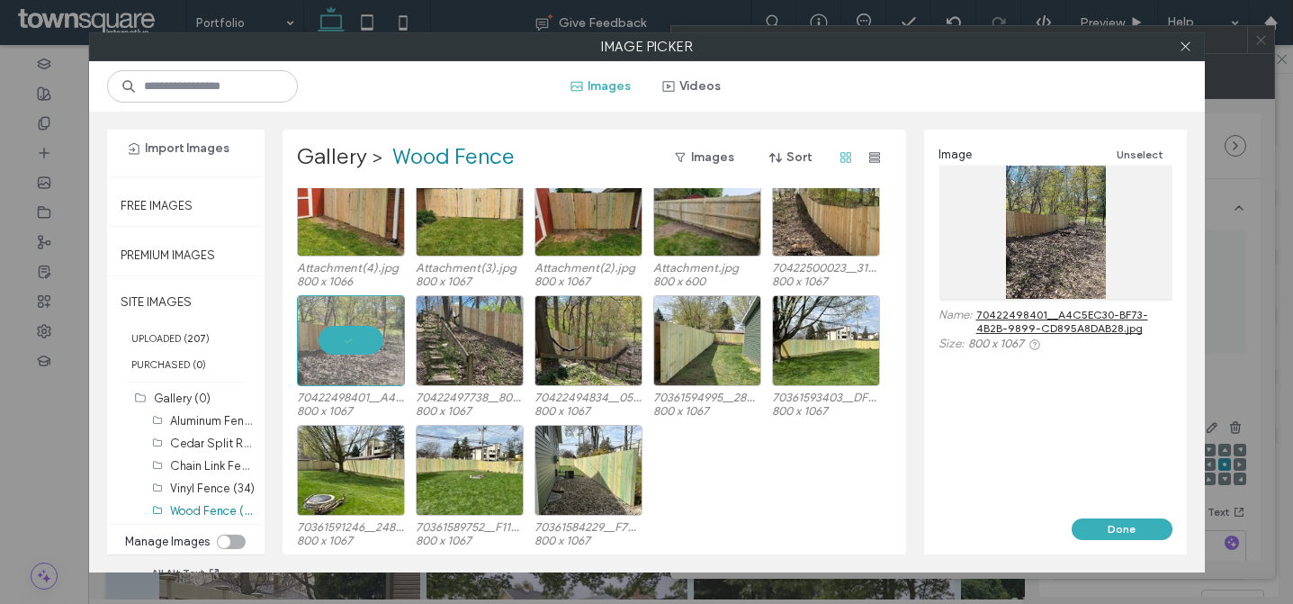
click at [1132, 530] on button "Done" at bounding box center [1122, 529] width 101 height 22
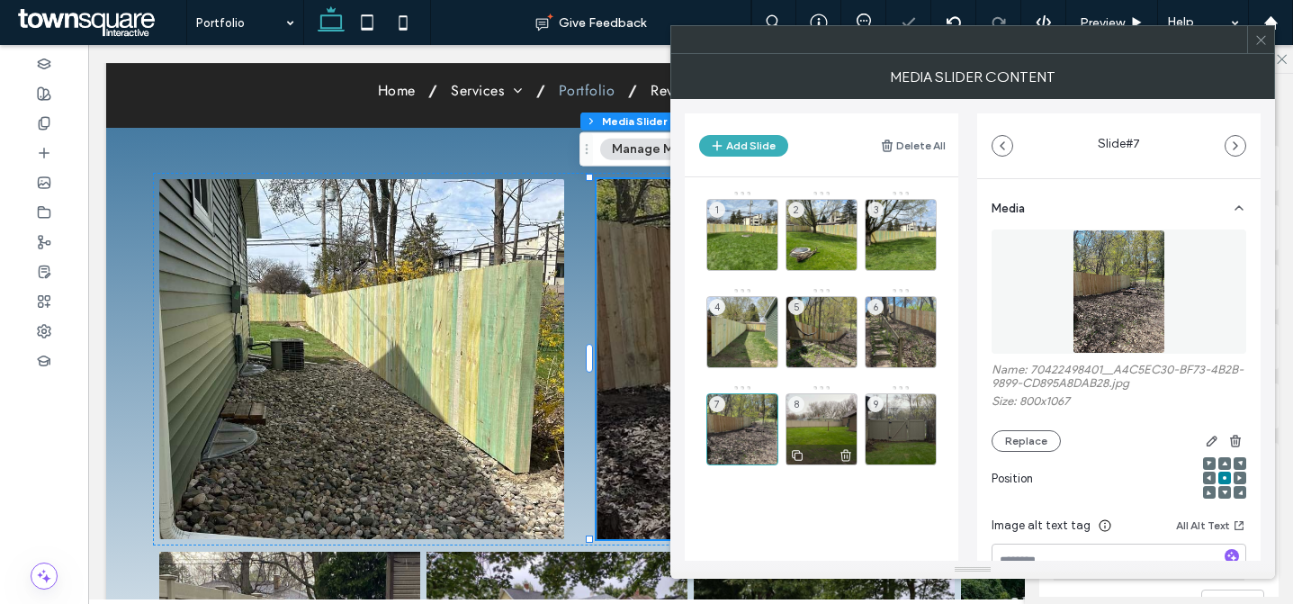
click at [818, 439] on div "8" at bounding box center [822, 429] width 72 height 72
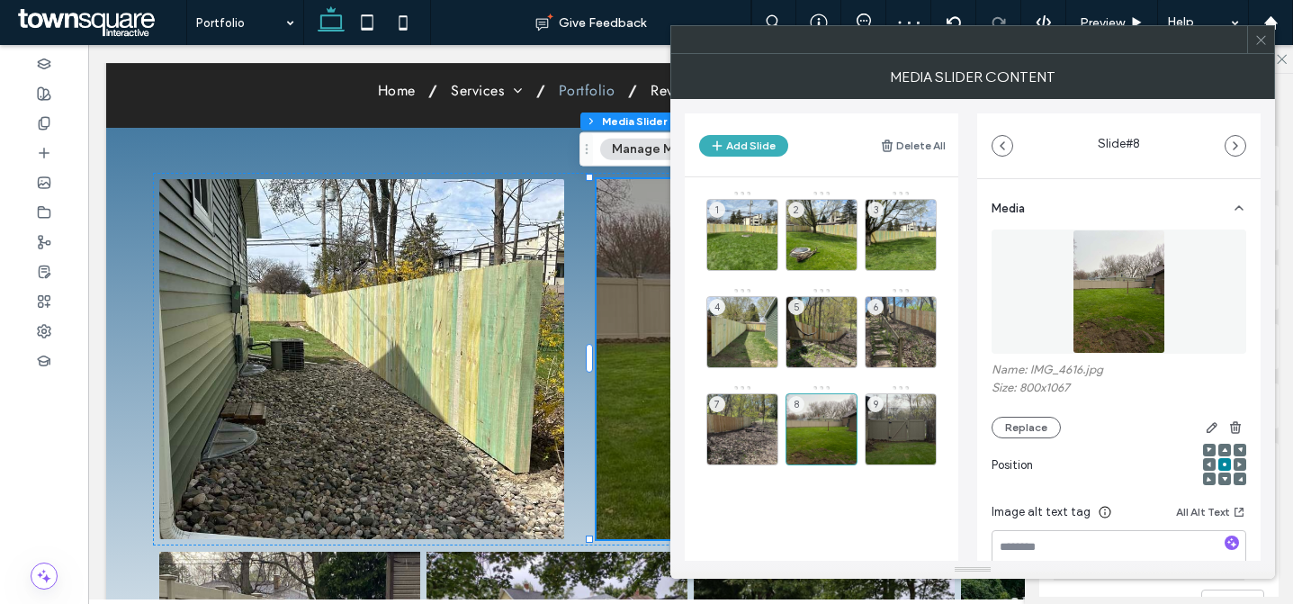
scroll to position [189, 0]
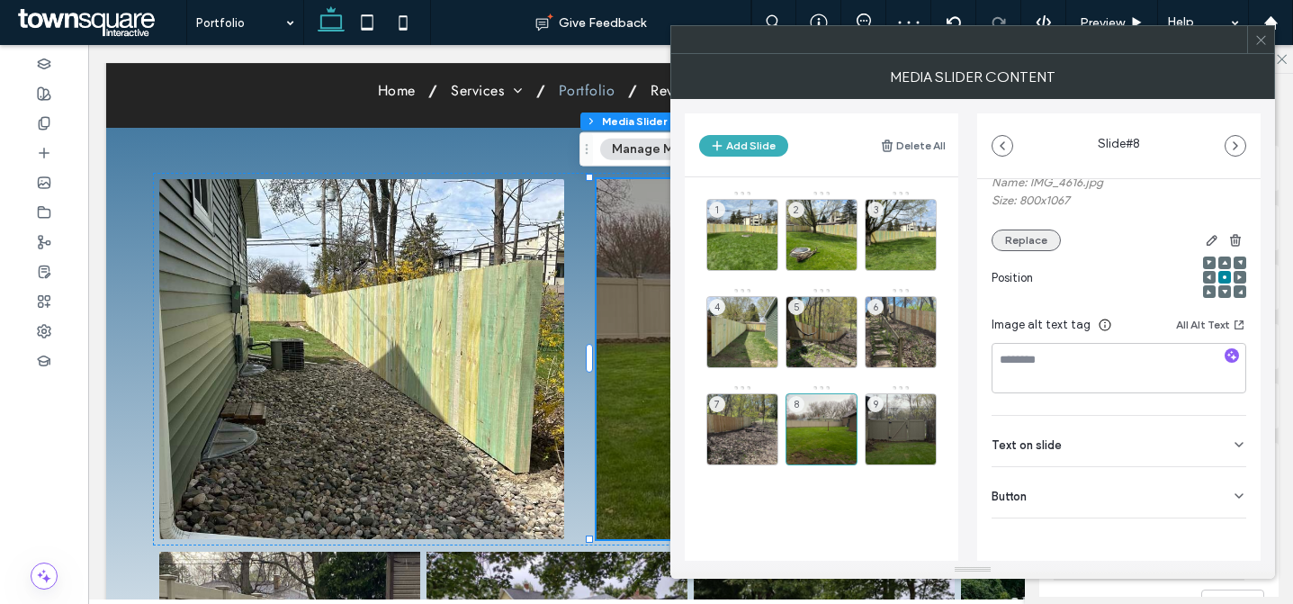
click at [1018, 231] on button "Replace" at bounding box center [1026, 241] width 69 height 22
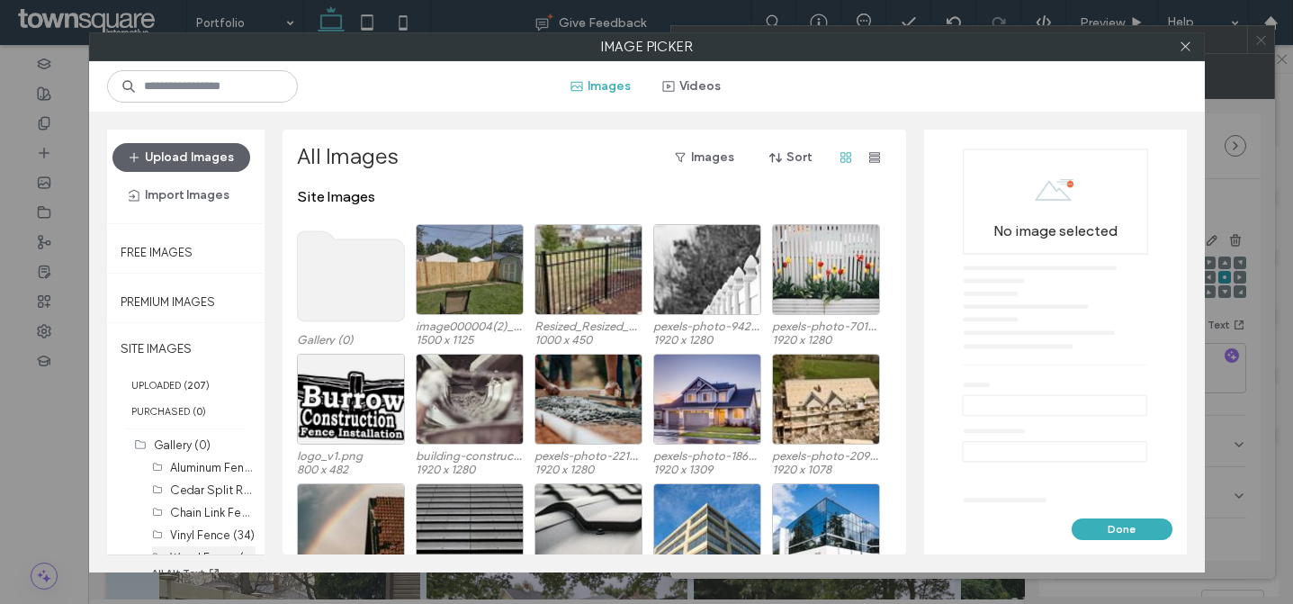
scroll to position [47, 0]
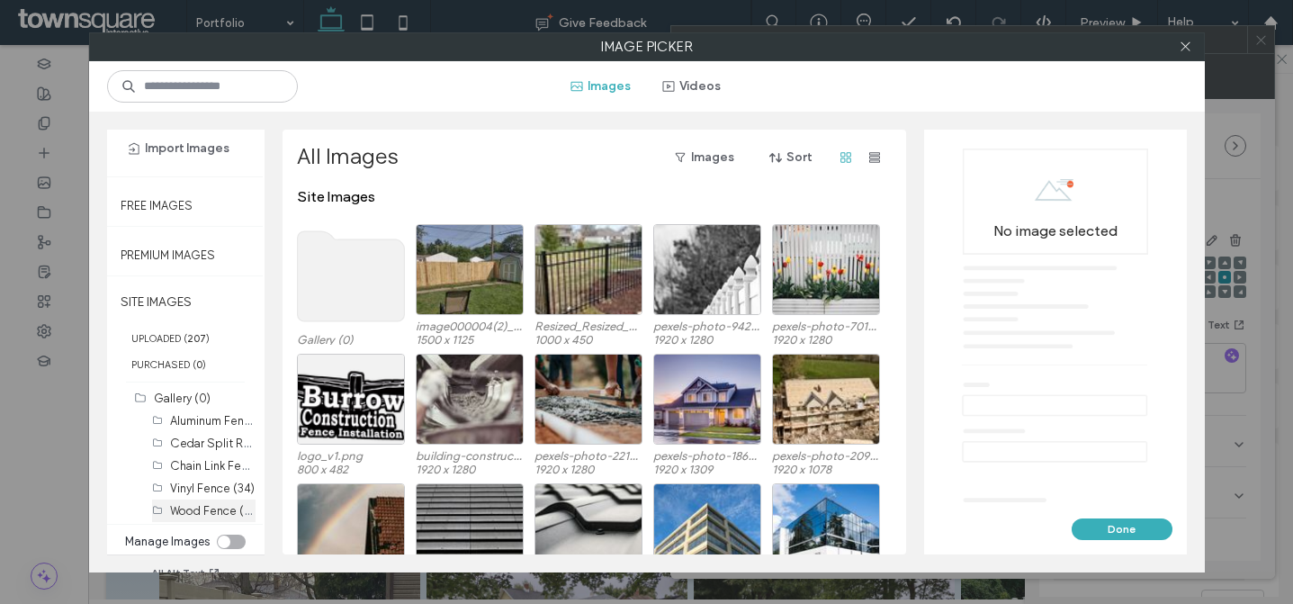
click at [205, 503] on label "Wood Fence (103)" at bounding box center [218, 509] width 96 height 17
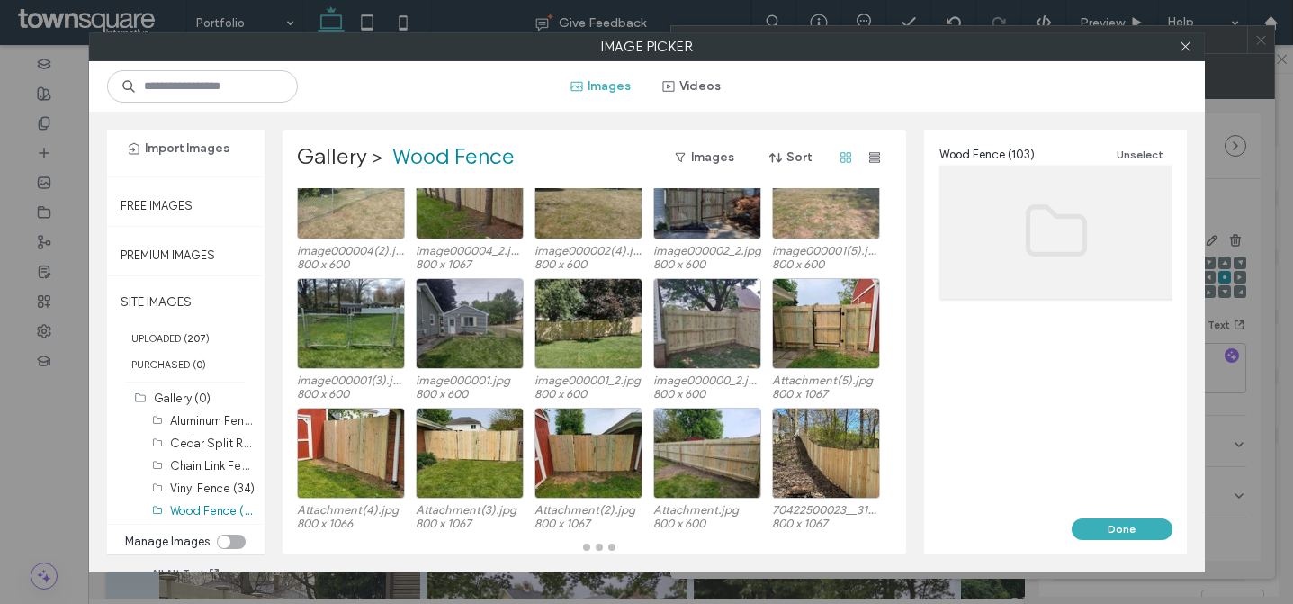
scroll to position [2355, 0]
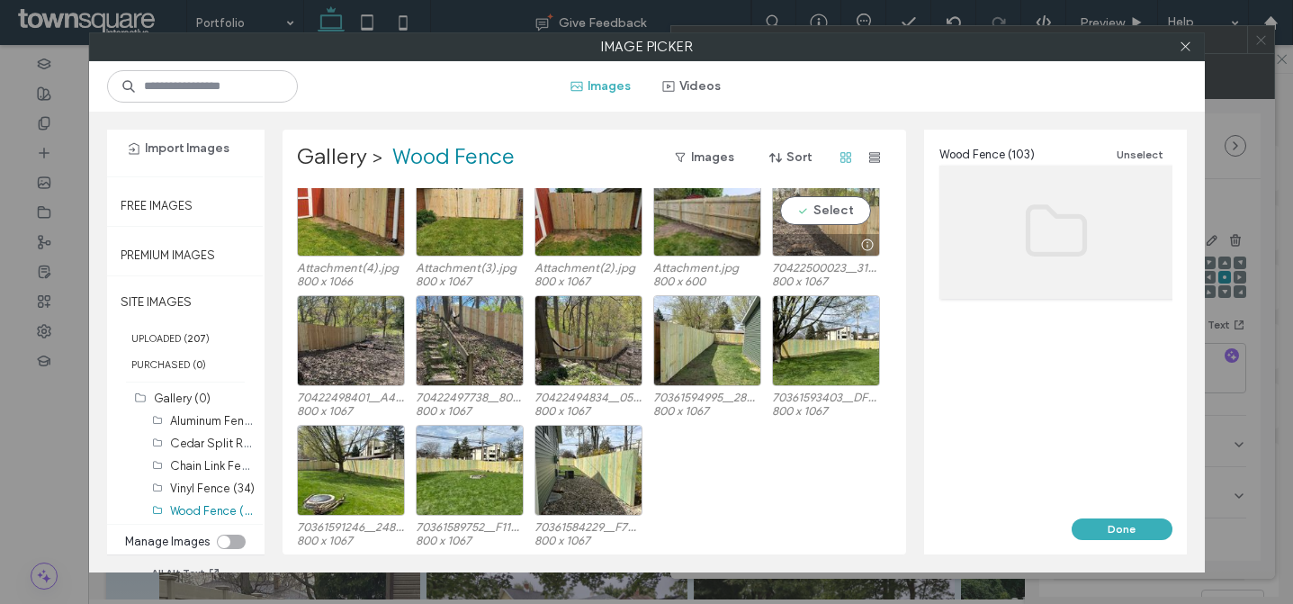
click at [793, 214] on div "Select" at bounding box center [826, 211] width 108 height 91
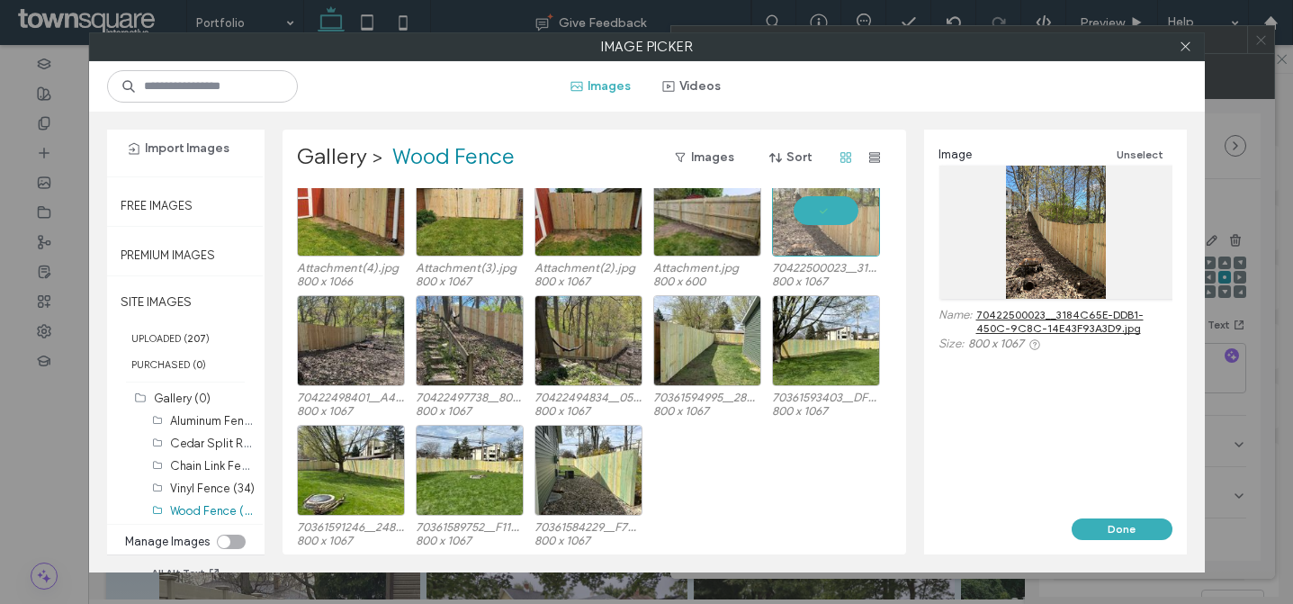
click at [1106, 530] on button "Done" at bounding box center [1122, 529] width 101 height 22
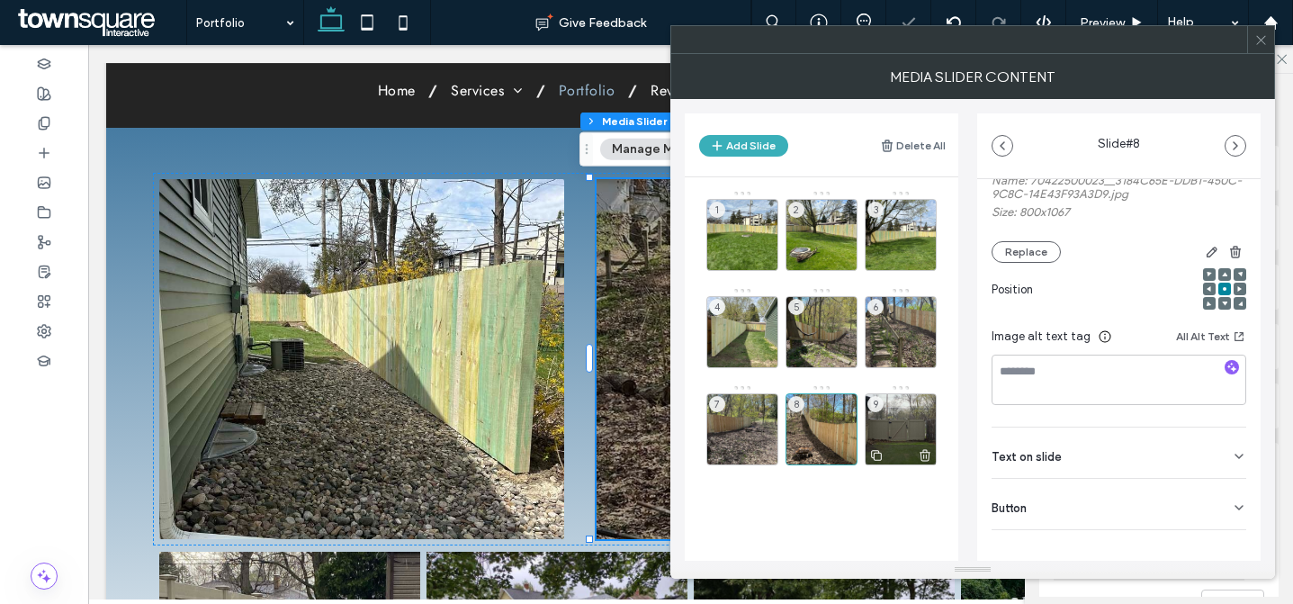
click at [886, 406] on div "9" at bounding box center [901, 429] width 72 height 72
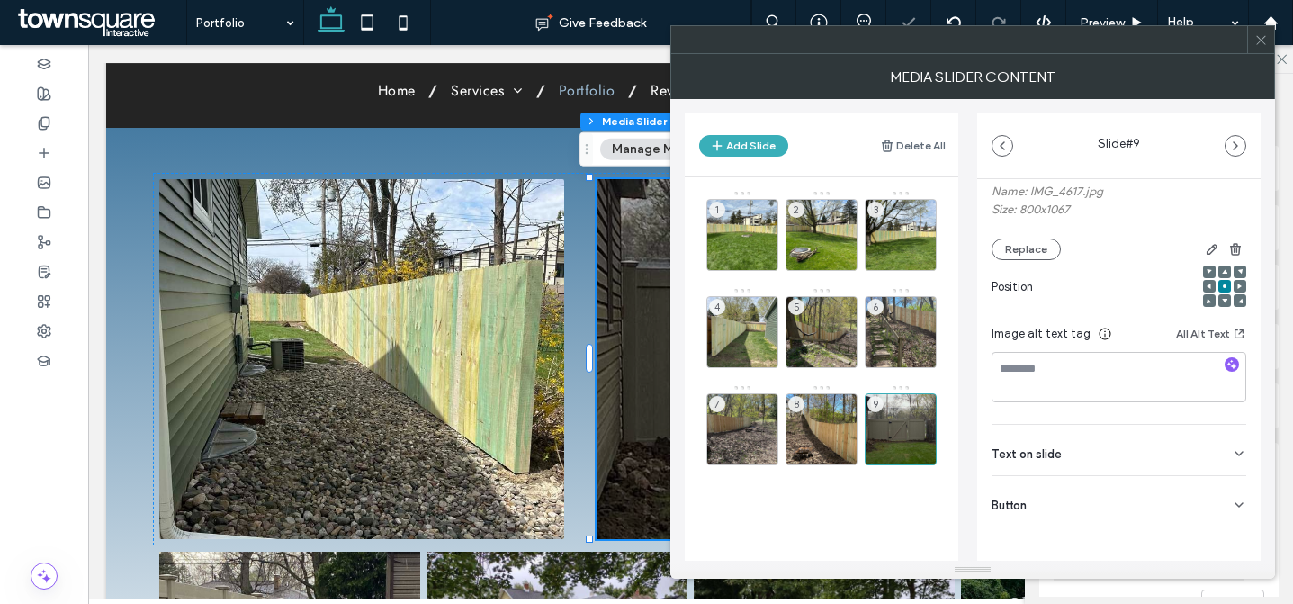
scroll to position [155, 0]
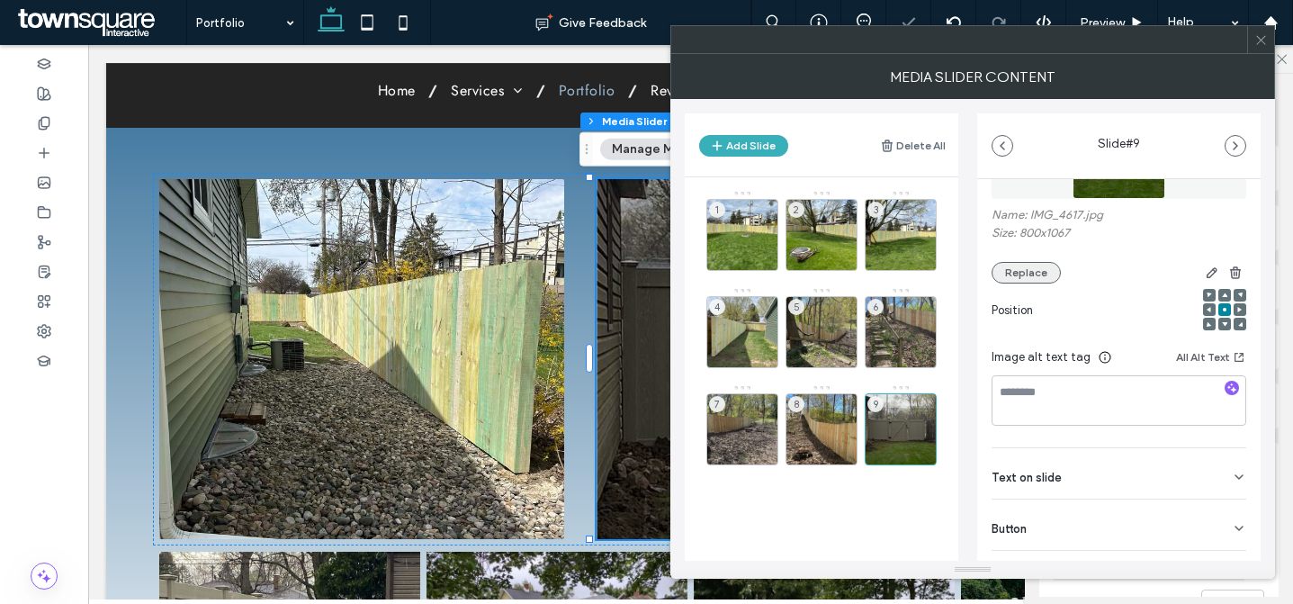
click at [1033, 275] on button "Replace" at bounding box center [1026, 273] width 69 height 22
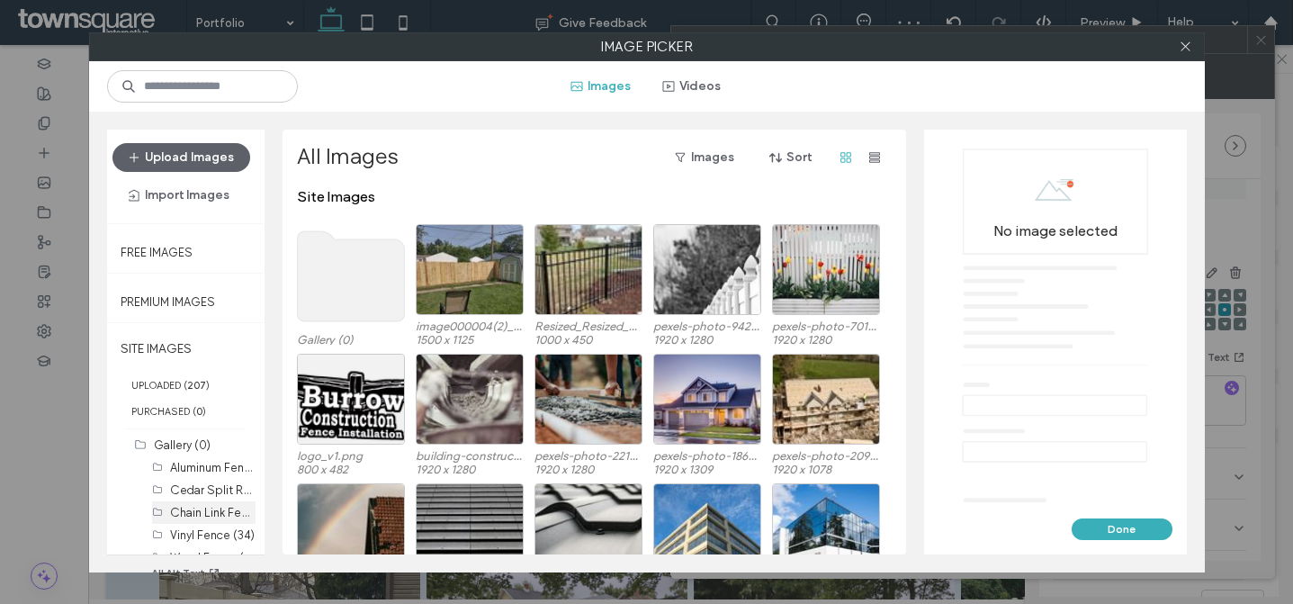
scroll to position [47, 0]
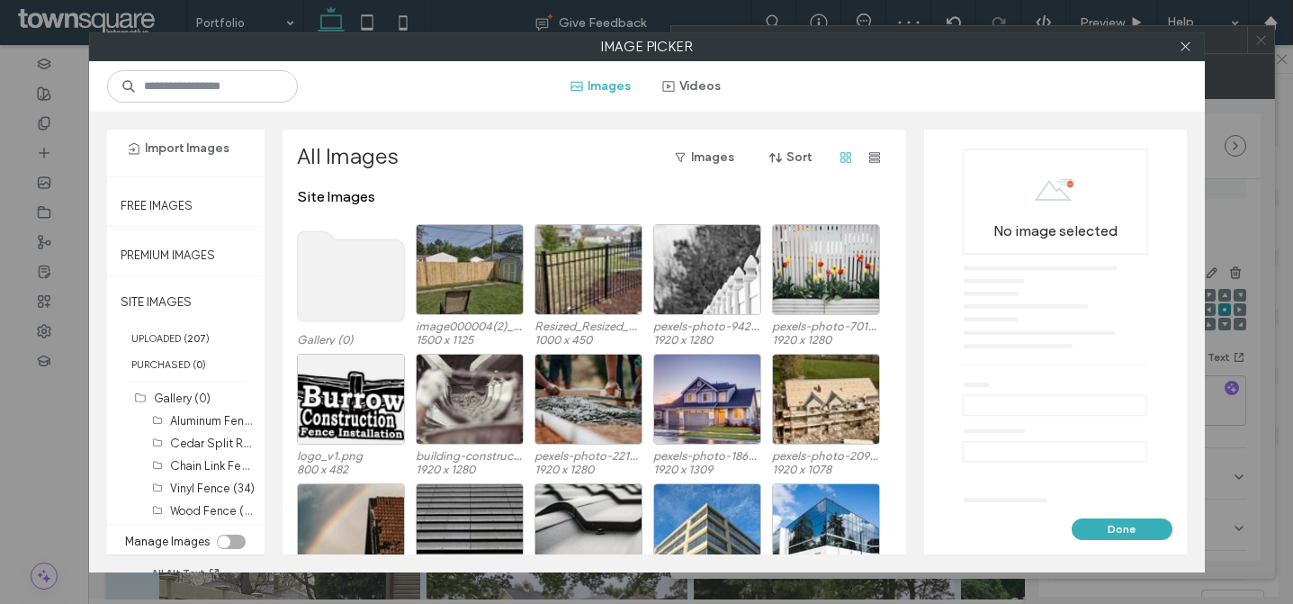
click at [203, 517] on label "Wood Fence (103)" at bounding box center [218, 509] width 96 height 17
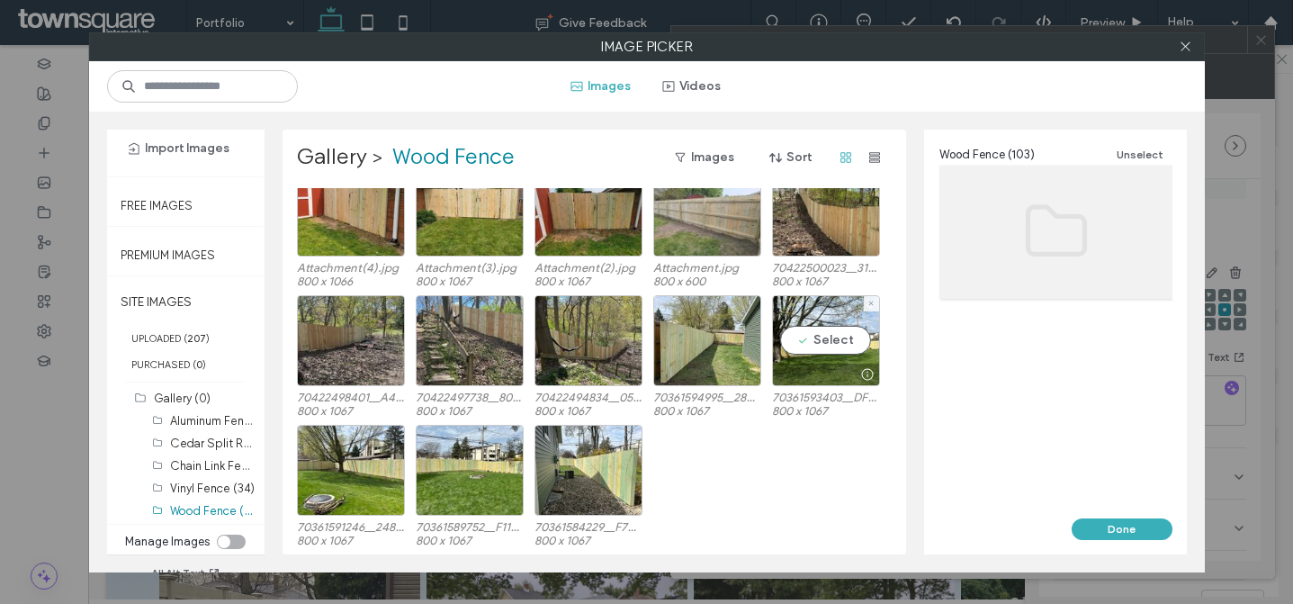
scroll to position [2345, 0]
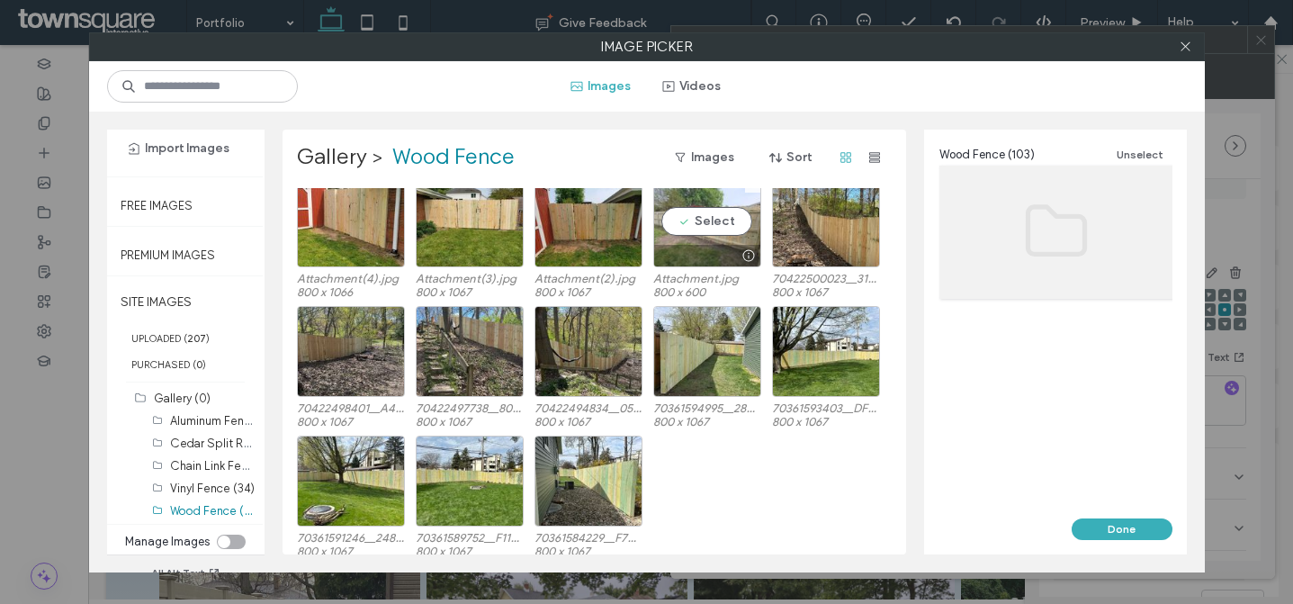
click at [701, 232] on div "Select" at bounding box center [707, 221] width 108 height 91
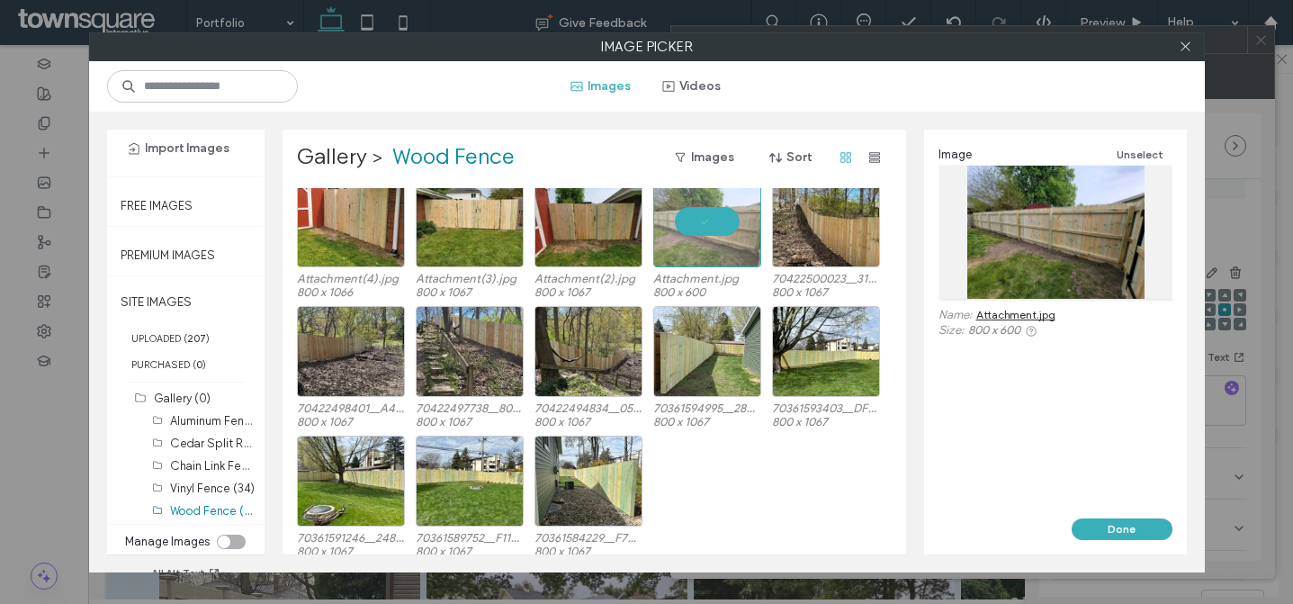
click at [1133, 534] on button "Done" at bounding box center [1122, 529] width 101 height 22
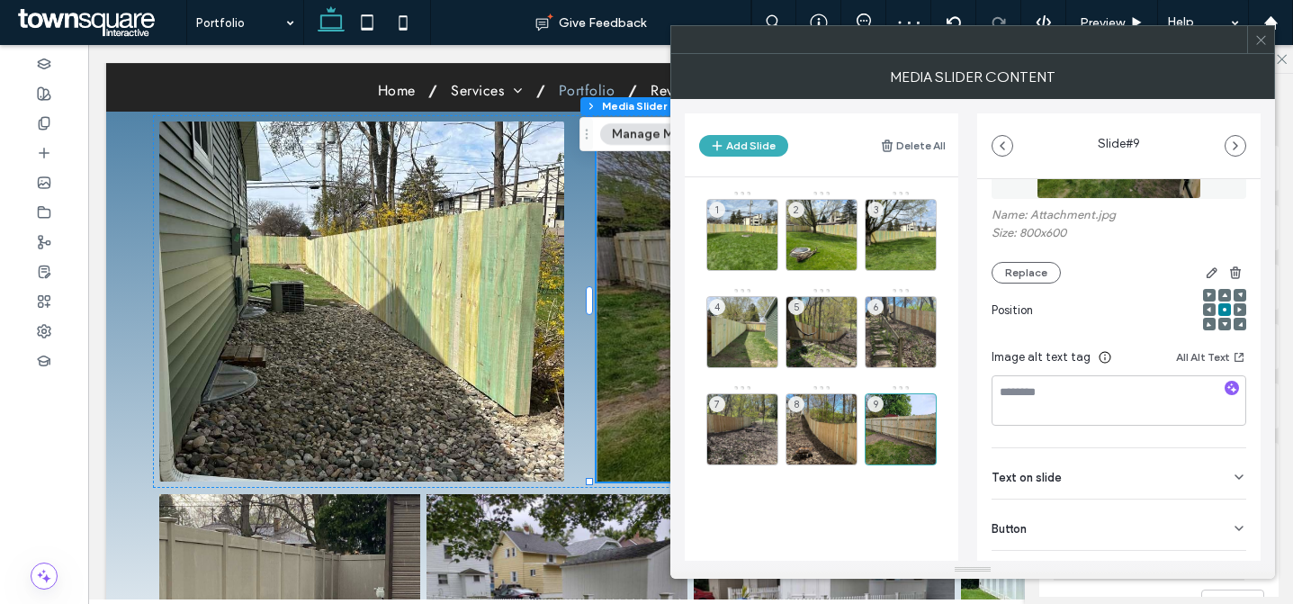
scroll to position [382, 0]
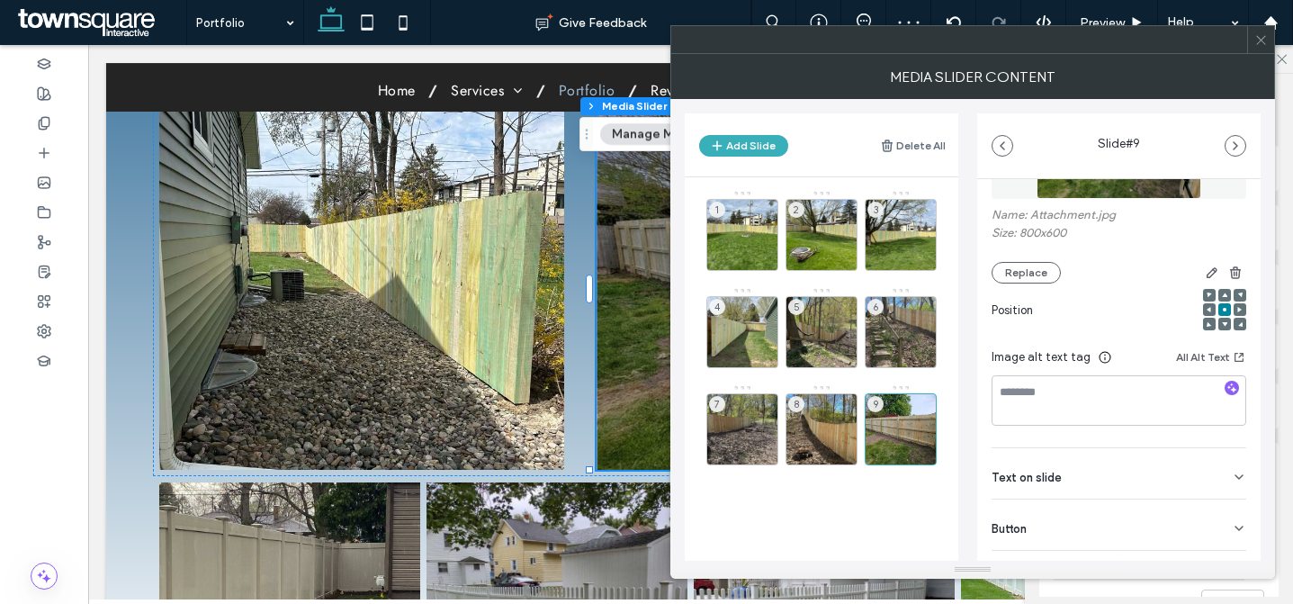
click at [1261, 50] on span at bounding box center [1262, 39] width 14 height 27
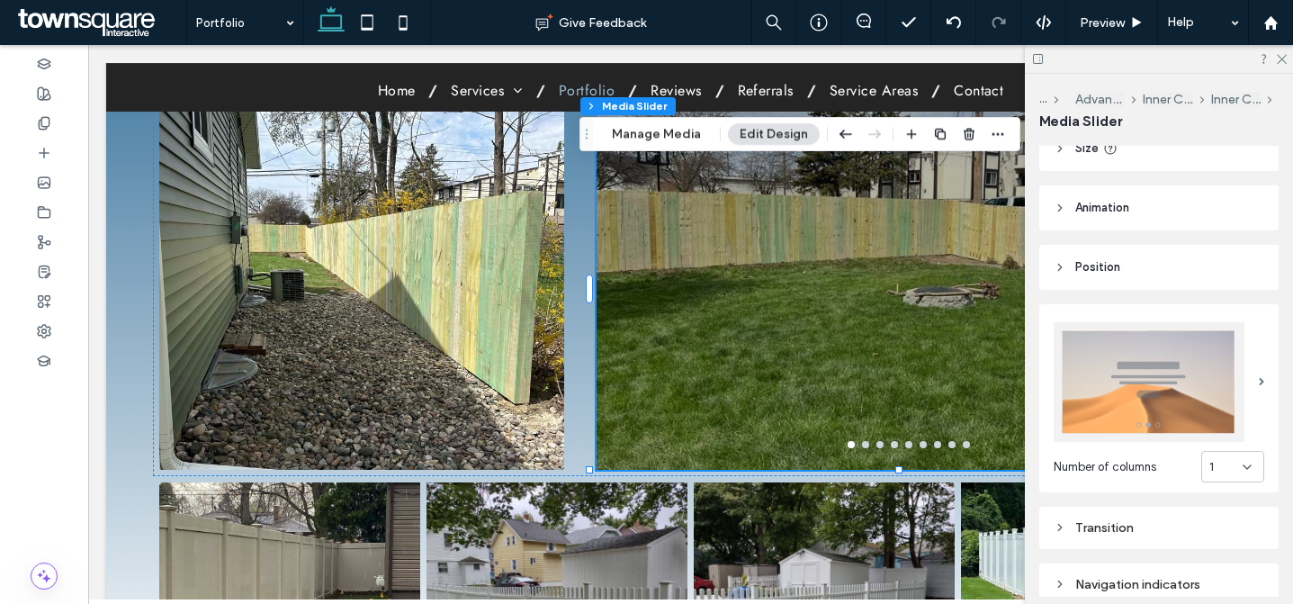
scroll to position [439, 0]
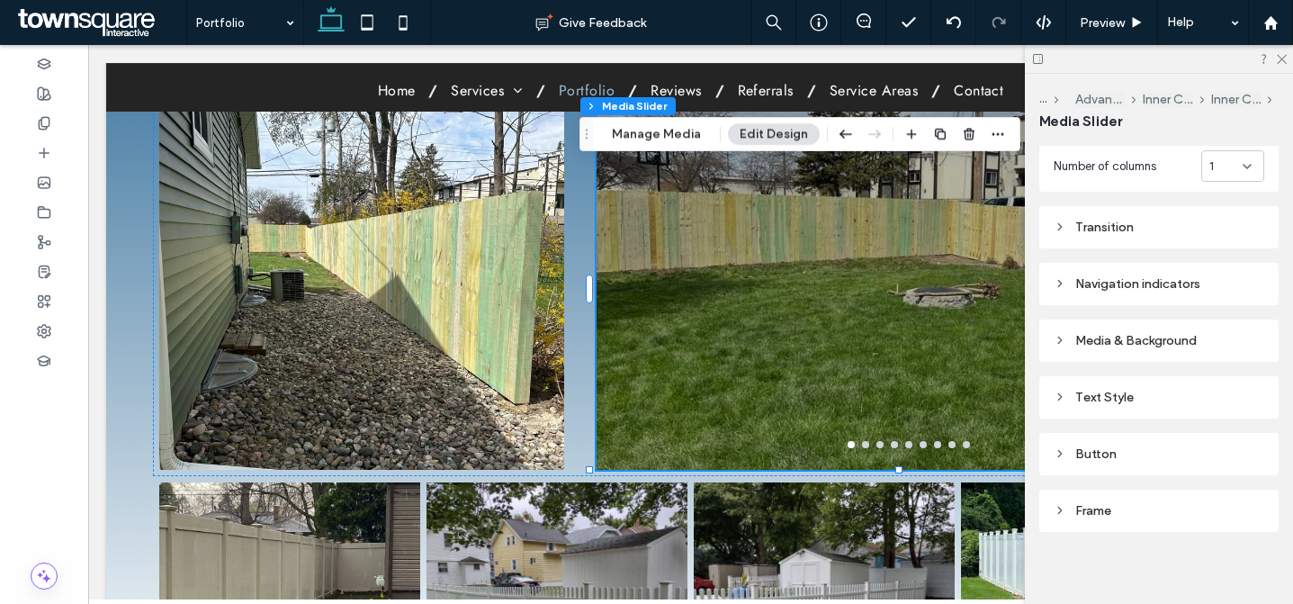
click at [1185, 333] on div "Media & Background" at bounding box center [1159, 340] width 211 height 15
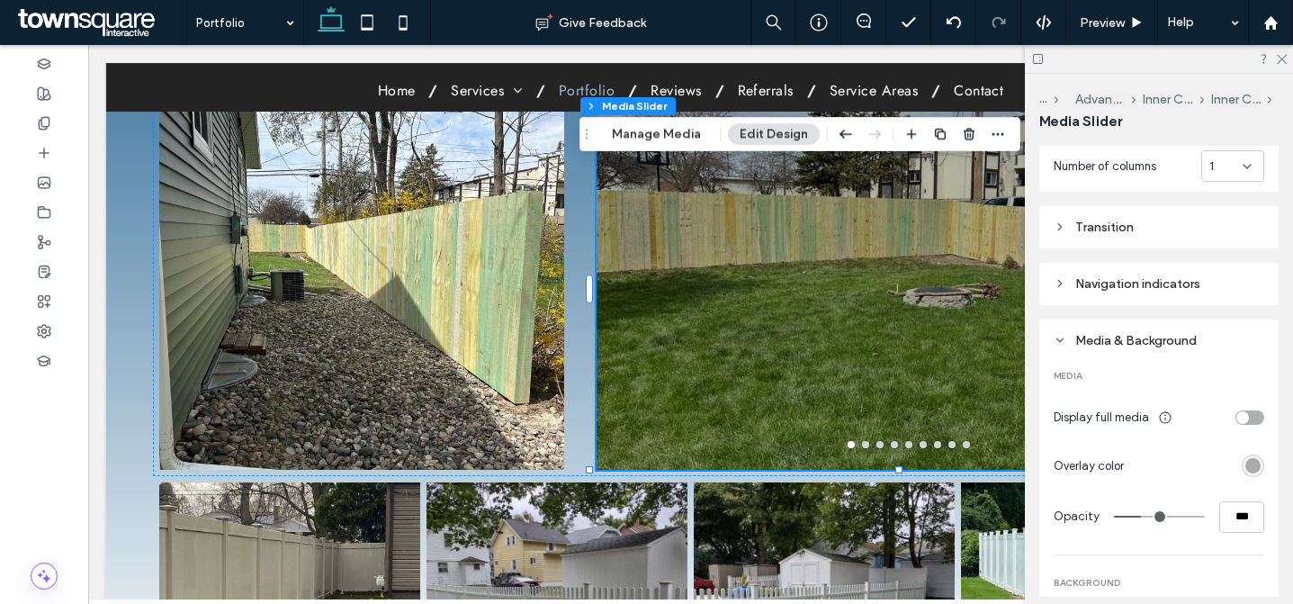
scroll to position [463, 0]
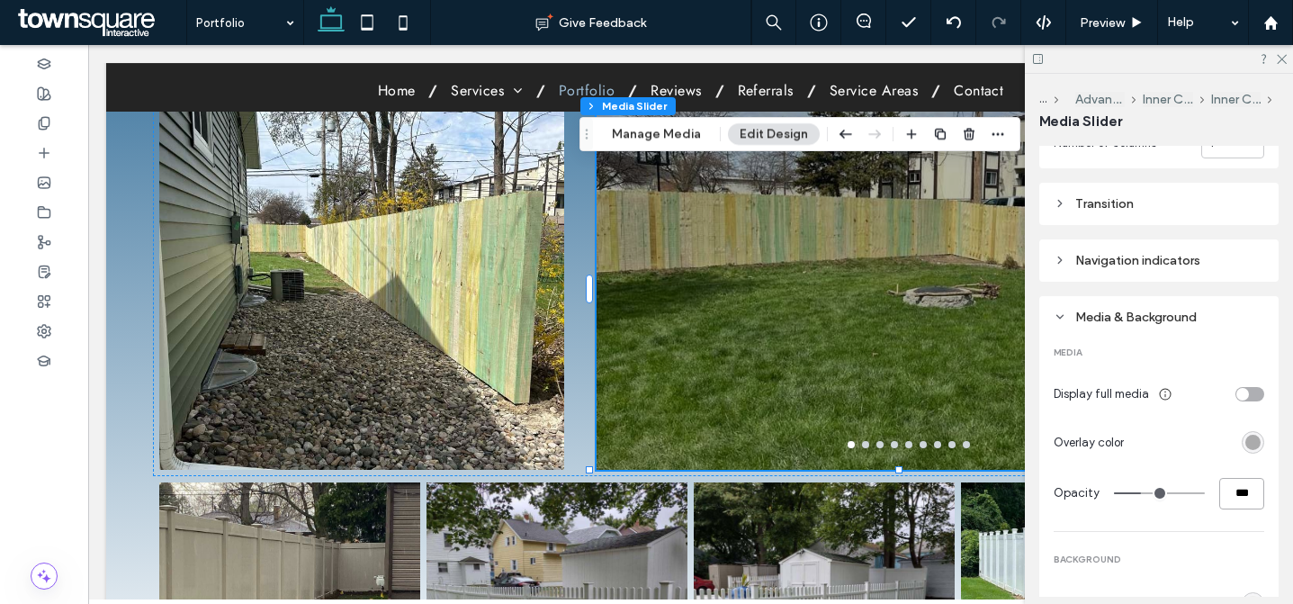
click at [1236, 484] on input "***" at bounding box center [1242, 494] width 45 height 32
type input "*"
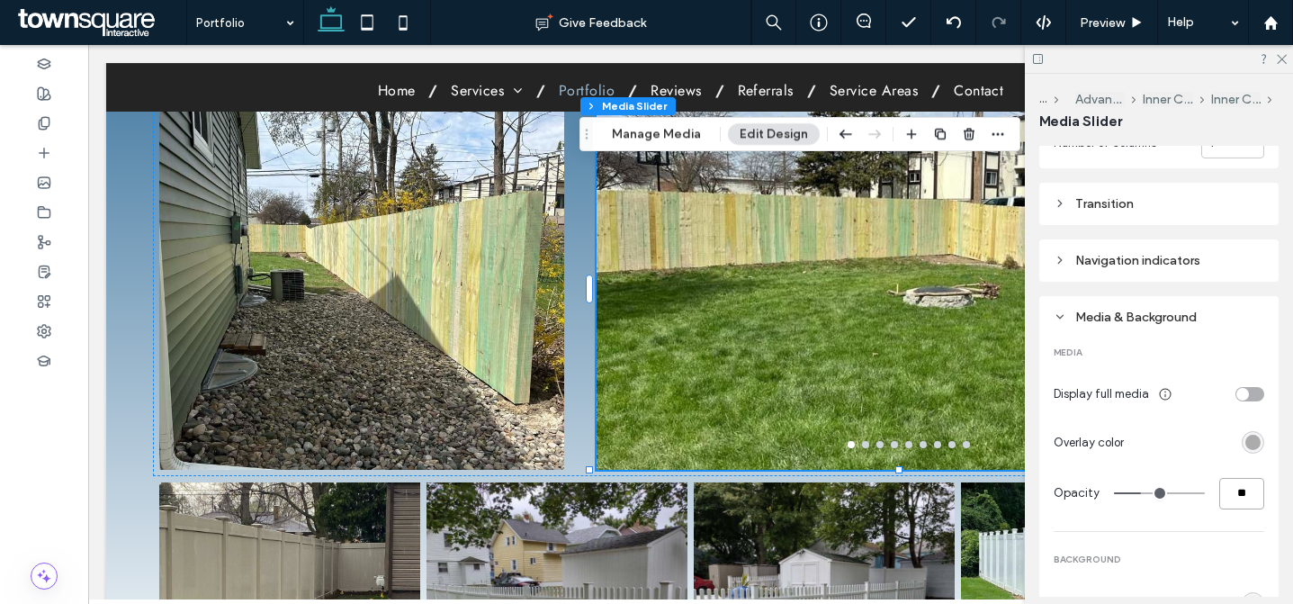
type input "**"
click at [1228, 514] on div "MEDIA Display full media Overlay color Opacity ** BACKGROUND Background color B…" at bounding box center [1159, 605] width 211 height 552
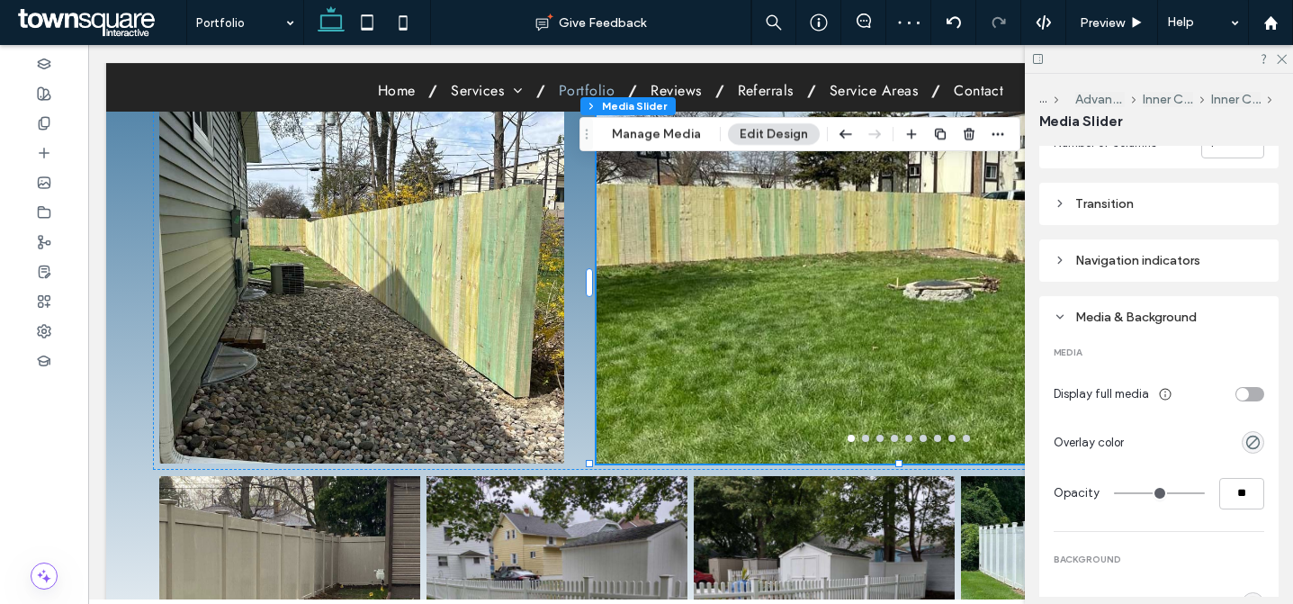
scroll to position [707, 0]
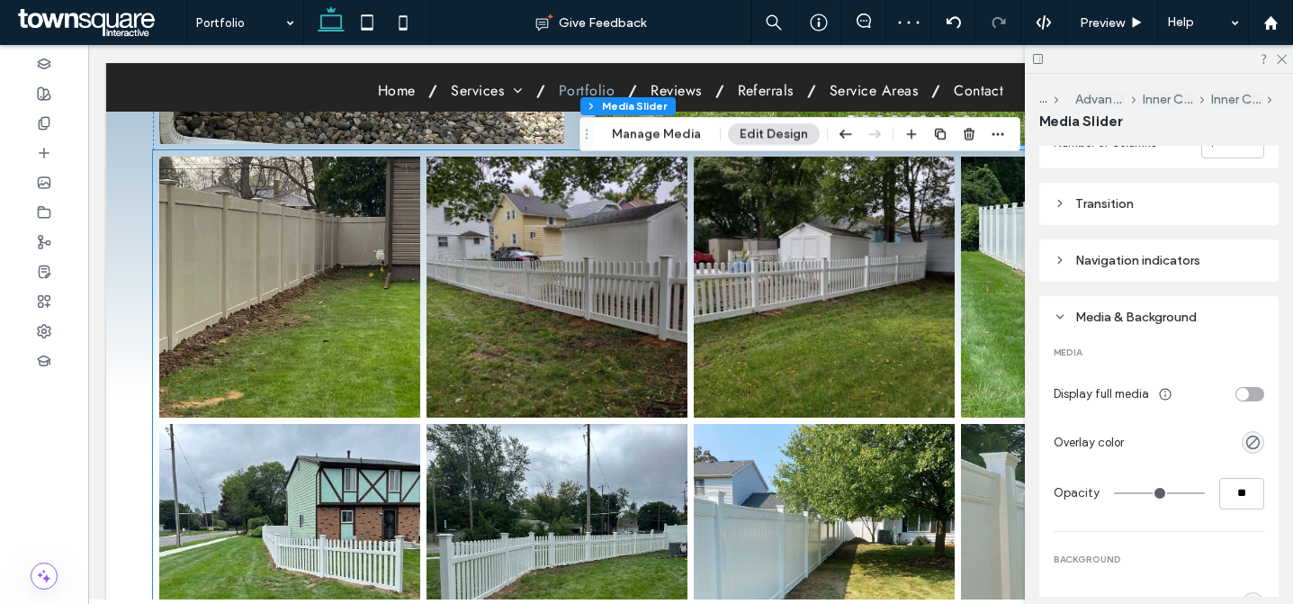
click at [269, 338] on link at bounding box center [289, 287] width 261 height 261
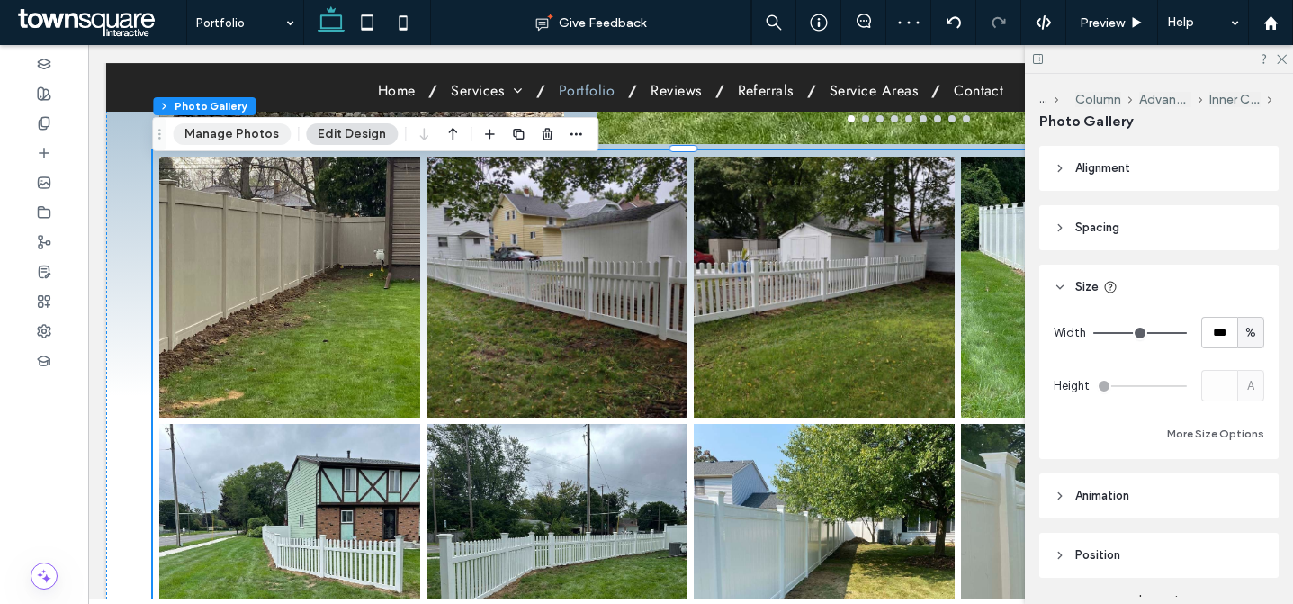
drag, startPoint x: 230, startPoint y: 133, endPoint x: 245, endPoint y: 133, distance: 14.4
click at [230, 133] on button "Manage Photos" at bounding box center [232, 134] width 118 height 22
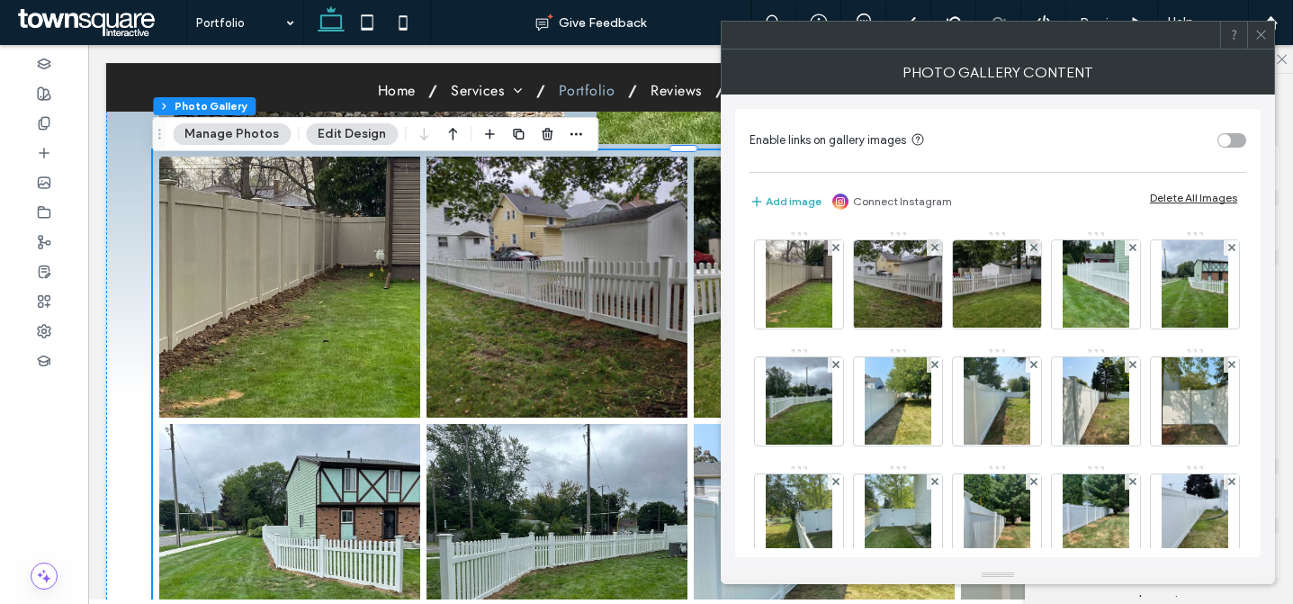
click at [1202, 195] on div "Delete All Images" at bounding box center [1193, 198] width 87 height 14
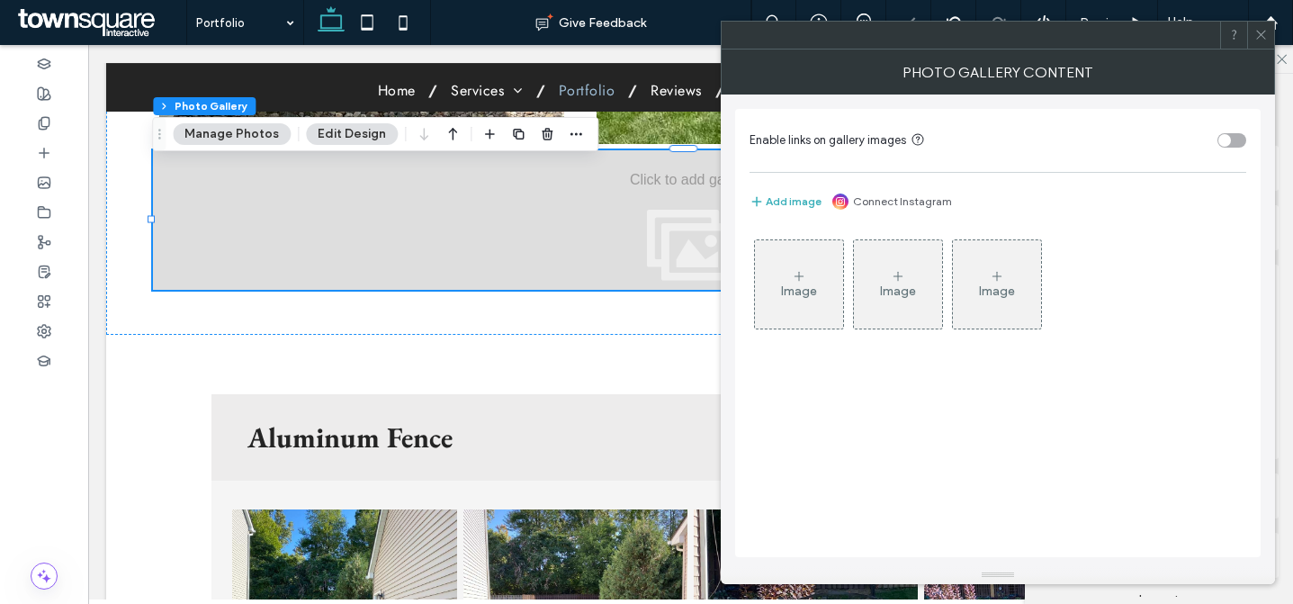
click at [771, 283] on div "Image" at bounding box center [799, 284] width 88 height 85
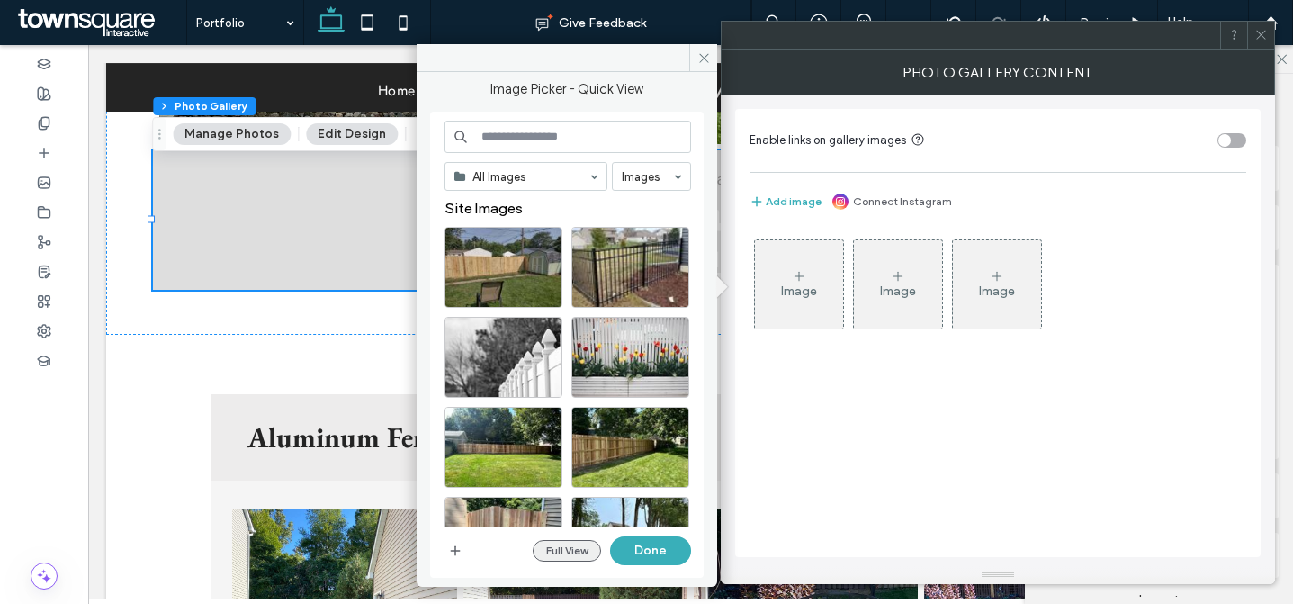
click at [579, 555] on button "Full View" at bounding box center [567, 551] width 68 height 22
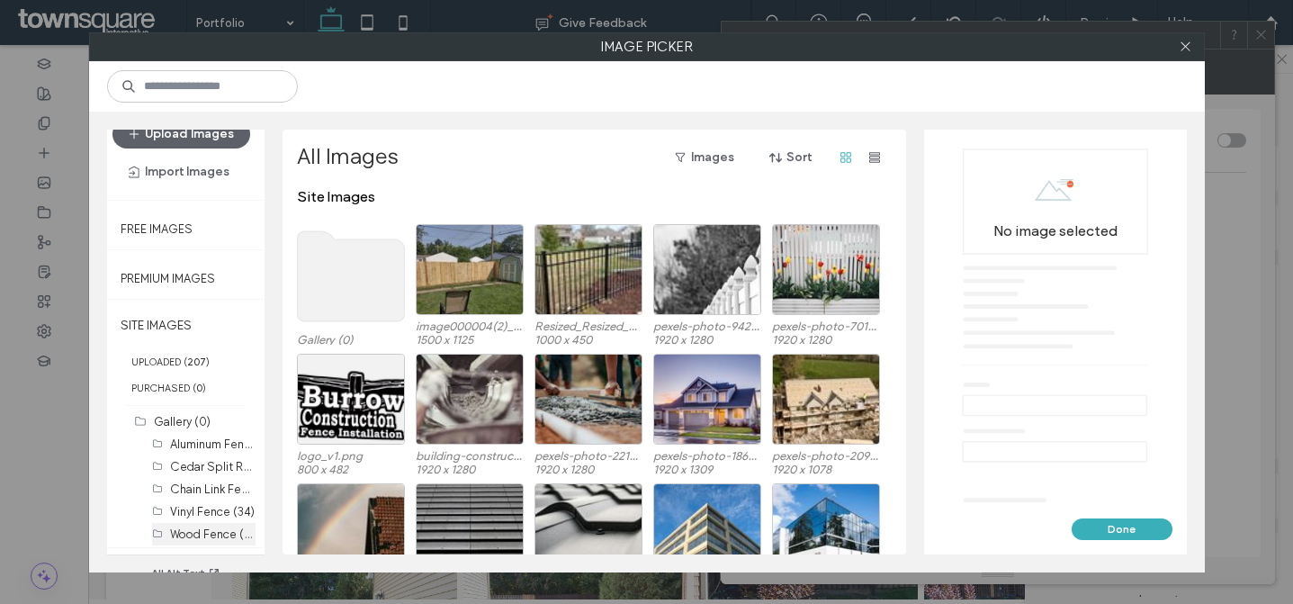
scroll to position [47, 0]
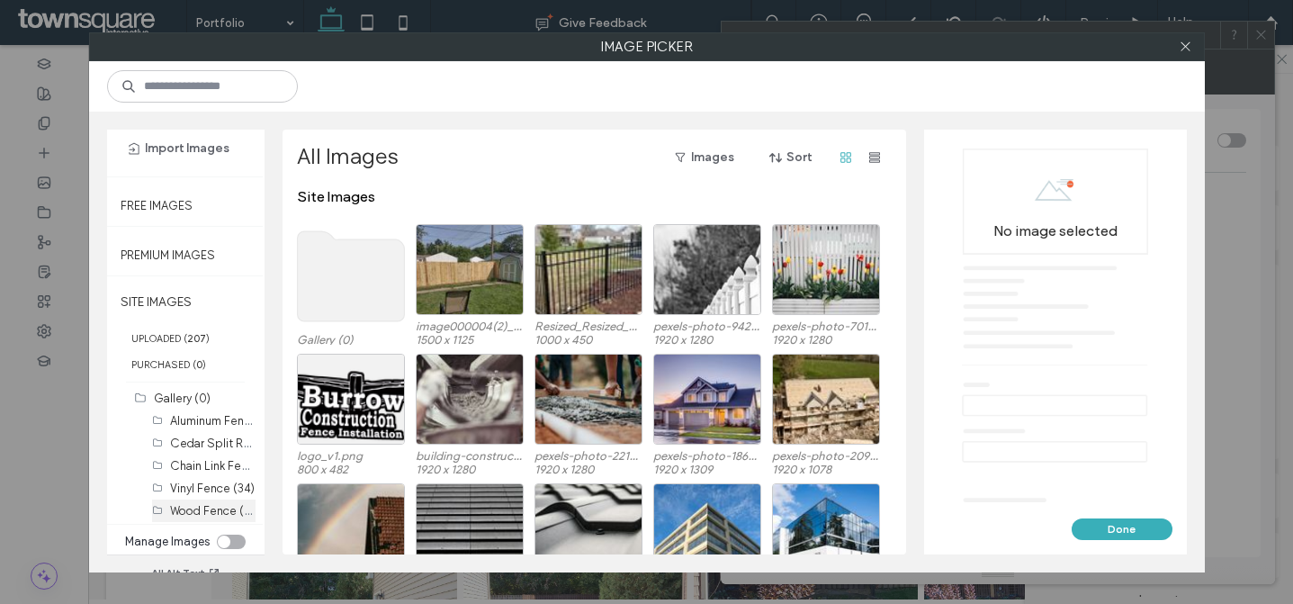
click at [208, 509] on label "Wood Fence (103)" at bounding box center [218, 509] width 96 height 17
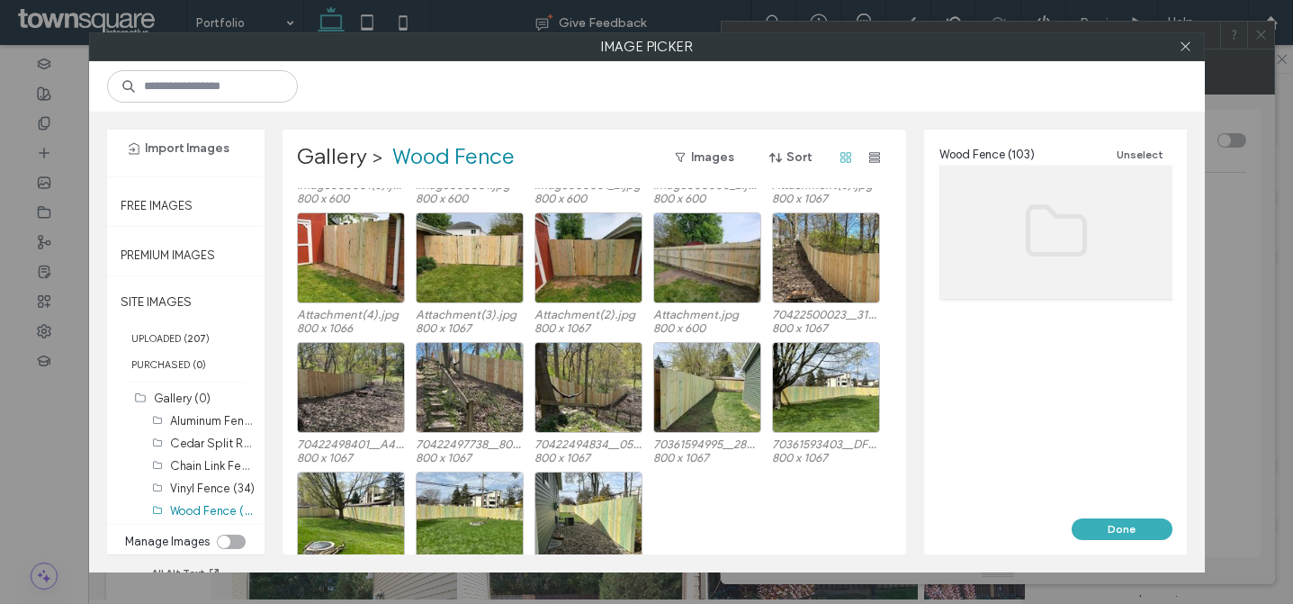
scroll to position [2297, 0]
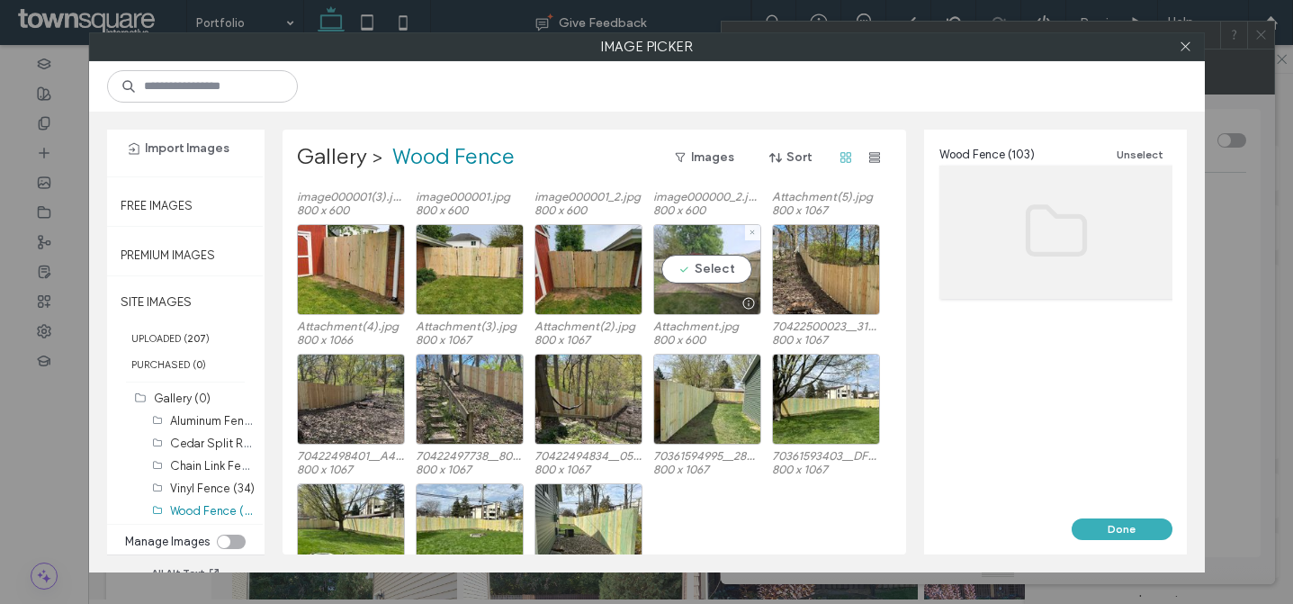
click at [711, 280] on div "Select" at bounding box center [707, 269] width 108 height 91
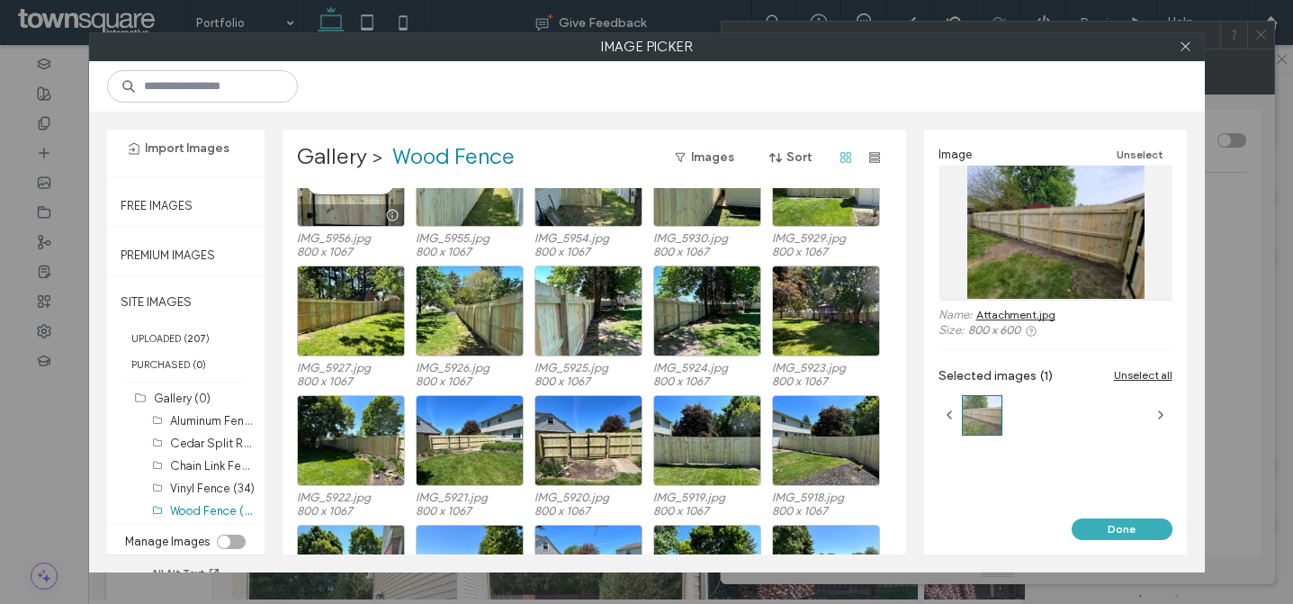
scroll to position [0, 0]
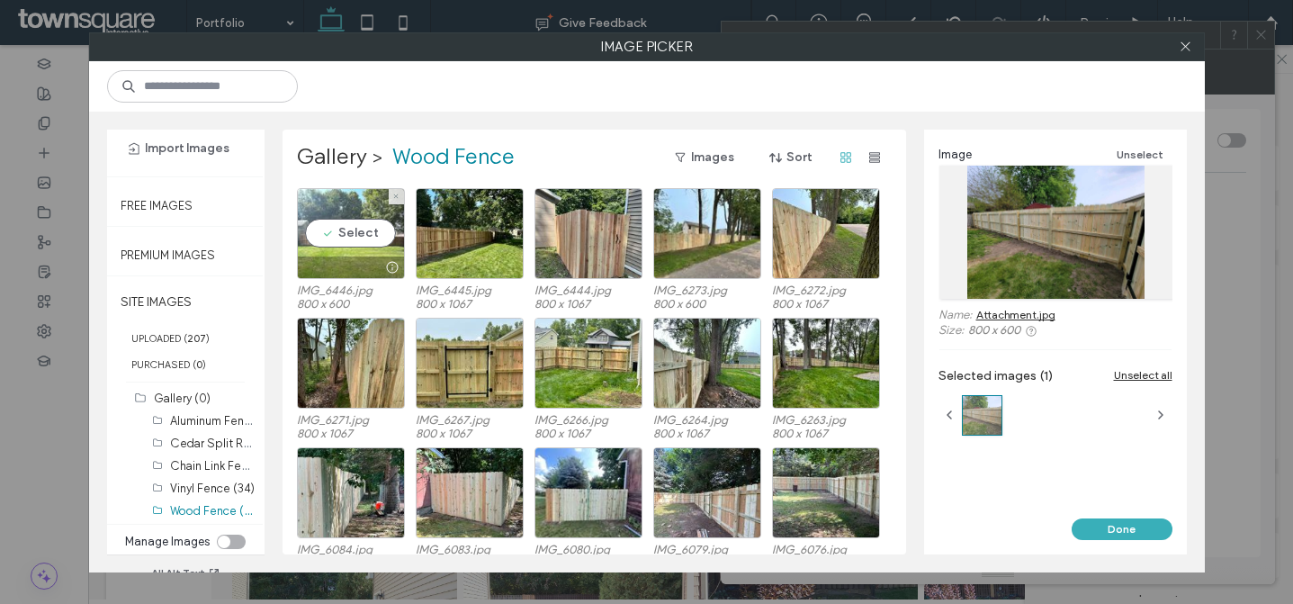
click at [356, 228] on div "Select" at bounding box center [351, 233] width 108 height 91
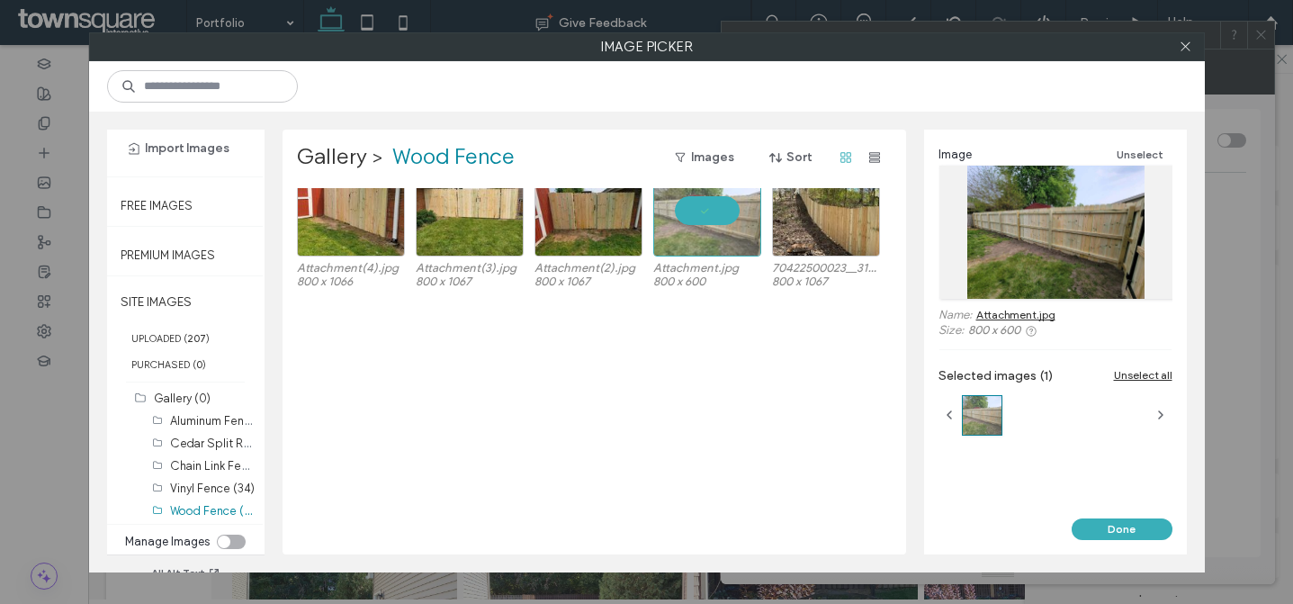
scroll to position [2037, 0]
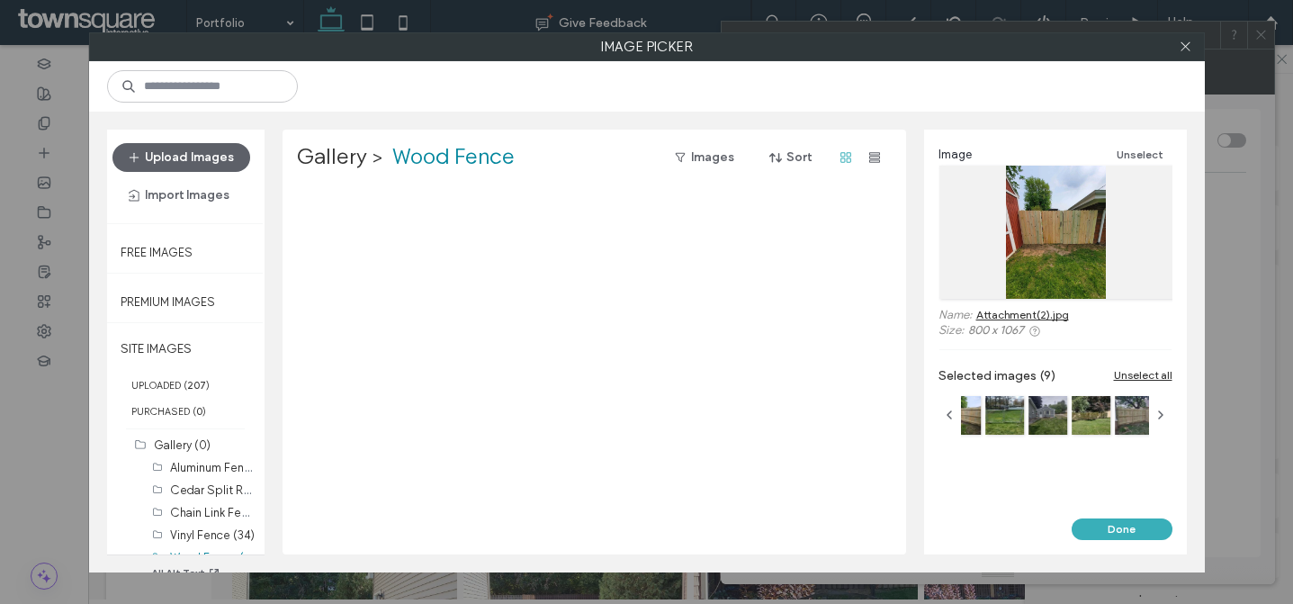
scroll to position [2037, 0]
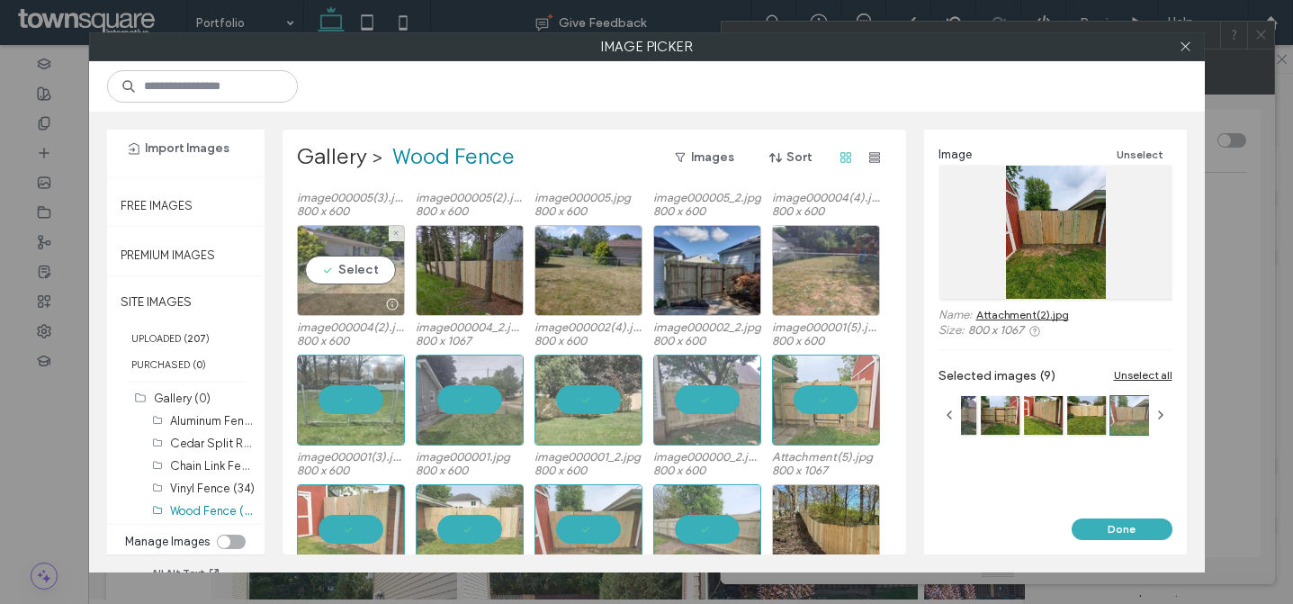
click at [343, 280] on div "Select" at bounding box center [351, 270] width 108 height 91
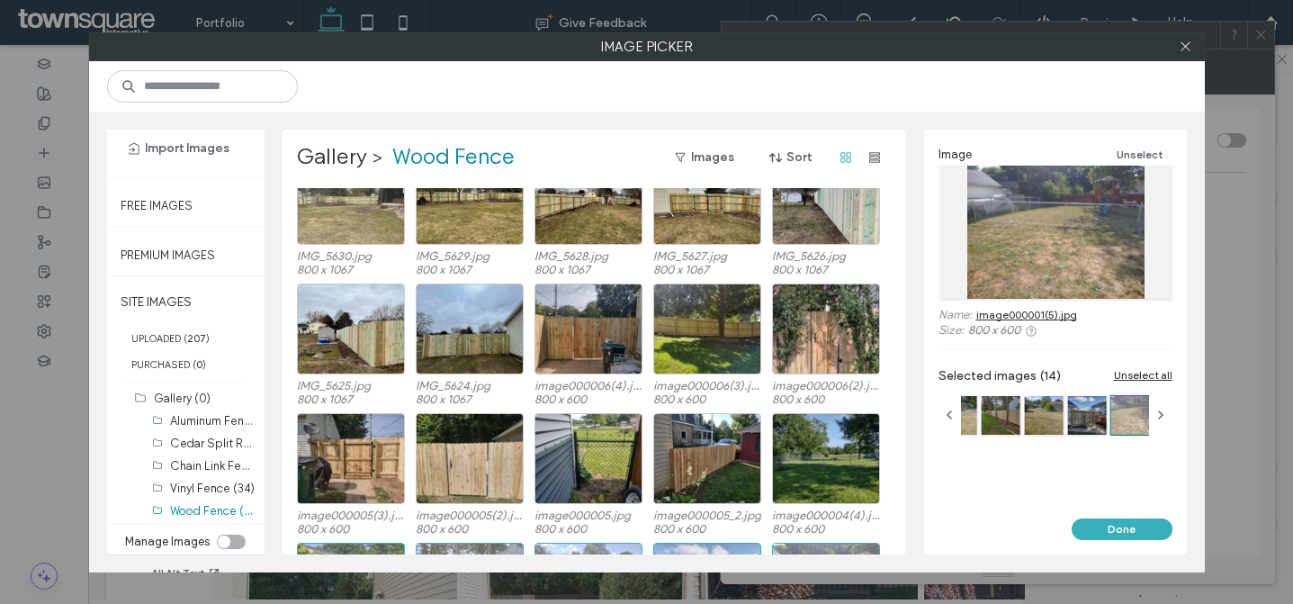
scroll to position [1582, 0]
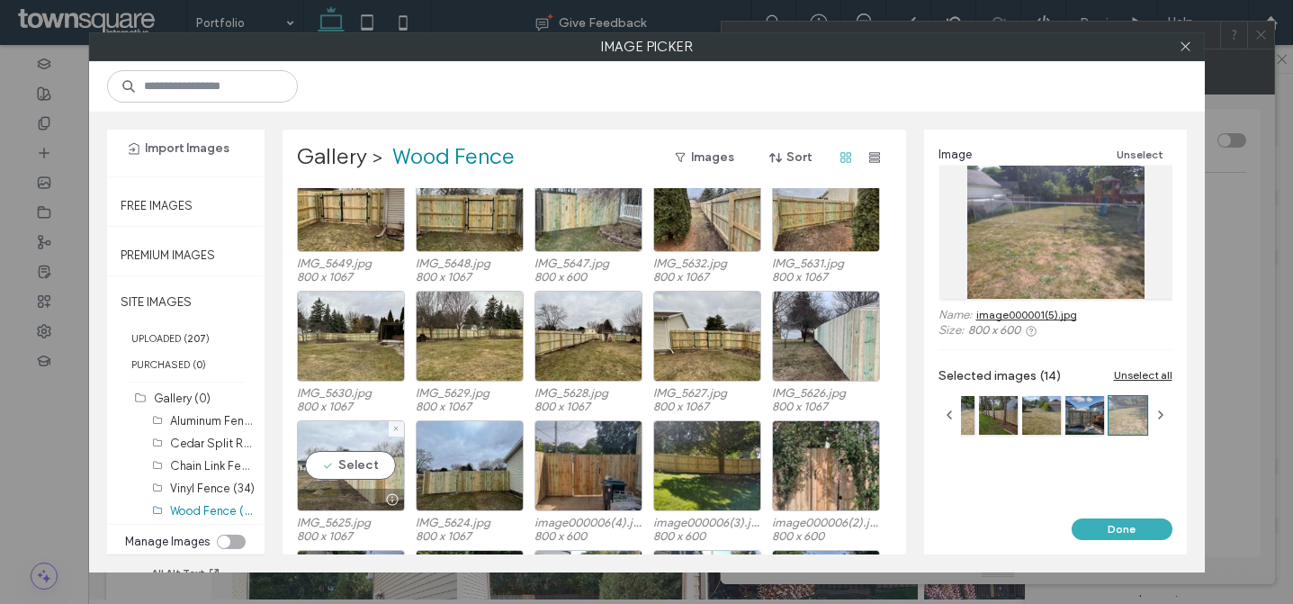
click at [357, 446] on div "Select" at bounding box center [351, 465] width 108 height 91
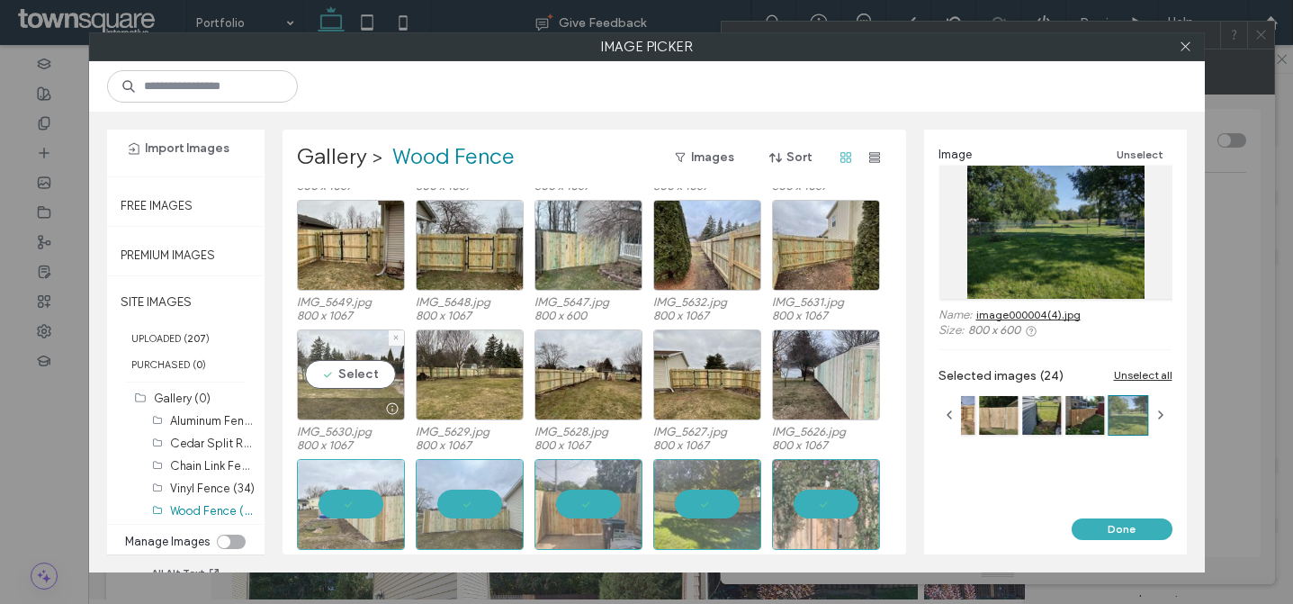
scroll to position [1532, 0]
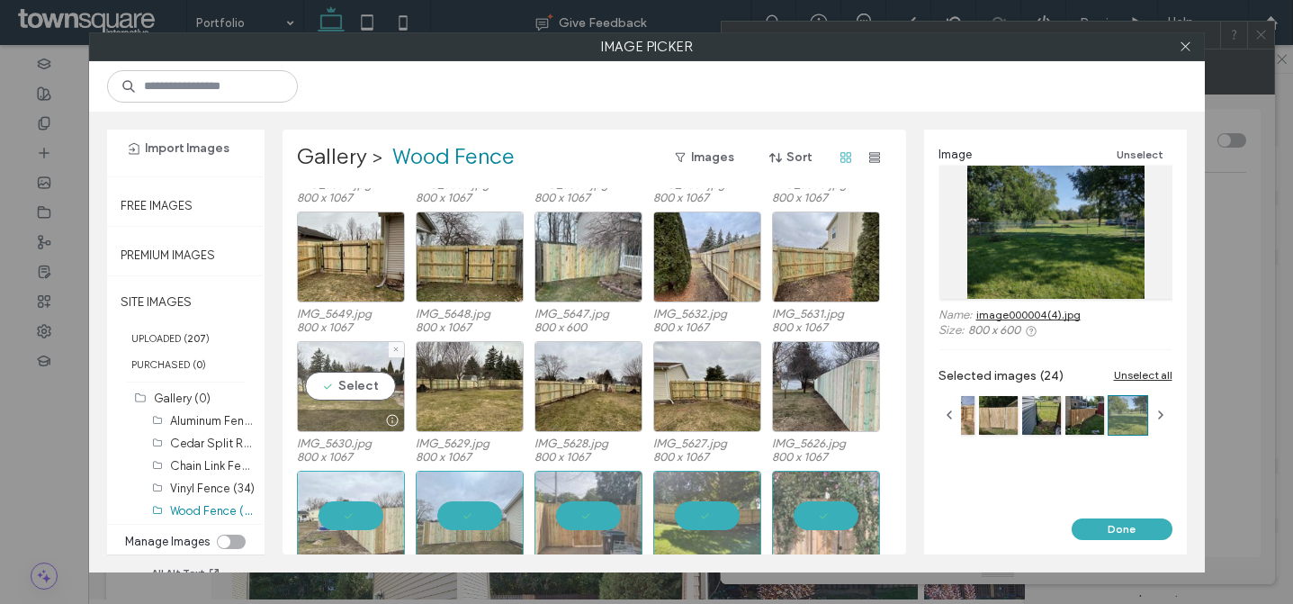
click at [334, 369] on div "Select" at bounding box center [351, 386] width 108 height 91
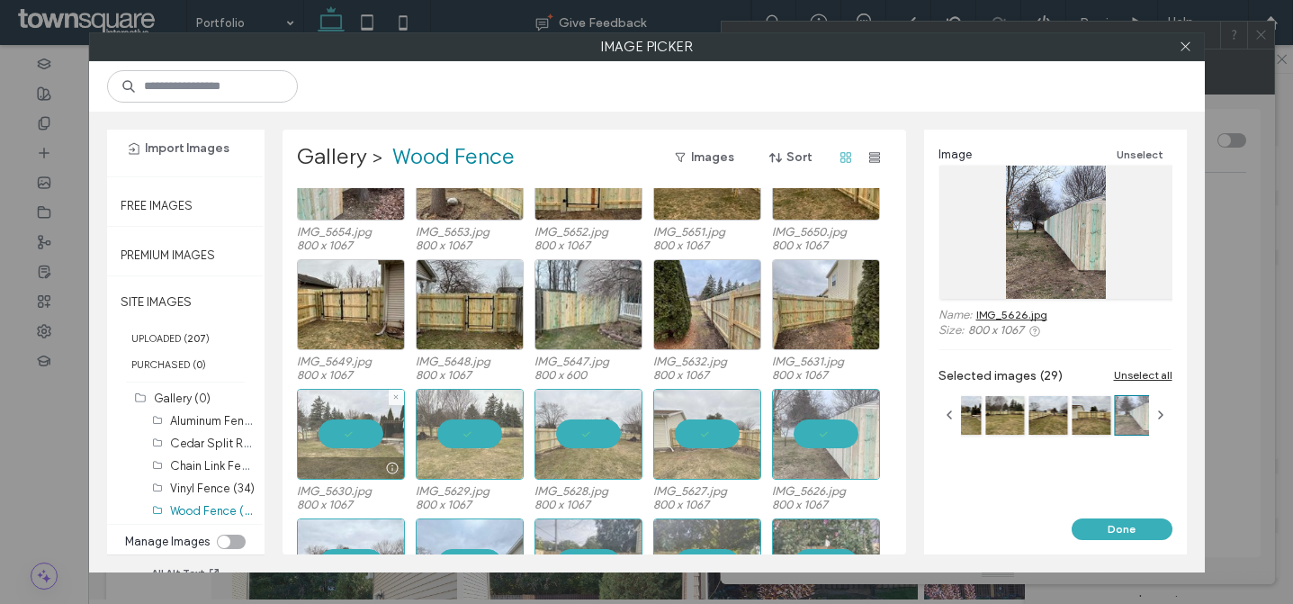
scroll to position [1431, 0]
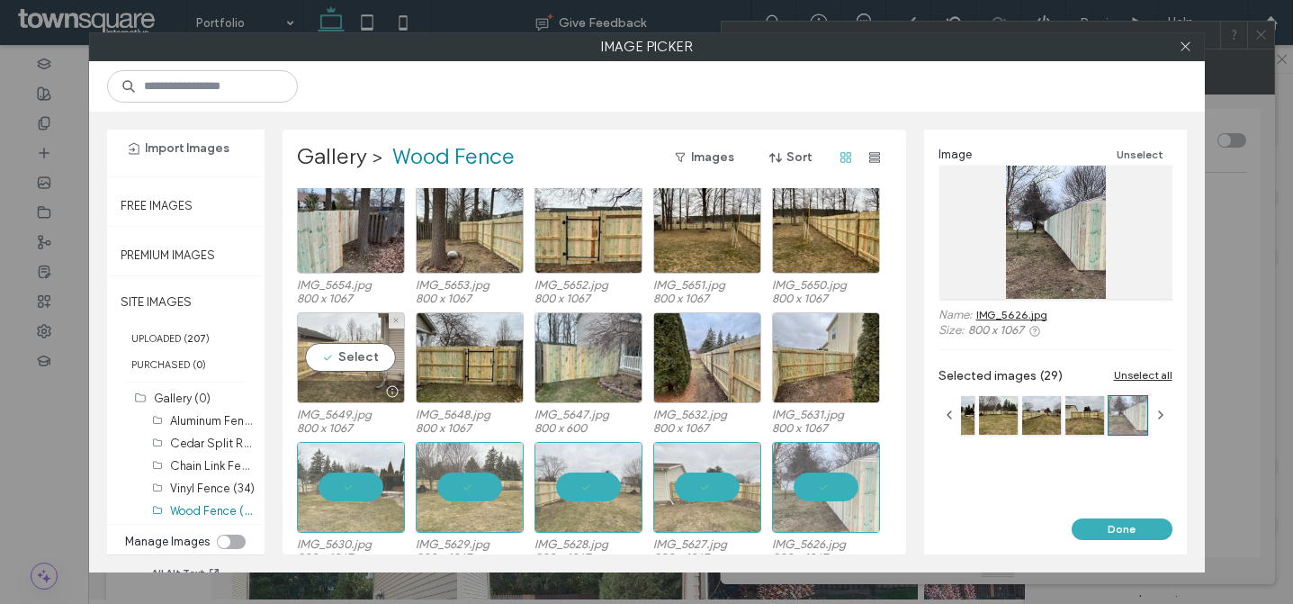
click at [345, 348] on div "Select" at bounding box center [351, 357] width 108 height 91
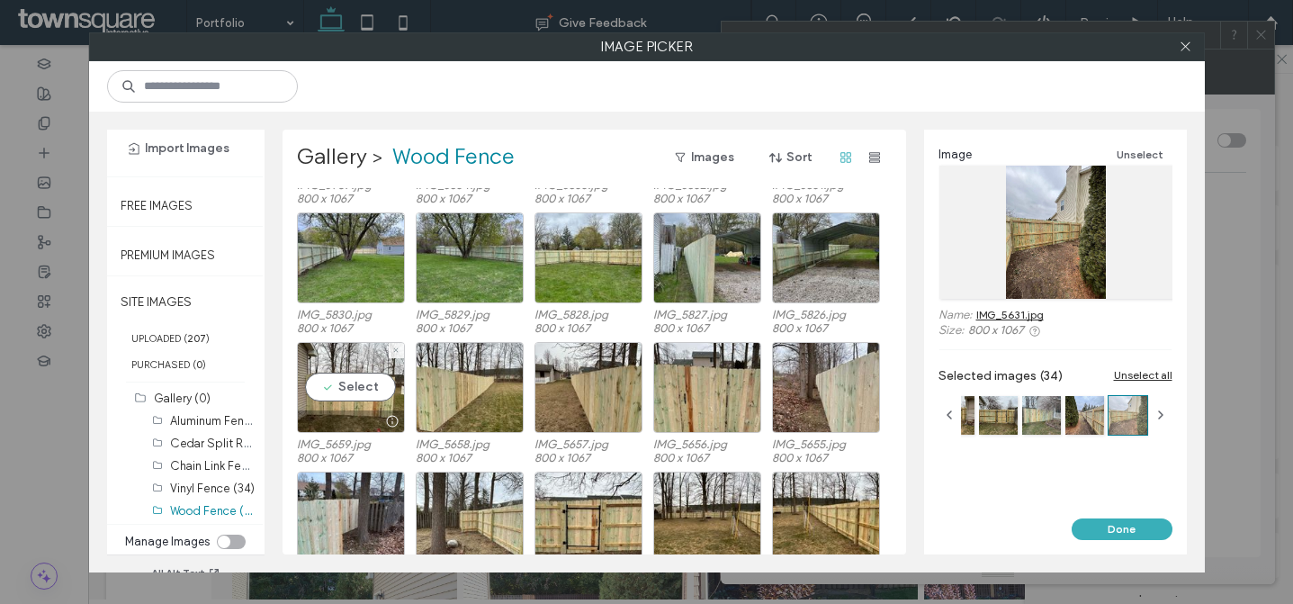
scroll to position [1341, 0]
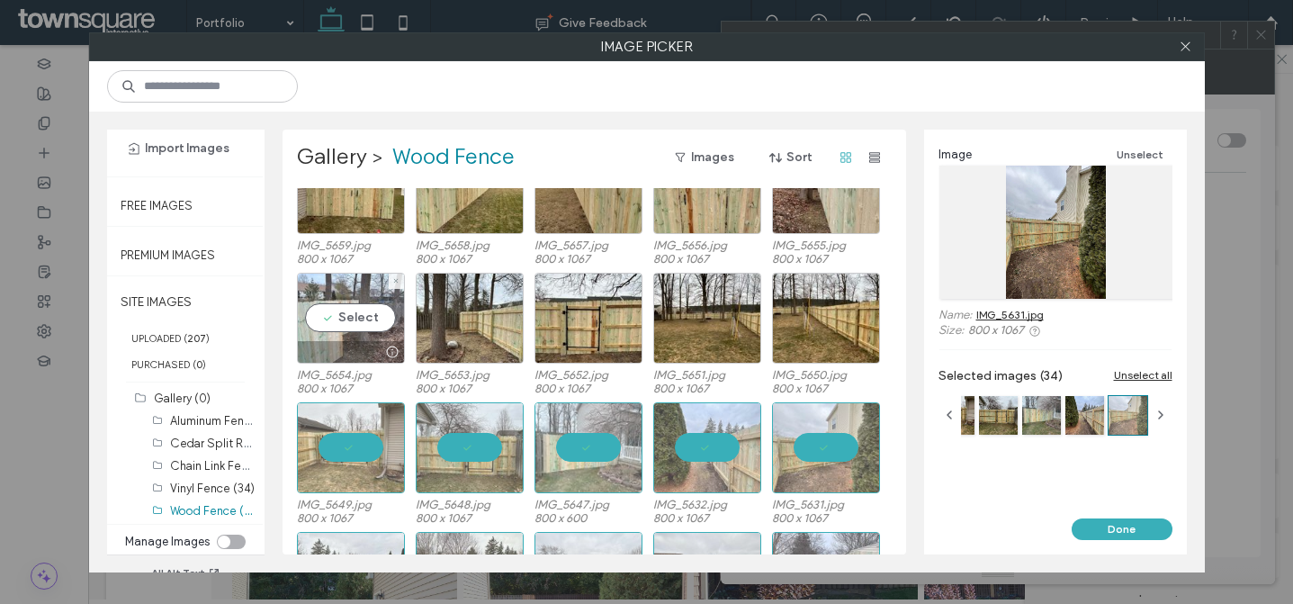
click at [342, 317] on div "Select" at bounding box center [351, 318] width 108 height 91
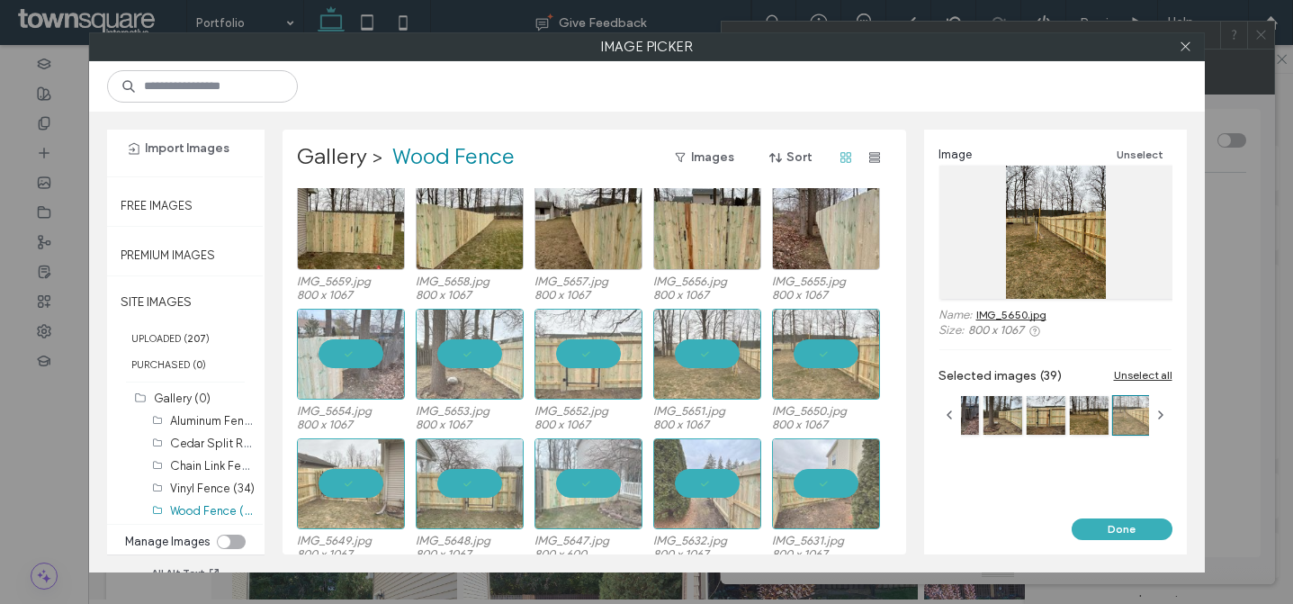
scroll to position [1293, 0]
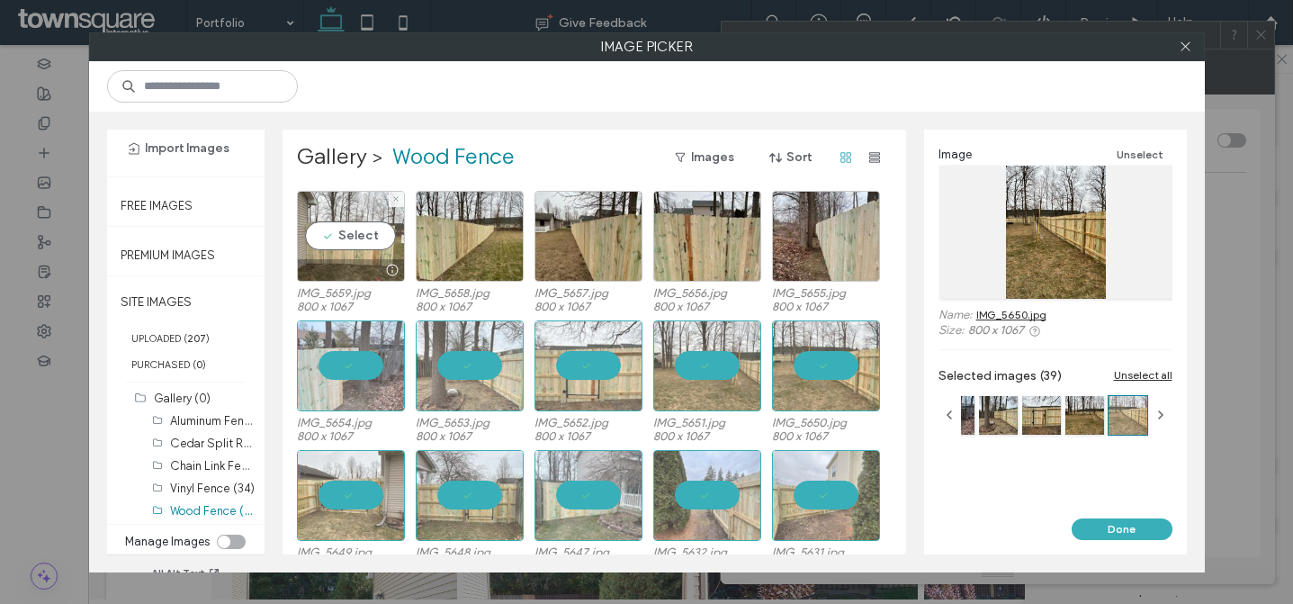
click at [357, 220] on div "Select" at bounding box center [351, 236] width 108 height 91
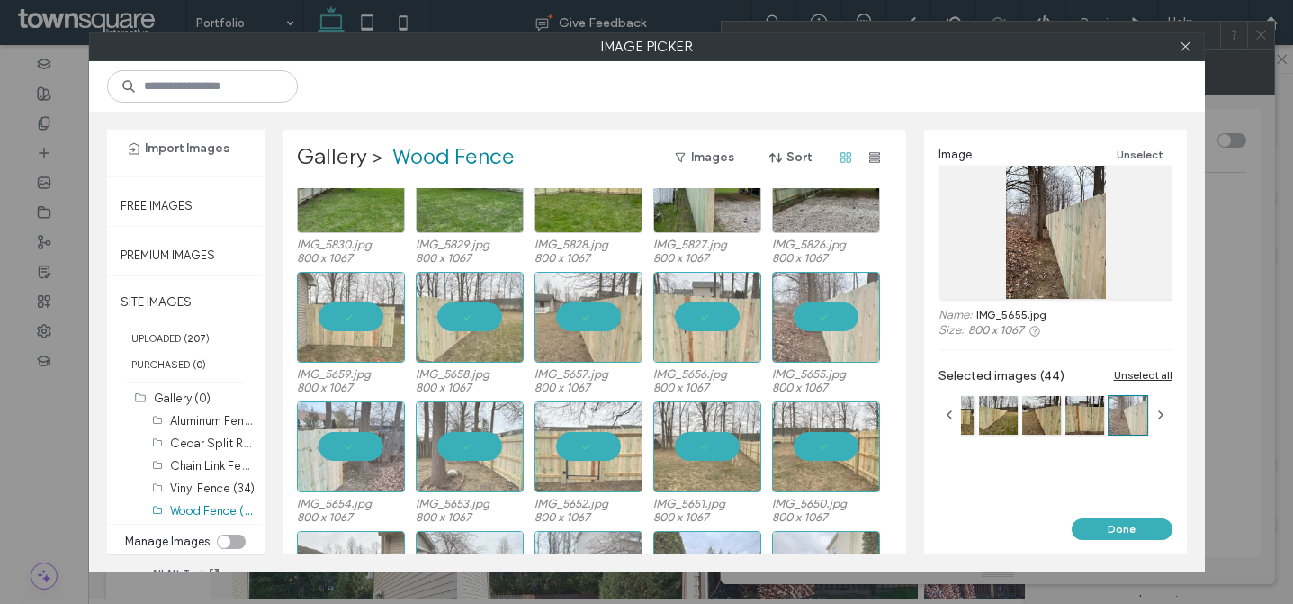
scroll to position [1103, 0]
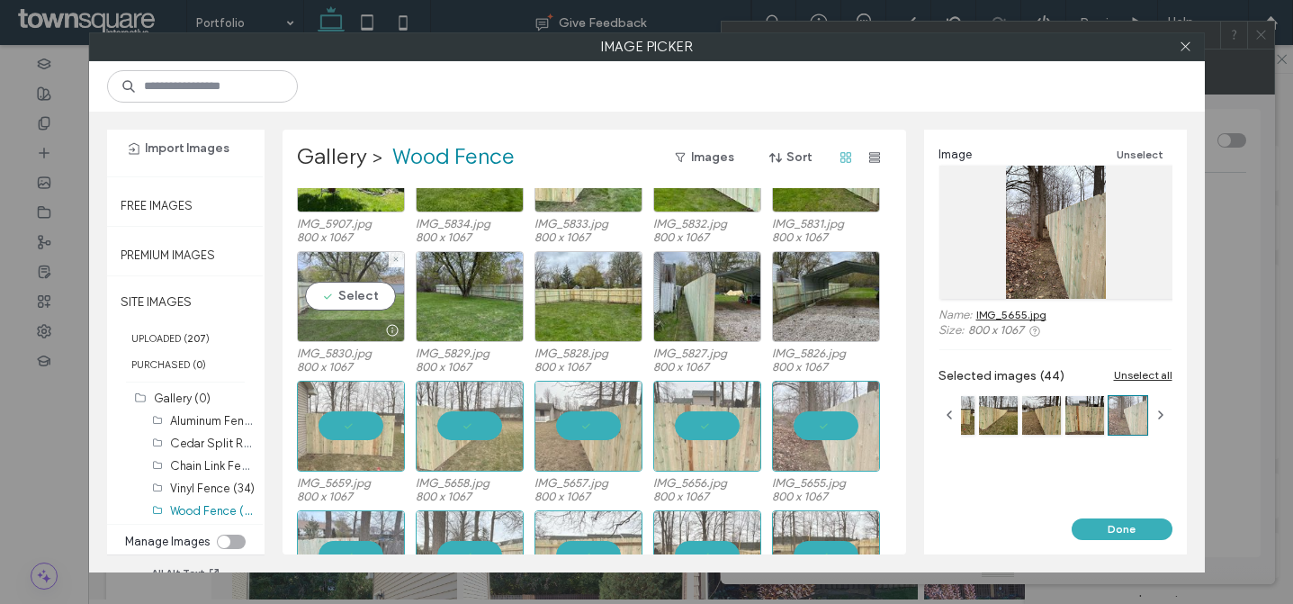
click at [348, 282] on div "Select" at bounding box center [351, 296] width 108 height 91
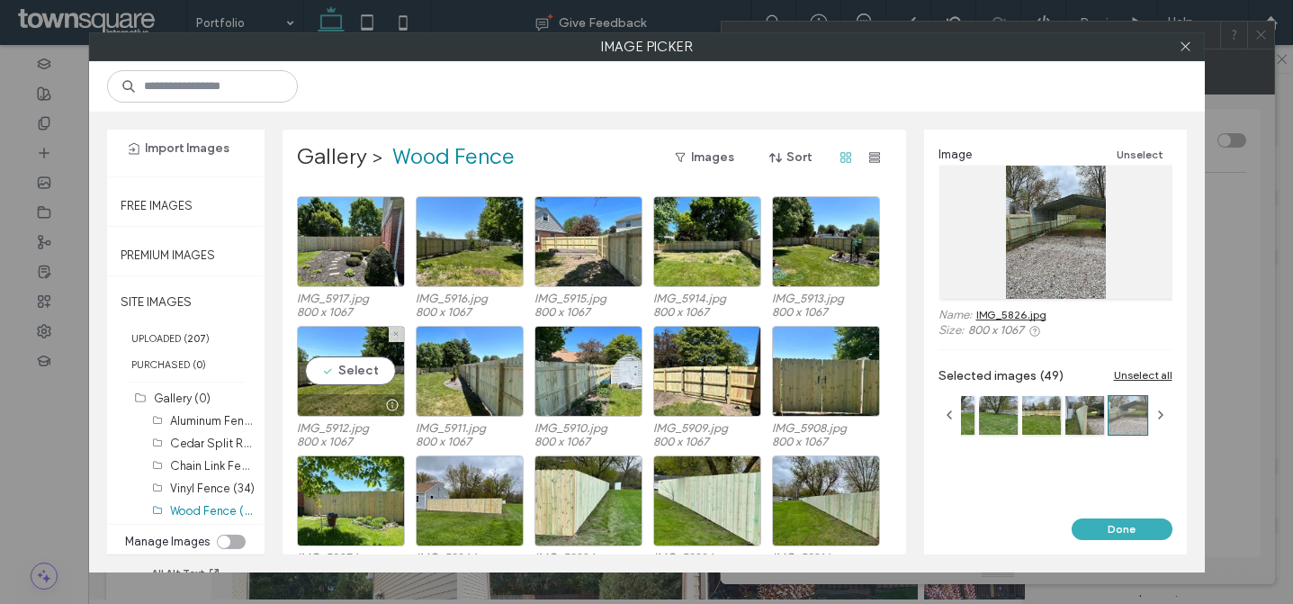
scroll to position [792, 0]
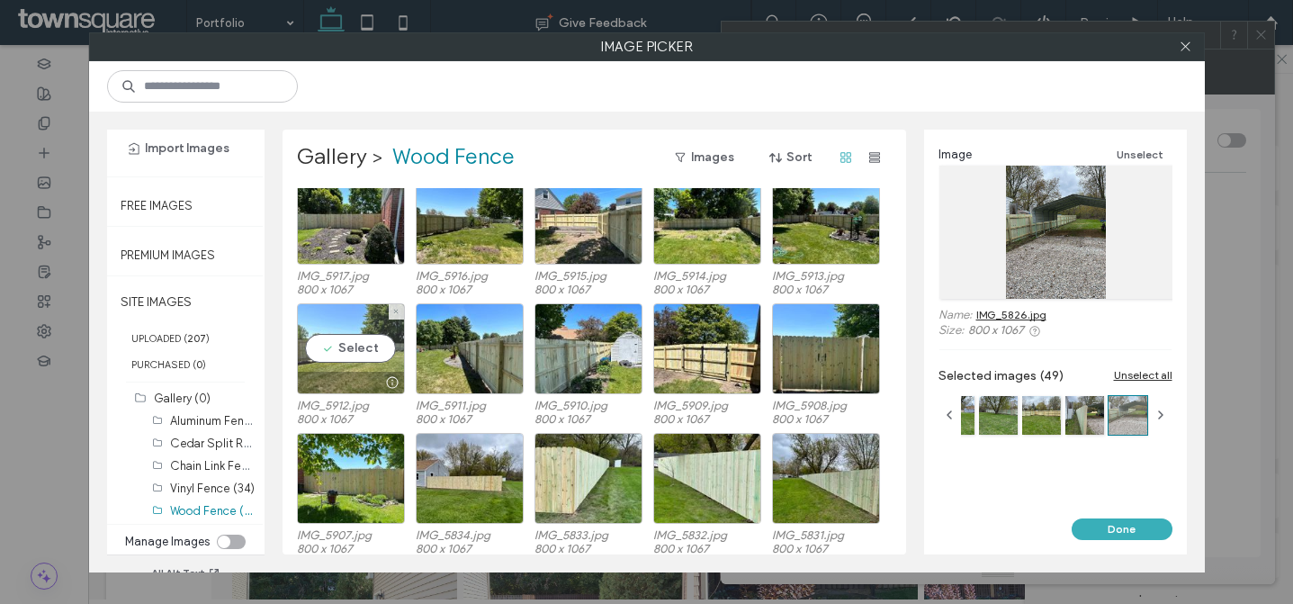
click at [347, 346] on div "Select" at bounding box center [351, 348] width 108 height 91
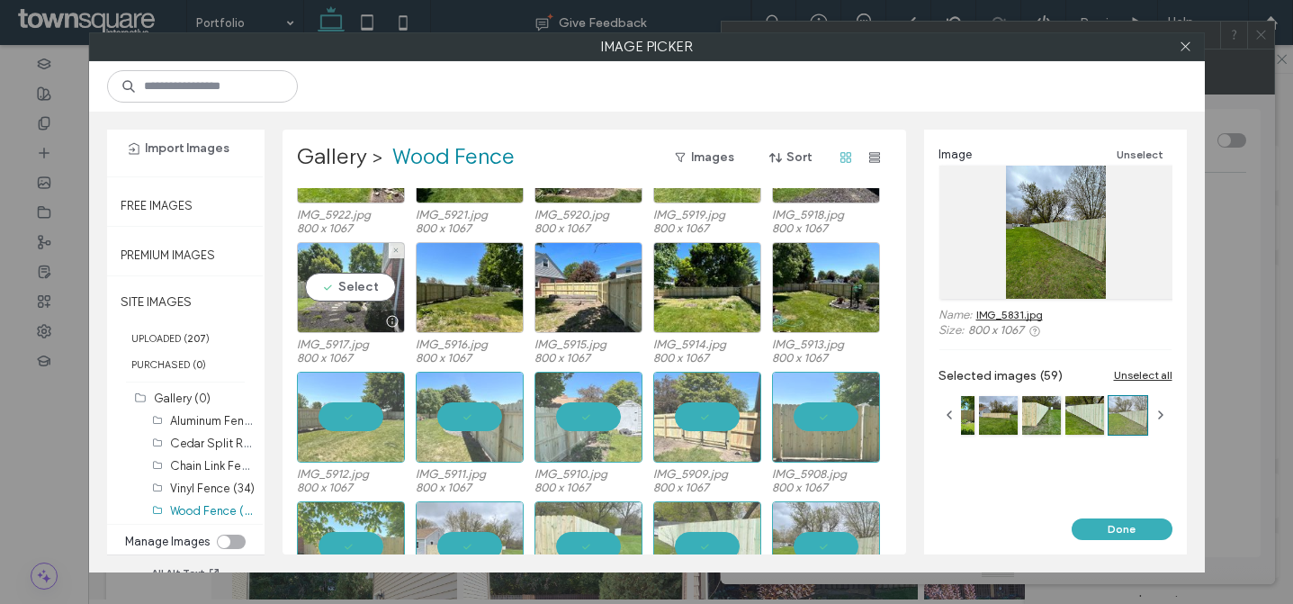
click at [361, 283] on div "Select" at bounding box center [351, 287] width 108 height 91
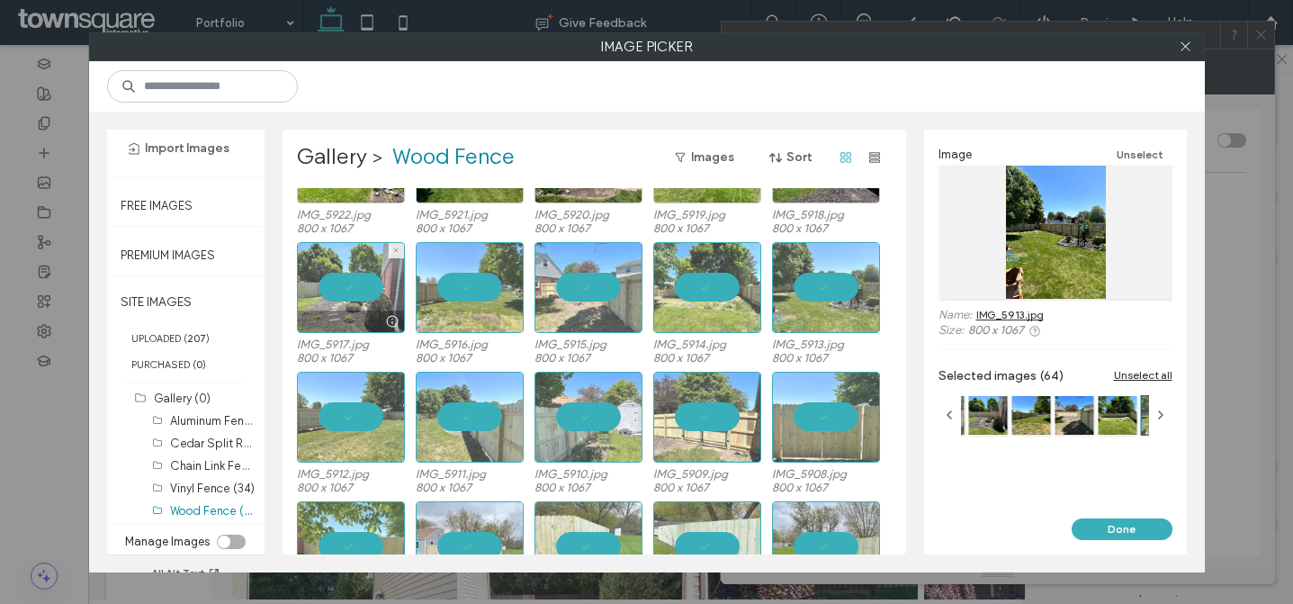
scroll to position [270, 0]
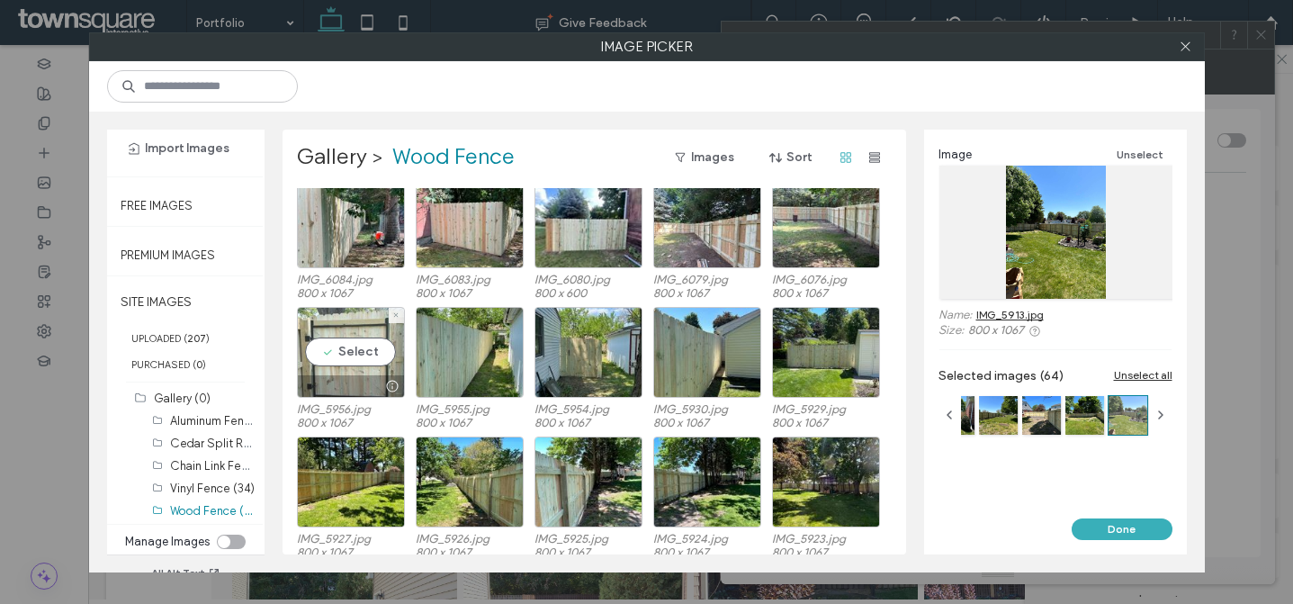
click at [356, 336] on div "Select" at bounding box center [351, 352] width 108 height 91
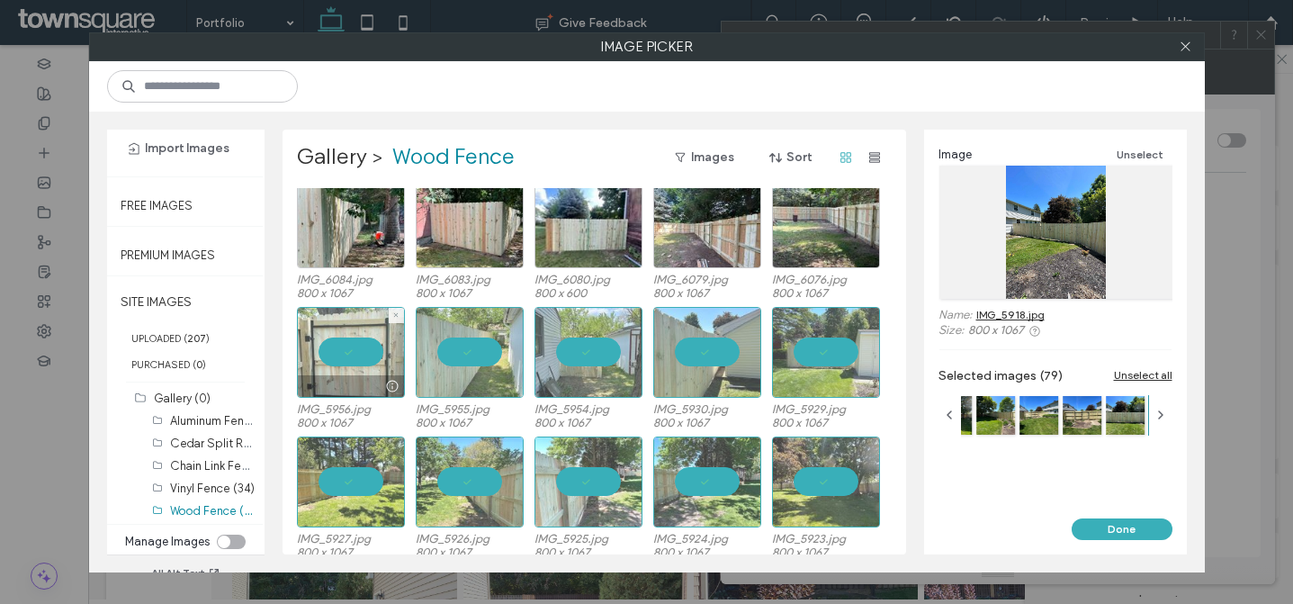
scroll to position [0, 0]
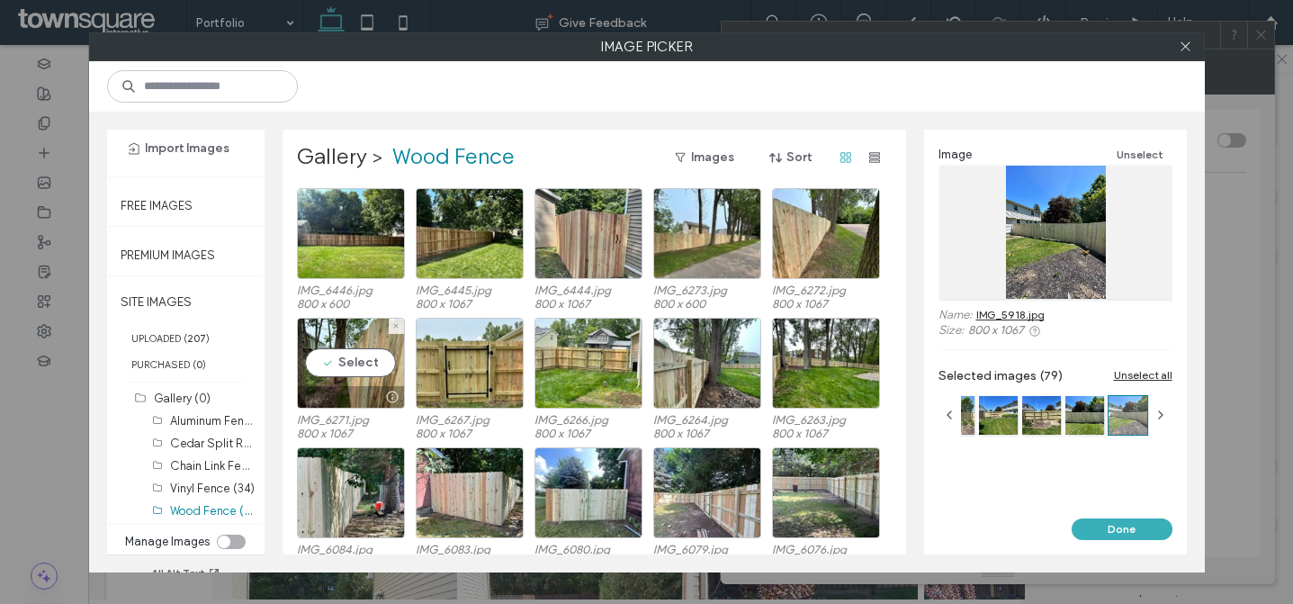
click at [356, 336] on div "Select" at bounding box center [351, 363] width 108 height 91
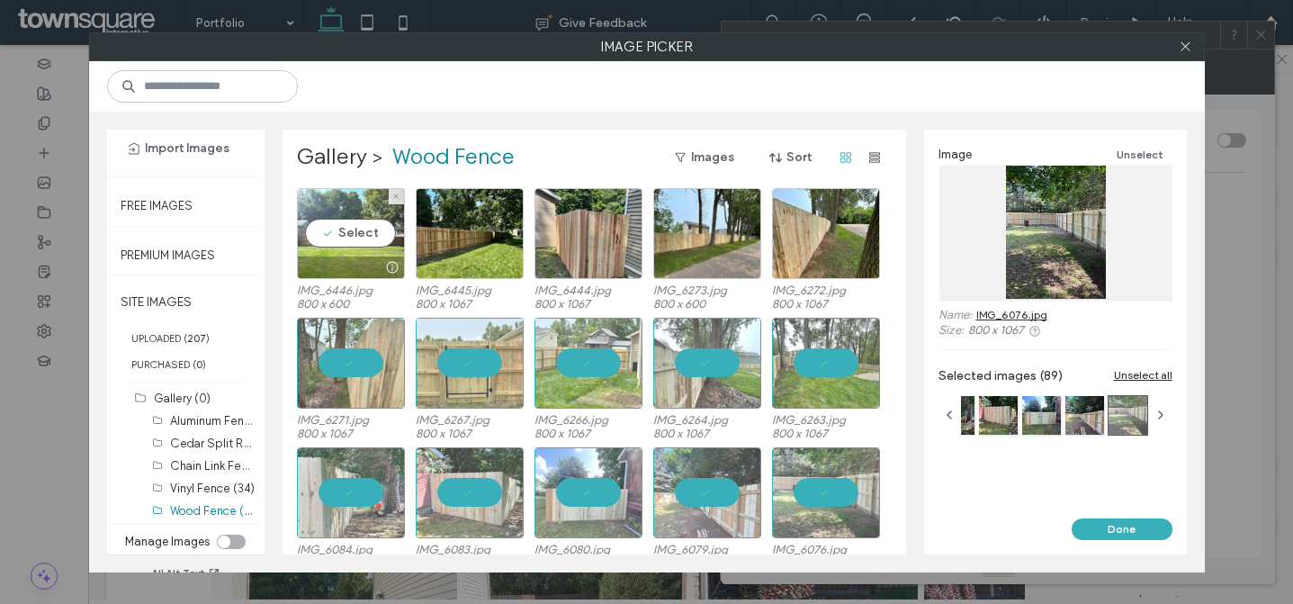
click at [342, 236] on div "Select" at bounding box center [351, 233] width 108 height 91
click at [354, 242] on div "Select" at bounding box center [351, 233] width 108 height 91
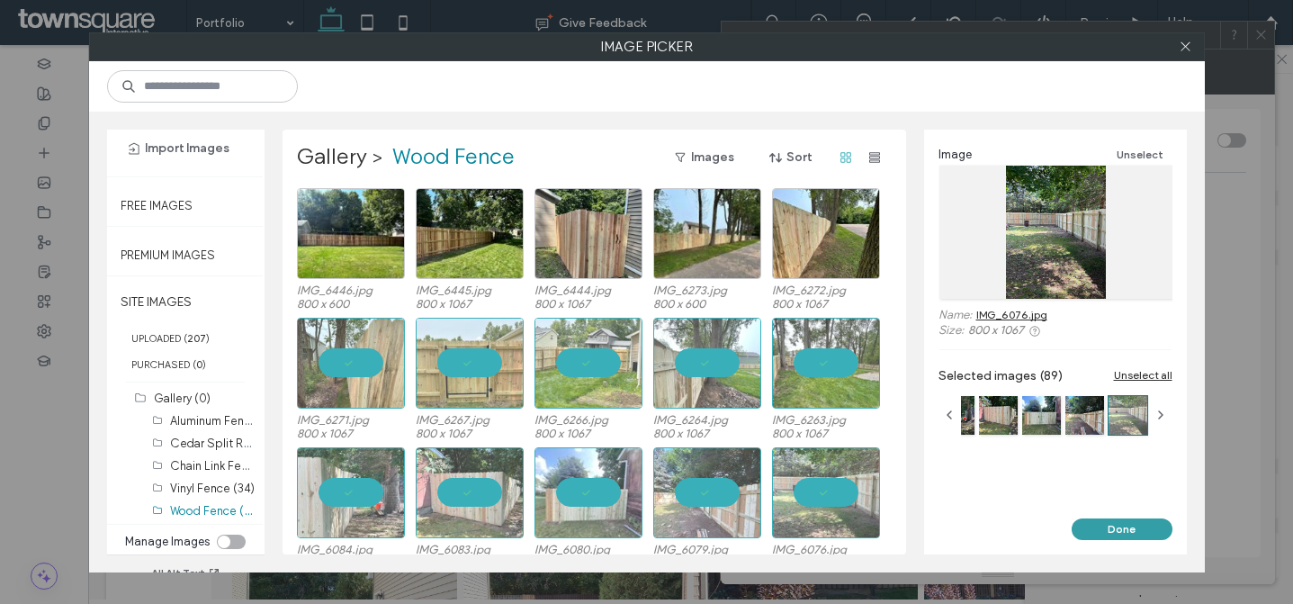
click at [1113, 525] on button "Done" at bounding box center [1122, 529] width 101 height 22
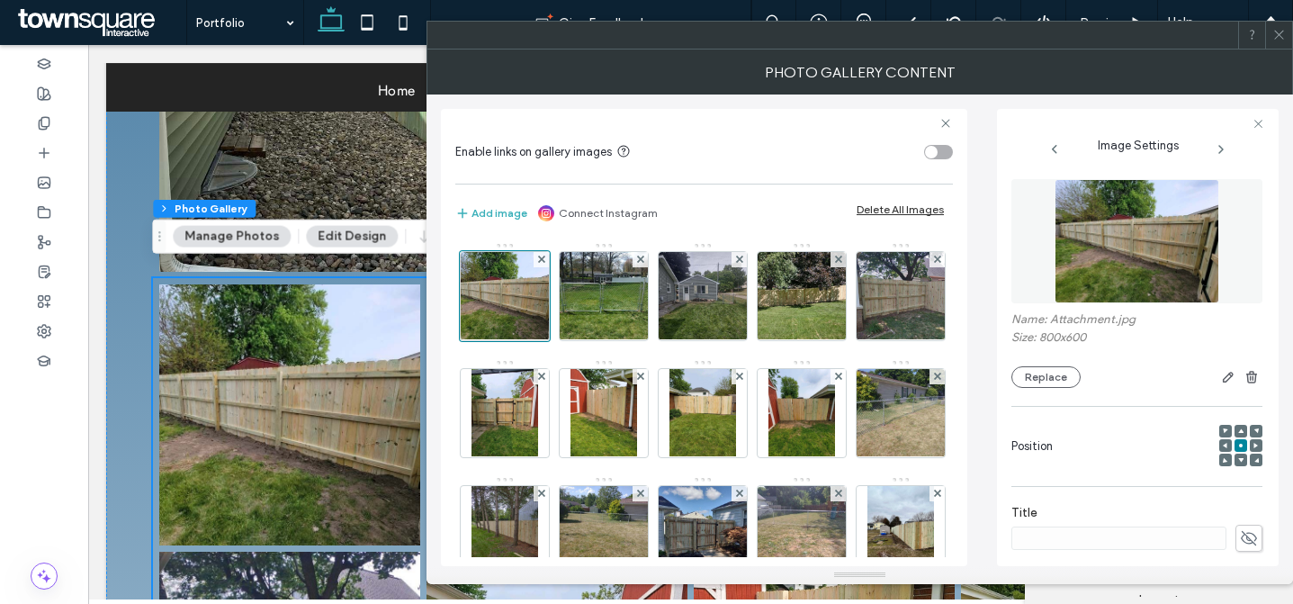
scroll to position [591, 0]
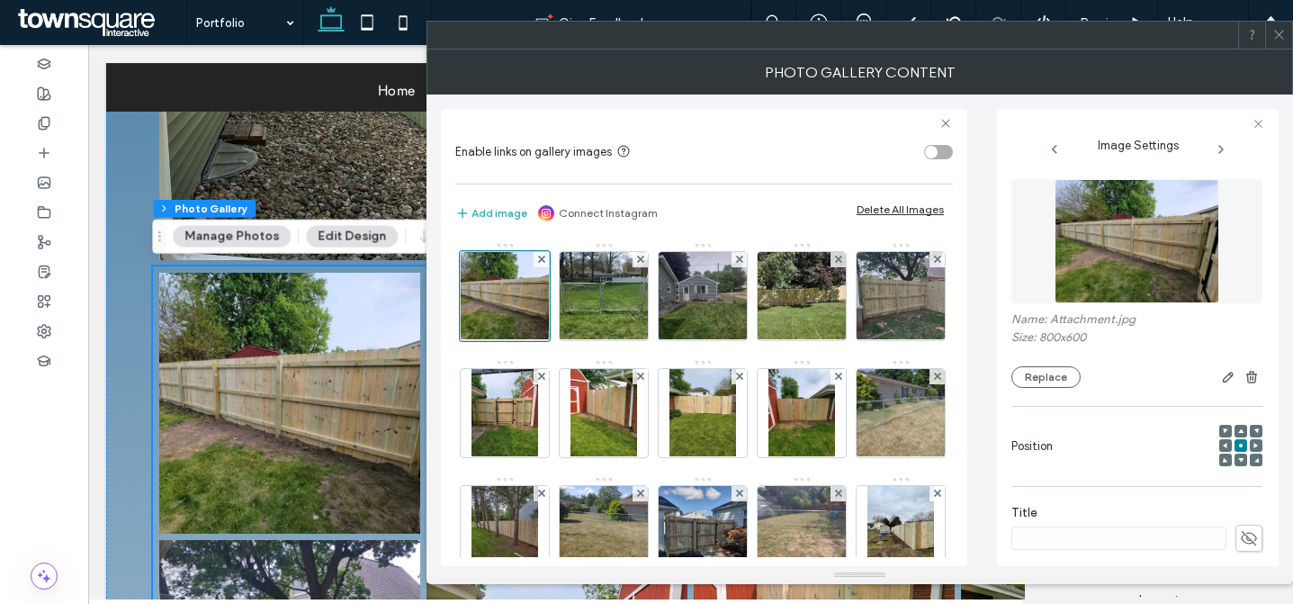
click at [1281, 31] on icon at bounding box center [1280, 35] width 14 height 14
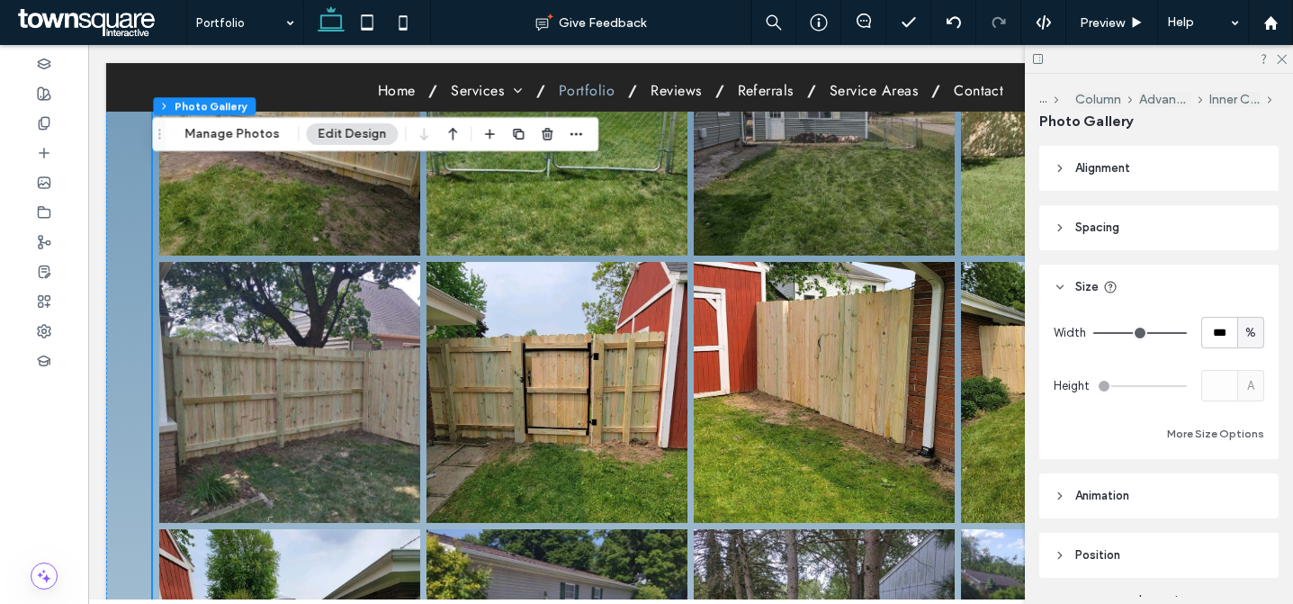
scroll to position [780, 0]
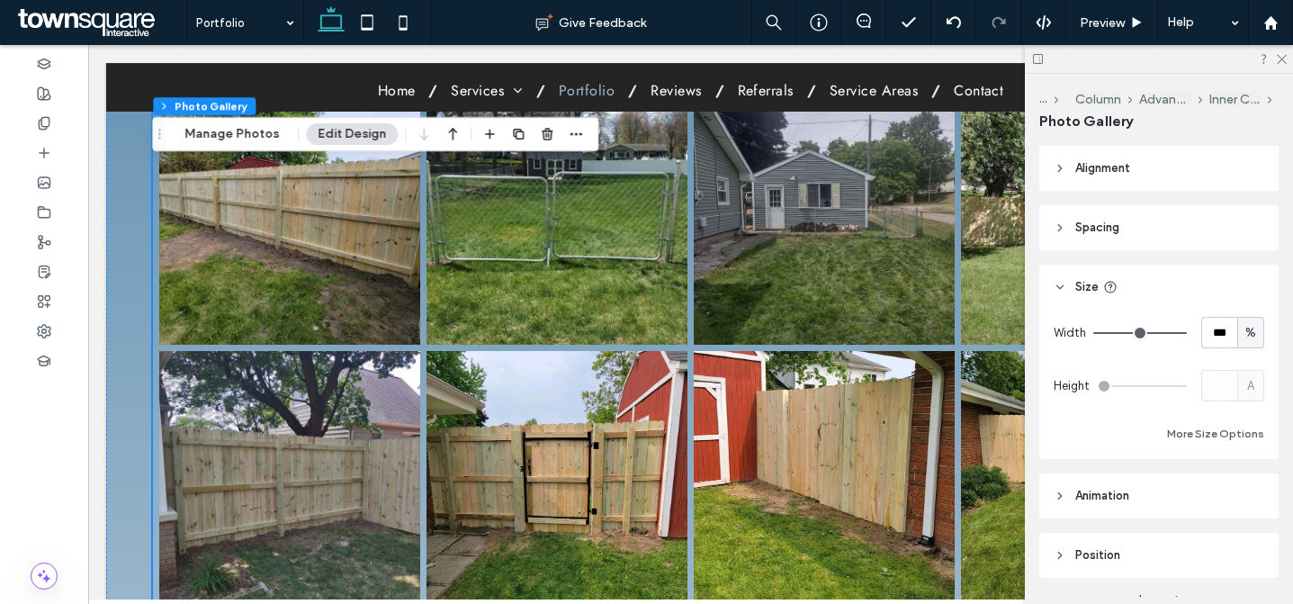
click at [611, 252] on link at bounding box center [557, 214] width 261 height 261
click at [242, 135] on button "Manage Photos" at bounding box center [232, 134] width 118 height 22
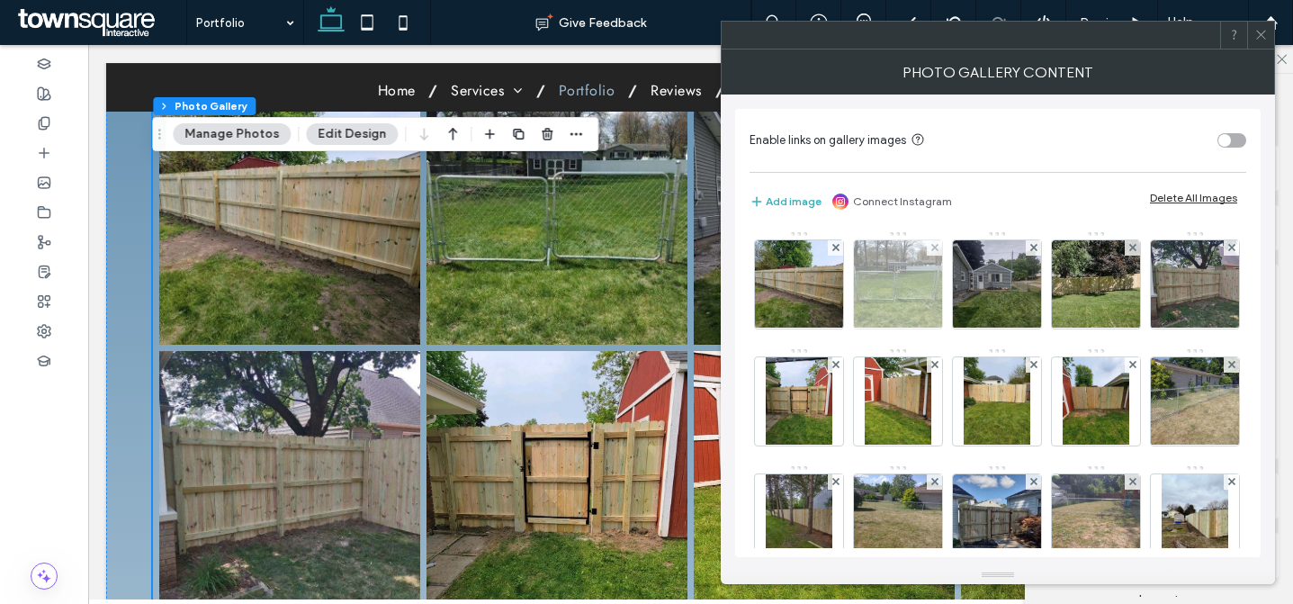
click at [938, 248] on div at bounding box center [934, 247] width 15 height 15
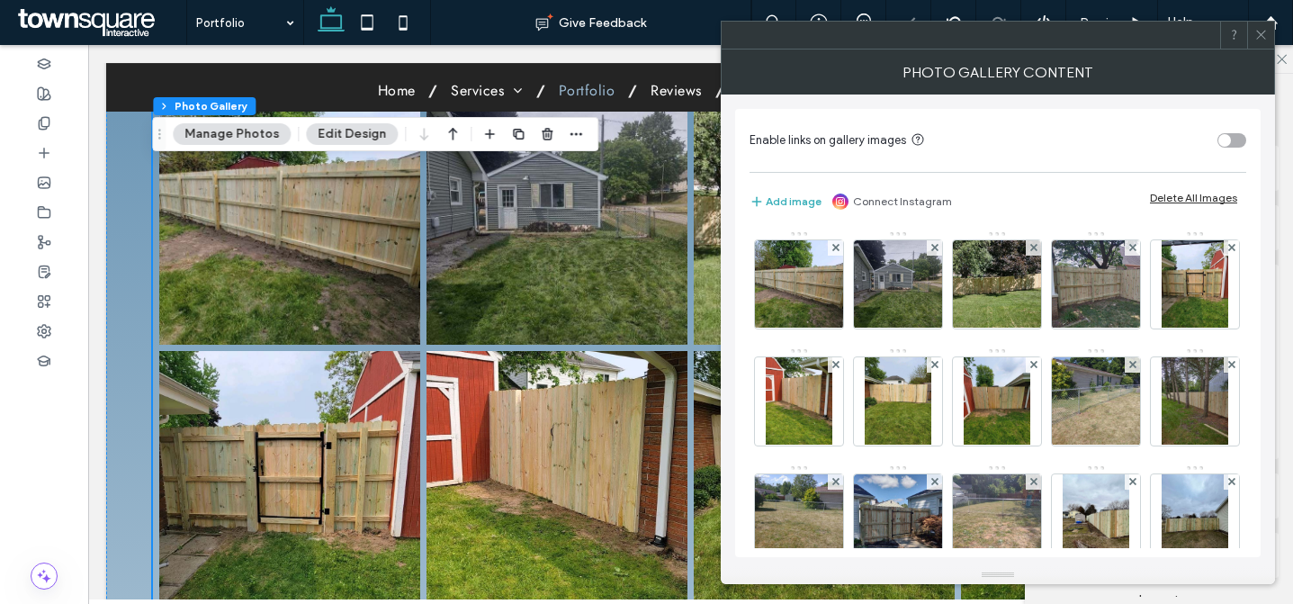
click at [938, 248] on div at bounding box center [934, 247] width 15 height 15
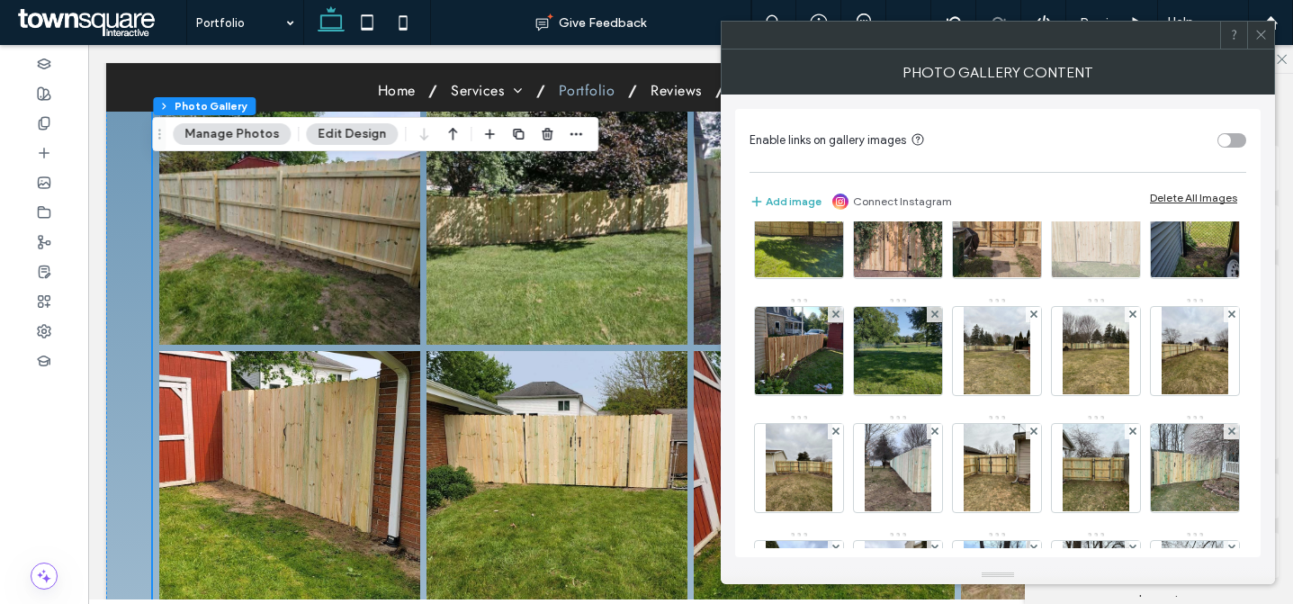
scroll to position [425, 0]
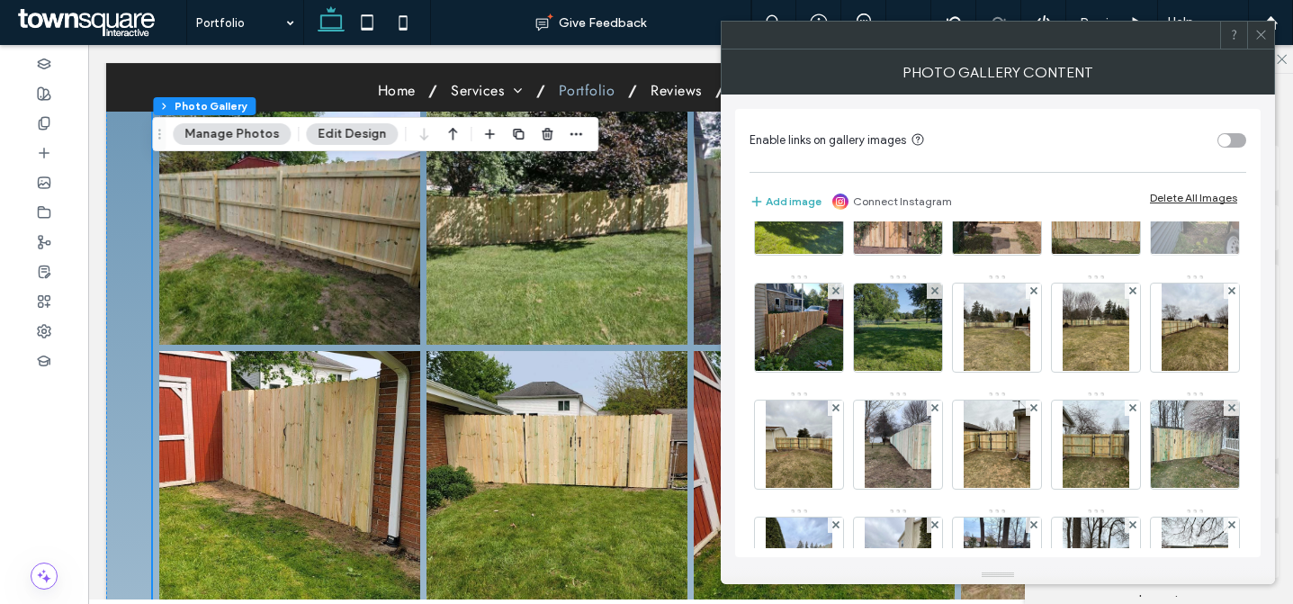
click at [1224, 182] on div at bounding box center [1231, 174] width 15 height 15
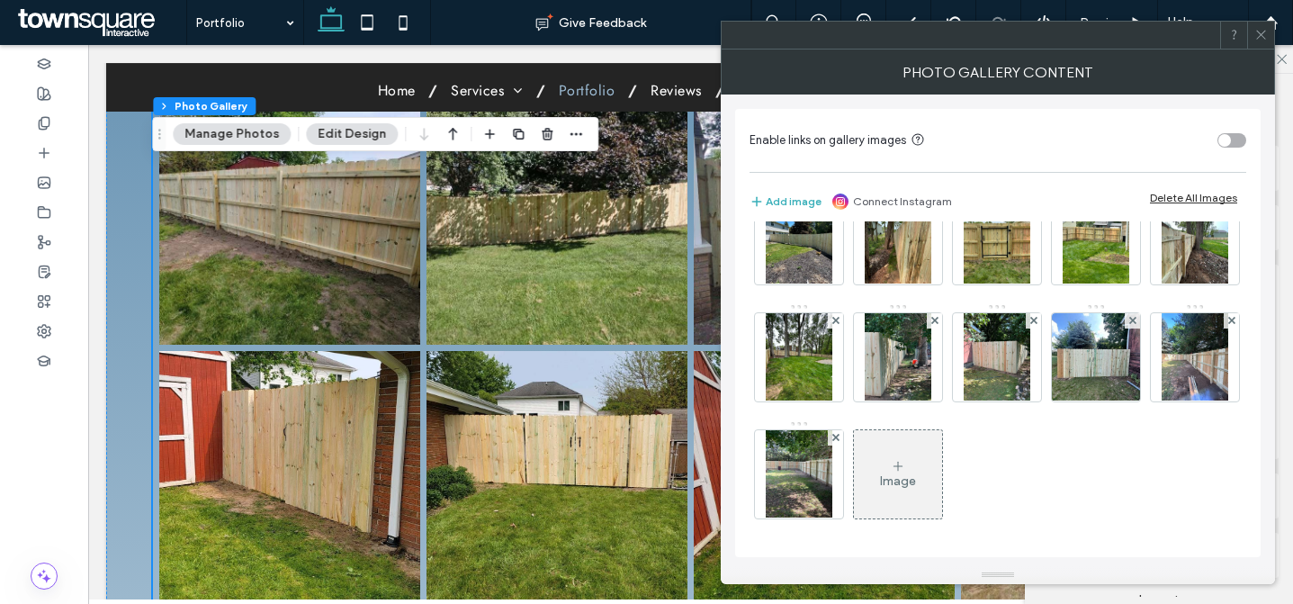
scroll to position [2267, 0]
click at [942, 447] on div "Image" at bounding box center [898, 474] width 88 height 85
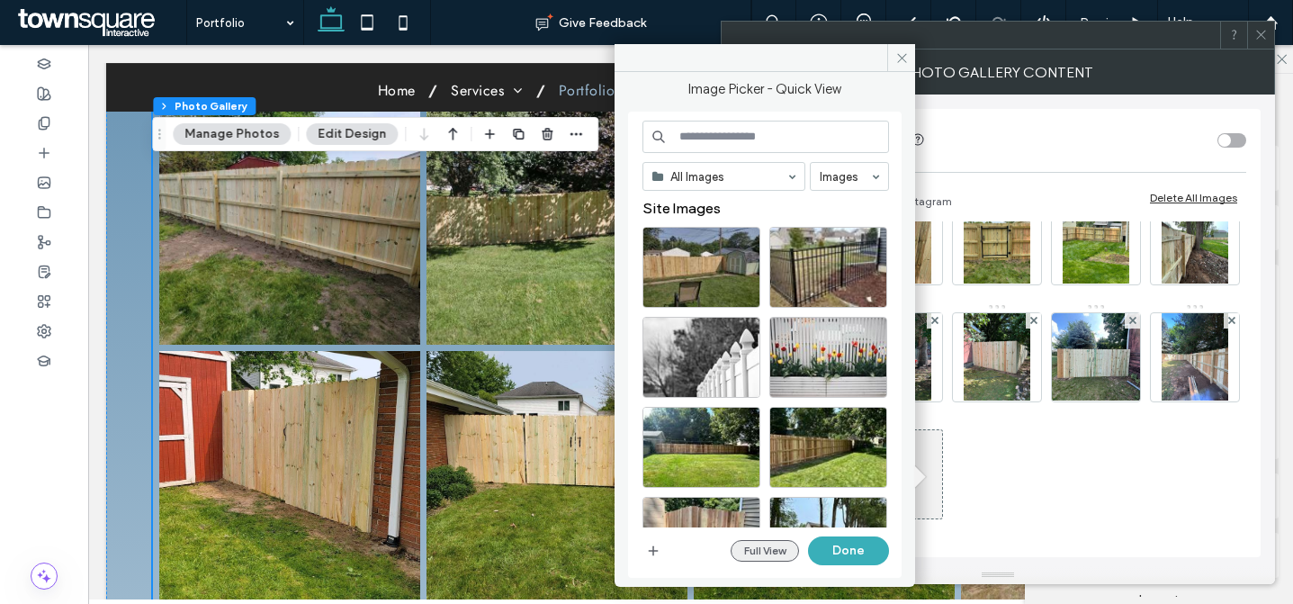
click at [748, 554] on button "Full View" at bounding box center [765, 551] width 68 height 22
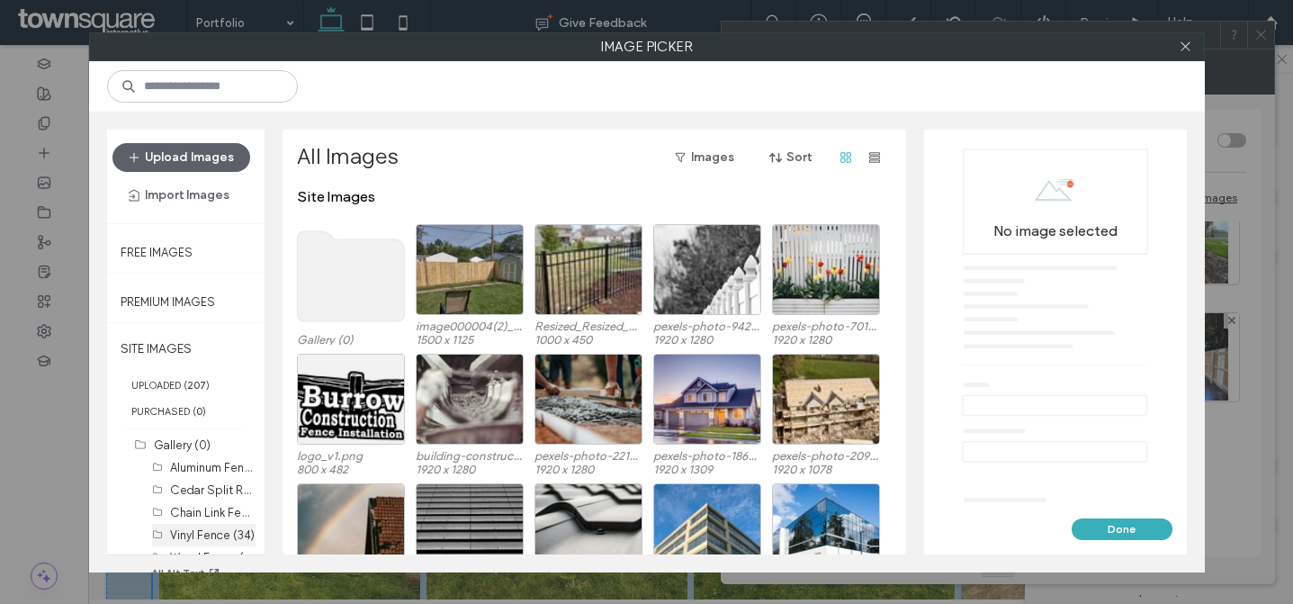
scroll to position [47, 0]
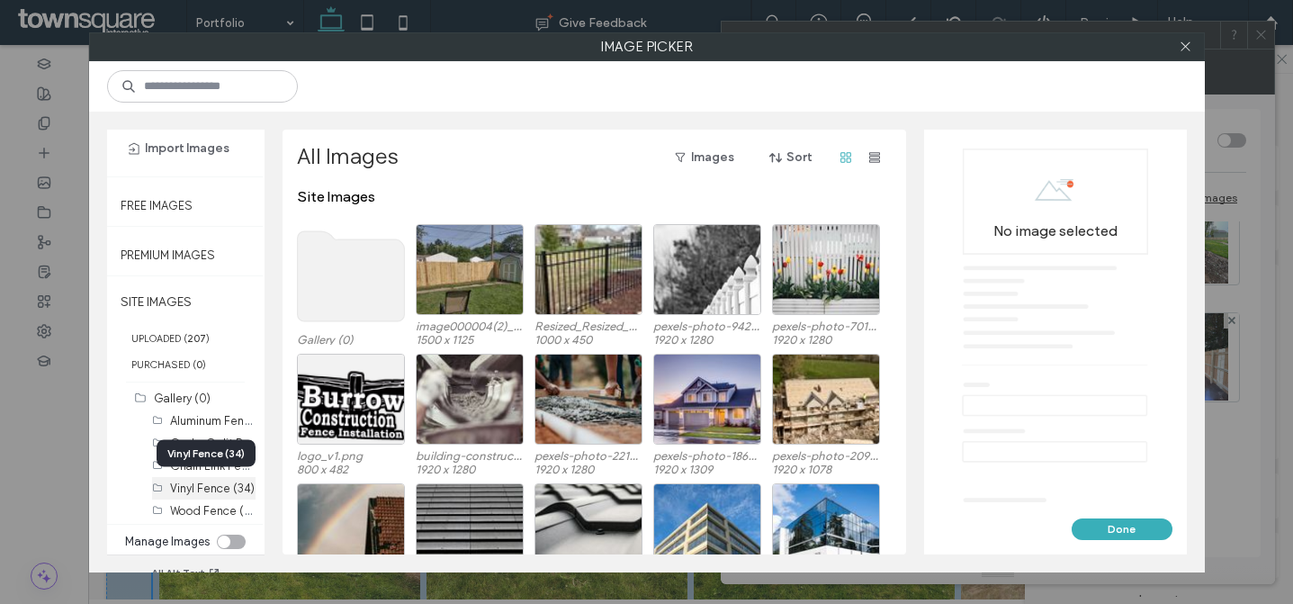
click at [197, 489] on label "Vinyl Fence (34)" at bounding box center [212, 489] width 85 height 14
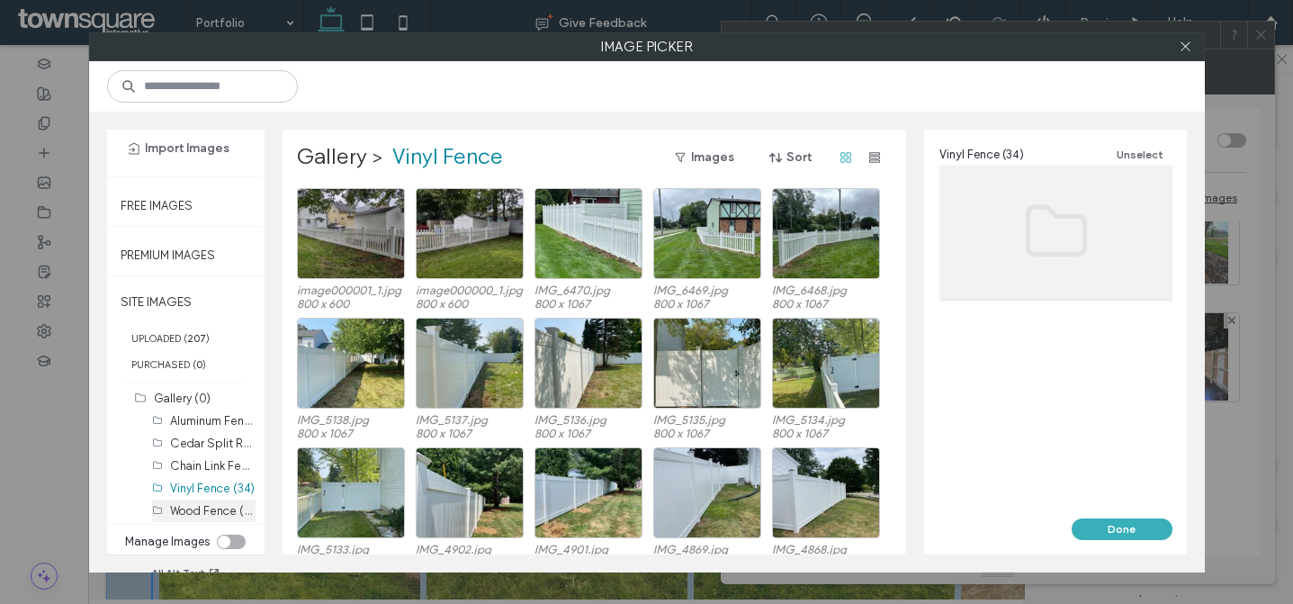
click at [201, 505] on label "Wood Fence (103)" at bounding box center [218, 509] width 96 height 17
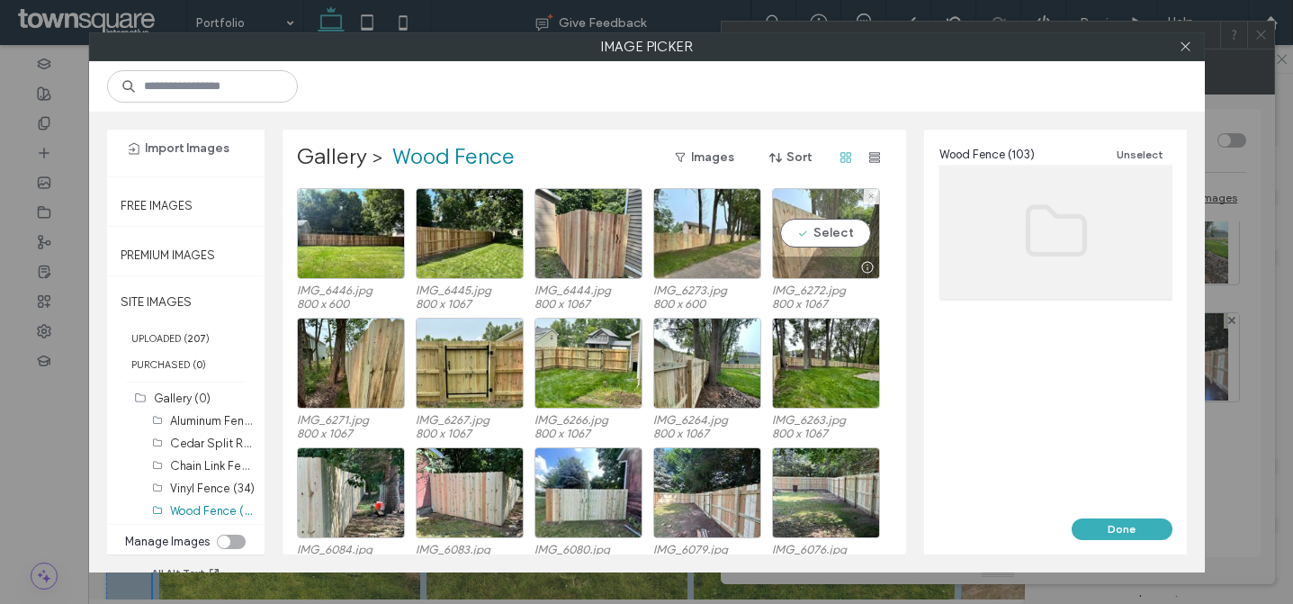
click at [838, 243] on div "Select" at bounding box center [826, 233] width 108 height 91
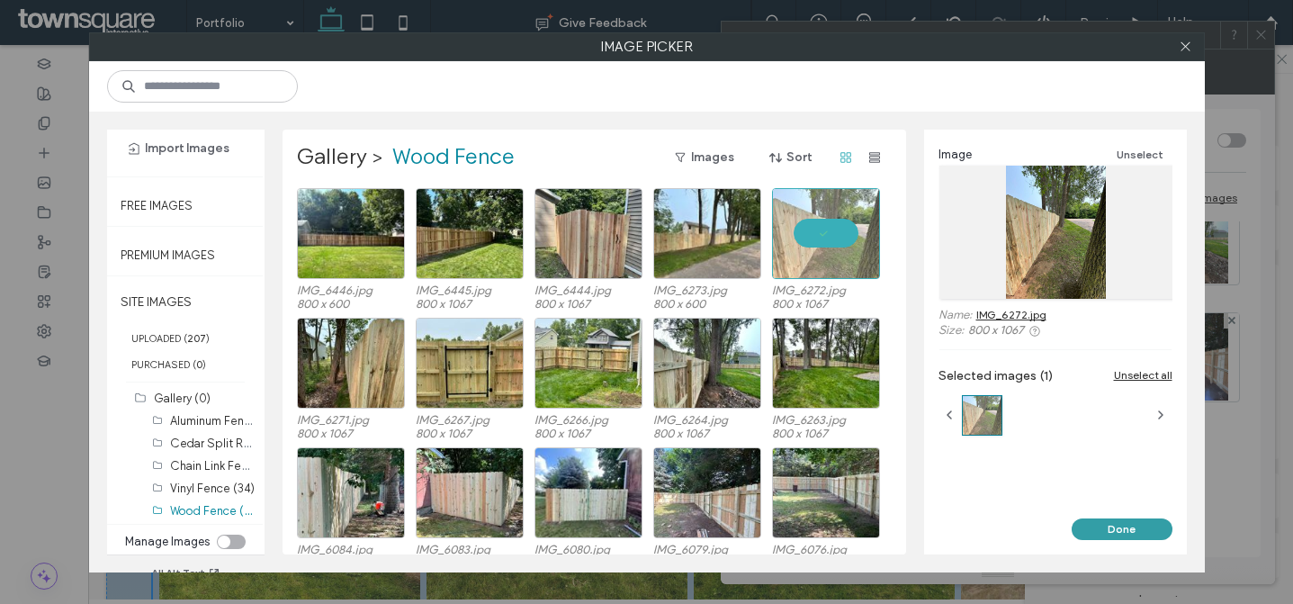
click at [1114, 529] on button "Done" at bounding box center [1122, 529] width 101 height 22
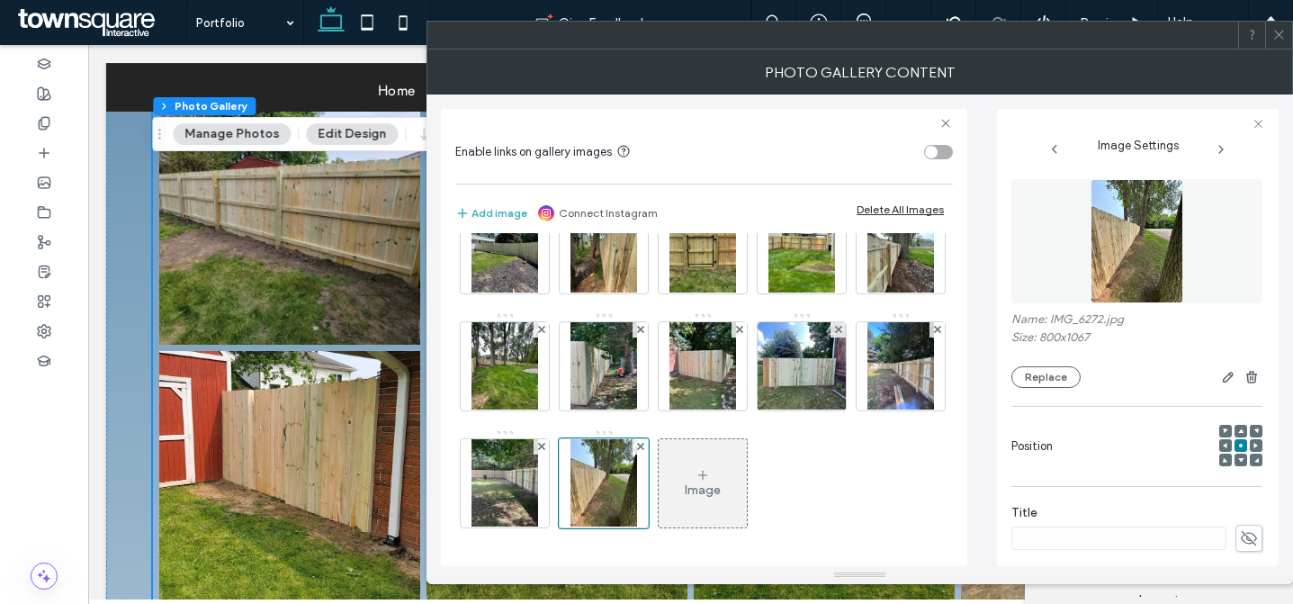
click at [1273, 33] on icon at bounding box center [1280, 35] width 14 height 14
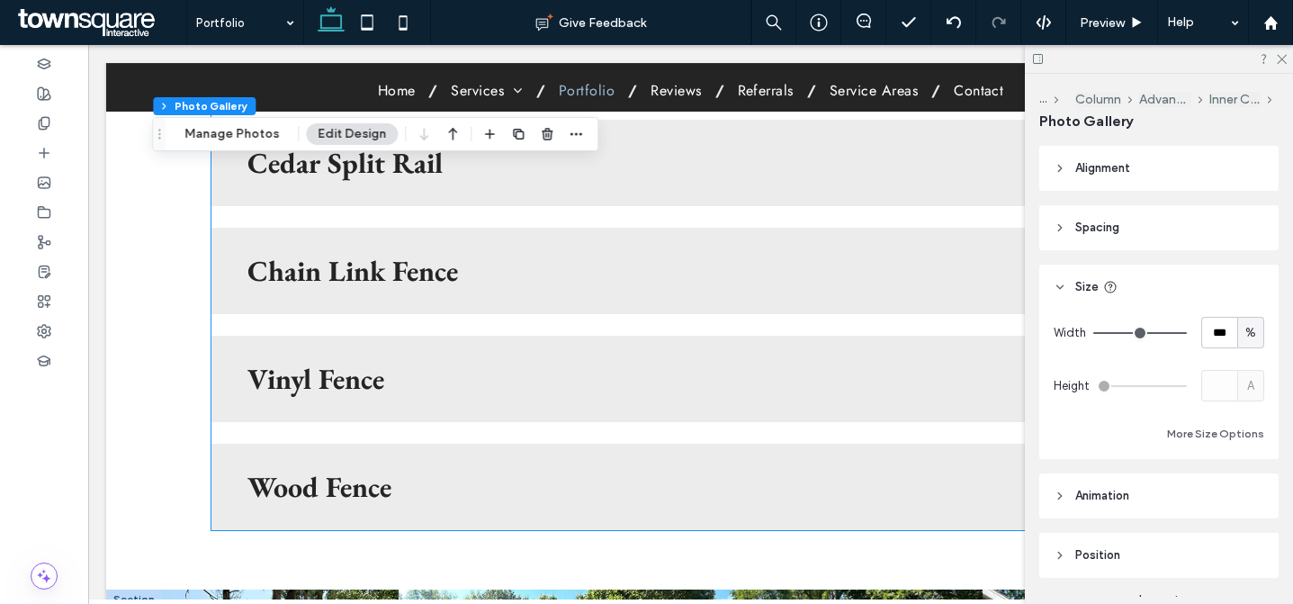
scroll to position [8409, 0]
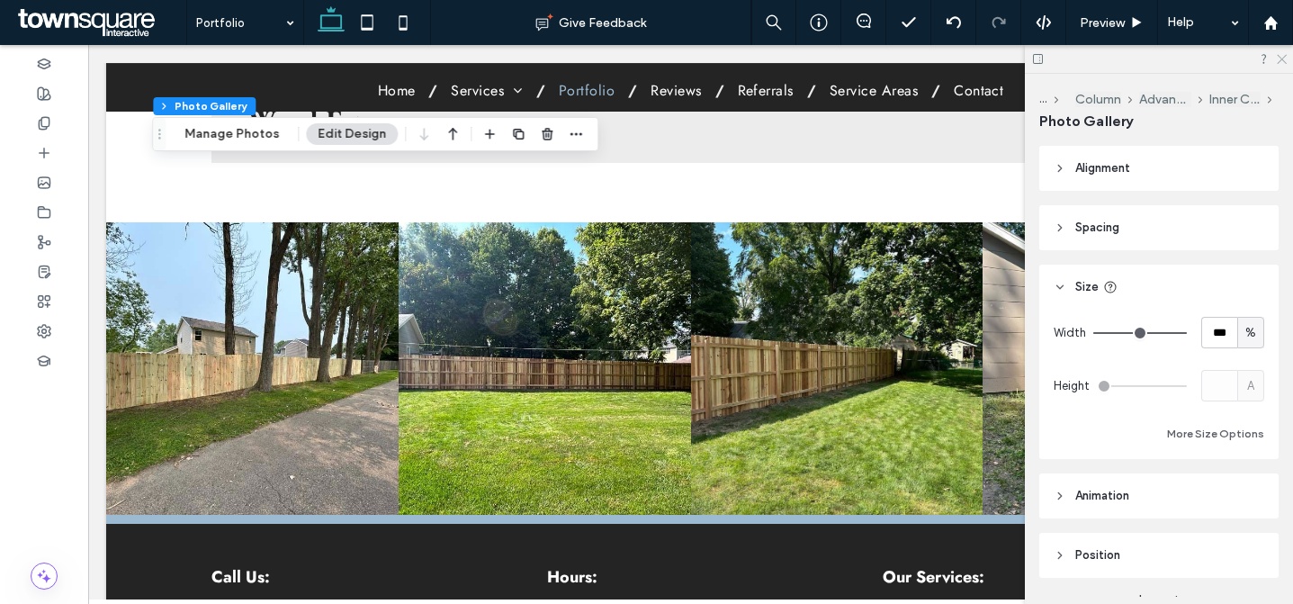
click at [1285, 57] on icon at bounding box center [1281, 58] width 12 height 12
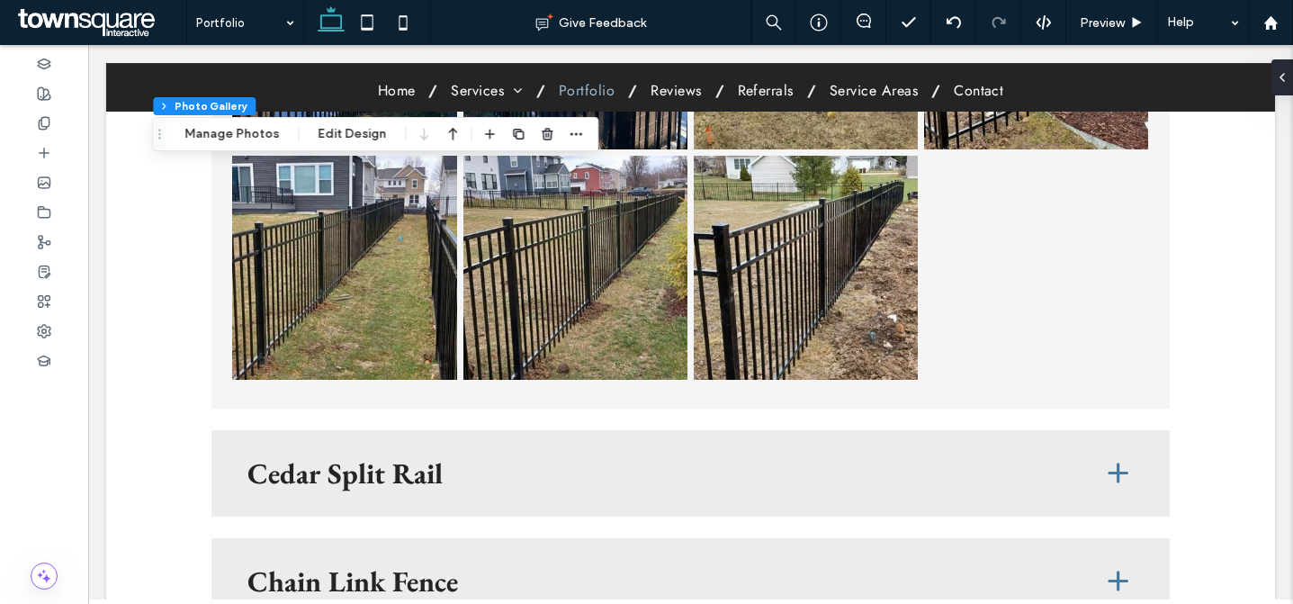
scroll to position [8141, 0]
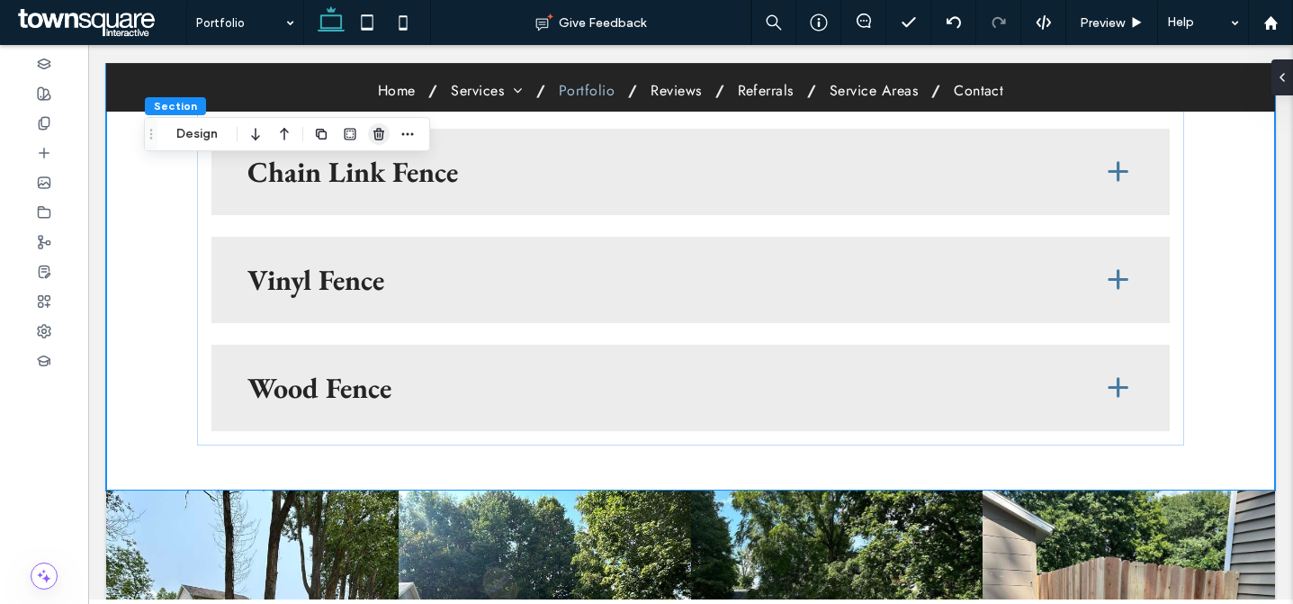
click at [386, 141] on span "button" at bounding box center [379, 134] width 22 height 22
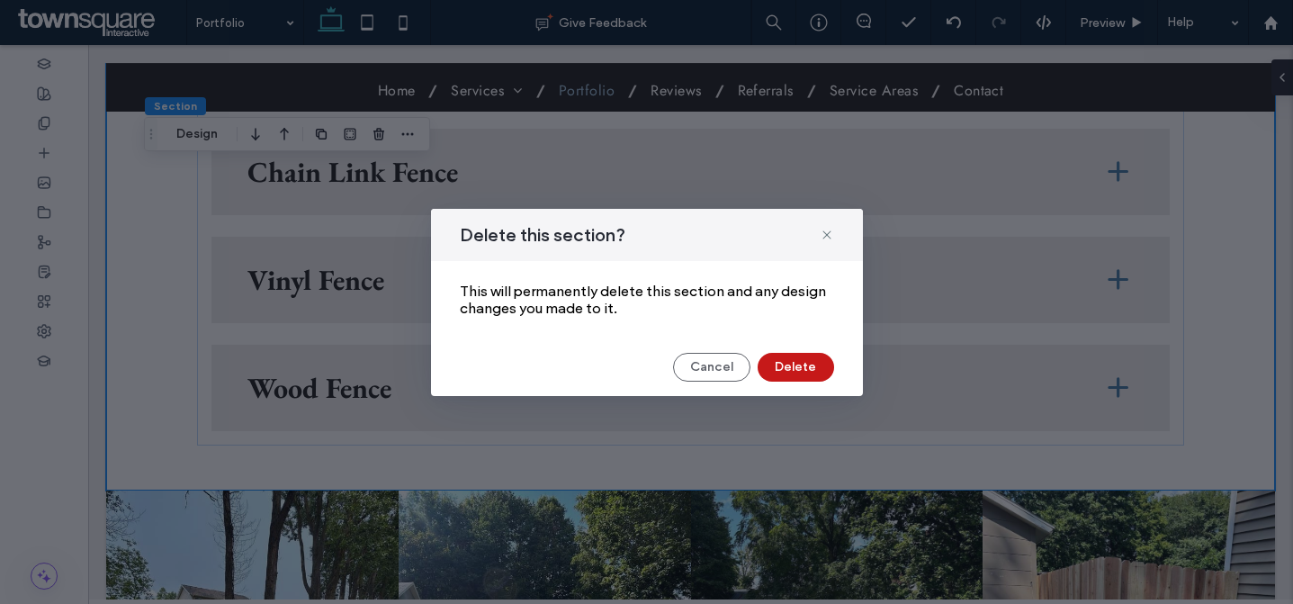
click at [788, 371] on button "Delete" at bounding box center [796, 367] width 77 height 29
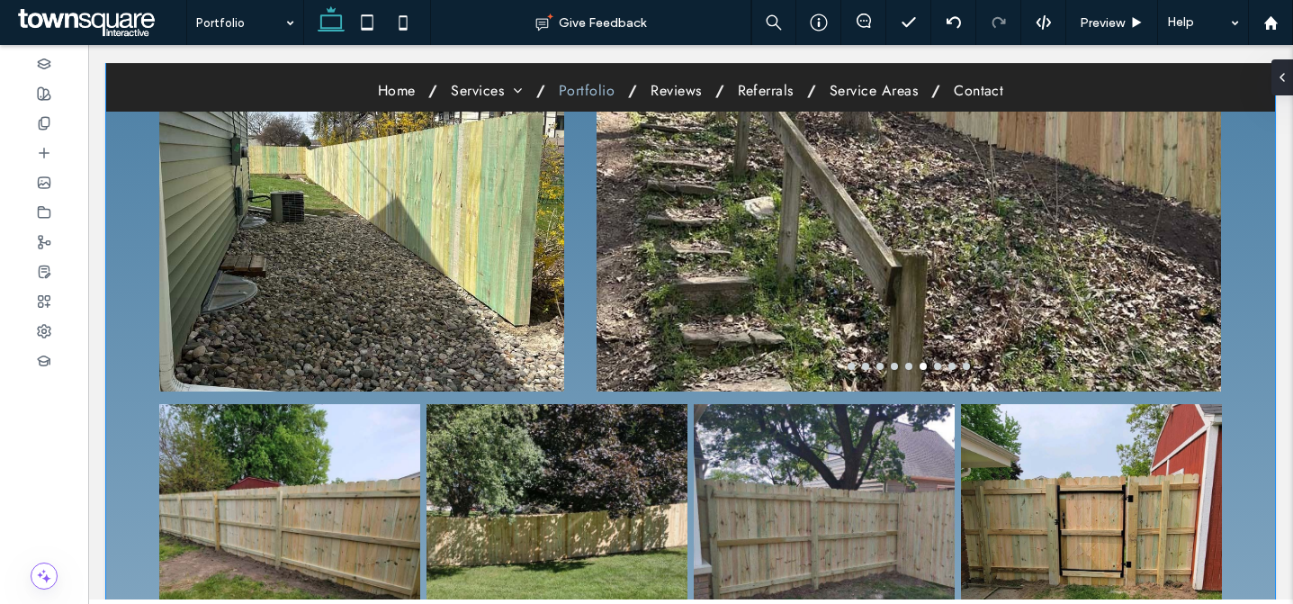
scroll to position [0, 0]
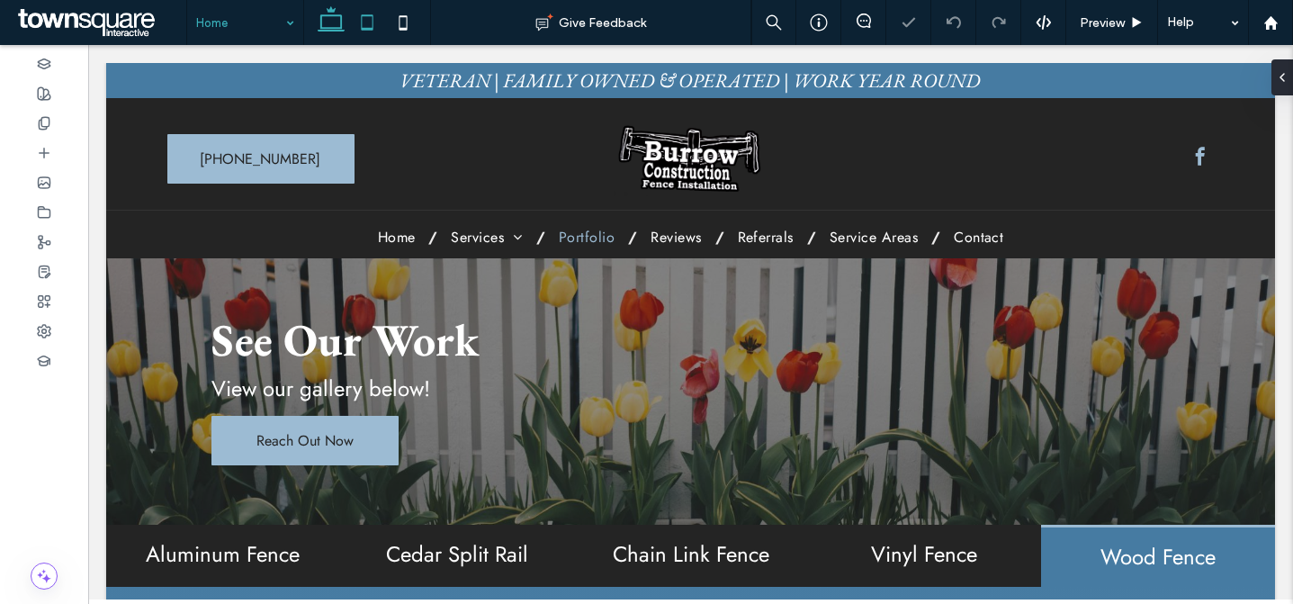
click at [363, 30] on use at bounding box center [368, 21] width 12 height 15
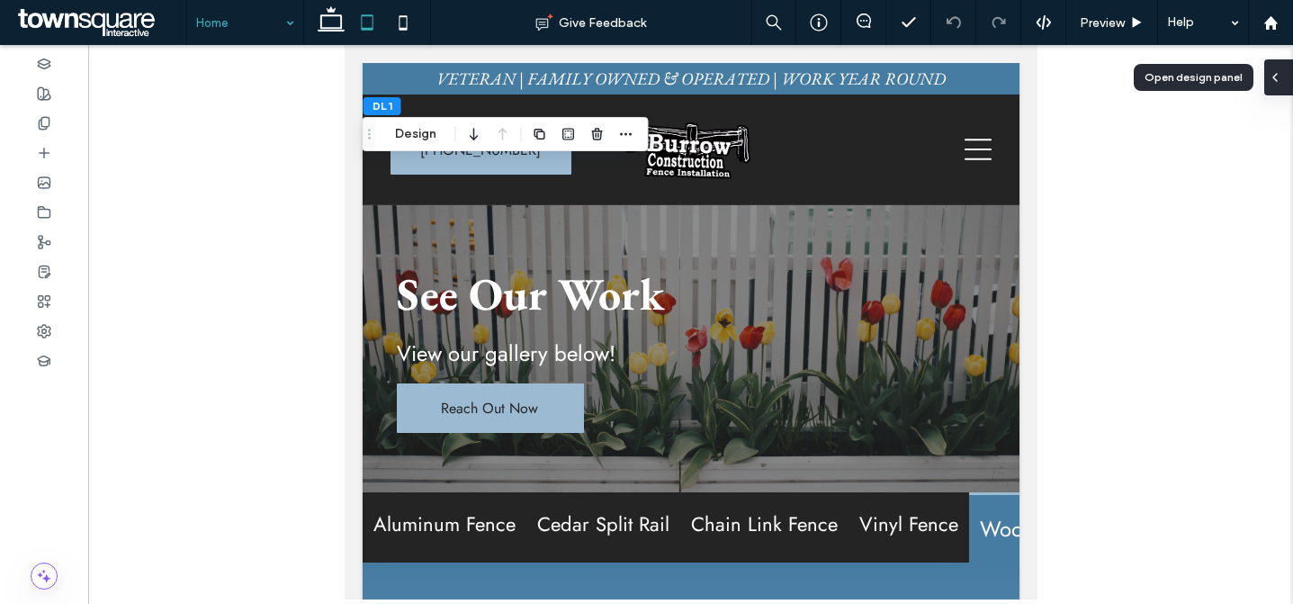
click at [1282, 91] on div at bounding box center [1279, 77] width 29 height 36
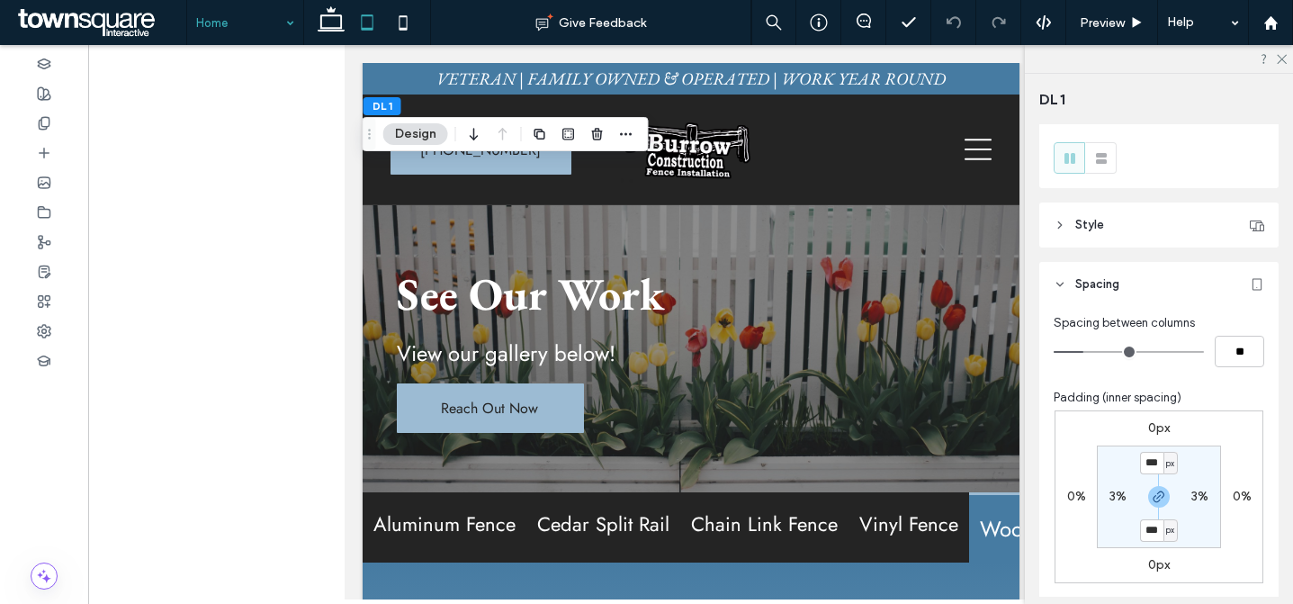
scroll to position [46, 0]
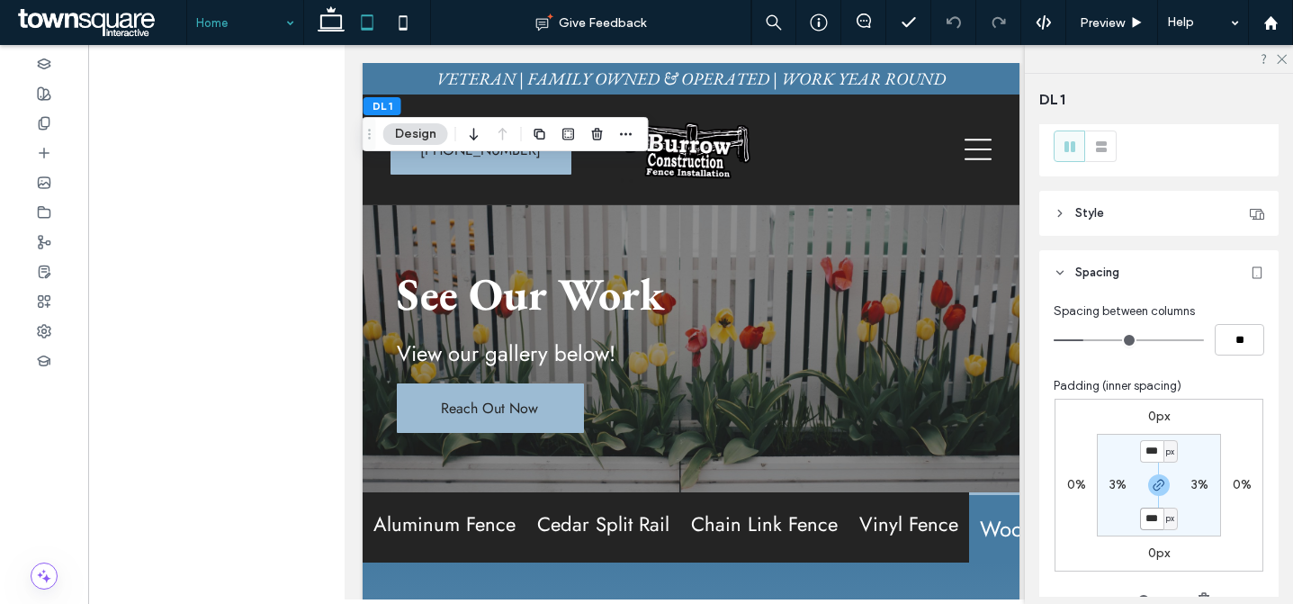
click at [1148, 515] on input "***" at bounding box center [1151, 519] width 23 height 23
click at [1148, 454] on input "***" at bounding box center [1151, 451] width 23 height 23
type input "***"
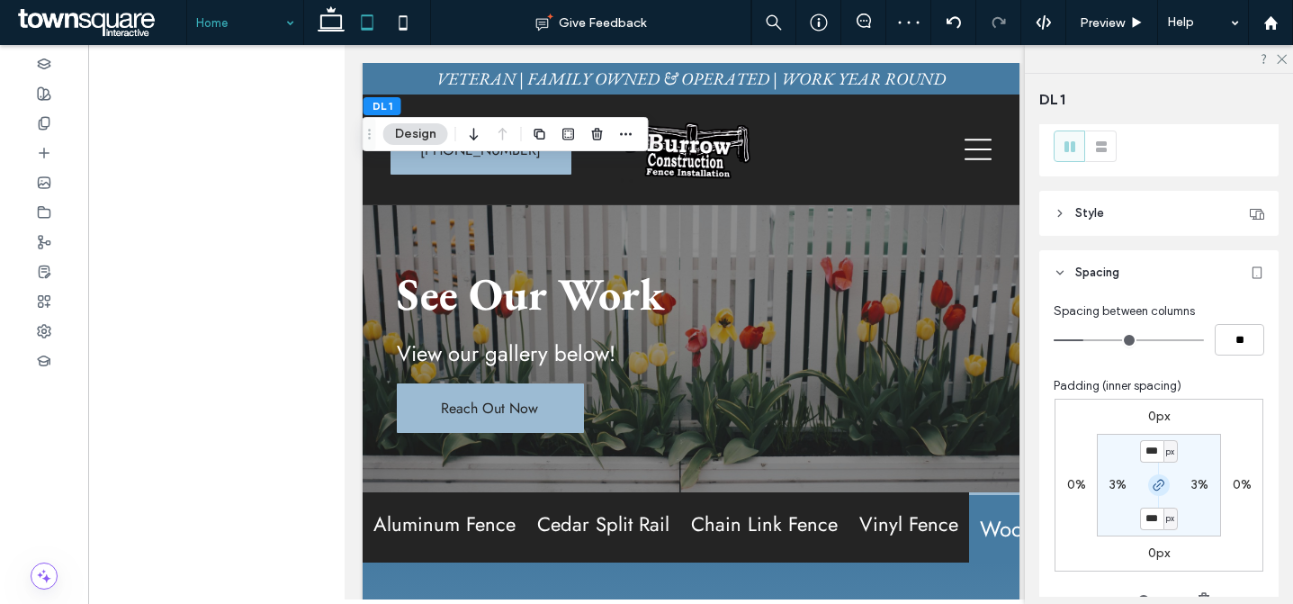
click at [1155, 485] on icon "button" at bounding box center [1159, 485] width 14 height 14
click at [1148, 515] on label "120px" at bounding box center [1158, 517] width 33 height 15
type input "**"
click at [1159, 450] on label "120px" at bounding box center [1158, 451] width 33 height 15
type input "***"
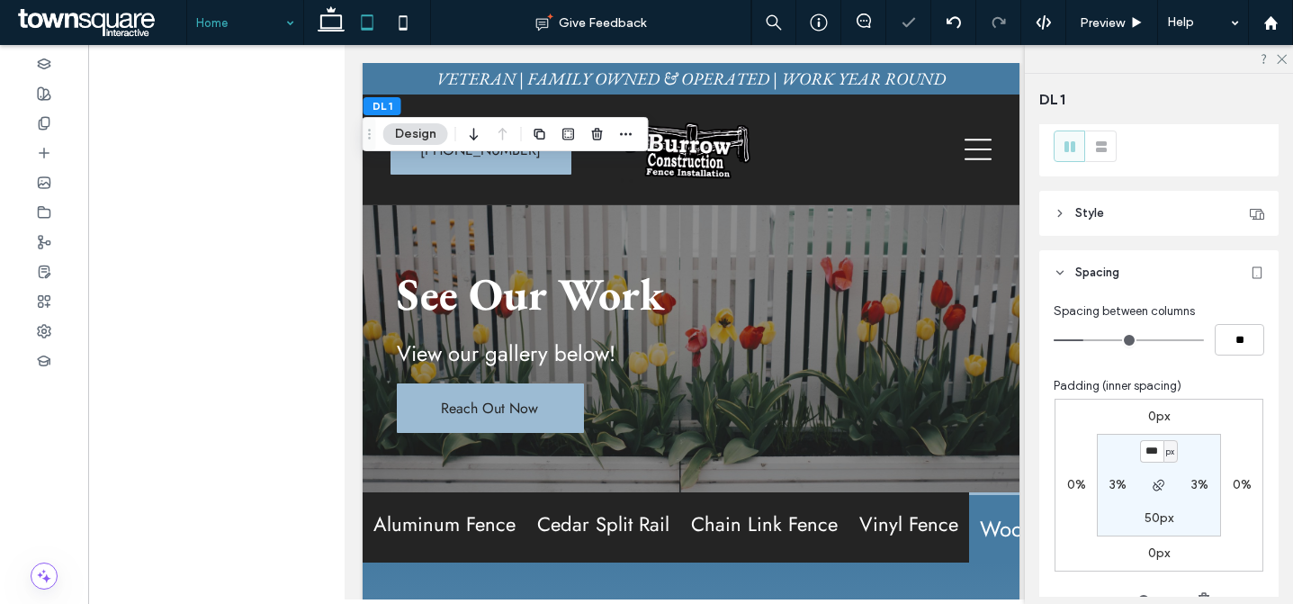
click at [1164, 450] on div "px" at bounding box center [1171, 451] width 14 height 23
click at [1140, 446] on input "***" at bounding box center [1151, 451] width 23 height 23
type input "***"
click at [1149, 446] on input "***" at bounding box center [1151, 451] width 23 height 23
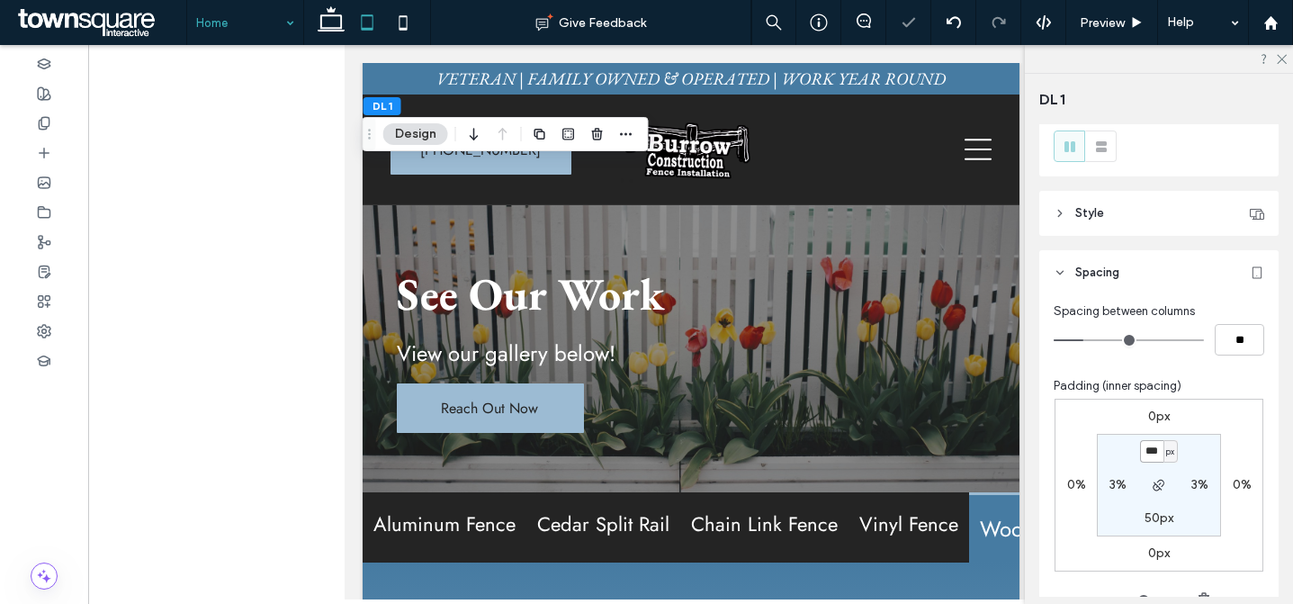
click at [1149, 446] on input "***" at bounding box center [1151, 451] width 23 height 23
type input "***"
click at [1148, 452] on input "***" at bounding box center [1151, 451] width 23 height 23
click at [395, 25] on icon at bounding box center [403, 23] width 36 height 36
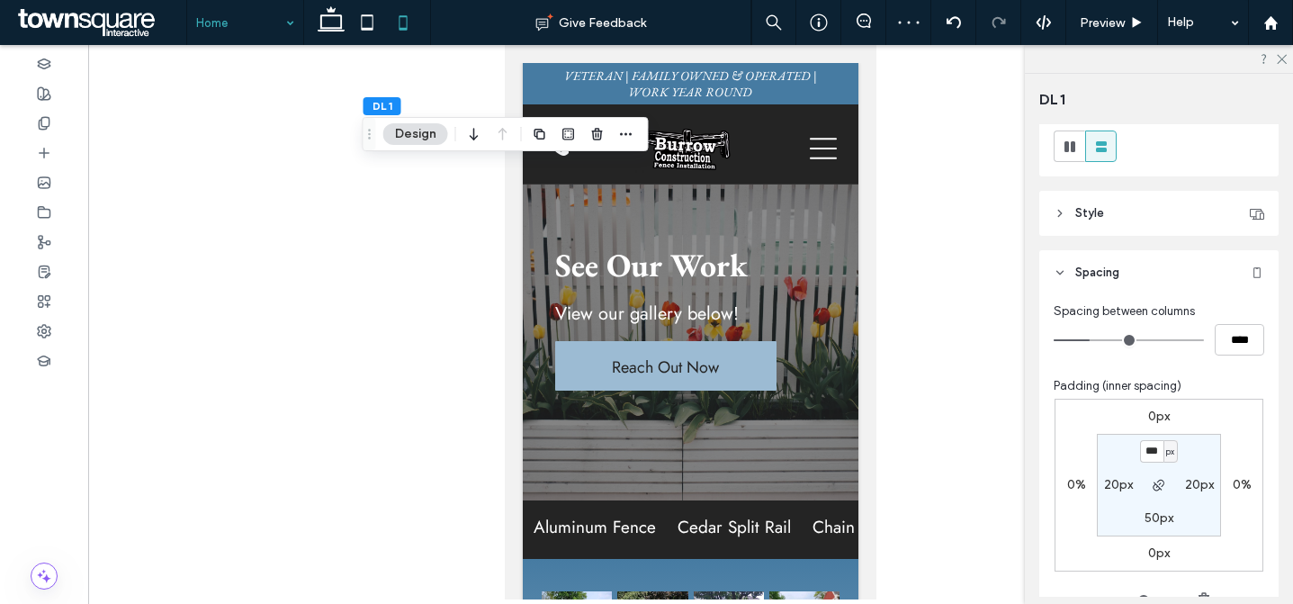
type input "**"
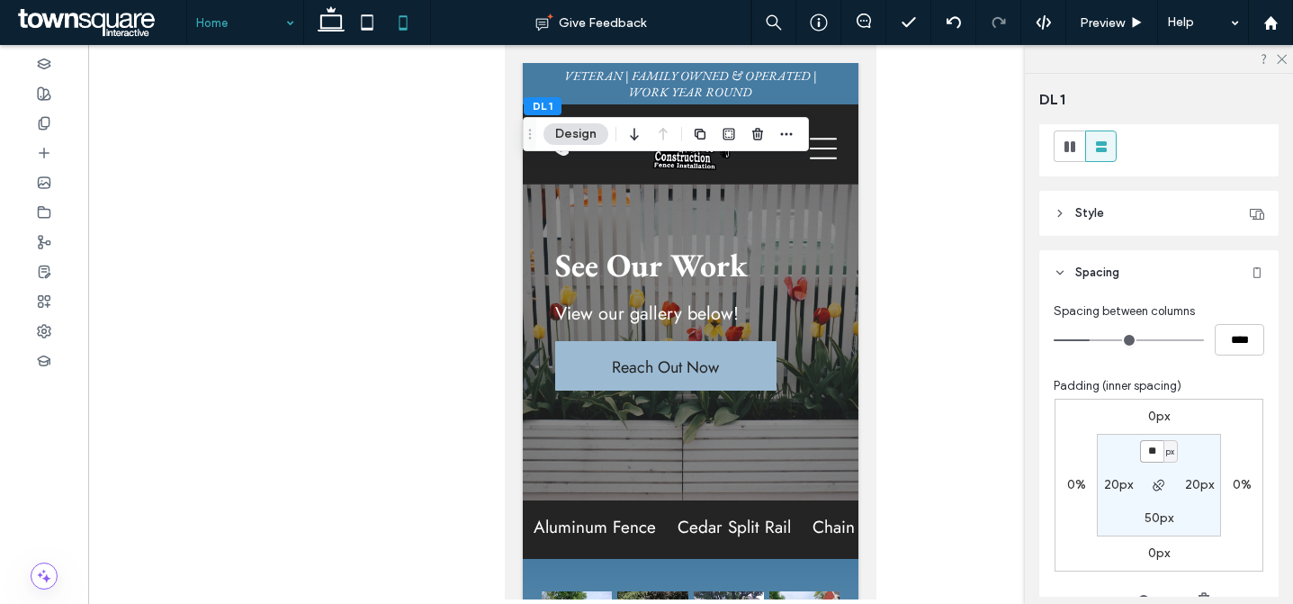
click at [1145, 456] on input "**" at bounding box center [1151, 451] width 23 height 23
type input "**"
click at [1145, 456] on input "**" at bounding box center [1151, 451] width 23 height 23
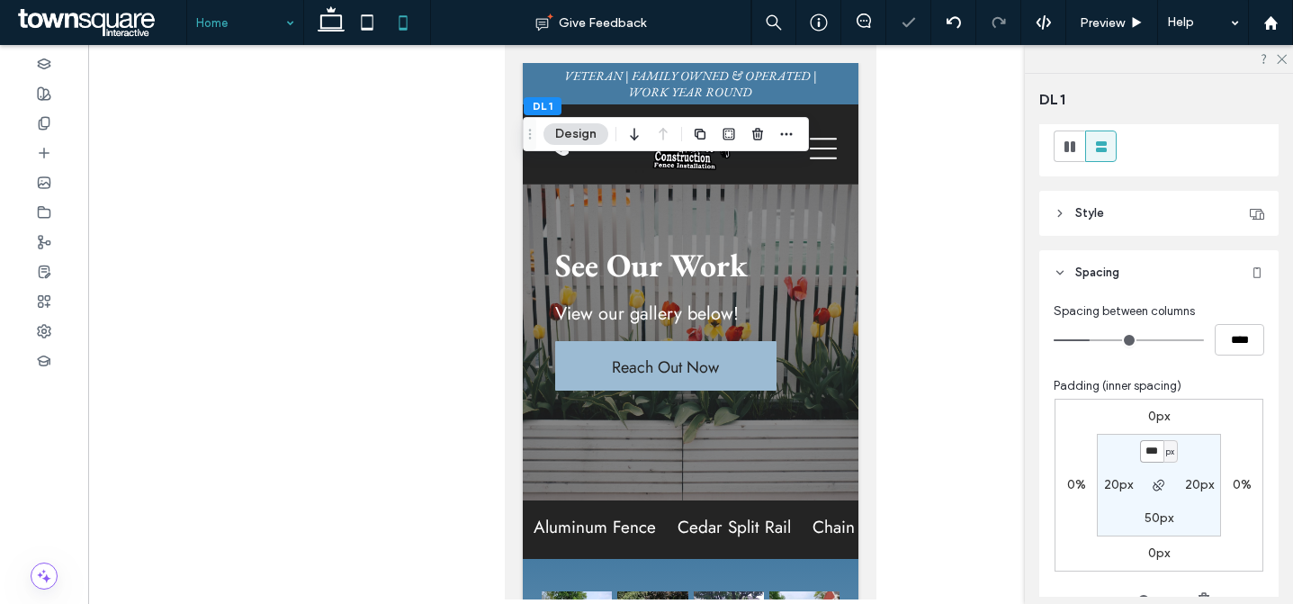
type input "***"
click at [1145, 456] on input "***" at bounding box center [1151, 451] width 23 height 23
type input "***"
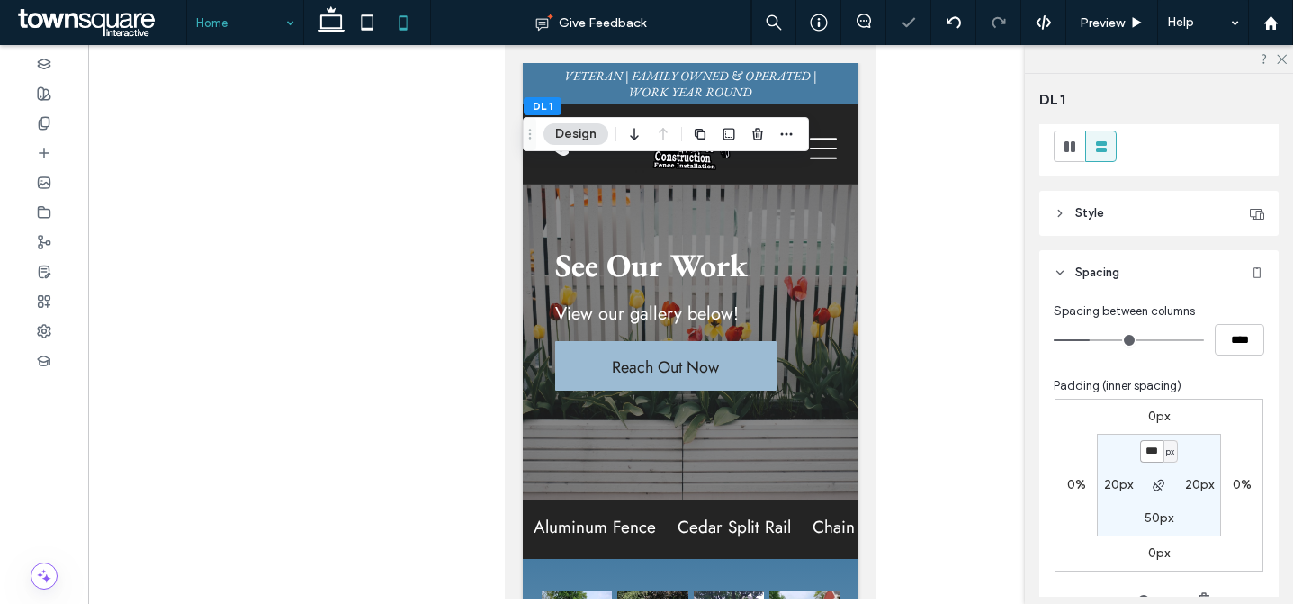
type input "***"
click at [1145, 457] on input "***" at bounding box center [1151, 451] width 23 height 23
type input "***"
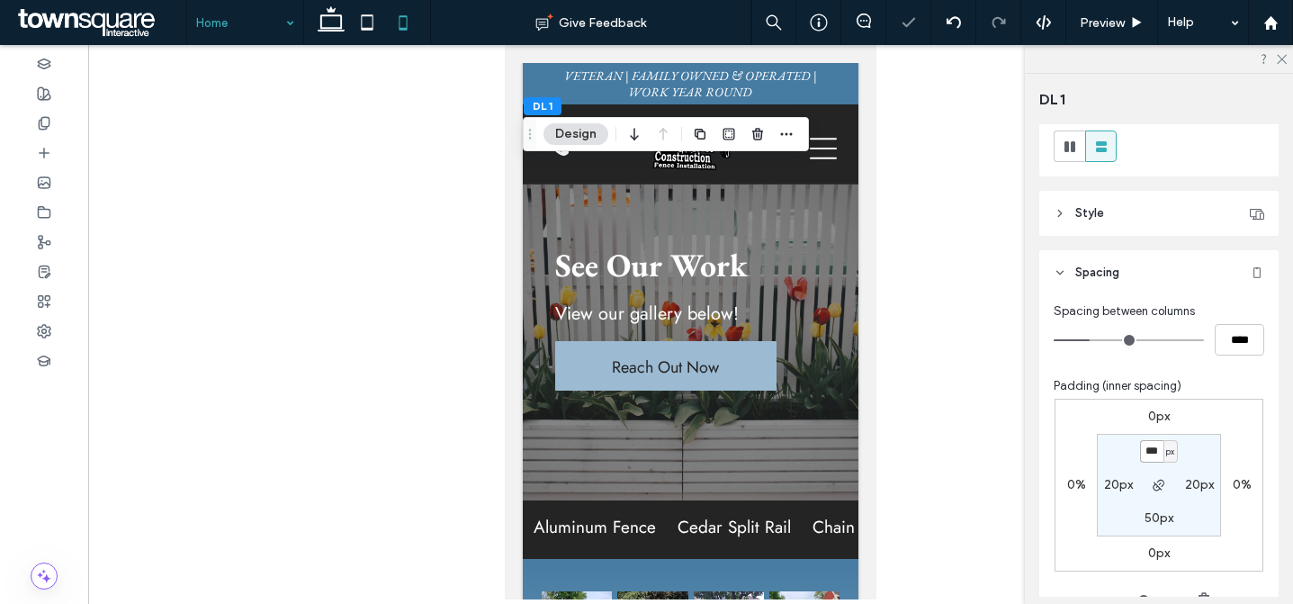
click at [1143, 450] on input "***" at bounding box center [1151, 451] width 23 height 23
type input "***"
click at [353, 23] on icon at bounding box center [367, 23] width 36 height 36
type input "***"
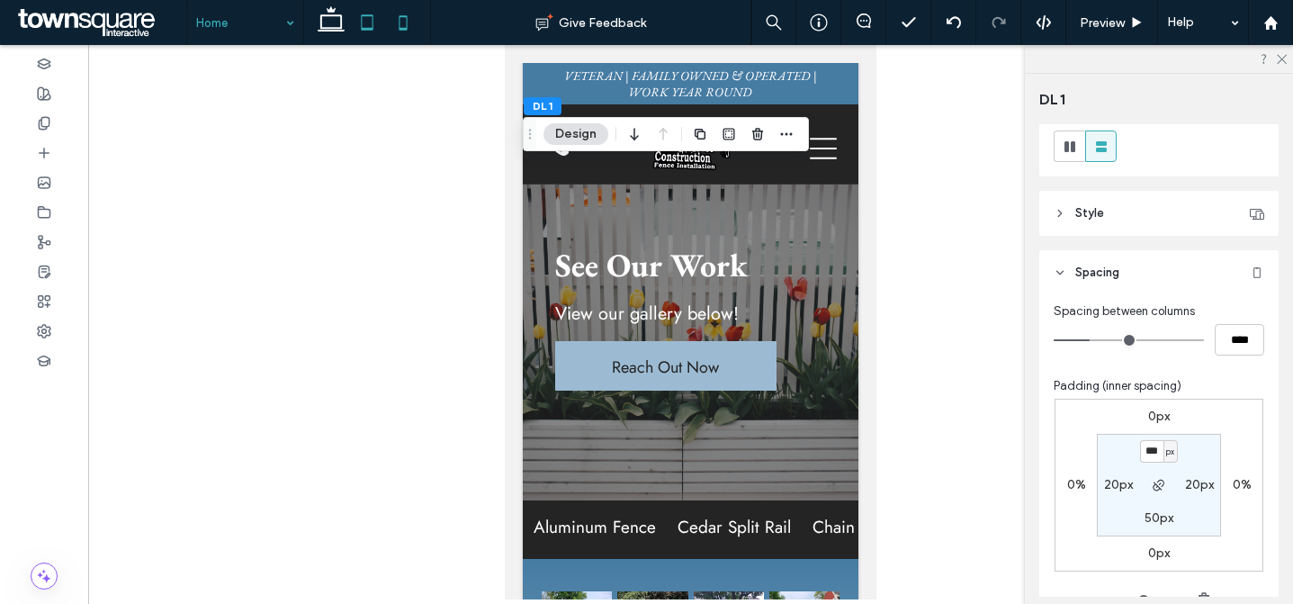
type input "***"
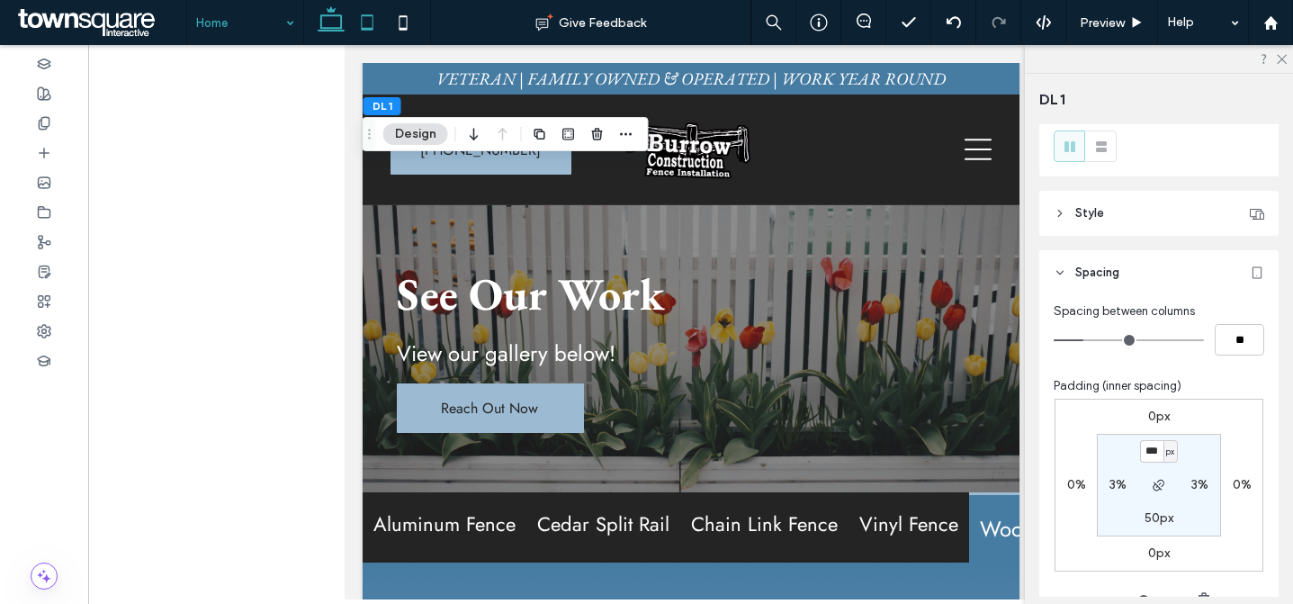
click at [341, 26] on use at bounding box center [331, 18] width 27 height 25
type input "***"
type input "*"
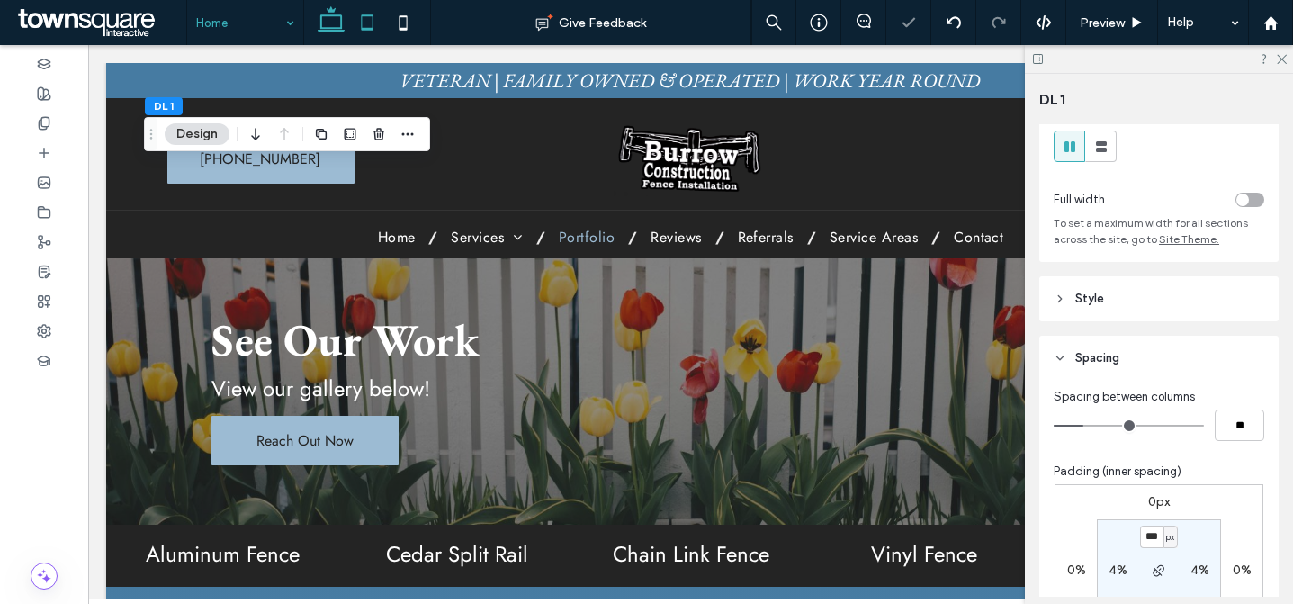
click at [367, 23] on icon at bounding box center [367, 23] width 36 height 36
type input "***"
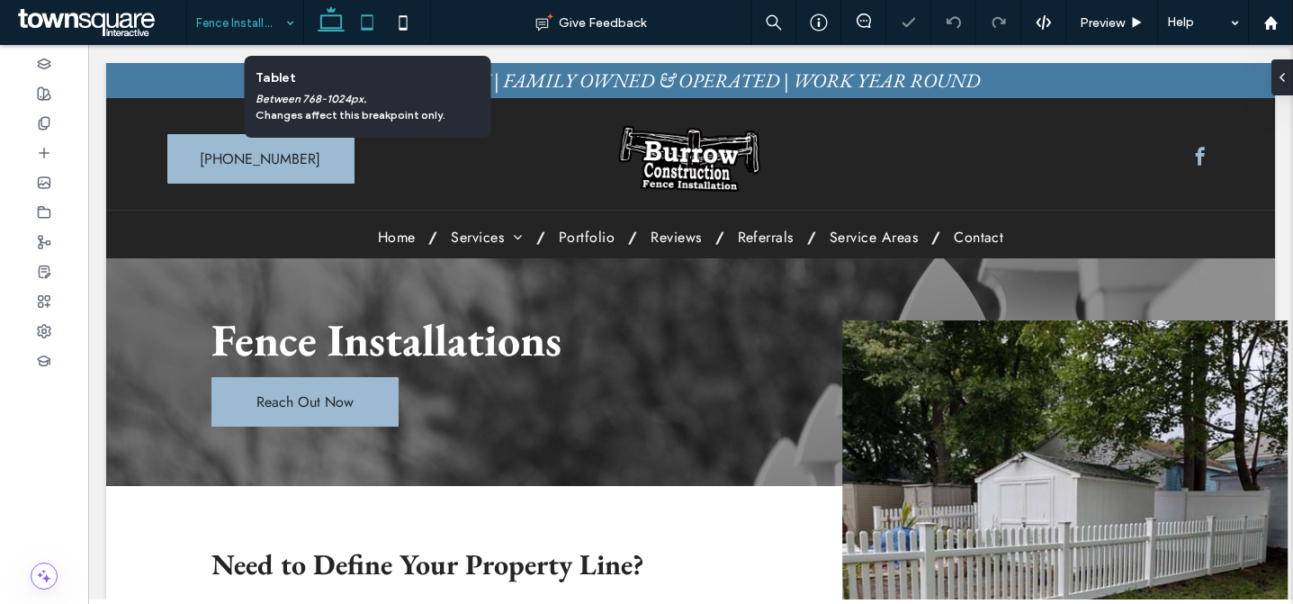
click at [365, 21] on icon at bounding box center [367, 23] width 36 height 36
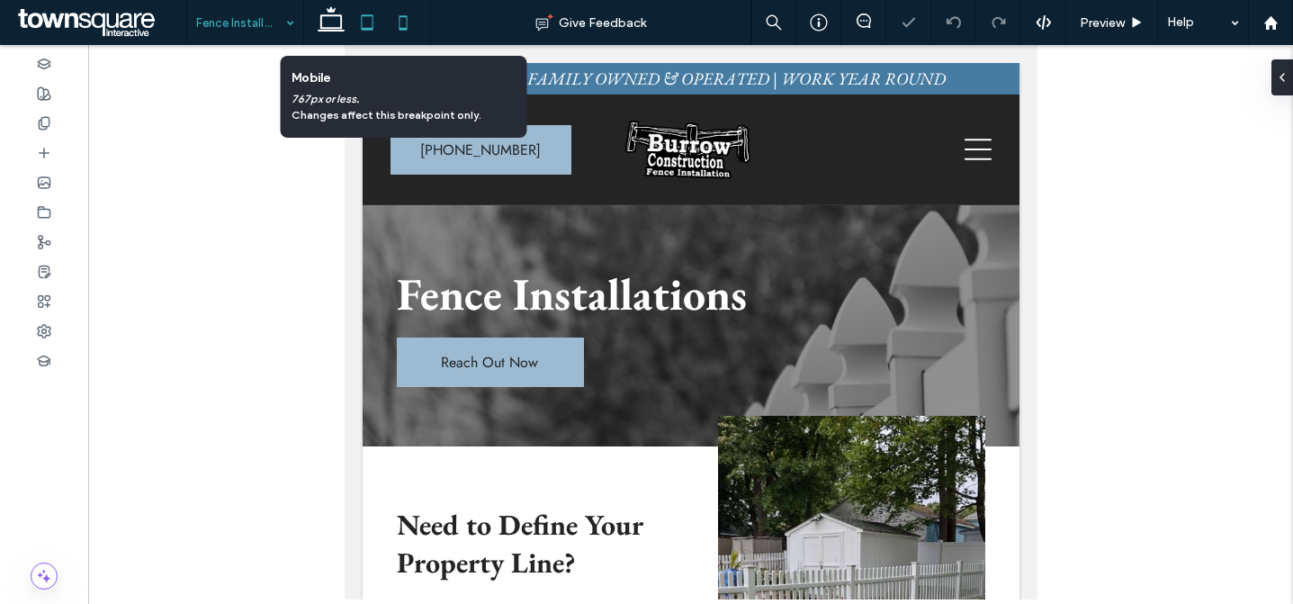
click at [415, 26] on icon at bounding box center [403, 23] width 36 height 36
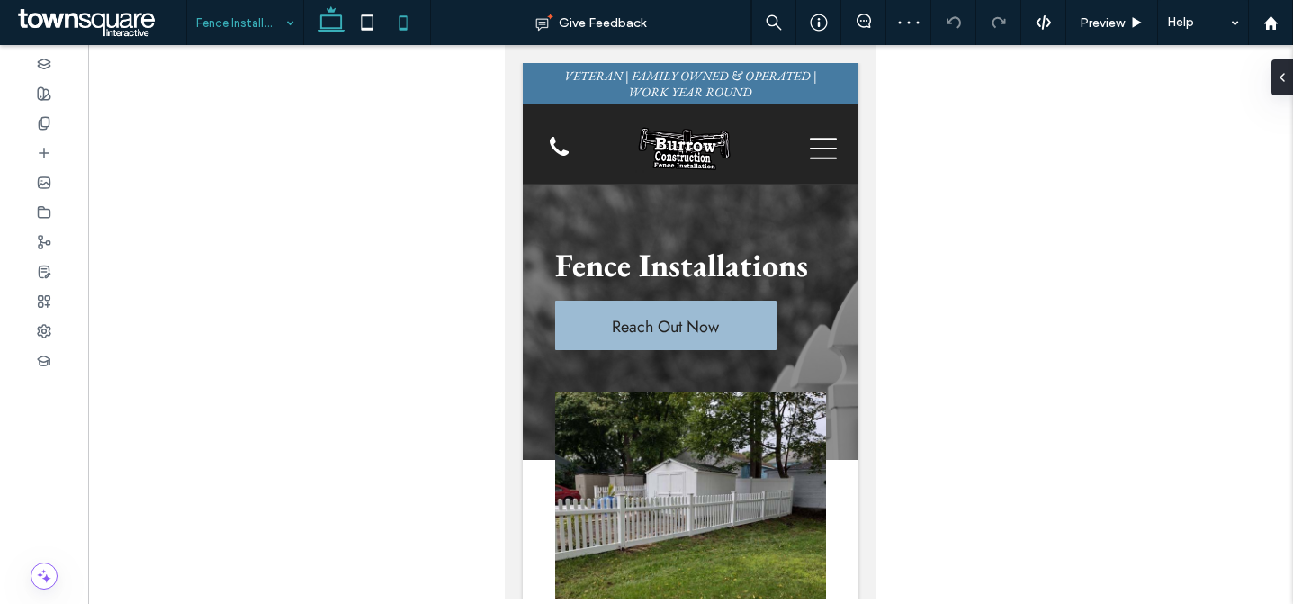
click at [331, 29] on icon at bounding box center [331, 23] width 36 height 36
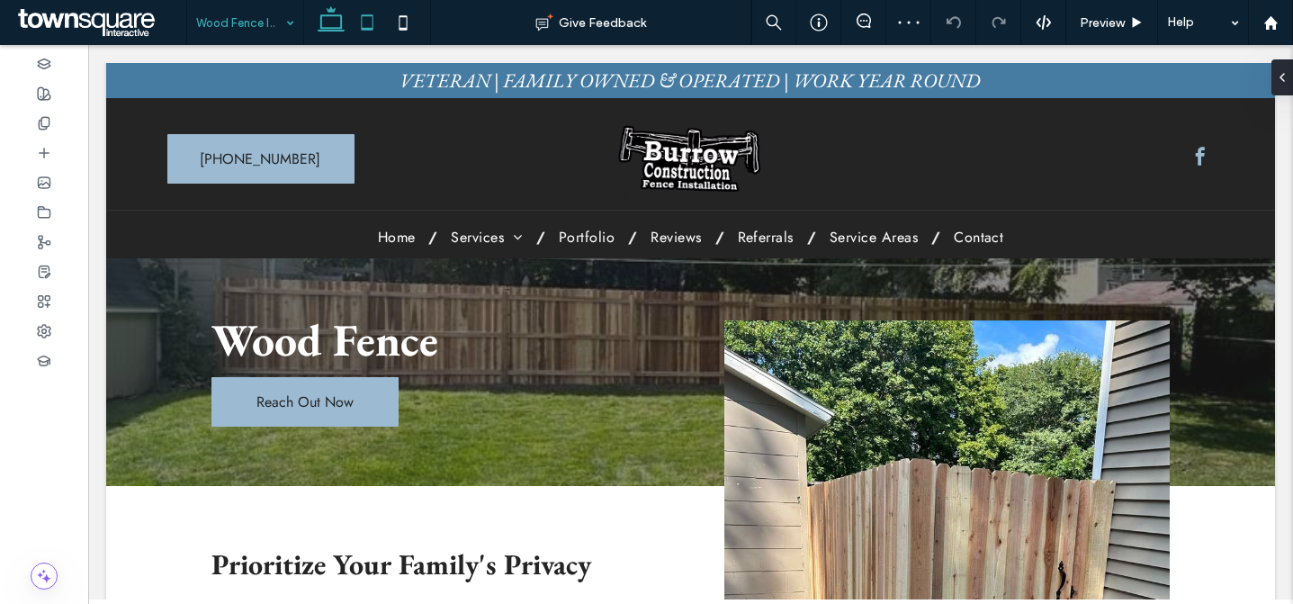
click at [376, 24] on icon at bounding box center [367, 23] width 36 height 36
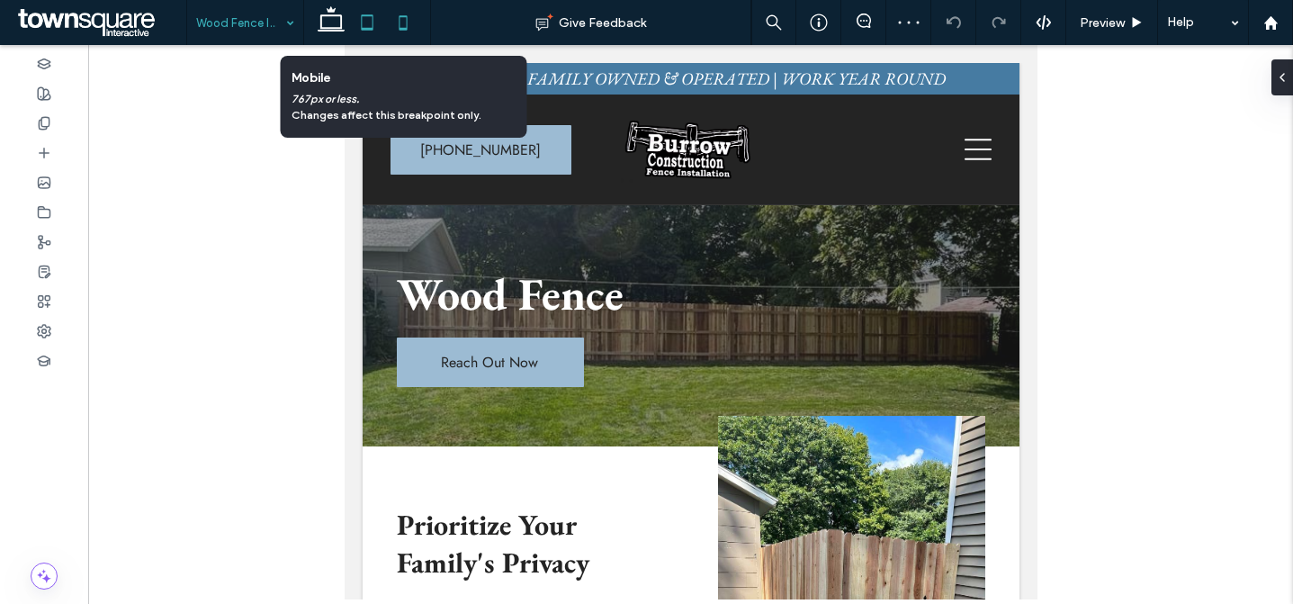
click at [393, 26] on icon at bounding box center [403, 23] width 36 height 36
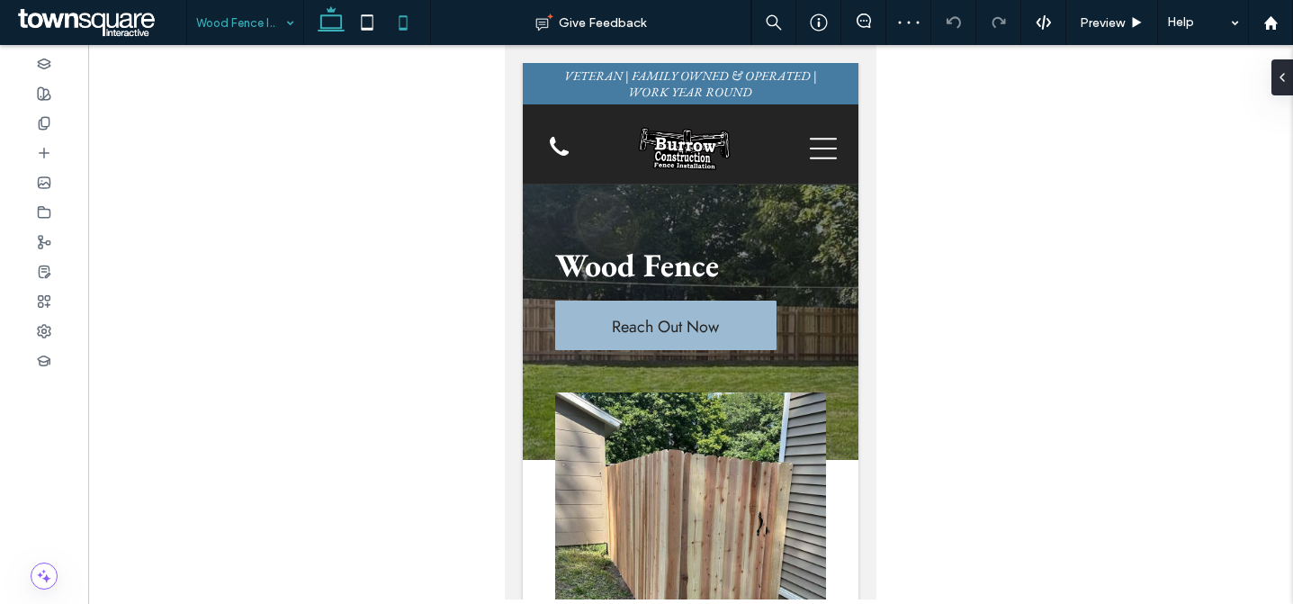
click at [329, 21] on icon at bounding box center [331, 23] width 36 height 36
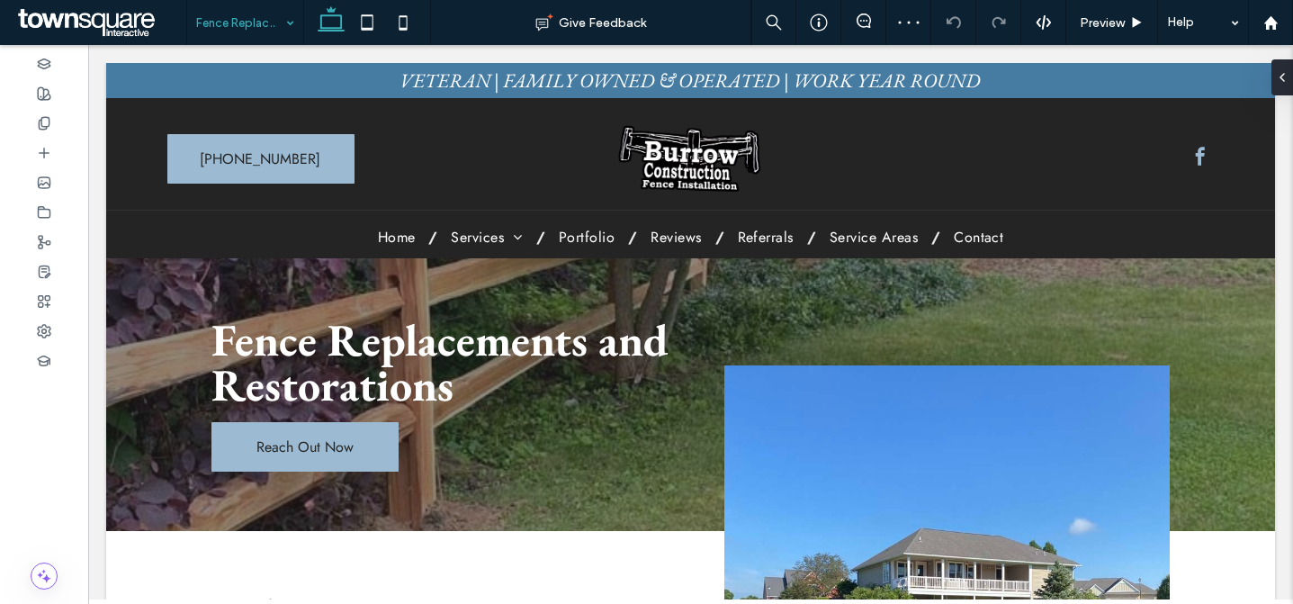
click at [238, 25] on input at bounding box center [240, 22] width 89 height 45
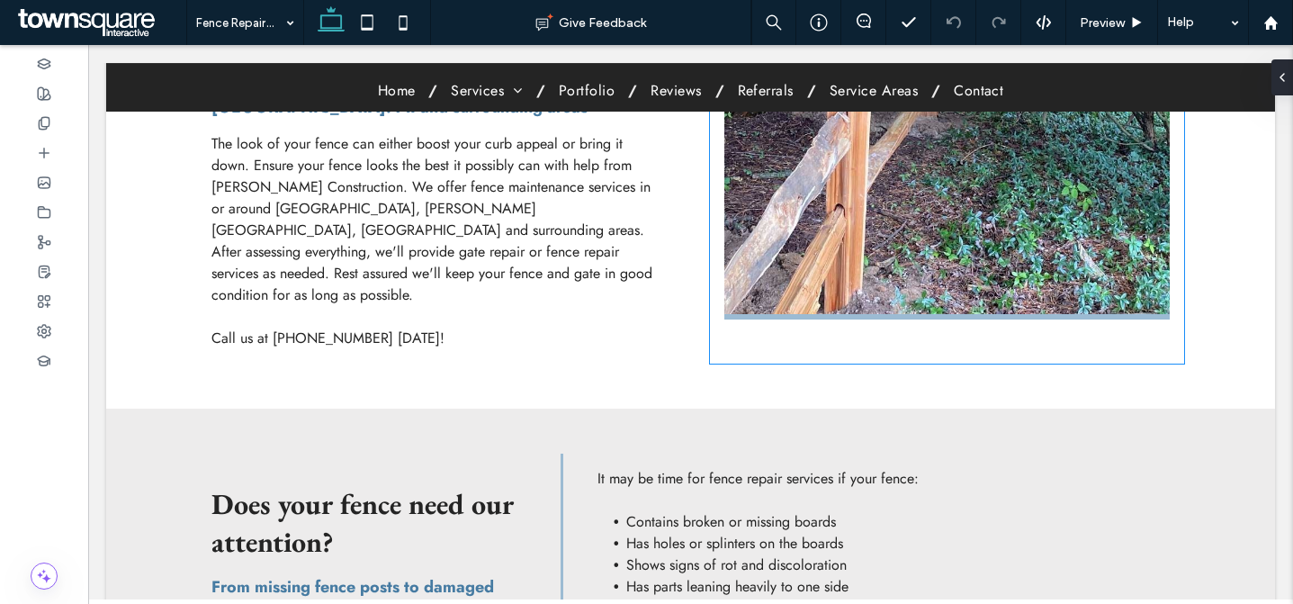
scroll to position [961, 0]
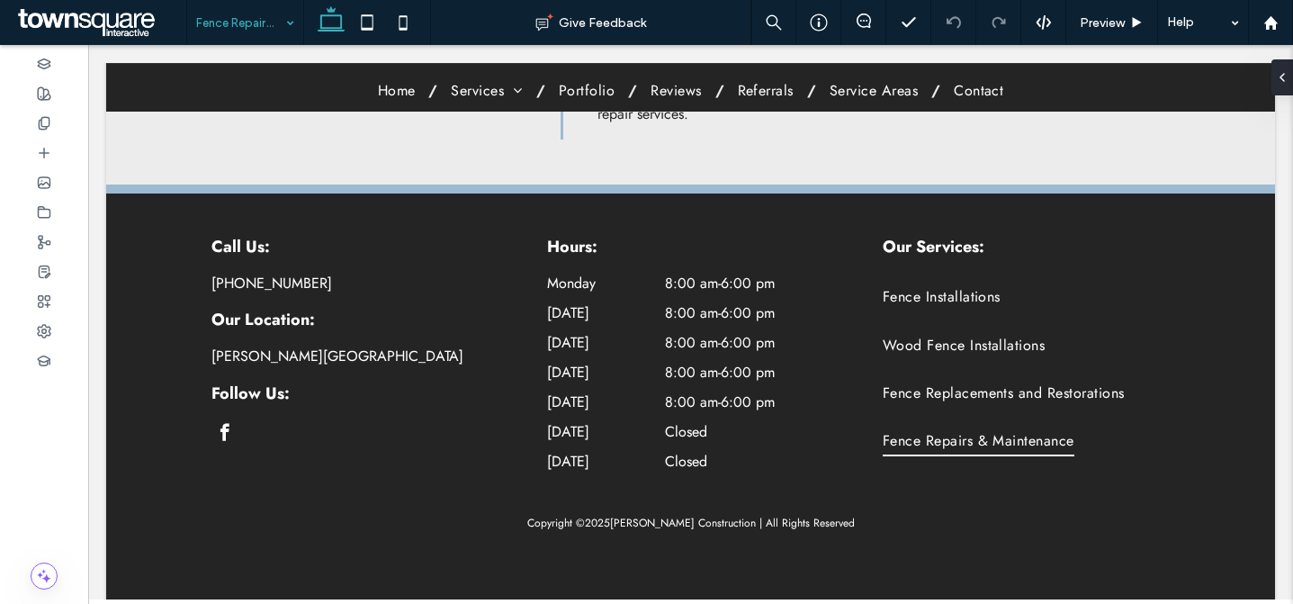
click at [260, 17] on input at bounding box center [240, 22] width 89 height 45
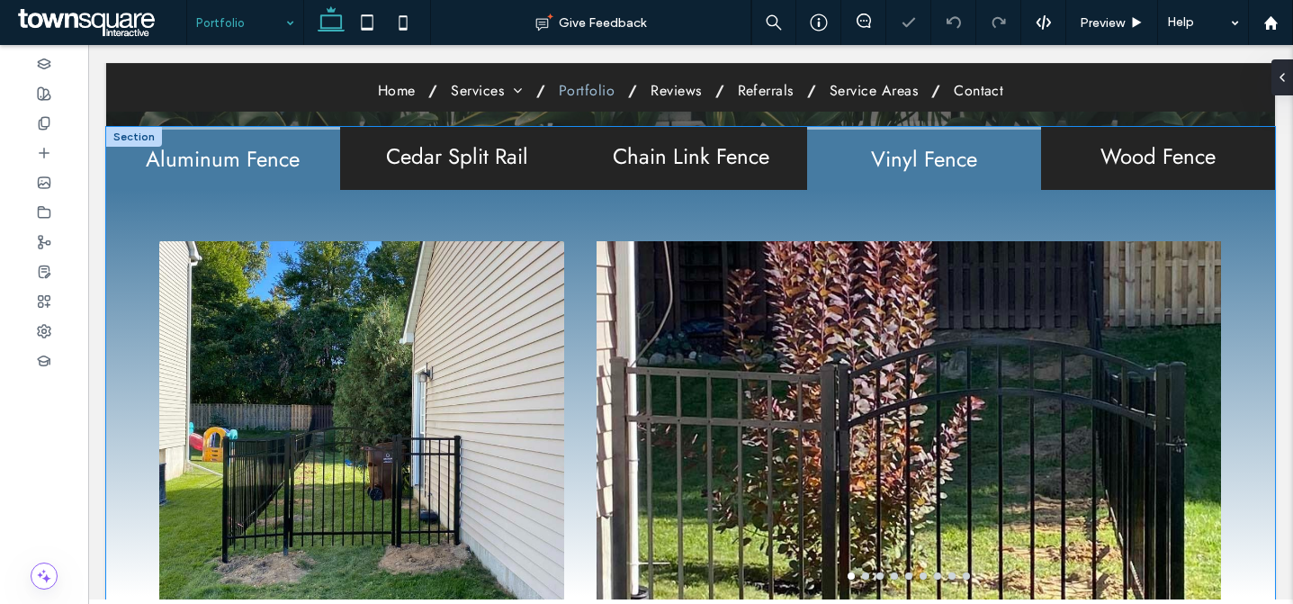
scroll to position [18, 0]
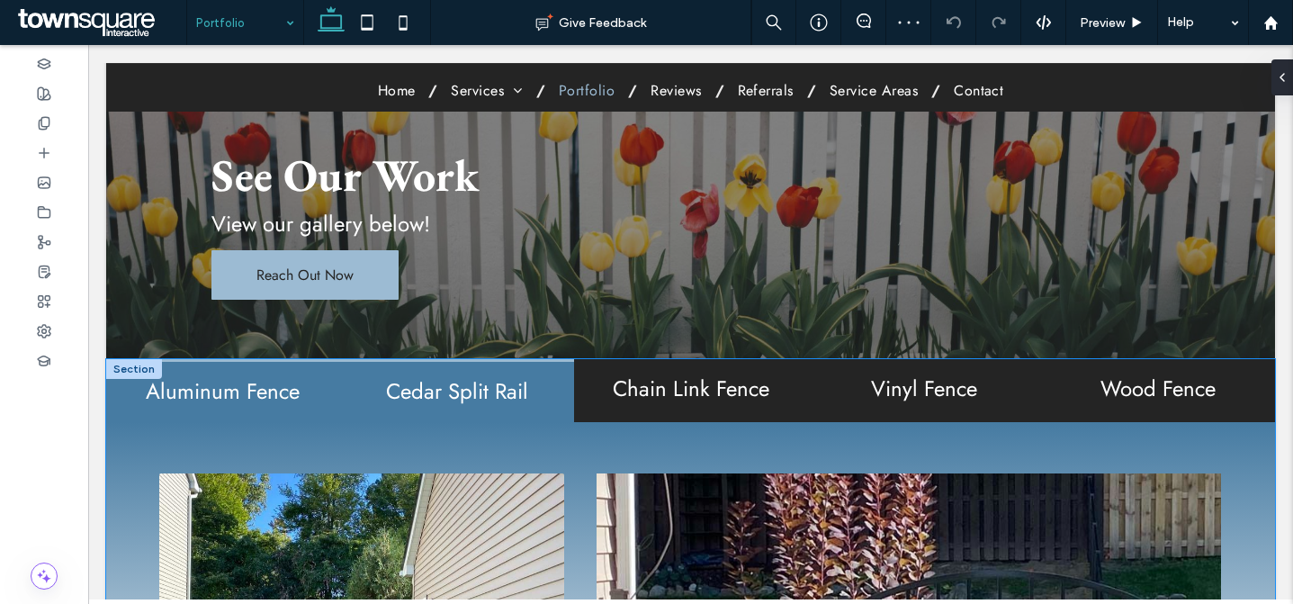
click at [546, 374] on div "Cedar Split Rail" at bounding box center [457, 390] width 234 height 62
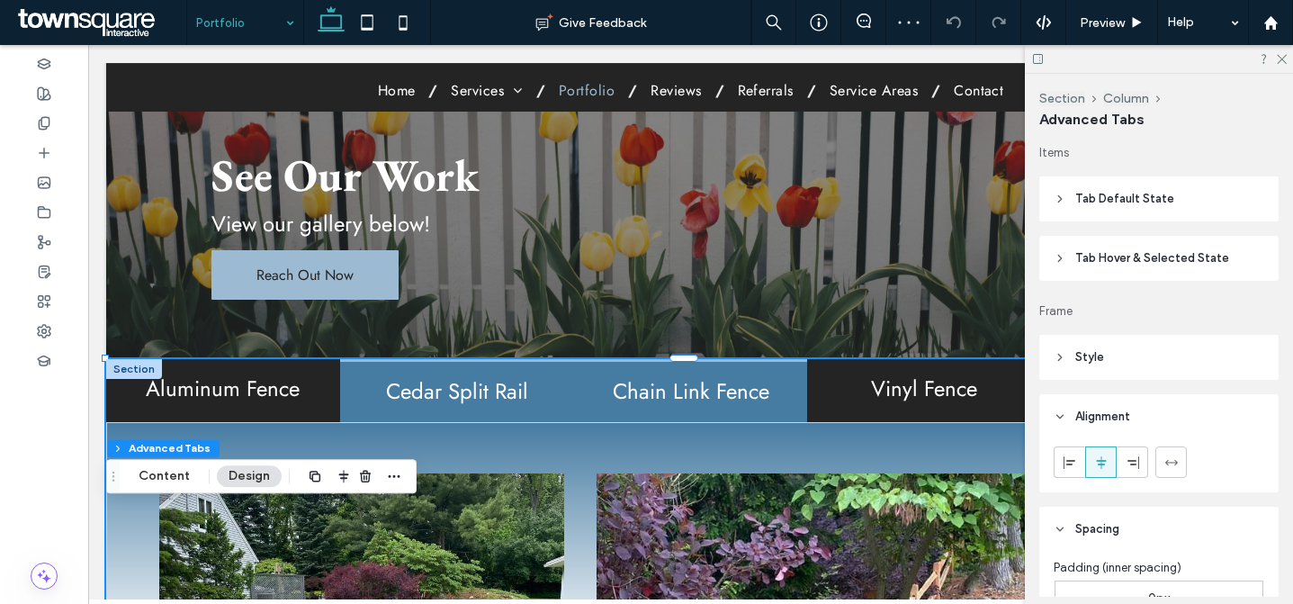
click at [719, 380] on h2 "Chain Link Fence" at bounding box center [691, 391] width 212 height 23
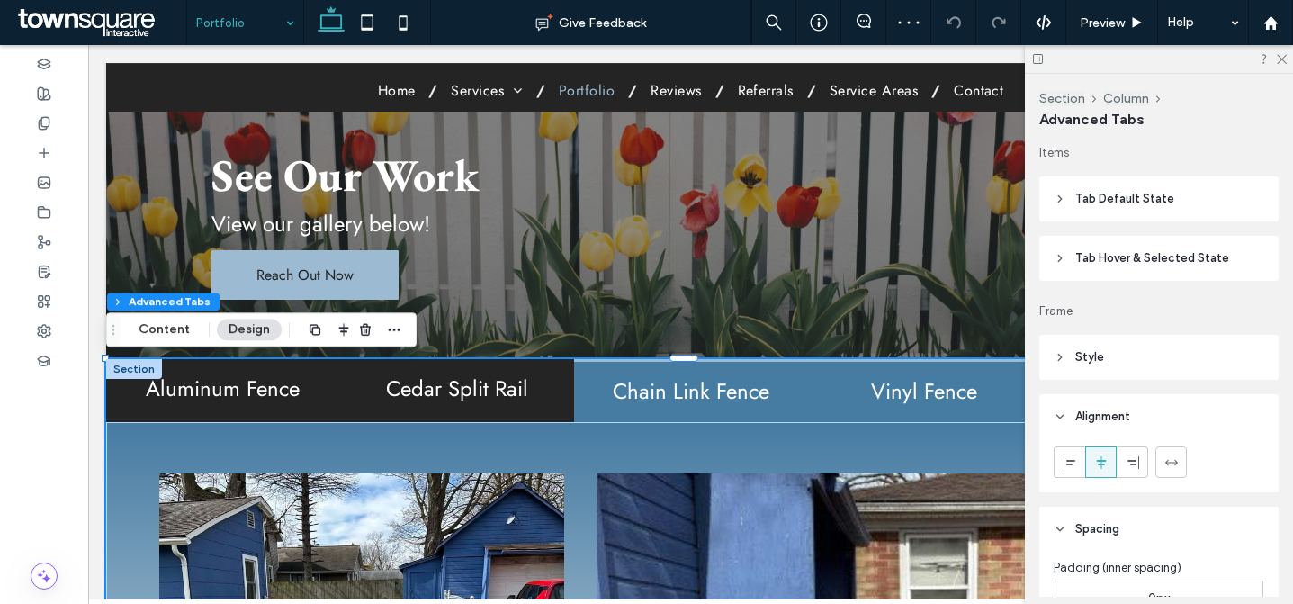
click at [918, 374] on div "Vinyl Fence" at bounding box center [924, 390] width 234 height 62
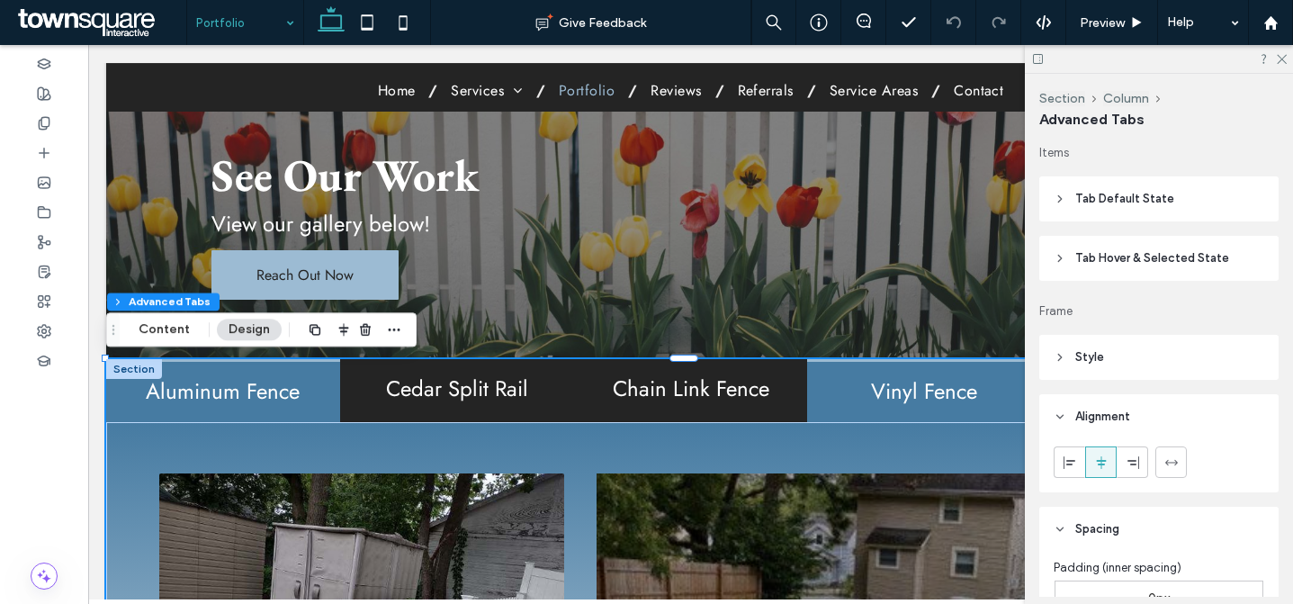
click at [284, 396] on h2 "Aluminum Fence" at bounding box center [223, 391] width 212 height 23
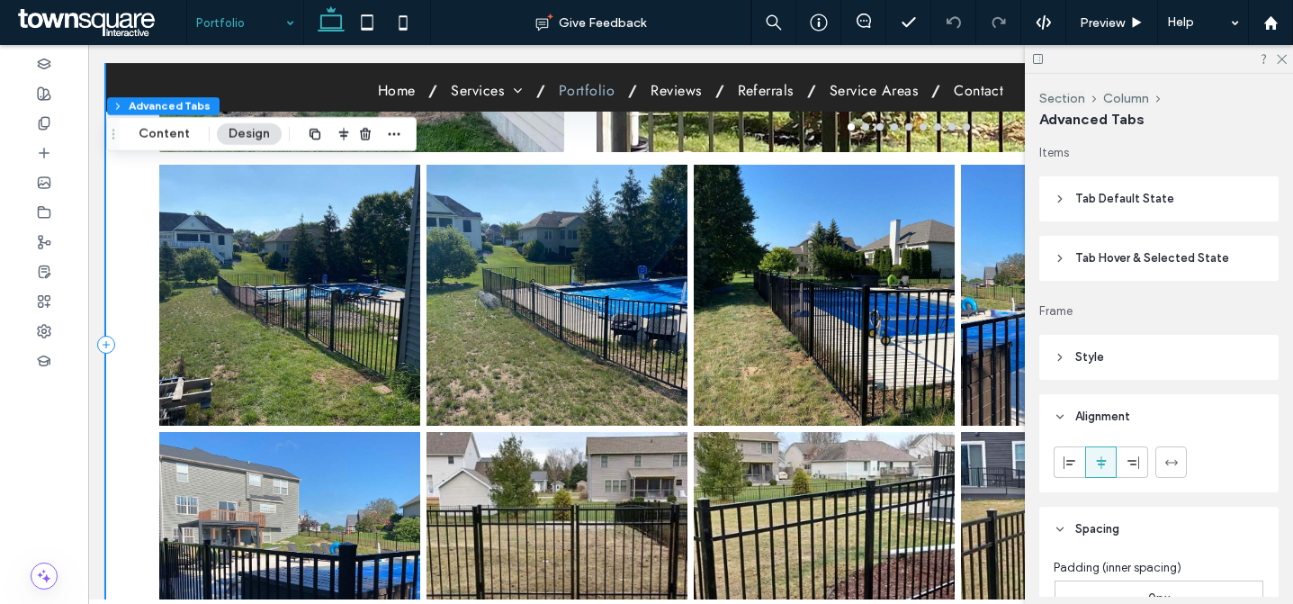
scroll to position [388, 0]
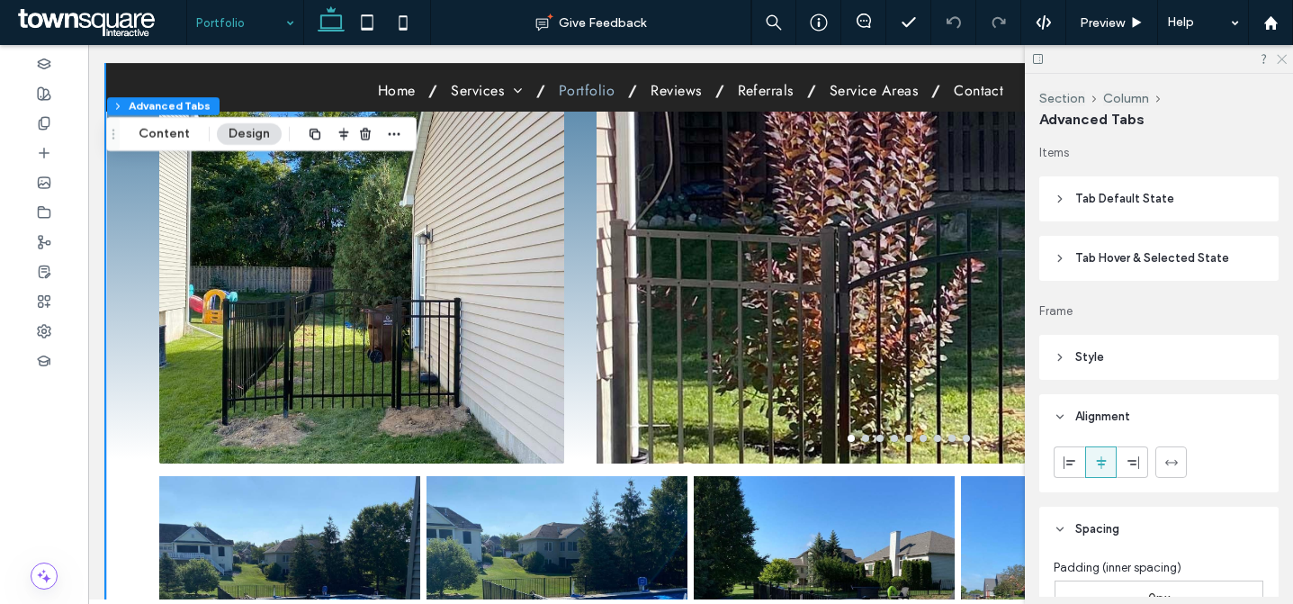
drag, startPoint x: 1280, startPoint y: 56, endPoint x: 1158, endPoint y: 1, distance: 133.3
click at [1280, 56] on icon at bounding box center [1281, 58] width 12 height 12
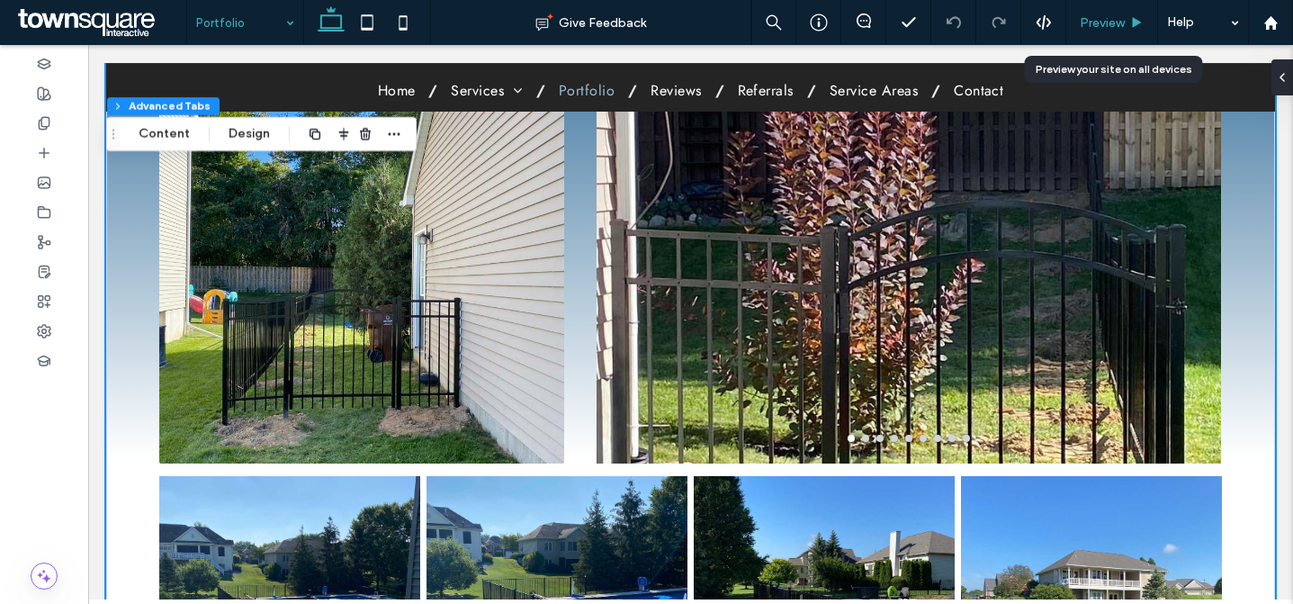
click at [1103, 28] on span "Preview" at bounding box center [1102, 22] width 45 height 15
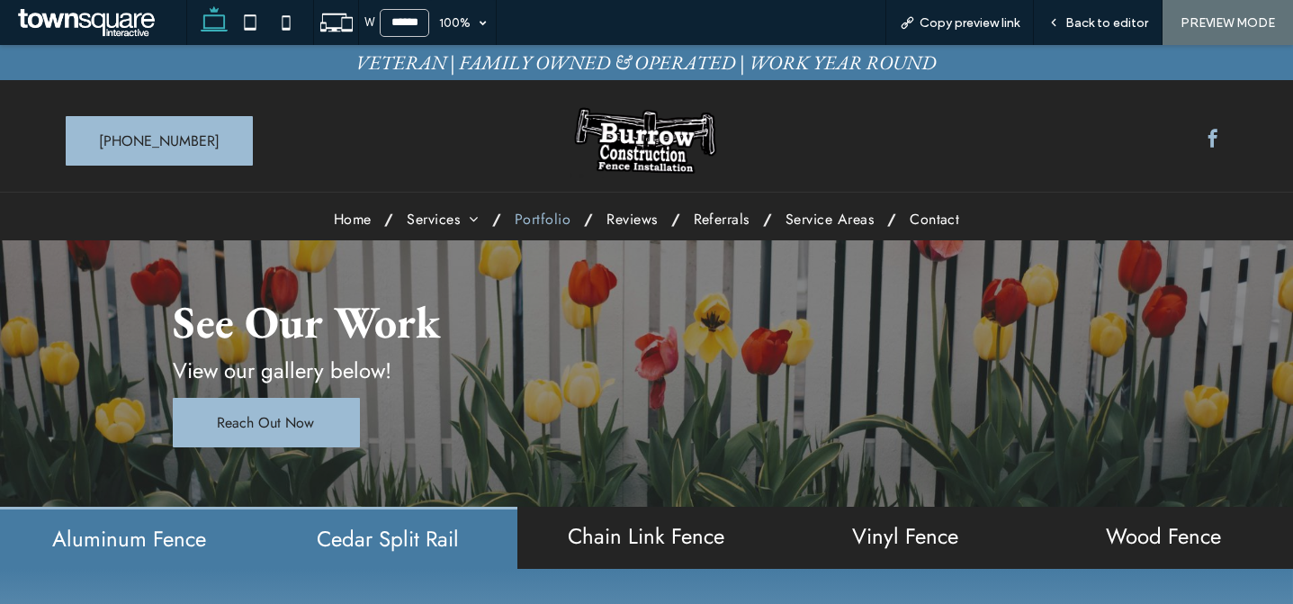
click at [463, 545] on h2 "Cedar Split Rail" at bounding box center [387, 538] width 237 height 23
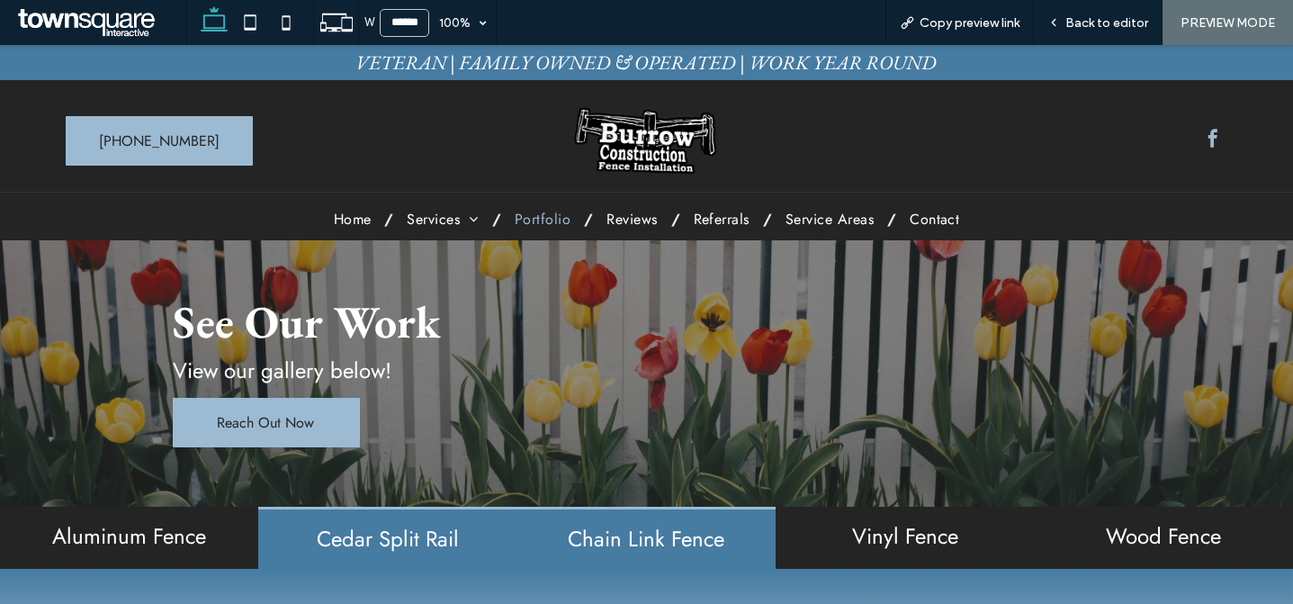
click at [688, 545] on h2 "Chain Link Fence" at bounding box center [646, 538] width 237 height 23
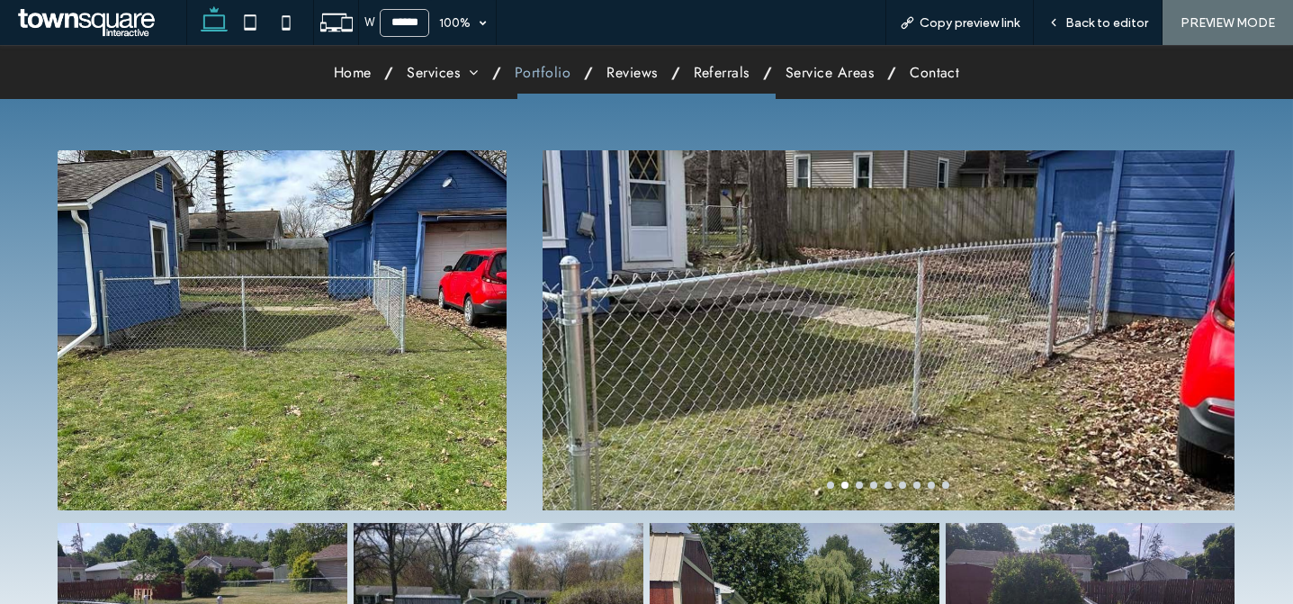
scroll to position [187, 0]
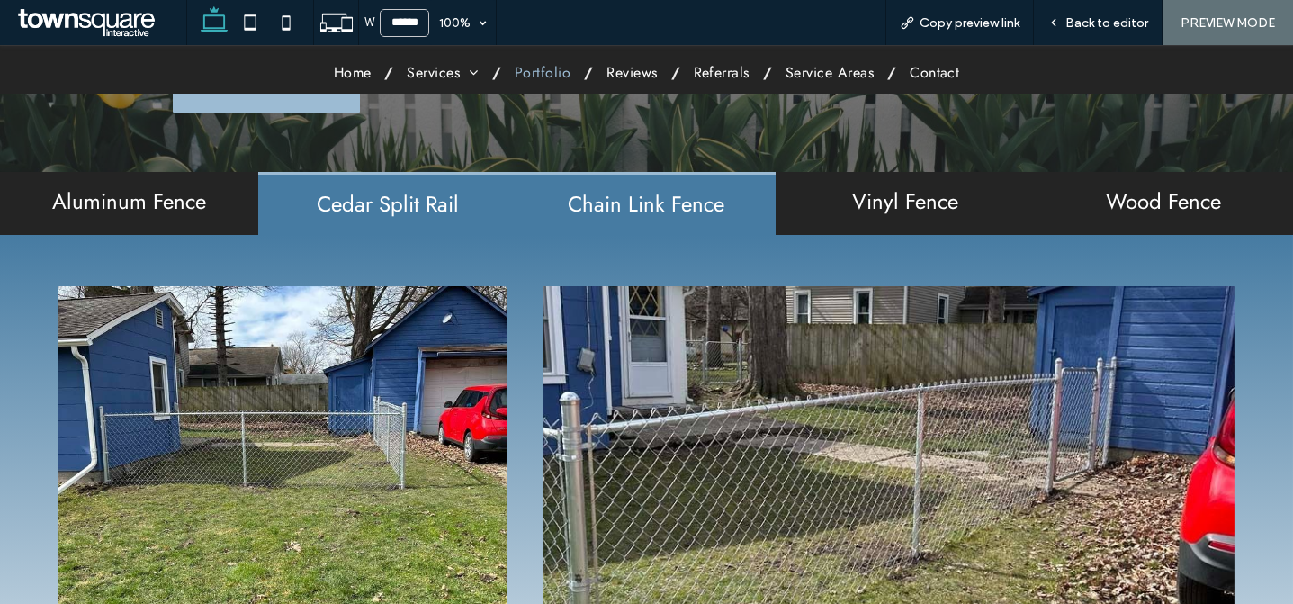
click at [391, 188] on div "Cedar Split Rail" at bounding box center [387, 203] width 258 height 62
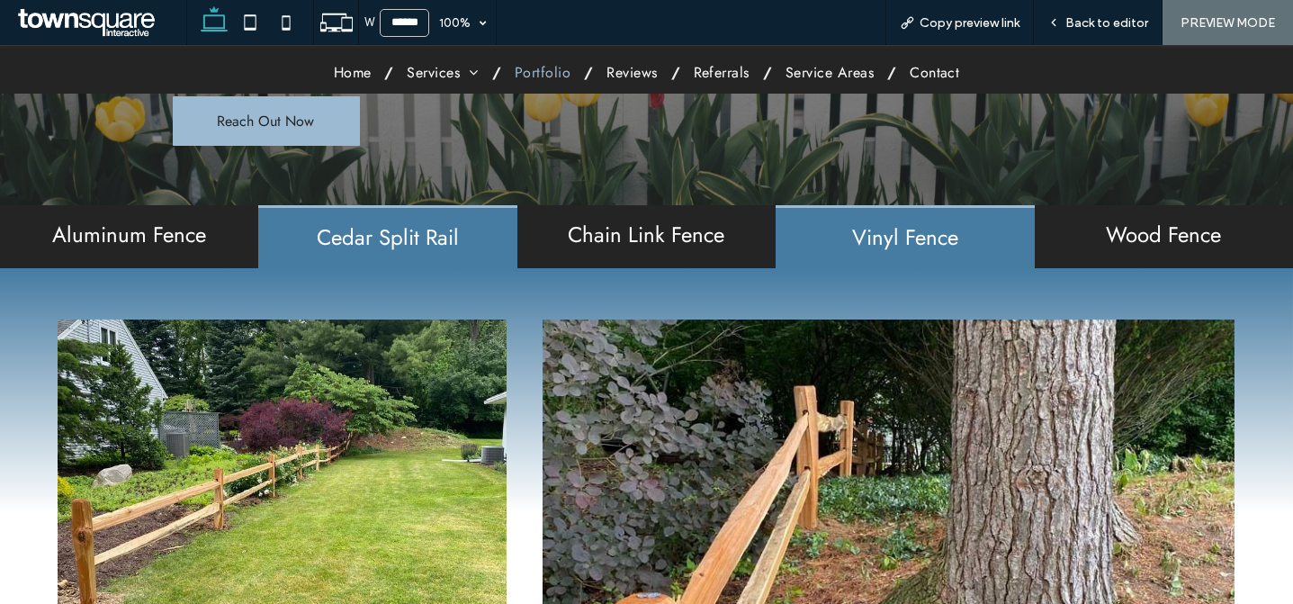
click at [895, 244] on h2 "Vinyl Fence" at bounding box center [905, 237] width 237 height 23
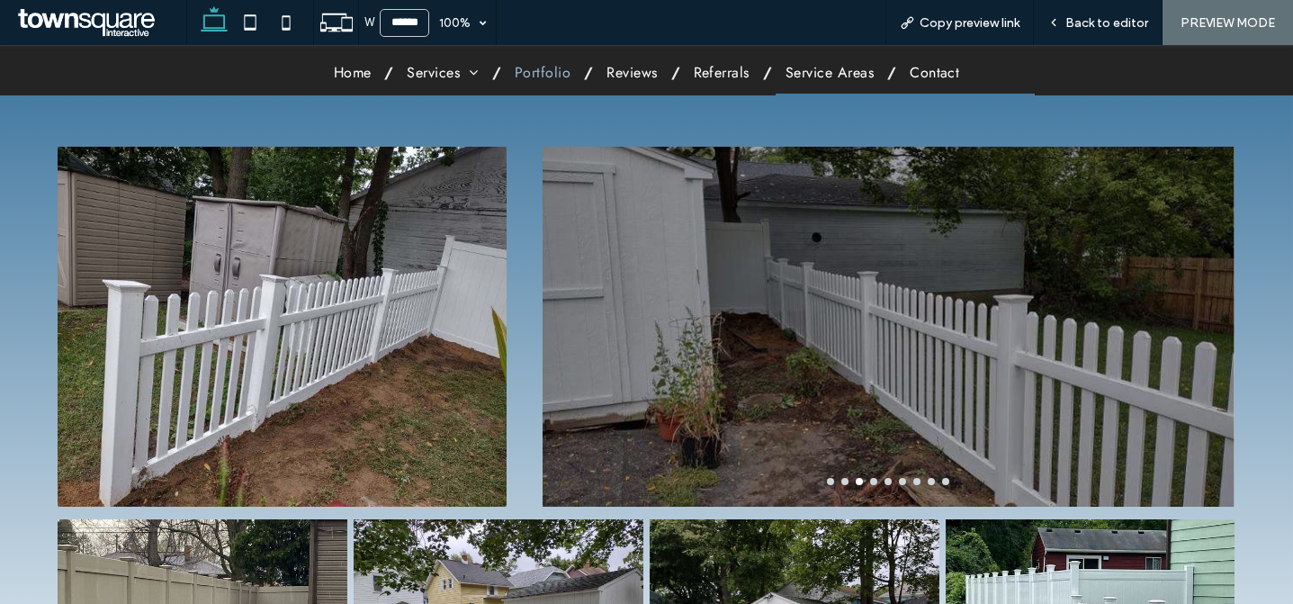
scroll to position [53, 0]
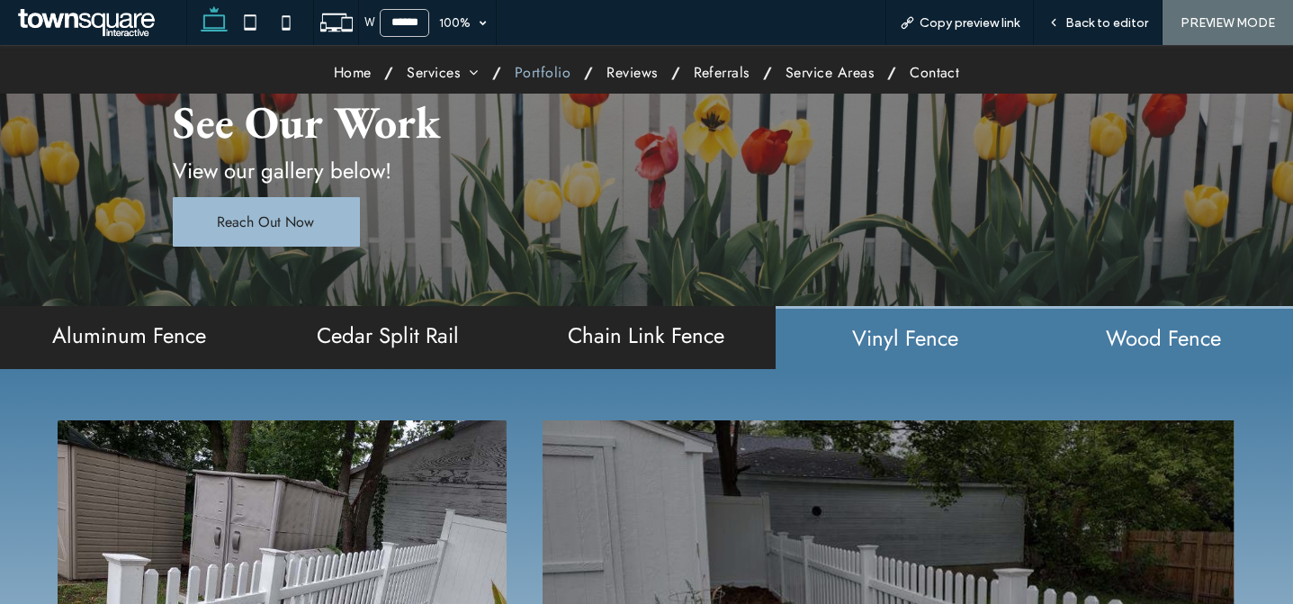
click at [1135, 321] on div "Wood Fence" at bounding box center [1164, 337] width 258 height 62
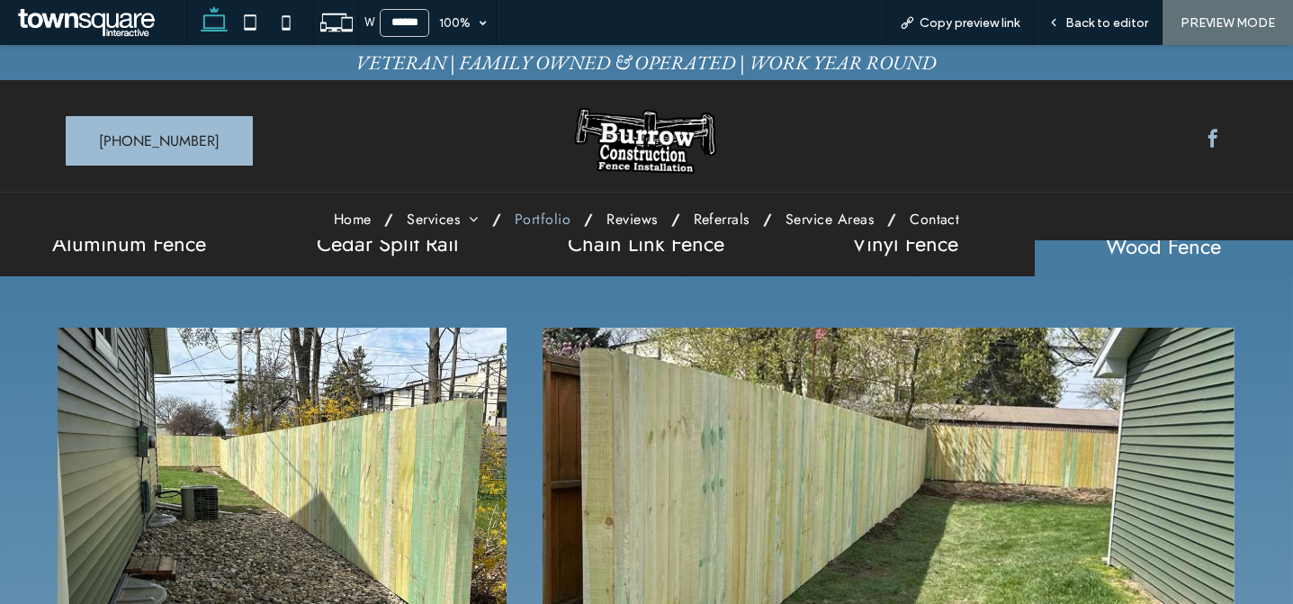
scroll to position [0, 0]
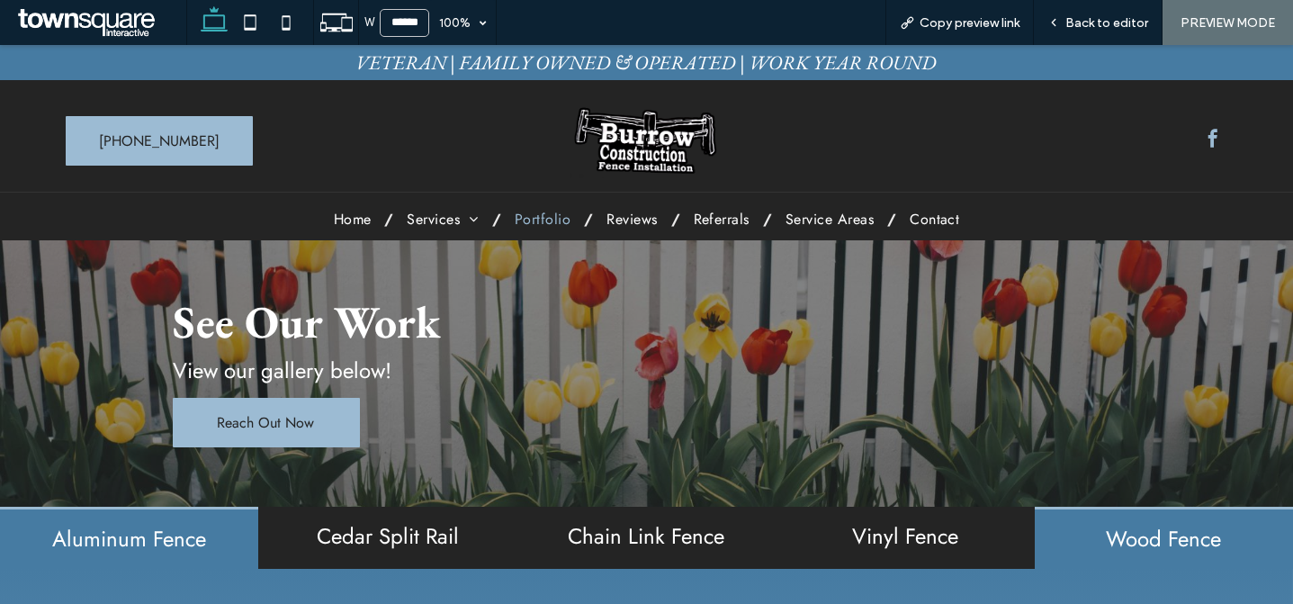
click at [207, 546] on h2 "Aluminum Fence" at bounding box center [129, 538] width 237 height 23
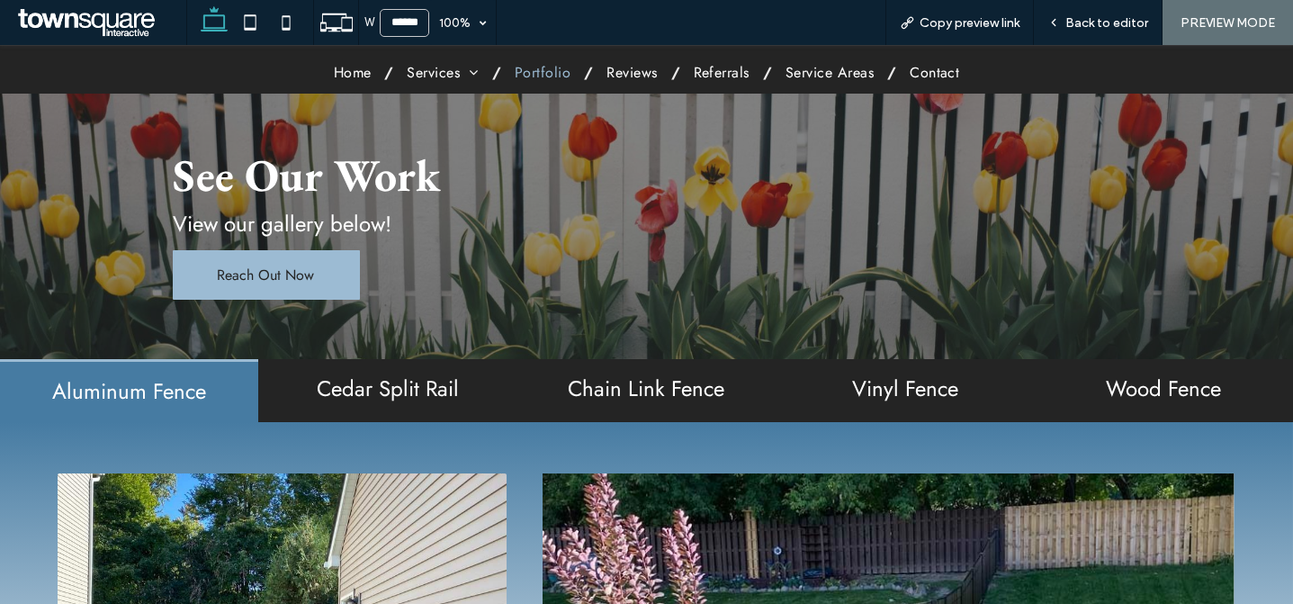
scroll to position [108, 0]
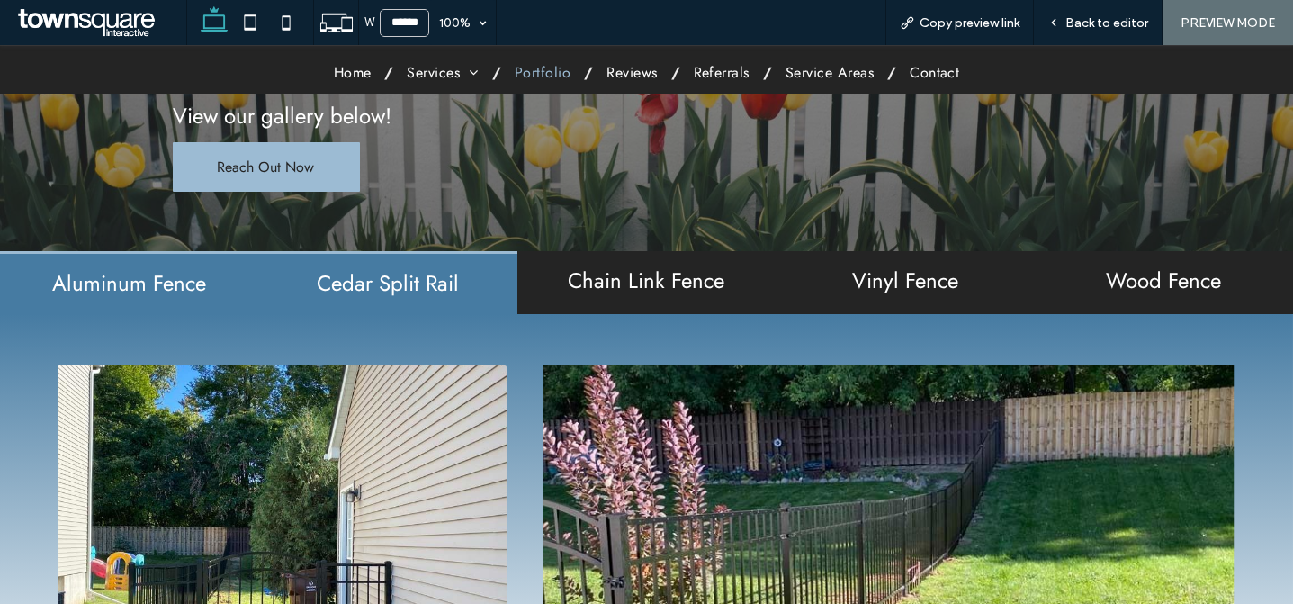
click at [352, 302] on div "Cedar Split Rail" at bounding box center [387, 282] width 258 height 62
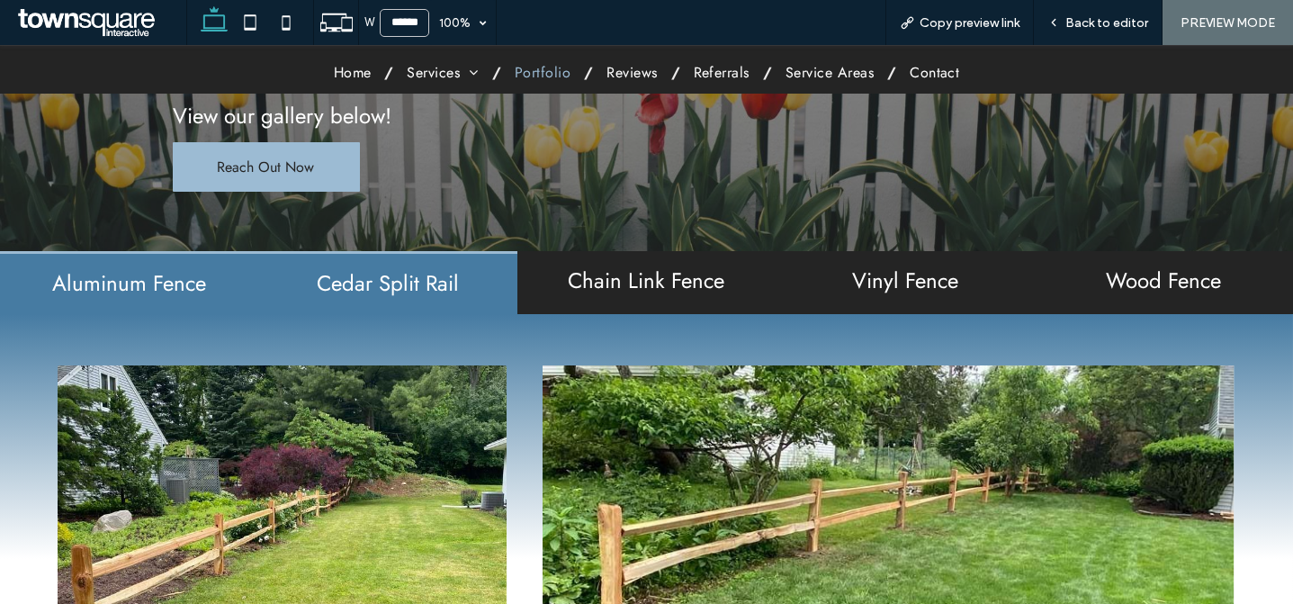
click at [211, 295] on h2 "Aluminum Fence" at bounding box center [129, 283] width 237 height 23
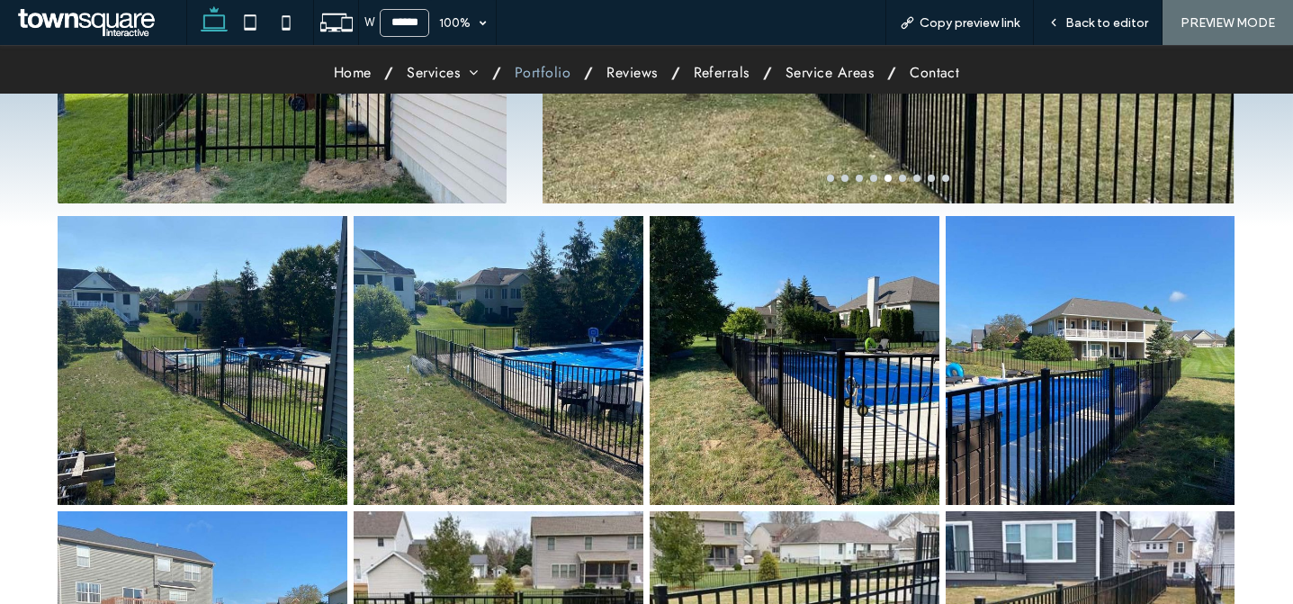
scroll to position [0, 0]
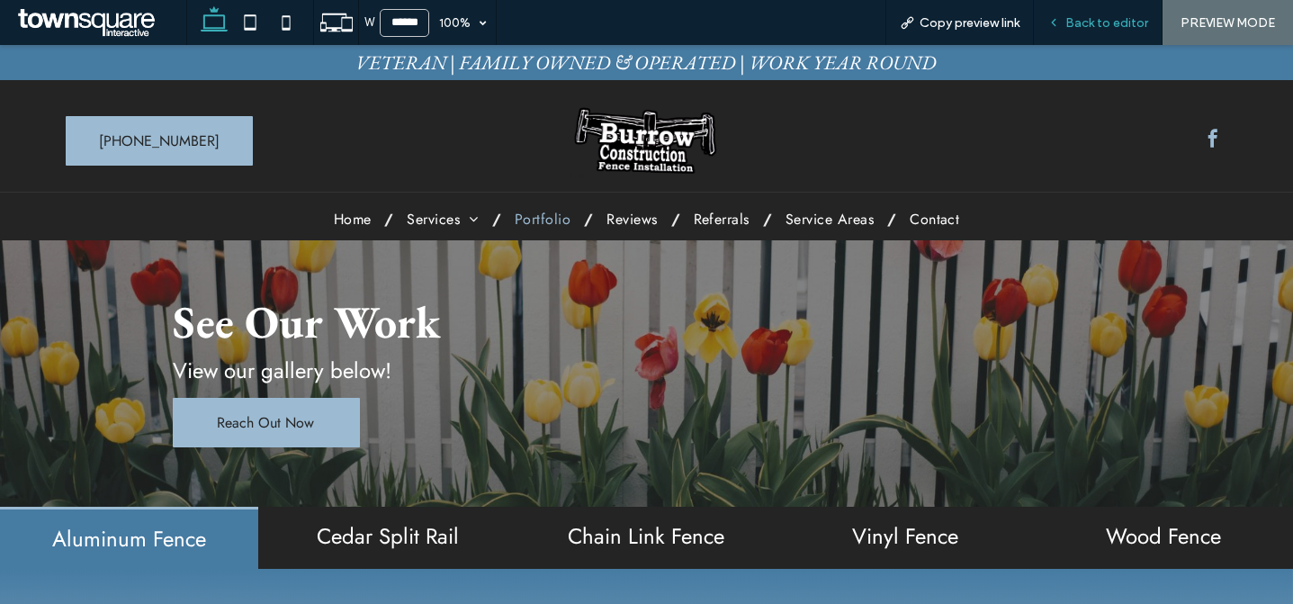
click at [1097, 21] on span "Back to editor" at bounding box center [1107, 22] width 83 height 15
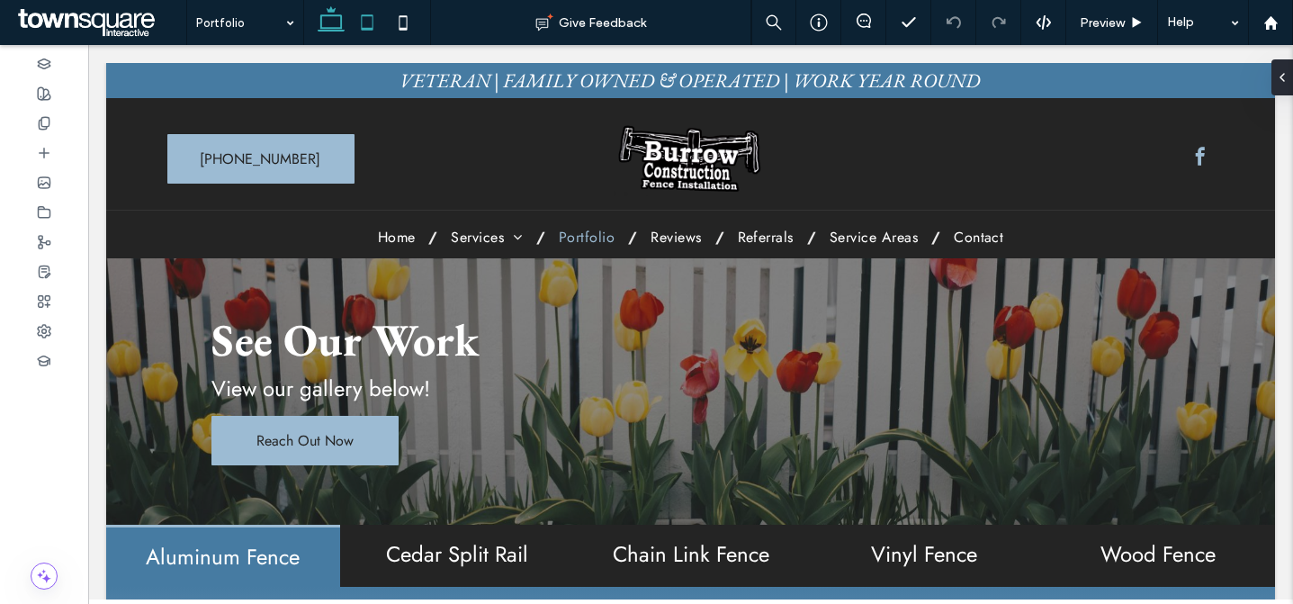
drag, startPoint x: 367, startPoint y: 21, endPoint x: 557, endPoint y: 96, distance: 204.4
click at [367, 21] on icon at bounding box center [367, 23] width 36 height 36
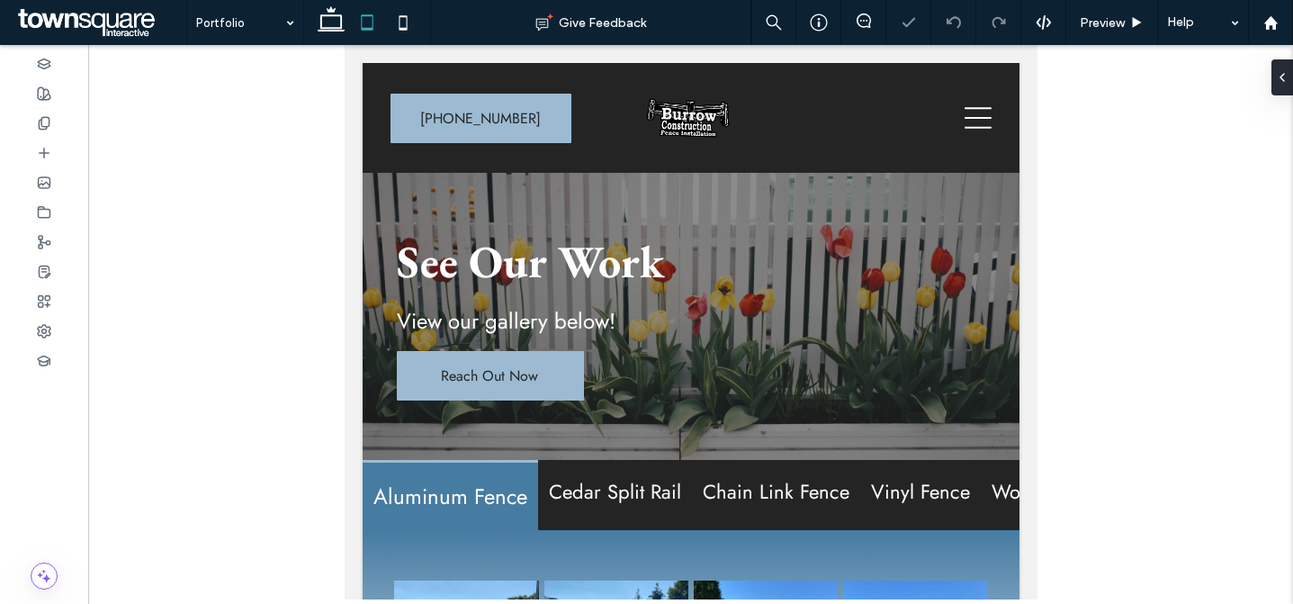
scroll to position [659, 0]
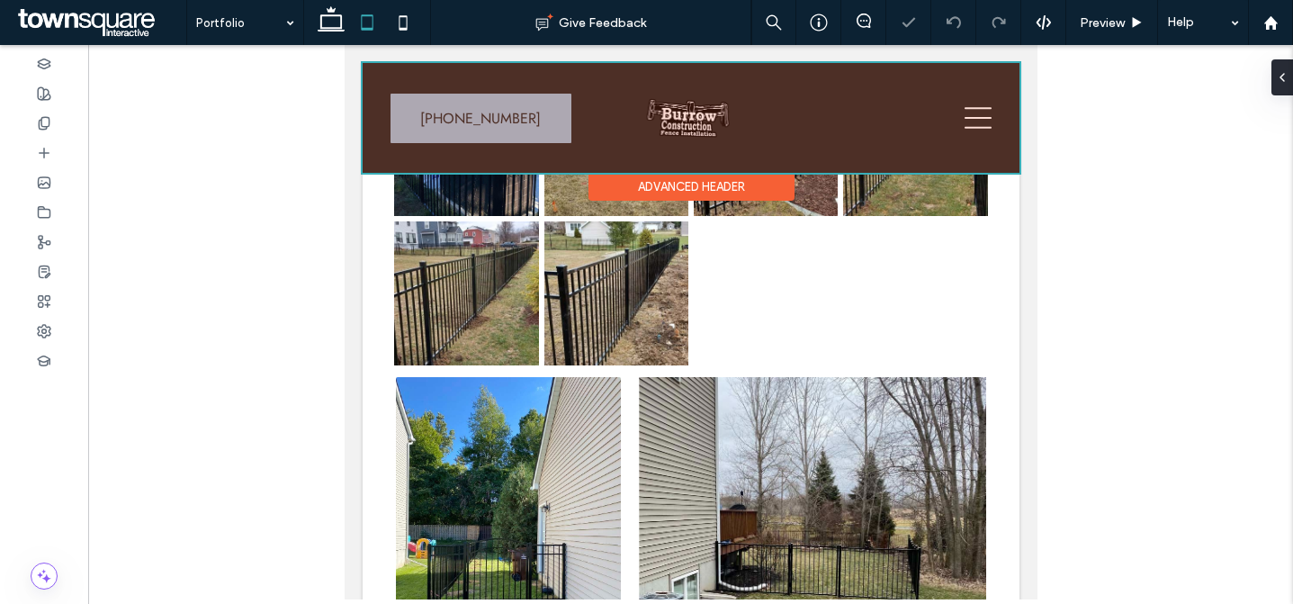
click at [944, 109] on div at bounding box center [690, 118] width 657 height 110
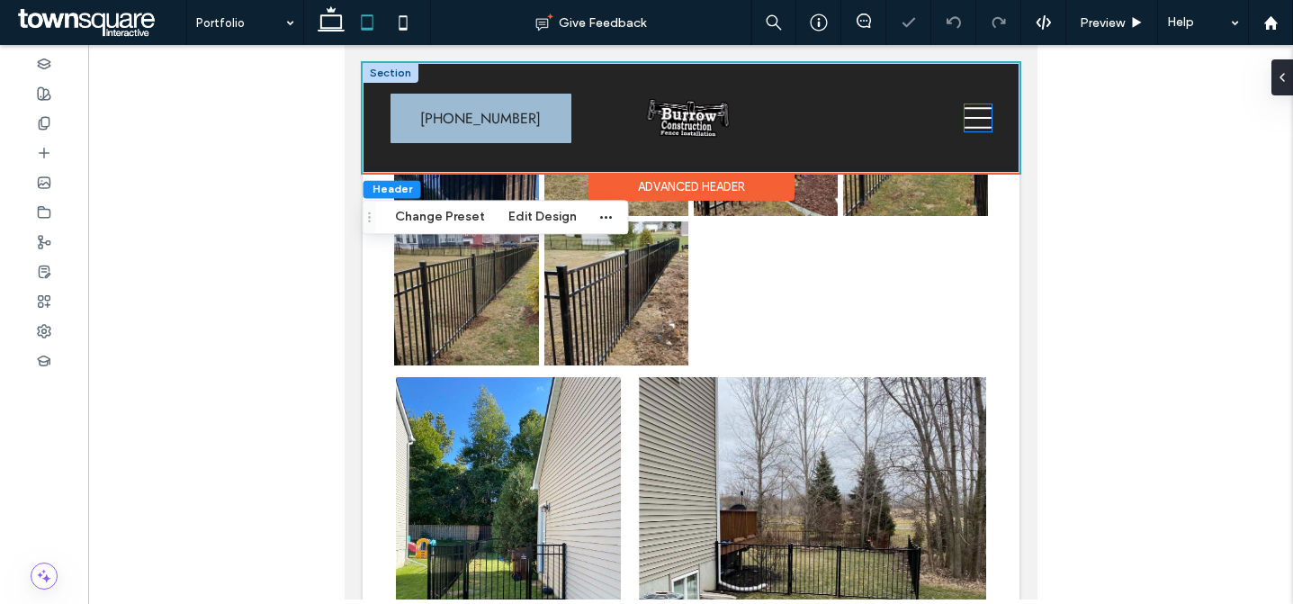
click at [964, 116] on icon at bounding box center [977, 117] width 27 height 27
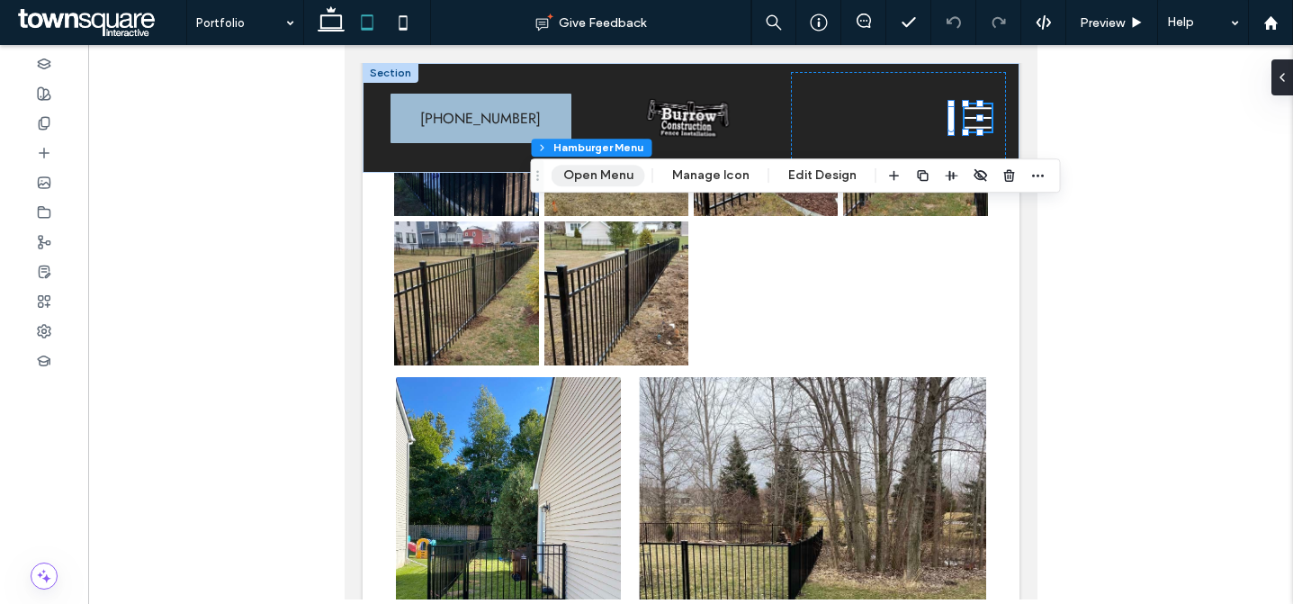
click at [626, 167] on button "Open Menu" at bounding box center [599, 176] width 94 height 22
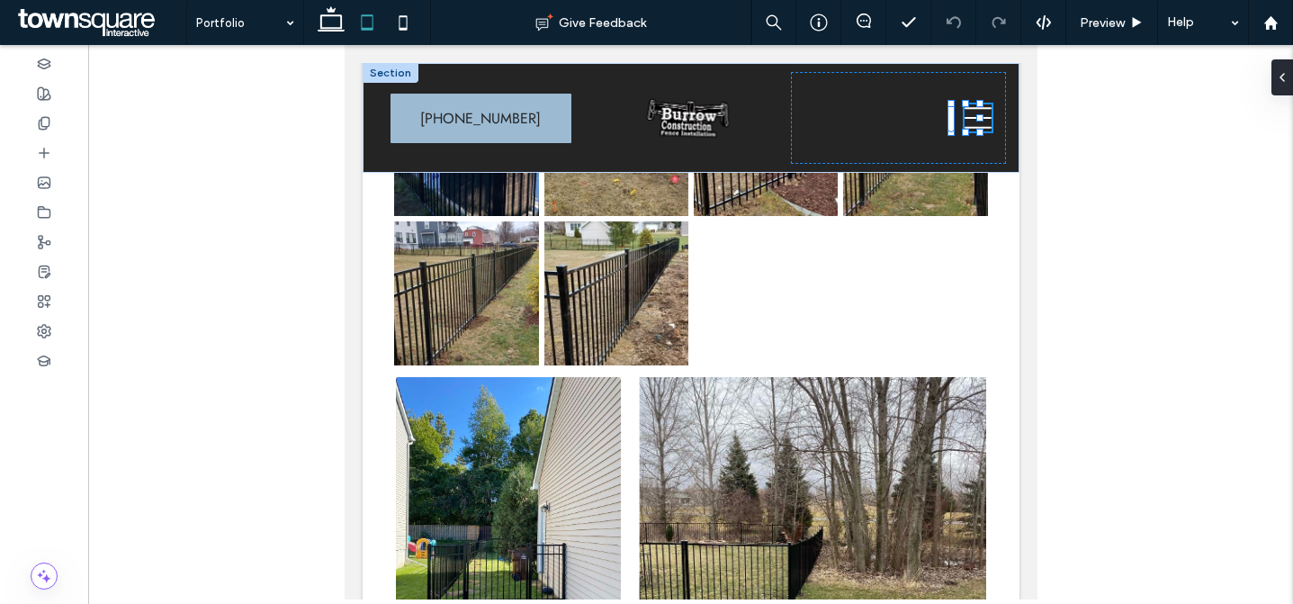
scroll to position [0, 0]
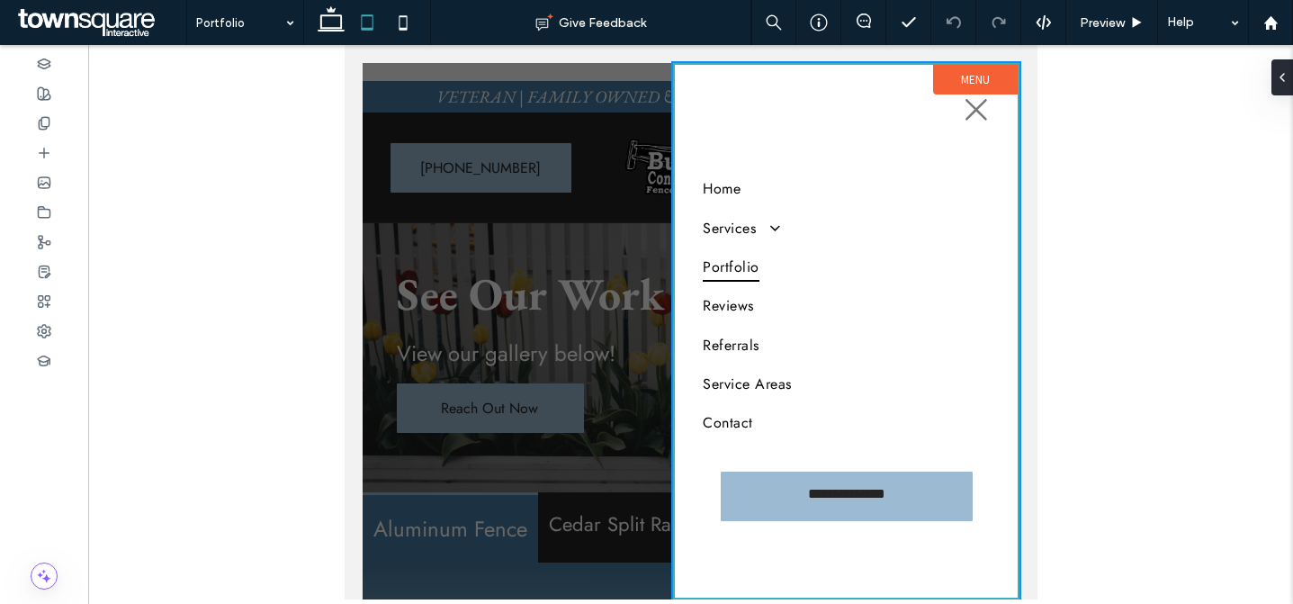
click at [404, 23] on icon at bounding box center [403, 23] width 36 height 36
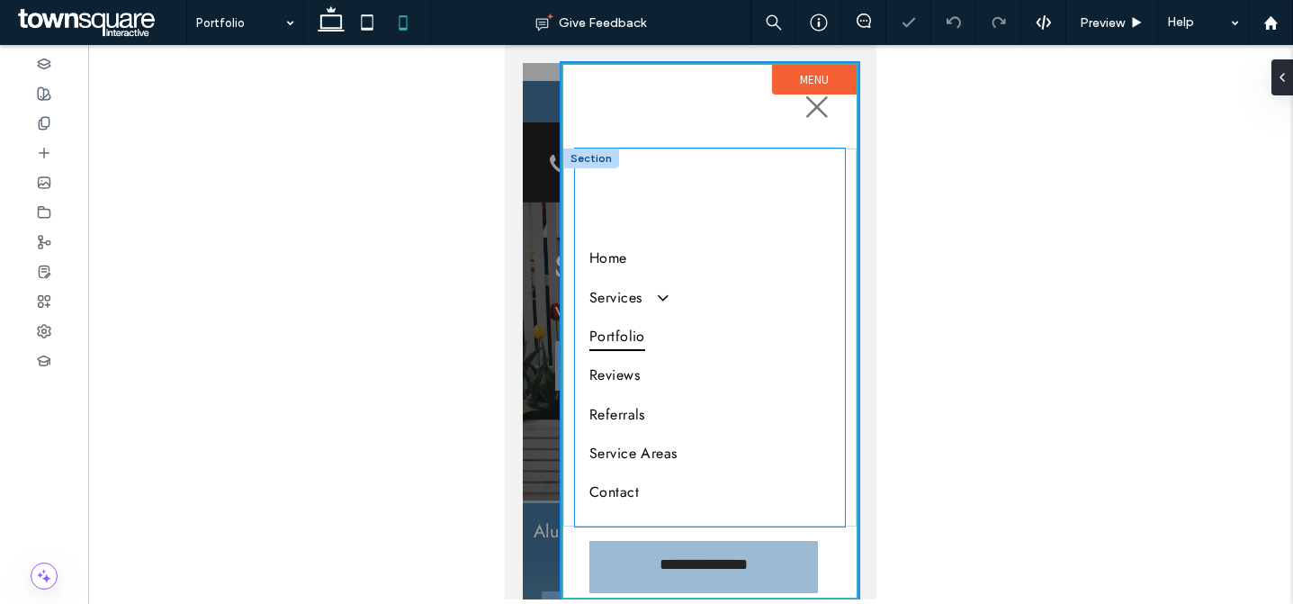
click at [678, 212] on div "Home Services Fence Installations Wood Fence Installations Fence Replacements a…" at bounding box center [710, 338] width 270 height 378
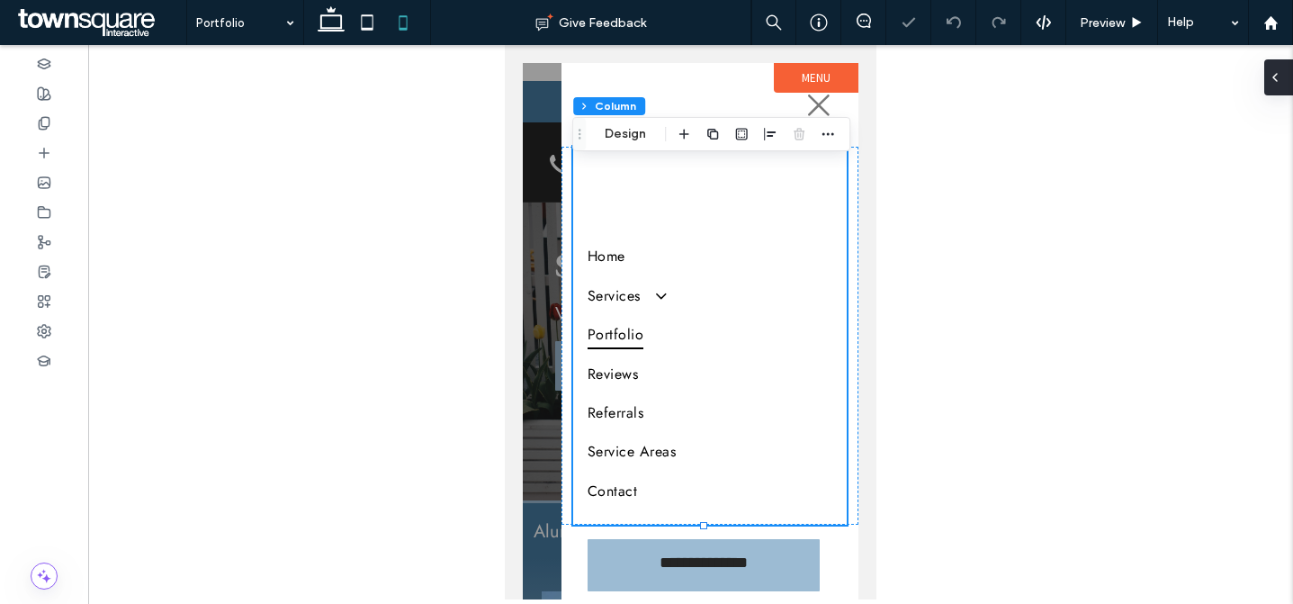
click at [1285, 73] on div at bounding box center [1279, 77] width 29 height 36
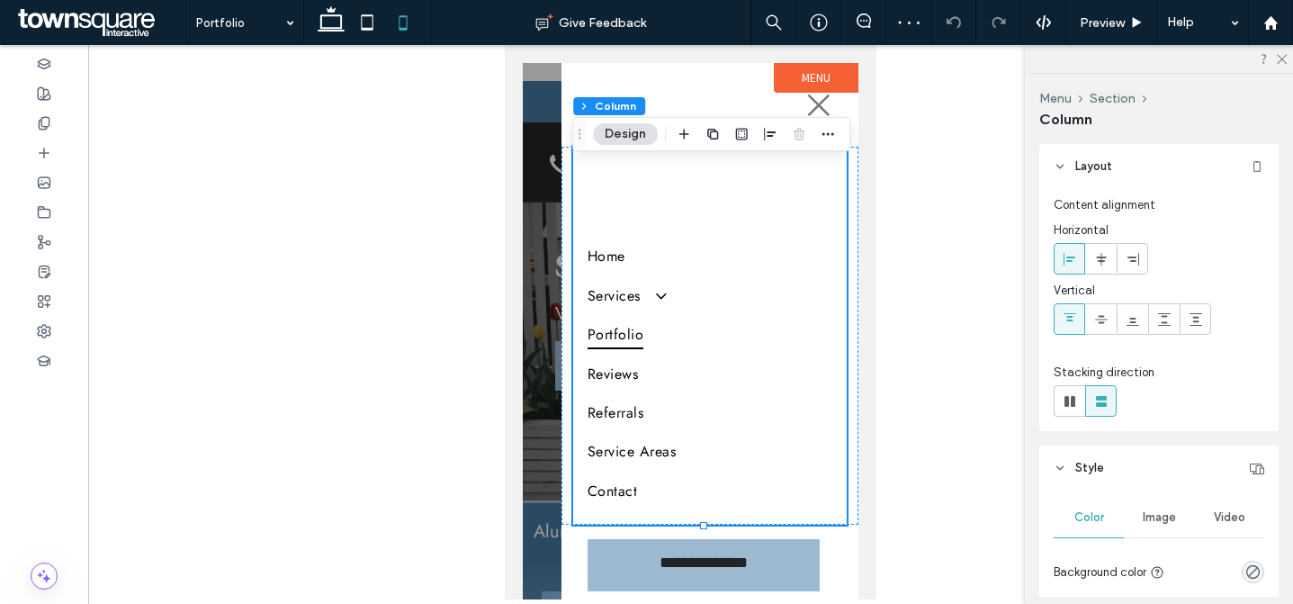
scroll to position [732, 0]
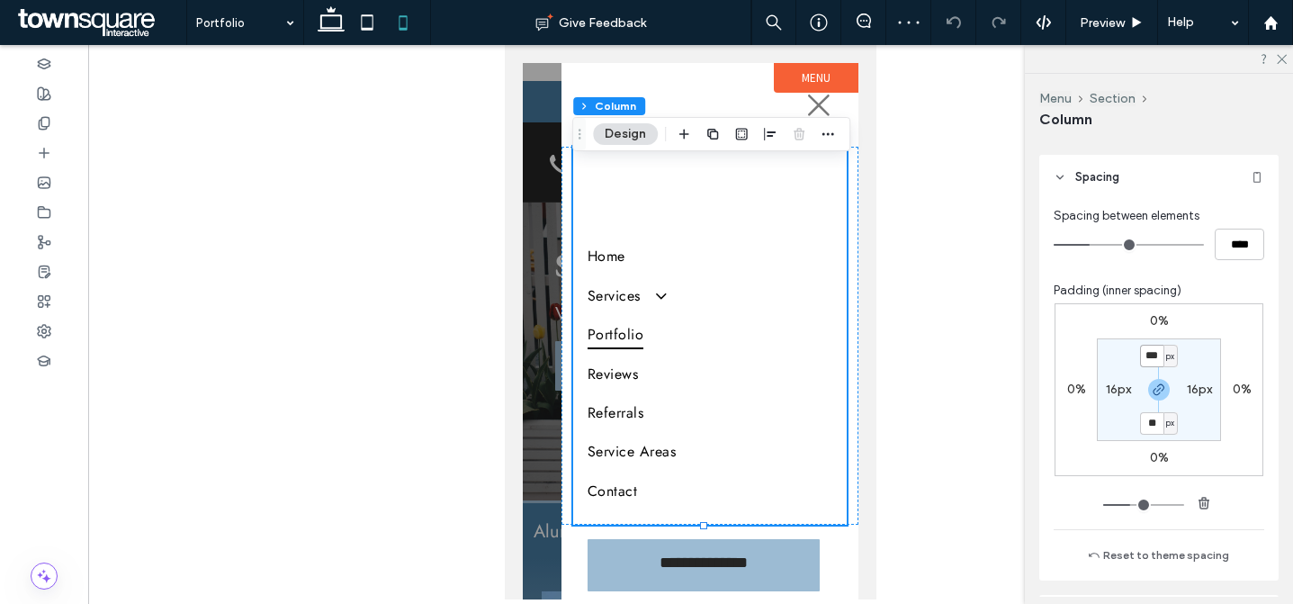
click at [1151, 358] on input "***" at bounding box center [1151, 356] width 23 height 23
type input "**"
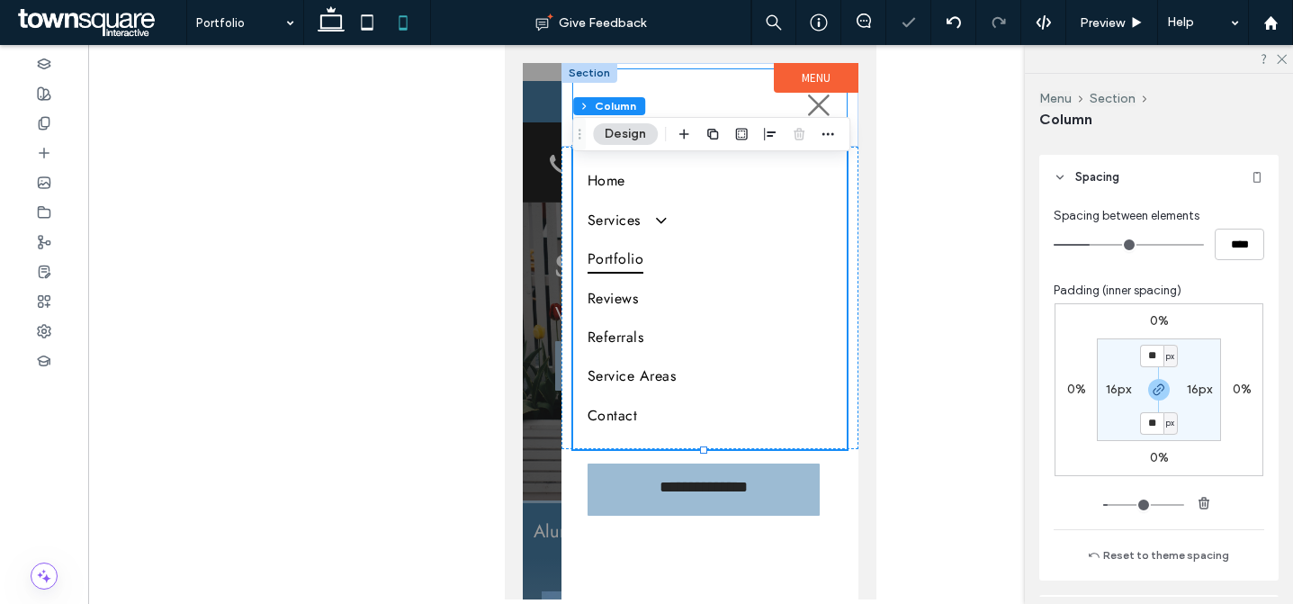
click at [643, 88] on div at bounding box center [710, 105] width 274 height 72
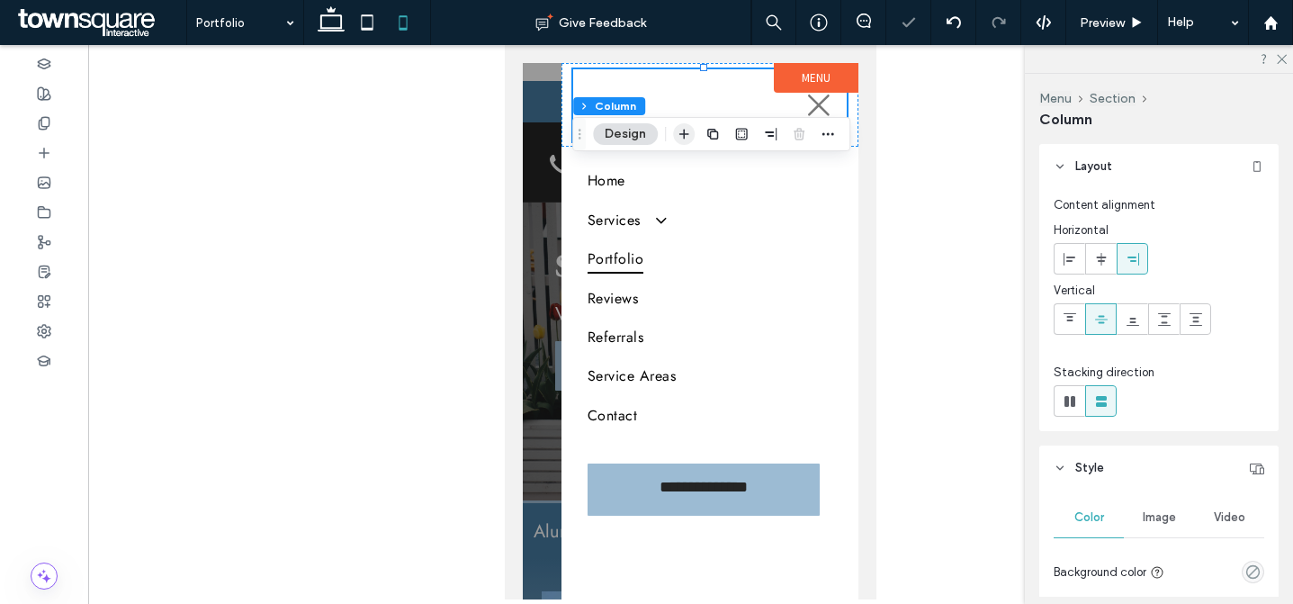
click at [679, 128] on icon "button" at bounding box center [684, 134] width 14 height 14
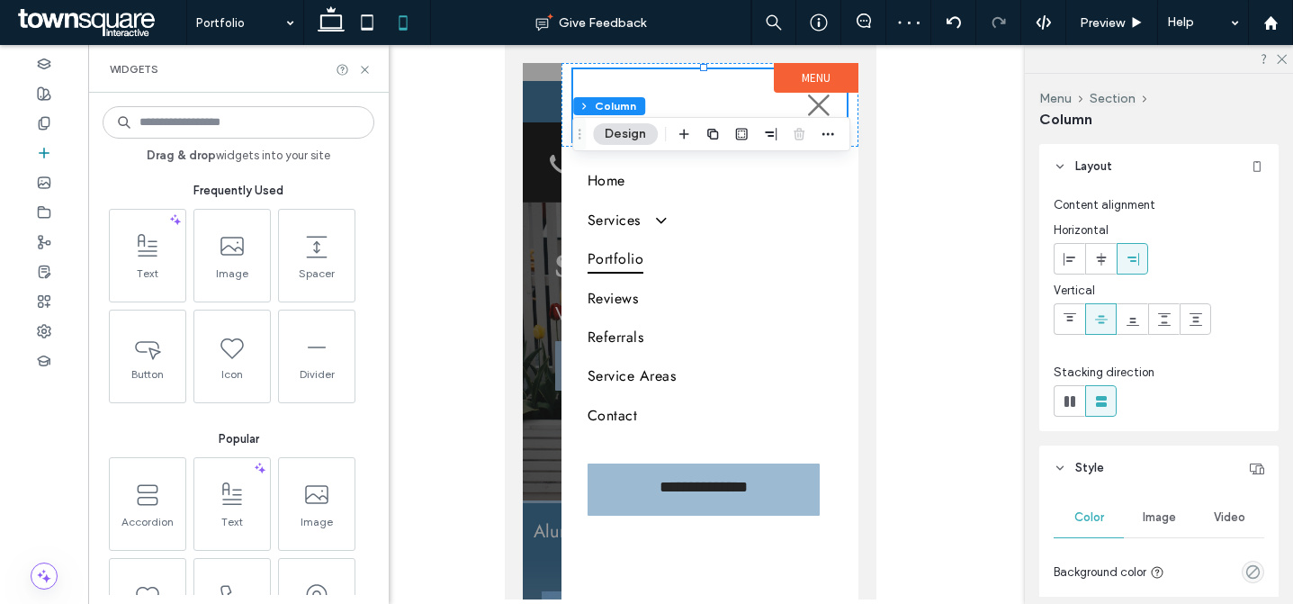
drag, startPoint x: 229, startPoint y: 245, endPoint x: 245, endPoint y: 245, distance: 16.2
click at [229, 245] on icon at bounding box center [232, 246] width 29 height 29
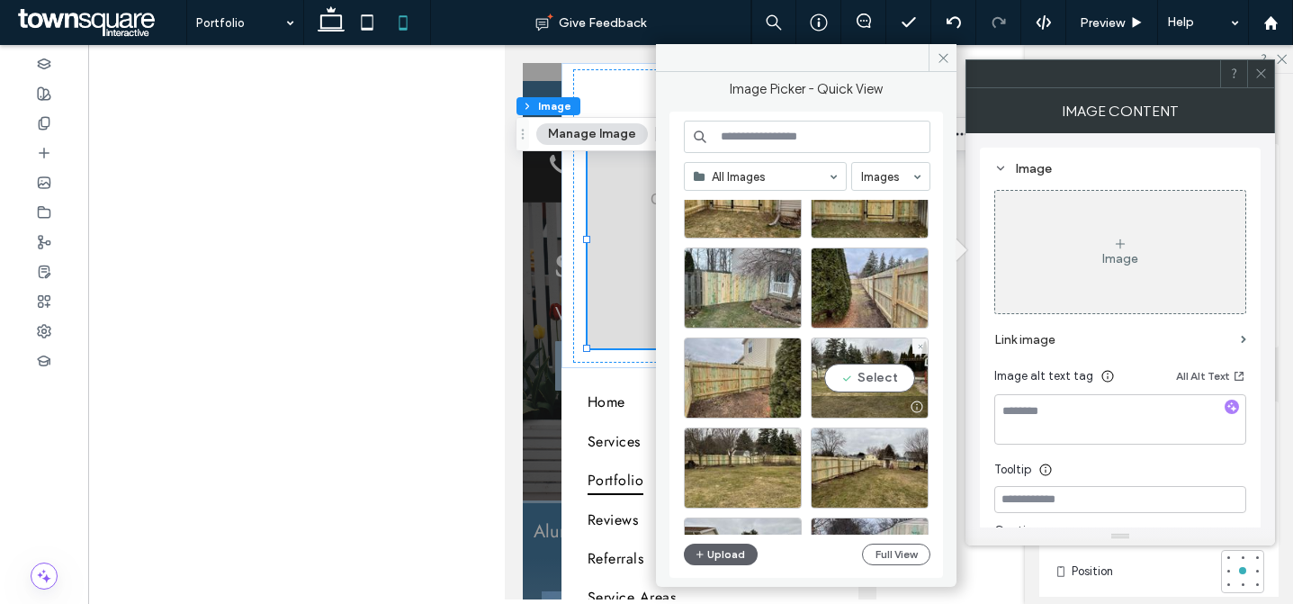
scroll to position [3492, 0]
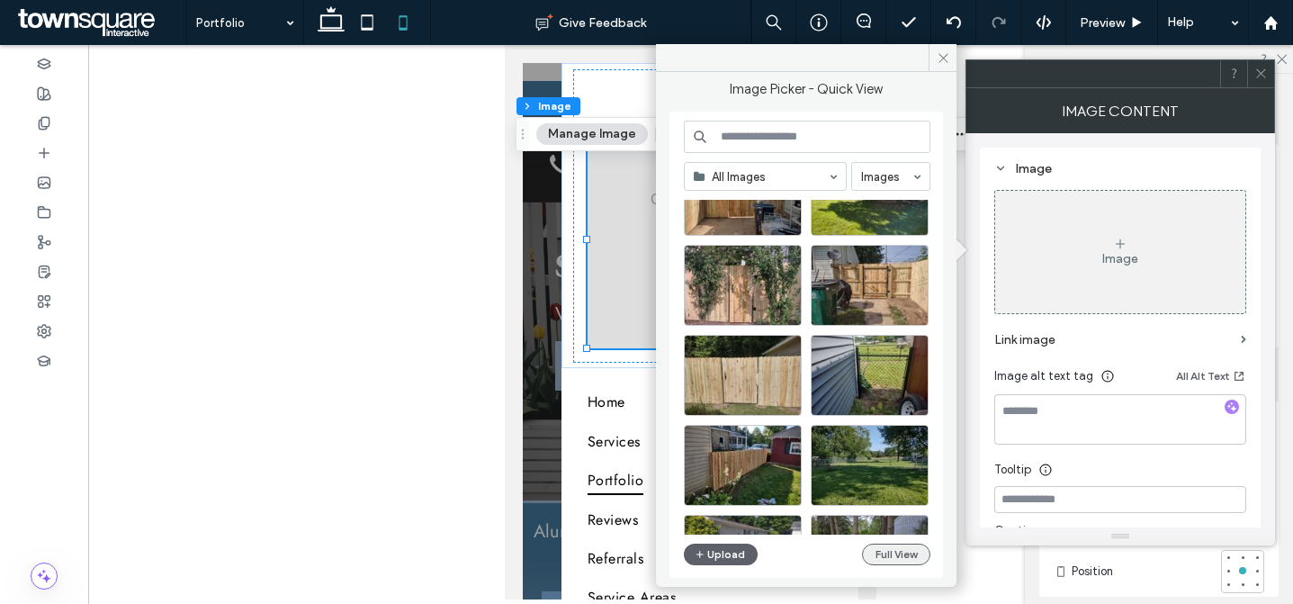
click at [884, 560] on button "Full View" at bounding box center [896, 555] width 68 height 22
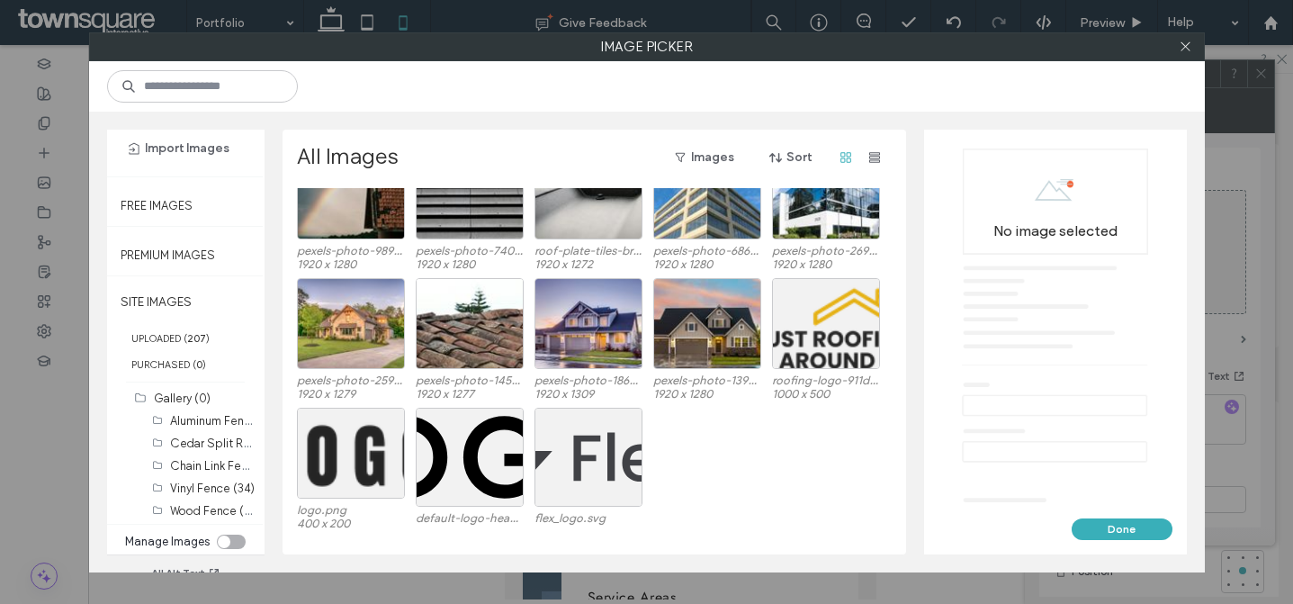
scroll to position [0, 0]
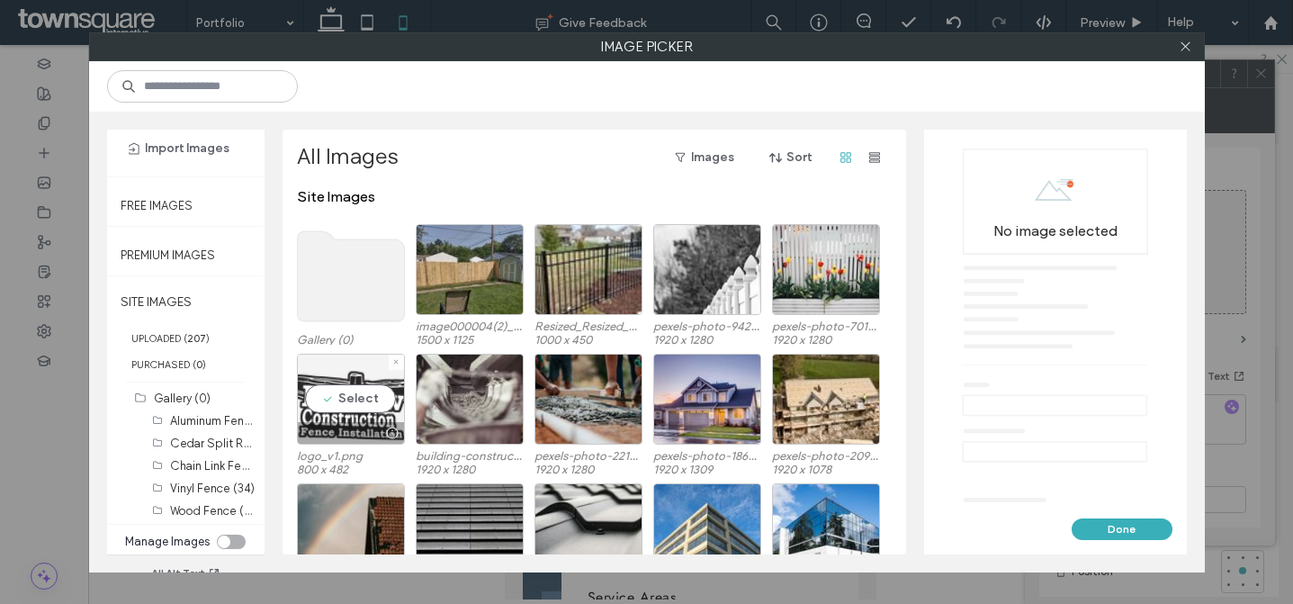
click at [371, 389] on div "Select" at bounding box center [351, 399] width 108 height 91
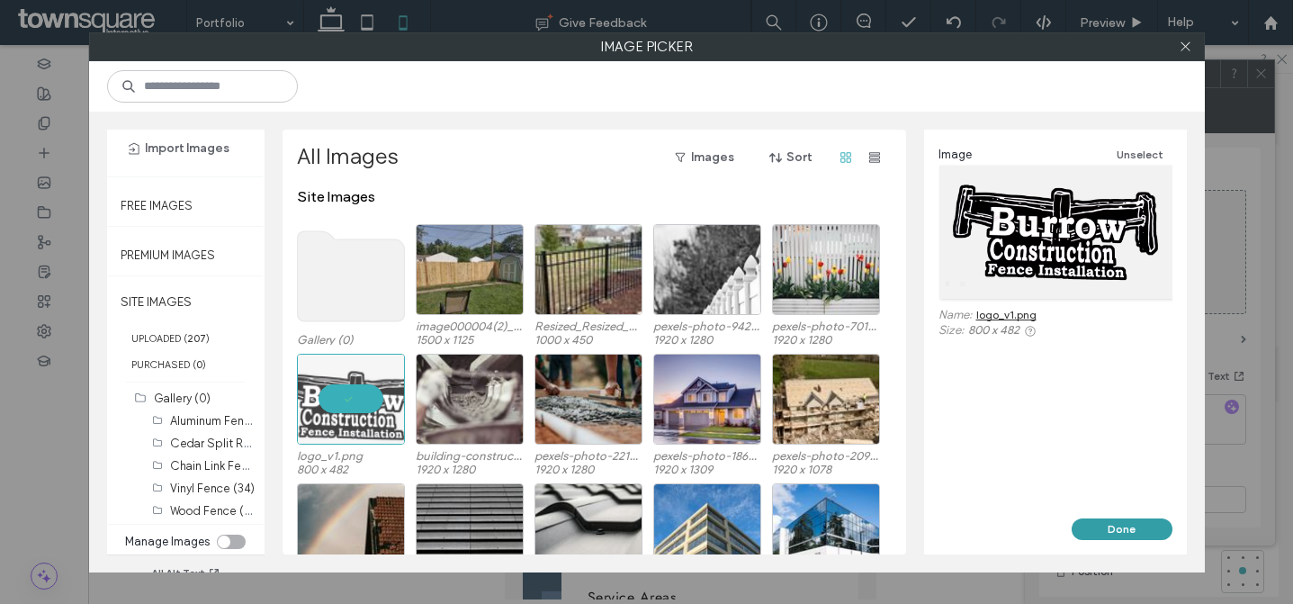
click at [1097, 528] on button "Done" at bounding box center [1122, 529] width 101 height 22
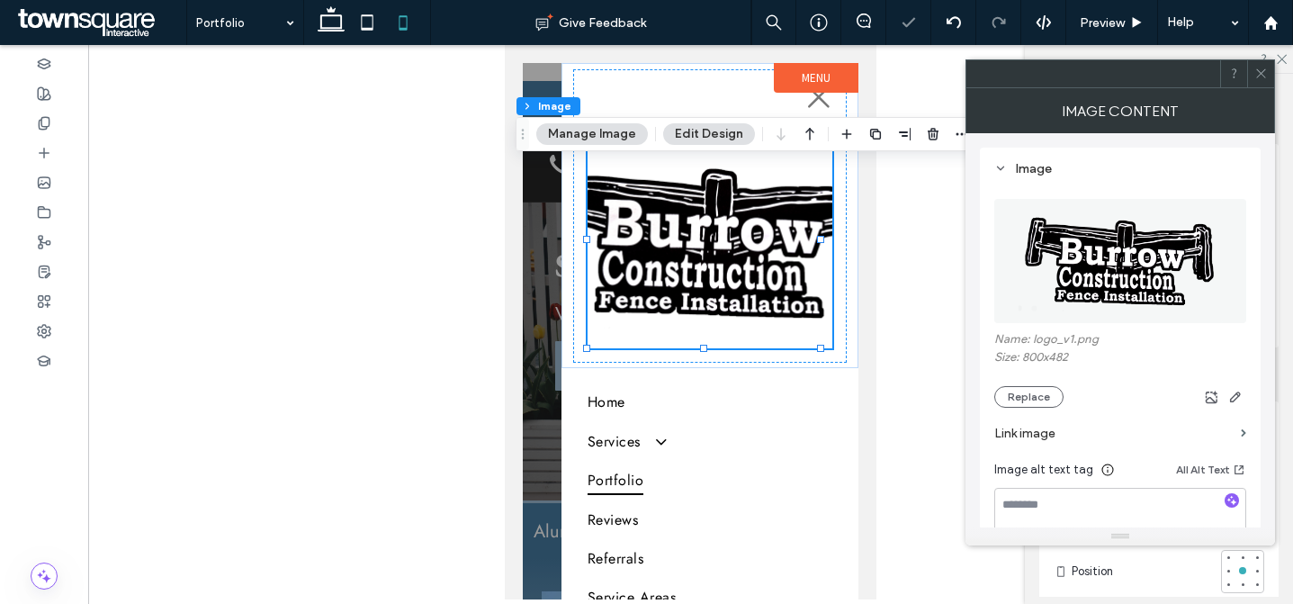
click at [1259, 80] on span at bounding box center [1262, 73] width 14 height 27
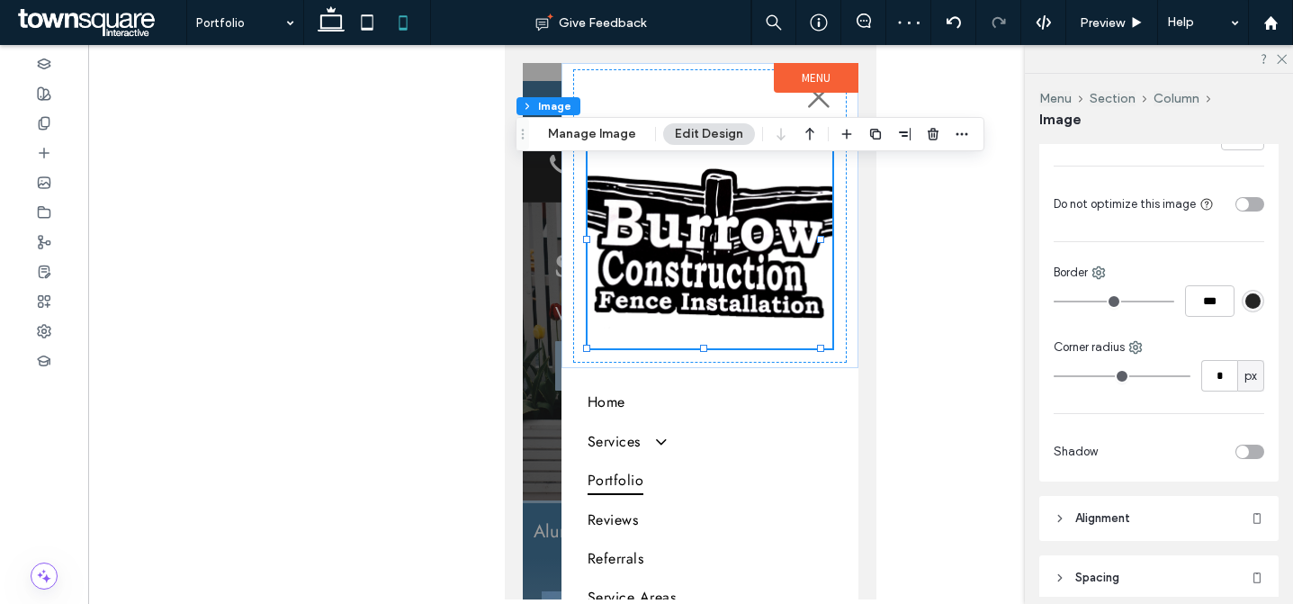
scroll to position [65, 0]
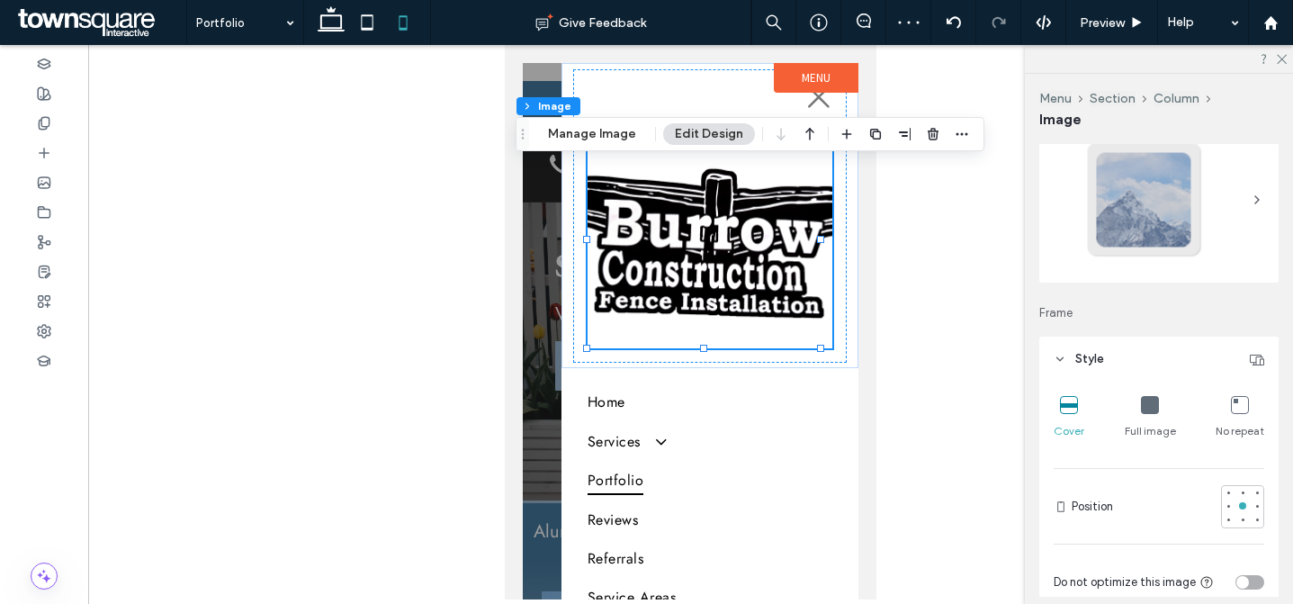
click at [1146, 403] on icon at bounding box center [1150, 405] width 18 height 18
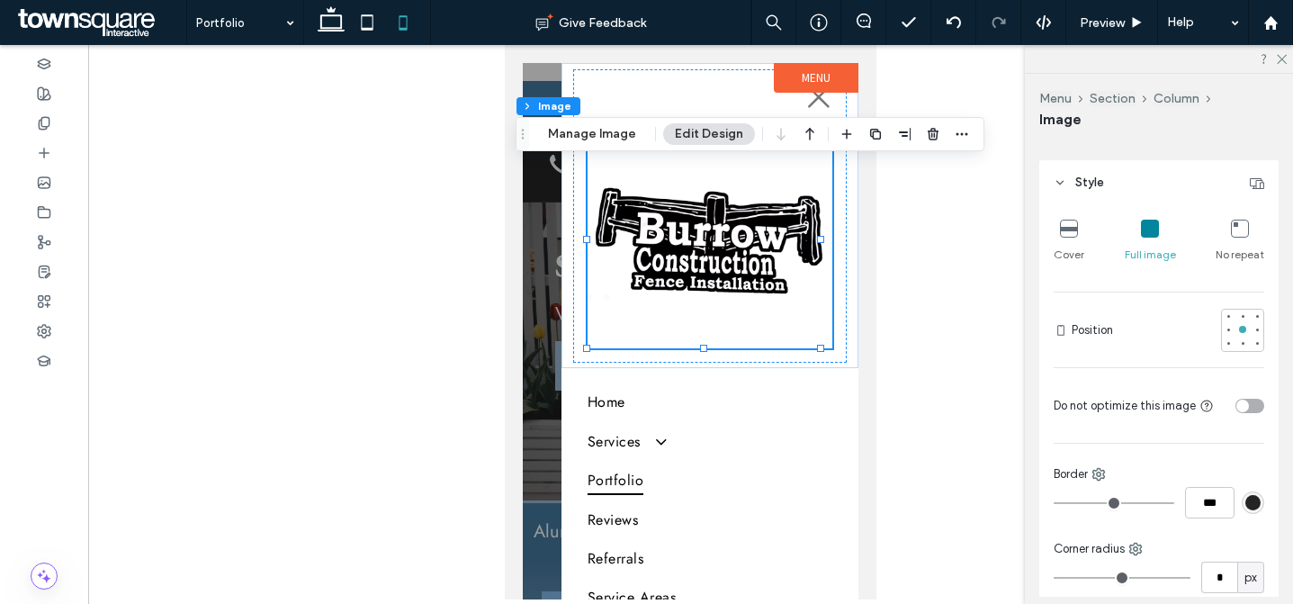
scroll to position [697, 0]
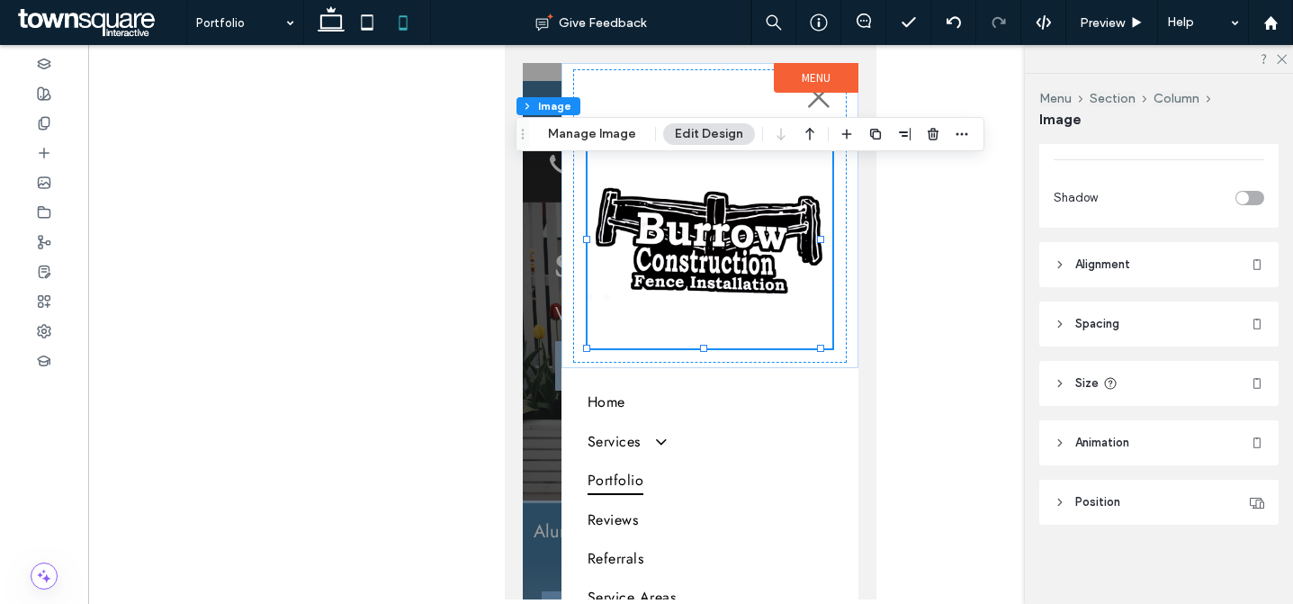
click at [1146, 390] on header "Size" at bounding box center [1159, 383] width 239 height 45
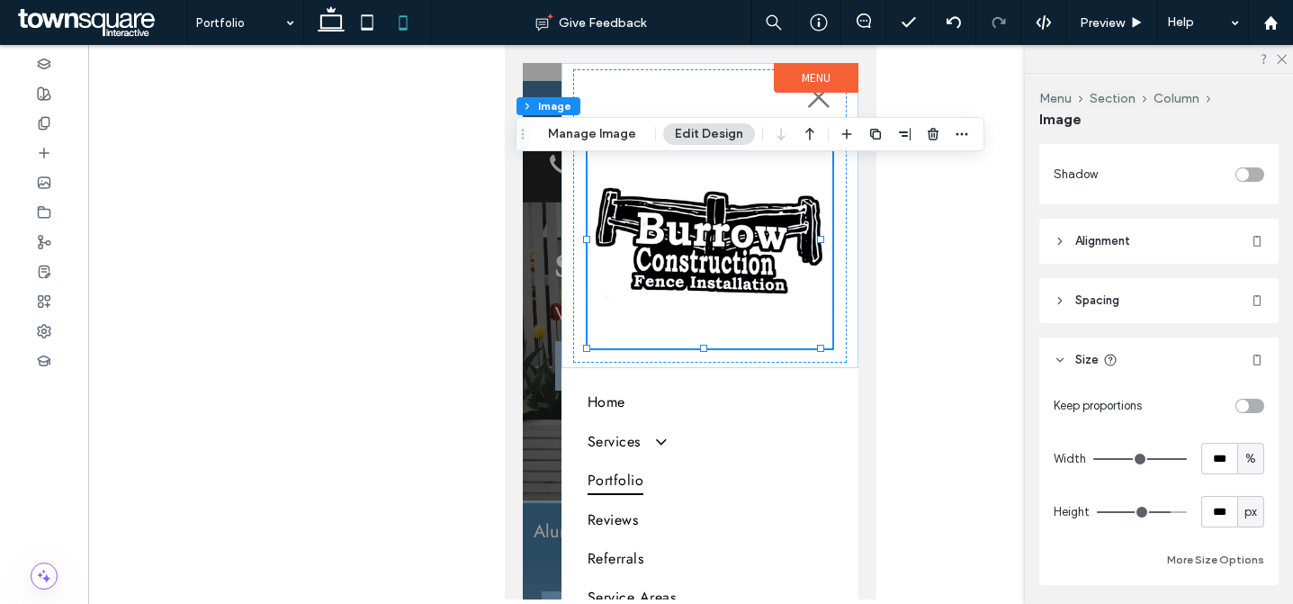
scroll to position [732, 0]
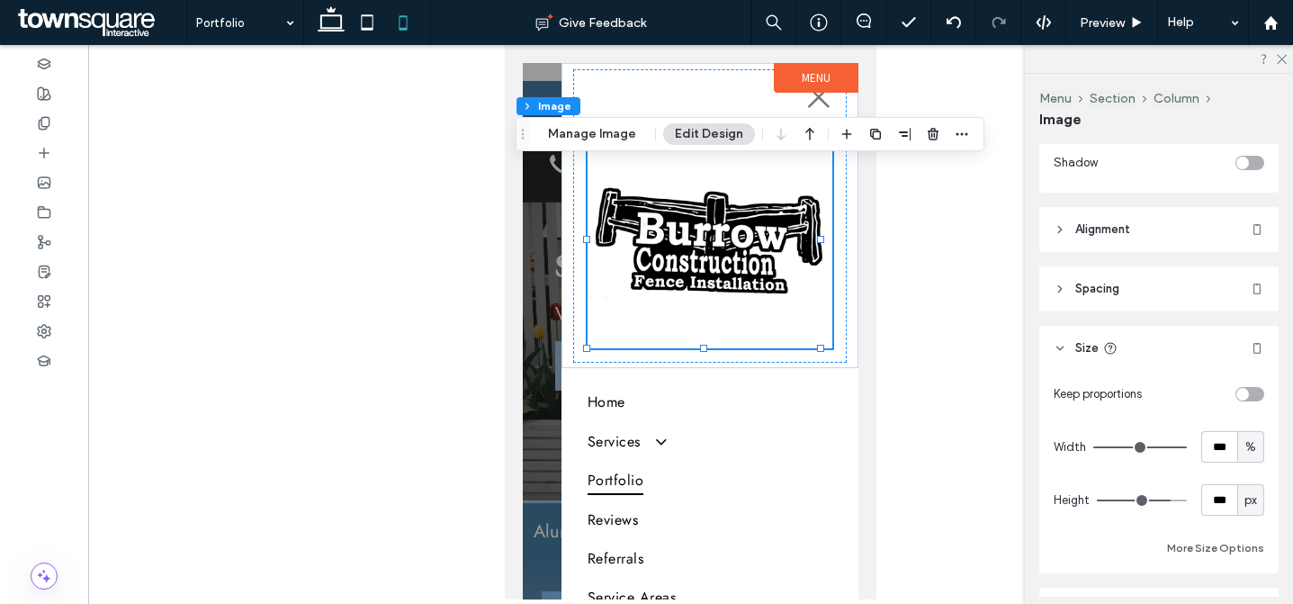
click at [1245, 493] on span "px" at bounding box center [1251, 500] width 13 height 18
click at [1235, 462] on div "A" at bounding box center [1241, 469] width 25 height 32
type input "*"
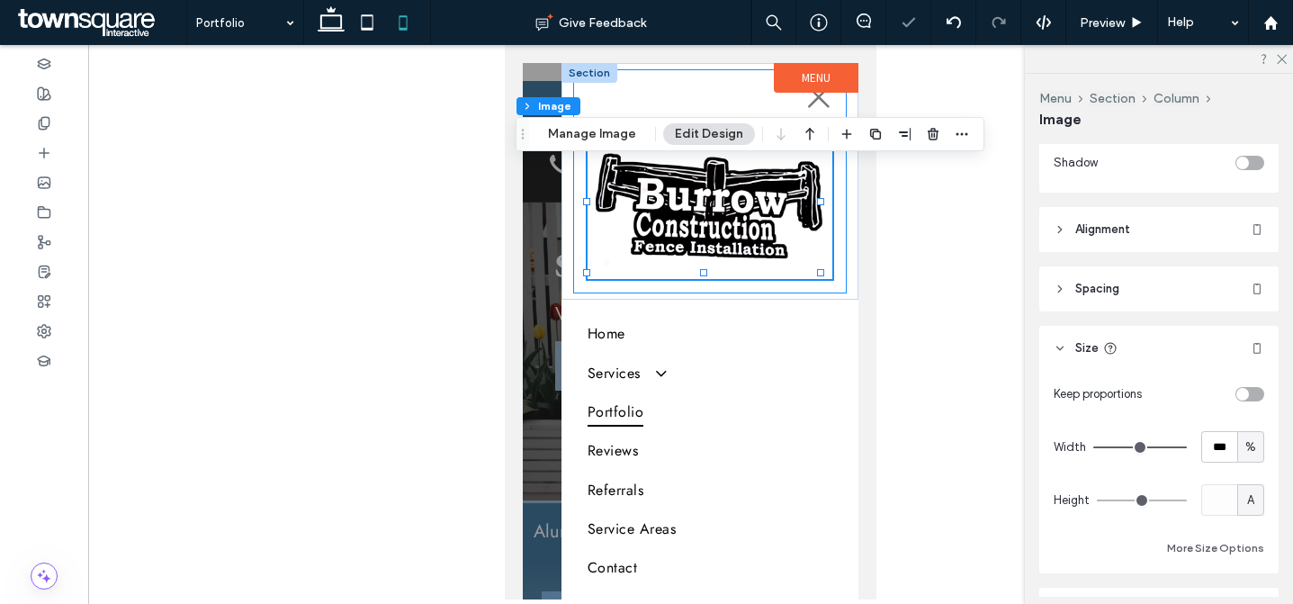
click at [643, 86] on div at bounding box center [710, 181] width 274 height 225
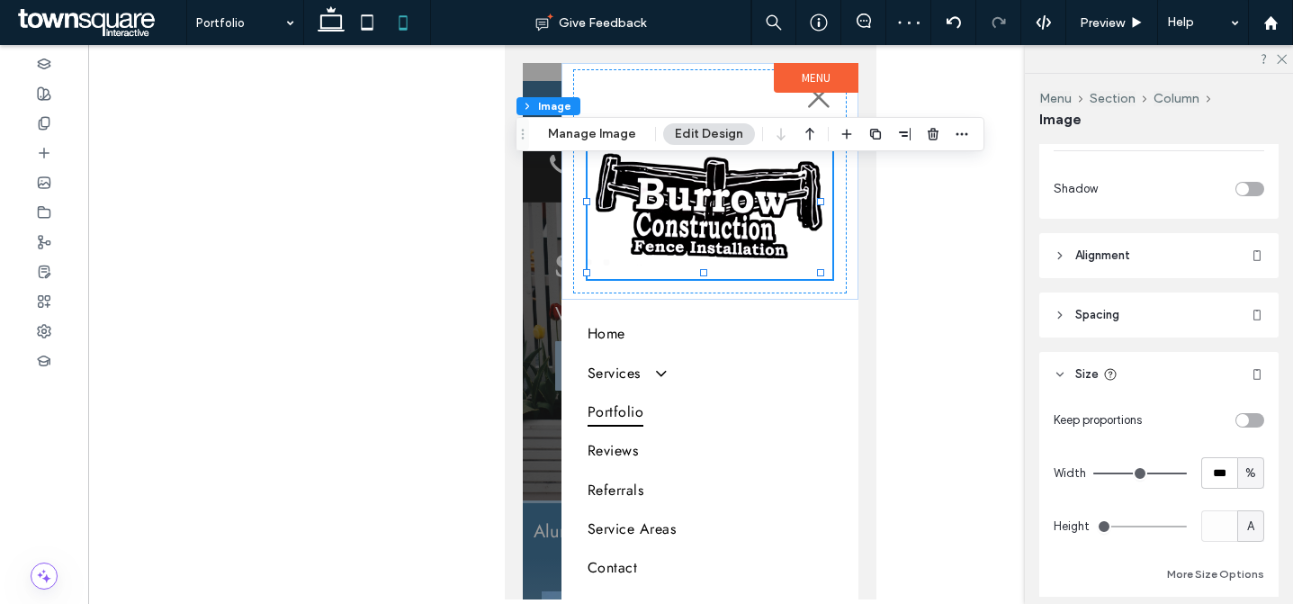
scroll to position [899, 0]
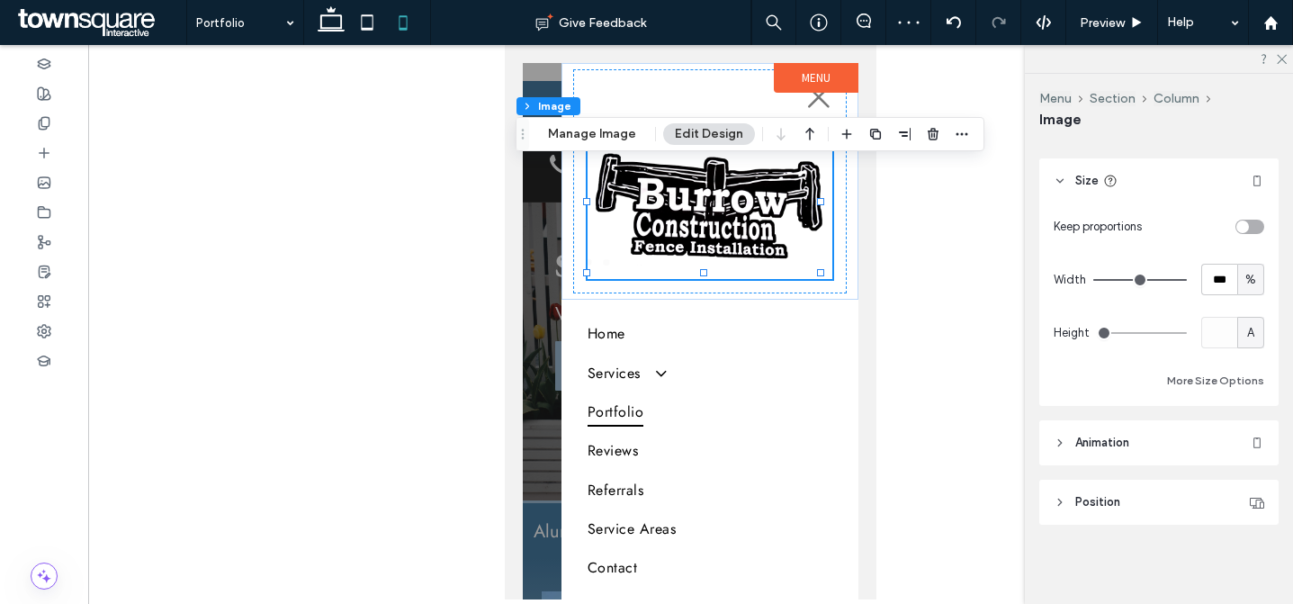
click at [1242, 282] on div "%" at bounding box center [1251, 280] width 18 height 18
click at [1243, 305] on span "px" at bounding box center [1241, 311] width 13 height 18
type input "***"
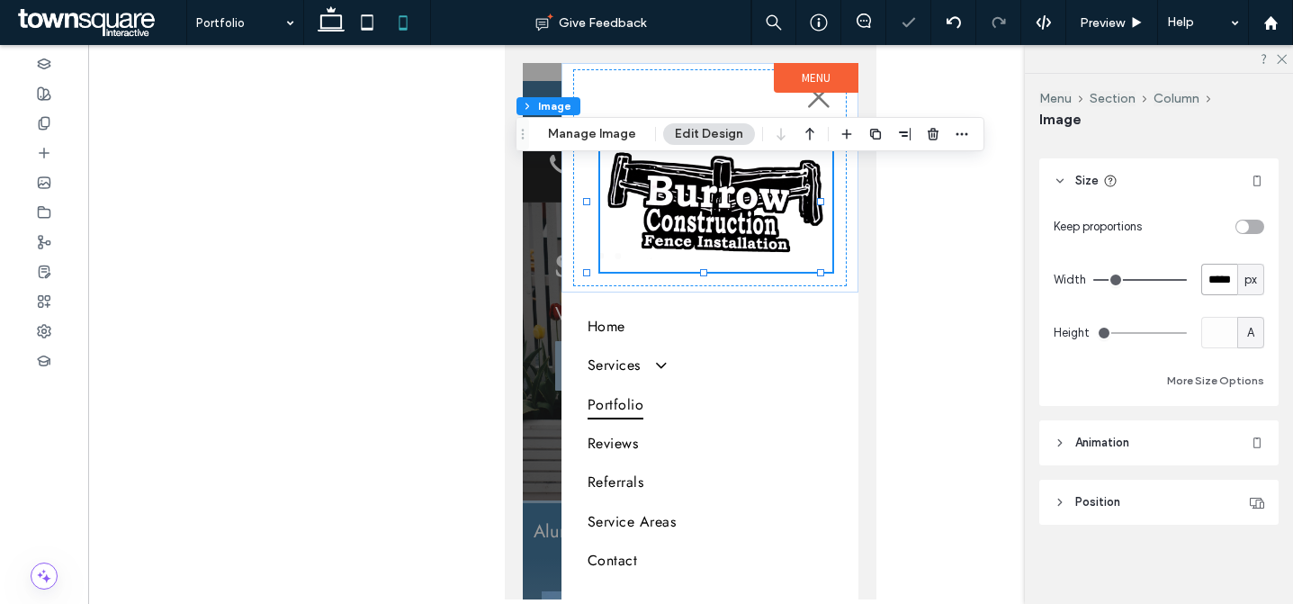
click at [1216, 276] on input "*****" at bounding box center [1220, 280] width 36 height 32
type input "***"
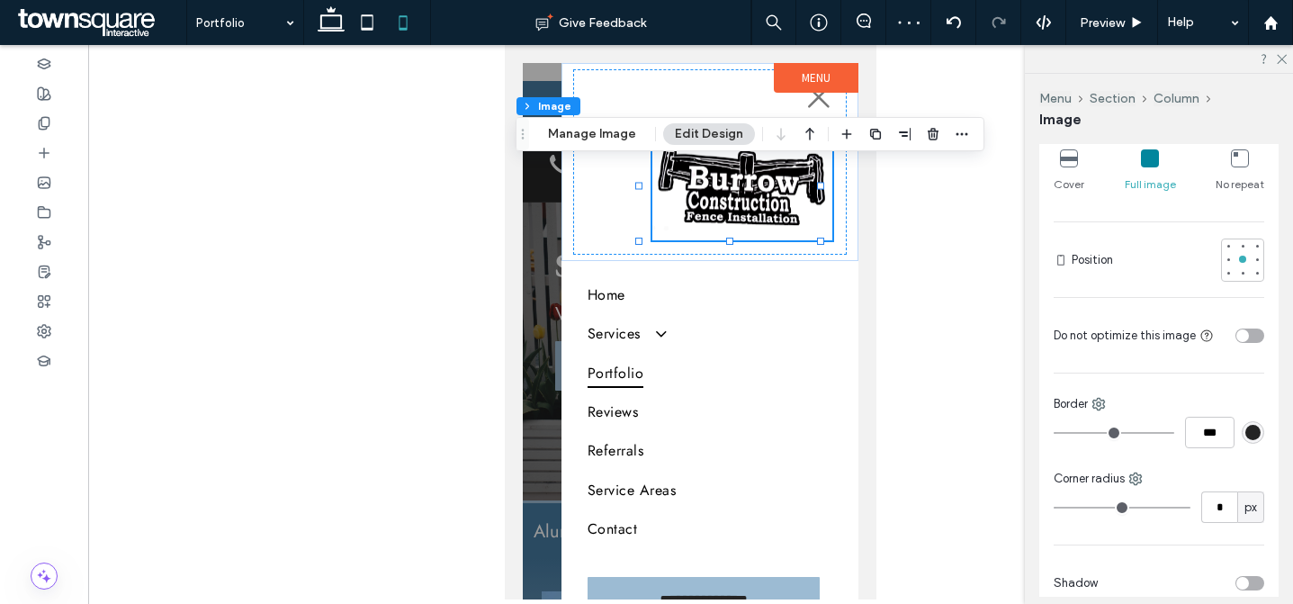
scroll to position [167, 0]
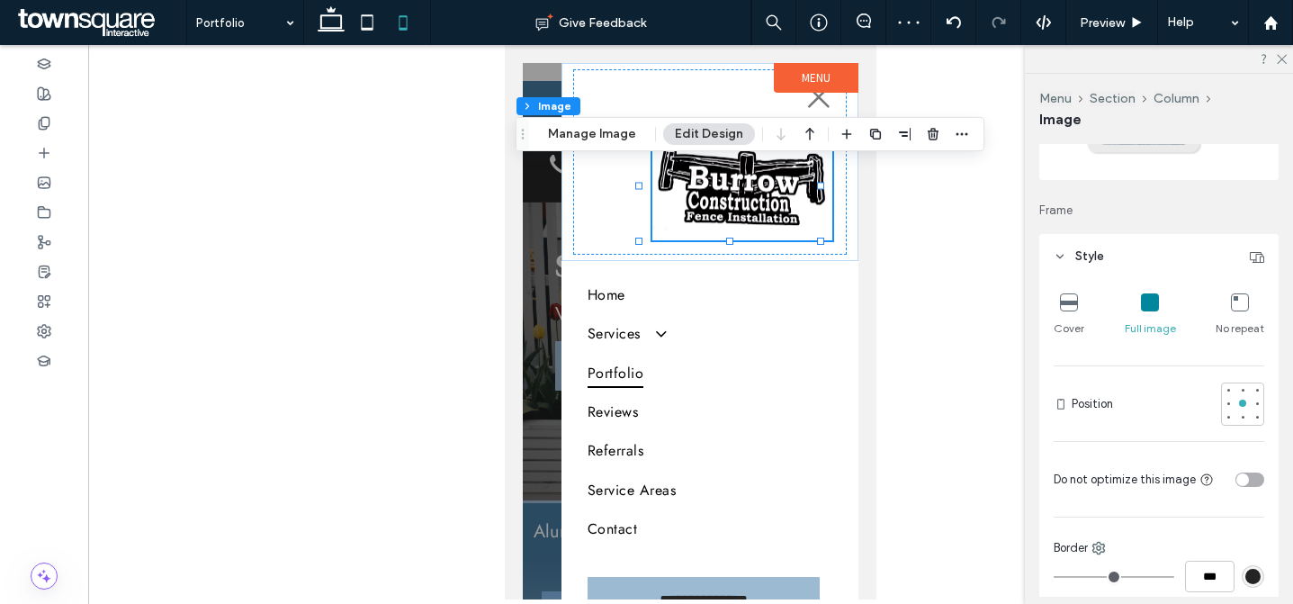
click at [1093, 255] on span "Style" at bounding box center [1090, 257] width 29 height 18
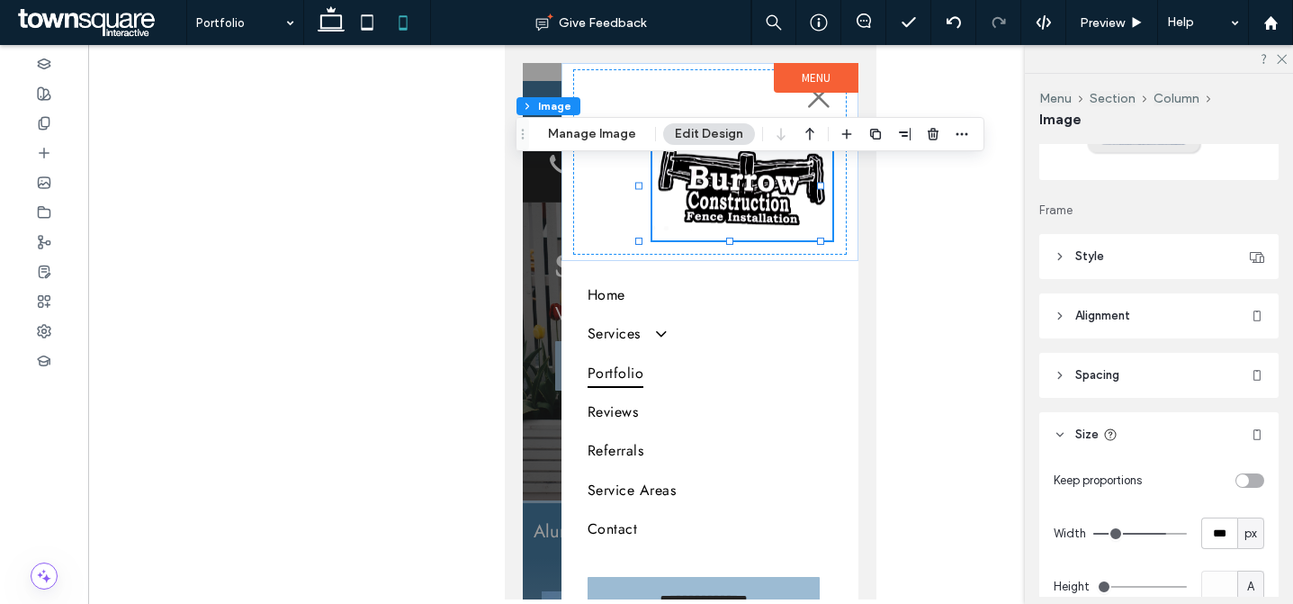
click at [1110, 306] on header "Alignment" at bounding box center [1159, 315] width 239 height 45
click at [1076, 355] on icon at bounding box center [1070, 362] width 14 height 14
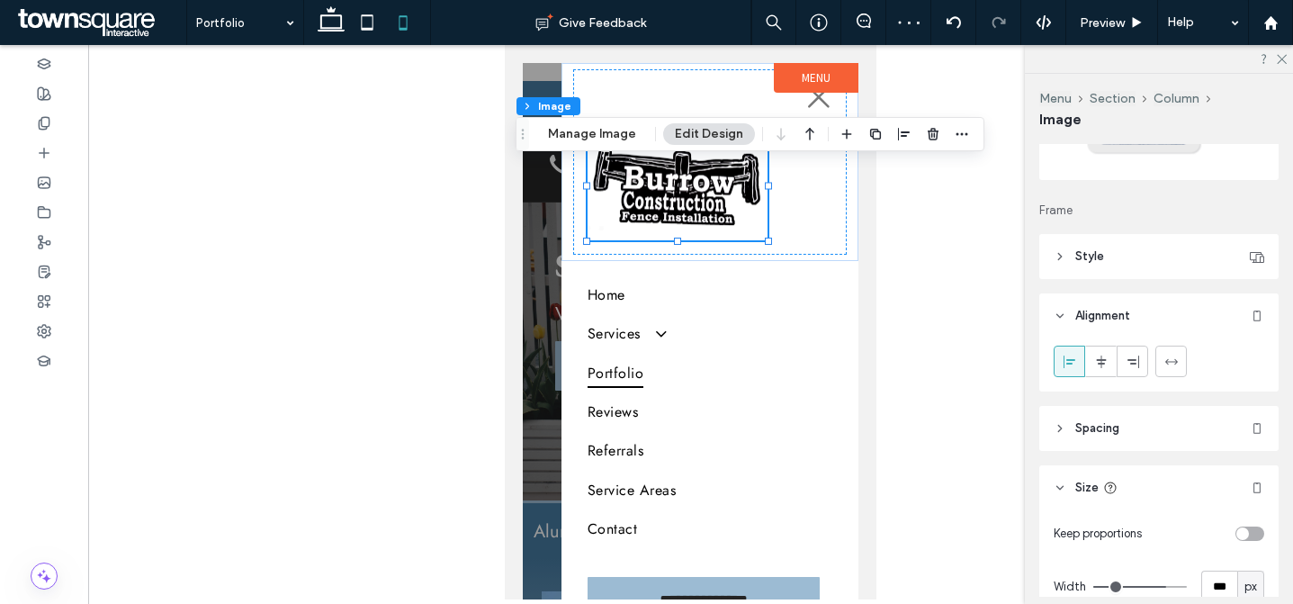
click at [1127, 257] on header "Style" at bounding box center [1159, 256] width 239 height 45
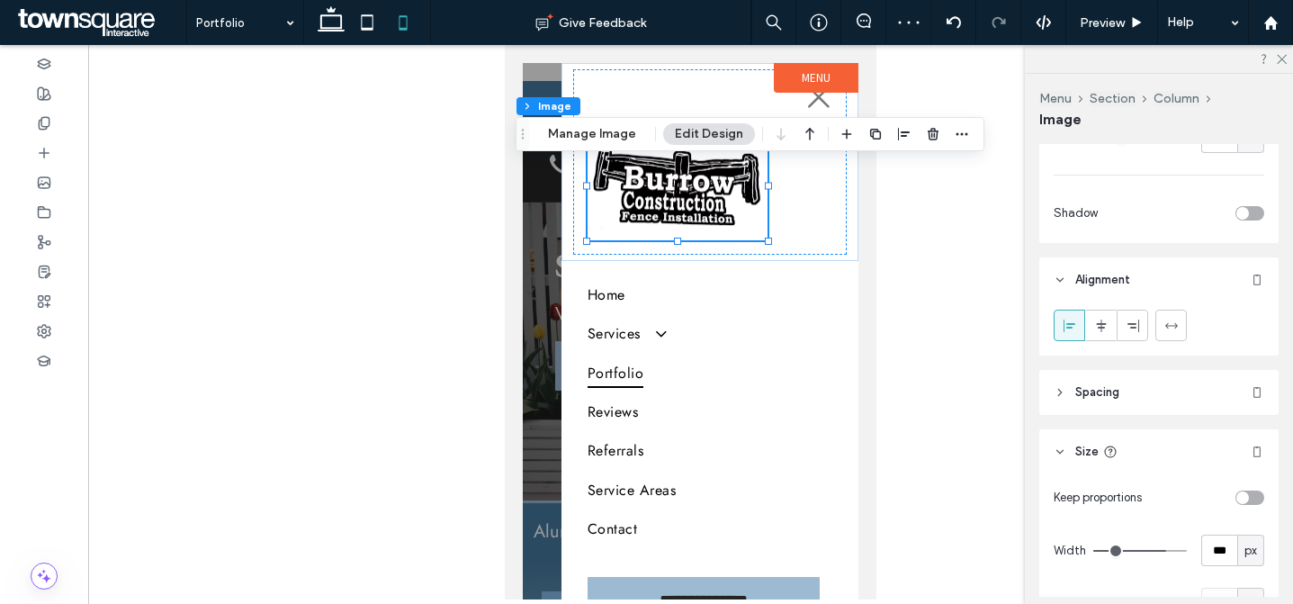
scroll to position [863, 0]
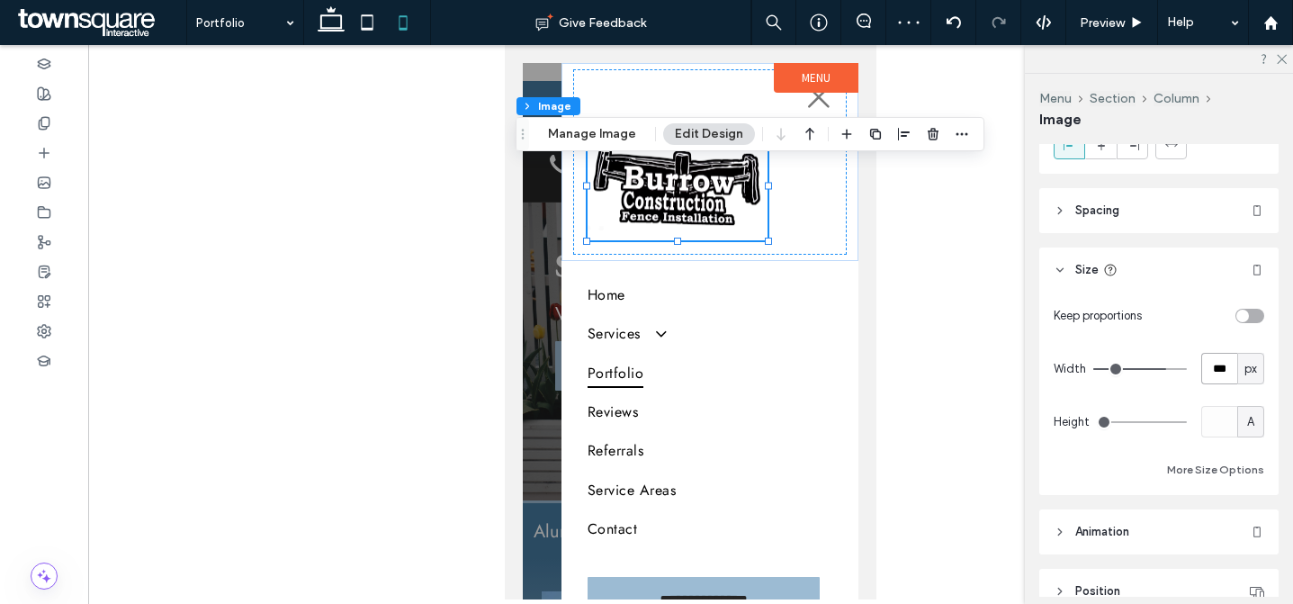
click at [1203, 375] on input "***" at bounding box center [1220, 369] width 36 height 32
type input "***"
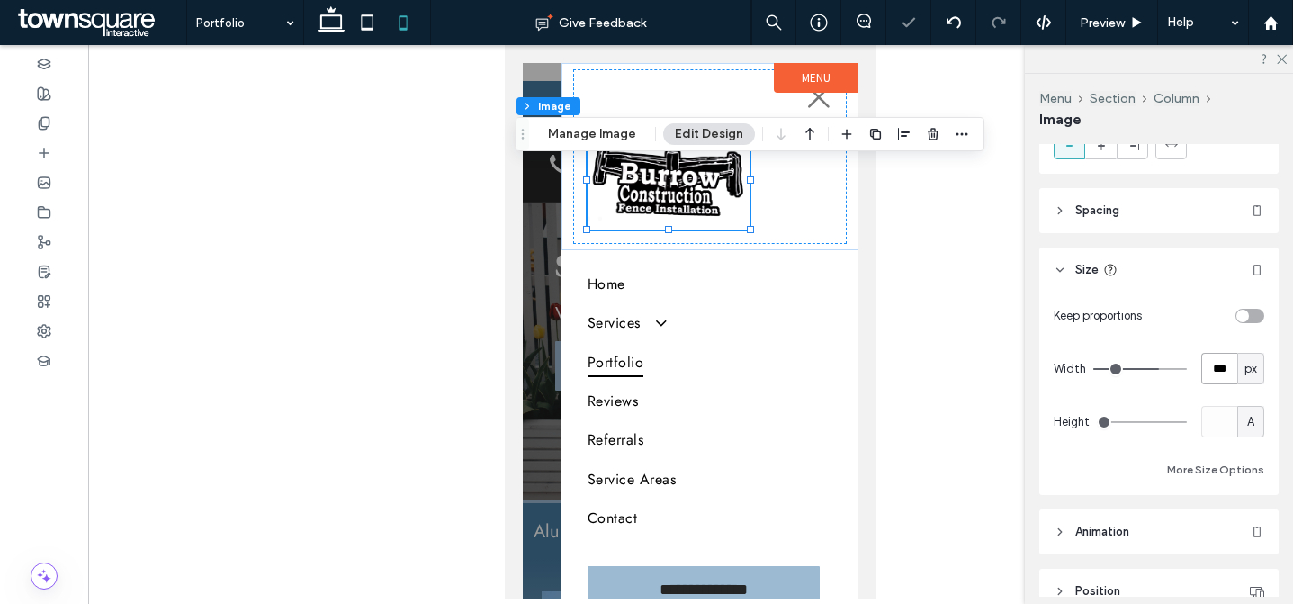
scroll to position [852, 0]
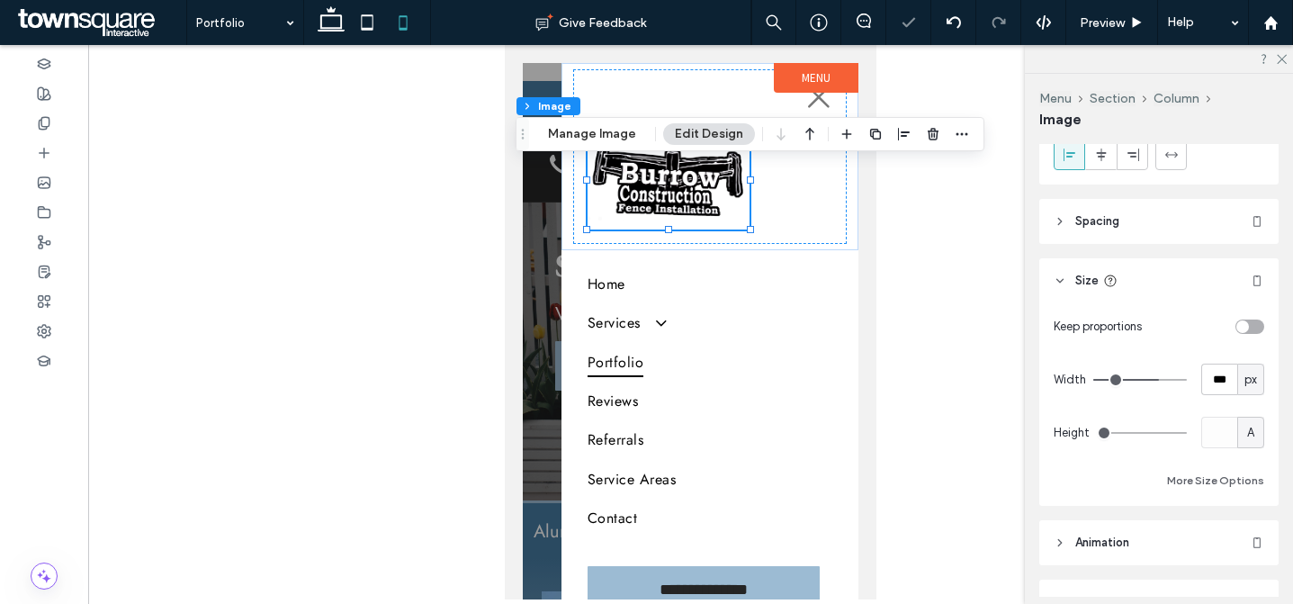
click at [1166, 221] on header "Spacing" at bounding box center [1159, 221] width 239 height 45
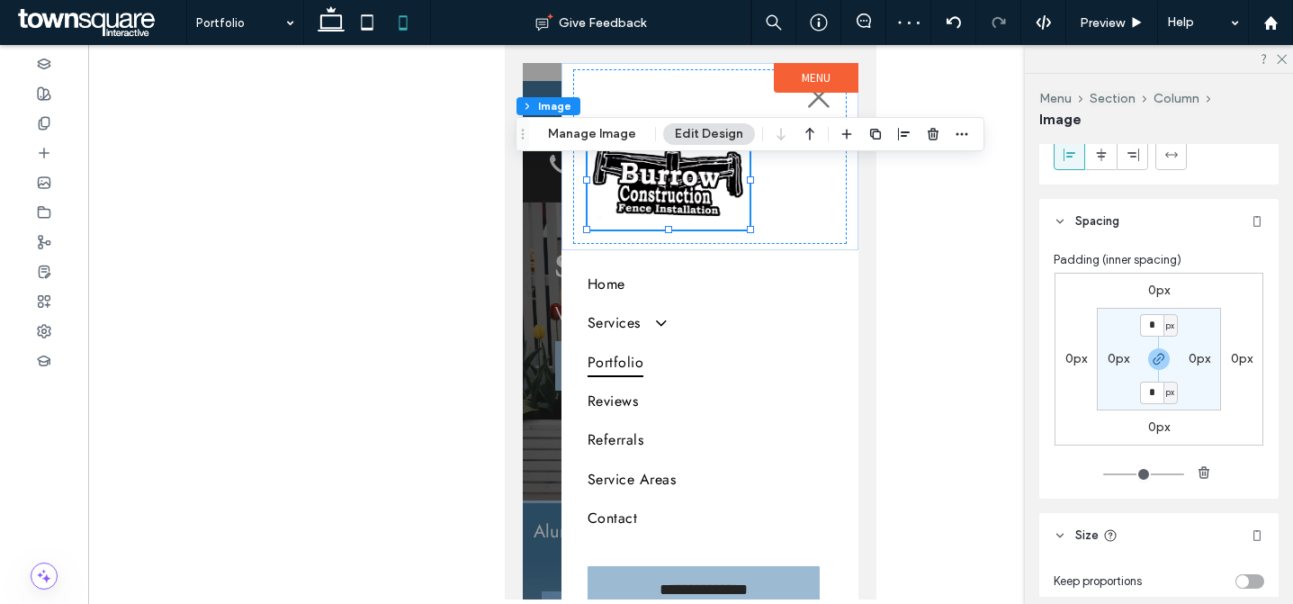
click at [1154, 291] on label "0px" at bounding box center [1159, 290] width 22 height 15
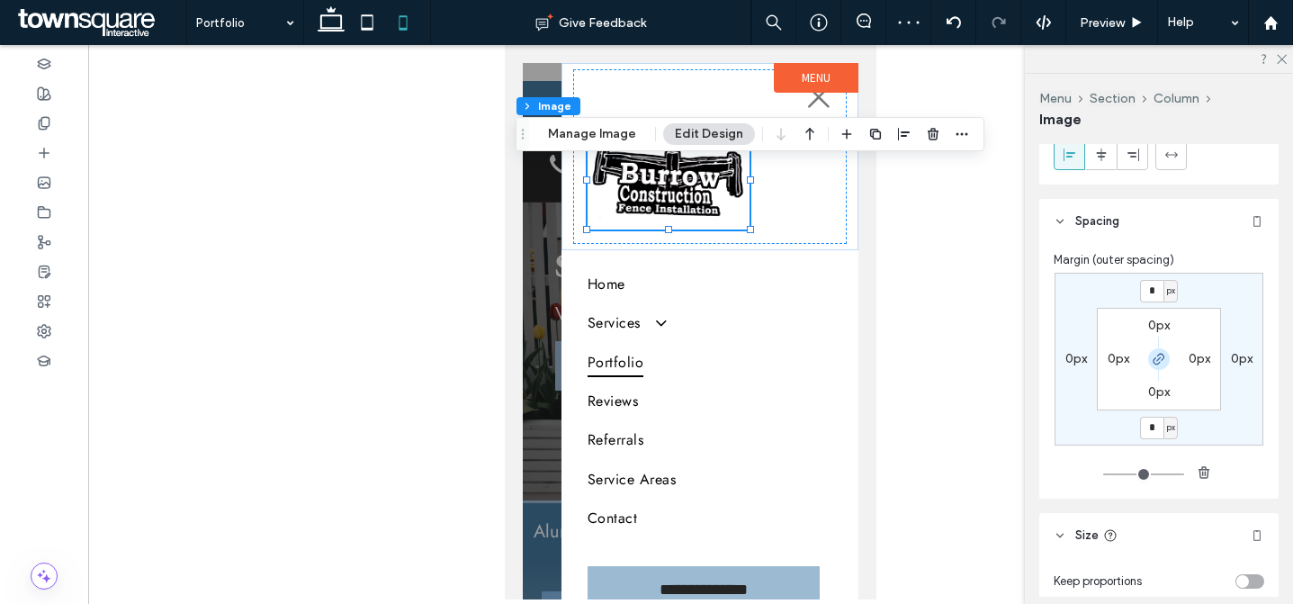
click at [1153, 355] on icon "button" at bounding box center [1159, 359] width 14 height 14
click at [1146, 284] on input "*" at bounding box center [1151, 291] width 23 height 23
type input "***"
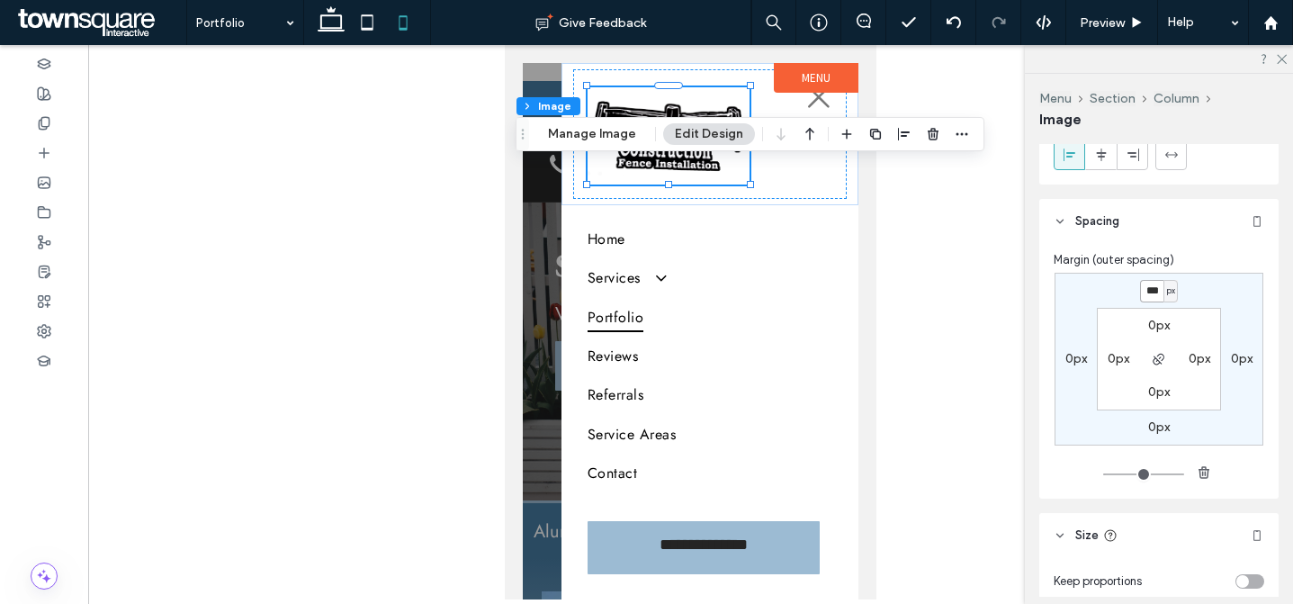
type input "*"
click at [806, 104] on icon at bounding box center [819, 97] width 27 height 27
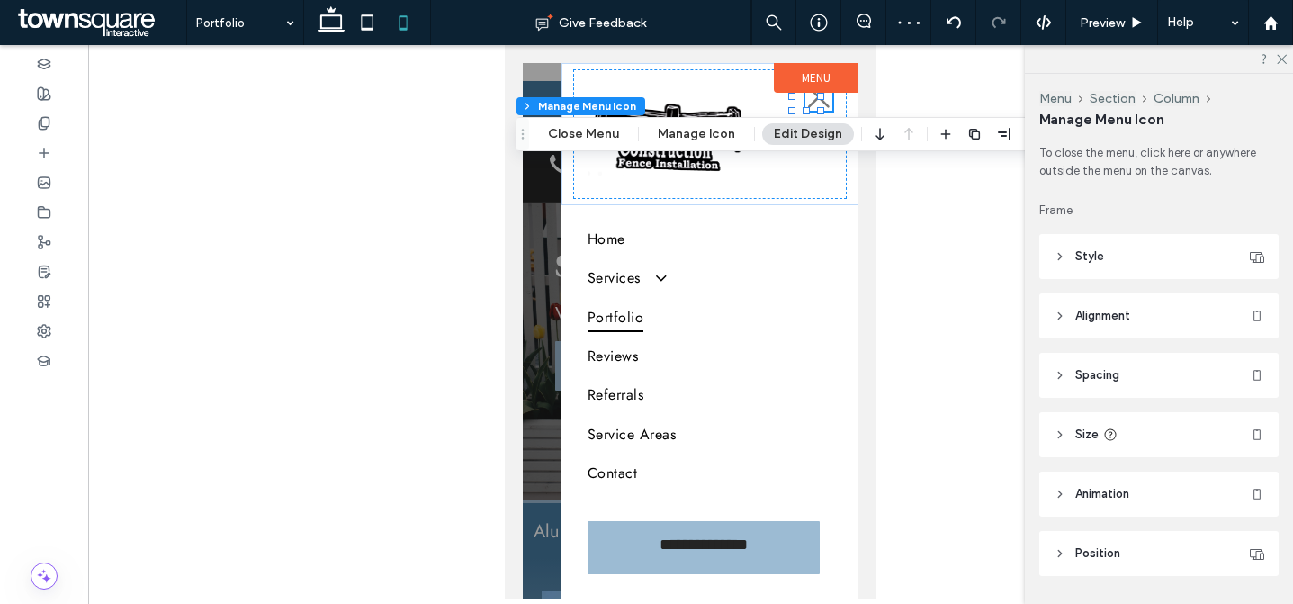
scroll to position [51, 0]
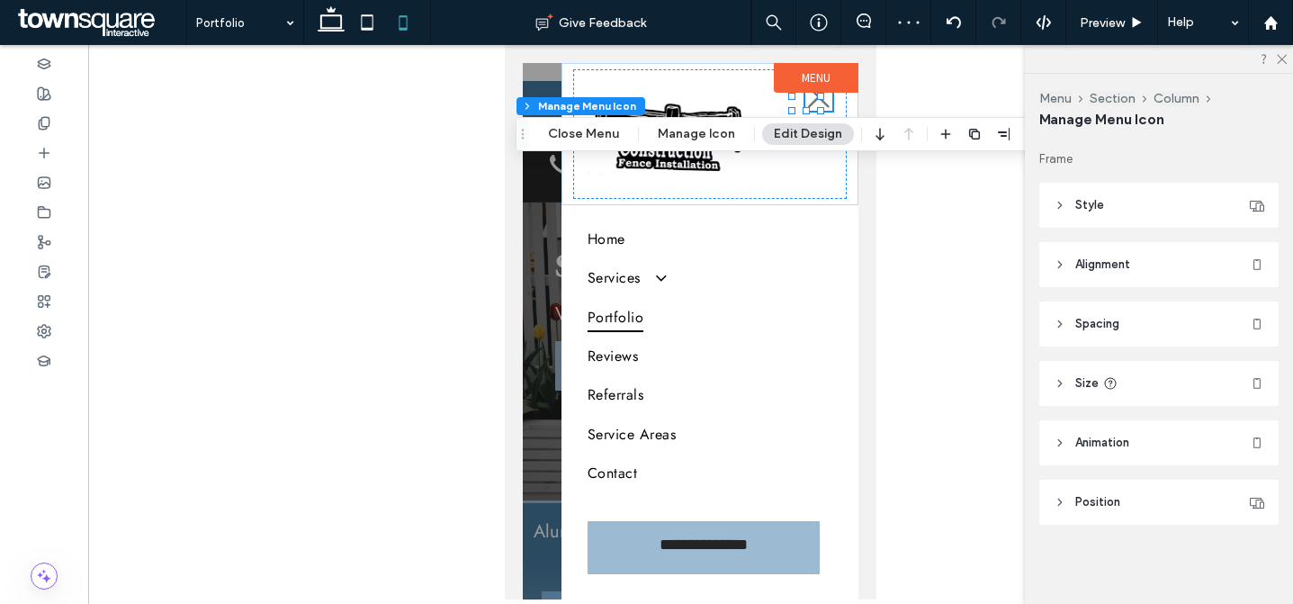
click at [1137, 202] on header "Style" at bounding box center [1159, 205] width 239 height 45
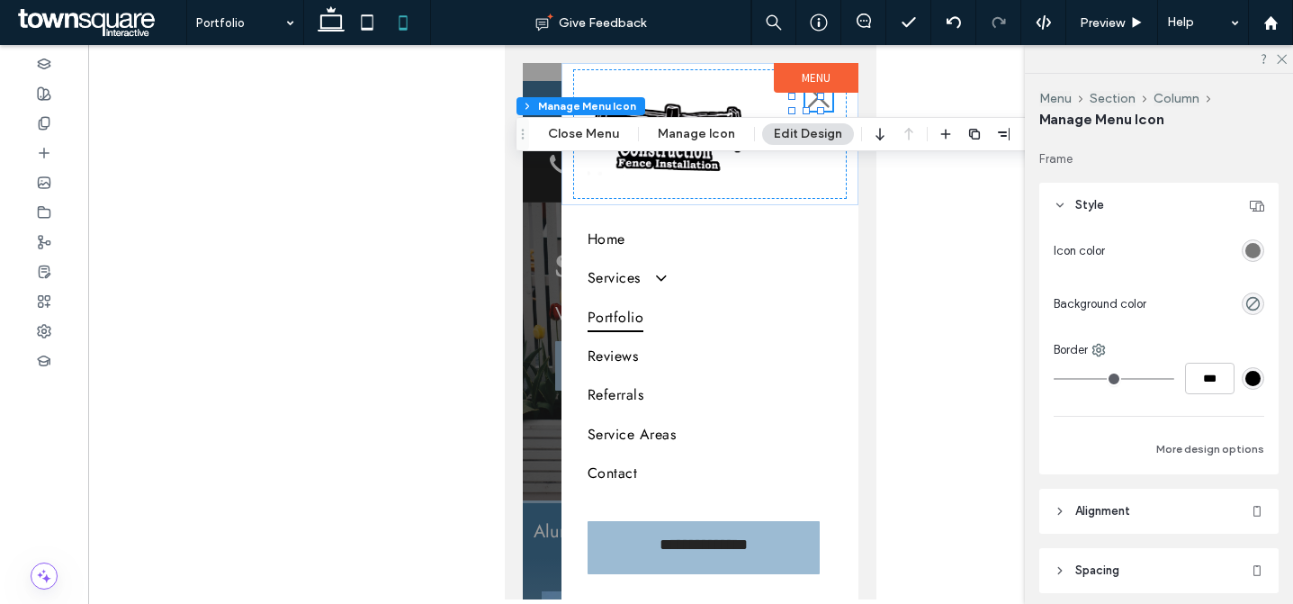
click at [1248, 246] on div "rgba(120,120,120,1)" at bounding box center [1253, 250] width 15 height 15
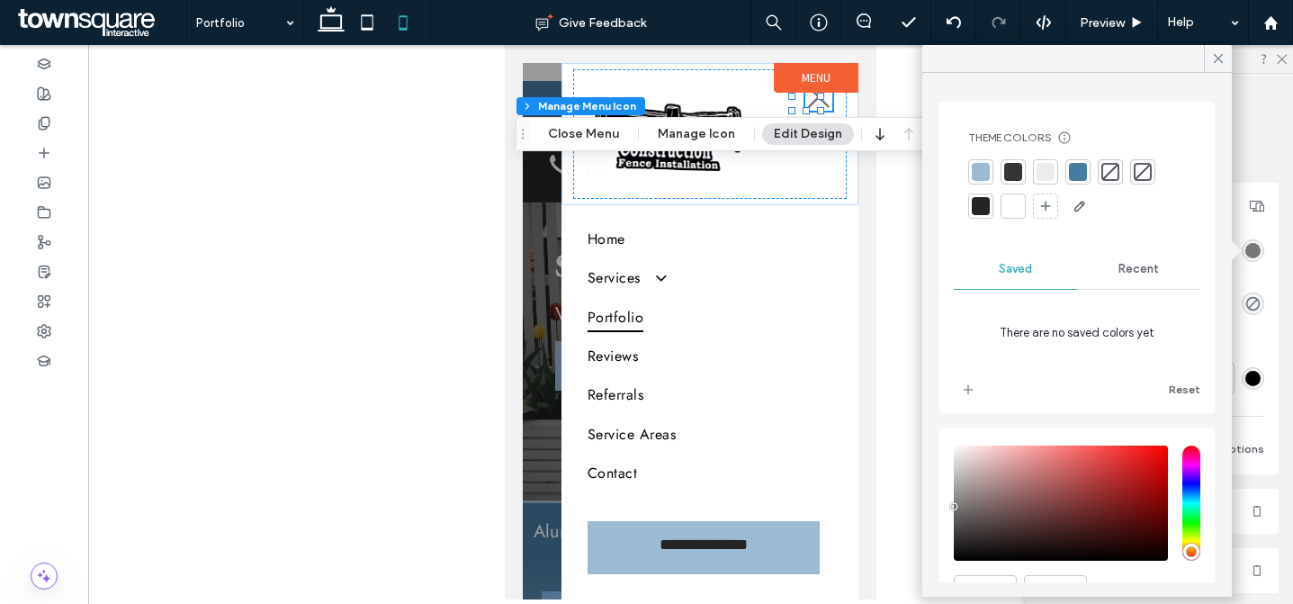
click at [1014, 212] on div at bounding box center [1013, 206] width 18 height 18
click at [591, 74] on div at bounding box center [590, 73] width 56 height 20
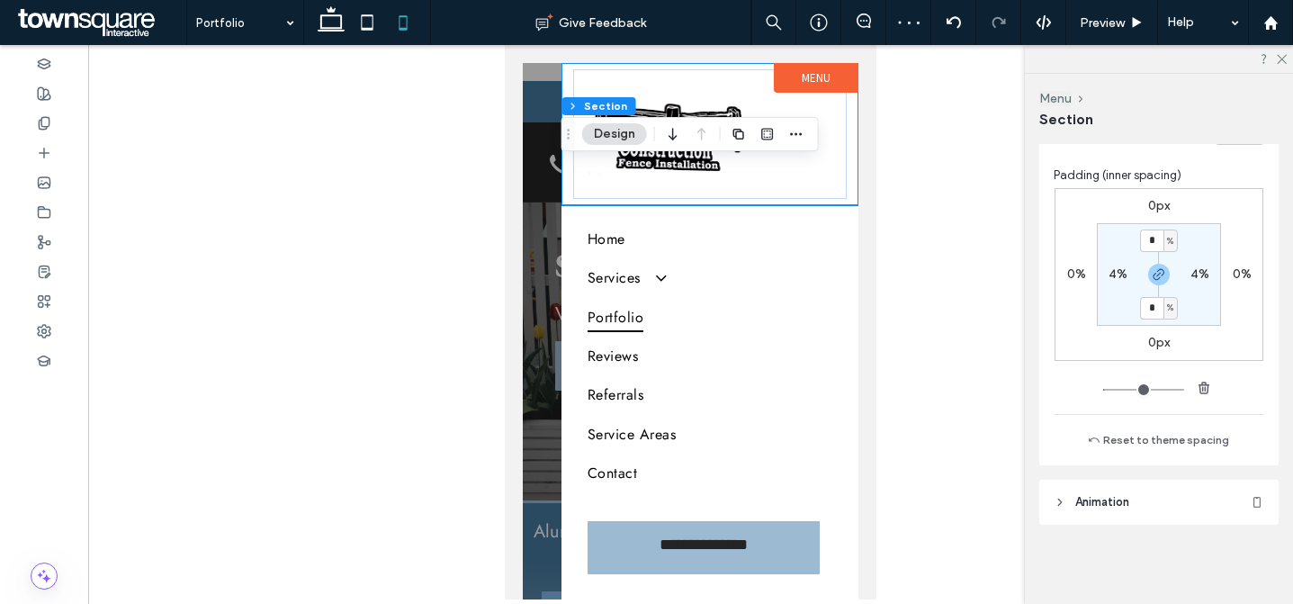
scroll to position [0, 0]
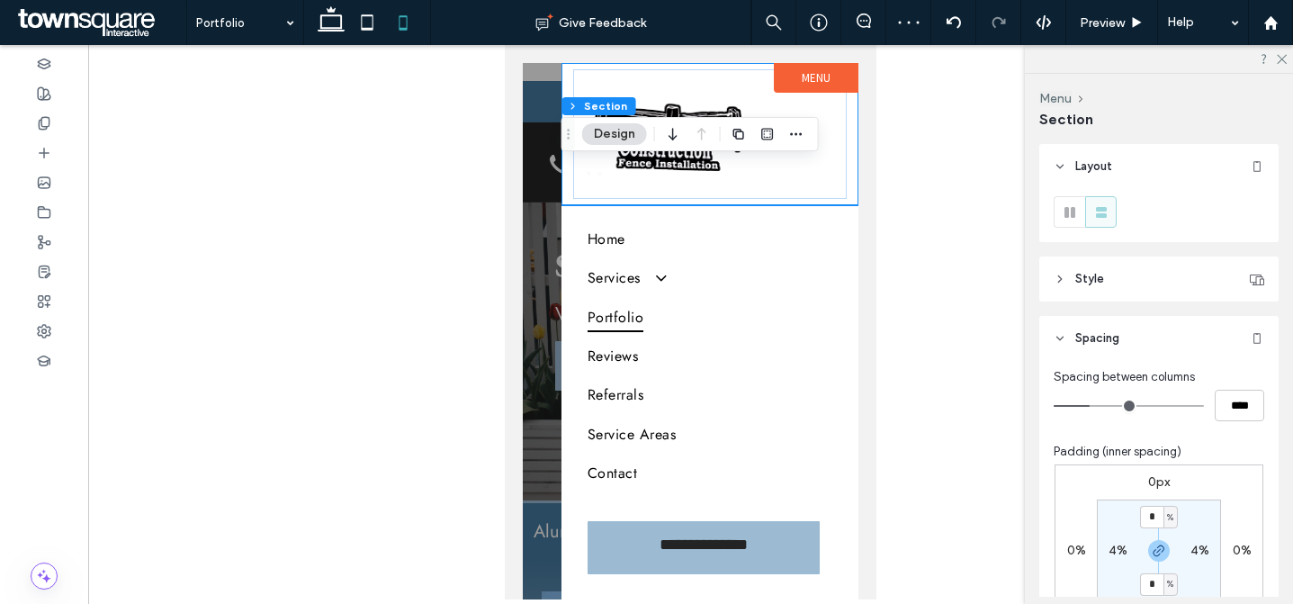
click at [1140, 257] on header "Style" at bounding box center [1159, 279] width 239 height 45
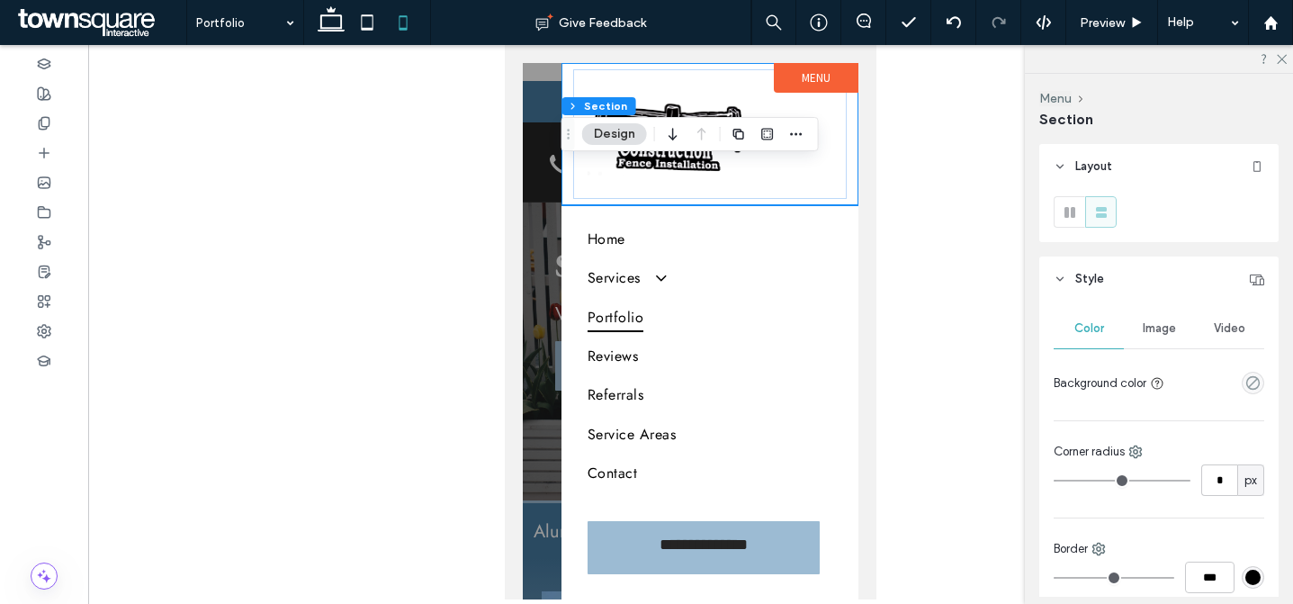
click at [1246, 373] on div "empty color" at bounding box center [1253, 383] width 23 height 23
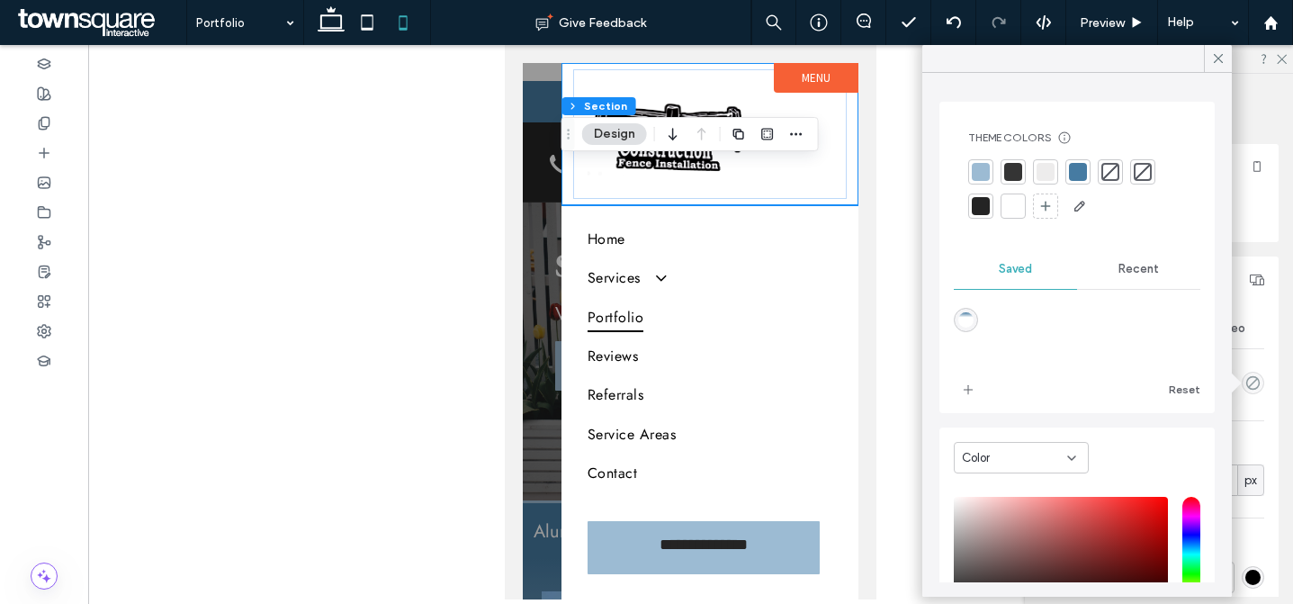
click at [987, 208] on div at bounding box center [981, 206] width 18 height 18
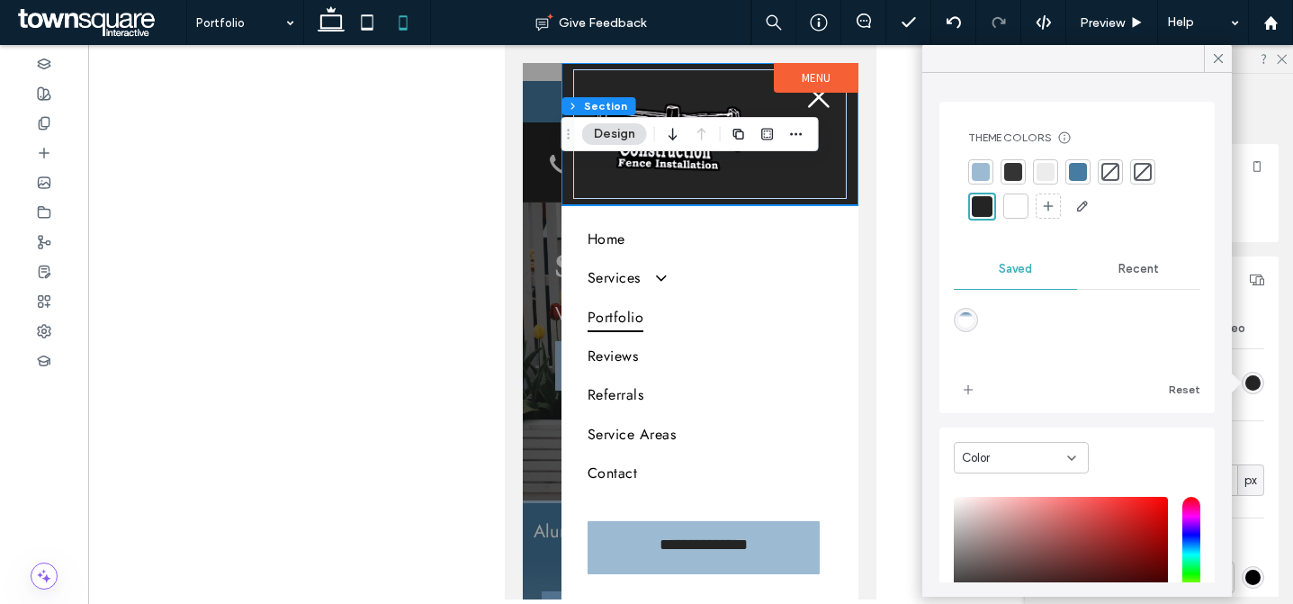
click at [812, 77] on label "Menu" at bounding box center [816, 78] width 85 height 30
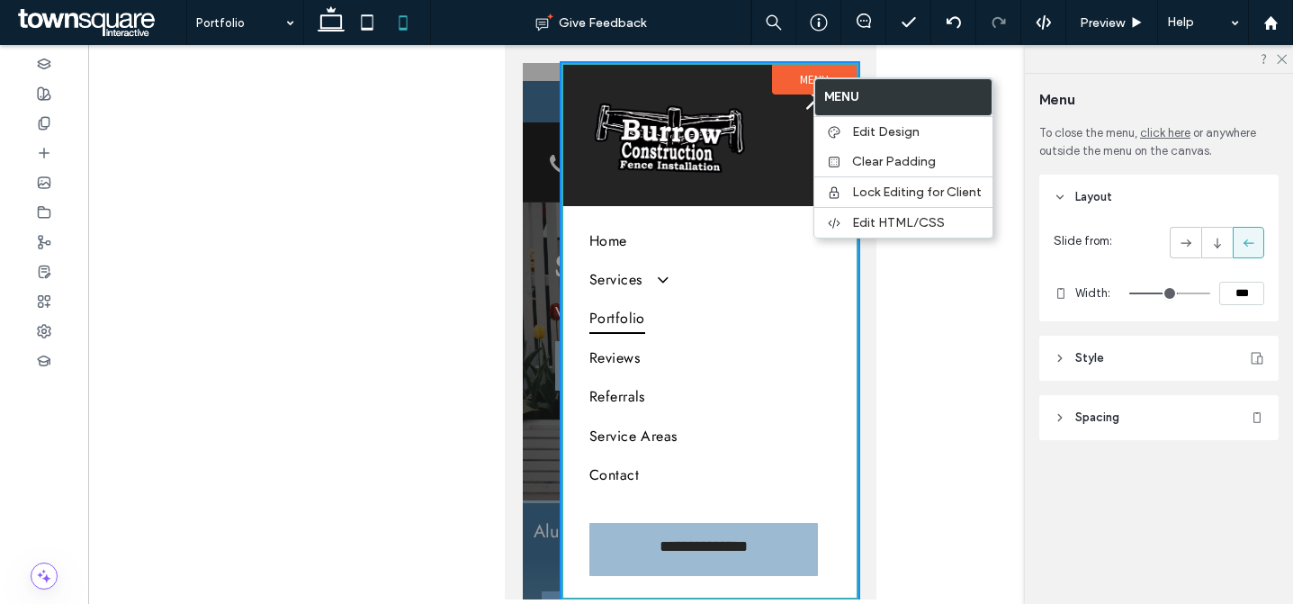
click at [1133, 364] on header "Style" at bounding box center [1159, 358] width 239 height 45
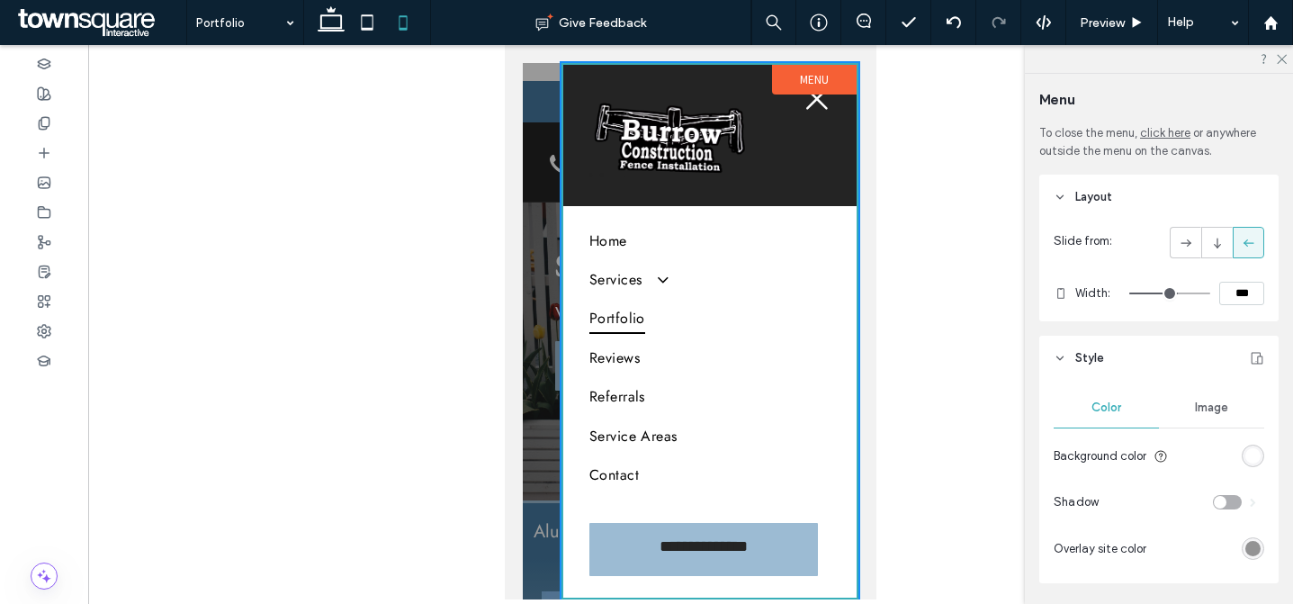
click at [1246, 450] on div "rgb(255, 255, 255)" at bounding box center [1253, 455] width 15 height 15
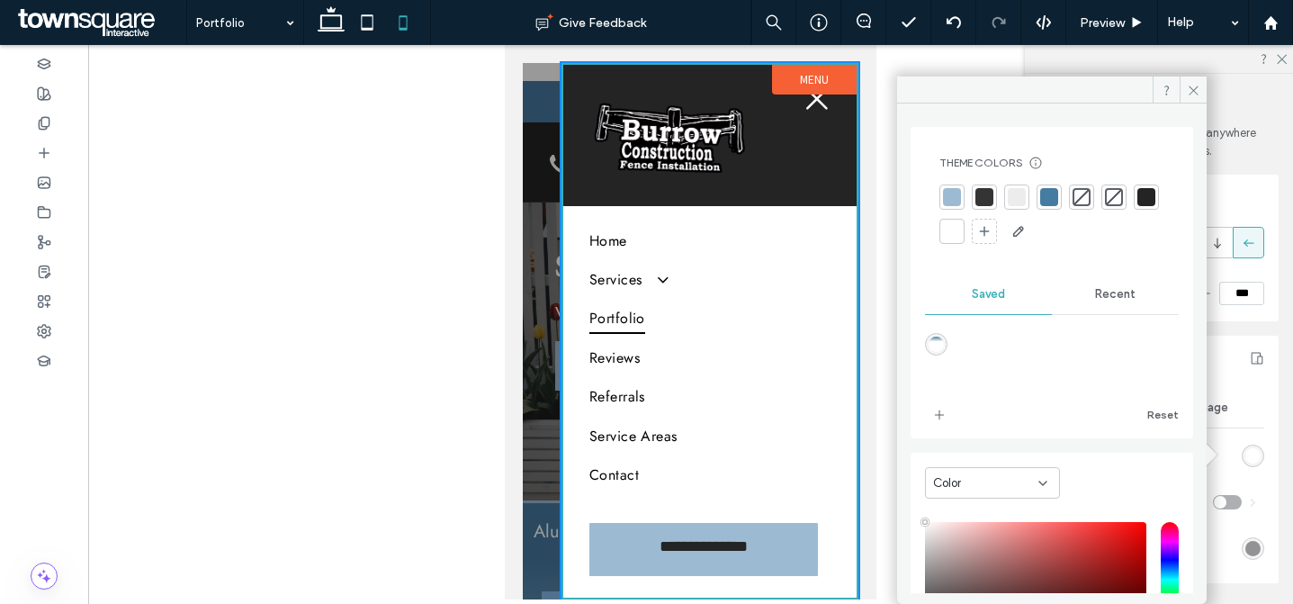
click at [1012, 192] on div at bounding box center [1017, 197] width 18 height 18
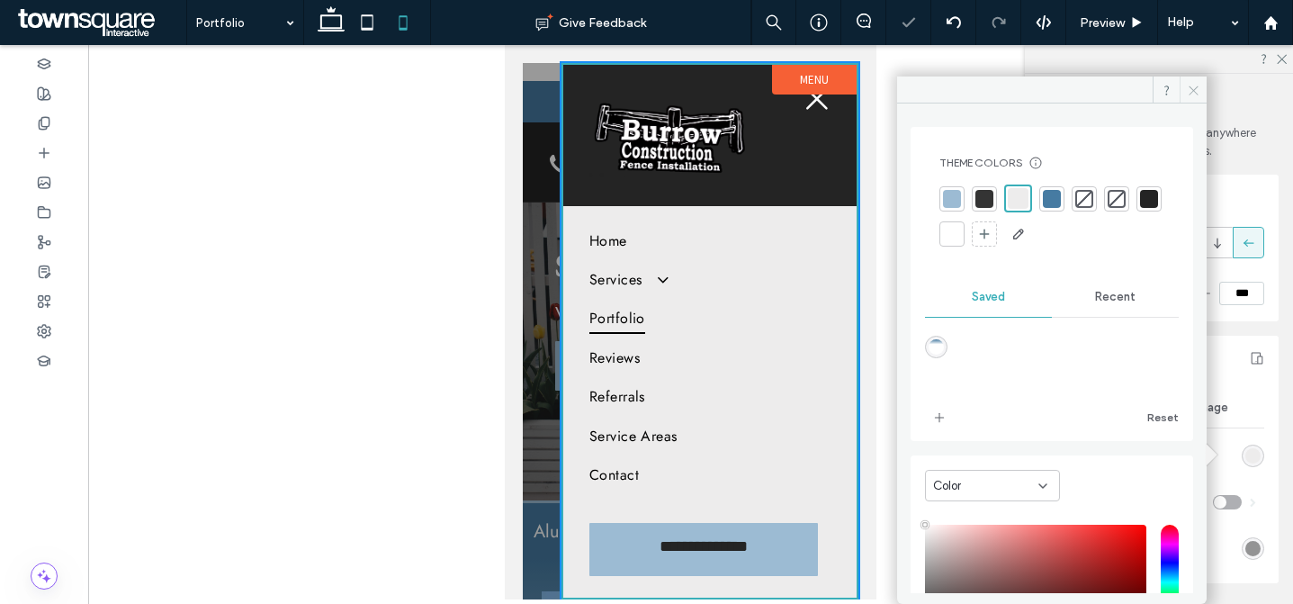
click at [1193, 81] on span at bounding box center [1193, 90] width 27 height 27
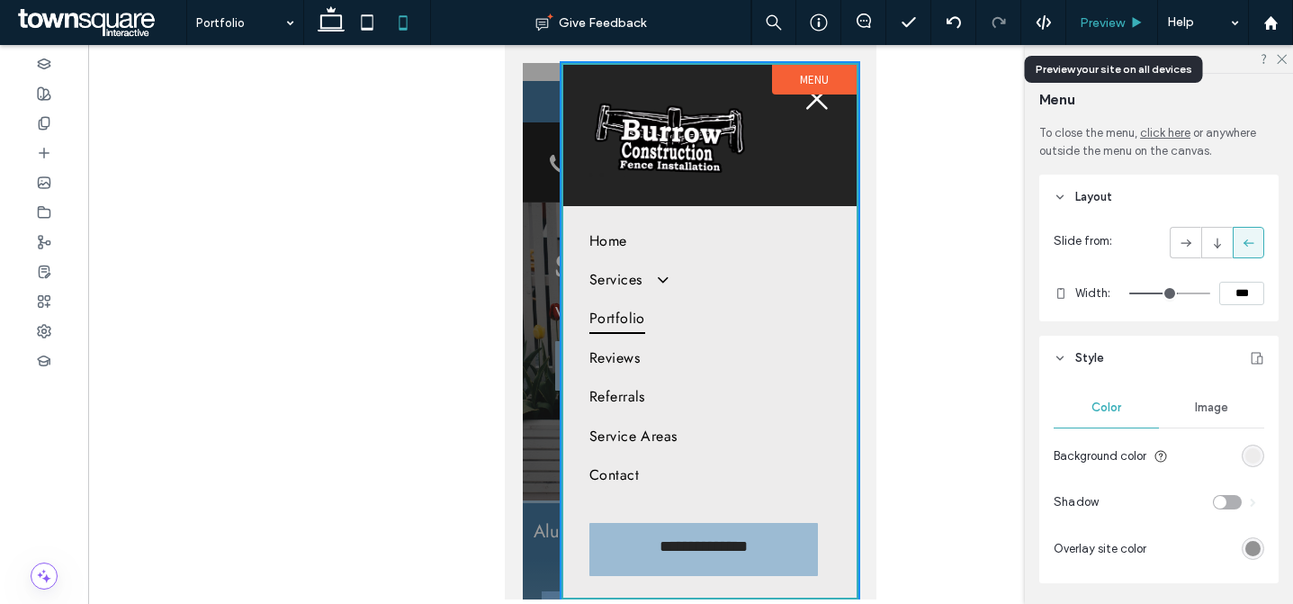
click at [1102, 26] on span "Preview" at bounding box center [1102, 22] width 45 height 15
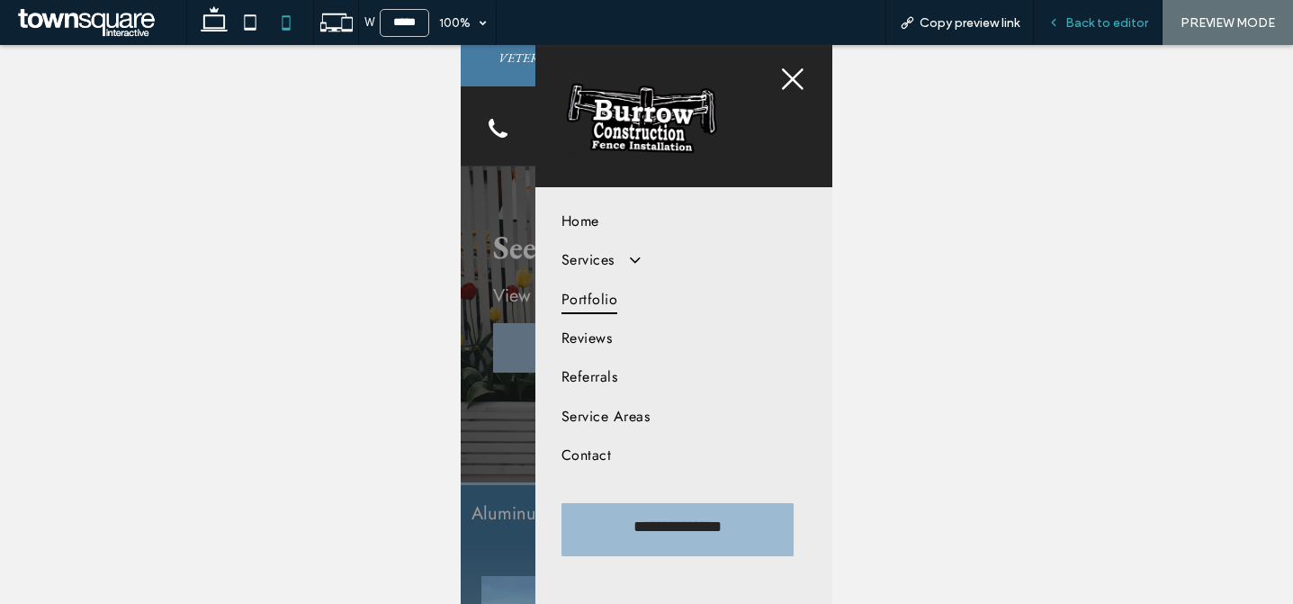
click at [1071, 26] on span "Back to editor" at bounding box center [1107, 22] width 83 height 15
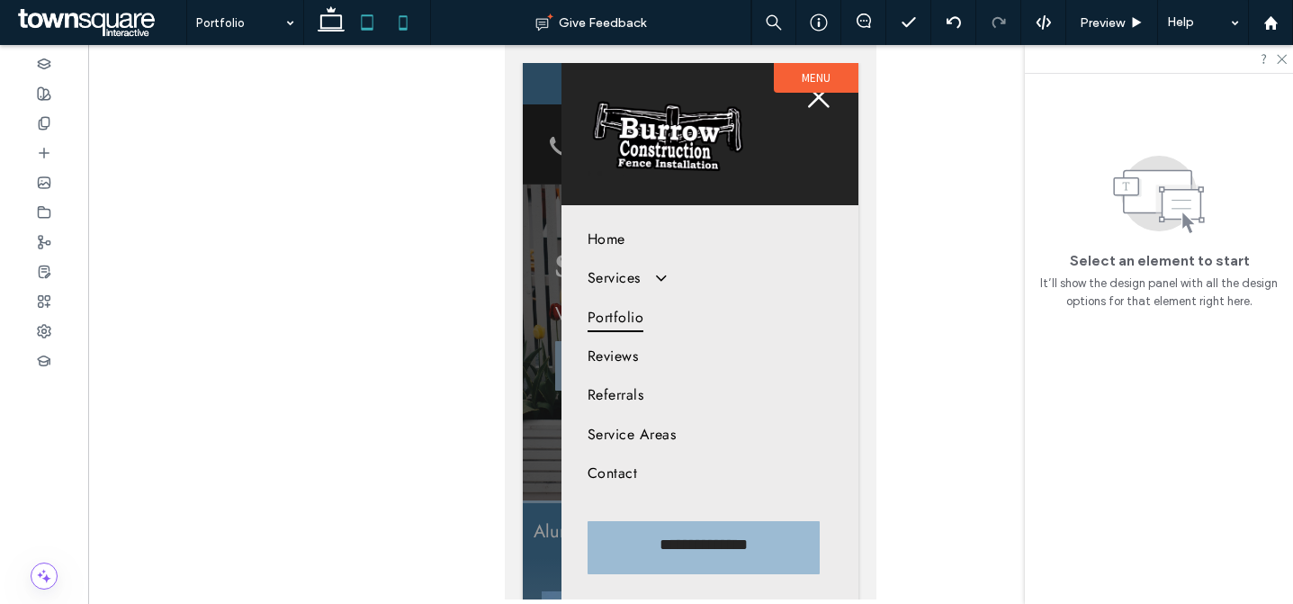
click at [372, 23] on icon at bounding box center [367, 23] width 36 height 36
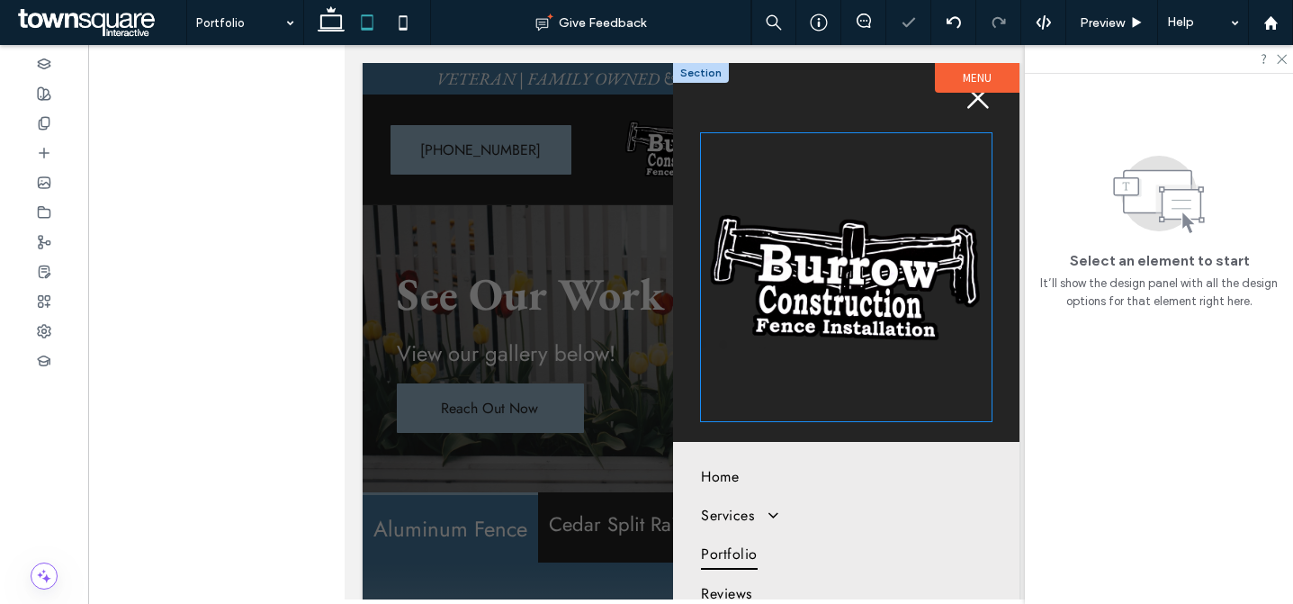
click at [936, 257] on img at bounding box center [845, 277] width 290 height 288
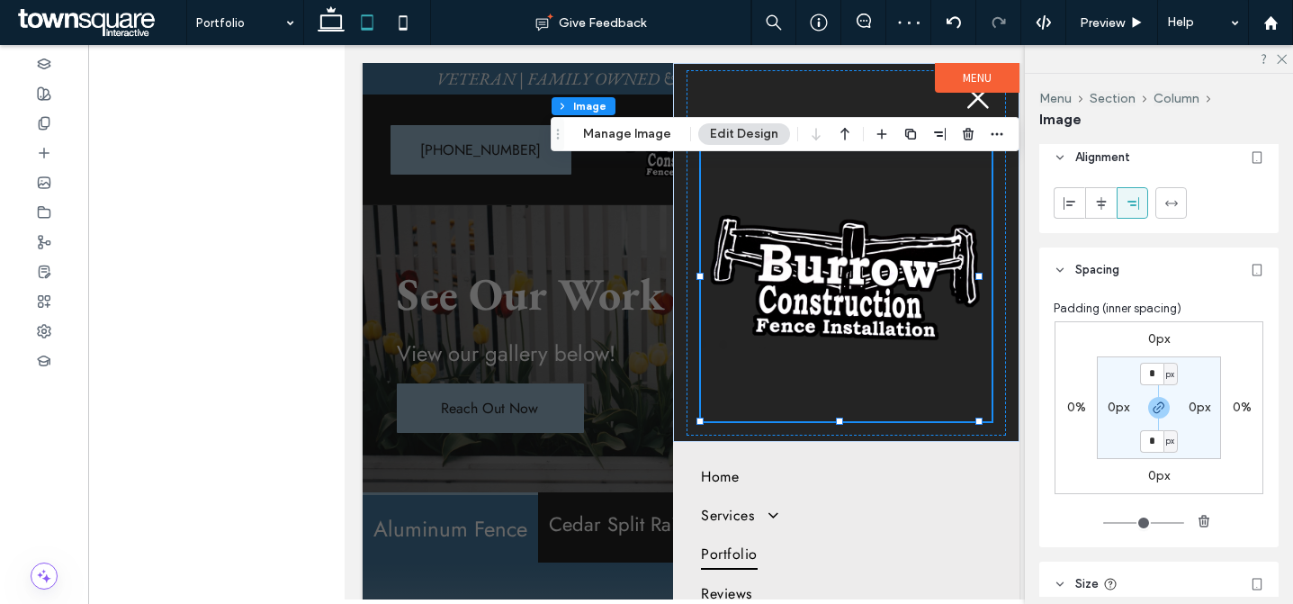
scroll to position [1207, 0]
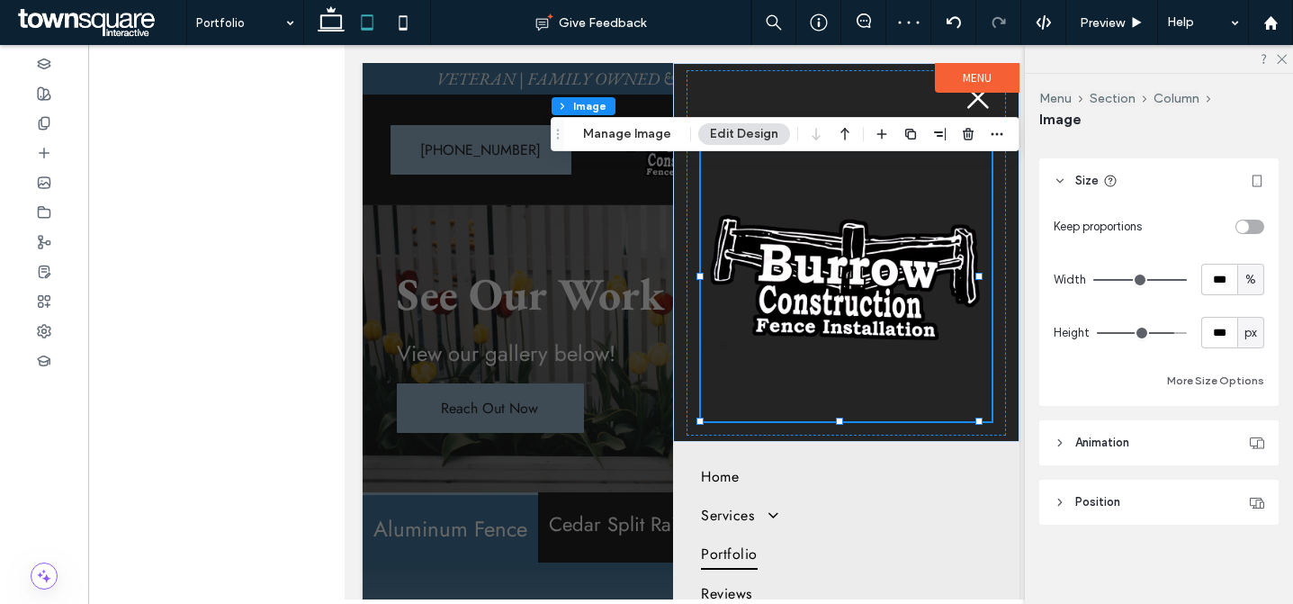
click at [1245, 331] on span "px" at bounding box center [1251, 333] width 13 height 18
click at [1249, 491] on div "A" at bounding box center [1241, 490] width 25 height 32
type input "*"
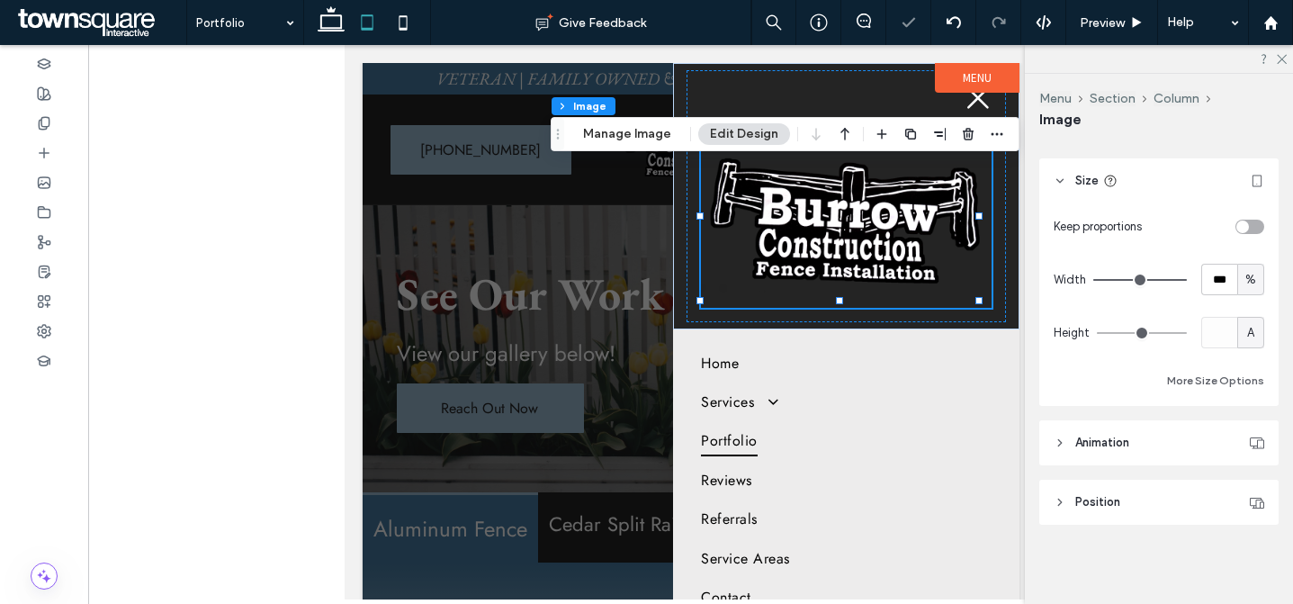
scroll to position [1173, 0]
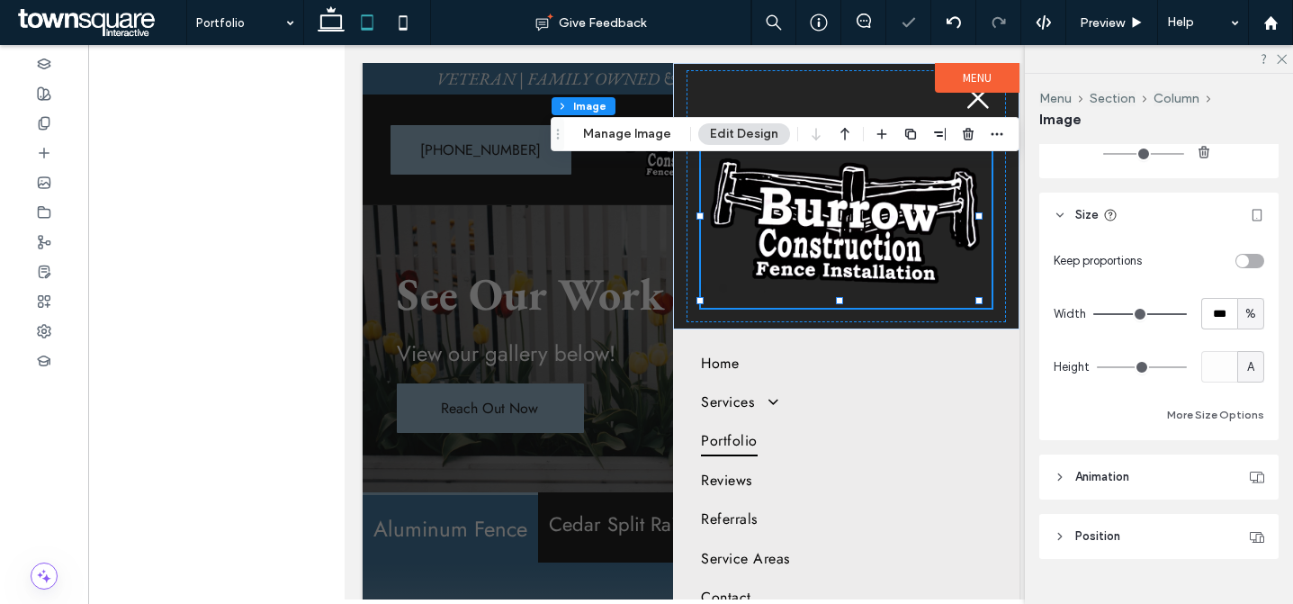
click at [1238, 322] on div "%" at bounding box center [1251, 314] width 27 height 32
click at [1243, 339] on span "px" at bounding box center [1241, 346] width 13 height 18
type input "***"
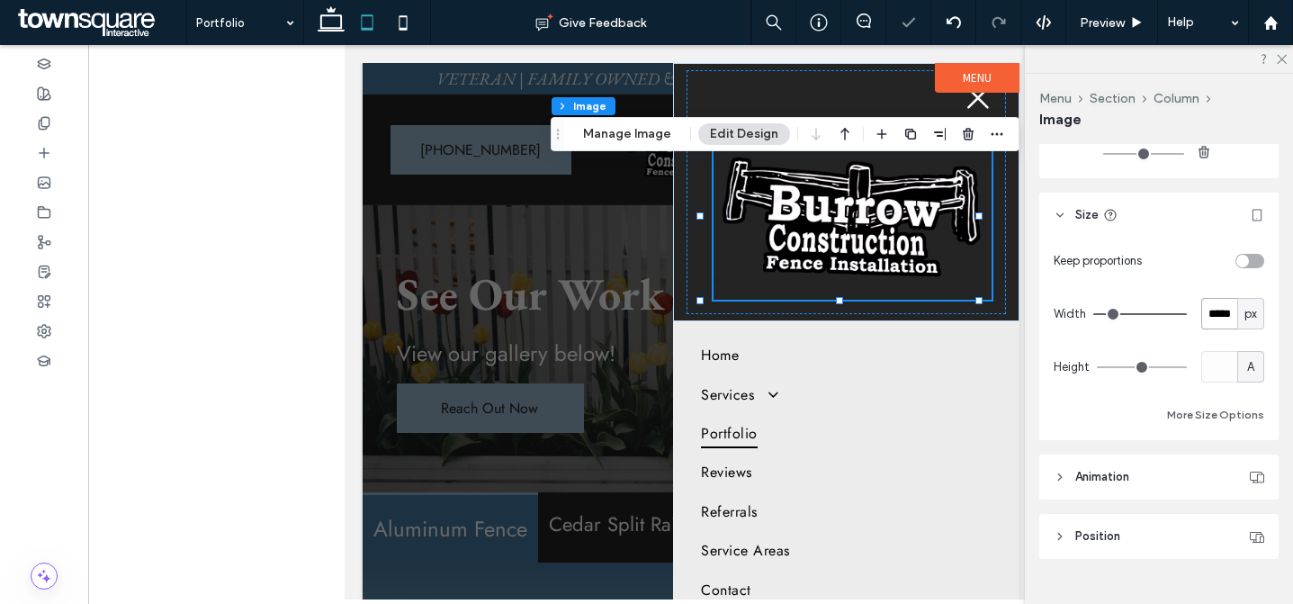
click at [1202, 308] on input "*****" at bounding box center [1220, 314] width 36 height 32
type input "*"
type input "***"
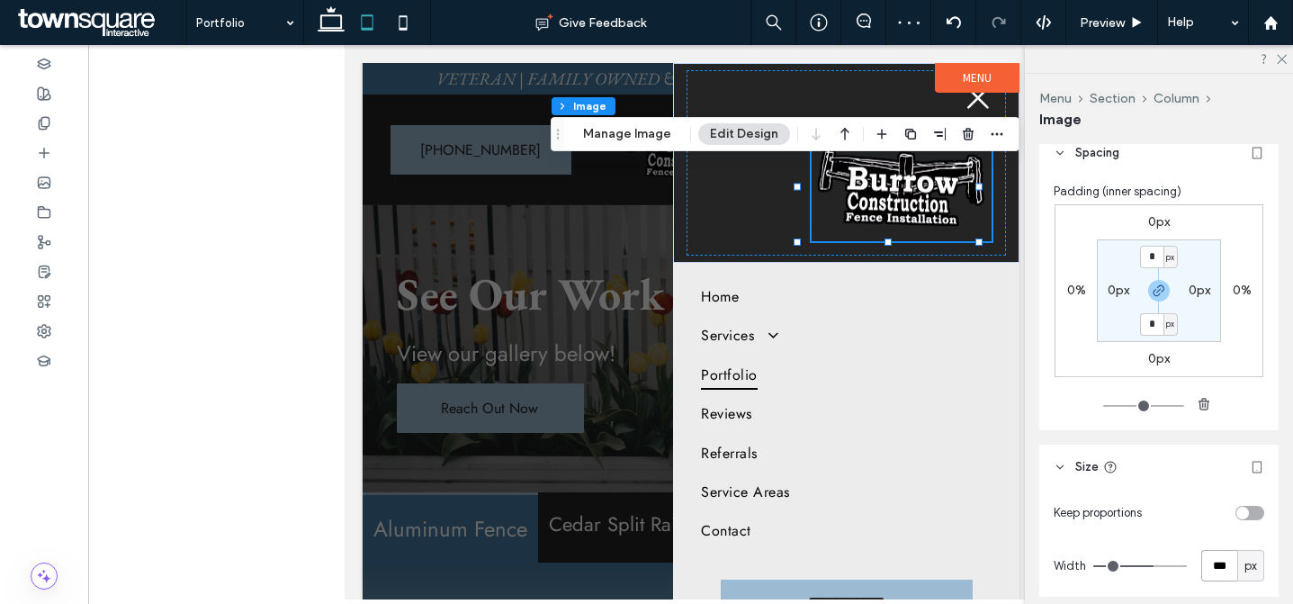
scroll to position [810, 0]
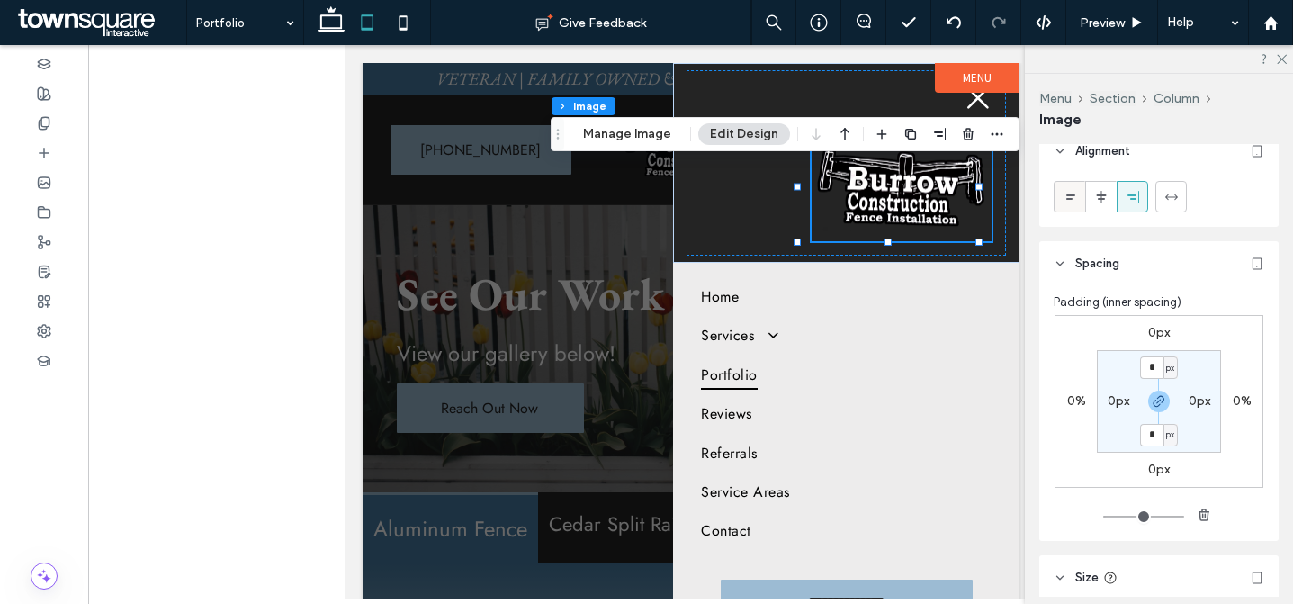
click at [1072, 200] on icon at bounding box center [1070, 197] width 14 height 14
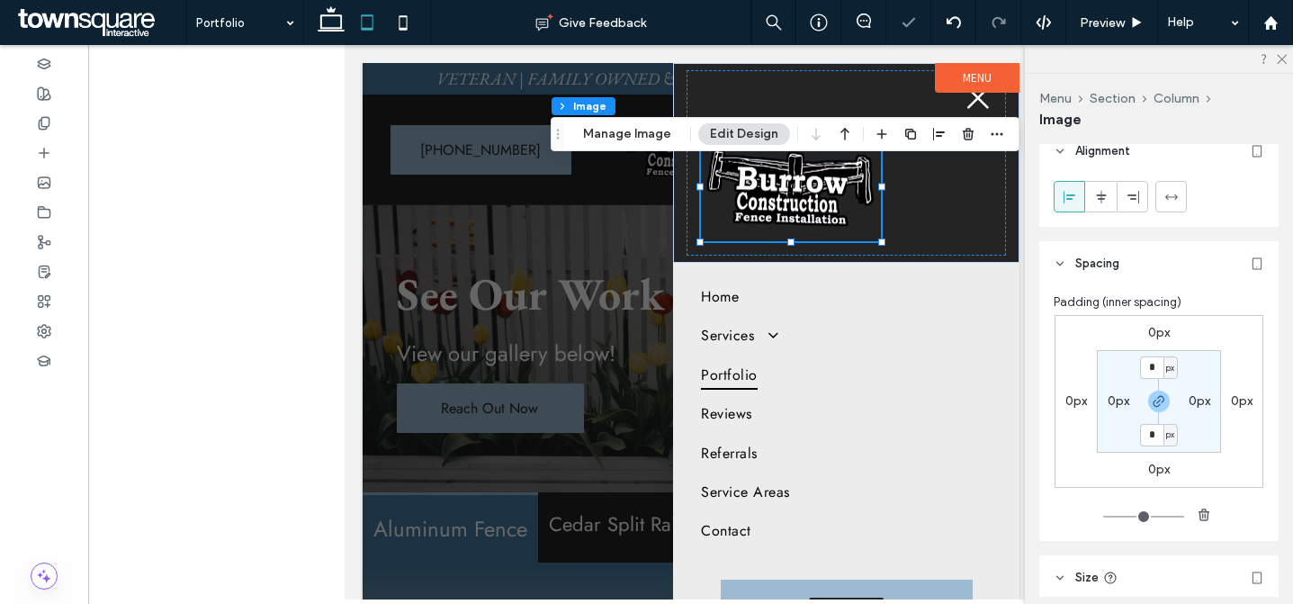
click at [1152, 336] on label "0px" at bounding box center [1159, 332] width 22 height 15
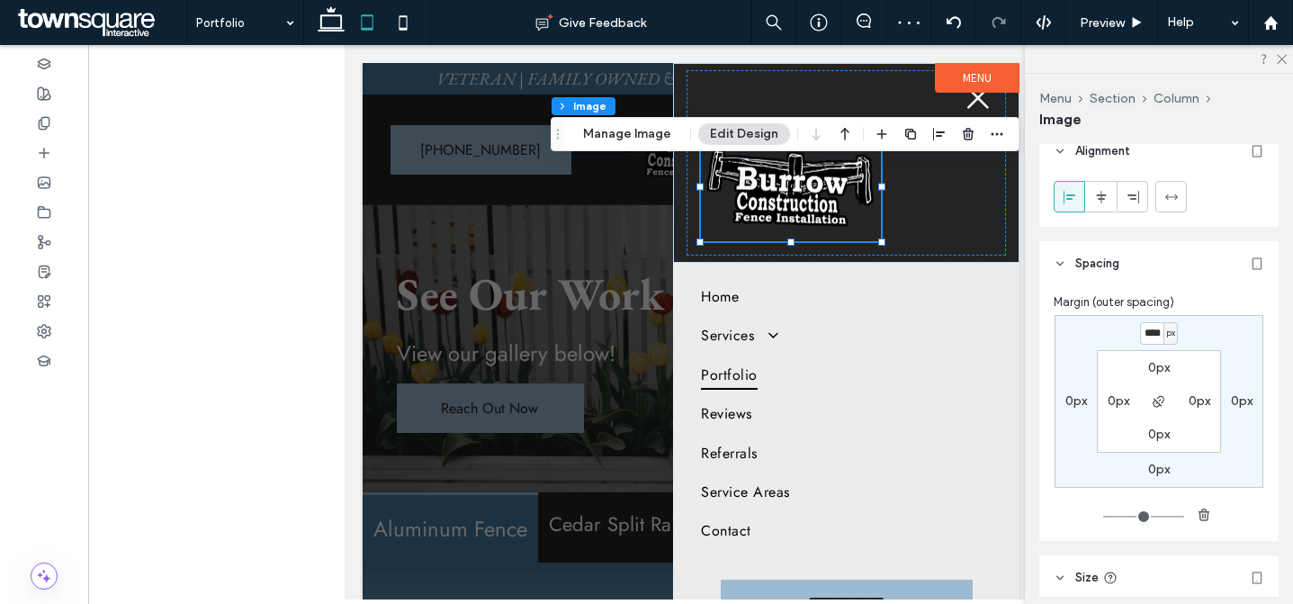
scroll to position [0, 1]
type input "****"
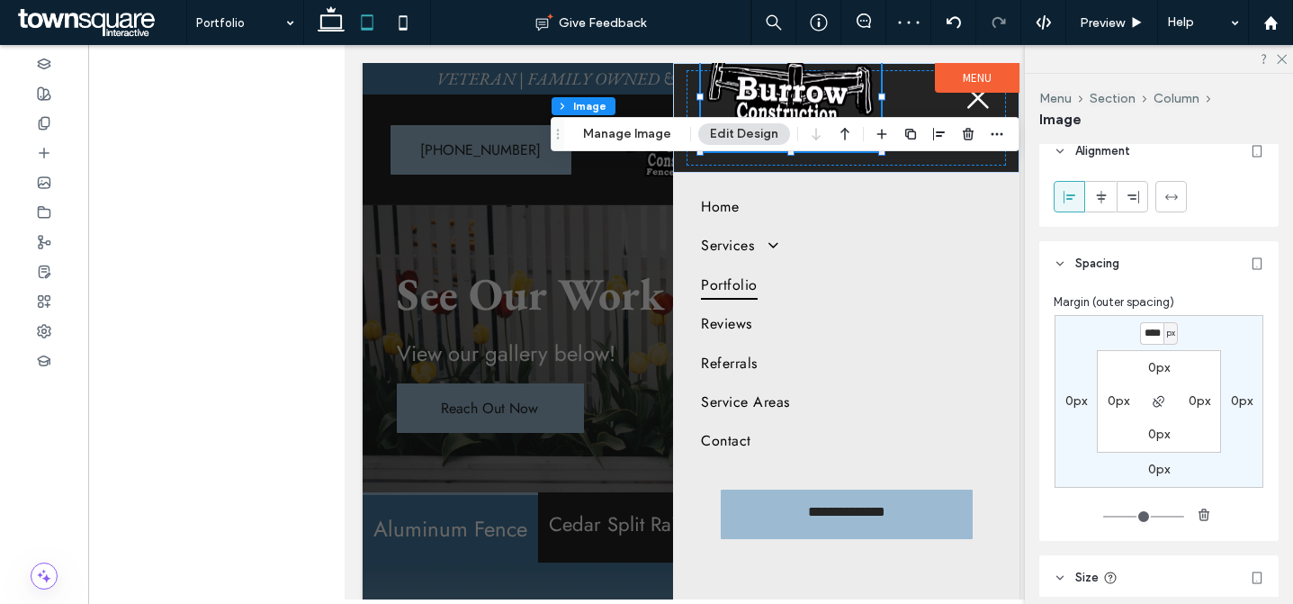
type input "*"
click at [1163, 358] on section "0px 0px 0px 0px" at bounding box center [1159, 401] width 124 height 103
click at [1149, 339] on input "****" at bounding box center [1151, 333] width 23 height 23
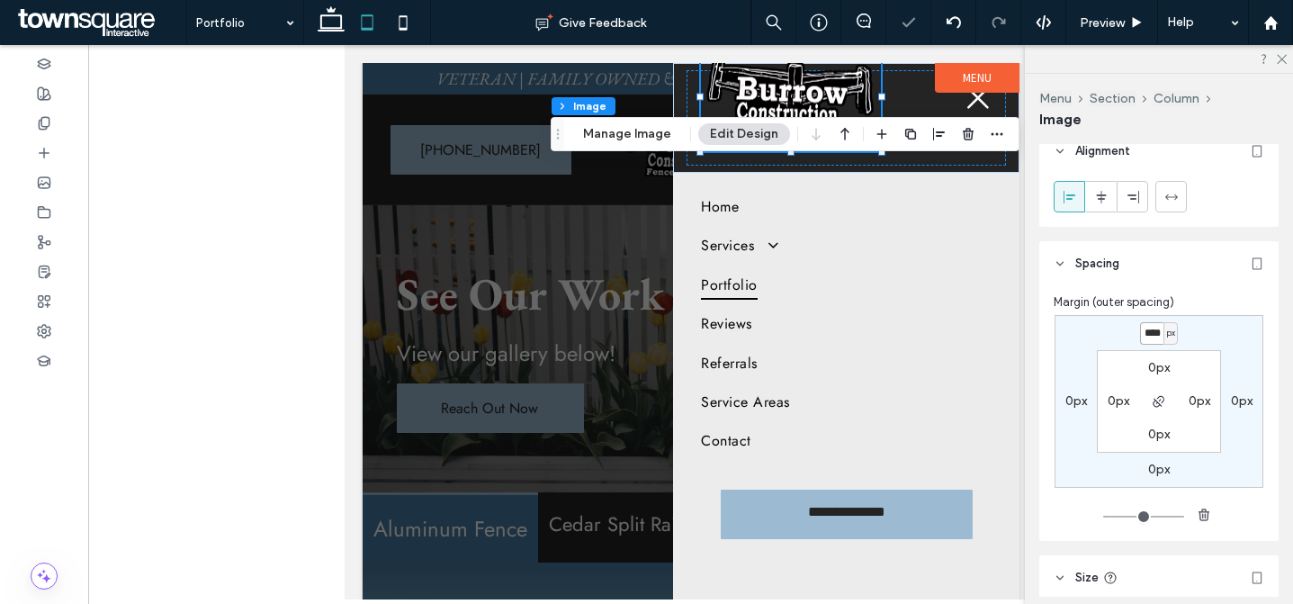
click at [1149, 339] on input "****" at bounding box center [1151, 333] width 23 height 23
type input "***"
type input "*"
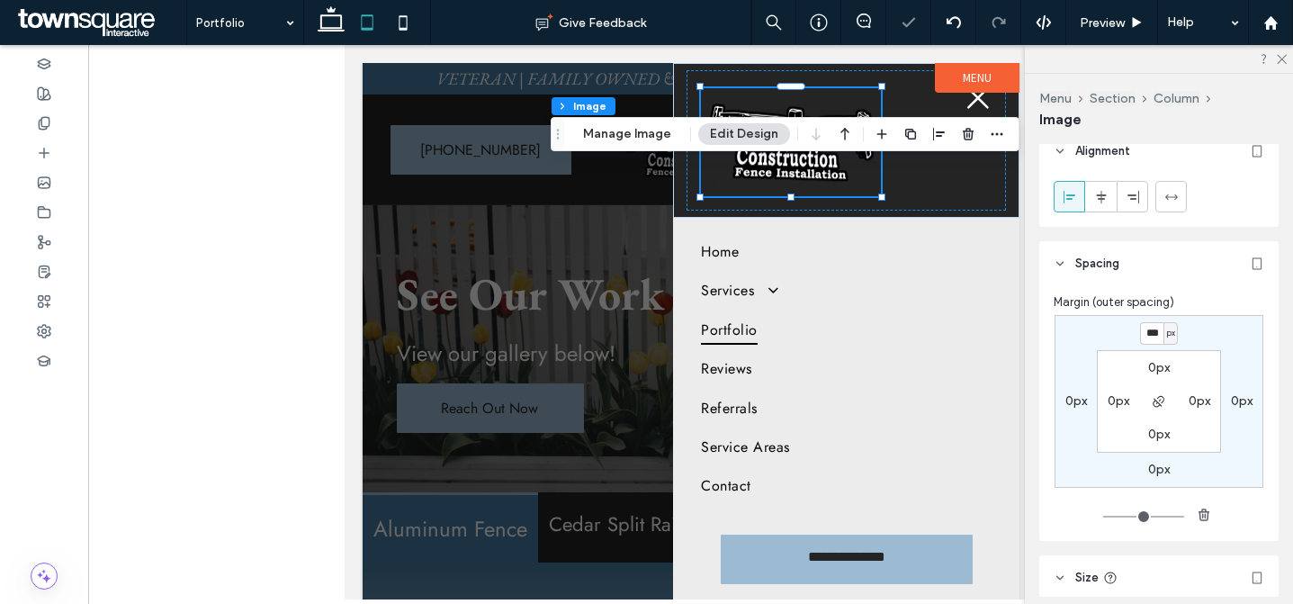
drag, startPoint x: 1276, startPoint y: 58, endPoint x: 1248, endPoint y: 47, distance: 29.9
click at [1276, 58] on icon at bounding box center [1281, 58] width 12 height 12
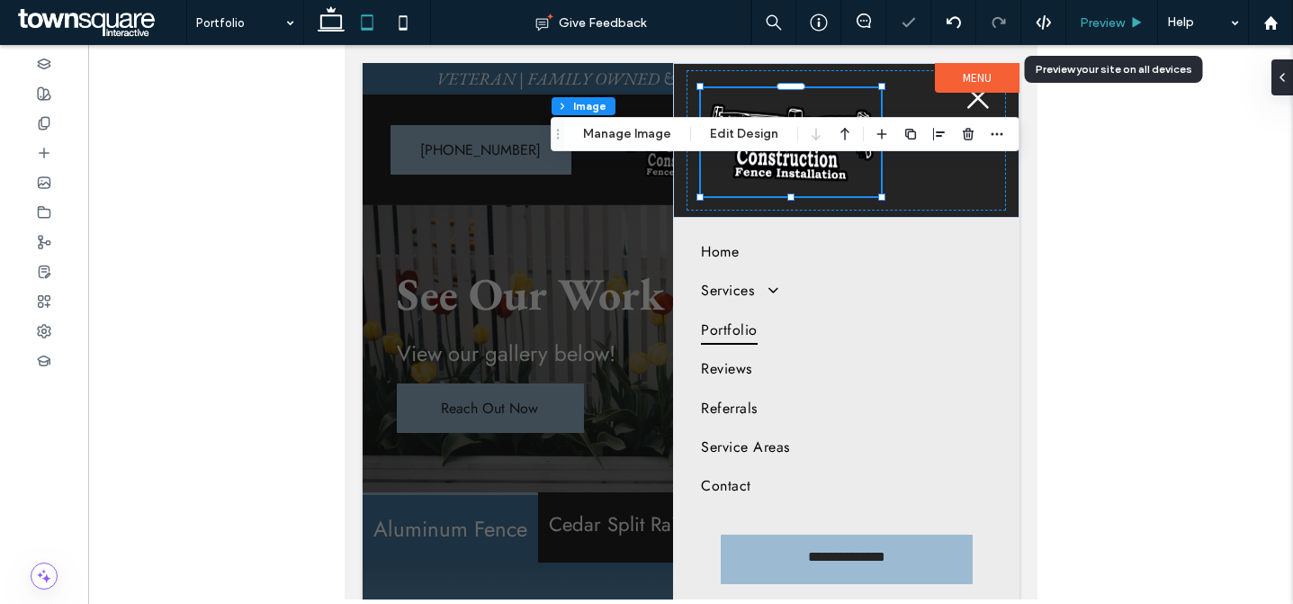
click at [1093, 30] on div "Preview" at bounding box center [1113, 22] width 92 height 45
click at [1108, 27] on span "Preview" at bounding box center [1102, 22] width 45 height 15
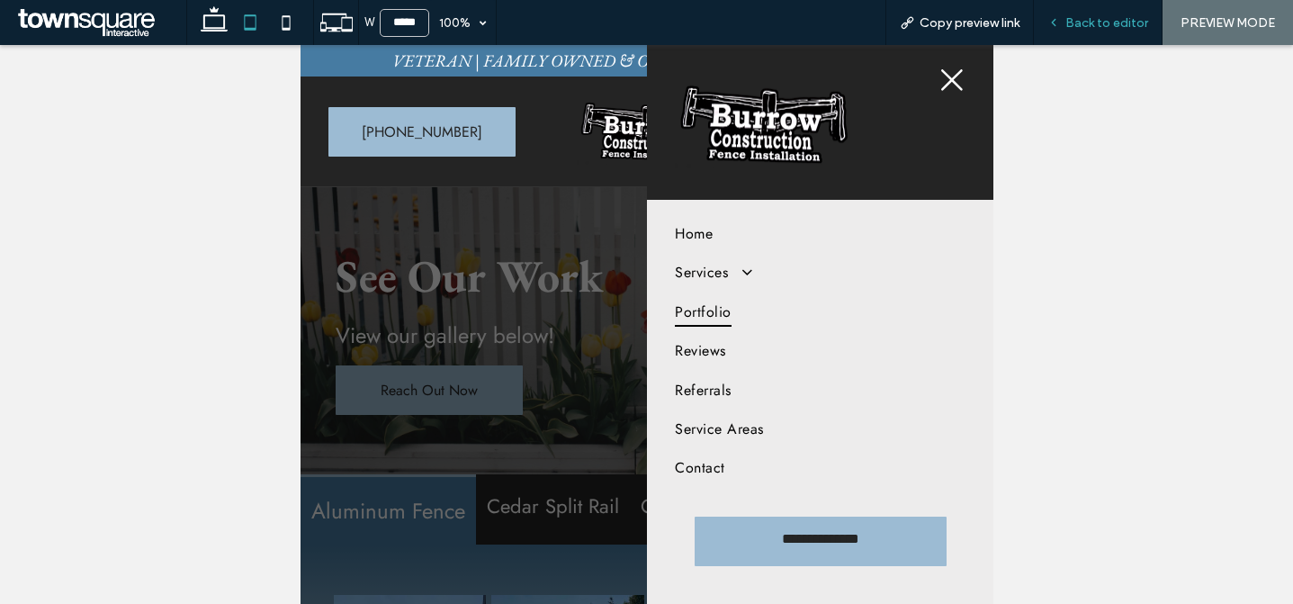
click at [1112, 19] on span "Back to editor" at bounding box center [1107, 22] width 83 height 15
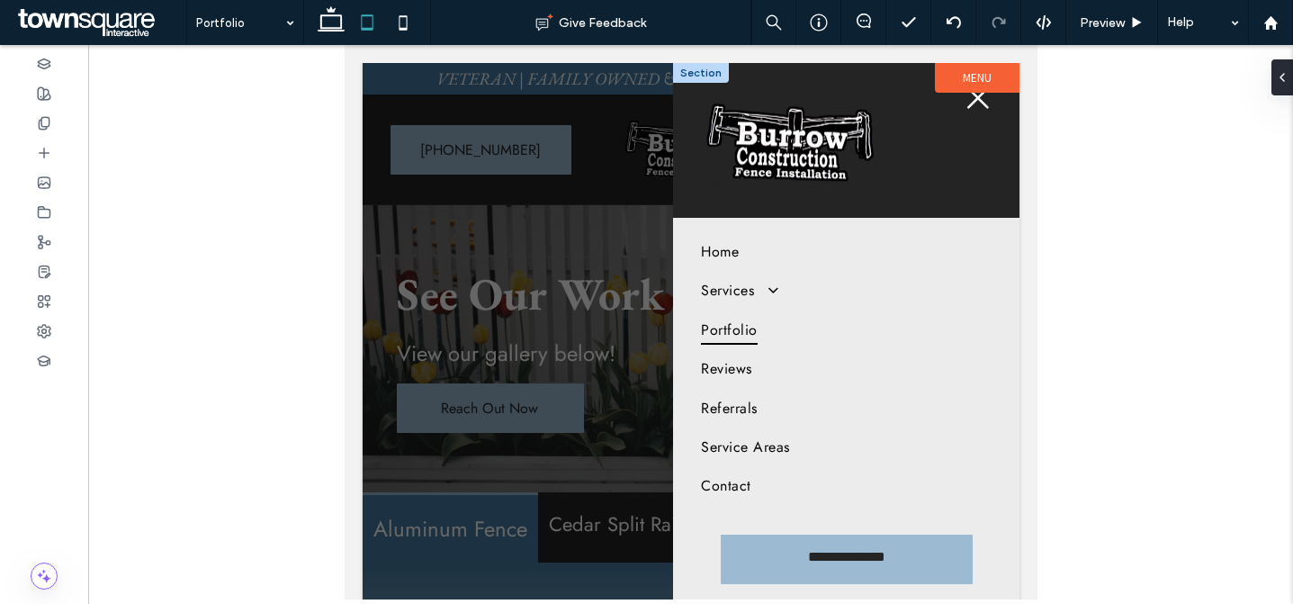
click at [692, 71] on div at bounding box center [700, 73] width 56 height 20
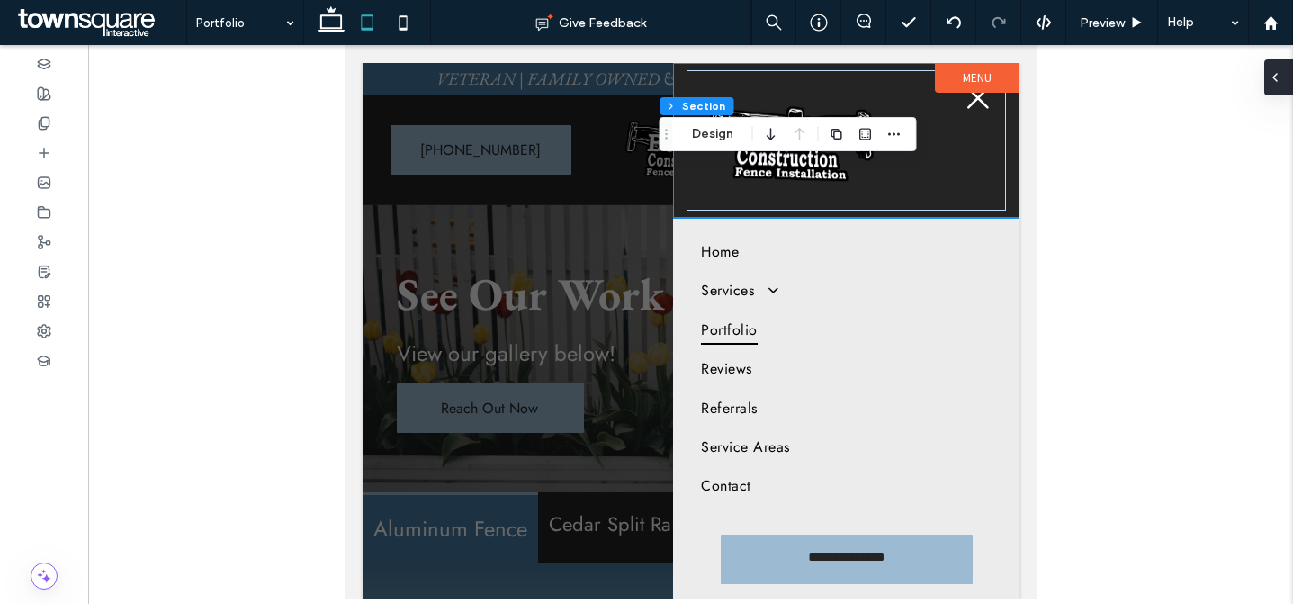
click at [1283, 75] on div at bounding box center [1279, 77] width 29 height 36
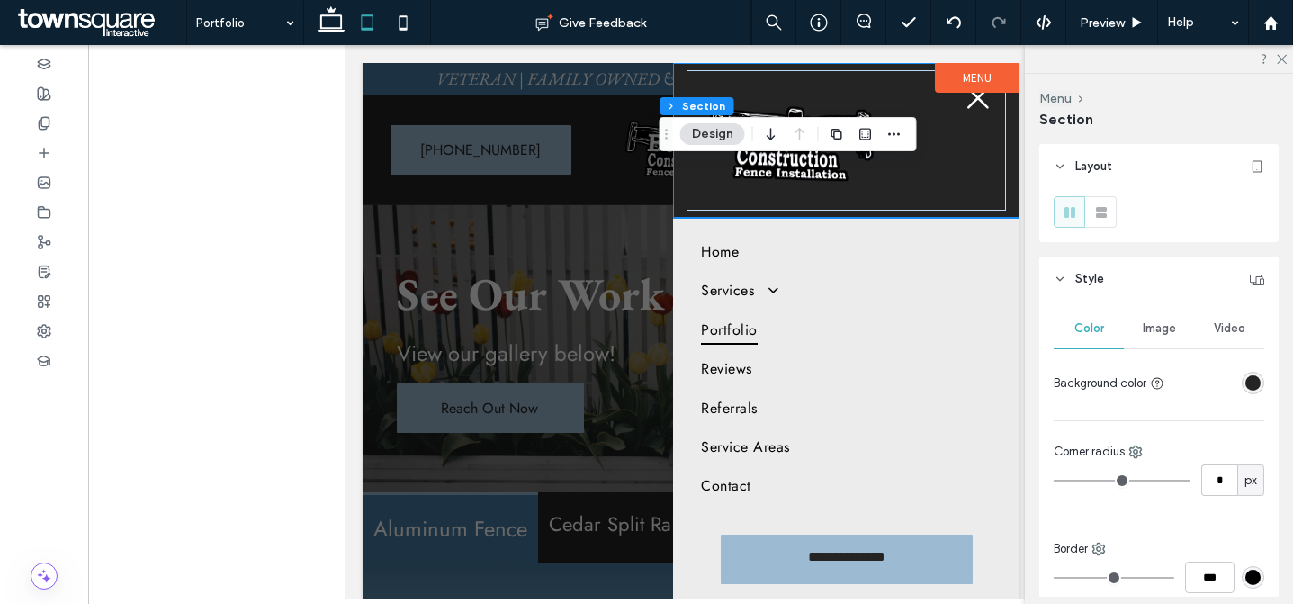
click at [1254, 384] on div at bounding box center [1253, 383] width 23 height 23
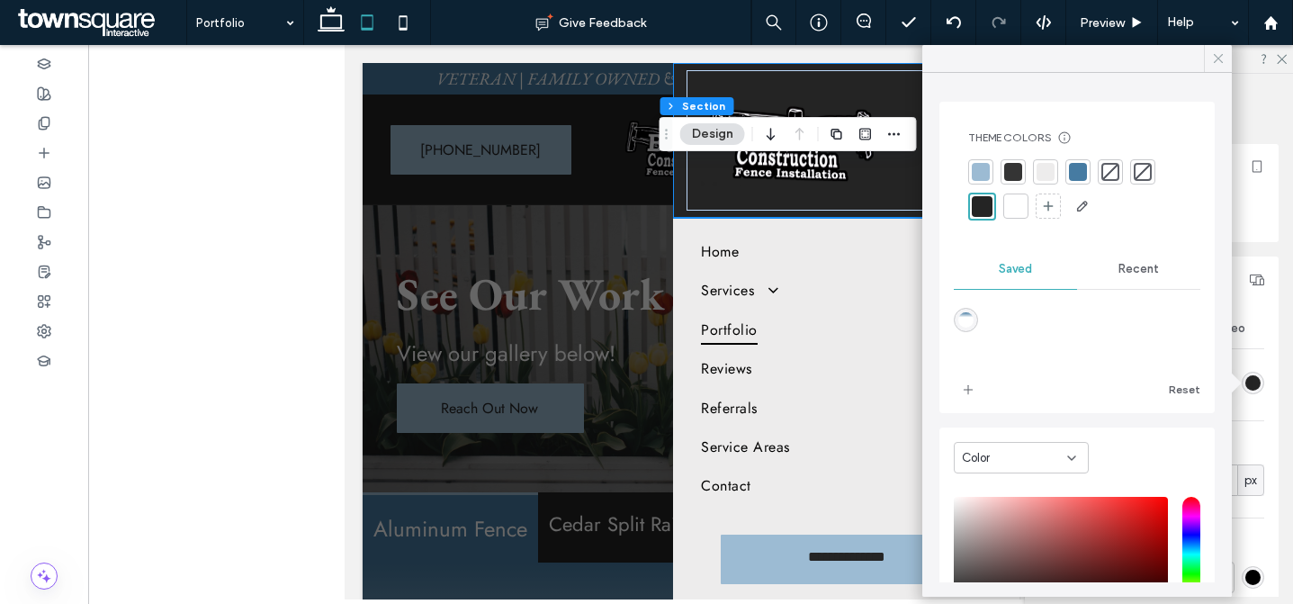
click at [1222, 58] on icon at bounding box center [1219, 58] width 16 height 16
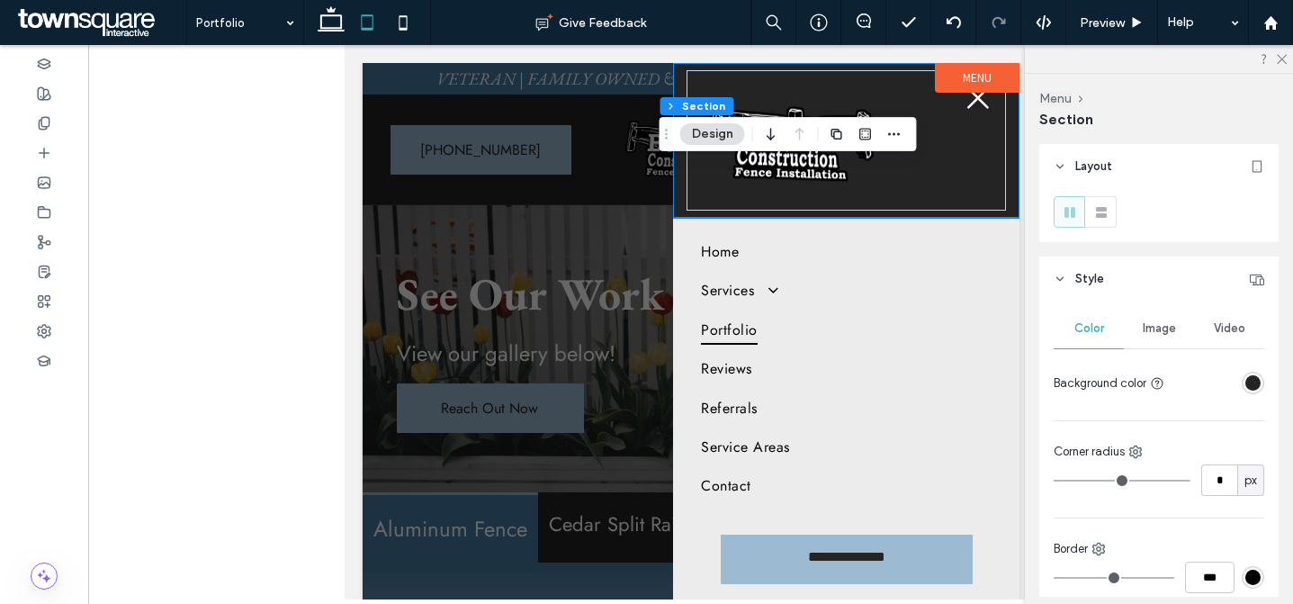
click at [1286, 56] on icon at bounding box center [1281, 58] width 12 height 12
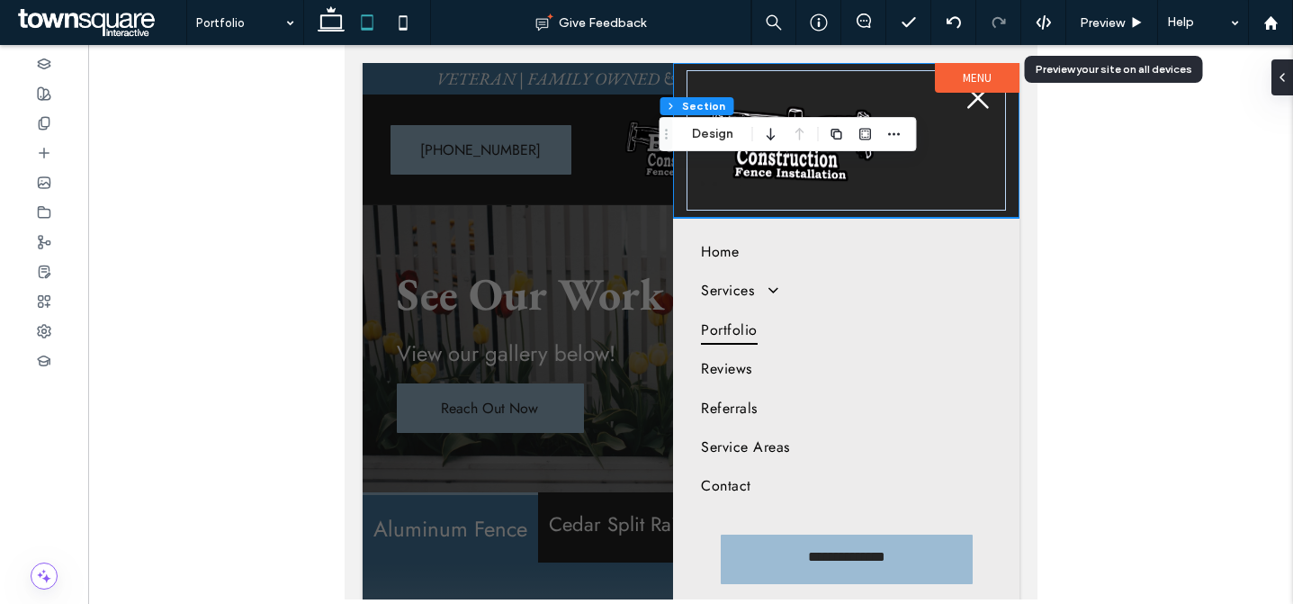
click at [1104, 23] on span "Preview" at bounding box center [1102, 22] width 45 height 15
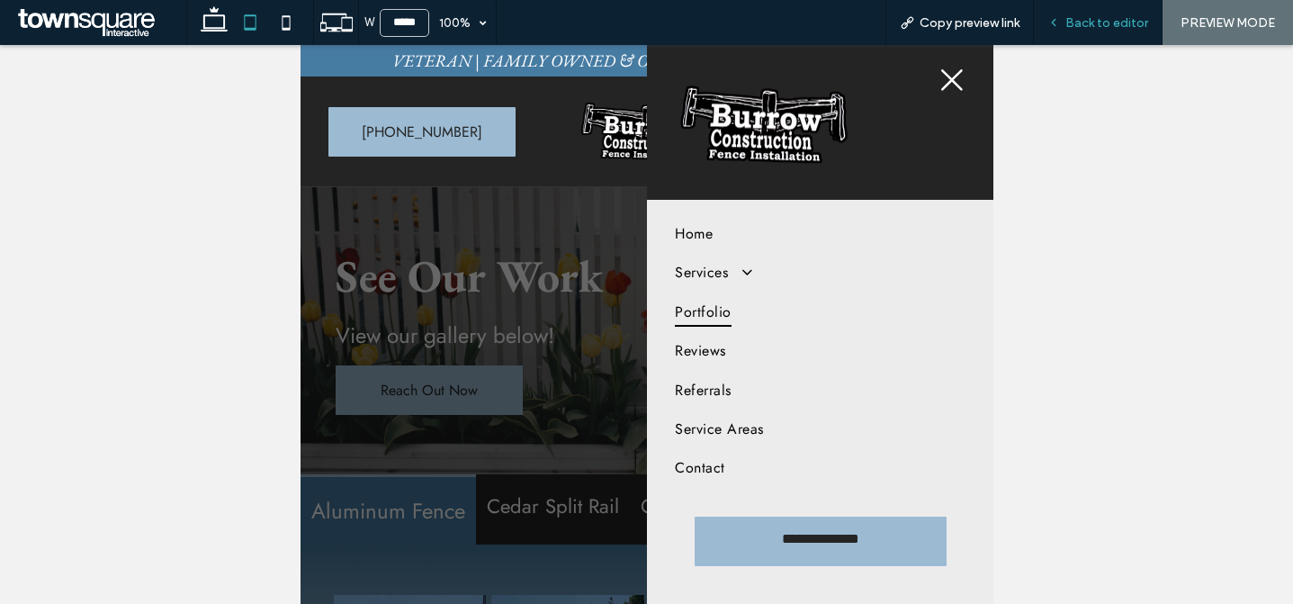
click at [1121, 28] on span "Back to editor" at bounding box center [1107, 22] width 83 height 15
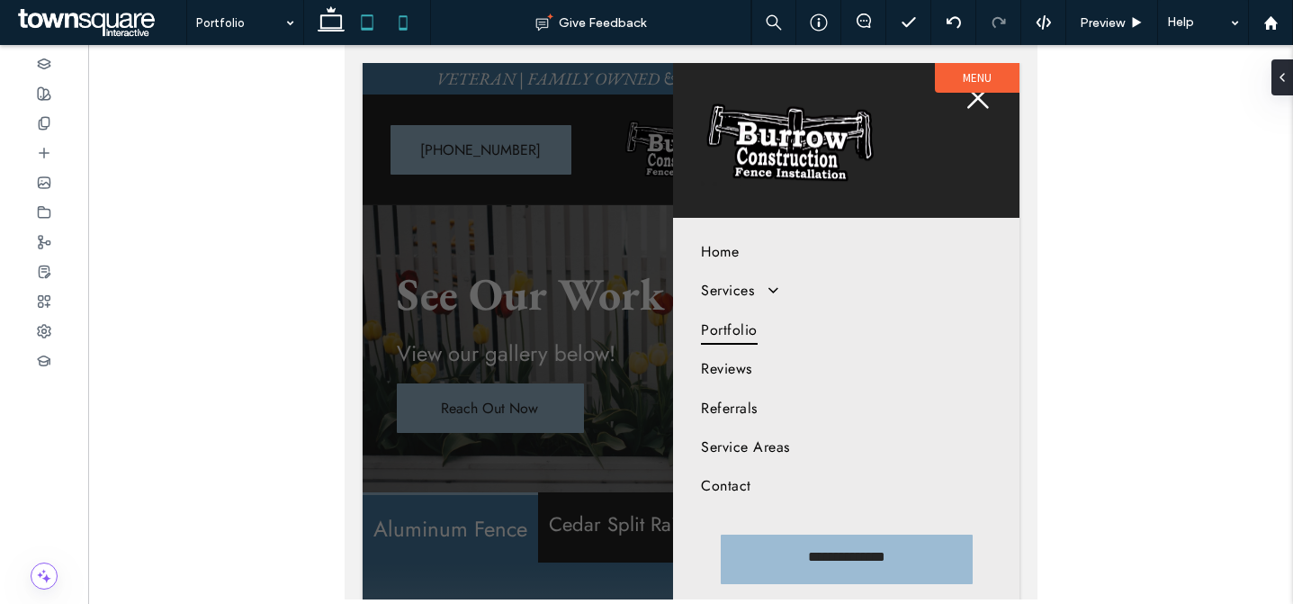
click at [414, 35] on icon at bounding box center [403, 23] width 36 height 36
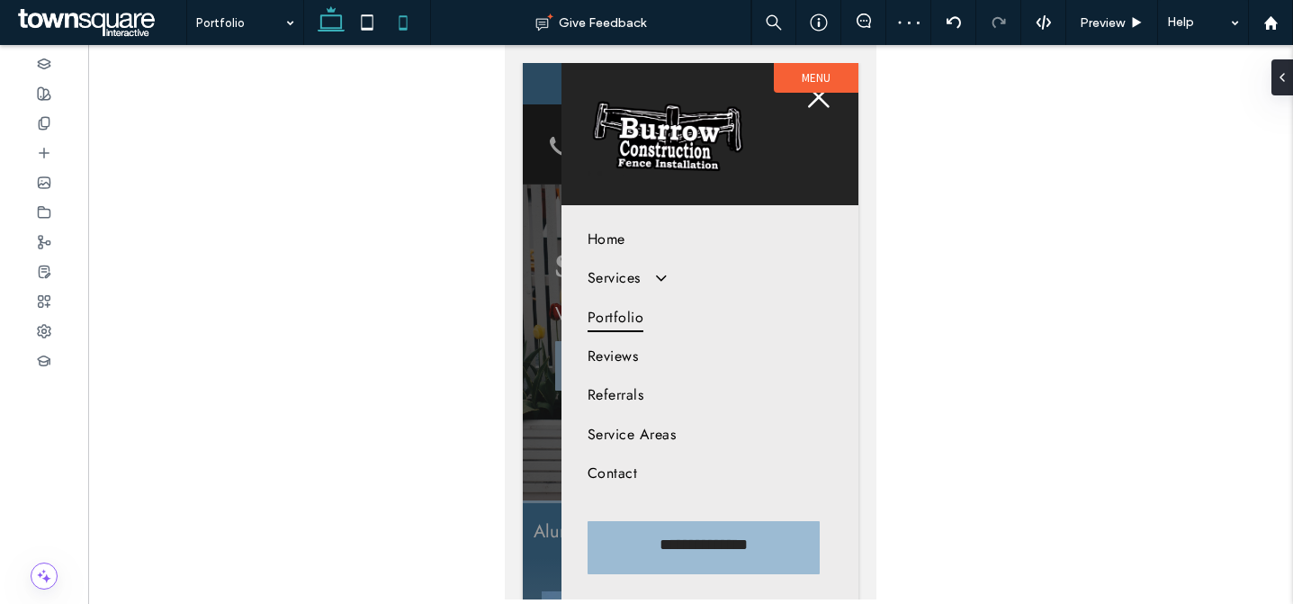
click at [329, 24] on icon at bounding box center [331, 23] width 36 height 36
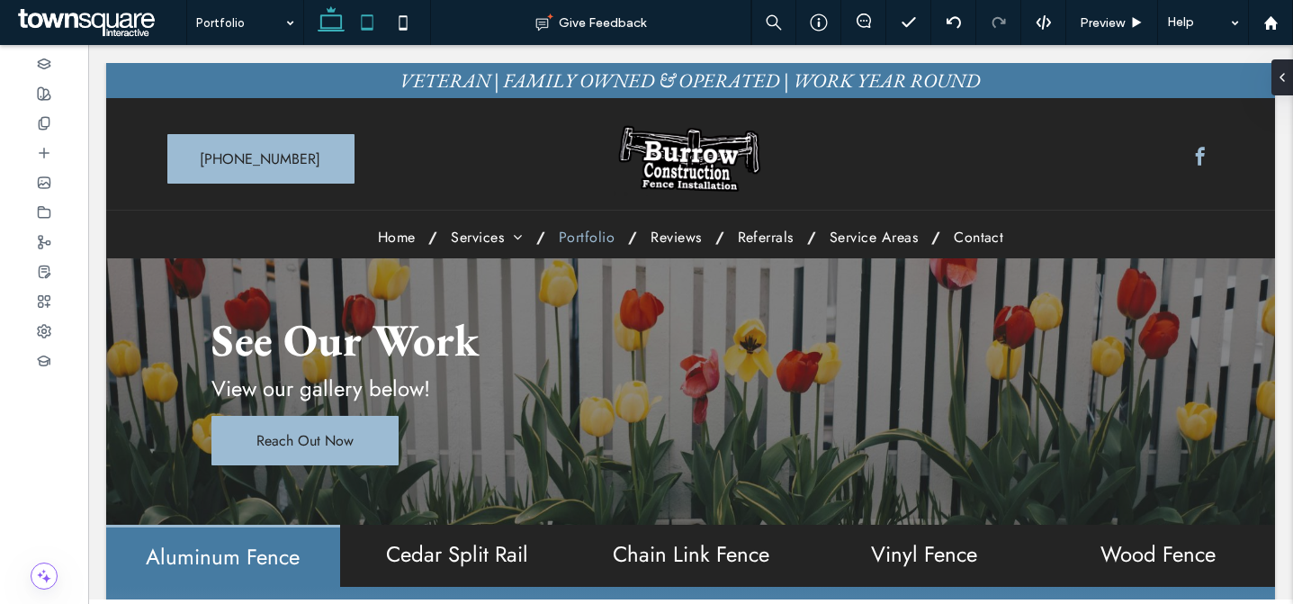
click at [365, 16] on use at bounding box center [368, 21] width 12 height 15
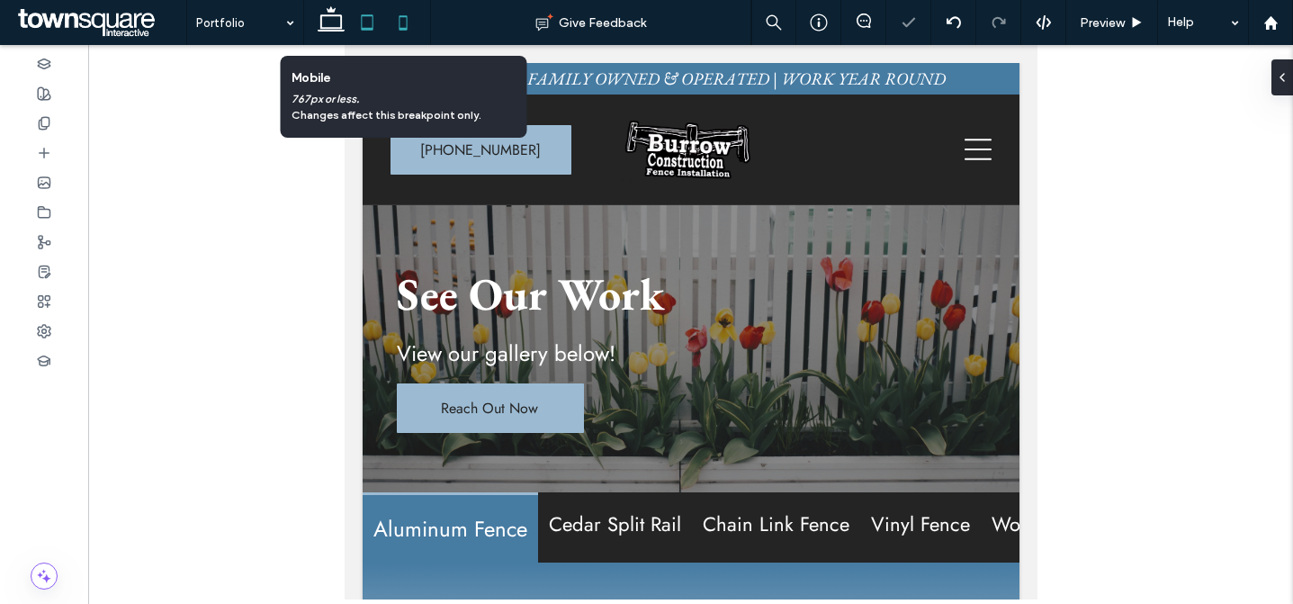
click at [405, 20] on icon at bounding box center [403, 23] width 36 height 36
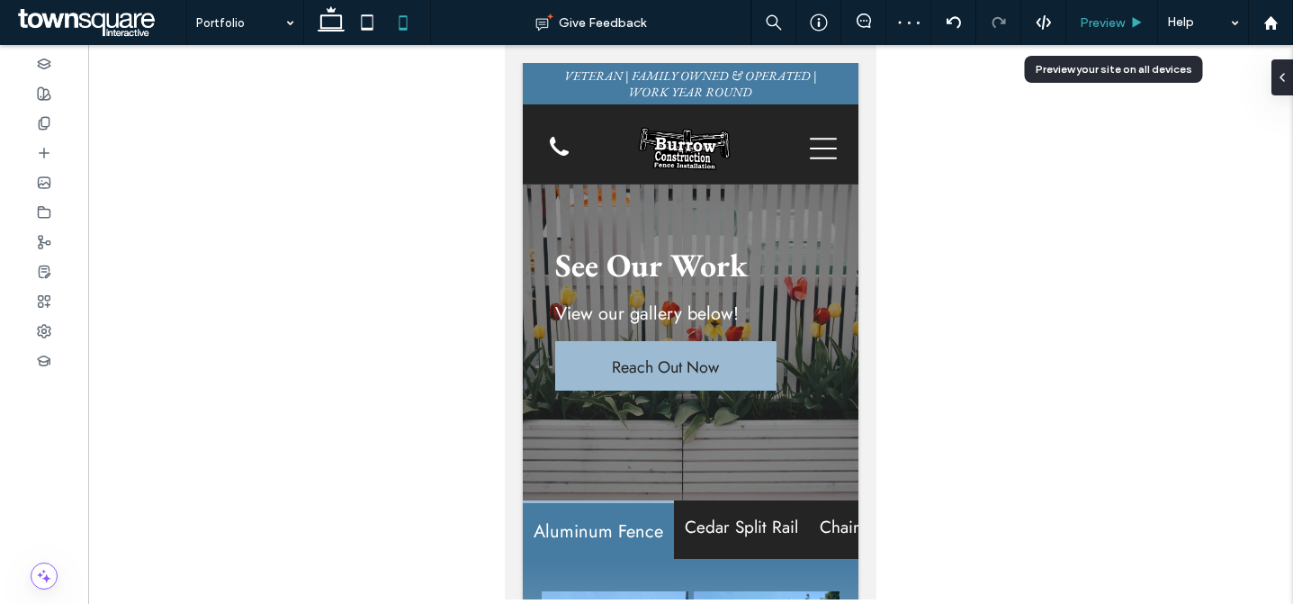
click at [1112, 27] on span "Preview" at bounding box center [1102, 22] width 45 height 15
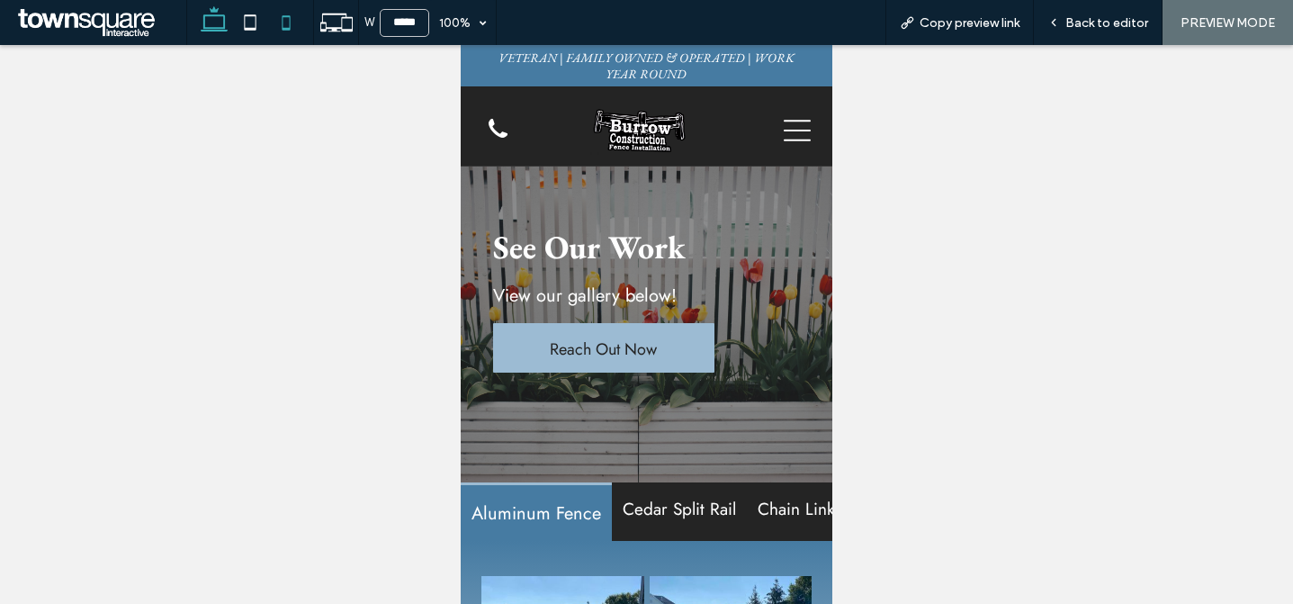
click at [221, 32] on icon at bounding box center [214, 23] width 36 height 36
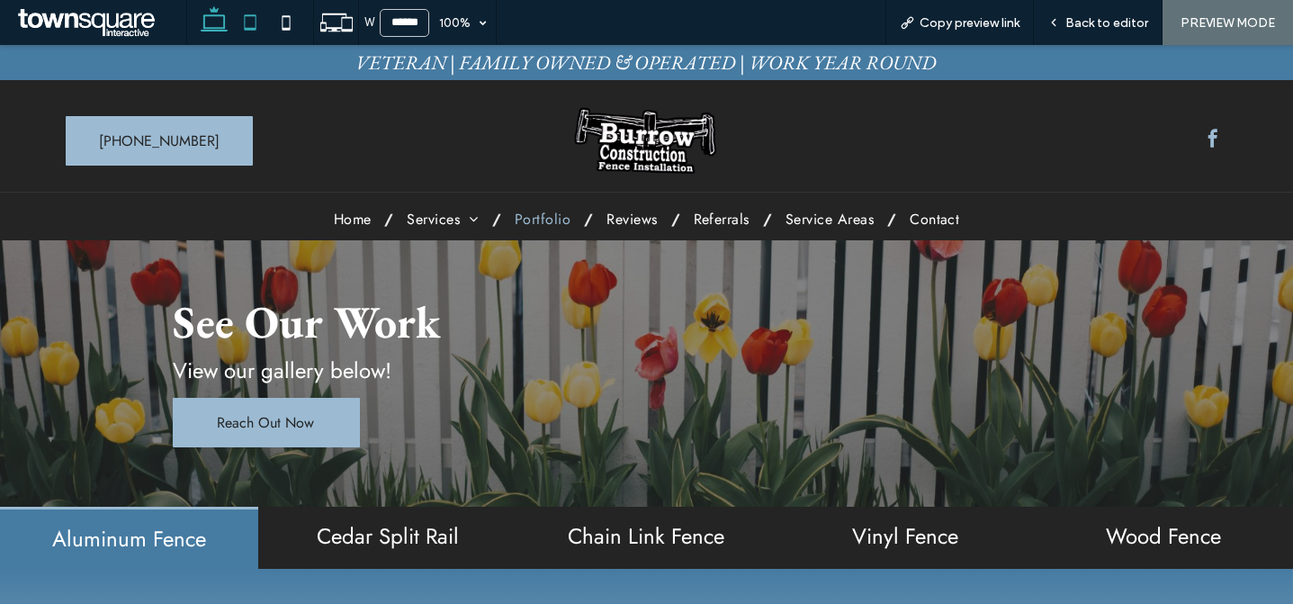
click at [260, 24] on icon at bounding box center [250, 23] width 36 height 36
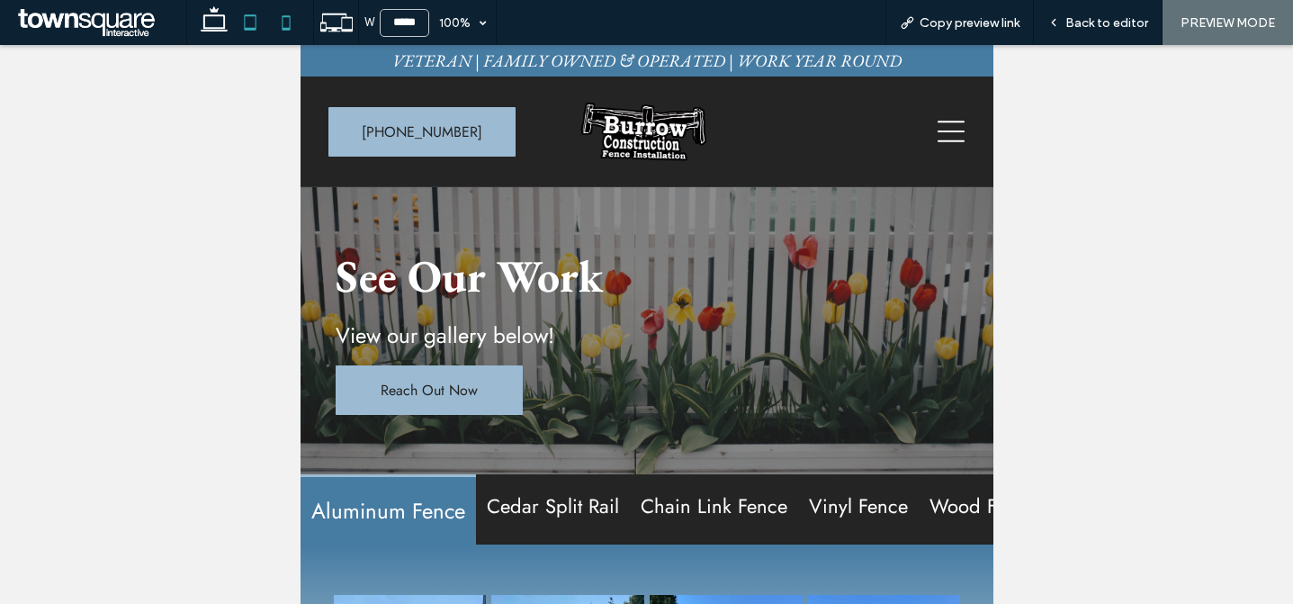
click at [291, 24] on icon at bounding box center [286, 23] width 36 height 36
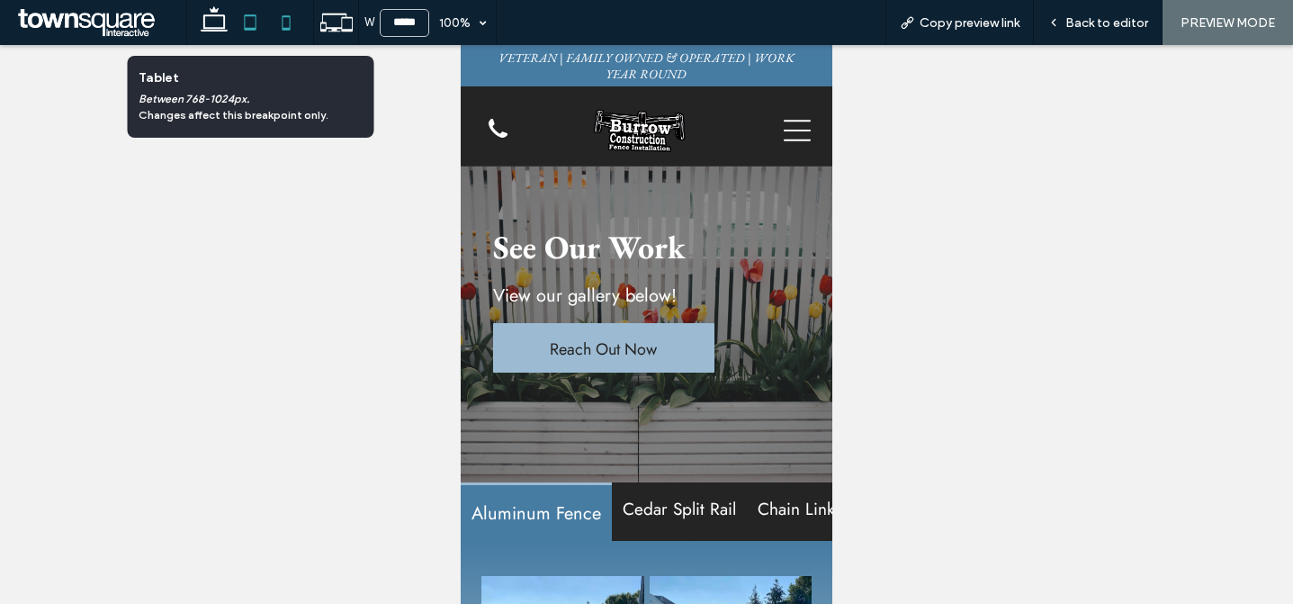
click at [259, 26] on icon at bounding box center [250, 23] width 36 height 36
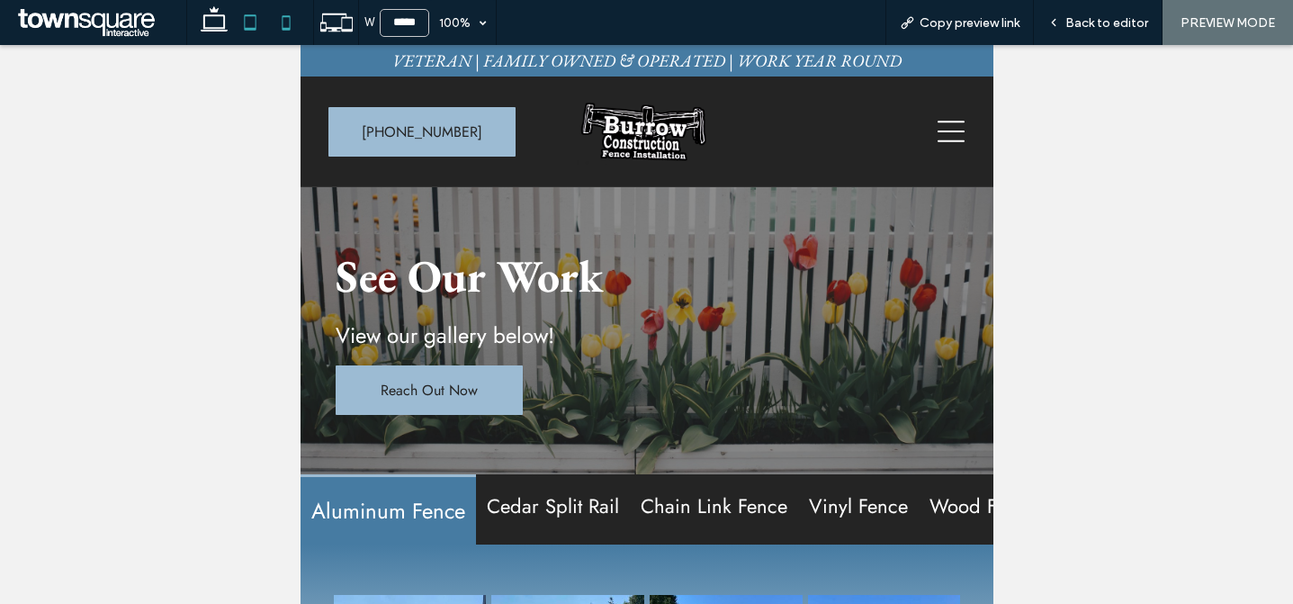
click at [290, 22] on use at bounding box center [287, 22] width 8 height 14
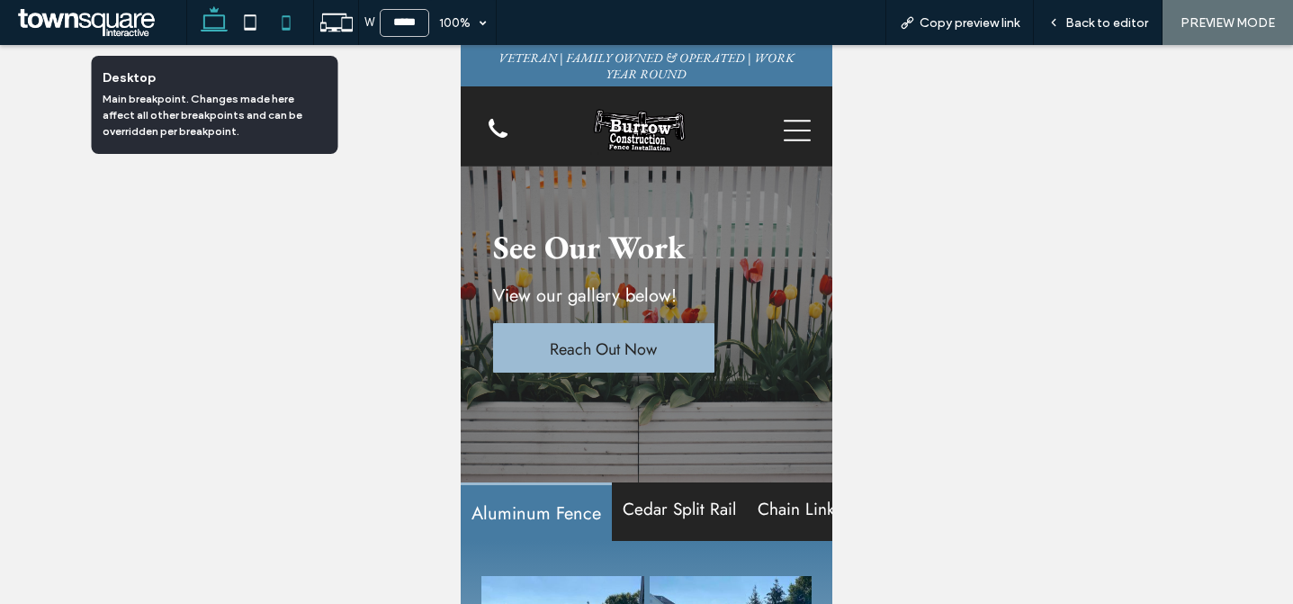
click at [225, 23] on use at bounding box center [214, 18] width 27 height 25
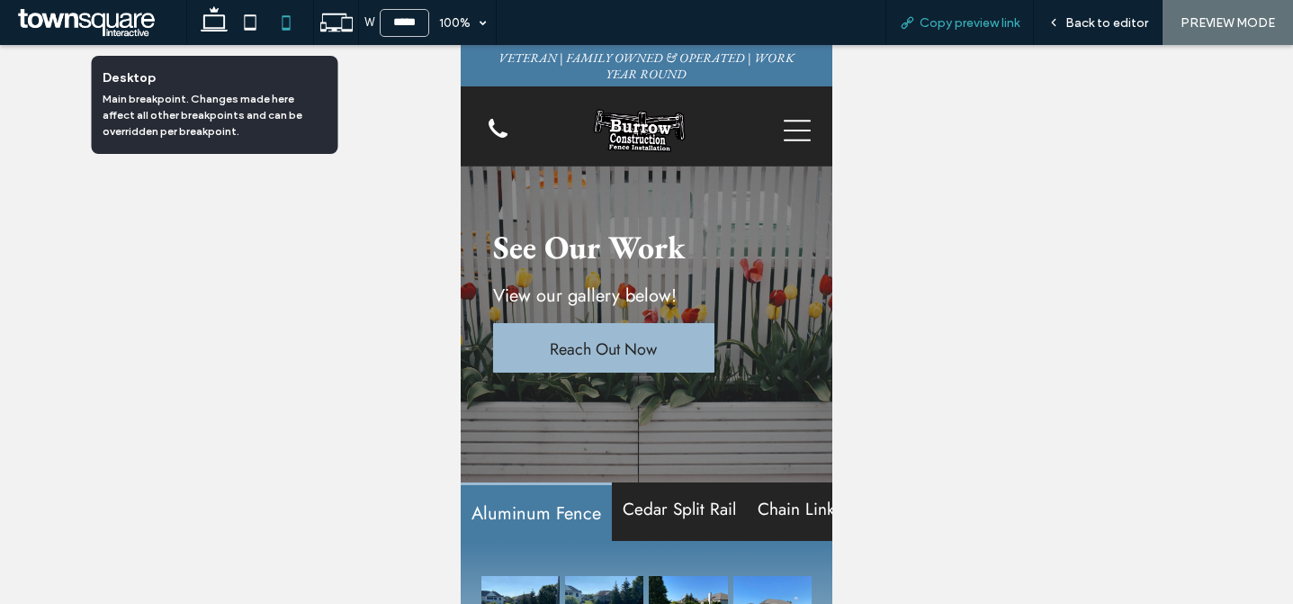
type input "******"
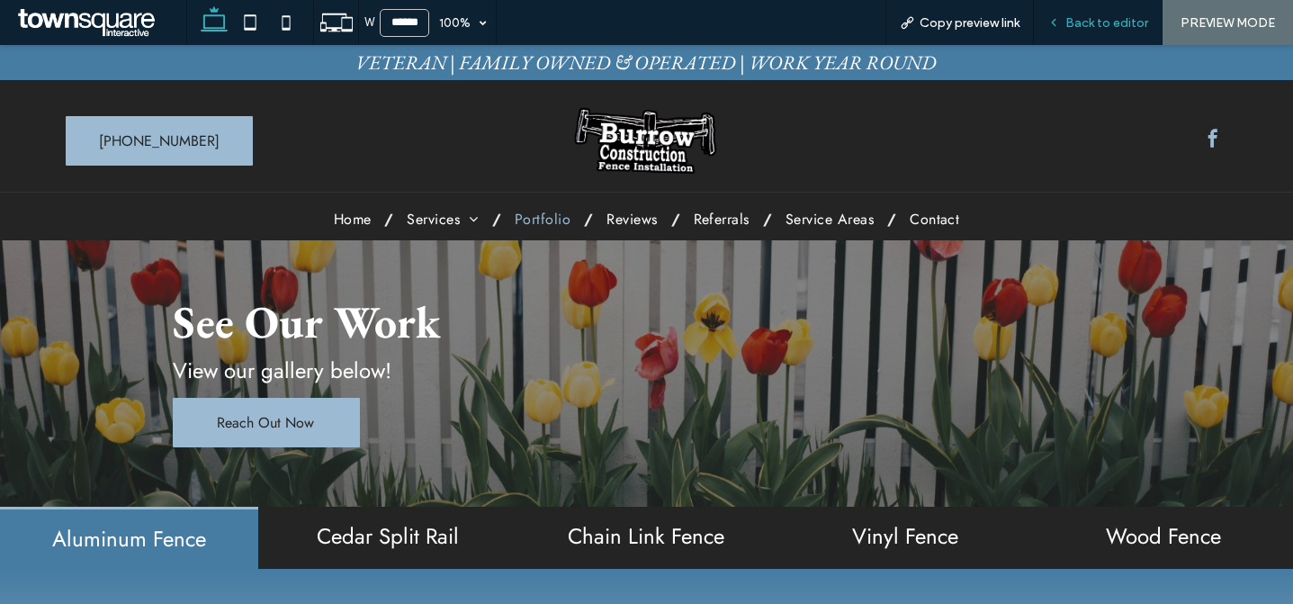
click at [1096, 24] on span "Back to editor" at bounding box center [1107, 22] width 83 height 15
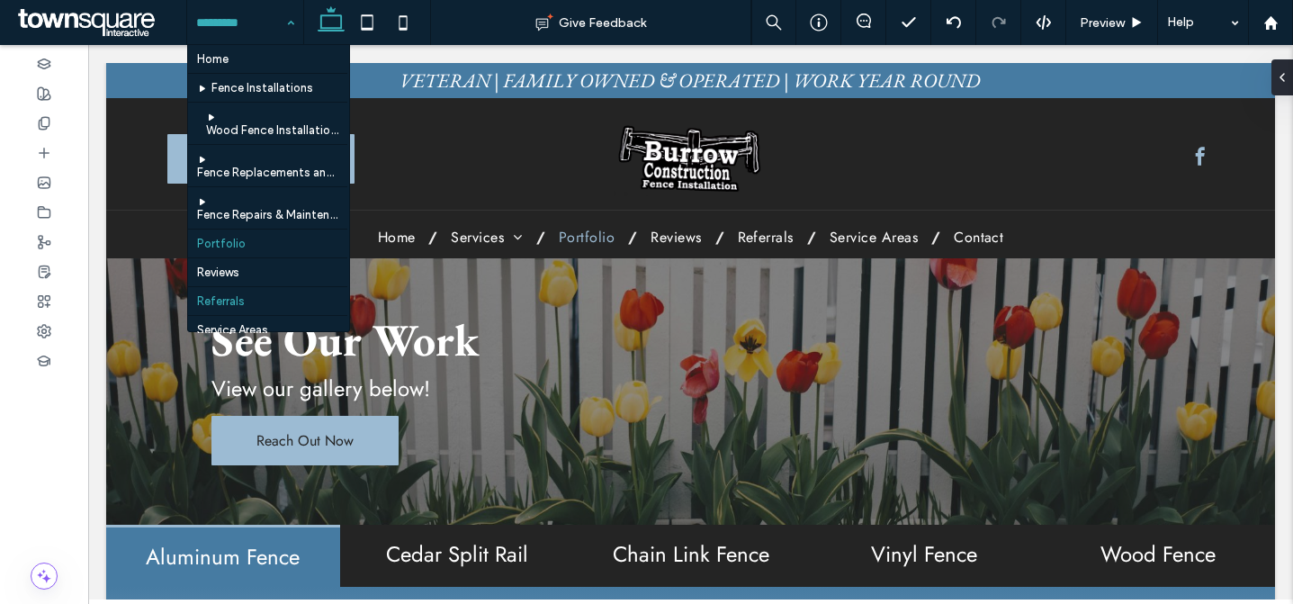
scroll to position [11, 0]
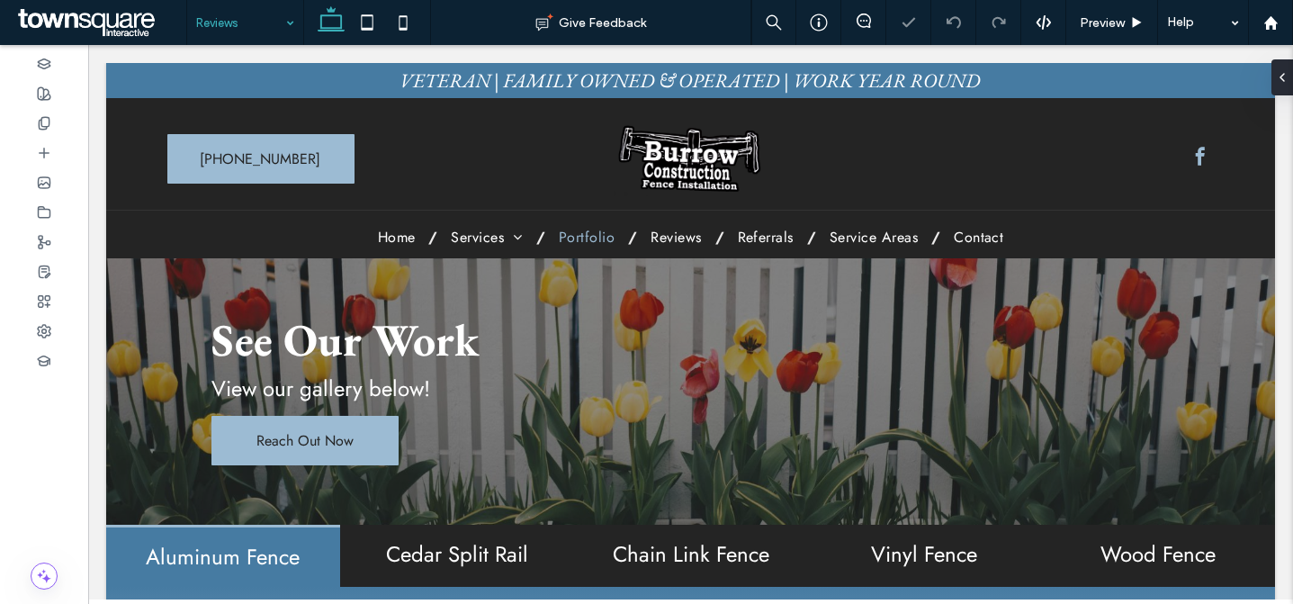
click at [247, 15] on input at bounding box center [240, 22] width 89 height 45
click at [215, 20] on input at bounding box center [240, 22] width 89 height 45
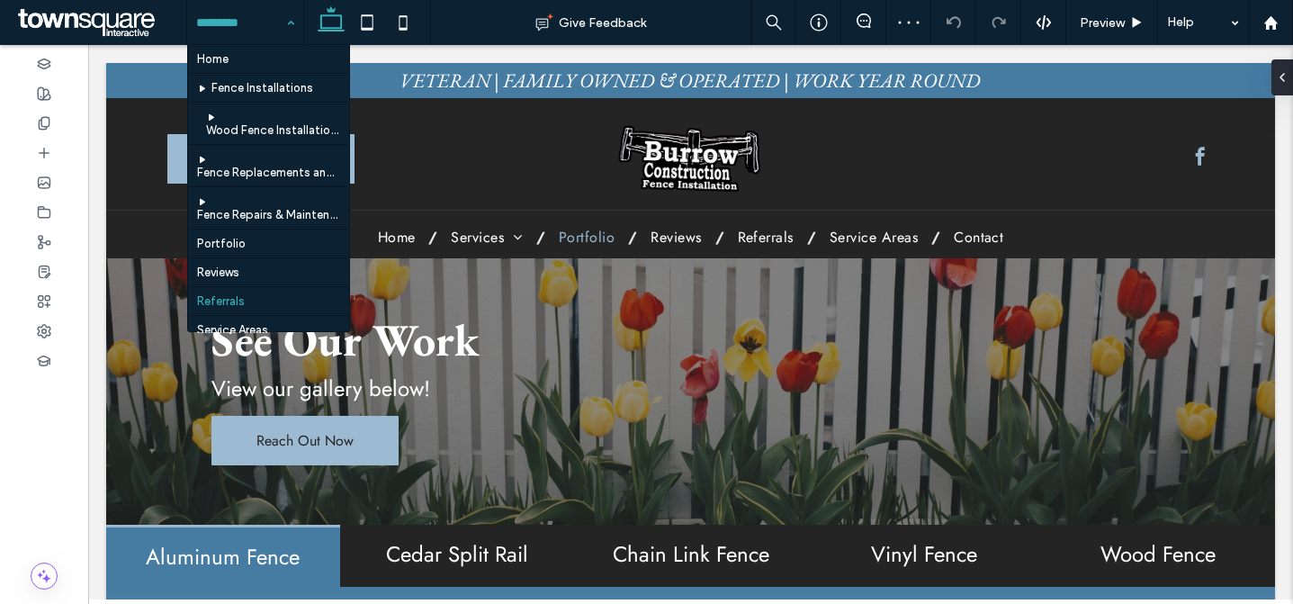
scroll to position [84, 0]
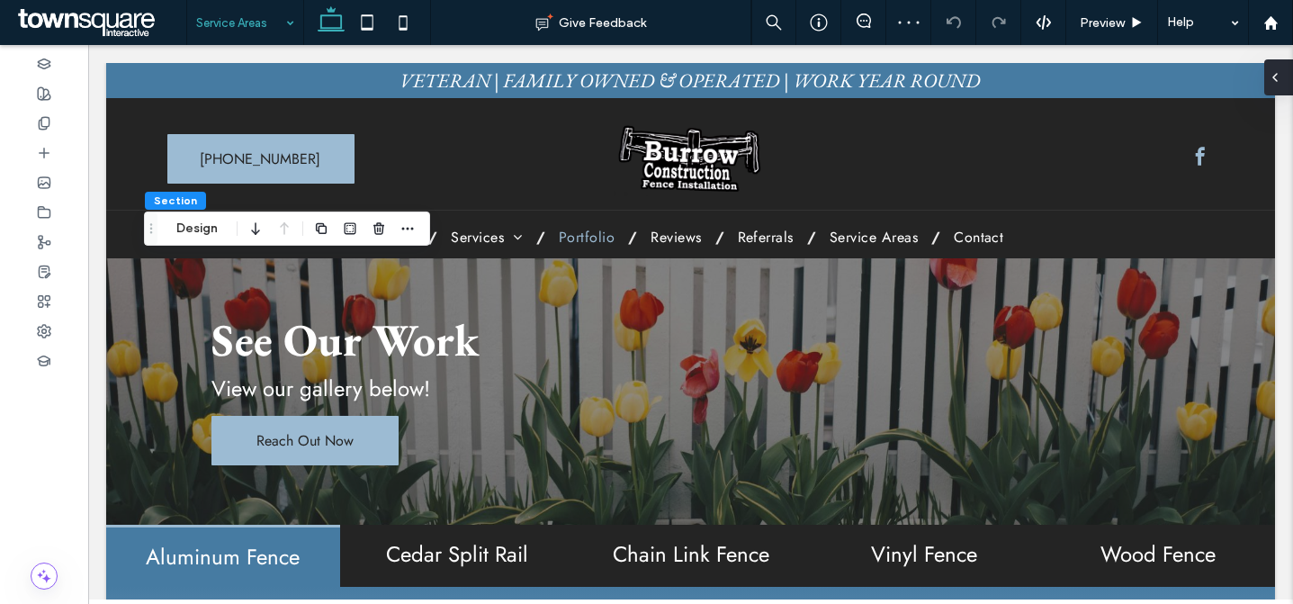
click at [1276, 82] on icon at bounding box center [1275, 77] width 14 height 14
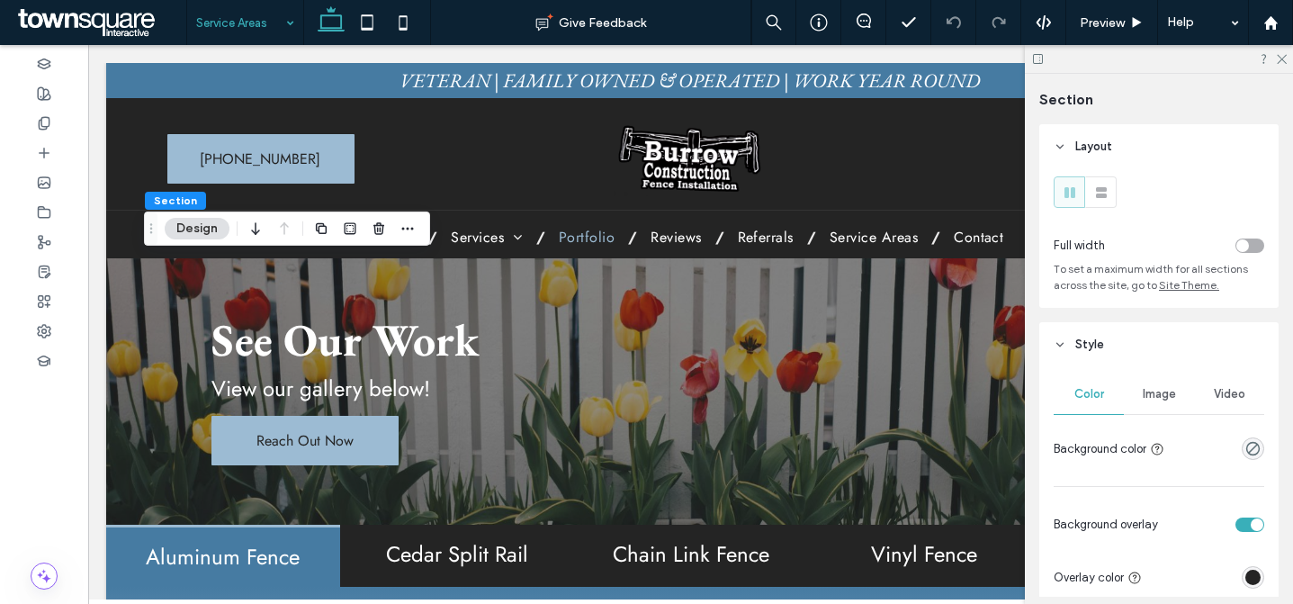
click at [1166, 397] on span "Image" at bounding box center [1159, 394] width 33 height 14
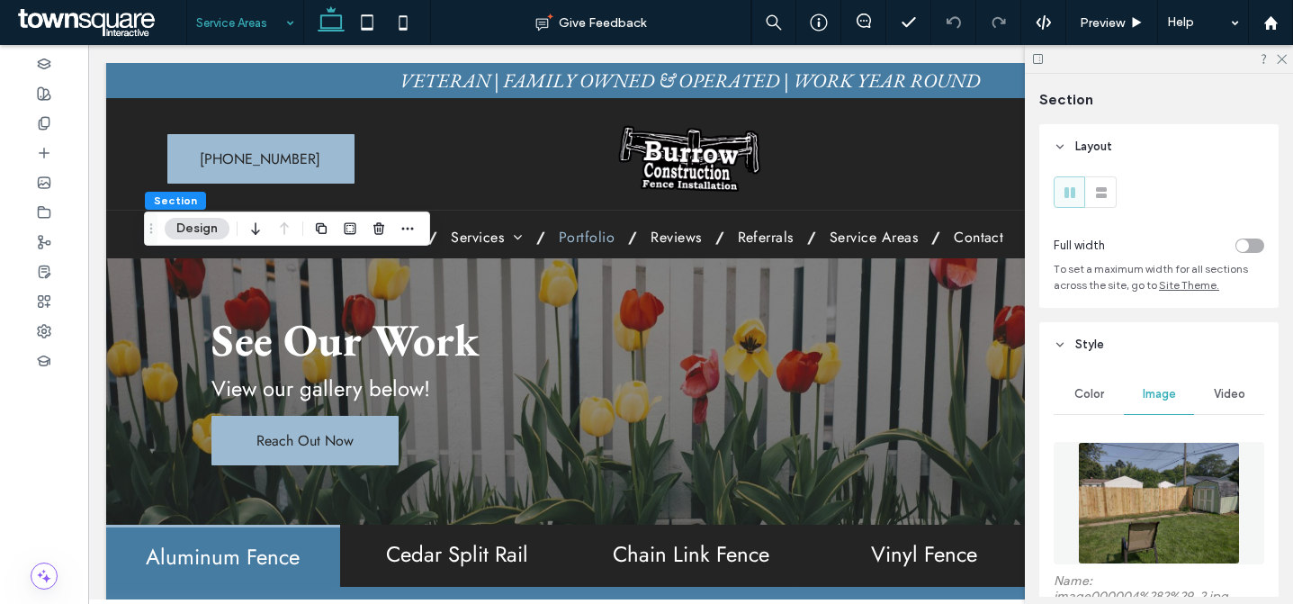
scroll to position [227, 0]
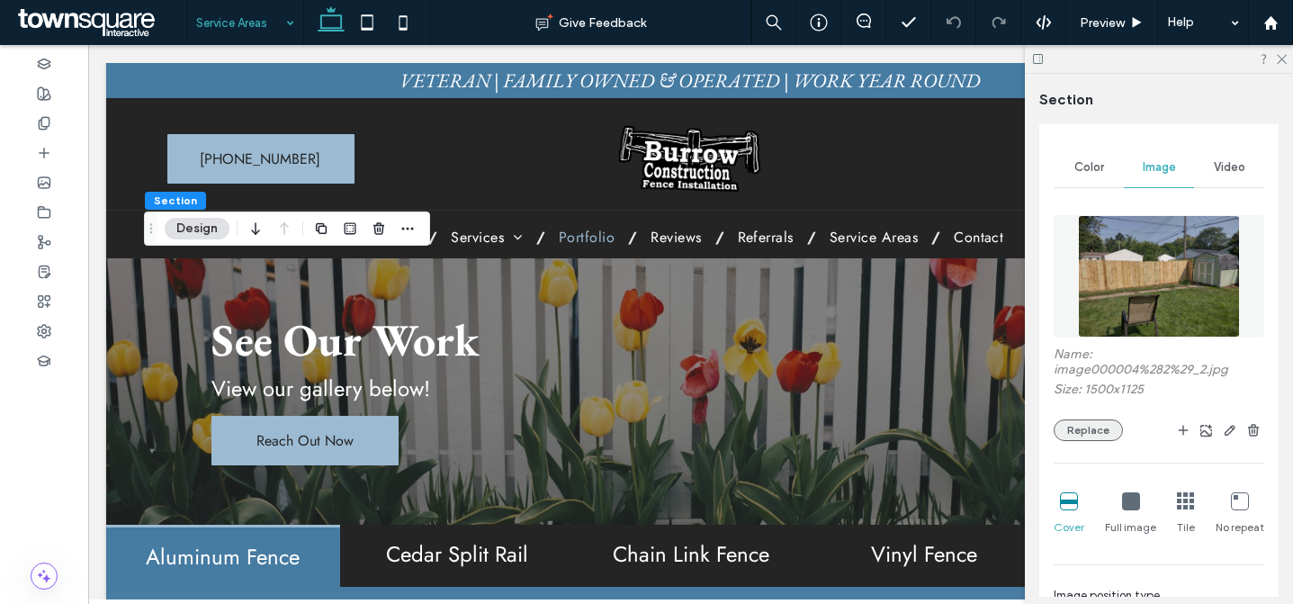
click at [1096, 423] on button "Replace" at bounding box center [1088, 430] width 69 height 22
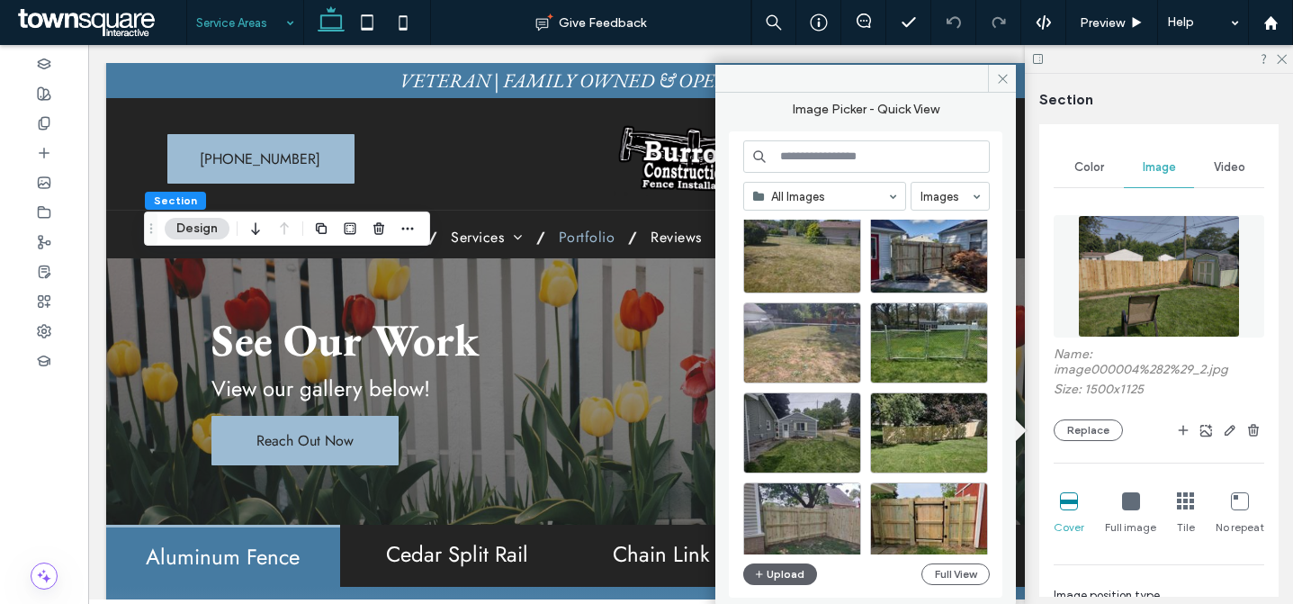
scroll to position [3595, 0]
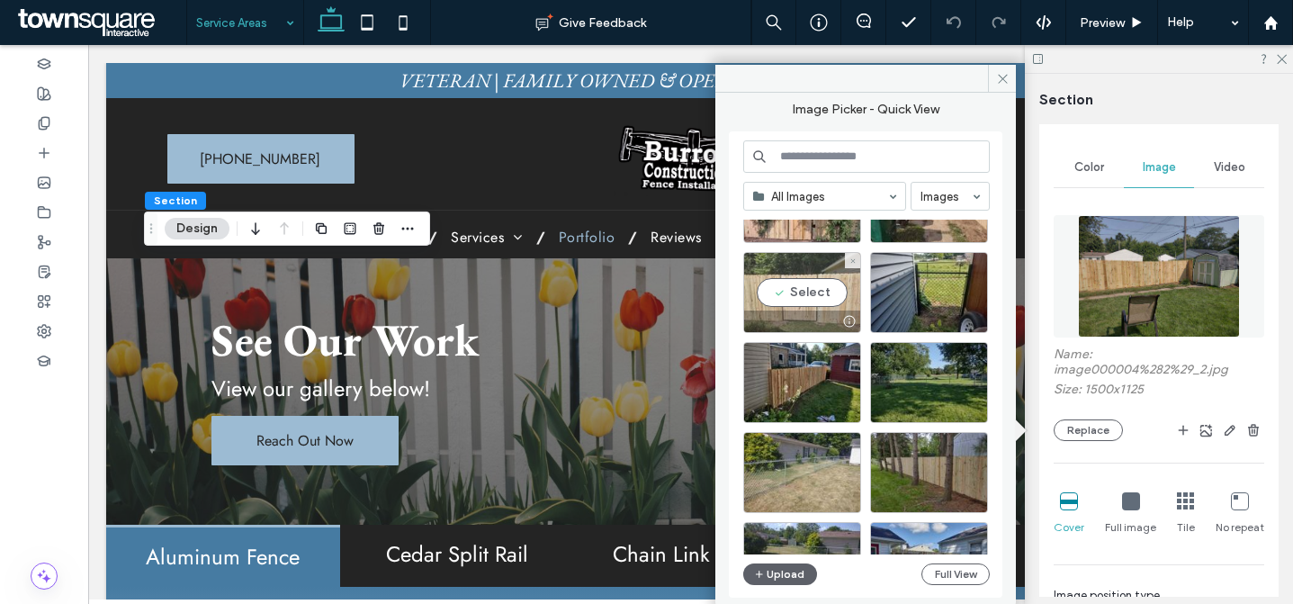
drag, startPoint x: 807, startPoint y: 328, endPoint x: 805, endPoint y: 311, distance: 16.4
click at [805, 311] on div at bounding box center [802, 322] width 116 height 22
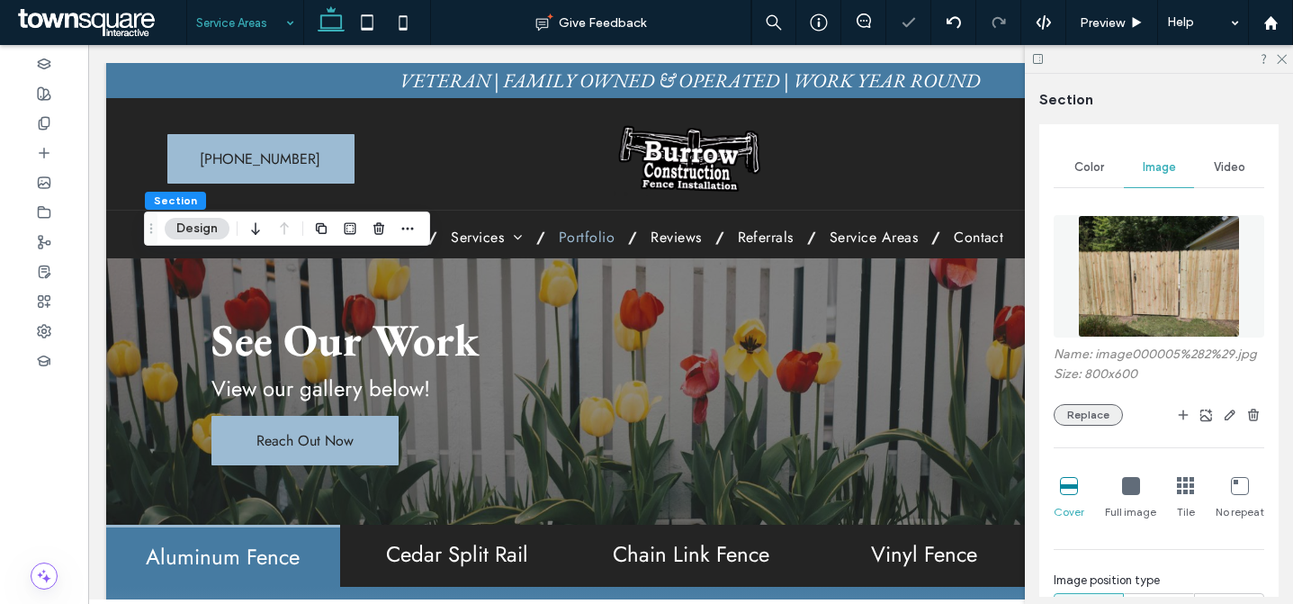
click at [1103, 426] on button "Replace" at bounding box center [1088, 415] width 69 height 22
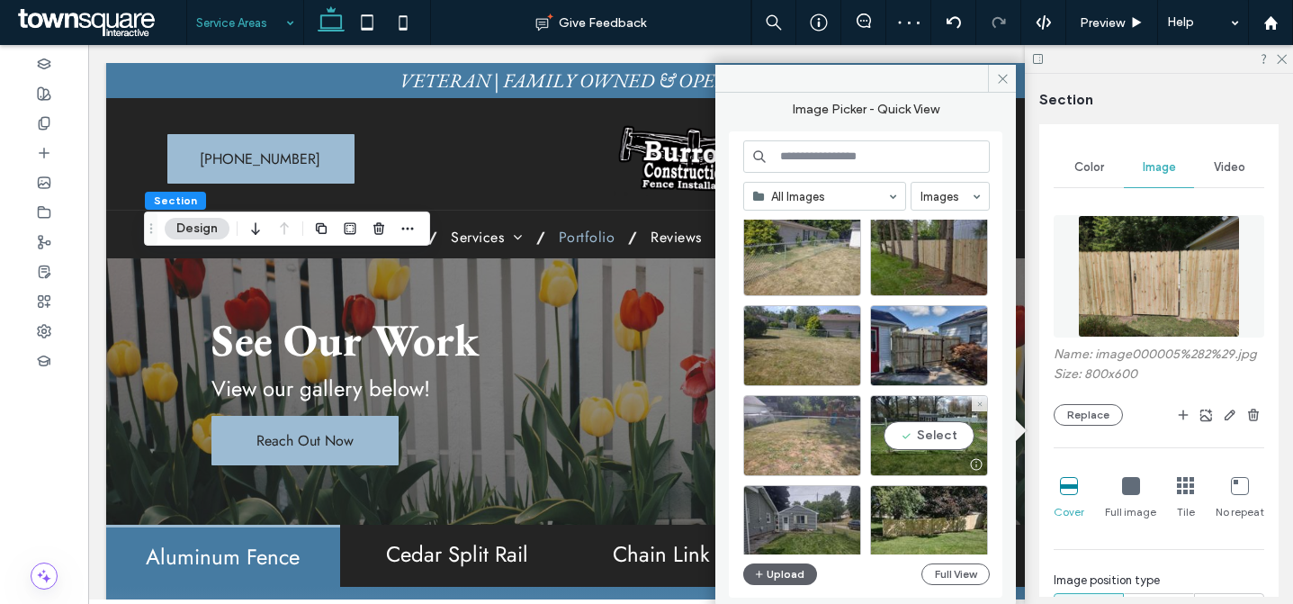
scroll to position [4029, 0]
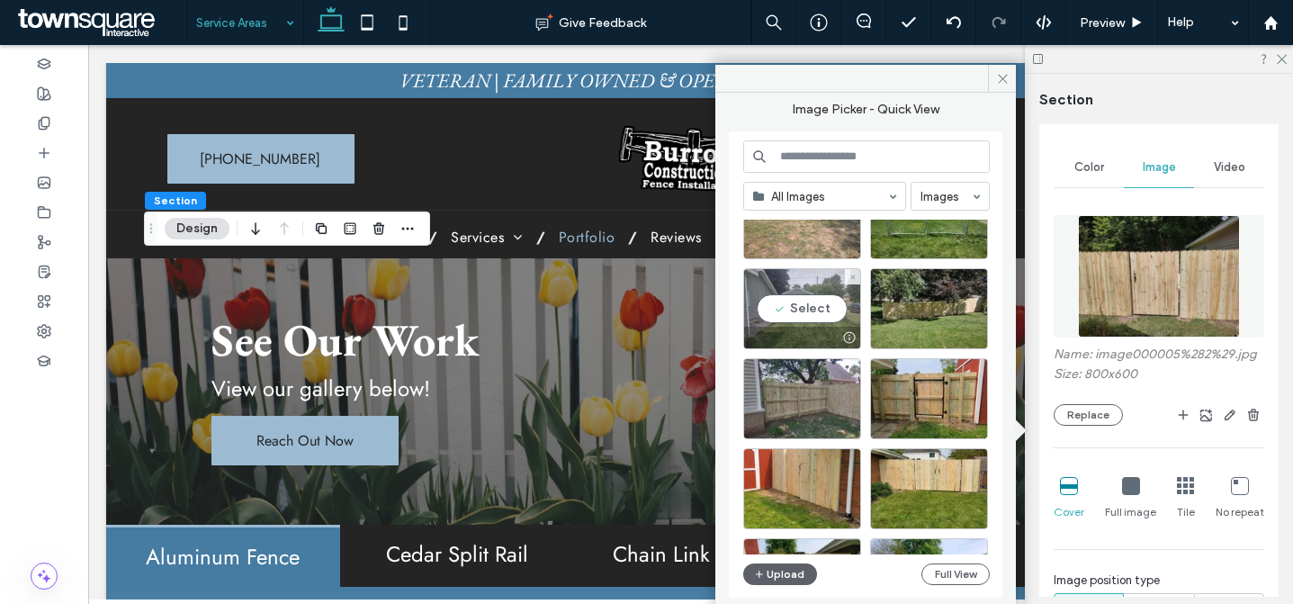
click at [808, 317] on div "Select" at bounding box center [802, 308] width 118 height 81
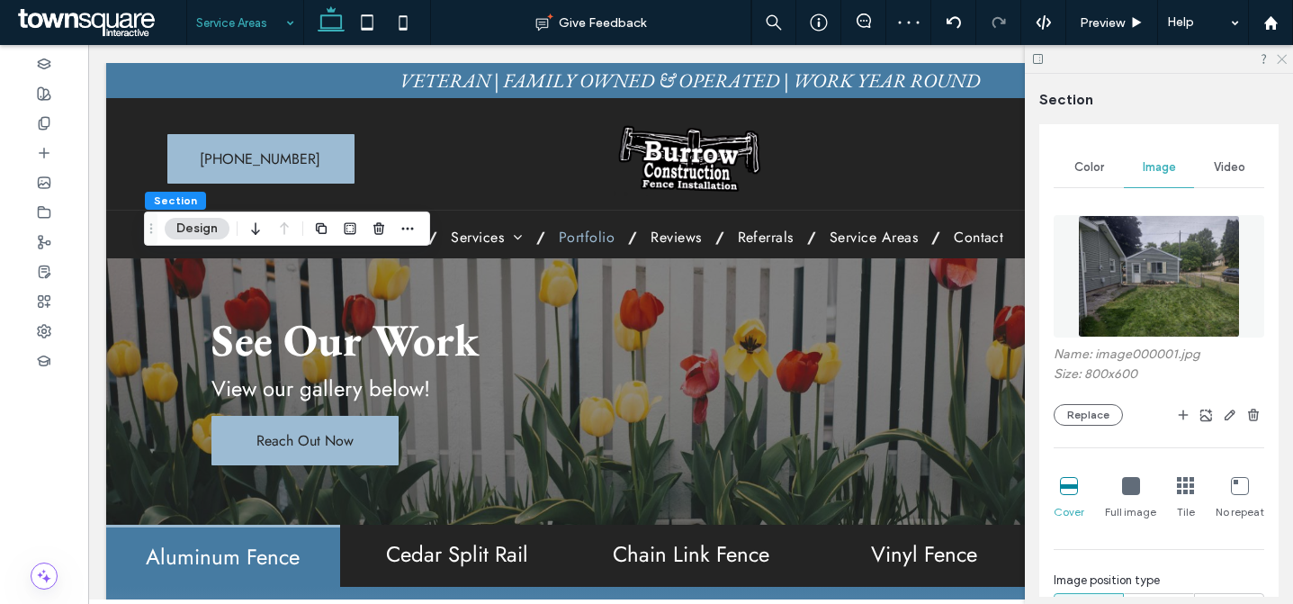
click at [1277, 56] on icon at bounding box center [1281, 58] width 12 height 12
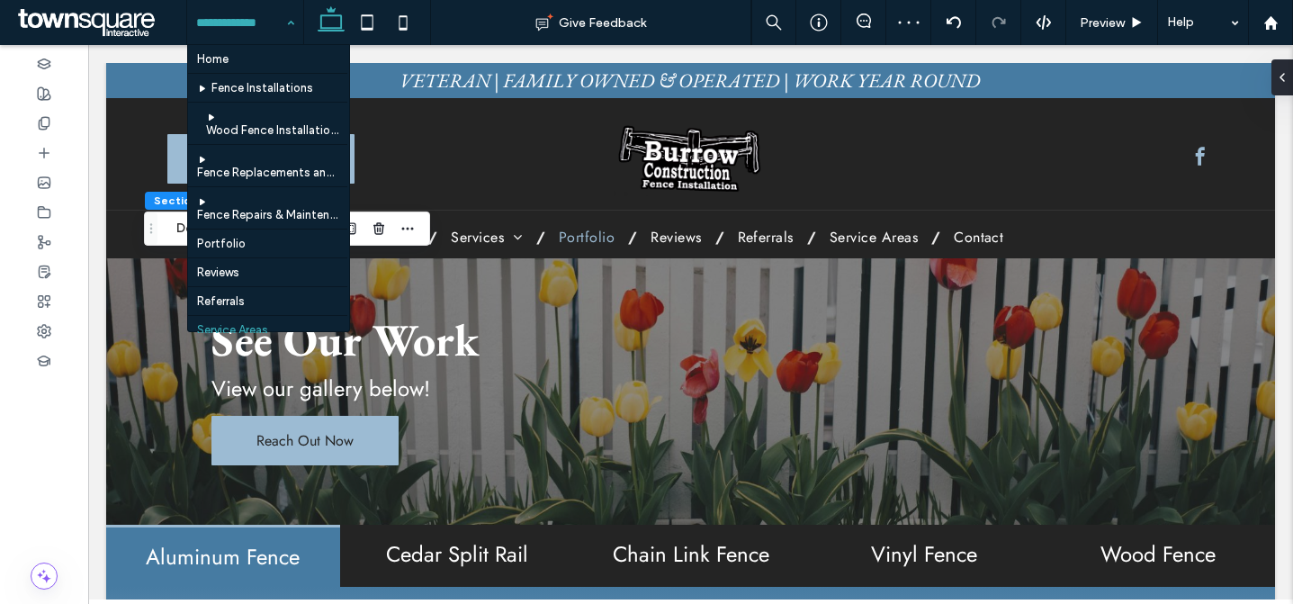
scroll to position [84, 0]
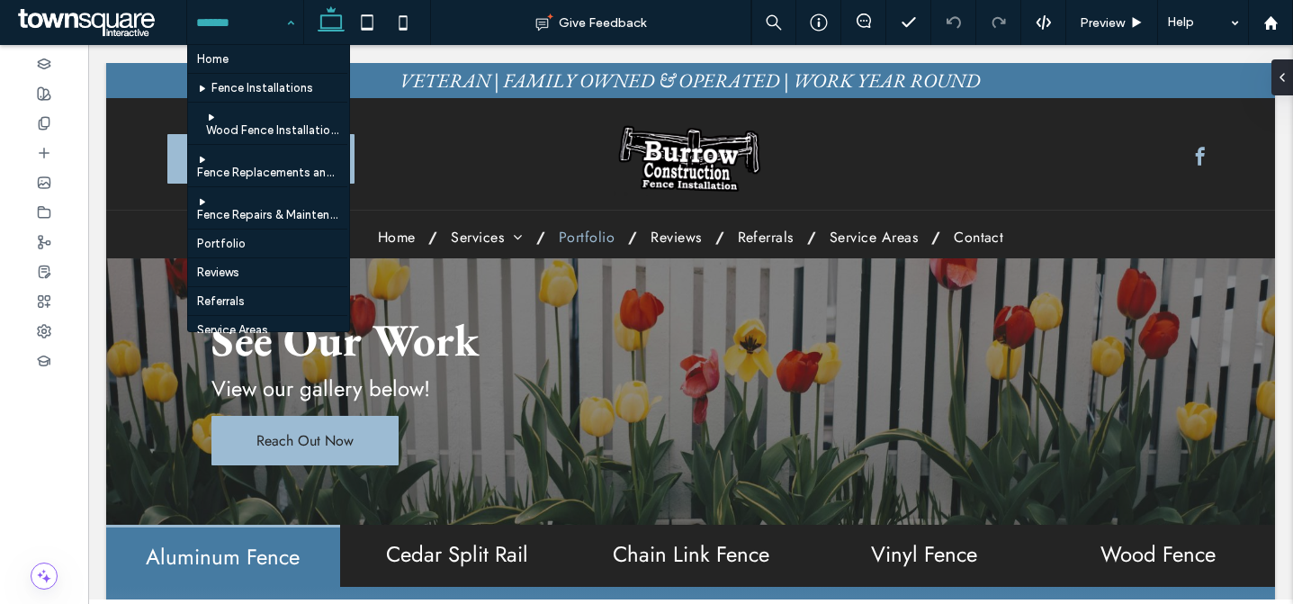
click at [232, 24] on input at bounding box center [240, 22] width 89 height 45
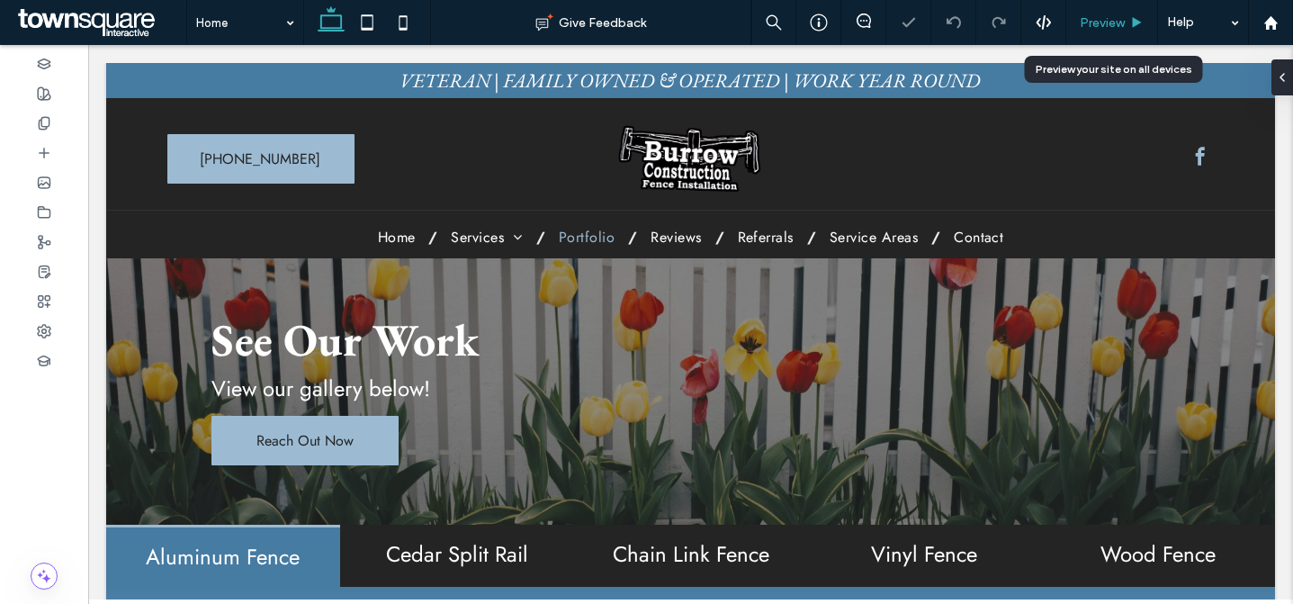
click at [1113, 23] on span "Preview" at bounding box center [1102, 22] width 45 height 15
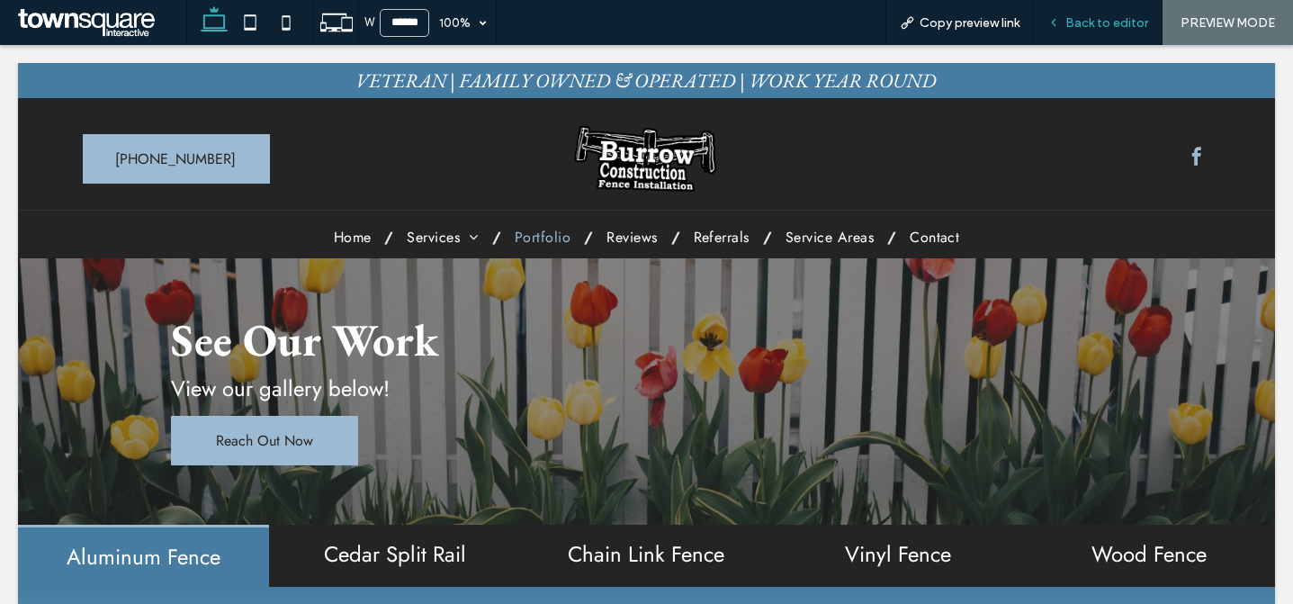
click at [1133, 23] on span "Back to editor" at bounding box center [1107, 22] width 83 height 15
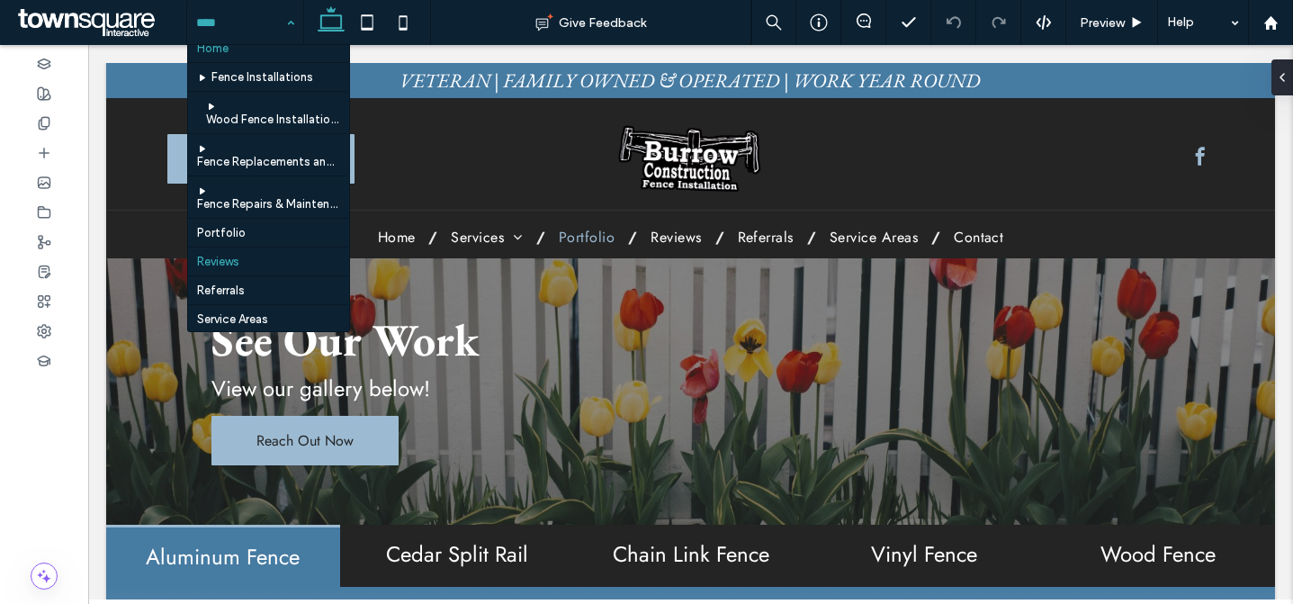
scroll to position [84, 0]
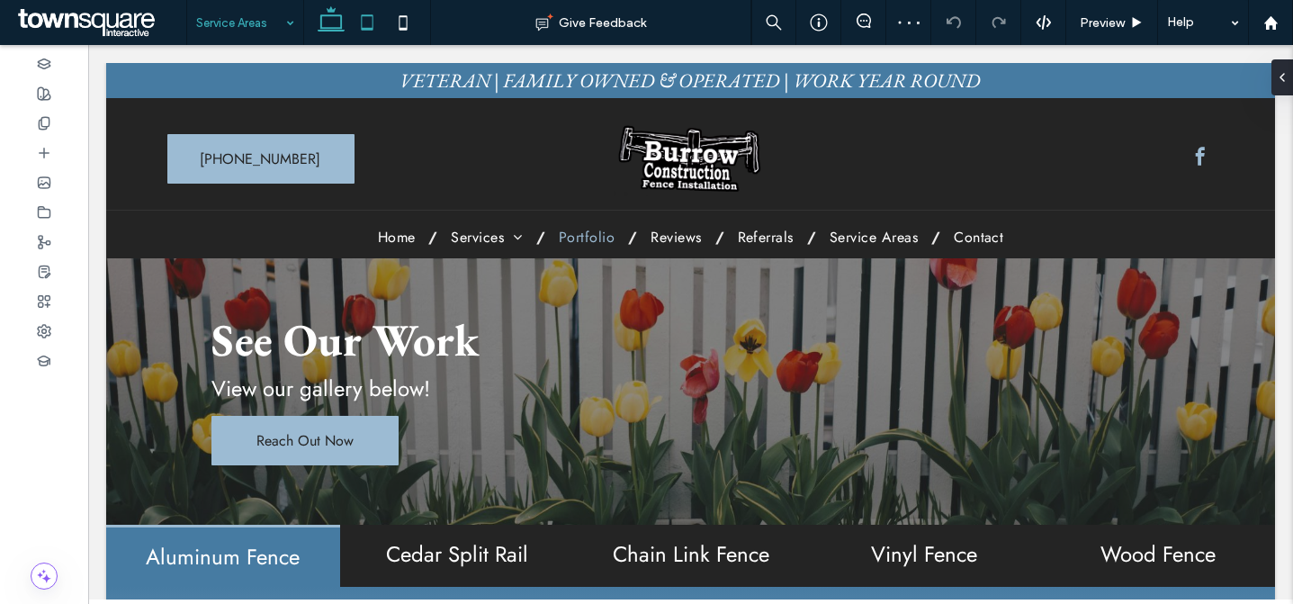
click at [370, 28] on use at bounding box center [368, 21] width 12 height 15
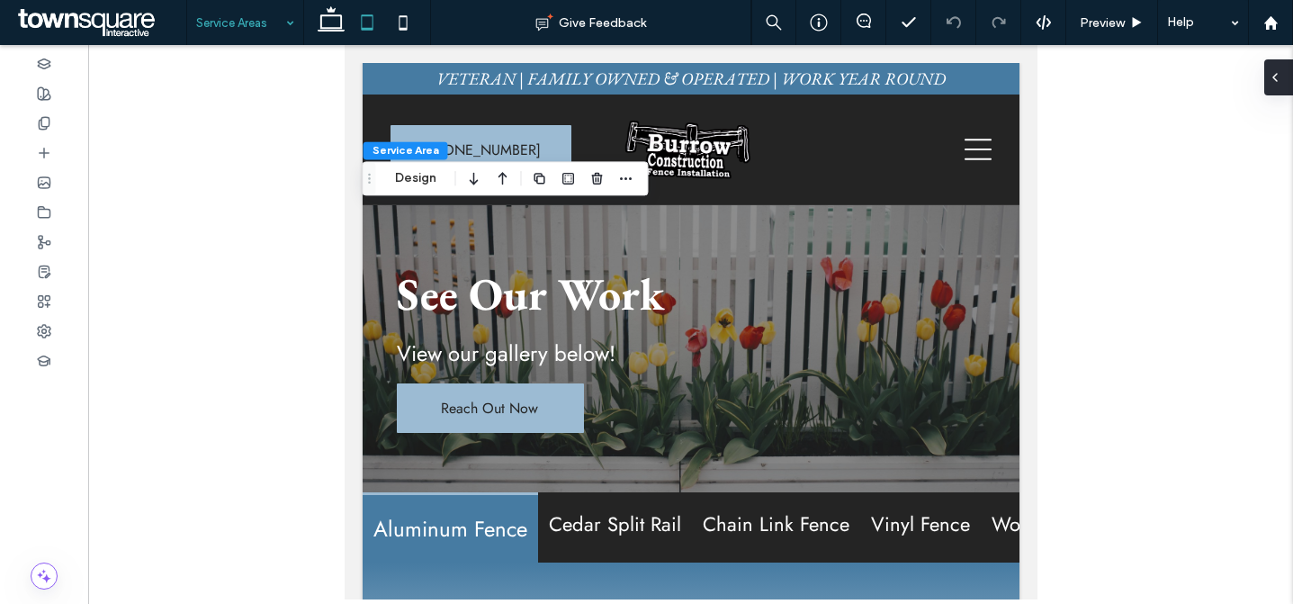
click at [1288, 86] on div at bounding box center [1279, 77] width 29 height 36
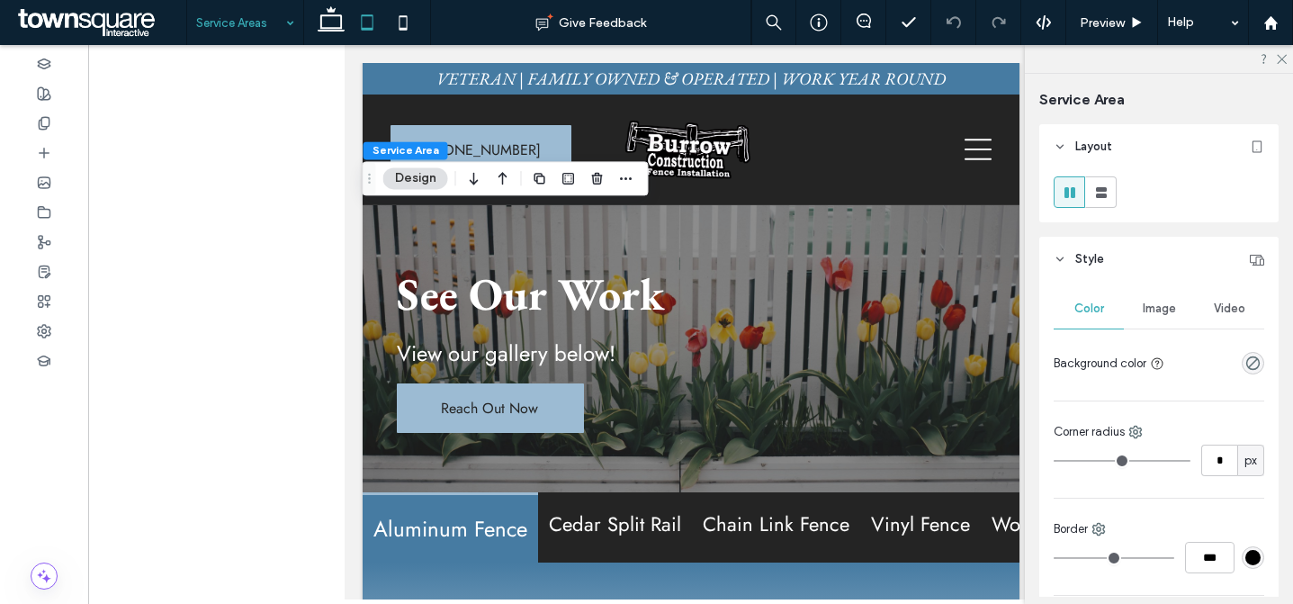
scroll to position [581, 0]
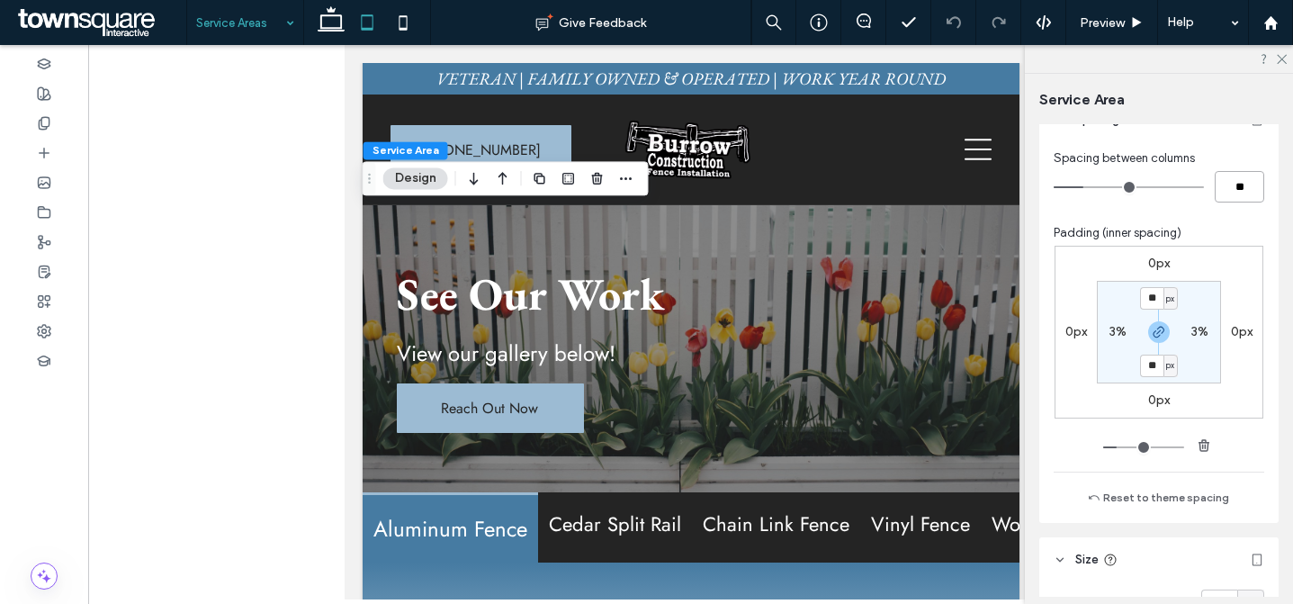
click at [1236, 187] on input "**" at bounding box center [1240, 187] width 50 height 32
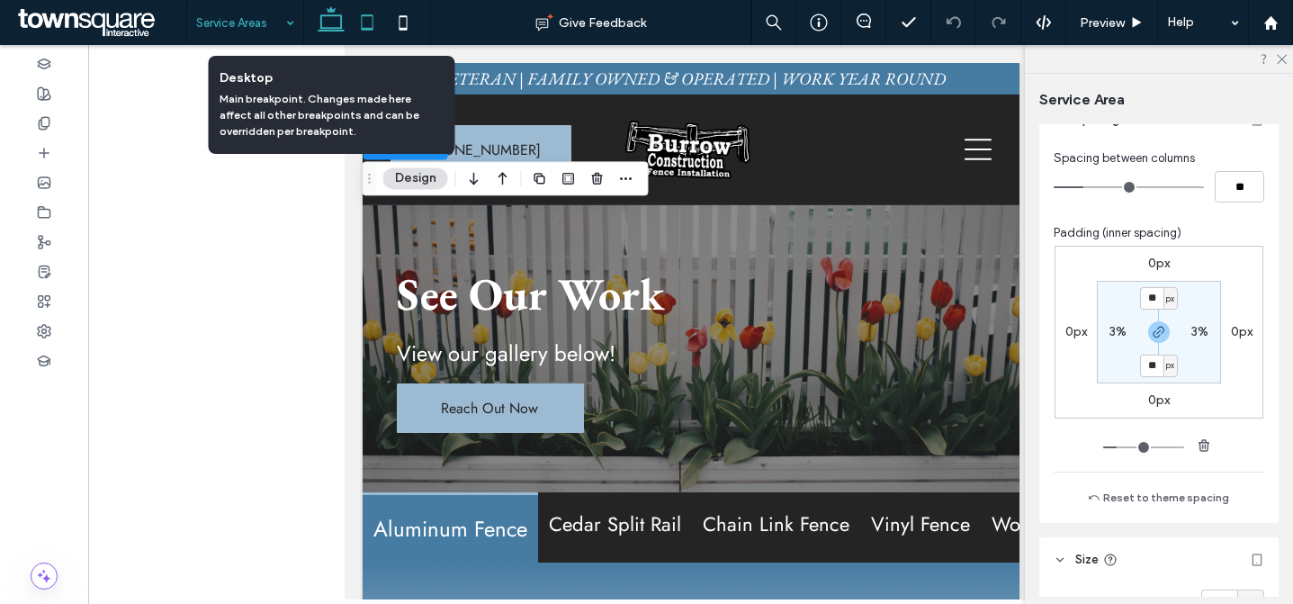
click at [331, 25] on icon at bounding box center [331, 23] width 36 height 36
type input "**"
type input "*"
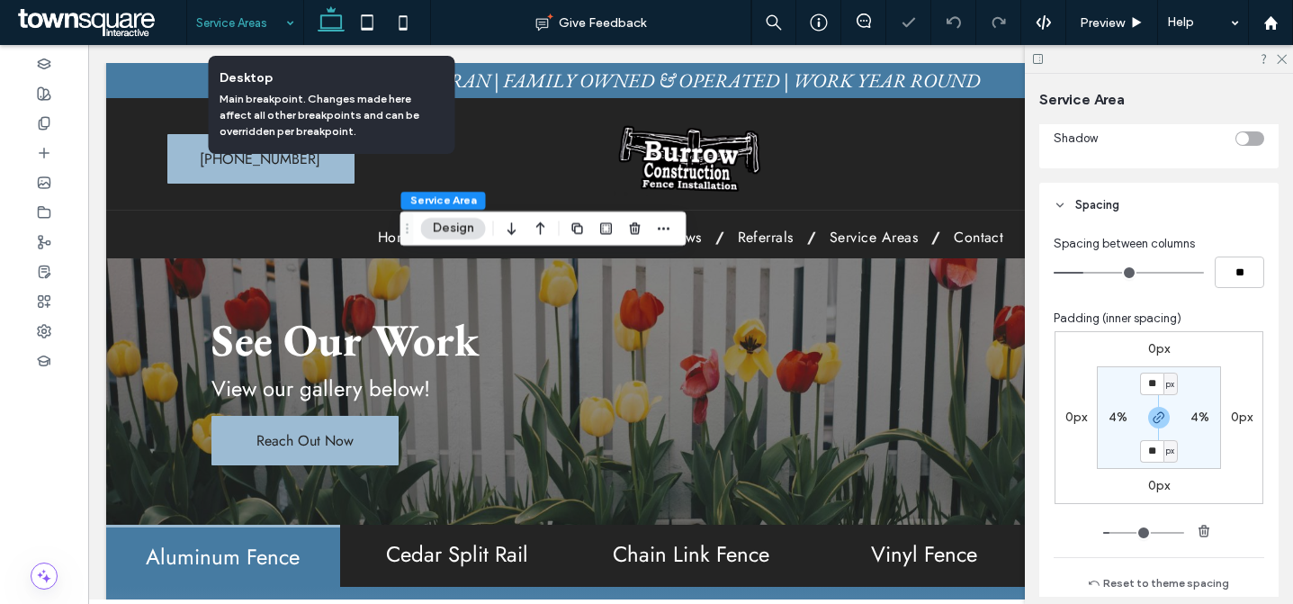
scroll to position [667, 0]
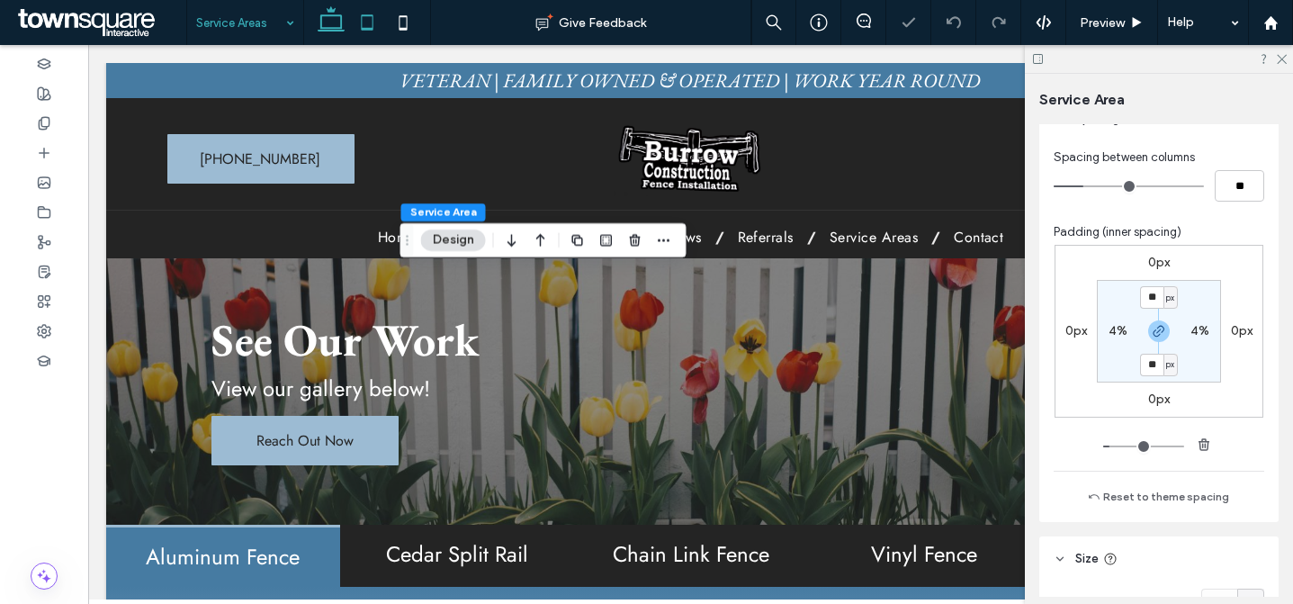
click at [356, 23] on icon at bounding box center [367, 23] width 36 height 36
type input "**"
type input "***"
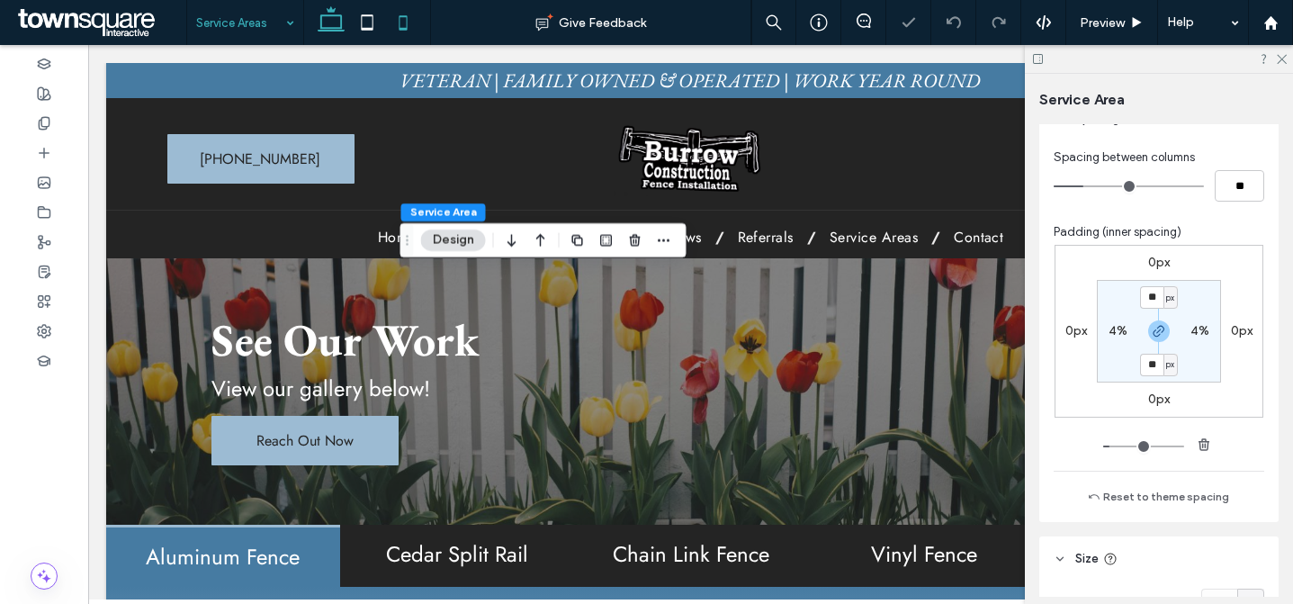
scroll to position [581, 0]
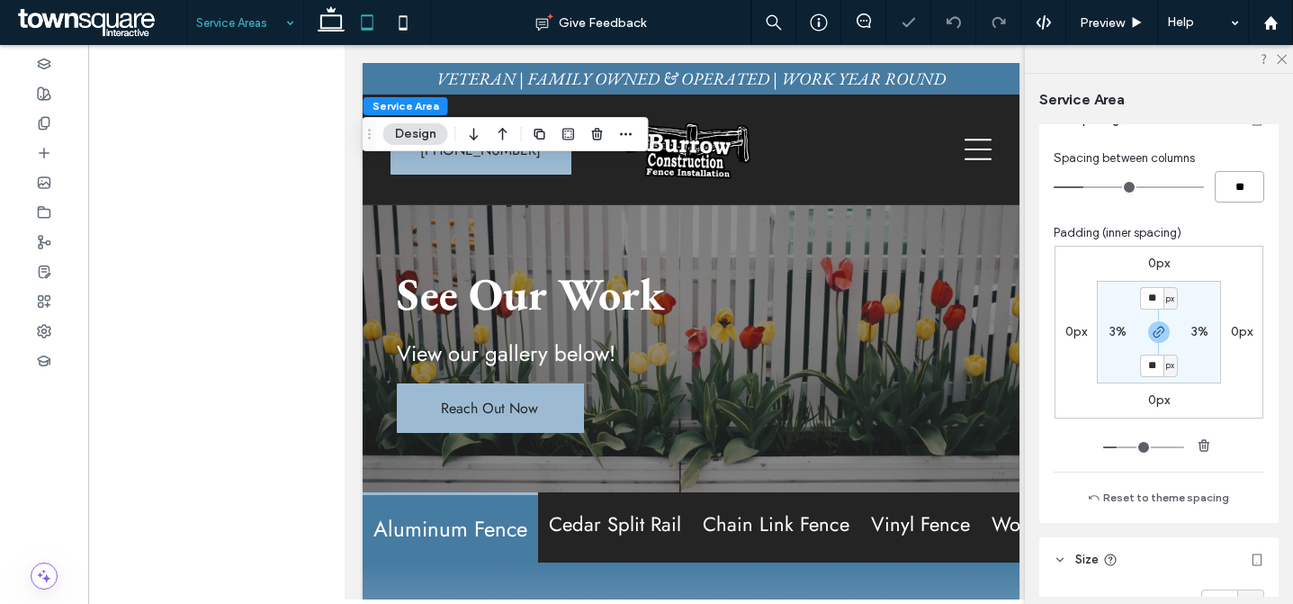
click at [1254, 188] on input "**" at bounding box center [1240, 187] width 50 height 32
type input "*"
type input "**"
click at [1258, 196] on div "Spacing between columns ** Padding (inner spacing) 0px 0px 0px 0px ** px 3% ** …" at bounding box center [1159, 332] width 239 height 381
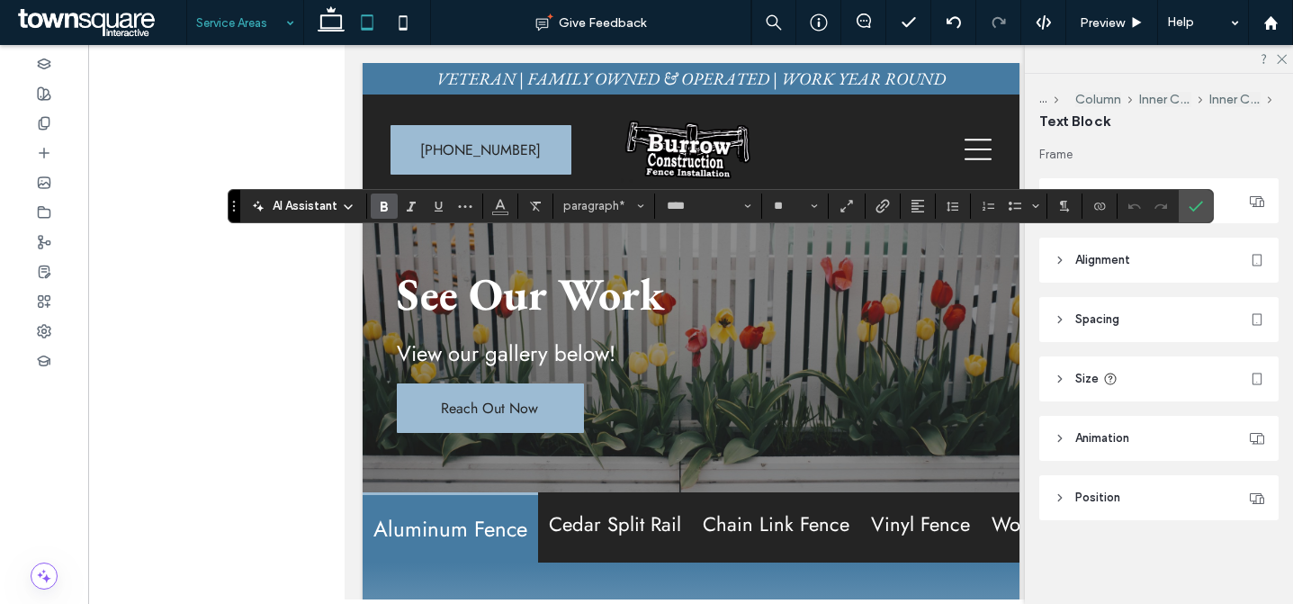
drag, startPoint x: 1202, startPoint y: 207, endPoint x: 1193, endPoint y: 209, distance: 9.2
click at [1202, 206] on icon "Confirm" at bounding box center [1196, 206] width 14 height 14
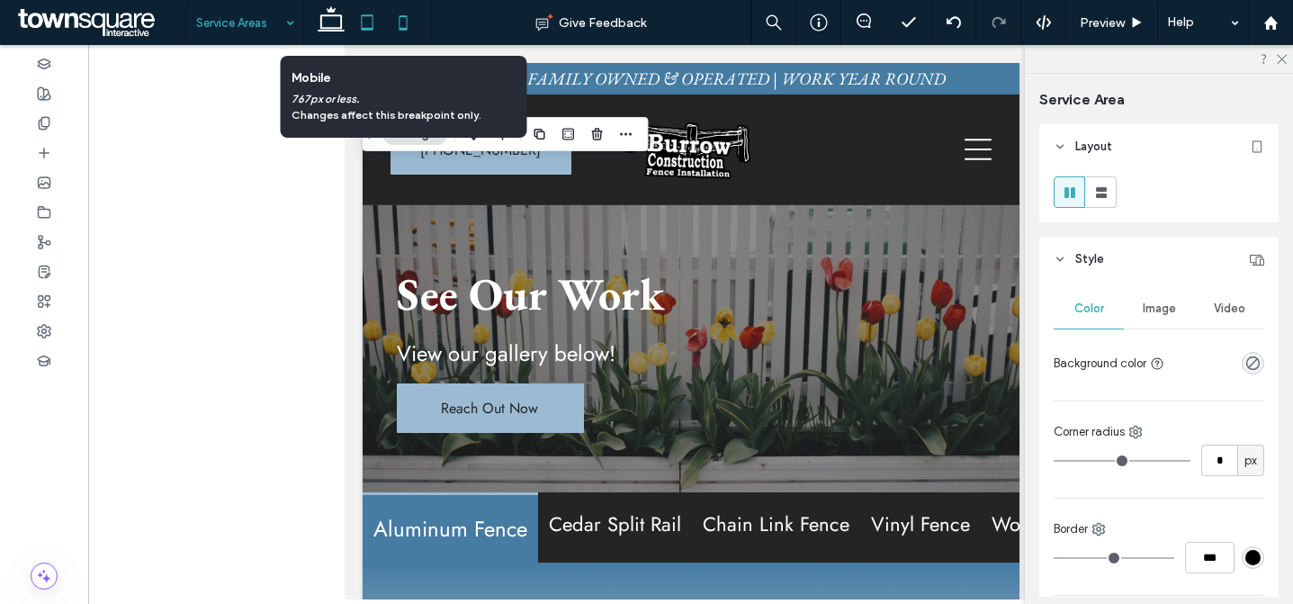
click at [408, 30] on icon at bounding box center [403, 23] width 36 height 36
type input "**"
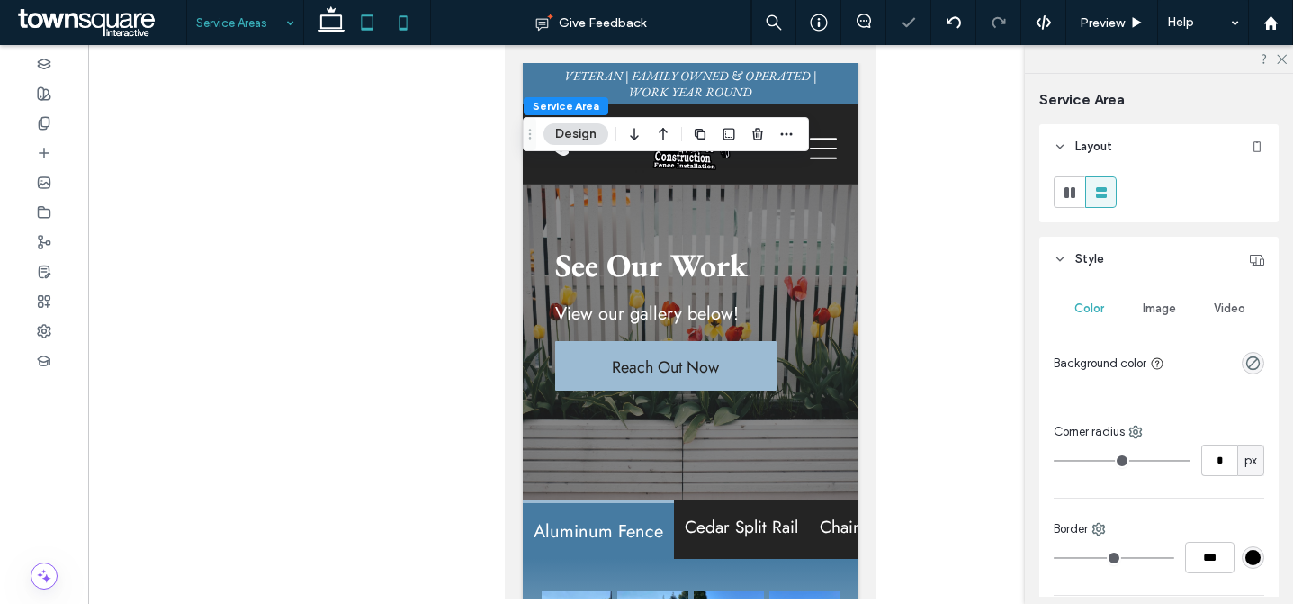
click at [366, 29] on use at bounding box center [368, 21] width 12 height 15
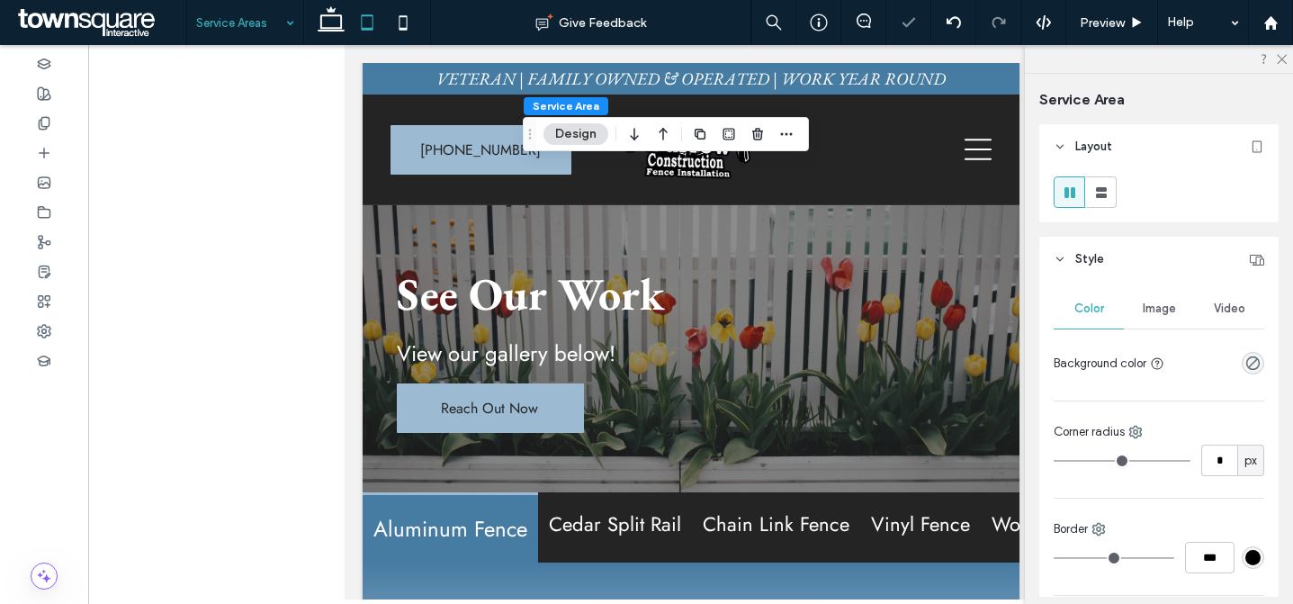
type input "**"
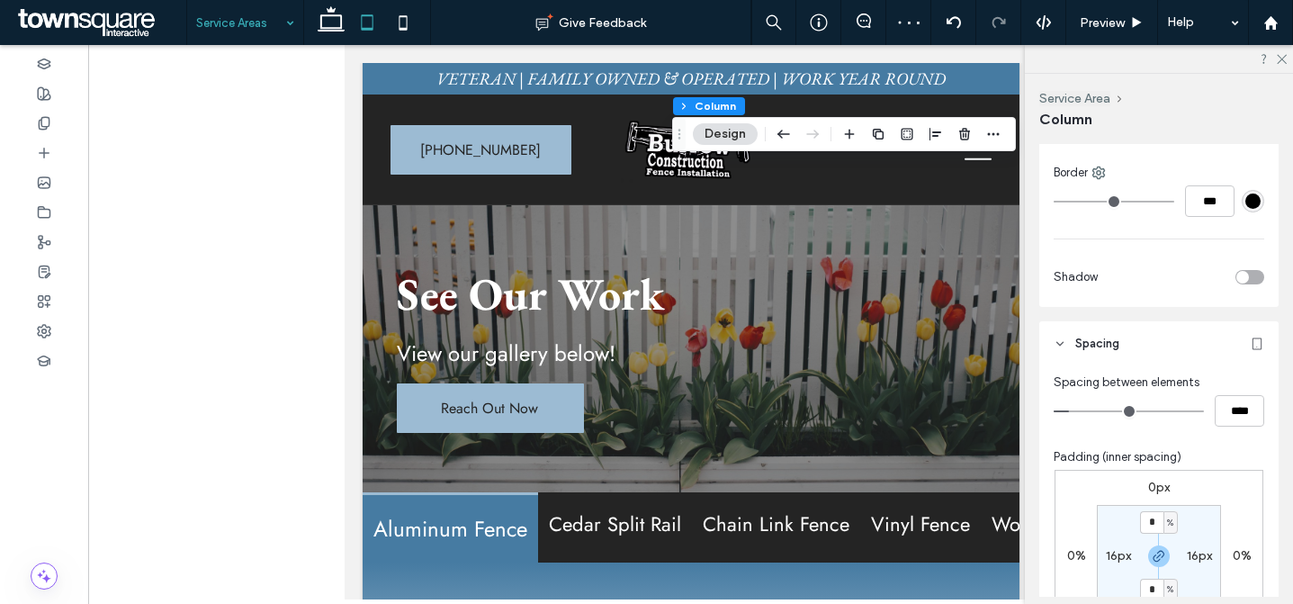
scroll to position [841, 0]
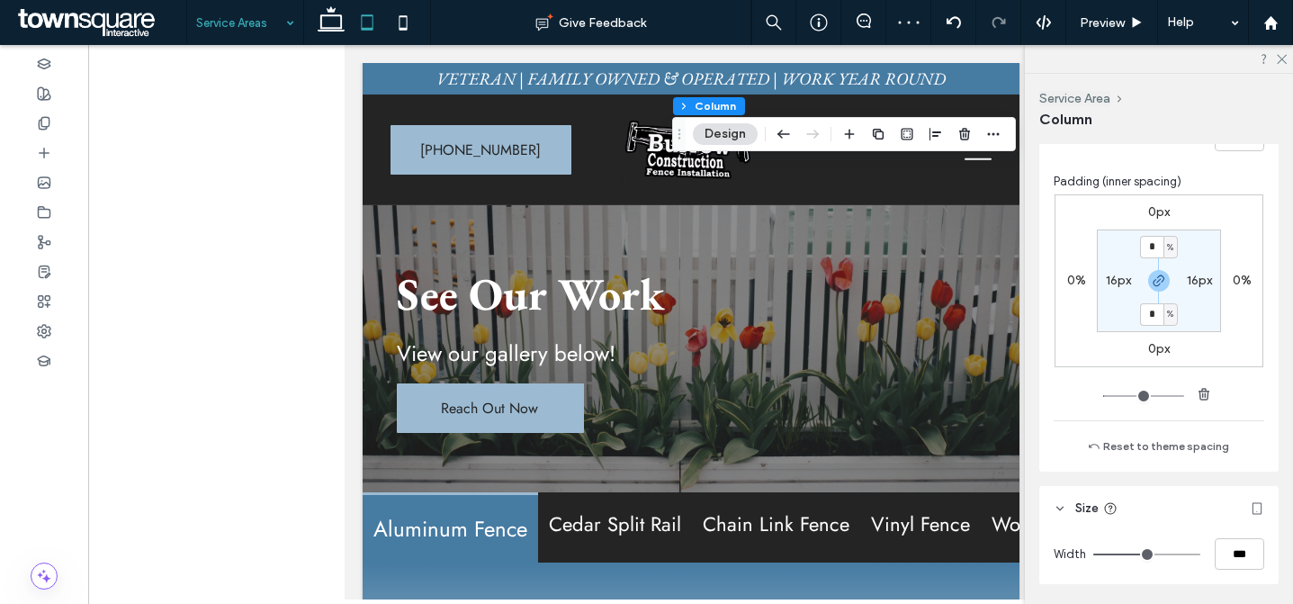
click at [1109, 283] on label "16px" at bounding box center [1118, 280] width 25 height 15
type input "**"
type input "*"
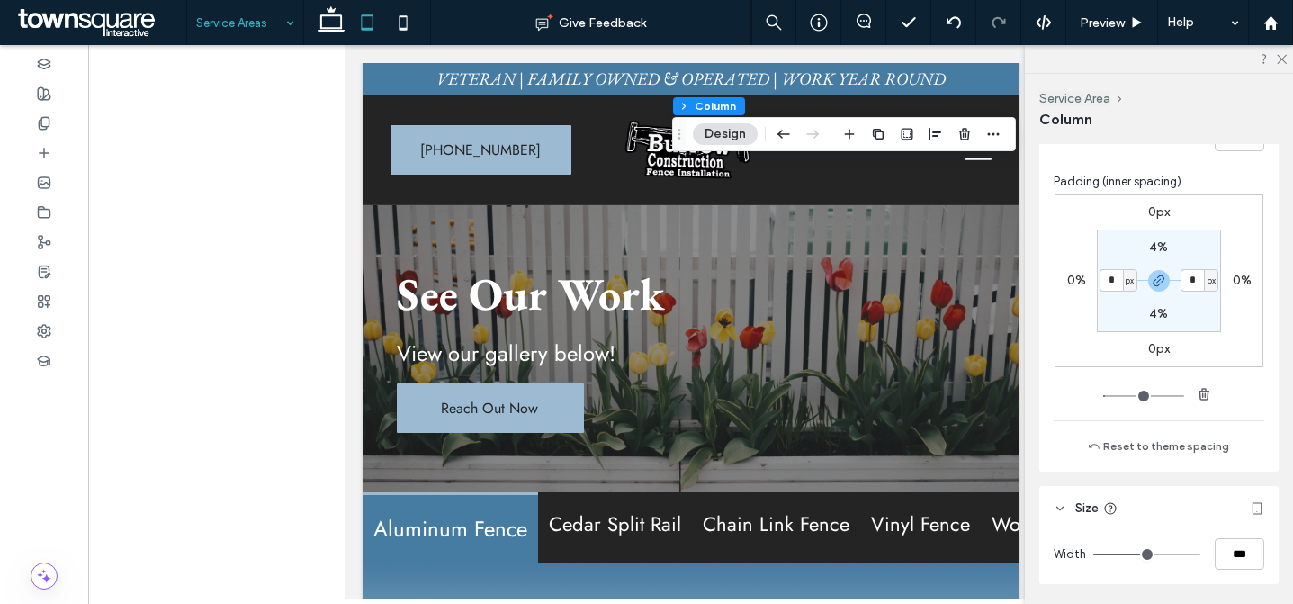
click at [1113, 276] on input "*" at bounding box center [1111, 280] width 23 height 23
type input "*"
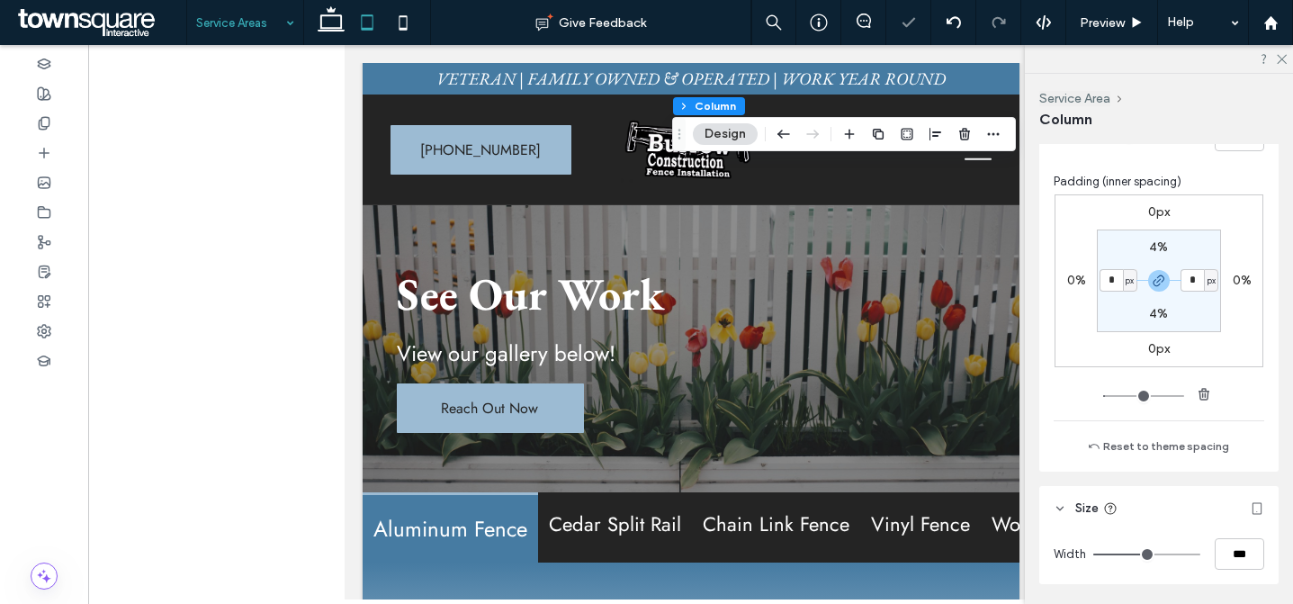
click at [1112, 276] on input "*" at bounding box center [1111, 280] width 23 height 23
type input "*"
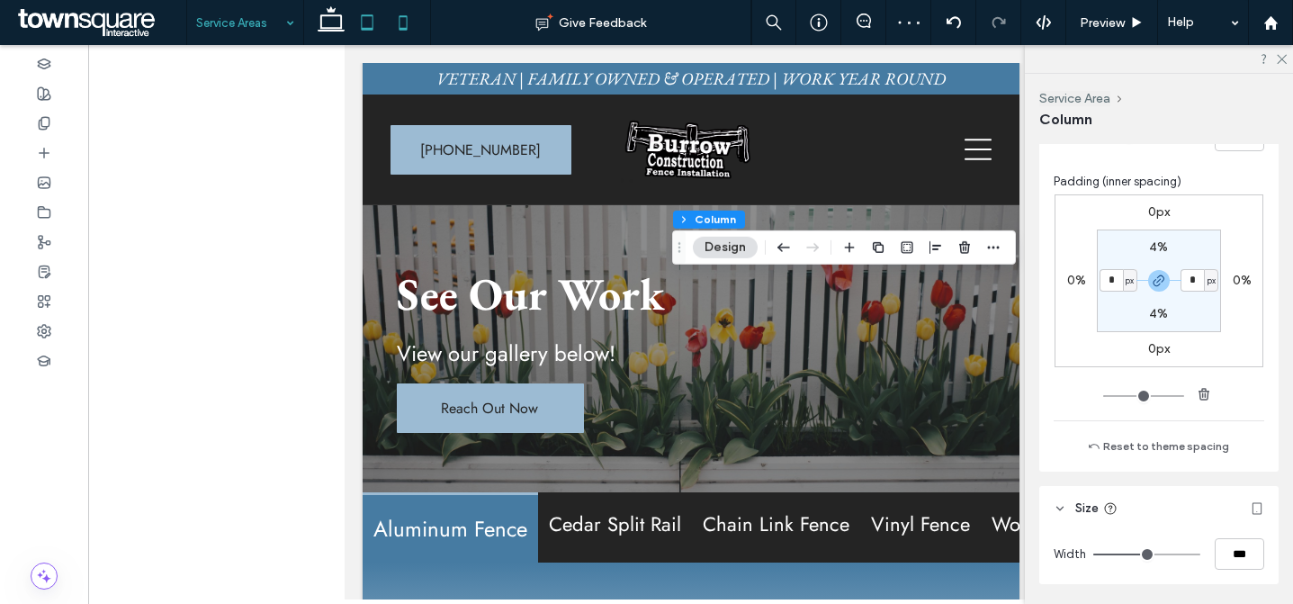
click at [409, 25] on icon at bounding box center [403, 23] width 36 height 36
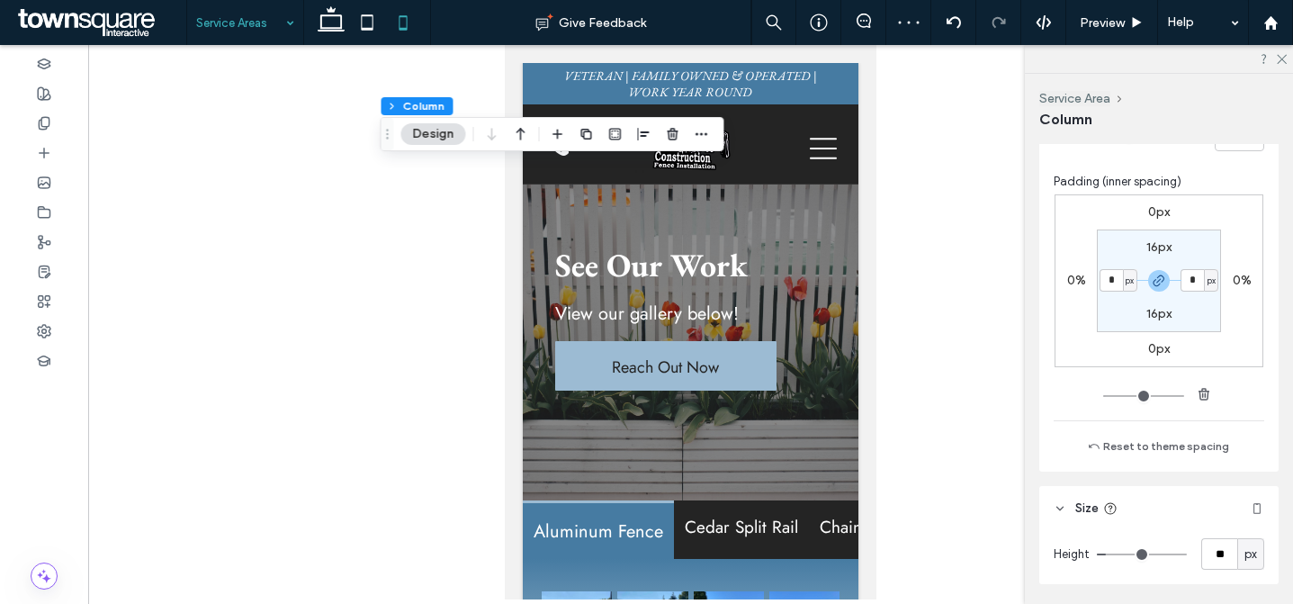
type input "**"
type input "****"
type input "**"
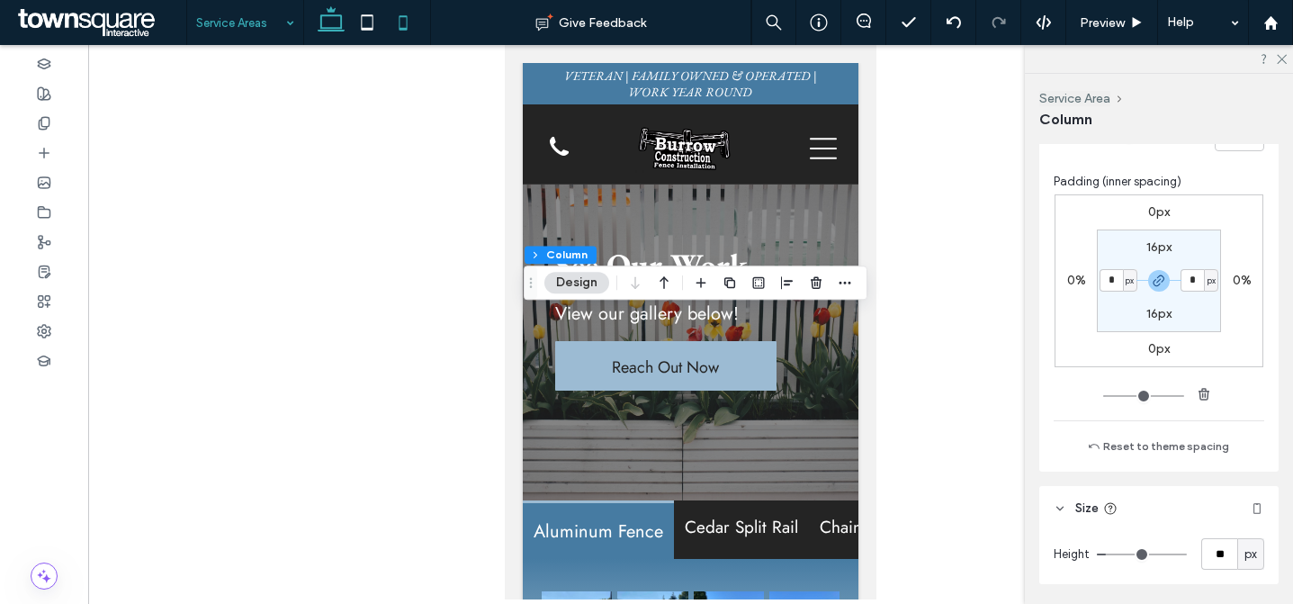
click at [331, 24] on icon at bounding box center [331, 23] width 36 height 36
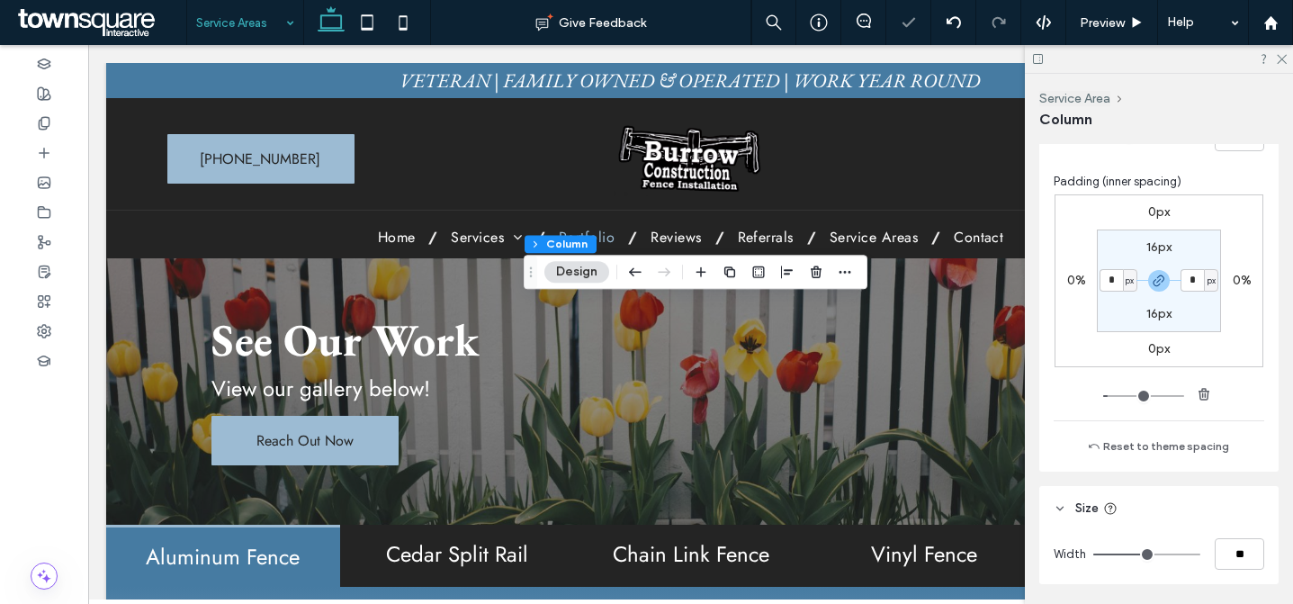
type input "**"
type input "***"
type input "**"
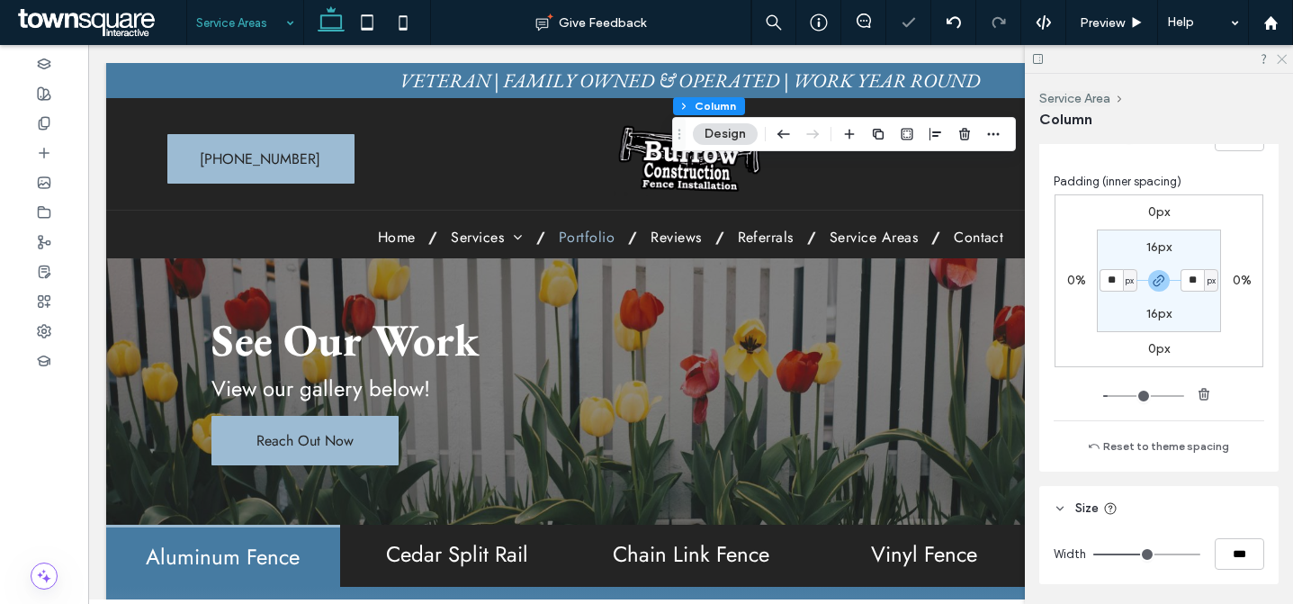
click at [1277, 56] on icon at bounding box center [1281, 58] width 12 height 12
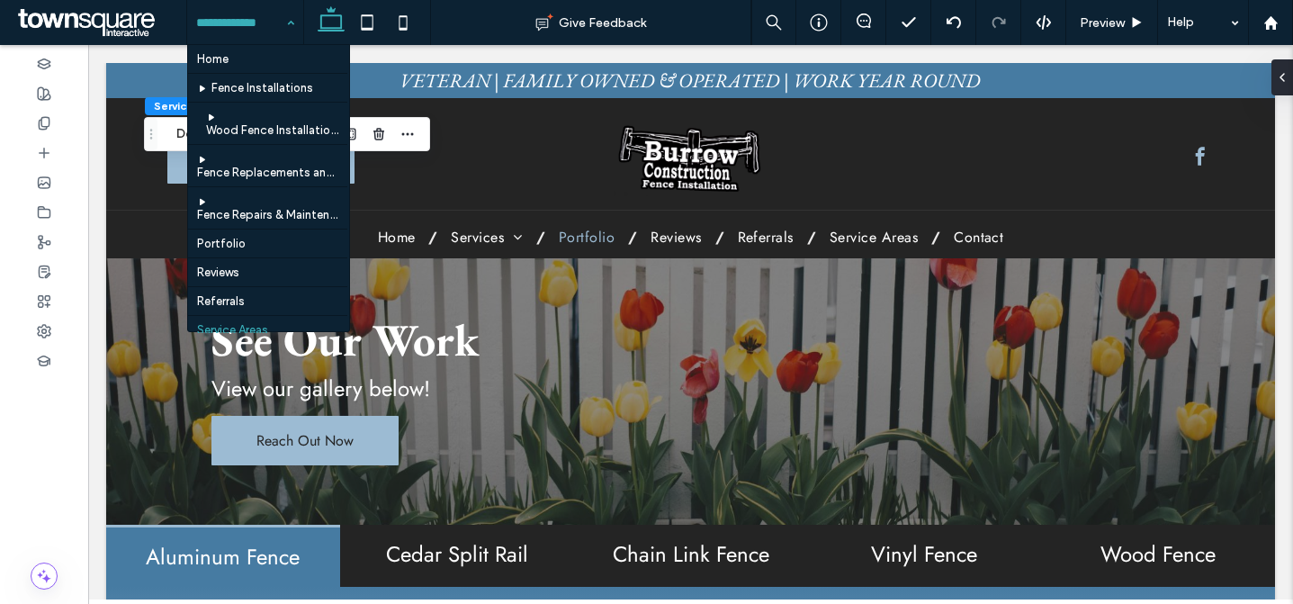
scroll to position [84, 0]
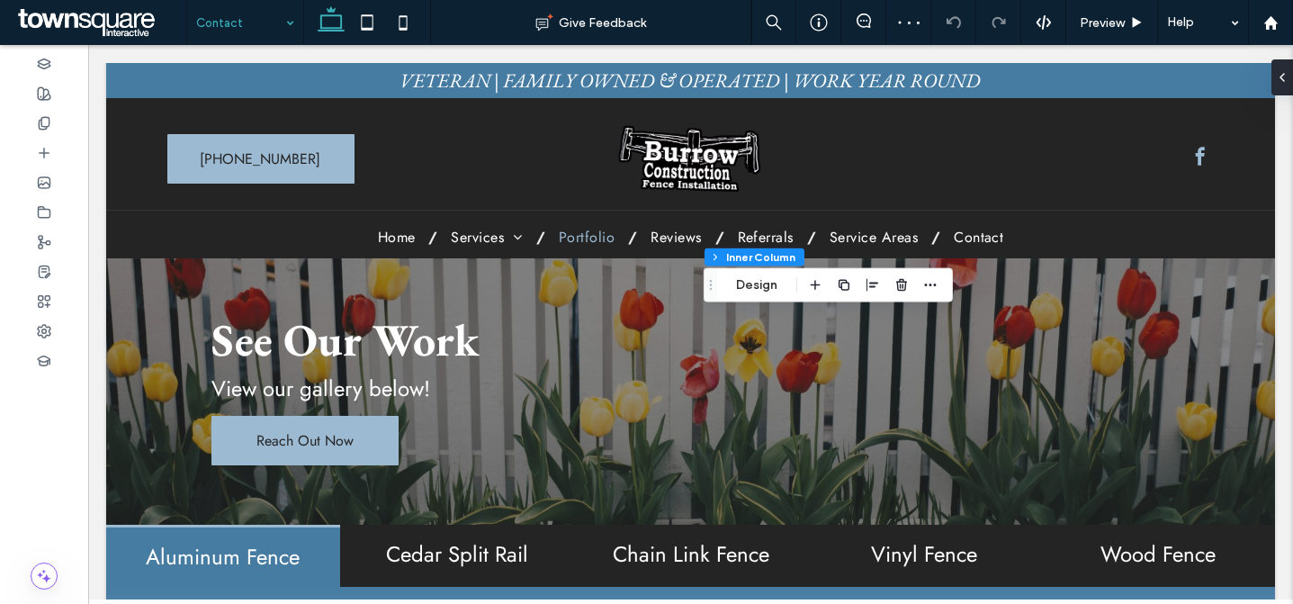
type input "**"
click at [1284, 84] on div at bounding box center [1279, 77] width 29 height 36
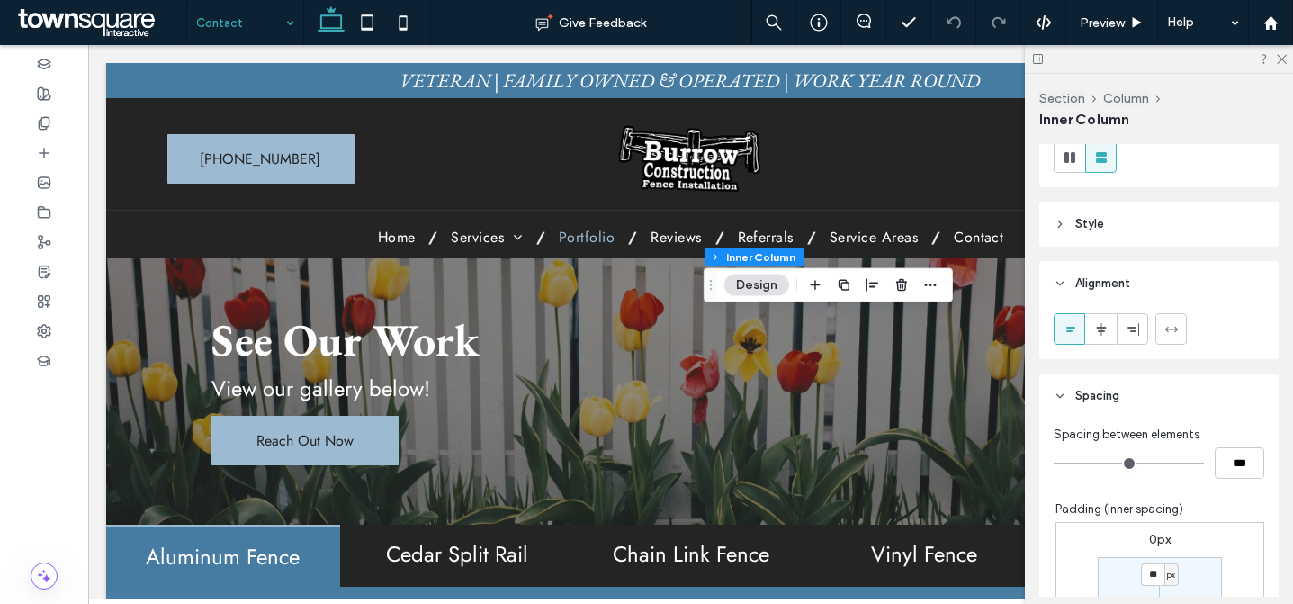
scroll to position [534, 0]
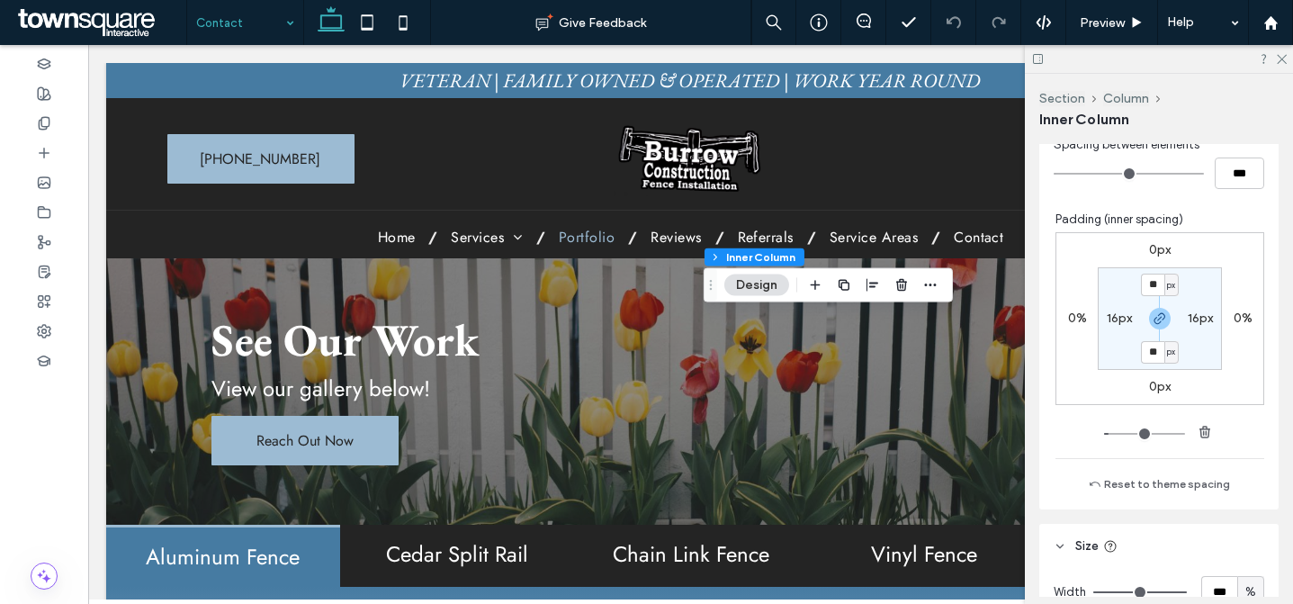
click at [1112, 315] on label "16px" at bounding box center [1119, 318] width 25 height 15
type input "**"
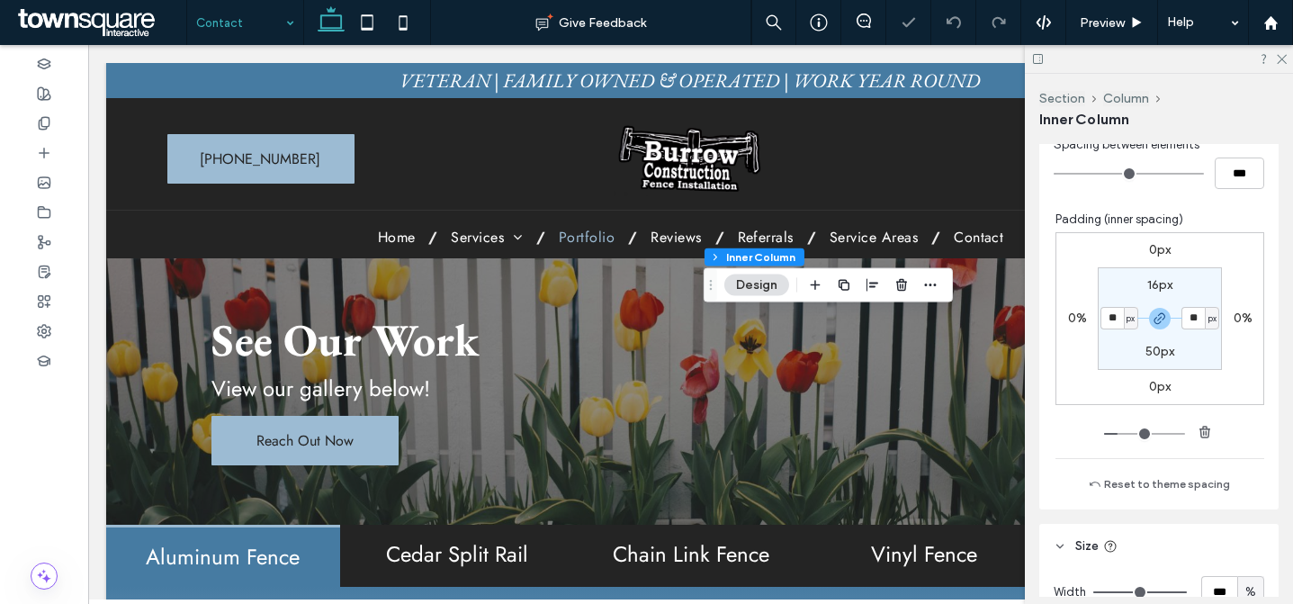
type input "**"
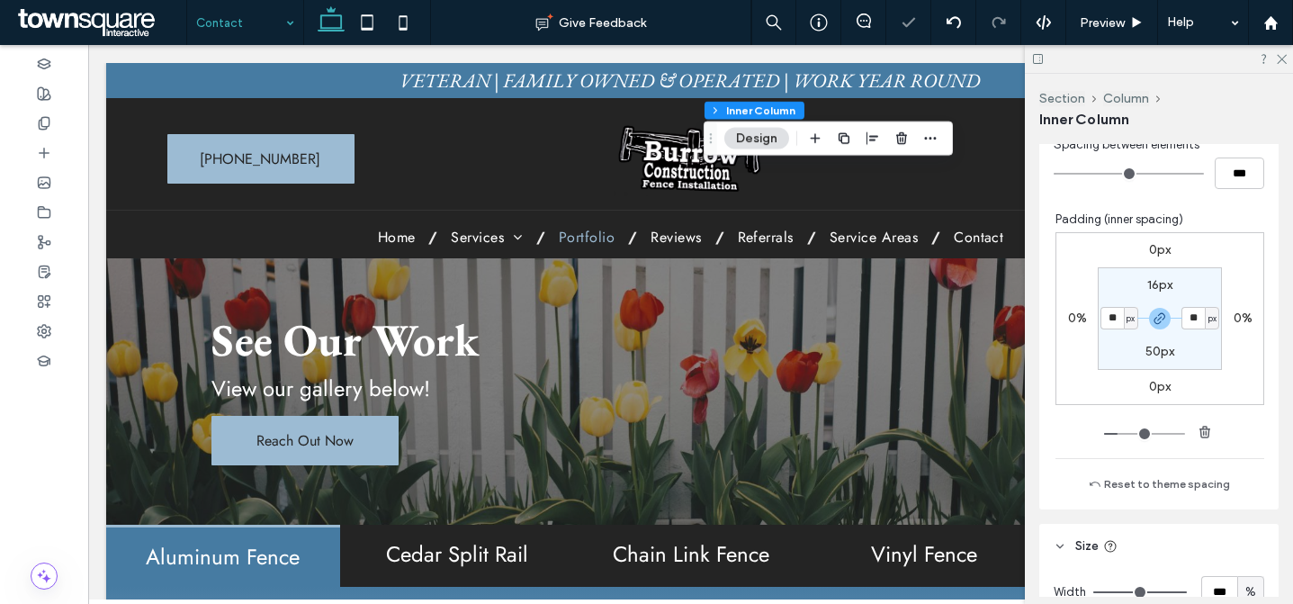
click at [1106, 313] on input "**" at bounding box center [1112, 318] width 23 height 23
type input "**"
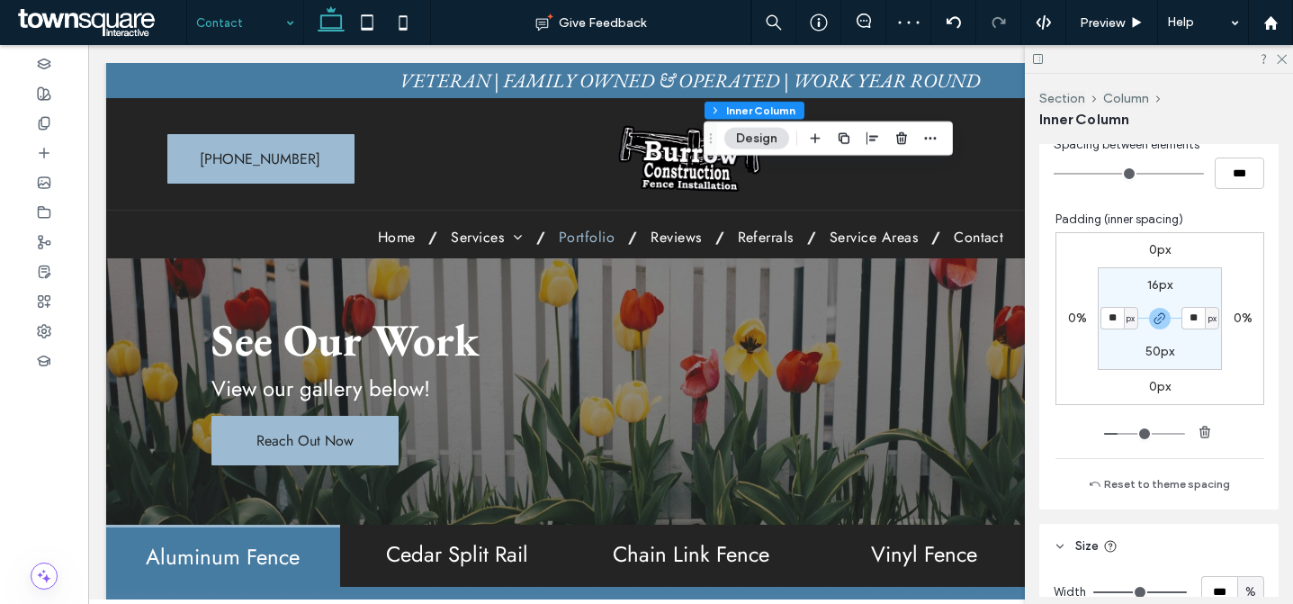
type input "**"
click at [1277, 59] on icon at bounding box center [1281, 58] width 12 height 12
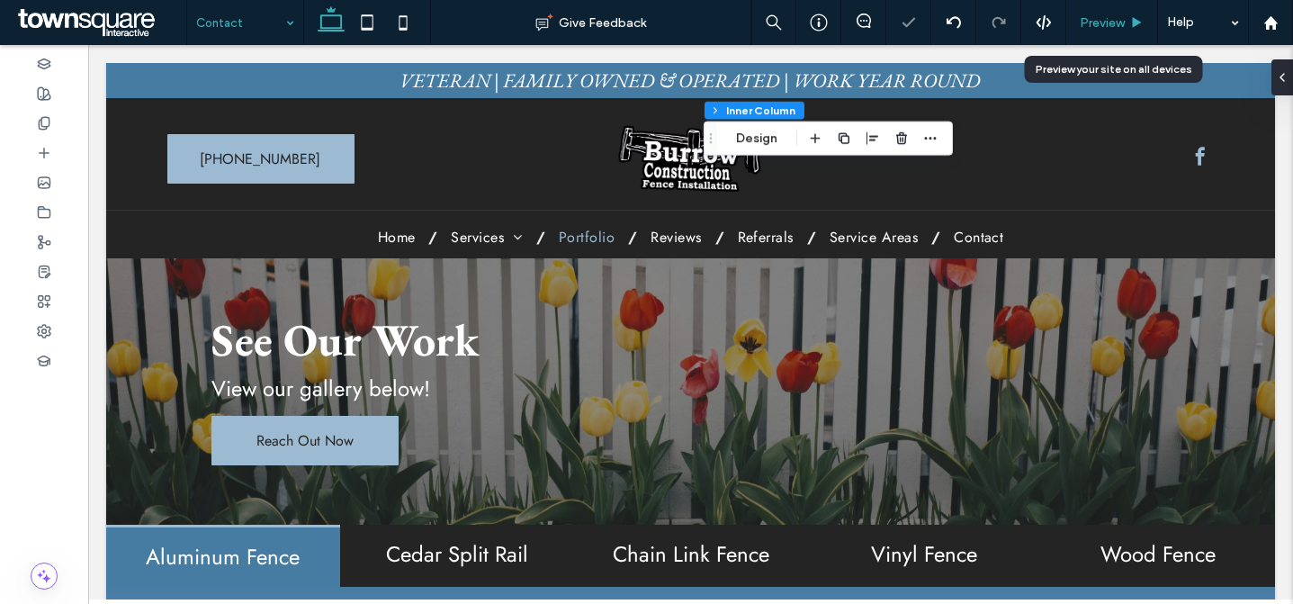
click at [1113, 29] on span "Preview" at bounding box center [1102, 22] width 45 height 15
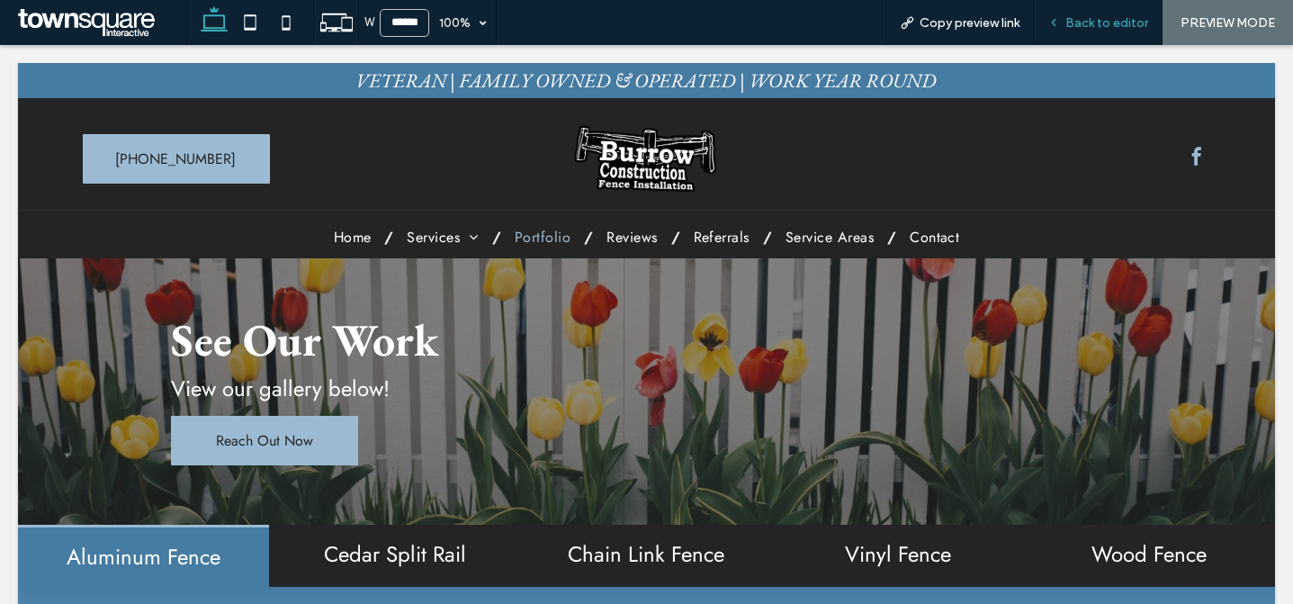
click at [1111, 29] on span "Back to editor" at bounding box center [1107, 22] width 83 height 15
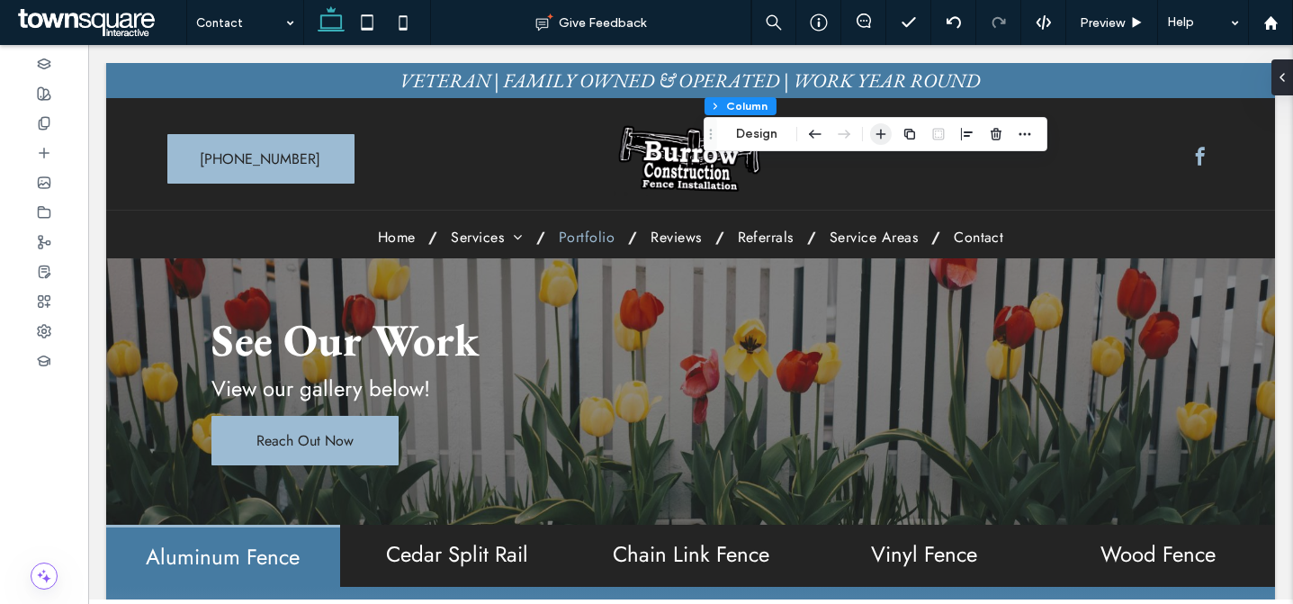
click at [883, 132] on icon "button" at bounding box center [881, 134] width 14 height 14
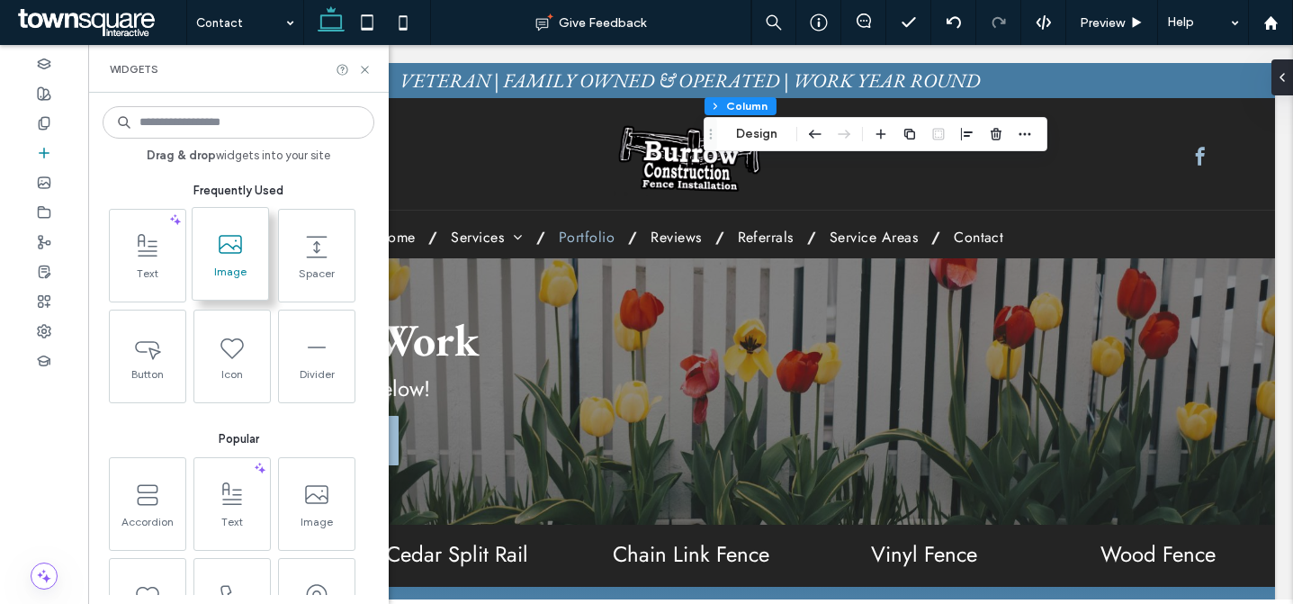
click at [269, 267] on div "Image" at bounding box center [232, 256] width 77 height 94
click at [238, 263] on span at bounding box center [231, 244] width 76 height 41
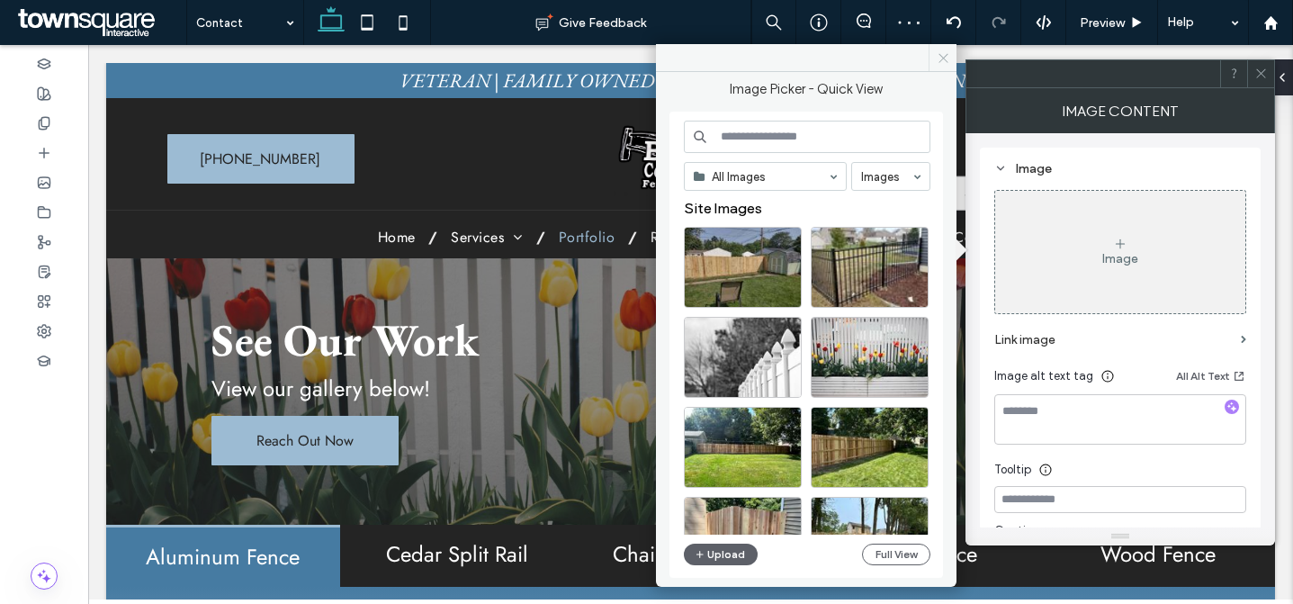
click at [942, 52] on icon at bounding box center [944, 58] width 14 height 14
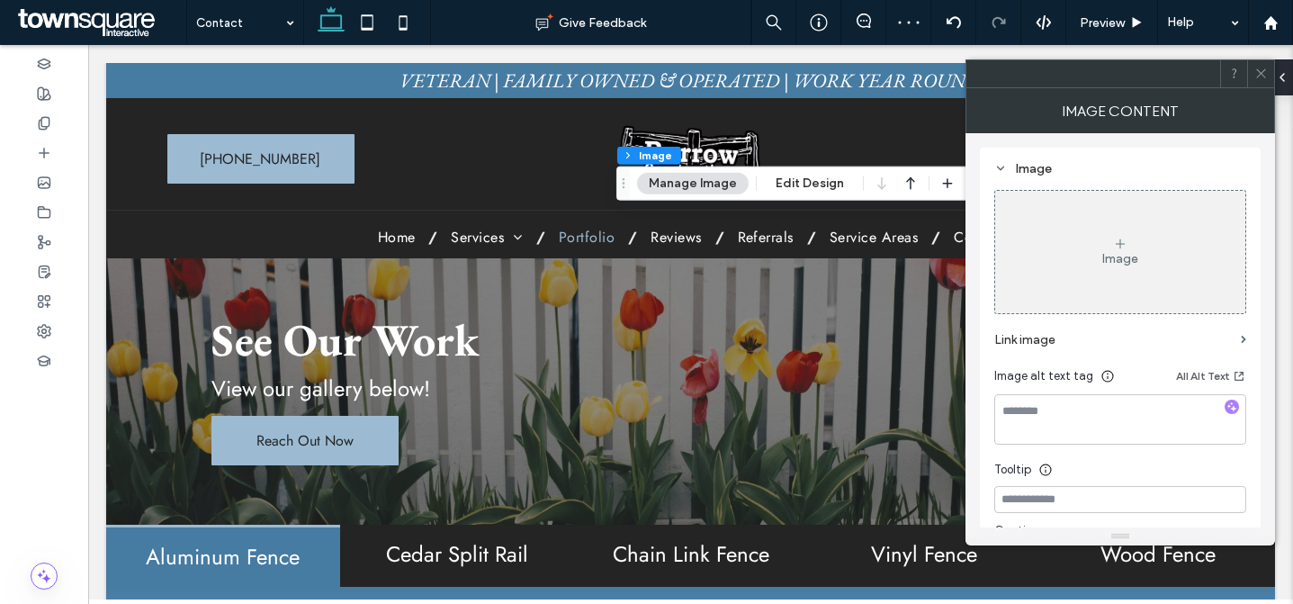
drag, startPoint x: 711, startPoint y: 204, endPoint x: 450, endPoint y: 206, distance: 261.0
click at [617, 200] on div "Drag" at bounding box center [623, 183] width 13 height 32
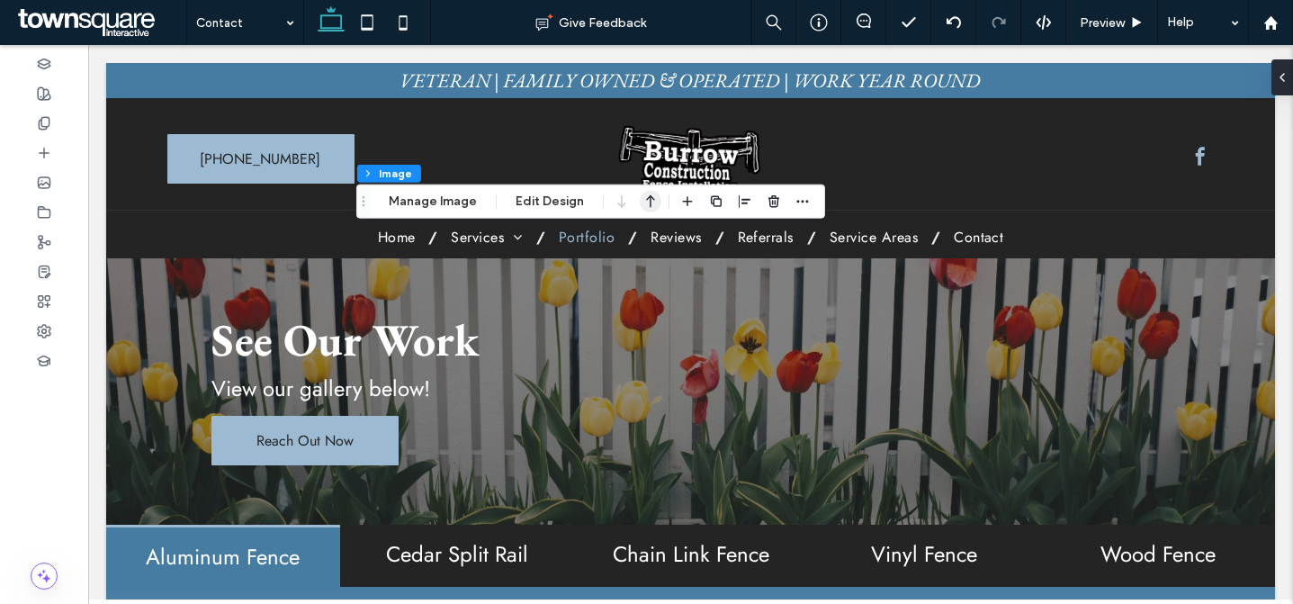
click at [647, 205] on use "button" at bounding box center [650, 201] width 9 height 13
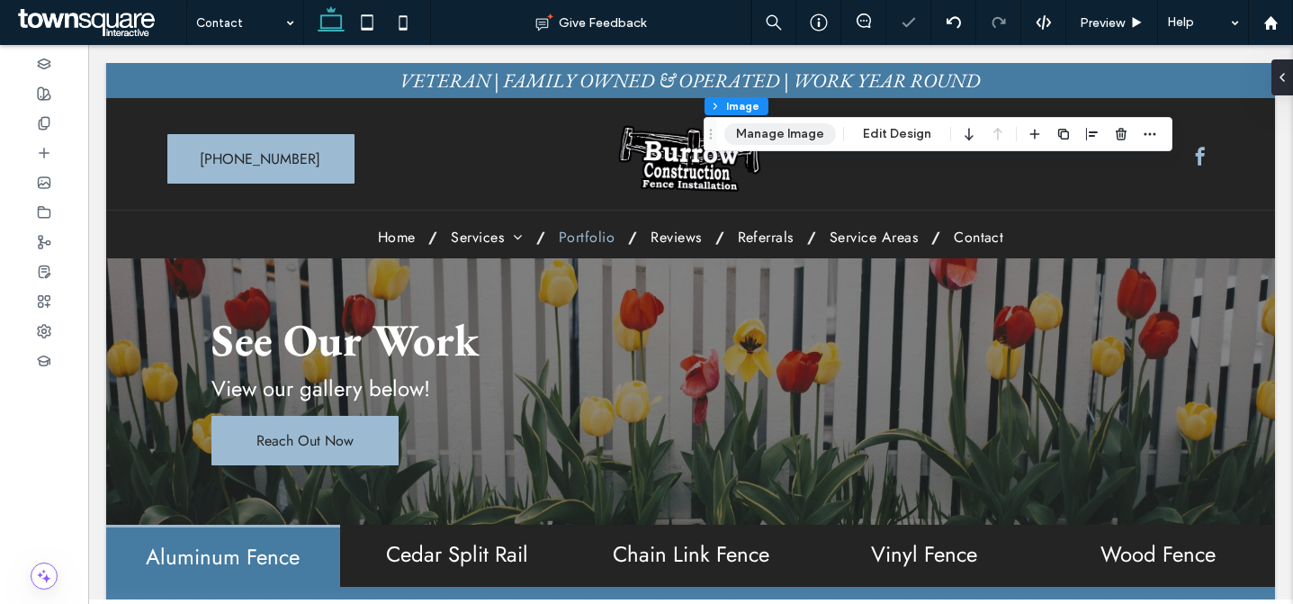
click at [803, 140] on button "Manage Image" at bounding box center [781, 134] width 112 height 22
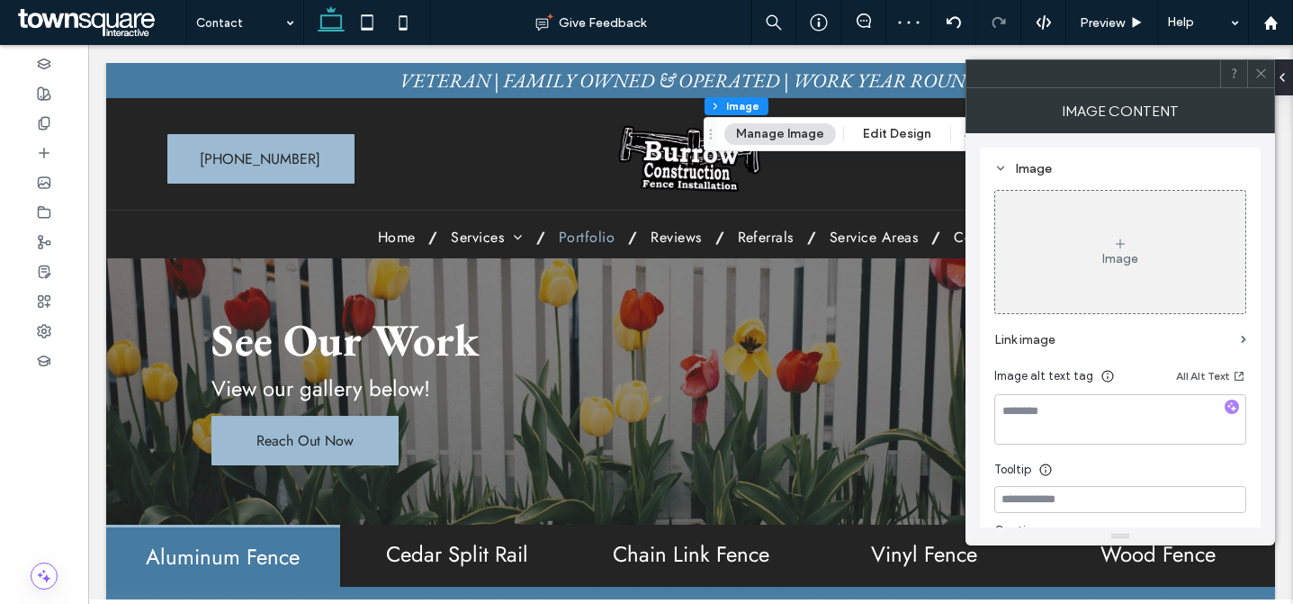
click at [1054, 239] on div "Image" at bounding box center [1120, 252] width 250 height 119
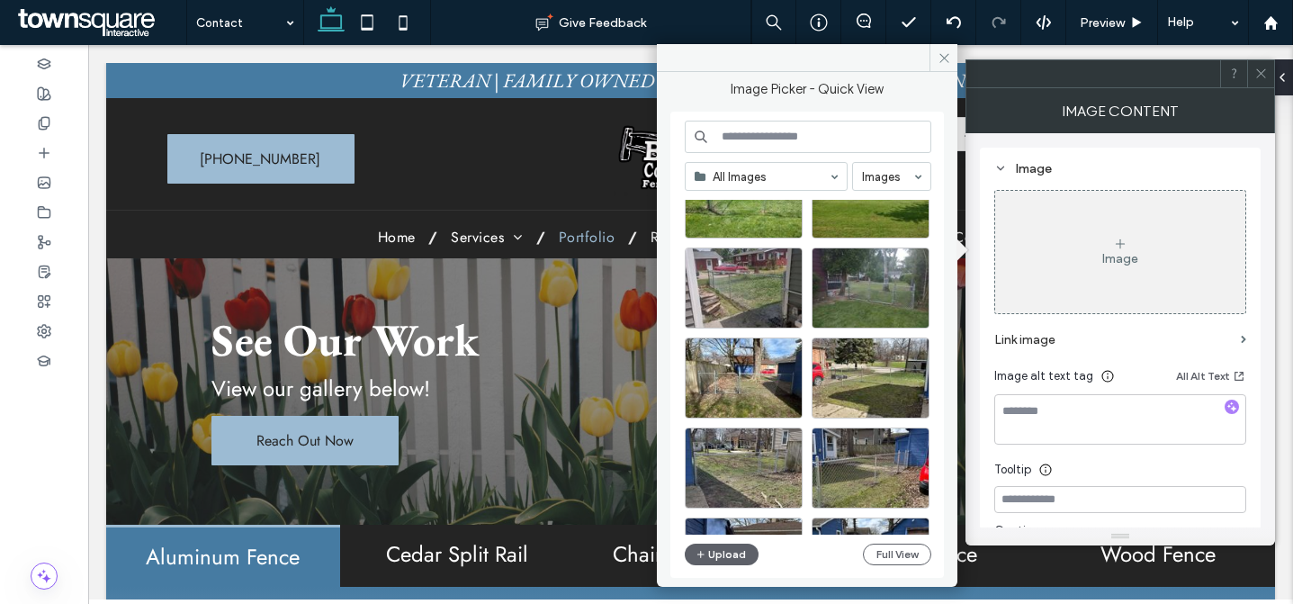
scroll to position [8350, 0]
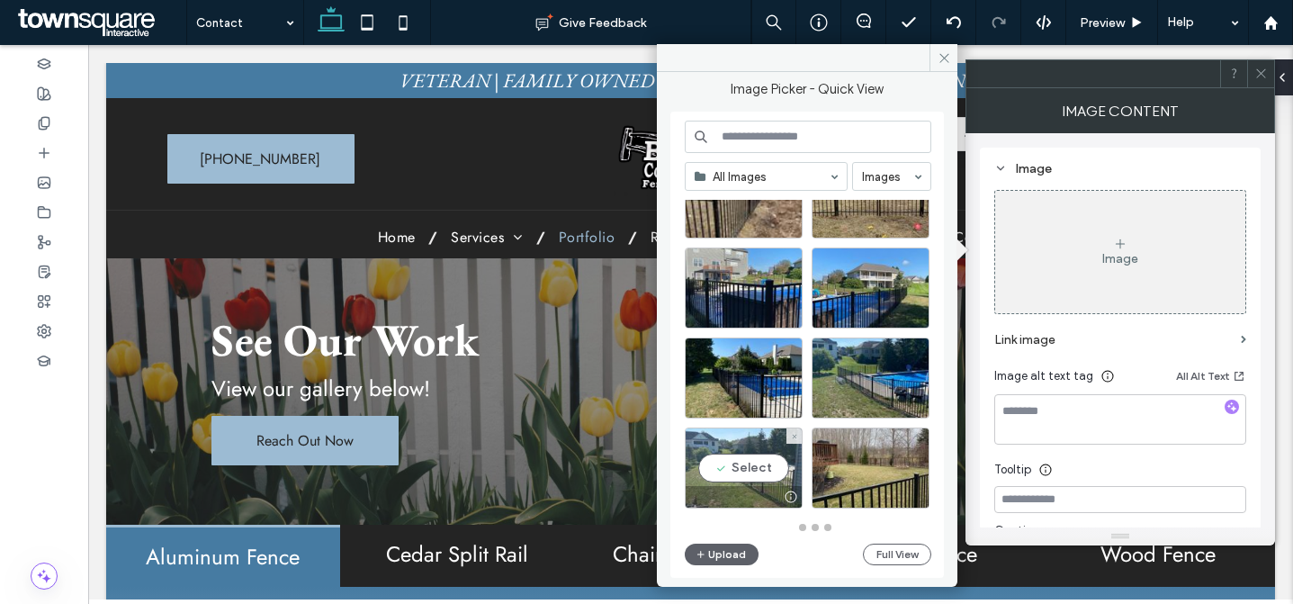
click at [752, 461] on div "Select" at bounding box center [744, 468] width 118 height 81
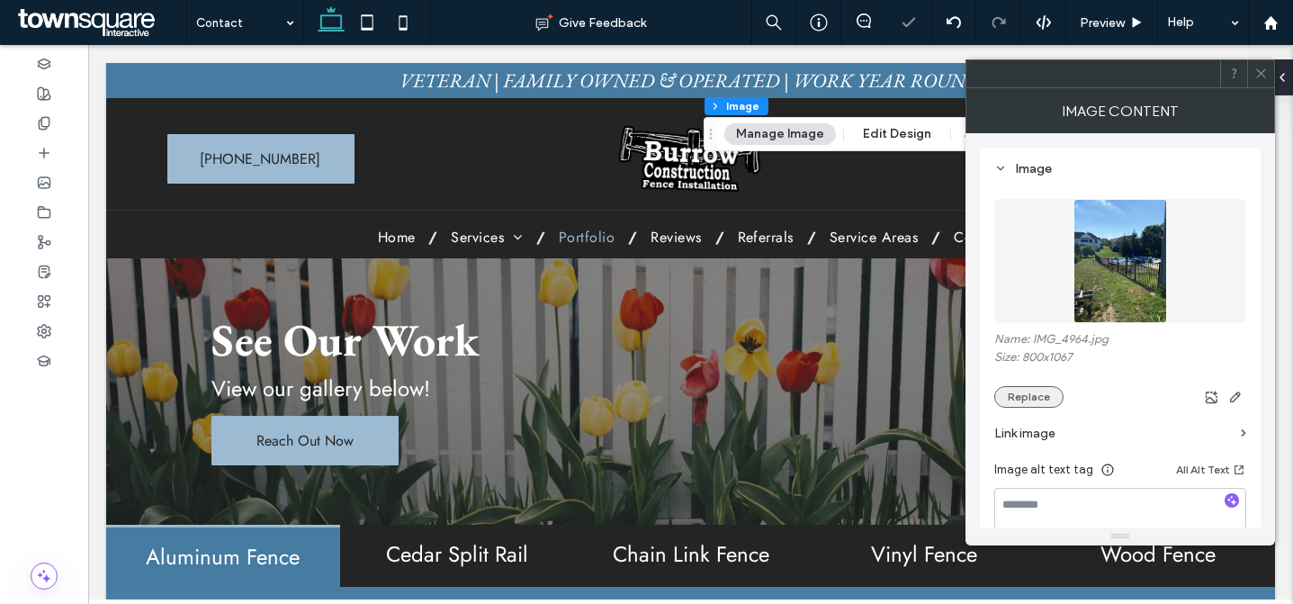
click at [1036, 405] on button "Replace" at bounding box center [1029, 397] width 69 height 22
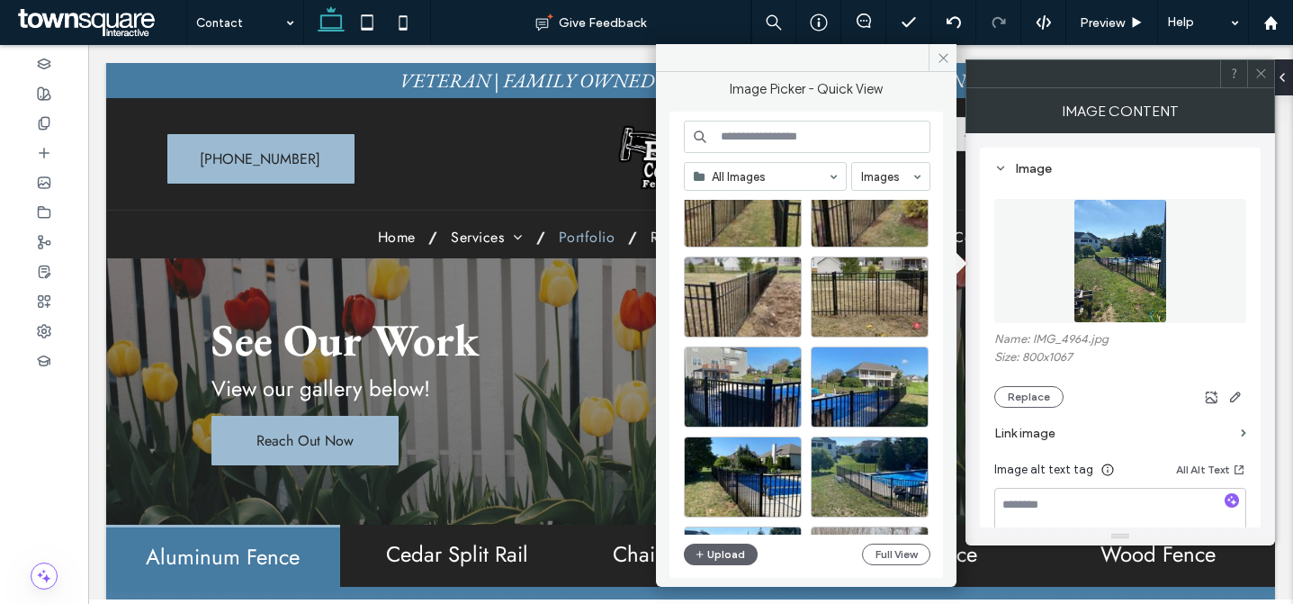
scroll to position [7661, 0]
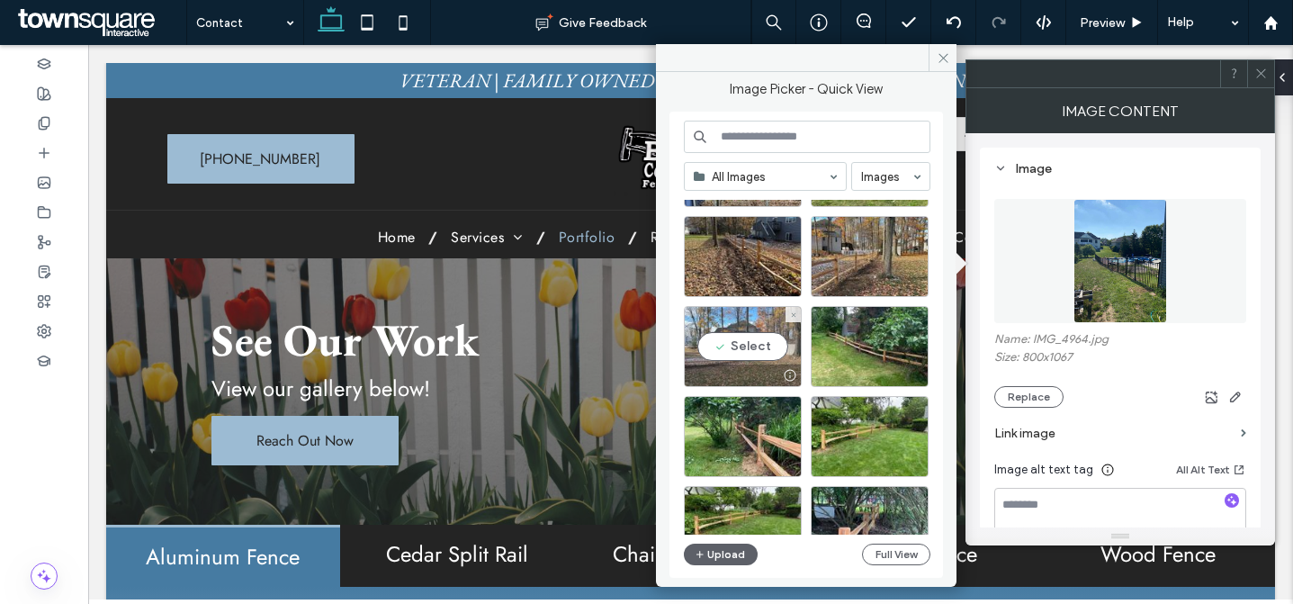
click at [758, 347] on div "Select" at bounding box center [743, 346] width 118 height 81
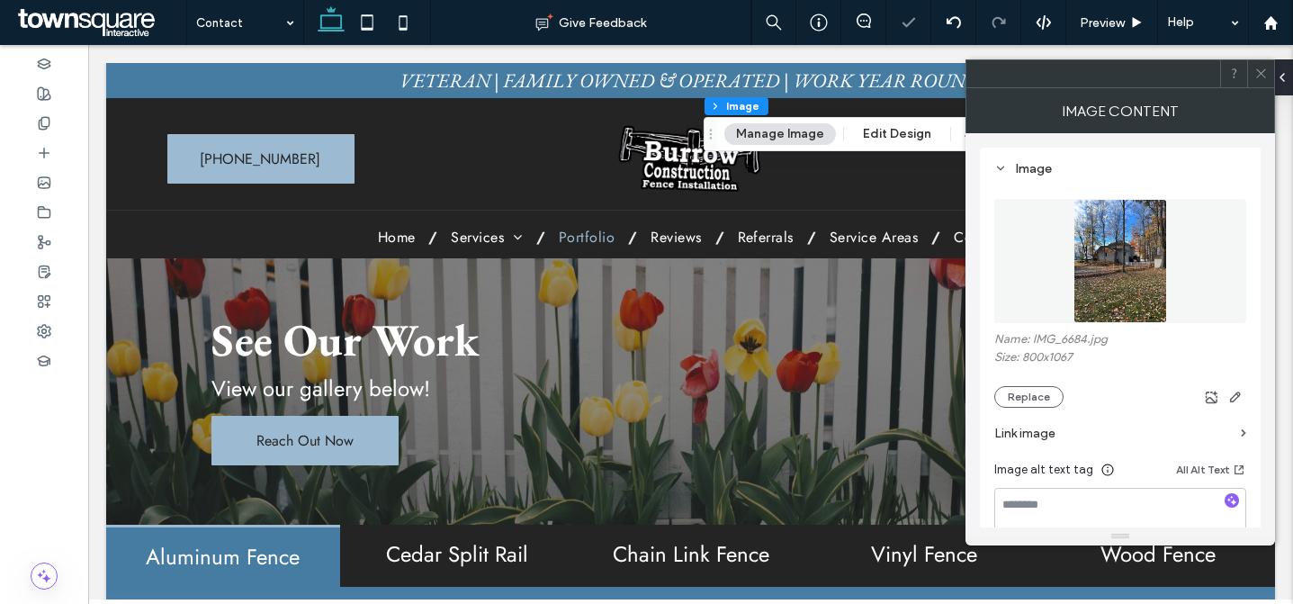
click at [1266, 67] on icon at bounding box center [1262, 74] width 14 height 14
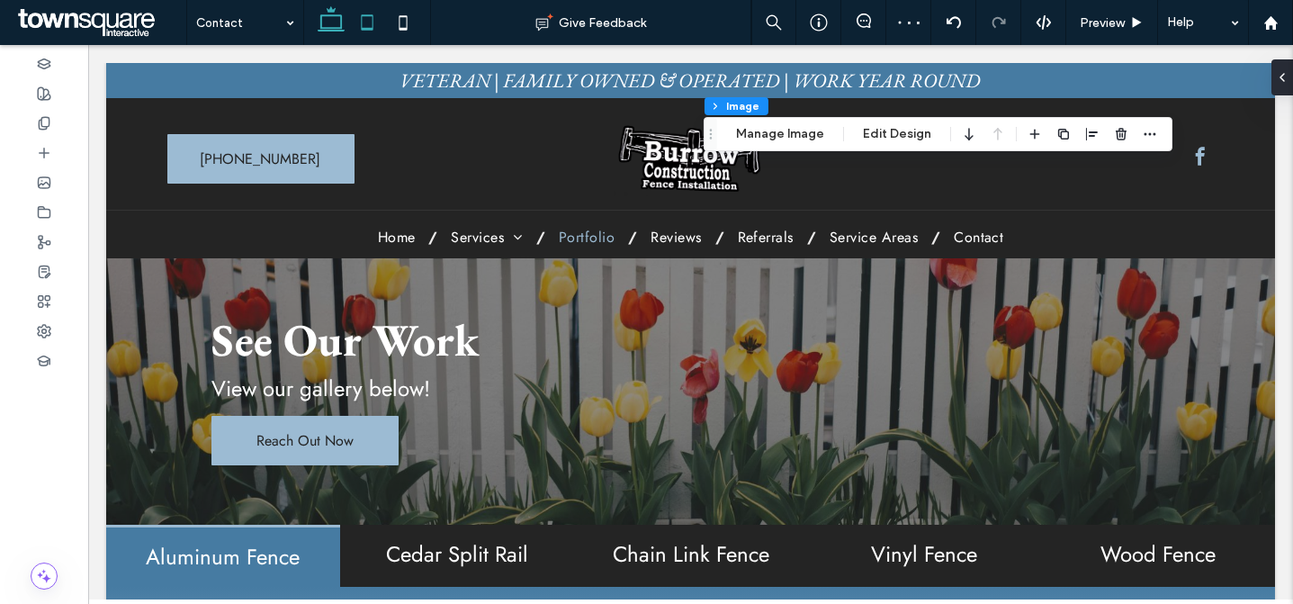
click at [367, 11] on icon at bounding box center [367, 23] width 36 height 36
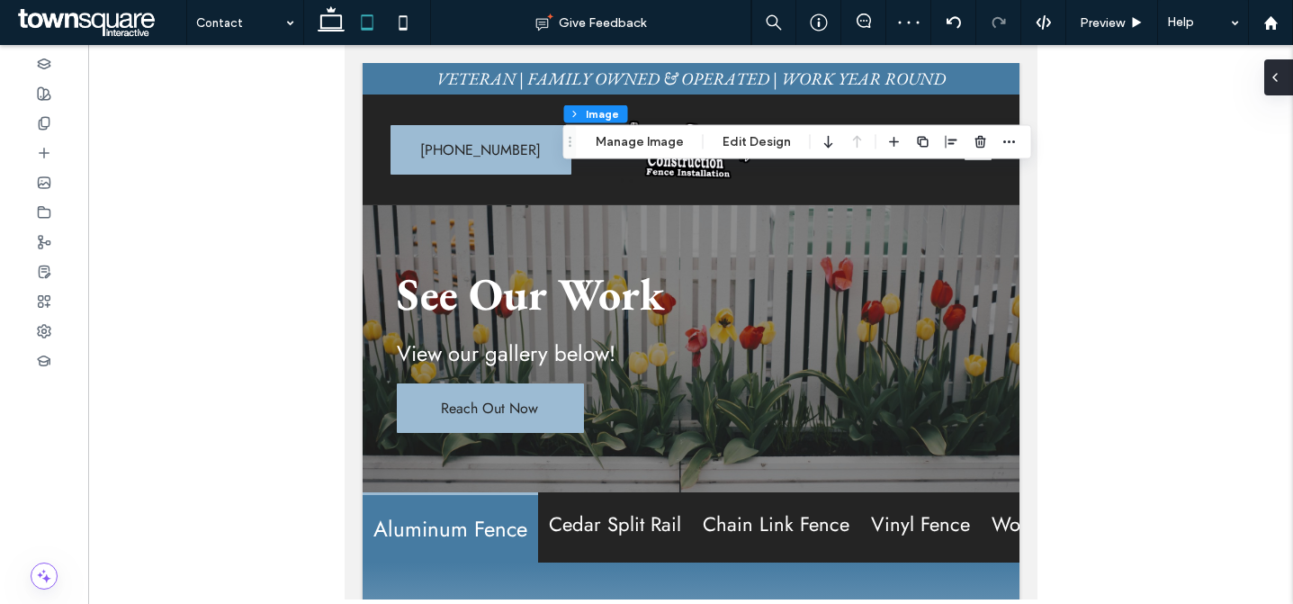
click at [1274, 77] on use at bounding box center [1276, 77] width 4 height 7
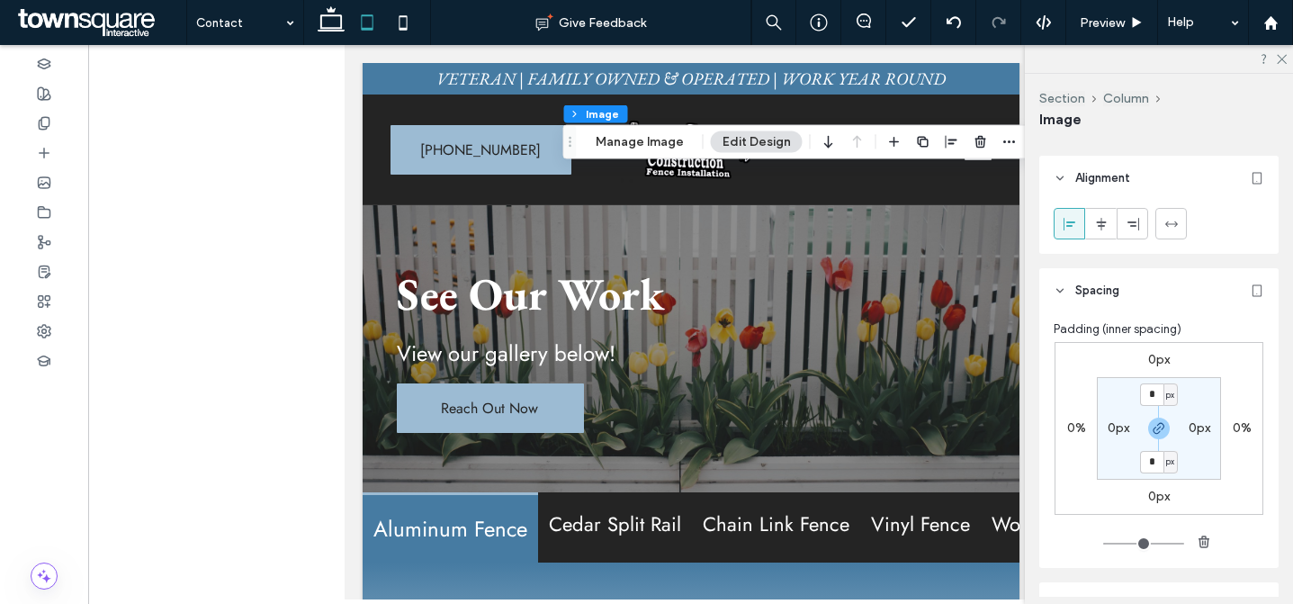
scroll to position [1207, 0]
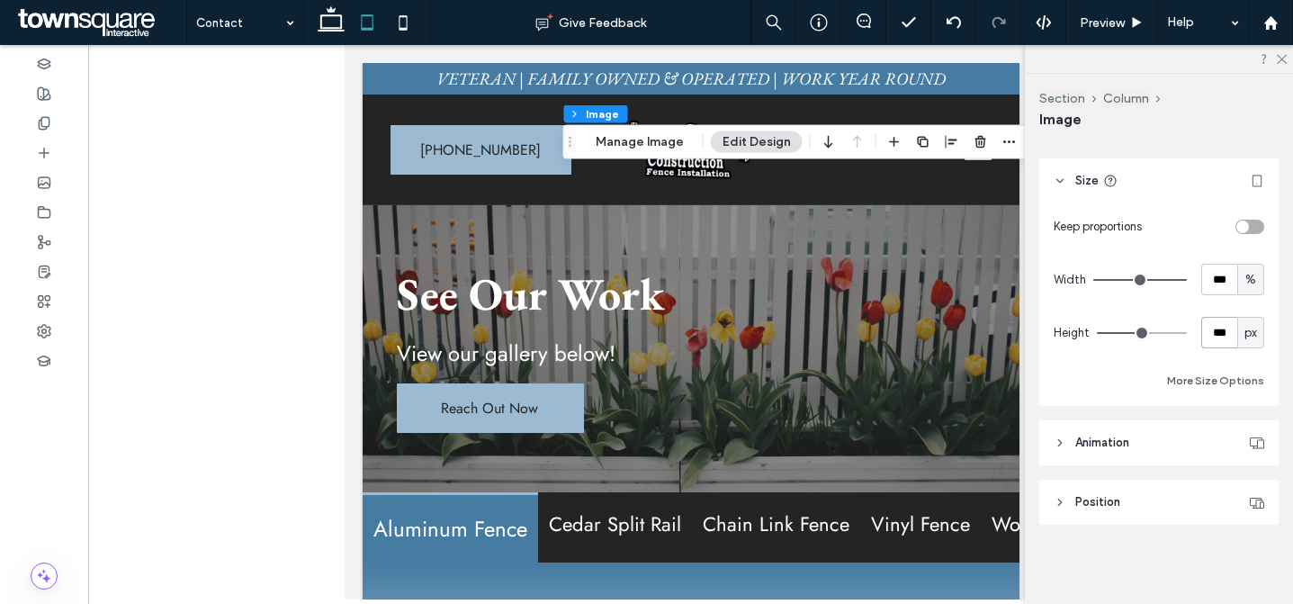
click at [1217, 328] on input "***" at bounding box center [1220, 333] width 36 height 32
type input "***"
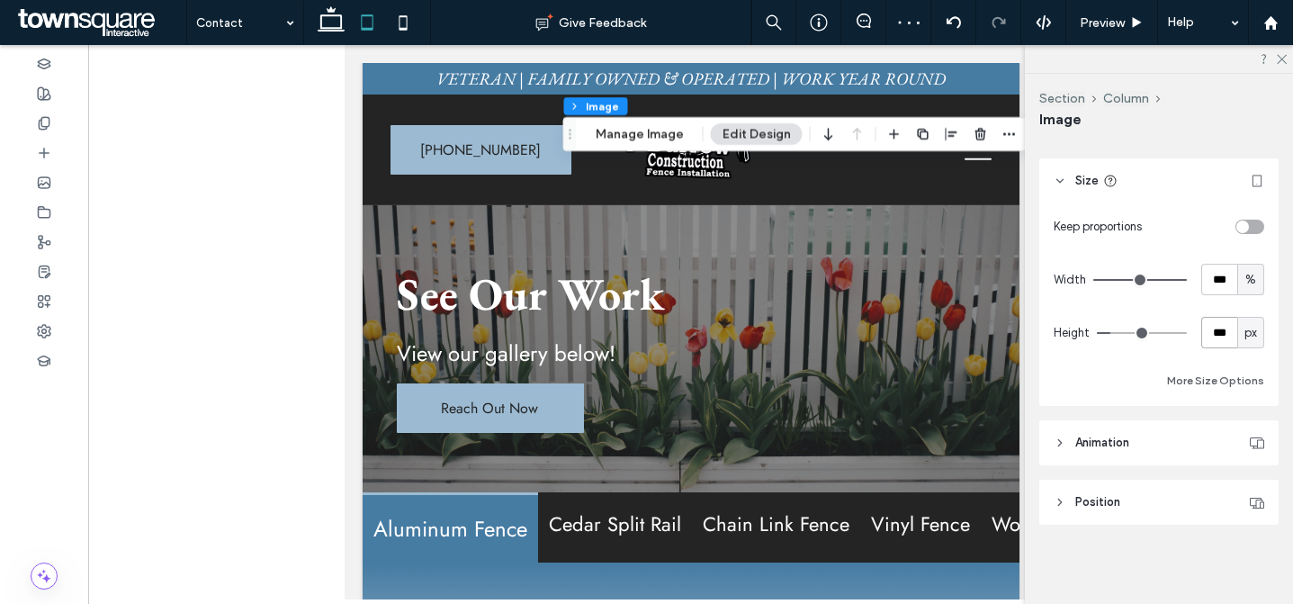
scroll to position [1060, 0]
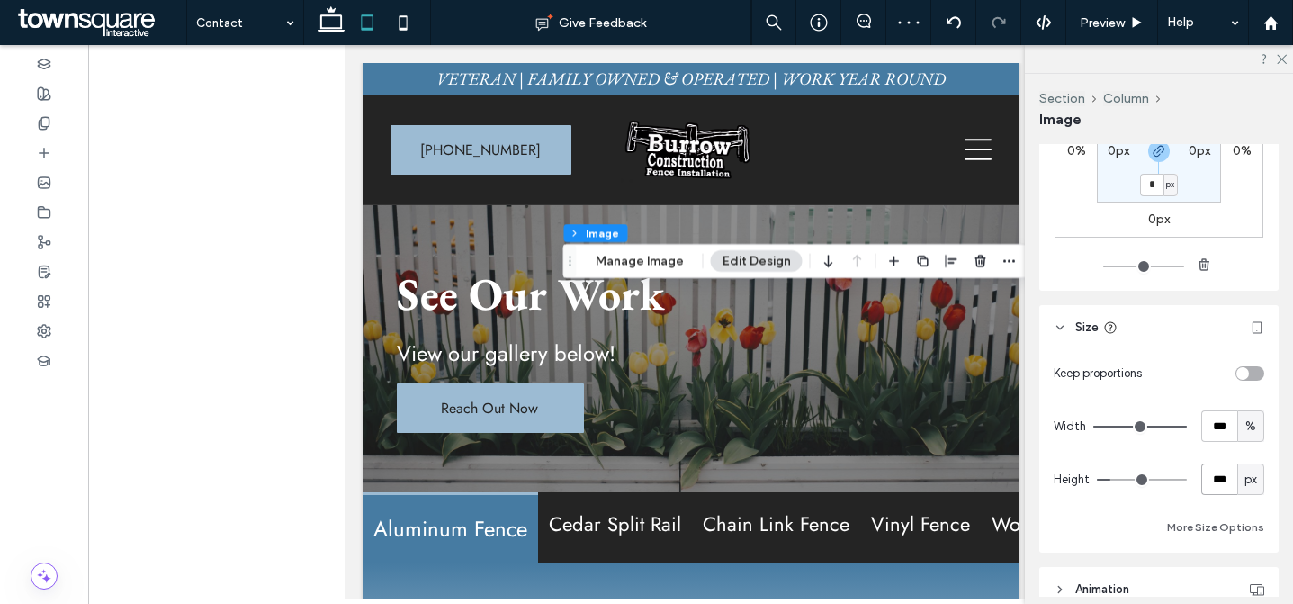
click at [1223, 476] on input "***" at bounding box center [1220, 480] width 36 height 32
type input "***"
click at [1221, 474] on input "***" at bounding box center [1220, 480] width 36 height 32
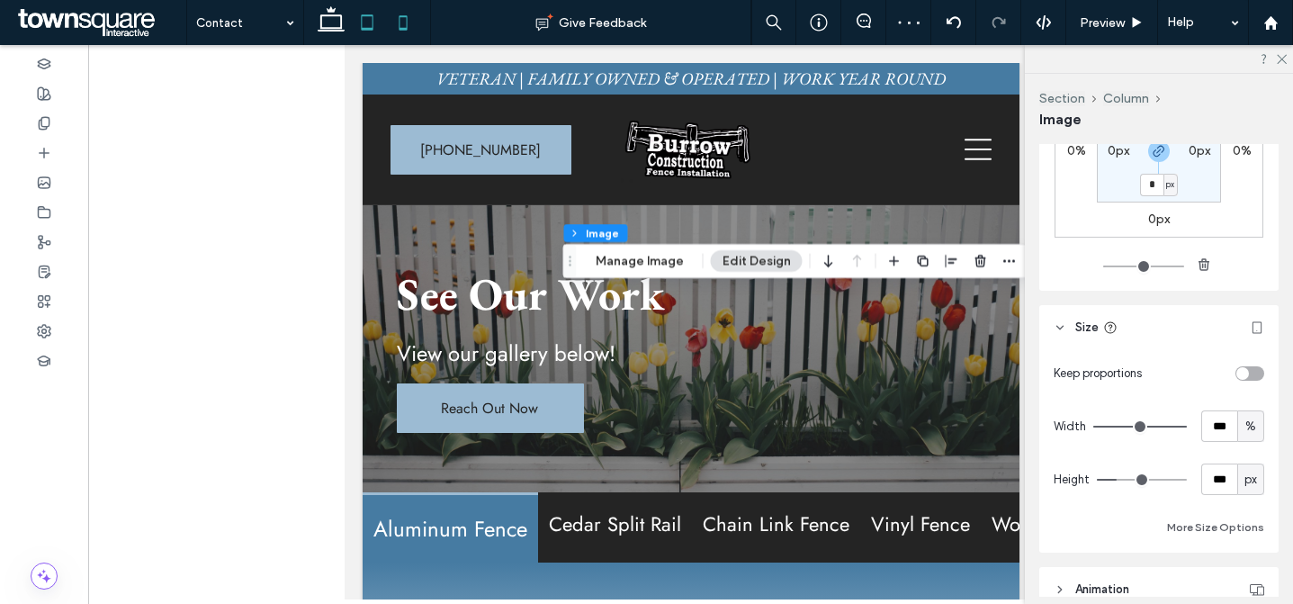
click at [414, 16] on icon at bounding box center [403, 23] width 36 height 36
type input "***"
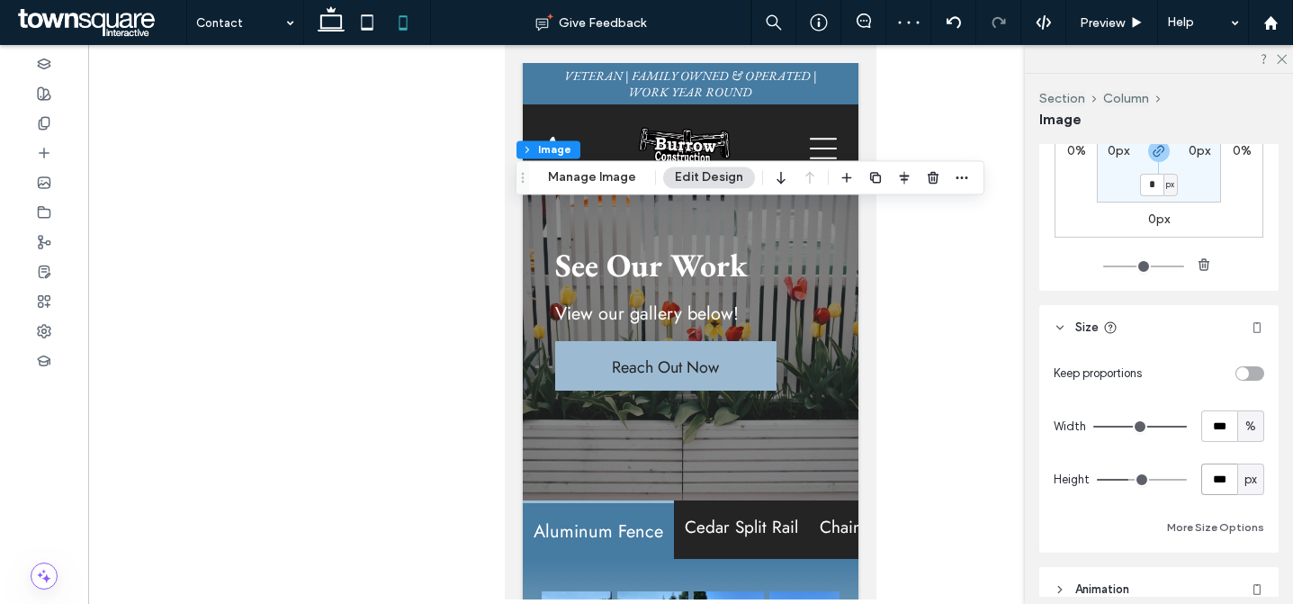
click at [1217, 493] on input "***" at bounding box center [1220, 480] width 36 height 32
paste input "number-input"
type input "***"
click at [1090, 524] on div "More Size Options" at bounding box center [1159, 528] width 211 height 22
click at [332, 28] on use at bounding box center [331, 18] width 27 height 25
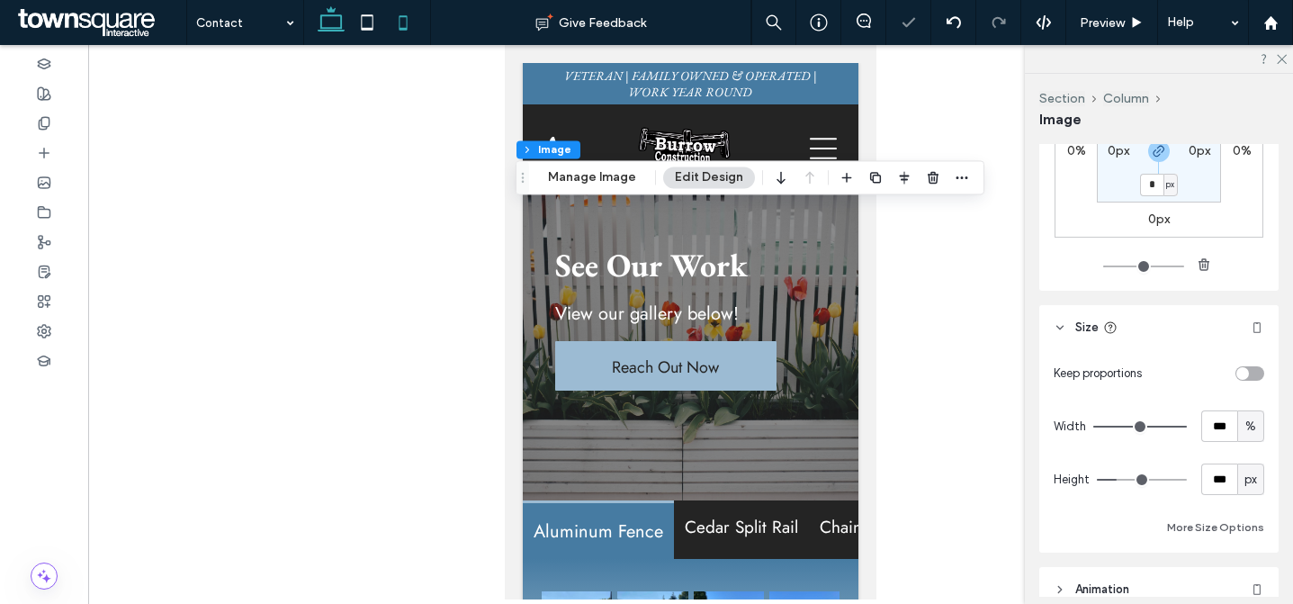
type input "***"
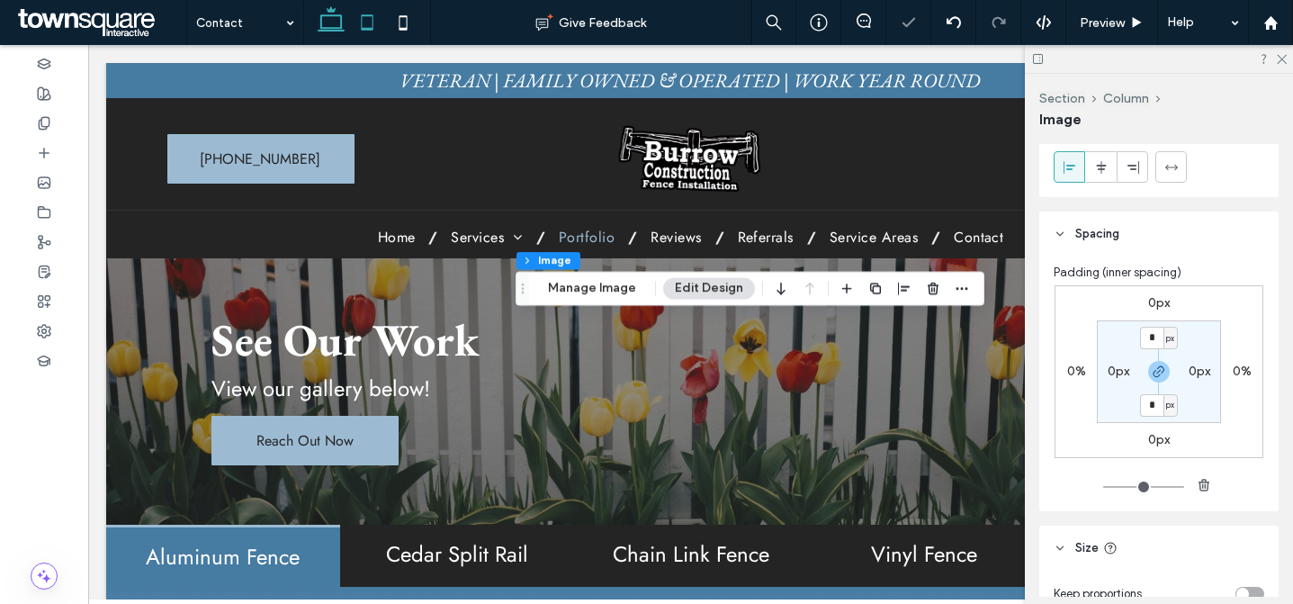
scroll to position [1281, 0]
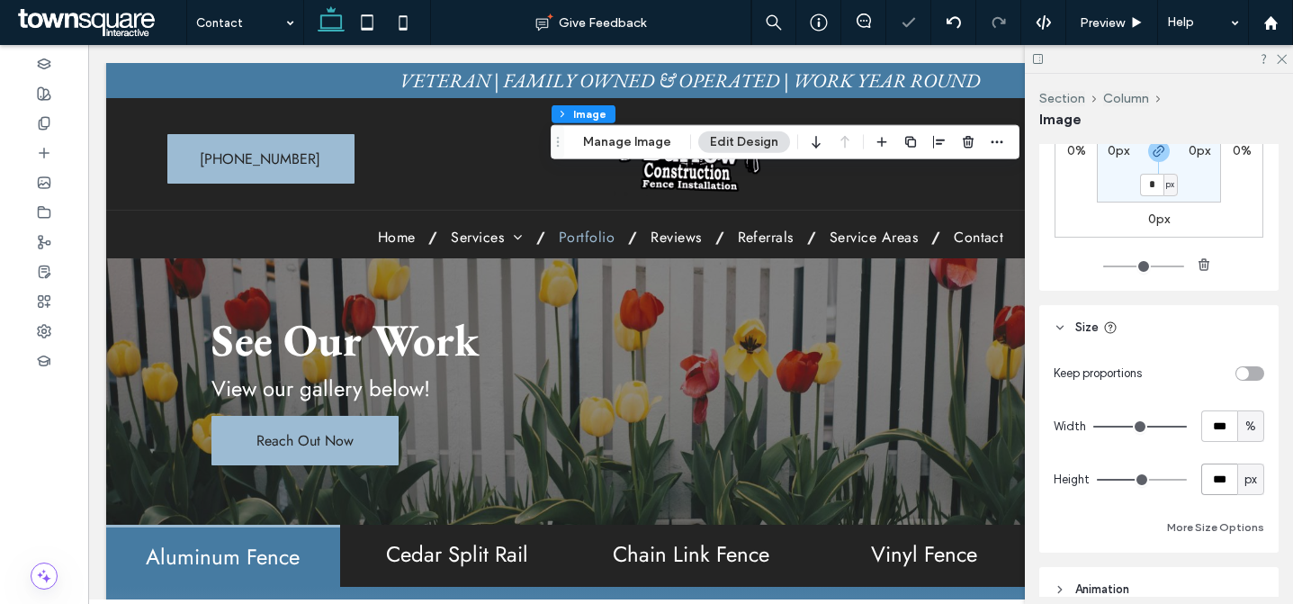
click at [1202, 473] on input "***" at bounding box center [1220, 480] width 36 height 32
type input "***"
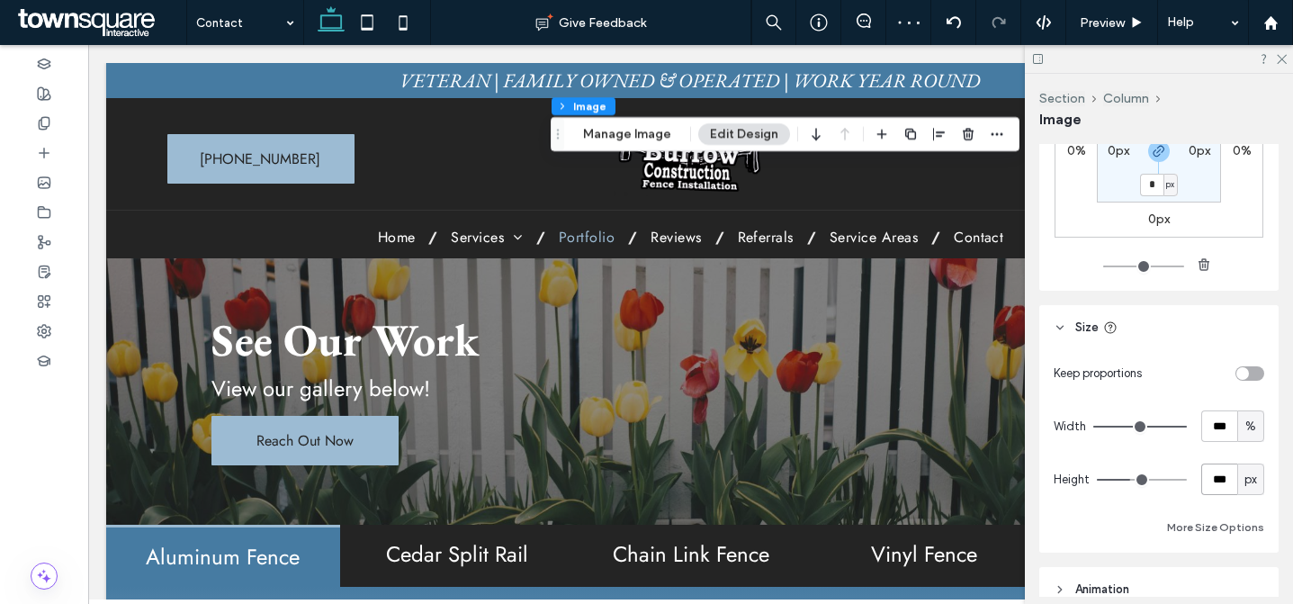
click at [1216, 488] on input "***" at bounding box center [1220, 480] width 36 height 32
type input "***"
click at [1108, 23] on span "Preview" at bounding box center [1102, 22] width 45 height 15
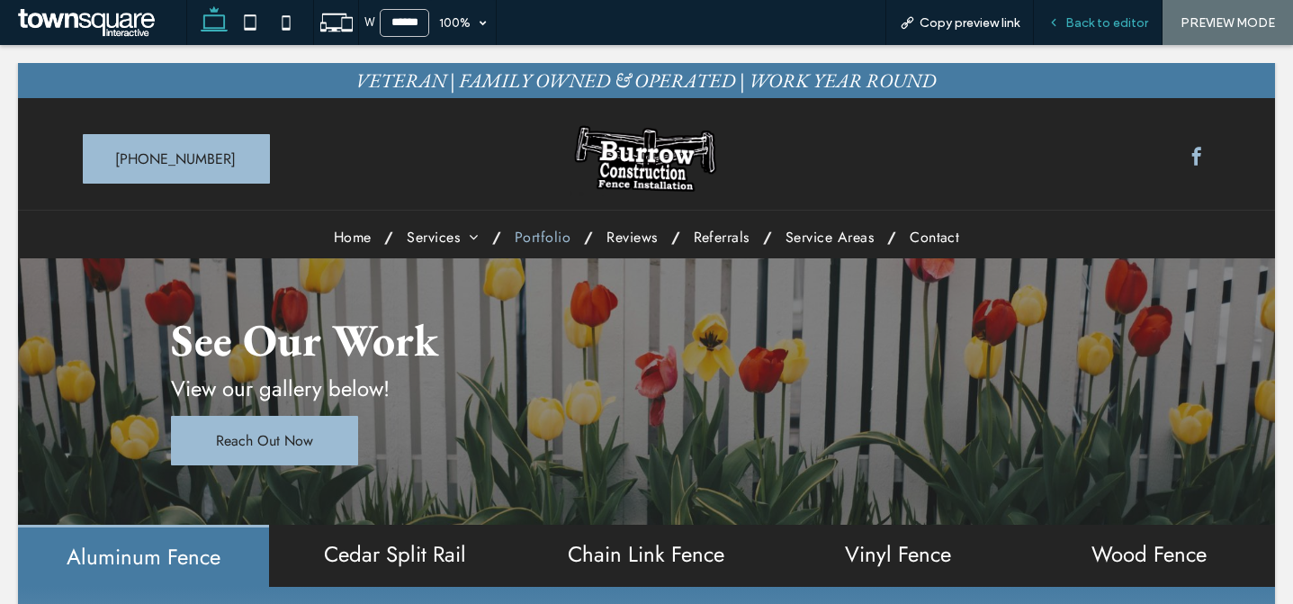
click at [1097, 18] on span "Back to editor" at bounding box center [1107, 22] width 83 height 15
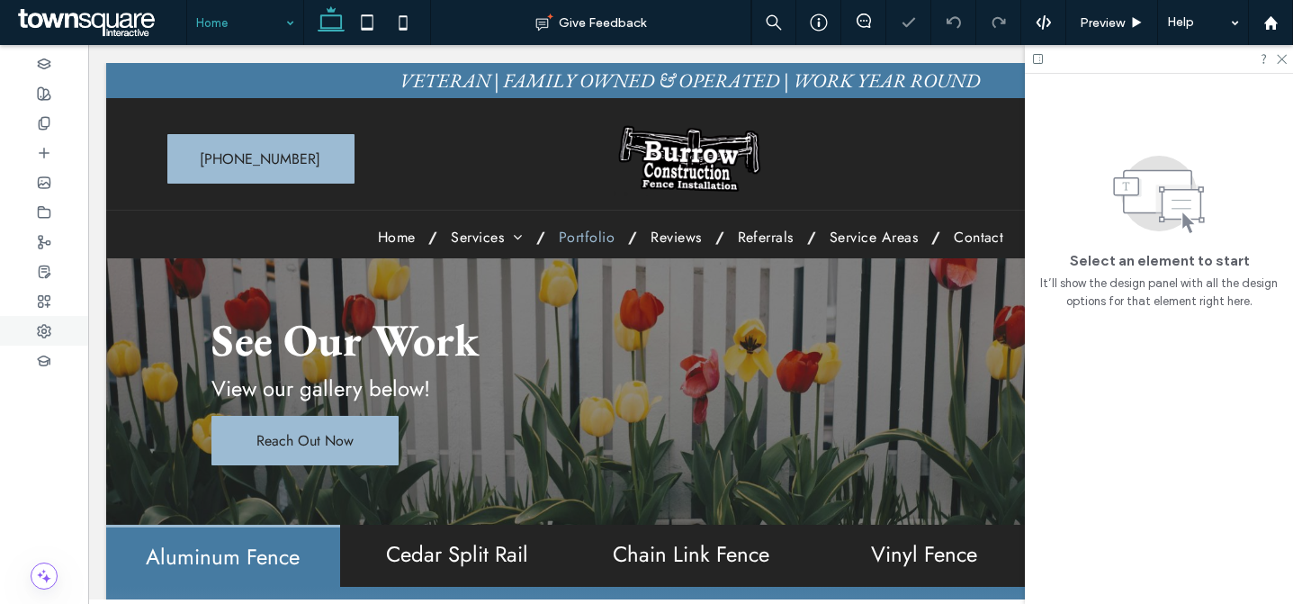
click at [50, 333] on icon at bounding box center [44, 331] width 14 height 14
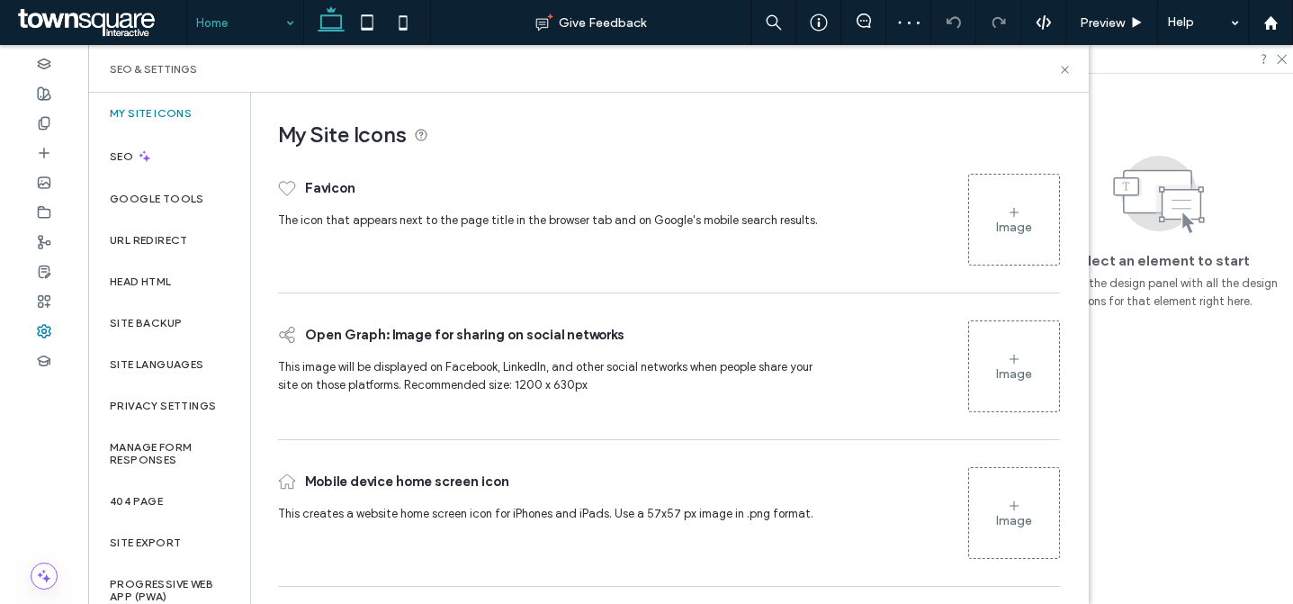
click at [1039, 203] on div "Image" at bounding box center [1014, 219] width 90 height 86
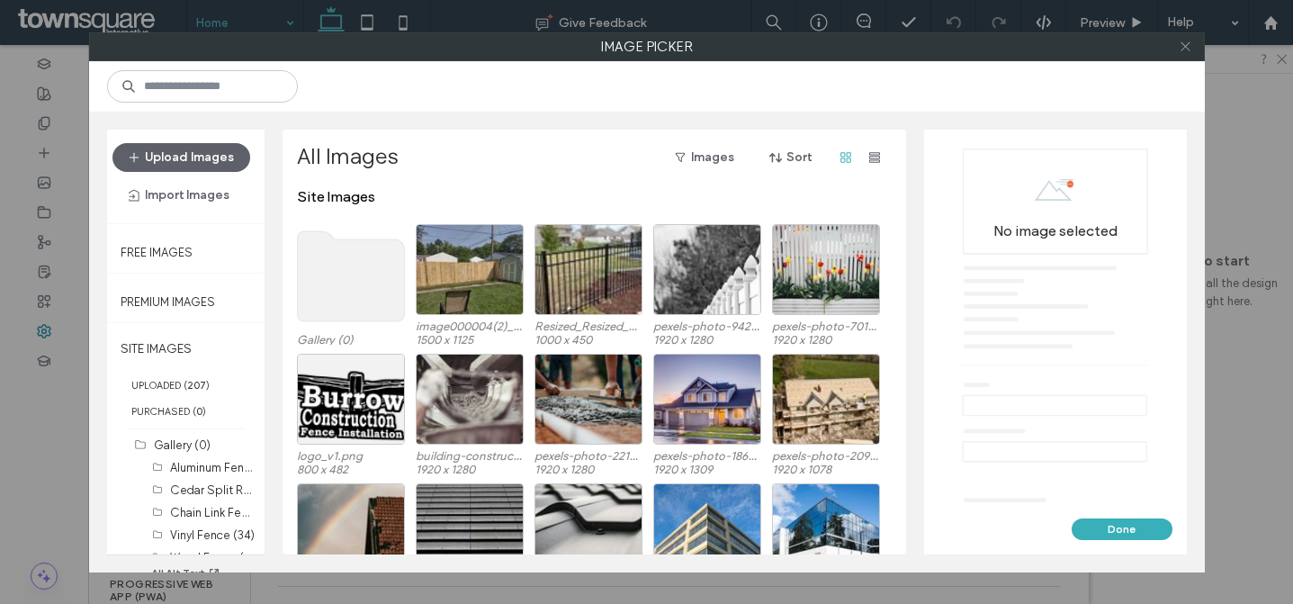
click at [1190, 50] on icon at bounding box center [1186, 47] width 14 height 14
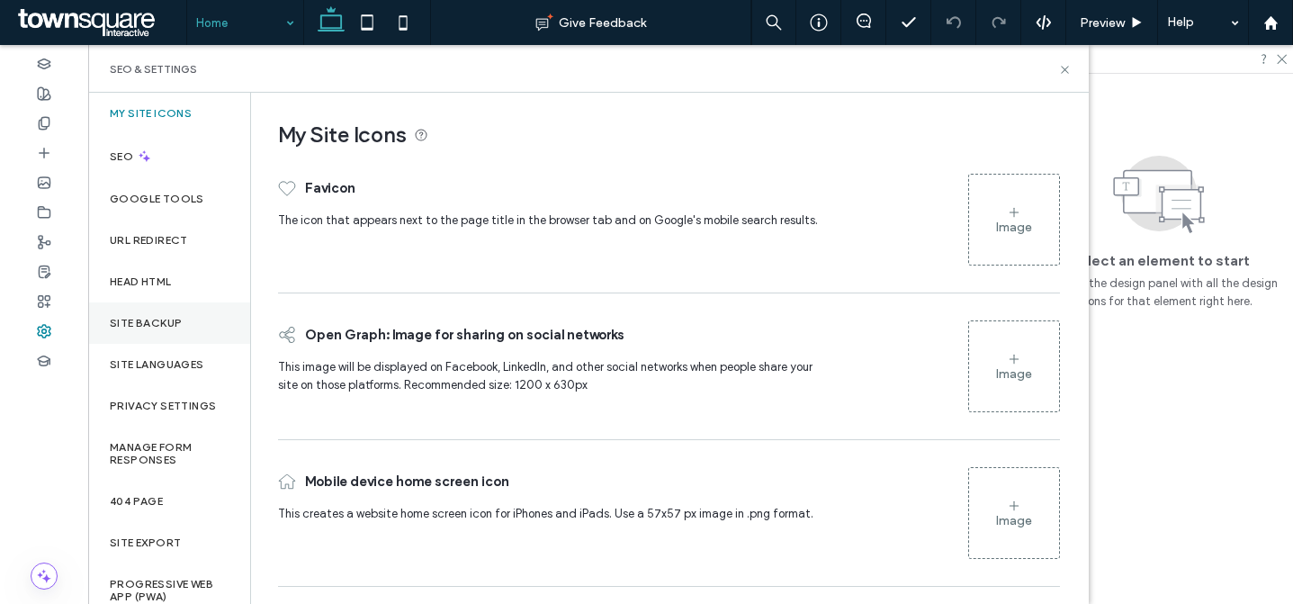
click at [176, 325] on label "Site Backup" at bounding box center [146, 323] width 72 height 13
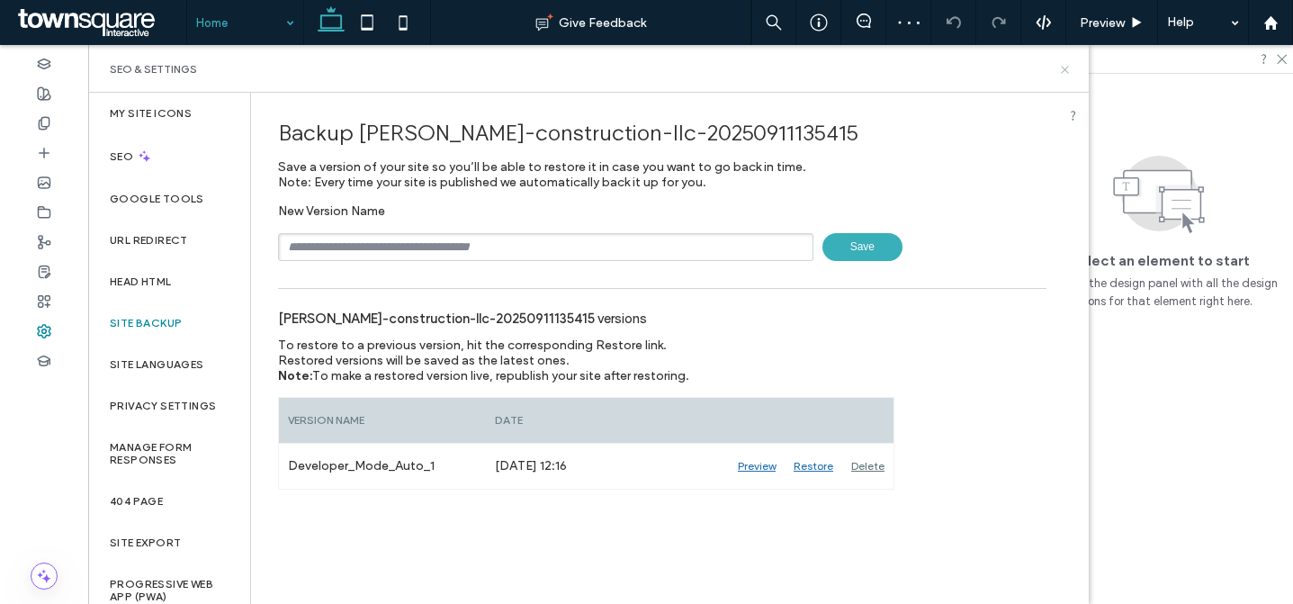
click at [1071, 66] on icon at bounding box center [1065, 70] width 14 height 14
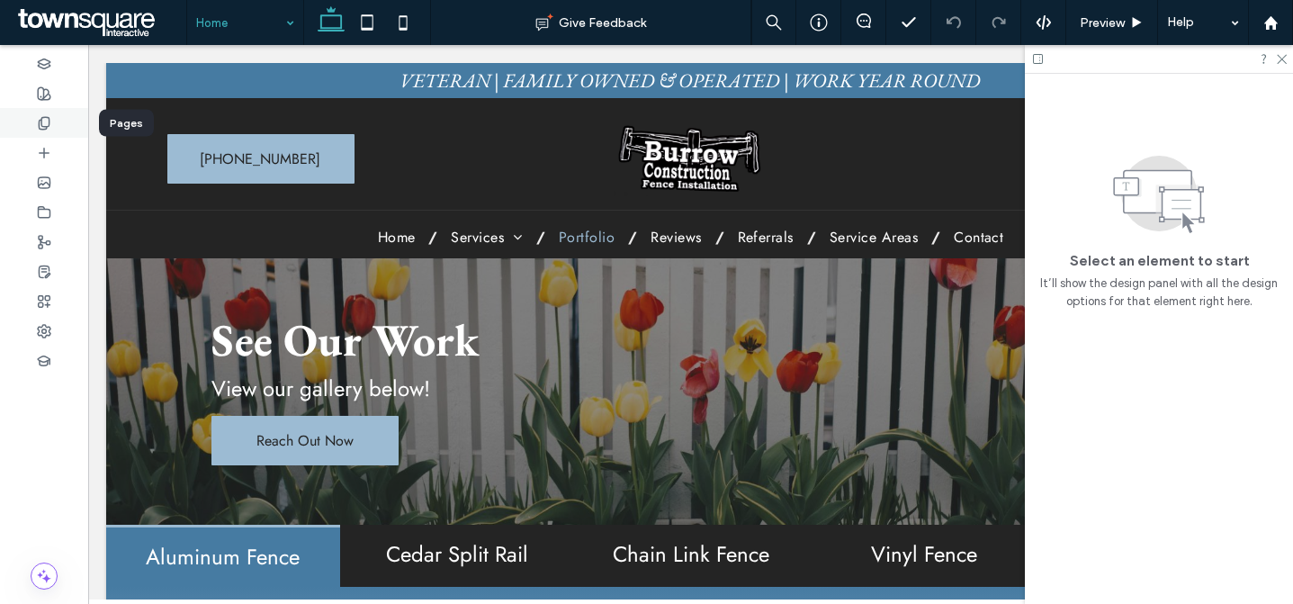
click at [65, 119] on div at bounding box center [44, 123] width 88 height 30
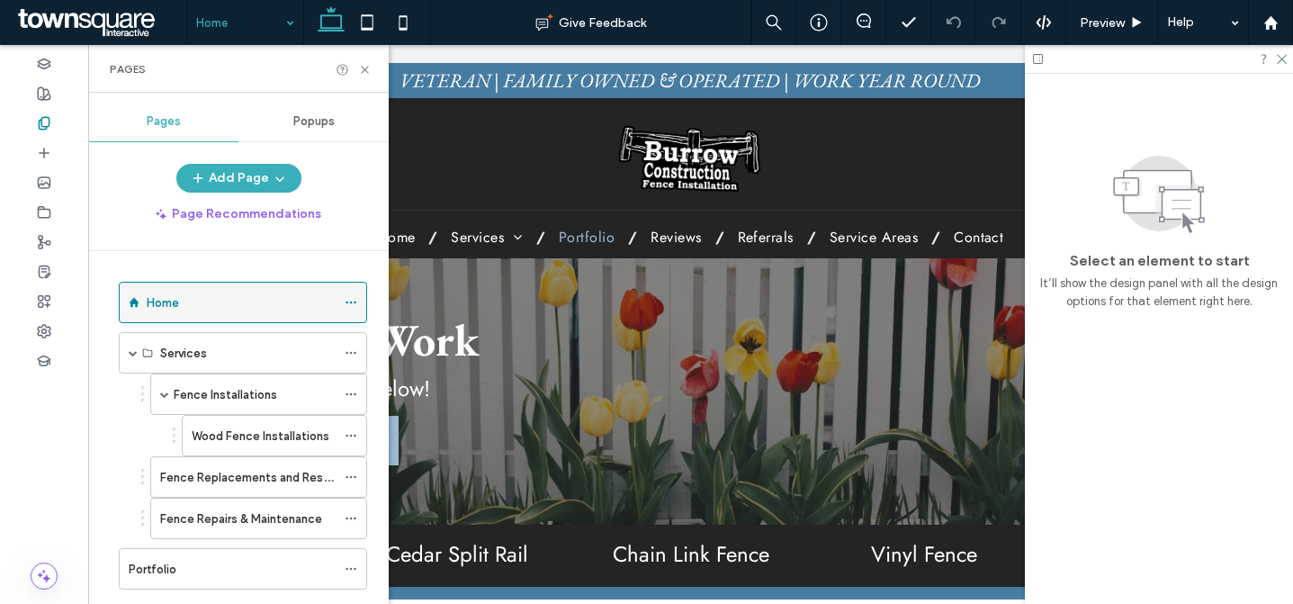
click at [348, 299] on icon at bounding box center [351, 302] width 13 height 13
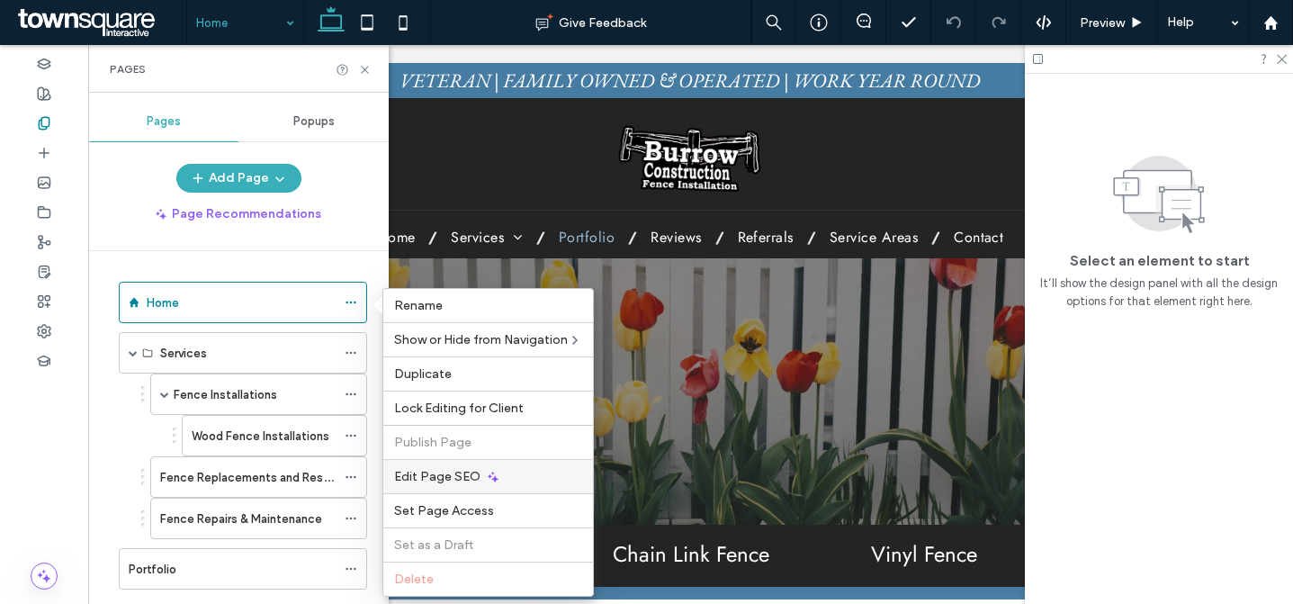
click at [450, 480] on span "Edit Page SEO" at bounding box center [437, 476] width 86 height 15
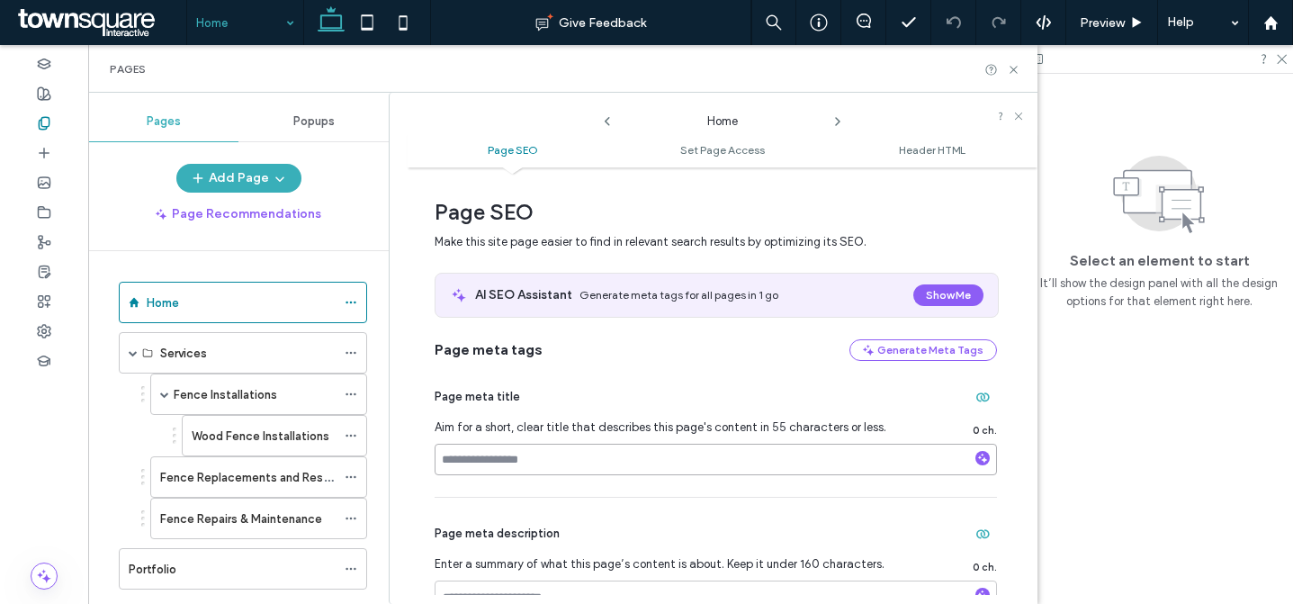
click at [520, 462] on input at bounding box center [716, 460] width 563 height 32
paste input "**********"
type input "**********"
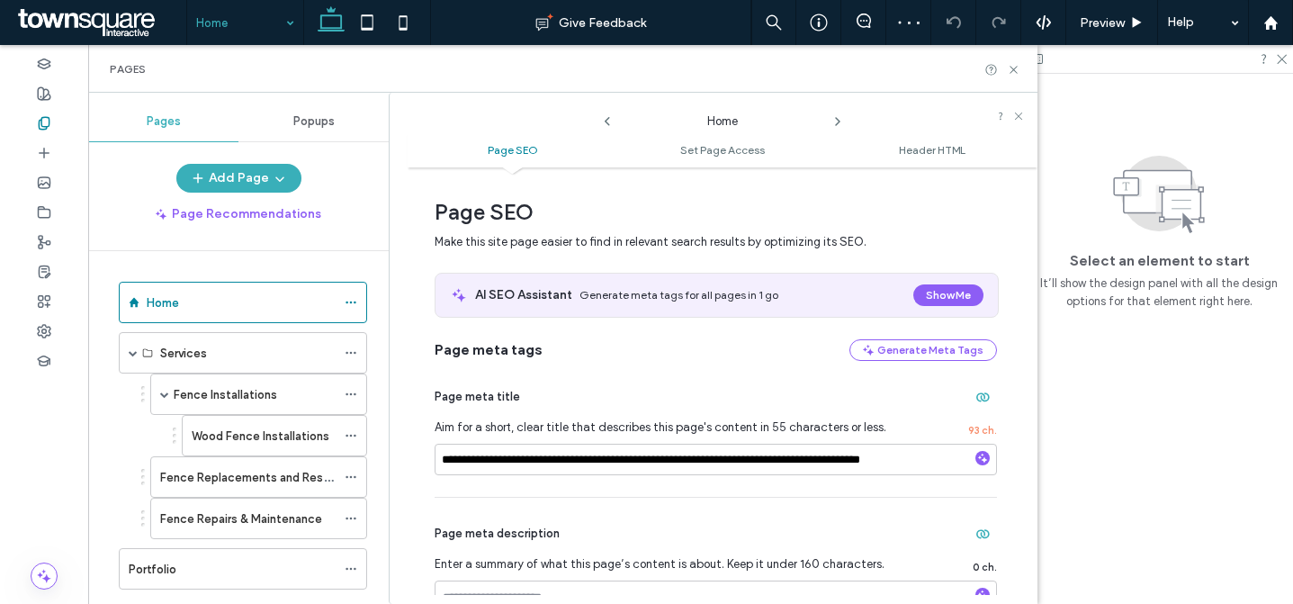
scroll to position [230, 0]
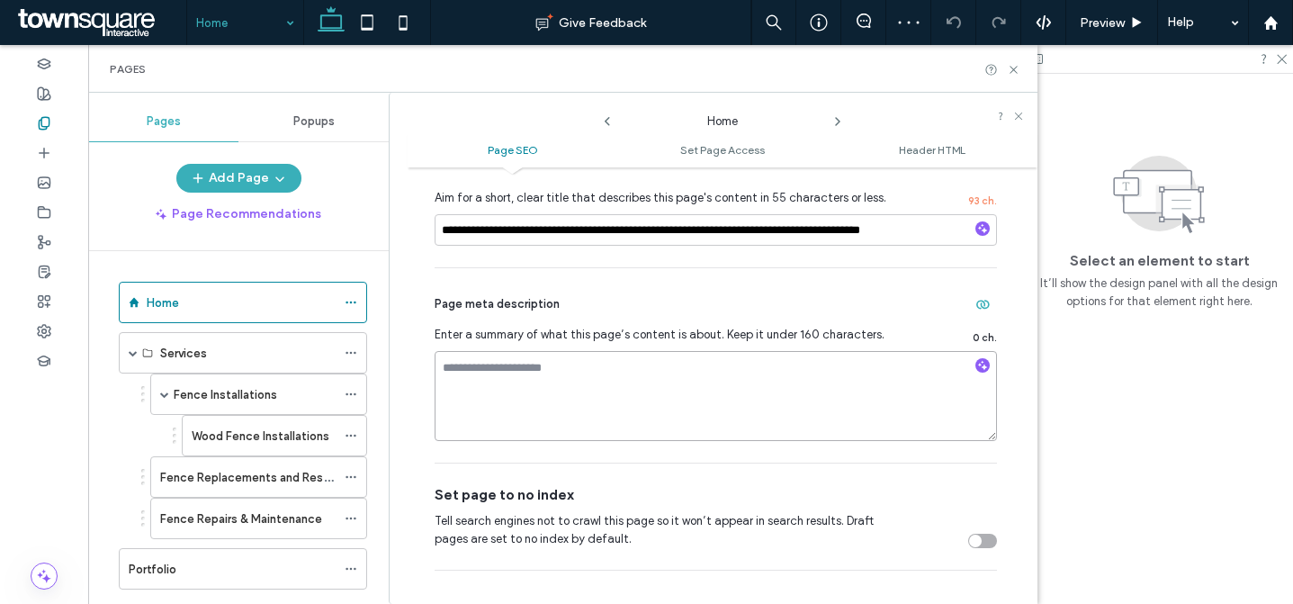
click at [546, 371] on textarea at bounding box center [716, 396] width 563 height 90
paste textarea "**********"
type textarea "**********"
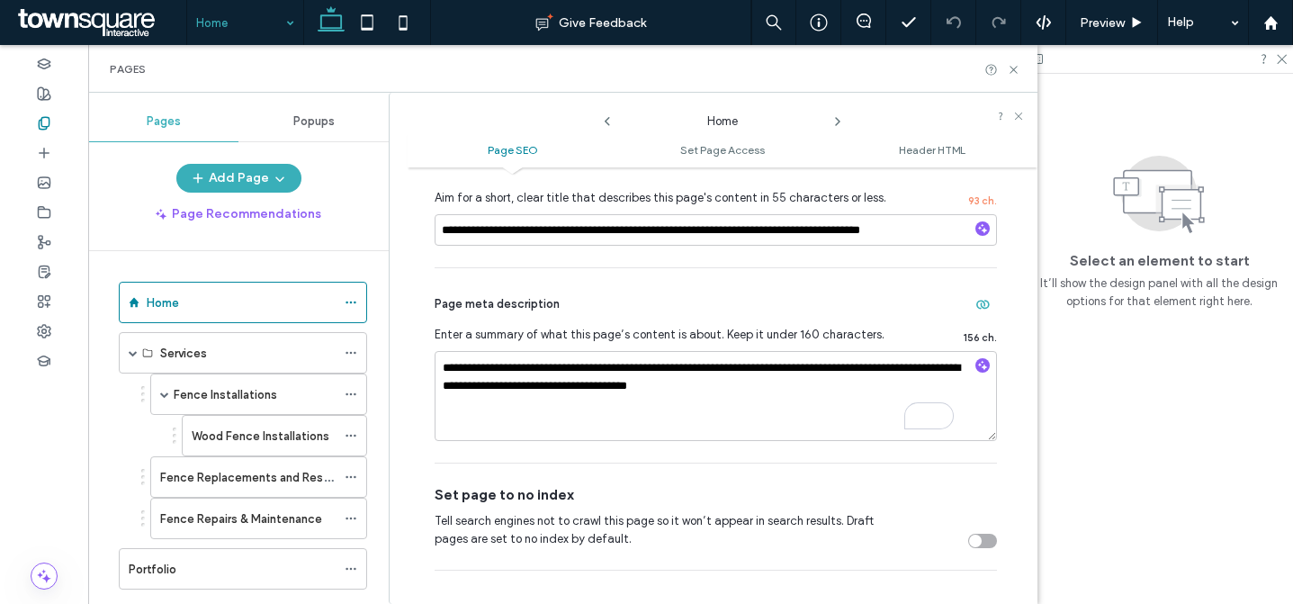
click at [510, 458] on div "**********" at bounding box center [716, 365] width 563 height 194
click at [836, 119] on icon at bounding box center [838, 121] width 14 height 14
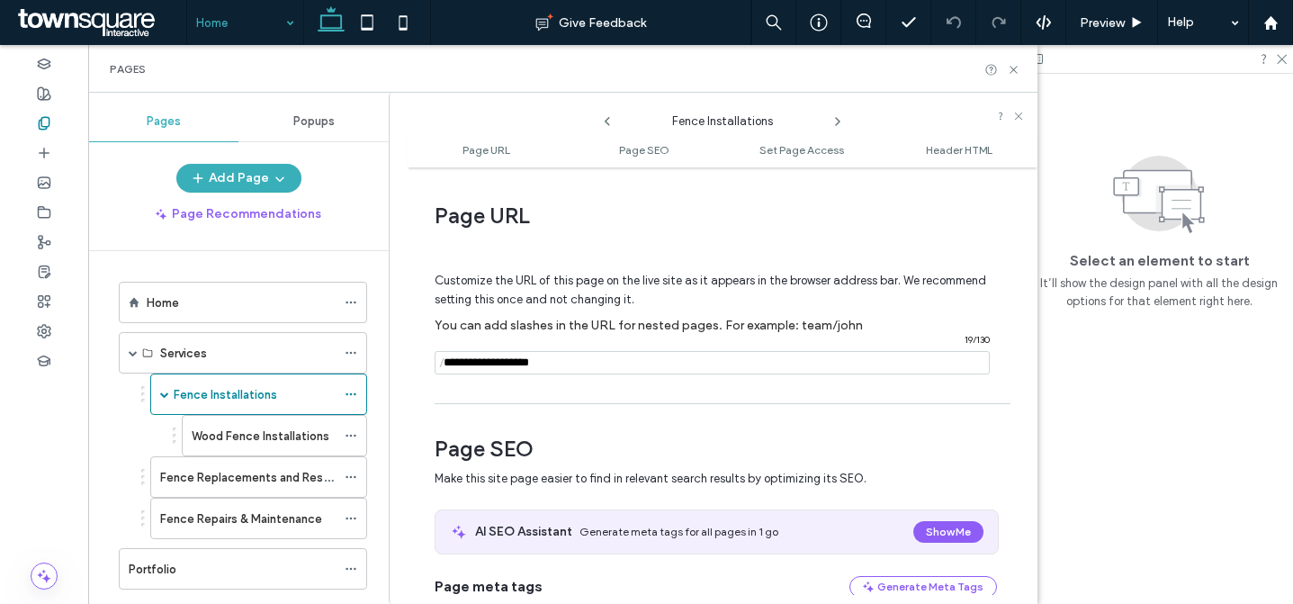
scroll to position [360, 0]
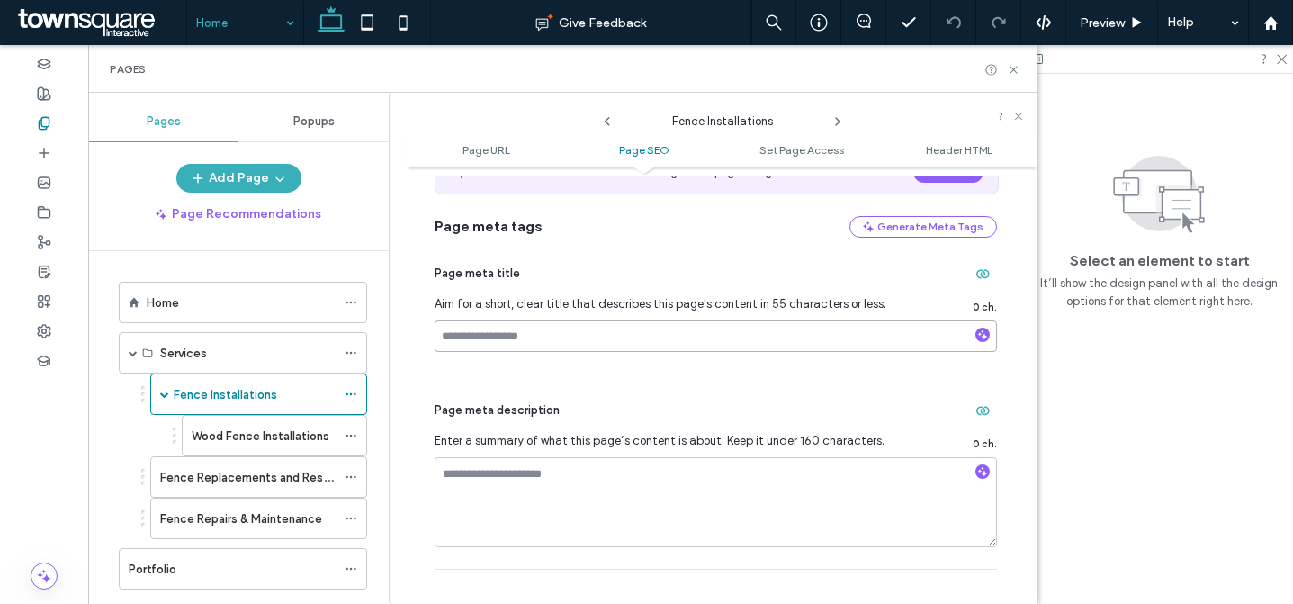
click at [596, 331] on input at bounding box center [716, 336] width 563 height 32
paste input "**********"
type input "**********"
click at [591, 482] on textarea "To enrich screen reader interactions, please activate Accessibility in Grammarl…" at bounding box center [716, 502] width 563 height 90
paste textarea "**********"
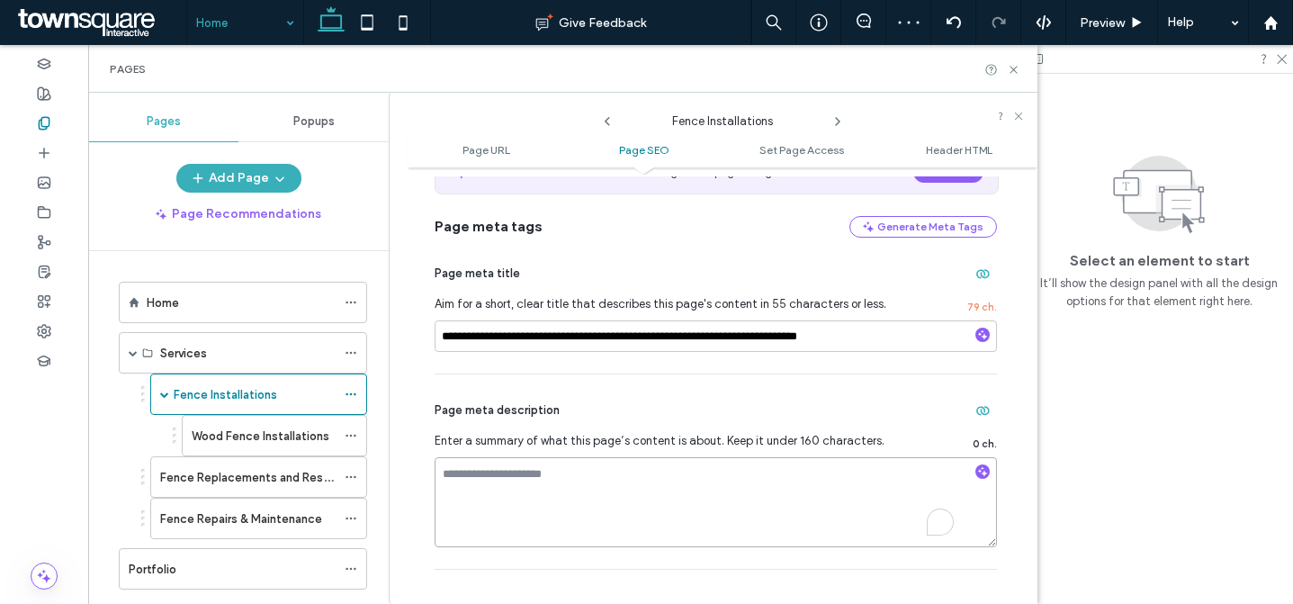
type textarea "**********"
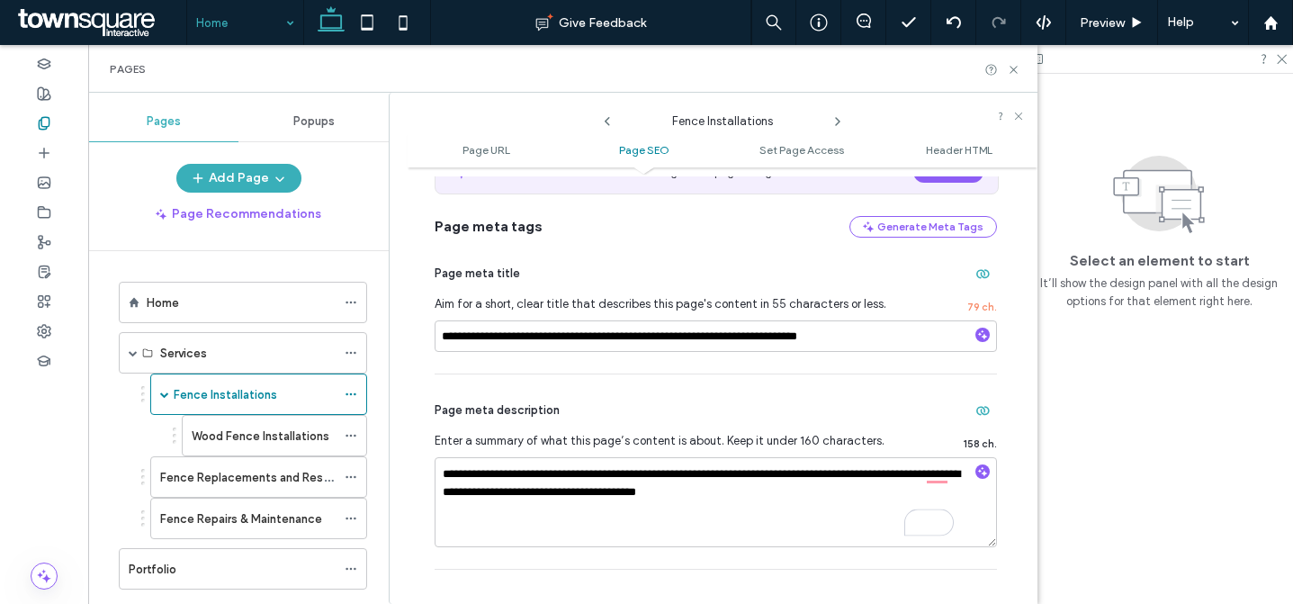
click at [836, 121] on icon at bounding box center [838, 121] width 14 height 14
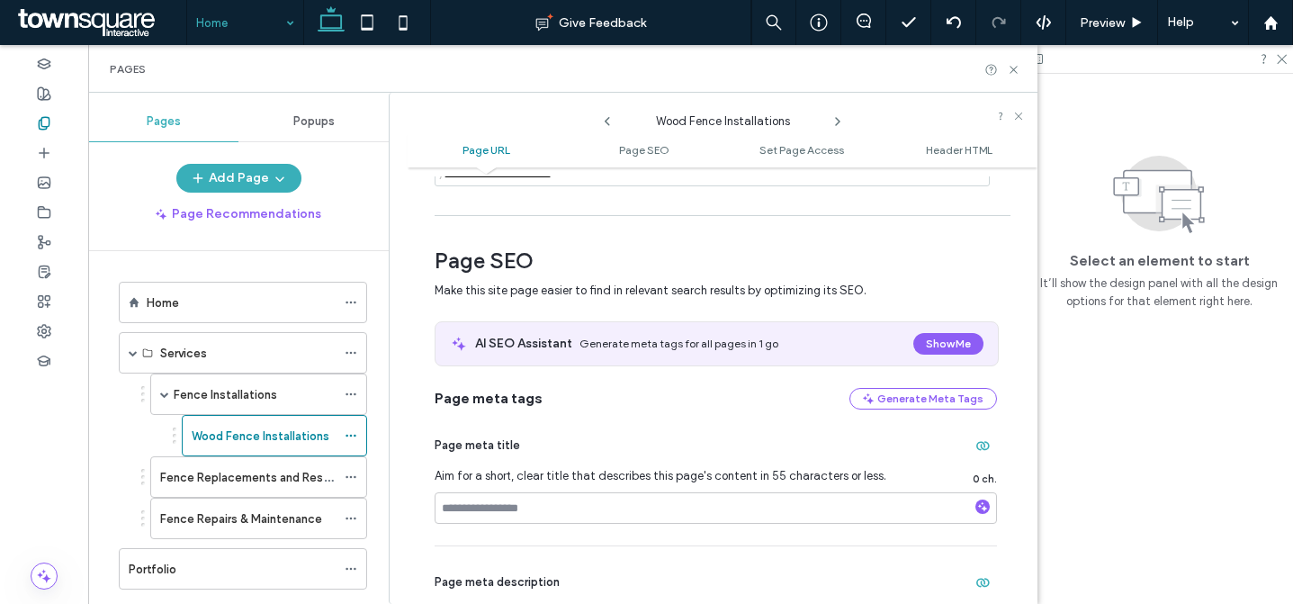
scroll to position [369, 0]
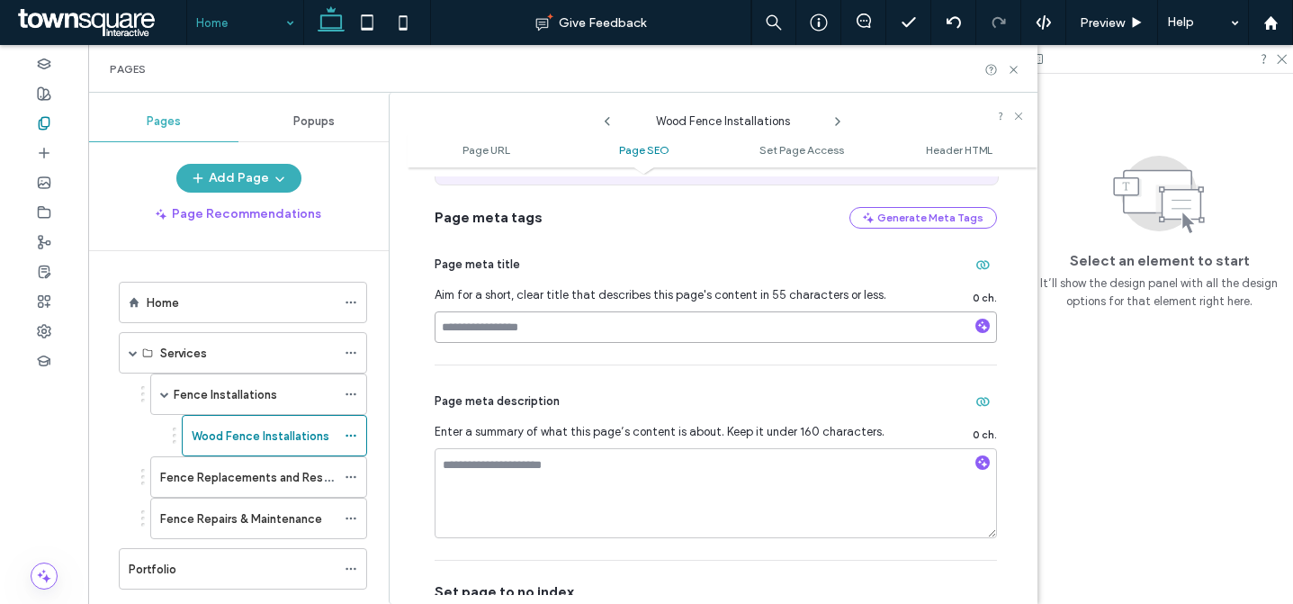
click at [552, 323] on input at bounding box center [716, 327] width 563 height 32
paste input "**********"
type input "**********"
click at [523, 477] on textarea at bounding box center [716, 493] width 563 height 90
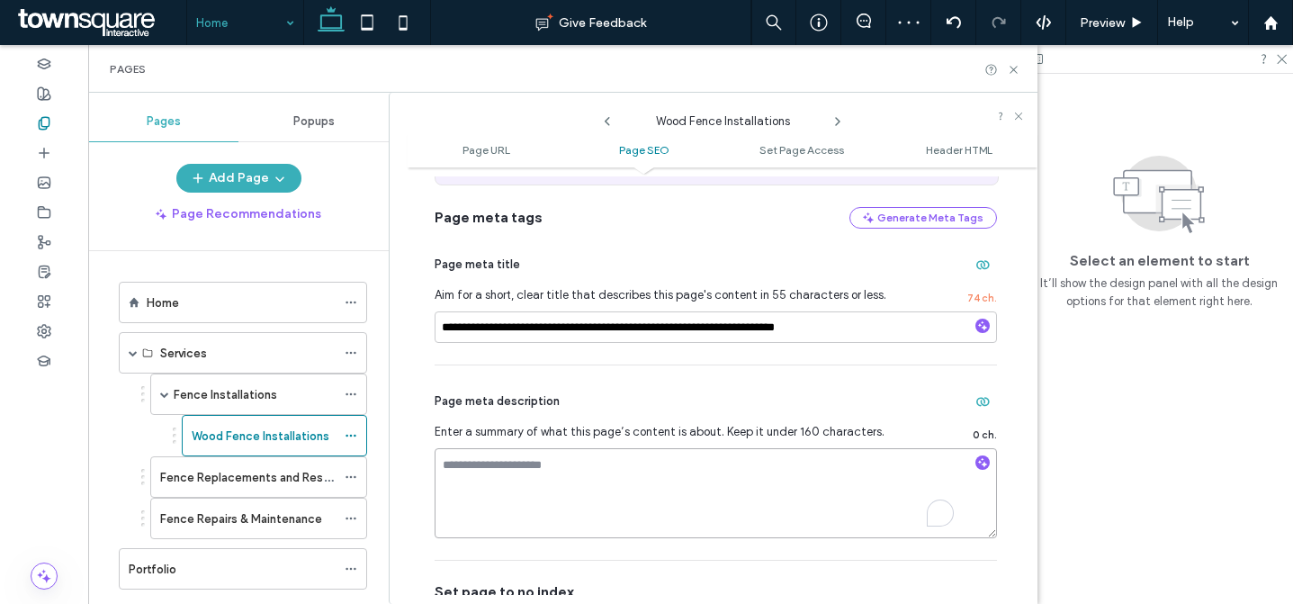
paste textarea "**********"
type textarea "**********"
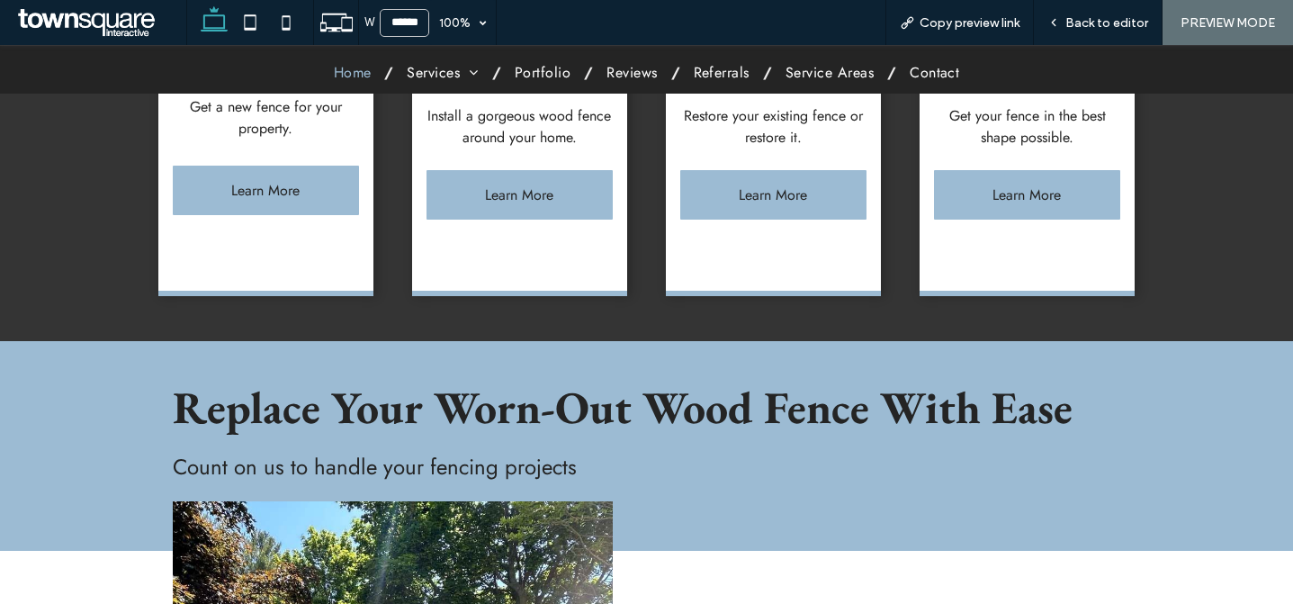
scroll to position [1461, 0]
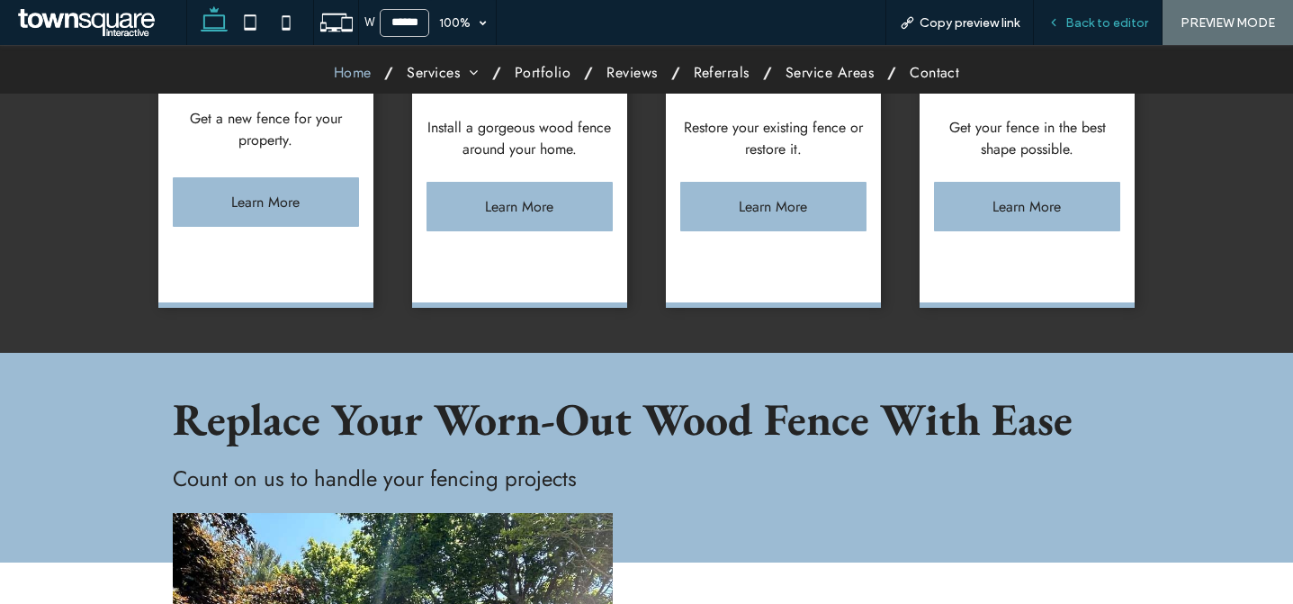
click at [1098, 31] on div "Back to editor" at bounding box center [1098, 22] width 129 height 45
click at [1103, 32] on div "Back to editor" at bounding box center [1098, 22] width 129 height 45
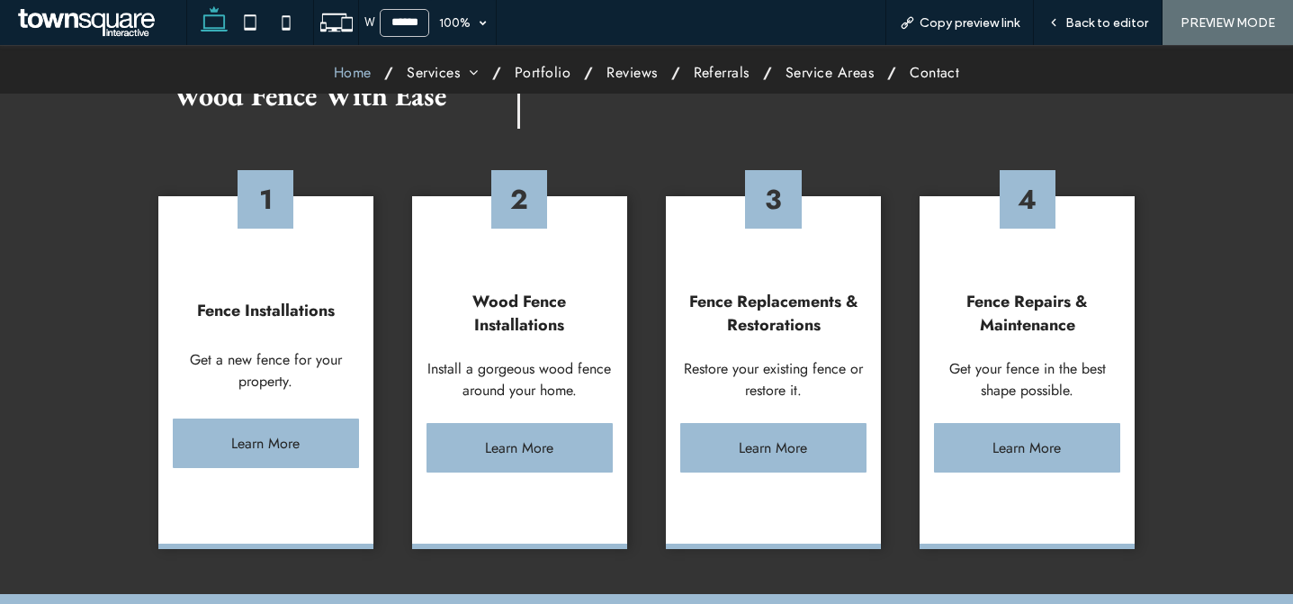
scroll to position [433, 0]
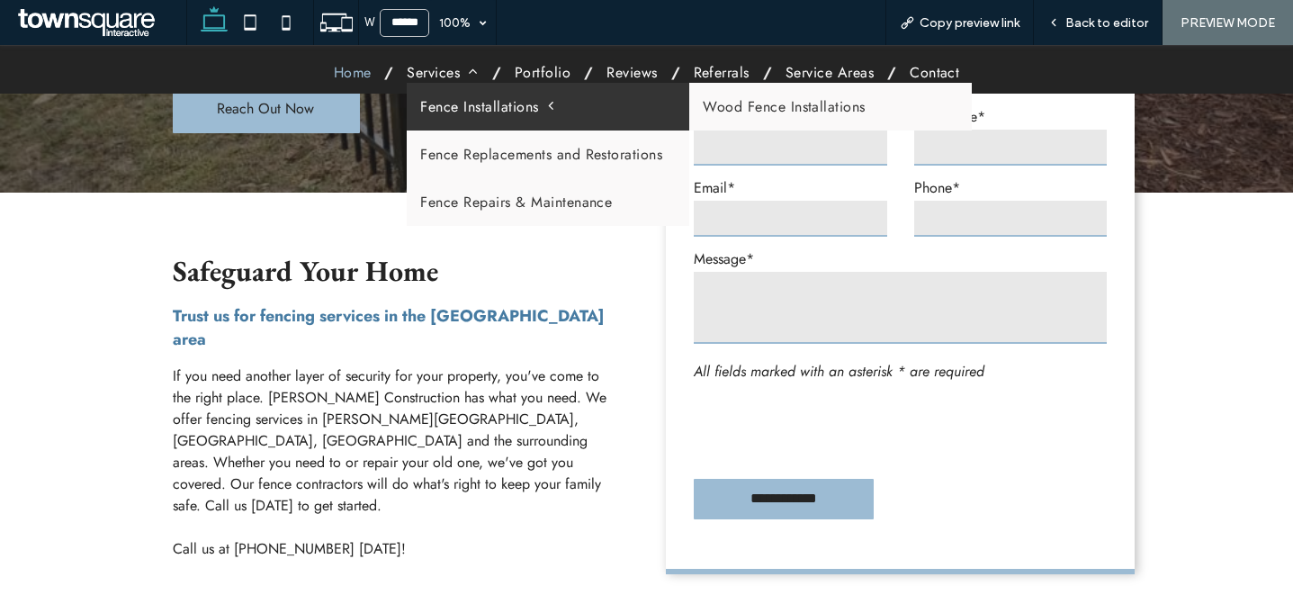
drag, startPoint x: 431, startPoint y: 103, endPoint x: 434, endPoint y: 149, distance: 46.0
click at [431, 103] on span "Fence Installations" at bounding box center [486, 106] width 133 height 21
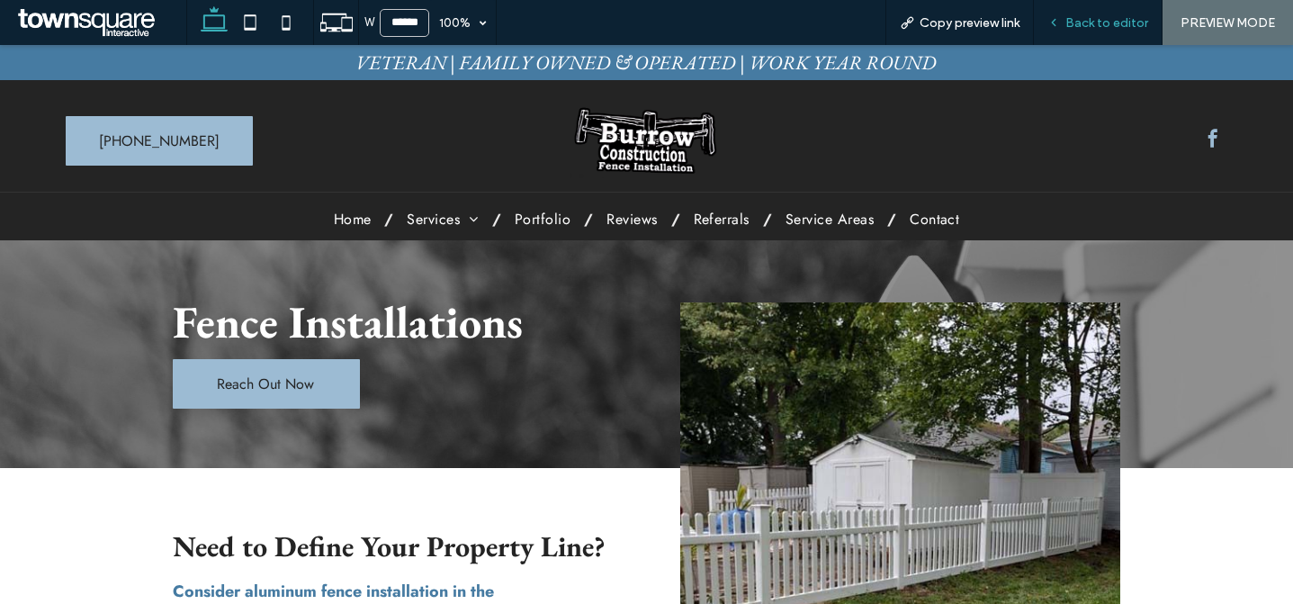
click at [1106, 18] on span "Back to editor" at bounding box center [1107, 22] width 83 height 15
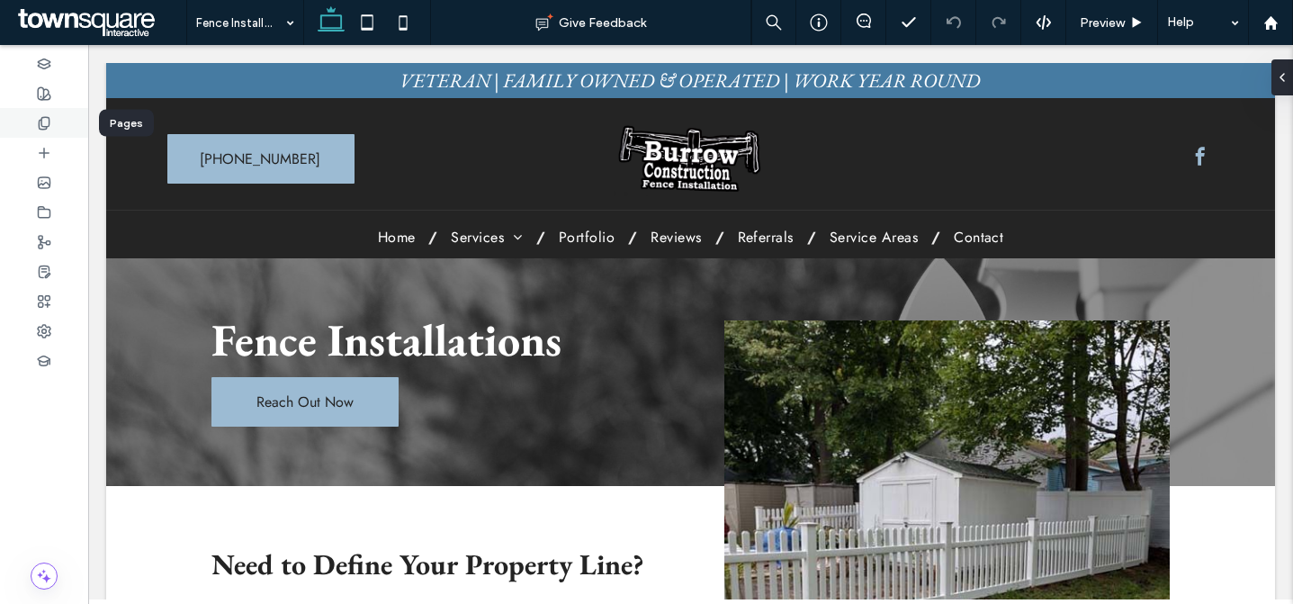
click at [46, 127] on use at bounding box center [44, 123] width 10 height 12
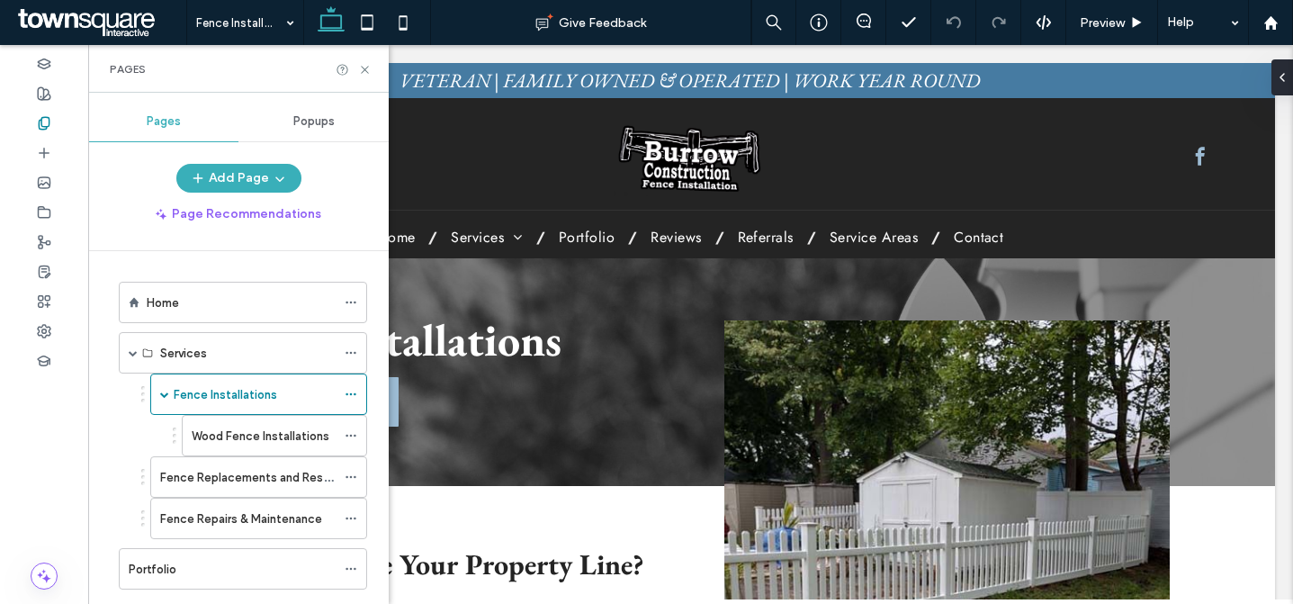
scroll to position [202, 0]
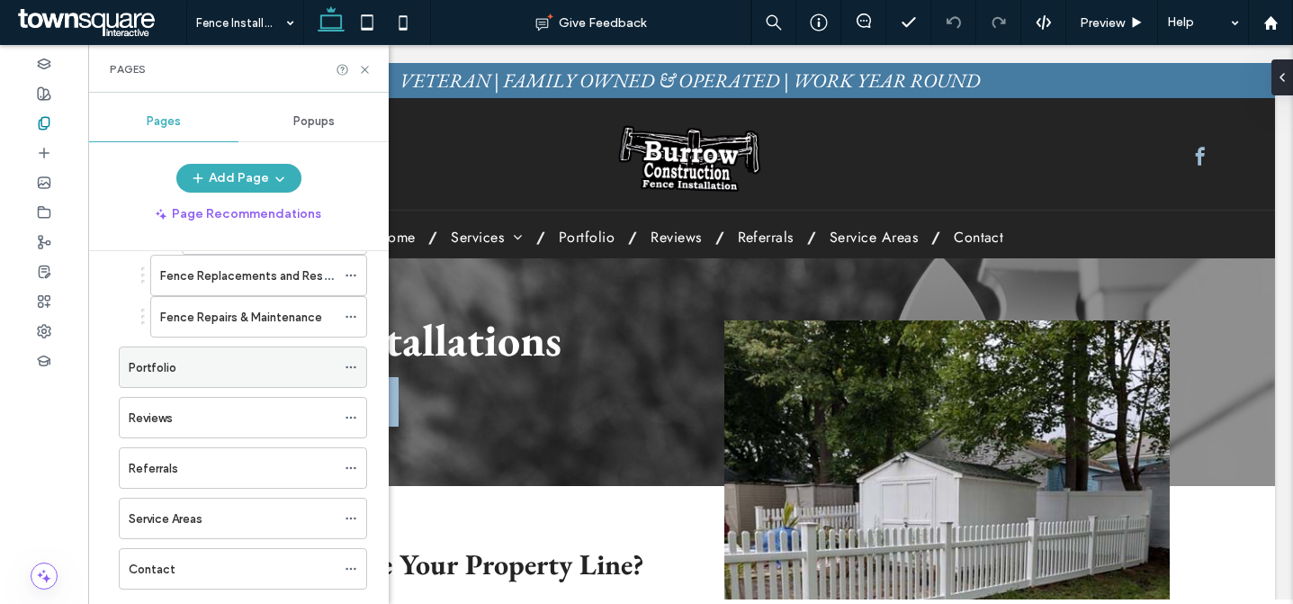
click at [354, 365] on icon at bounding box center [351, 367] width 13 height 13
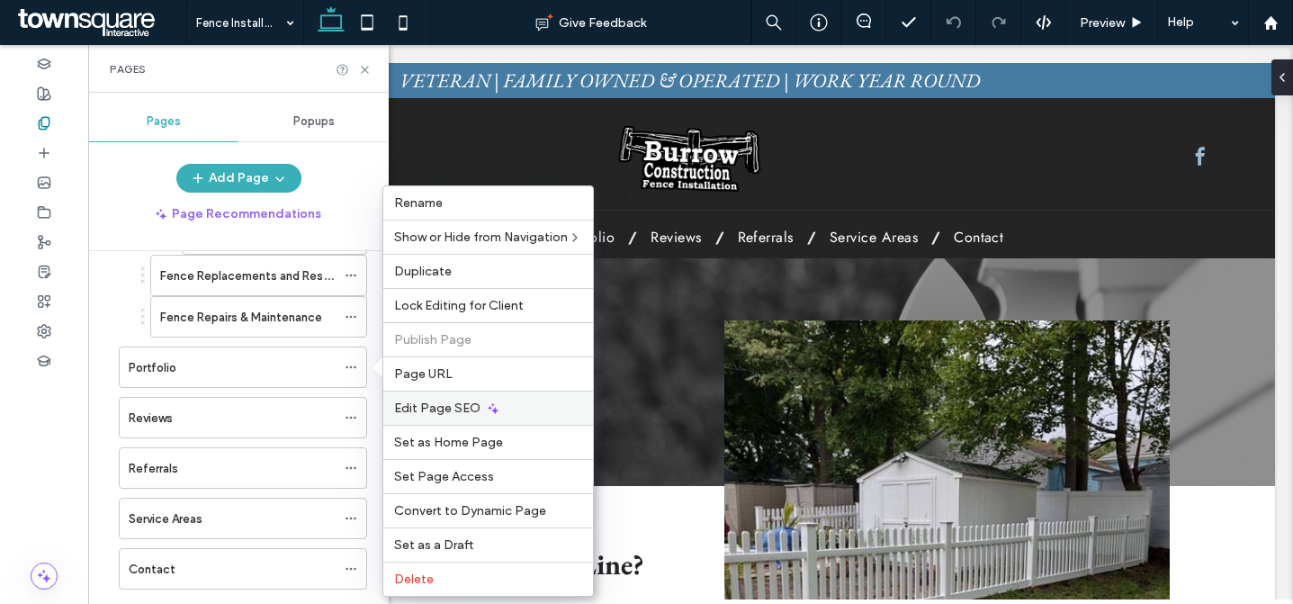
click at [440, 407] on span "Edit Page SEO" at bounding box center [437, 408] width 86 height 15
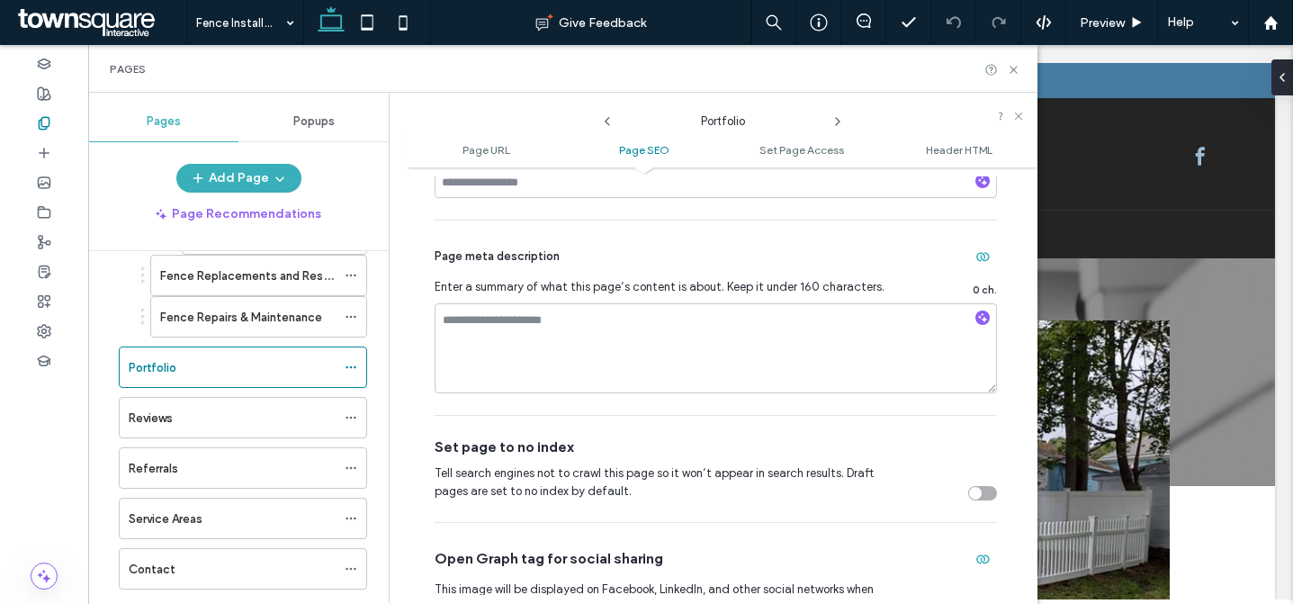
scroll to position [491, 0]
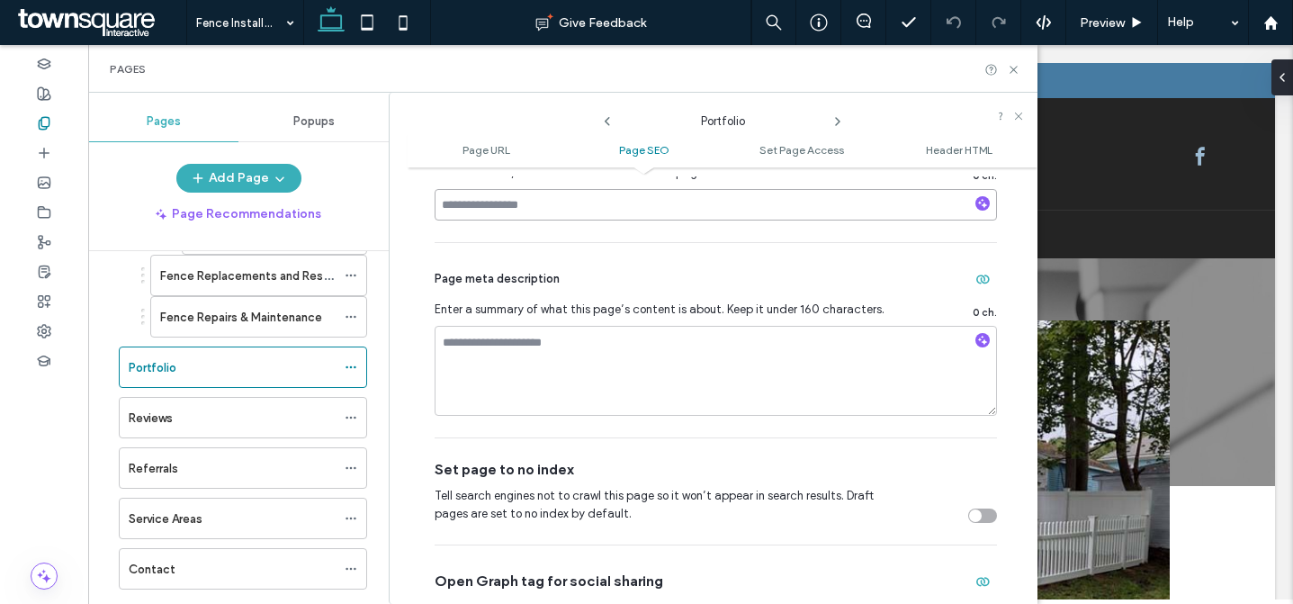
click at [561, 211] on input at bounding box center [716, 205] width 563 height 32
paste input "**********"
type input "**********"
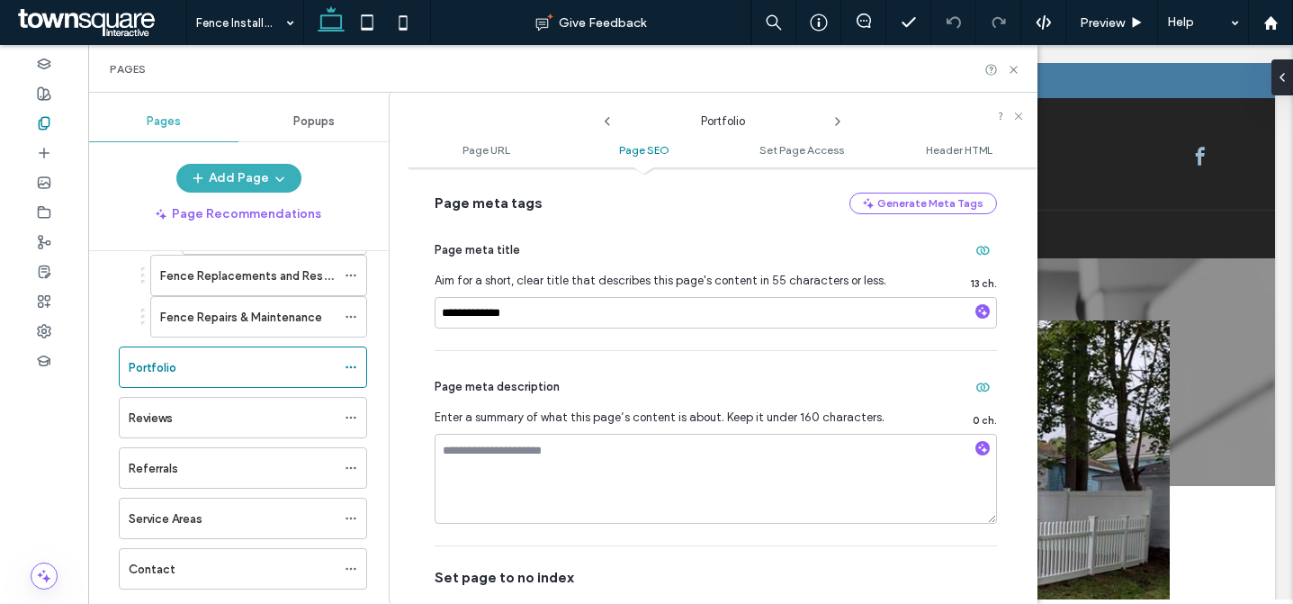
click at [841, 128] on icon at bounding box center [838, 121] width 14 height 14
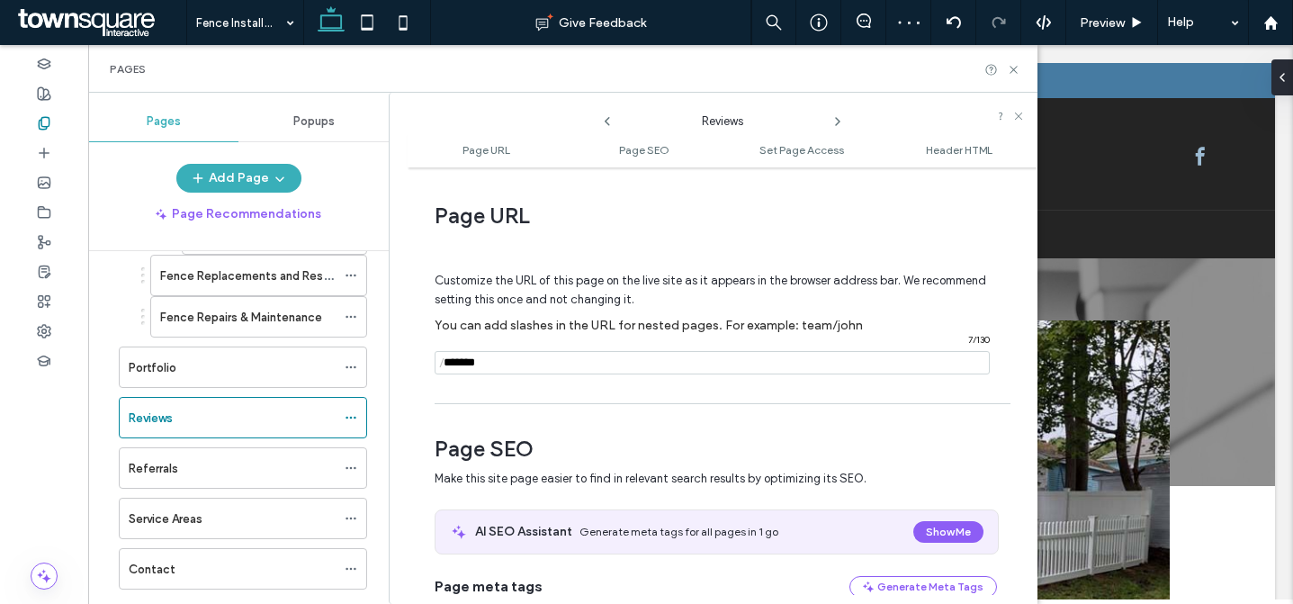
scroll to position [228, 0]
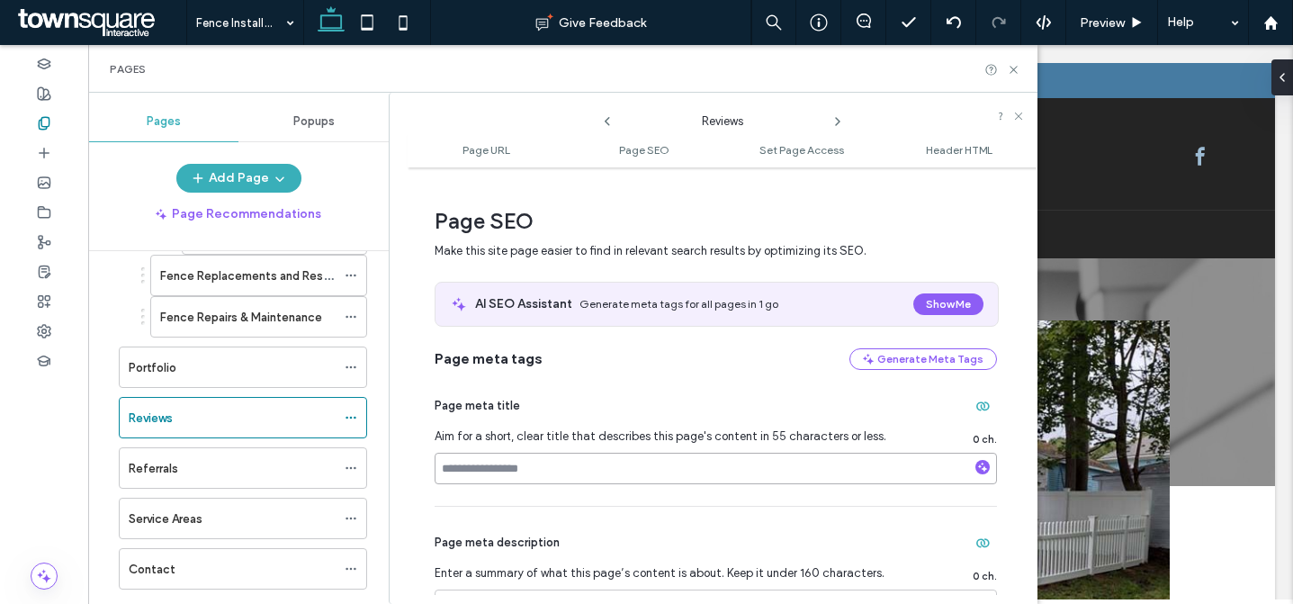
click at [513, 477] on input at bounding box center [716, 469] width 563 height 32
paste input "**********"
type input "**********"
click at [838, 122] on use at bounding box center [838, 121] width 4 height 7
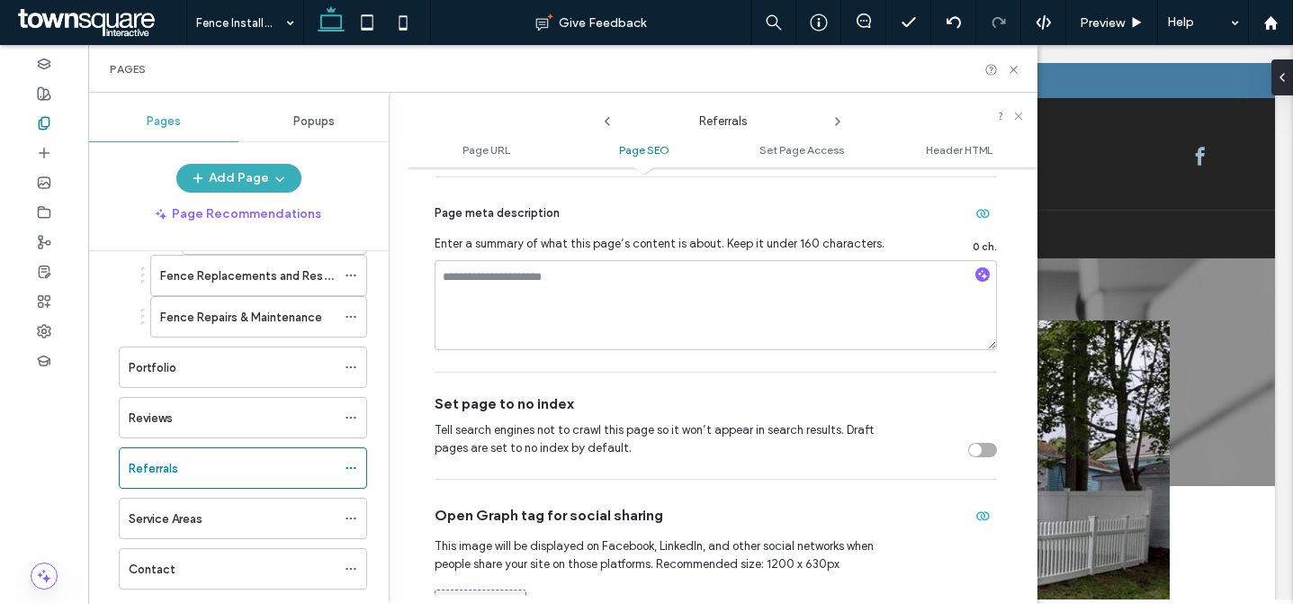
scroll to position [521, 0]
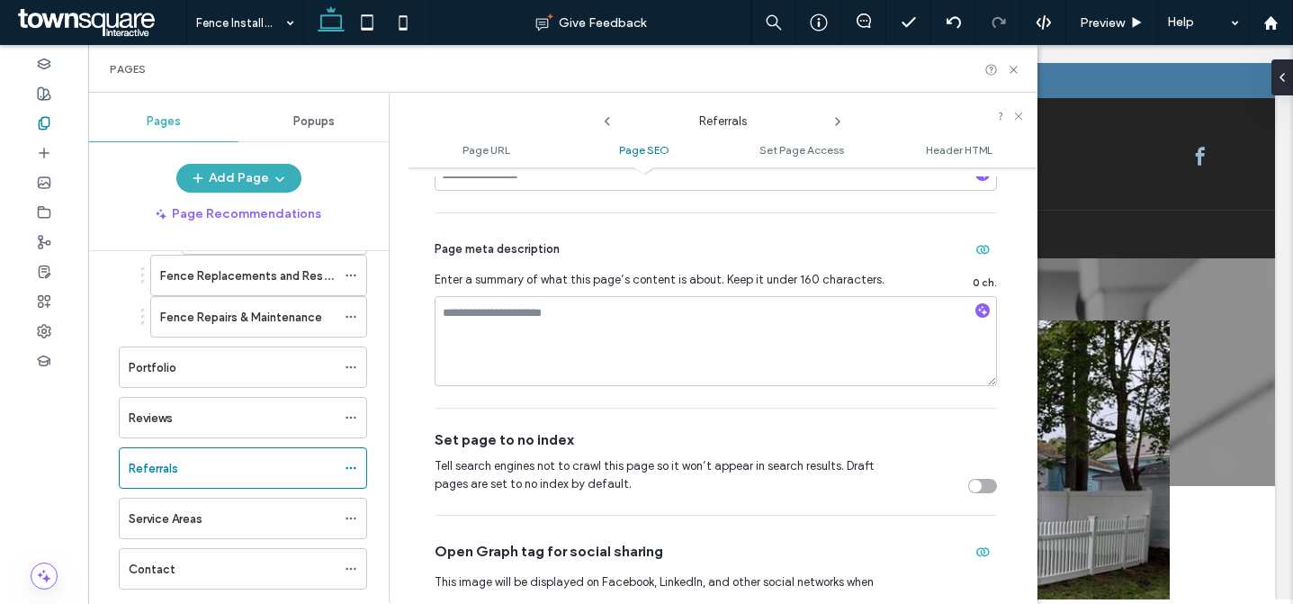
click at [518, 193] on div "Page meta title Aim for a short, clear title that describes this page's content…" at bounding box center [716, 145] width 563 height 136
click at [520, 186] on input at bounding box center [716, 175] width 563 height 32
paste input "*********"
type input "*********"
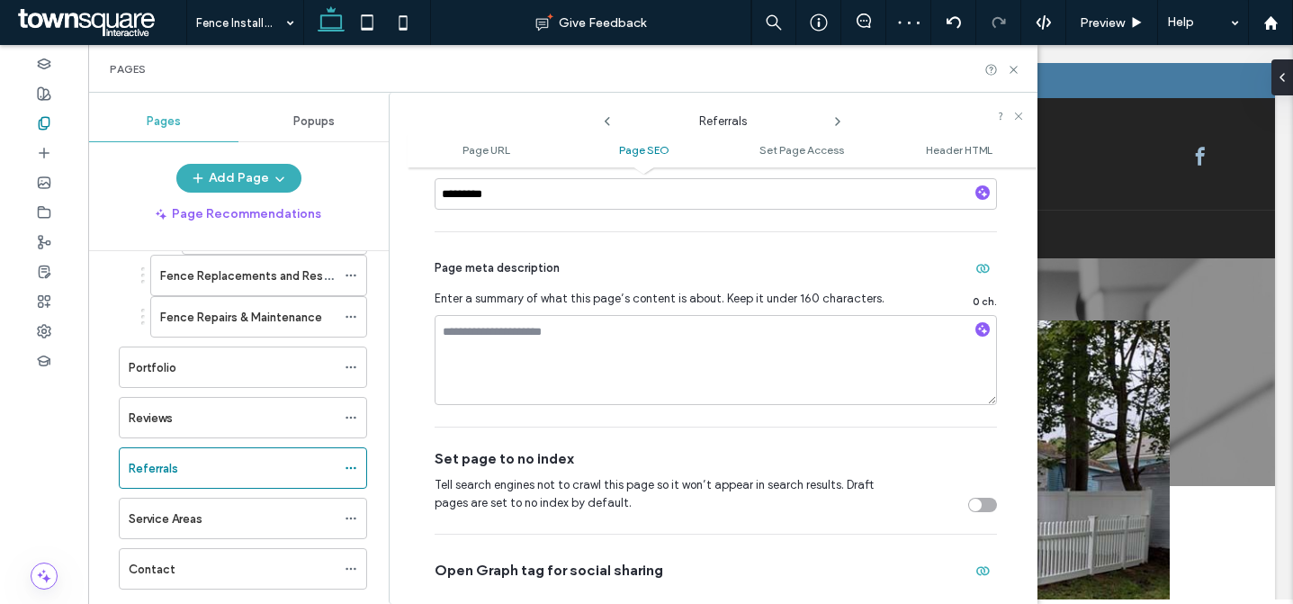
scroll to position [491, 0]
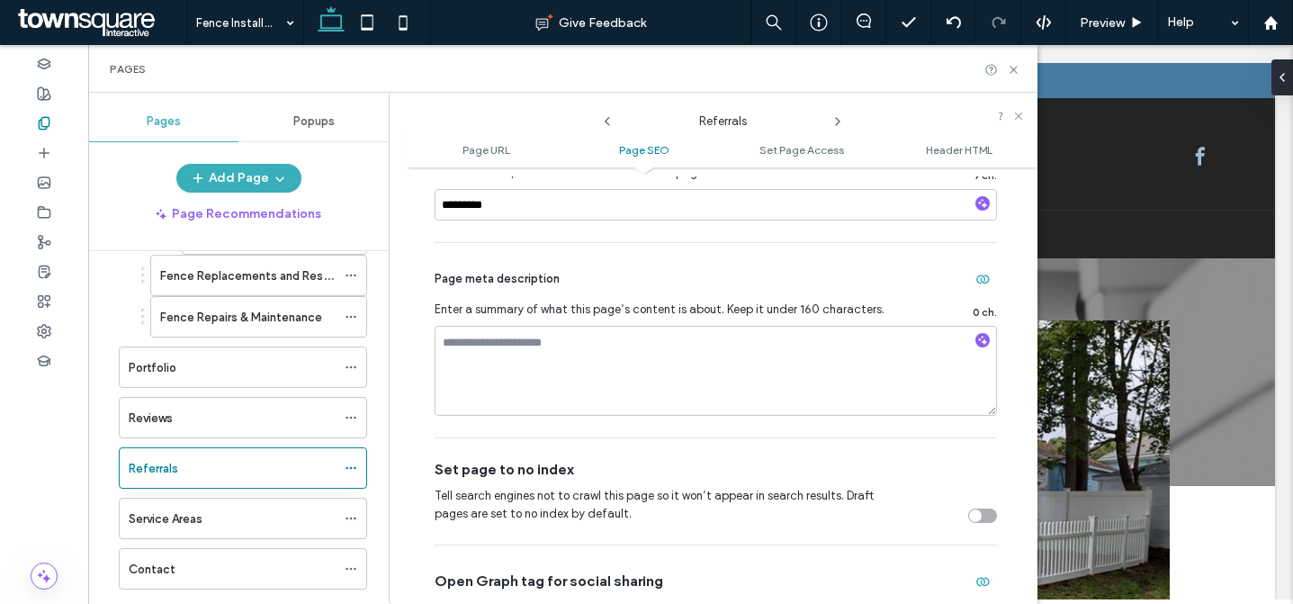
click at [835, 123] on icon at bounding box center [838, 121] width 14 height 14
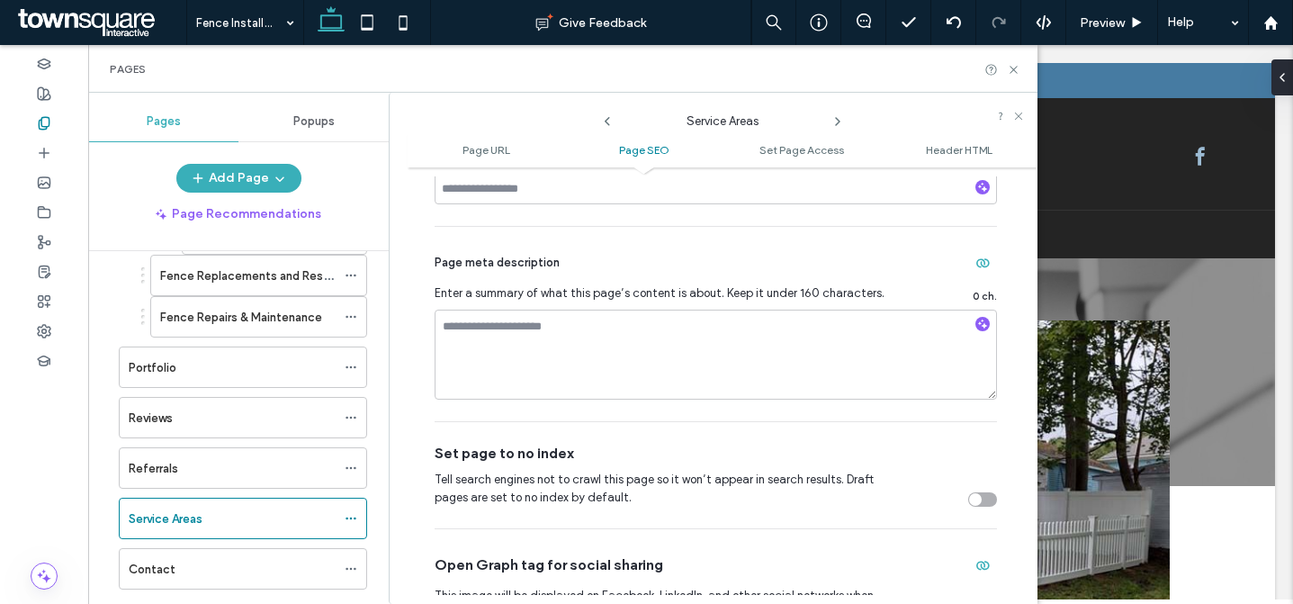
scroll to position [484, 0]
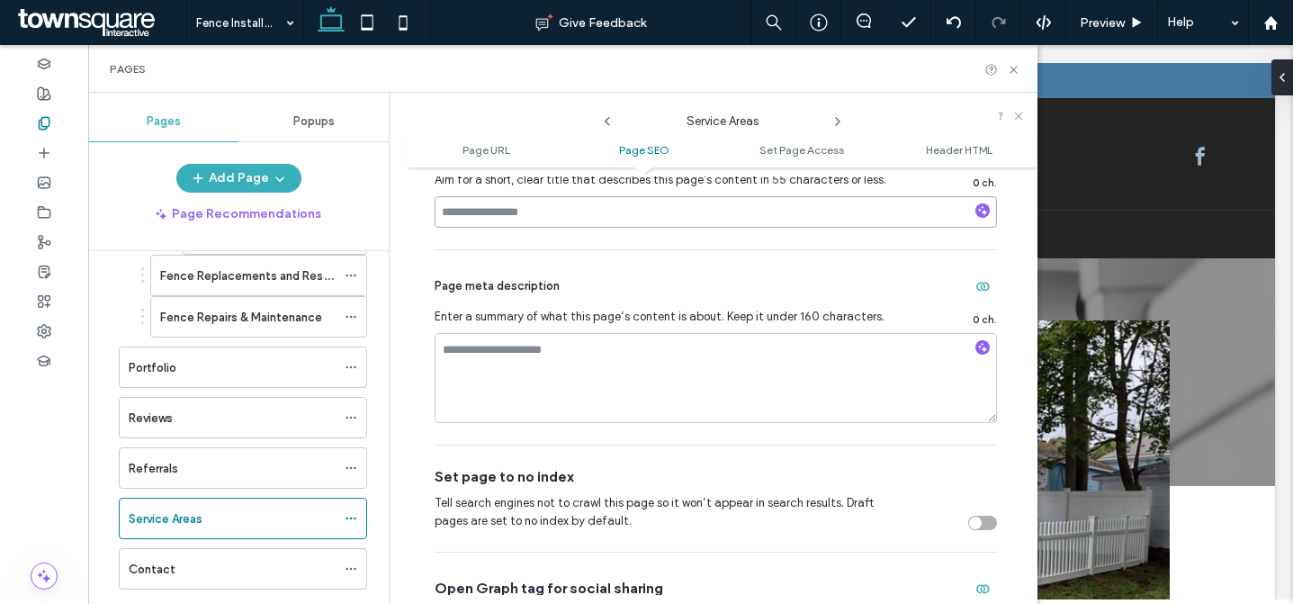
click at [537, 222] on input at bounding box center [716, 212] width 563 height 32
paste input "**********"
type input "**********"
click at [837, 118] on use at bounding box center [838, 121] width 4 height 7
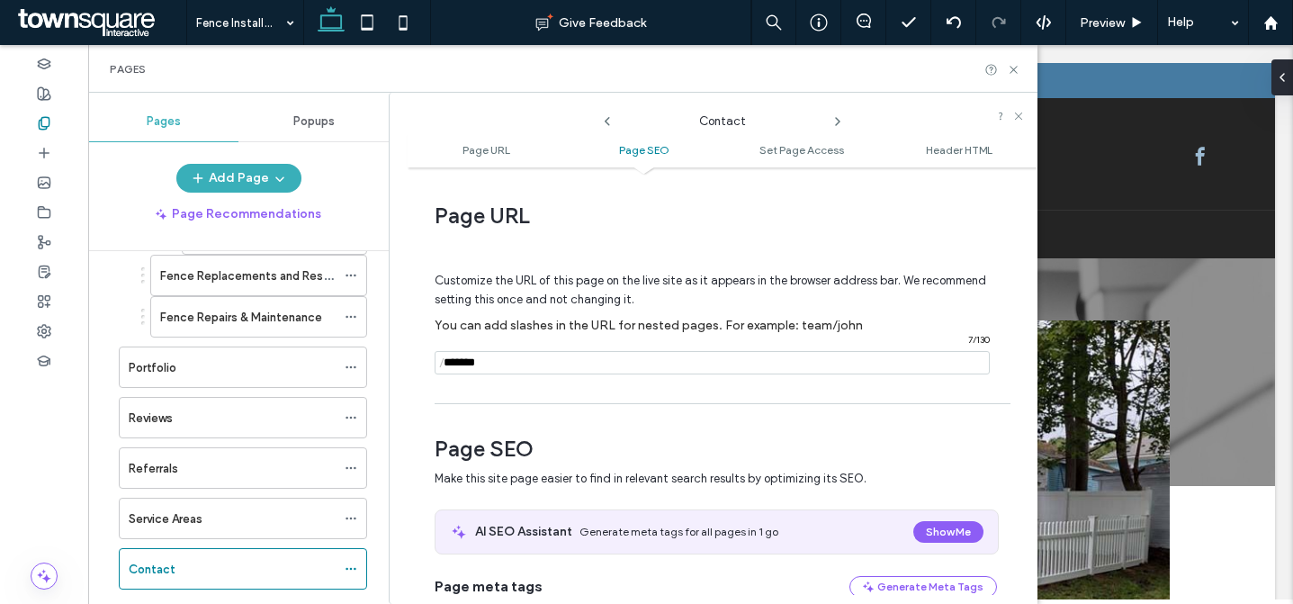
scroll to position [431, 0]
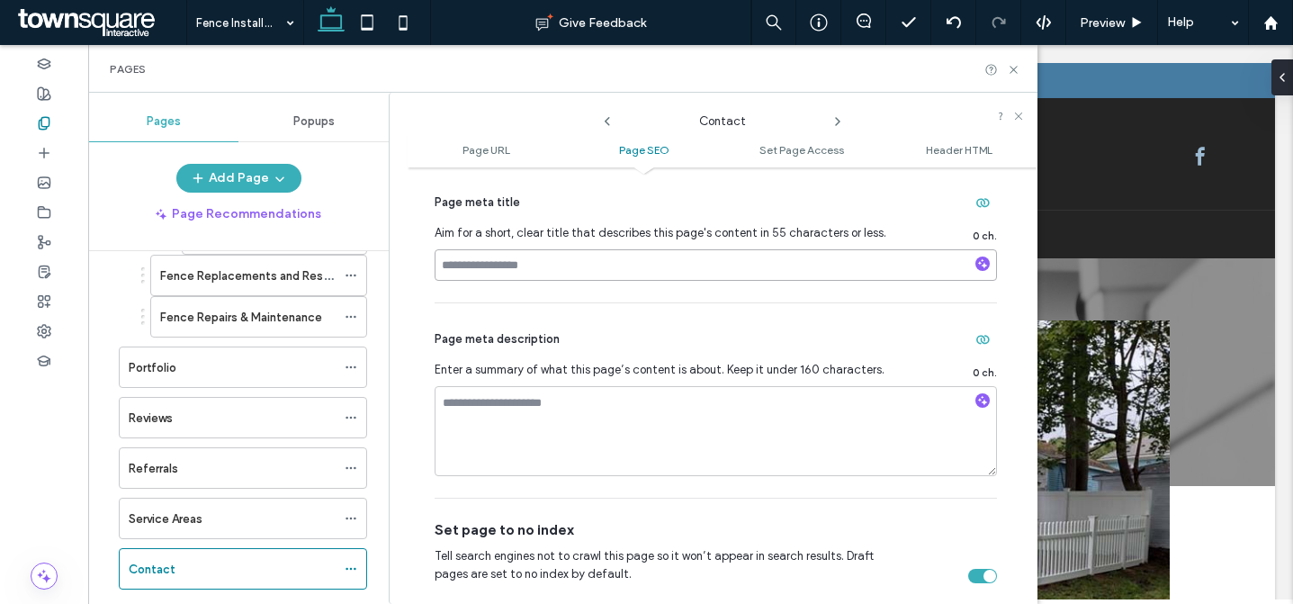
click at [555, 265] on input at bounding box center [716, 265] width 563 height 32
paste input "**********"
type input "**********"
click at [651, 308] on div "Page meta description Enter a summary of what this page’s content is about. Kee…" at bounding box center [716, 400] width 563 height 194
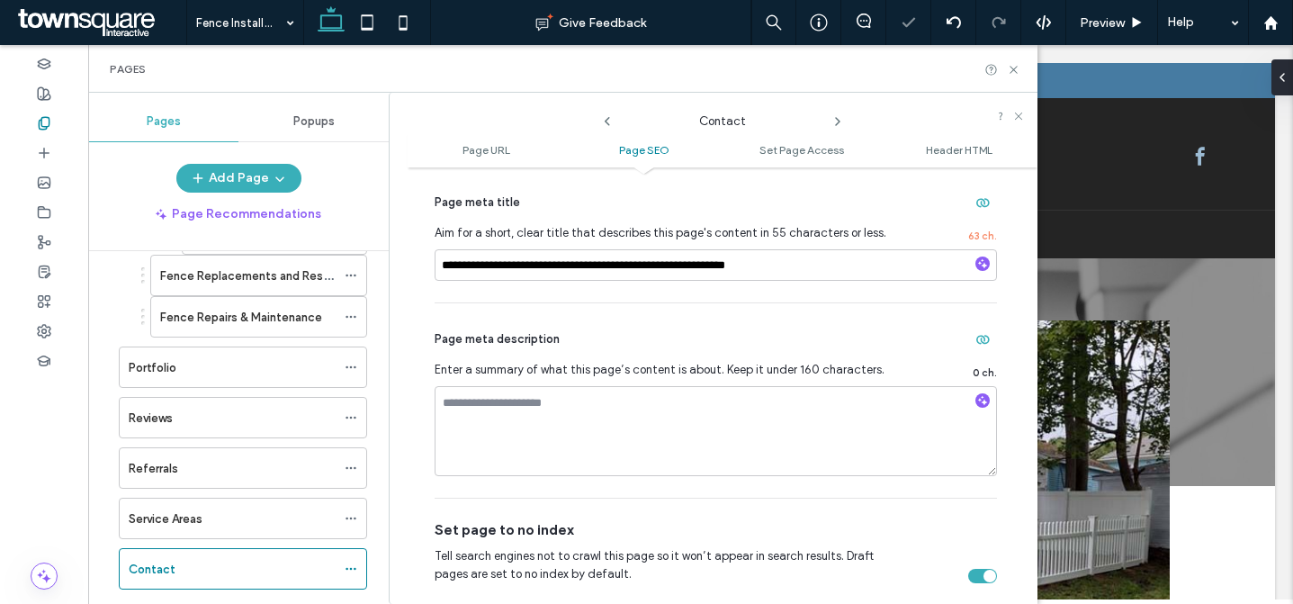
click at [800, 293] on div "**********" at bounding box center [716, 235] width 563 height 136
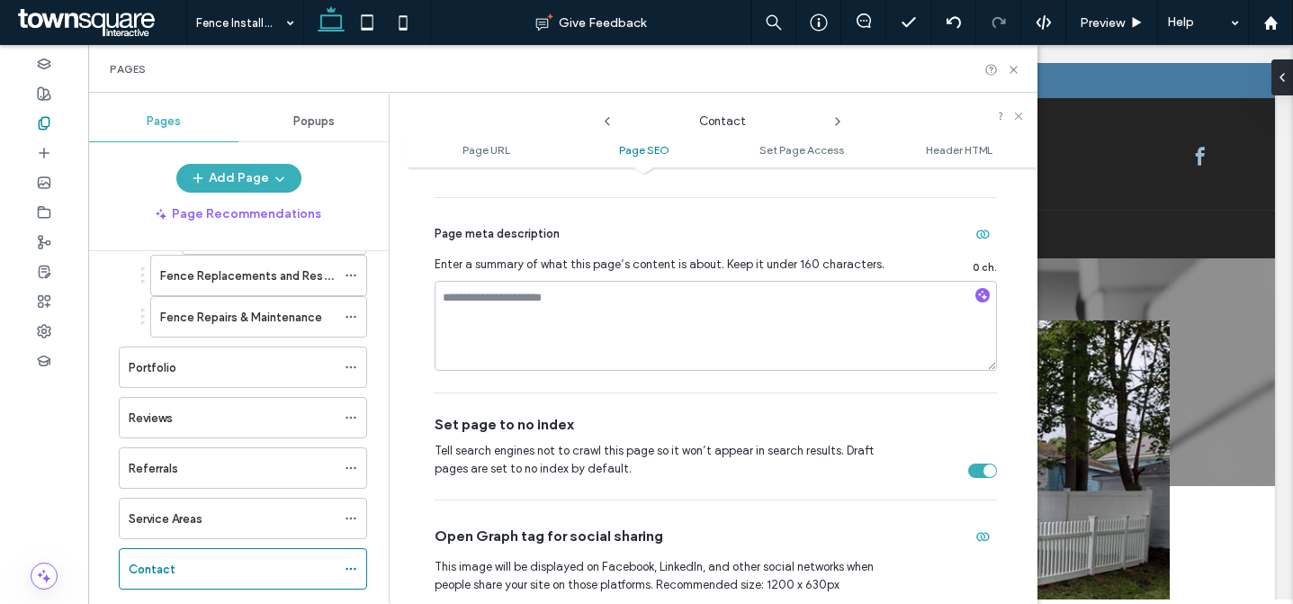
scroll to position [311, 0]
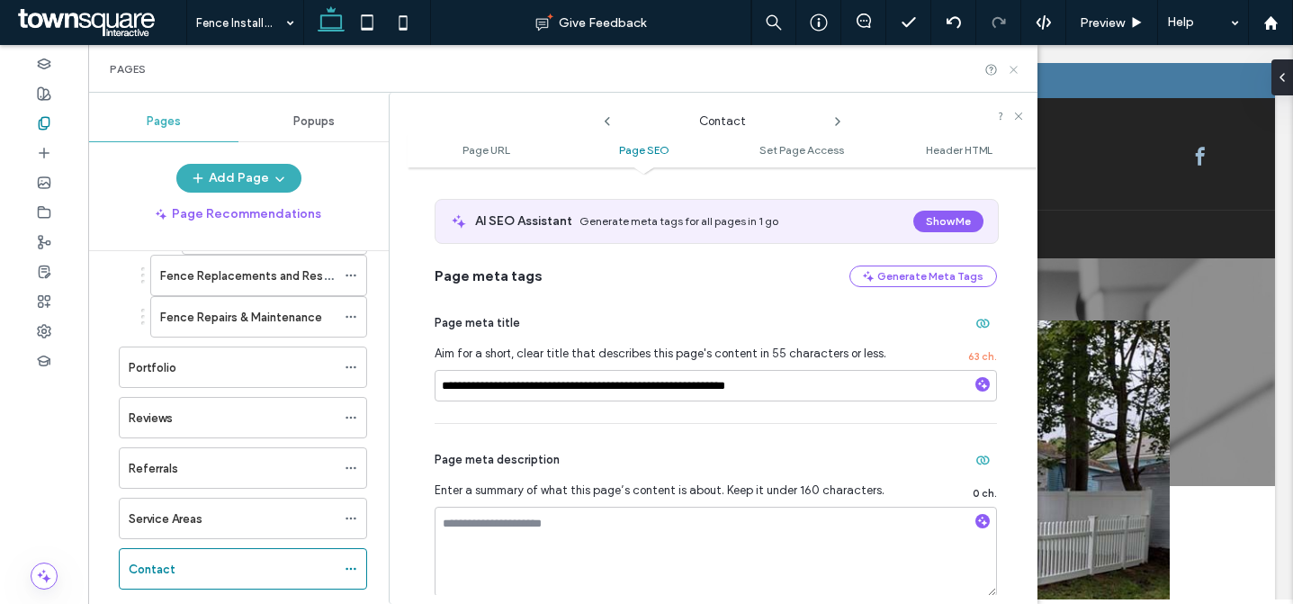
click at [1013, 71] on icon at bounding box center [1014, 70] width 14 height 14
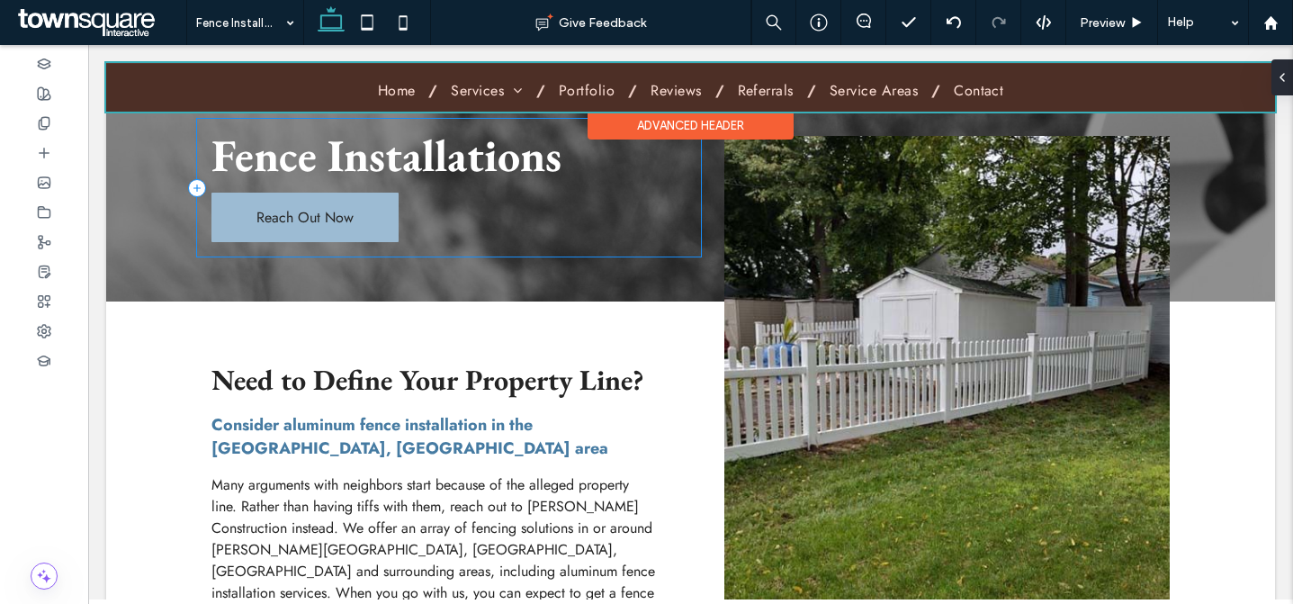
scroll to position [0, 0]
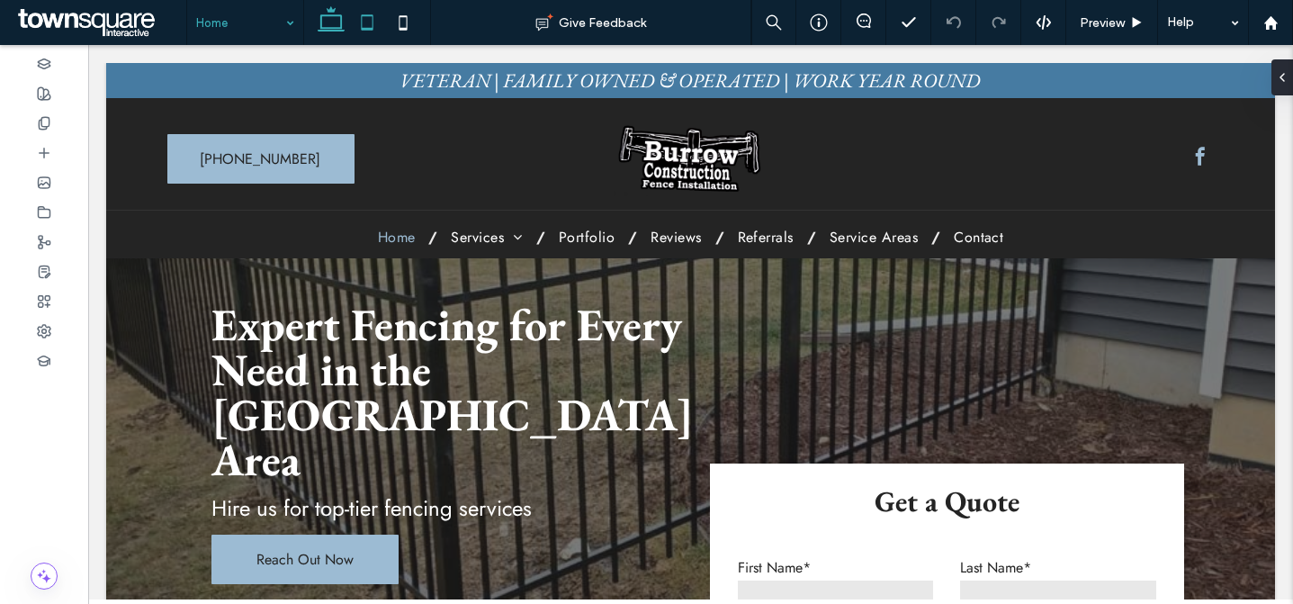
click at [374, 20] on icon at bounding box center [367, 23] width 36 height 36
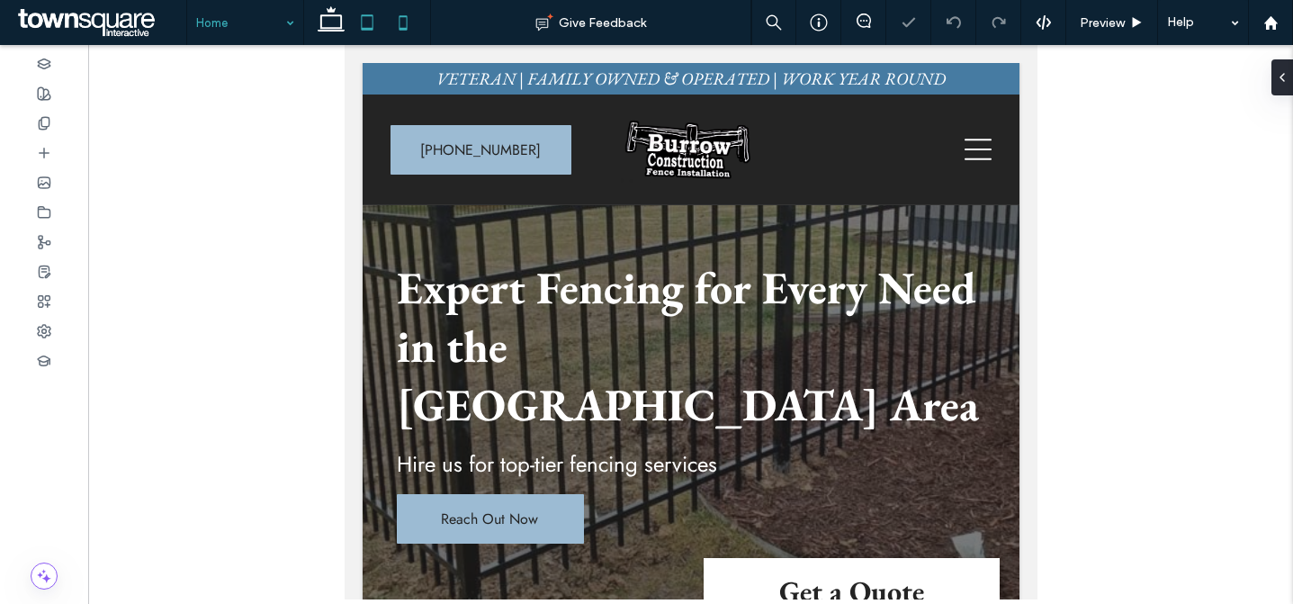
click at [410, 20] on icon at bounding box center [403, 23] width 36 height 36
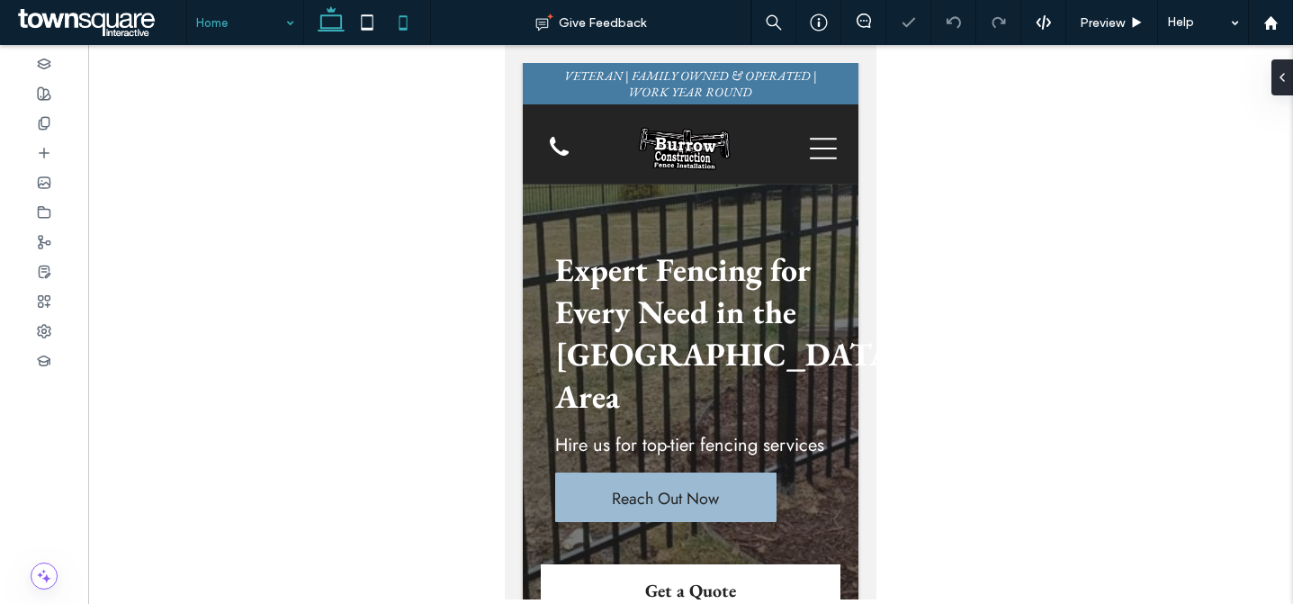
click at [329, 21] on icon at bounding box center [331, 23] width 36 height 36
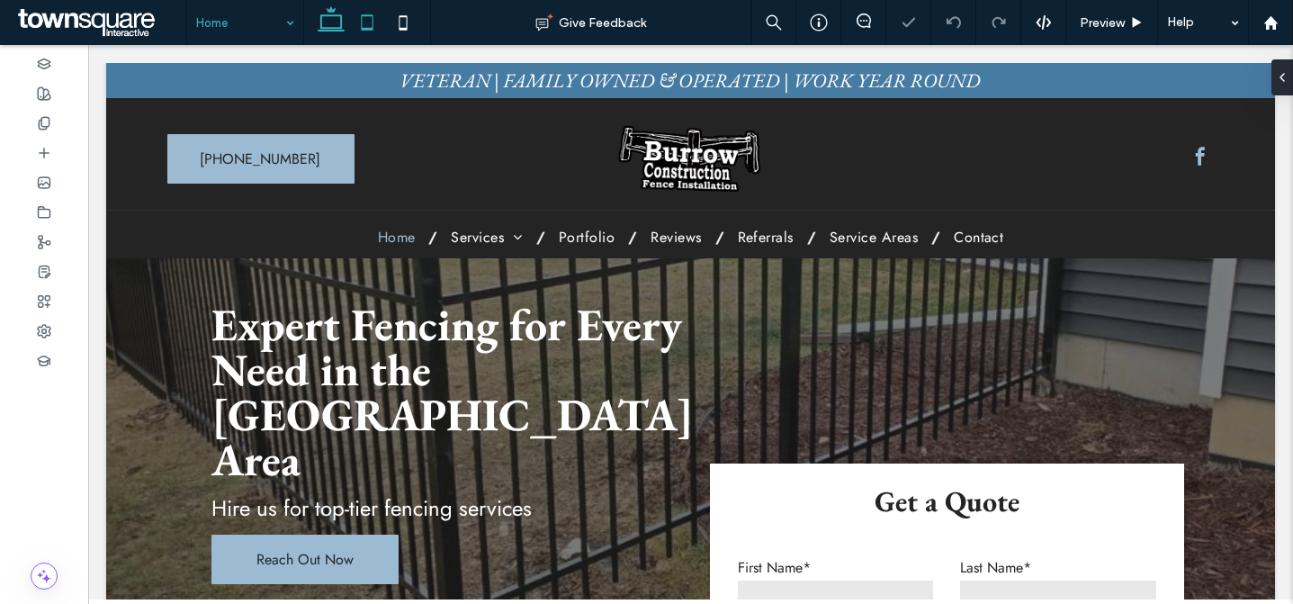
click at [368, 31] on icon at bounding box center [367, 23] width 36 height 36
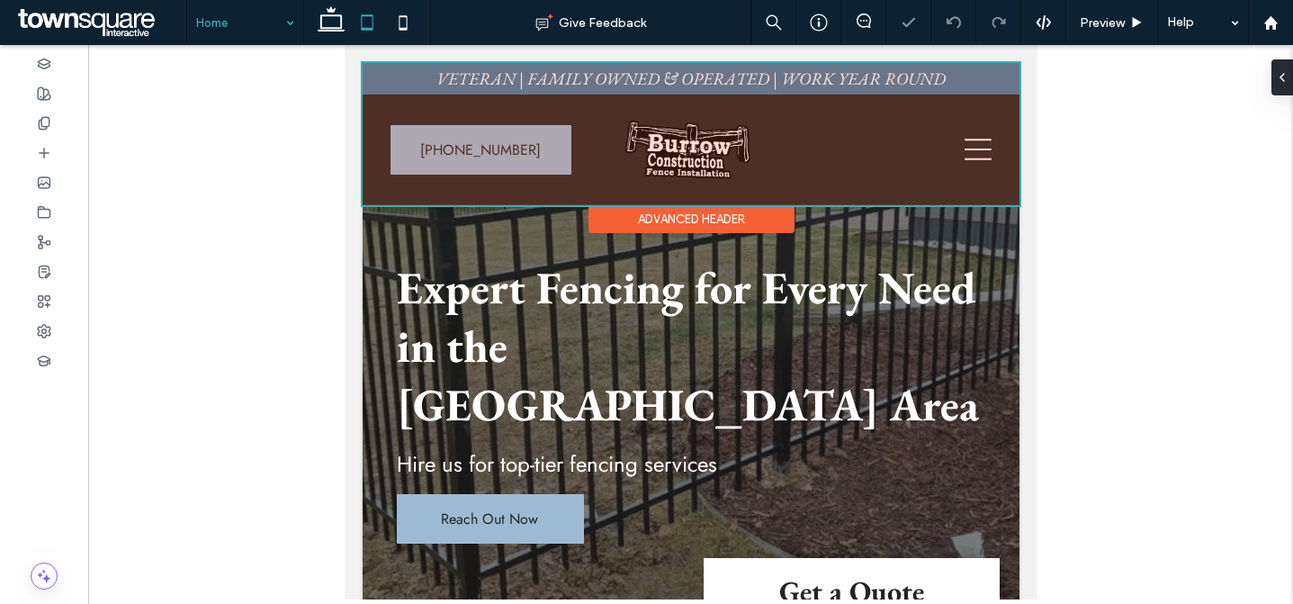
click at [667, 138] on div at bounding box center [690, 134] width 657 height 142
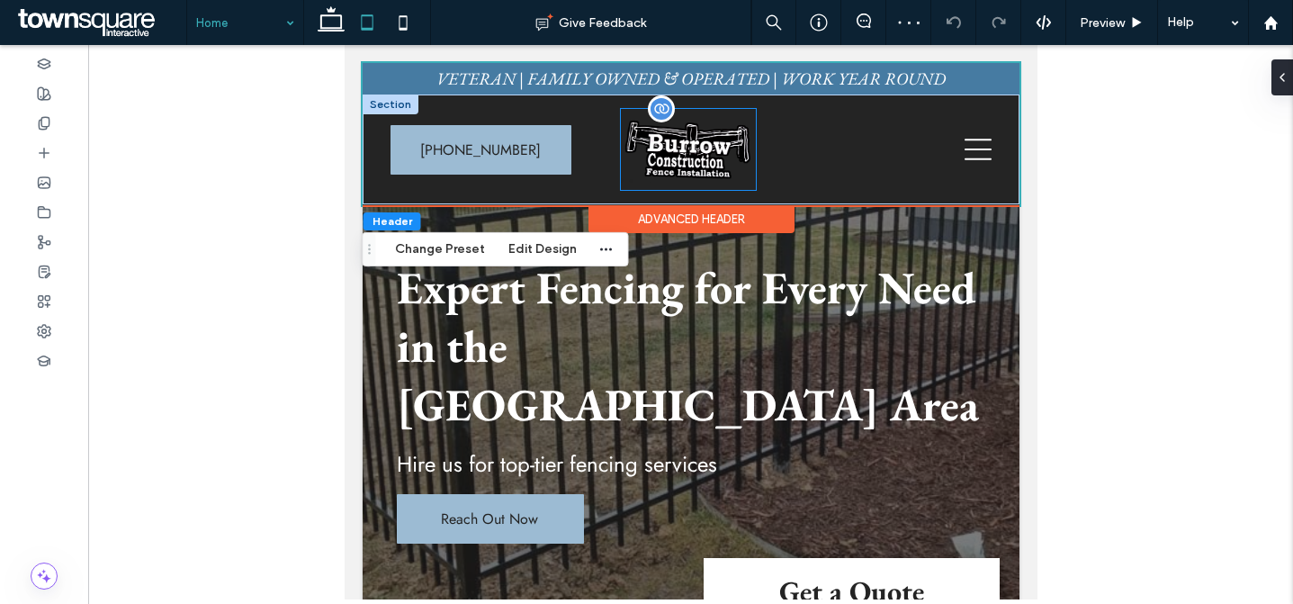
click at [679, 150] on img at bounding box center [687, 149] width 135 height 81
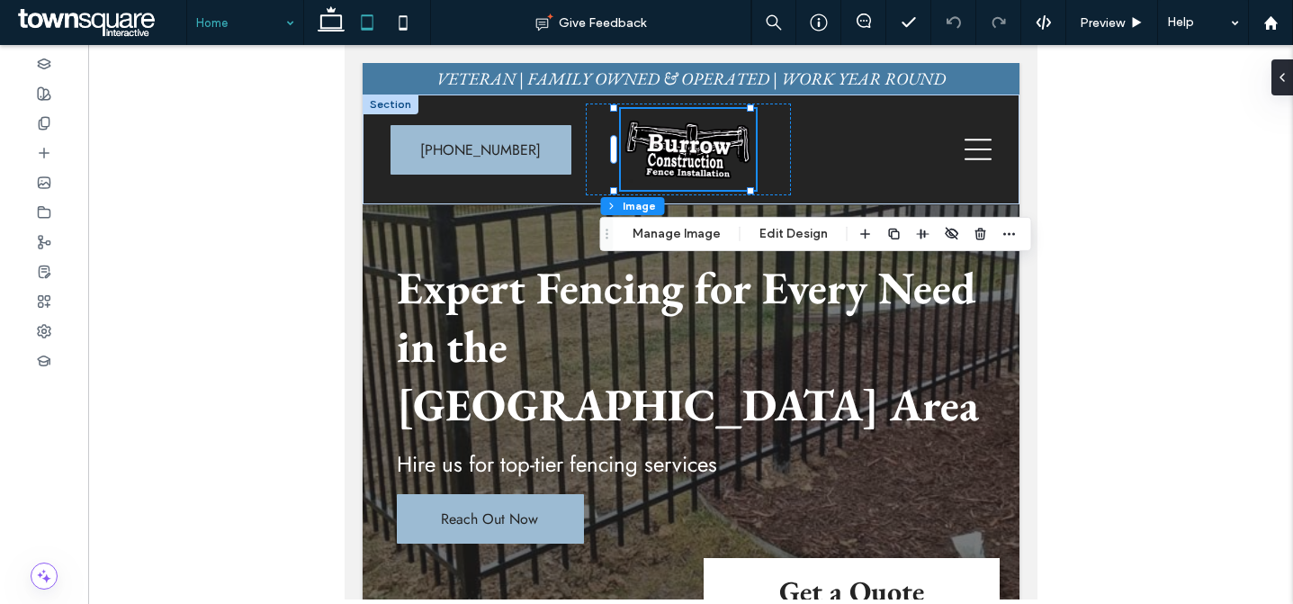
click at [426, 27] on div at bounding box center [367, 22] width 128 height 45
click at [417, 25] on icon at bounding box center [403, 23] width 36 height 36
type input "***"
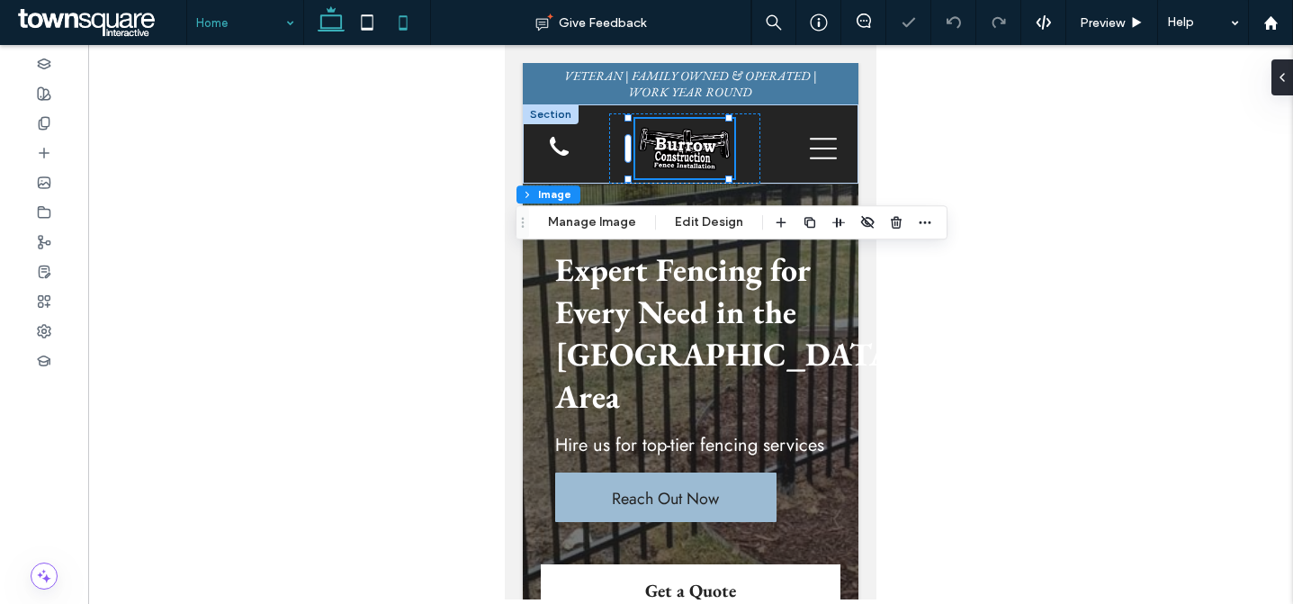
click at [328, 24] on icon at bounding box center [331, 23] width 36 height 36
type input "***"
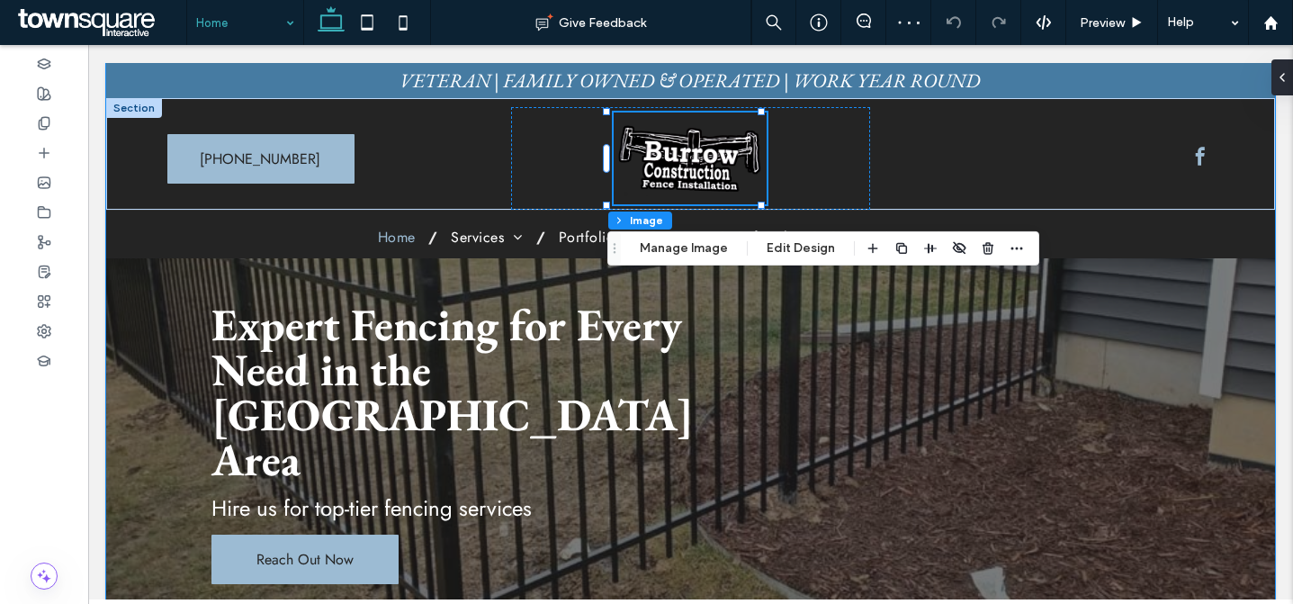
click at [1216, 290] on div "Expert Fencing for Every Need in the Greater Lansing Area Hire us for top-tier …" at bounding box center [691, 353] width 1080 height 581
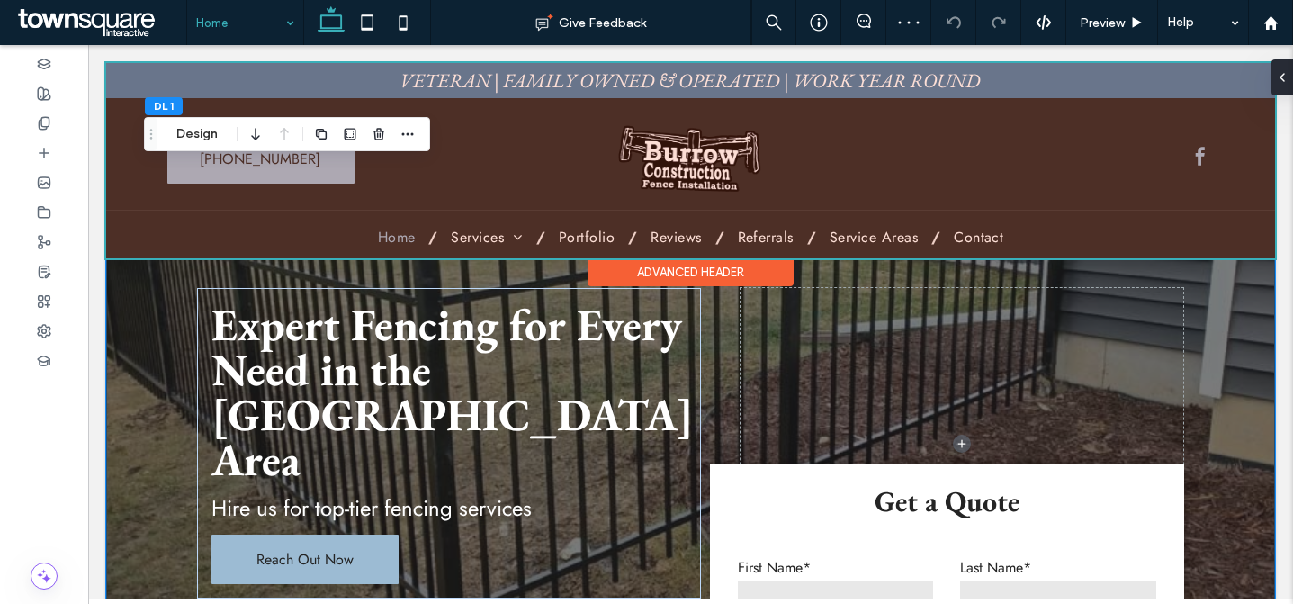
click at [719, 172] on div at bounding box center [690, 160] width 1169 height 195
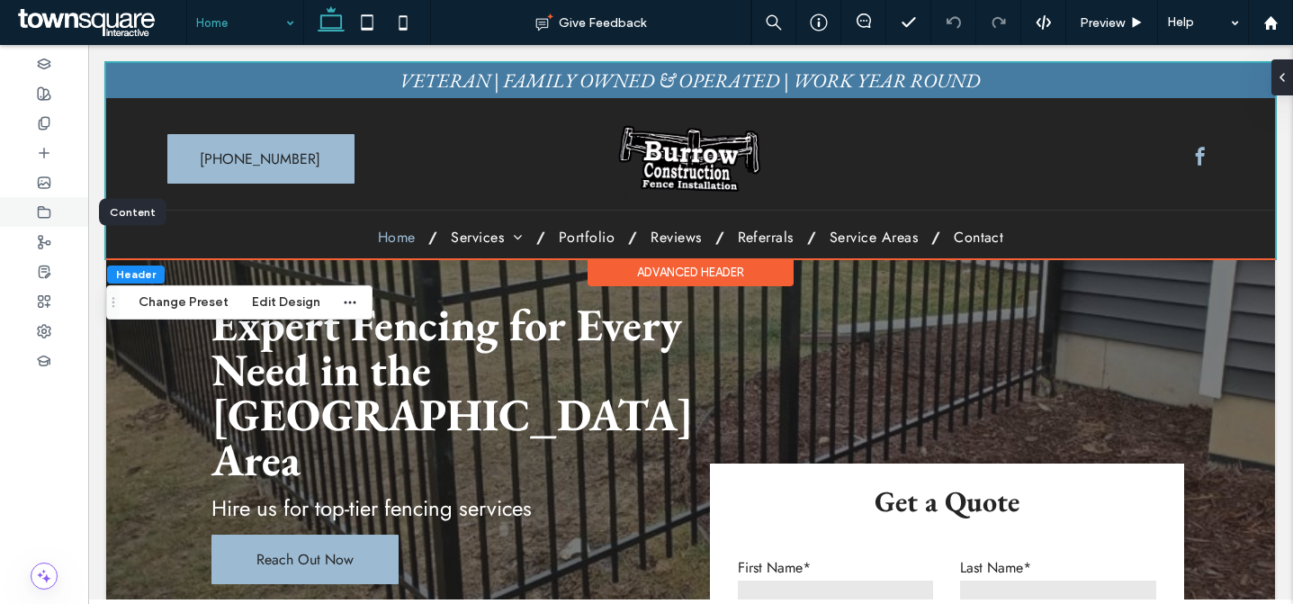
click at [39, 219] on icon at bounding box center [44, 212] width 14 height 14
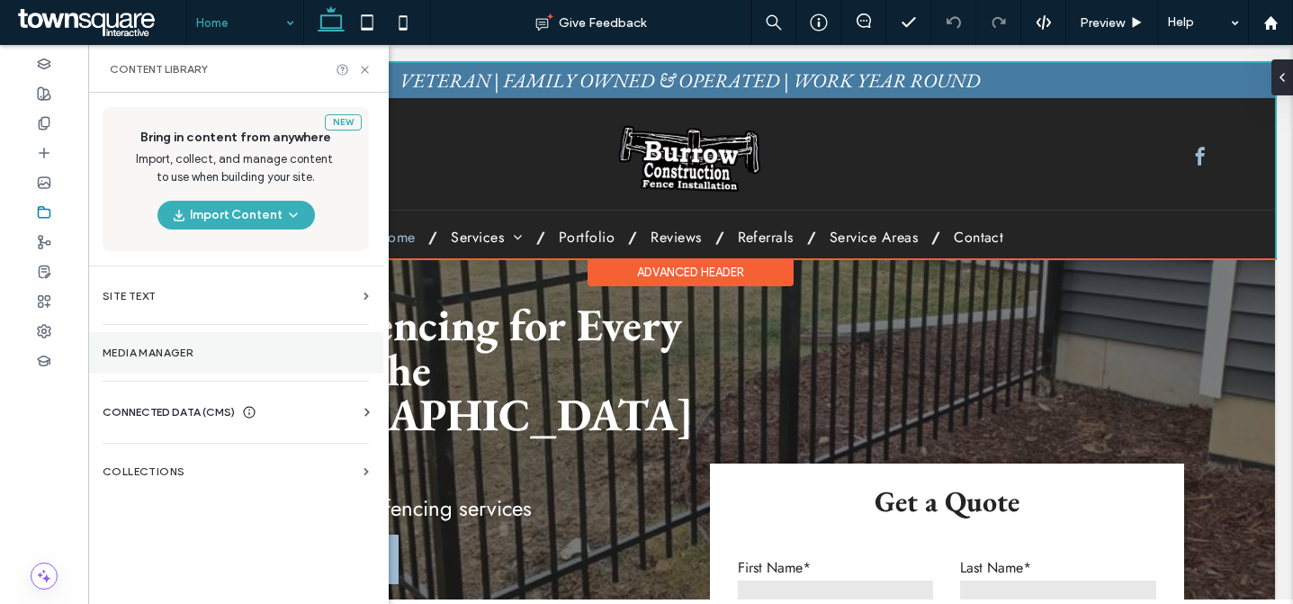
click at [242, 361] on section "Media Manager" at bounding box center [235, 352] width 295 height 41
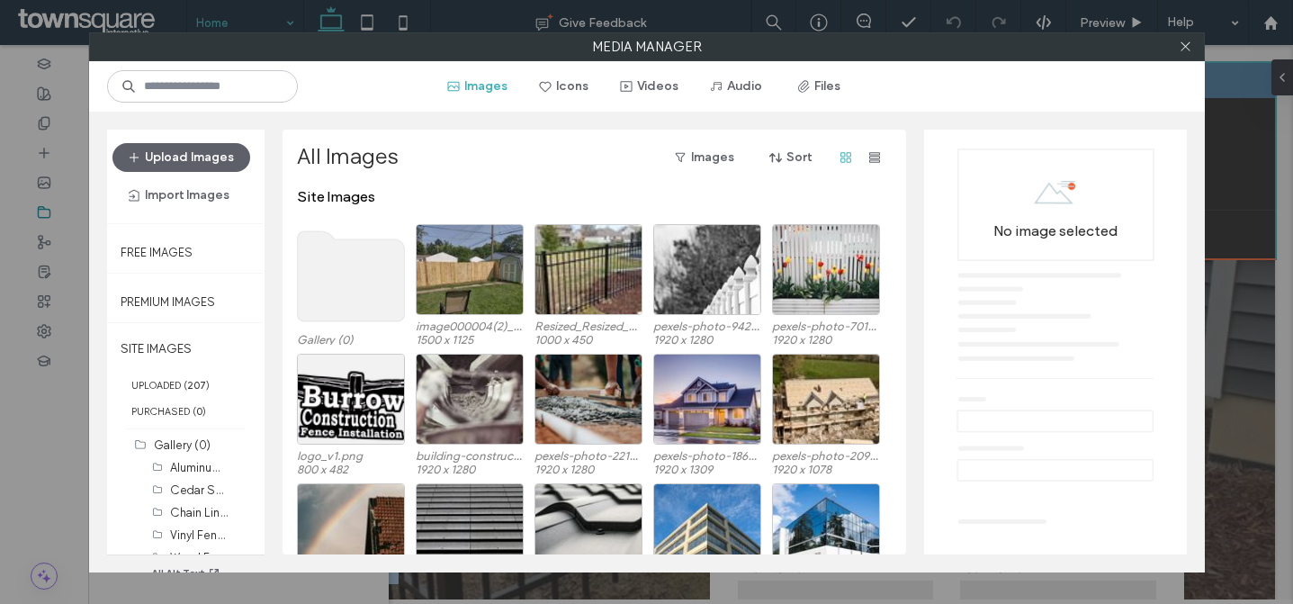
click at [1175, 48] on div at bounding box center [1186, 46] width 27 height 27
click at [1183, 49] on use at bounding box center [1185, 46] width 9 height 9
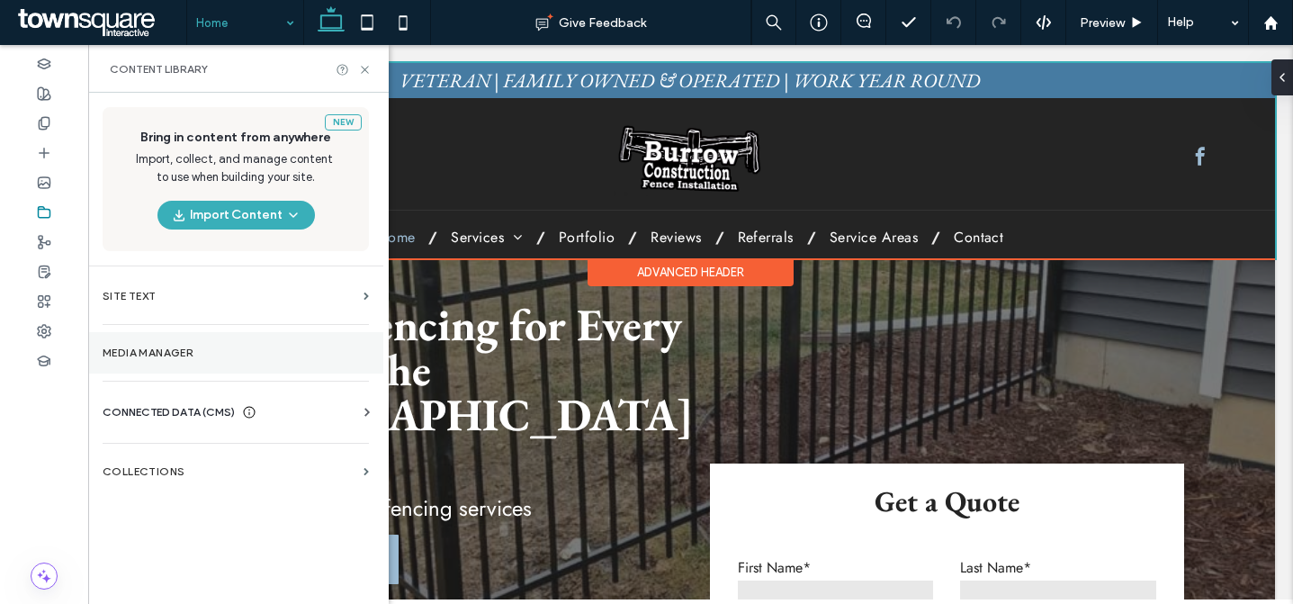
click at [217, 348] on label "Media Manager" at bounding box center [236, 353] width 266 height 13
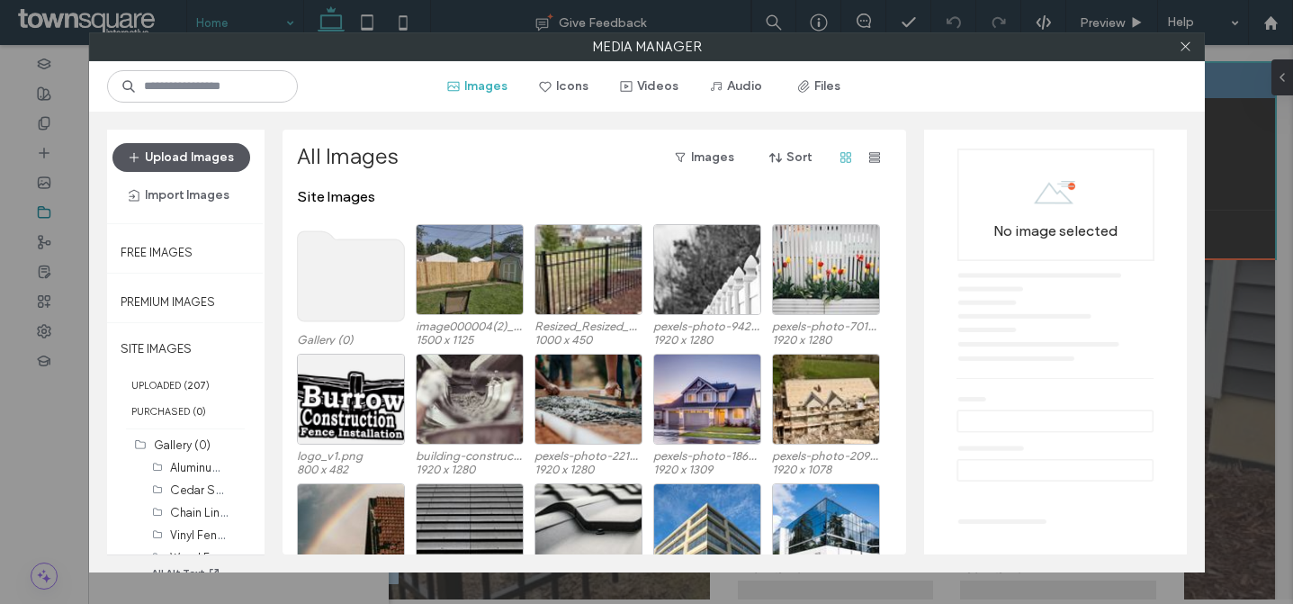
click at [203, 154] on button "Upload Images" at bounding box center [182, 157] width 138 height 29
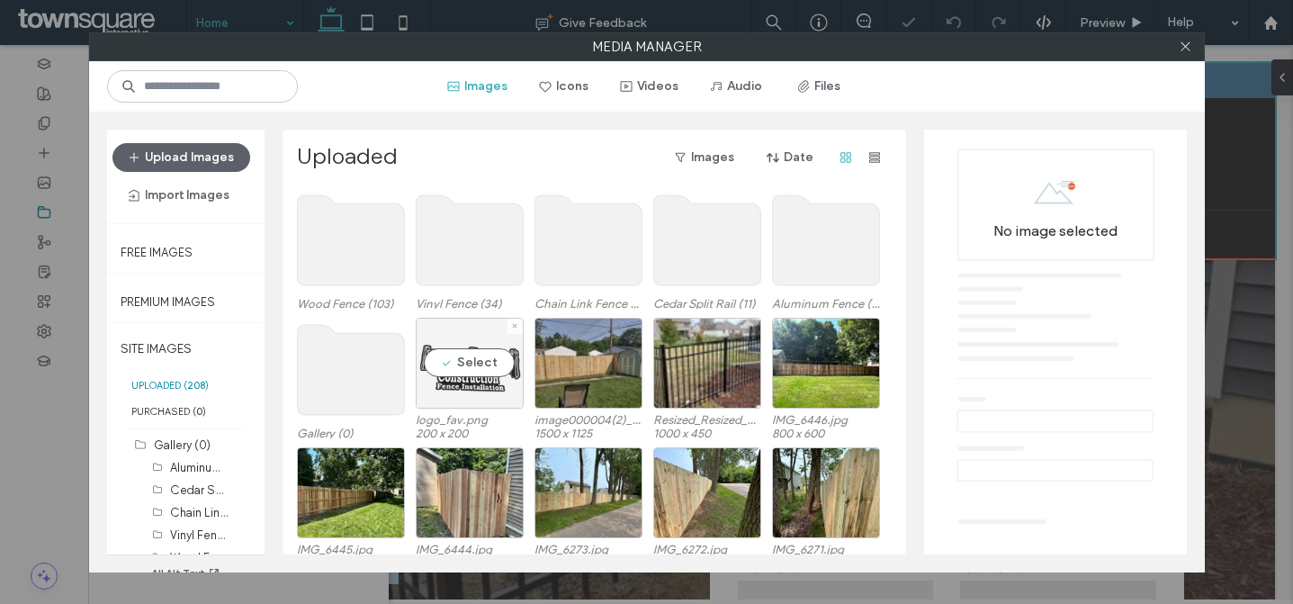
click at [479, 388] on div "Select" at bounding box center [470, 363] width 108 height 91
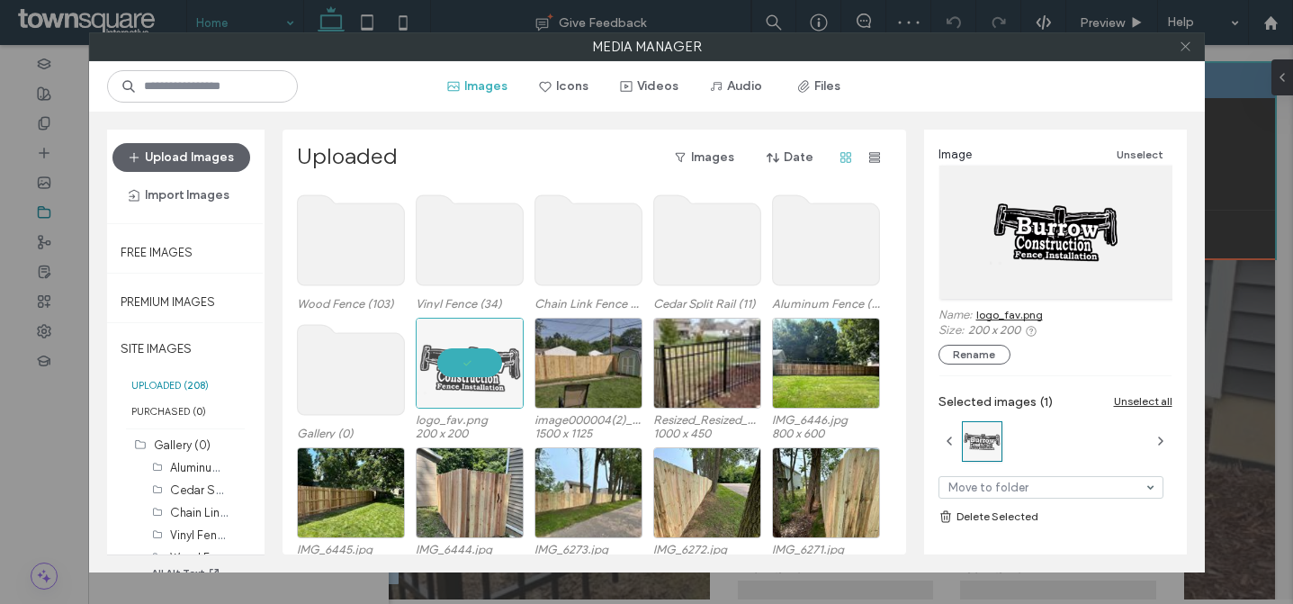
click at [1182, 50] on icon at bounding box center [1186, 47] width 14 height 14
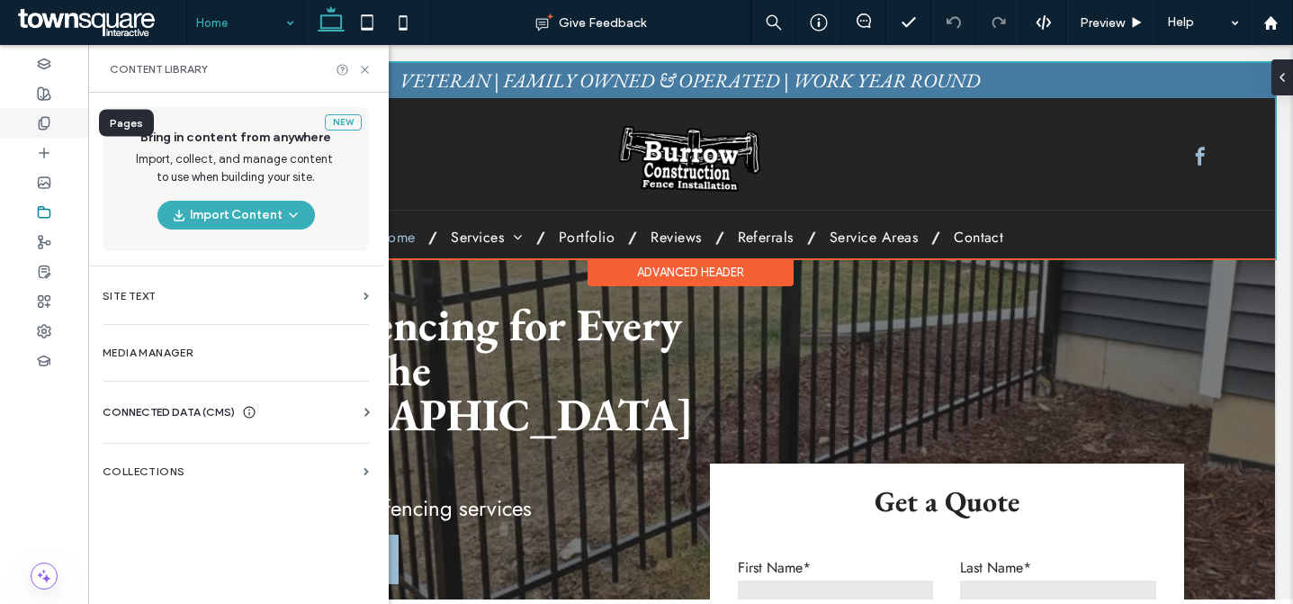
drag, startPoint x: 47, startPoint y: 122, endPoint x: 59, endPoint y: 126, distance: 13.1
click at [47, 122] on icon at bounding box center [44, 123] width 14 height 14
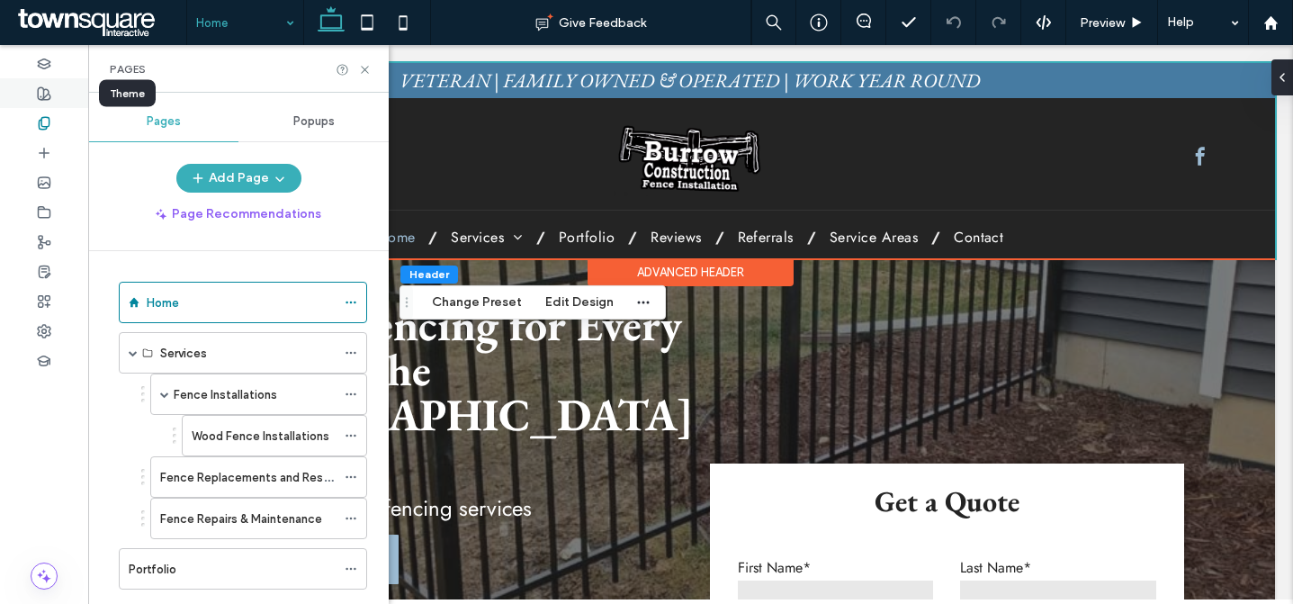
click at [48, 87] on icon at bounding box center [44, 93] width 14 height 14
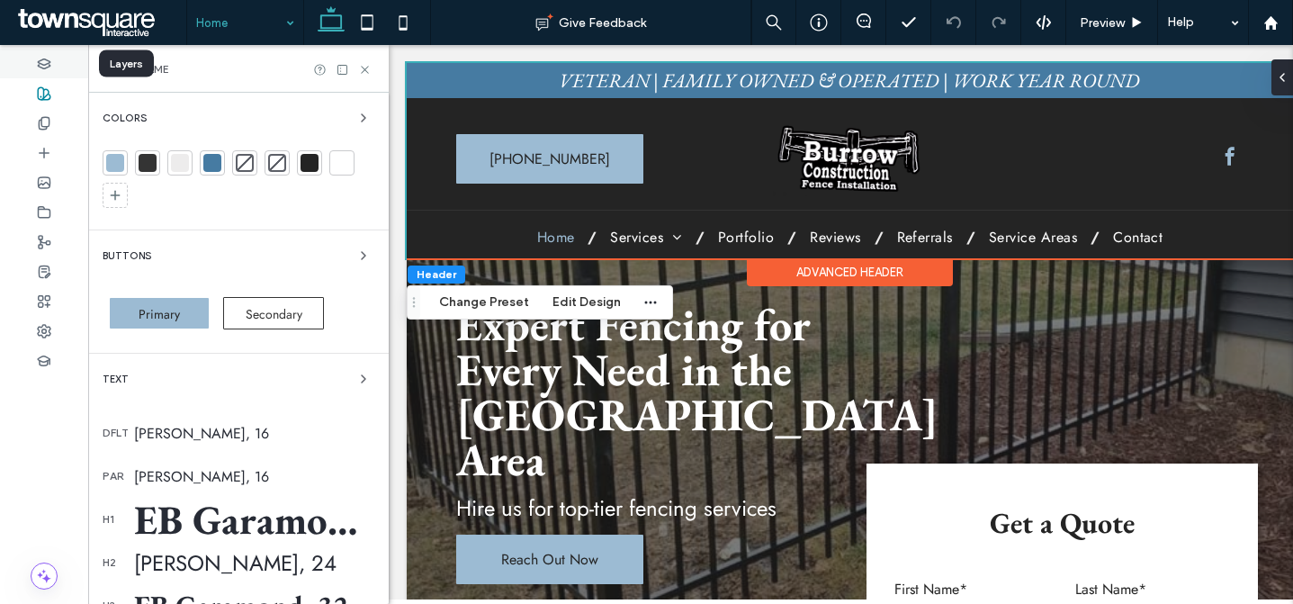
click at [47, 68] on icon at bounding box center [44, 64] width 14 height 14
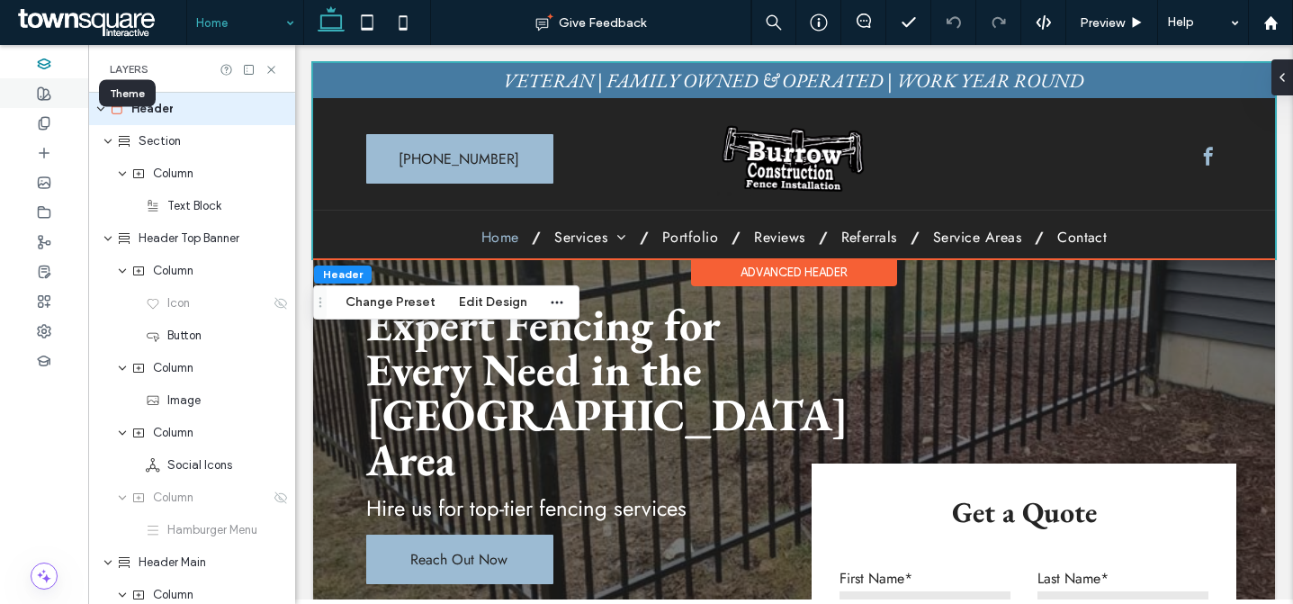
drag, startPoint x: 49, startPoint y: 89, endPoint x: 48, endPoint y: 103, distance: 13.5
click at [48, 89] on icon at bounding box center [44, 93] width 14 height 14
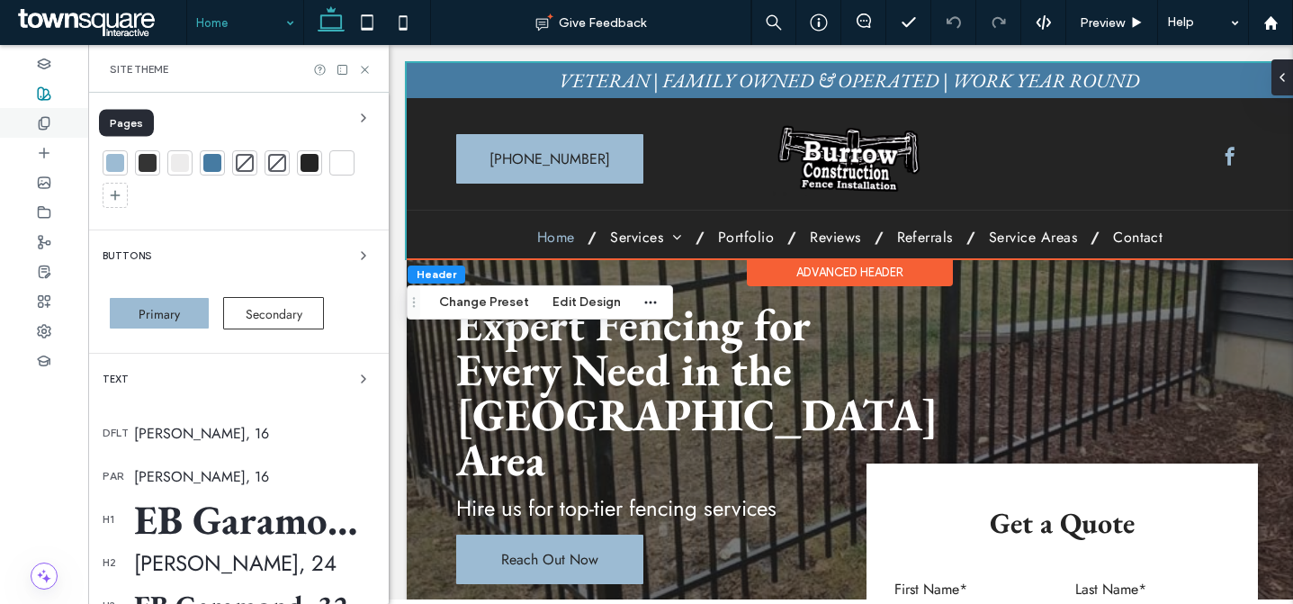
click at [43, 128] on icon at bounding box center [44, 123] width 14 height 14
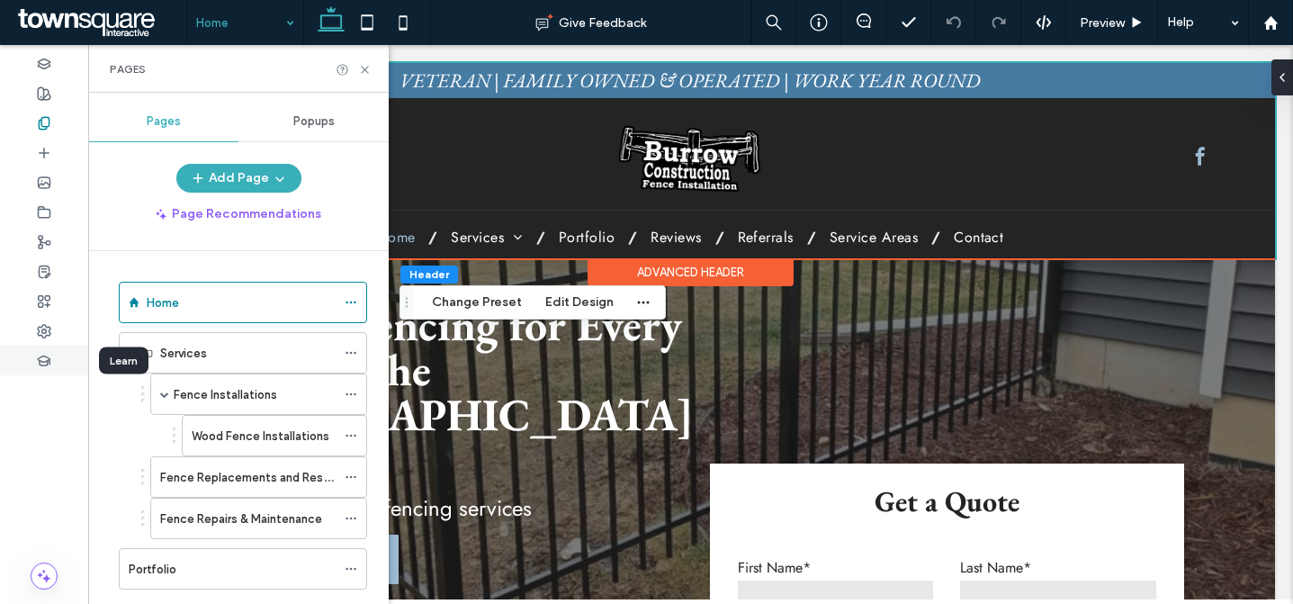
click at [50, 346] on div at bounding box center [44, 361] width 88 height 30
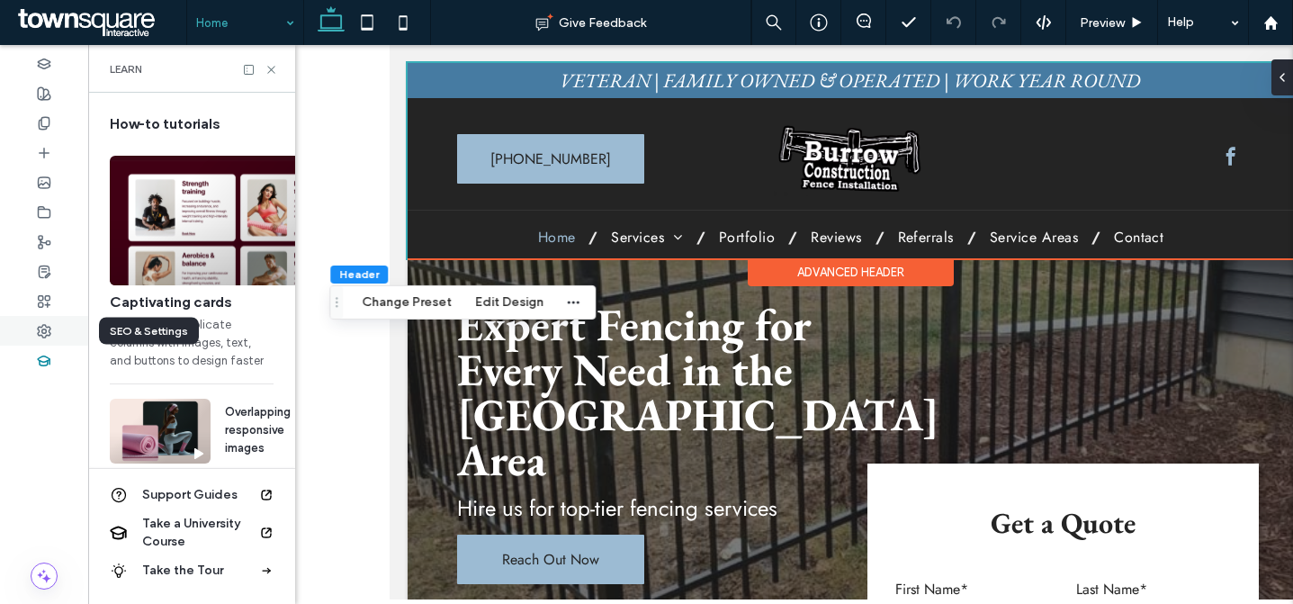
click at [47, 328] on icon at bounding box center [44, 331] width 14 height 14
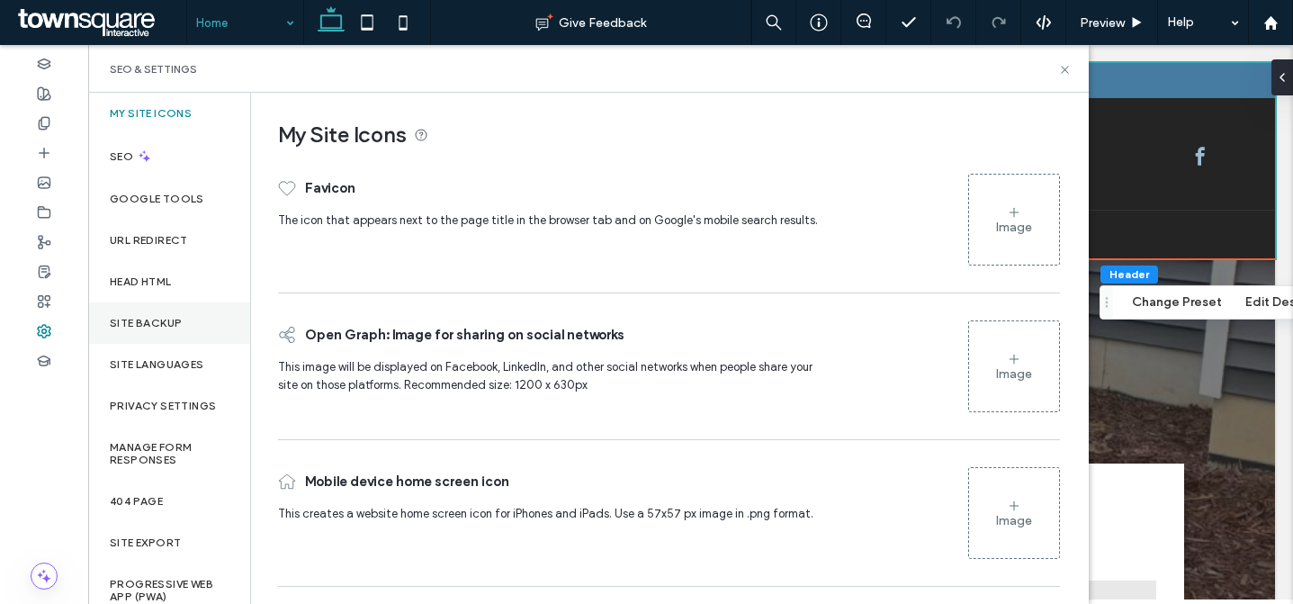
click at [180, 319] on label "Site Backup" at bounding box center [146, 323] width 72 height 13
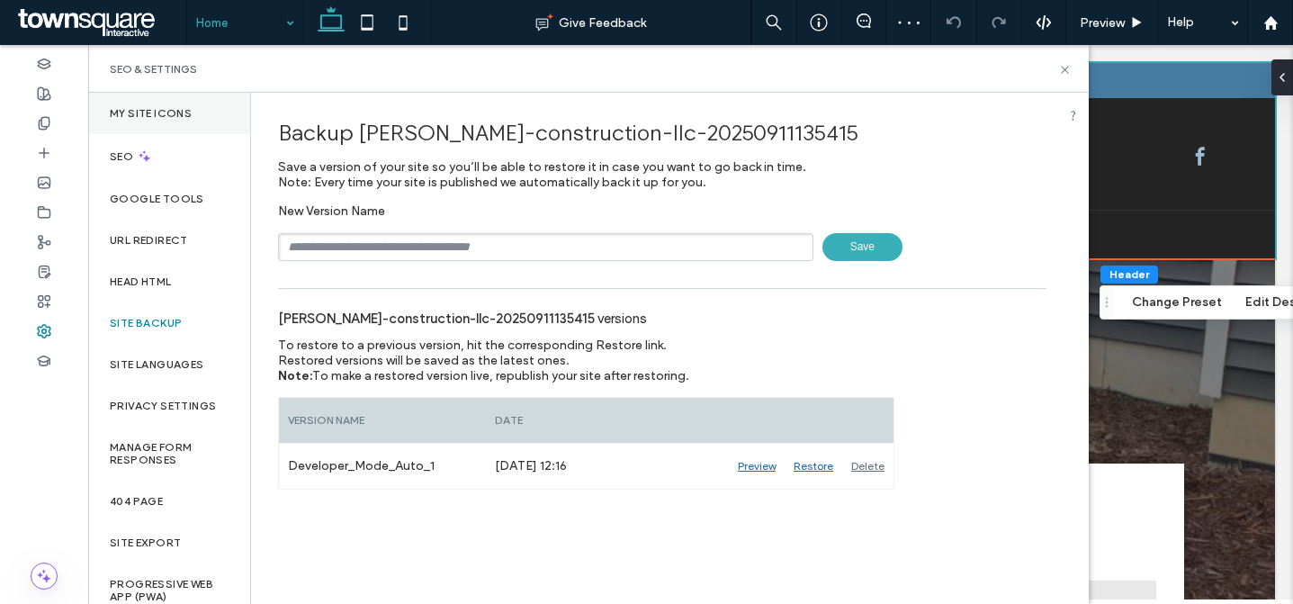
click at [165, 113] on label "My Site Icons" at bounding box center [151, 113] width 82 height 13
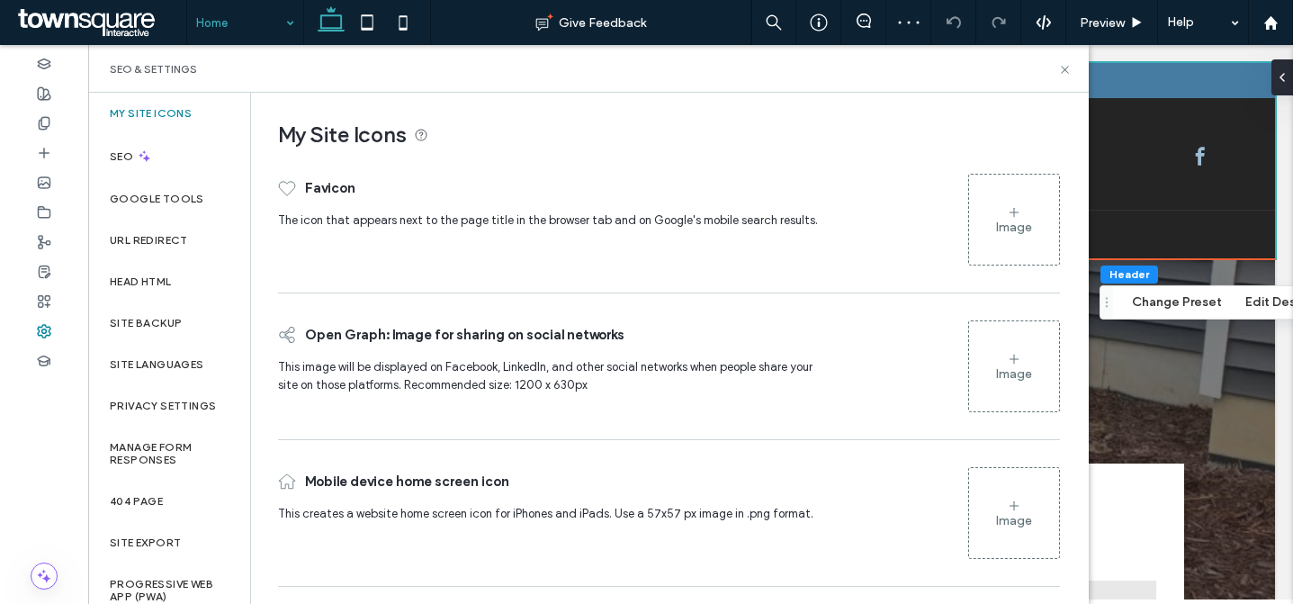
click at [994, 206] on div "Image" at bounding box center [1014, 219] width 90 height 86
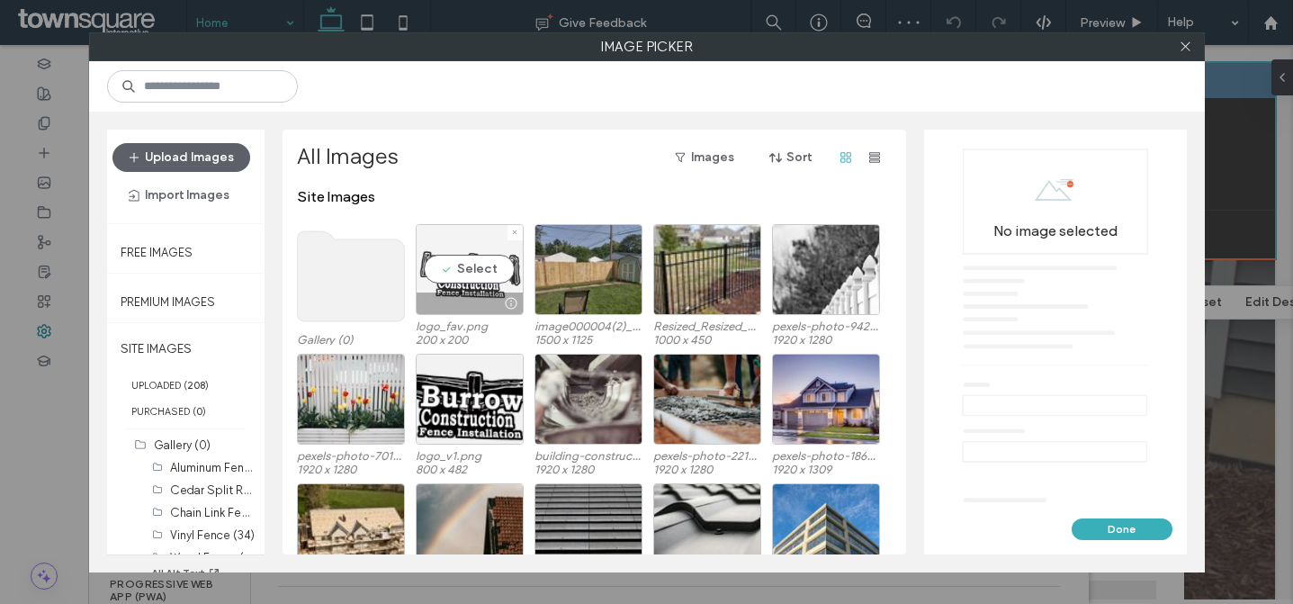
click at [483, 269] on div "Select" at bounding box center [470, 269] width 108 height 91
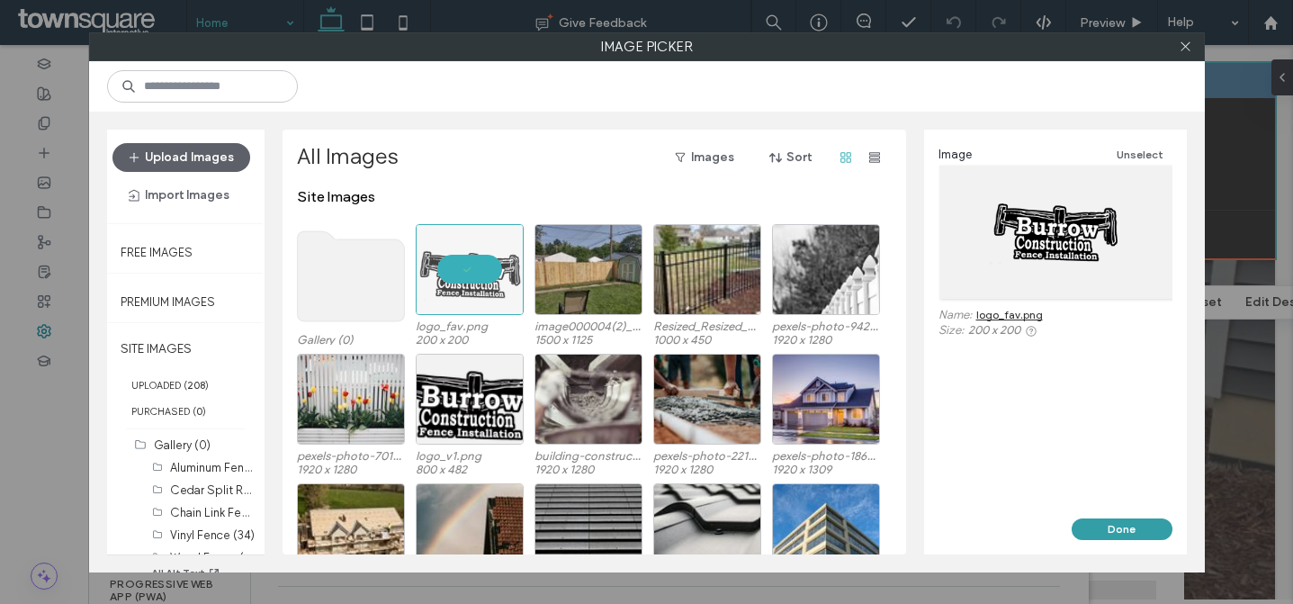
click at [1159, 532] on button "Done" at bounding box center [1122, 529] width 101 height 22
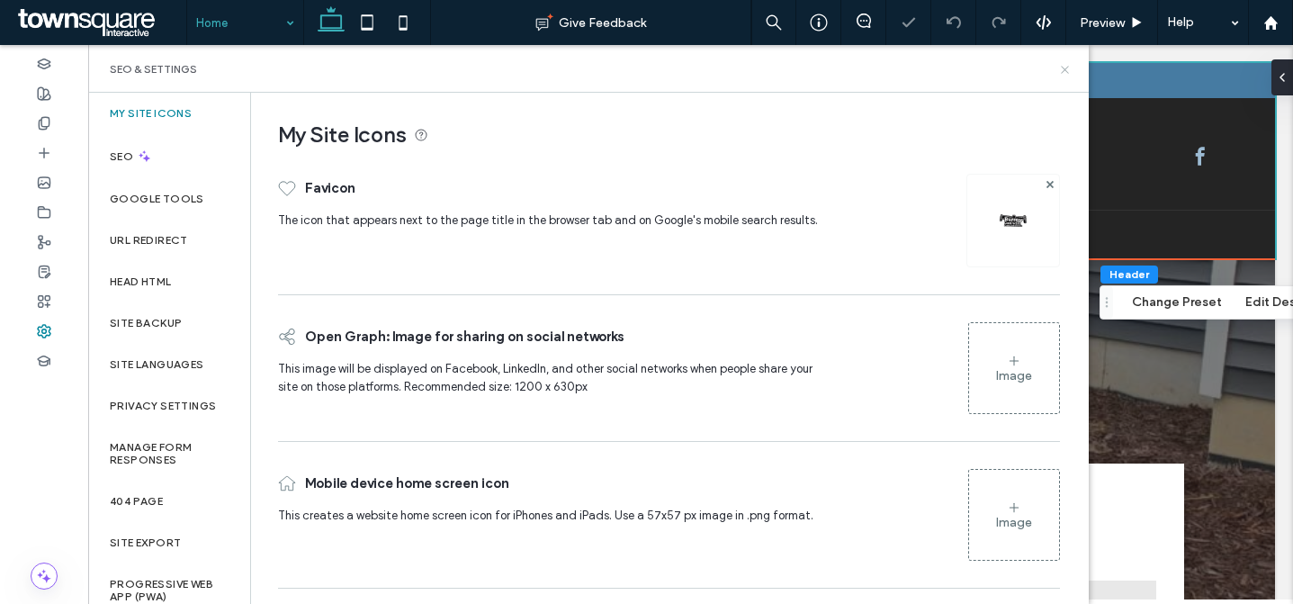
click at [1067, 69] on icon at bounding box center [1065, 70] width 14 height 14
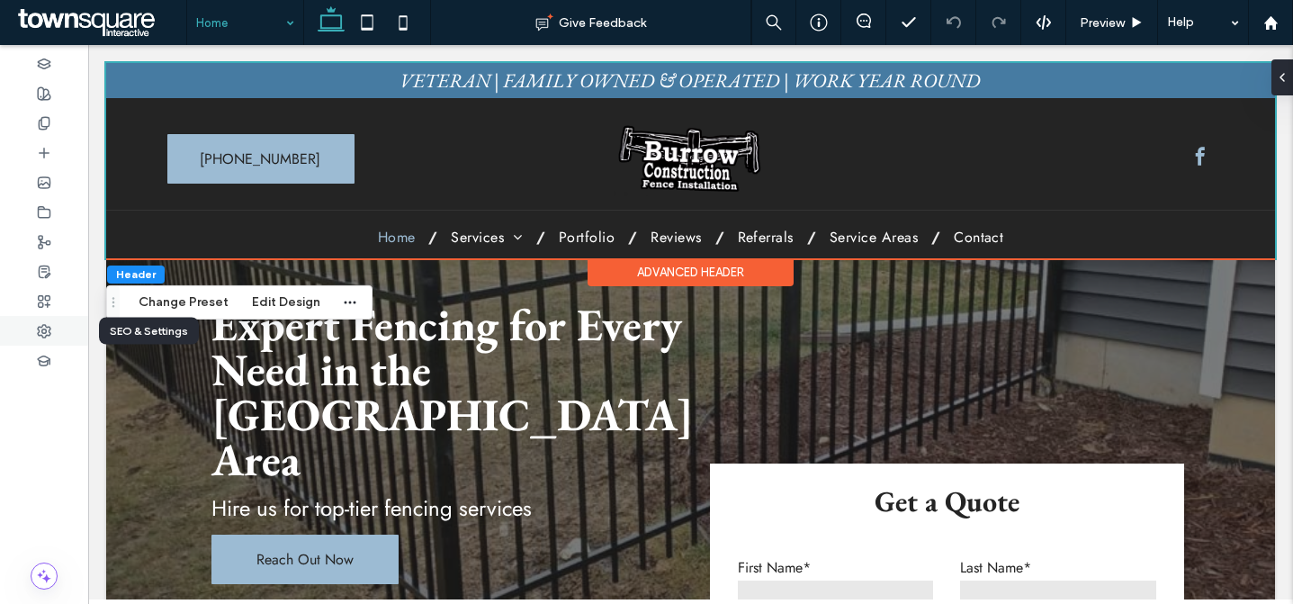
click at [59, 338] on div at bounding box center [44, 331] width 88 height 30
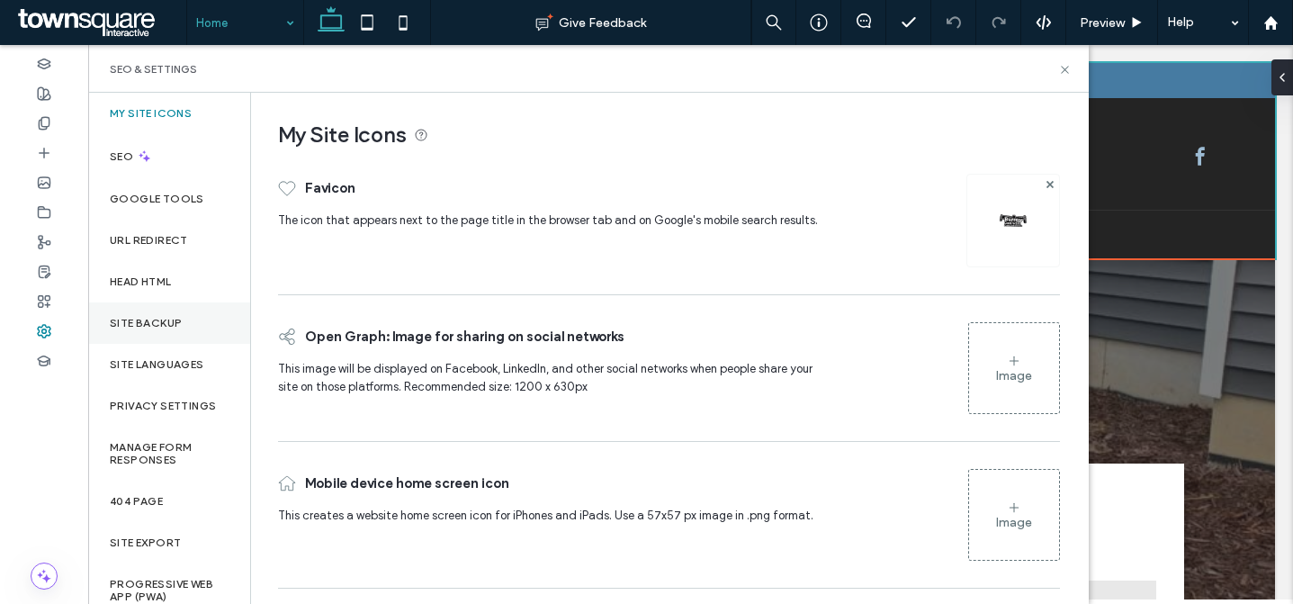
click at [156, 312] on div "Site Backup" at bounding box center [169, 322] width 162 height 41
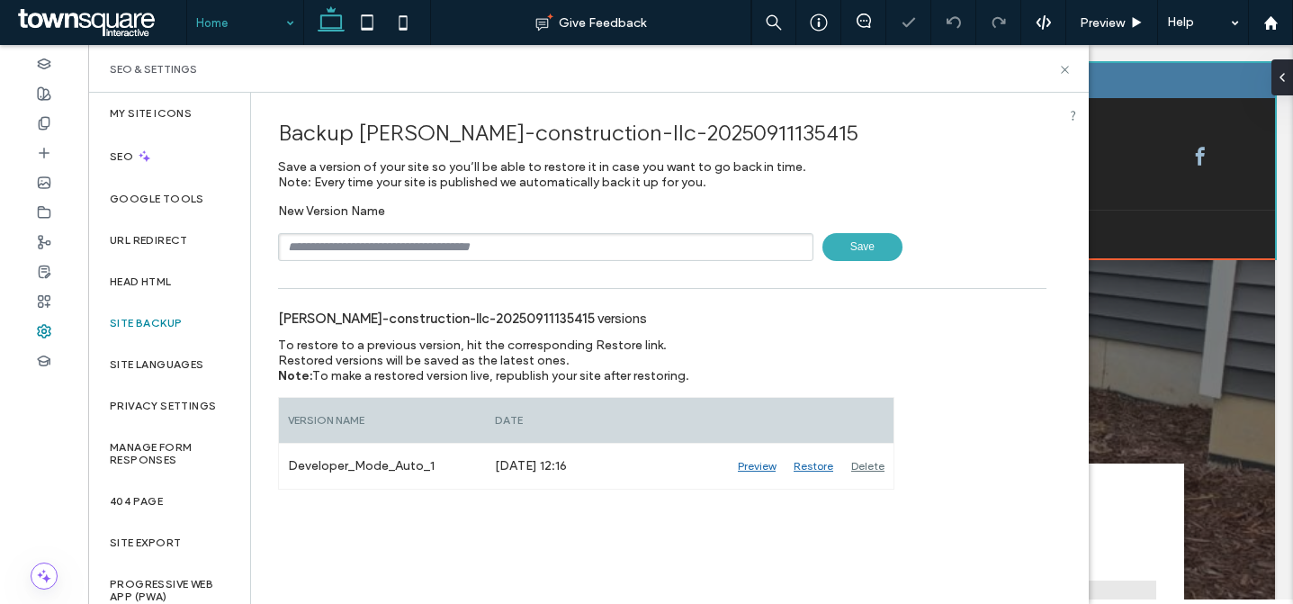
click at [364, 239] on input "text" at bounding box center [546, 247] width 536 height 28
type input "**********"
click at [867, 247] on span "Save" at bounding box center [863, 247] width 80 height 28
click at [1068, 68] on icon at bounding box center [1065, 70] width 14 height 14
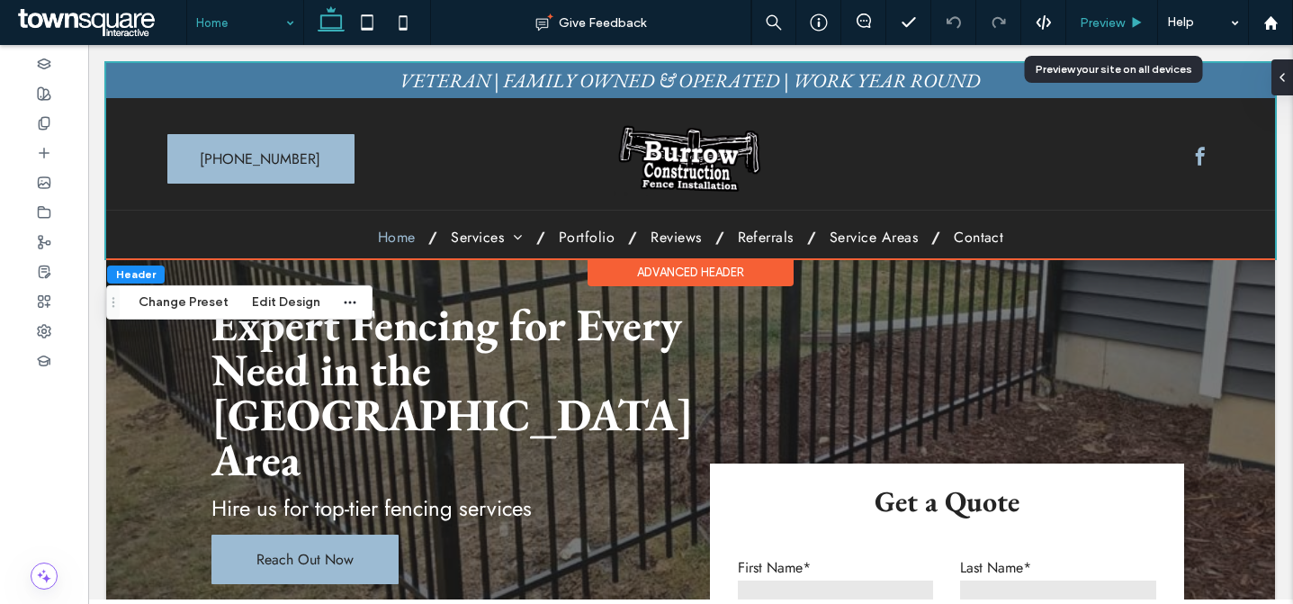
click at [1094, 27] on span "Preview" at bounding box center [1102, 22] width 45 height 15
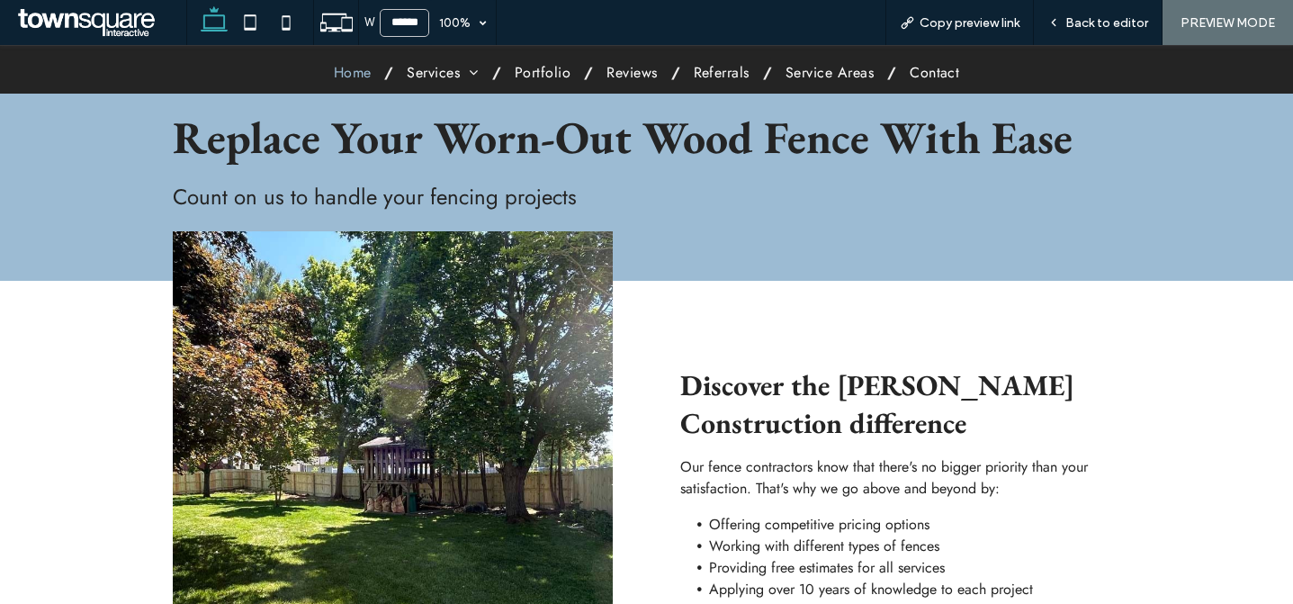
scroll to position [1186, 0]
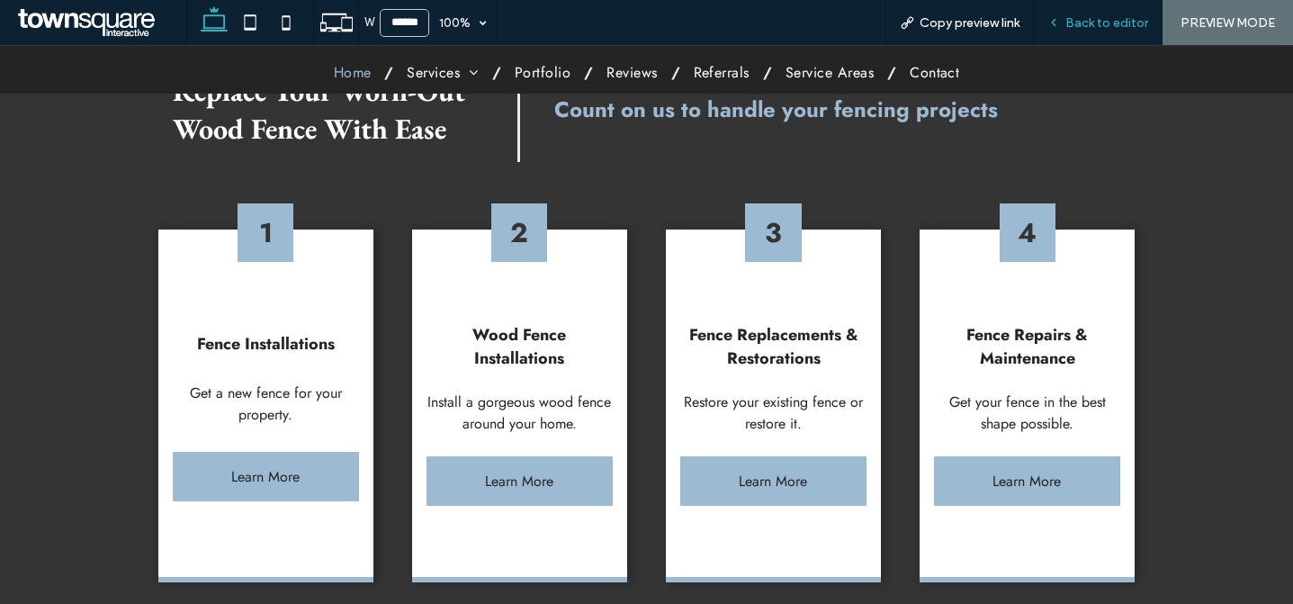
click at [1094, 27] on span "Back to editor" at bounding box center [1107, 22] width 83 height 15
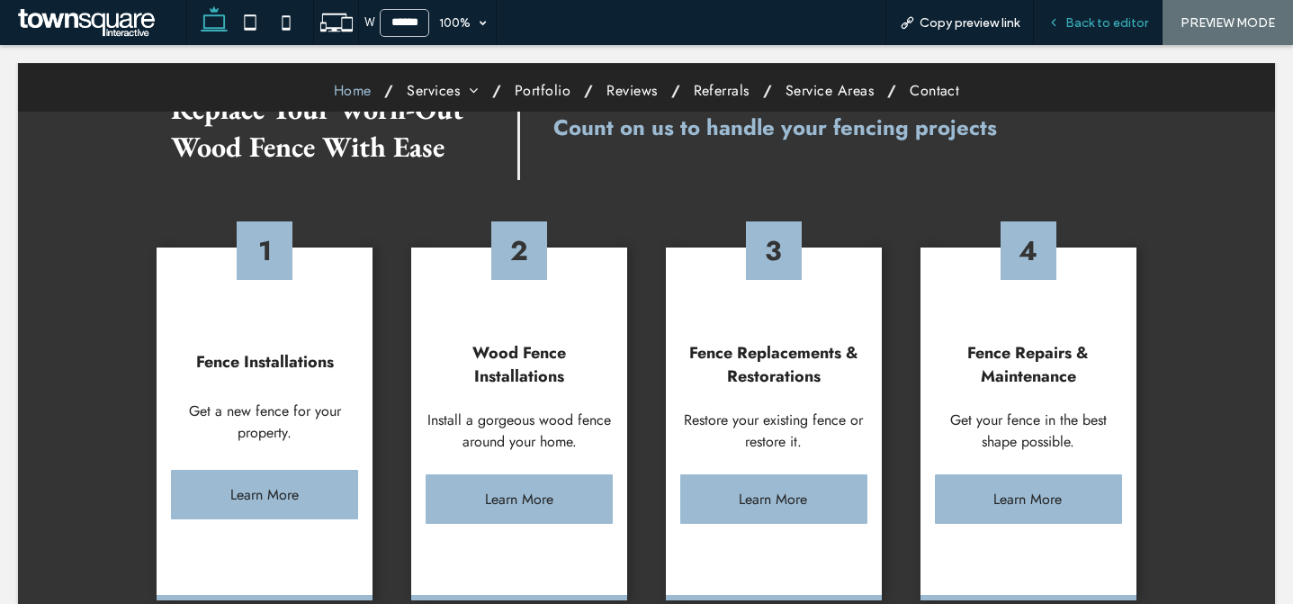
scroll to position [1204, 0]
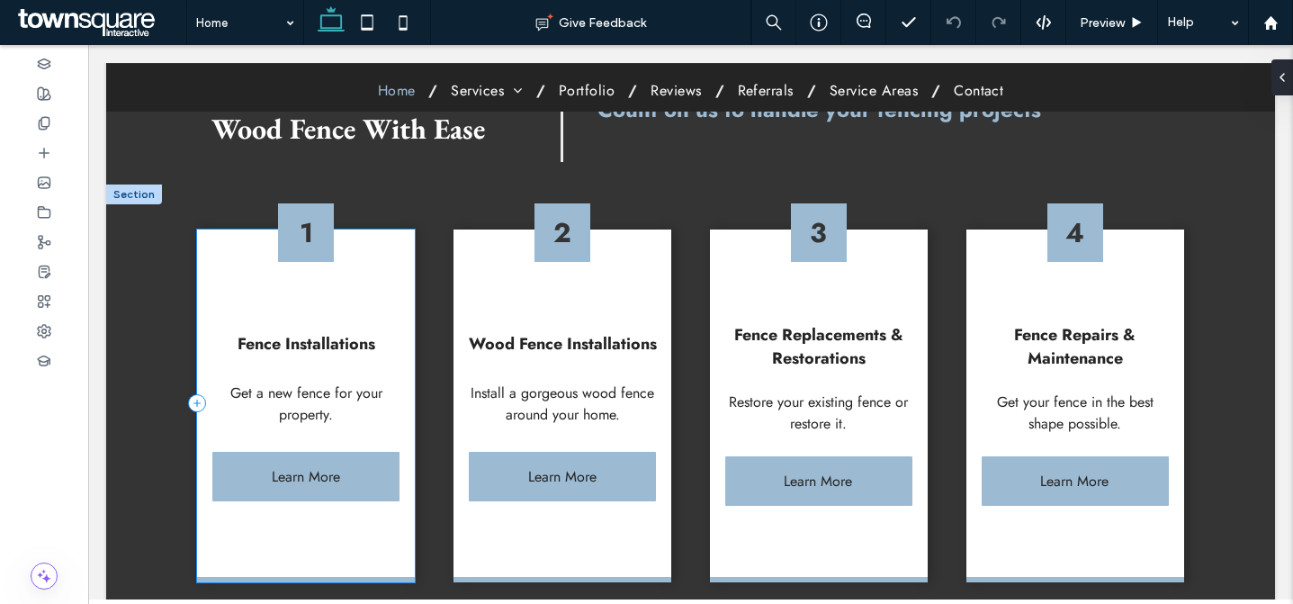
click at [387, 230] on div "1 Fence Installations Get a new fence for your property. Learn More" at bounding box center [305, 406] width 217 height 353
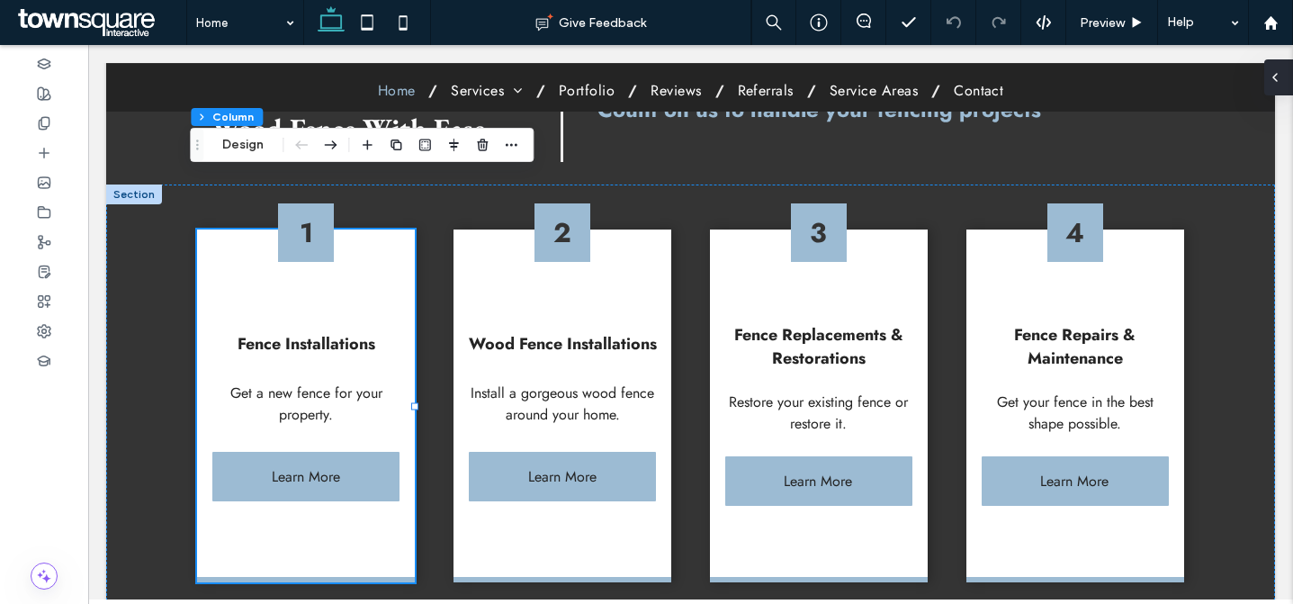
click at [1275, 89] on span at bounding box center [1275, 77] width 14 height 36
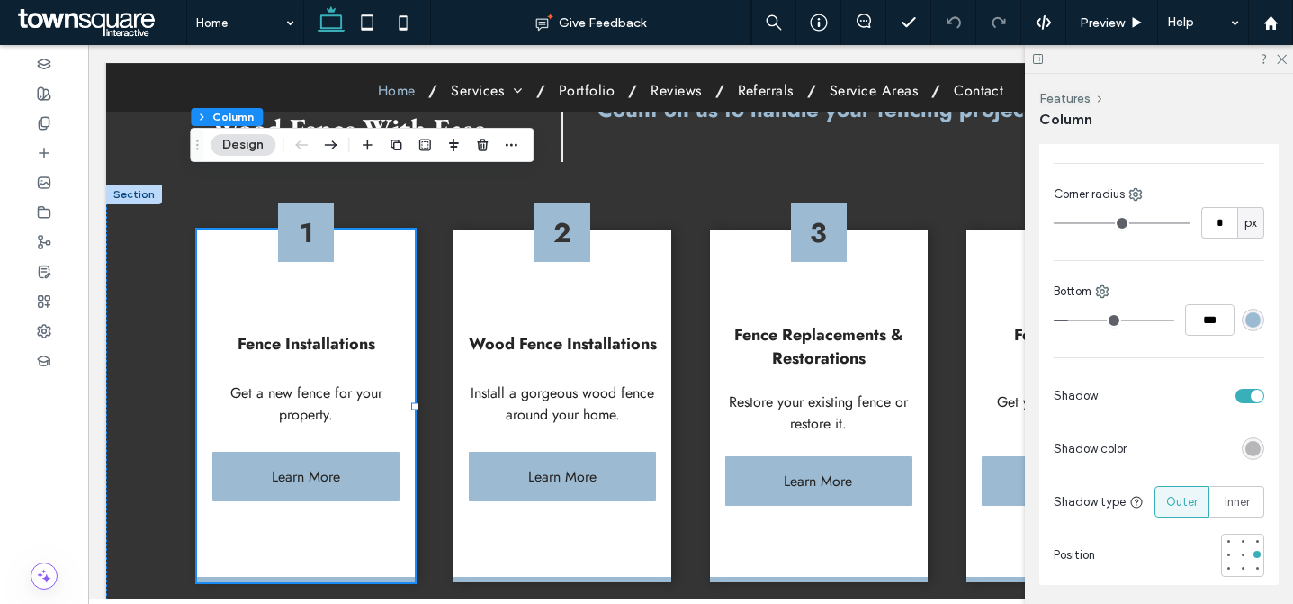
scroll to position [142, 0]
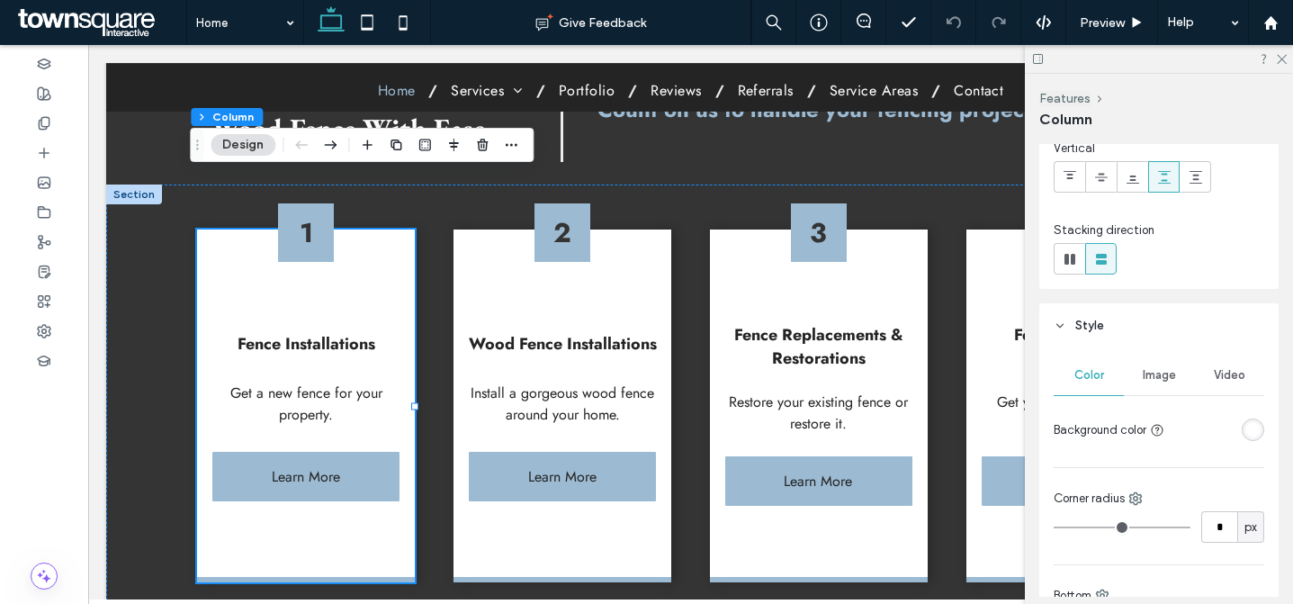
click at [1159, 373] on span "Image" at bounding box center [1159, 375] width 33 height 14
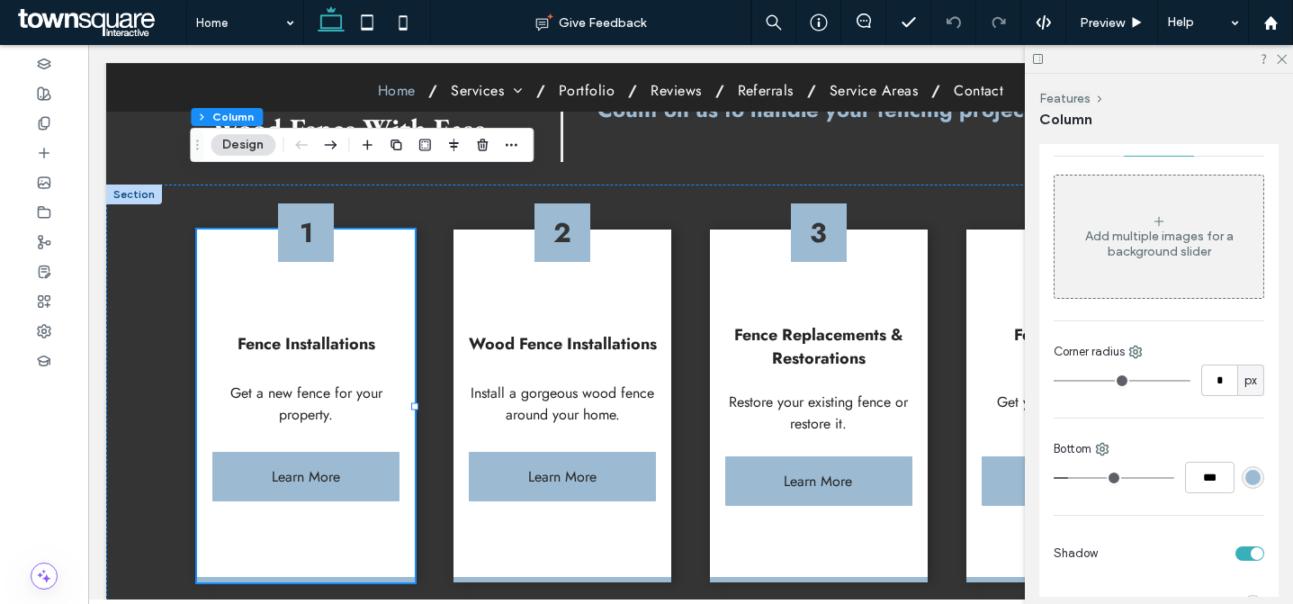
scroll to position [245, 0]
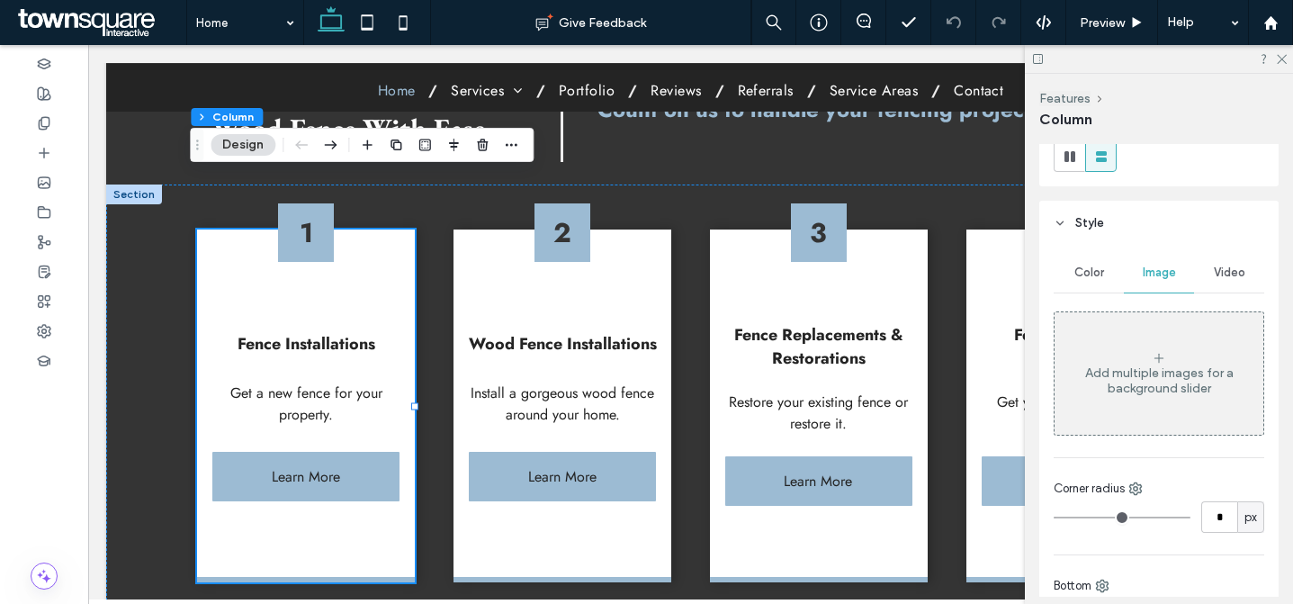
click at [1150, 373] on div "Add multiple images for a background slider" at bounding box center [1159, 380] width 209 height 31
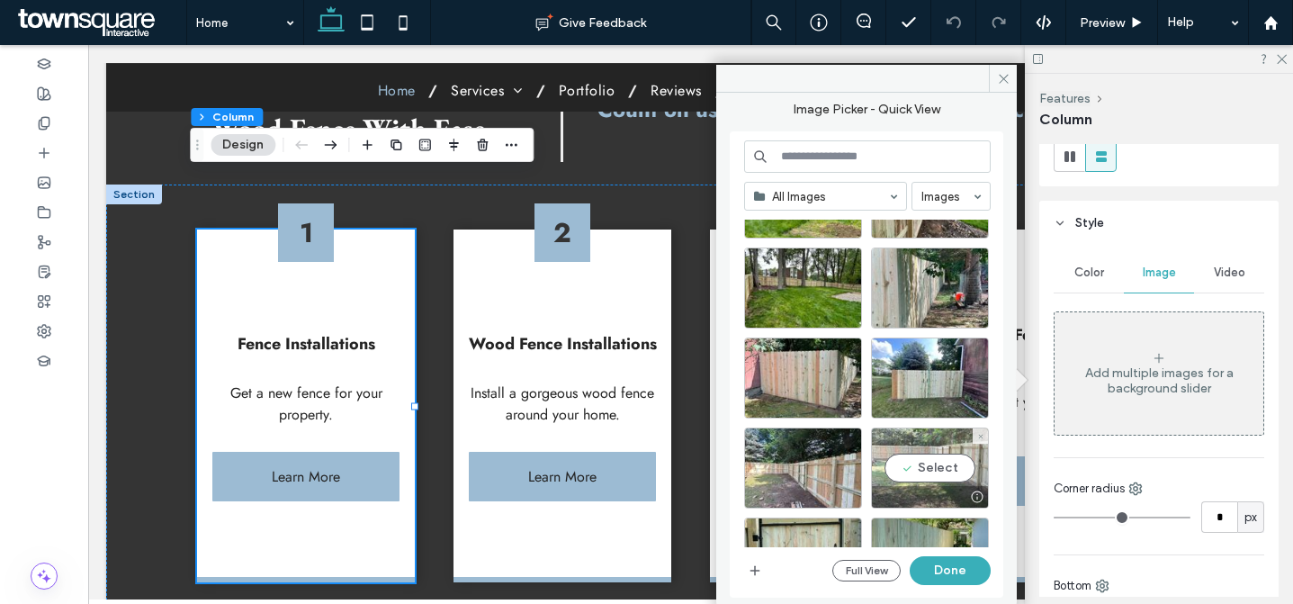
scroll to position [779, 0]
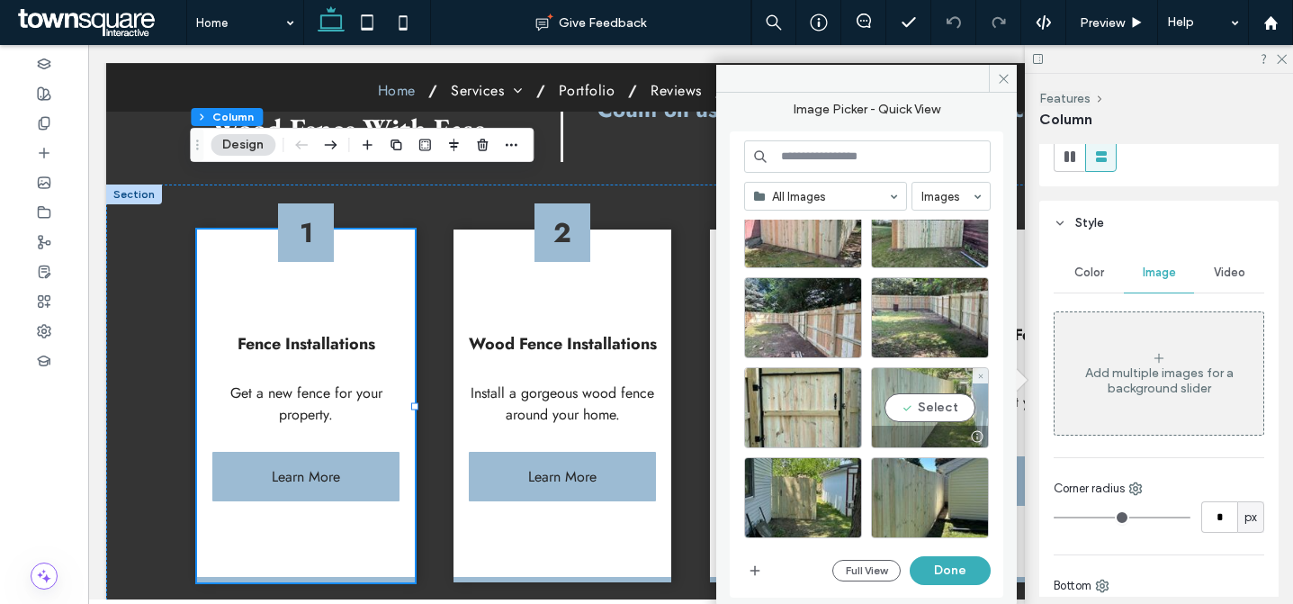
click at [924, 414] on div "Select" at bounding box center [930, 407] width 118 height 81
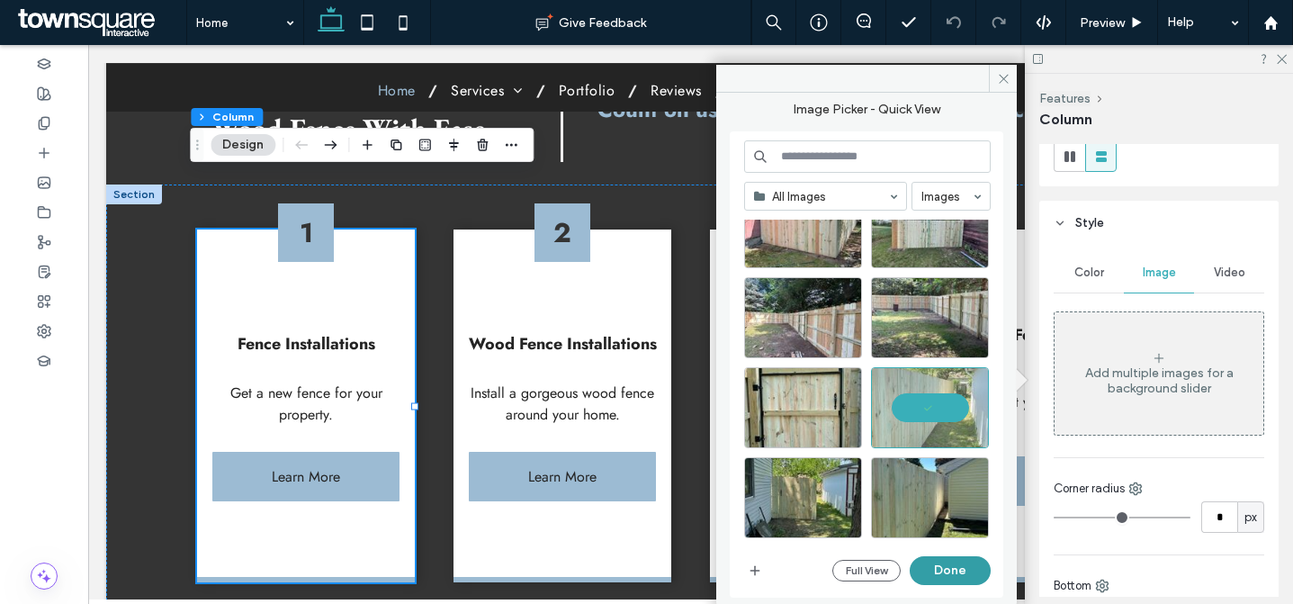
click at [968, 561] on button "Done" at bounding box center [950, 570] width 81 height 29
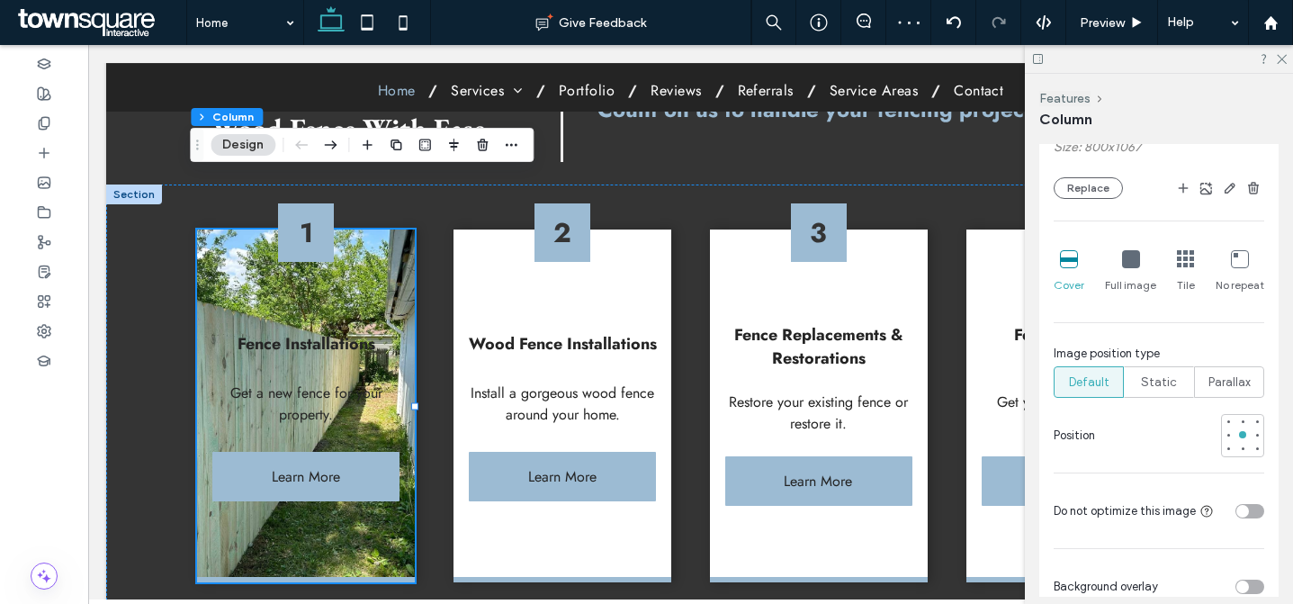
scroll to position [856, 0]
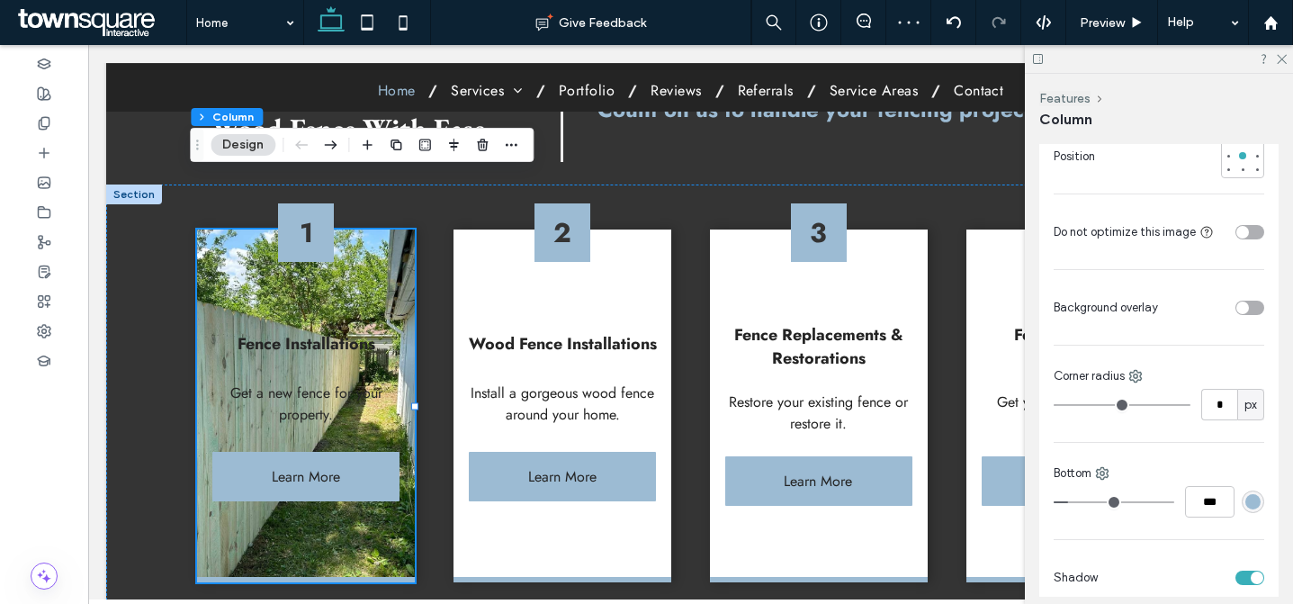
click at [1244, 306] on div "toggle" at bounding box center [1250, 308] width 29 height 14
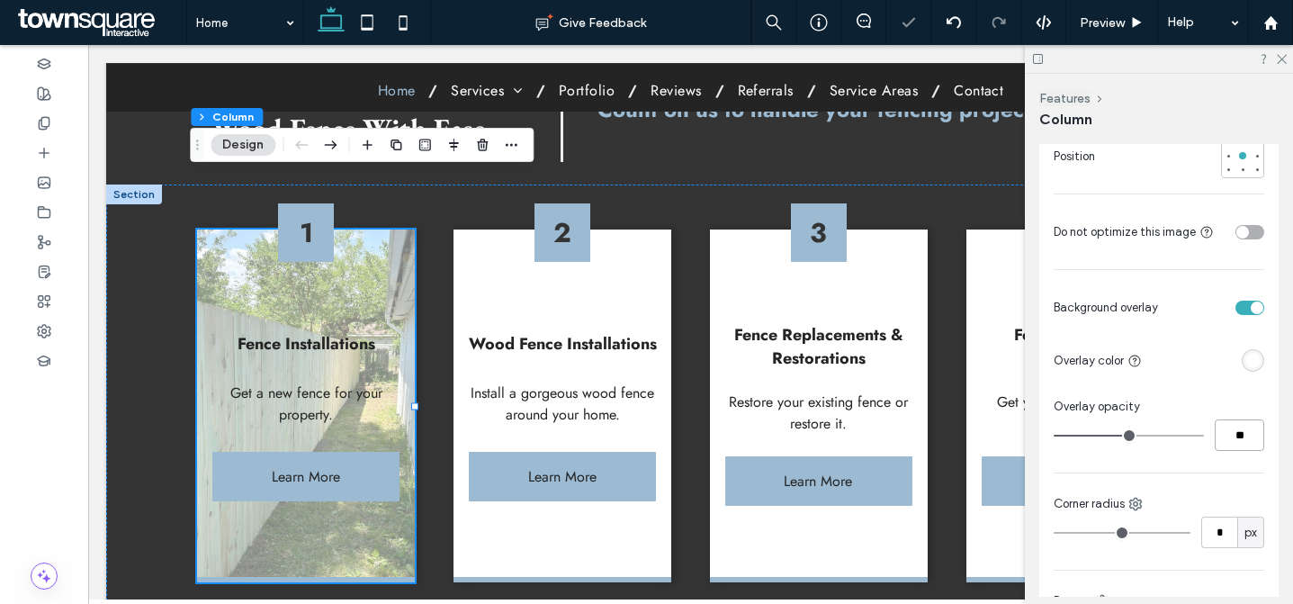
click at [1240, 419] on input "**" at bounding box center [1240, 435] width 50 height 32
type input "**"
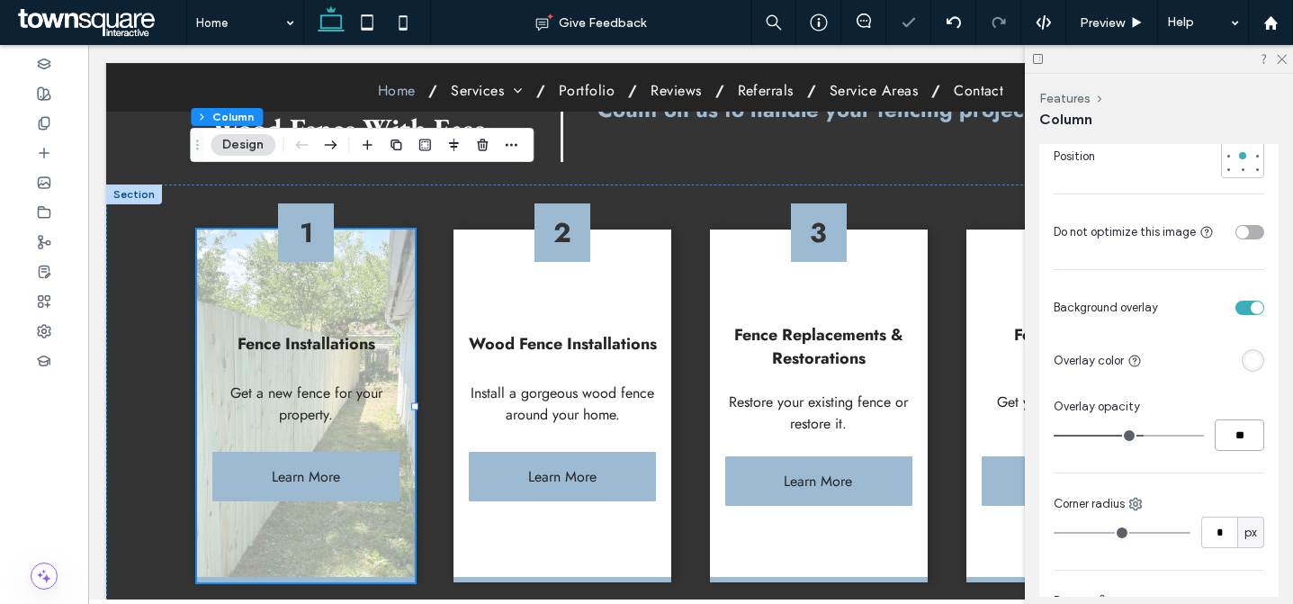
click at [1229, 437] on input "**" at bounding box center [1240, 435] width 50 height 32
type input "**"
click at [1251, 411] on div "Overlay opacity" at bounding box center [1159, 407] width 211 height 18
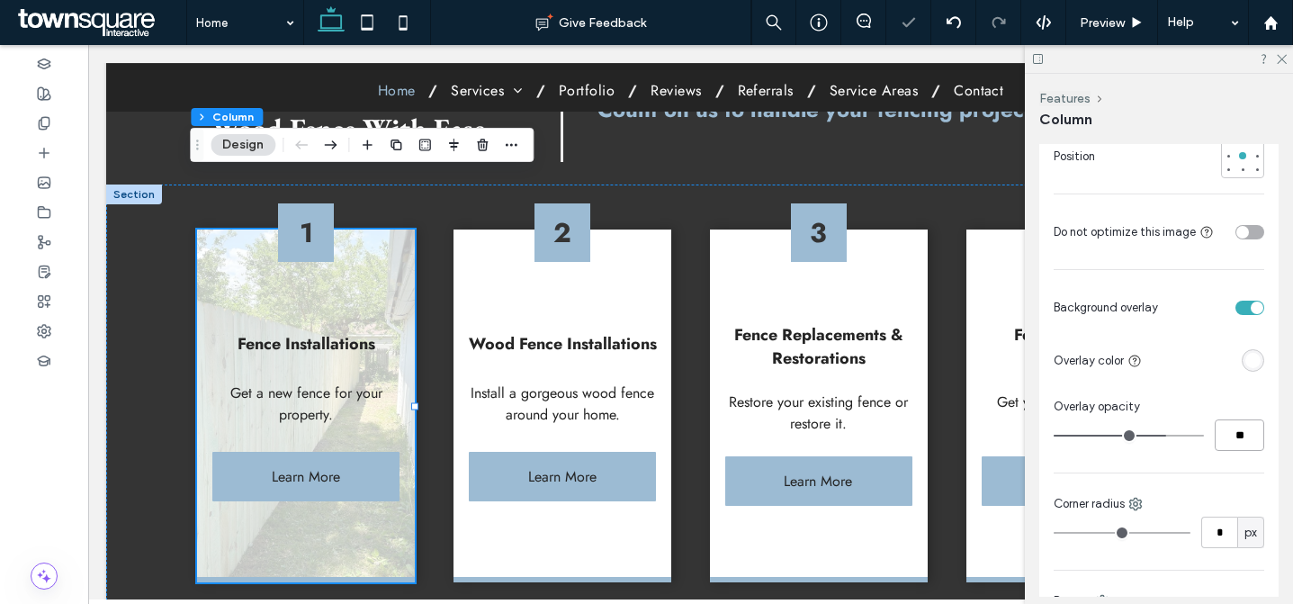
click at [1247, 437] on input "**" at bounding box center [1240, 435] width 50 height 32
type input "**"
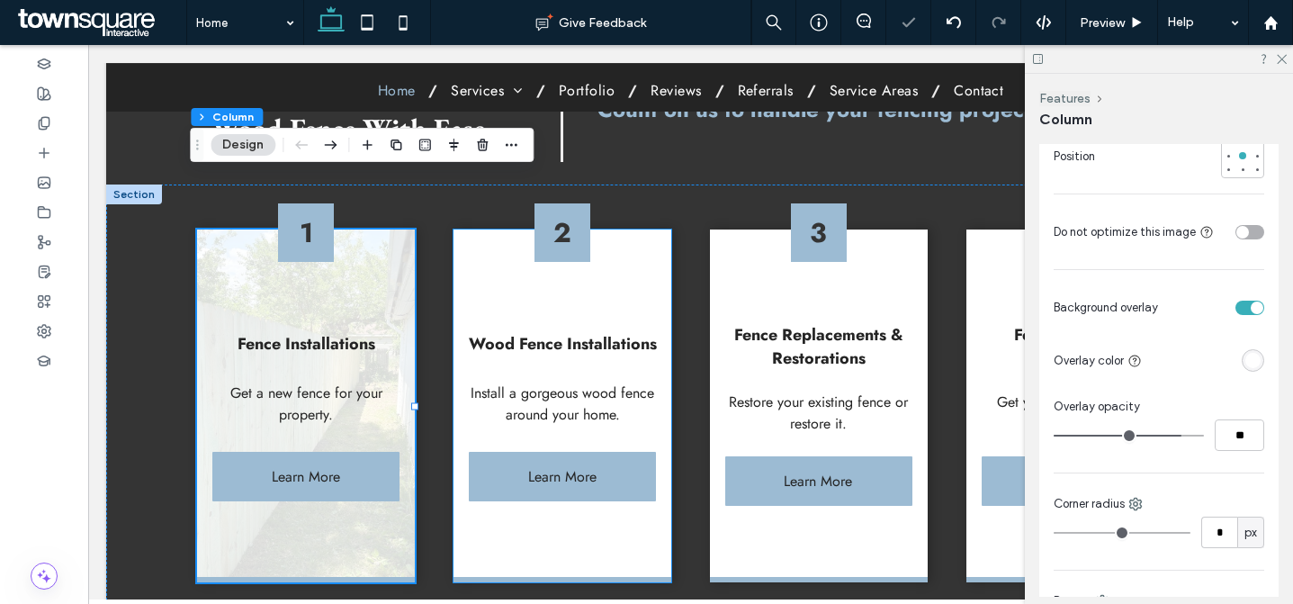
click at [653, 230] on div "2 Wood Fence Installations Install a gorgeous wood fence around your home. Lear…" at bounding box center [562, 406] width 217 height 353
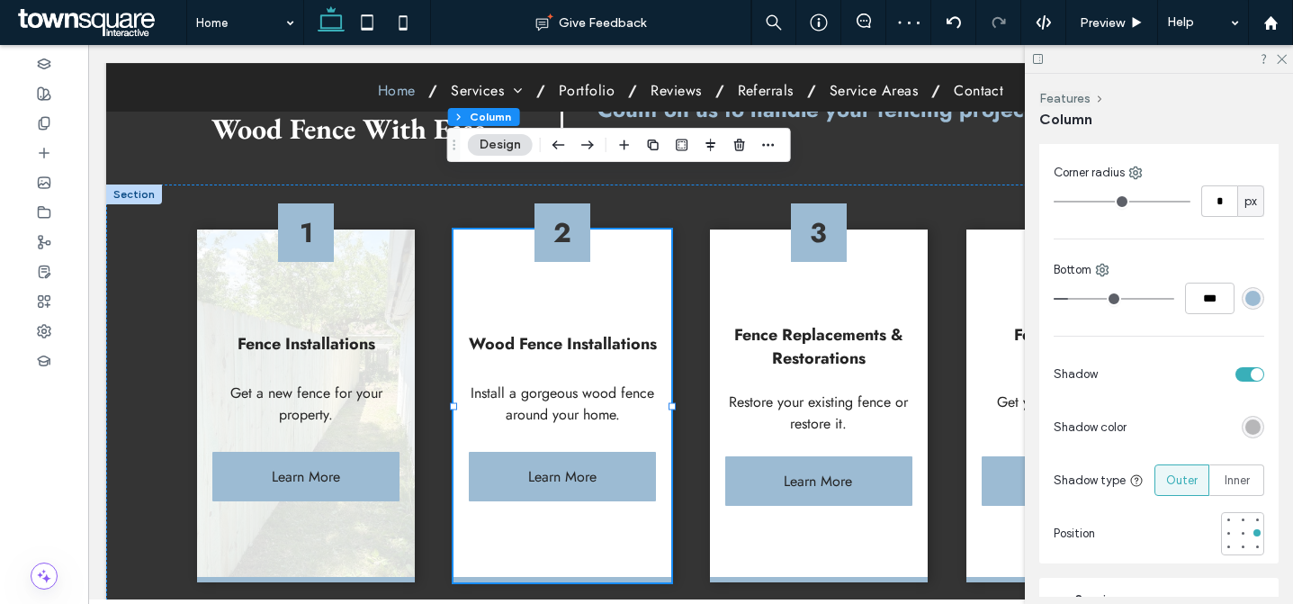
scroll to position [157, 0]
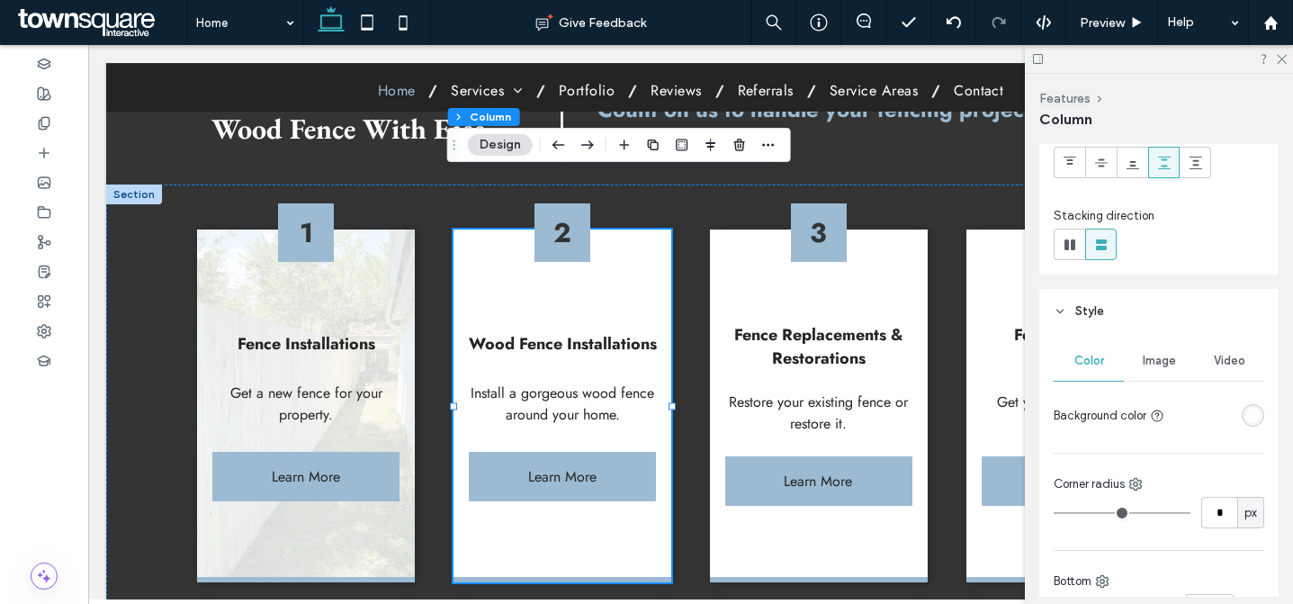
click at [1179, 362] on div "Image" at bounding box center [1159, 361] width 70 height 40
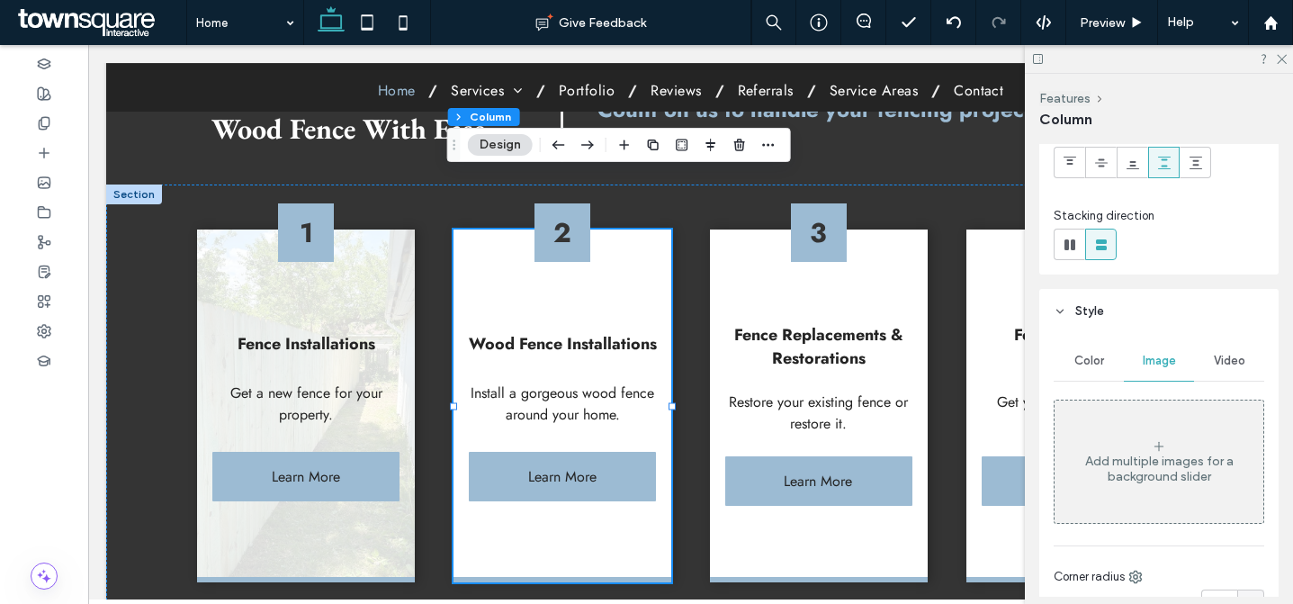
scroll to position [396, 0]
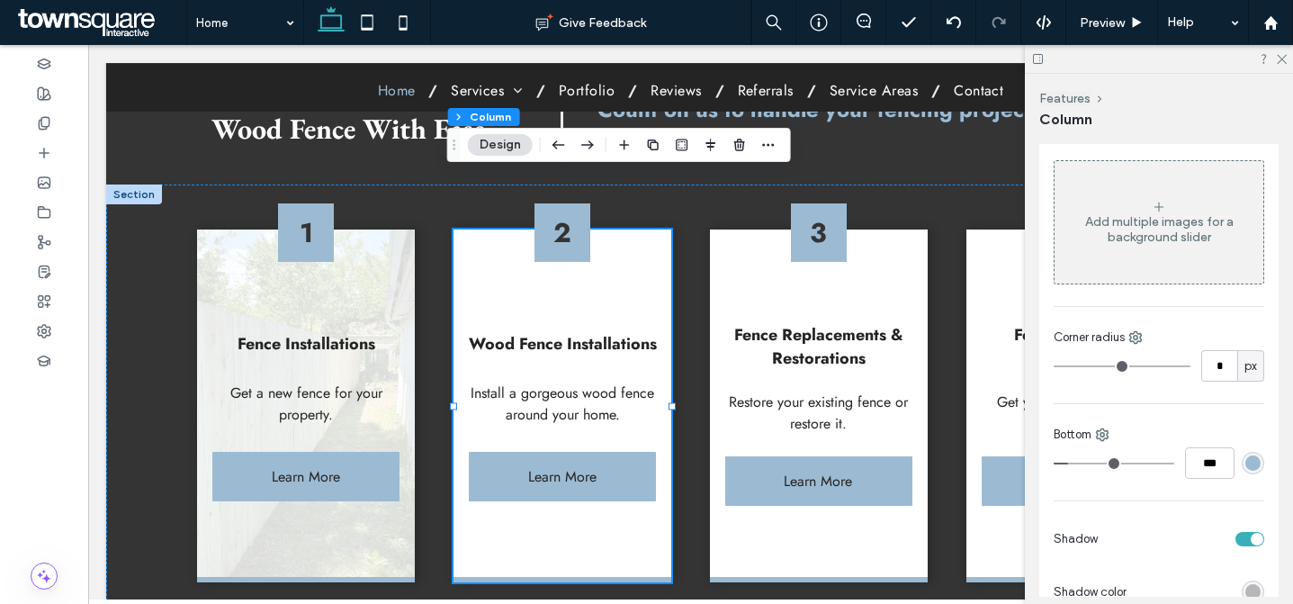
click at [1166, 230] on div "Add multiple images for a background slider" at bounding box center [1159, 229] width 209 height 31
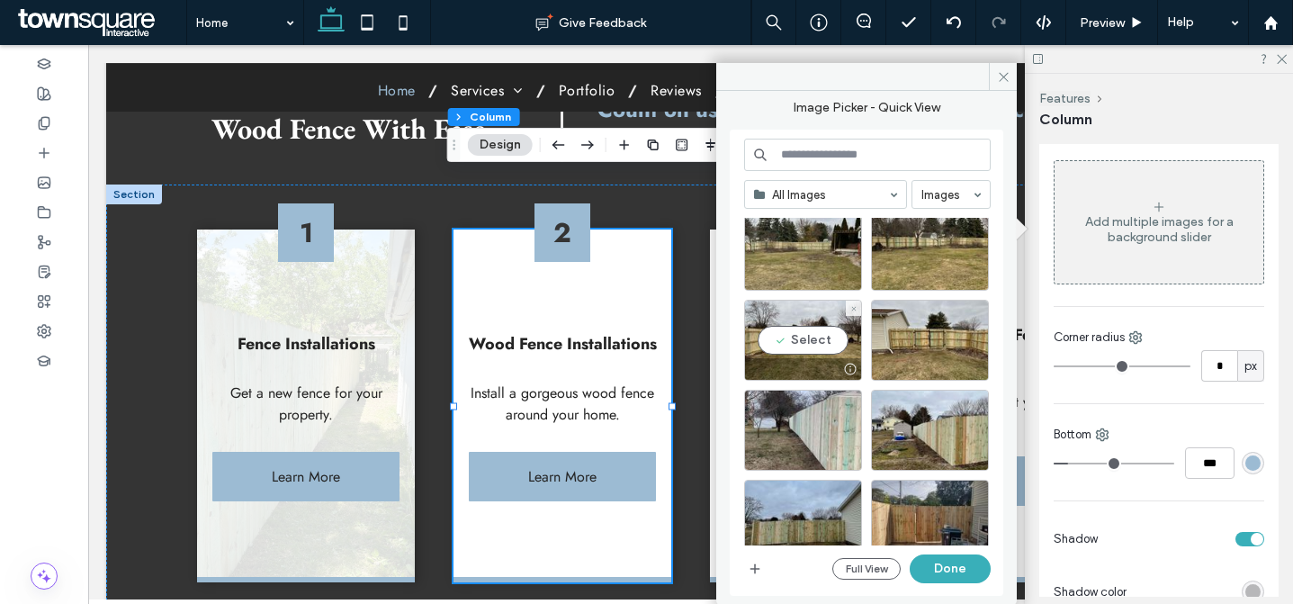
scroll to position [3462, 0]
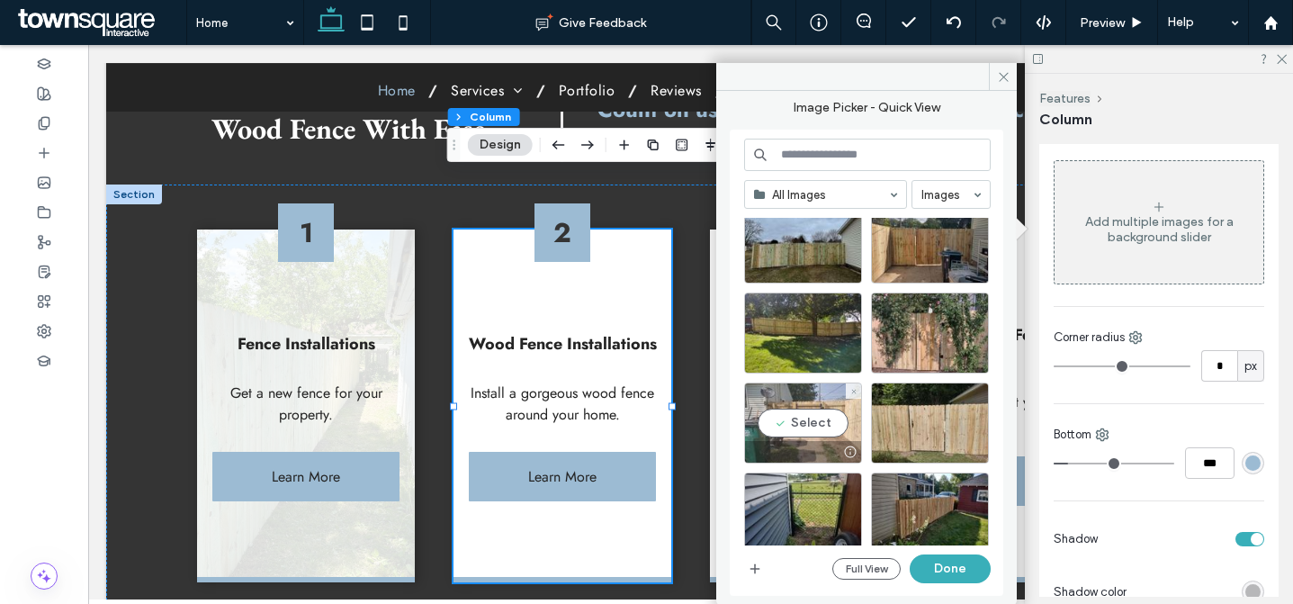
click at [830, 426] on div "Select" at bounding box center [803, 423] width 118 height 81
click at [952, 561] on button "Done" at bounding box center [950, 568] width 81 height 29
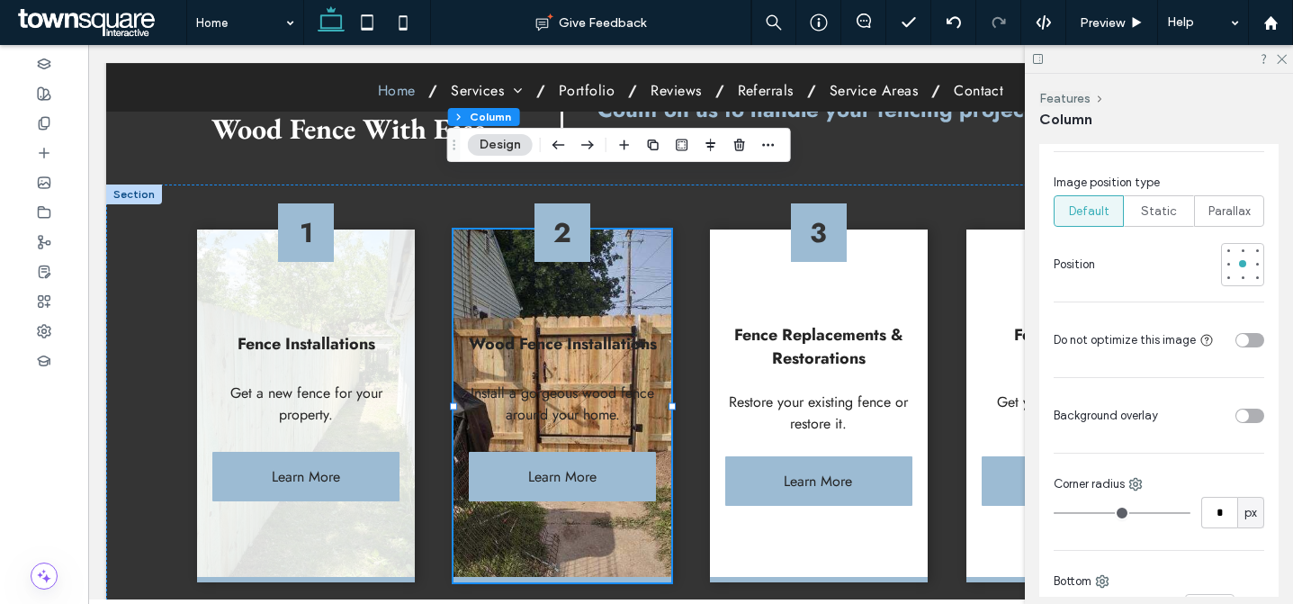
scroll to position [840, 0]
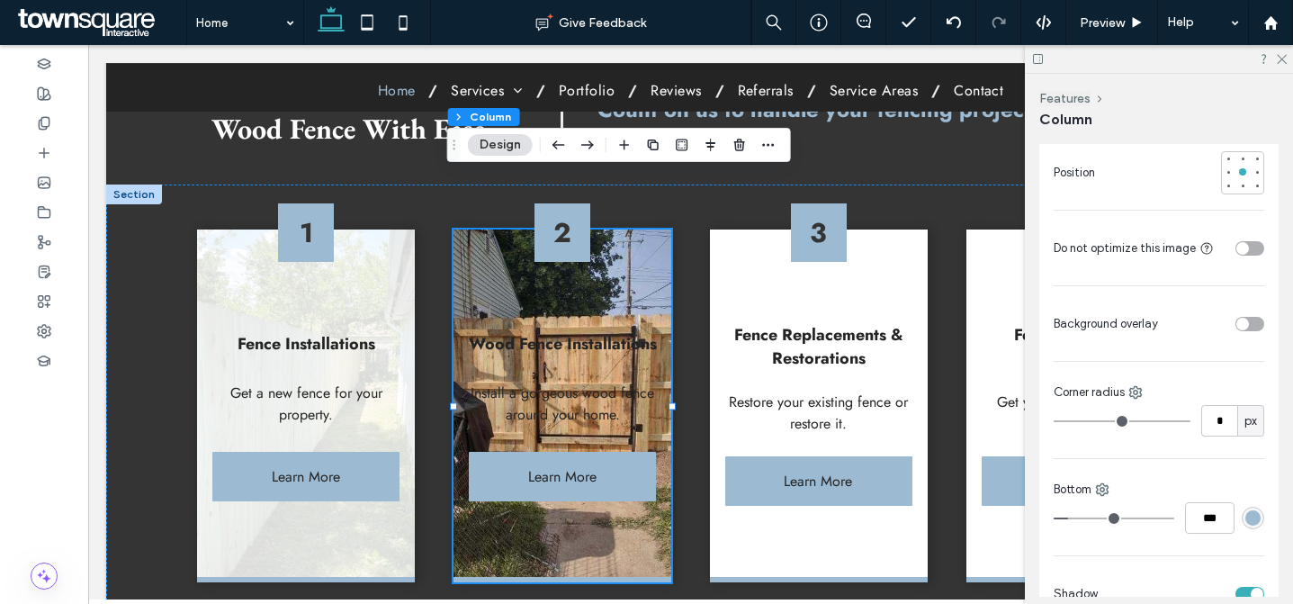
click at [1244, 331] on div "toggle" at bounding box center [1250, 324] width 29 height 14
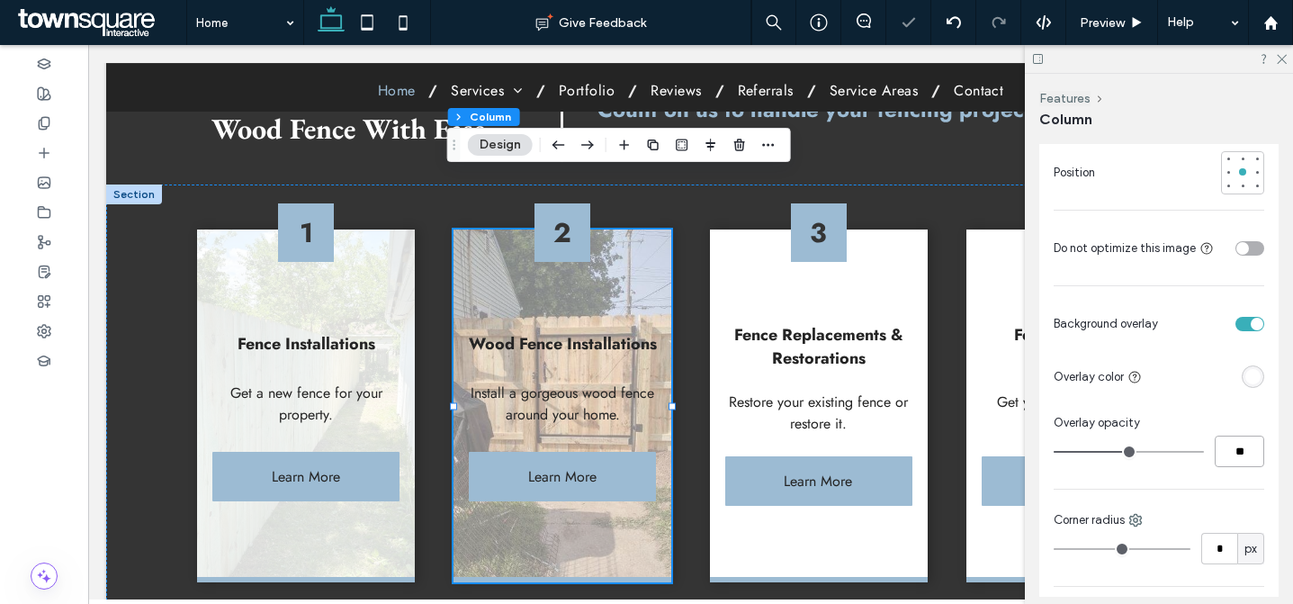
click at [1230, 457] on input "**" at bounding box center [1240, 452] width 50 height 32
type input "**"
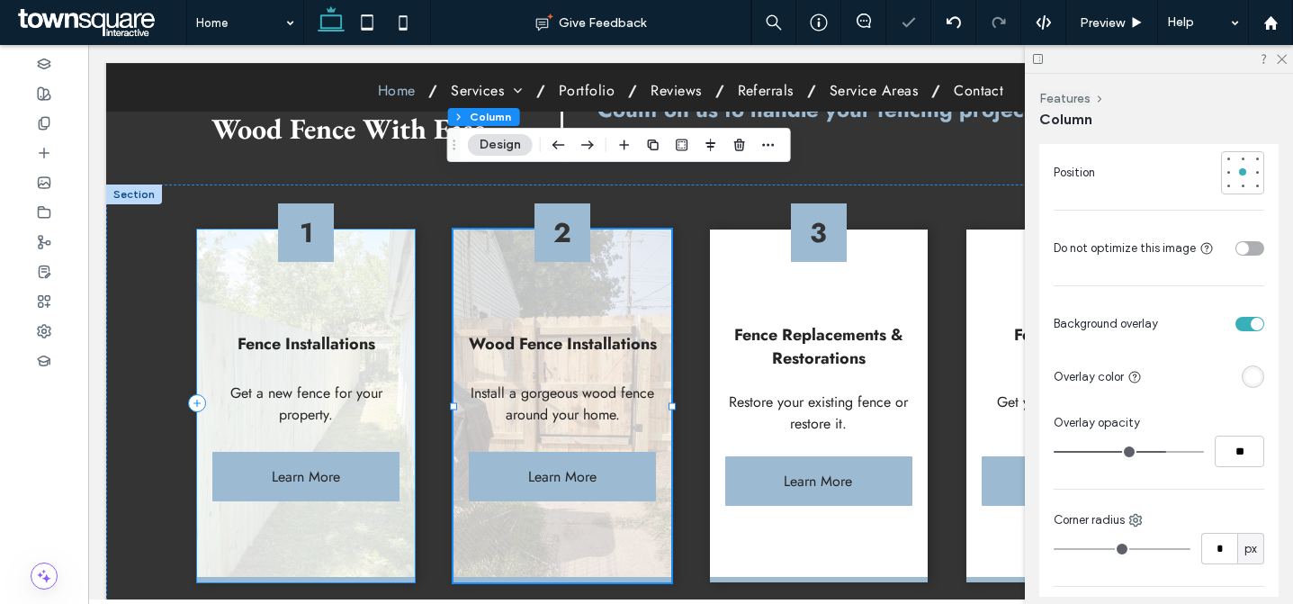
click at [360, 252] on div "1 Fence Installations Get a new fence for your property. Learn More" at bounding box center [305, 406] width 217 height 353
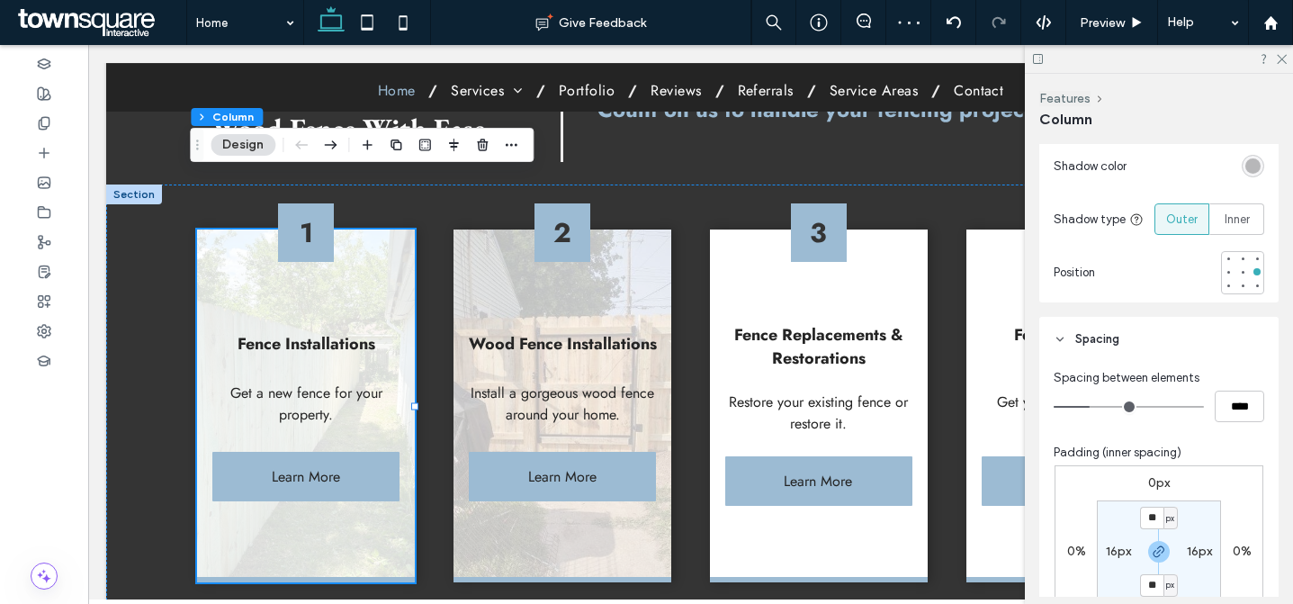
scroll to position [481, 0]
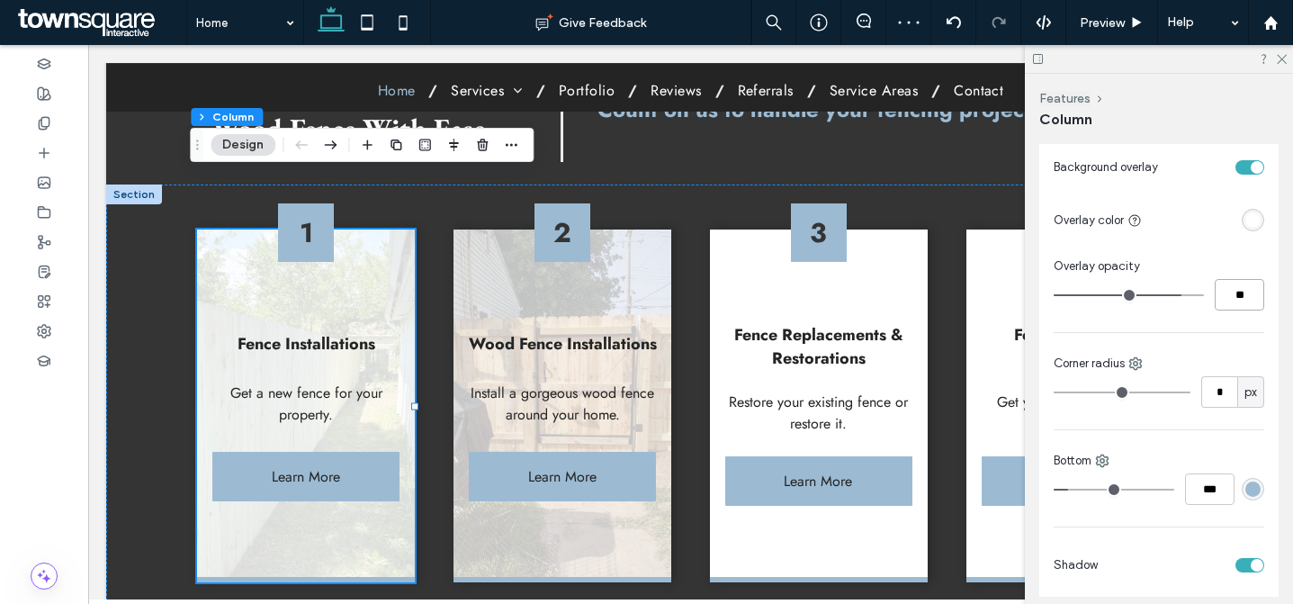
click at [1238, 292] on input "**" at bounding box center [1240, 295] width 50 height 32
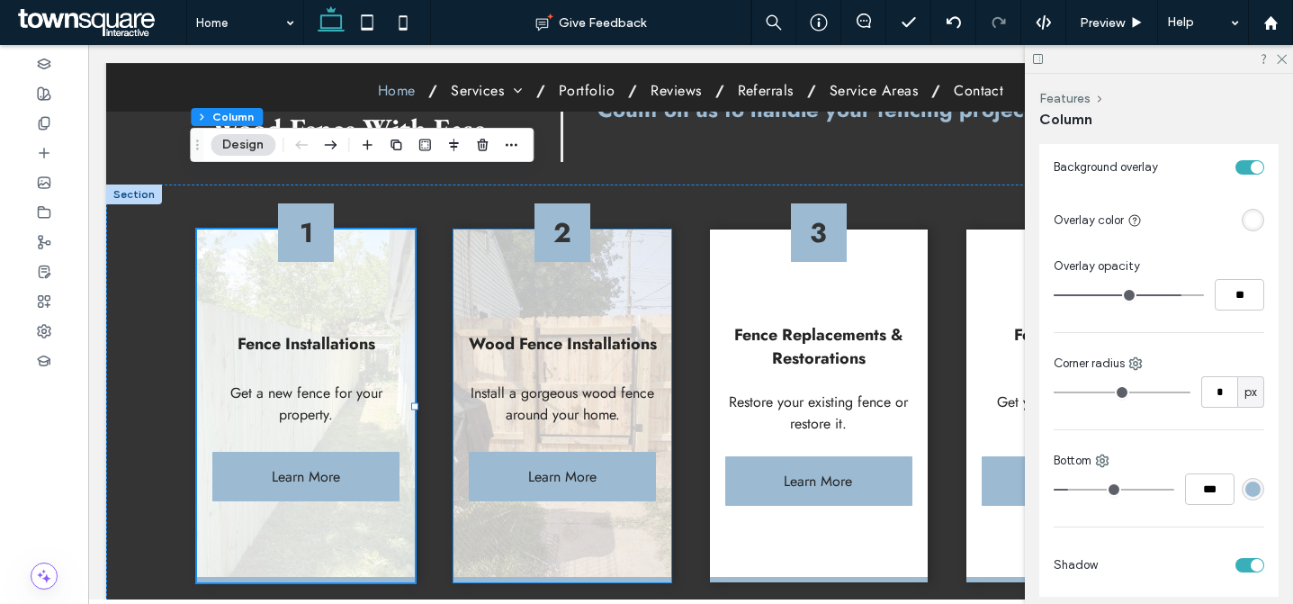
click at [636, 230] on div "2 Wood Fence Installations Install a gorgeous wood fence around your home. Lear…" at bounding box center [562, 406] width 217 height 353
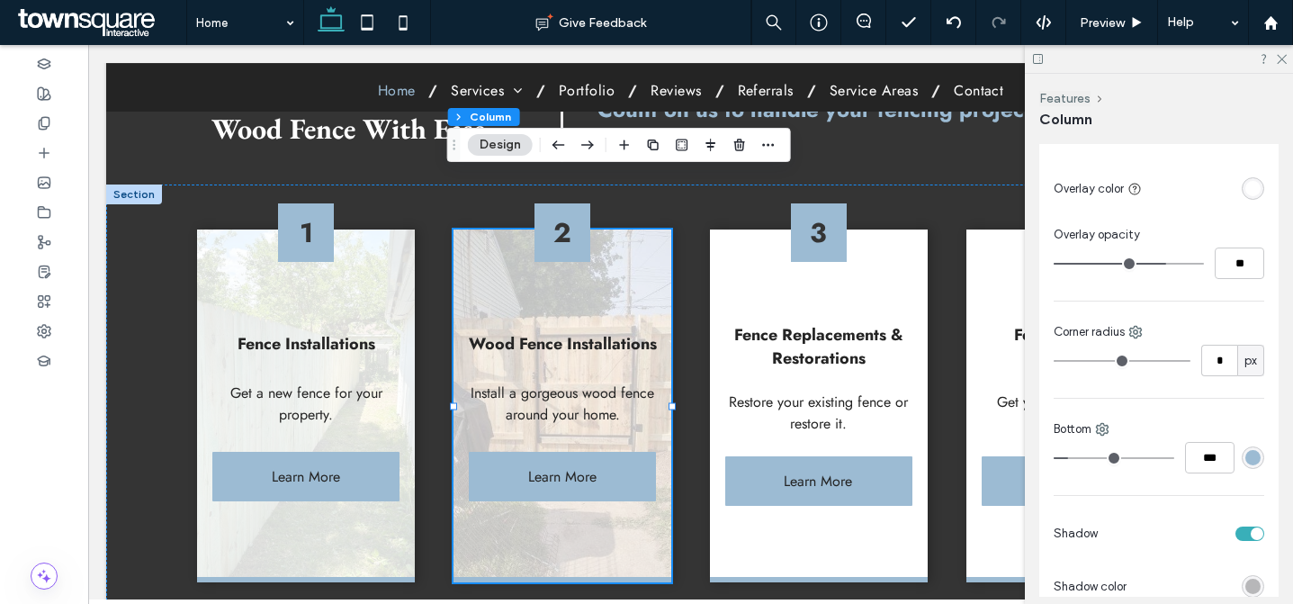
scroll to position [401, 0]
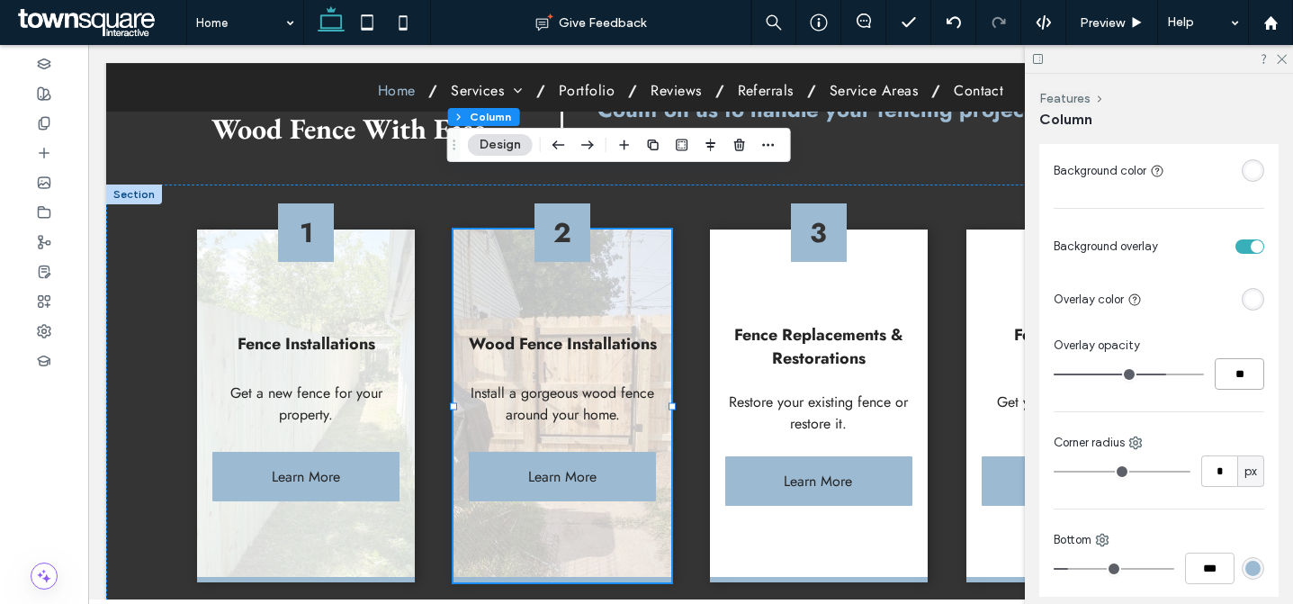
click at [1233, 380] on input "**" at bounding box center [1240, 374] width 50 height 32
paste input "number-input"
type input "**"
click at [1237, 395] on div "Color Image Video Background color Background overlay Overlay color Overlay opa…" at bounding box center [1159, 461] width 239 height 744
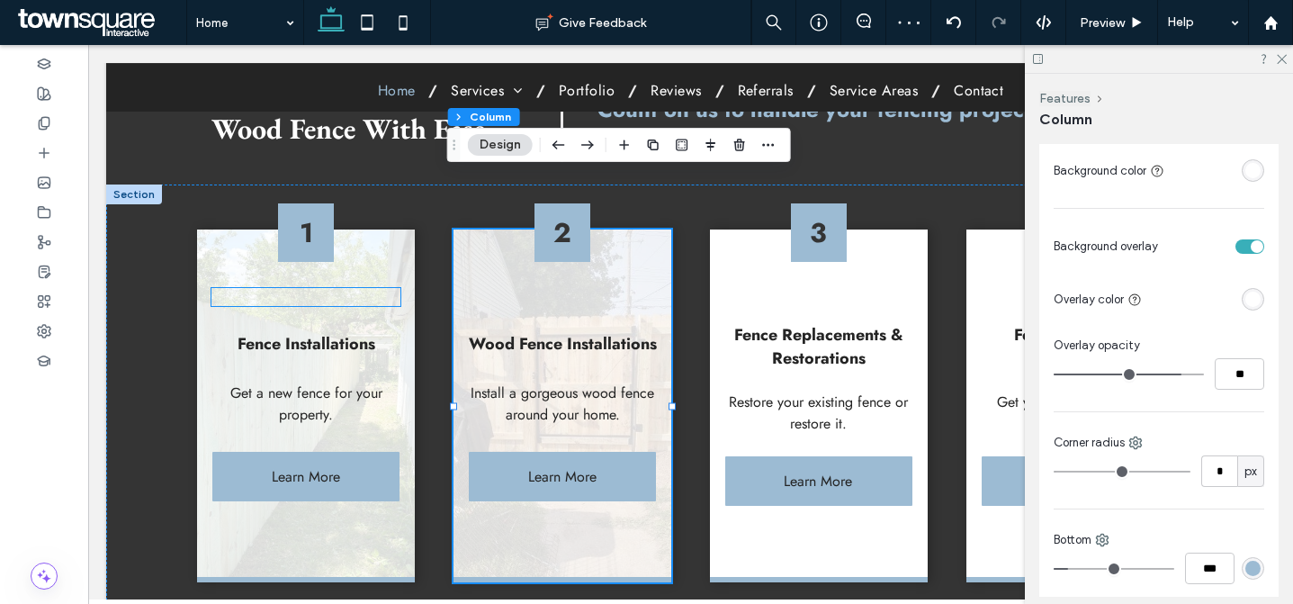
click at [387, 288] on div at bounding box center [306, 297] width 188 height 18
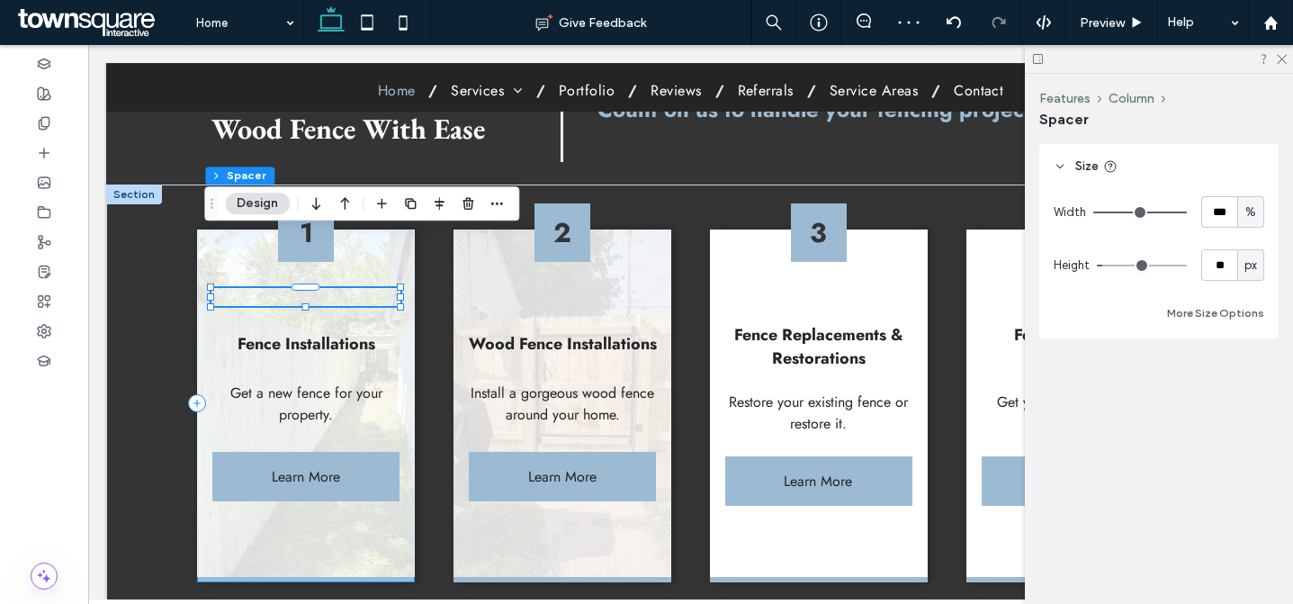
click at [385, 268] on div "1 Fence Installations Get a new fence for your property. Learn More" at bounding box center [305, 406] width 217 height 353
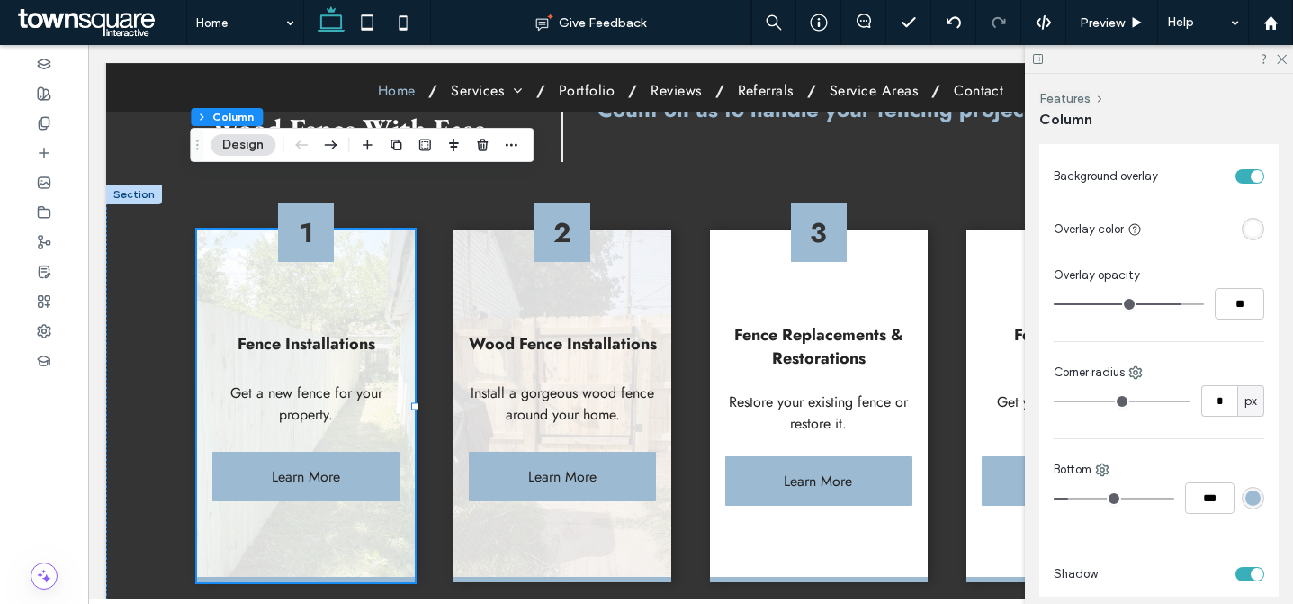
scroll to position [155, 0]
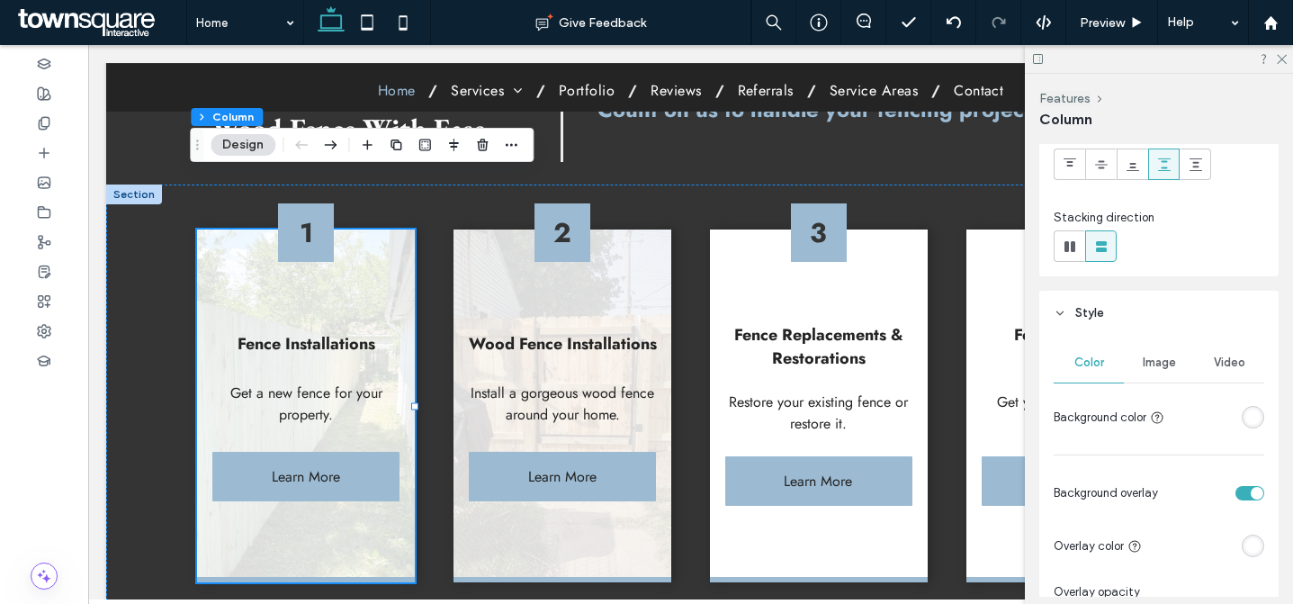
click at [1172, 363] on div "Image" at bounding box center [1159, 363] width 70 height 40
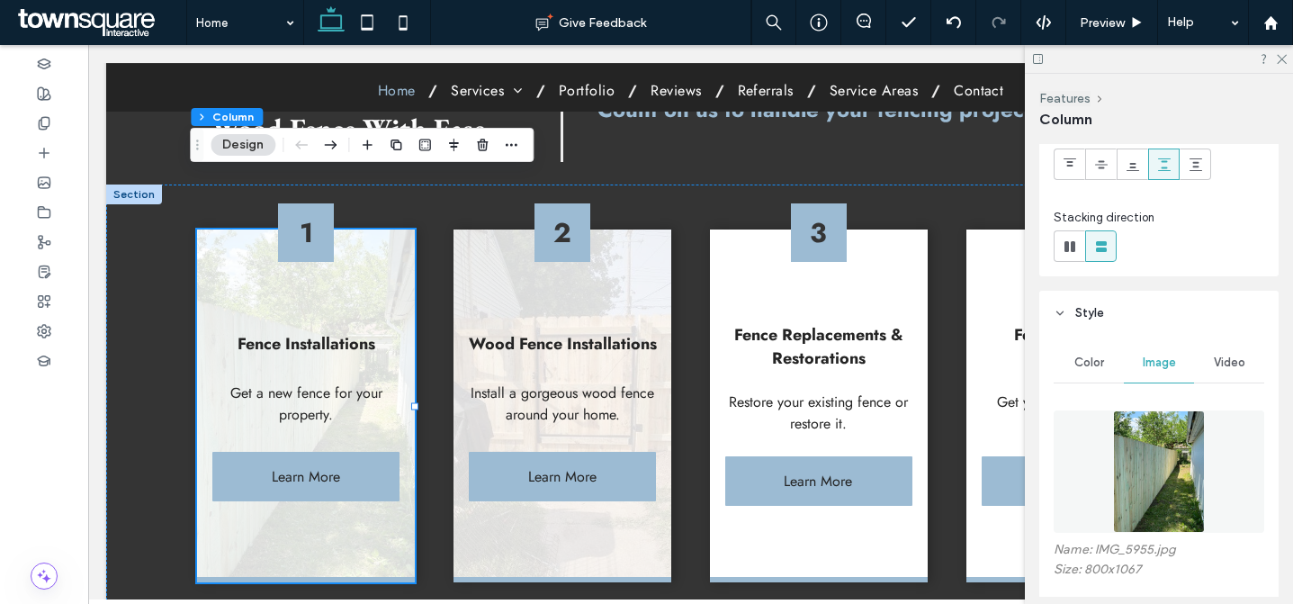
scroll to position [365, 0]
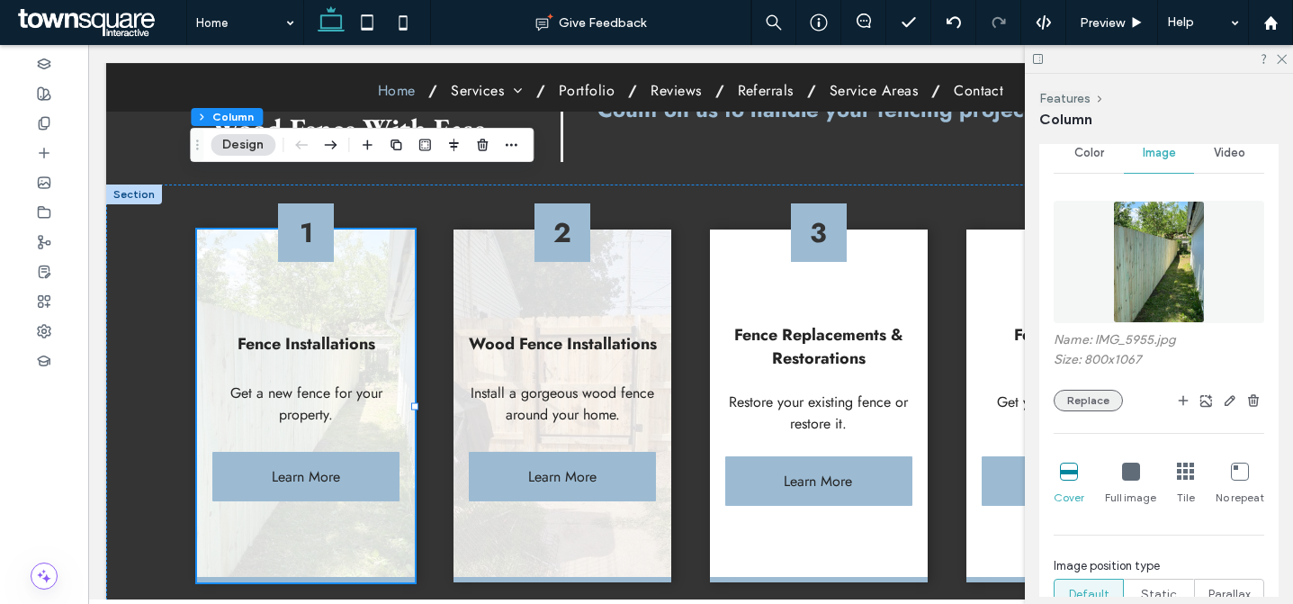
click at [1082, 405] on button "Replace" at bounding box center [1088, 401] width 69 height 22
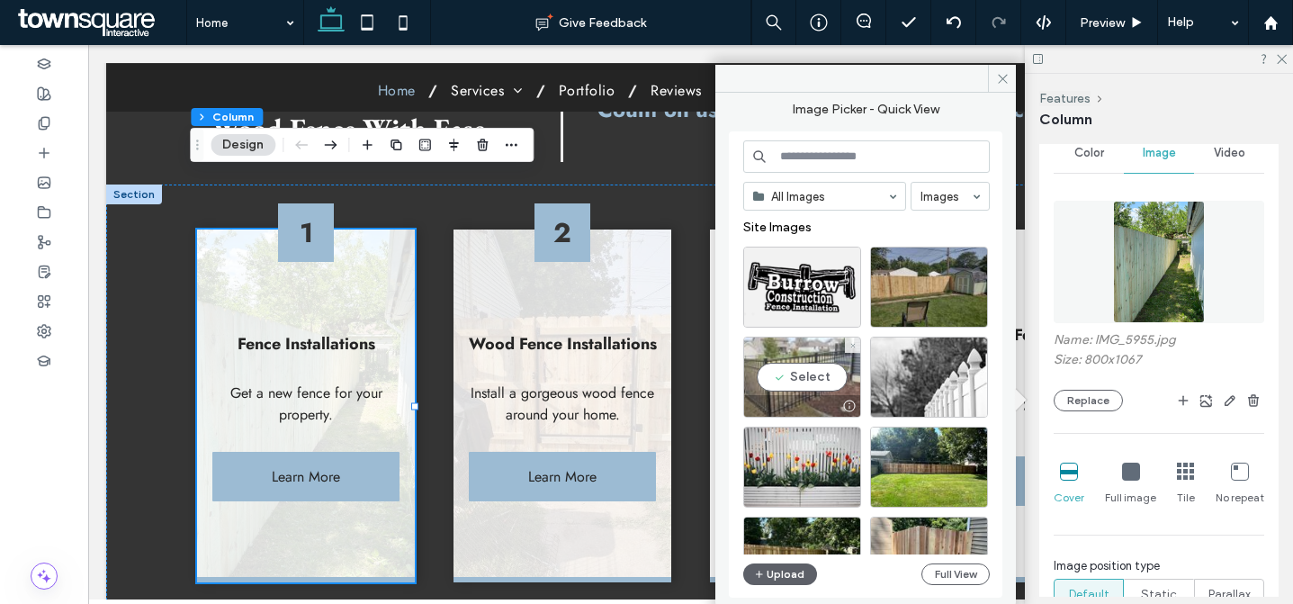
click at [798, 381] on div "Select" at bounding box center [802, 377] width 118 height 81
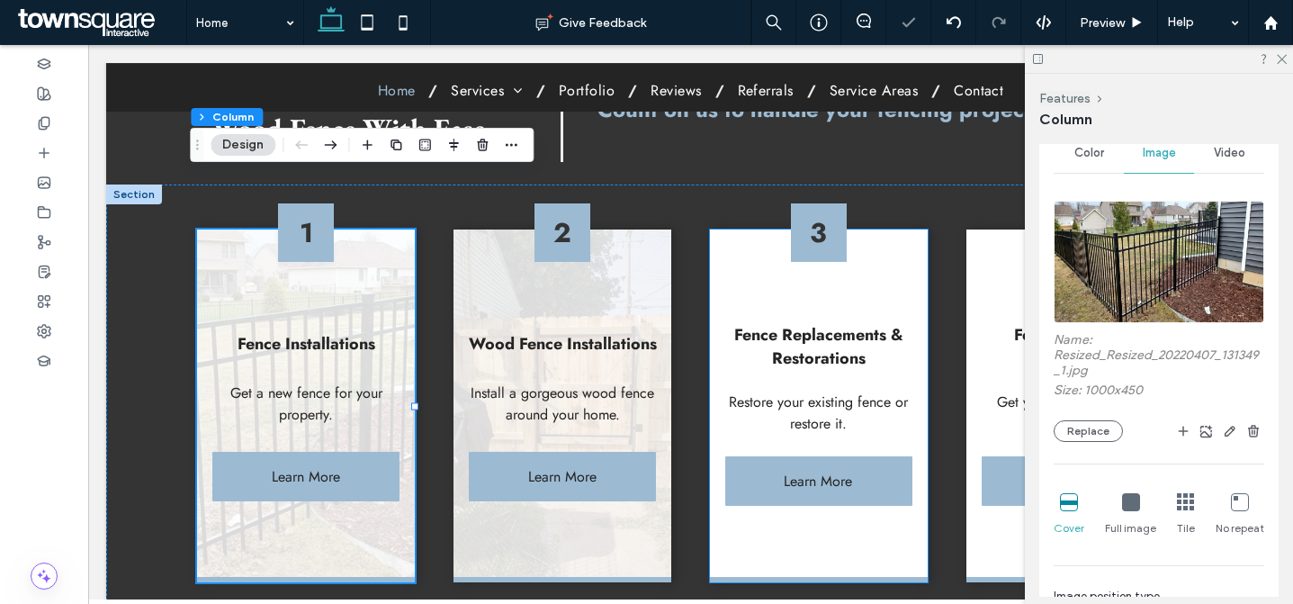
click at [718, 230] on div "3 Fence Replacements & Restorations Restore your existing fence or restore it. …" at bounding box center [818, 406] width 217 height 353
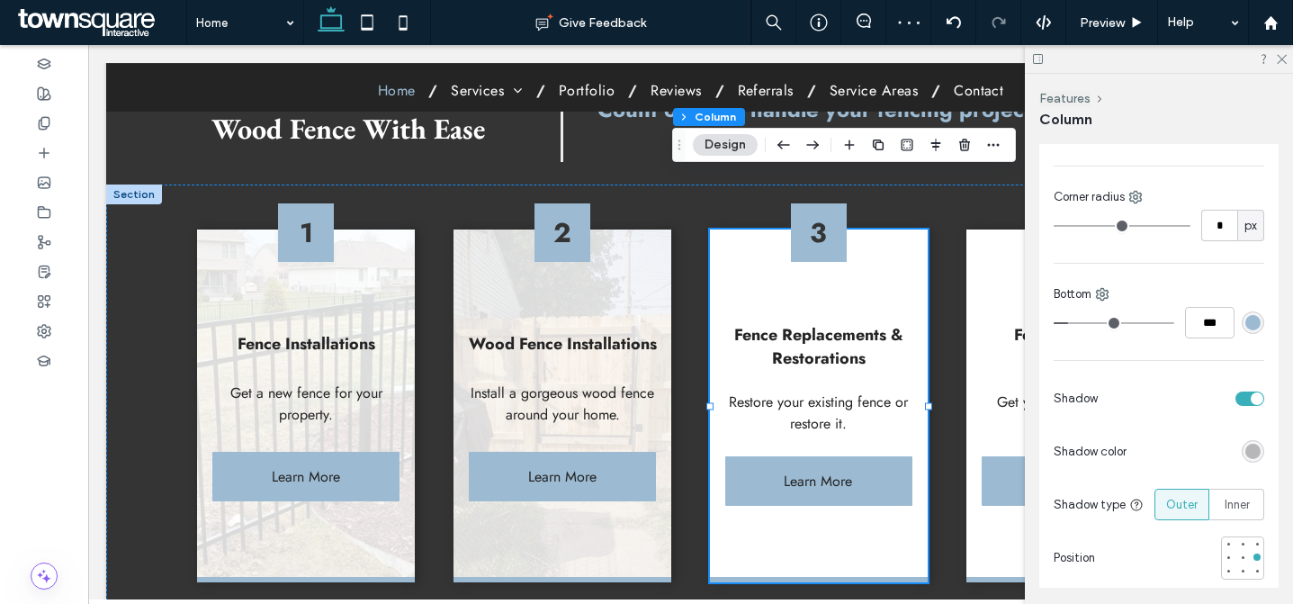
scroll to position [308, 0]
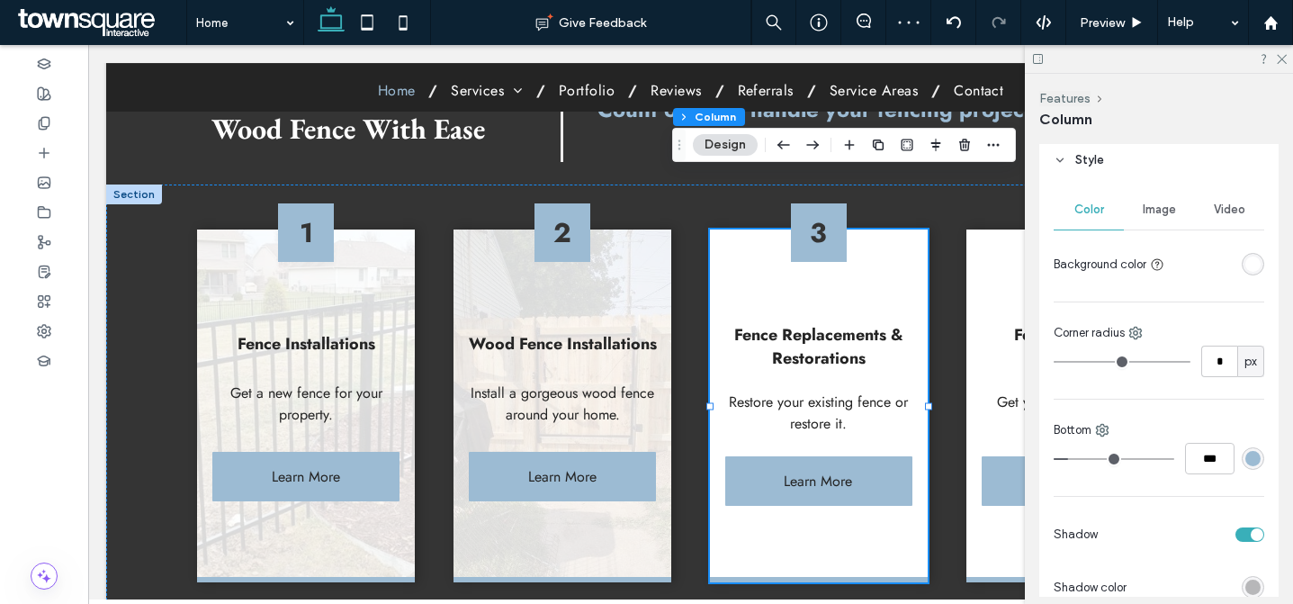
click at [1154, 212] on span "Image" at bounding box center [1159, 210] width 33 height 14
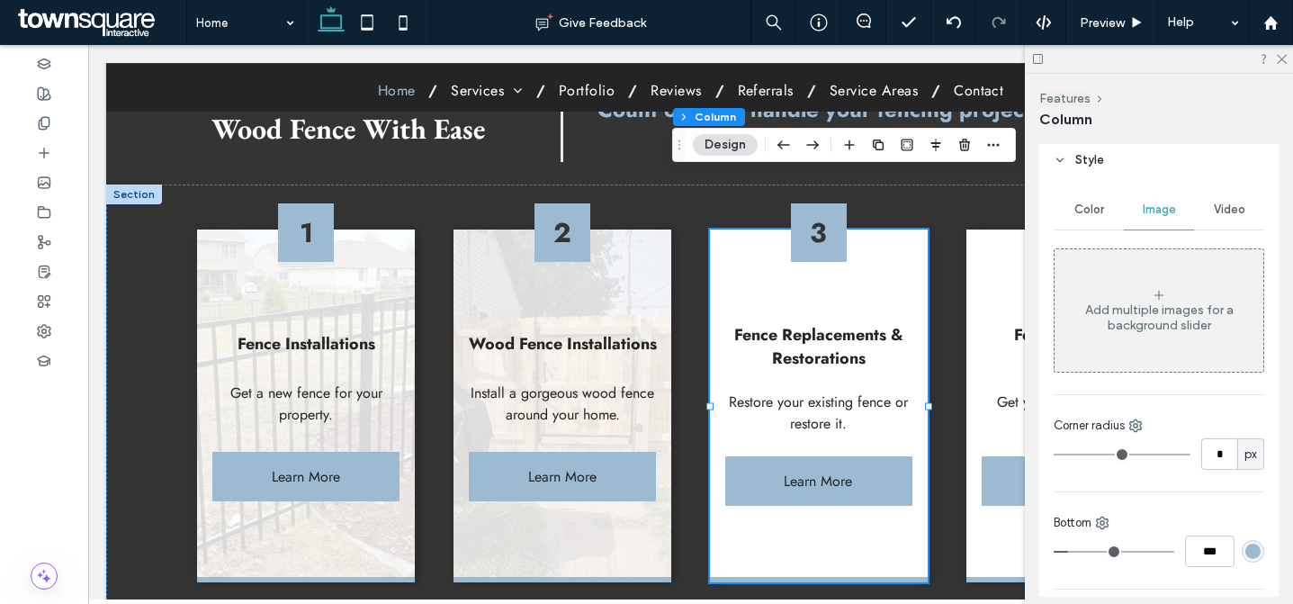
click at [1163, 302] on div "Add multiple images for a background slider" at bounding box center [1159, 317] width 209 height 31
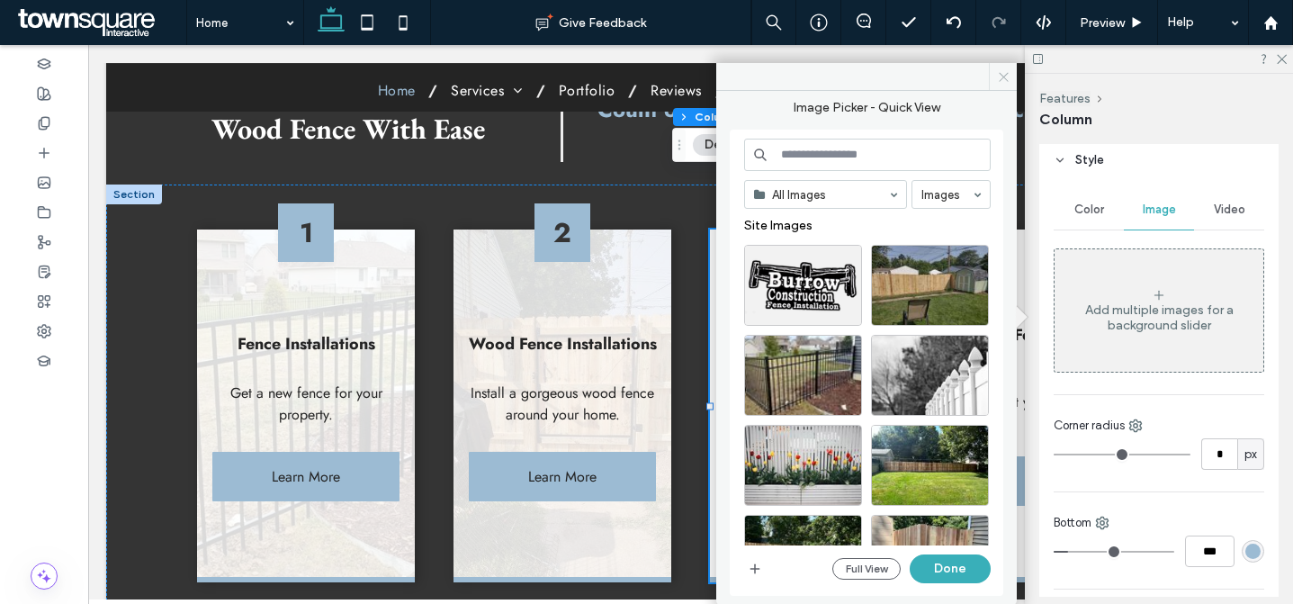
click at [1006, 81] on icon at bounding box center [1004, 77] width 14 height 14
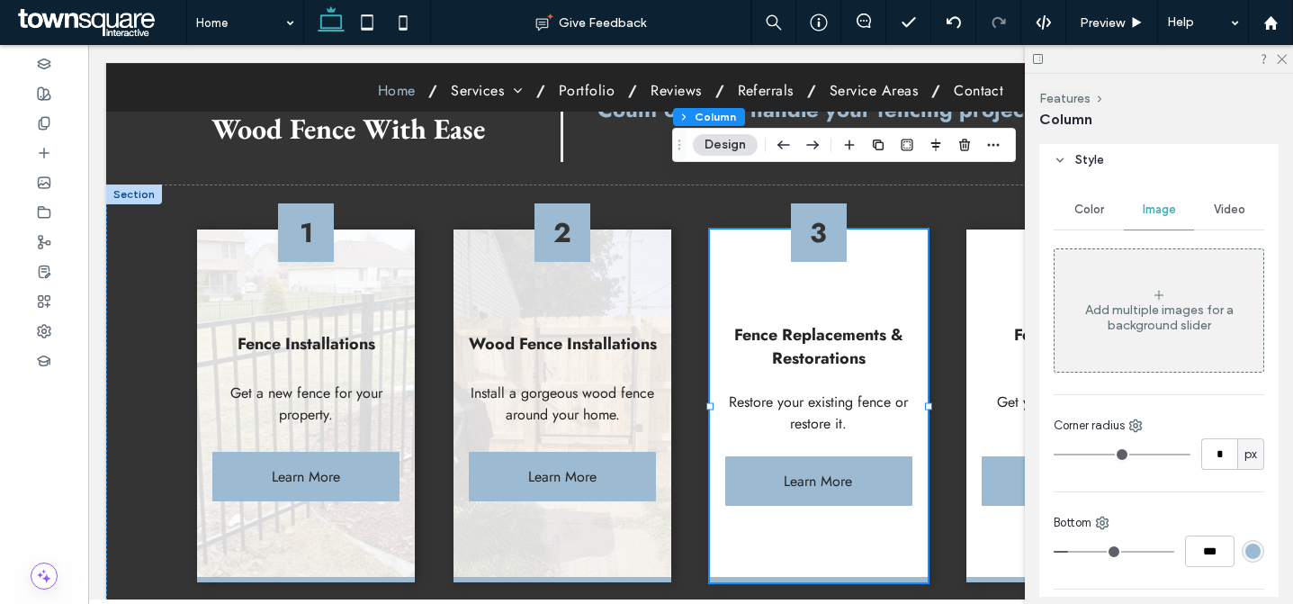
click at [1139, 283] on div "Add multiple images for a background slider" at bounding box center [1159, 310] width 209 height 119
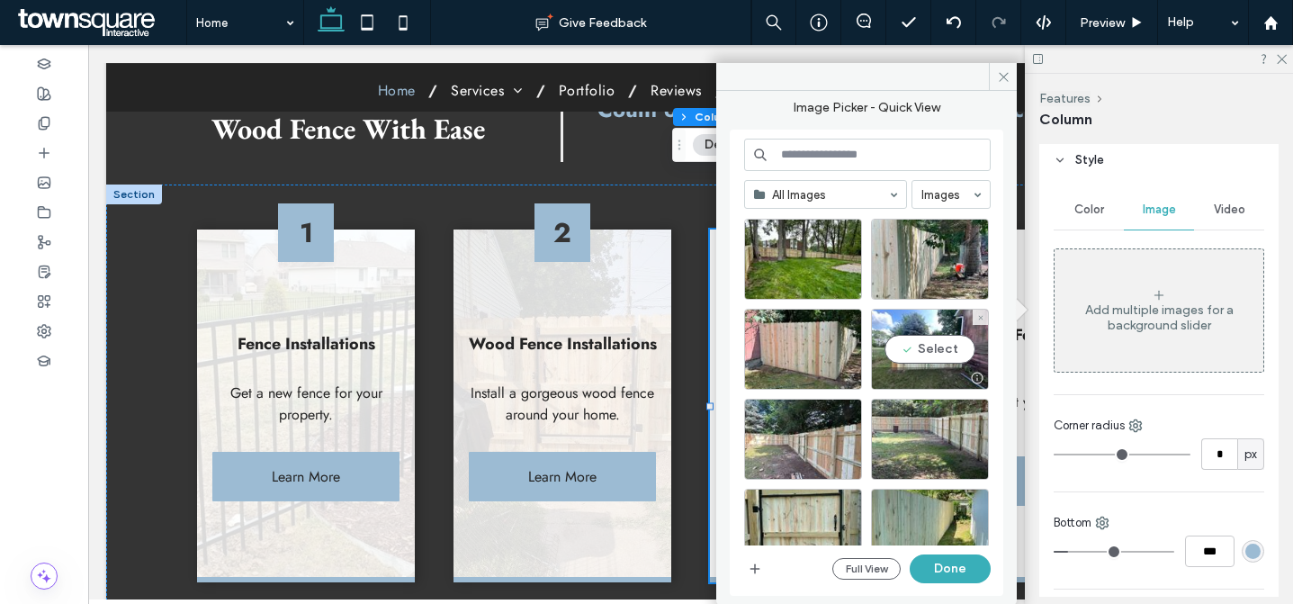
scroll to position [779, 0]
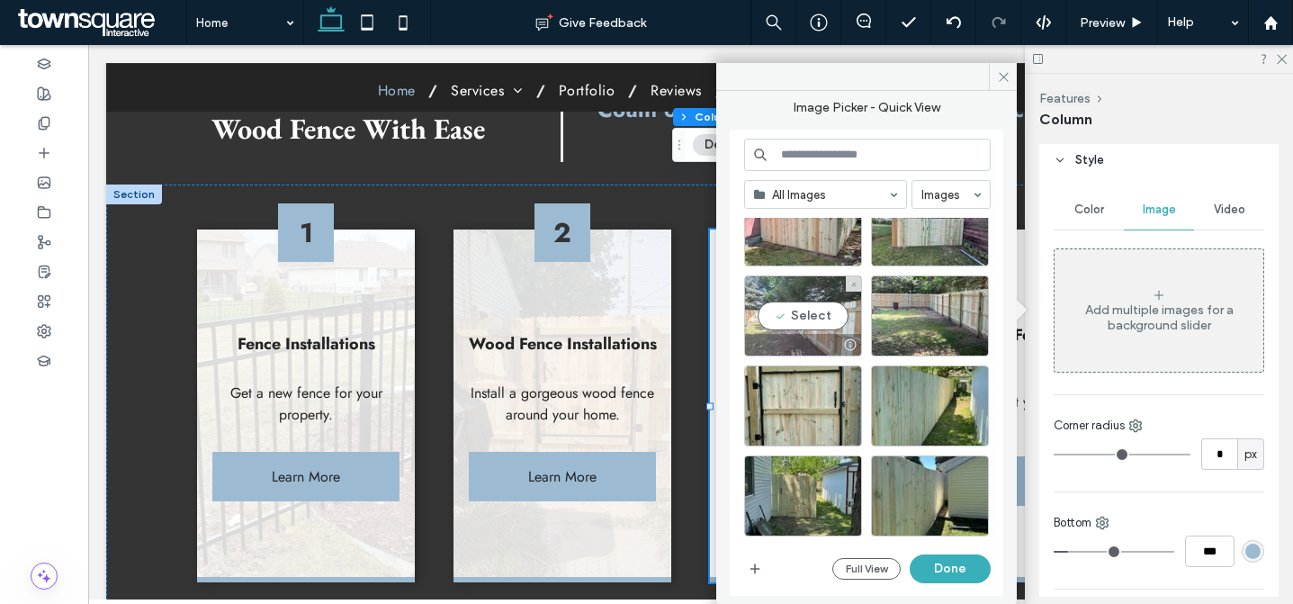
click at [825, 333] on div "Select" at bounding box center [803, 315] width 118 height 81
drag, startPoint x: 928, startPoint y: 491, endPoint x: 979, endPoint y: 567, distance: 92.1
click at [979, 567] on button "Done" at bounding box center [950, 568] width 81 height 29
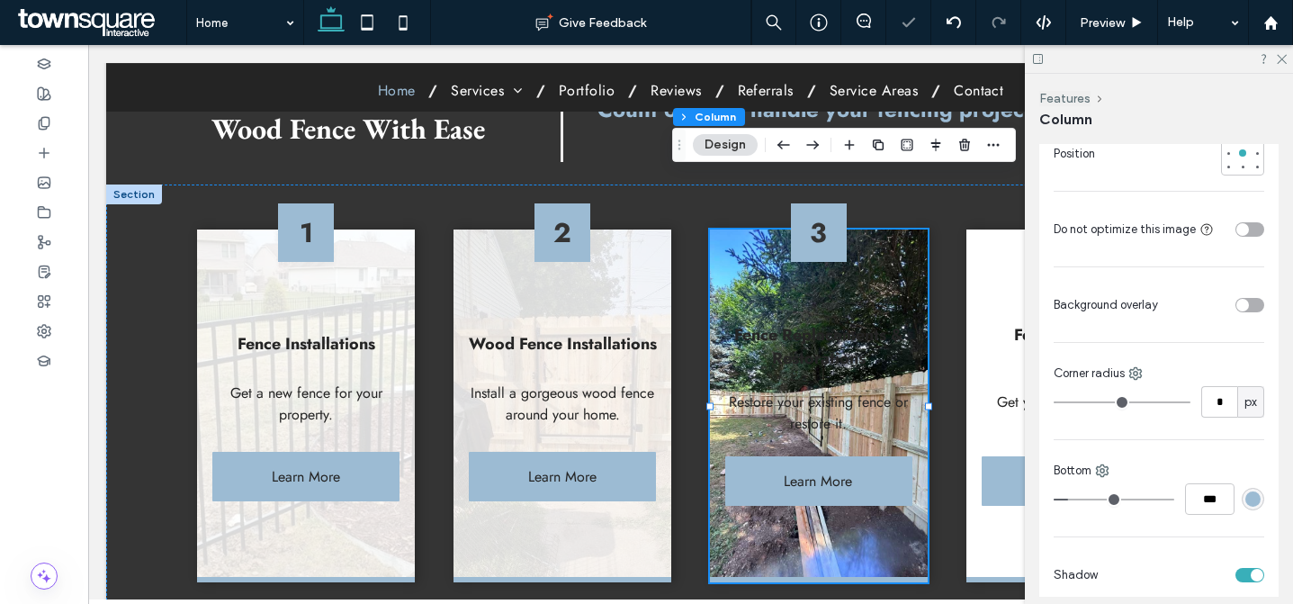
scroll to position [870, 0]
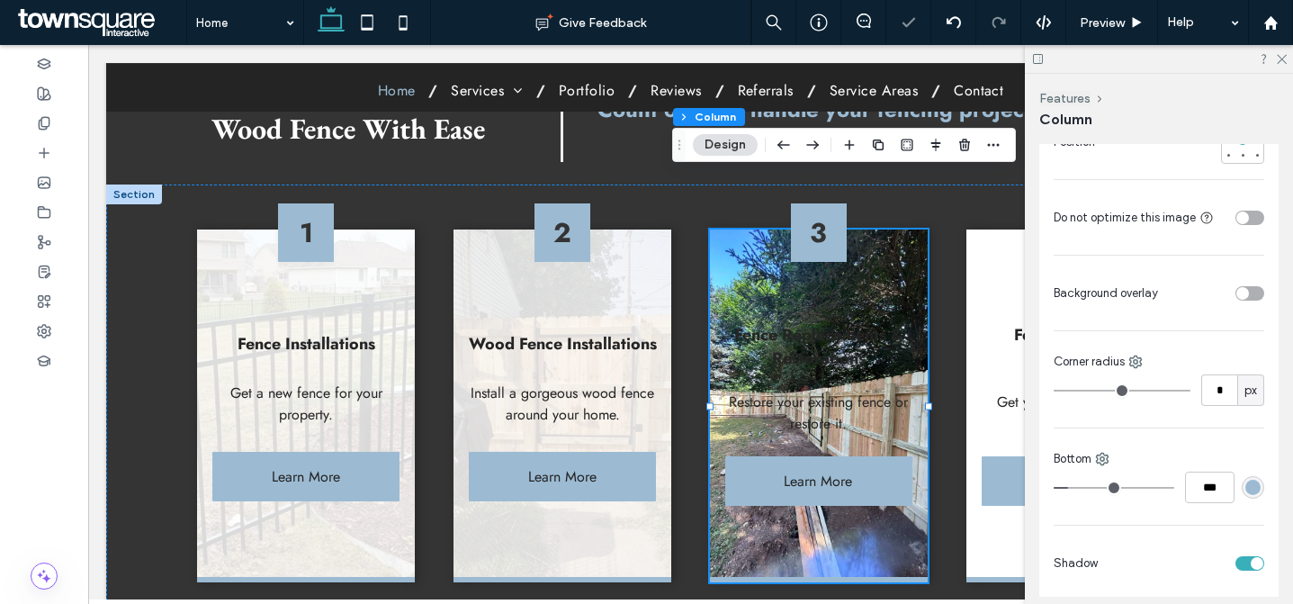
click at [1237, 290] on div "toggle" at bounding box center [1243, 293] width 13 height 13
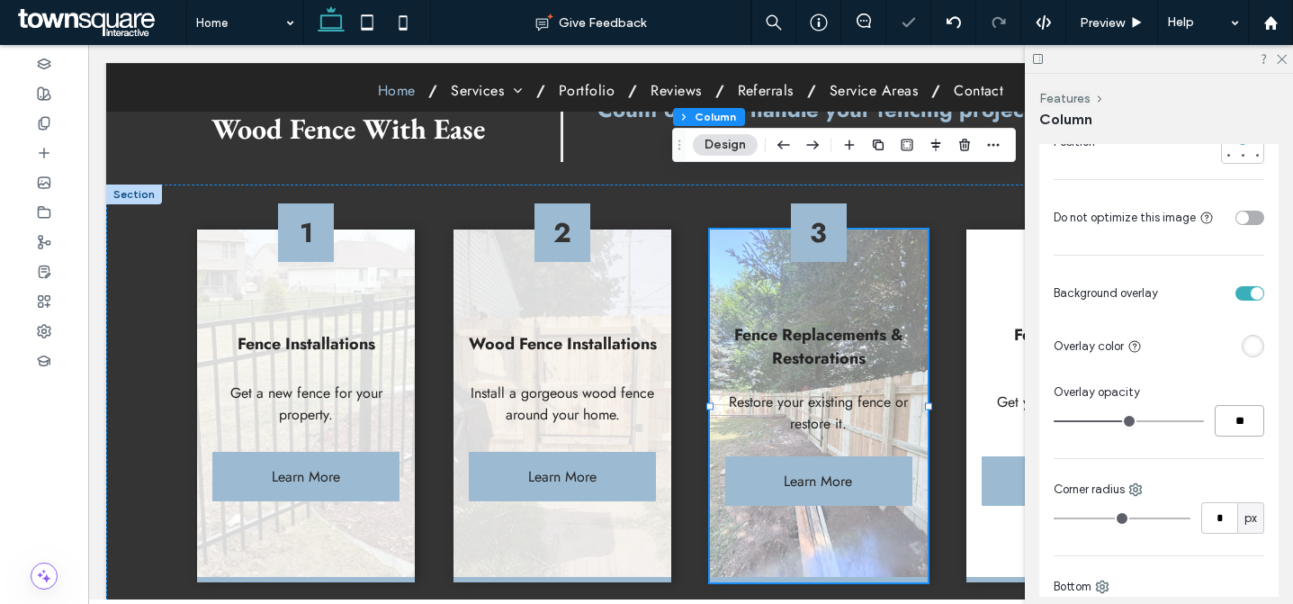
click at [1232, 424] on input "**" at bounding box center [1240, 421] width 50 height 32
paste input "number-input"
type input "**"
click at [1222, 439] on div "Color Image Video Name: IMG_6079.jpg Size: 800x1067 Replace Cover Full image Ti…" at bounding box center [1159, 250] width 239 height 1260
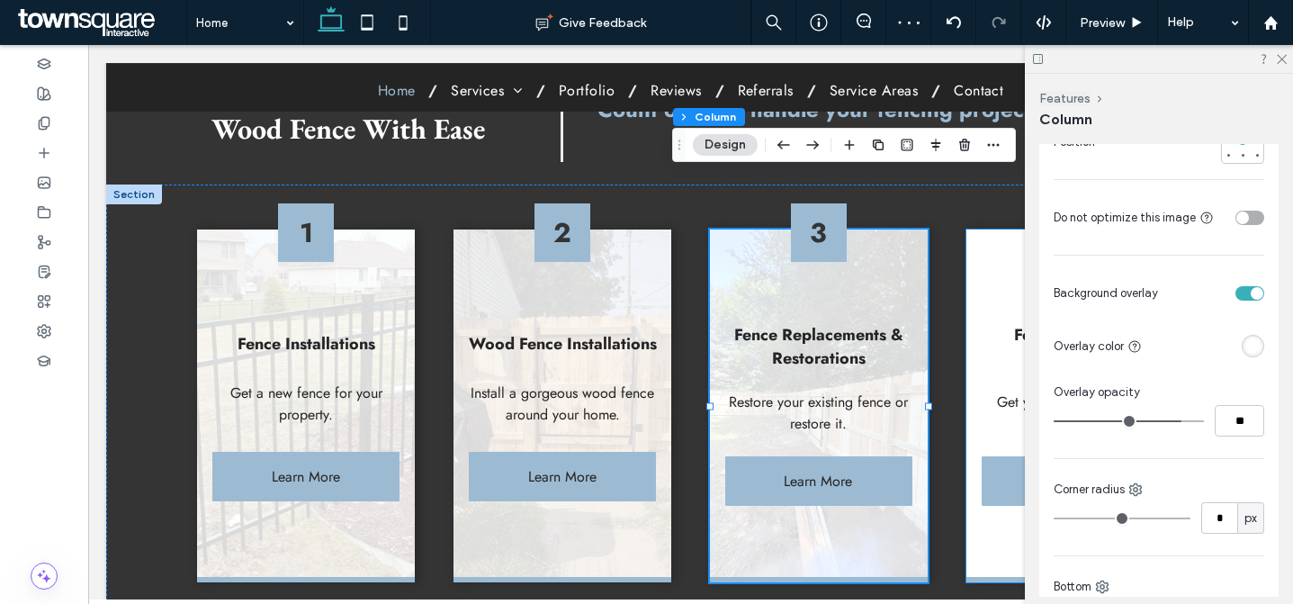
click at [977, 230] on div "4 Fence Repairs & Maintenance Get your fence in the best shape possible. Learn …" at bounding box center [1075, 406] width 217 height 353
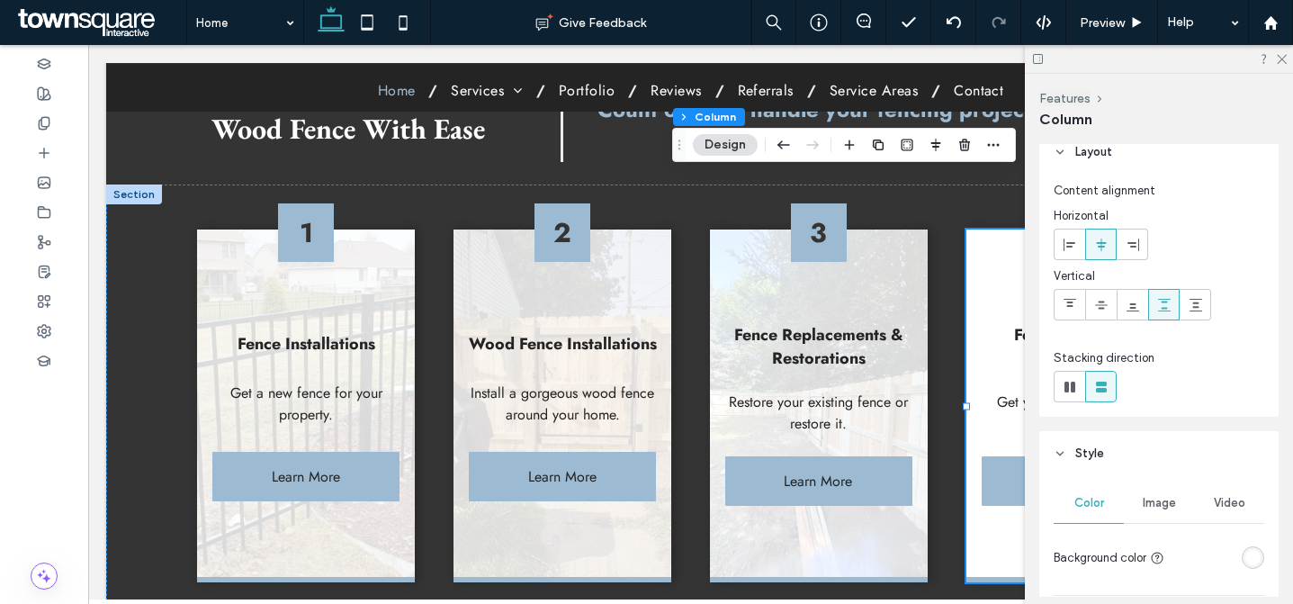
scroll to position [261, 0]
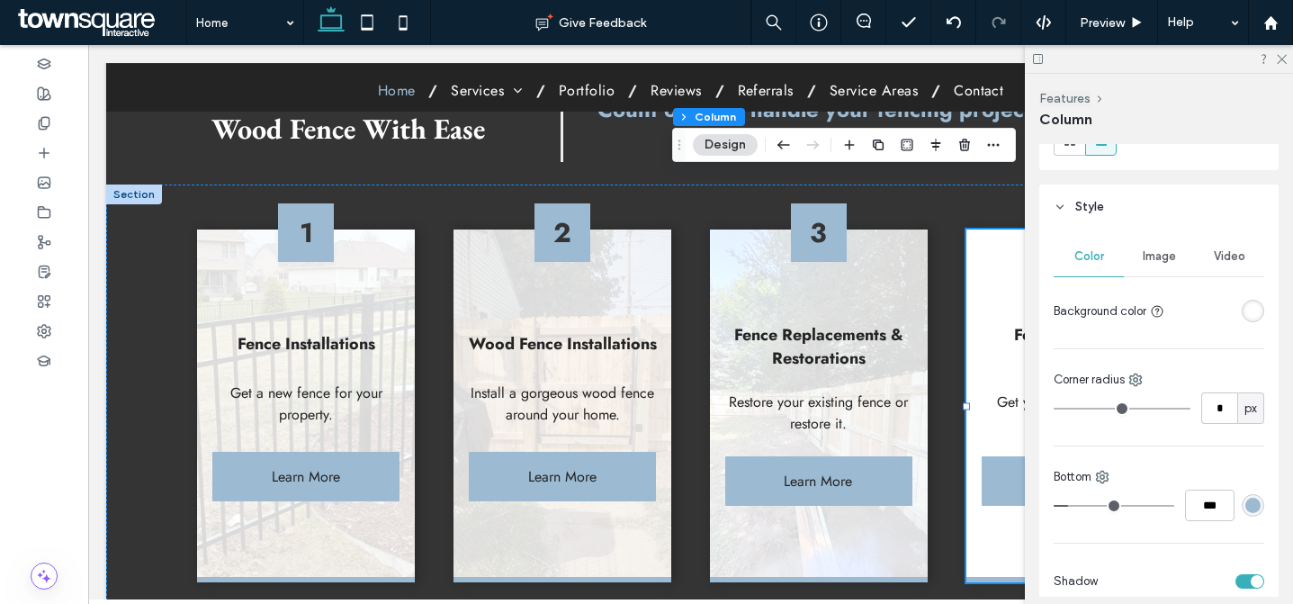
click at [1164, 266] on div "Image" at bounding box center [1159, 257] width 70 height 40
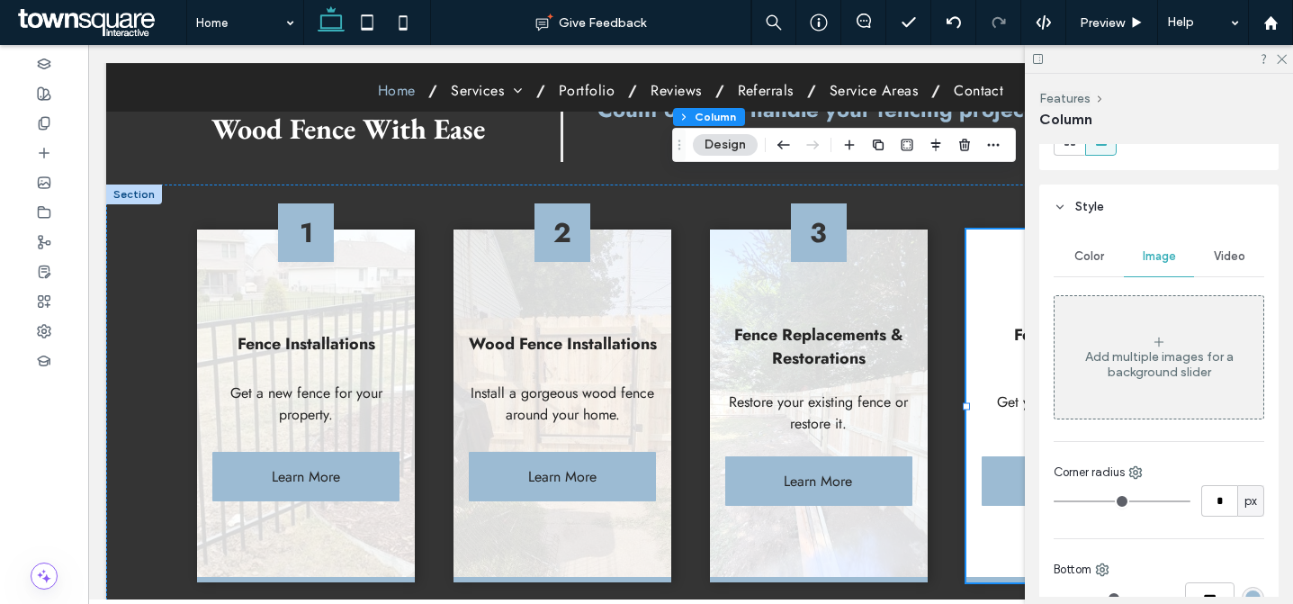
click at [1121, 364] on div "Add multiple images for a background slider" at bounding box center [1159, 364] width 209 height 31
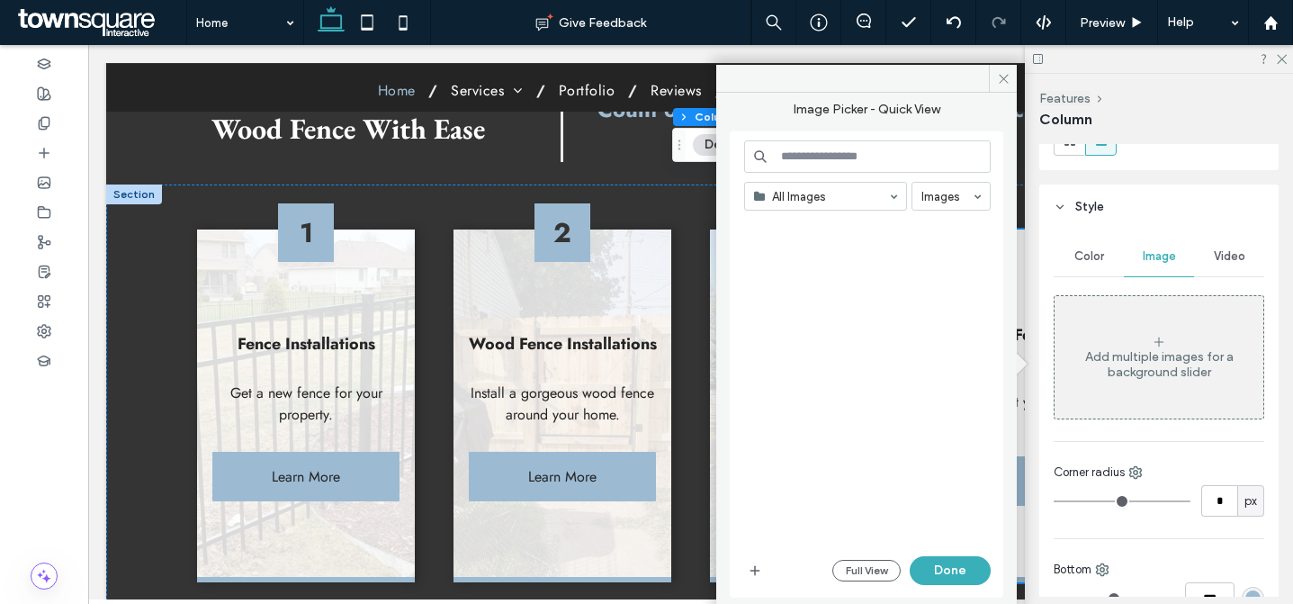
scroll to position [4878, 0]
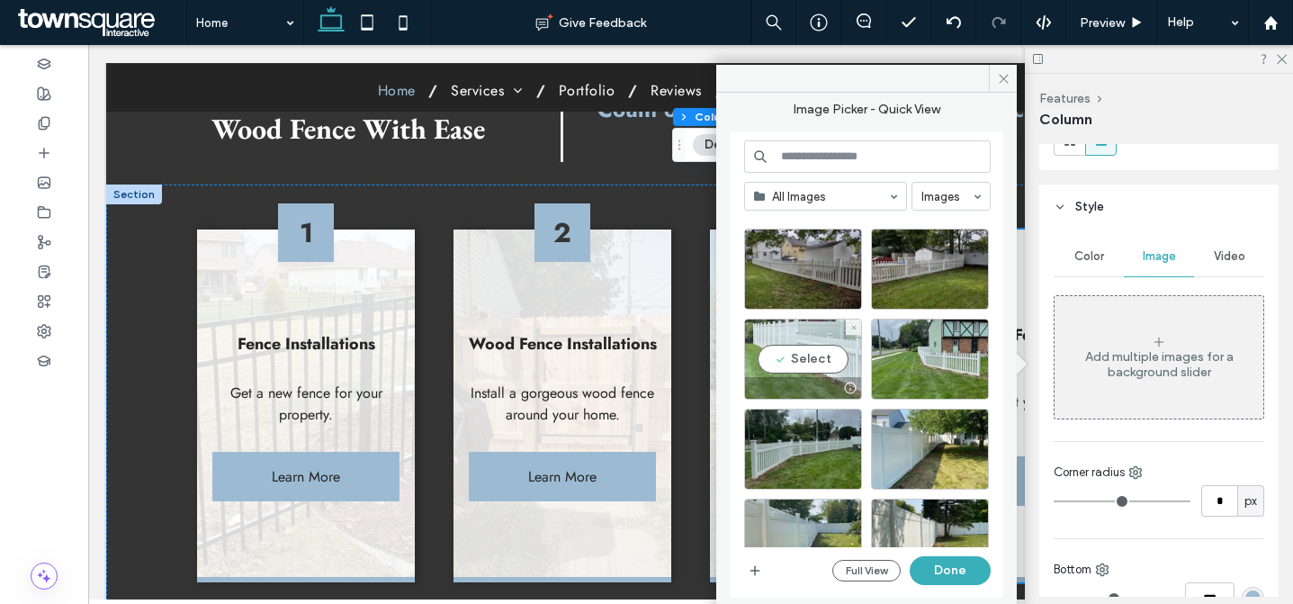
click at [810, 349] on div "Select" at bounding box center [803, 359] width 118 height 81
click at [968, 565] on button "Done" at bounding box center [950, 570] width 81 height 29
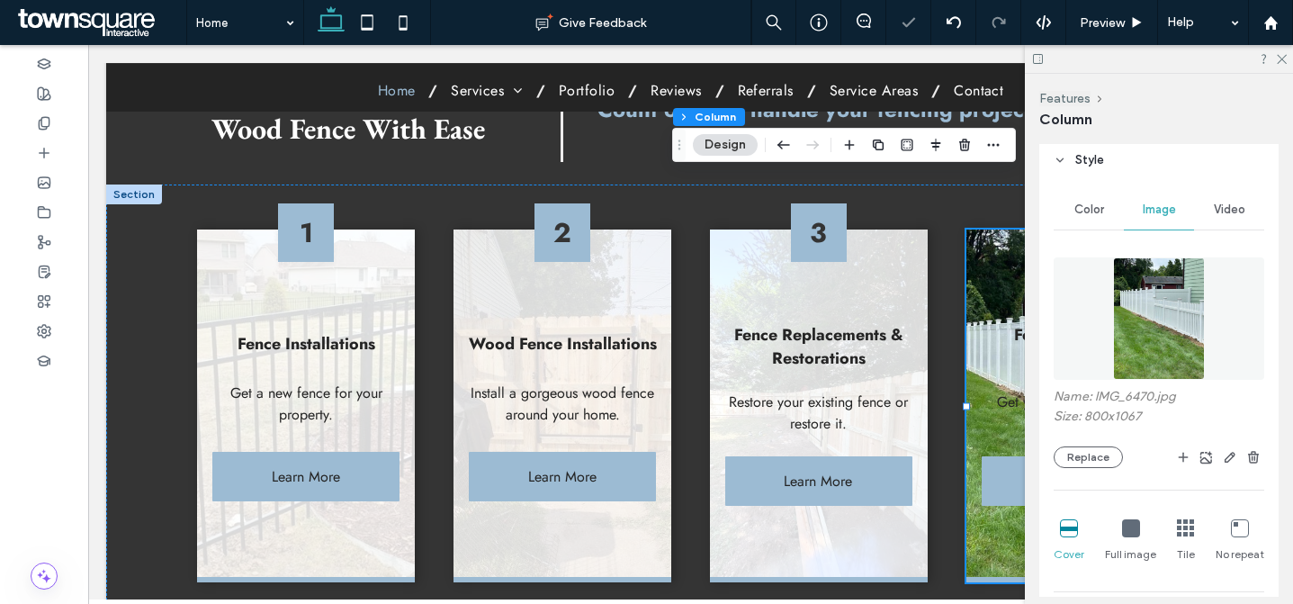
scroll to position [896, 0]
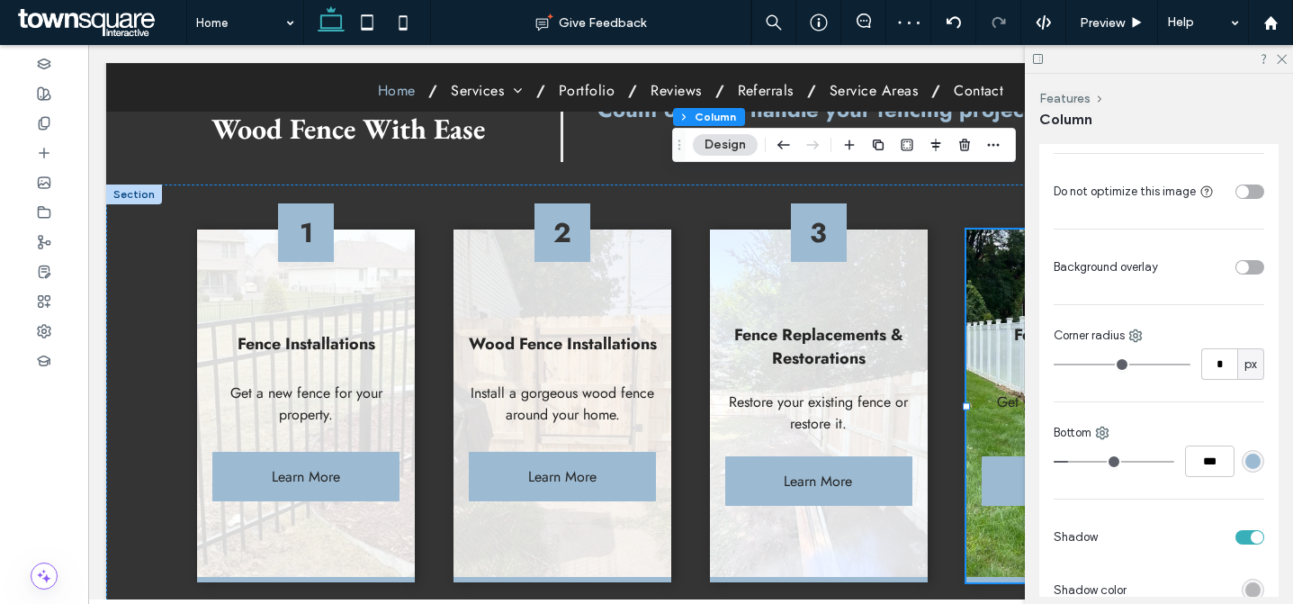
click at [1238, 260] on div "toggle" at bounding box center [1250, 267] width 29 height 14
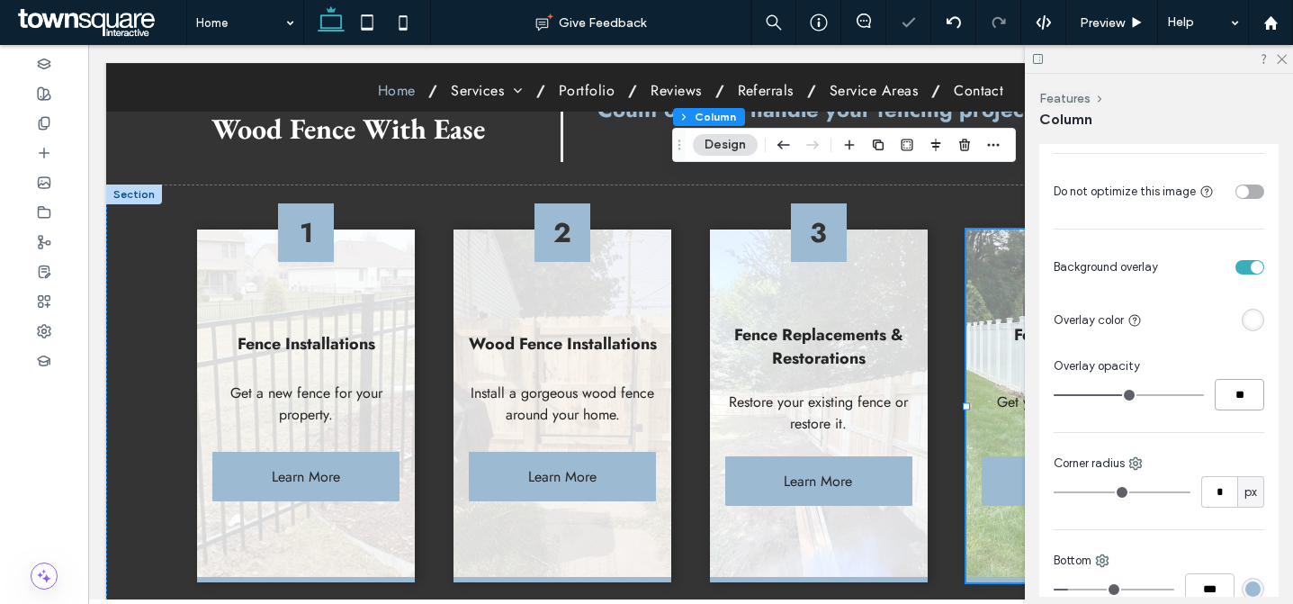
click at [1224, 401] on input "**" at bounding box center [1240, 395] width 50 height 32
paste input "number-input"
type input "**"
click at [1223, 418] on div "Color Image Video Name: IMG_6470.jpg Size: 800x1067 Replace Cover Full image Ti…" at bounding box center [1159, 224] width 239 height 1260
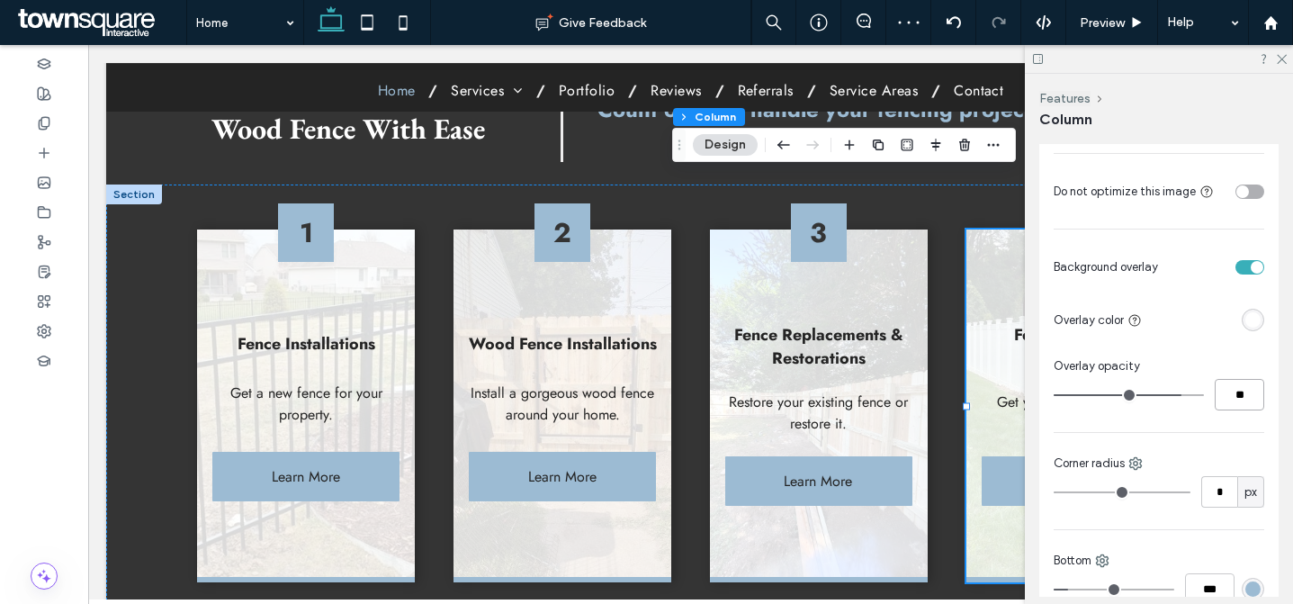
click at [1225, 393] on input "**" at bounding box center [1240, 395] width 50 height 32
type input "**"
click at [1200, 437] on div "Color Image Video Name: IMG_6470.jpg Size: 800x1067 Replace Cover Full image Ti…" at bounding box center [1159, 224] width 239 height 1260
click at [1226, 403] on input "**" at bounding box center [1240, 395] width 50 height 32
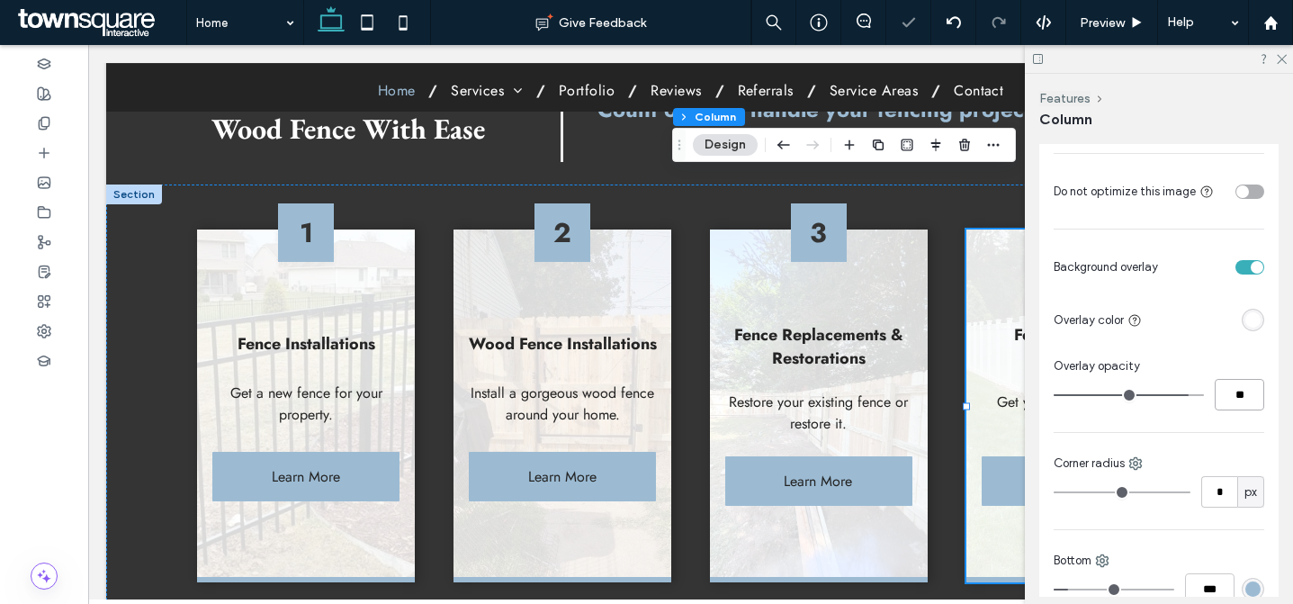
click at [1226, 403] on input "**" at bounding box center [1240, 395] width 50 height 32
click at [863, 284] on div at bounding box center [819, 293] width 188 height 18
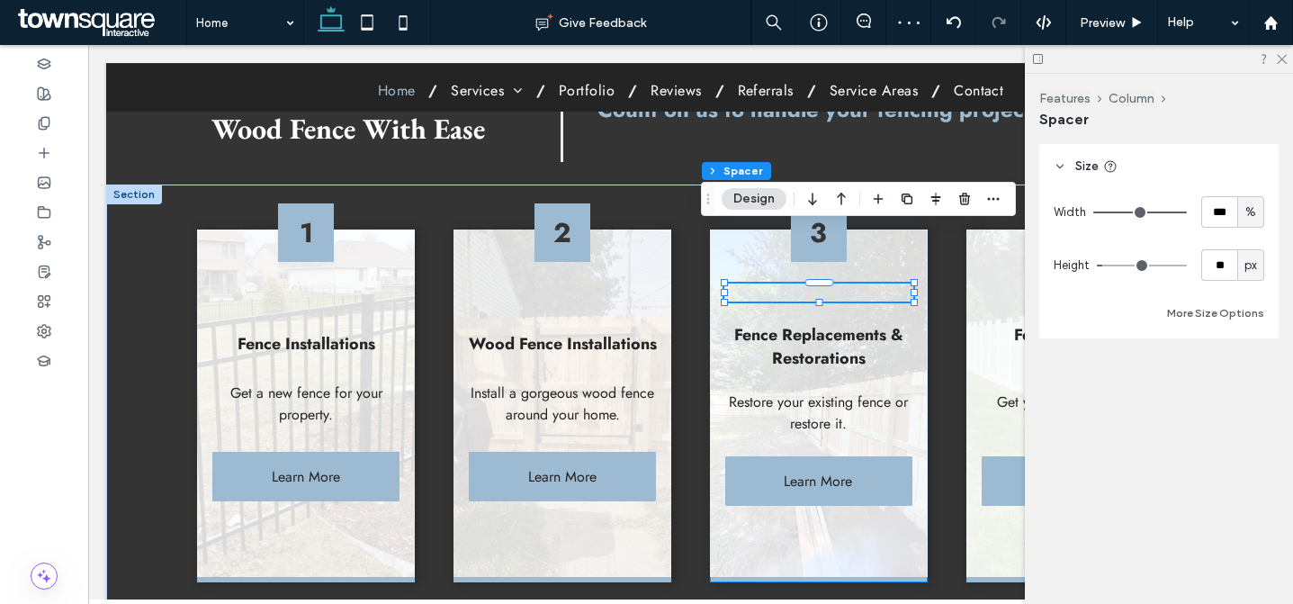
click at [916, 385] on div "3 Fence Replacements & Restorations Restore your existing fence or restore it. …" at bounding box center [818, 406] width 217 height 353
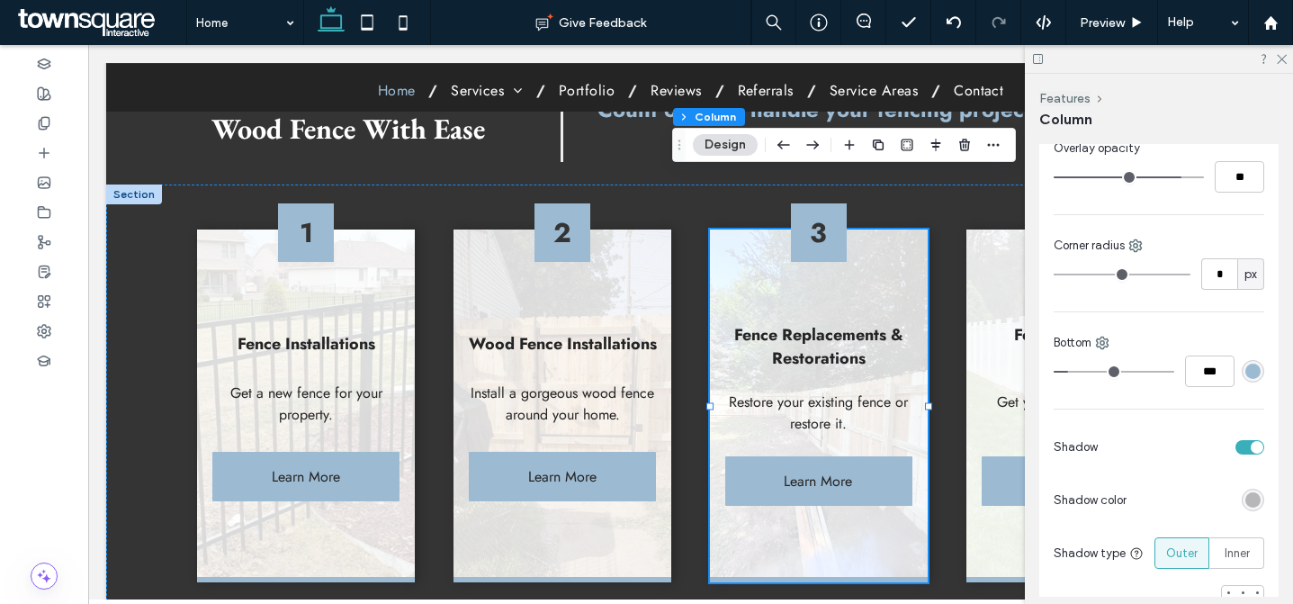
scroll to position [230, 0]
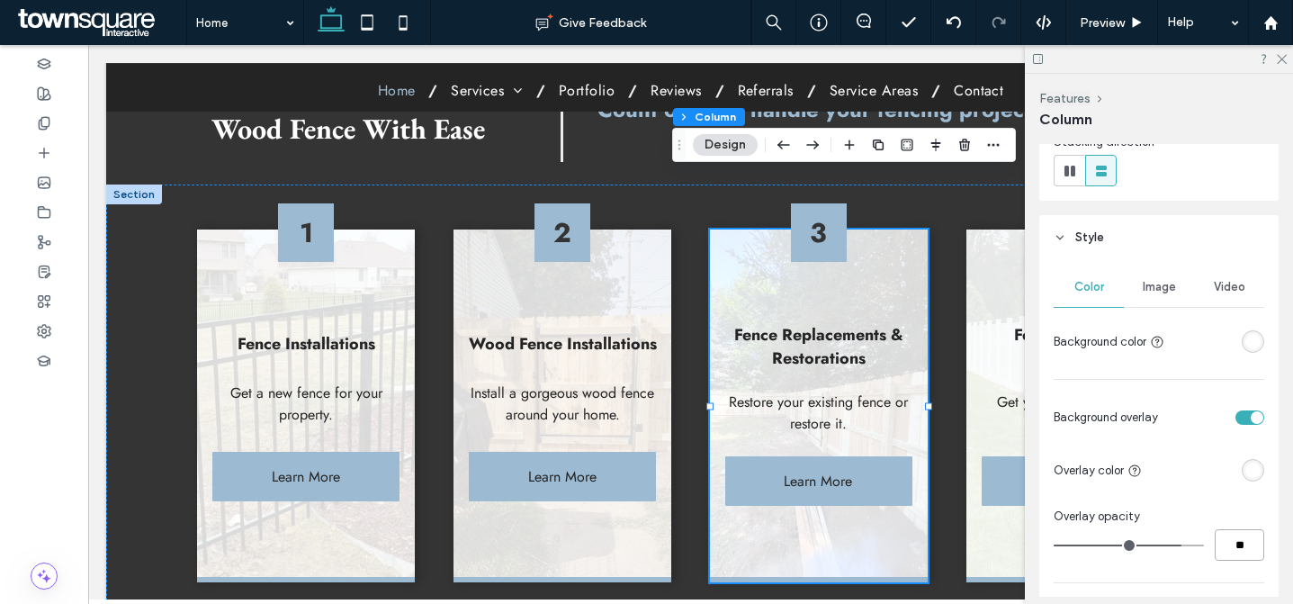
click at [1229, 535] on input "**" at bounding box center [1240, 545] width 50 height 32
paste input "number-input"
type input "**"
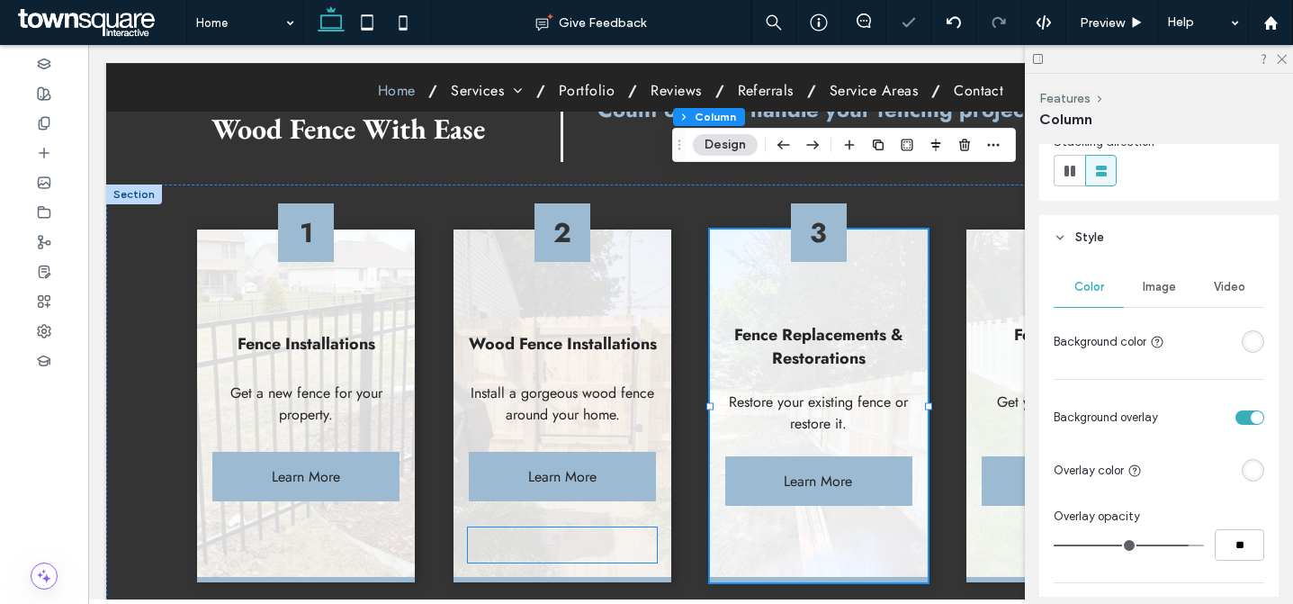
click at [626, 527] on div at bounding box center [562, 544] width 188 height 35
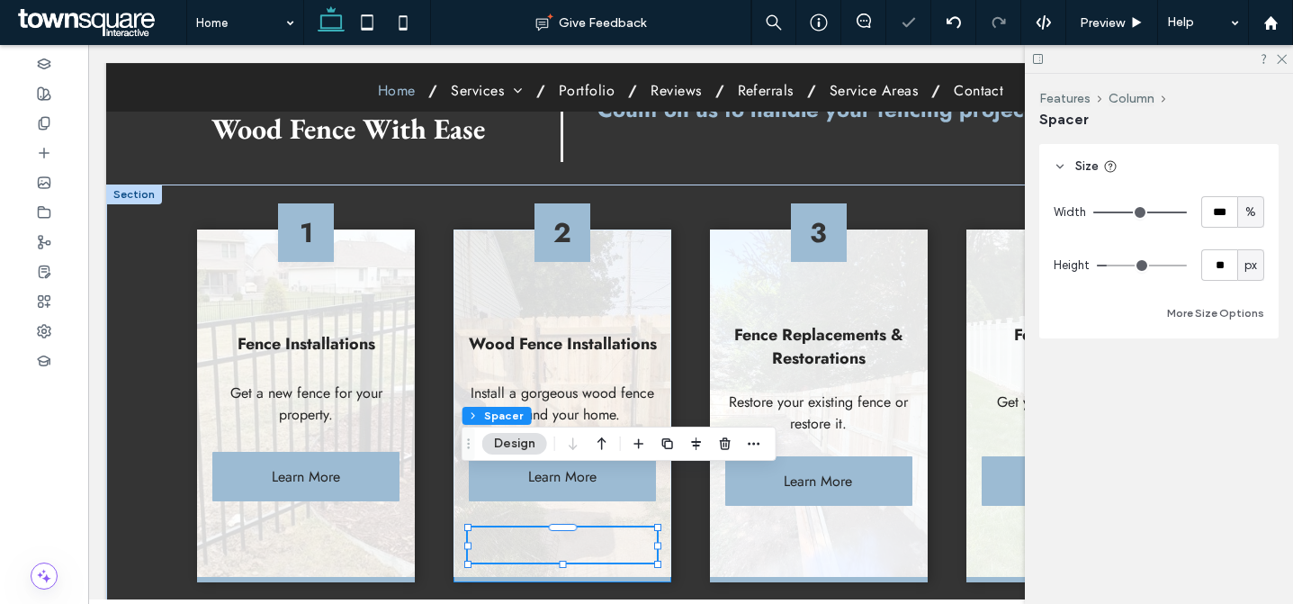
click at [659, 500] on div "2 Wood Fence Installations Install a gorgeous wood fence around your home. Lear…" at bounding box center [562, 406] width 217 height 353
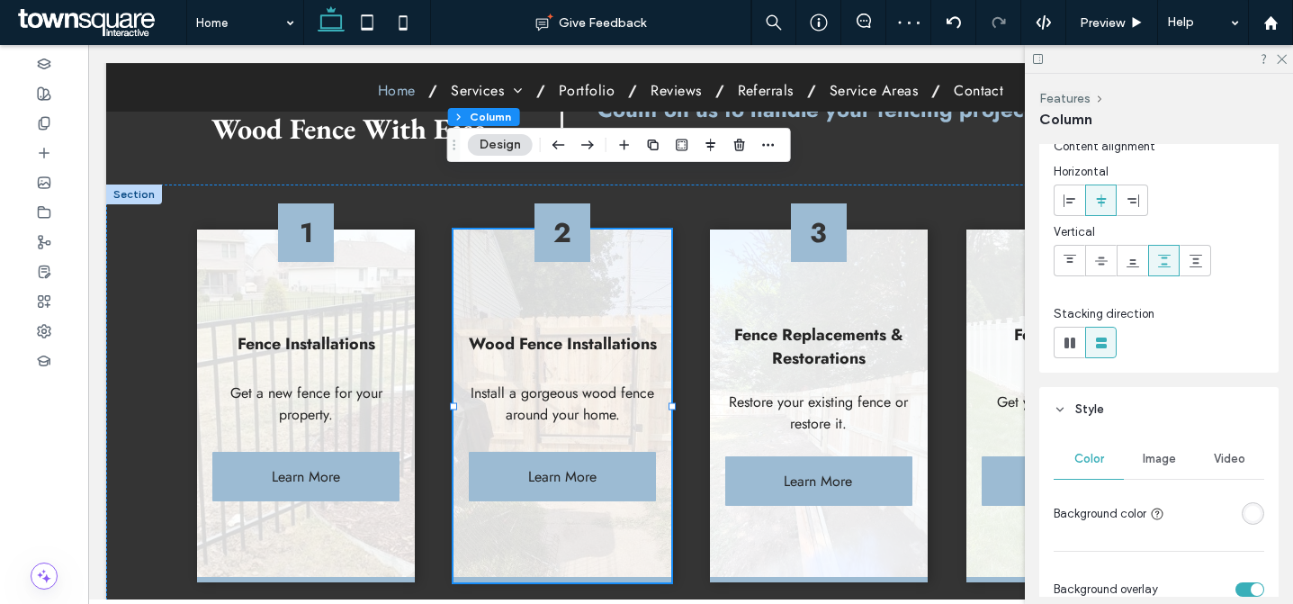
scroll to position [310, 0]
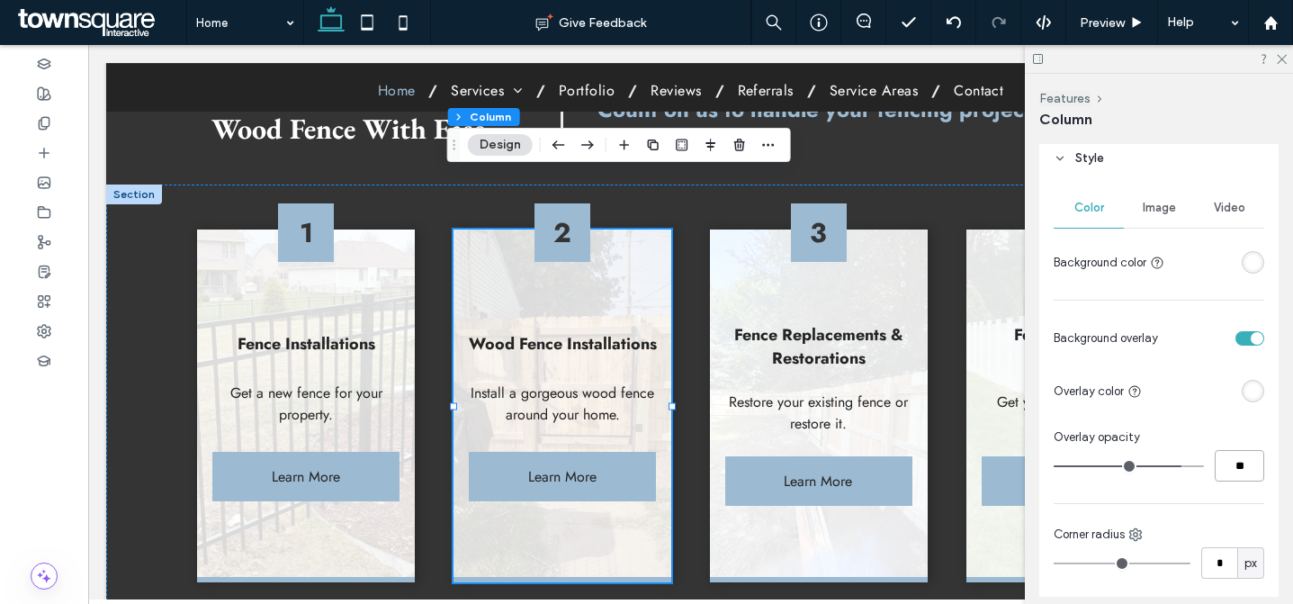
click at [1239, 470] on input "**" at bounding box center [1240, 466] width 50 height 32
paste input "number-input"
type input "**"
click at [1234, 491] on div "Color Image Video Background color Background overlay Overlay color Overlay opa…" at bounding box center [1159, 553] width 239 height 744
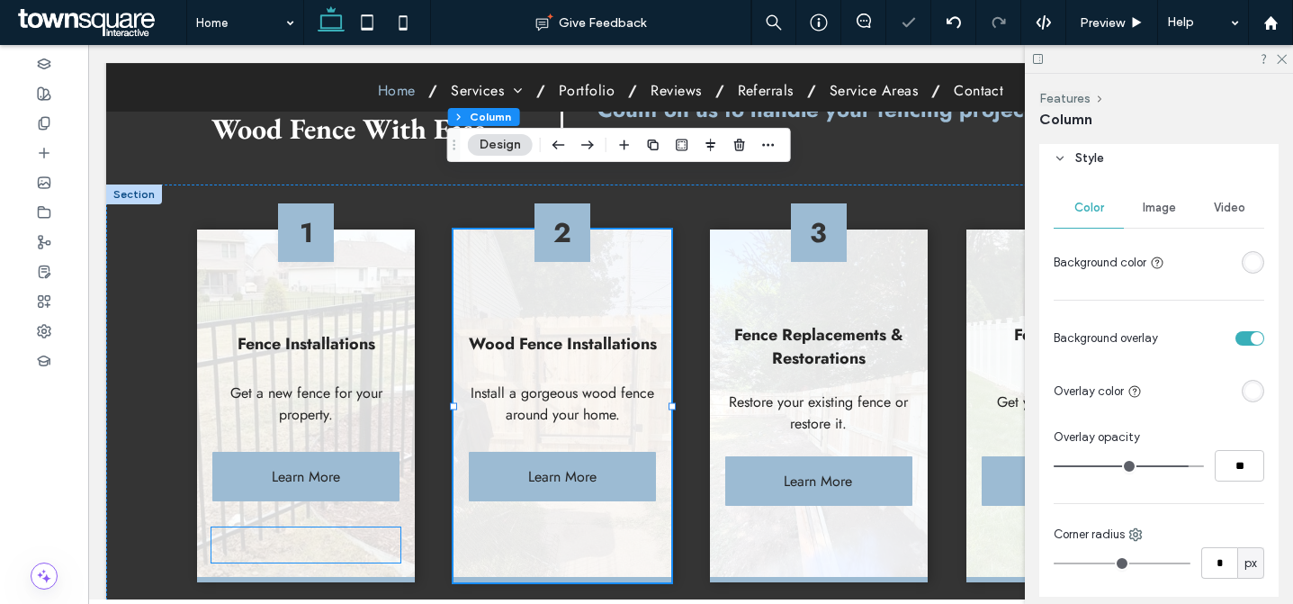
click at [362, 527] on div at bounding box center [306, 544] width 188 height 35
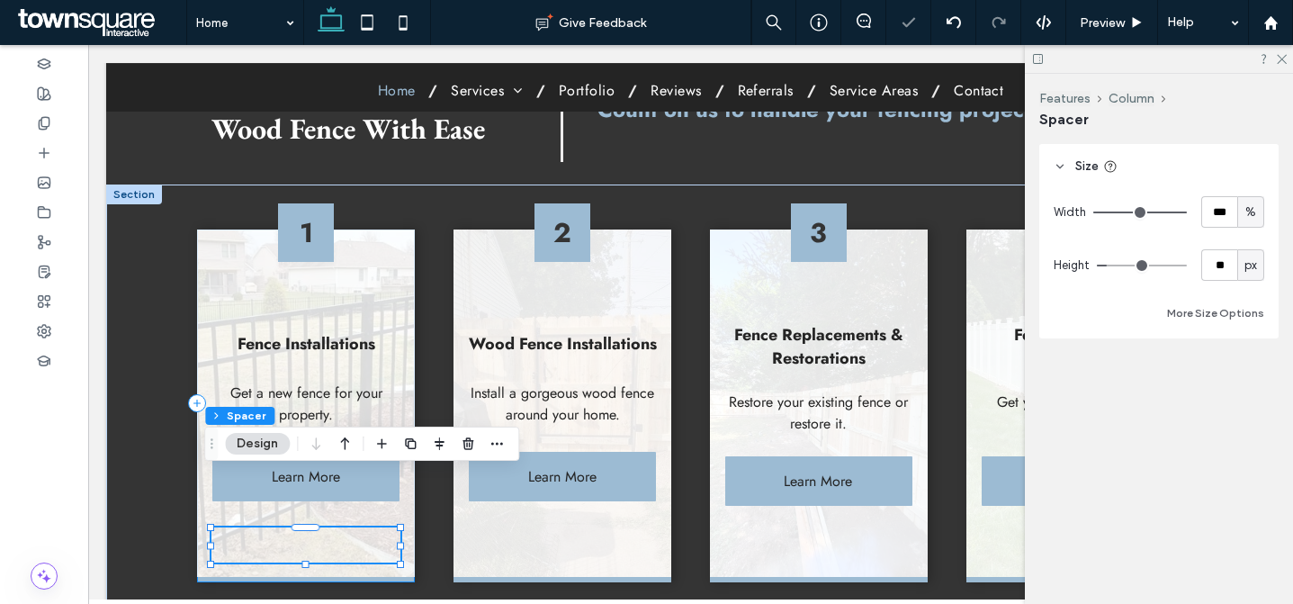
click at [399, 494] on div "1 Fence Installations Get a new fence for your property. Learn More" at bounding box center [305, 406] width 217 height 353
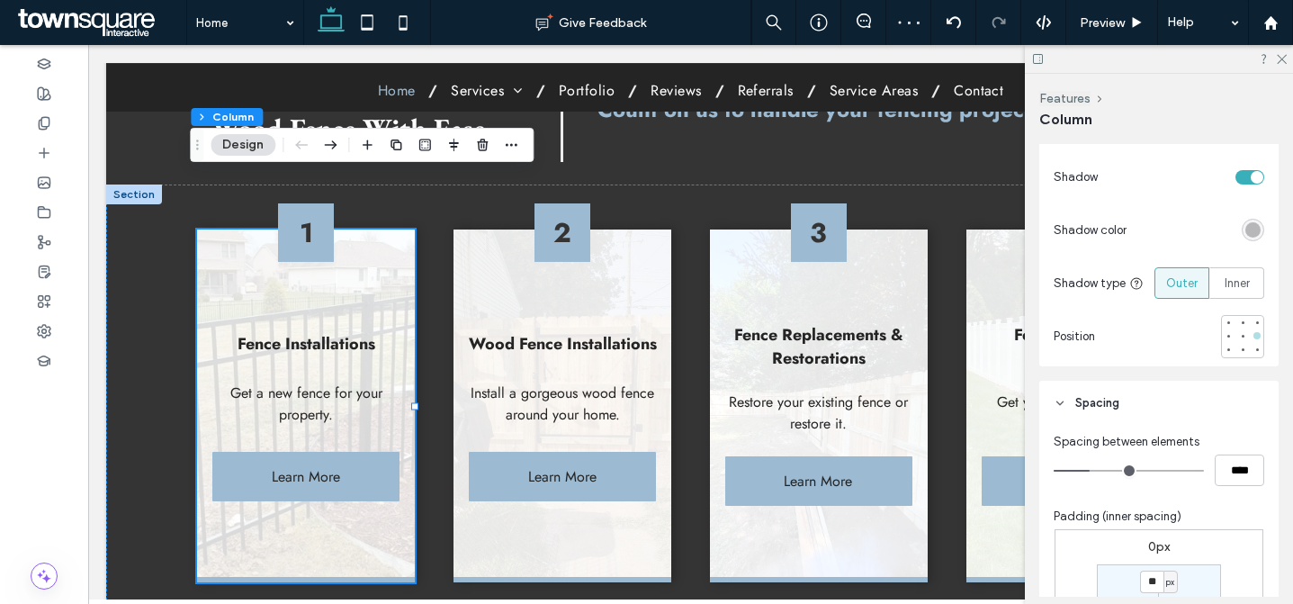
scroll to position [546, 0]
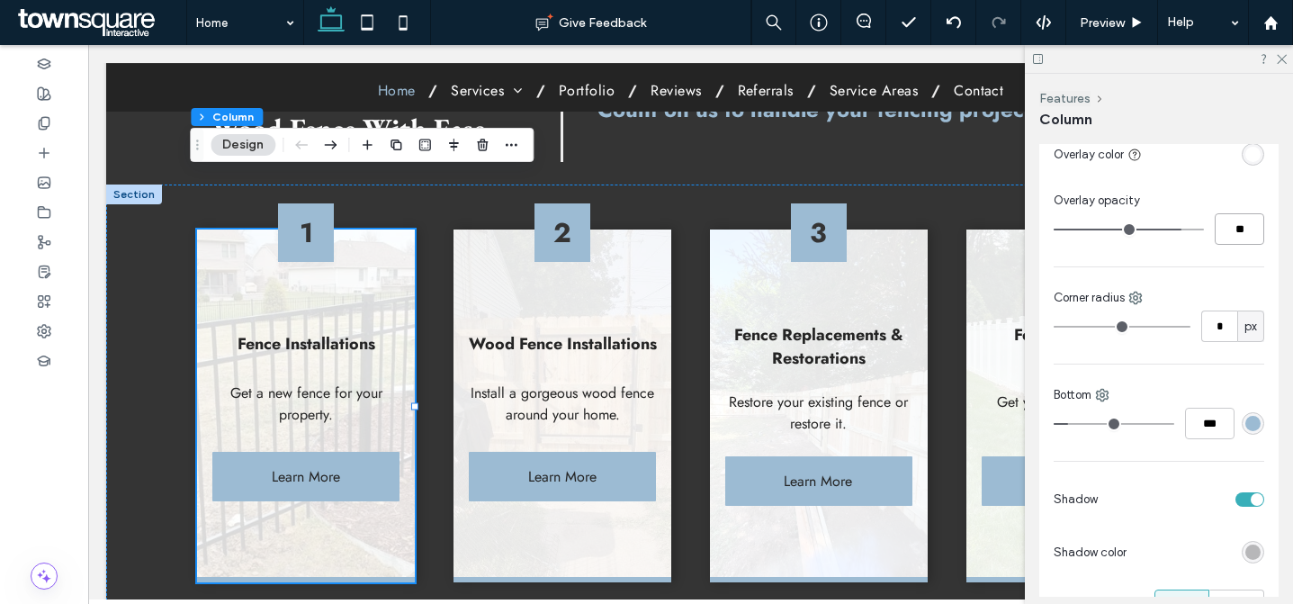
click at [1229, 221] on input "**" at bounding box center [1240, 229] width 50 height 32
paste input "number-input"
type input "**"
click at [1238, 245] on div "Color Image Video Background color Background overlay Overlay color Overlay opa…" at bounding box center [1159, 316] width 239 height 744
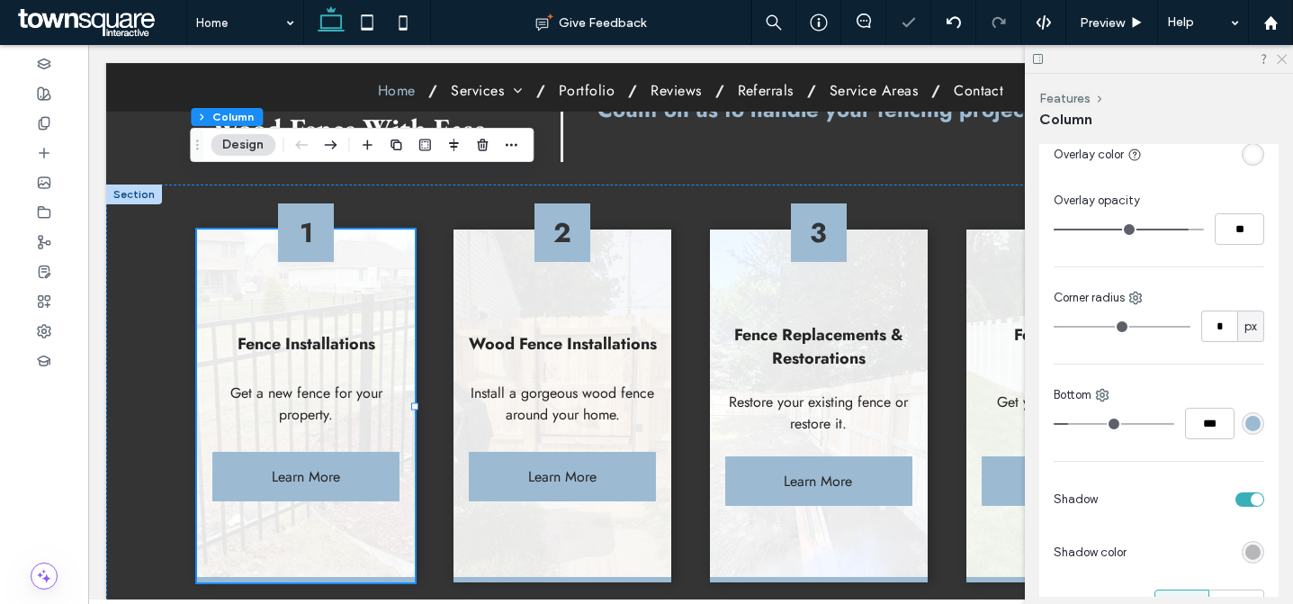
click at [1283, 61] on icon at bounding box center [1281, 58] width 12 height 12
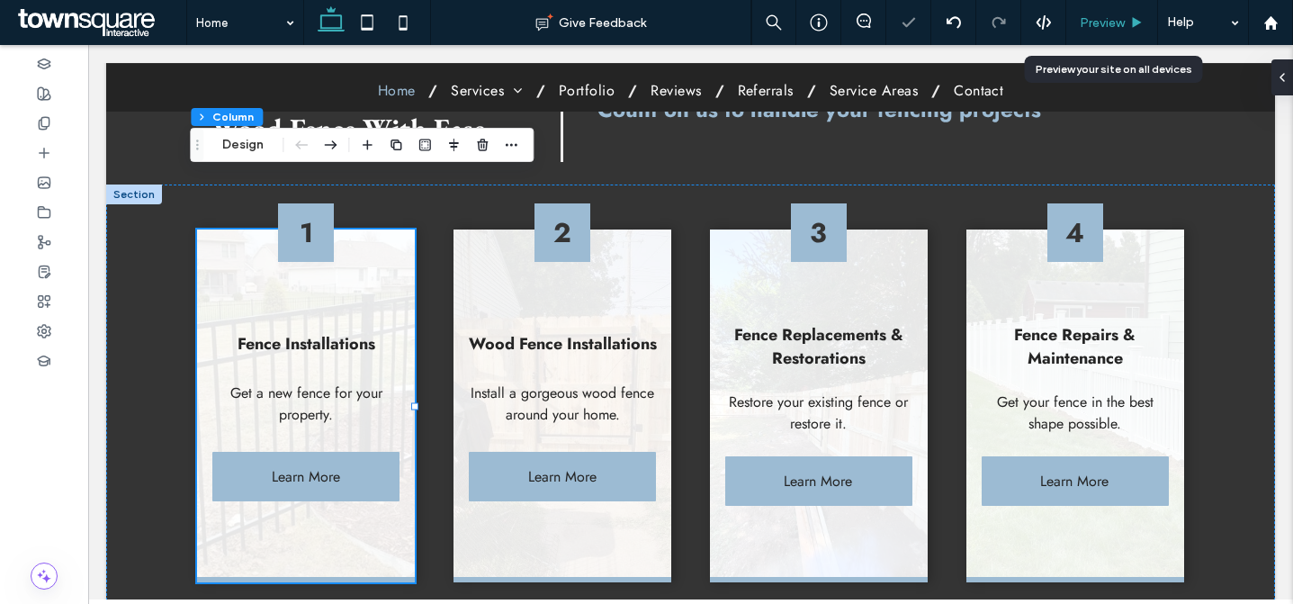
click at [1116, 17] on span "Preview" at bounding box center [1102, 22] width 45 height 15
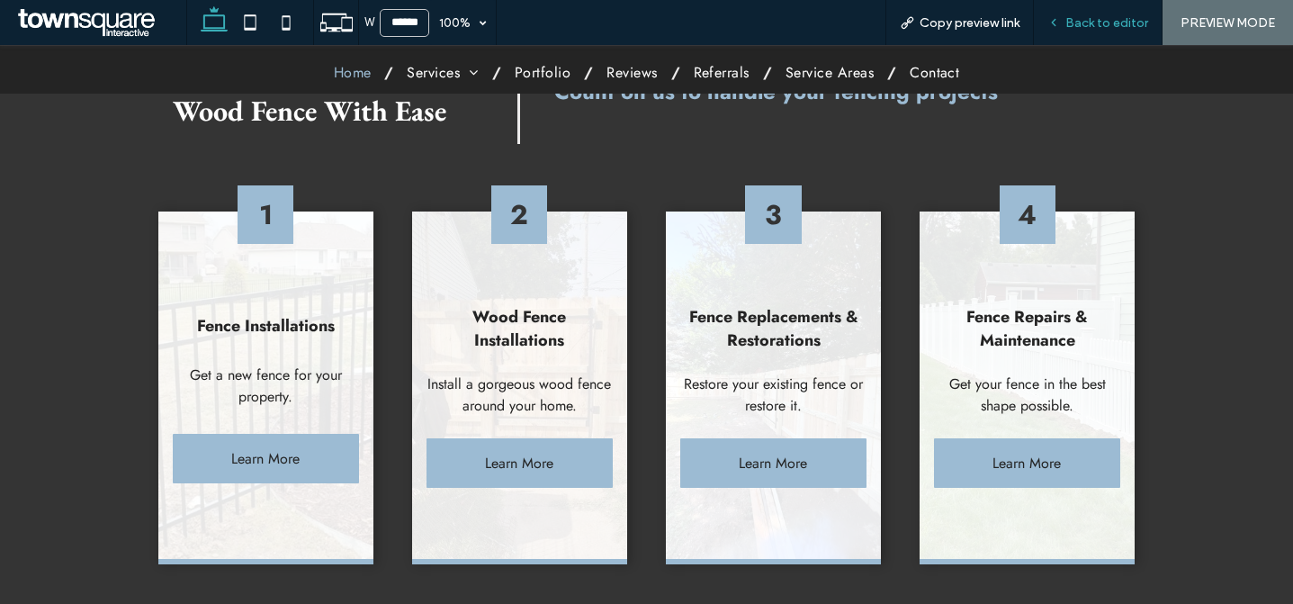
click at [1098, 18] on span "Back to editor" at bounding box center [1107, 22] width 83 height 15
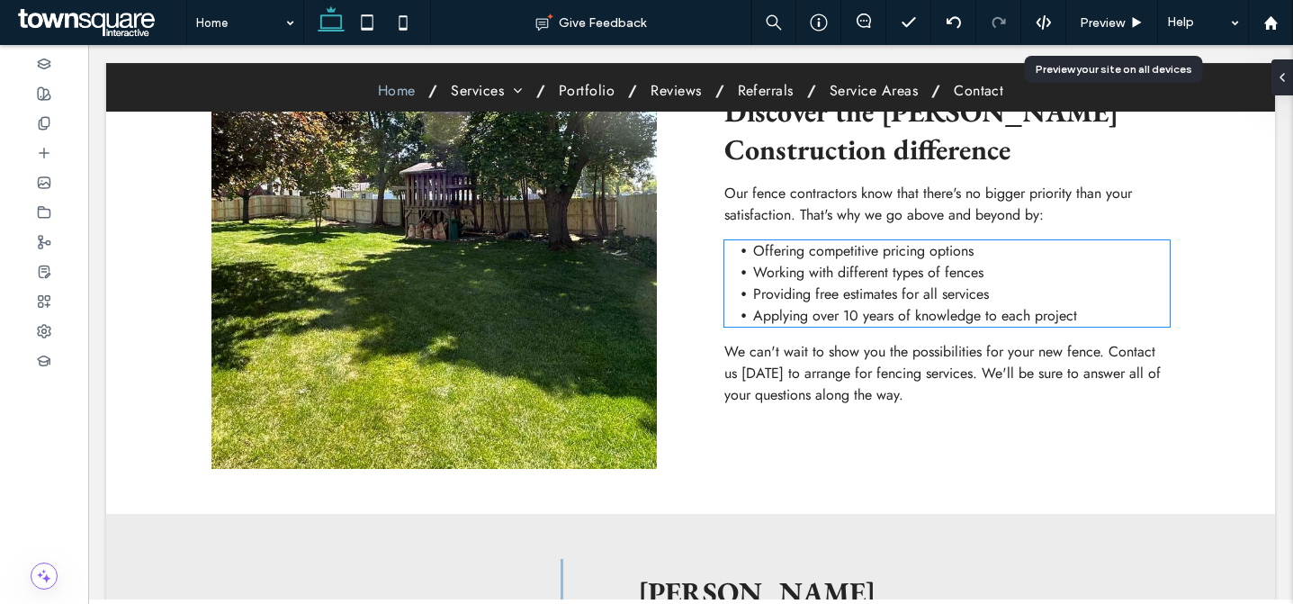
scroll to position [2487, 0]
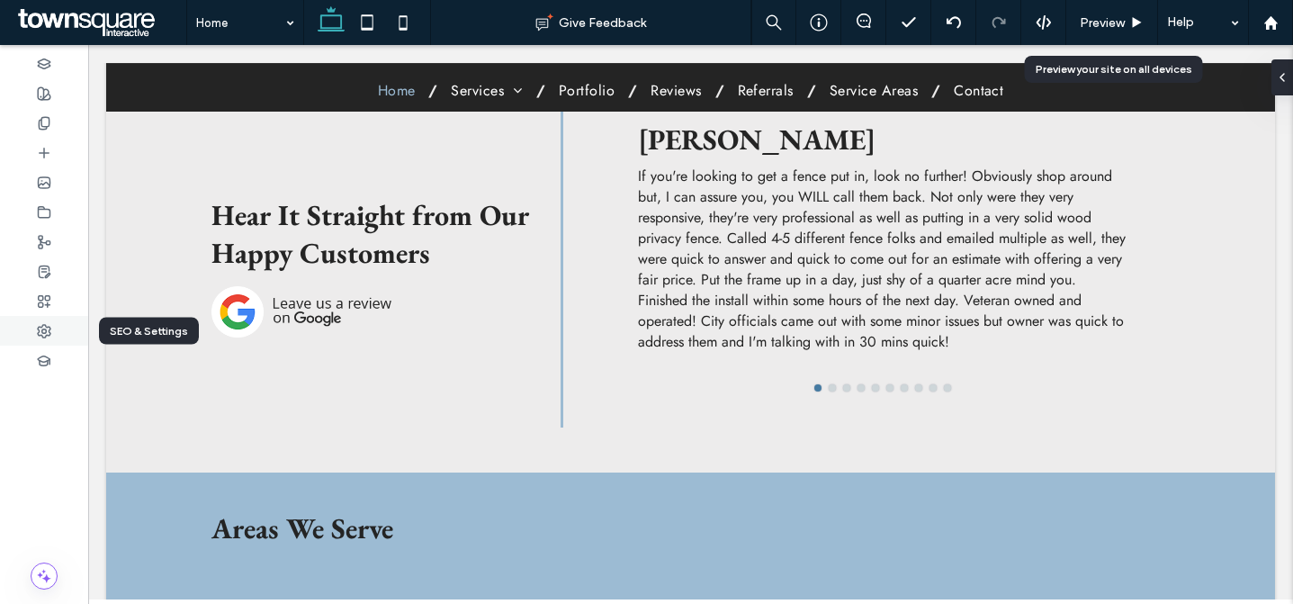
click at [59, 325] on div at bounding box center [44, 331] width 88 height 30
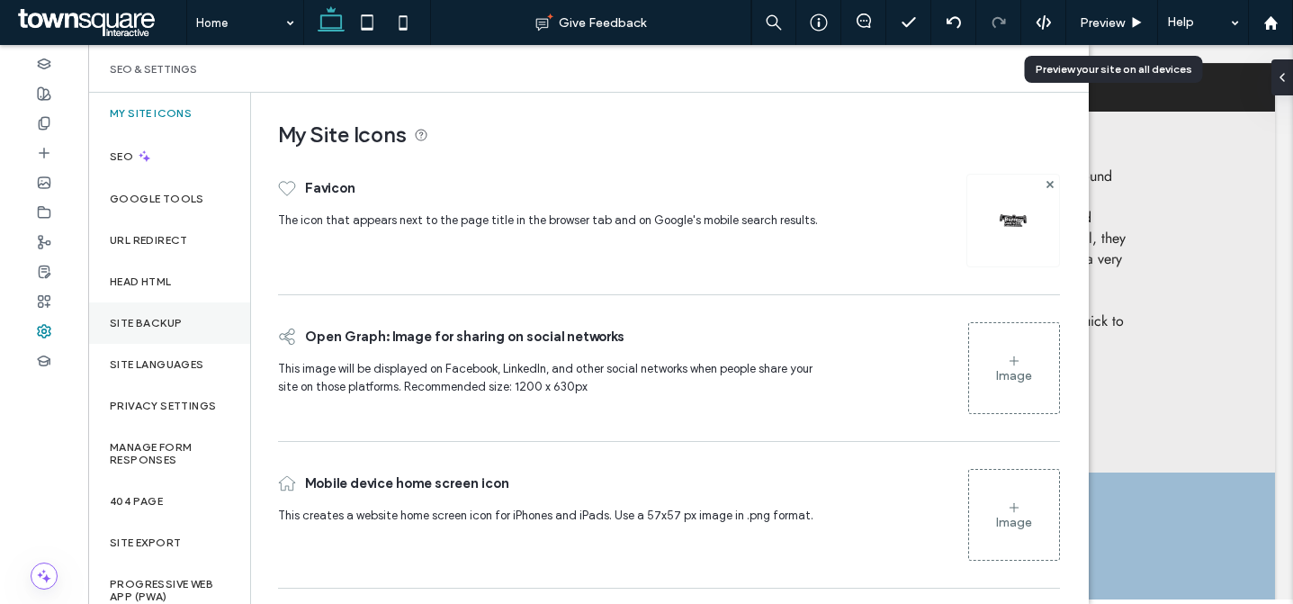
click at [162, 318] on label "Site Backup" at bounding box center [146, 323] width 72 height 13
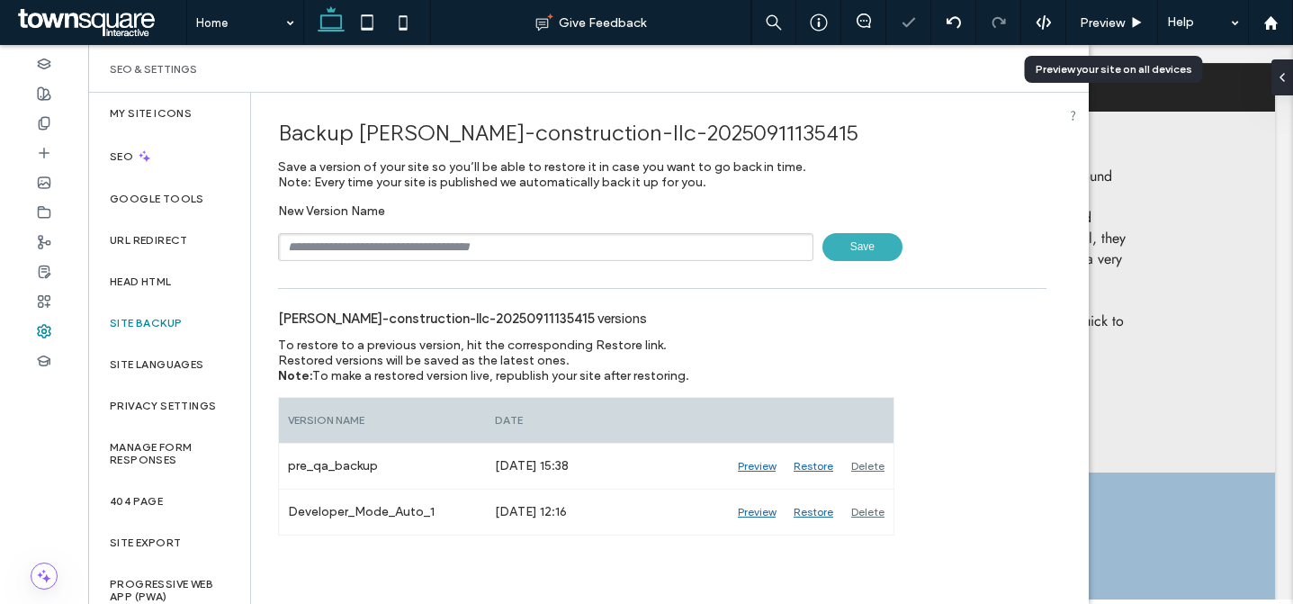
click at [415, 247] on input "text" at bounding box center [546, 247] width 536 height 28
type input "**********"
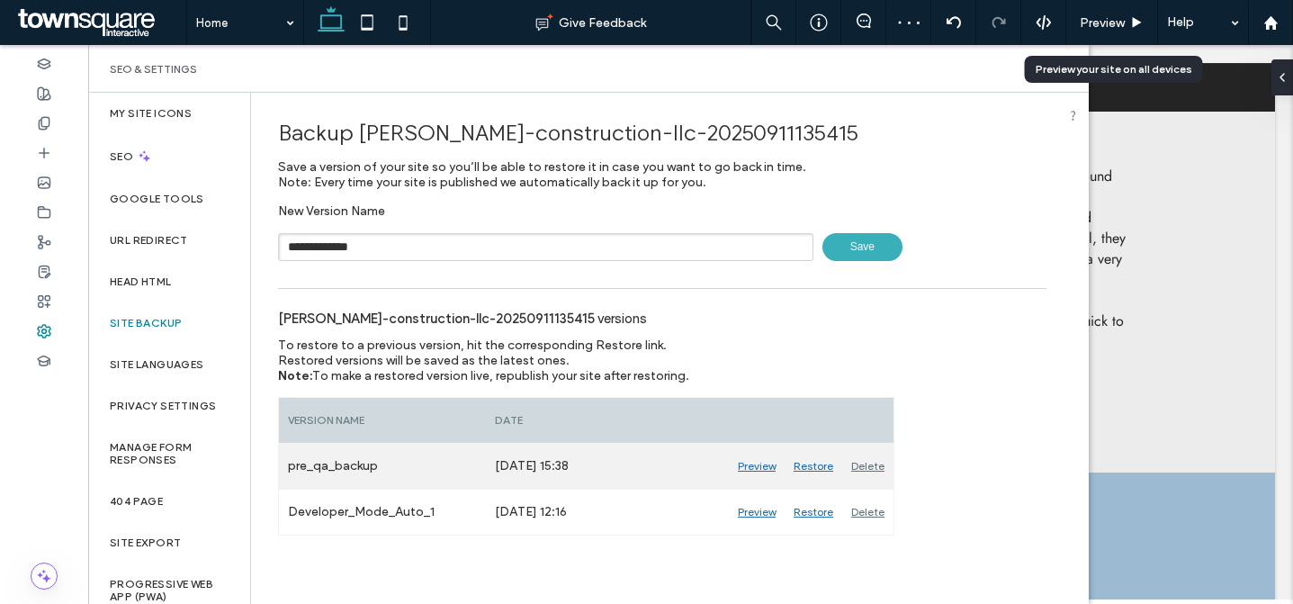
click at [811, 469] on div "Restore" at bounding box center [814, 466] width 58 height 45
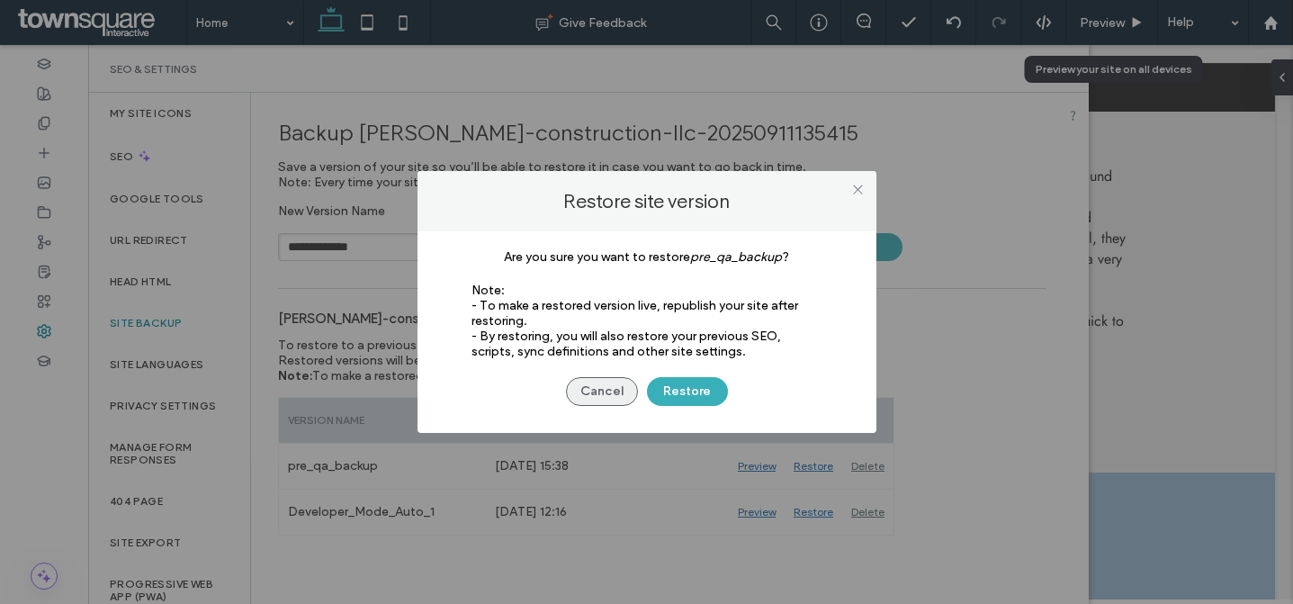
click at [590, 389] on button "Cancel" at bounding box center [602, 391] width 72 height 29
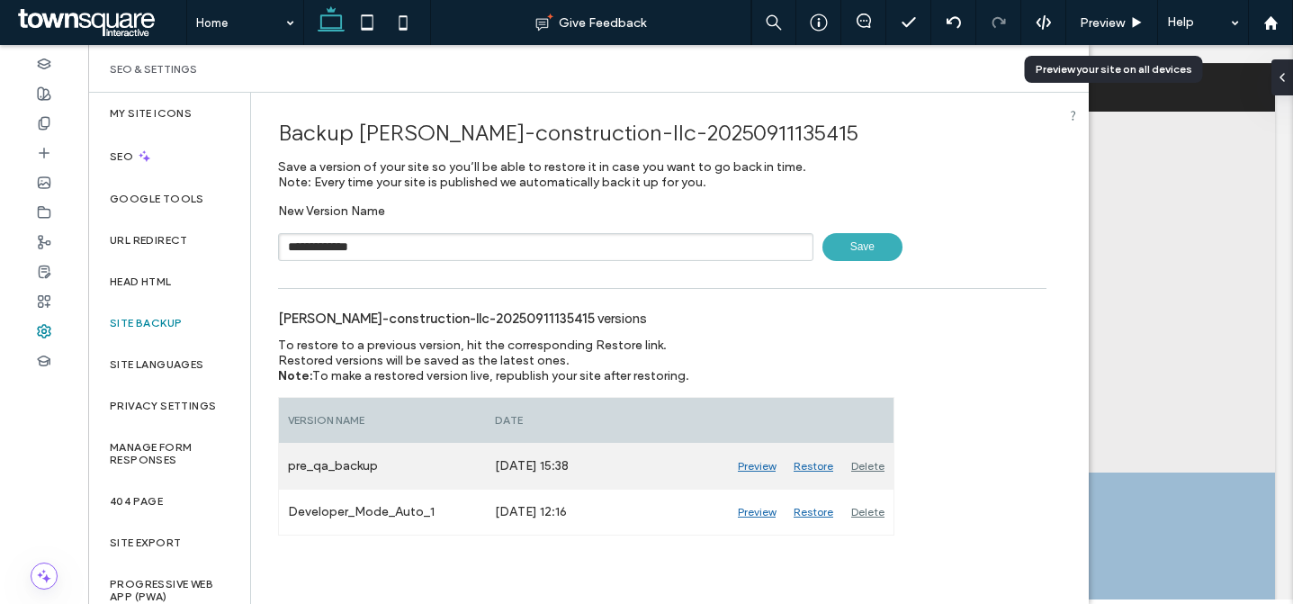
click at [863, 467] on div "Delete" at bounding box center [867, 466] width 51 height 45
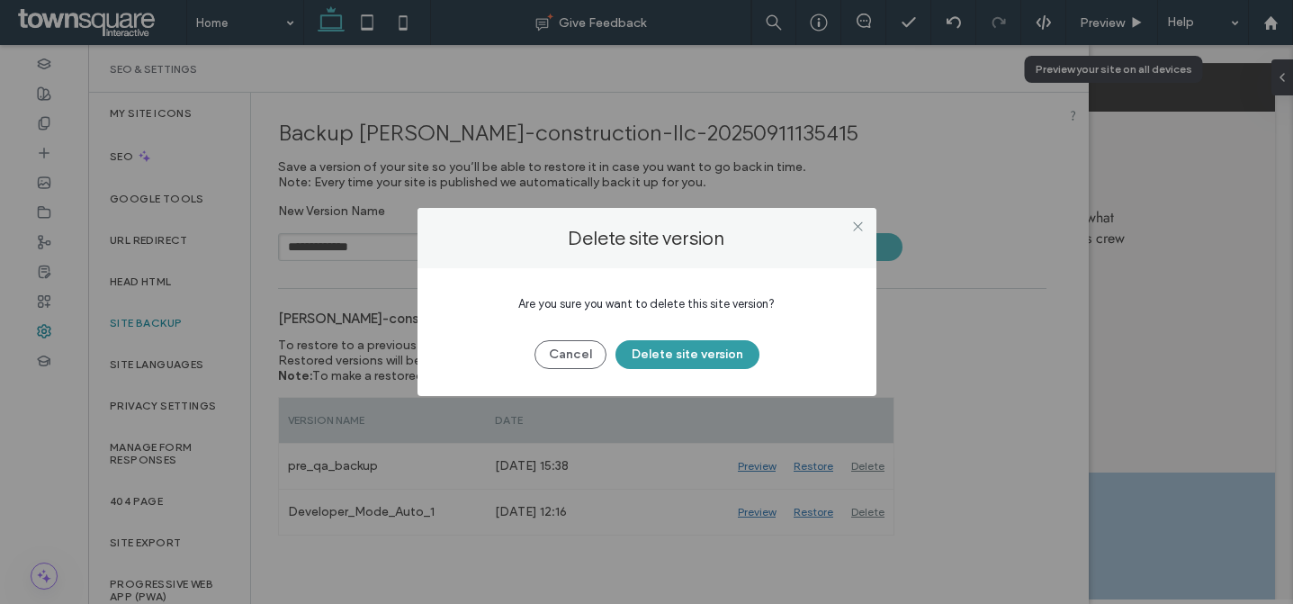
click at [661, 358] on button "Delete site version" at bounding box center [688, 354] width 144 height 29
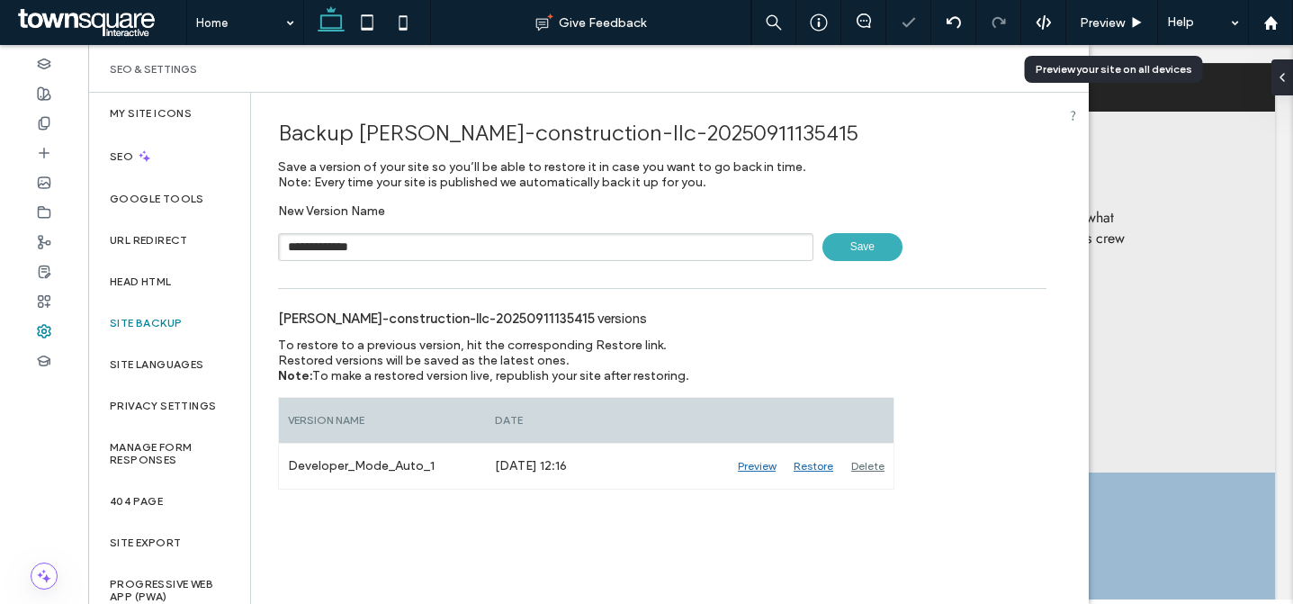
click at [850, 247] on span "Save" at bounding box center [863, 247] width 80 height 28
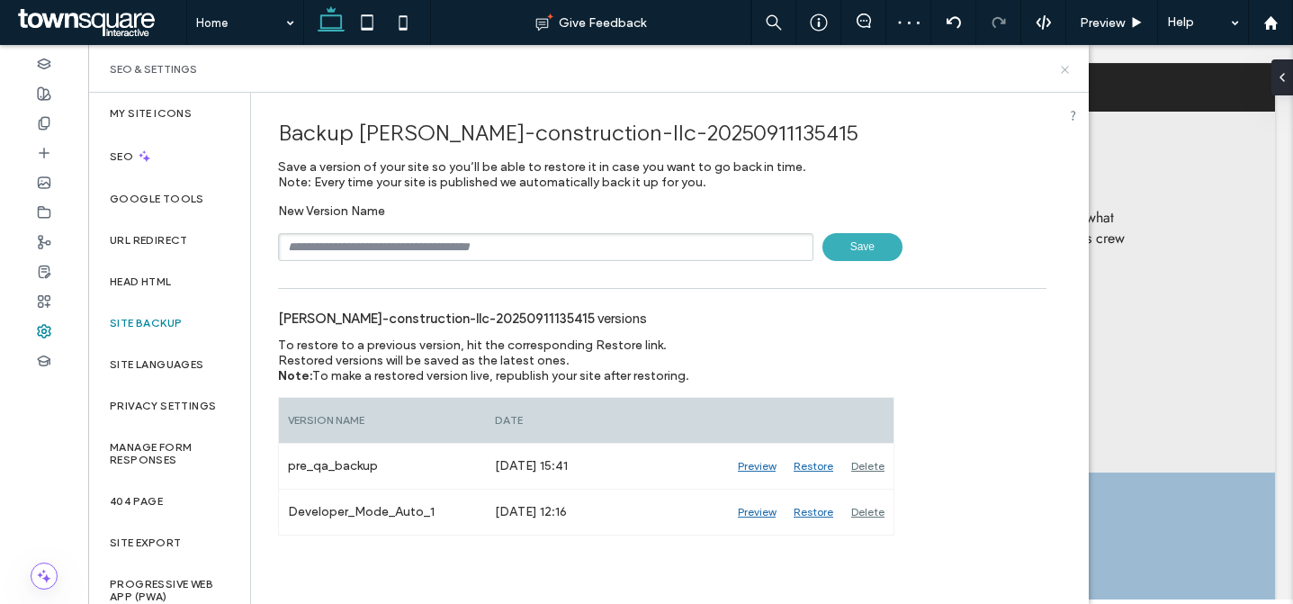
click at [1064, 67] on icon at bounding box center [1065, 70] width 14 height 14
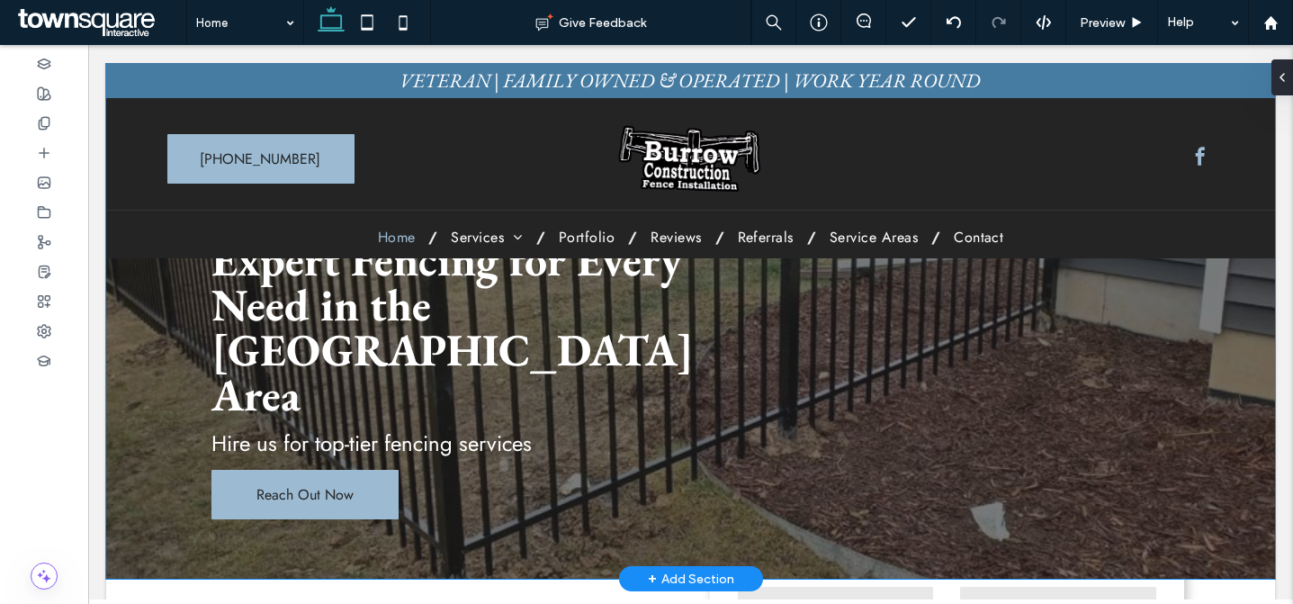
scroll to position [0, 0]
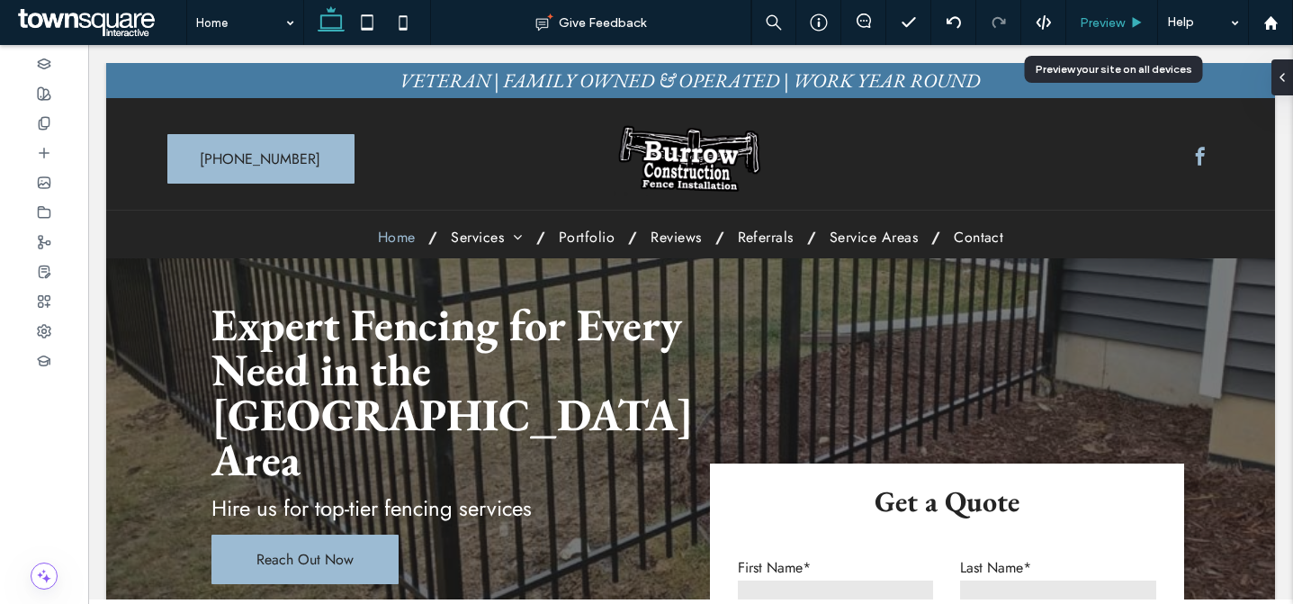
click at [1108, 15] on span "Preview" at bounding box center [1102, 22] width 45 height 15
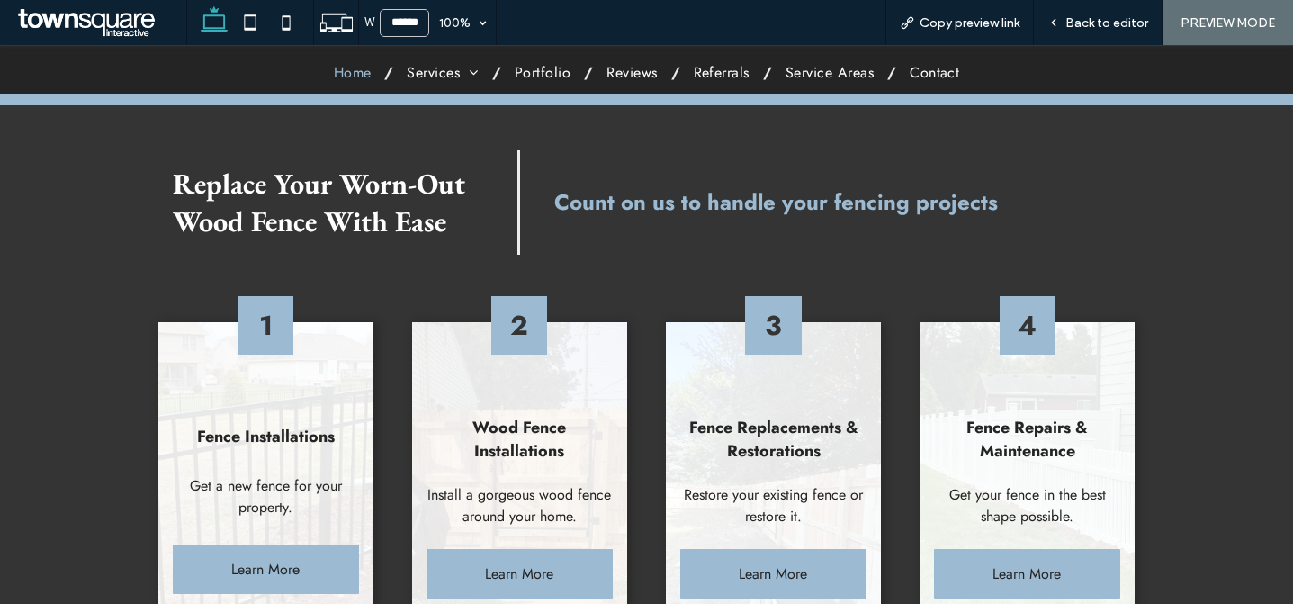
scroll to position [1291, 0]
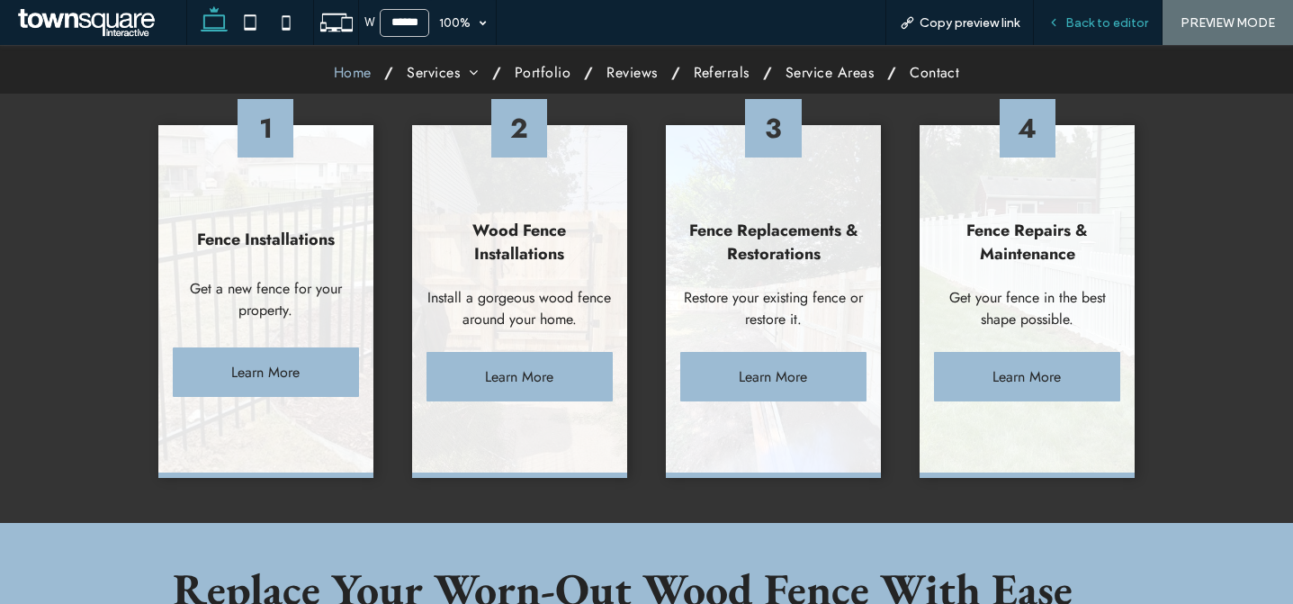
click at [1142, 19] on span "Back to editor" at bounding box center [1107, 22] width 83 height 15
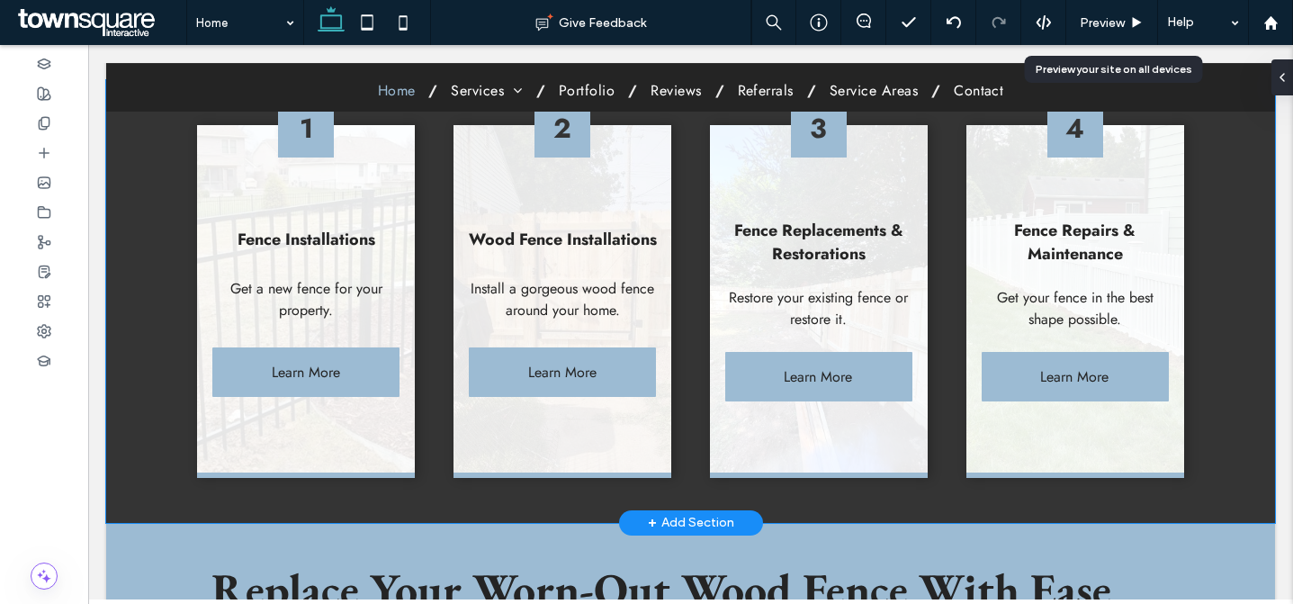
click at [419, 332] on div "1 Fence Installations Get a new fence for your property. Learn More 2 Wood Fenc…" at bounding box center [691, 301] width 1080 height 443
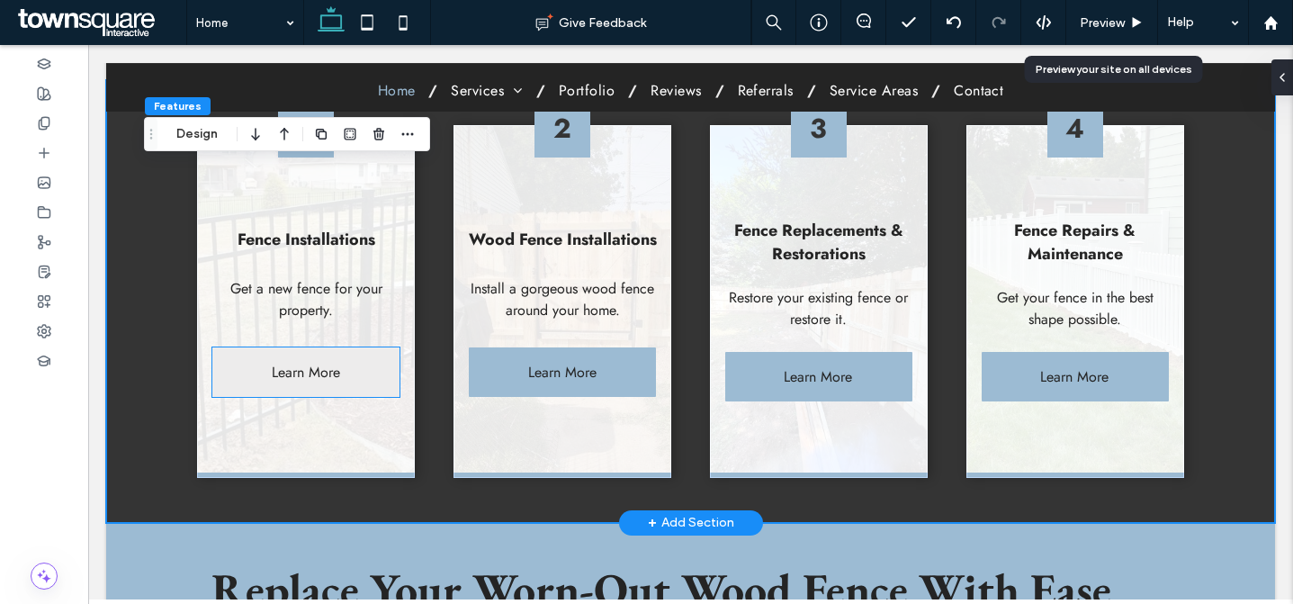
click at [356, 347] on link "Learn More" at bounding box center [305, 372] width 187 height 50
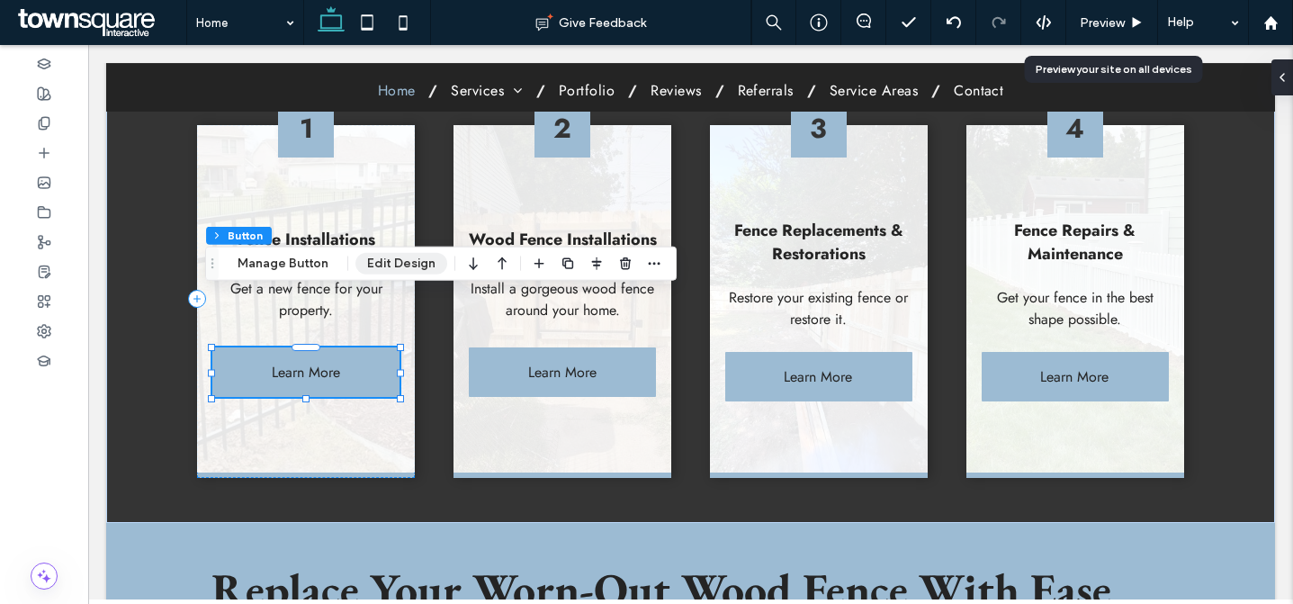
drag, startPoint x: 426, startPoint y: 266, endPoint x: 607, endPoint y: 240, distance: 182.7
click at [426, 266] on button "Edit Design" at bounding box center [402, 264] width 92 height 22
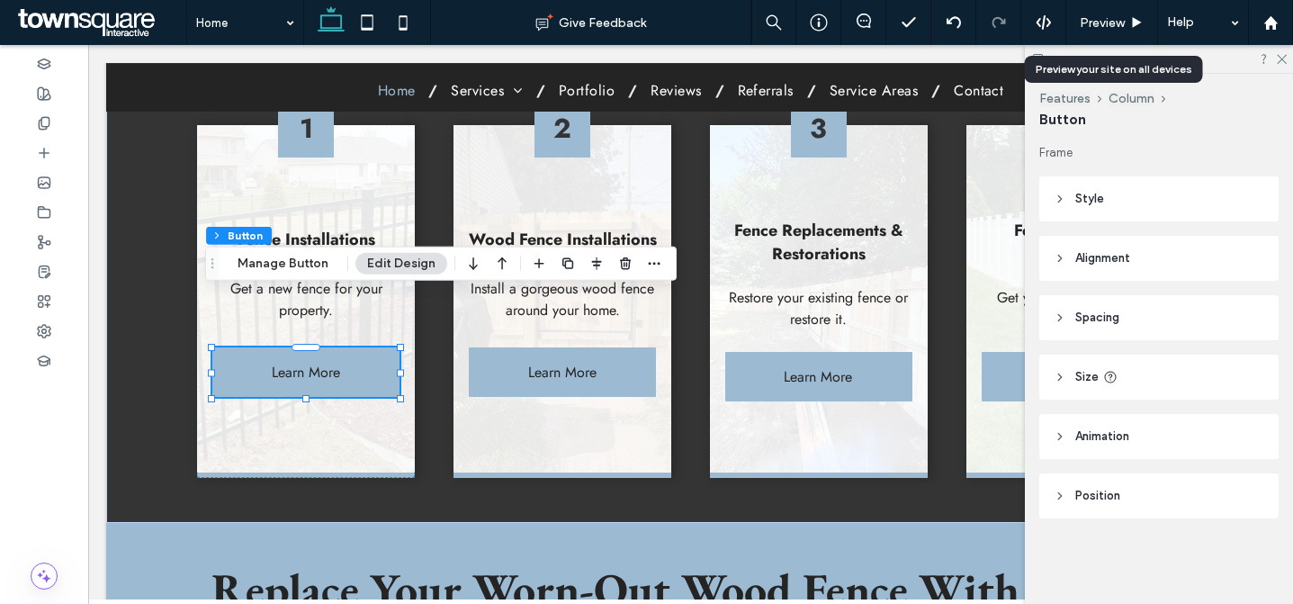
click at [1151, 198] on header "Style" at bounding box center [1159, 198] width 239 height 45
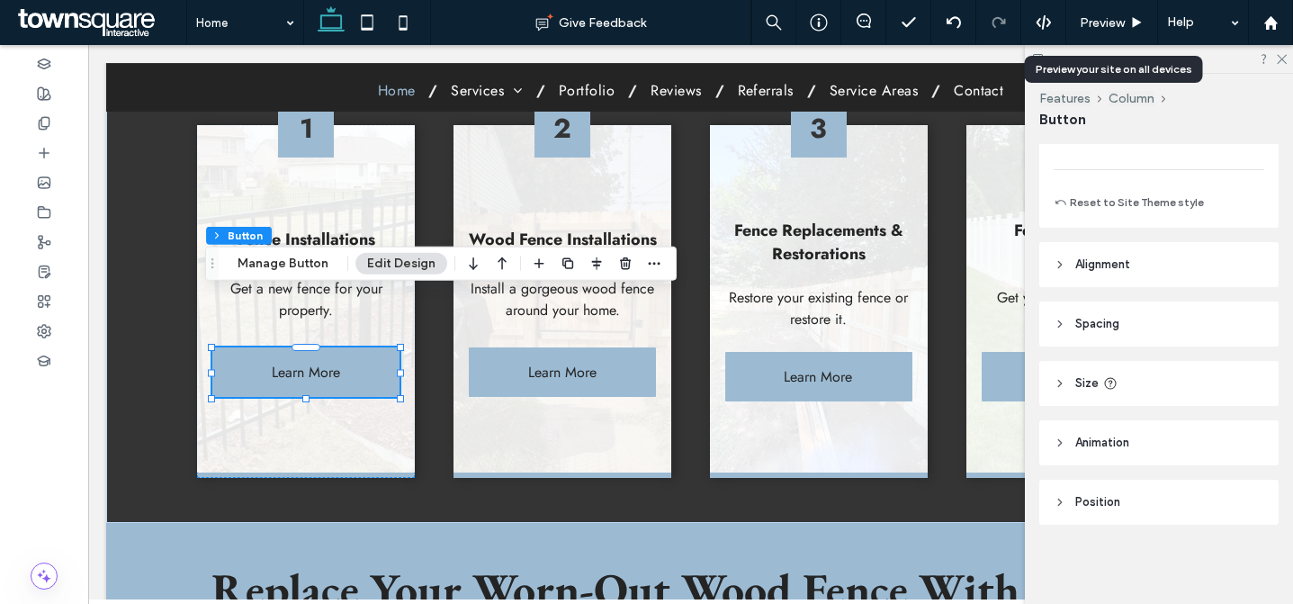
scroll to position [251, 0]
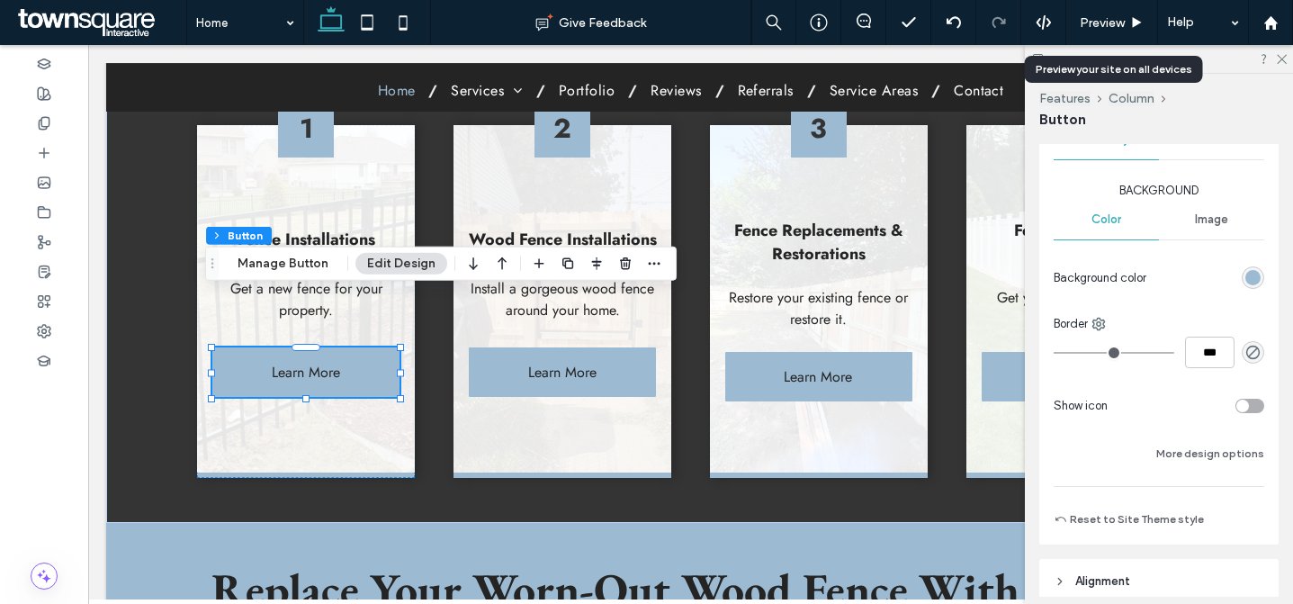
click at [1247, 410] on div "toggle" at bounding box center [1250, 406] width 29 height 14
click at [1251, 409] on div "toggle" at bounding box center [1257, 406] width 13 height 13
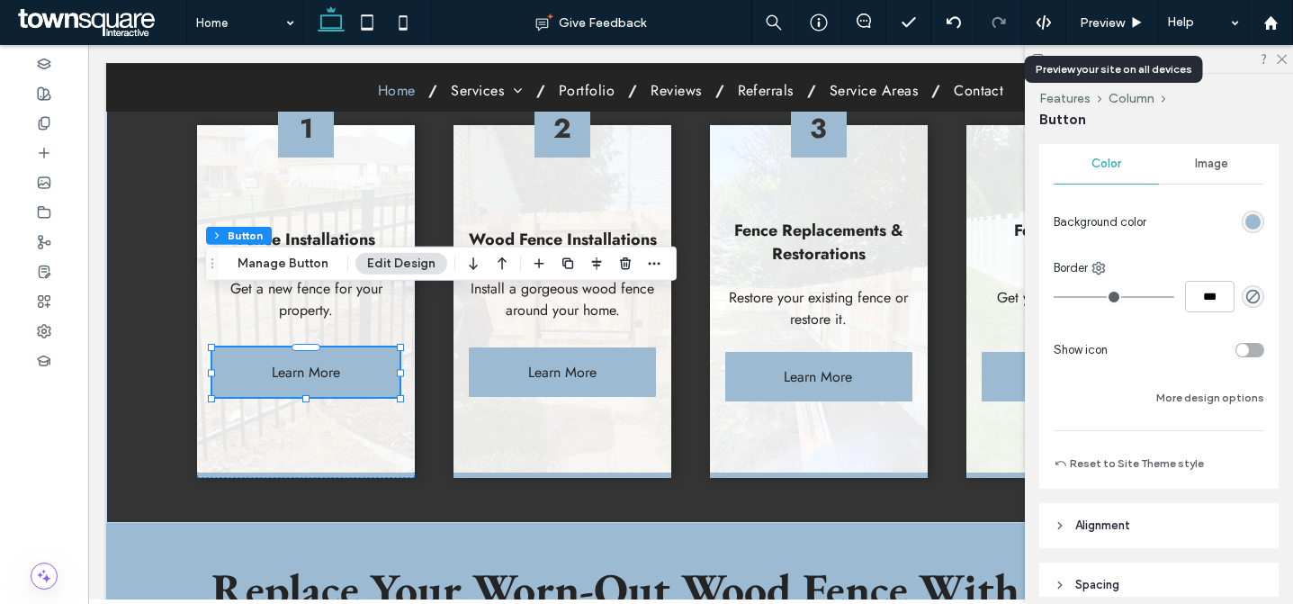
scroll to position [0, 0]
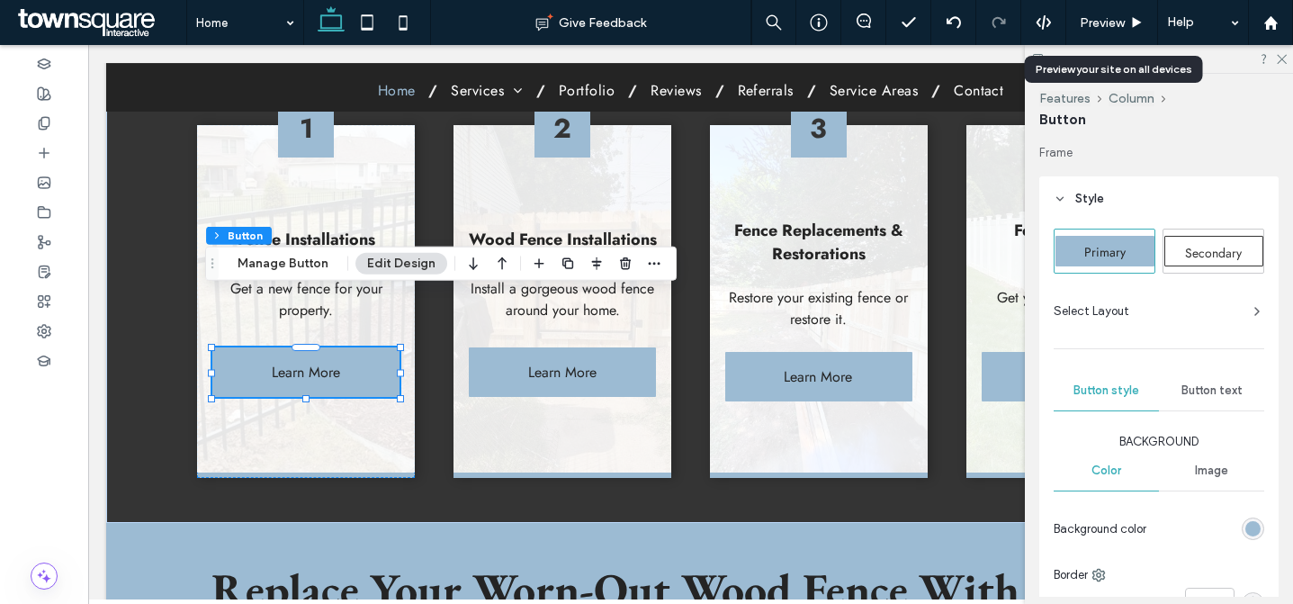
click at [1102, 202] on span "Style" at bounding box center [1090, 199] width 29 height 18
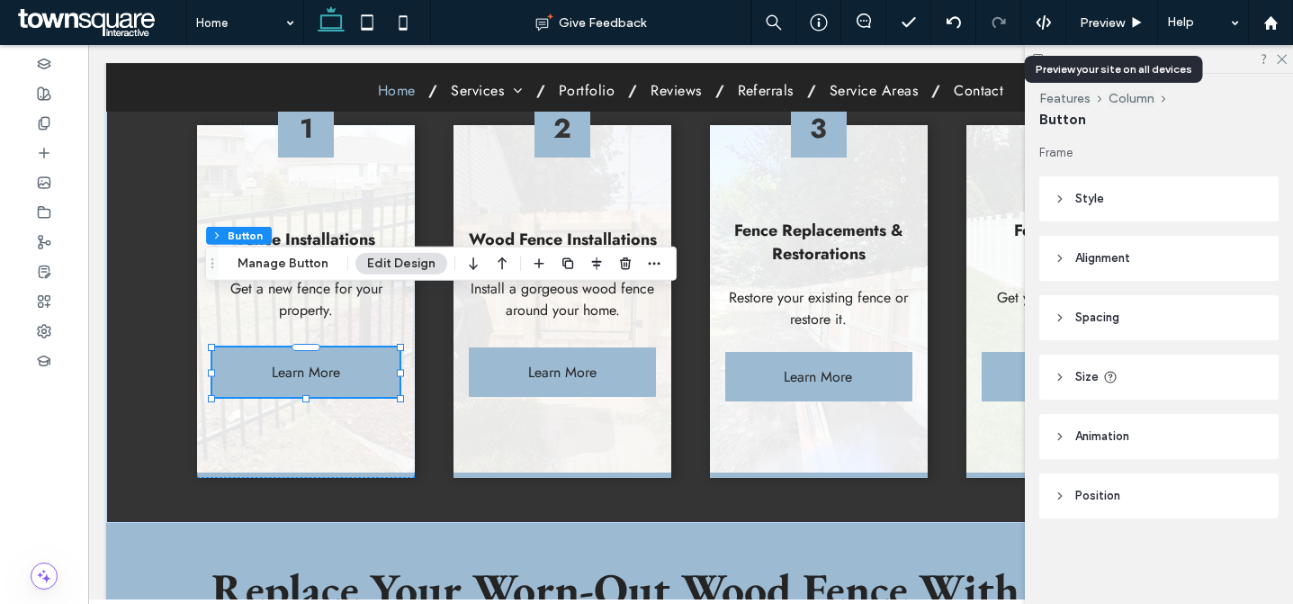
click at [1122, 259] on span "Alignment" at bounding box center [1103, 258] width 55 height 18
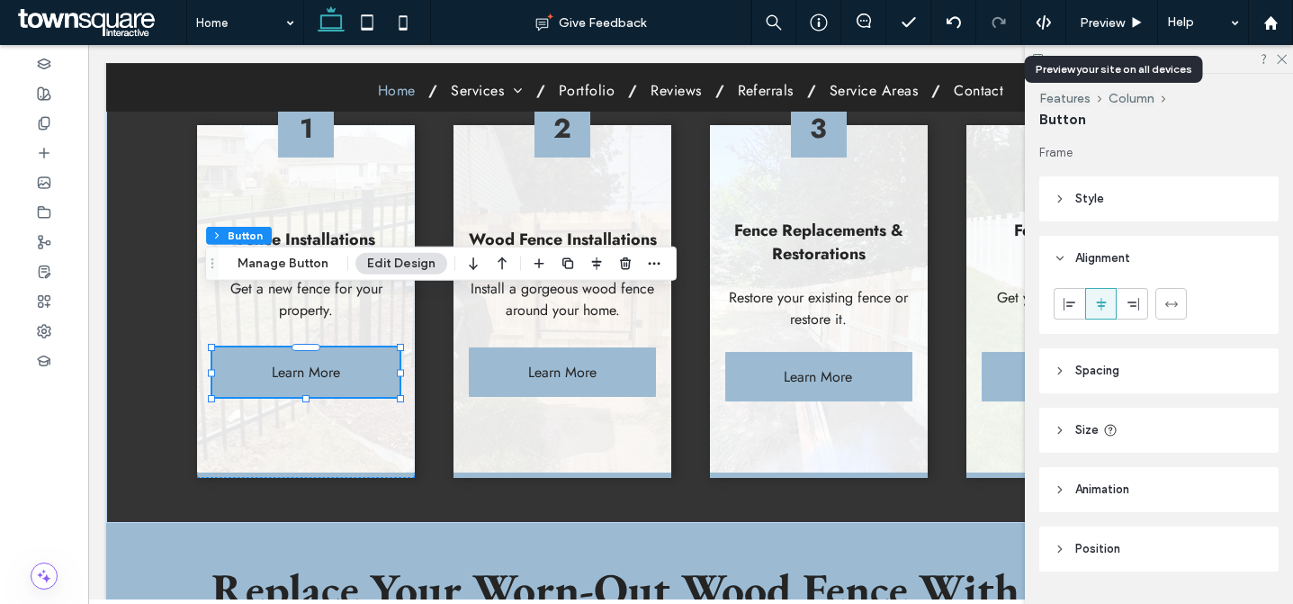
click at [1122, 259] on span "Alignment" at bounding box center [1103, 258] width 55 height 18
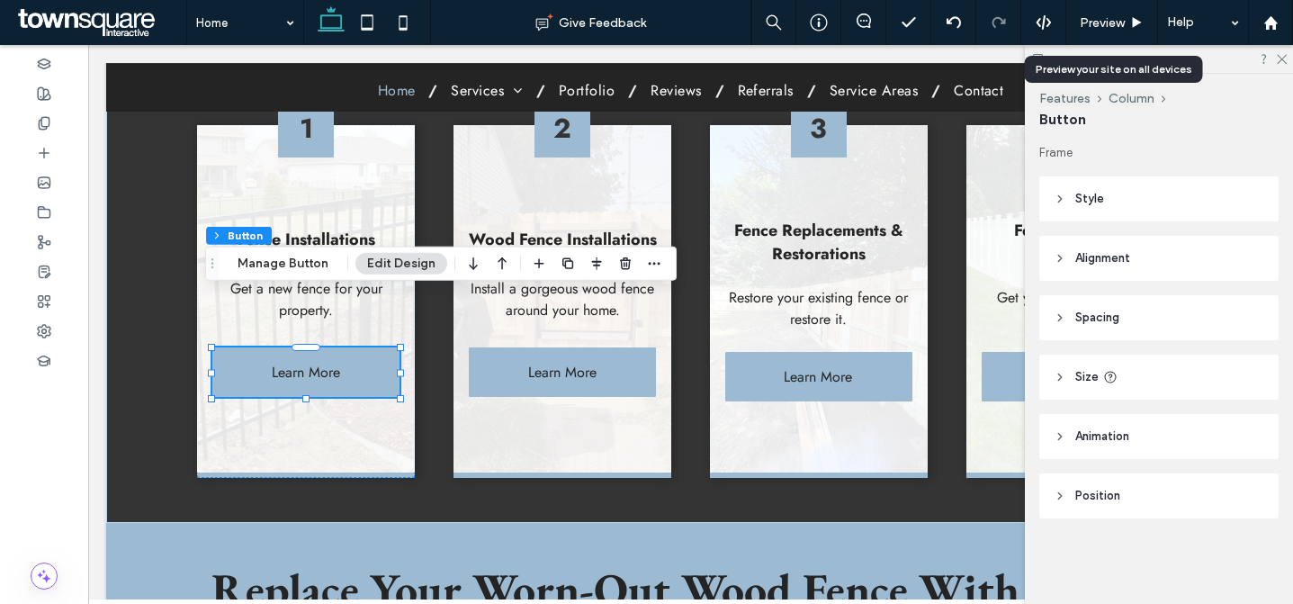
click at [1106, 203] on header "Style" at bounding box center [1159, 198] width 239 height 45
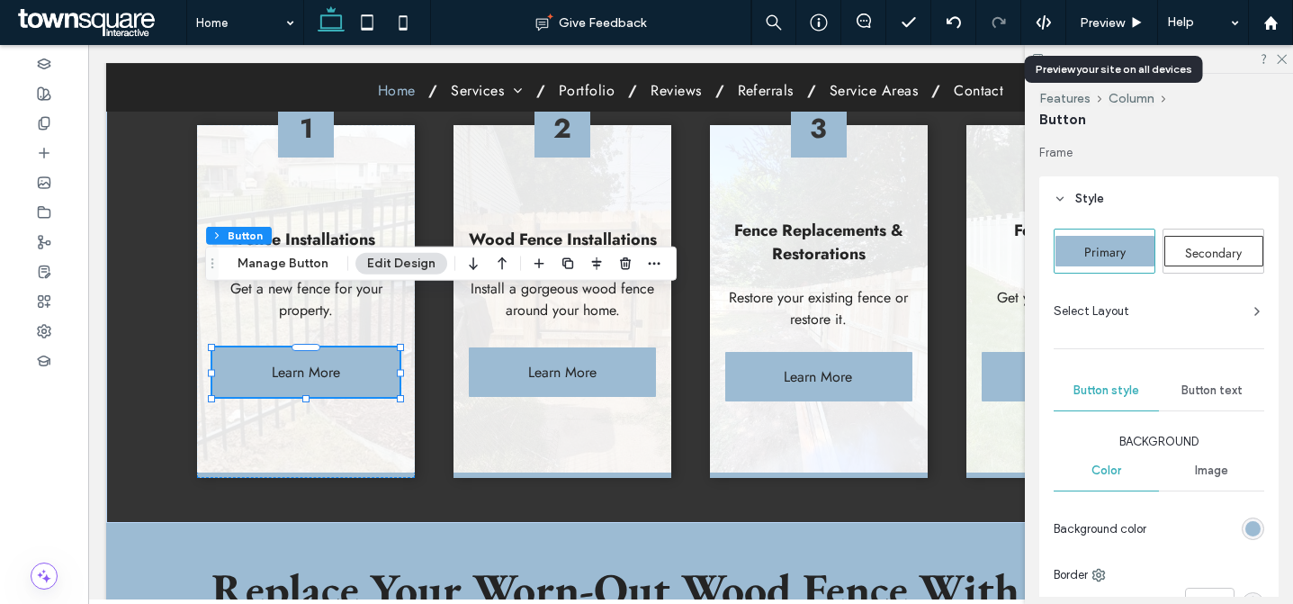
click at [1202, 248] on span "Secondary" at bounding box center [1213, 253] width 57 height 18
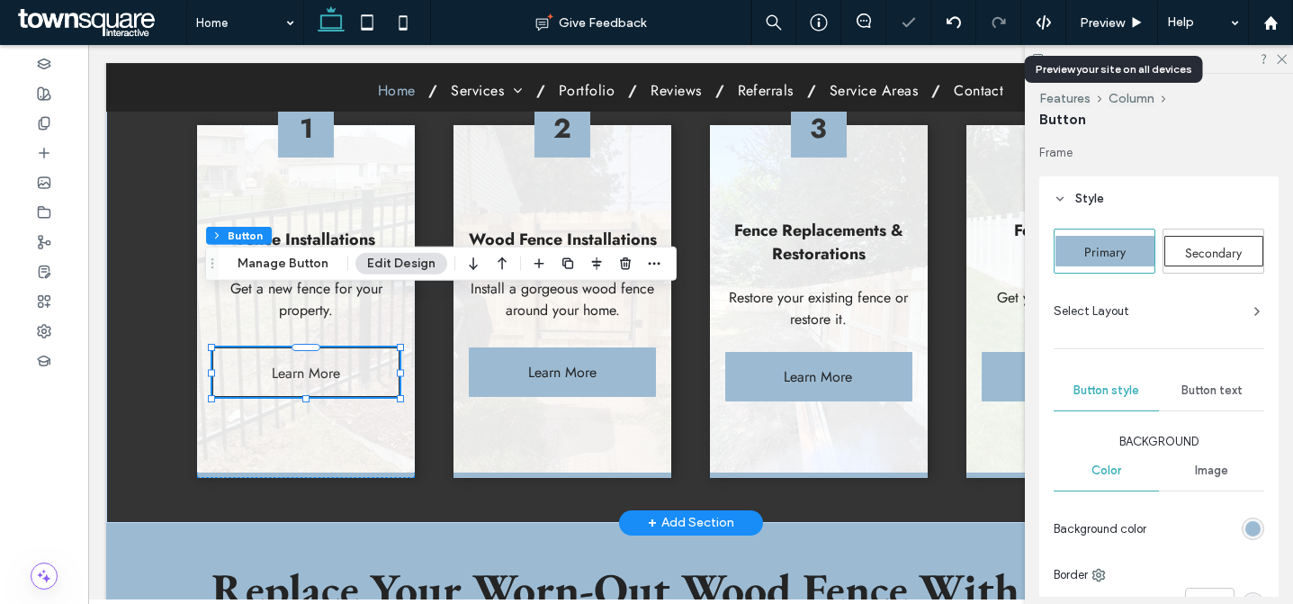
type input "*"
type input "***"
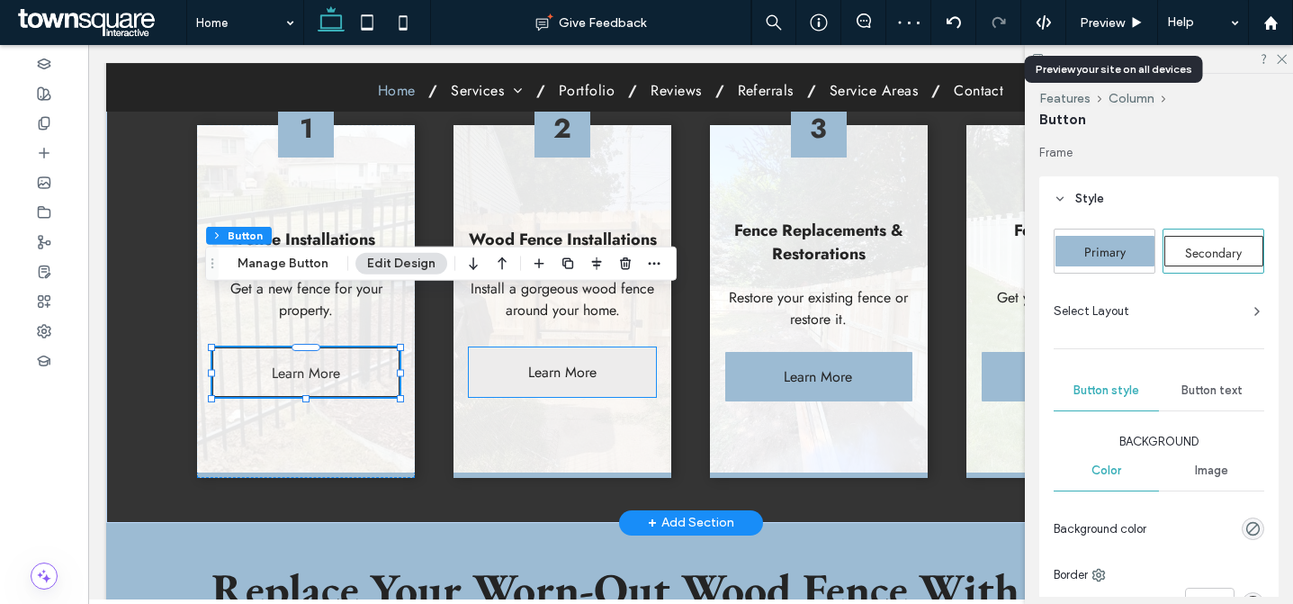
click at [605, 347] on link "Learn More" at bounding box center [562, 372] width 187 height 50
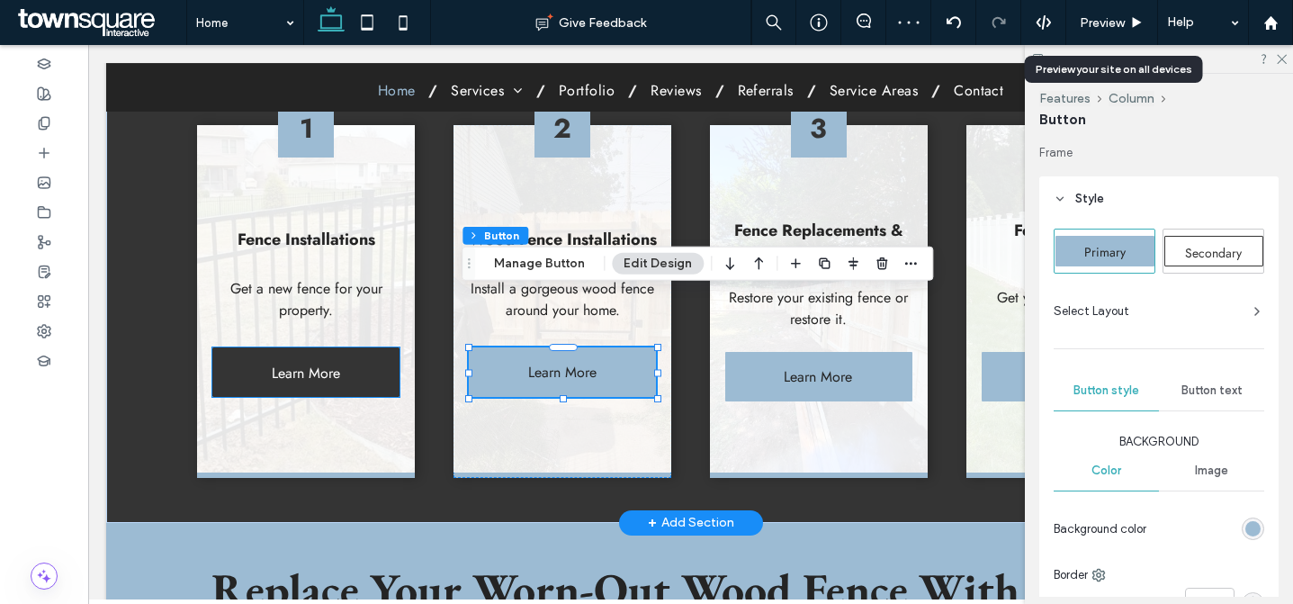
click at [345, 347] on link "Learn More" at bounding box center [305, 372] width 187 height 50
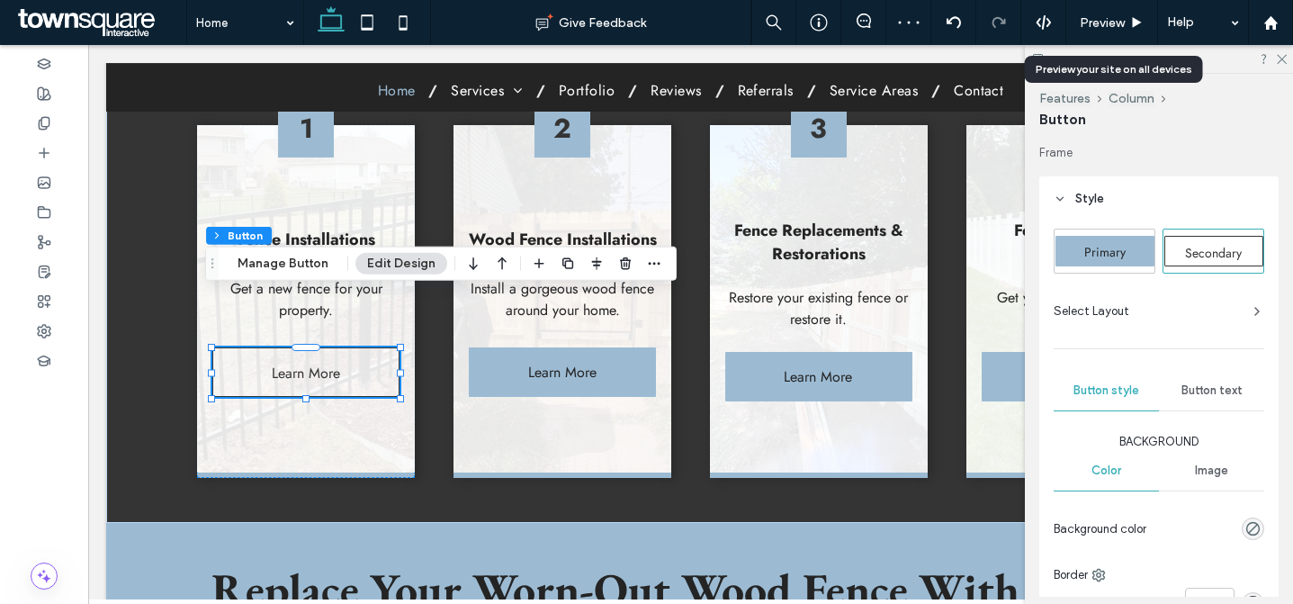
click at [1103, 256] on span "Primary" at bounding box center [1105, 252] width 41 height 18
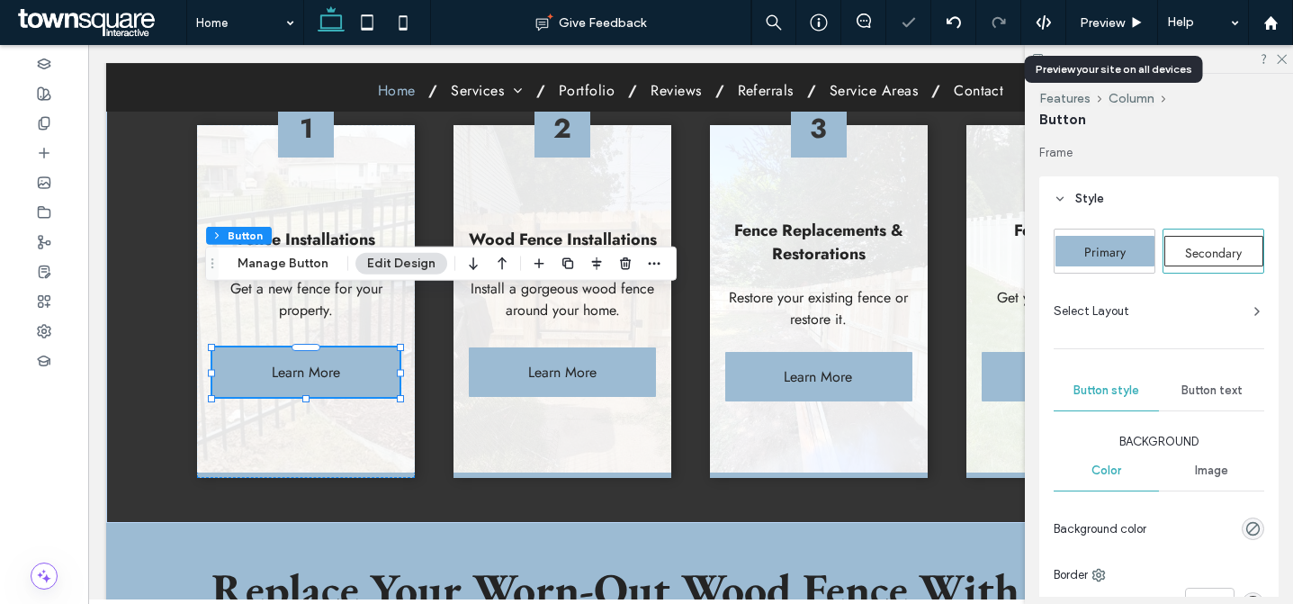
type input "*"
type input "***"
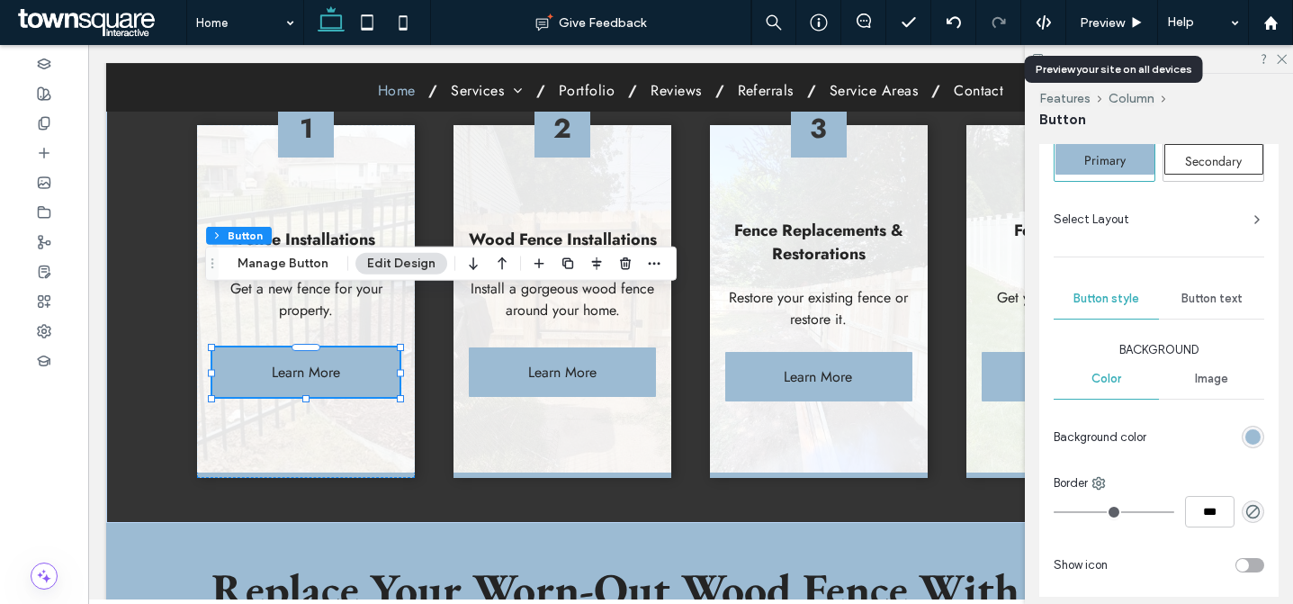
scroll to position [419, 0]
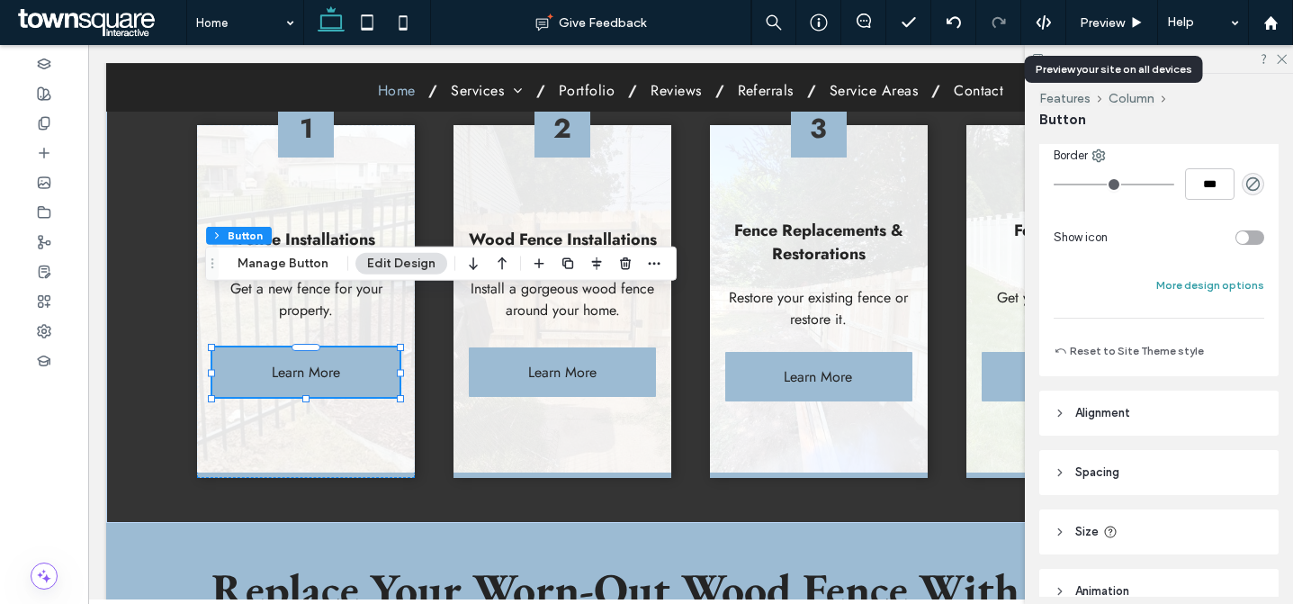
click at [1246, 278] on button "More design options" at bounding box center [1211, 286] width 108 height 22
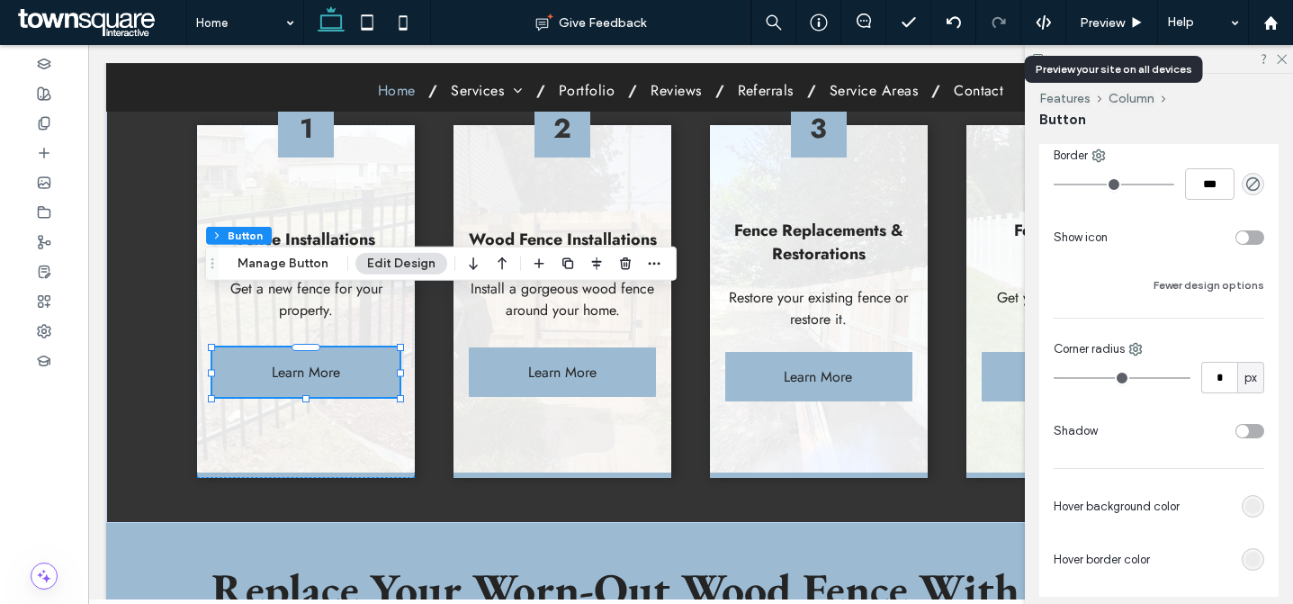
scroll to position [619, 0]
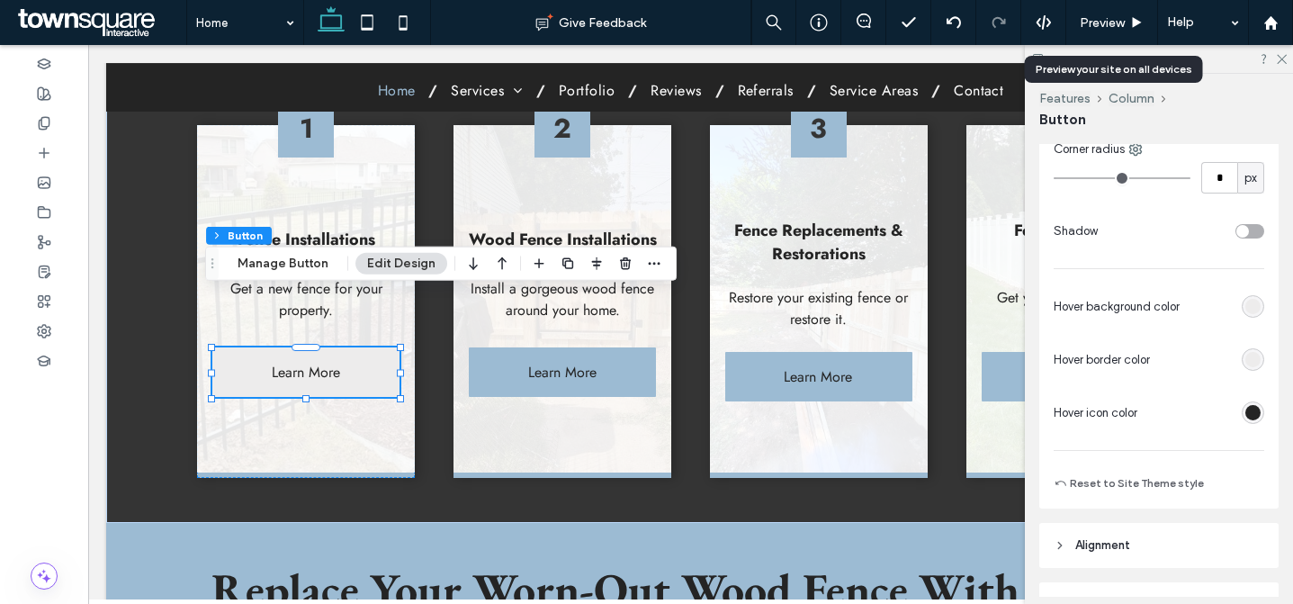
click at [1247, 305] on div "rgb(237, 236, 236)" at bounding box center [1253, 306] width 15 height 15
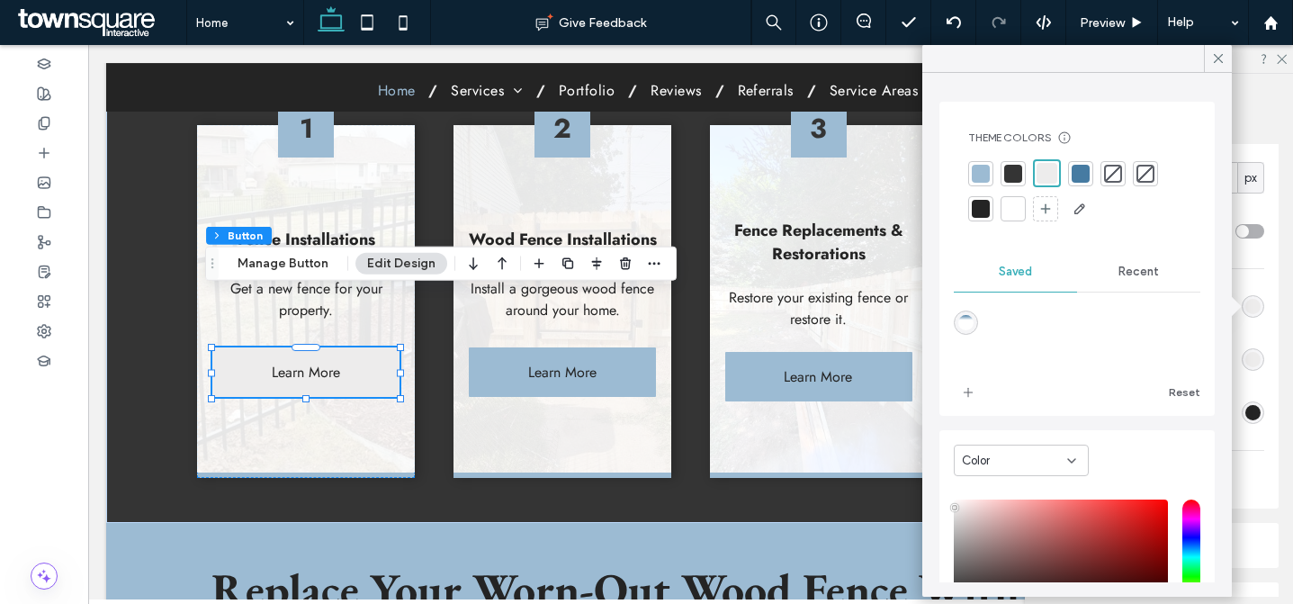
click at [973, 210] on div at bounding box center [981, 209] width 18 height 18
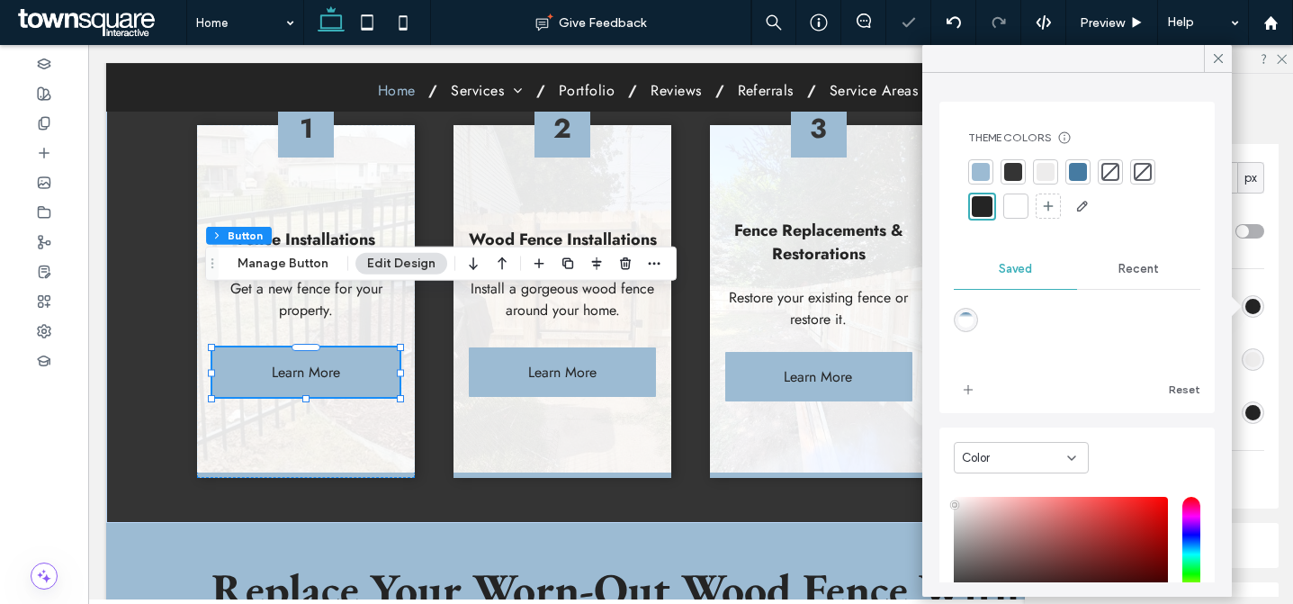
click at [1259, 331] on div "Primary Secondary Select Layout Button style Button text Background Color Image…" at bounding box center [1159, 55] width 239 height 906
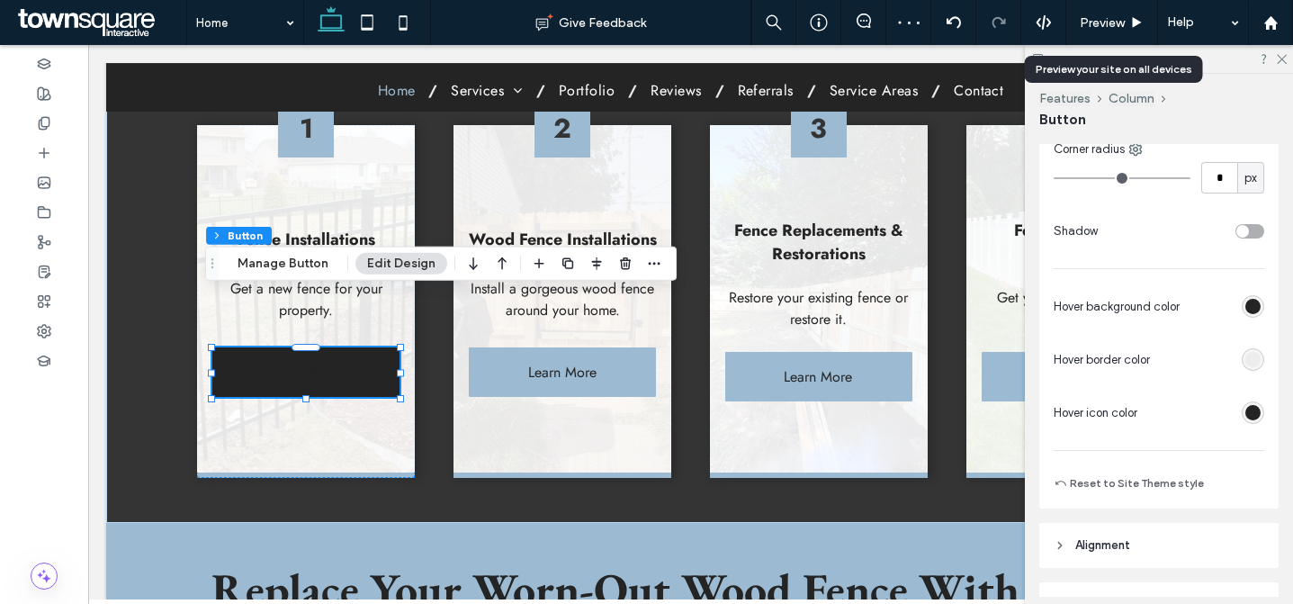
click at [1250, 357] on div "rgb(237, 236, 236)" at bounding box center [1253, 359] width 15 height 15
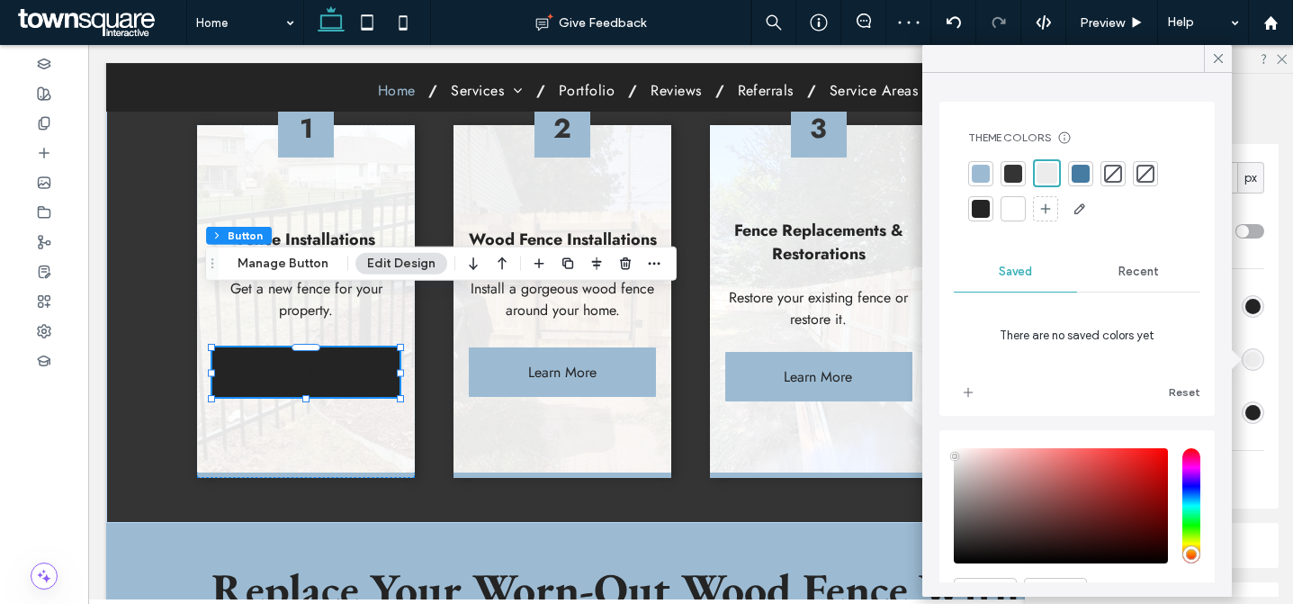
click at [1246, 307] on div "rgb(36, 36, 36)" at bounding box center [1253, 306] width 15 height 15
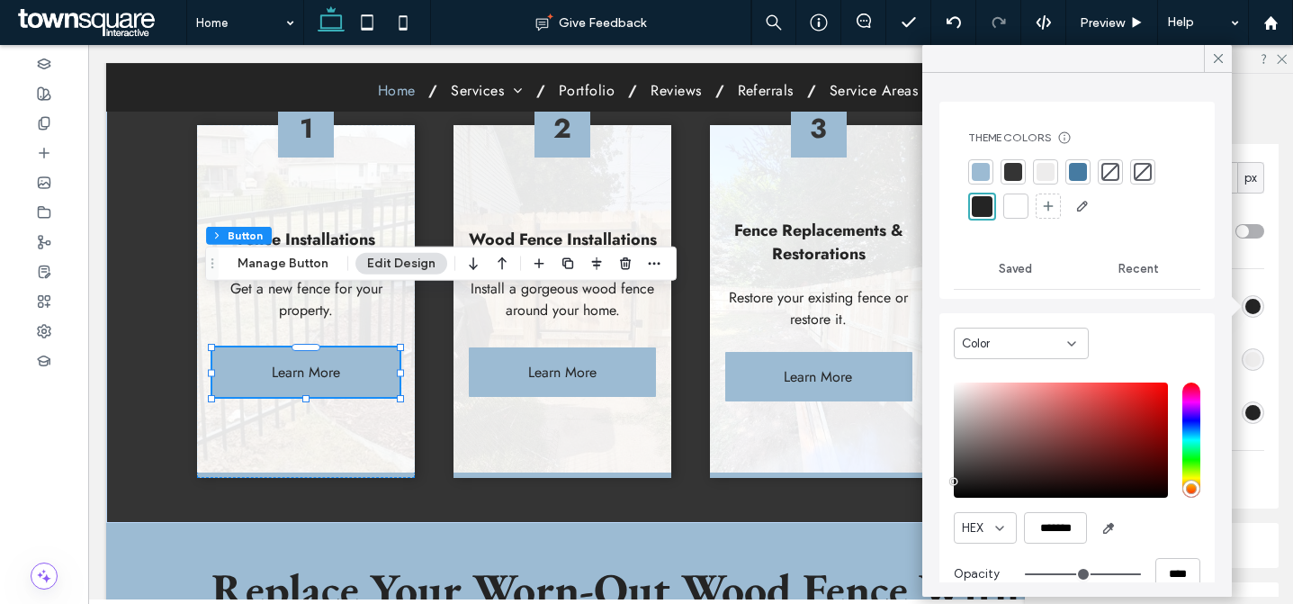
click at [1015, 173] on div at bounding box center [1013, 172] width 18 height 18
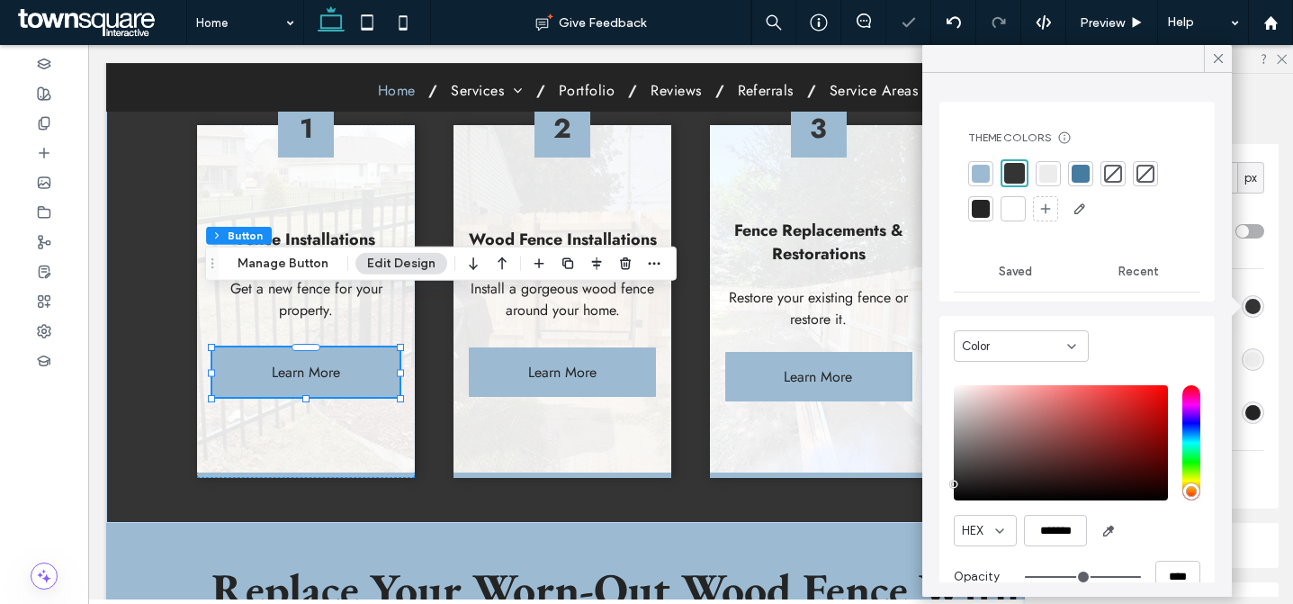
click at [1246, 358] on div "rgb(237, 236, 236)" at bounding box center [1253, 359] width 15 height 15
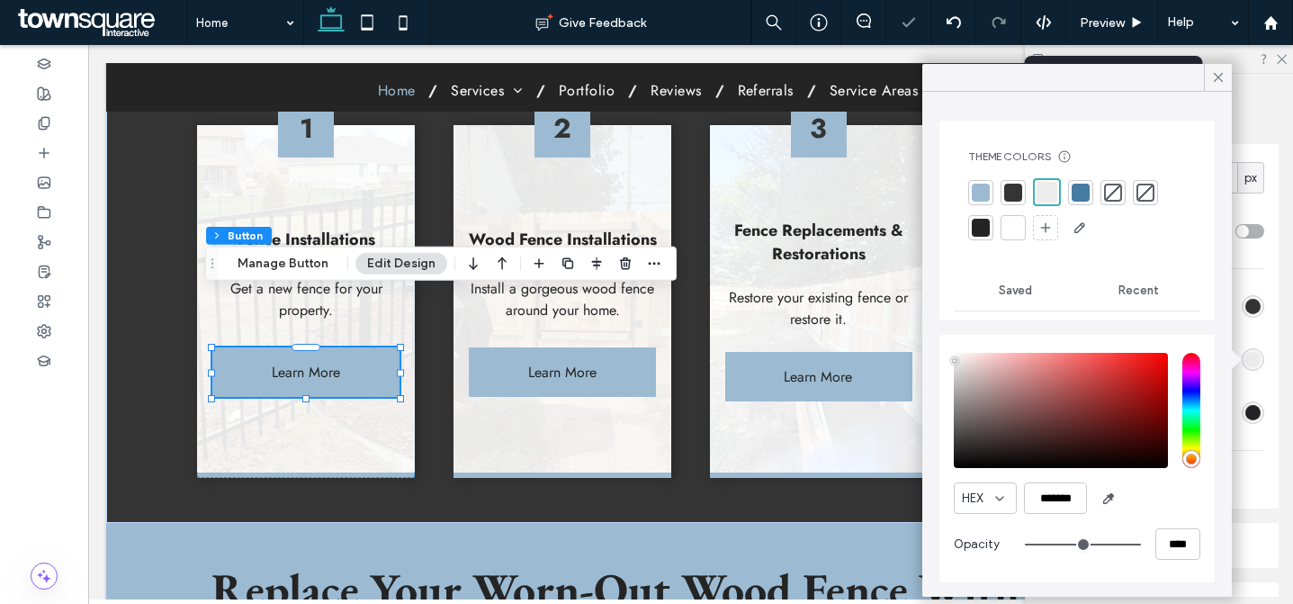
click at [1014, 193] on div at bounding box center [1013, 193] width 18 height 18
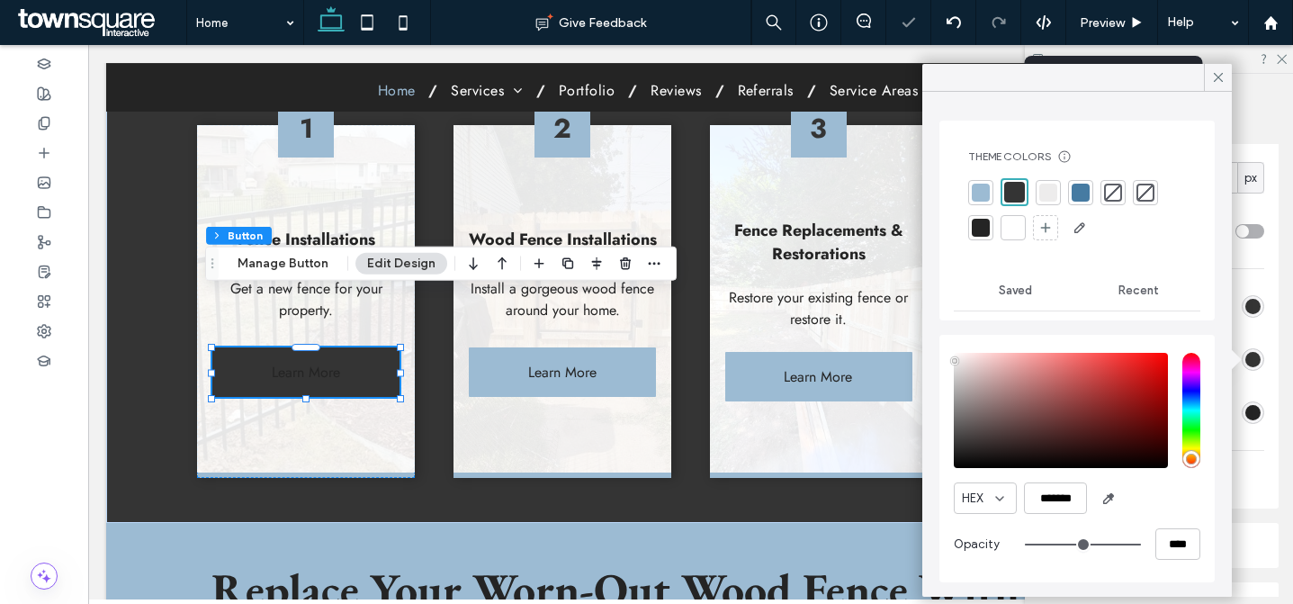
click at [1245, 380] on div "Hover background color Hover border color Hover icon color" at bounding box center [1159, 360] width 211 height 138
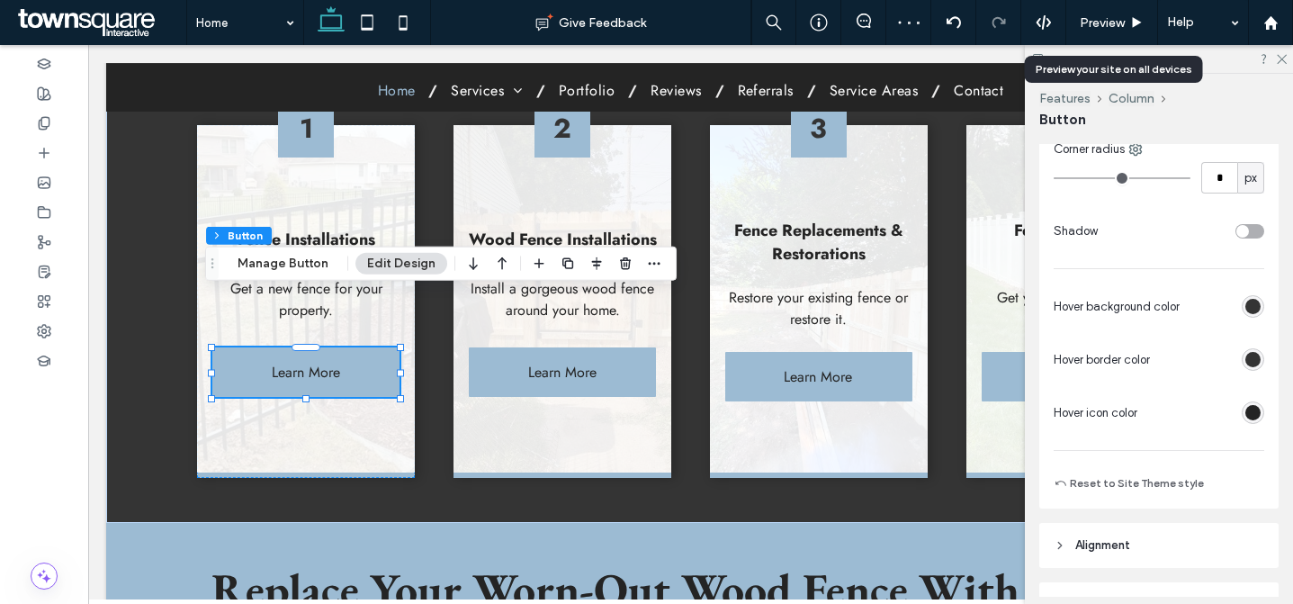
click at [1246, 410] on div "rgb(36, 36, 36)" at bounding box center [1253, 412] width 15 height 15
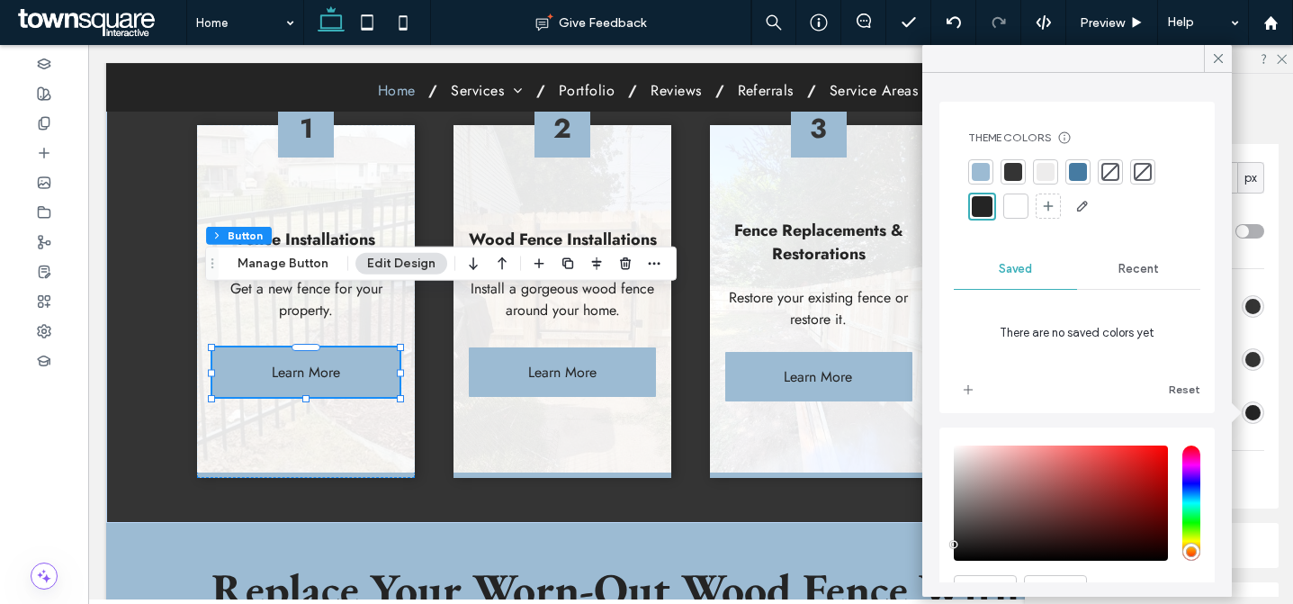
click at [1022, 199] on div at bounding box center [1016, 206] width 18 height 18
click at [1252, 374] on div at bounding box center [1210, 360] width 107 height 32
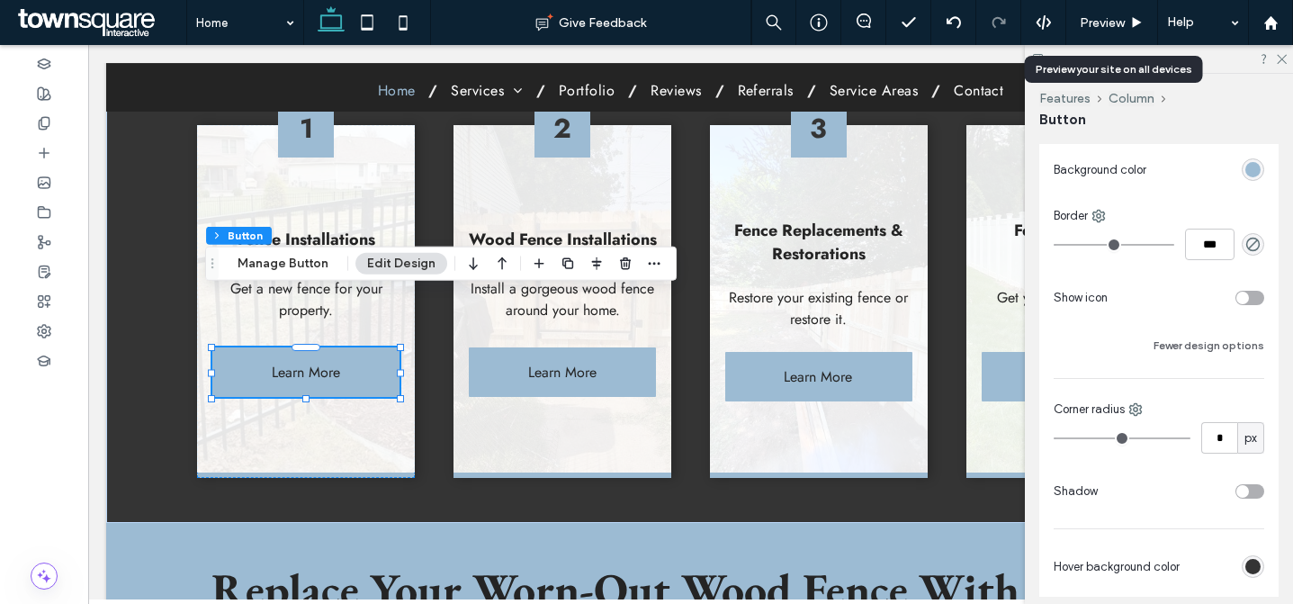
scroll to position [193, 0]
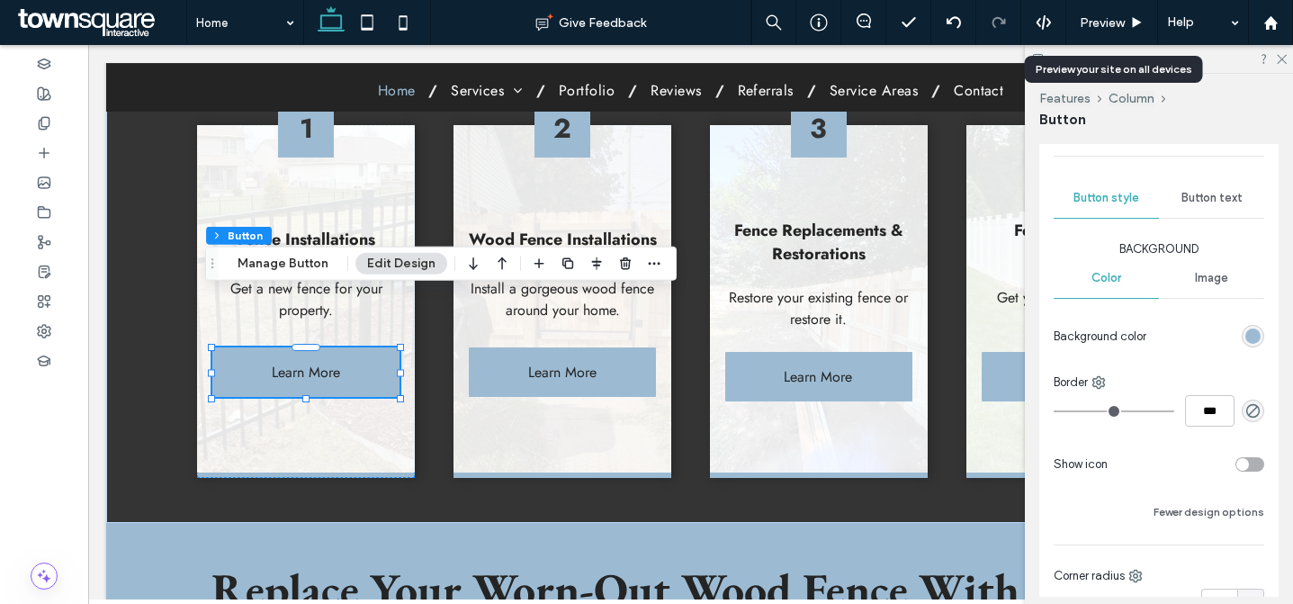
click at [1207, 202] on span "Button text" at bounding box center [1212, 198] width 61 height 14
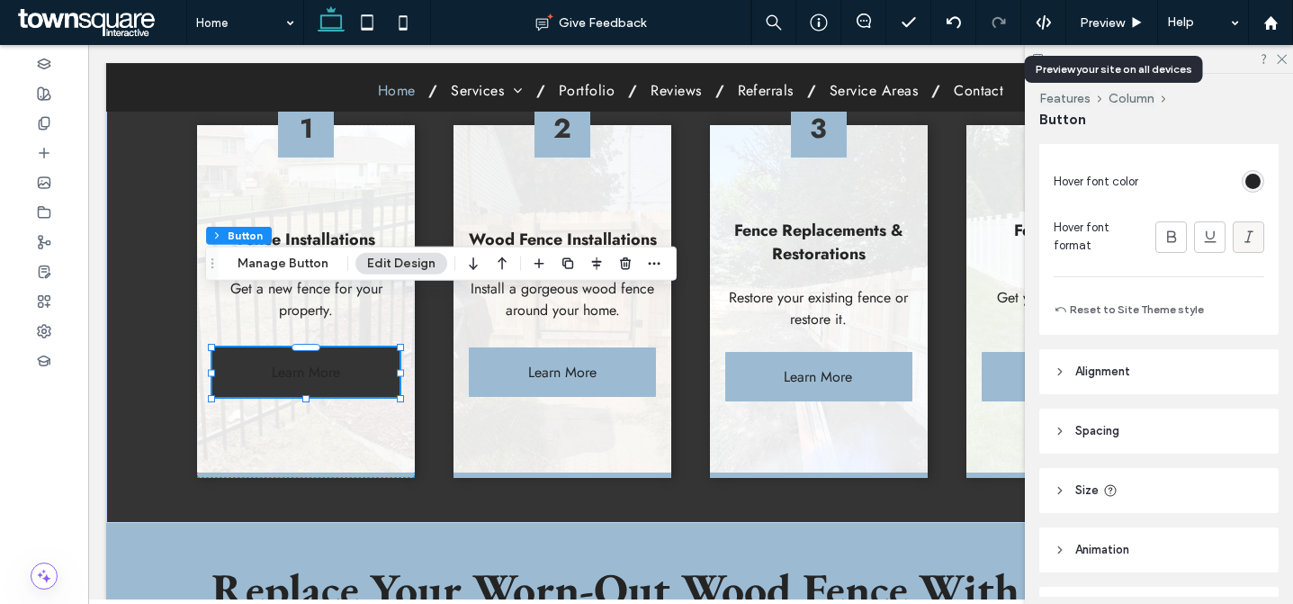
scroll to position [682, 0]
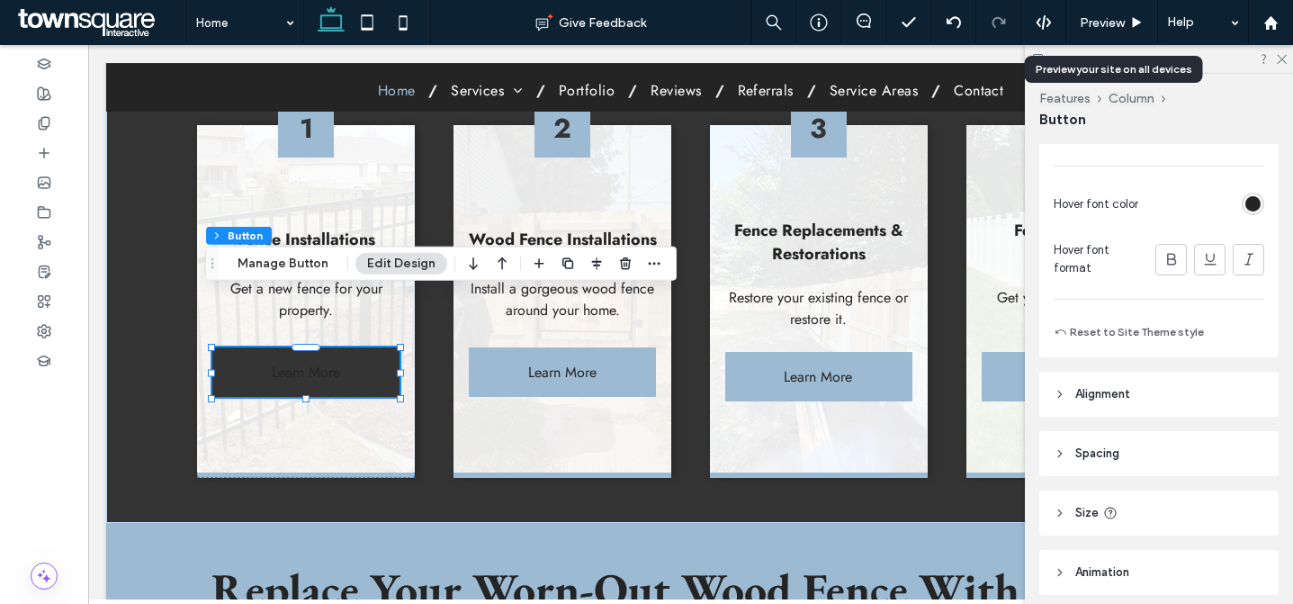
click at [1246, 207] on div "rgb(36, 36, 36)" at bounding box center [1253, 203] width 15 height 15
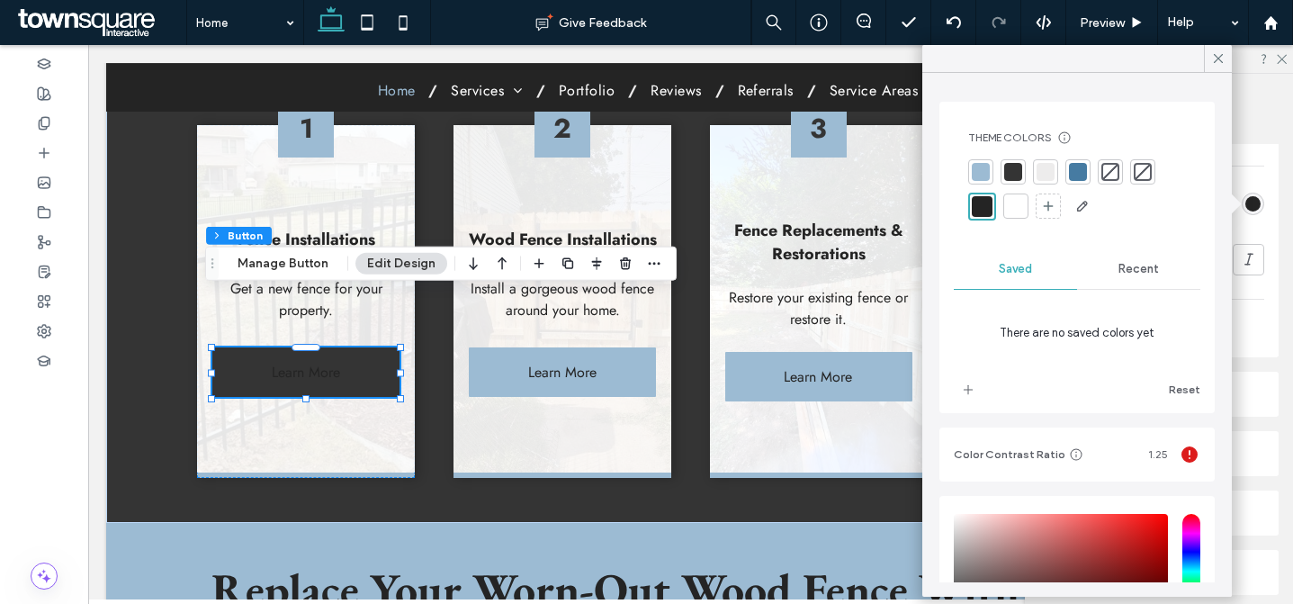
click at [1012, 206] on div at bounding box center [1016, 206] width 18 height 18
click at [1225, 57] on icon at bounding box center [1219, 58] width 16 height 16
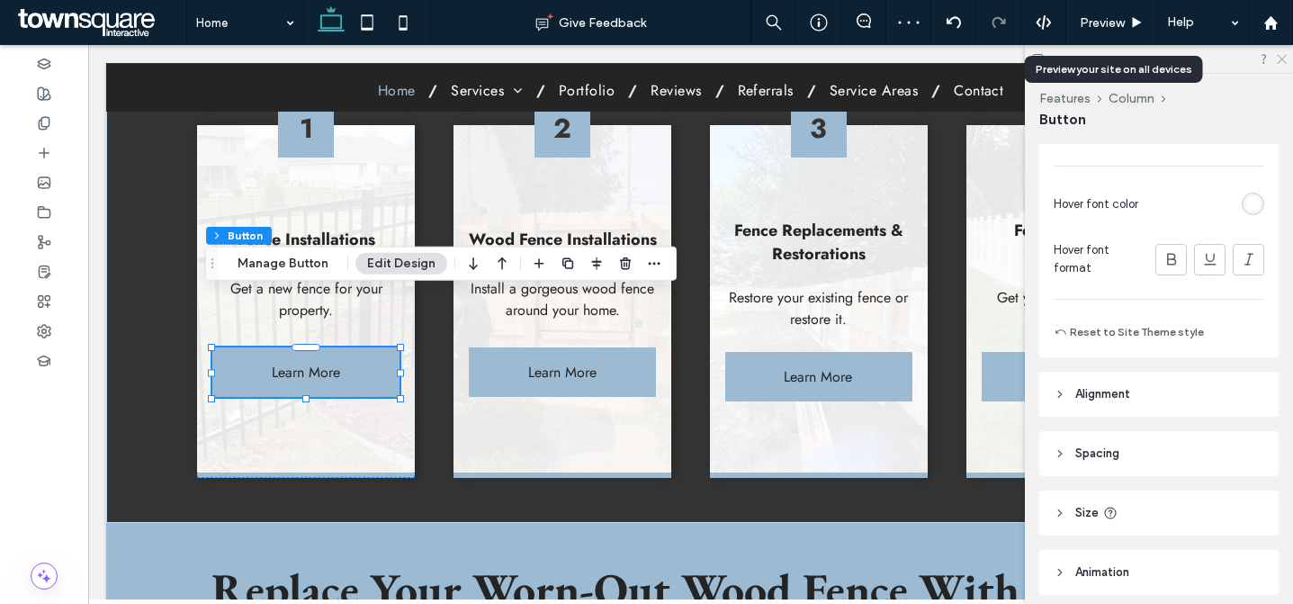
click at [1278, 58] on icon at bounding box center [1281, 58] width 12 height 12
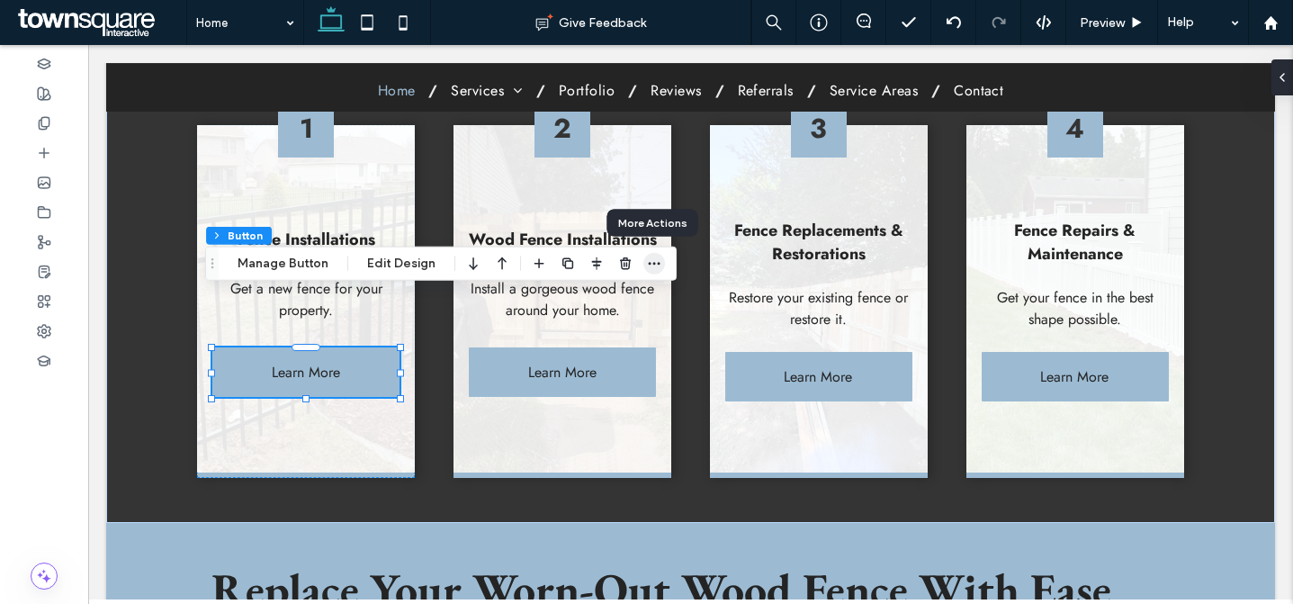
click at [658, 265] on span "button" at bounding box center [655, 264] width 22 height 22
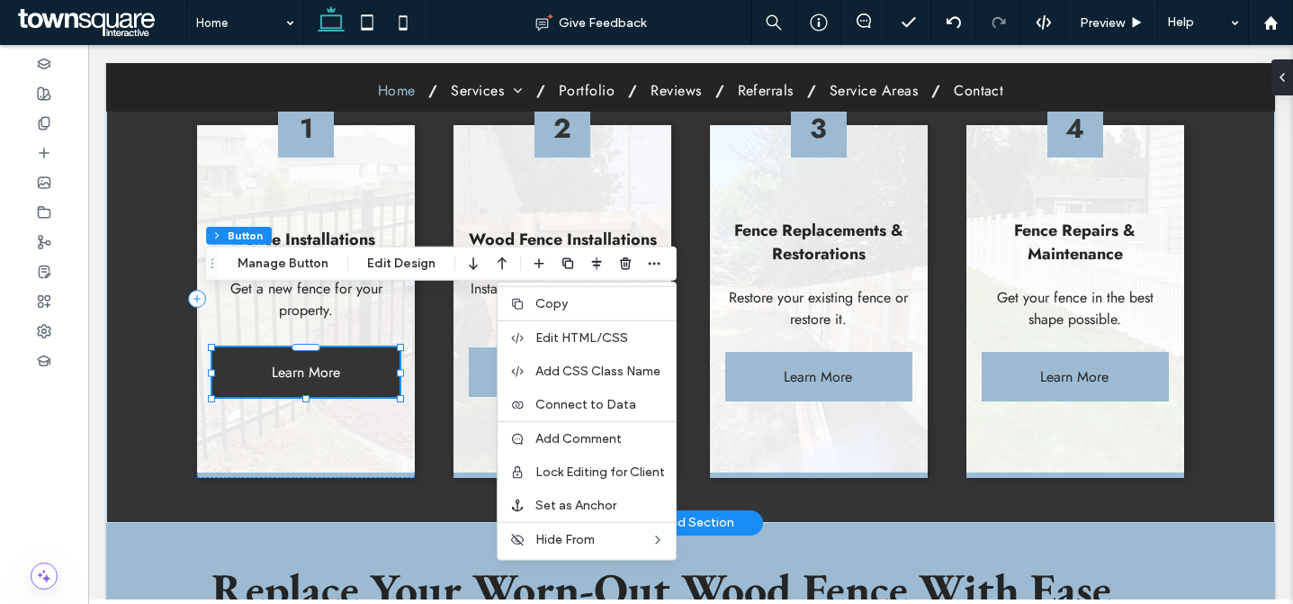
click at [351, 347] on link "Learn More" at bounding box center [305, 372] width 187 height 50
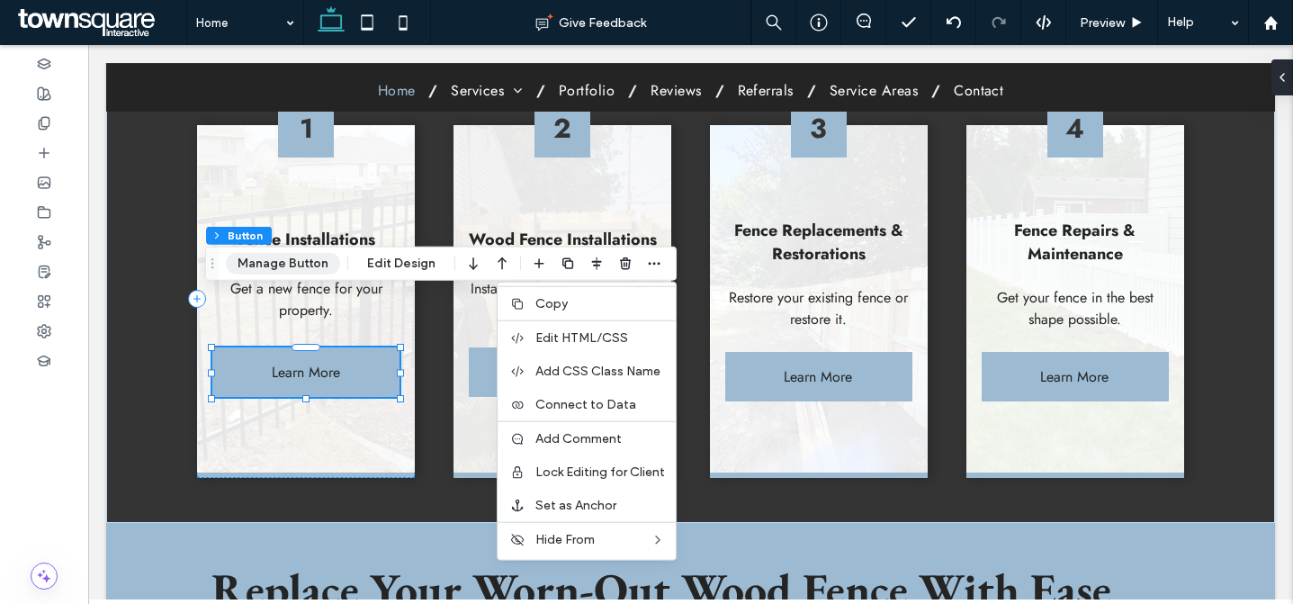
click at [293, 266] on button "Manage Button" at bounding box center [283, 264] width 114 height 22
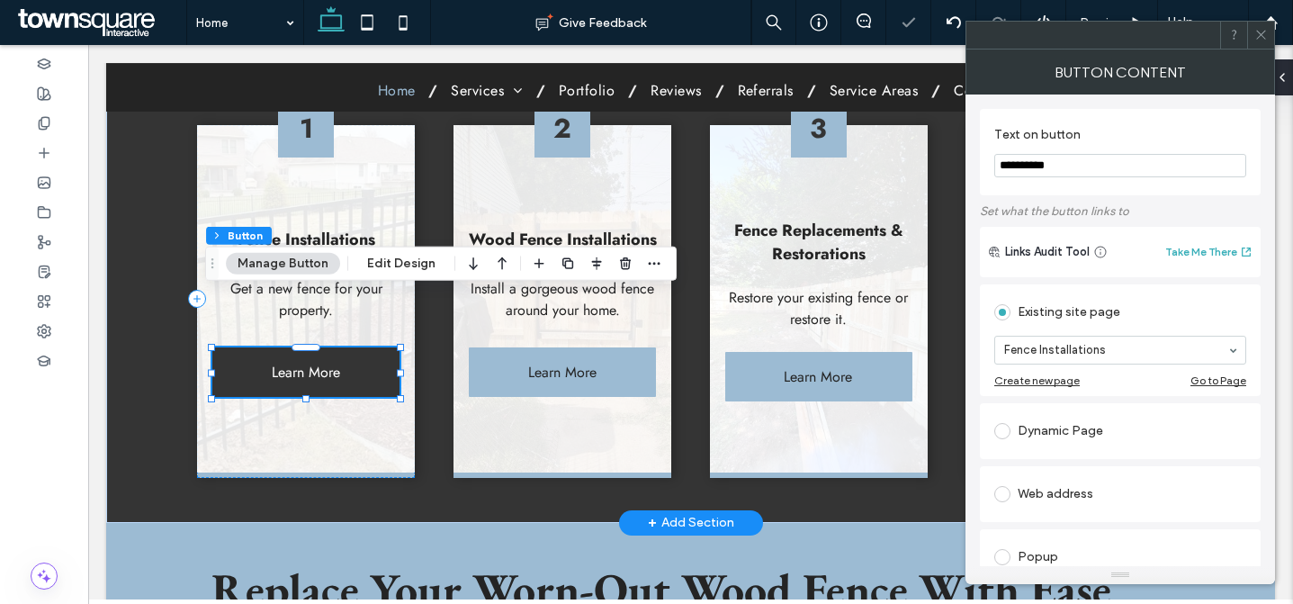
click at [356, 347] on link "Learn More" at bounding box center [305, 372] width 187 height 50
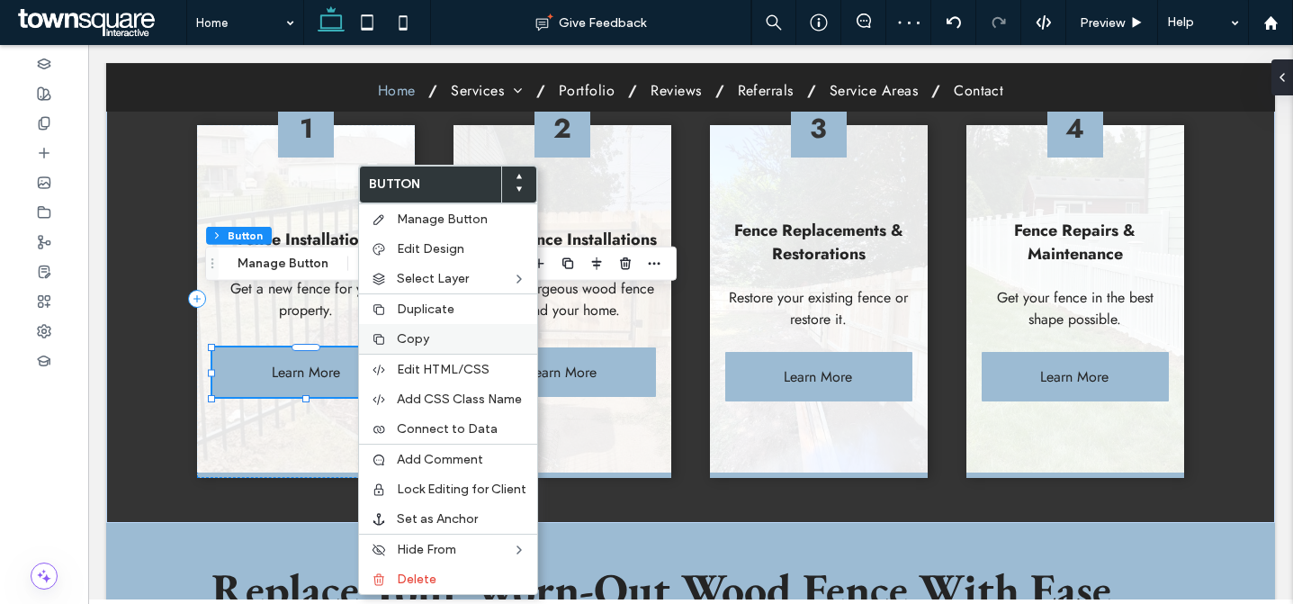
click at [415, 336] on span "Copy" at bounding box center [413, 338] width 32 height 15
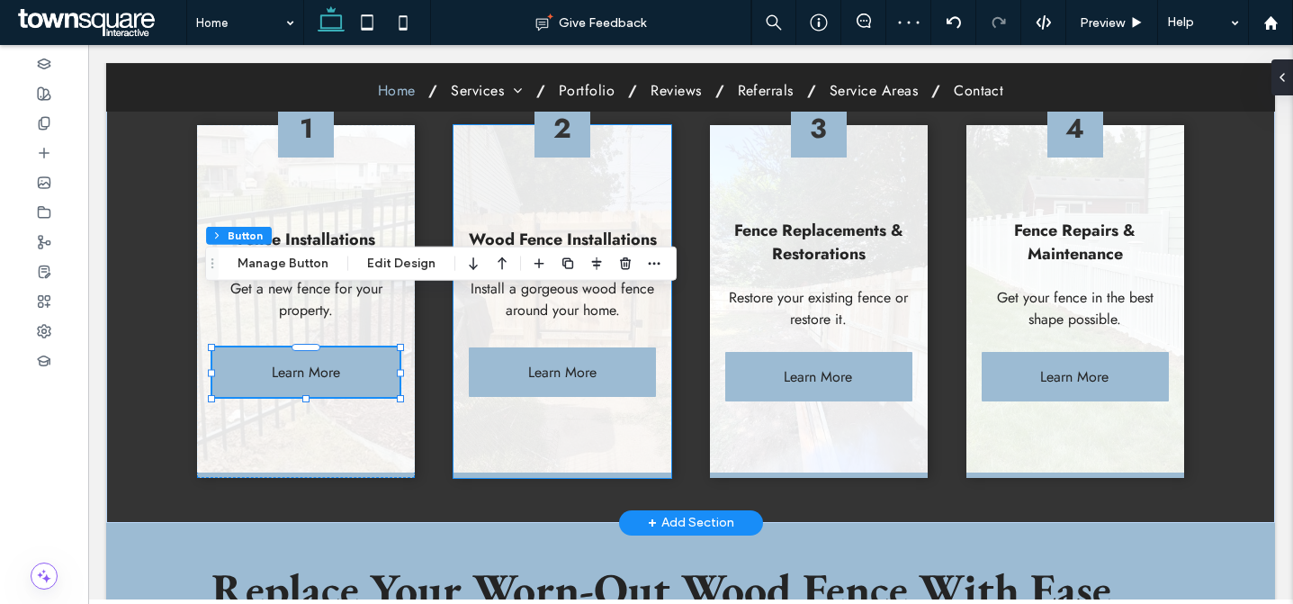
click at [505, 356] on div "2 Wood Fence Installations Install a gorgeous wood fence around your home. Lear…" at bounding box center [562, 301] width 217 height 353
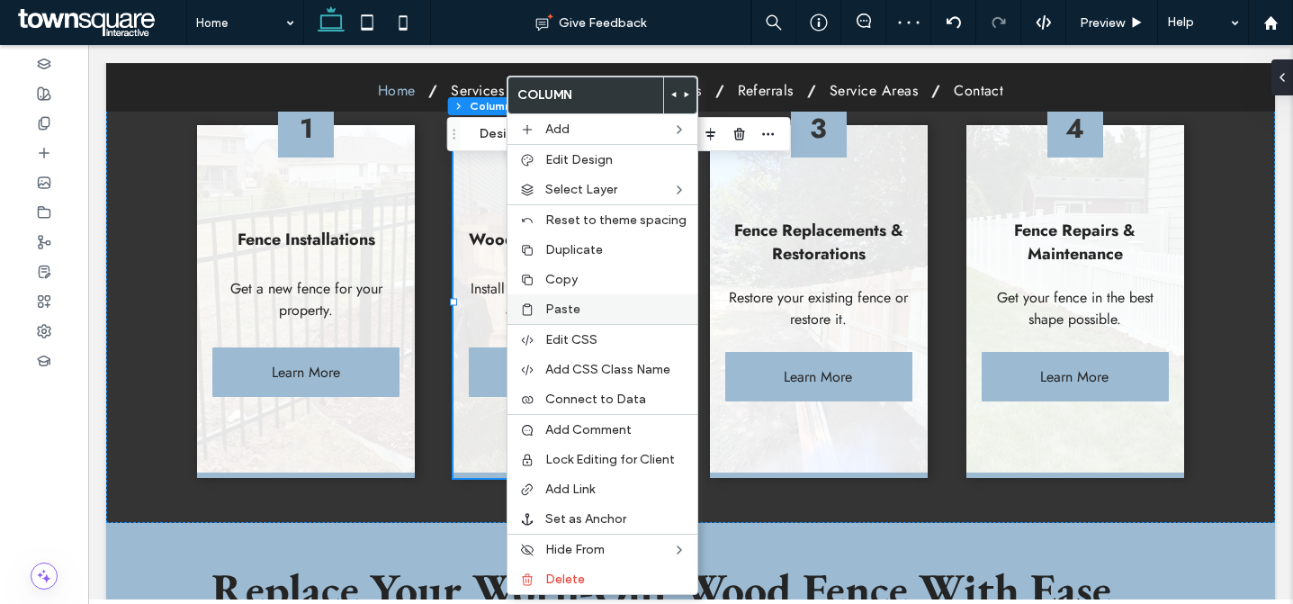
click at [581, 307] on label "Paste" at bounding box center [615, 309] width 141 height 15
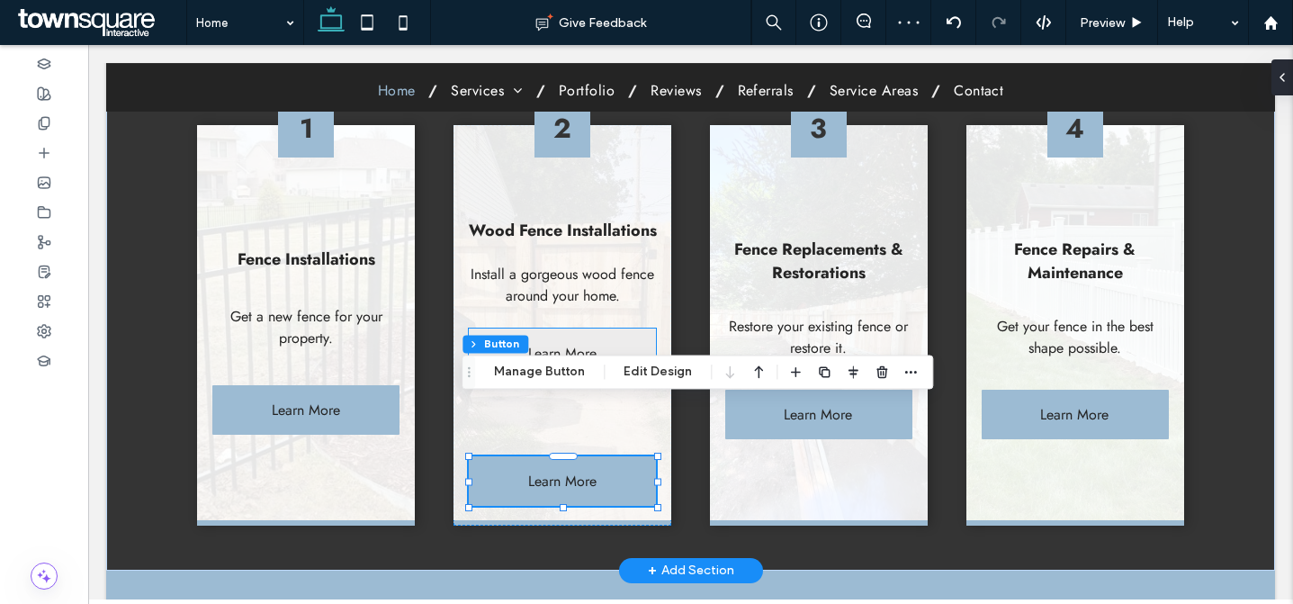
click at [510, 329] on link "Learn More" at bounding box center [562, 354] width 187 height 50
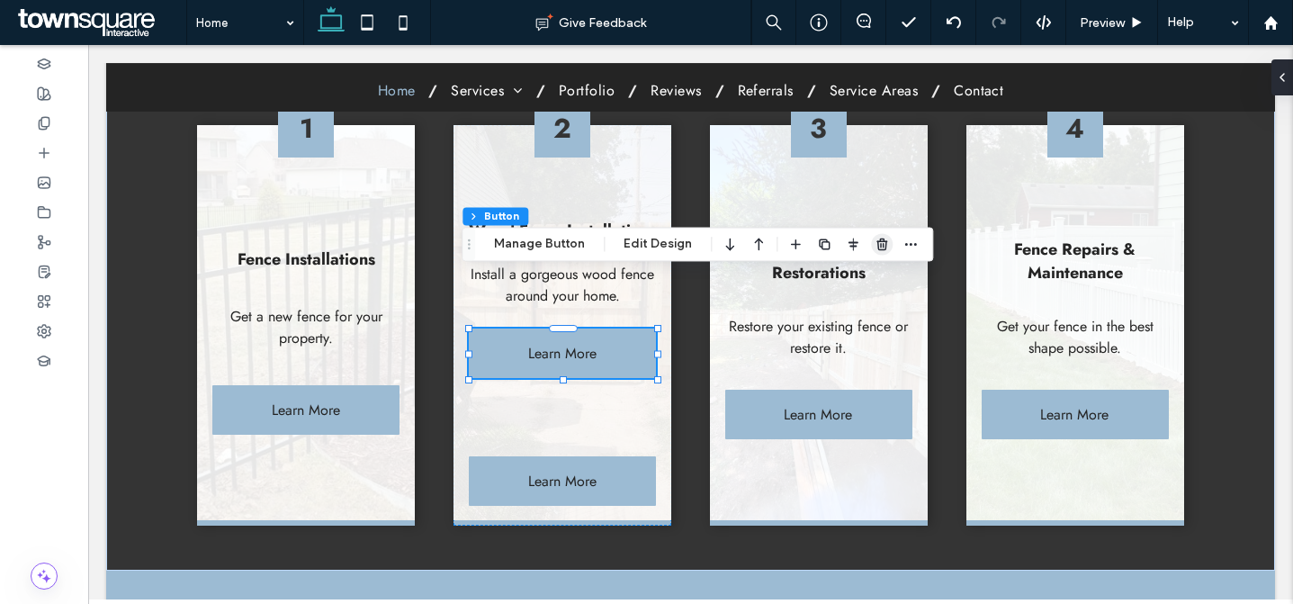
drag, startPoint x: 878, startPoint y: 240, endPoint x: 701, endPoint y: 221, distance: 178.4
click at [878, 240] on icon "button" at bounding box center [882, 244] width 14 height 14
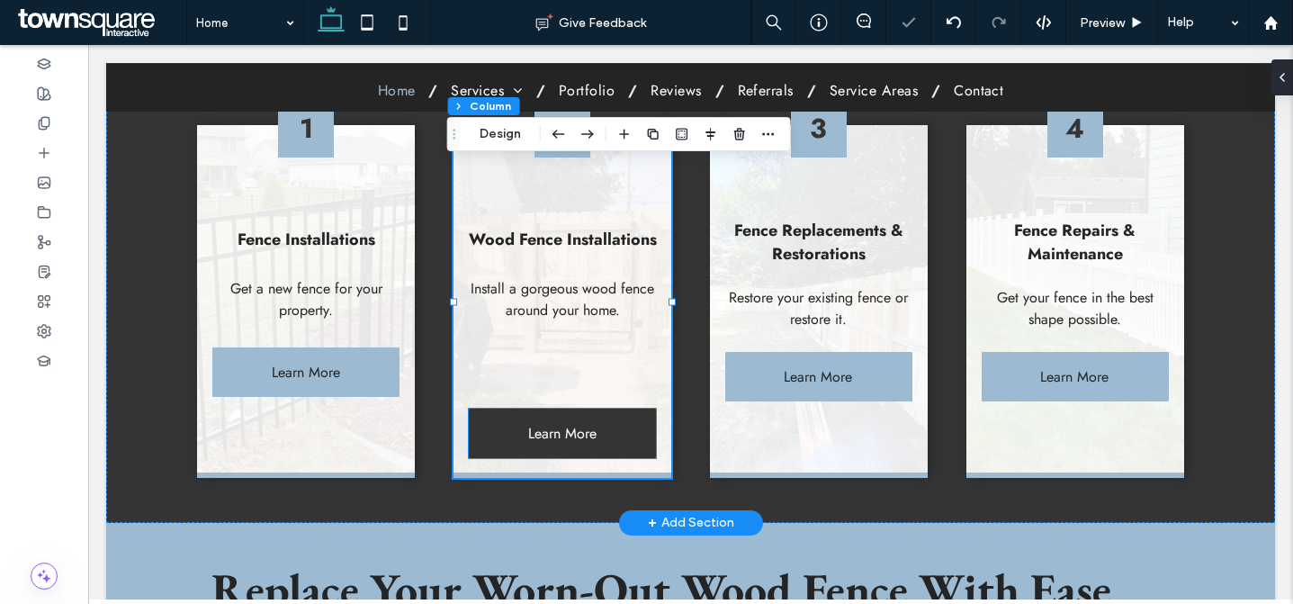
click at [563, 409] on span "Learn More" at bounding box center [562, 434] width 68 height 50
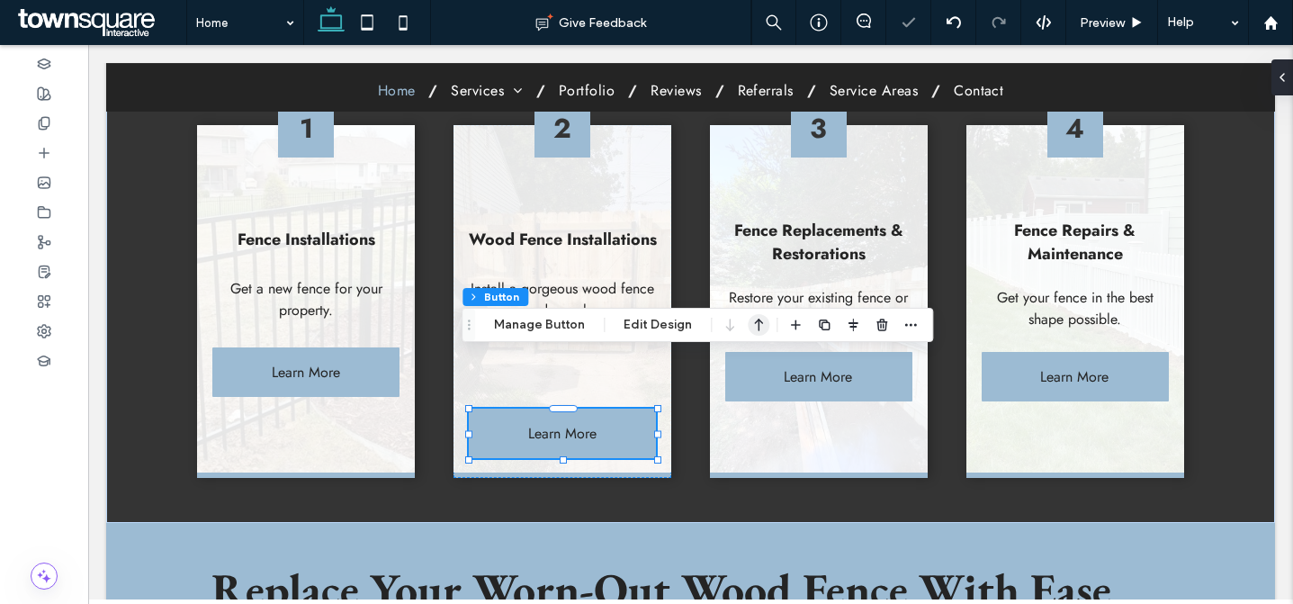
click at [752, 315] on icon "button" at bounding box center [759, 325] width 22 height 32
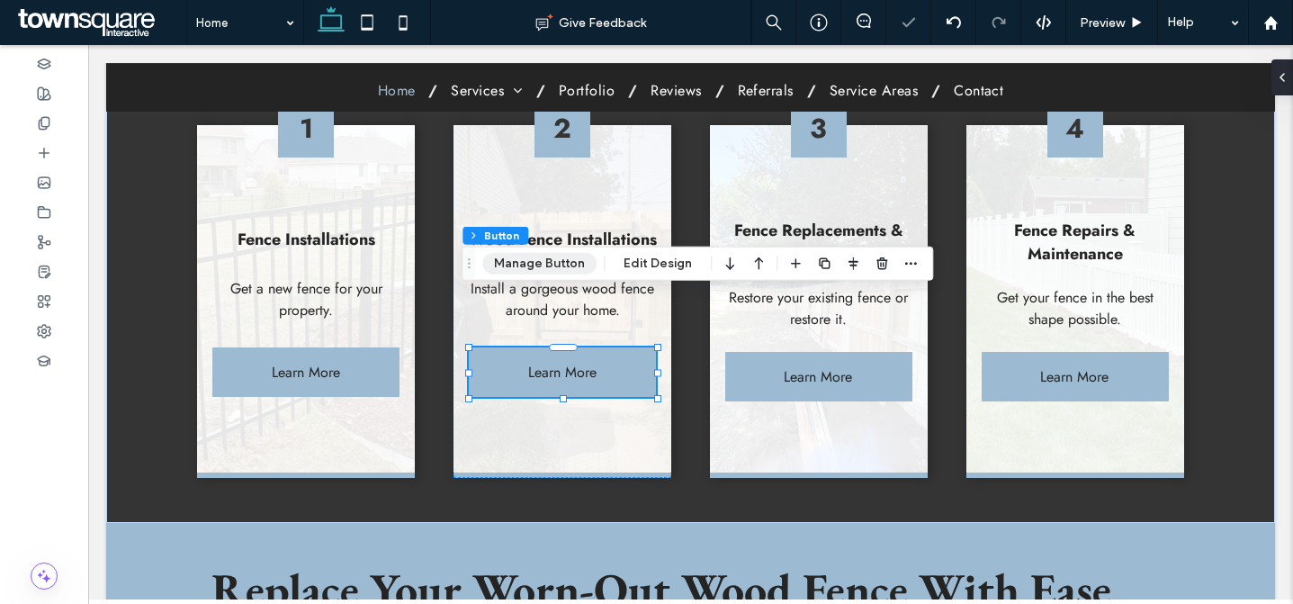
click at [536, 260] on button "Manage Button" at bounding box center [539, 264] width 114 height 22
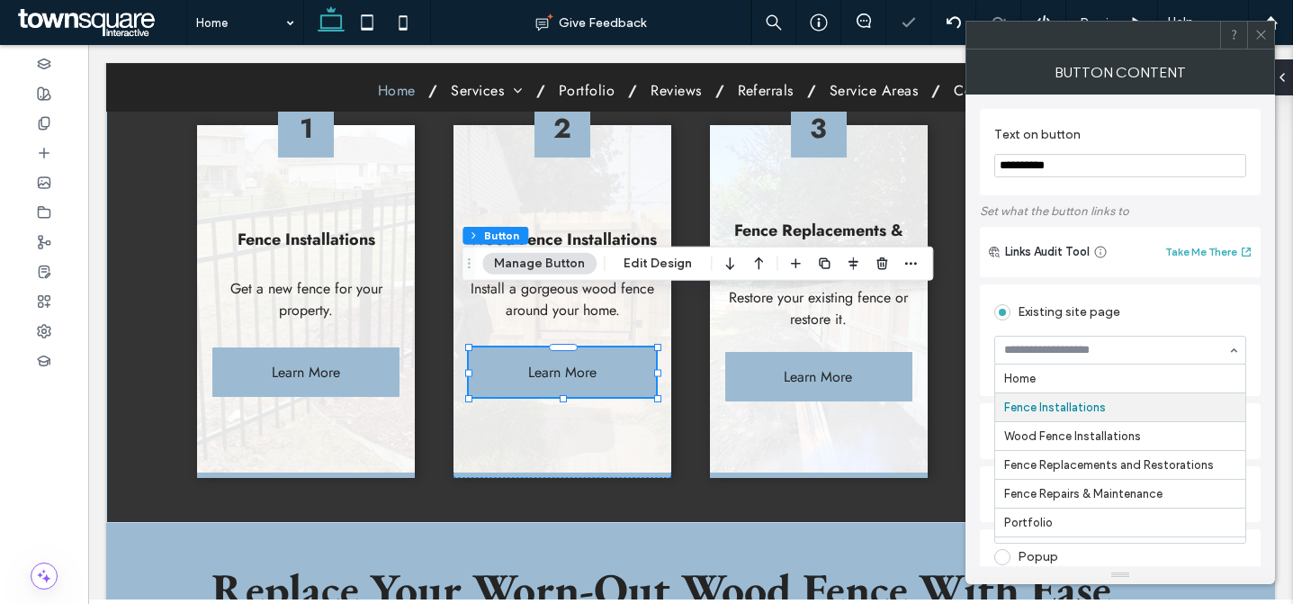
scroll to position [30, 0]
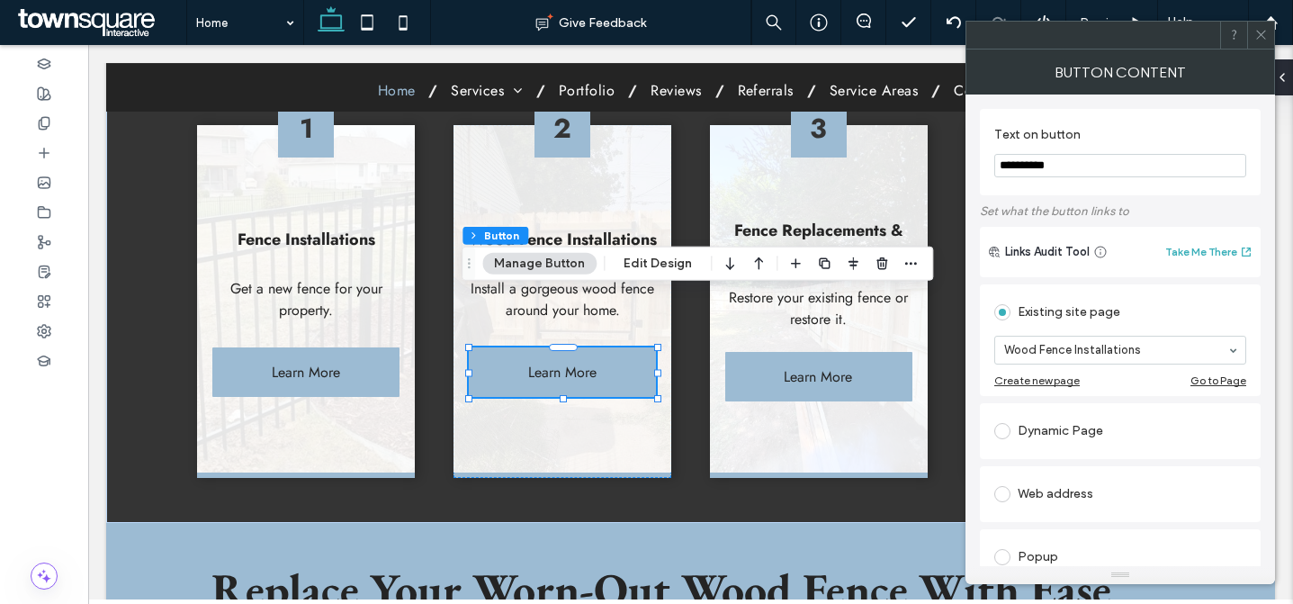
click at [1263, 31] on icon at bounding box center [1262, 35] width 14 height 14
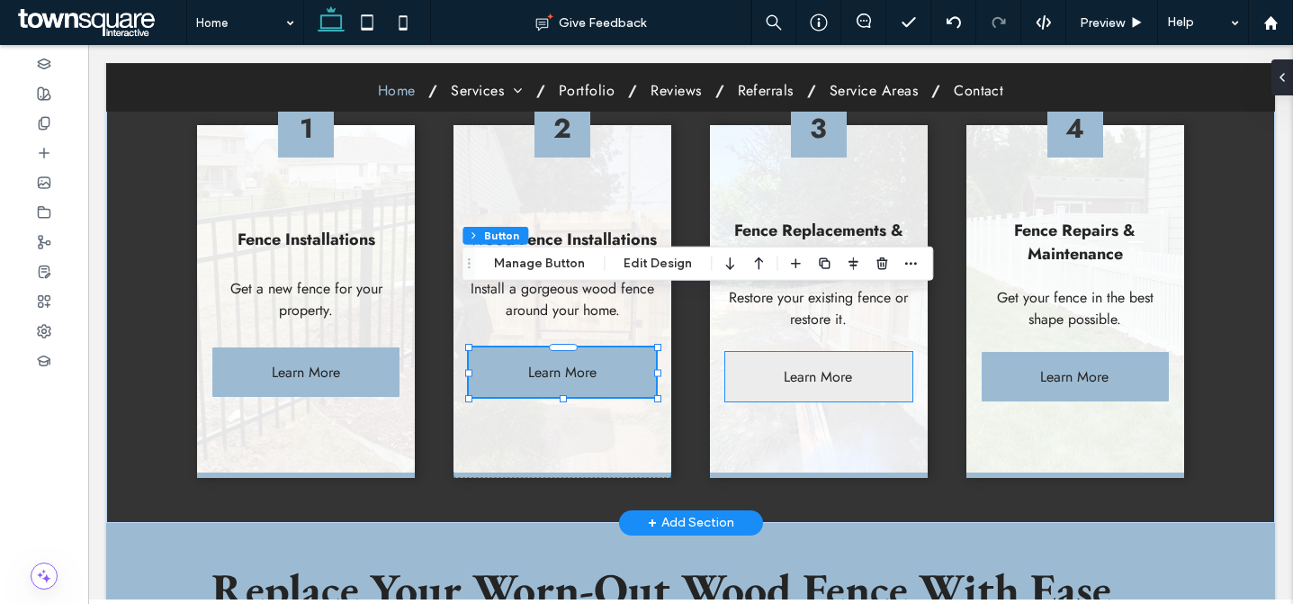
click at [757, 352] on link "Learn More" at bounding box center [818, 377] width 187 height 50
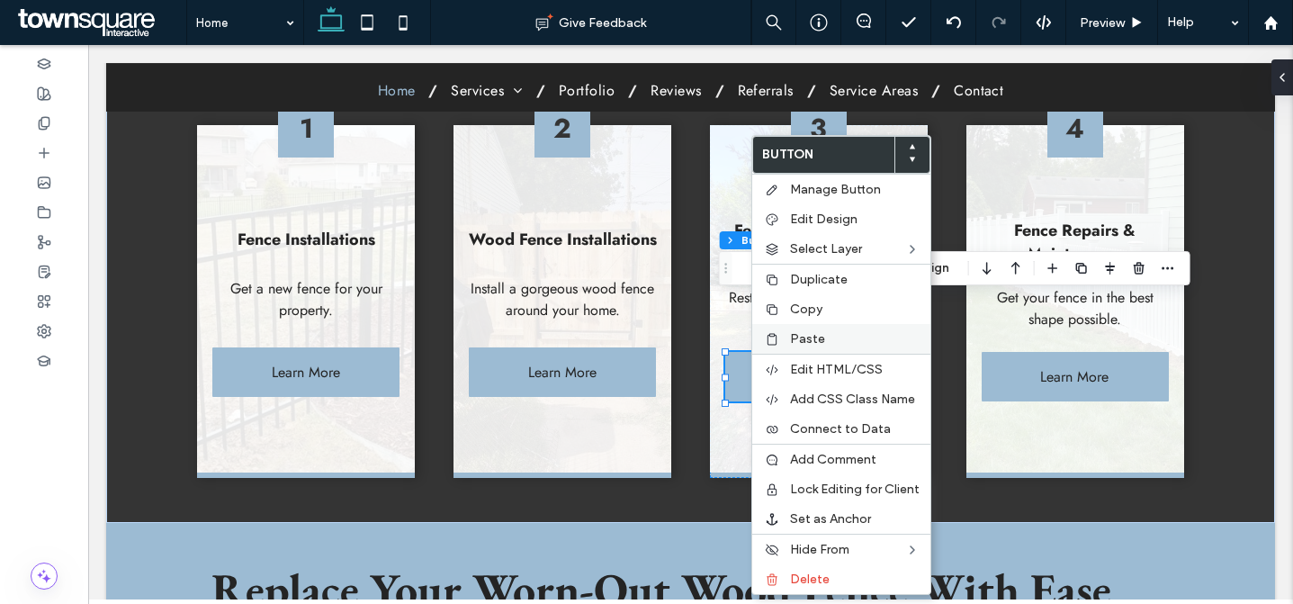
click at [804, 341] on span "Paste" at bounding box center [807, 338] width 35 height 15
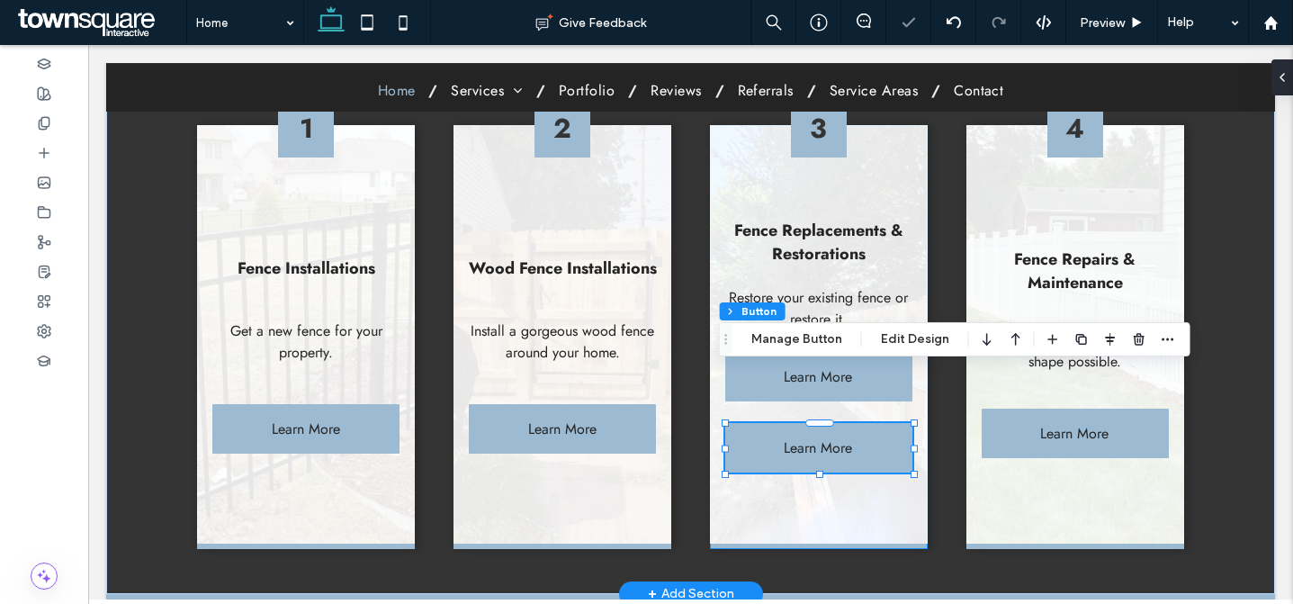
click at [721, 291] on div "3 Fence Replacements & Restorations Restore your existing fence or restore it. …" at bounding box center [818, 337] width 217 height 424
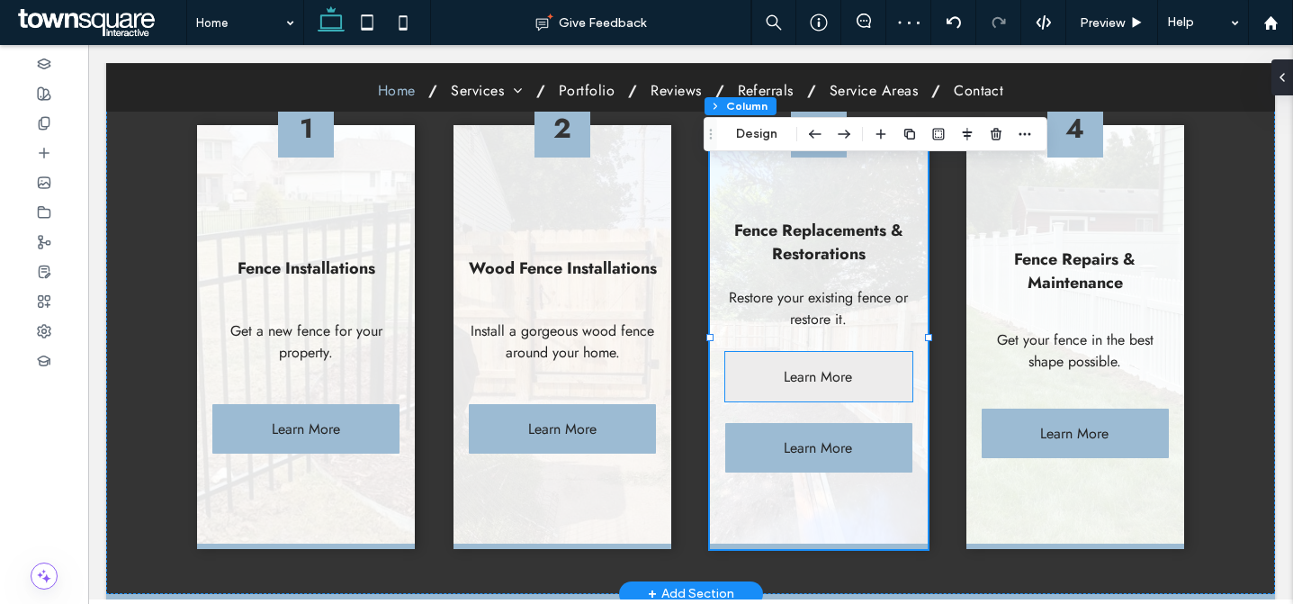
click at [728, 352] on link "Learn More" at bounding box center [818, 377] width 187 height 50
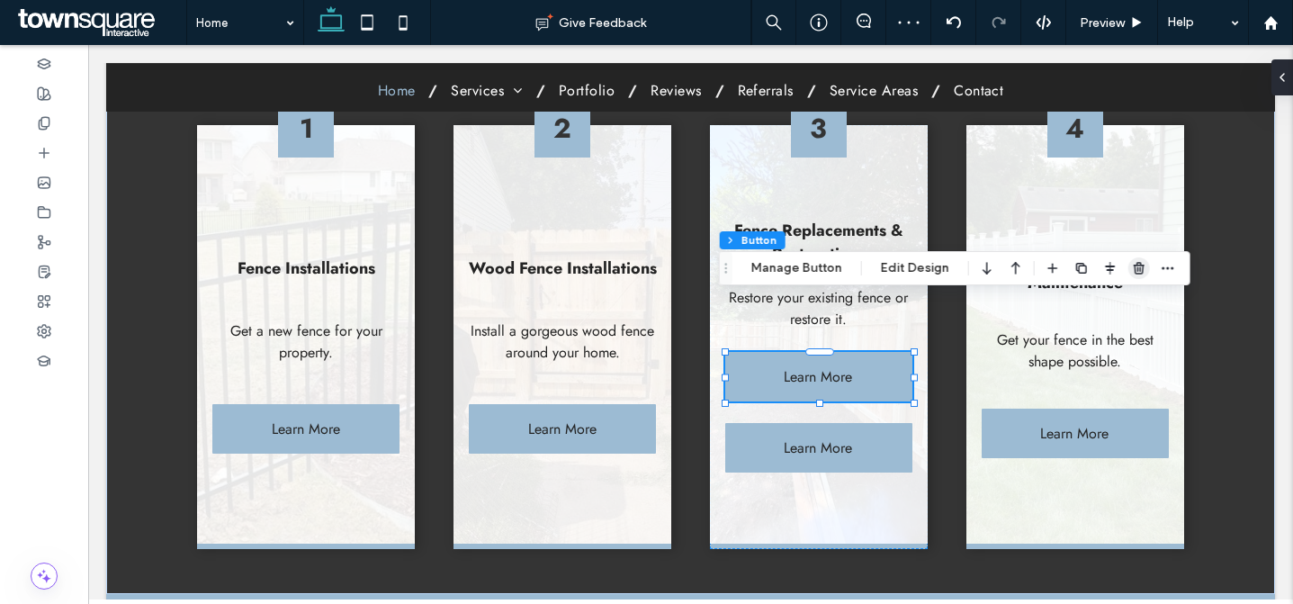
drag, startPoint x: 1139, startPoint y: 270, endPoint x: 771, endPoint y: 287, distance: 368.5
click at [1139, 270] on use "button" at bounding box center [1139, 268] width 11 height 12
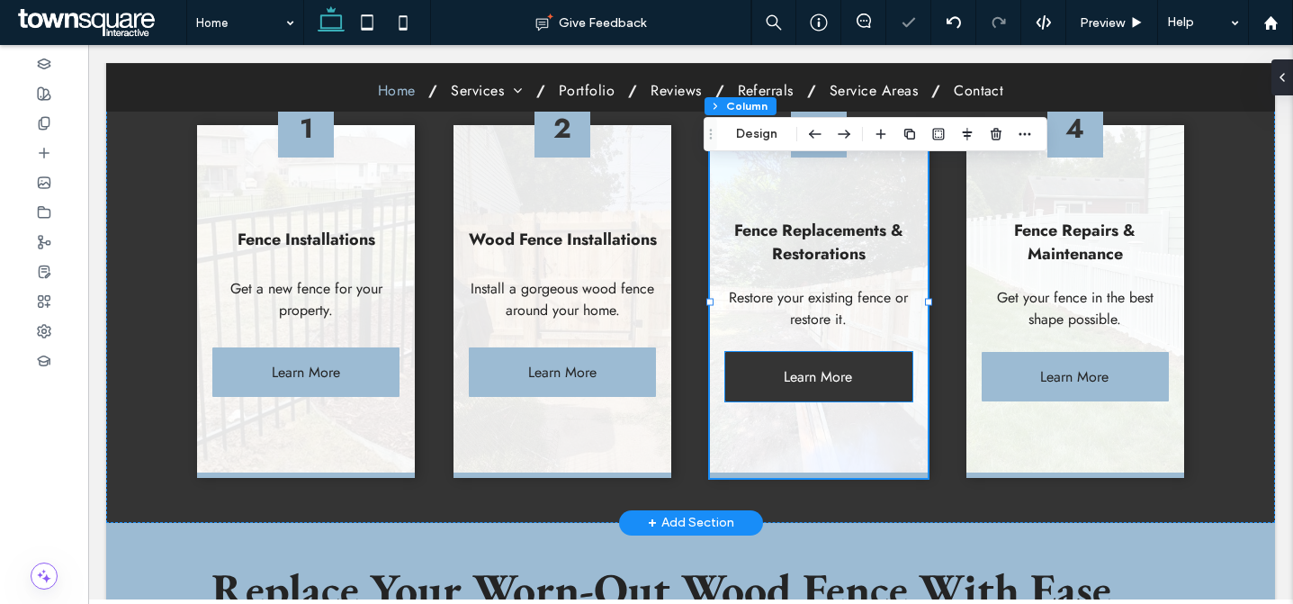
click at [746, 352] on link "Learn More" at bounding box center [818, 377] width 187 height 50
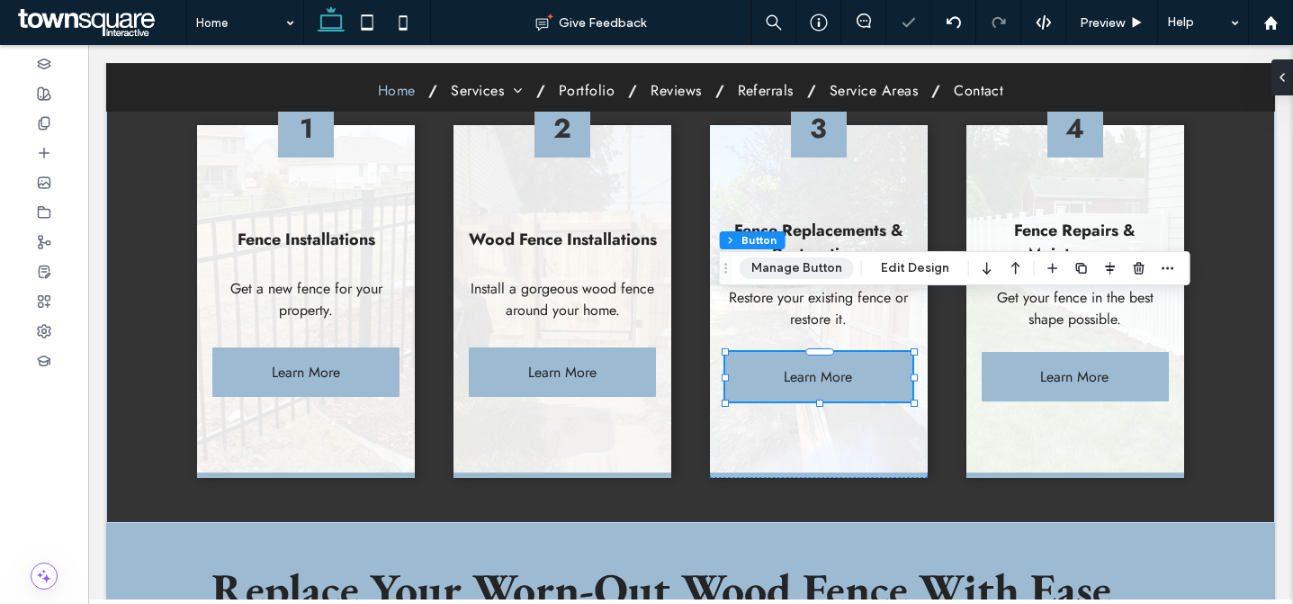
click at [761, 266] on button "Manage Button" at bounding box center [797, 268] width 114 height 22
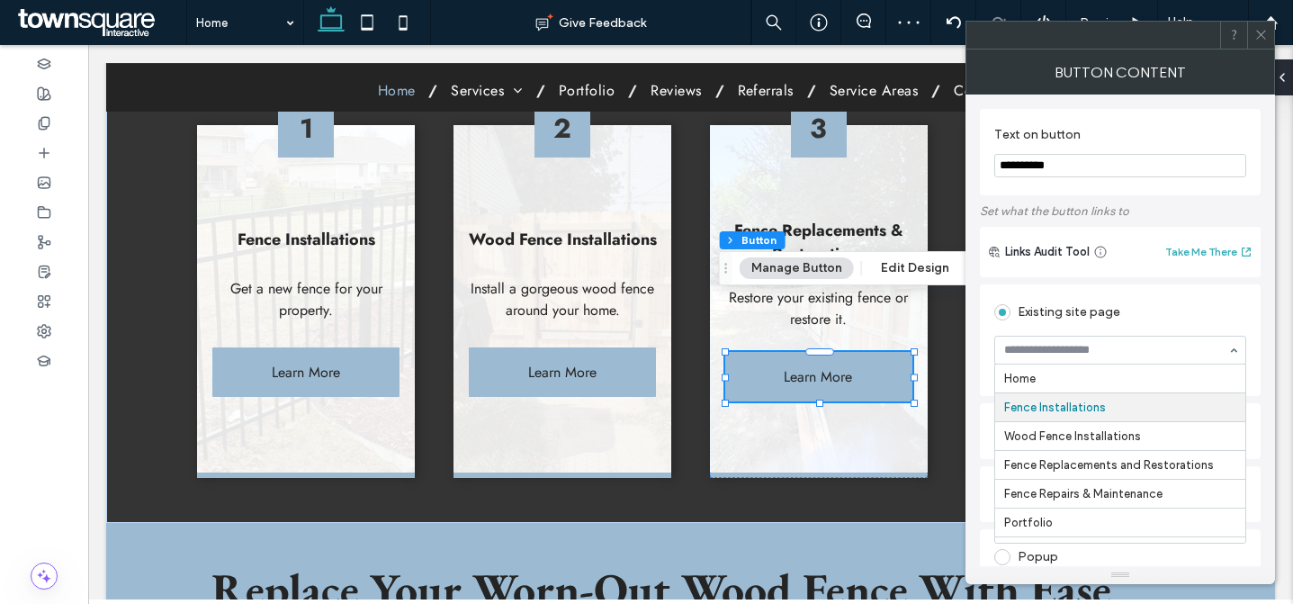
scroll to position [30, 0]
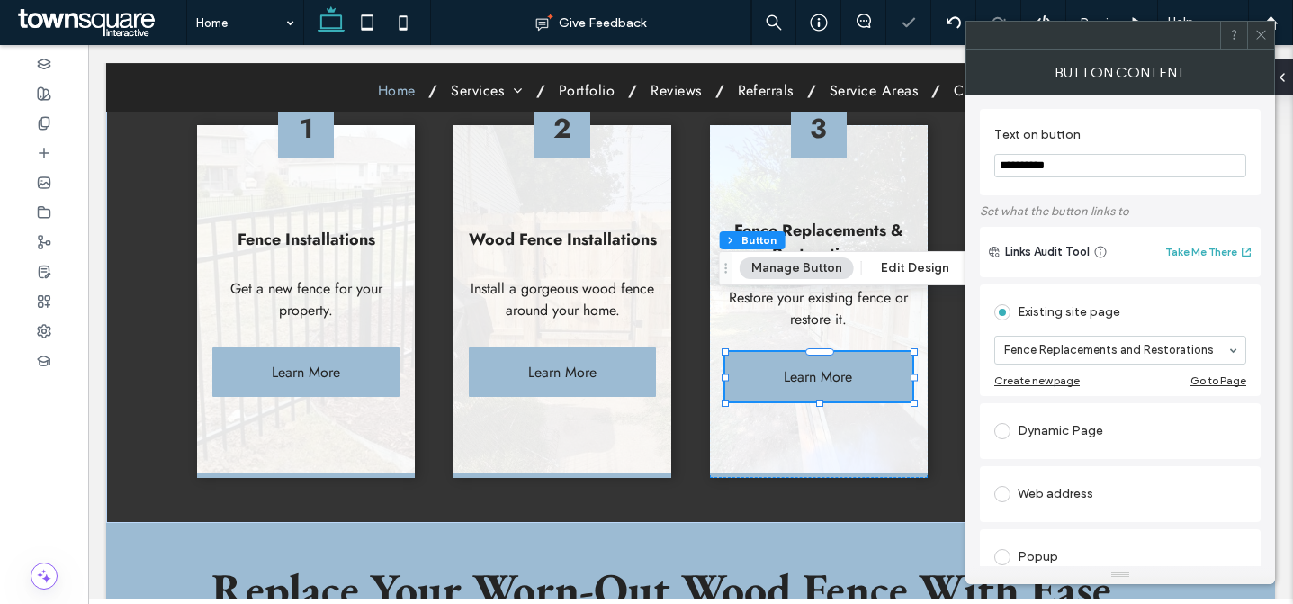
click at [1258, 40] on icon at bounding box center [1262, 35] width 14 height 14
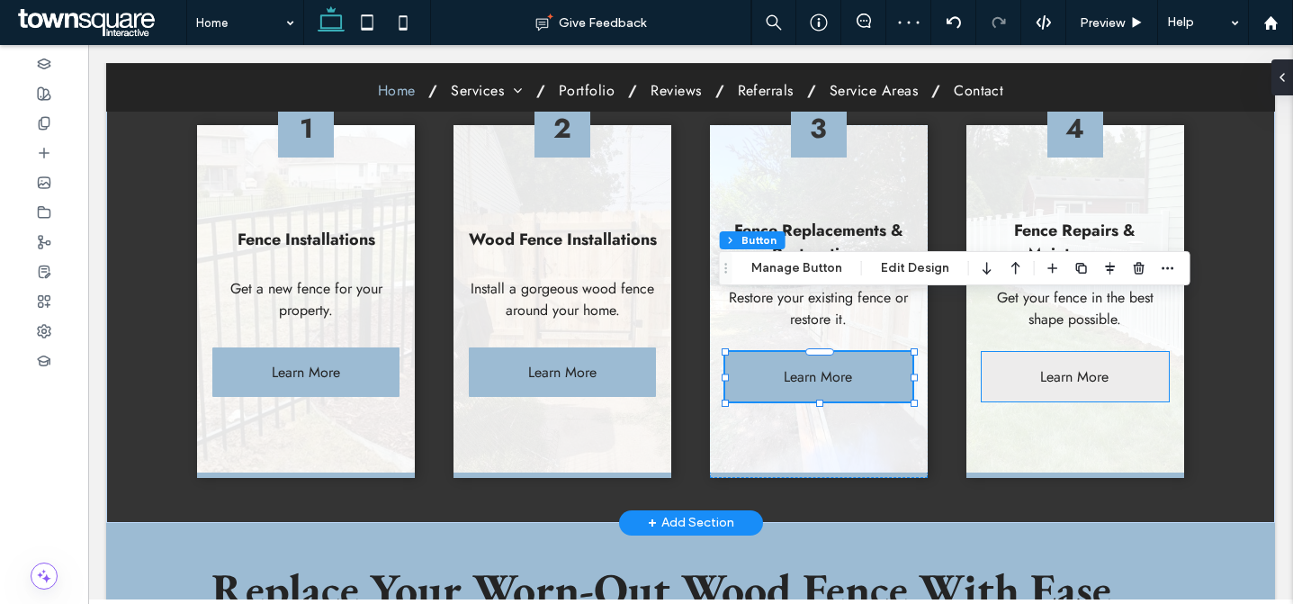
click at [1006, 352] on link "Learn More" at bounding box center [1075, 377] width 187 height 50
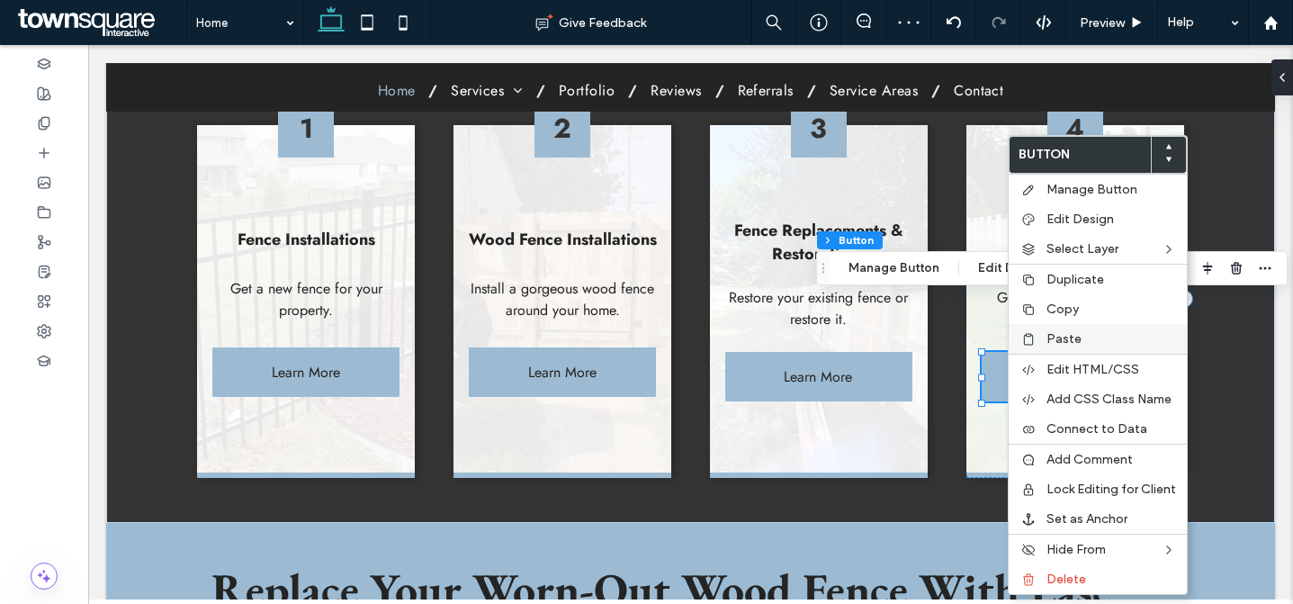
click at [1042, 336] on div "Paste" at bounding box center [1098, 339] width 178 height 30
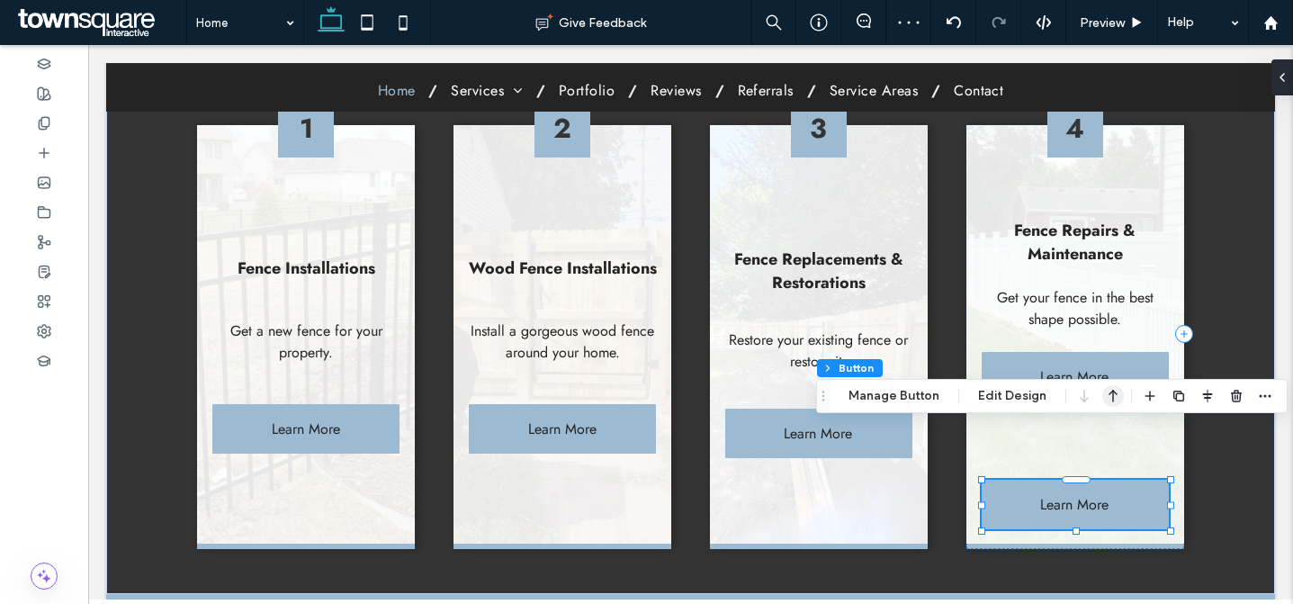
drag, startPoint x: 1116, startPoint y: 391, endPoint x: 995, endPoint y: 294, distance: 155.0
click at [1116, 391] on icon "button" at bounding box center [1114, 396] width 22 height 32
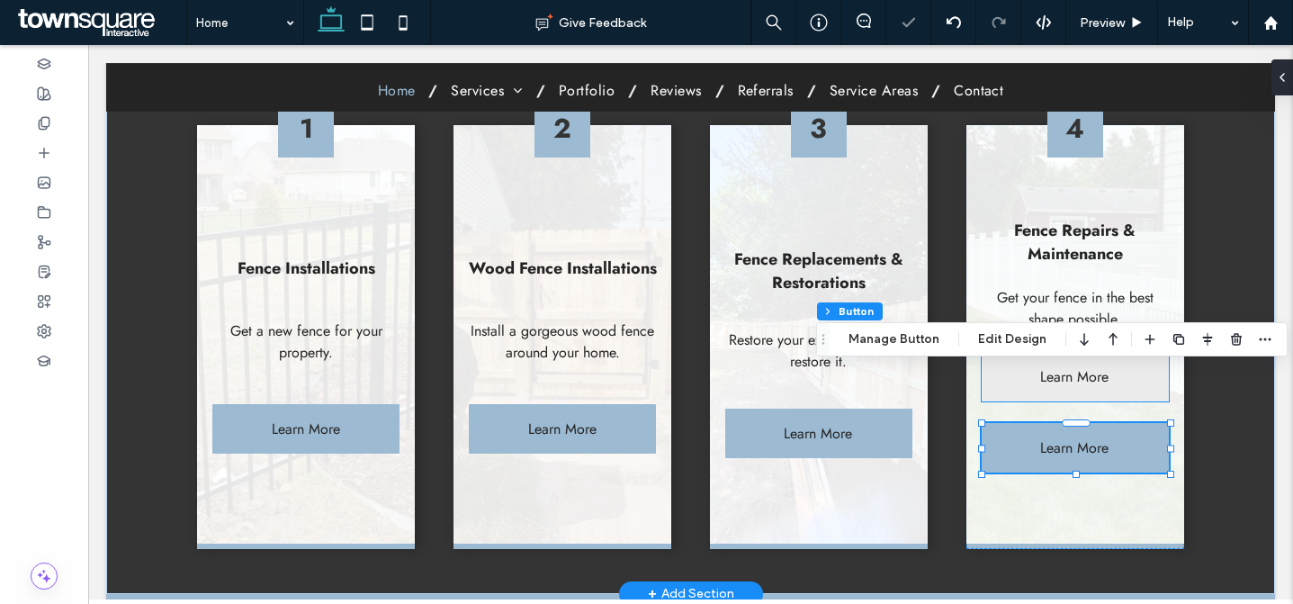
click at [1020, 352] on link "Learn More" at bounding box center [1075, 377] width 187 height 50
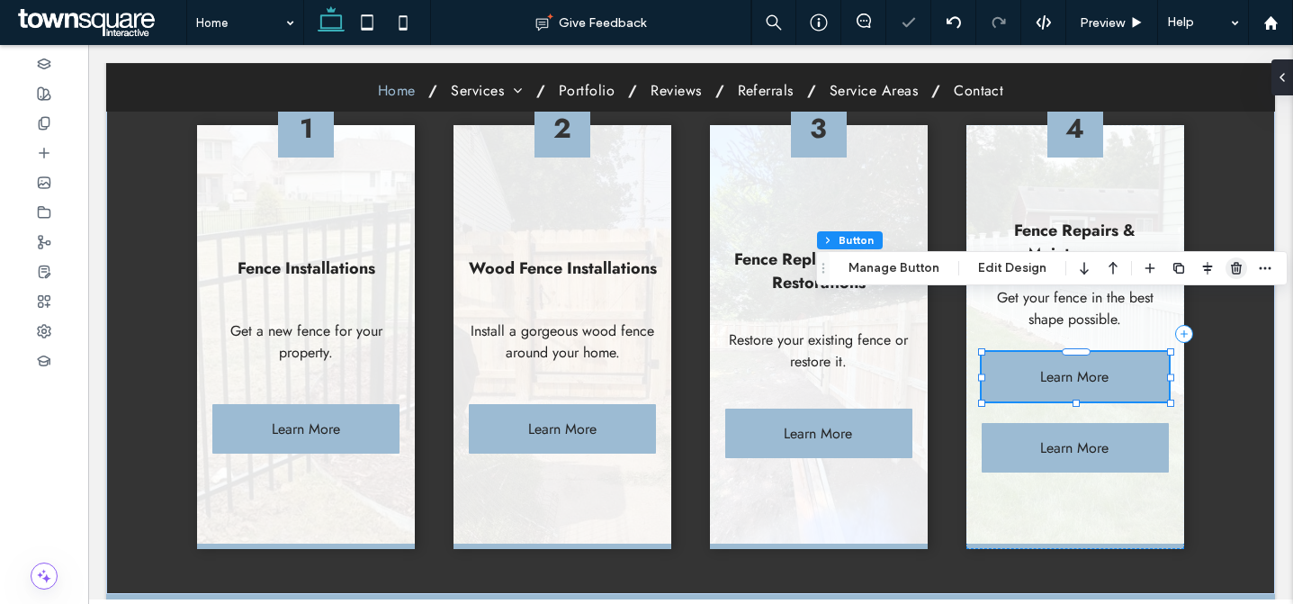
drag, startPoint x: 1231, startPoint y: 272, endPoint x: 1139, endPoint y: 227, distance: 103.0
click at [1231, 272] on icon "button" at bounding box center [1236, 268] width 14 height 14
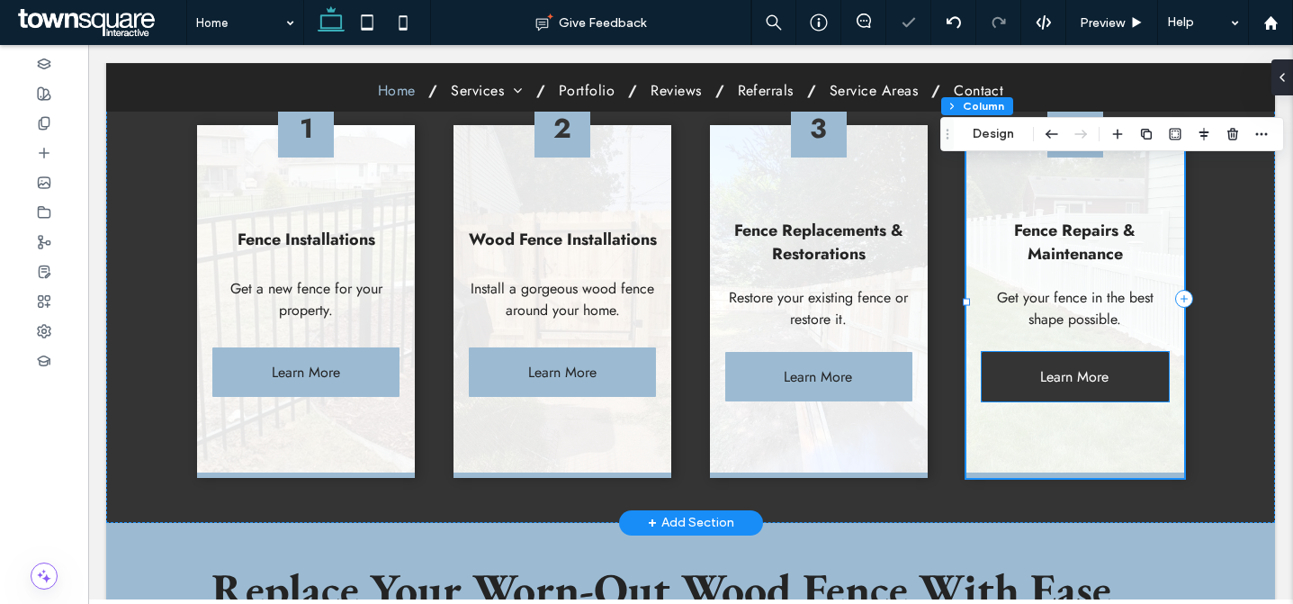
click at [1008, 352] on link "Learn More" at bounding box center [1075, 377] width 187 height 50
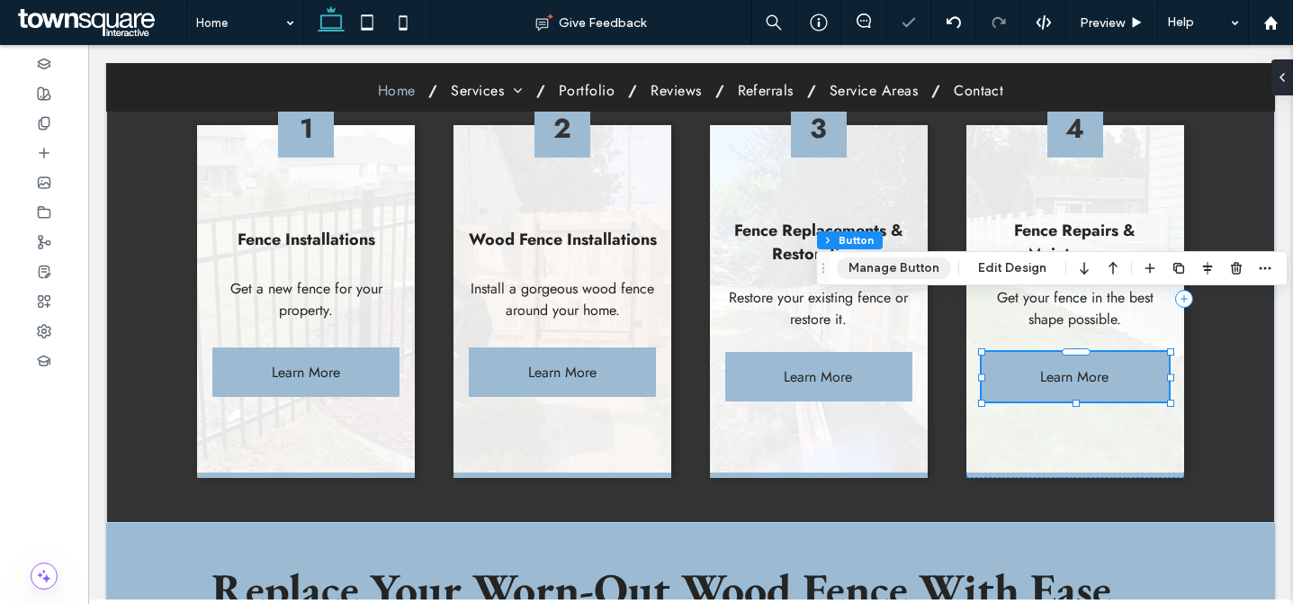
drag, startPoint x: 910, startPoint y: 275, endPoint x: 926, endPoint y: 276, distance: 16.2
click at [910, 275] on button "Manage Button" at bounding box center [894, 268] width 114 height 22
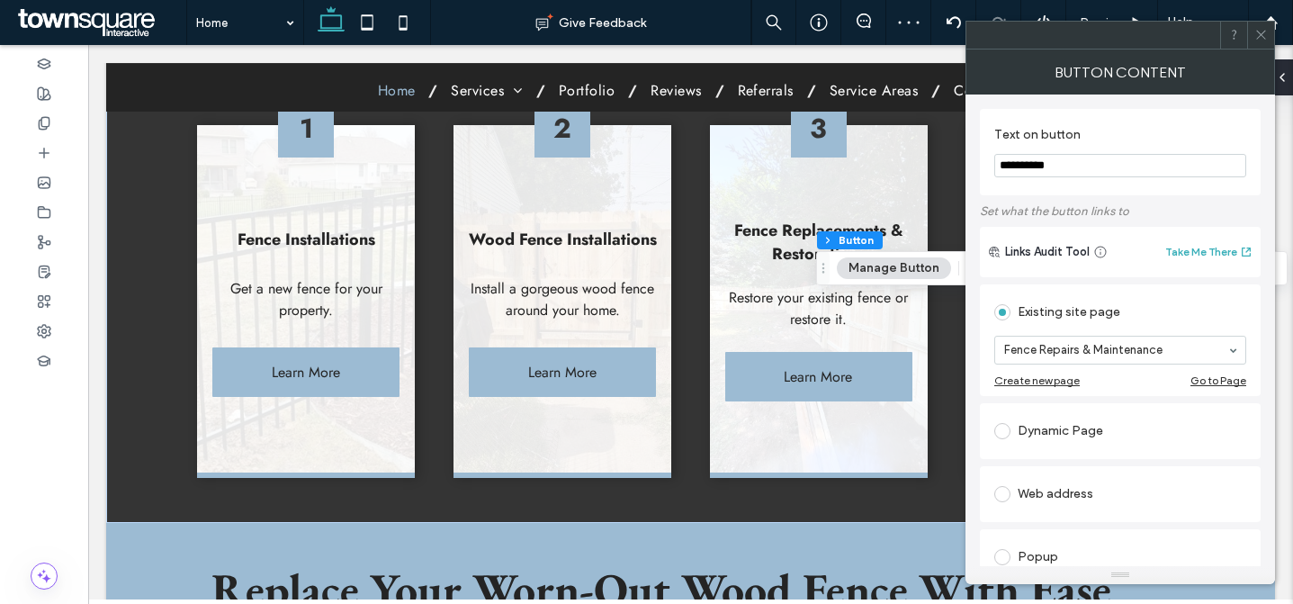
click at [1256, 37] on icon at bounding box center [1262, 35] width 14 height 14
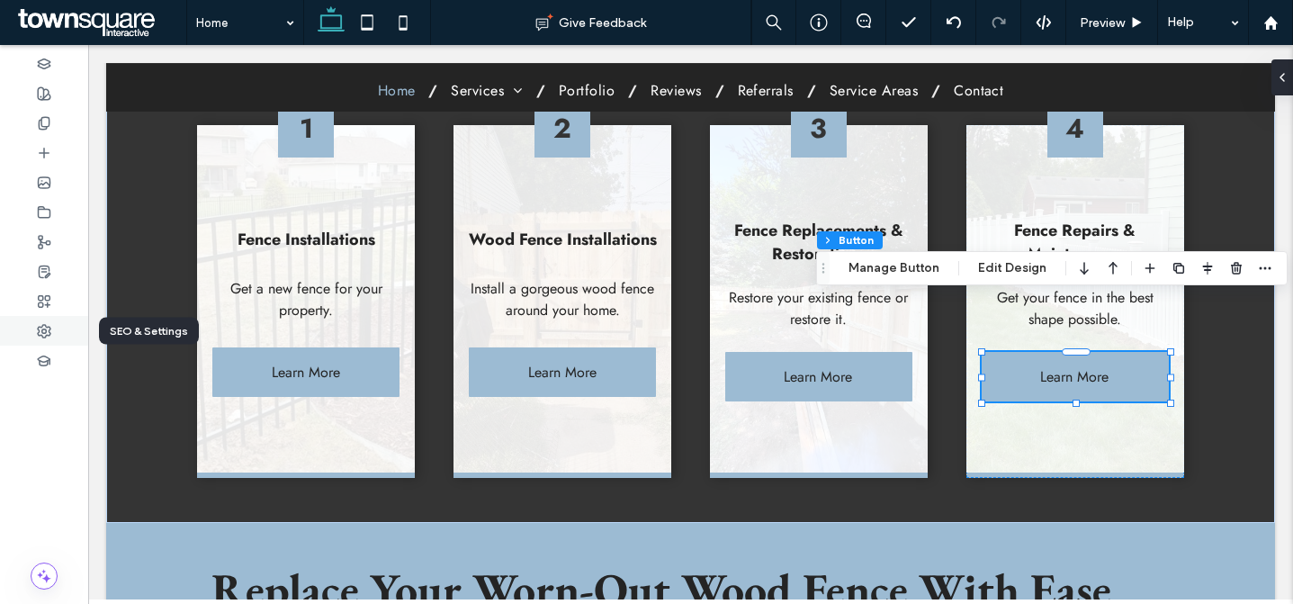
click at [51, 324] on div at bounding box center [44, 331] width 88 height 30
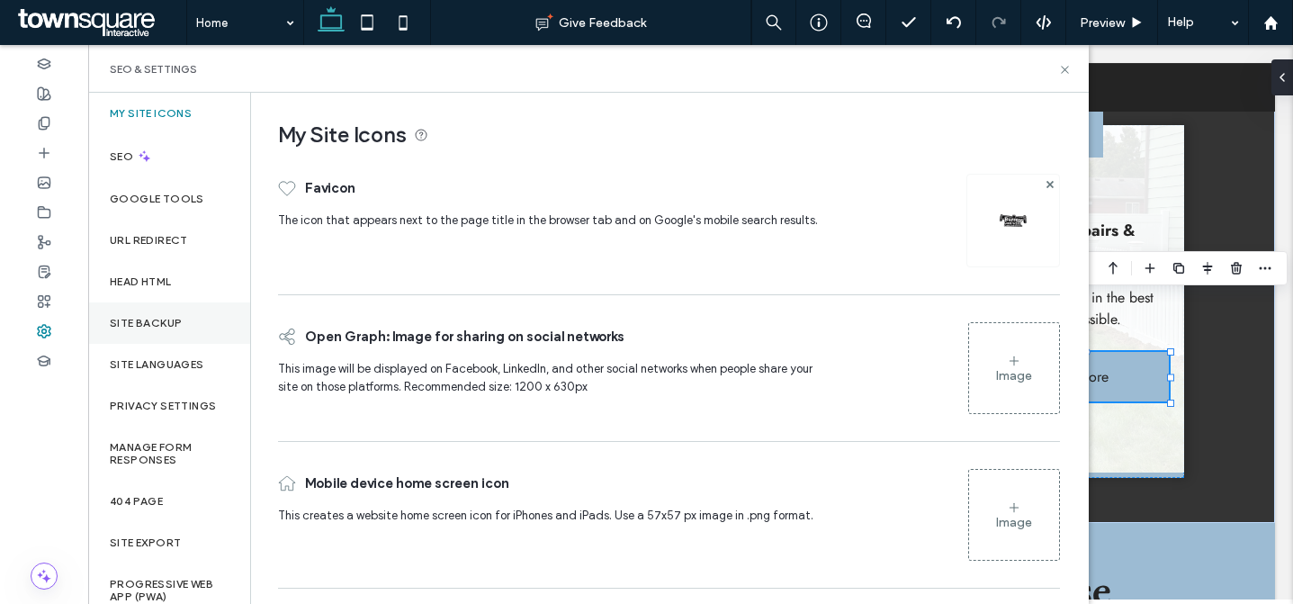
click at [183, 317] on div "Site Backup" at bounding box center [169, 322] width 162 height 41
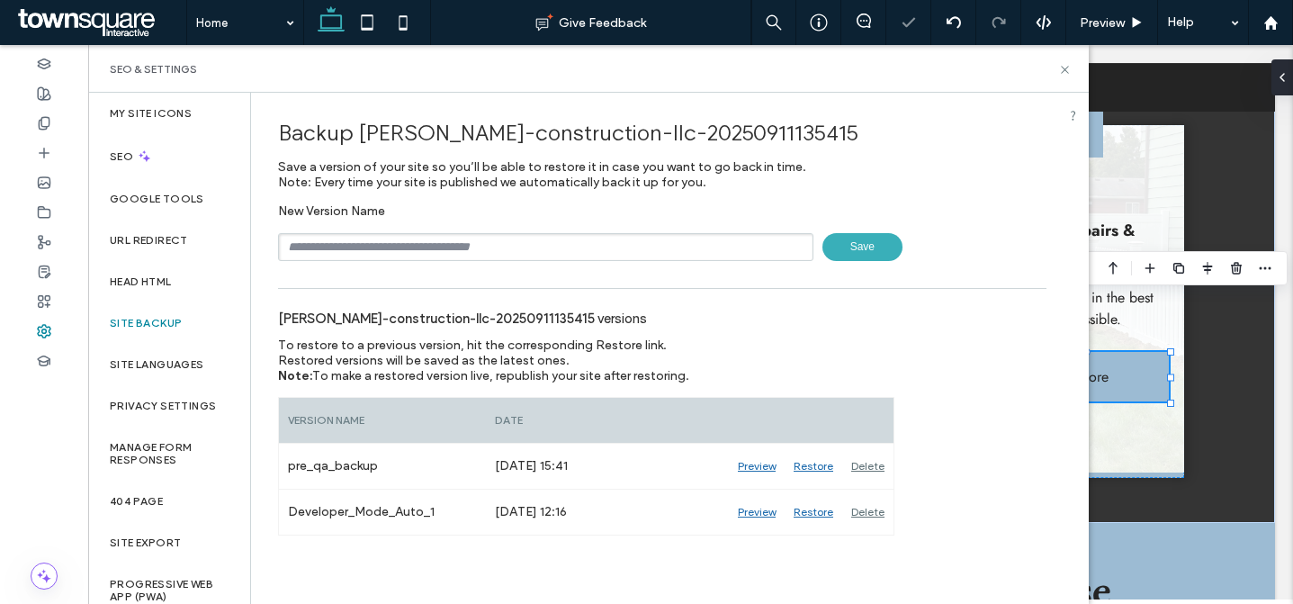
click at [400, 244] on input "text" at bounding box center [546, 247] width 536 height 28
type input "**********"
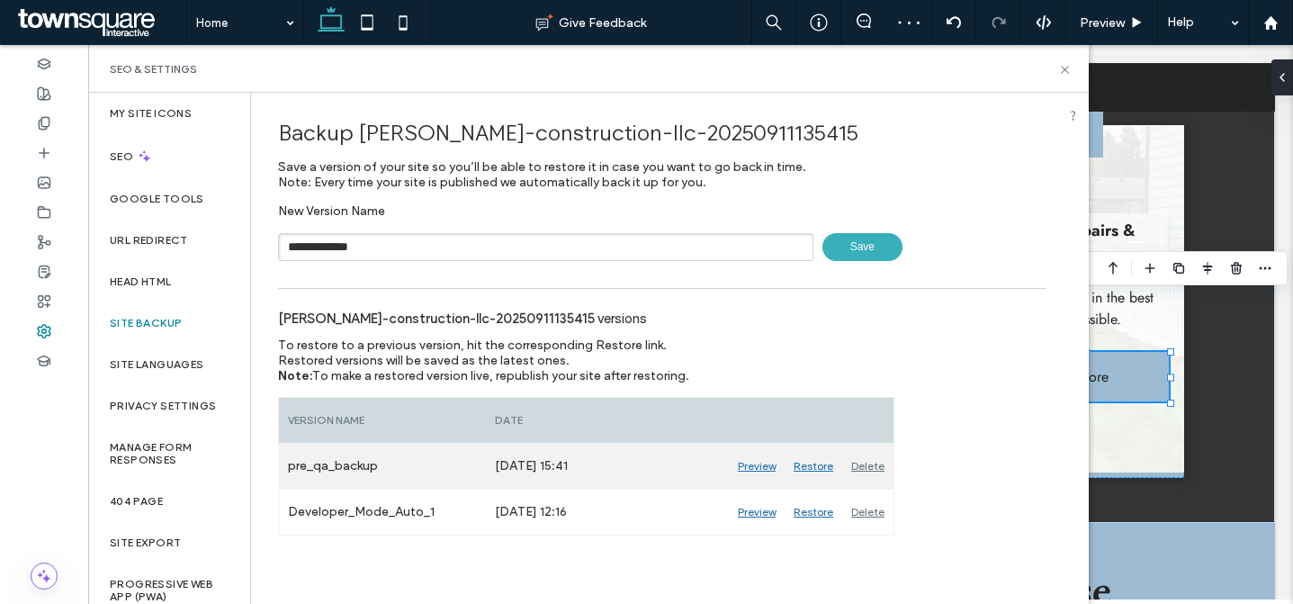
click at [865, 458] on div "Delete" at bounding box center [867, 466] width 51 height 45
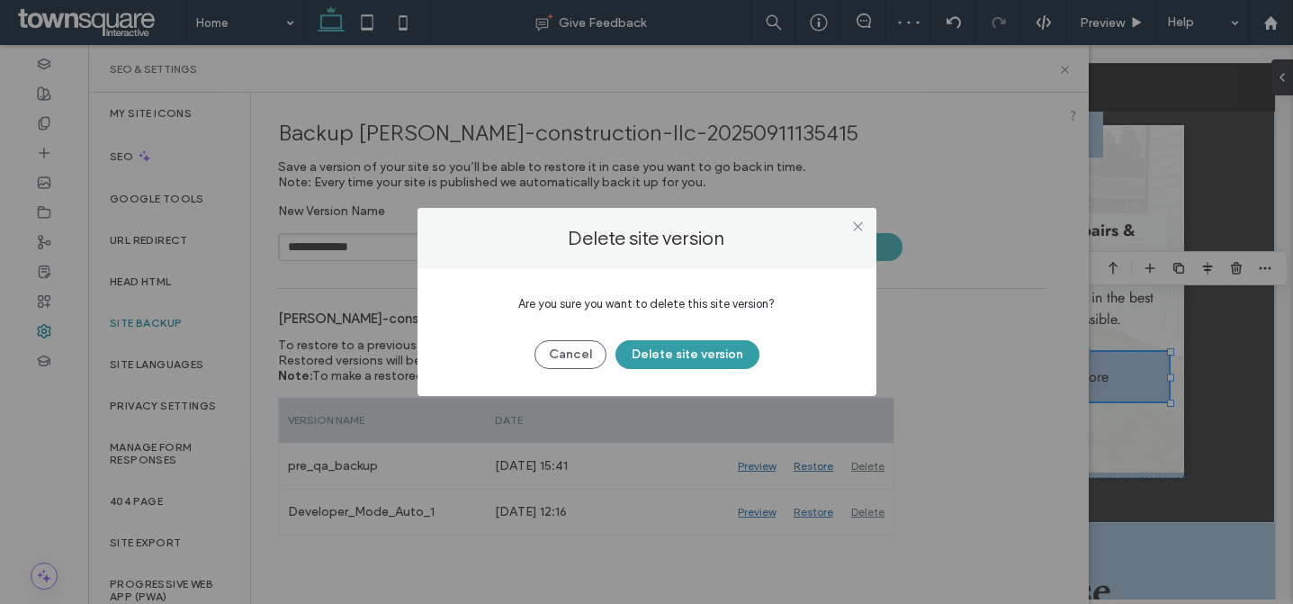
click at [720, 347] on button "Delete site version" at bounding box center [688, 354] width 144 height 29
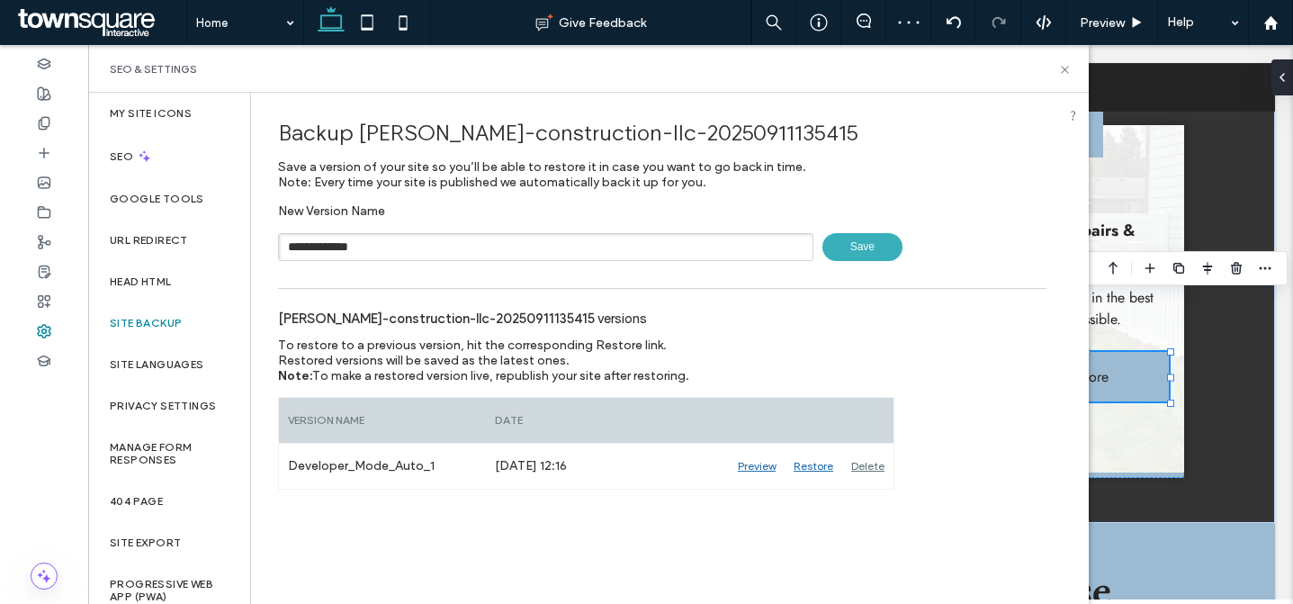
click at [869, 251] on span "Save" at bounding box center [863, 247] width 80 height 28
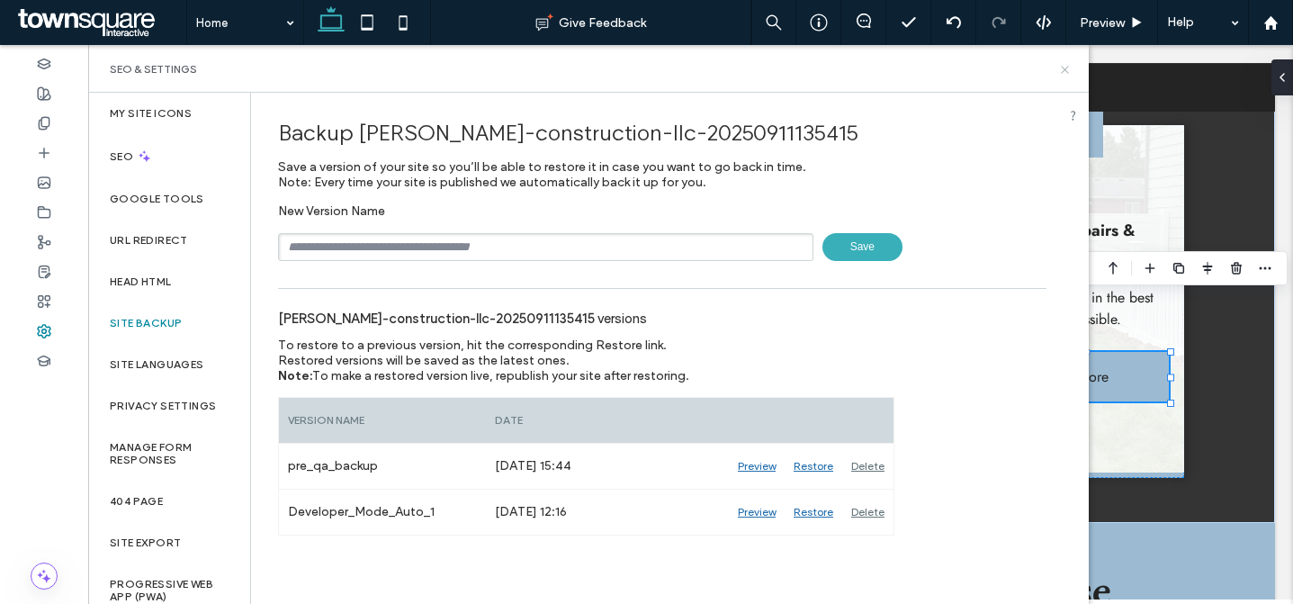
click at [1065, 68] on icon at bounding box center [1065, 70] width 14 height 14
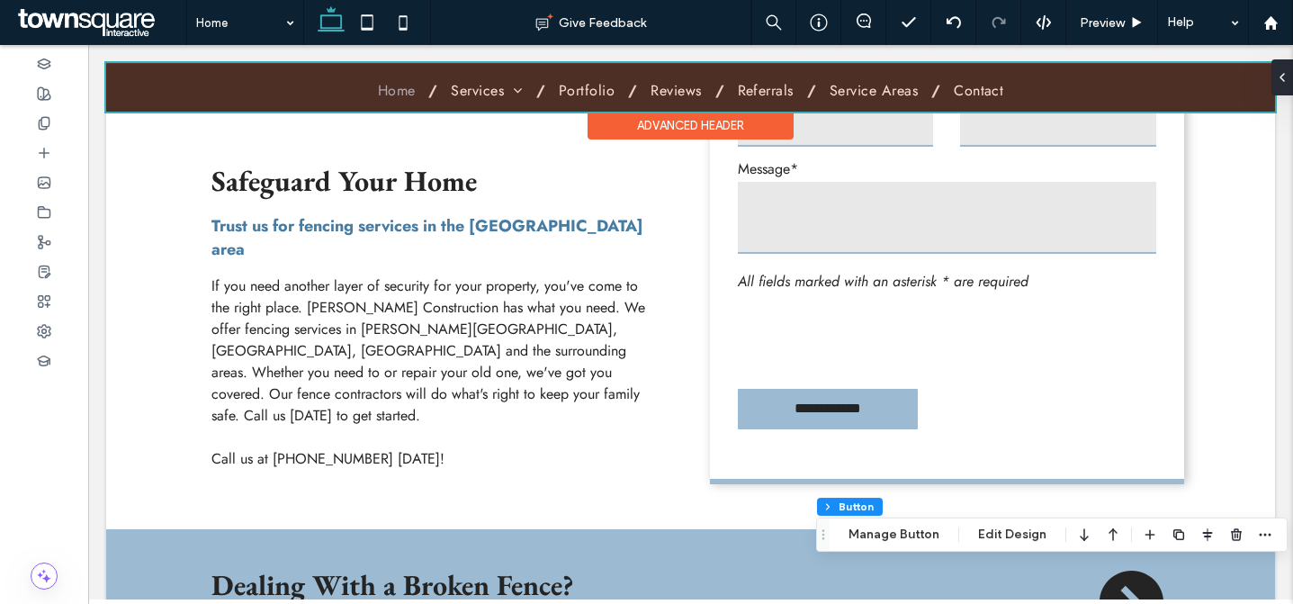
scroll to position [0, 0]
